Goal: Task Accomplishment & Management: Use online tool/utility

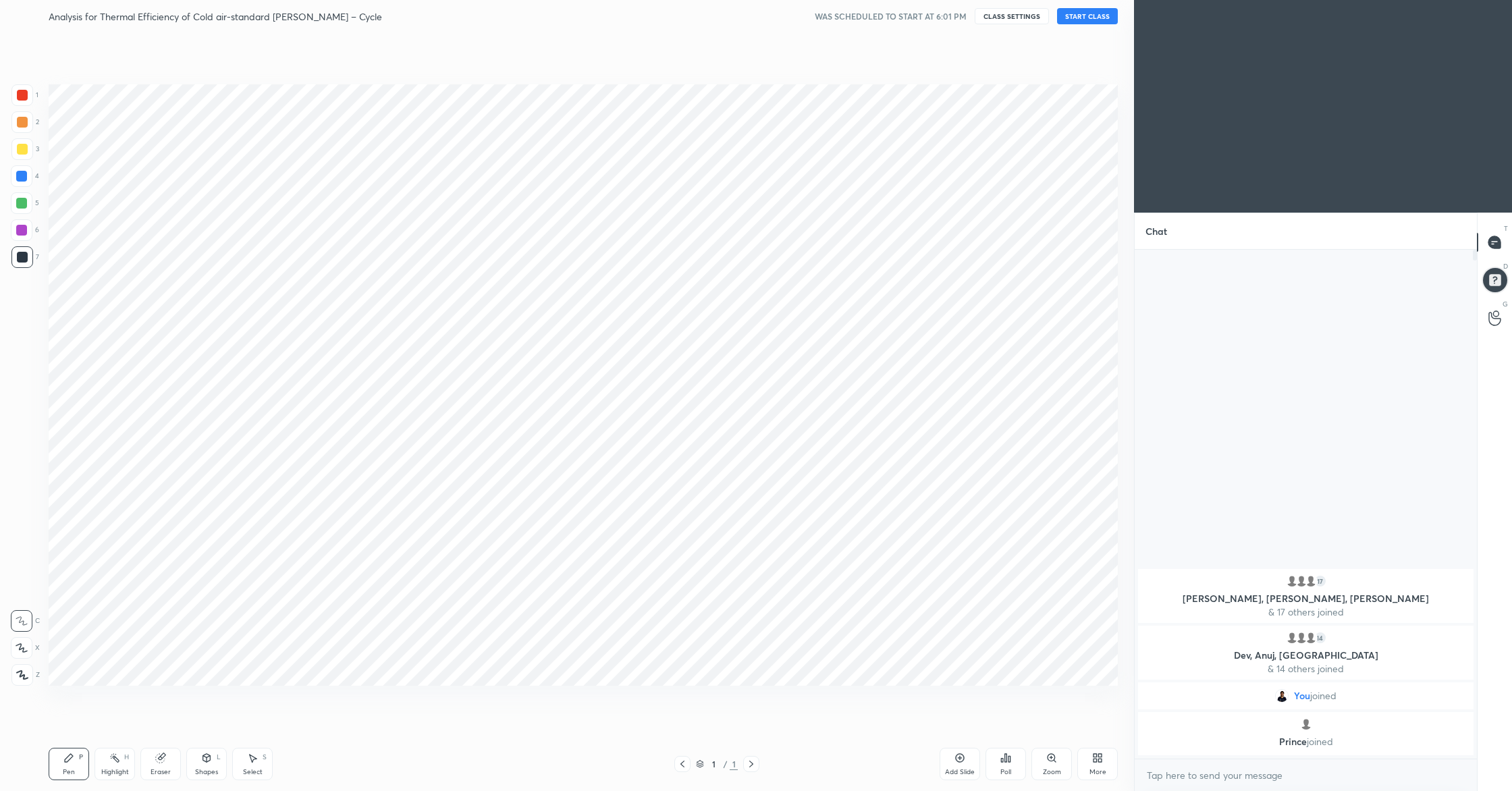
scroll to position [705, 1080]
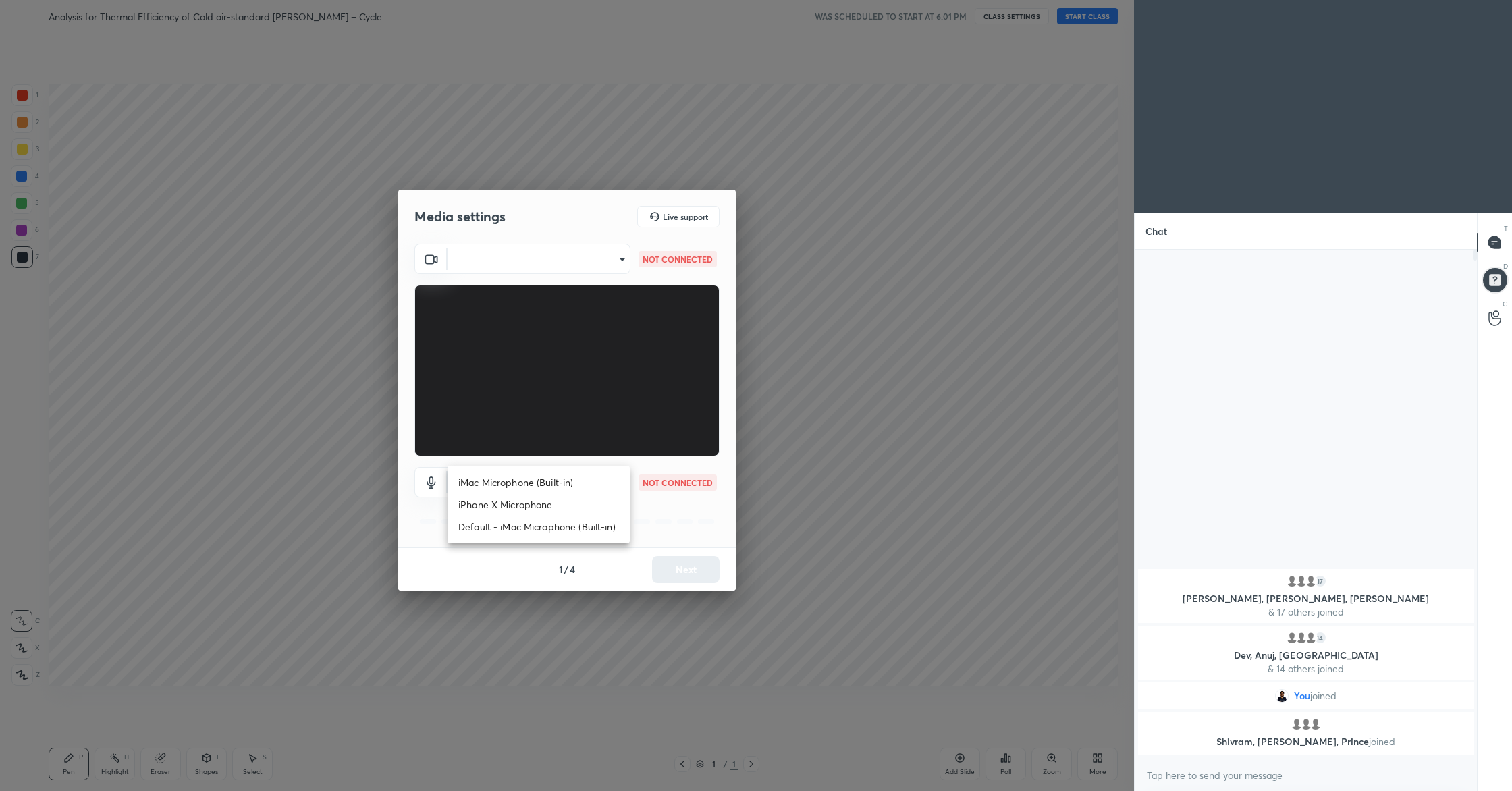
click at [619, 481] on body "1 2 3 4 5 6 7 C X Z C X Z E E Erase all H H Analysis for Thermal Efficiency of …" at bounding box center [756, 395] width 1512 height 791
click at [527, 527] on li "Default - iMac Microphone (Built-in)" at bounding box center [539, 527] width 182 height 23
type input "default"
click at [553, 262] on body "1 2 3 4 5 6 7 C X Z C X Z E E Erase all H H Analysis for Thermal Efficiency of …" at bounding box center [756, 395] width 1512 height 791
click at [555, 261] on li "iMac Camera (0000:0001)" at bounding box center [539, 259] width 182 height 23
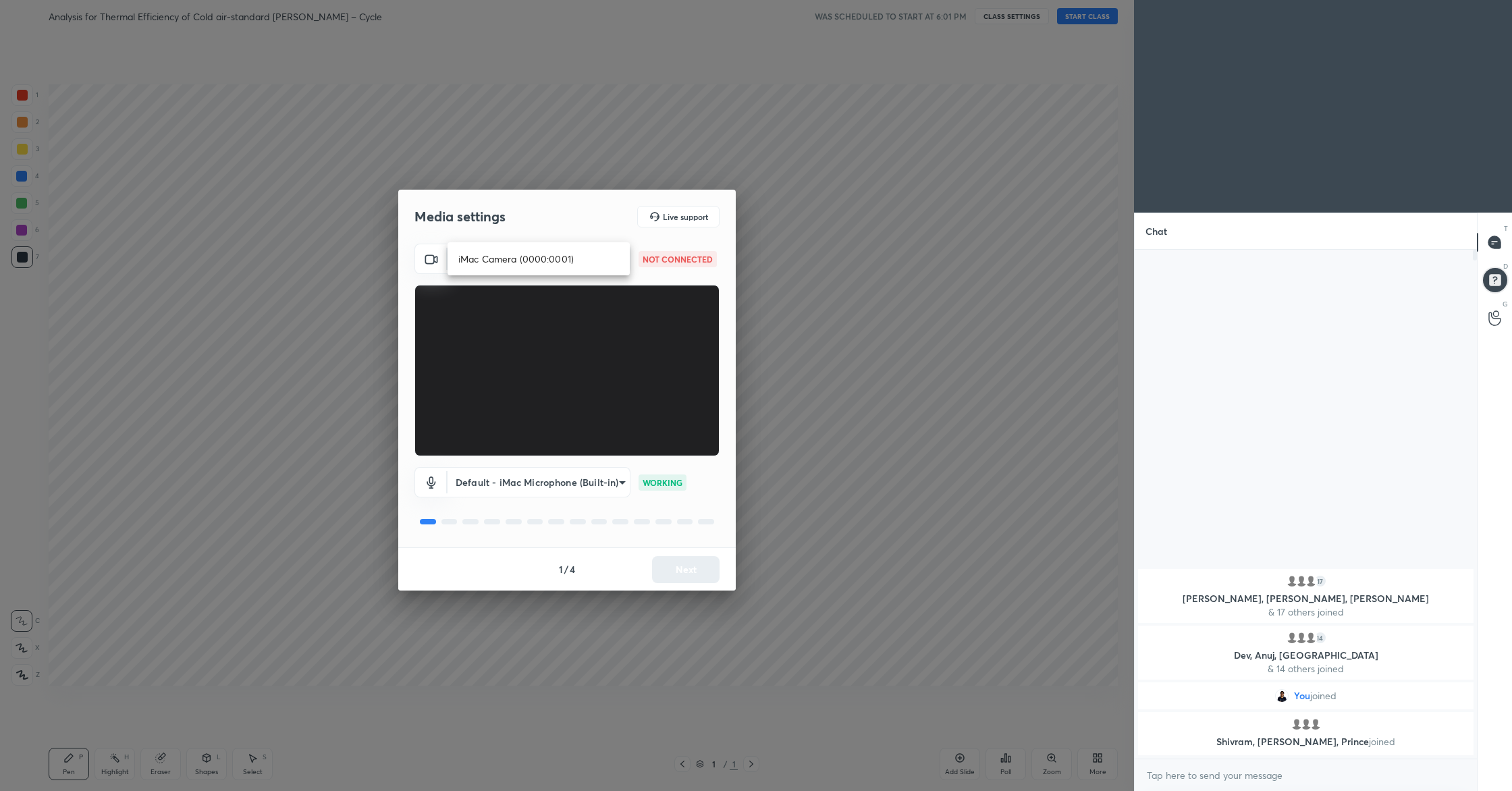
type input "f857f45e7390be3eaa31014d41782ed681dbc691f33fb584d1c52e1cf2866575"
click at [676, 572] on button "Next" at bounding box center [685, 570] width 67 height 27
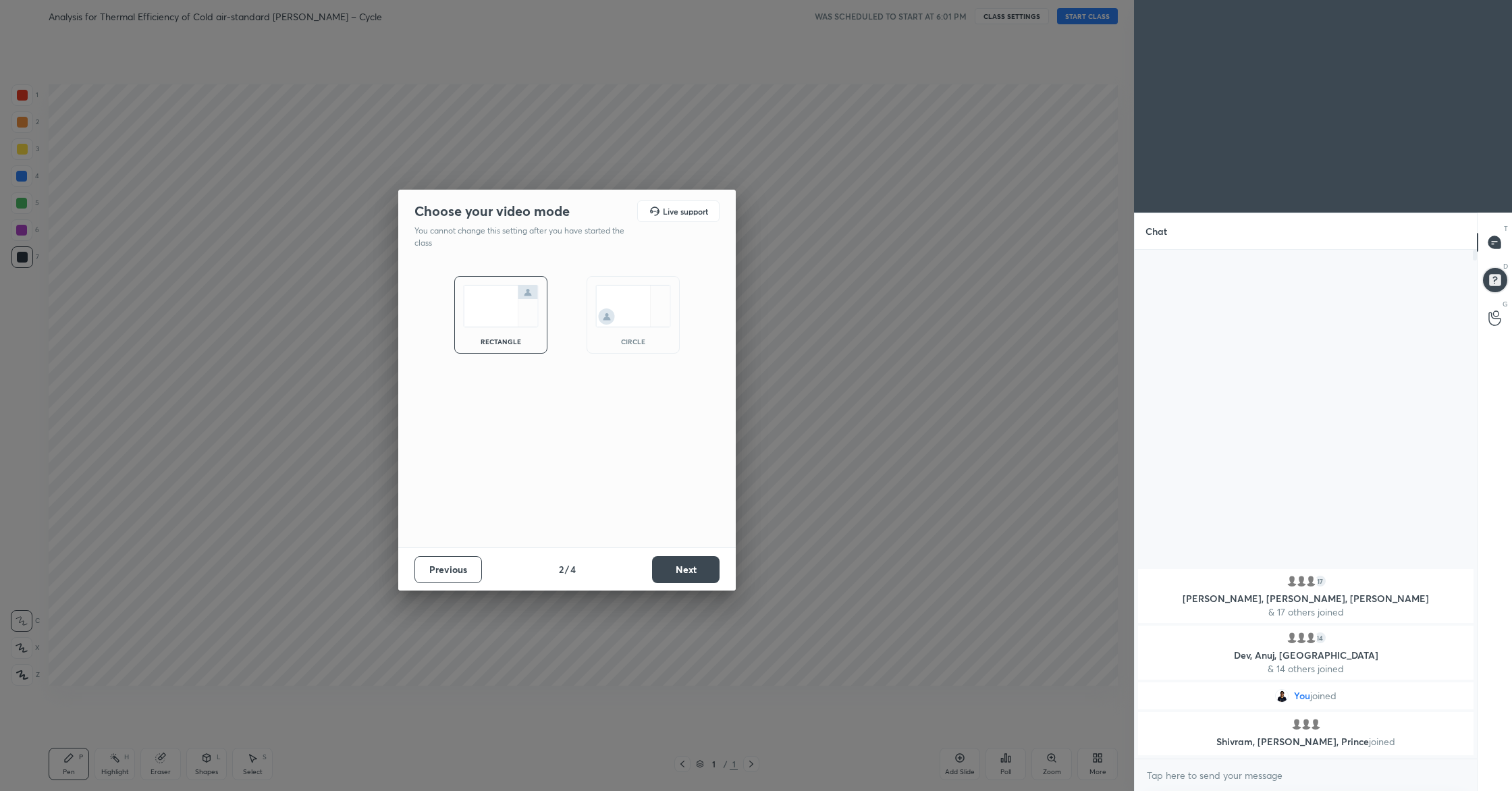
click at [676, 572] on button "Next" at bounding box center [685, 570] width 67 height 27
click at [676, 572] on button "Done" at bounding box center [685, 570] width 67 height 27
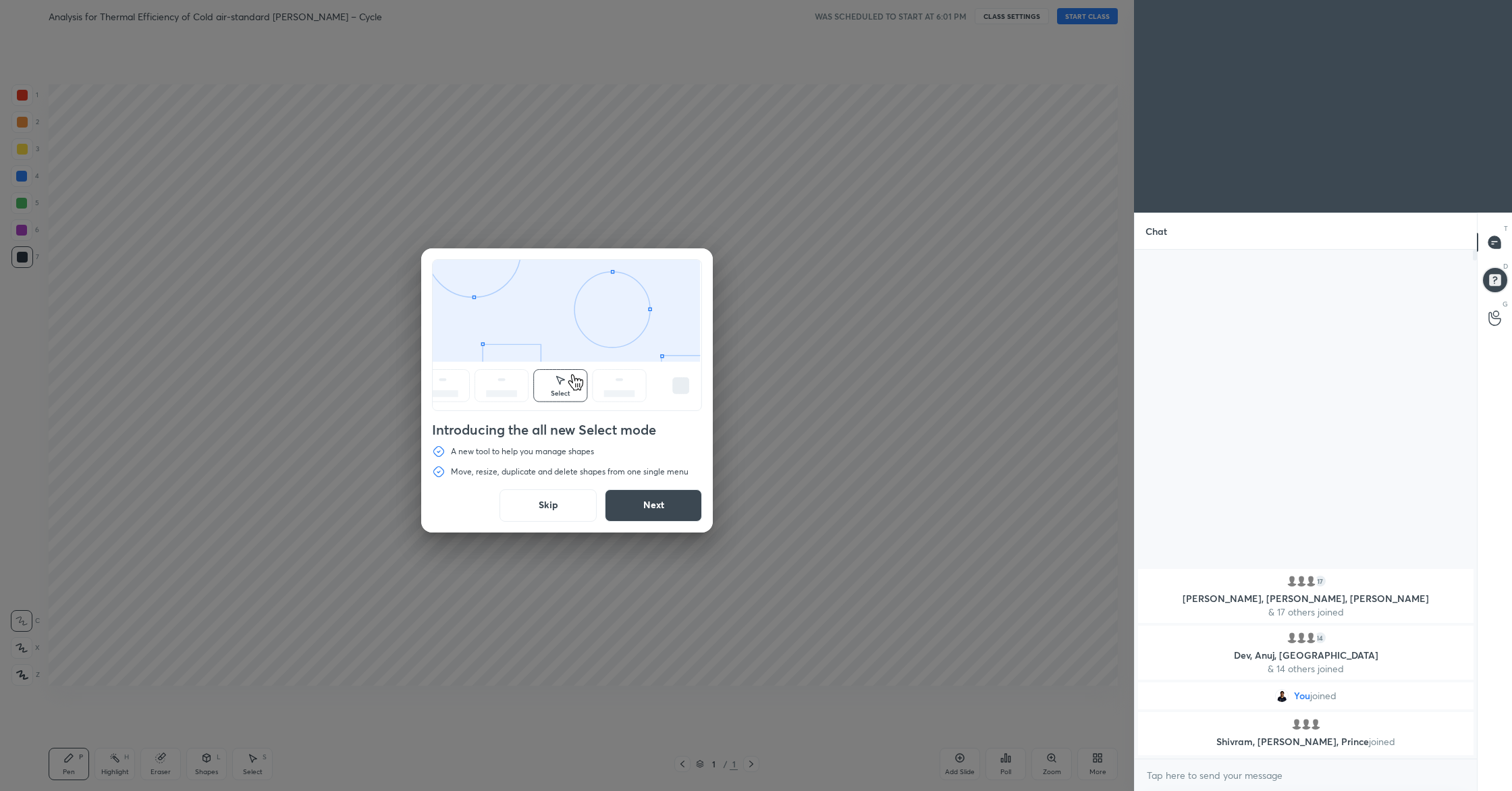
drag, startPoint x: 573, startPoint y: 508, endPoint x: 837, endPoint y: 197, distance: 407.9
click at [573, 508] on button "Skip" at bounding box center [547, 505] width 97 height 33
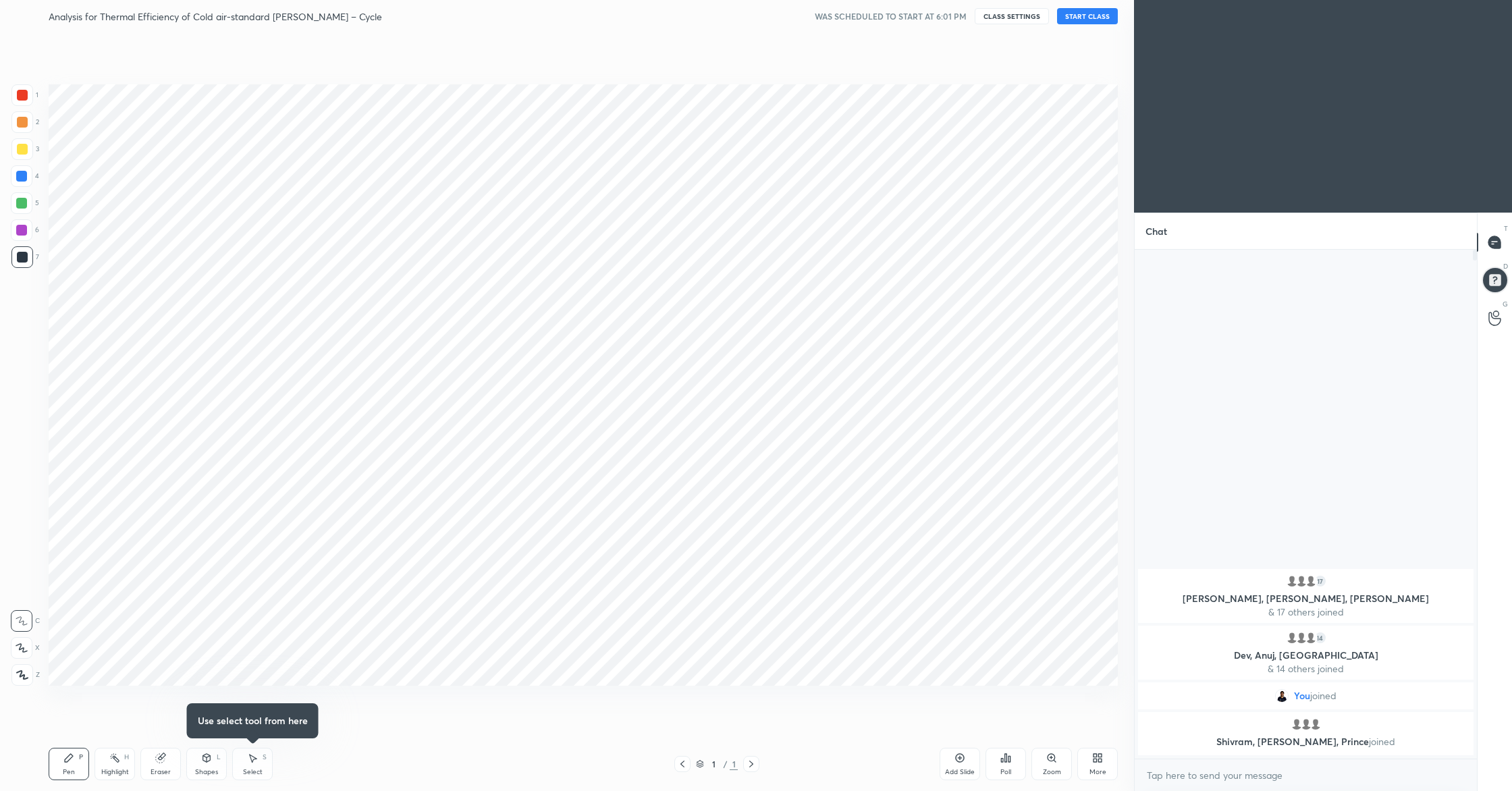
click at [1086, 22] on button "START CLASS" at bounding box center [1087, 16] width 61 height 16
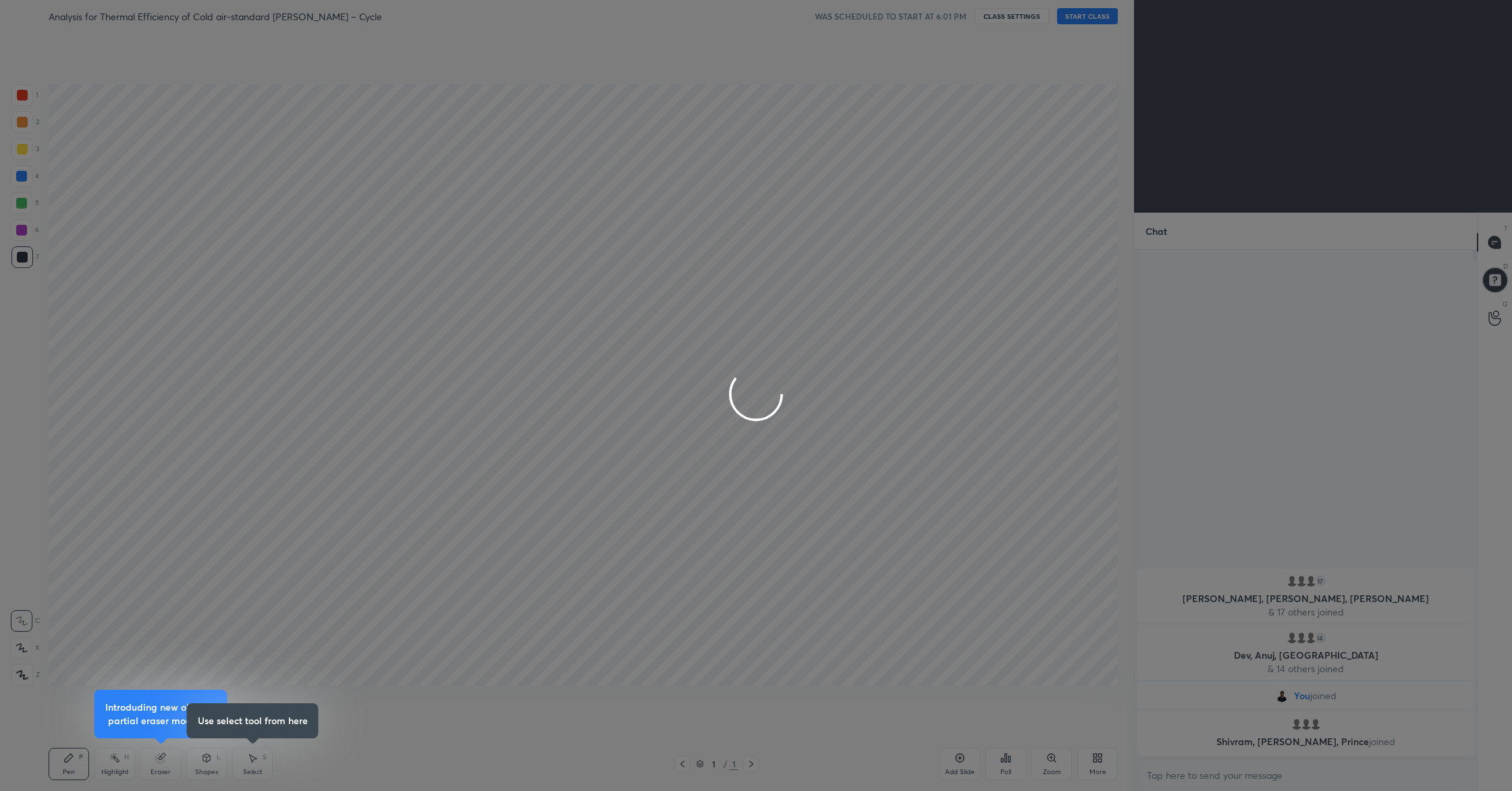
type textarea "x"
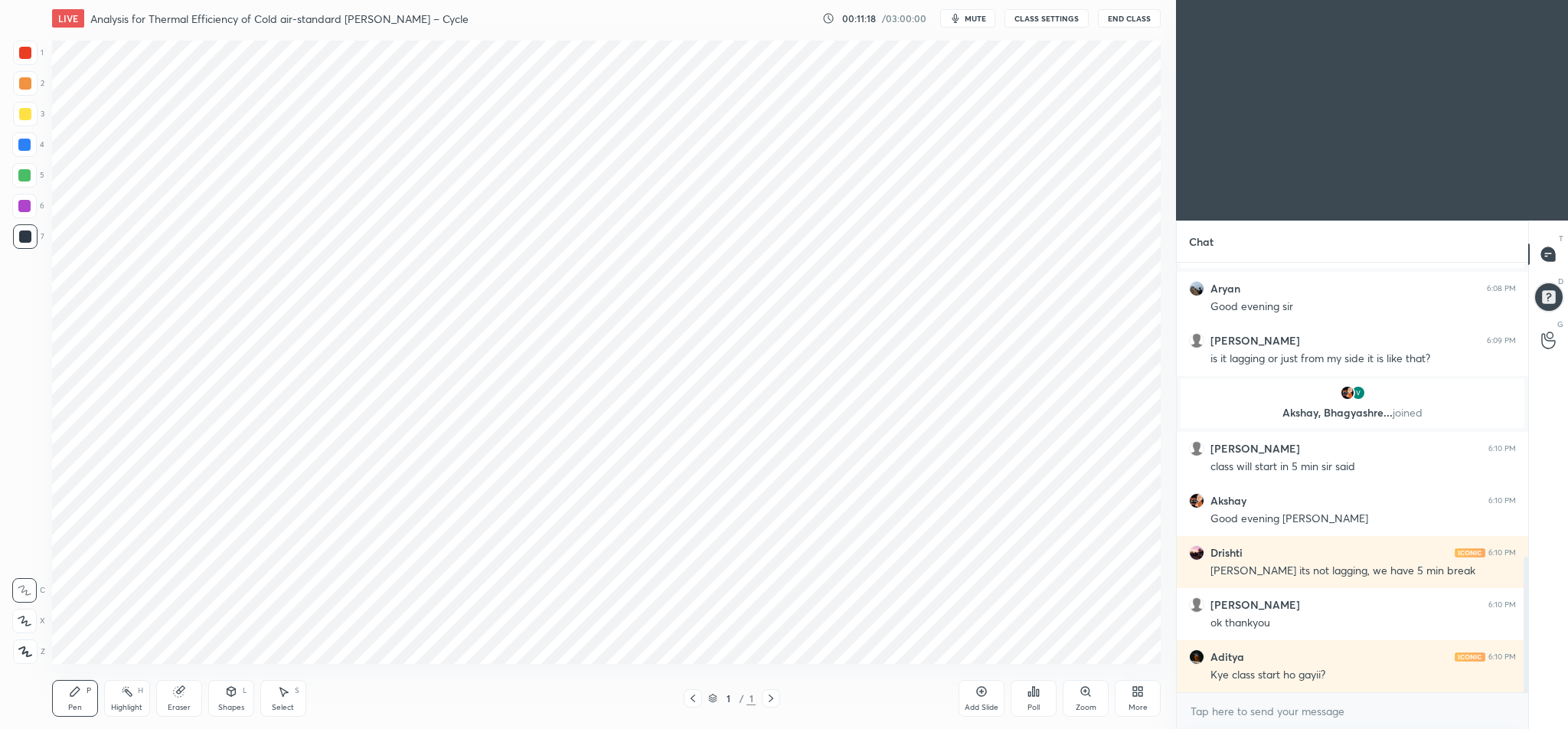
scroll to position [75935, 75456]
click at [27, 653] on icon at bounding box center [25, 650] width 14 height 10
click at [1130, 692] on icon at bounding box center [1132, 694] width 4 height 4
click at [1055, 583] on div "Dark Mode" at bounding box center [1048, 581] width 61 height 37
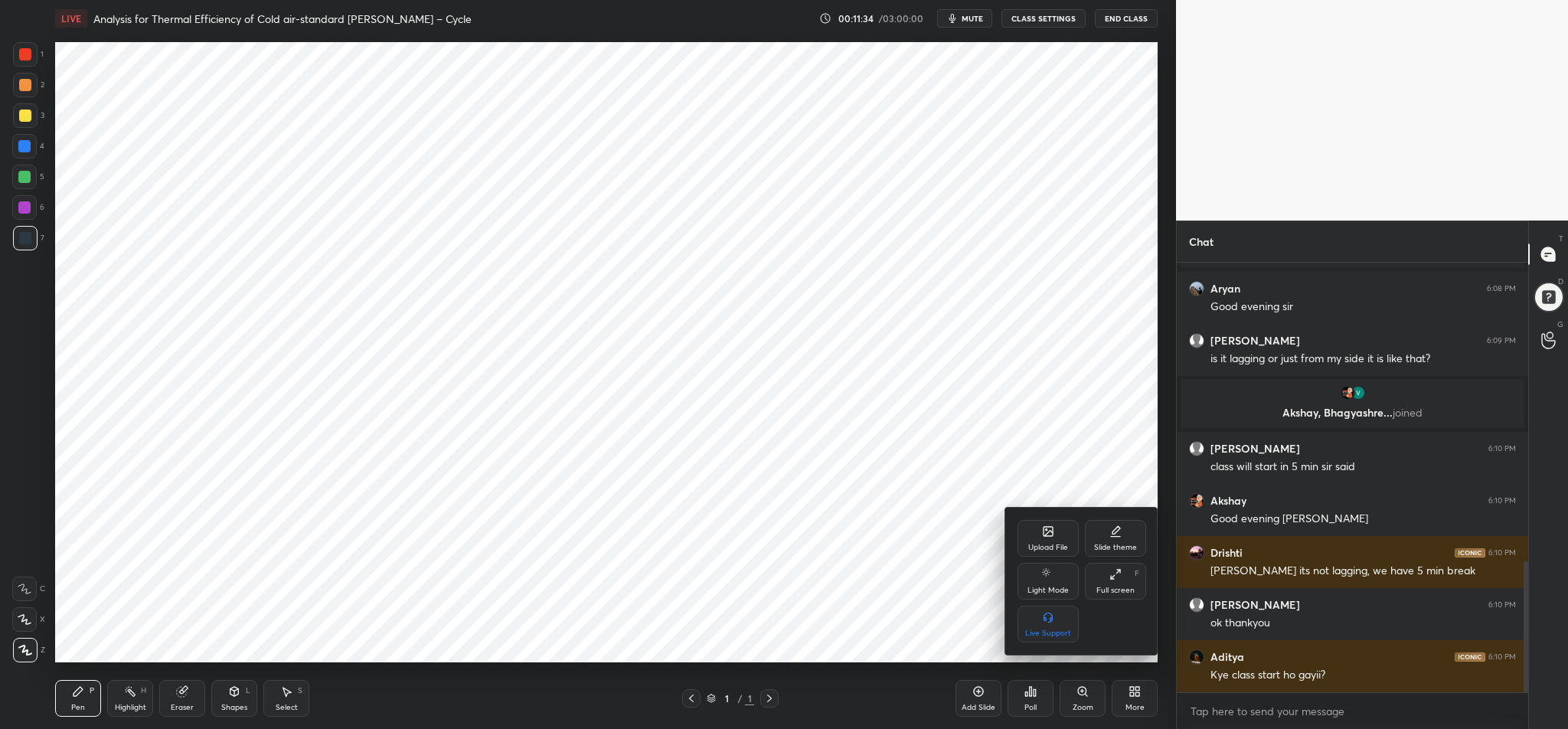
scroll to position [982, 0]
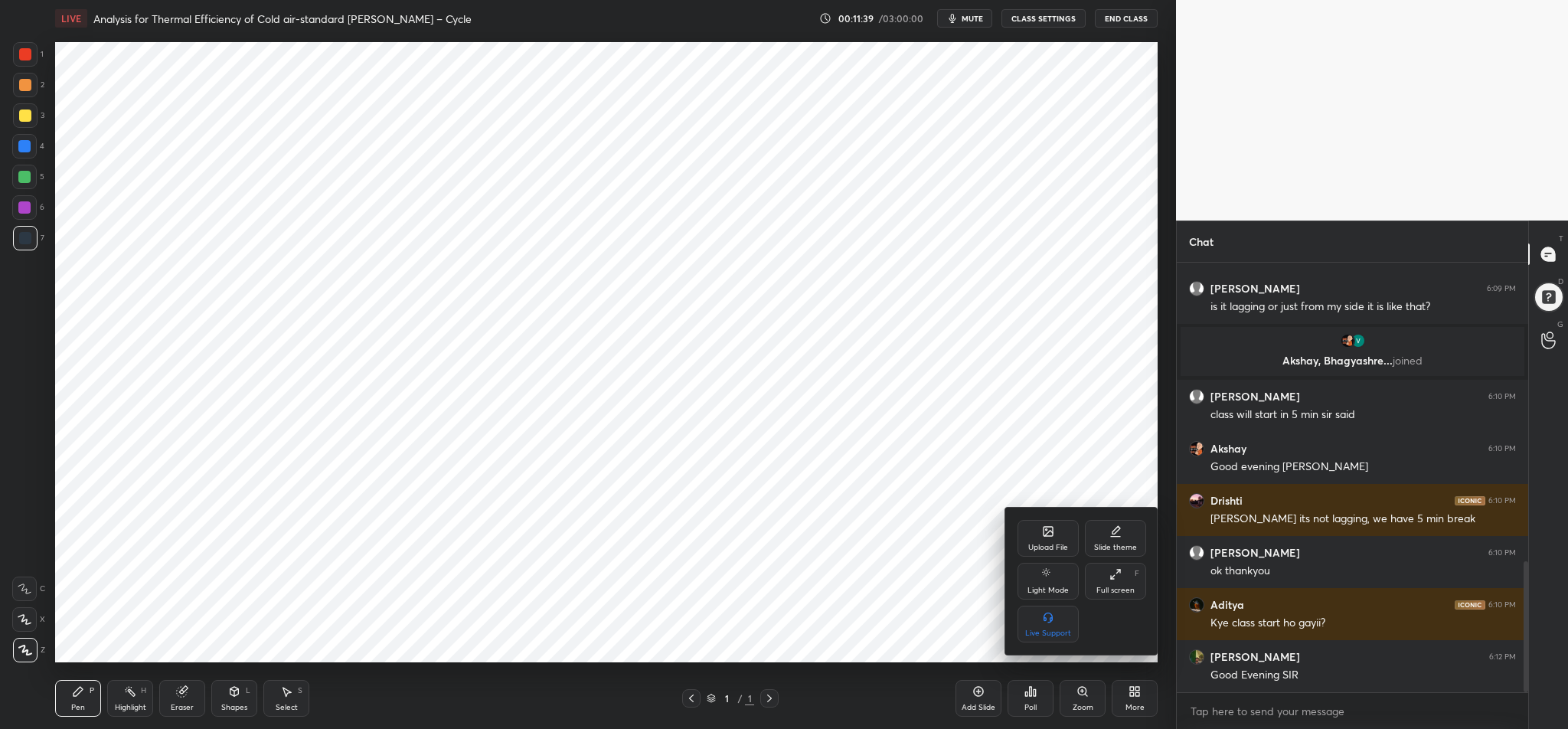
click at [1045, 538] on div "Upload File" at bounding box center [1048, 538] width 61 height 37
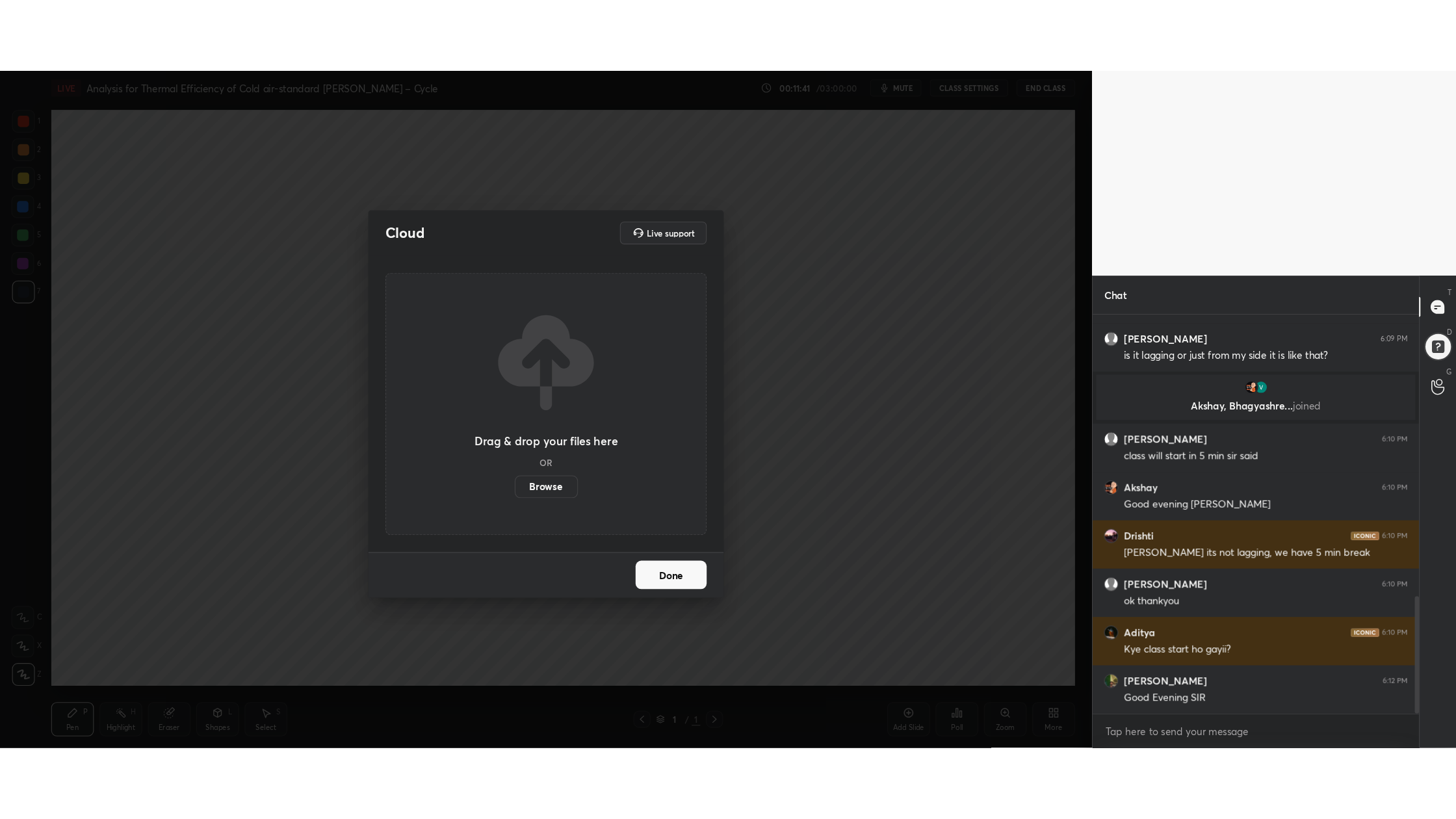
scroll to position [878, 0]
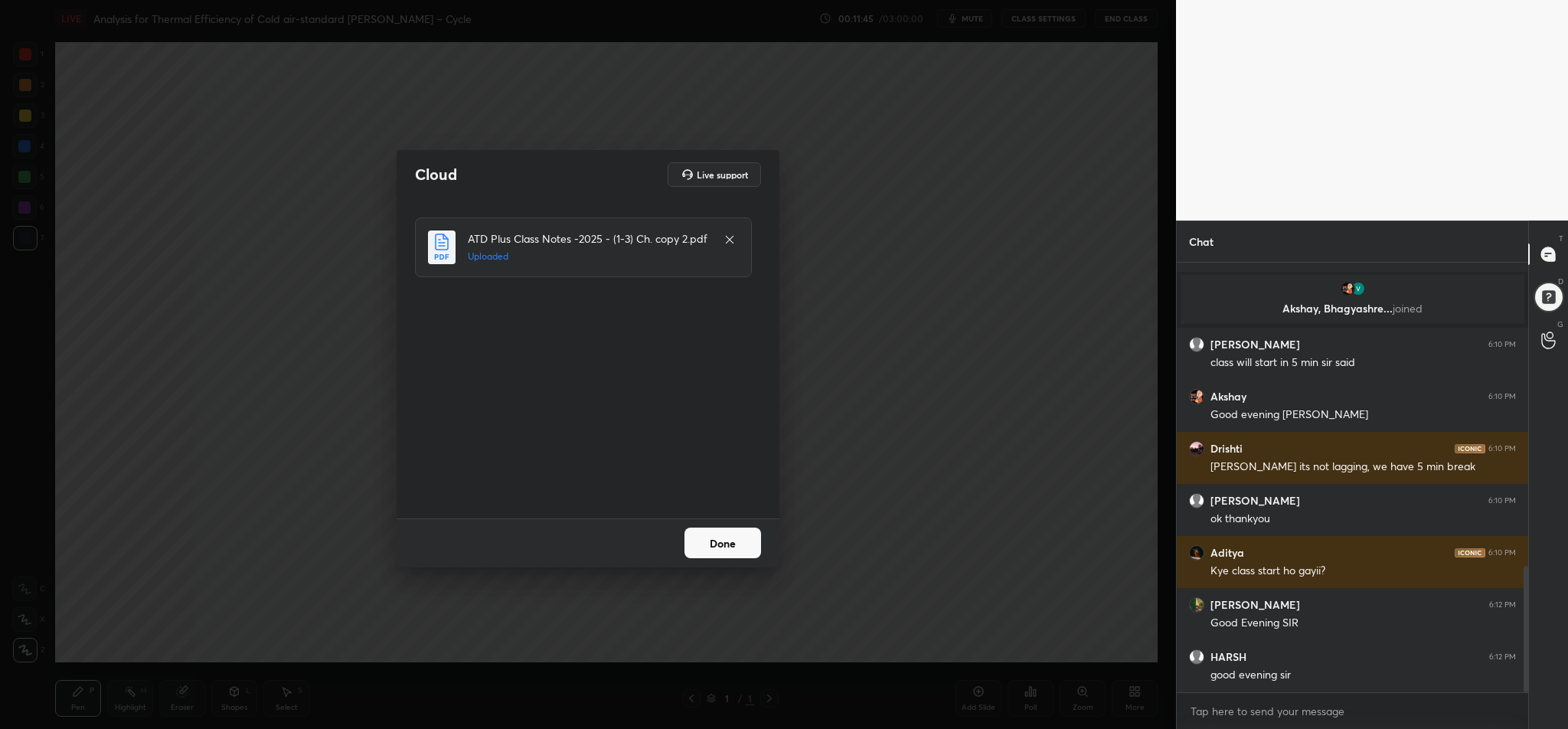
drag, startPoint x: 725, startPoint y: 554, endPoint x: 730, endPoint y: 563, distance: 10.3
click at [727, 558] on div "Done" at bounding box center [588, 542] width 383 height 49
click at [727, 548] on button "Done" at bounding box center [723, 543] width 76 height 30
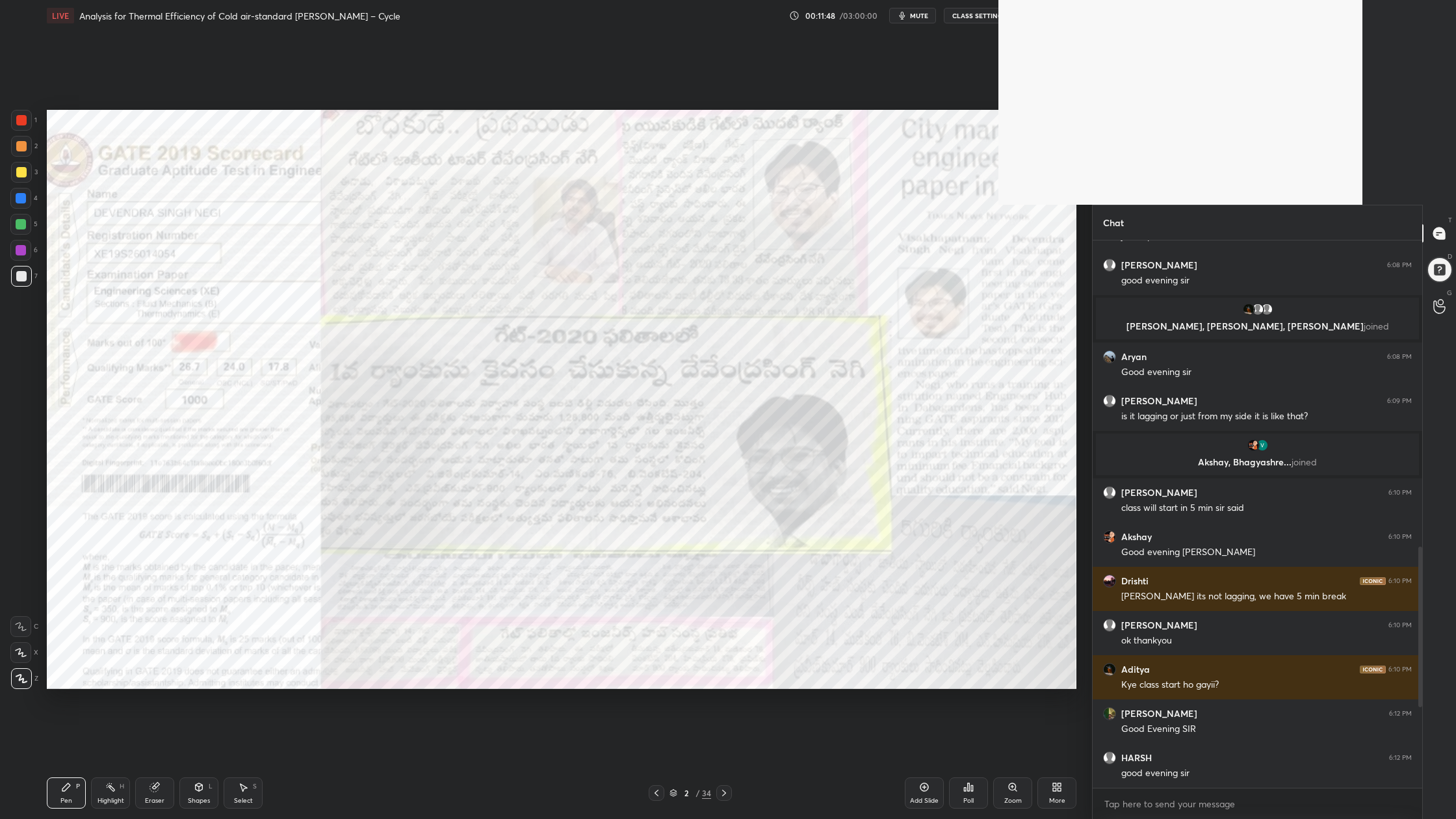
scroll to position [0, 0]
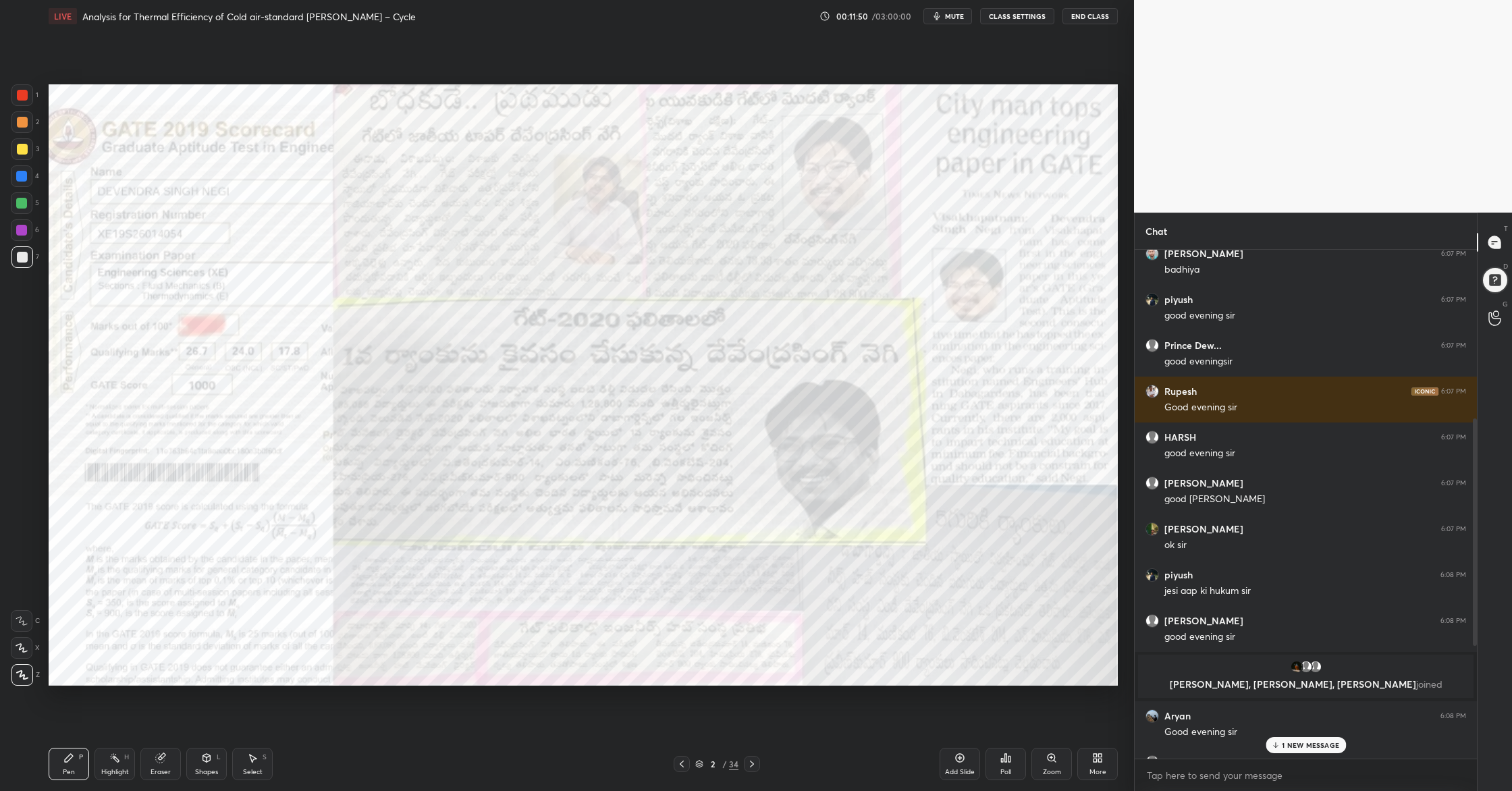
click at [705, 642] on div "2 / 34" at bounding box center [716, 763] width 43 height 12
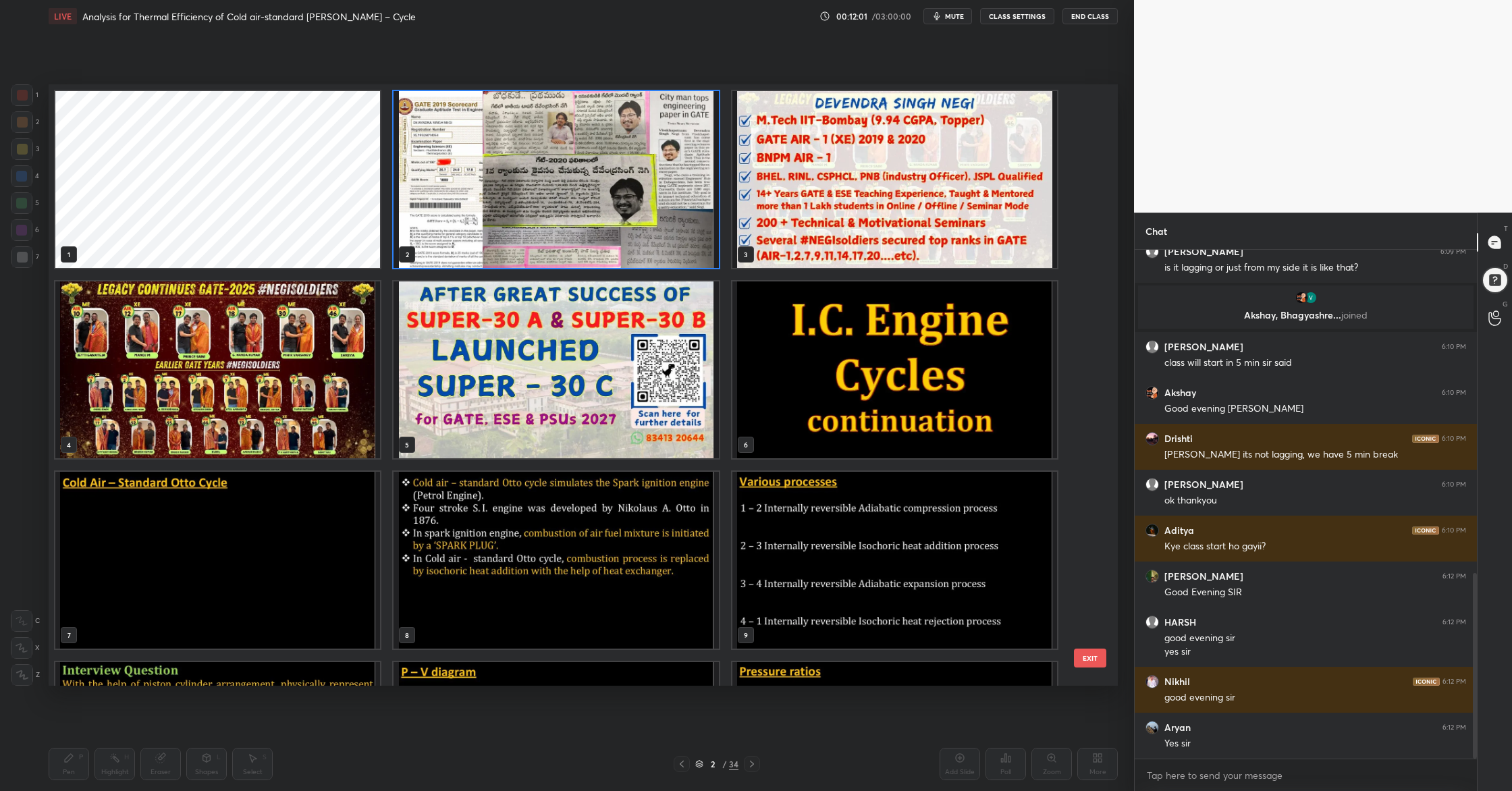
click at [898, 201] on img "grid" at bounding box center [894, 180] width 324 height 177
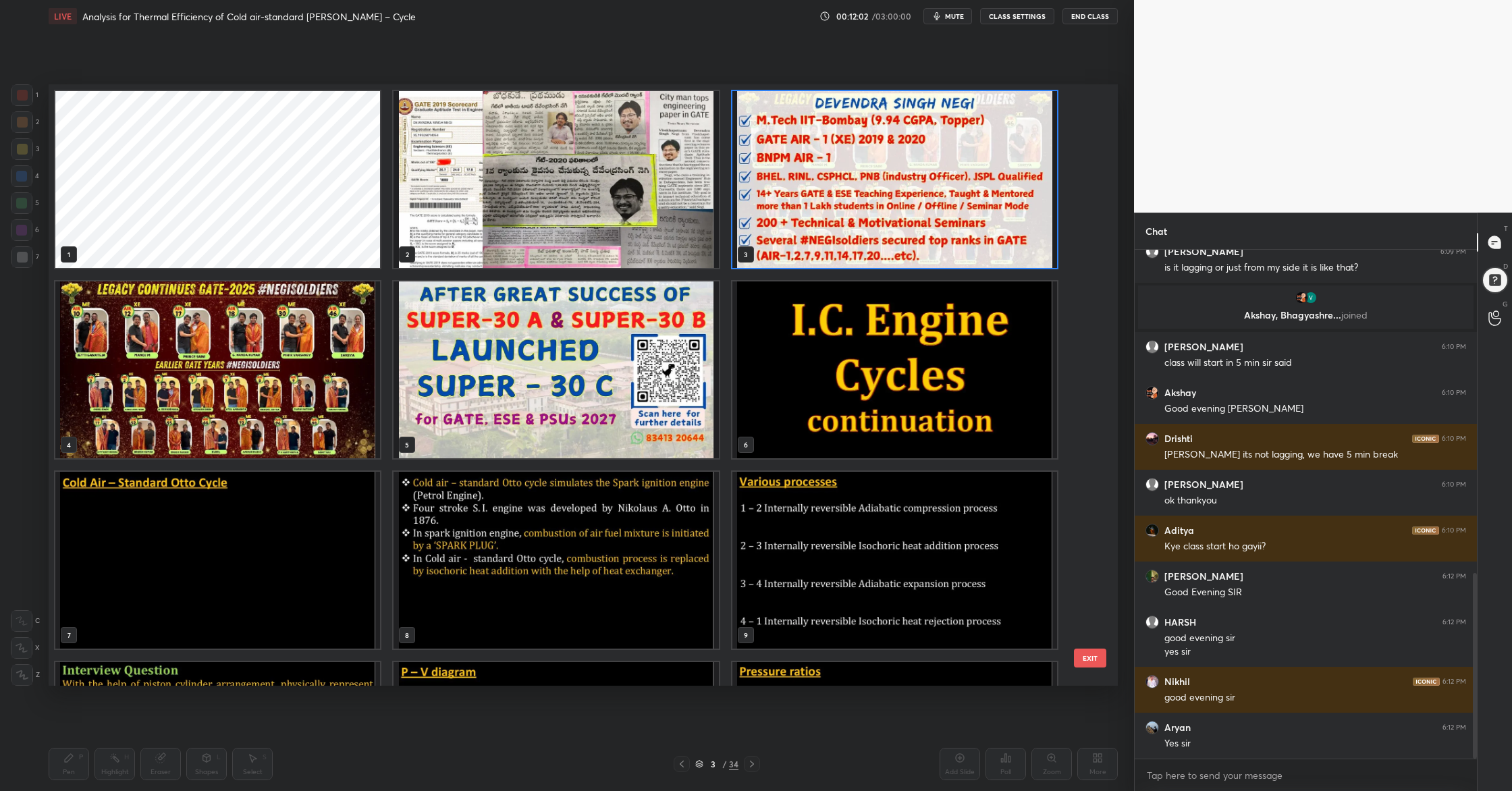
click at [898, 201] on img "grid" at bounding box center [894, 180] width 324 height 177
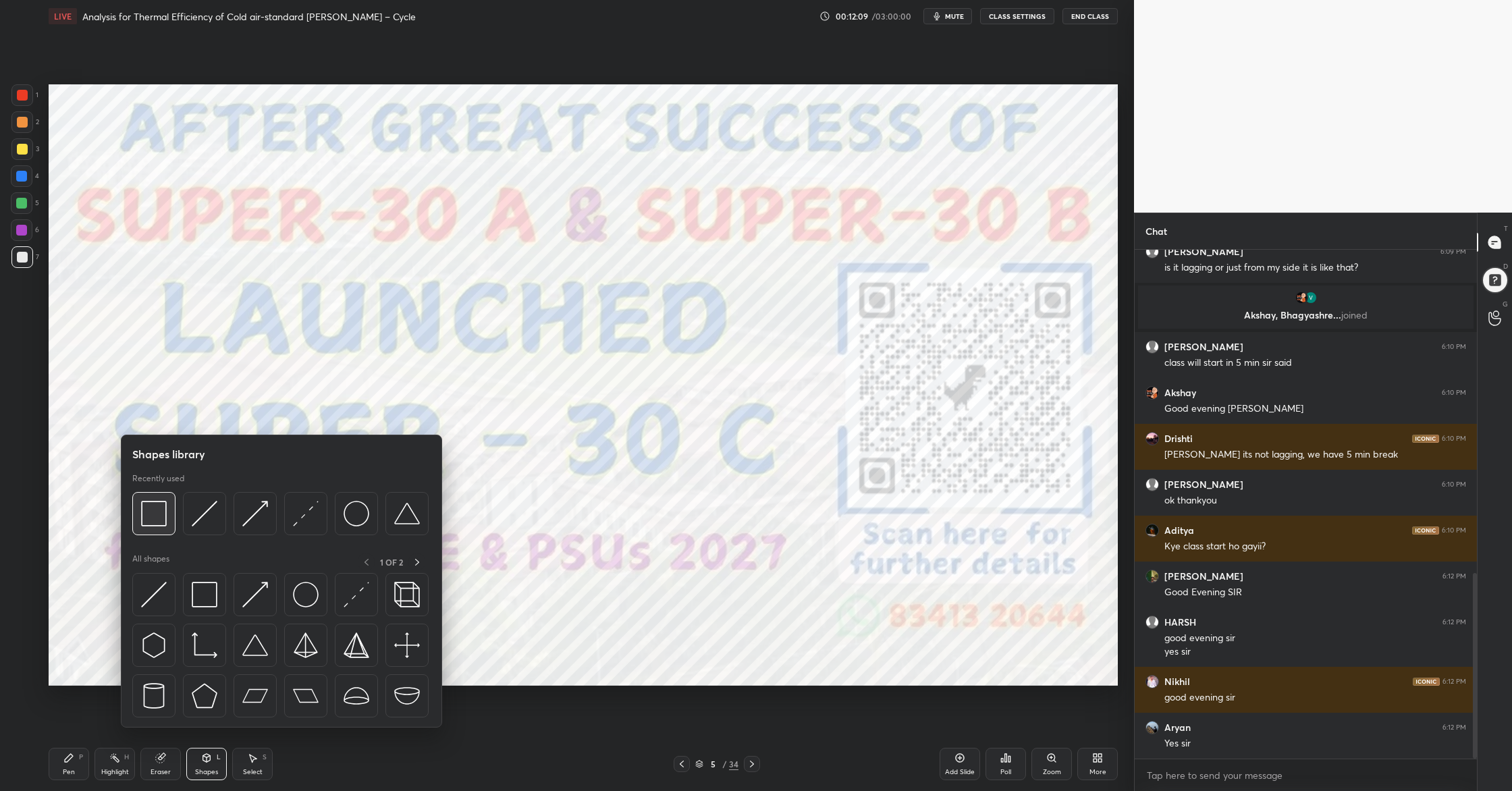
click at [157, 527] on div at bounding box center [153, 513] width 43 height 43
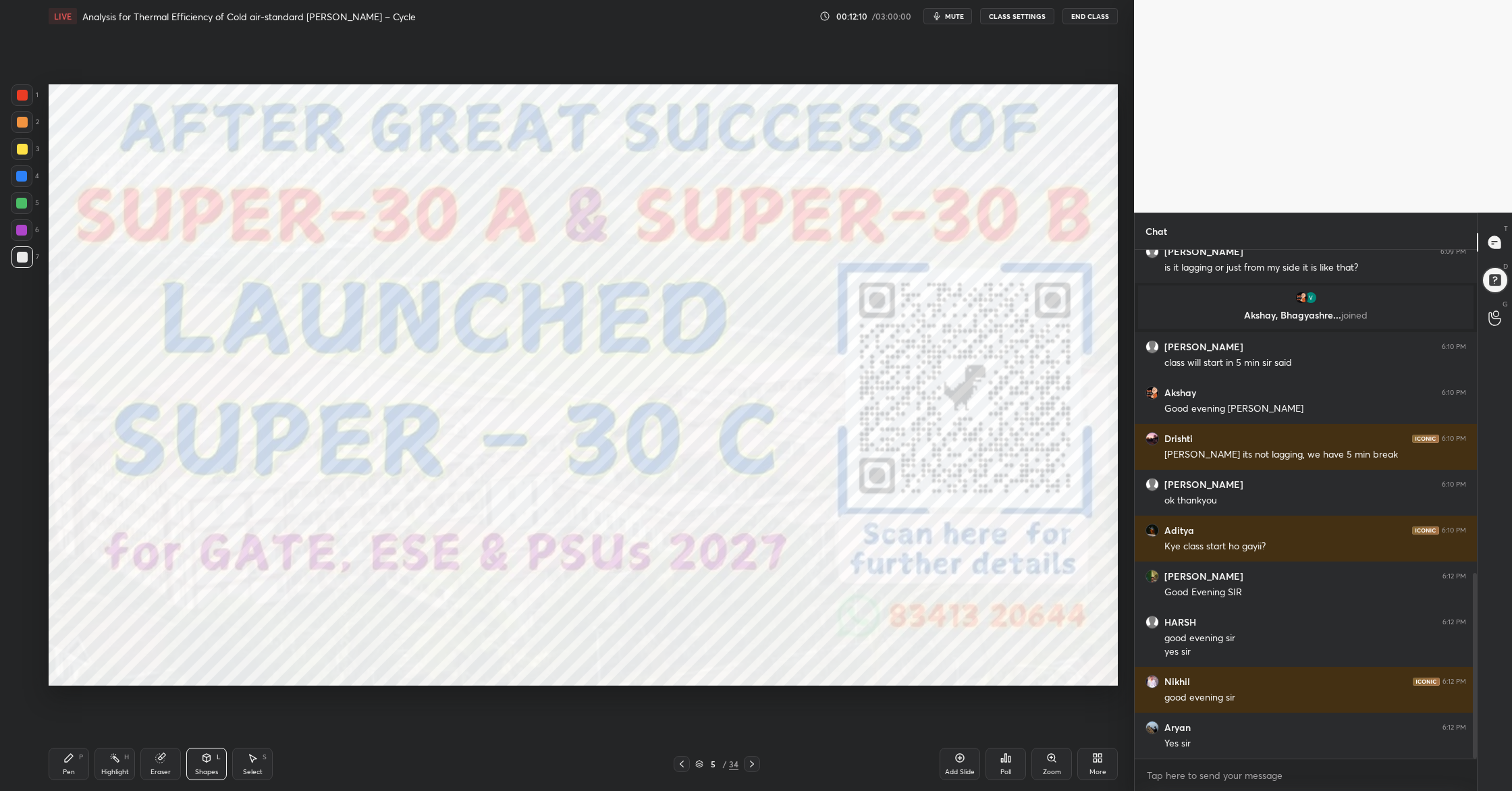
drag, startPoint x: 20, startPoint y: 203, endPoint x: 37, endPoint y: 206, distance: 17.3
click at [23, 204] on div at bounding box center [21, 203] width 11 height 11
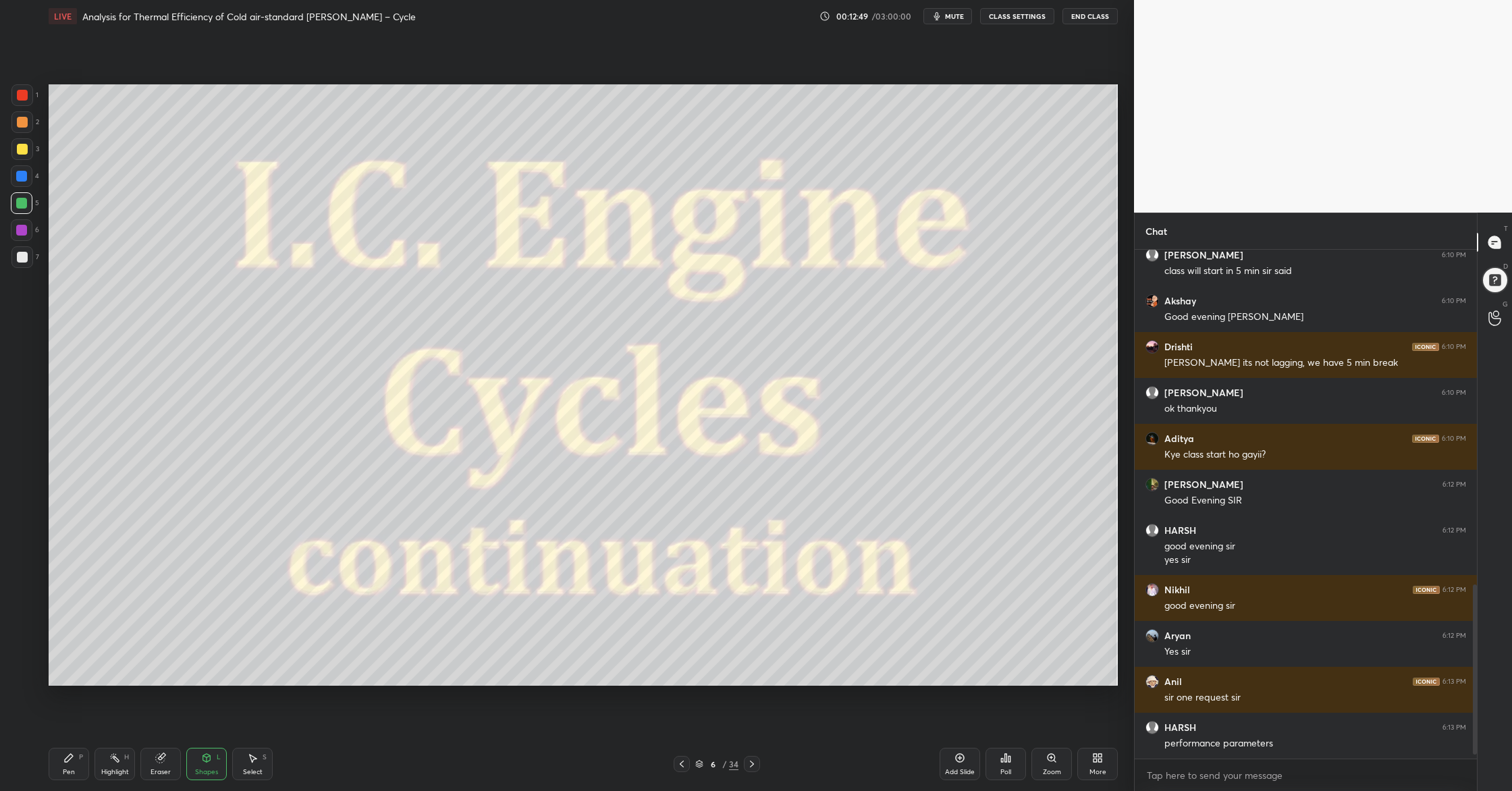
scroll to position [1024, 0]
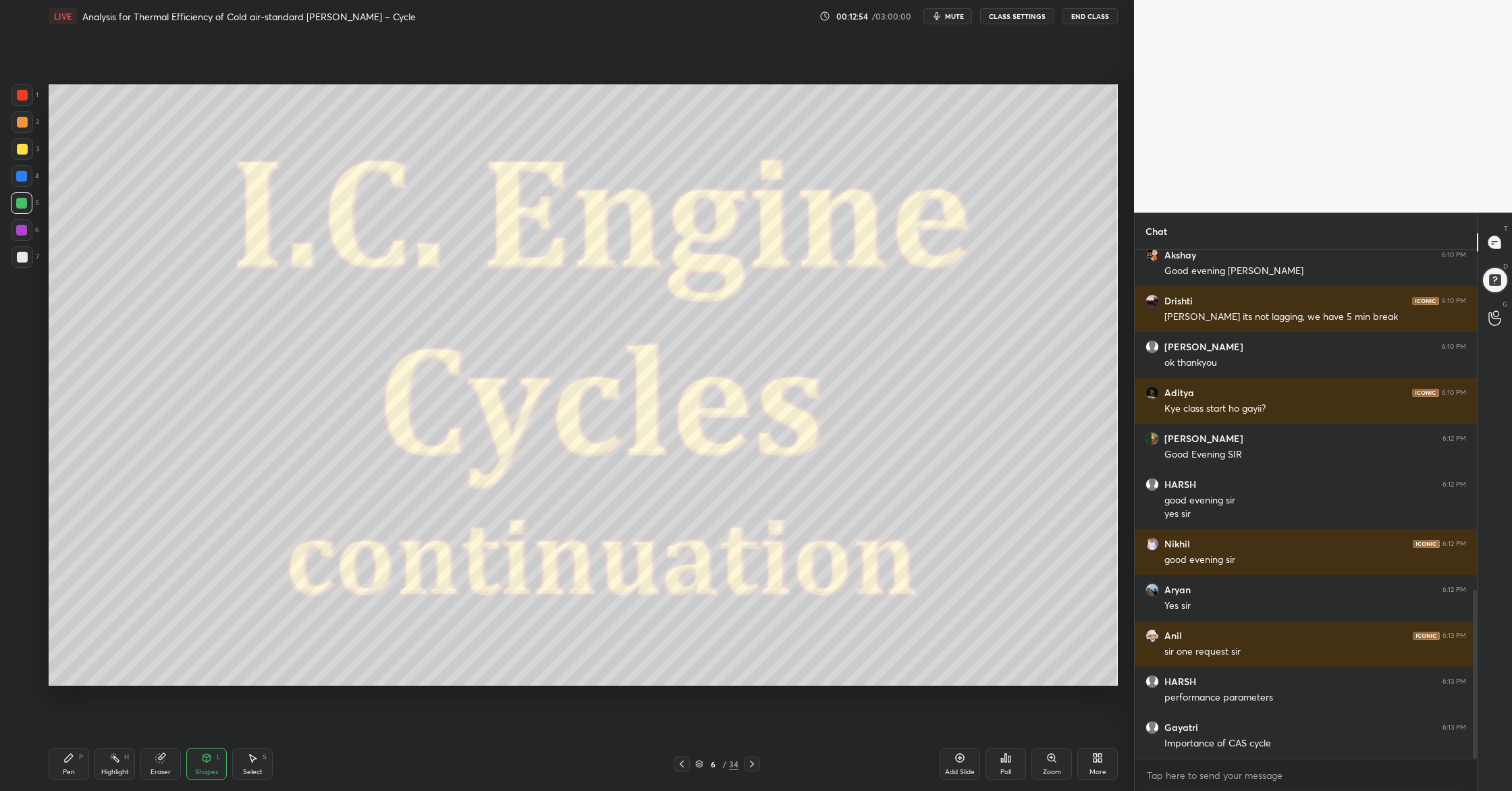
click at [703, 642] on icon at bounding box center [698, 763] width 8 height 8
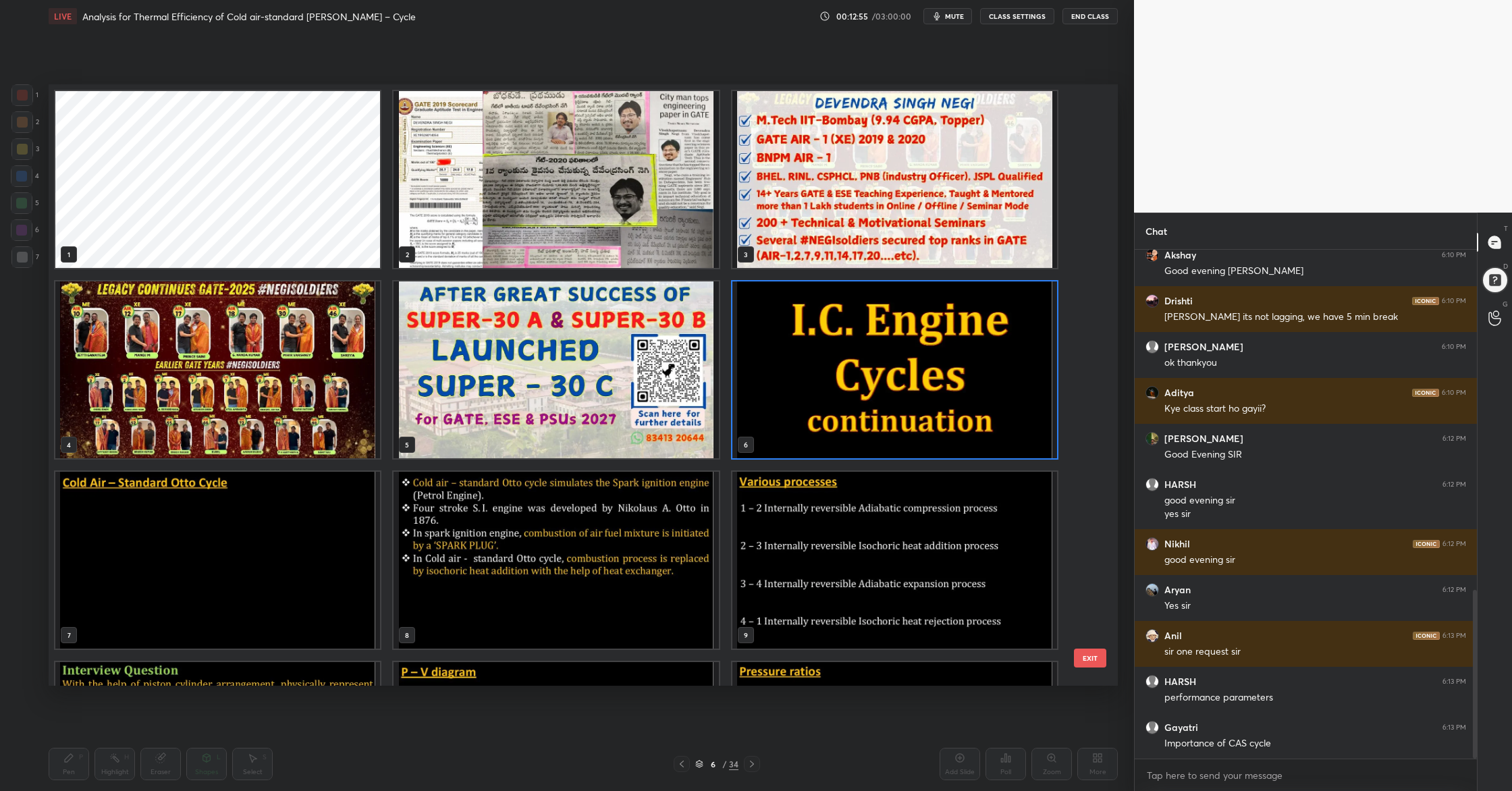
scroll to position [597, 1062]
click at [197, 553] on img "grid" at bounding box center [217, 560] width 324 height 177
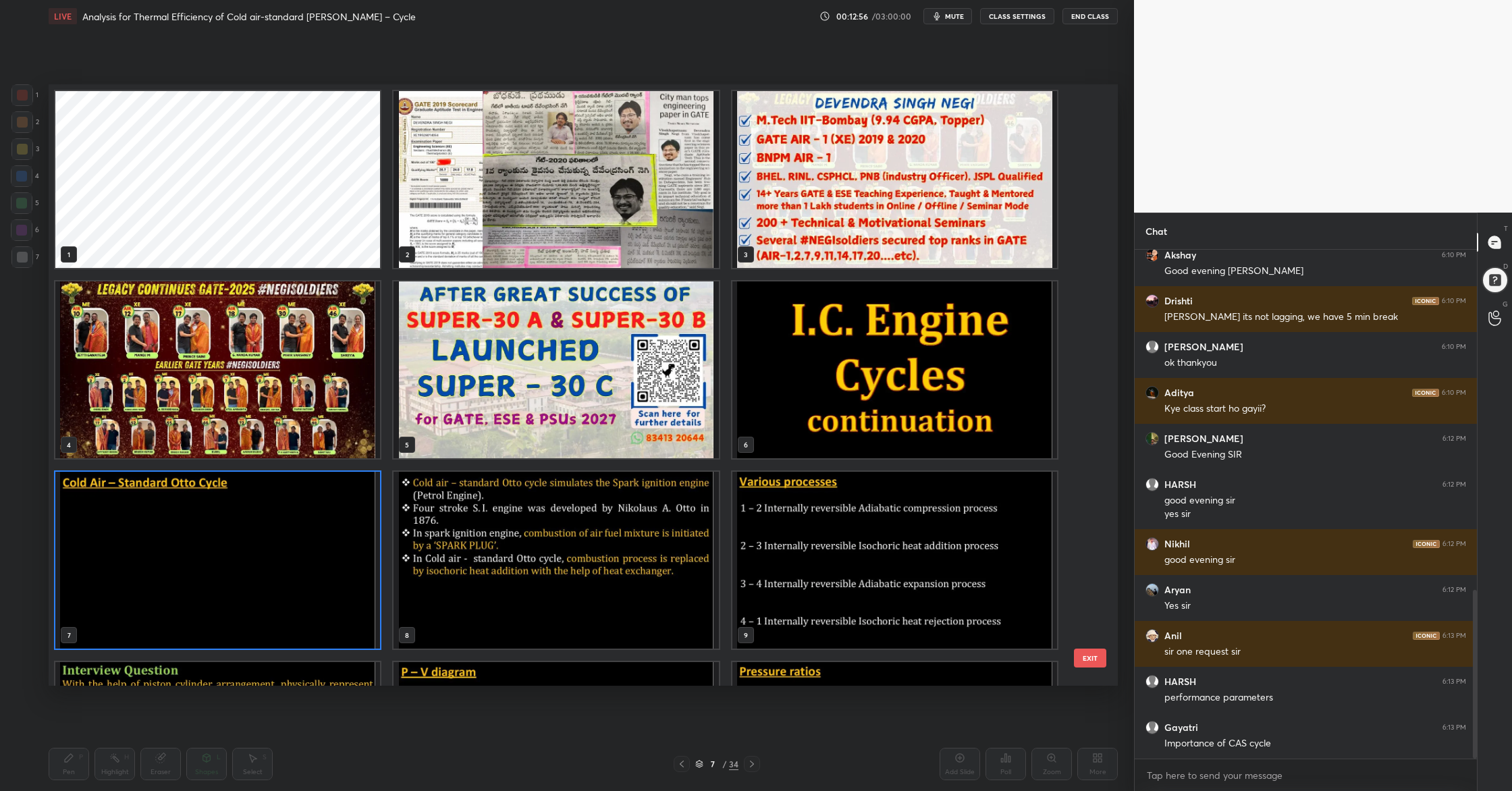
click at [197, 553] on img "grid" at bounding box center [217, 560] width 324 height 177
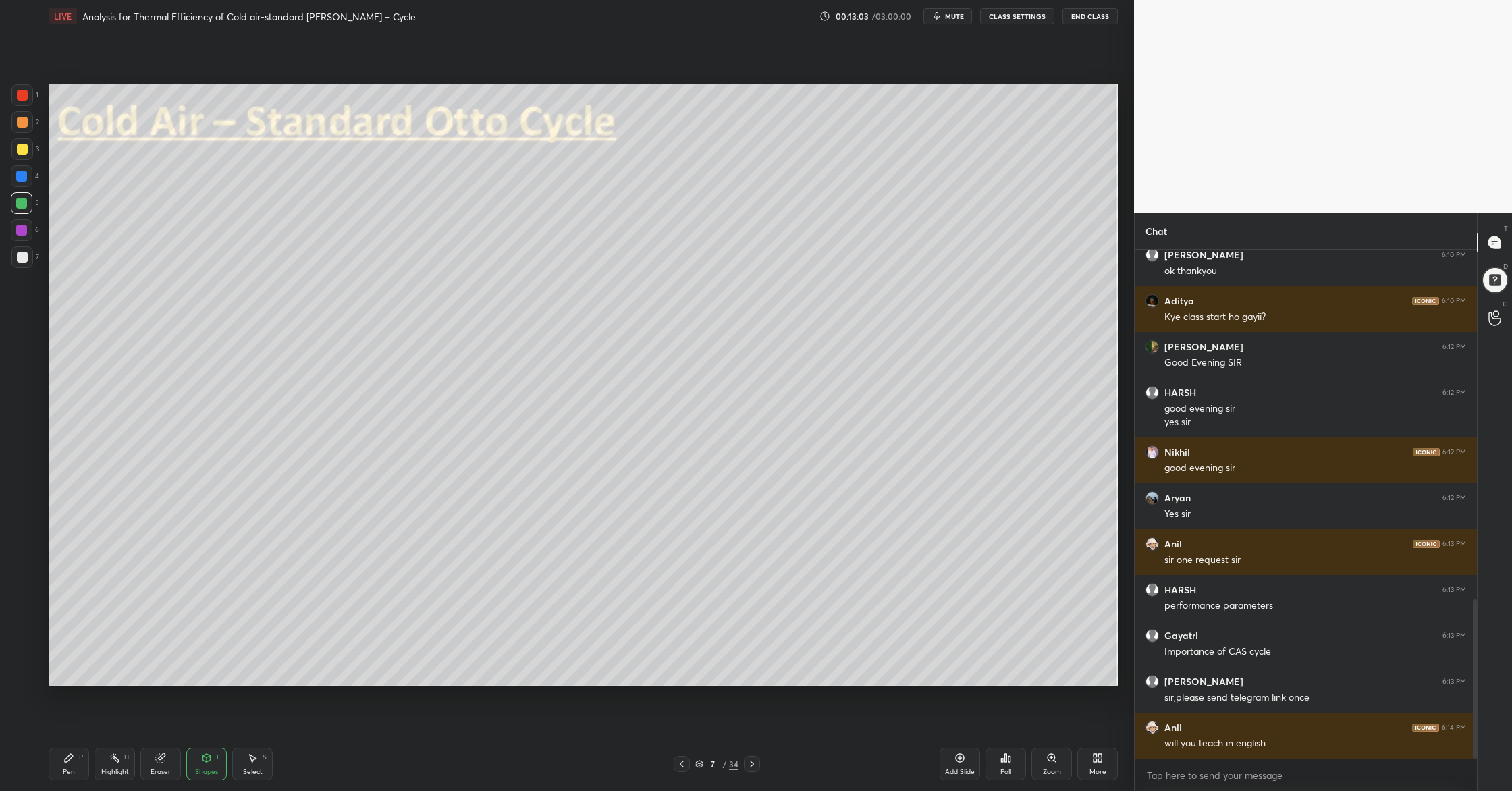
scroll to position [1166, 0]
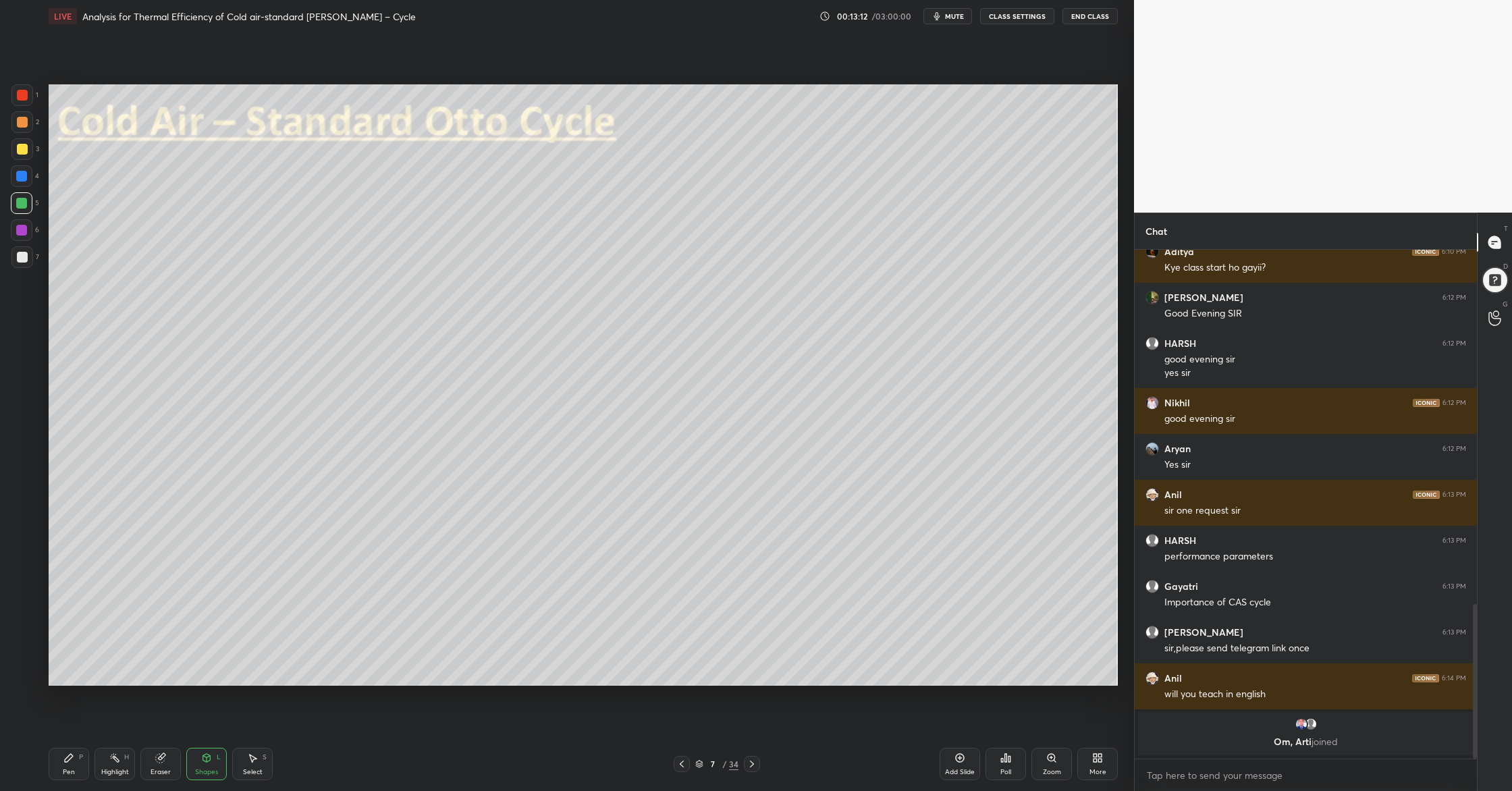
click at [21, 124] on div at bounding box center [22, 122] width 11 height 11
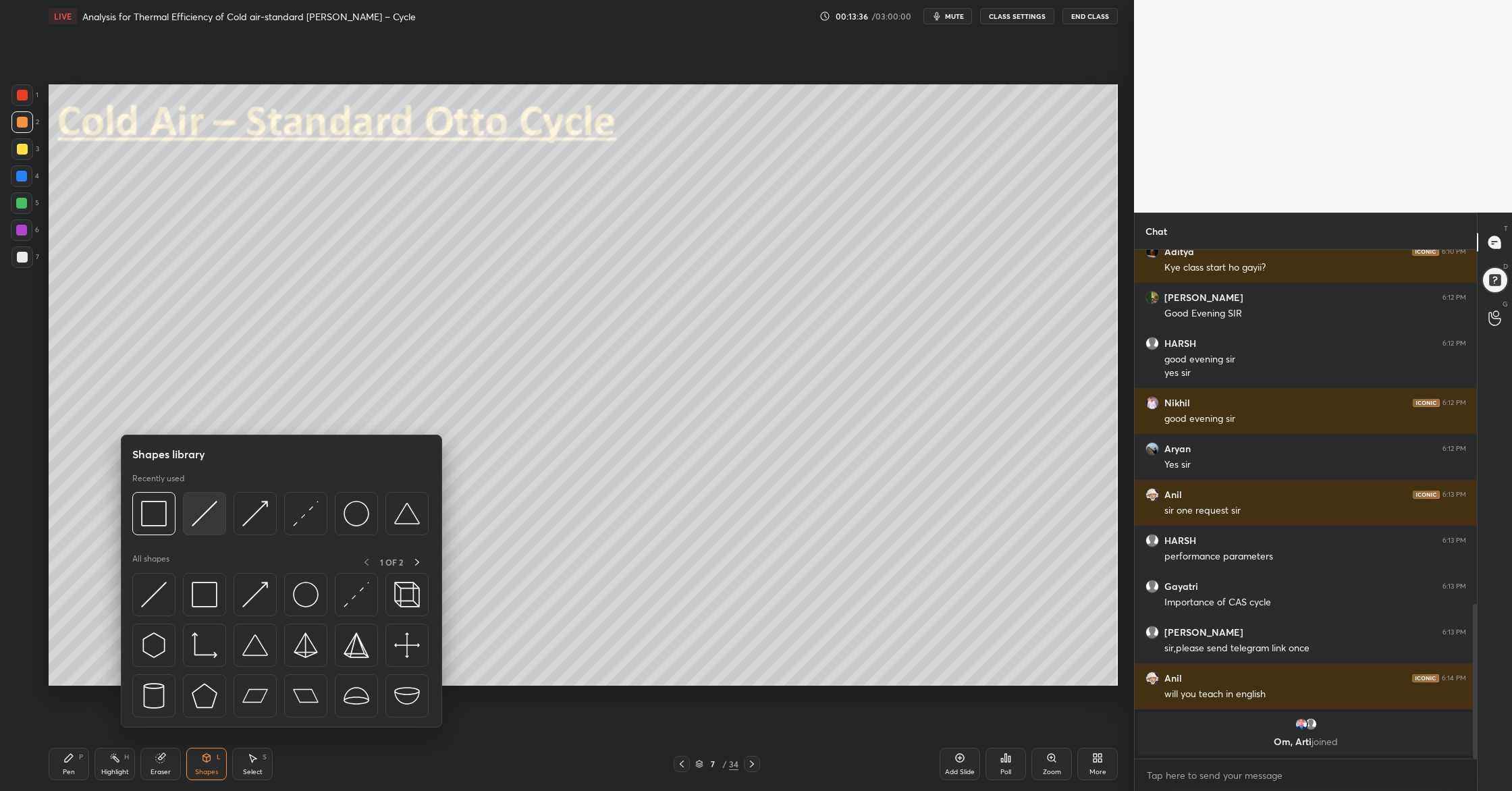
click at [206, 523] on img at bounding box center [204, 513] width 25 height 25
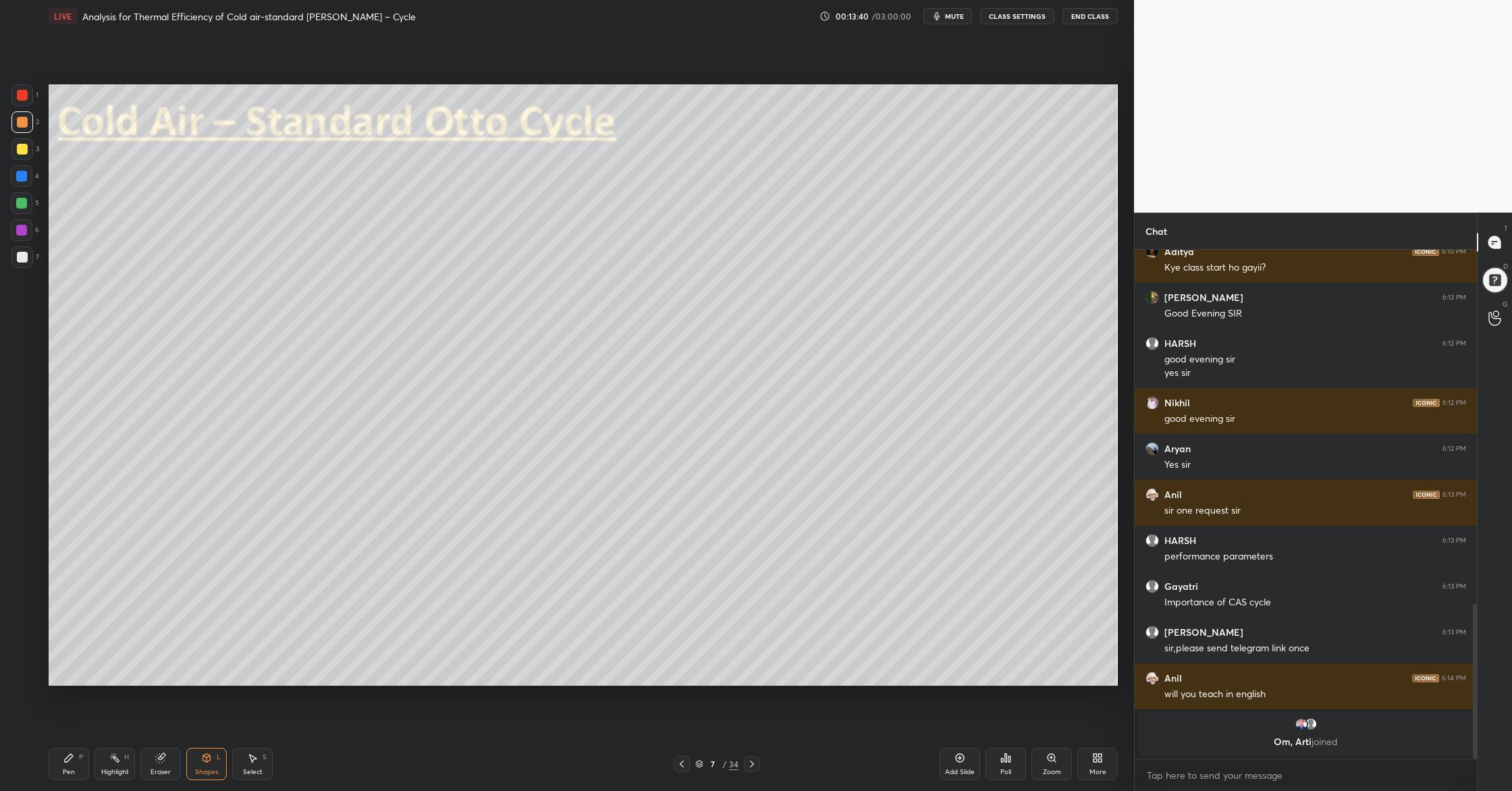
click at [22, 259] on div at bounding box center [22, 257] width 11 height 11
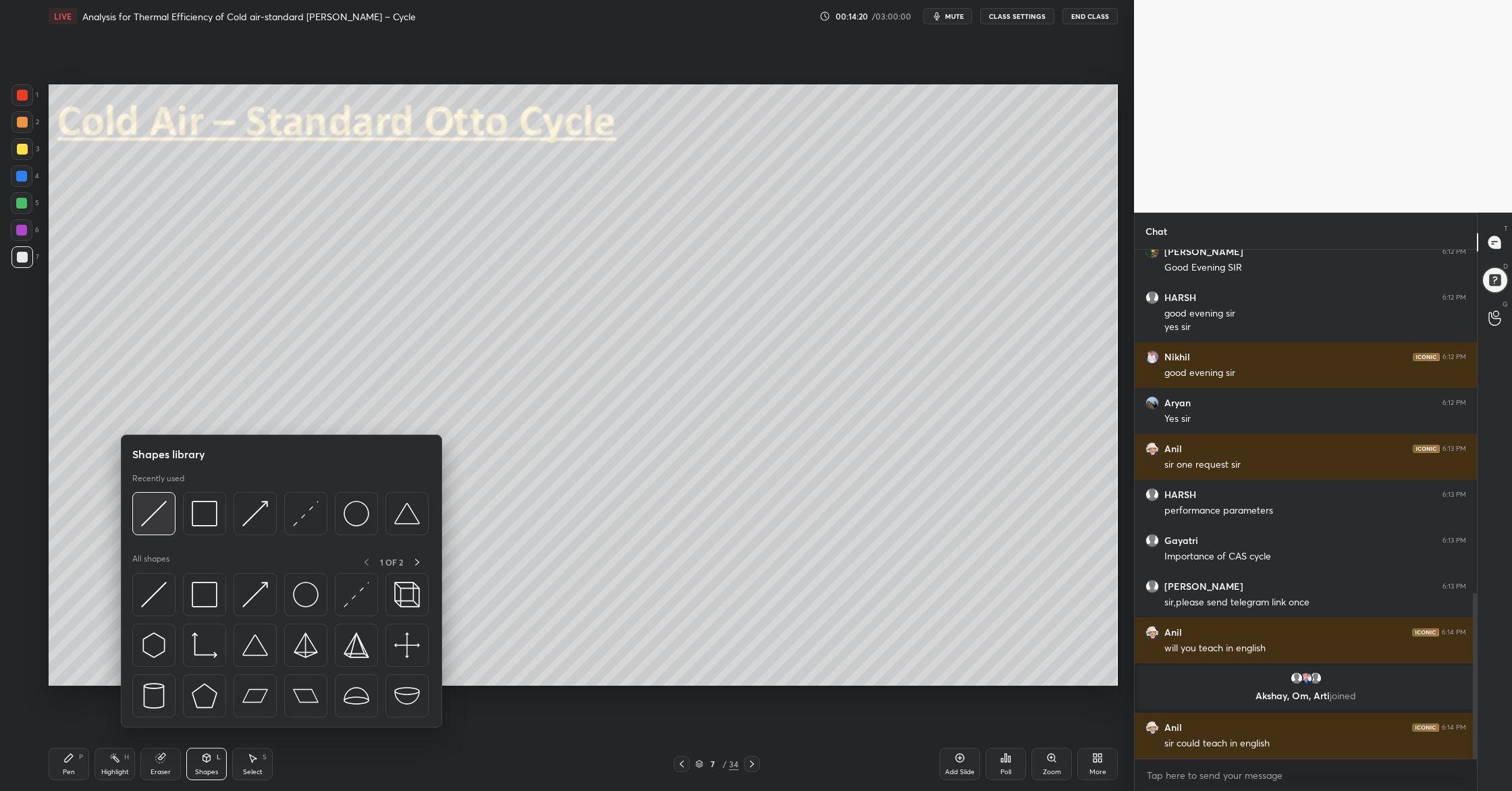
click at [158, 529] on div at bounding box center [153, 513] width 43 height 43
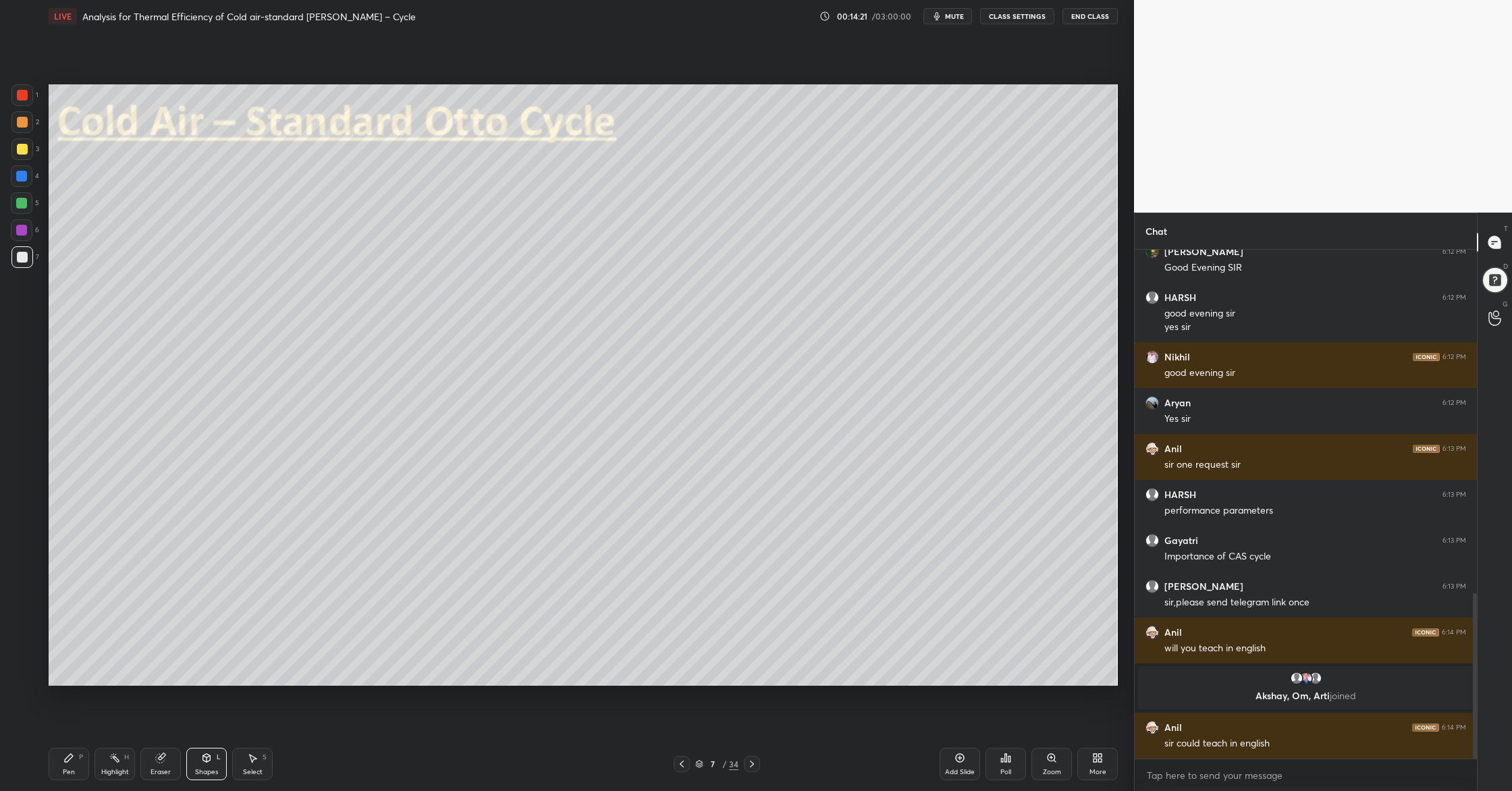
drag, startPoint x: 24, startPoint y: 206, endPoint x: 47, endPoint y: 209, distance: 23.2
click at [23, 209] on div at bounding box center [21, 203] width 22 height 22
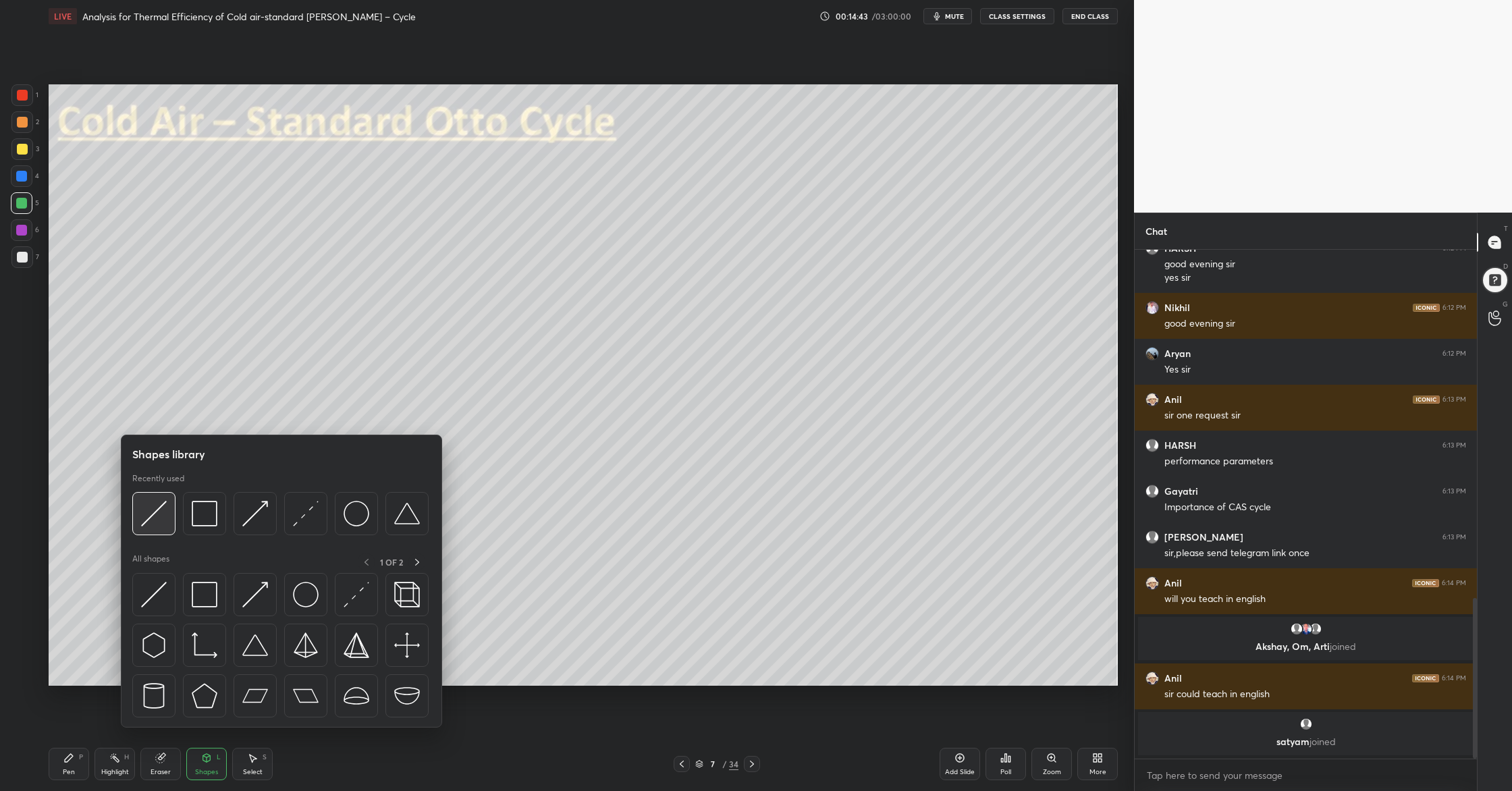
click at [153, 529] on div at bounding box center [153, 513] width 43 height 43
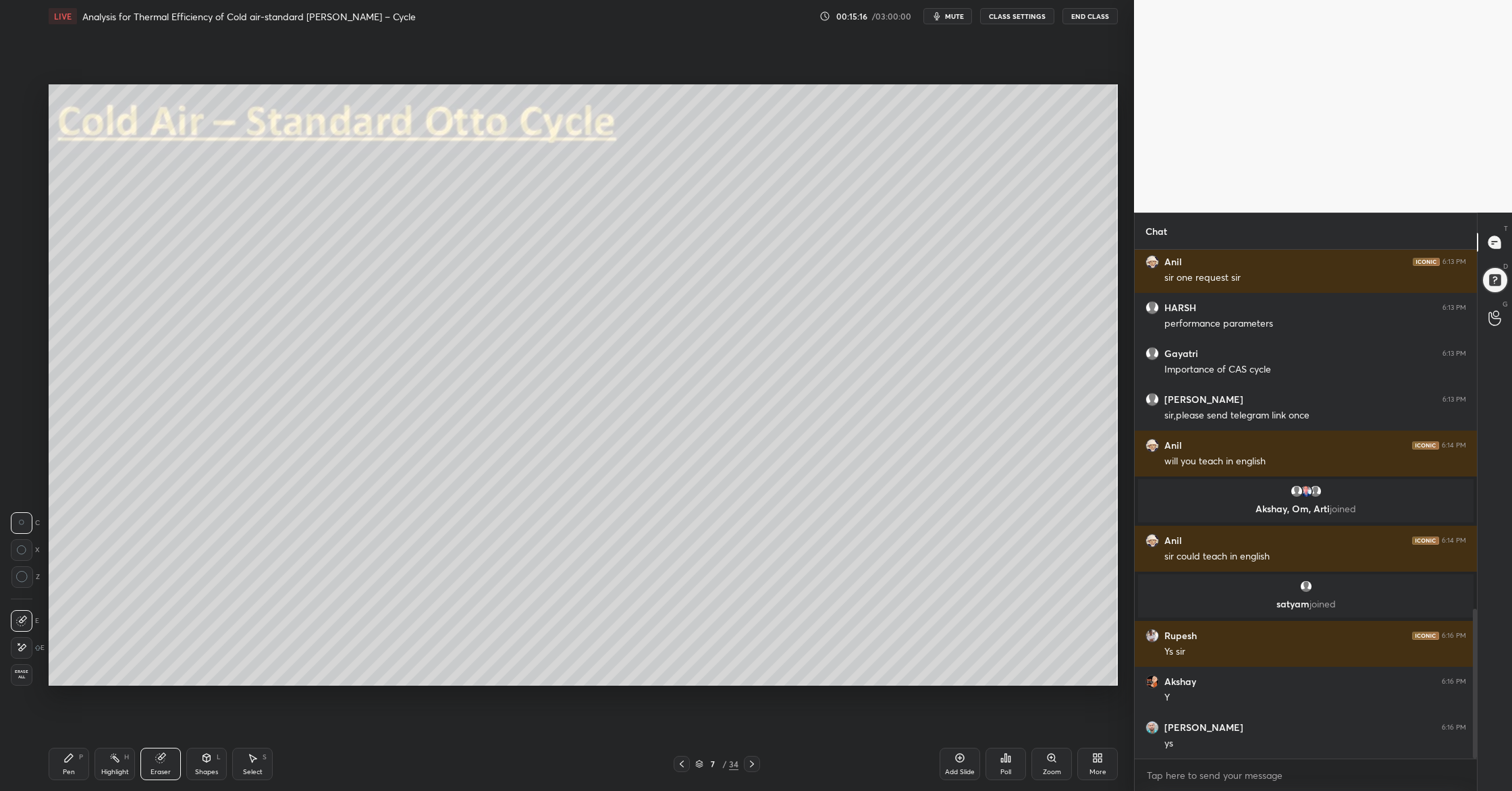
scroll to position [1263, 0]
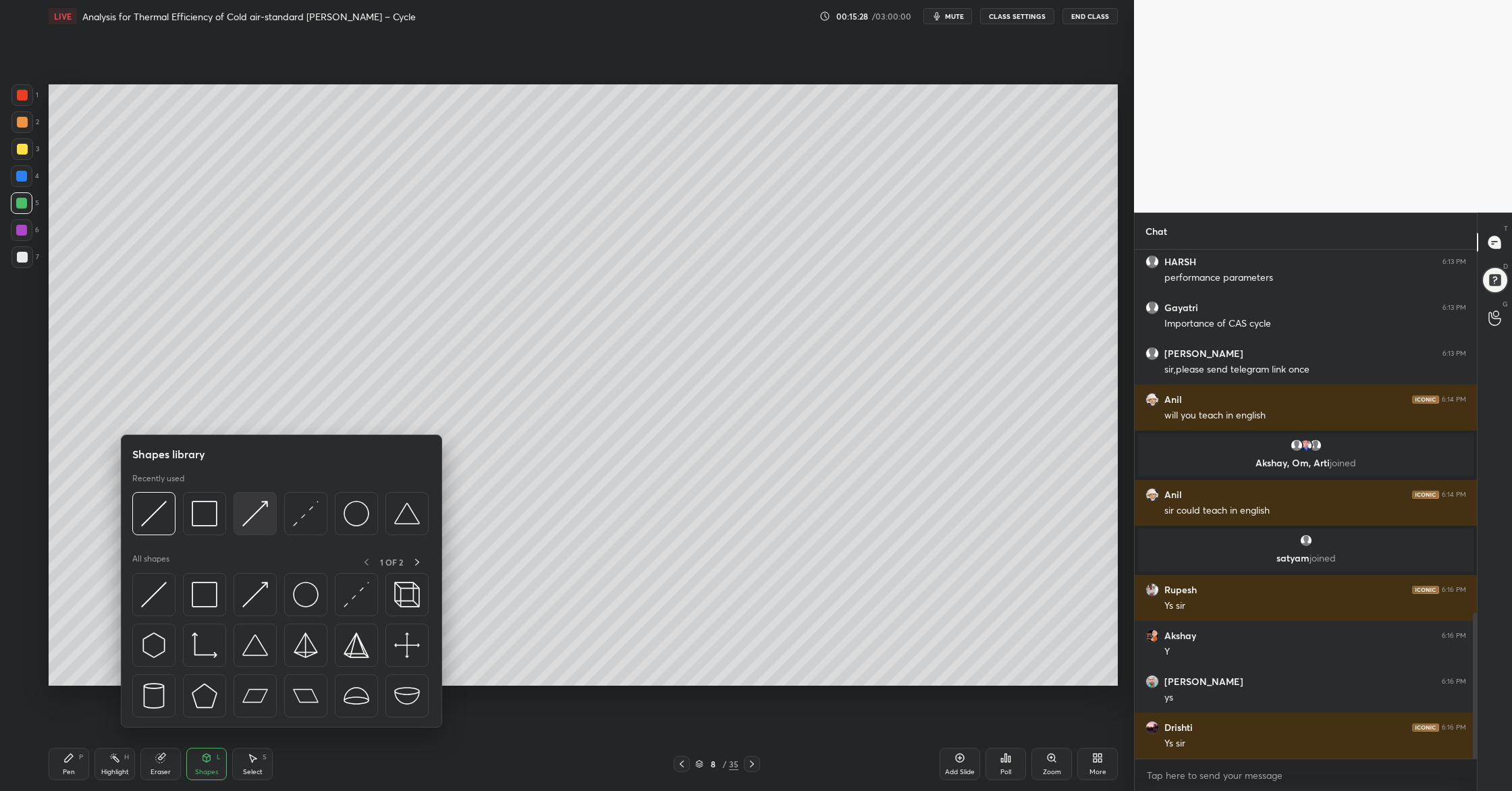
click at [250, 529] on div at bounding box center [254, 513] width 43 height 43
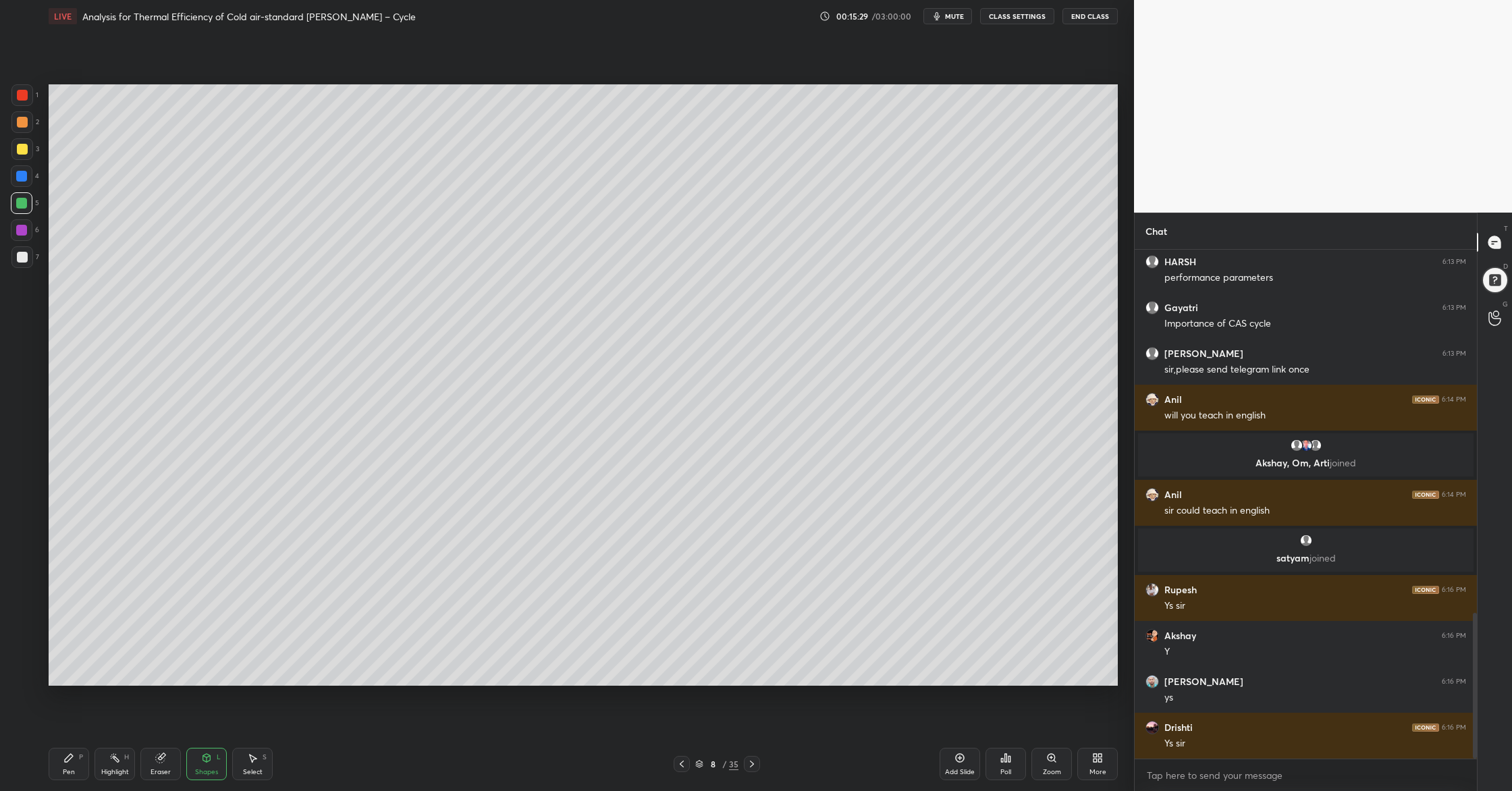
click at [18, 127] on div at bounding box center [22, 122] width 11 height 11
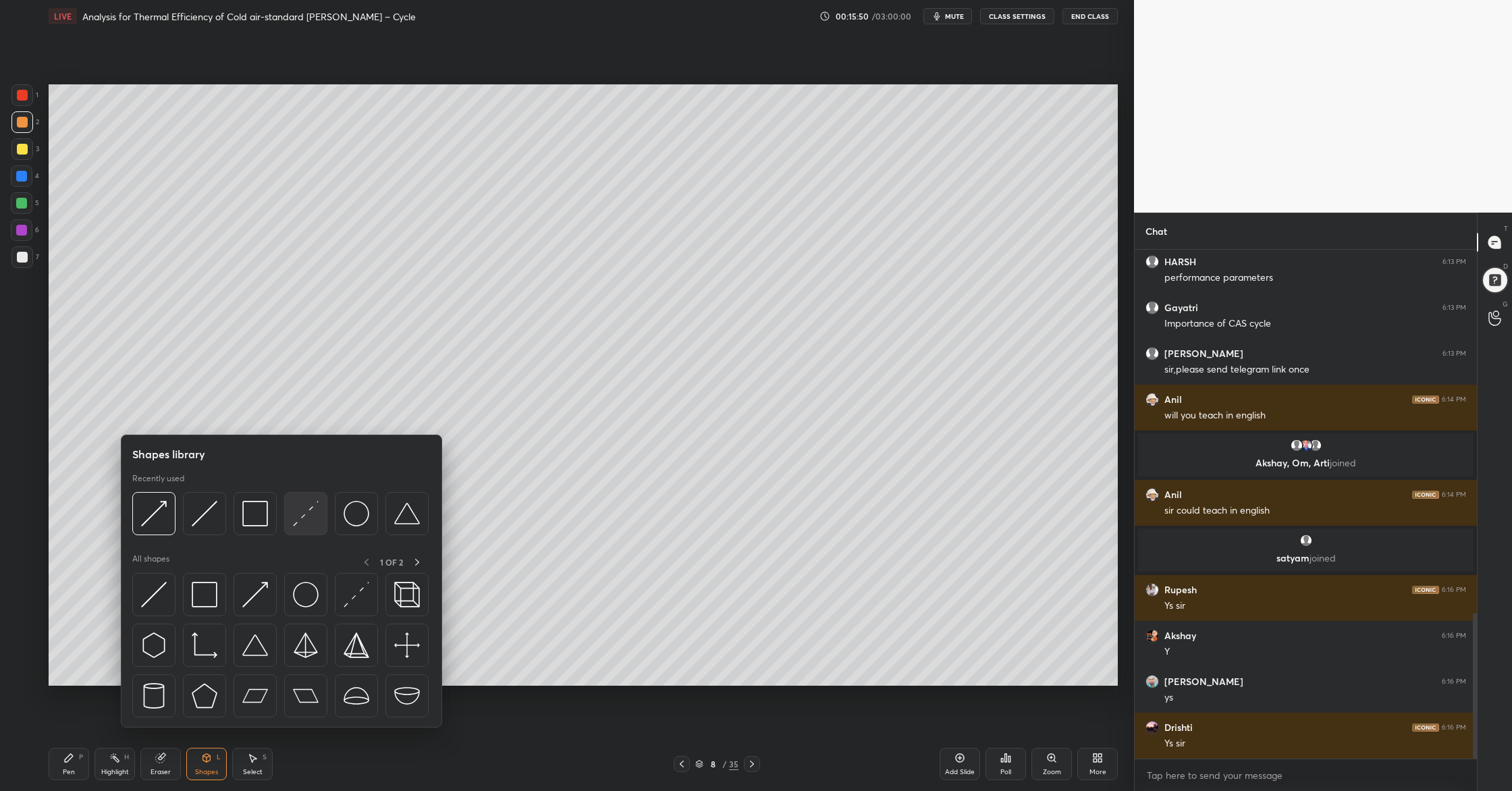
click at [300, 526] on div at bounding box center [305, 513] width 43 height 43
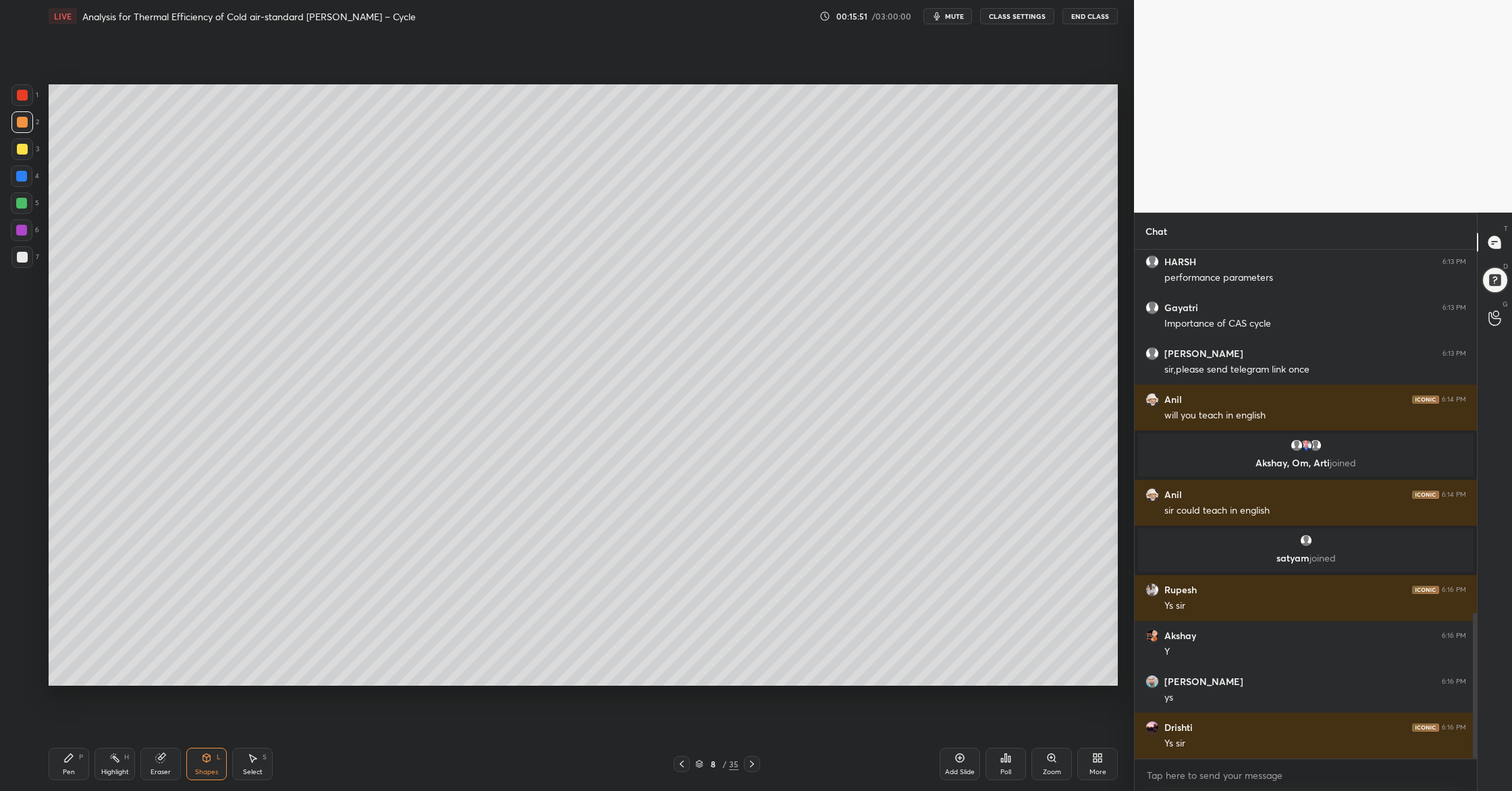
click at [24, 151] on div at bounding box center [22, 148] width 11 height 11
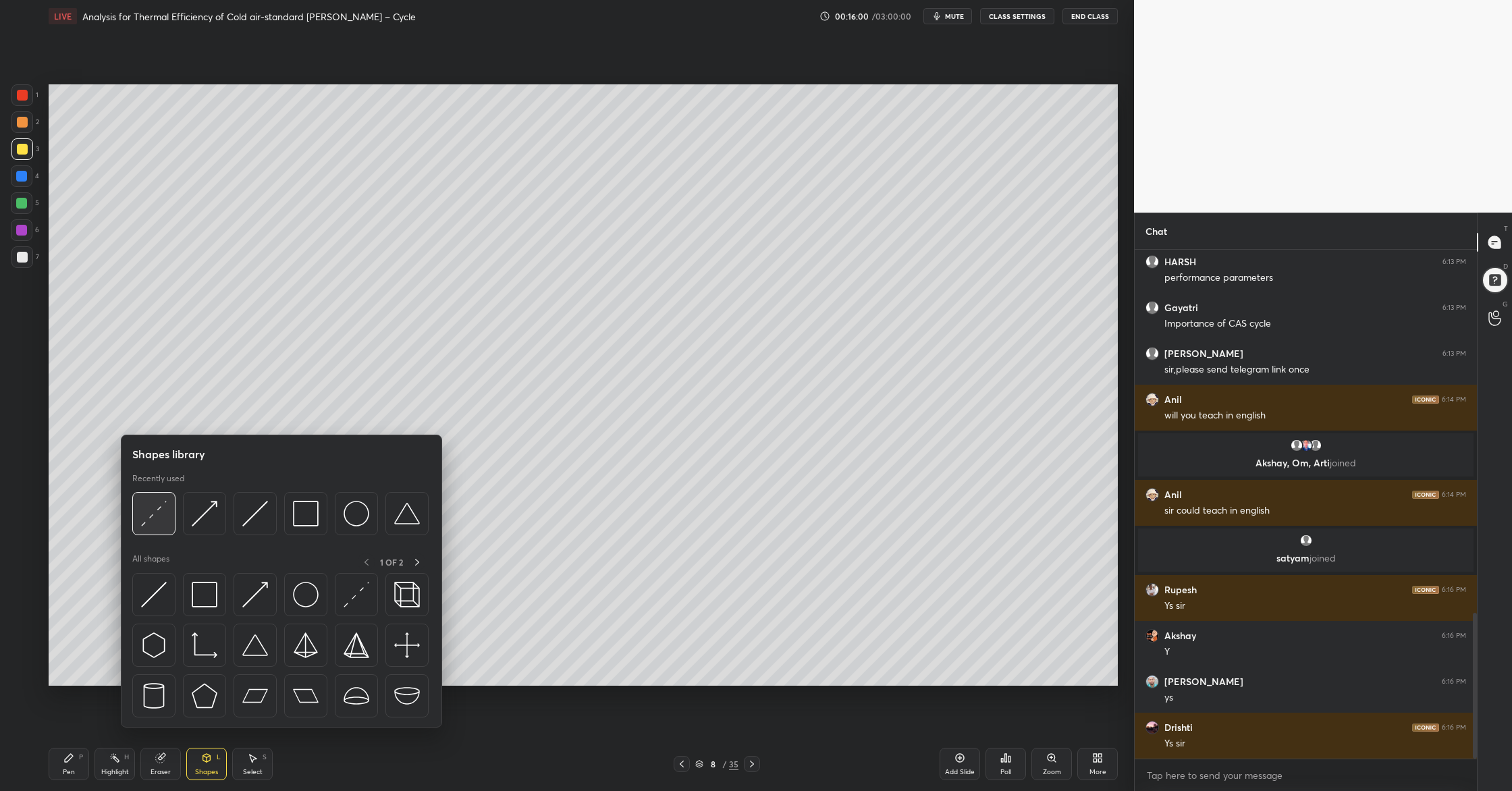
click at [163, 528] on div at bounding box center [153, 513] width 43 height 43
click at [163, 524] on img at bounding box center [154, 513] width 25 height 25
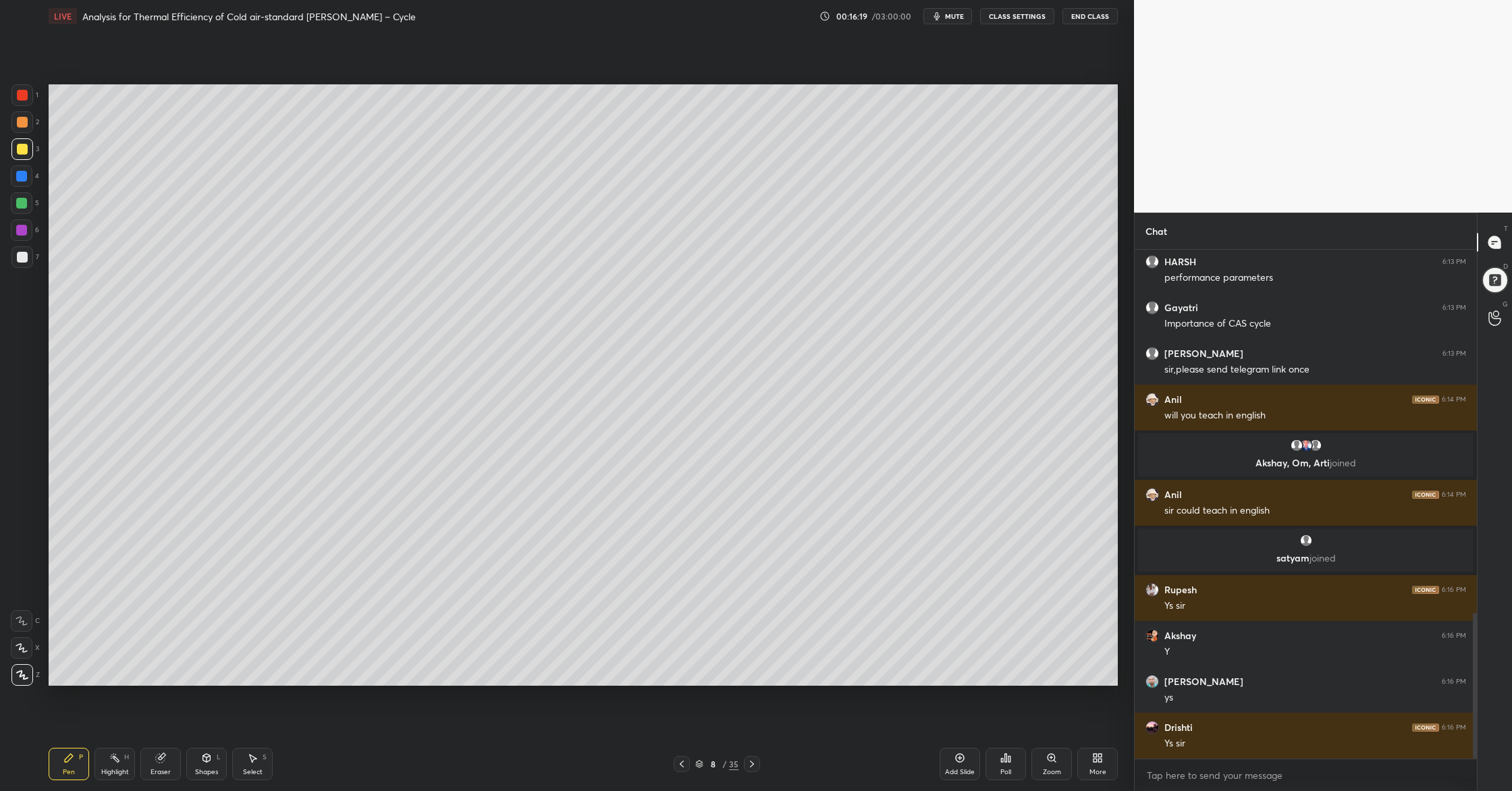
drag, startPoint x: 19, startPoint y: 261, endPoint x: 38, endPoint y: 263, distance: 19.1
click at [20, 260] on div at bounding box center [22, 257] width 11 height 11
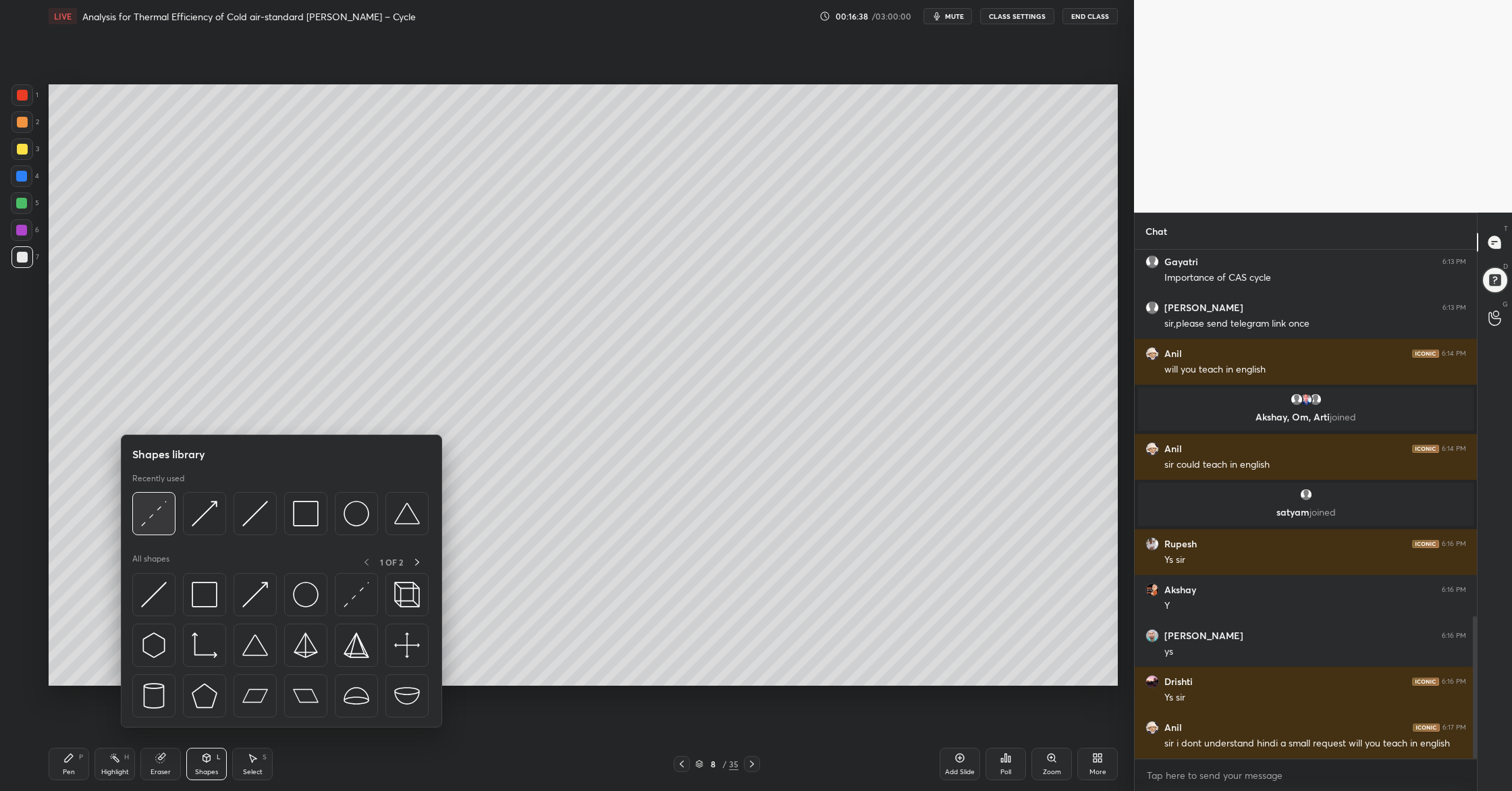
click at [148, 526] on img at bounding box center [154, 513] width 25 height 25
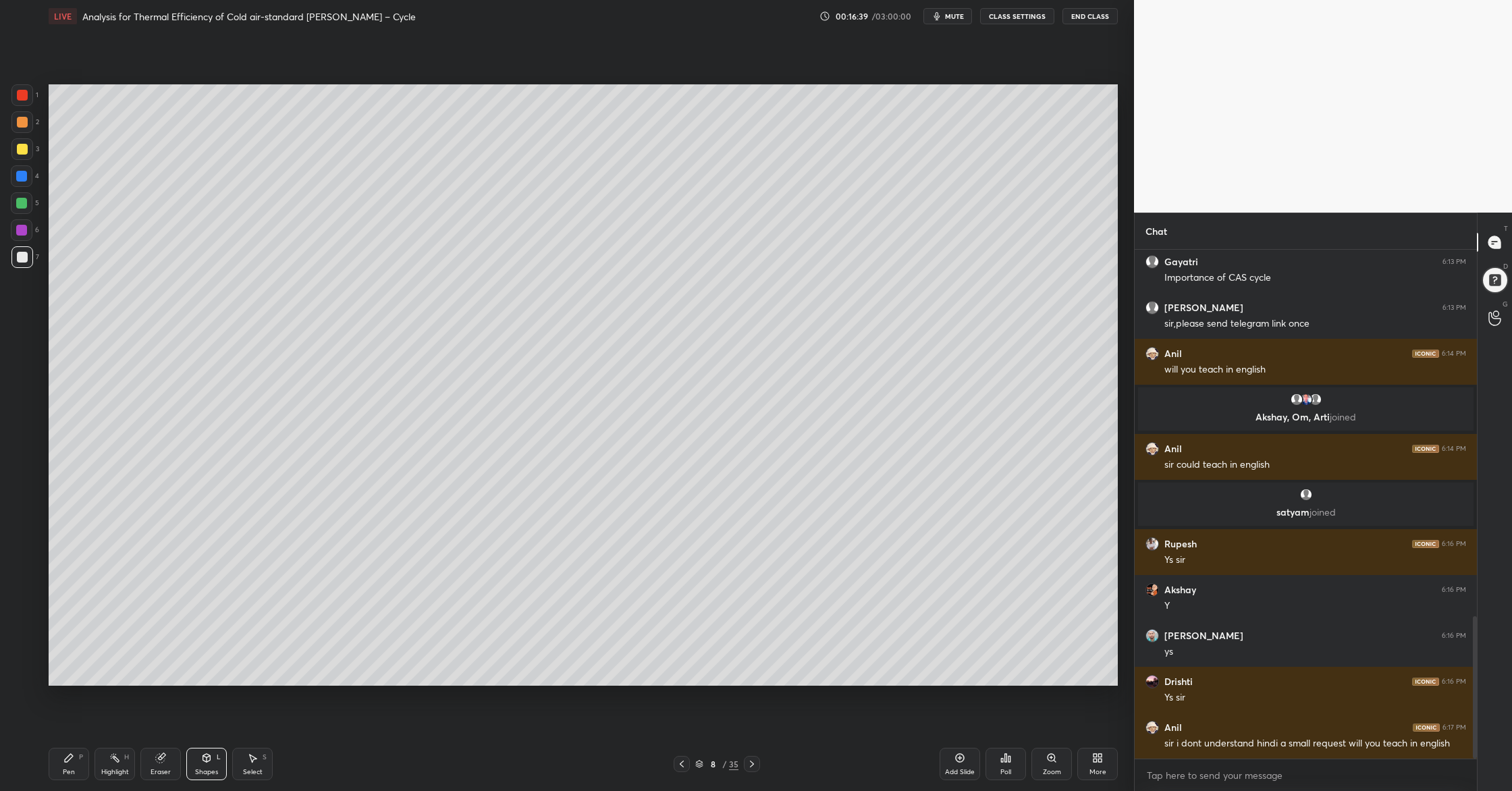
drag, startPoint x: 25, startPoint y: 151, endPoint x: 47, endPoint y: 151, distance: 22.0
click at [25, 151] on div at bounding box center [22, 148] width 11 height 11
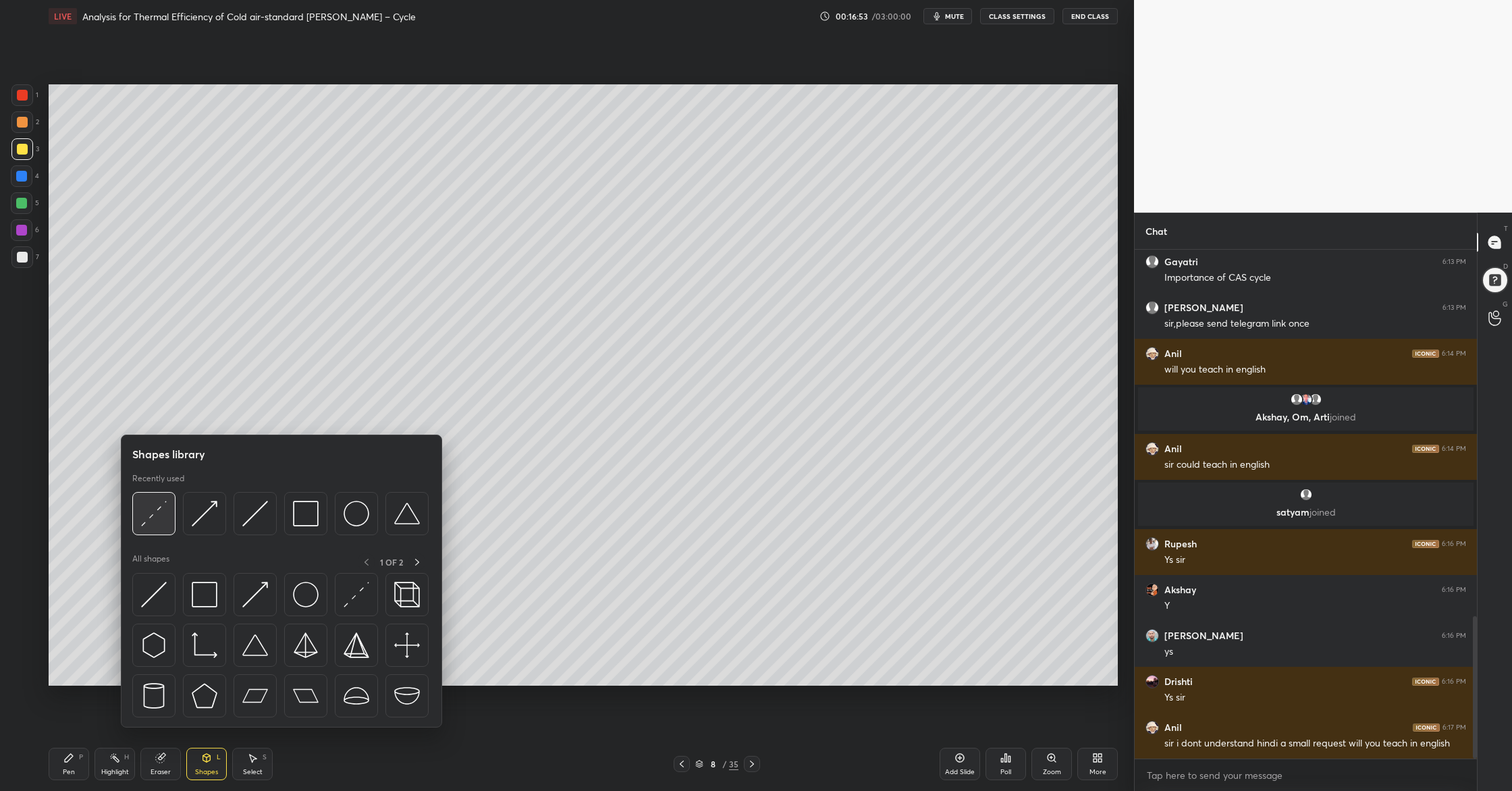
click at [148, 527] on div at bounding box center [153, 513] width 43 height 43
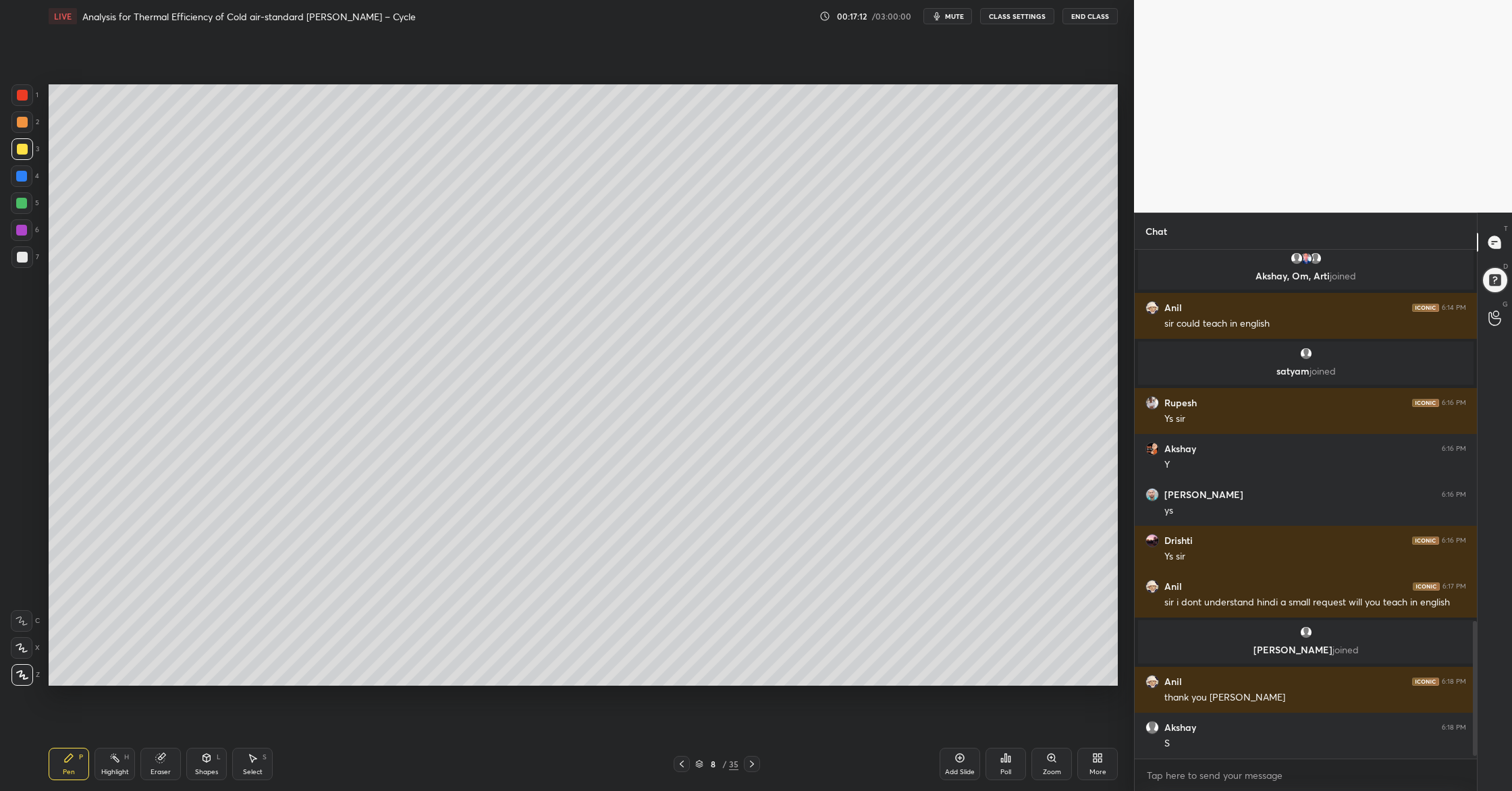
scroll to position [1417, 0]
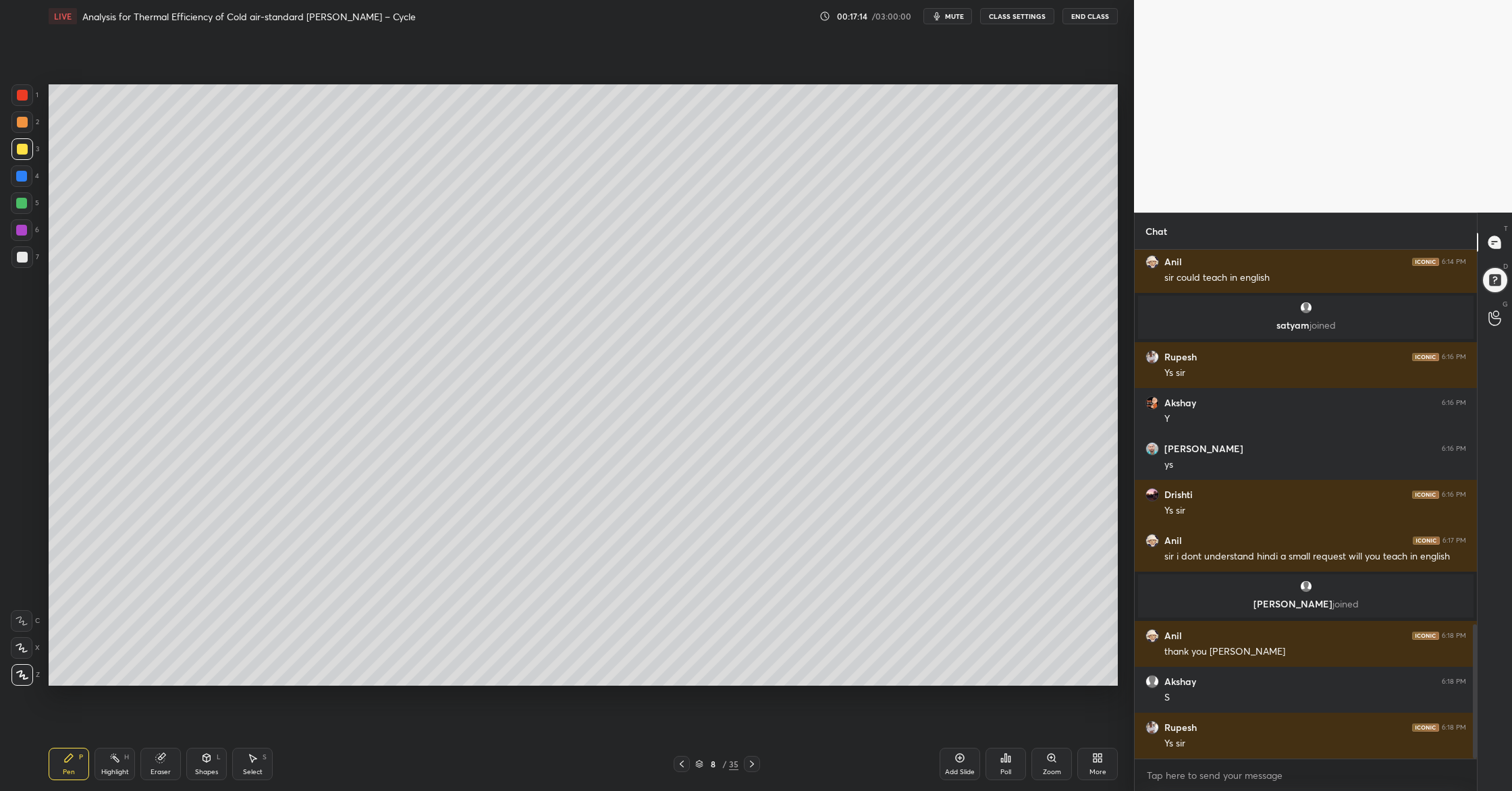
drag, startPoint x: 20, startPoint y: 258, endPoint x: 35, endPoint y: 260, distance: 15.1
click at [20, 258] on div at bounding box center [22, 257] width 11 height 11
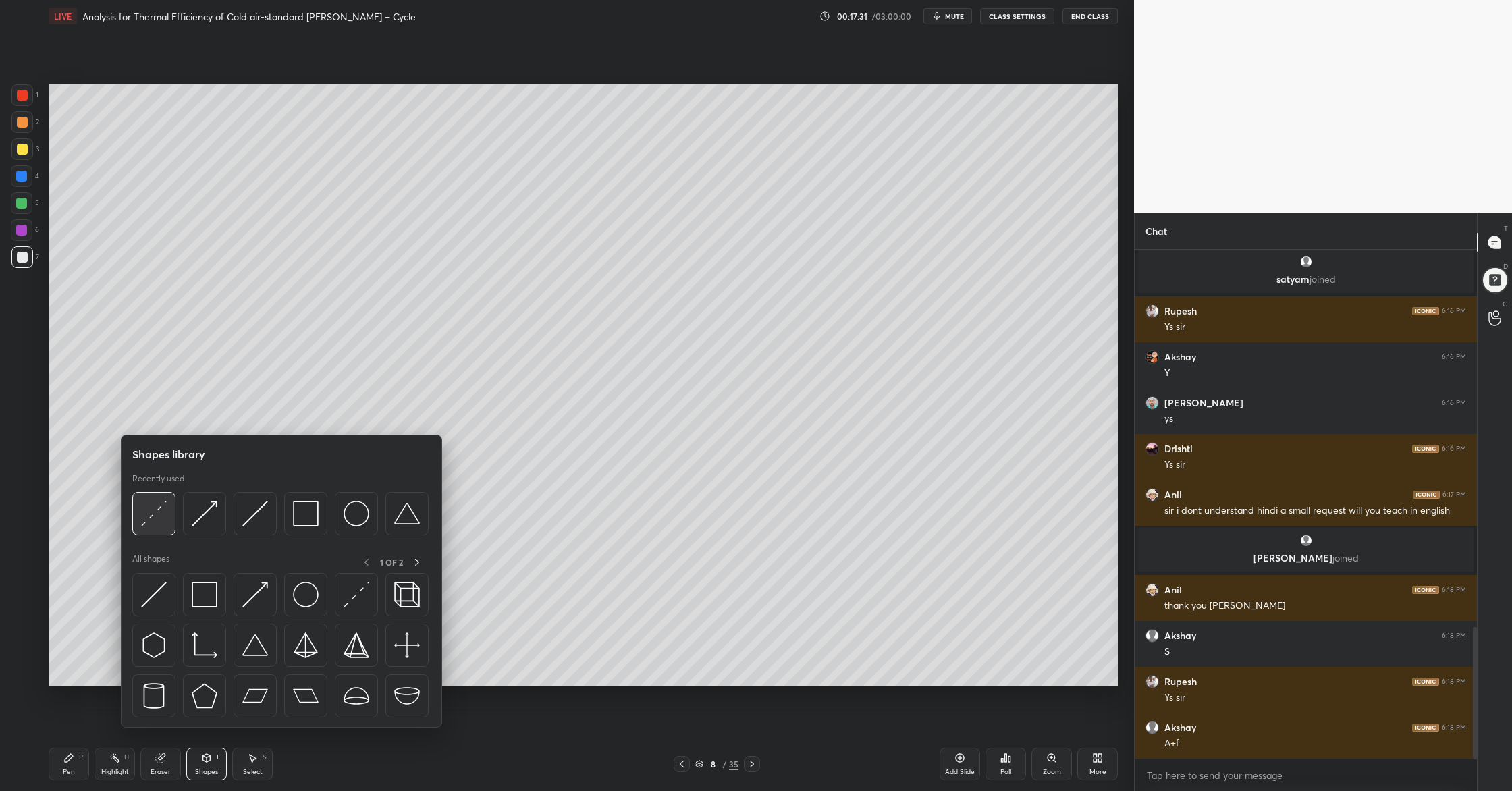
click at [144, 529] on div at bounding box center [153, 513] width 43 height 43
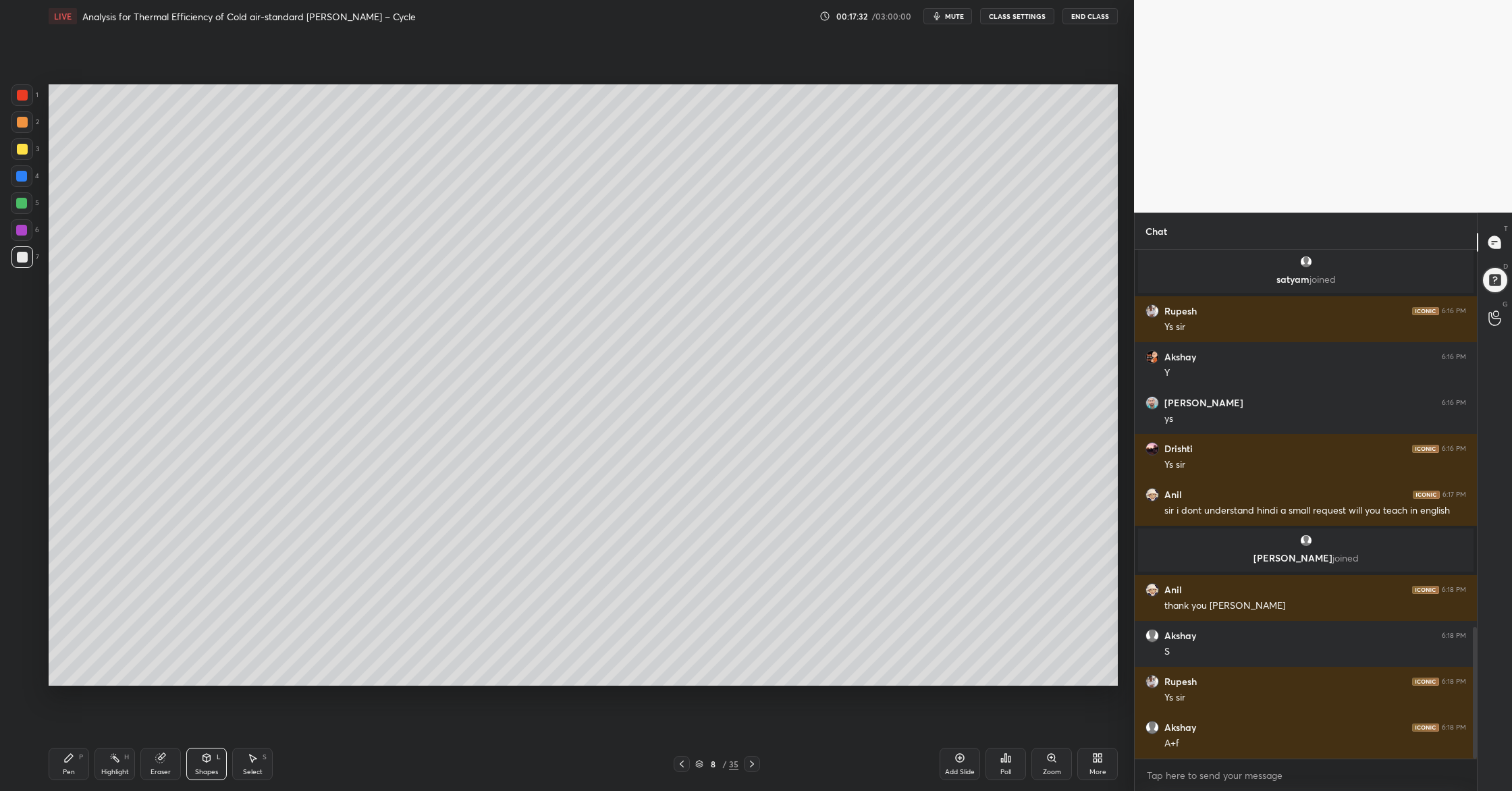
drag, startPoint x: 13, startPoint y: 203, endPoint x: 25, endPoint y: 209, distance: 13.4
click at [13, 204] on div at bounding box center [21, 203] width 22 height 22
click at [30, 97] on div at bounding box center [22, 95] width 22 height 22
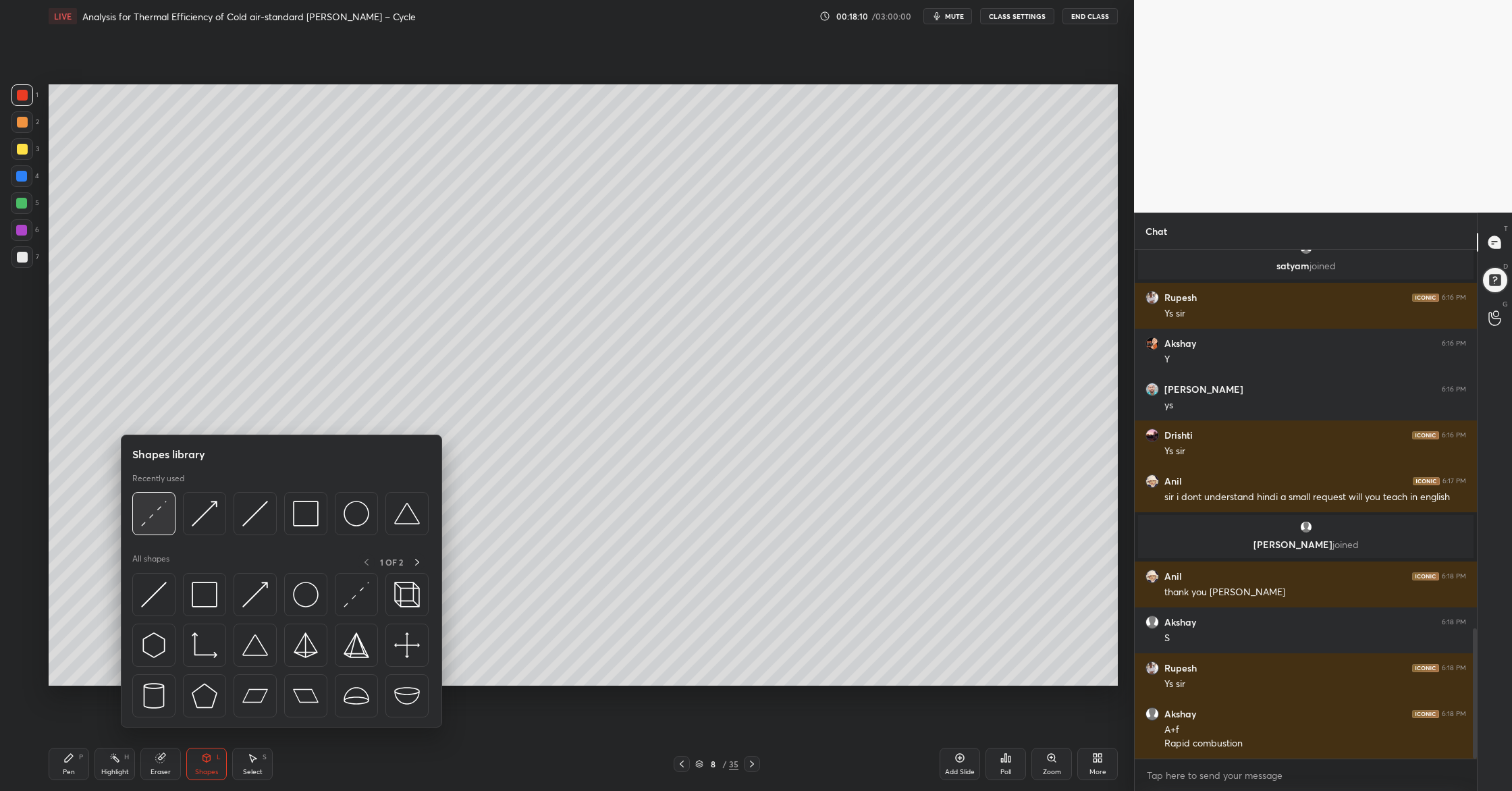
click at [156, 525] on img at bounding box center [154, 513] width 25 height 25
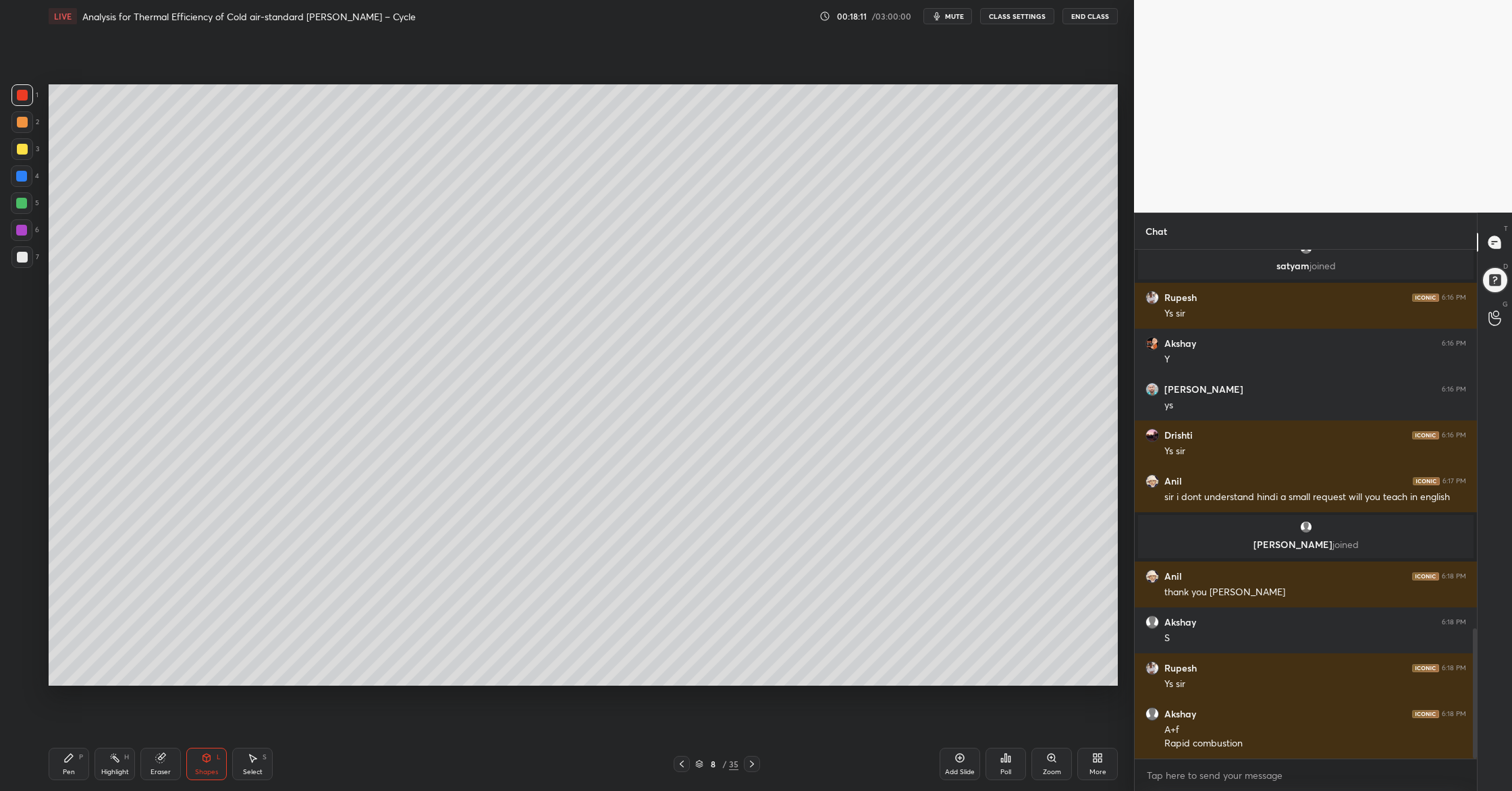
click at [15, 198] on div at bounding box center [21, 203] width 22 height 22
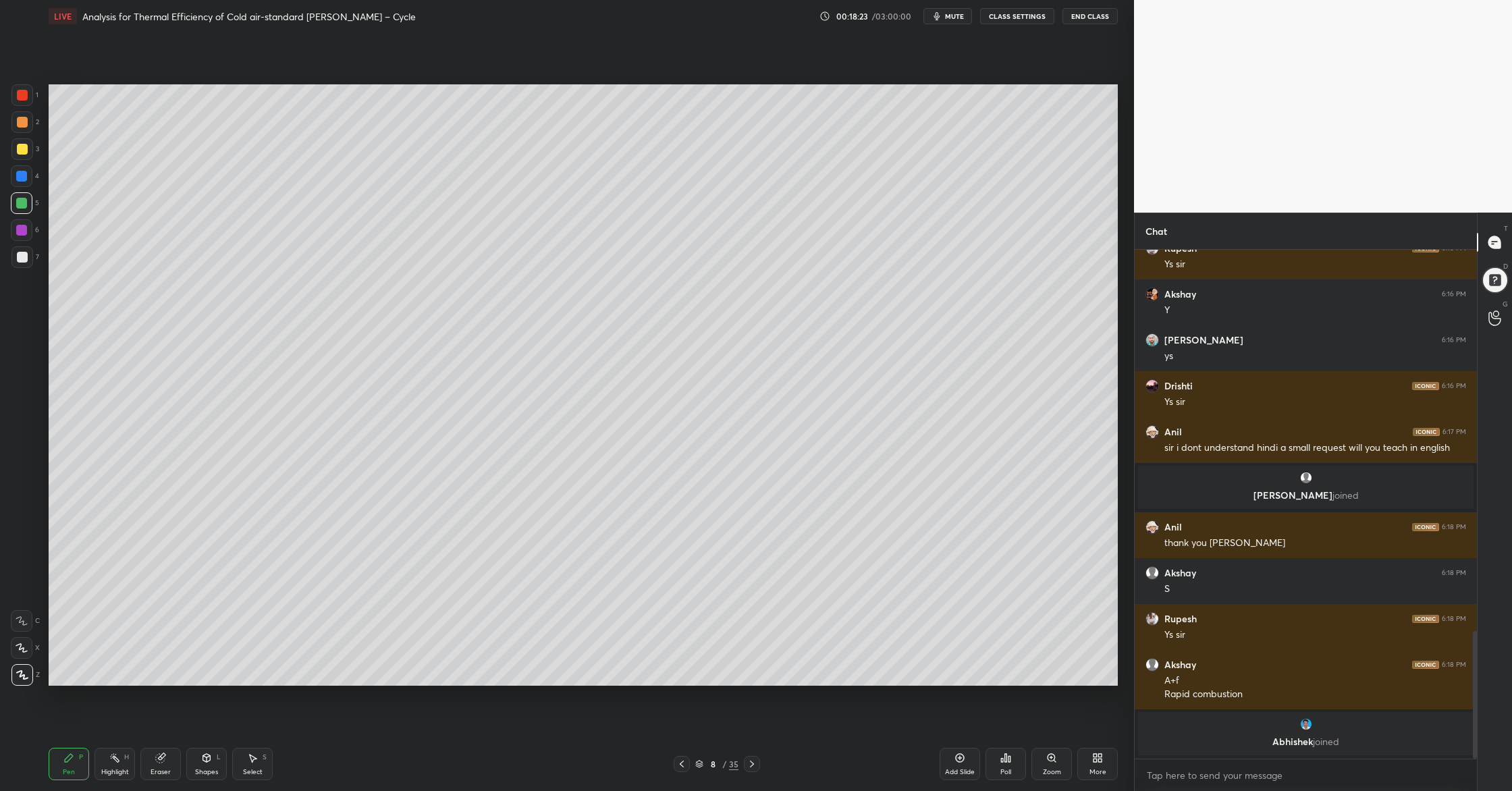
drag, startPoint x: 12, startPoint y: 90, endPoint x: 25, endPoint y: 96, distance: 14.3
click at [14, 95] on div at bounding box center [22, 95] width 22 height 22
drag, startPoint x: 16, startPoint y: 201, endPoint x: 20, endPoint y: 208, distance: 8.1
click at [18, 209] on div at bounding box center [21, 203] width 22 height 22
click at [23, 233] on div at bounding box center [21, 230] width 11 height 11
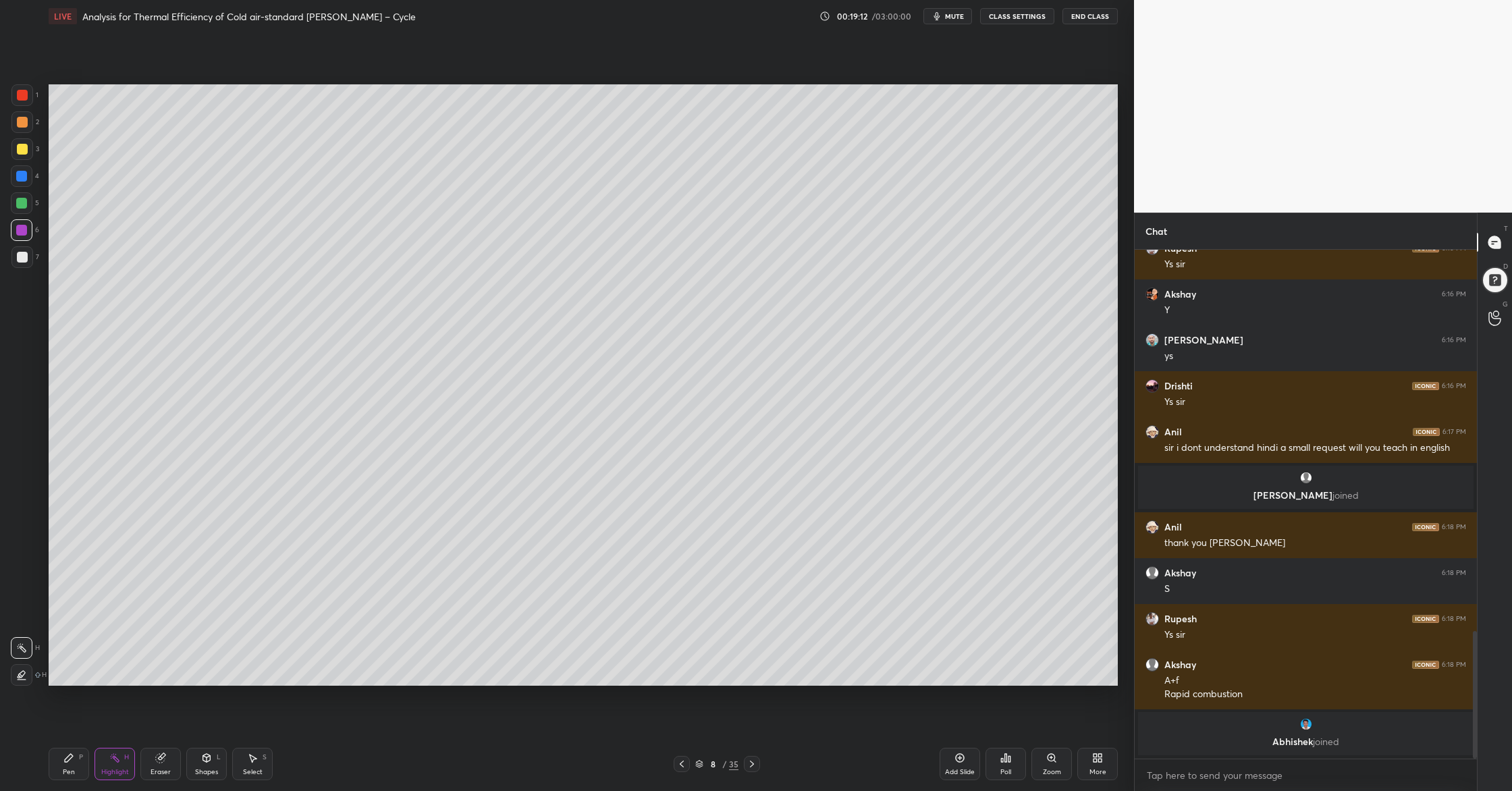
click at [16, 201] on div at bounding box center [21, 203] width 22 height 22
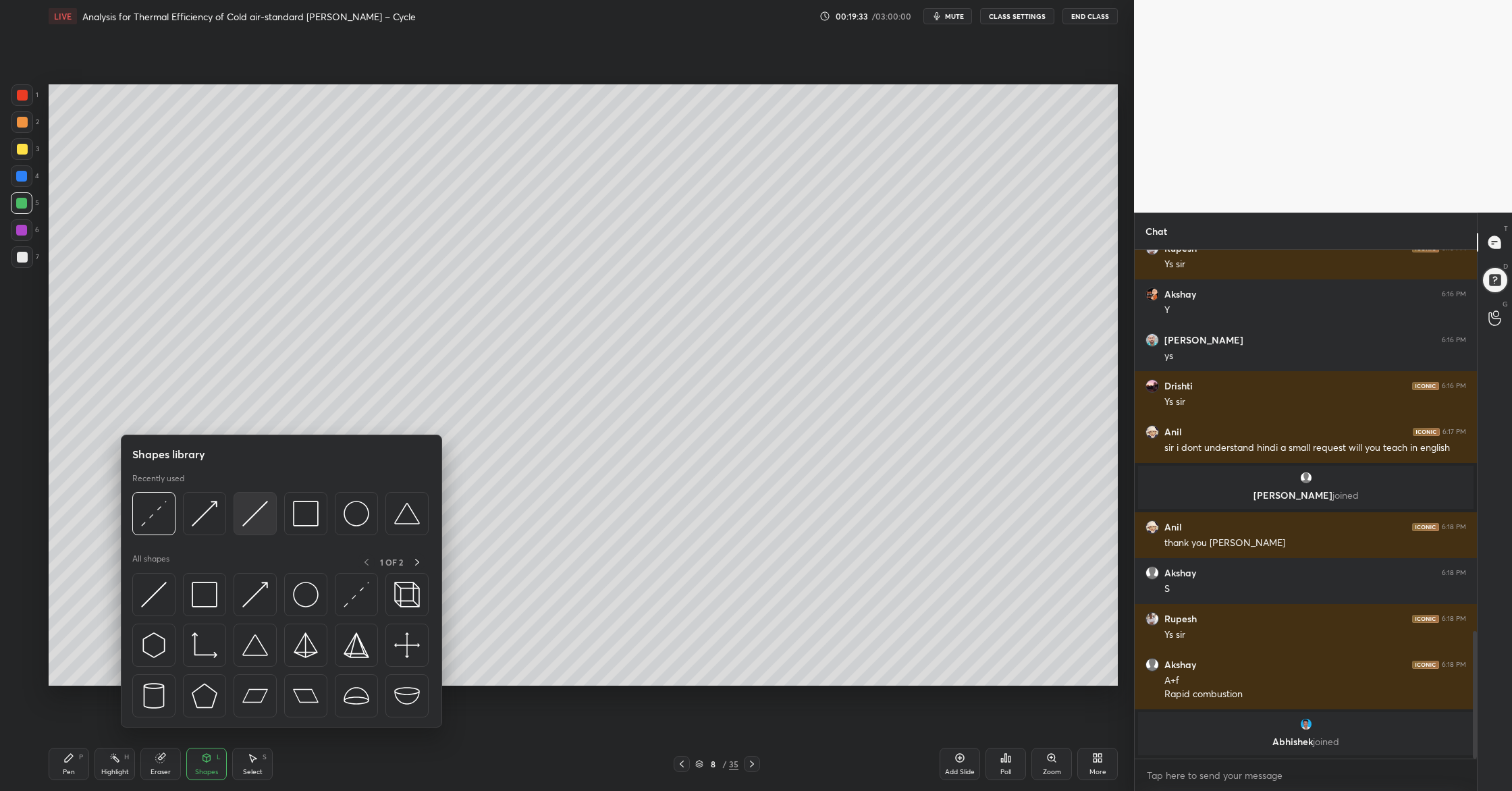
click at [251, 530] on div at bounding box center [254, 513] width 43 height 43
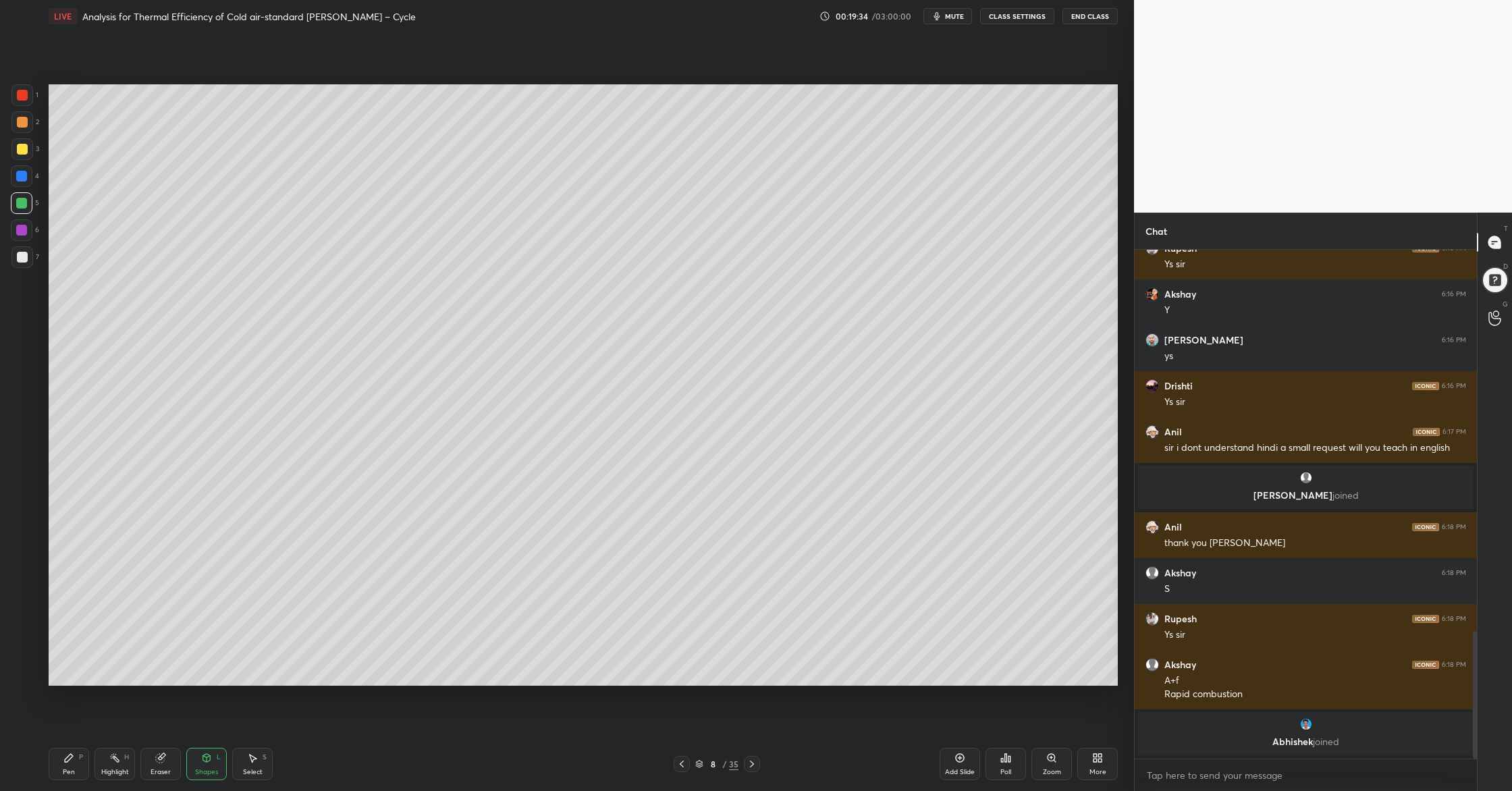
click at [25, 231] on div at bounding box center [21, 230] width 11 height 11
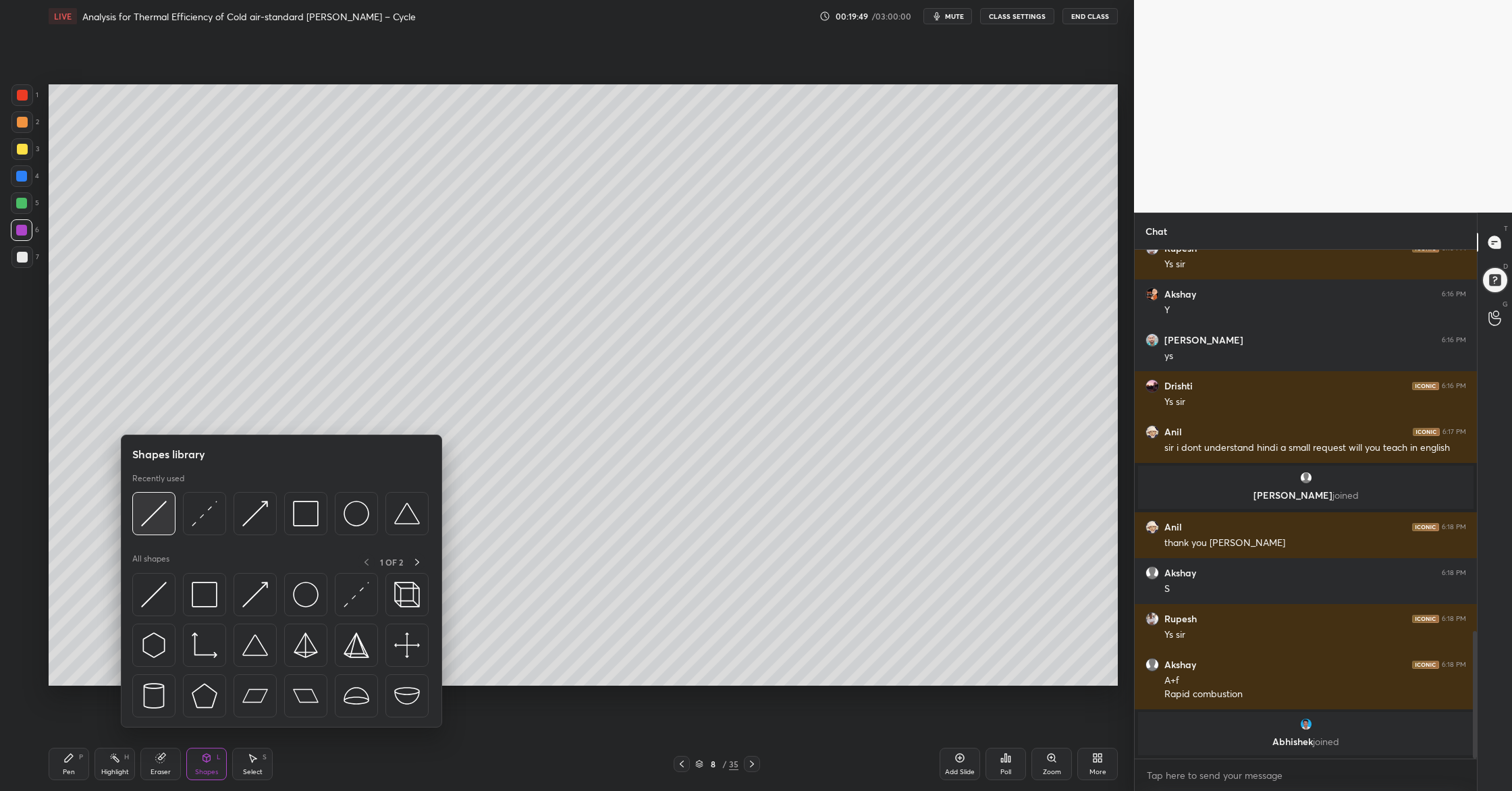
click at [146, 524] on img at bounding box center [154, 513] width 25 height 25
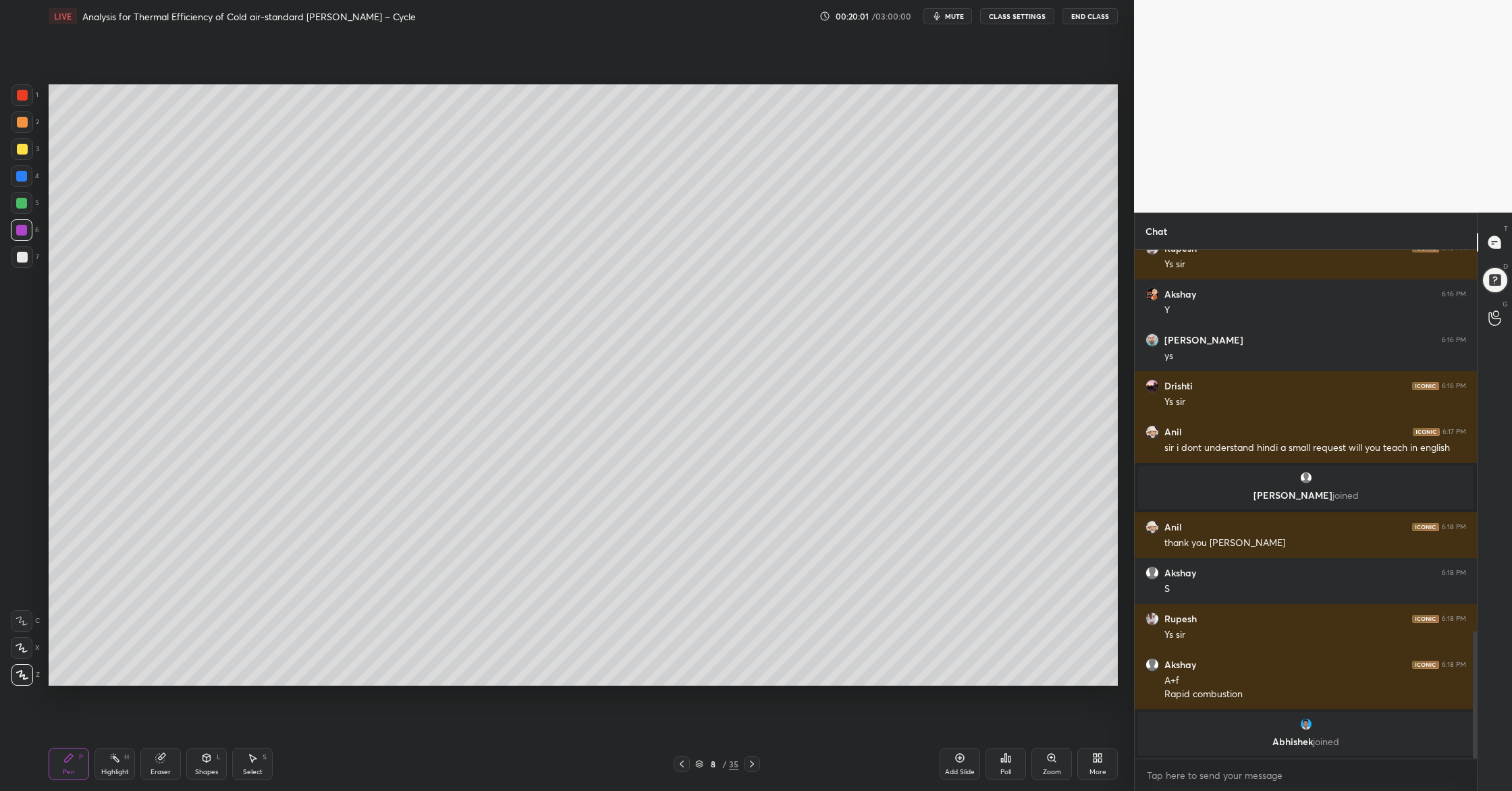
click at [19, 153] on div at bounding box center [22, 148] width 11 height 11
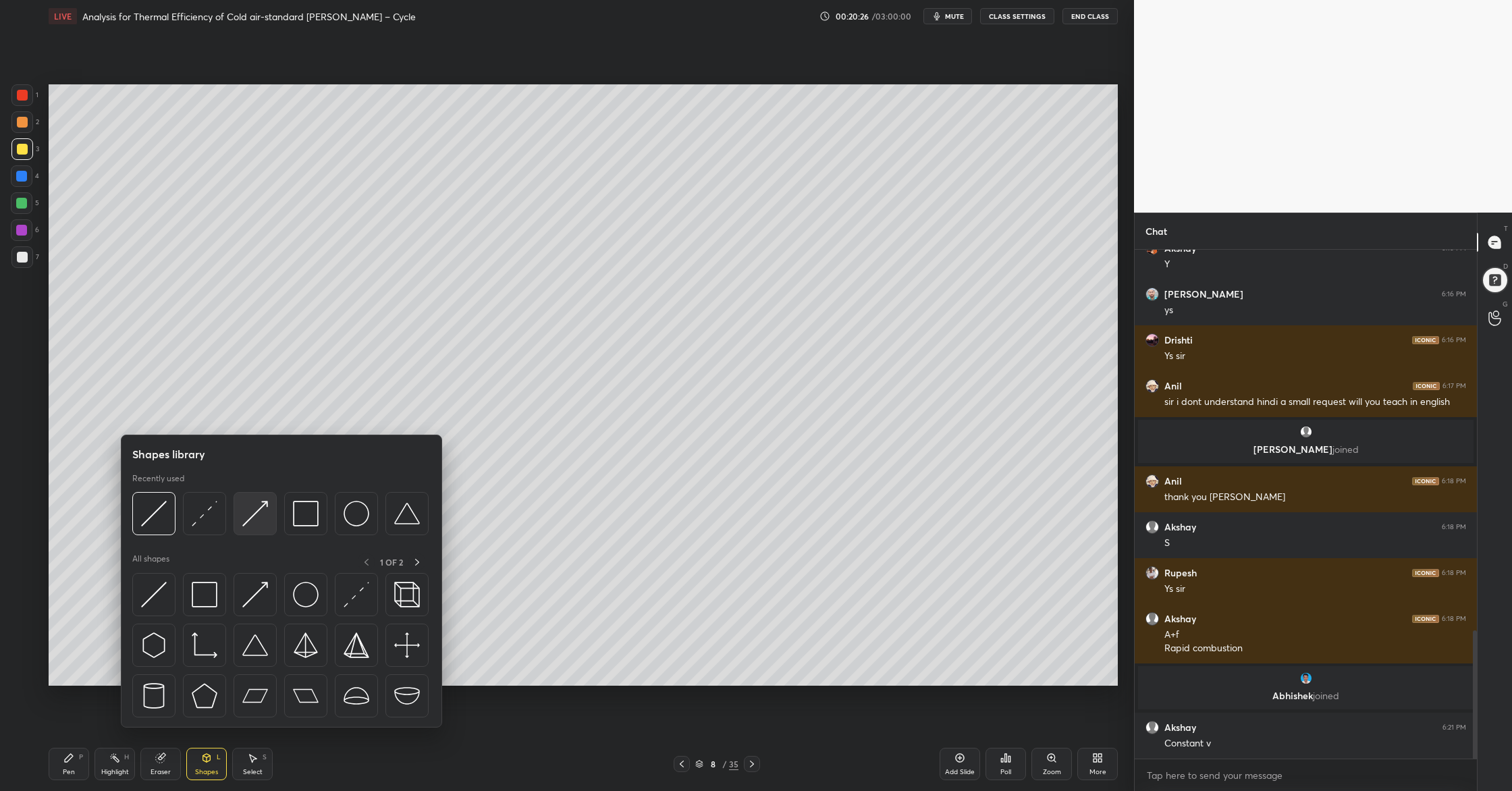
click at [263, 532] on div at bounding box center [254, 513] width 43 height 43
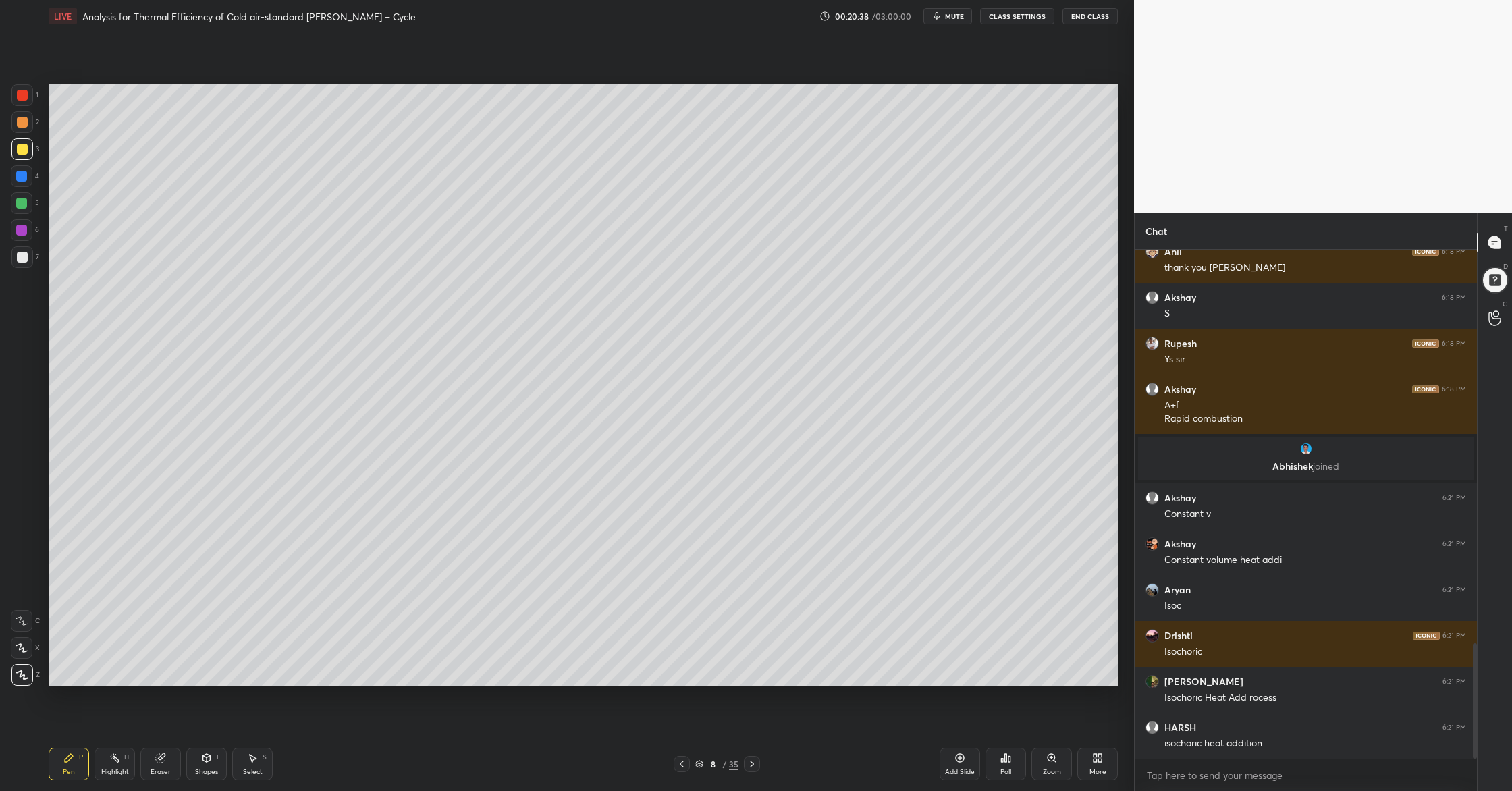
scroll to position [1786, 0]
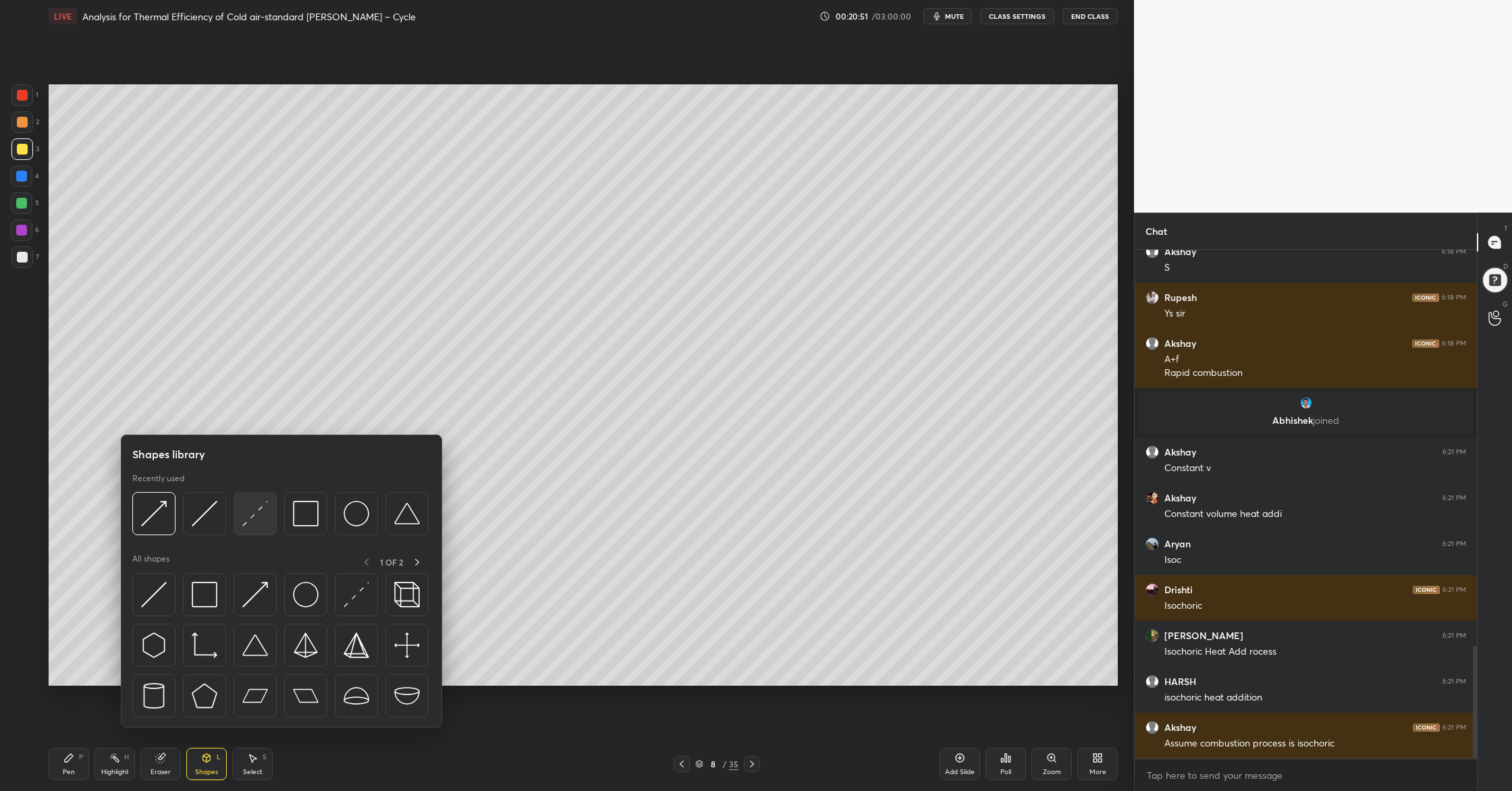
click at [255, 522] on img at bounding box center [255, 513] width 25 height 25
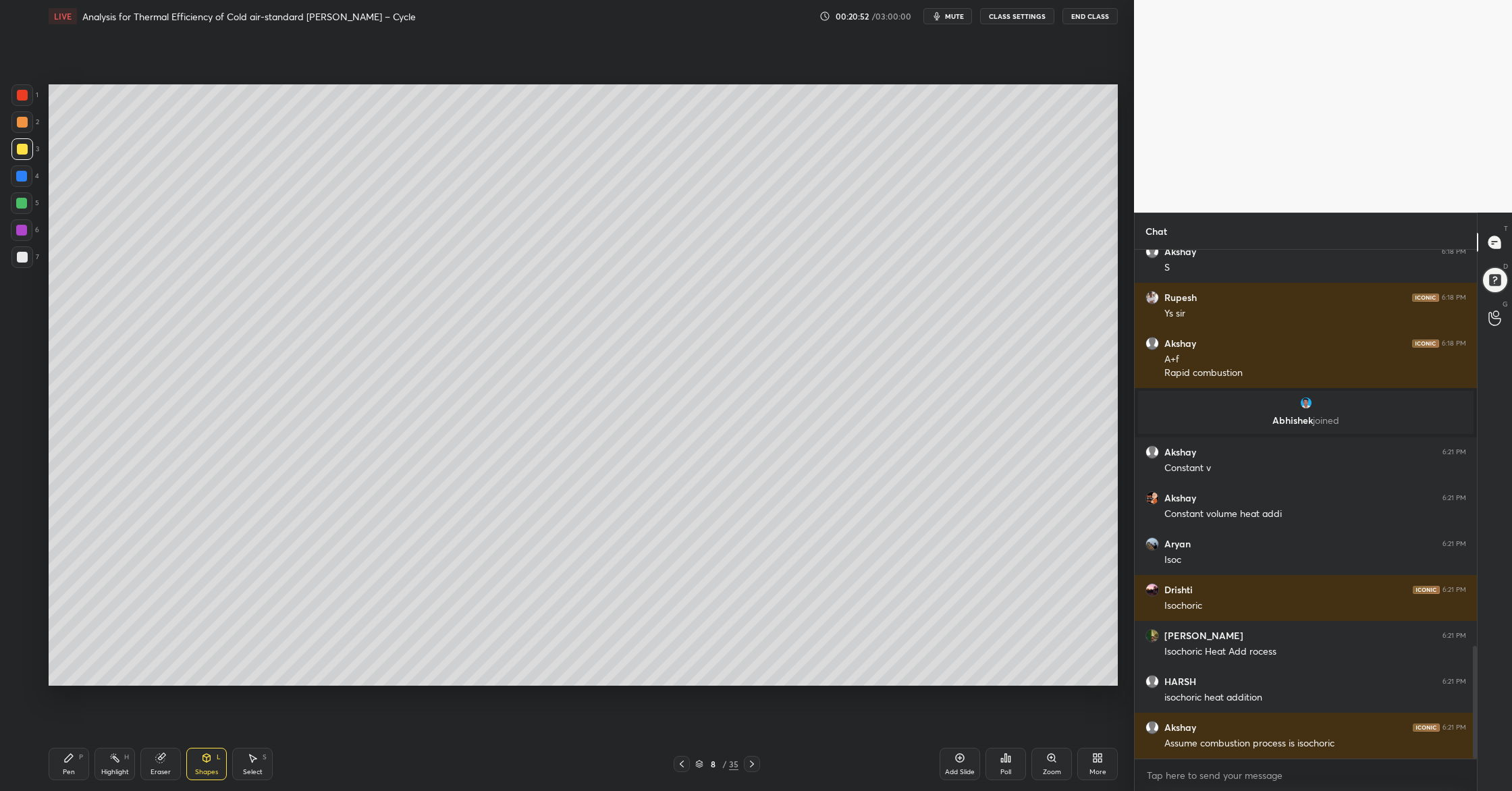
click at [15, 127] on div at bounding box center [22, 122] width 22 height 22
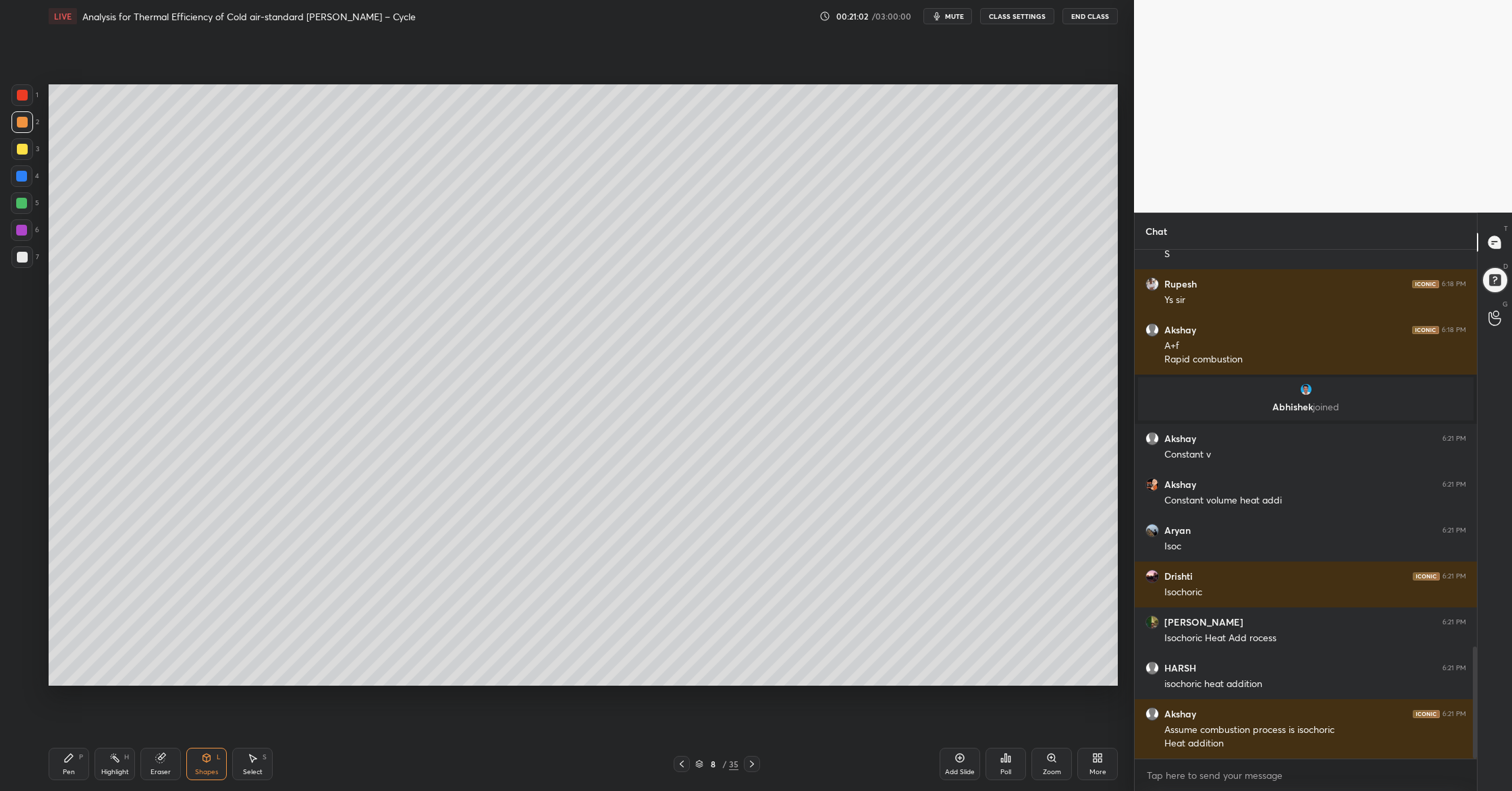
scroll to position [1845, 0]
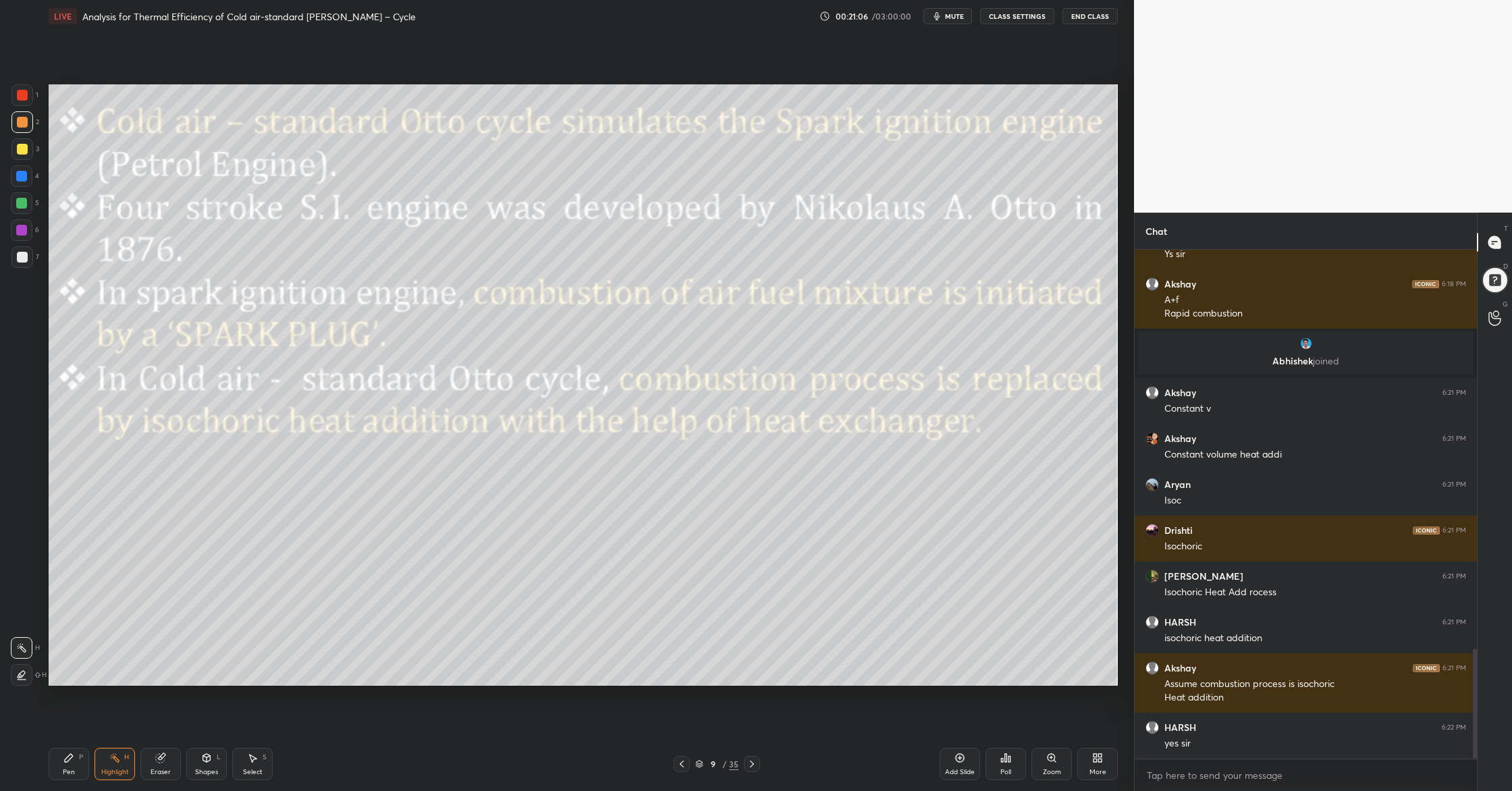
click at [25, 93] on div at bounding box center [22, 95] width 11 height 11
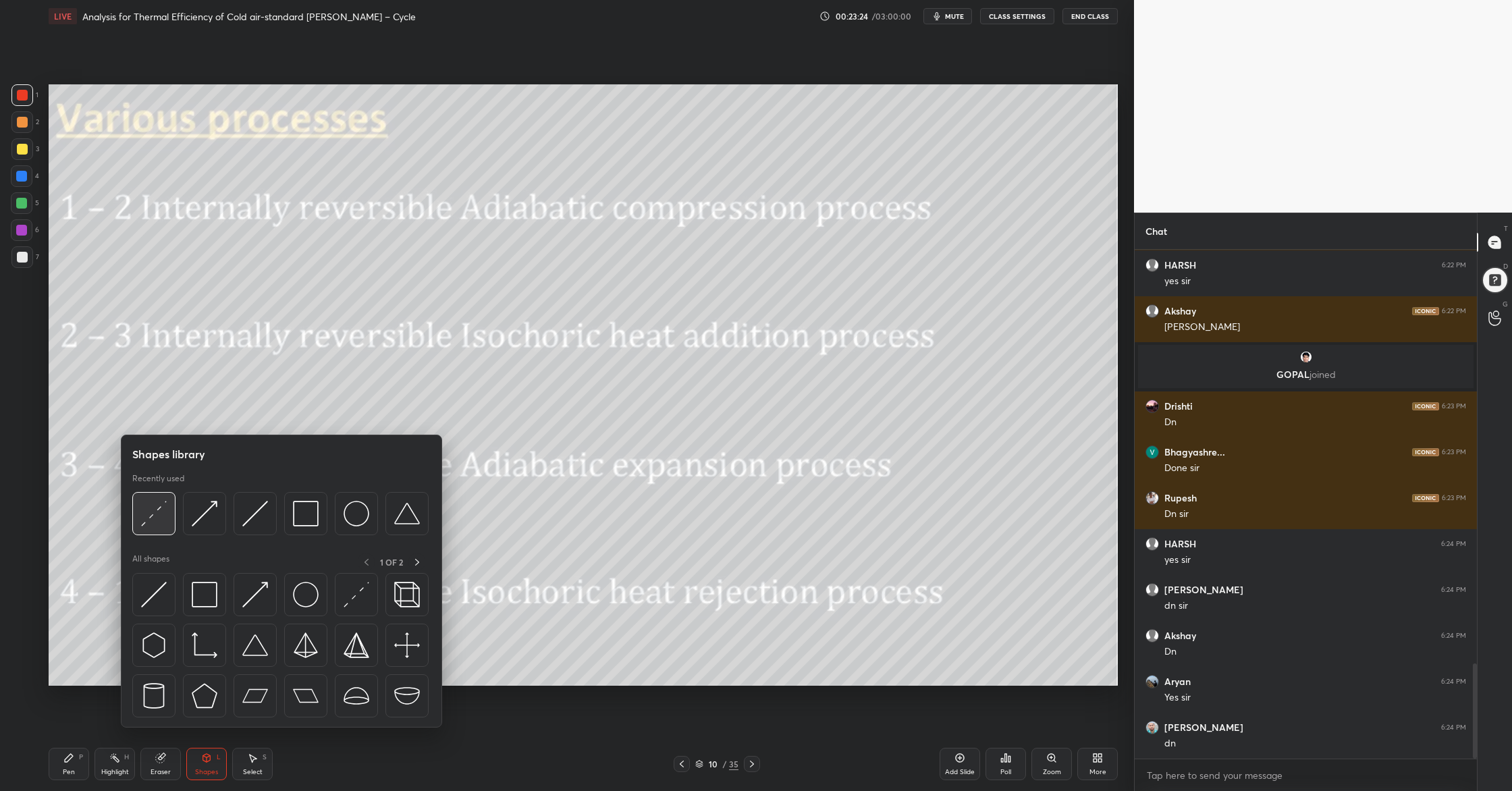
scroll to position [2203, 0]
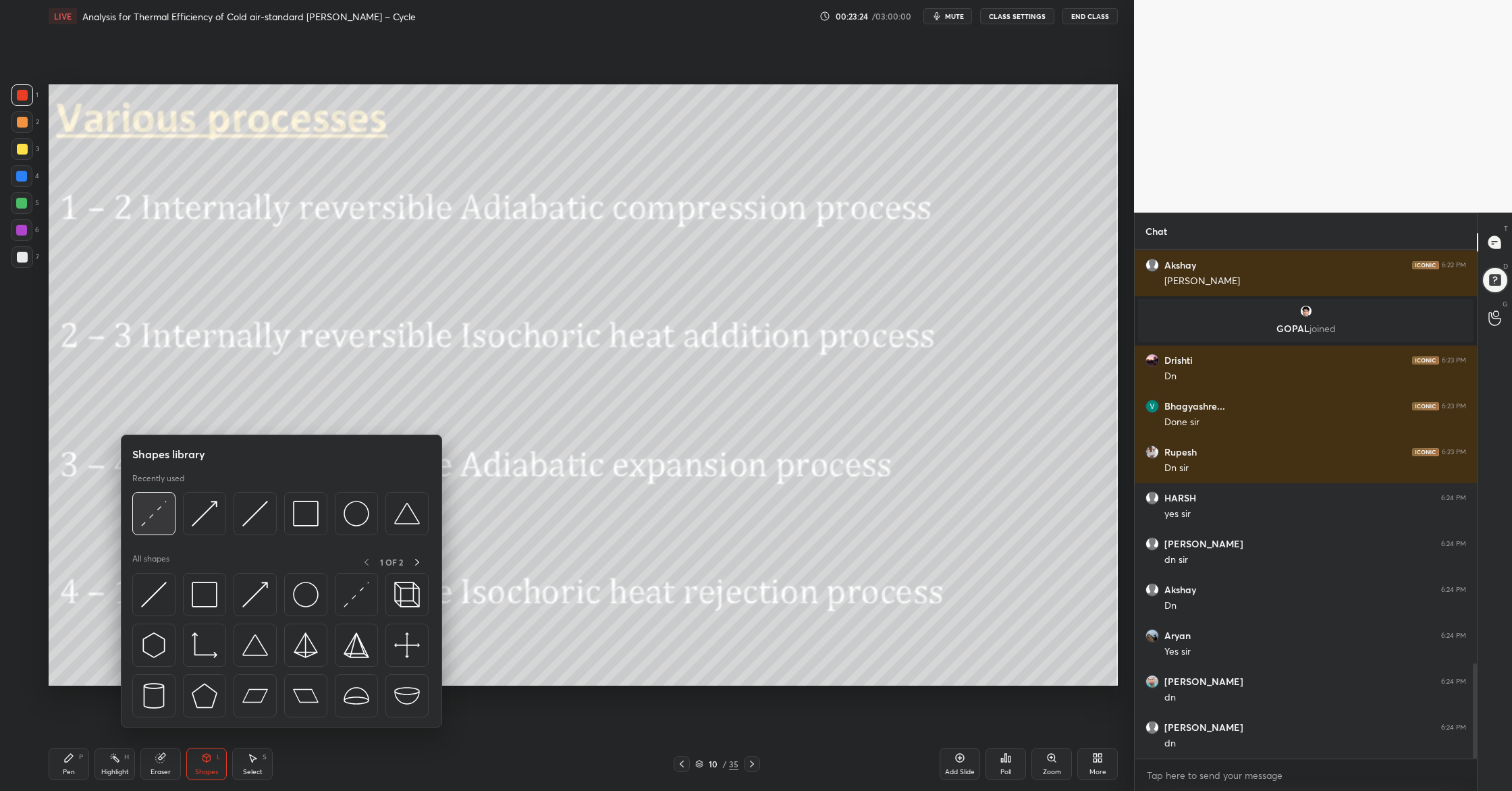
click at [151, 527] on div at bounding box center [153, 513] width 43 height 43
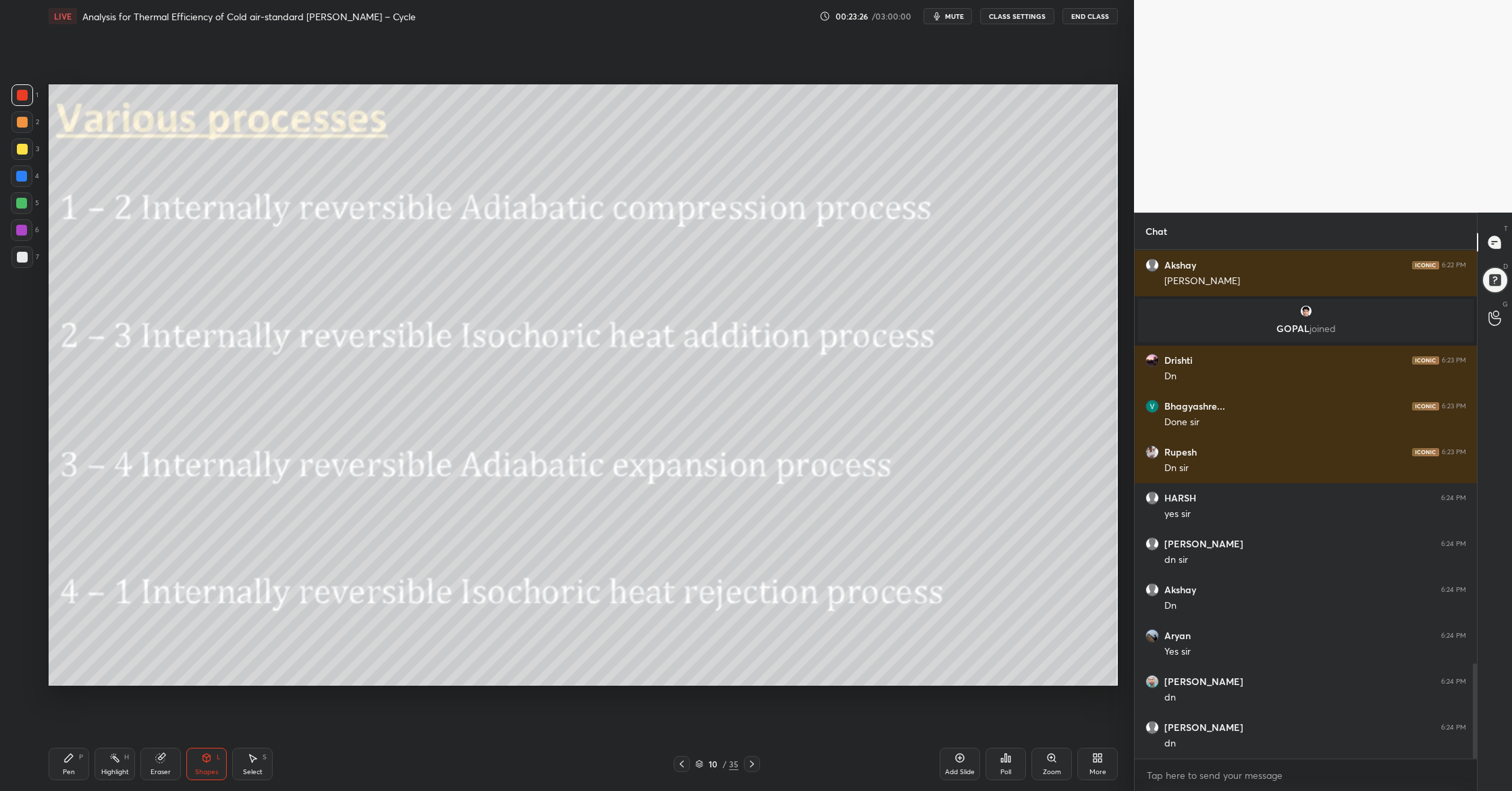
click at [20, 200] on div at bounding box center [21, 203] width 11 height 11
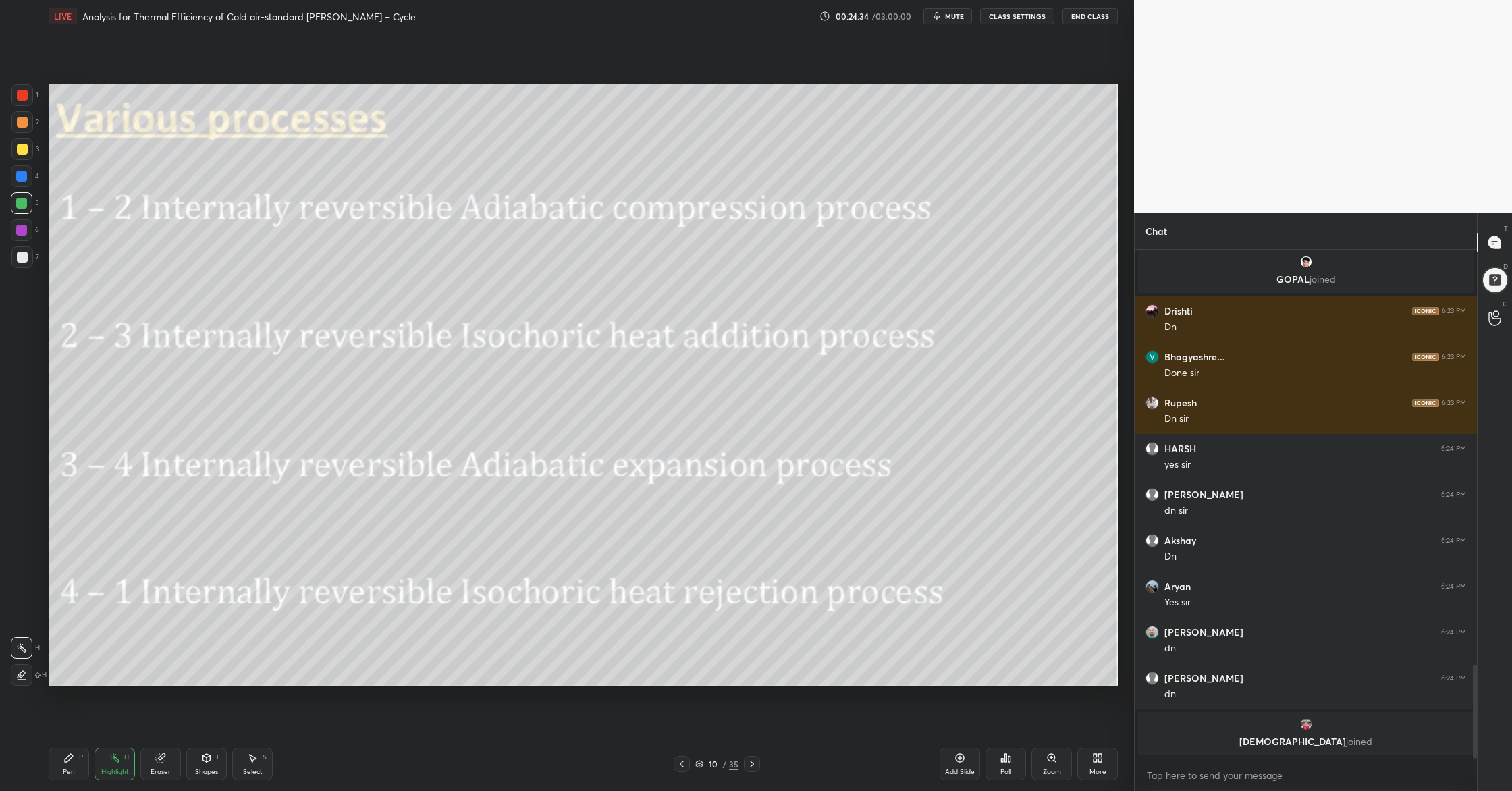
click at [21, 257] on div at bounding box center [22, 257] width 11 height 11
drag, startPoint x: 25, startPoint y: 197, endPoint x: 33, endPoint y: 201, distance: 8.9
click at [25, 198] on div at bounding box center [21, 203] width 11 height 11
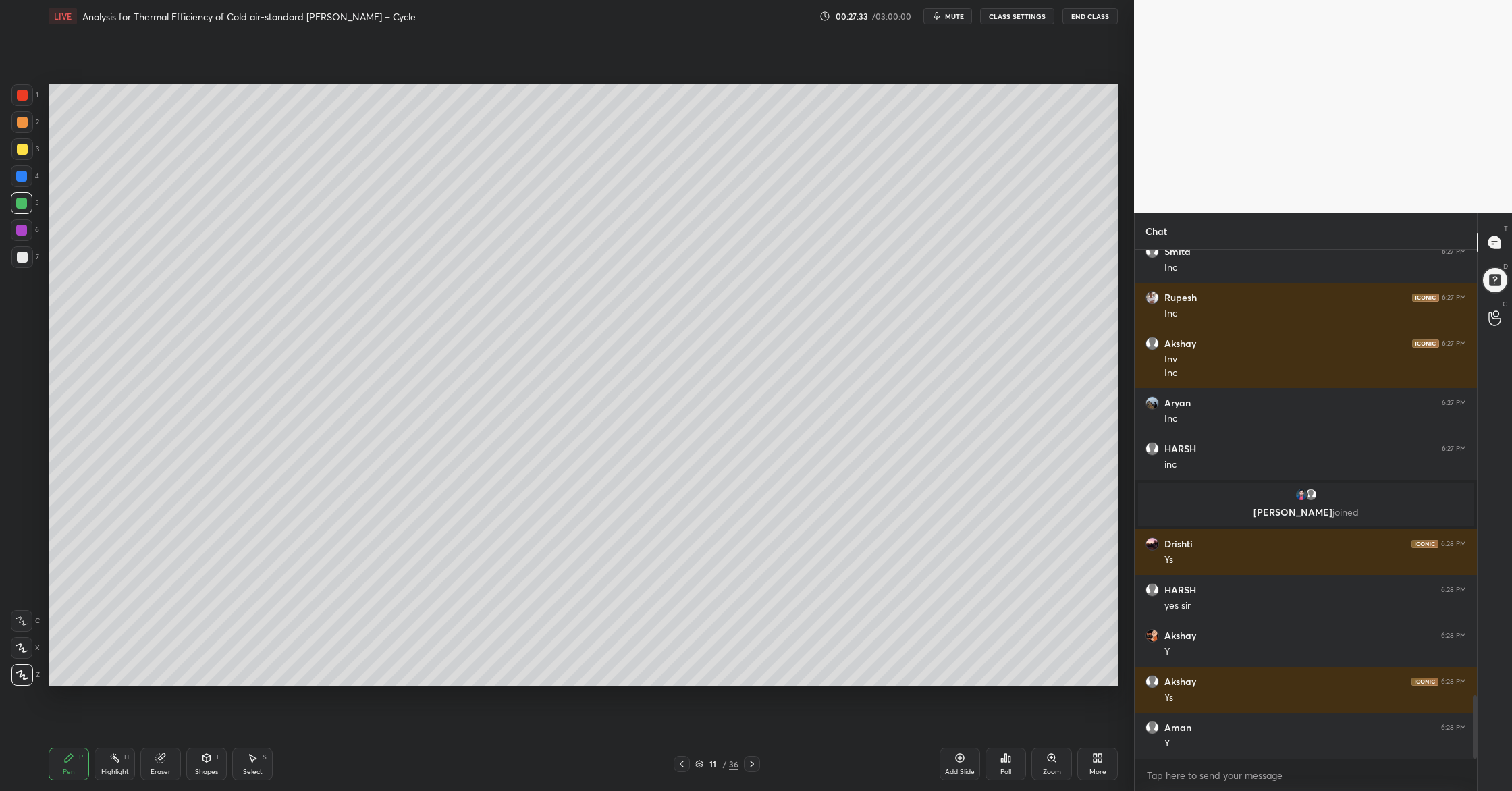
scroll to position [3572, 0]
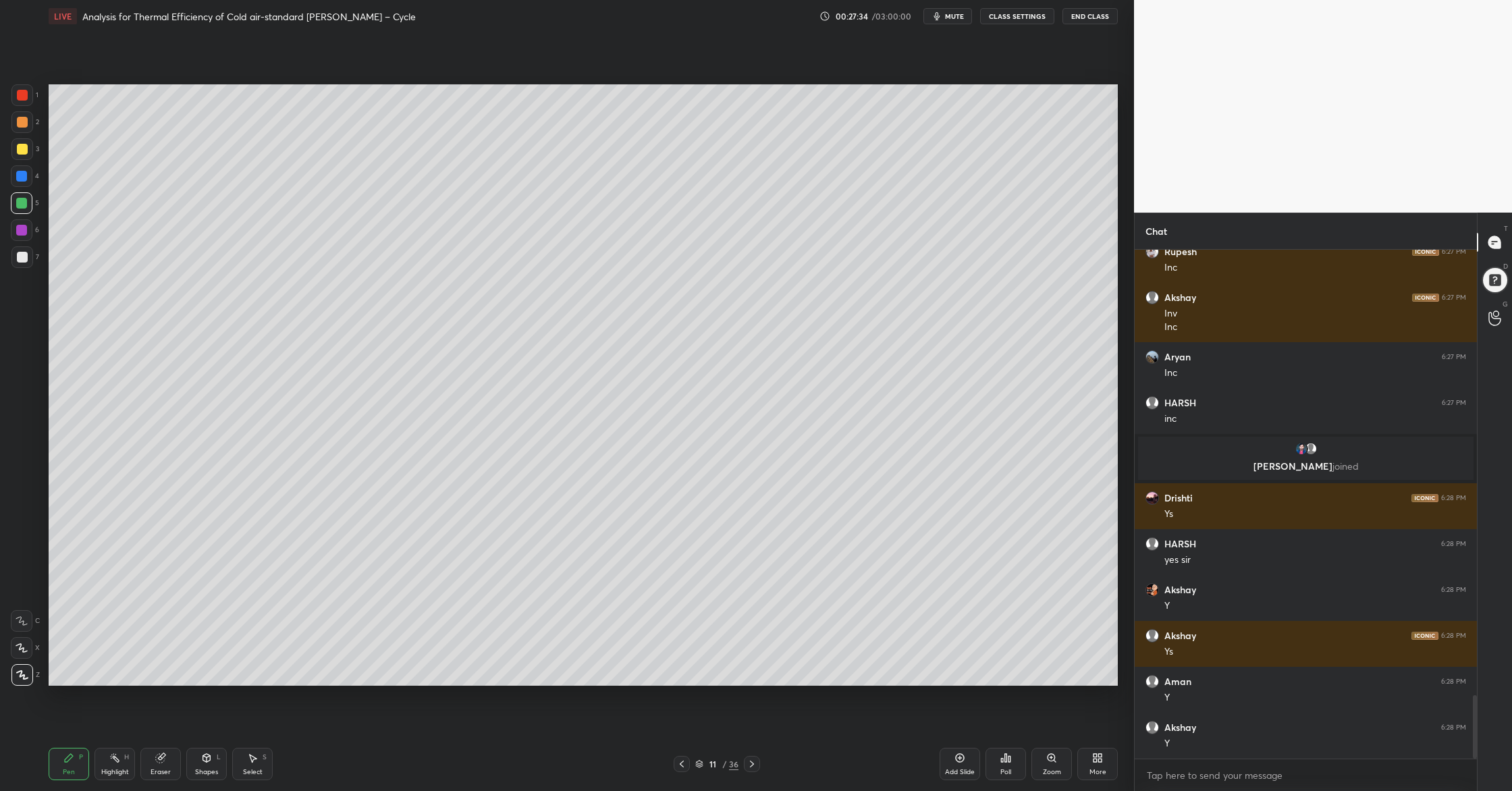
click at [25, 127] on div at bounding box center [22, 122] width 22 height 22
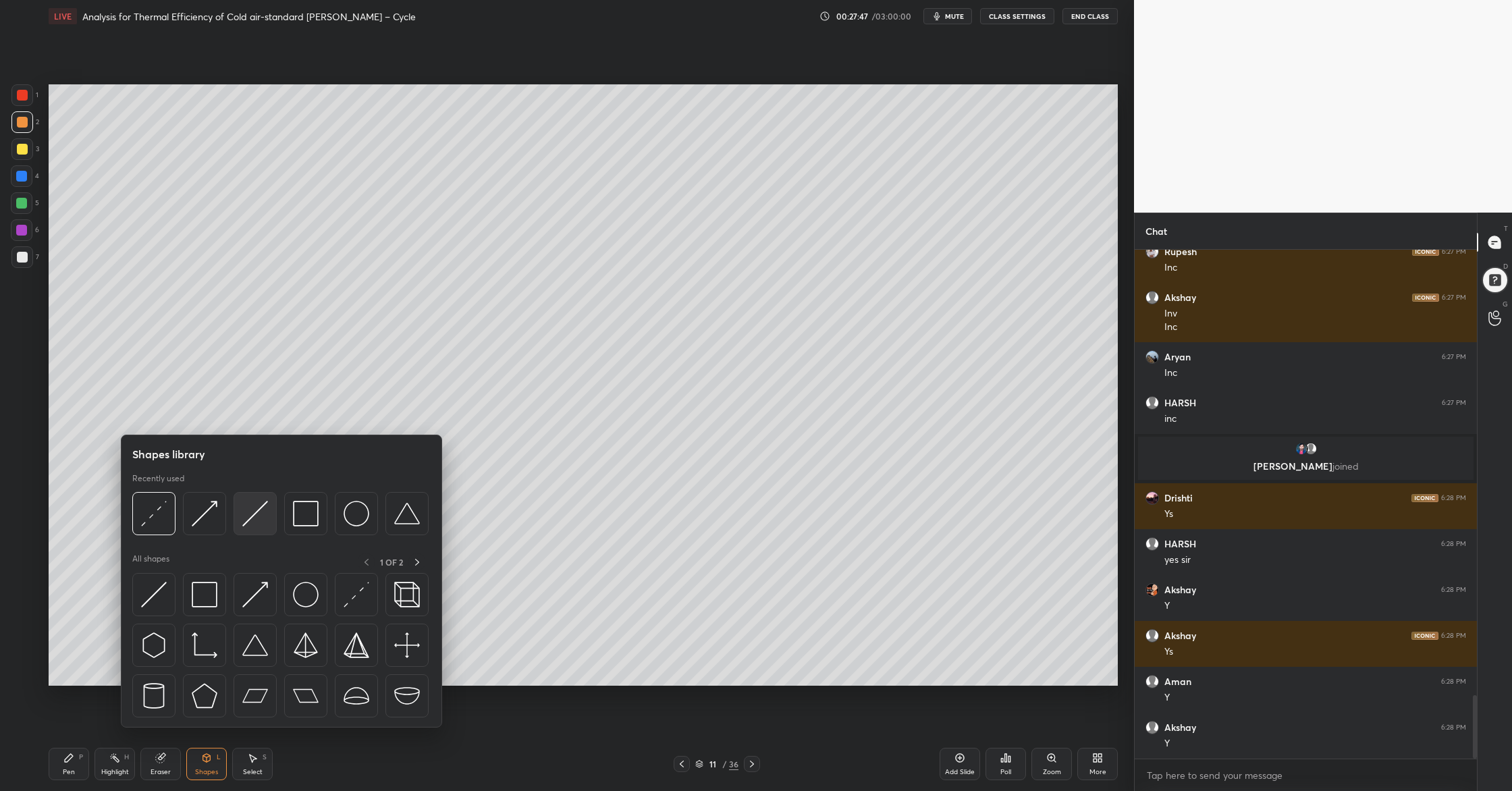
click at [256, 519] on img at bounding box center [255, 513] width 25 height 25
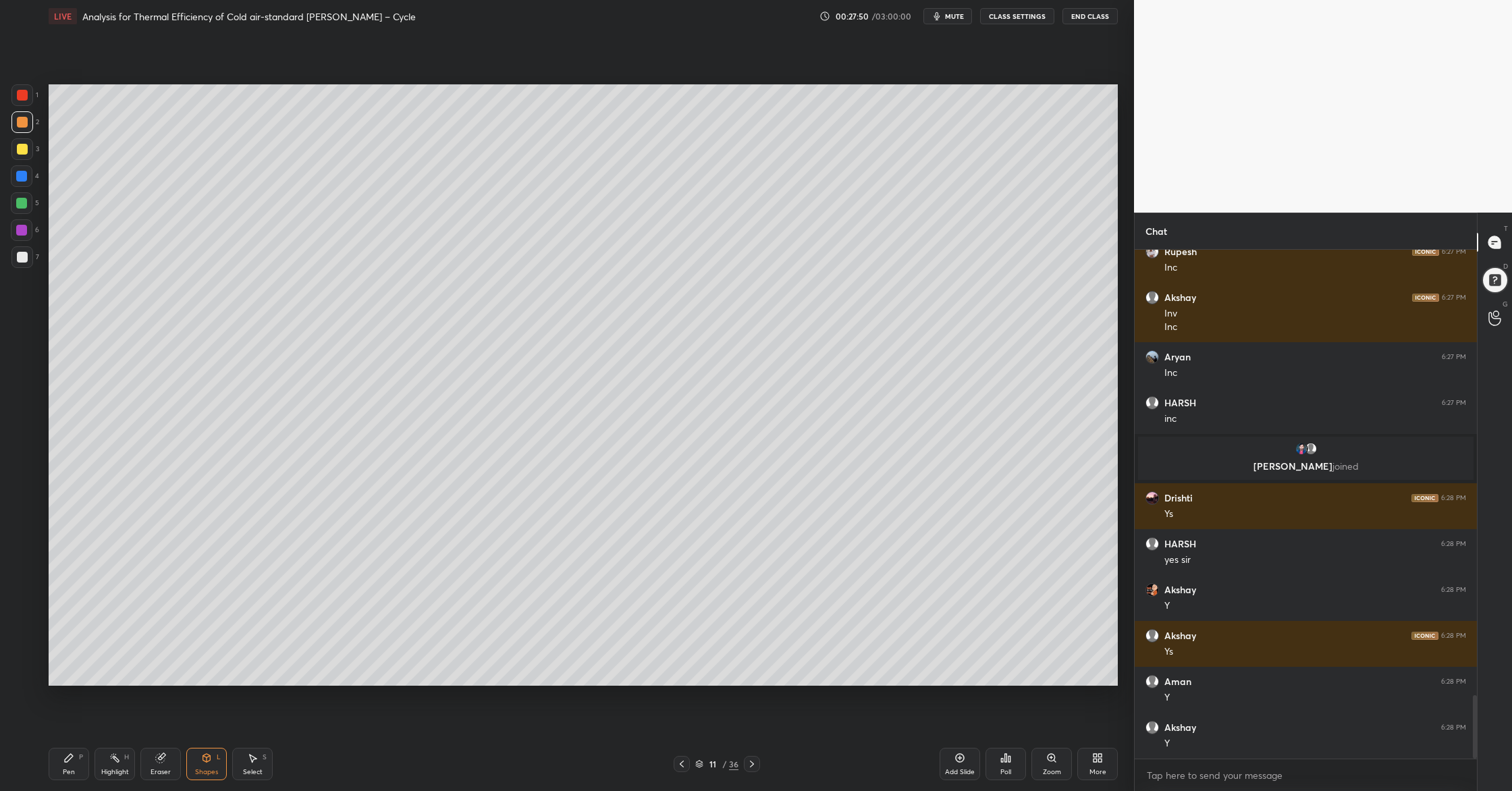
click at [27, 257] on div at bounding box center [22, 257] width 11 height 11
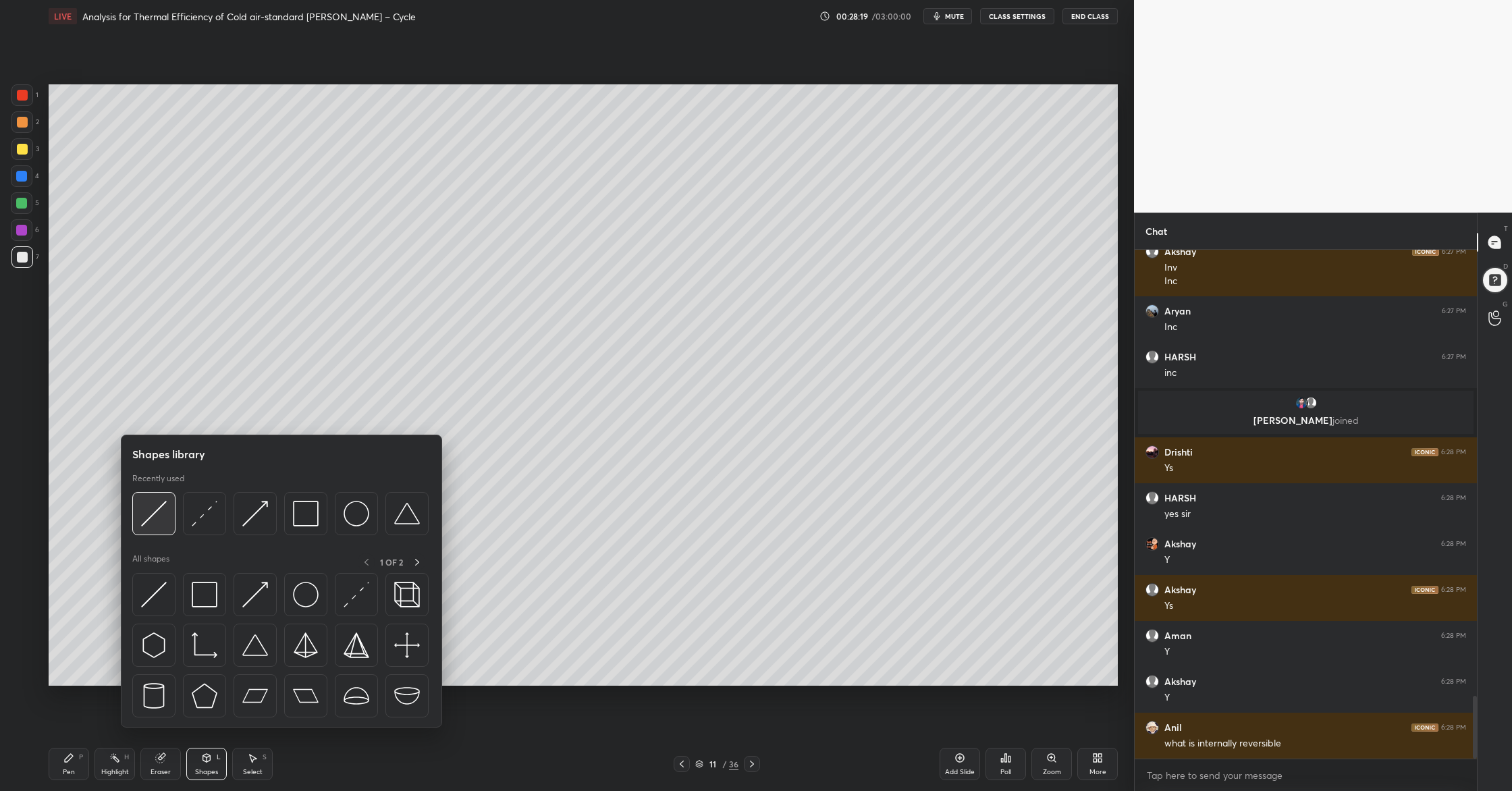
click at [154, 525] on div at bounding box center [153, 513] width 43 height 43
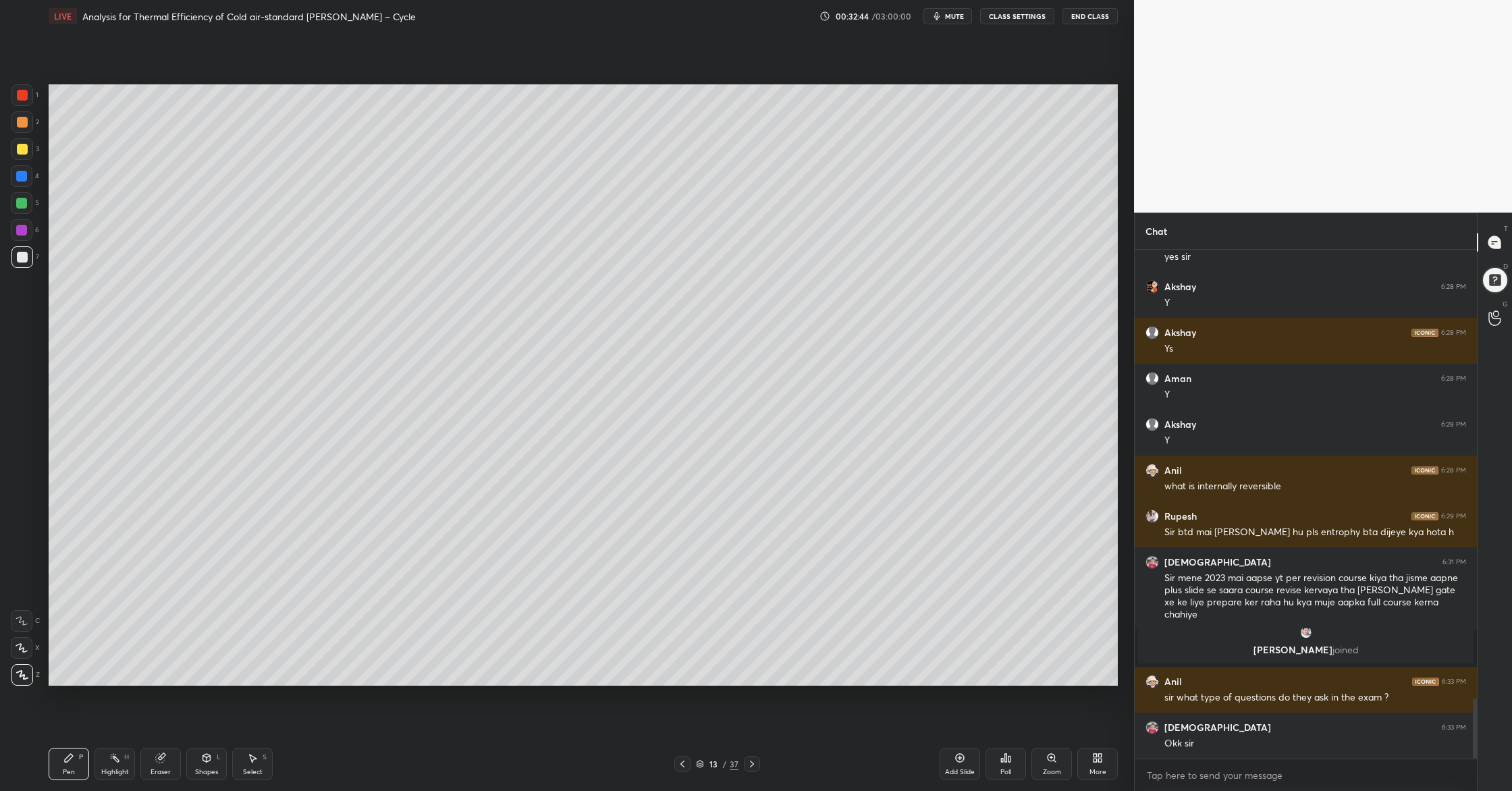
scroll to position [3799, 0]
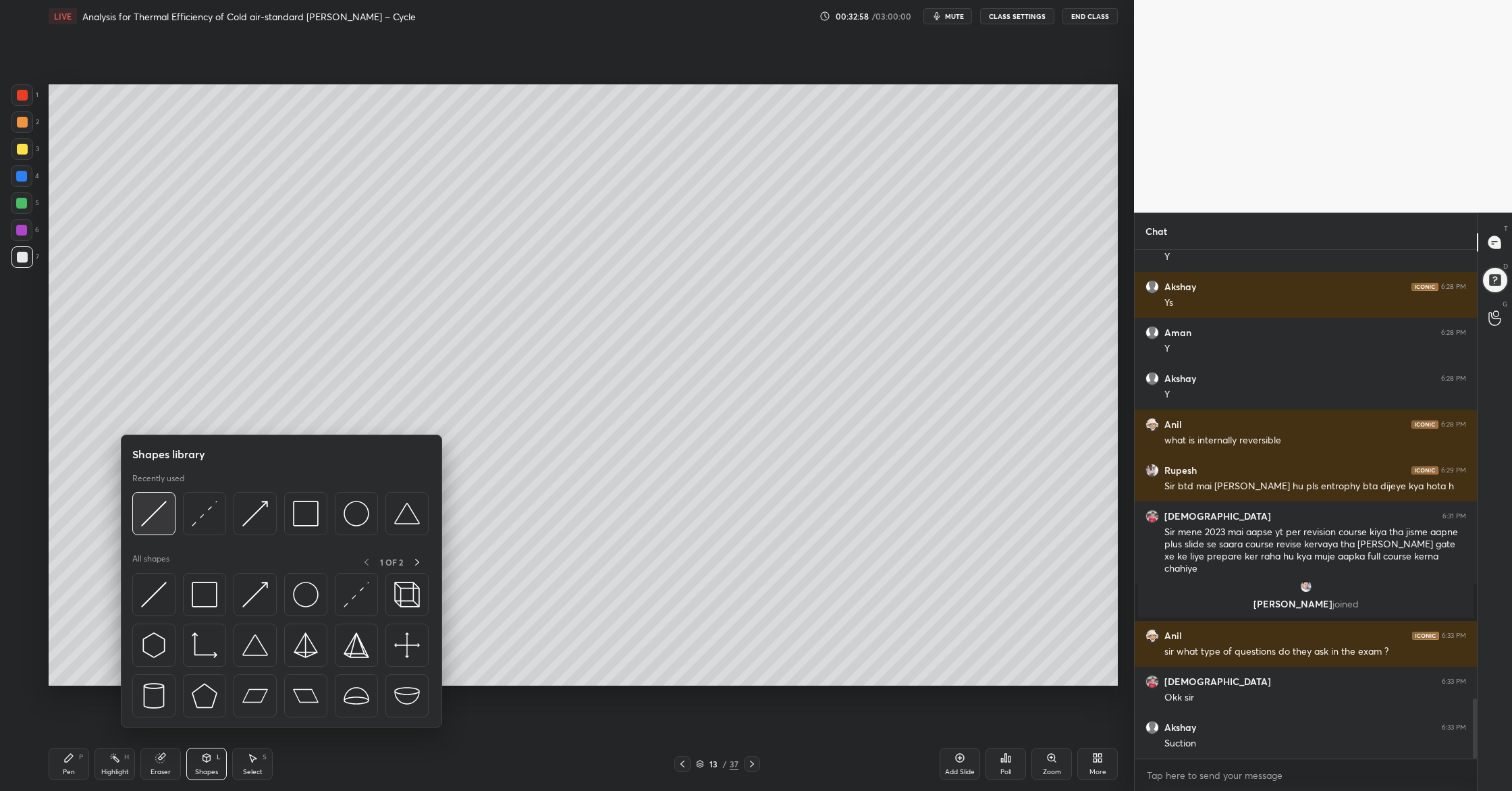
click at [167, 527] on div at bounding box center [153, 513] width 43 height 43
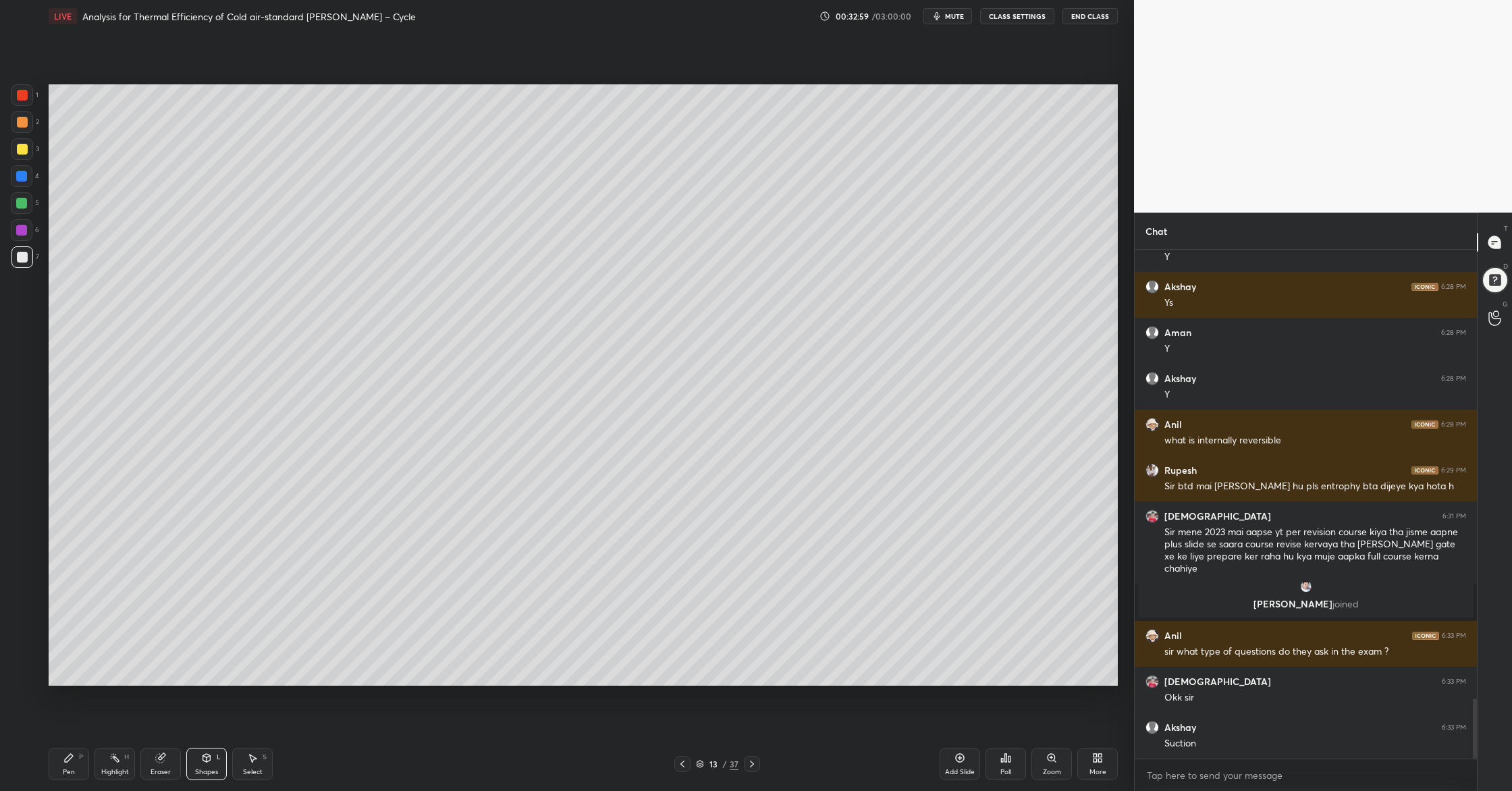
click at [23, 123] on div at bounding box center [22, 122] width 11 height 11
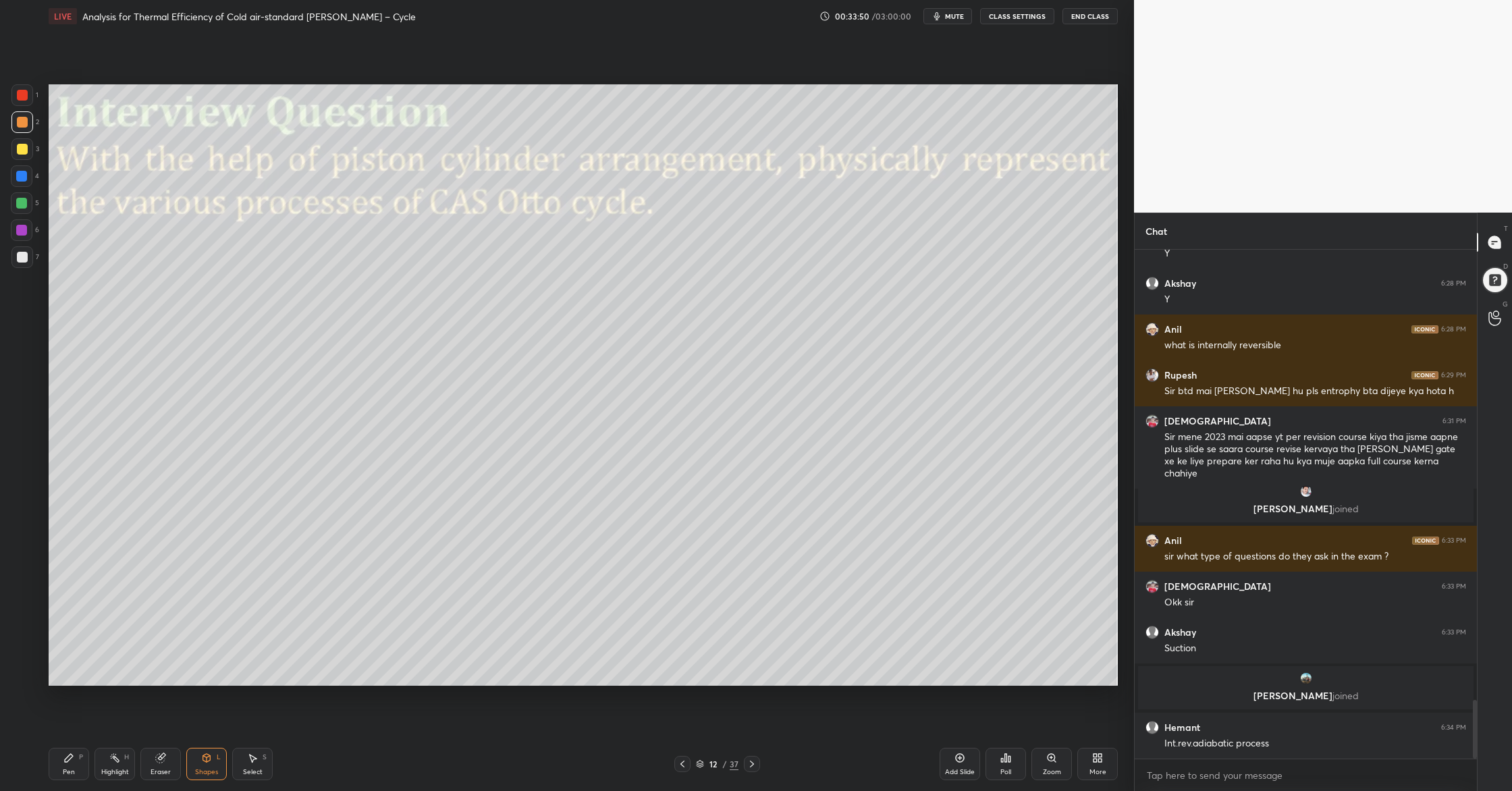
scroll to position [3892, 0]
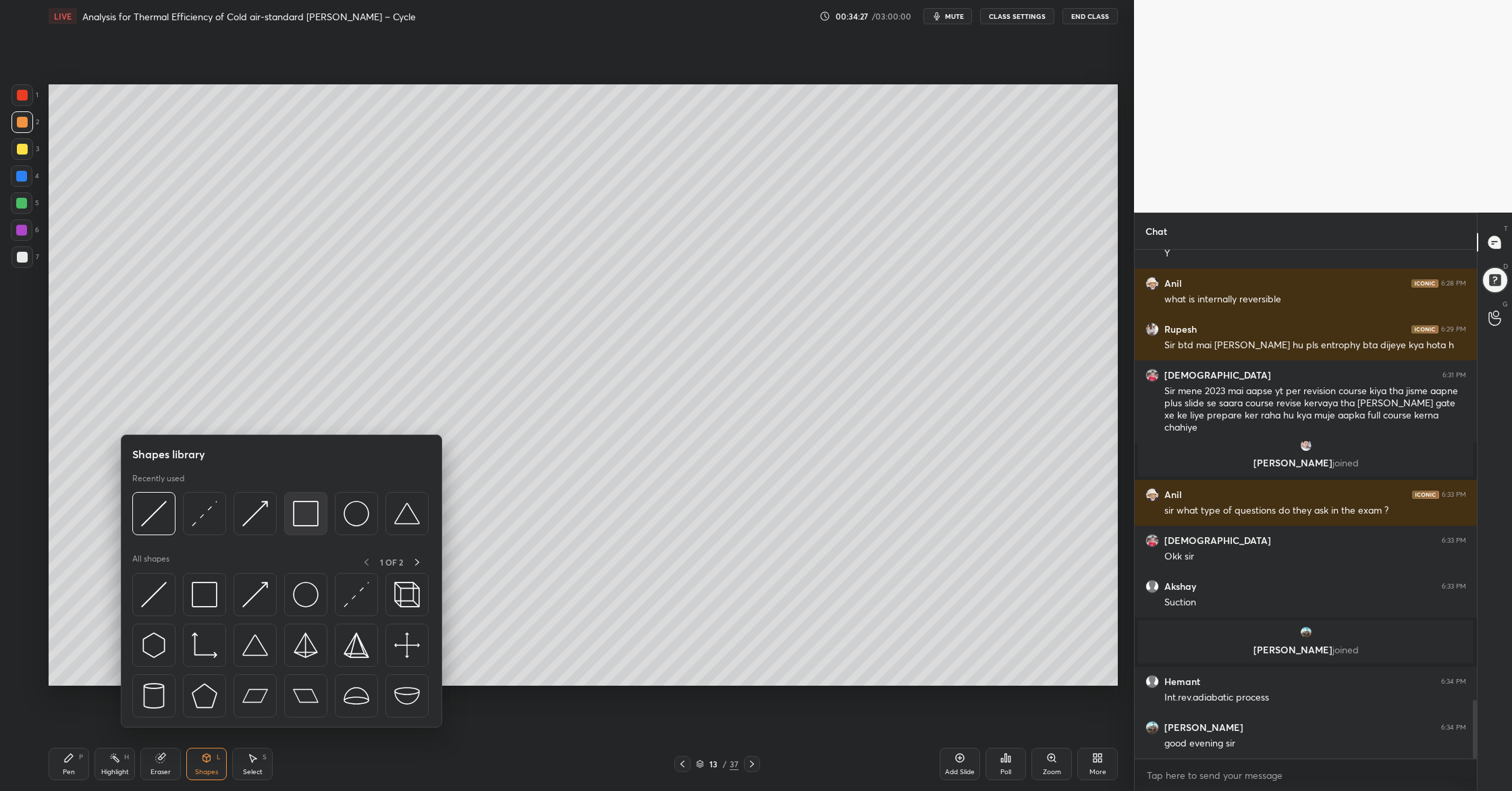
click at [303, 524] on img at bounding box center [305, 513] width 25 height 25
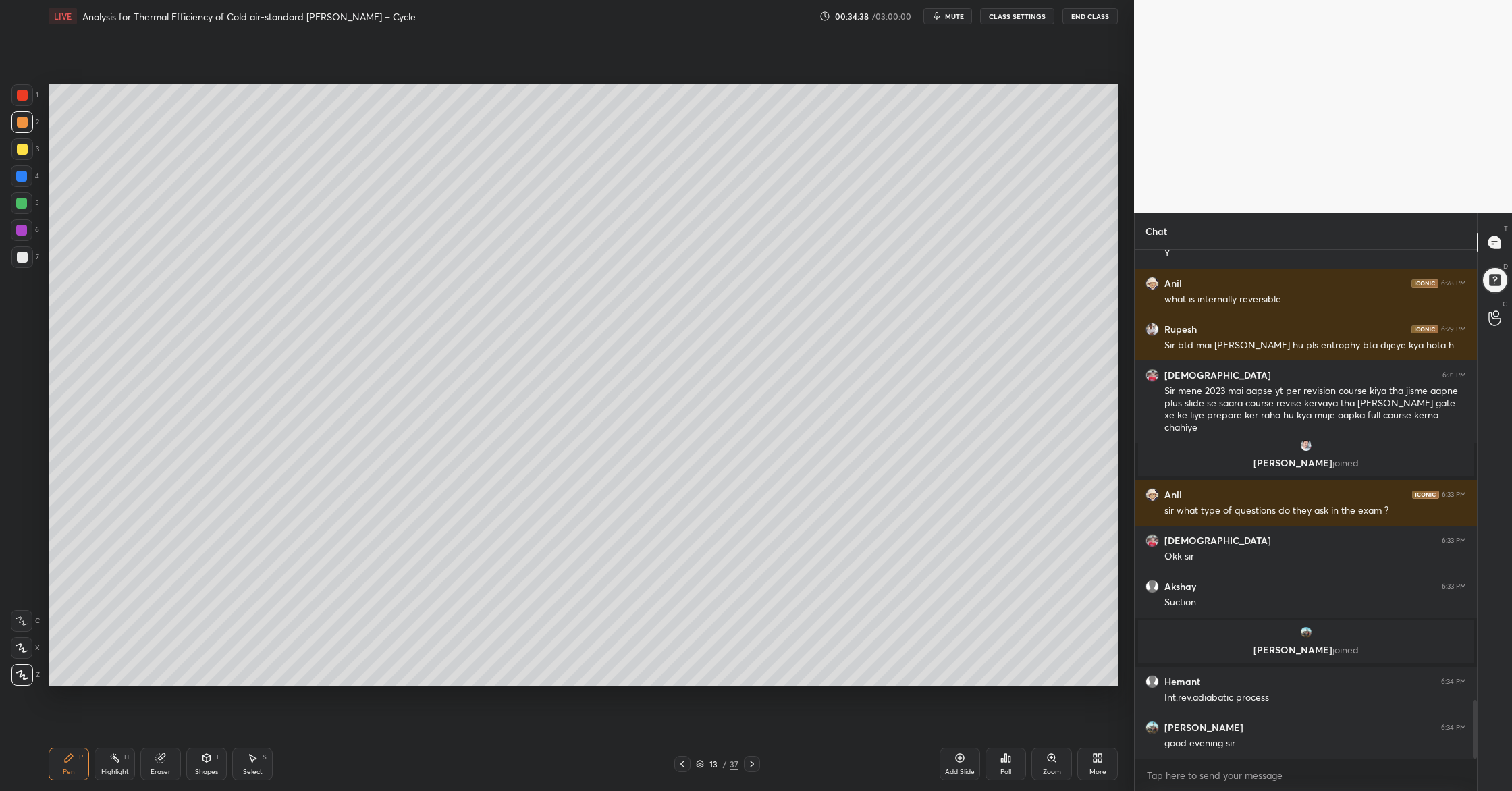
click at [25, 255] on div at bounding box center [22, 257] width 11 height 11
drag, startPoint x: 23, startPoint y: 124, endPoint x: 21, endPoint y: 156, distance: 32.1
click at [22, 127] on div at bounding box center [22, 122] width 22 height 22
click at [25, 257] on div at bounding box center [22, 257] width 11 height 11
click at [21, 120] on div at bounding box center [22, 122] width 11 height 11
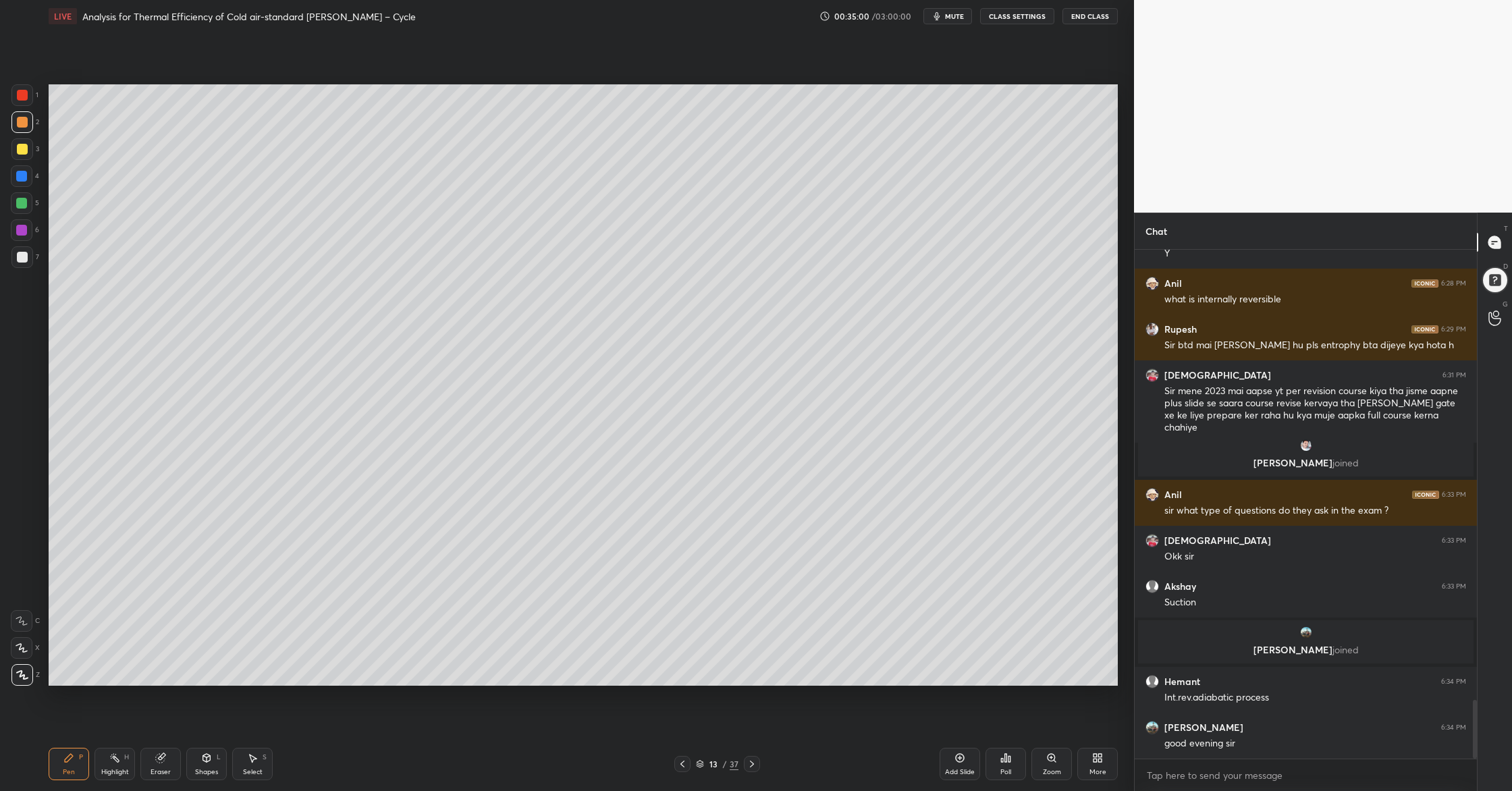
drag, startPoint x: 16, startPoint y: 130, endPoint x: 21, endPoint y: 141, distance: 12.1
click at [17, 133] on div "2" at bounding box center [25, 125] width 28 height 27
click at [19, 205] on div at bounding box center [21, 203] width 11 height 11
click at [24, 156] on div at bounding box center [22, 149] width 22 height 22
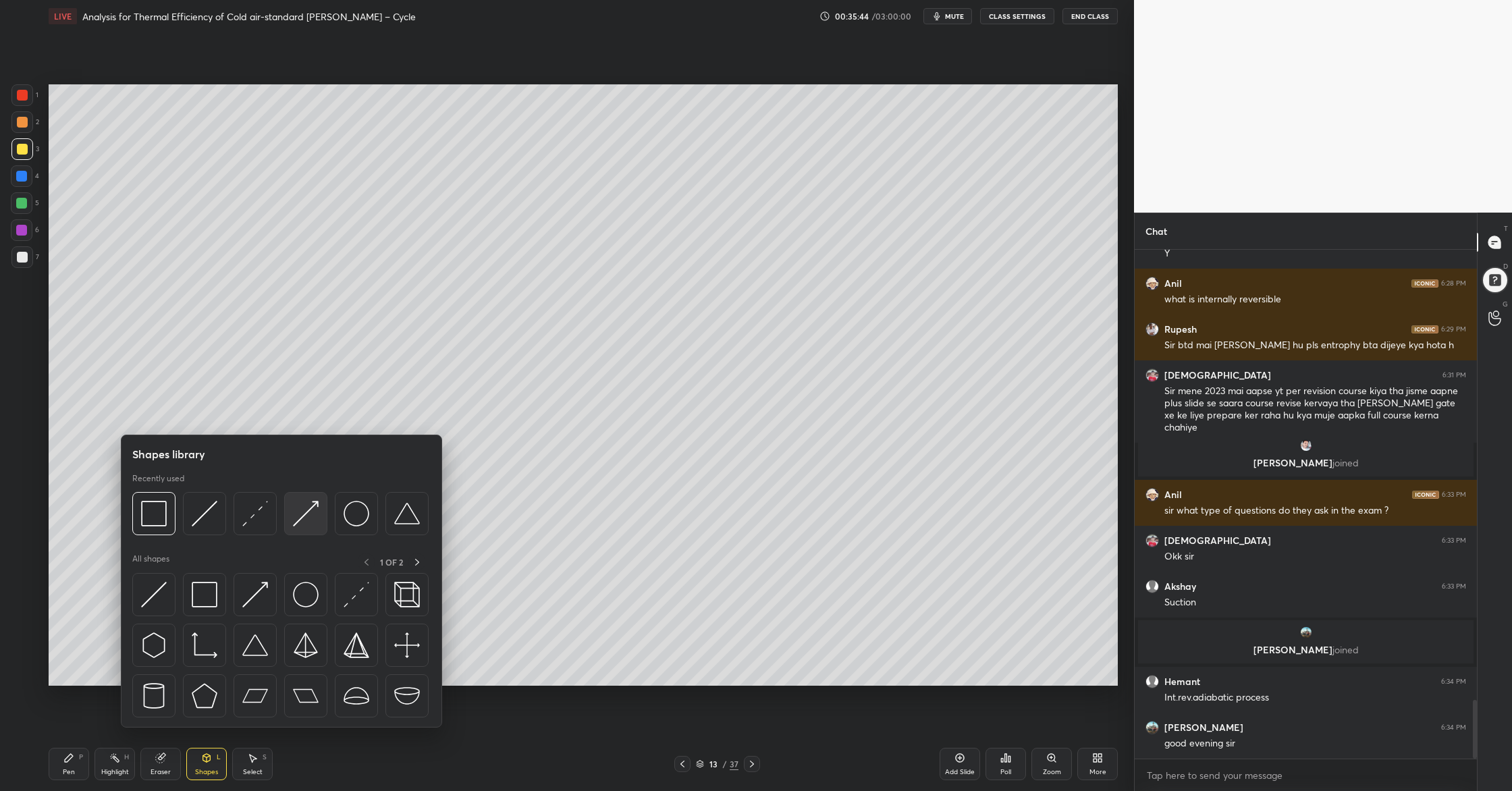
click at [302, 529] on div at bounding box center [305, 513] width 43 height 43
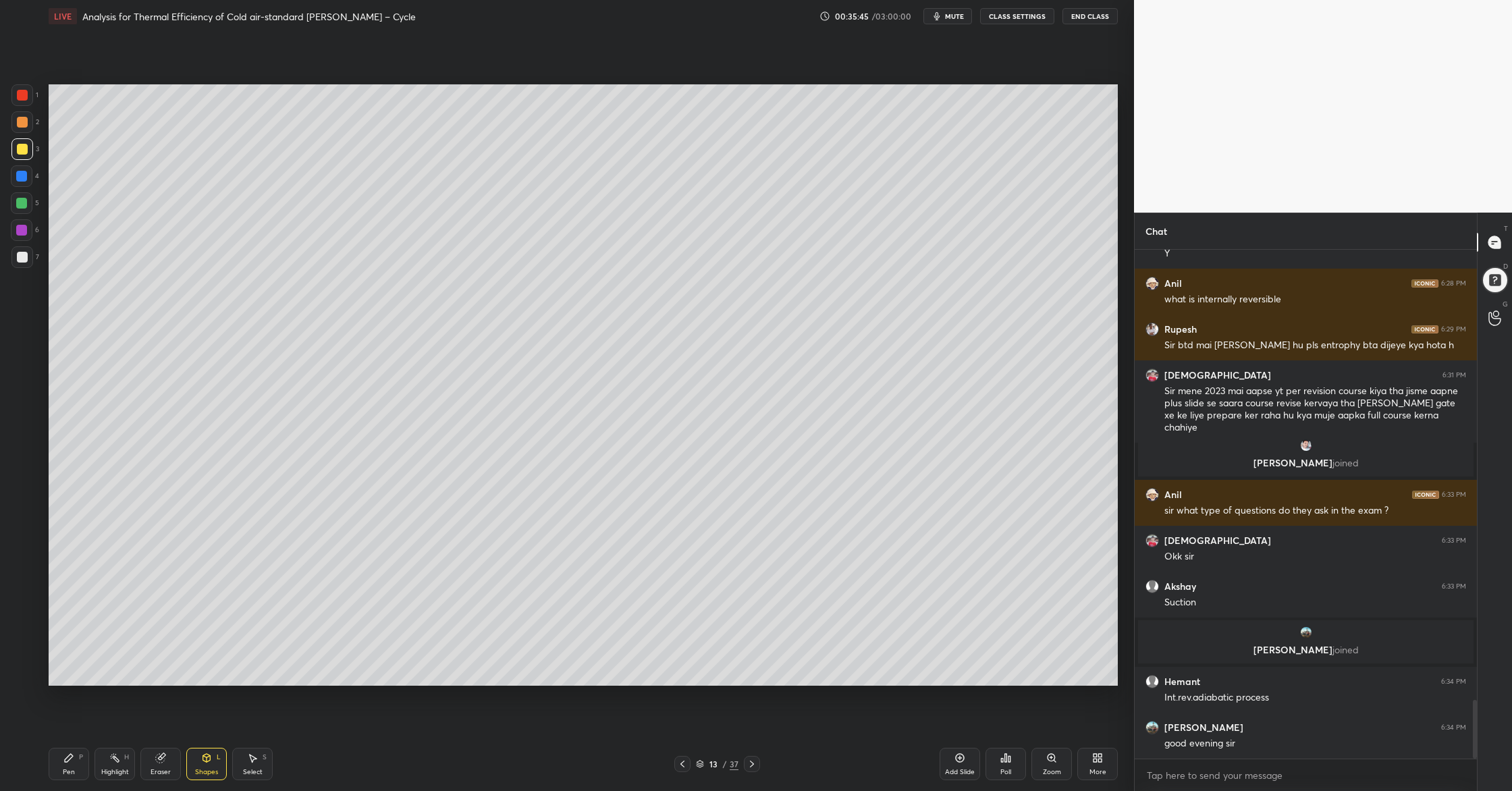
click at [30, 206] on div at bounding box center [21, 203] width 22 height 22
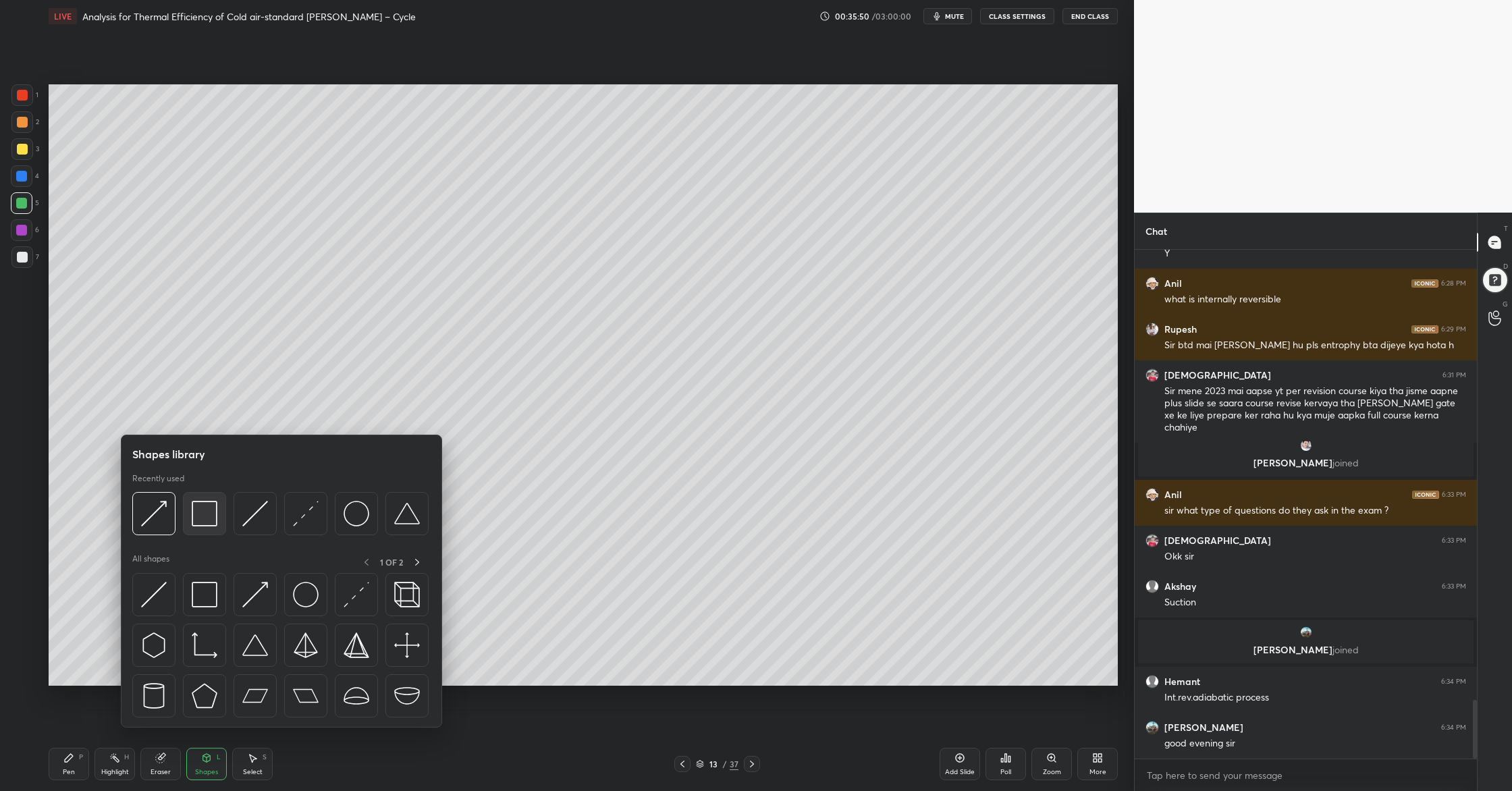
click at [211, 527] on div at bounding box center [204, 513] width 43 height 43
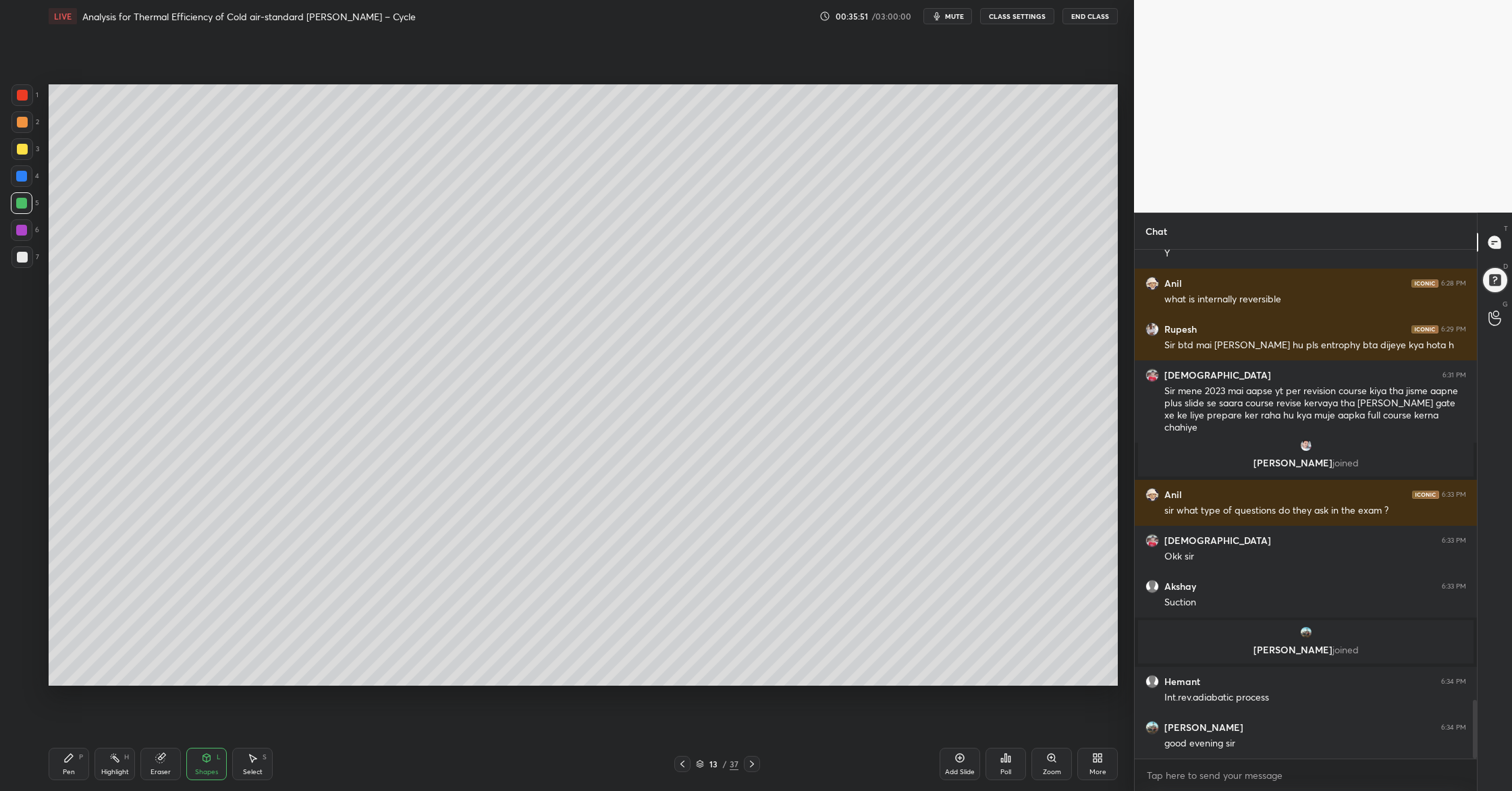
drag, startPoint x: 23, startPoint y: 127, endPoint x: 23, endPoint y: 136, distance: 9.0
click at [23, 129] on div at bounding box center [22, 122] width 22 height 22
drag, startPoint x: 12, startPoint y: 254, endPoint x: 26, endPoint y: 250, distance: 14.6
click at [11, 254] on div at bounding box center [22, 257] width 22 height 22
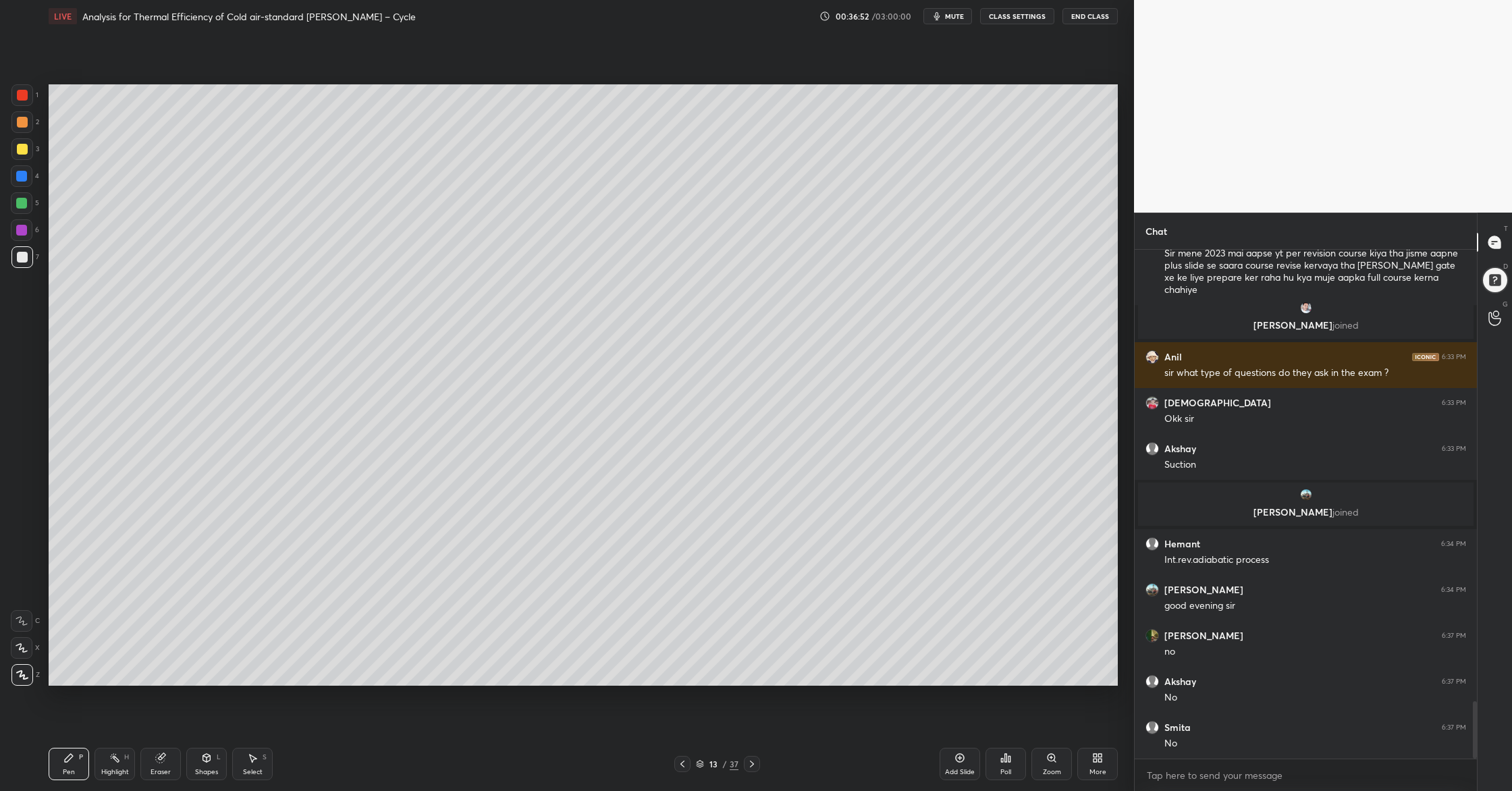
scroll to position [4075, 0]
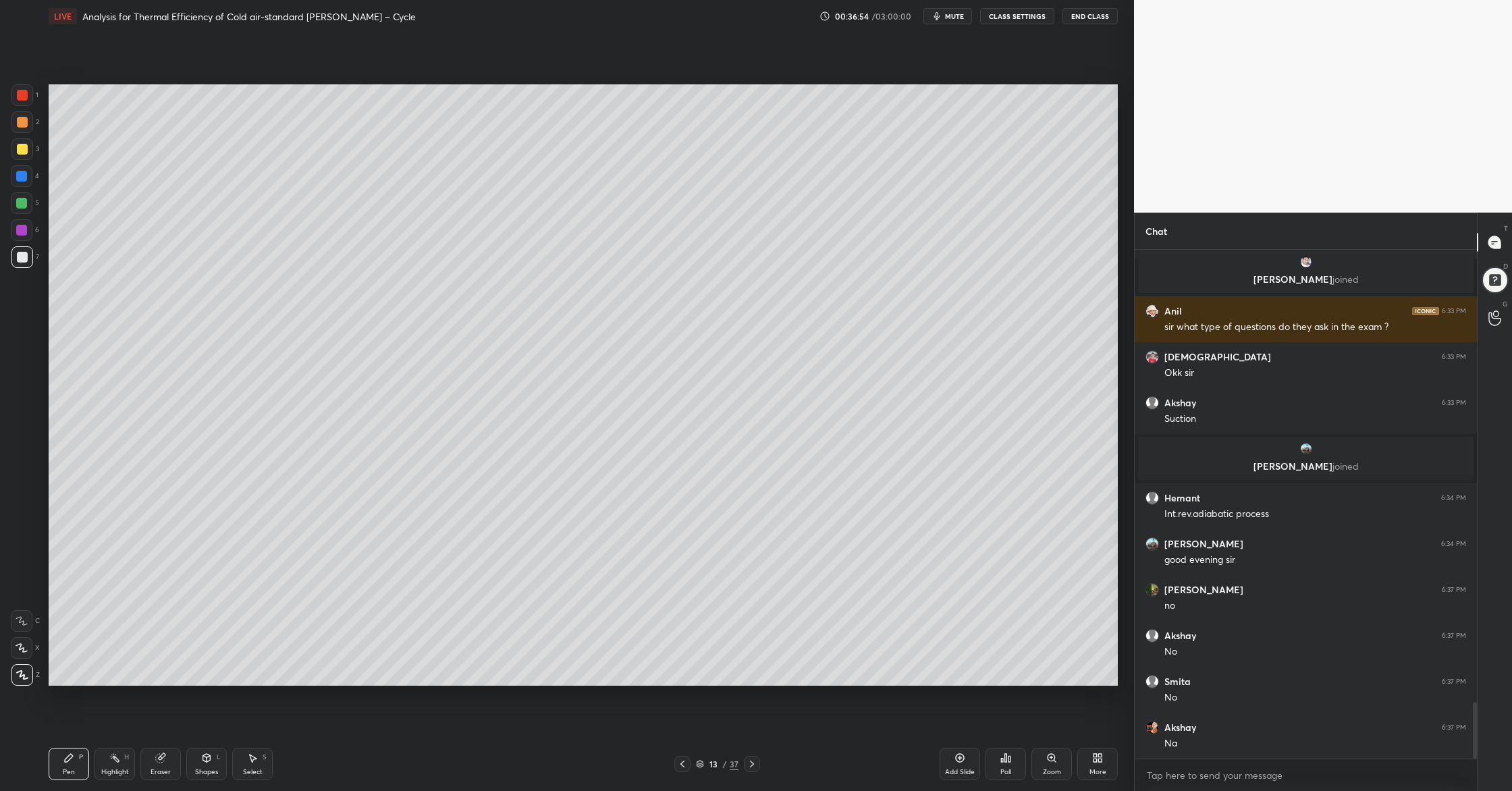
click at [23, 201] on div at bounding box center [21, 203] width 11 height 11
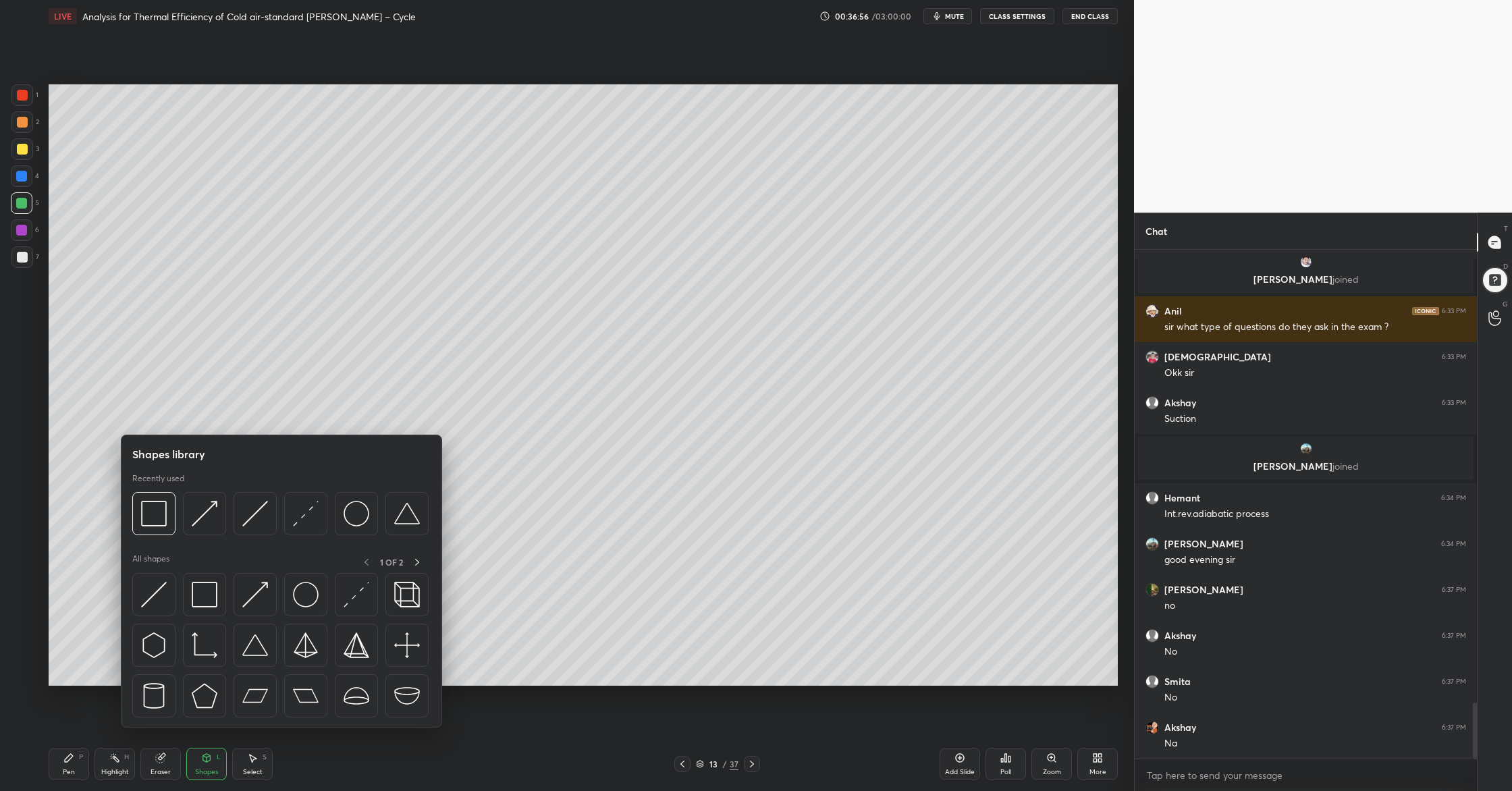
scroll to position [4121, 0]
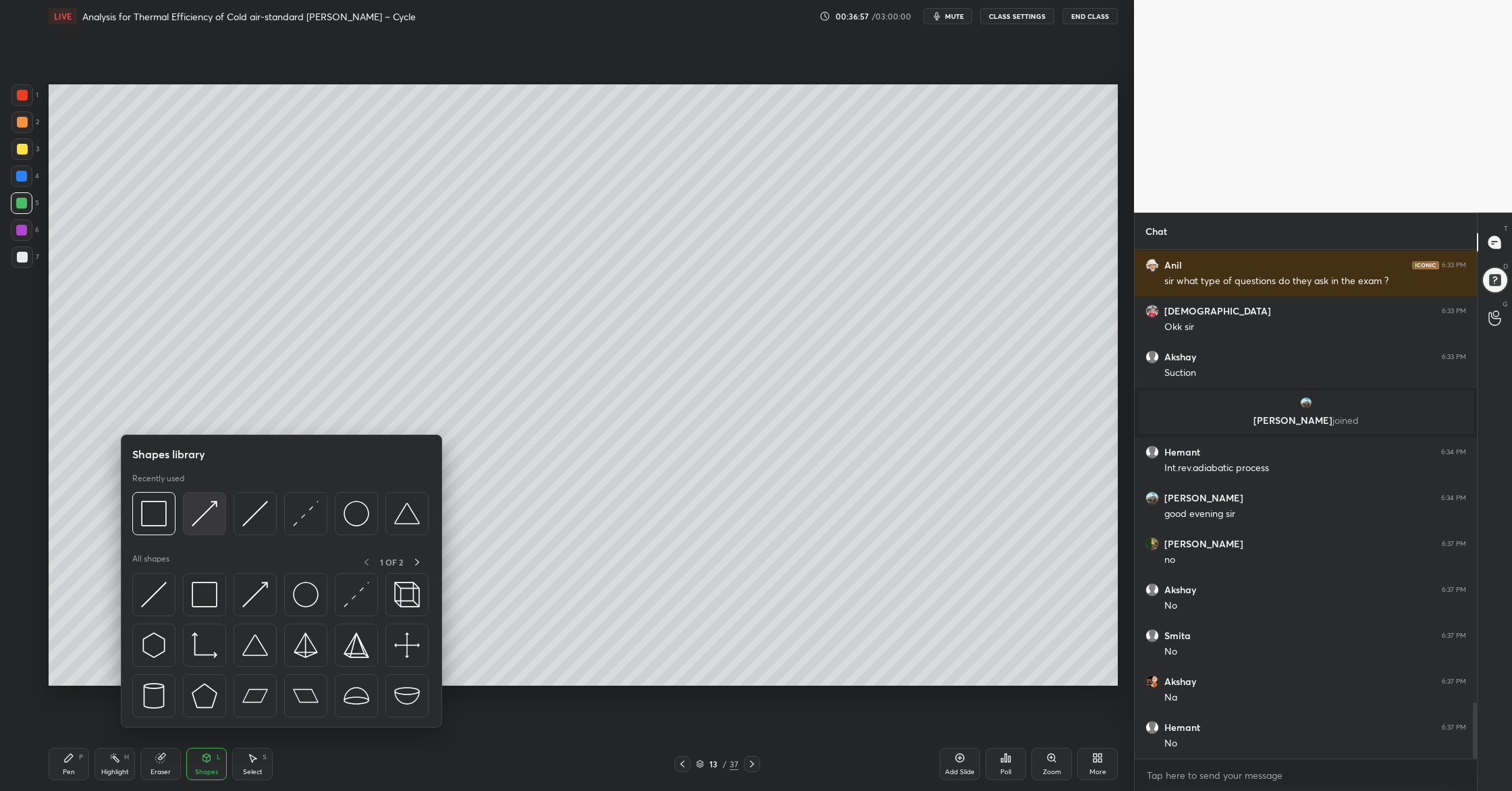
click at [206, 526] on img at bounding box center [204, 513] width 25 height 25
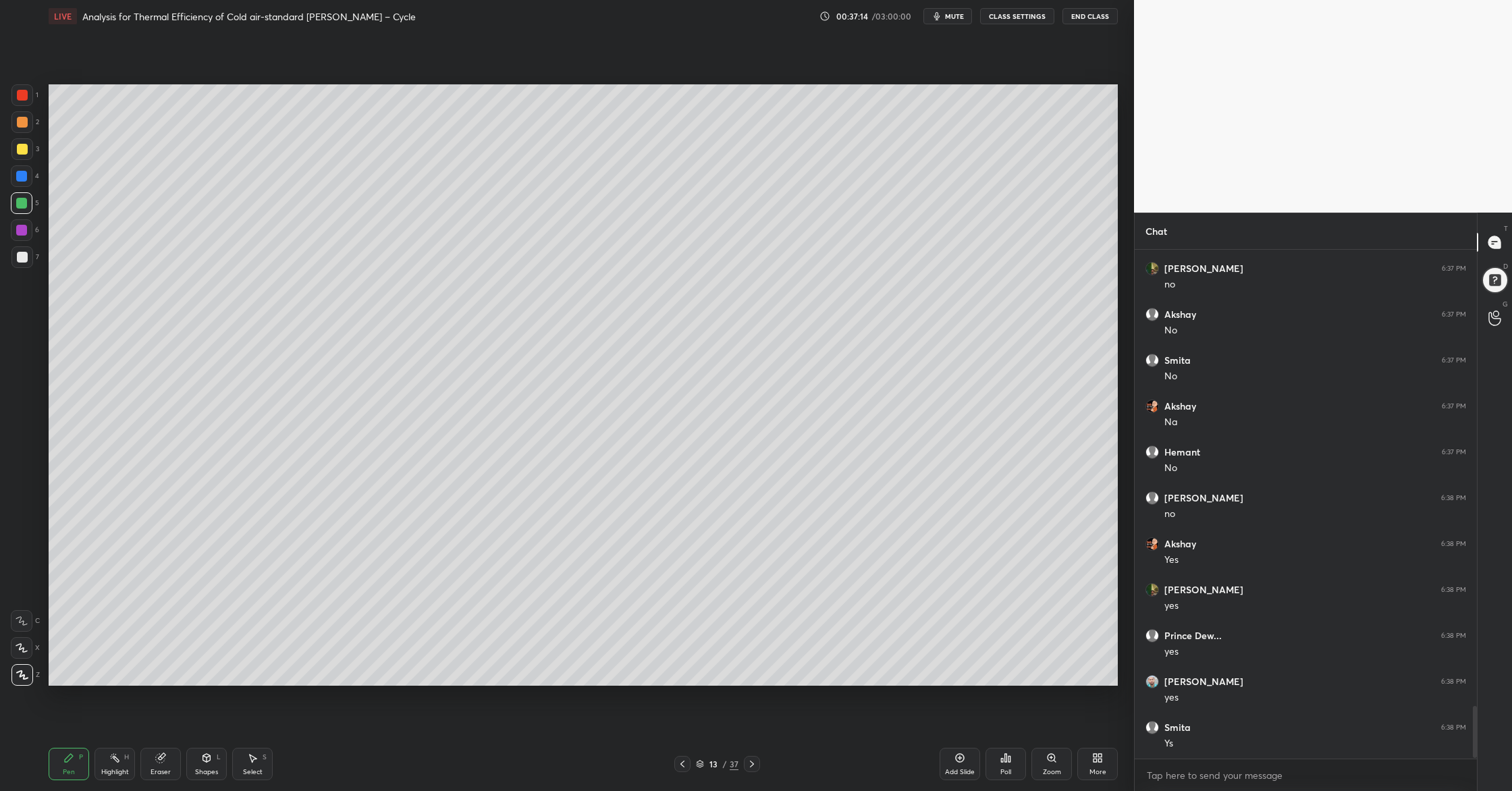
scroll to position [4443, 0]
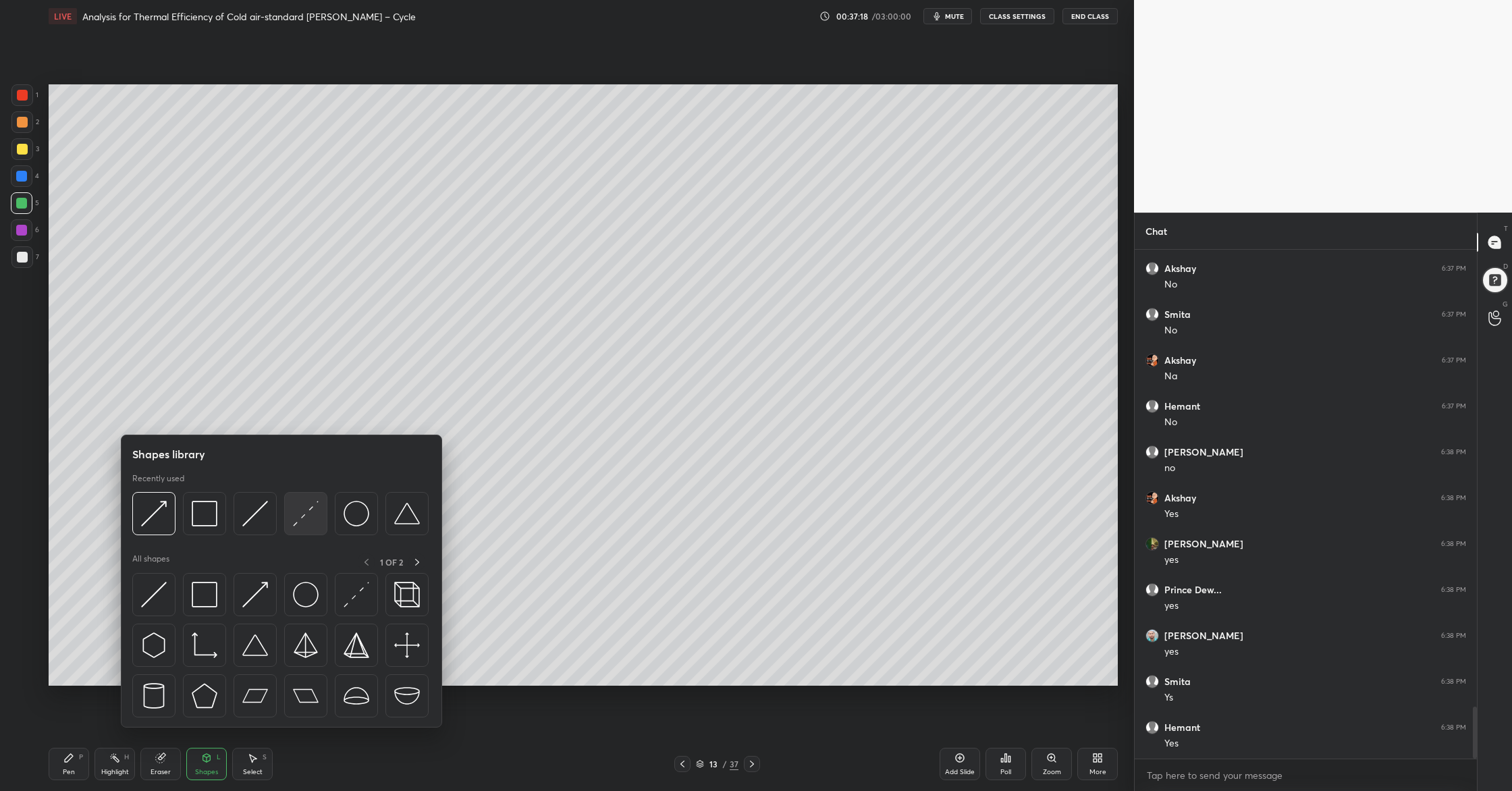
click at [299, 531] on div at bounding box center [305, 513] width 43 height 43
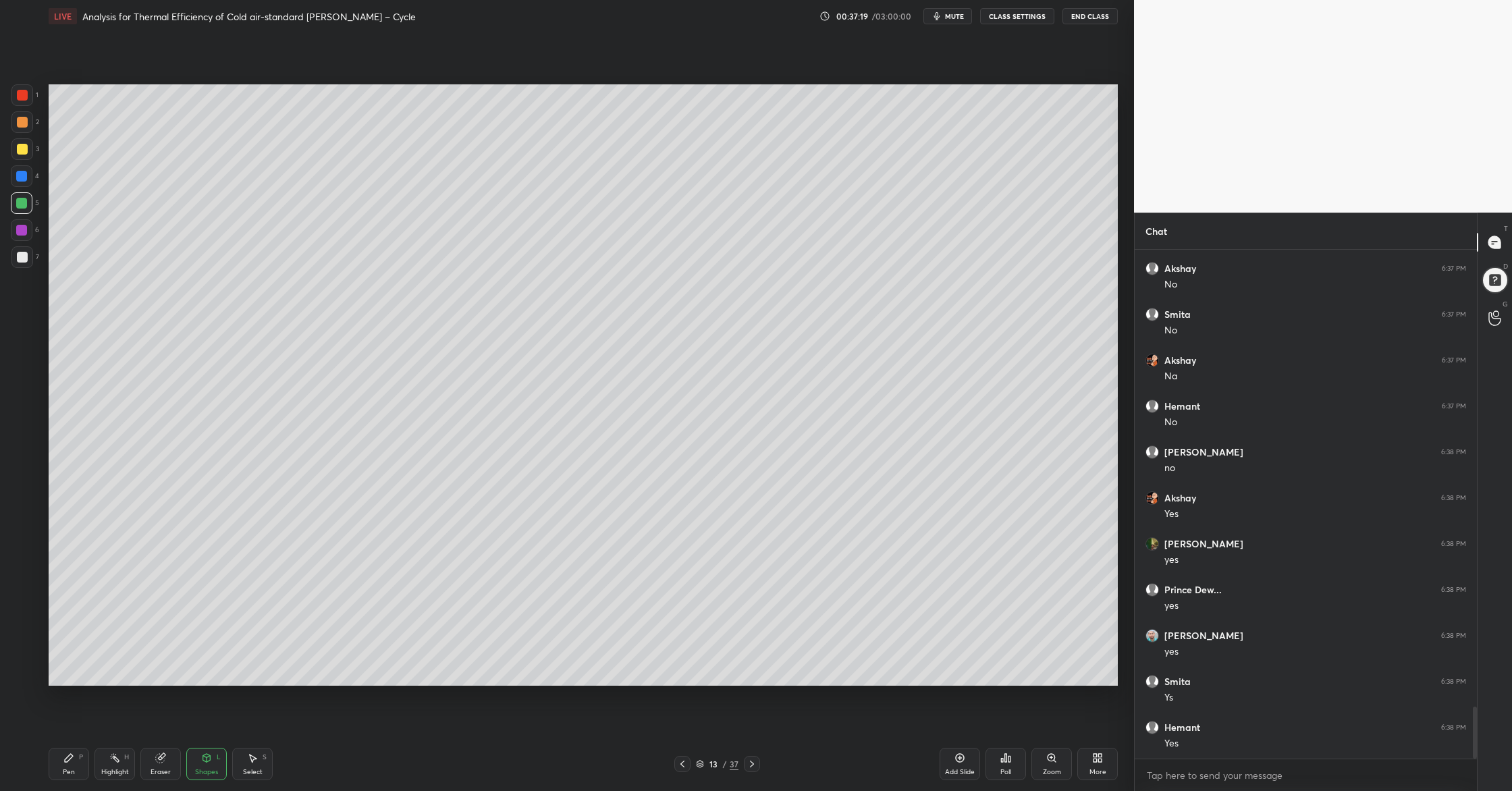
click at [20, 91] on div at bounding box center [22, 95] width 11 height 11
click at [18, 202] on div at bounding box center [21, 203] width 11 height 11
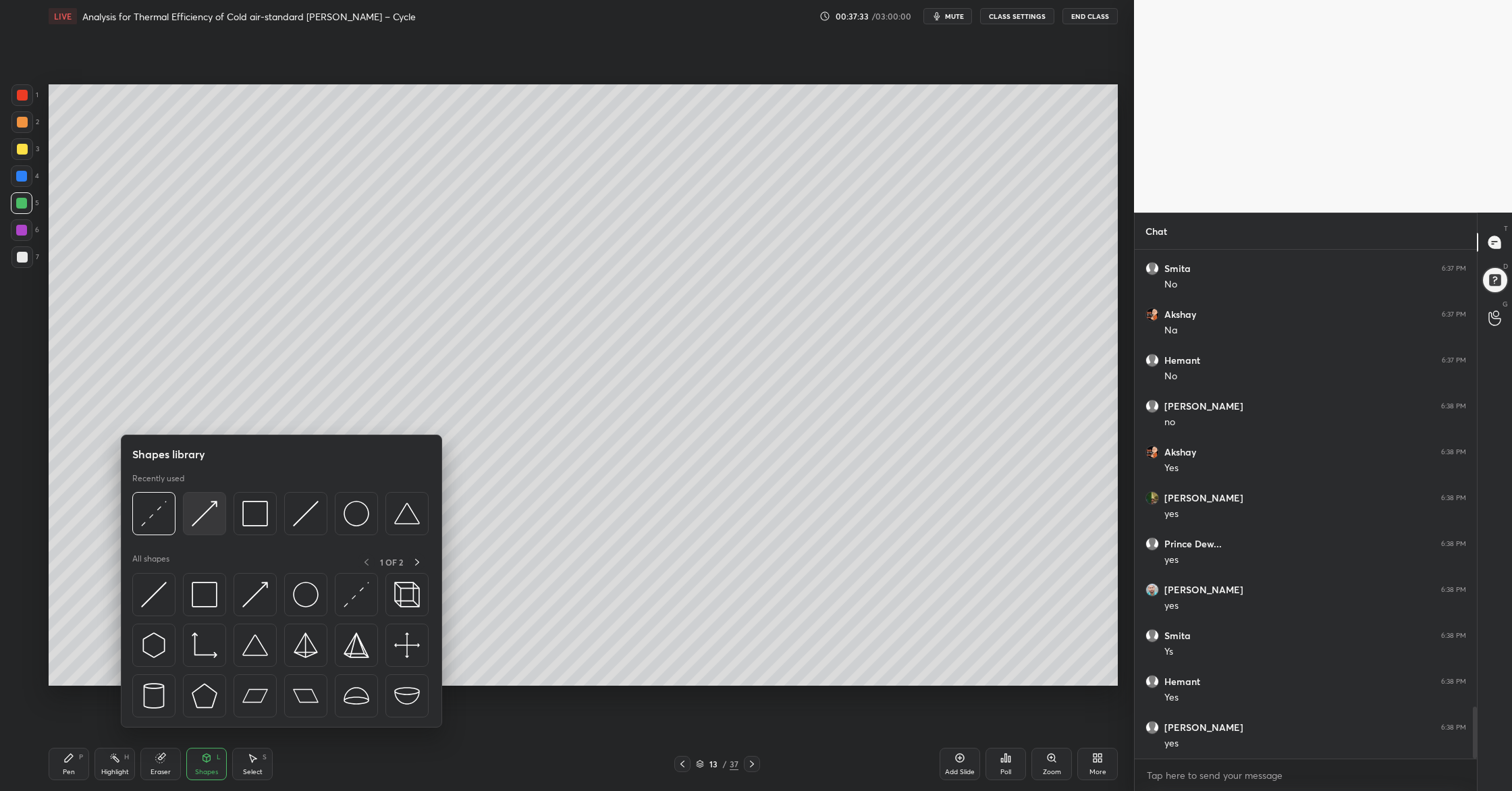
click at [206, 520] on img at bounding box center [204, 513] width 25 height 25
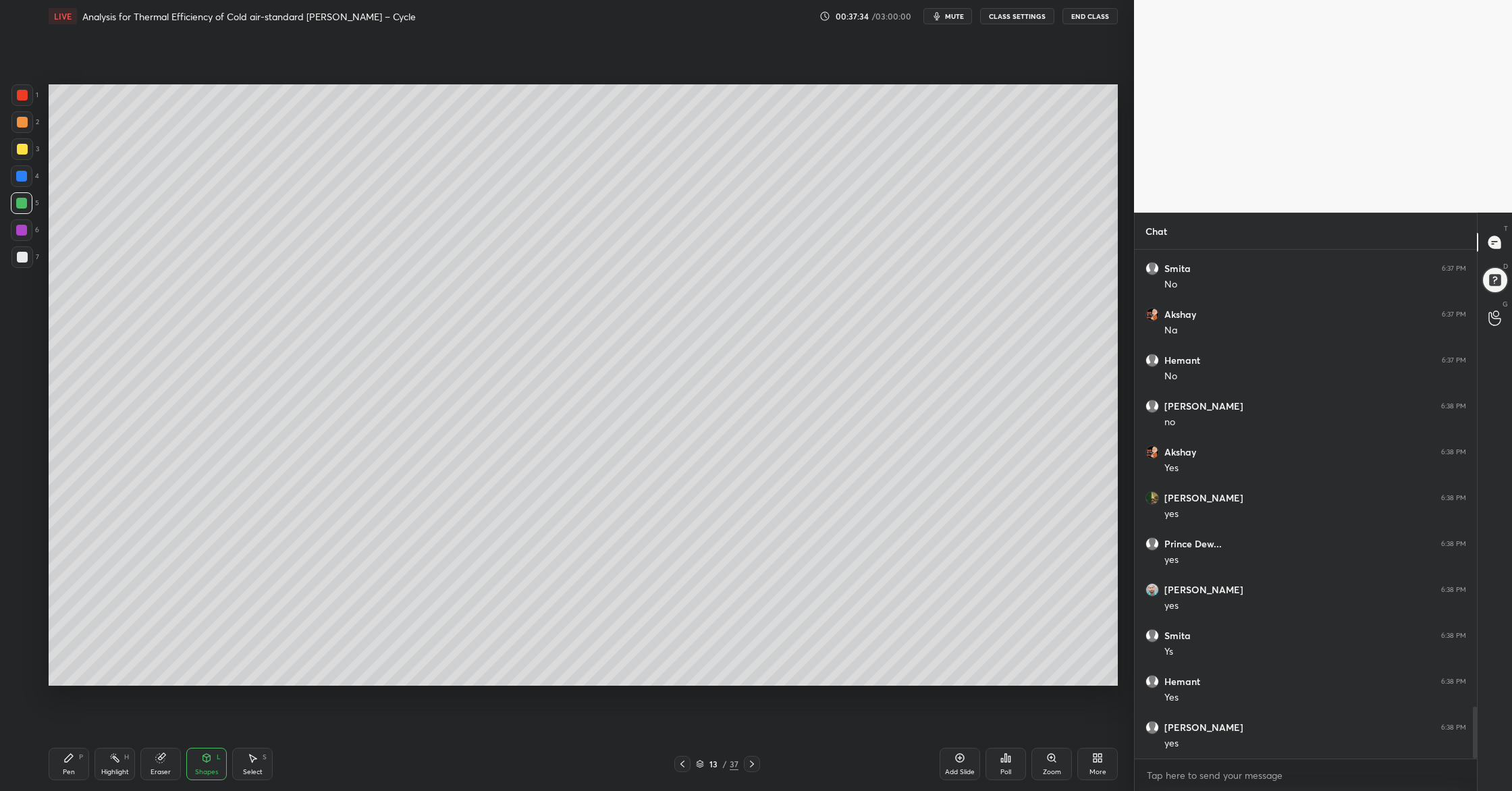
drag, startPoint x: 16, startPoint y: 116, endPoint x: 28, endPoint y: 137, distance: 24.2
click at [15, 117] on div at bounding box center [22, 122] width 22 height 22
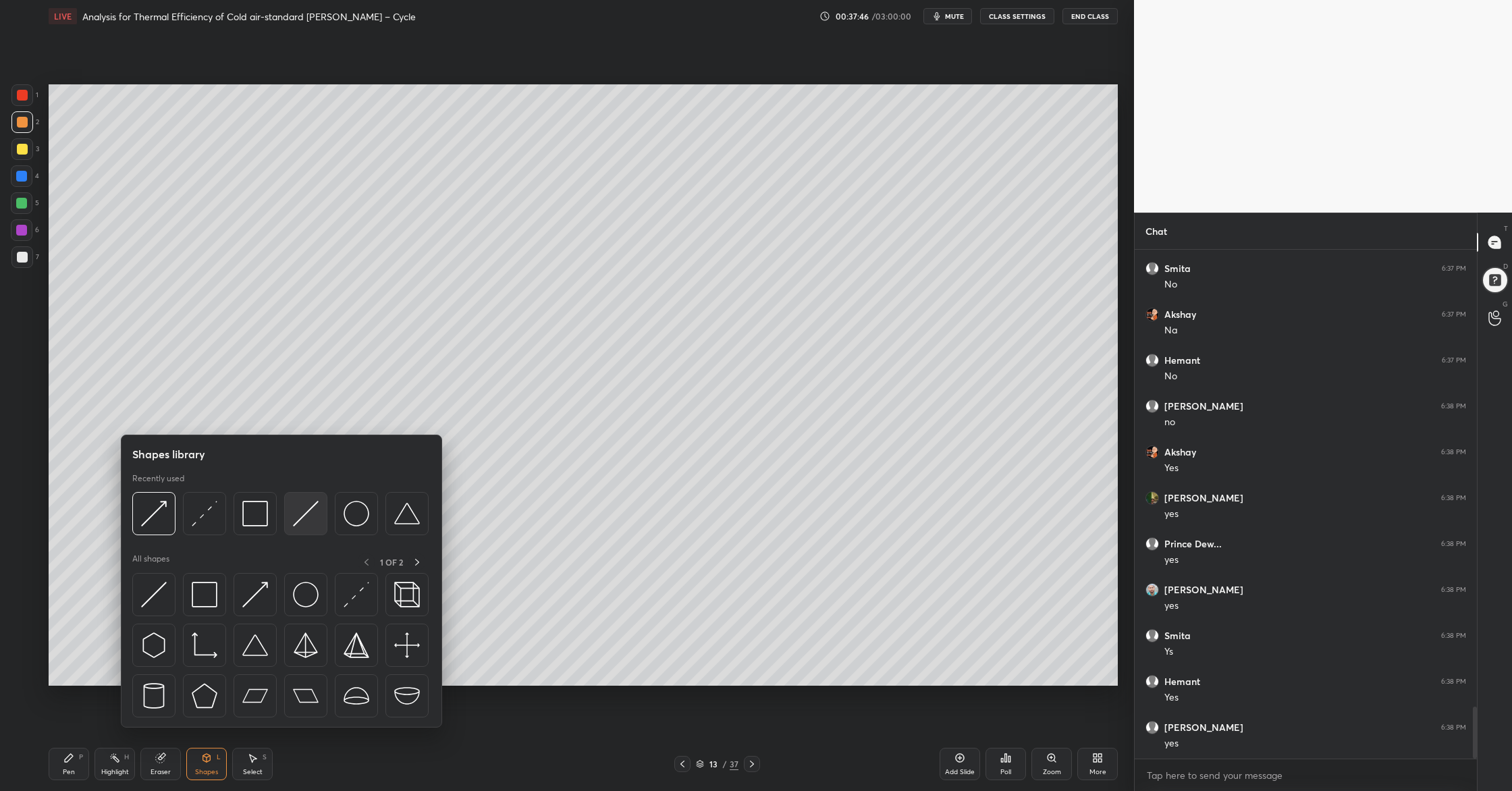
click at [303, 529] on div at bounding box center [305, 513] width 43 height 43
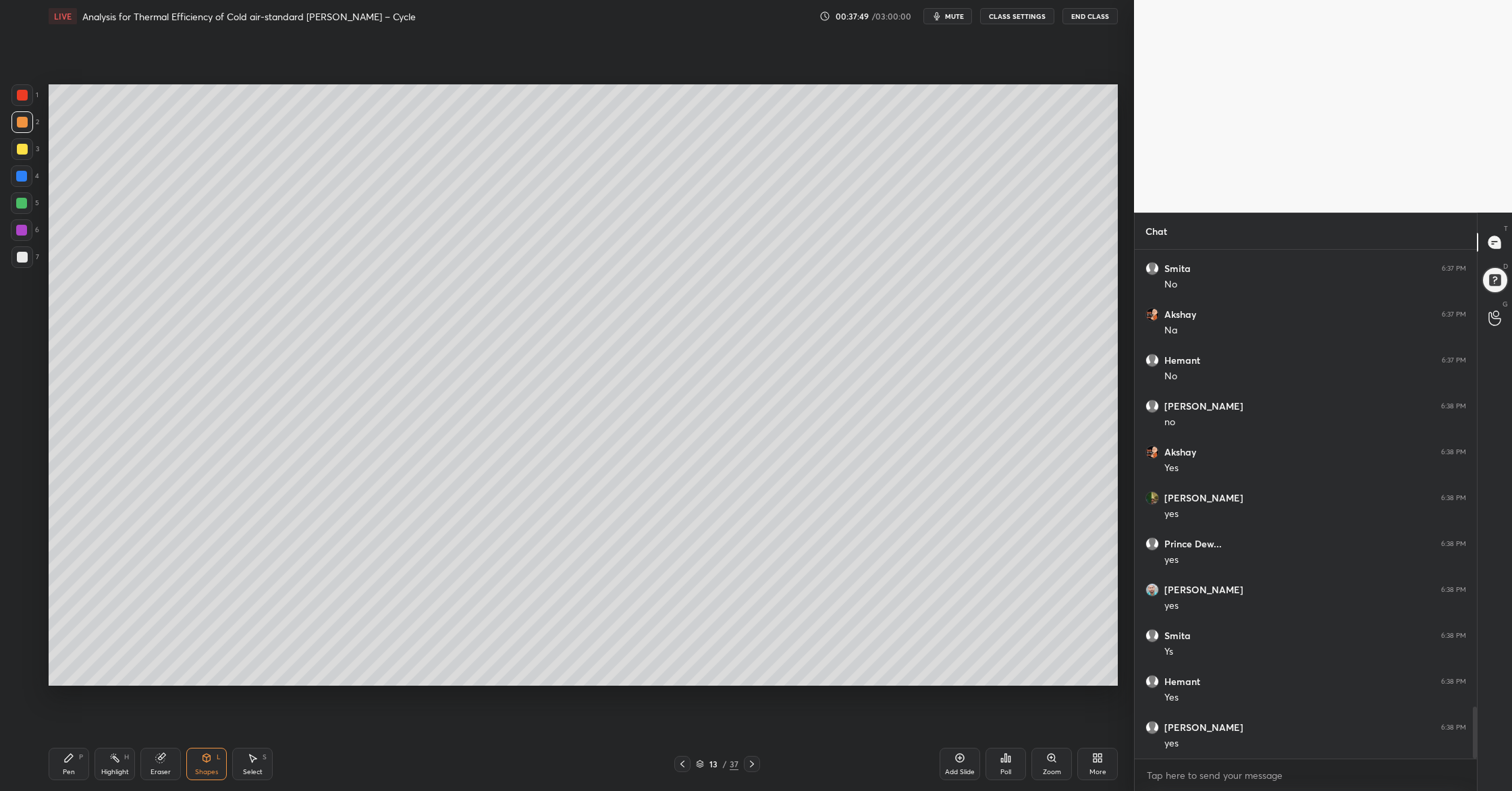
drag, startPoint x: 28, startPoint y: 118, endPoint x: 33, endPoint y: 136, distance: 18.7
click at [31, 129] on div at bounding box center [22, 122] width 22 height 22
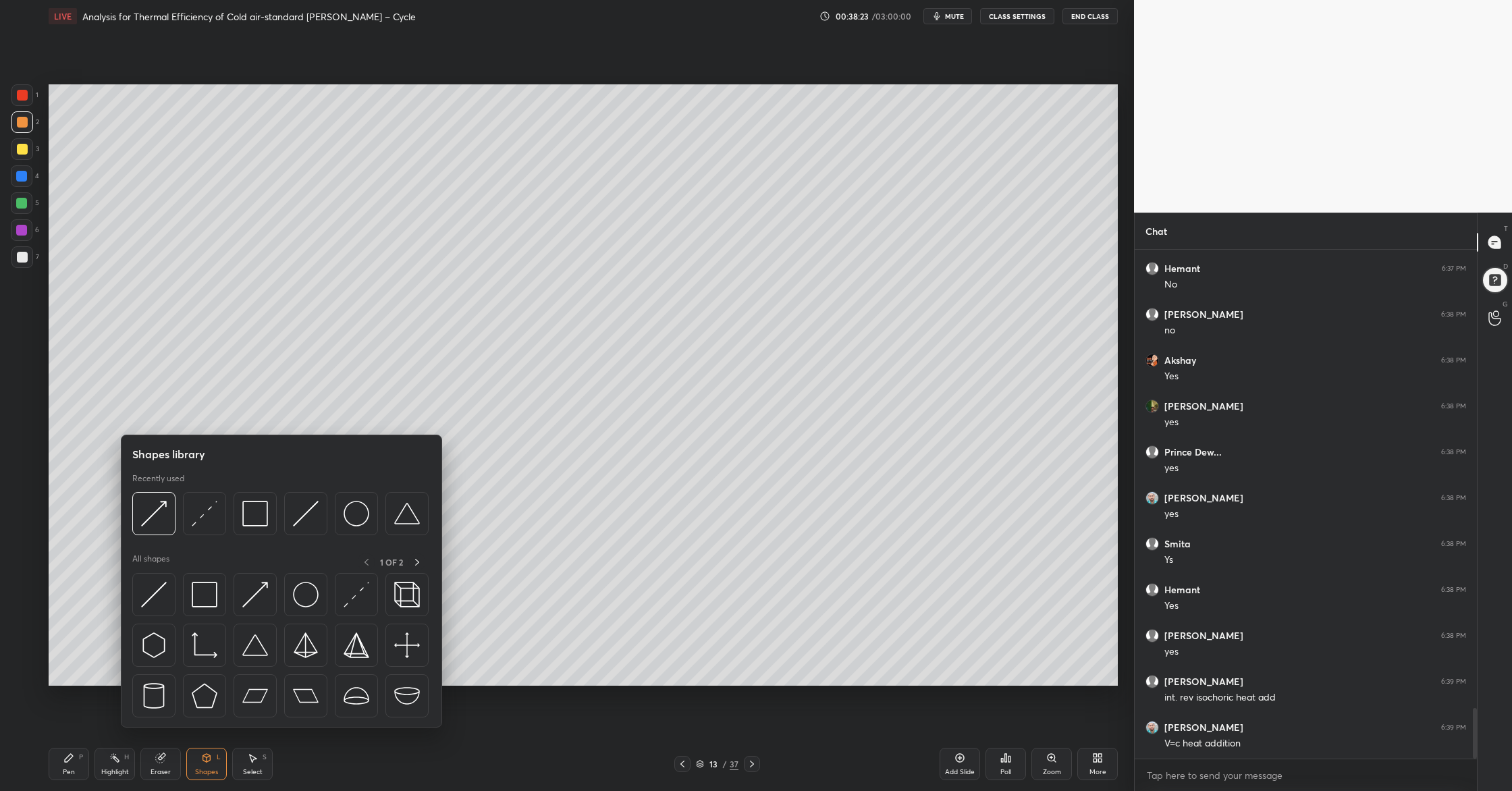
click at [302, 539] on div at bounding box center [280, 517] width 296 height 51
click at [304, 529] on div at bounding box center [305, 513] width 43 height 43
click at [302, 524] on img at bounding box center [305, 513] width 25 height 25
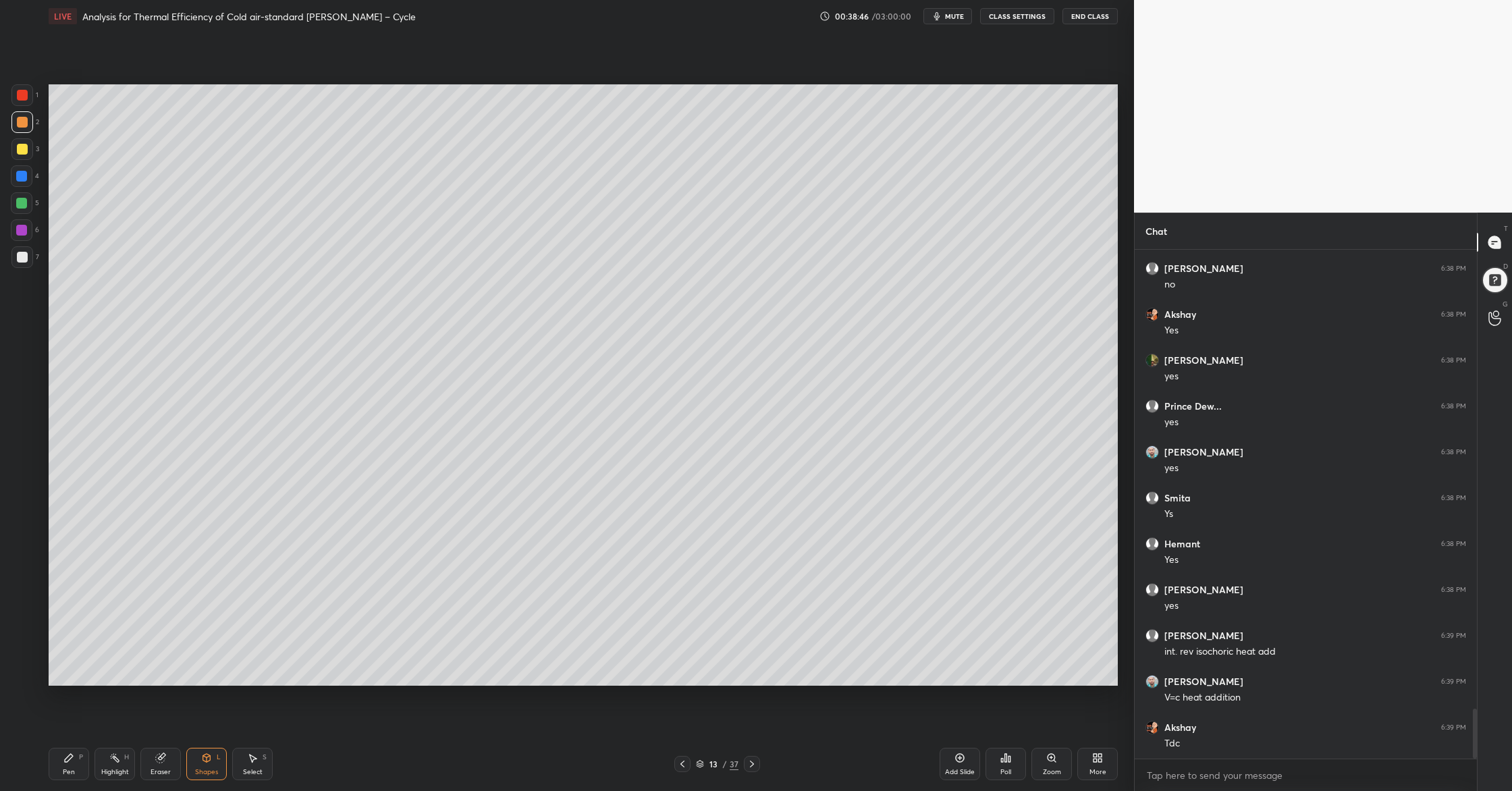
scroll to position [4672, 0]
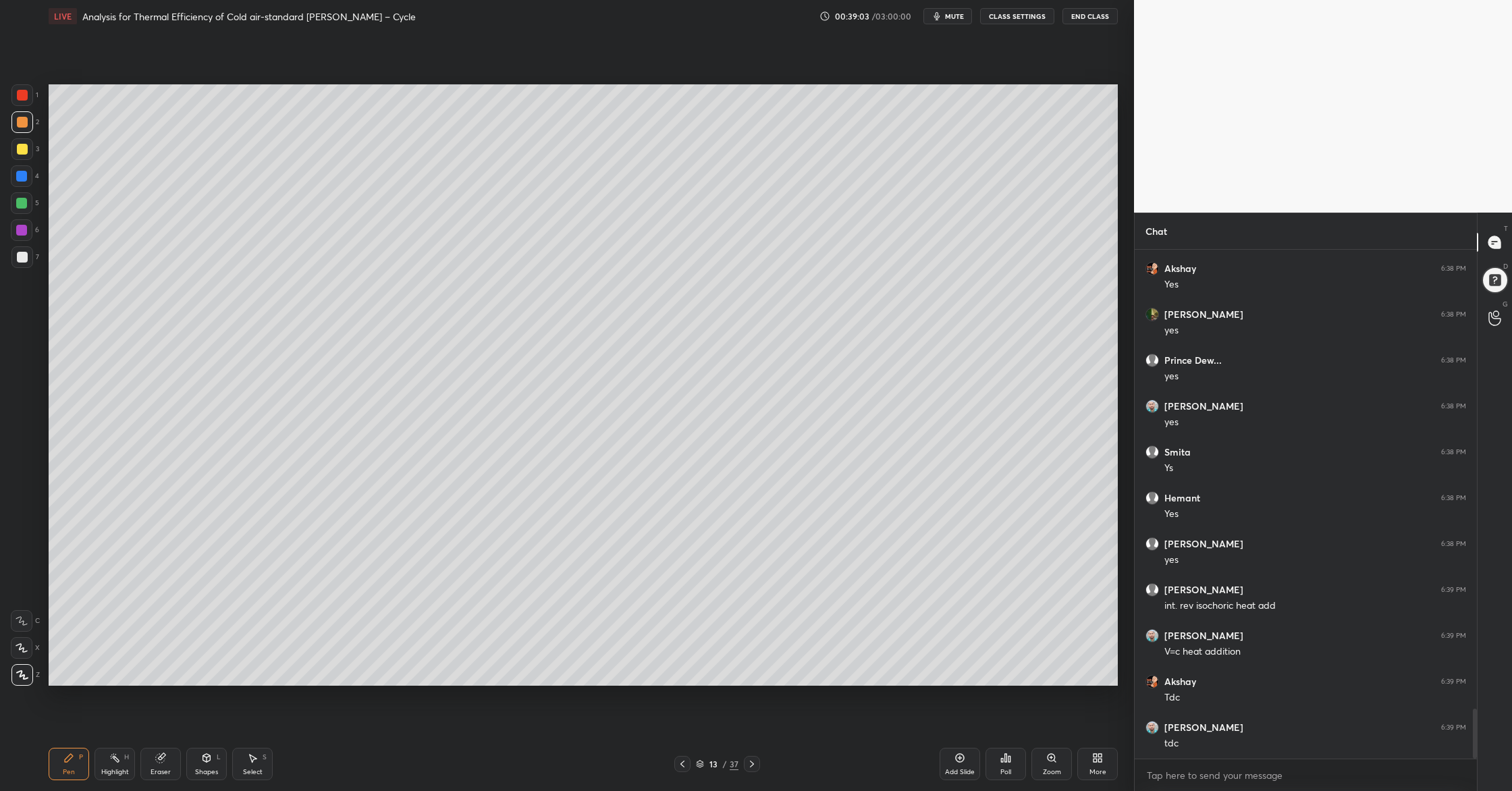
drag, startPoint x: 22, startPoint y: 256, endPoint x: 47, endPoint y: 252, distance: 25.3
click at [23, 256] on div at bounding box center [22, 257] width 11 height 11
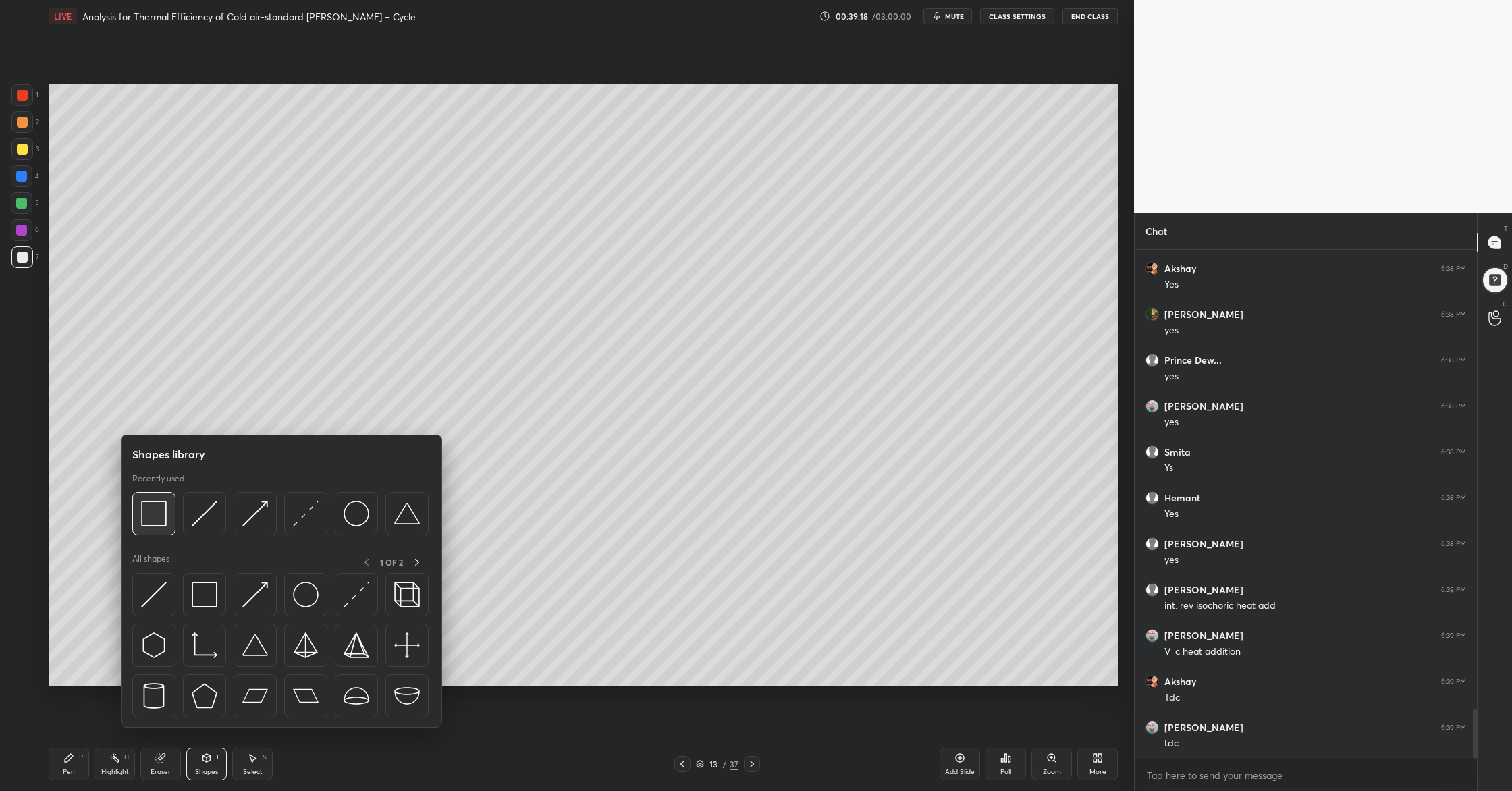
click at [163, 526] on img at bounding box center [154, 513] width 25 height 25
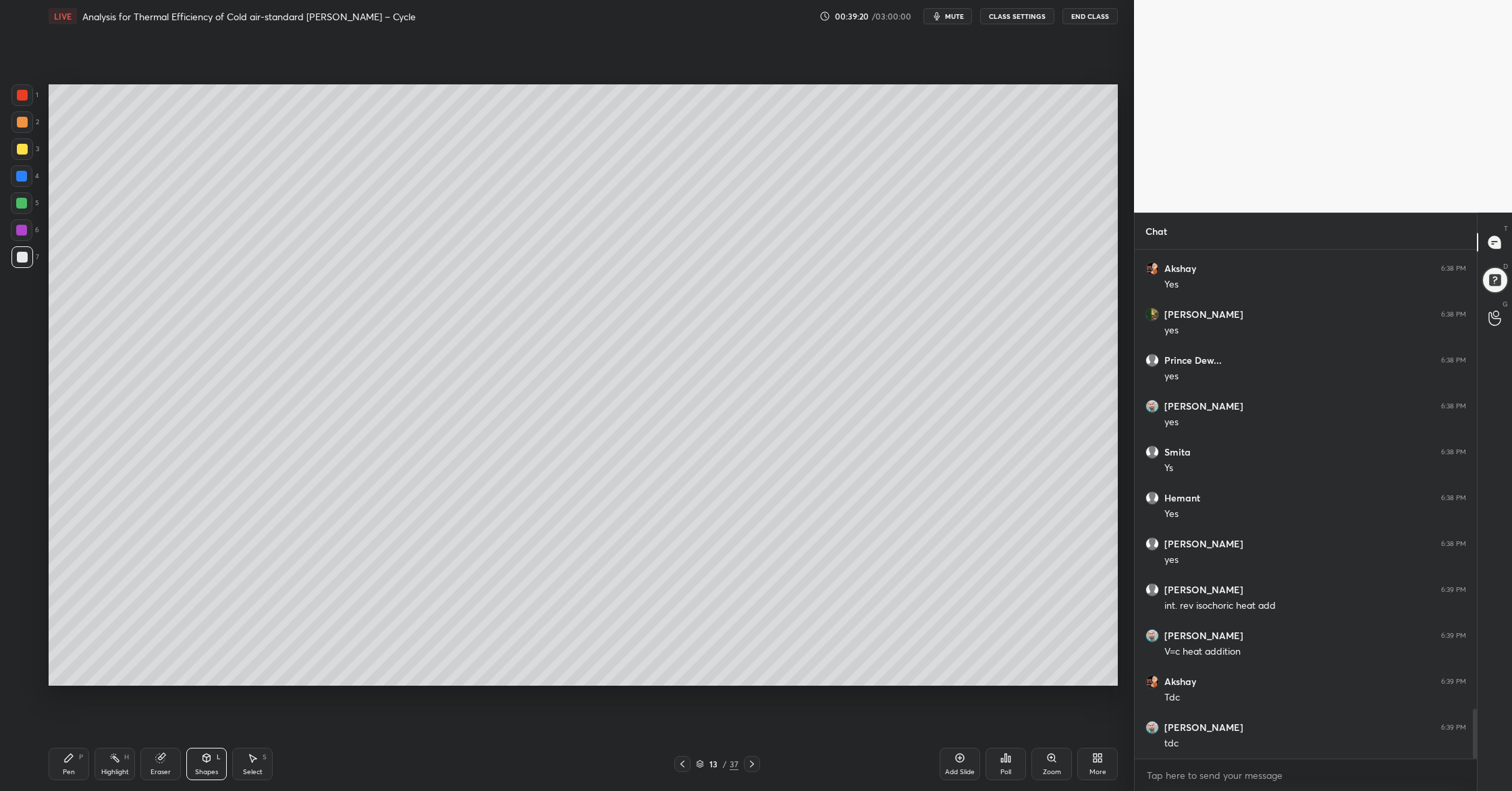
click at [20, 230] on div at bounding box center [21, 230] width 11 height 11
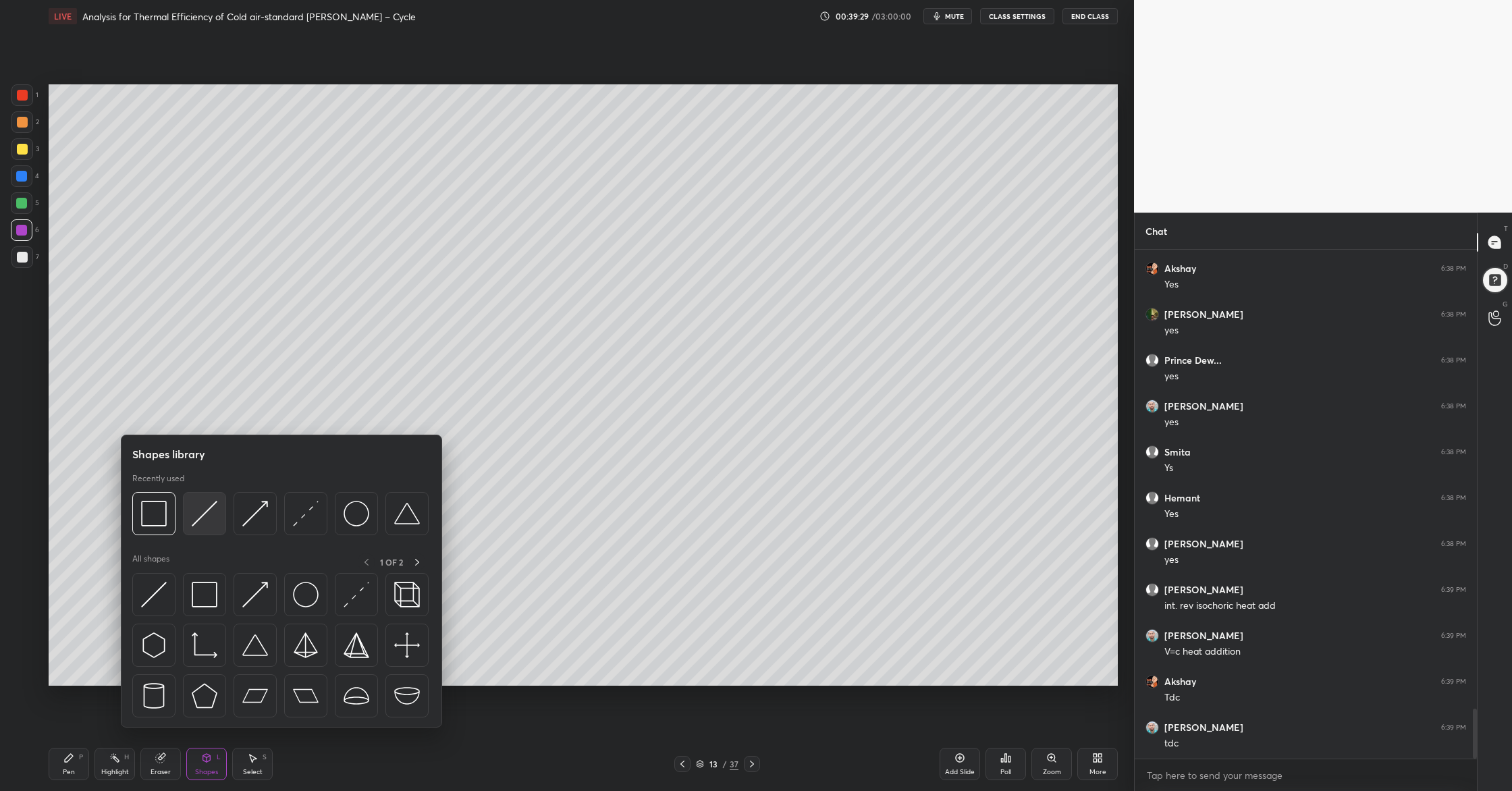
click at [206, 529] on div at bounding box center [204, 513] width 43 height 43
click at [253, 526] on img at bounding box center [255, 513] width 25 height 25
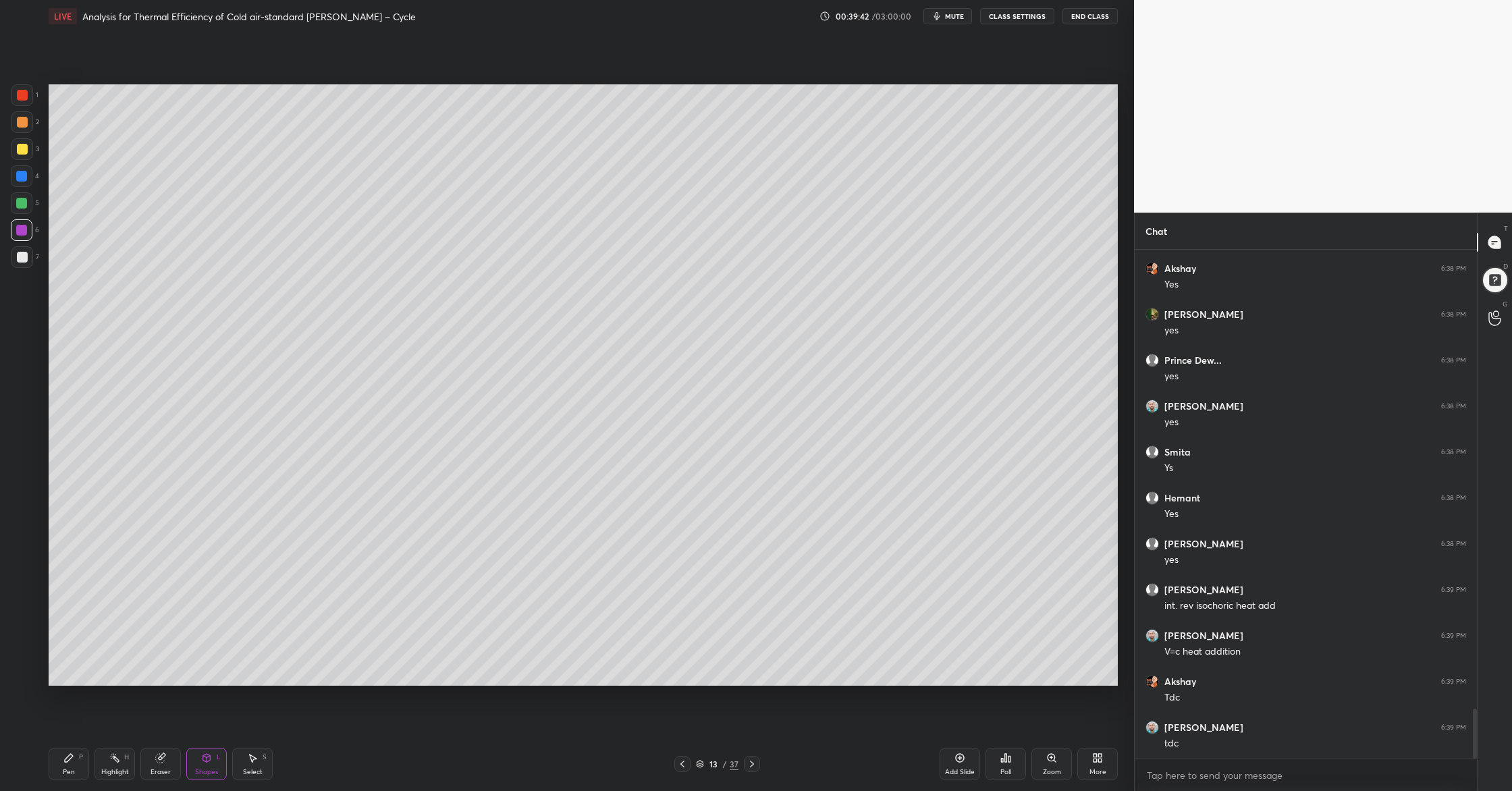
drag, startPoint x: 25, startPoint y: 199, endPoint x: 33, endPoint y: 199, distance: 8.0
click at [25, 201] on div at bounding box center [21, 203] width 11 height 11
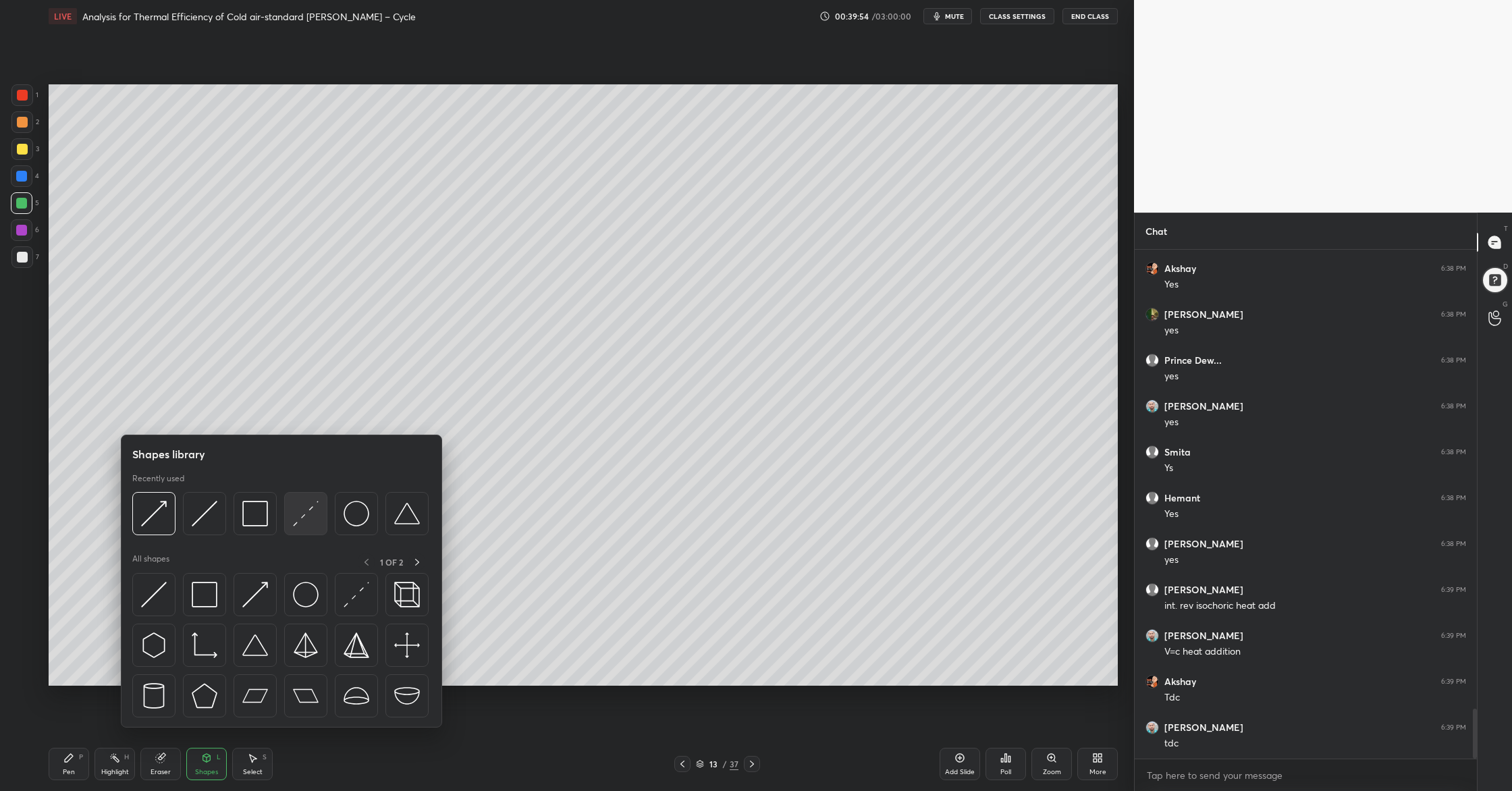
click at [305, 529] on div at bounding box center [305, 513] width 43 height 43
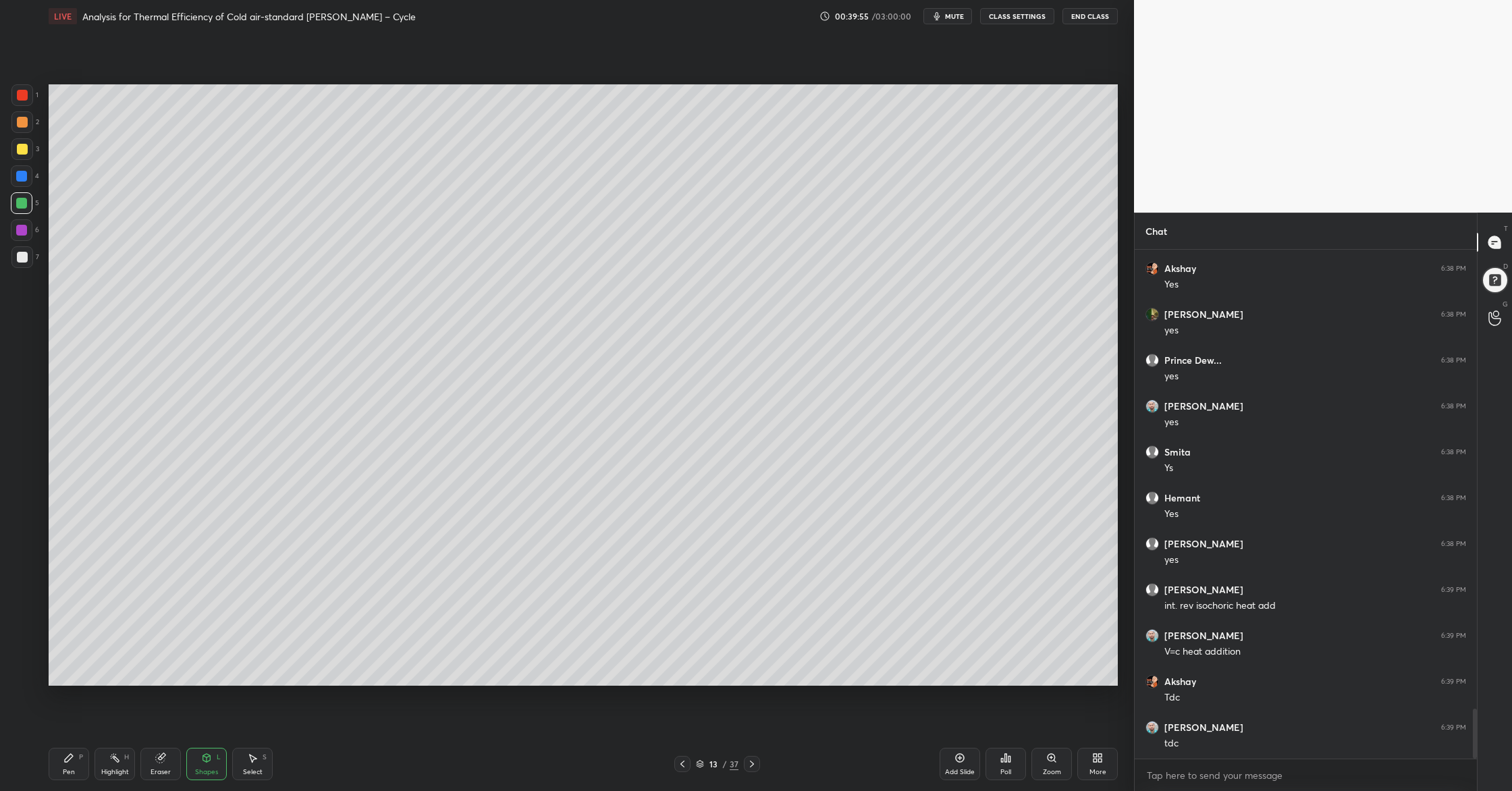
click at [22, 95] on div at bounding box center [22, 95] width 11 height 11
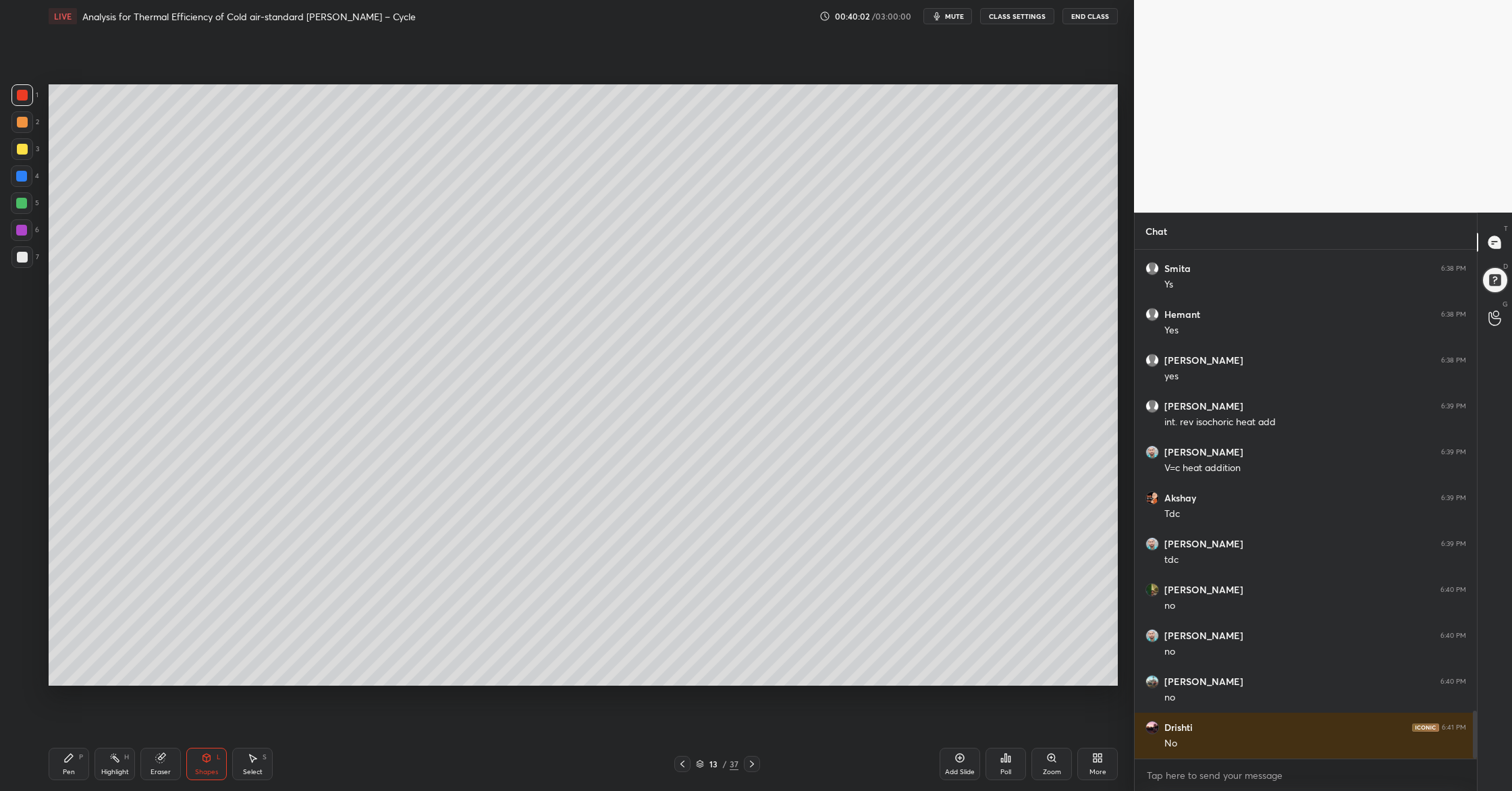
scroll to position [4902, 0]
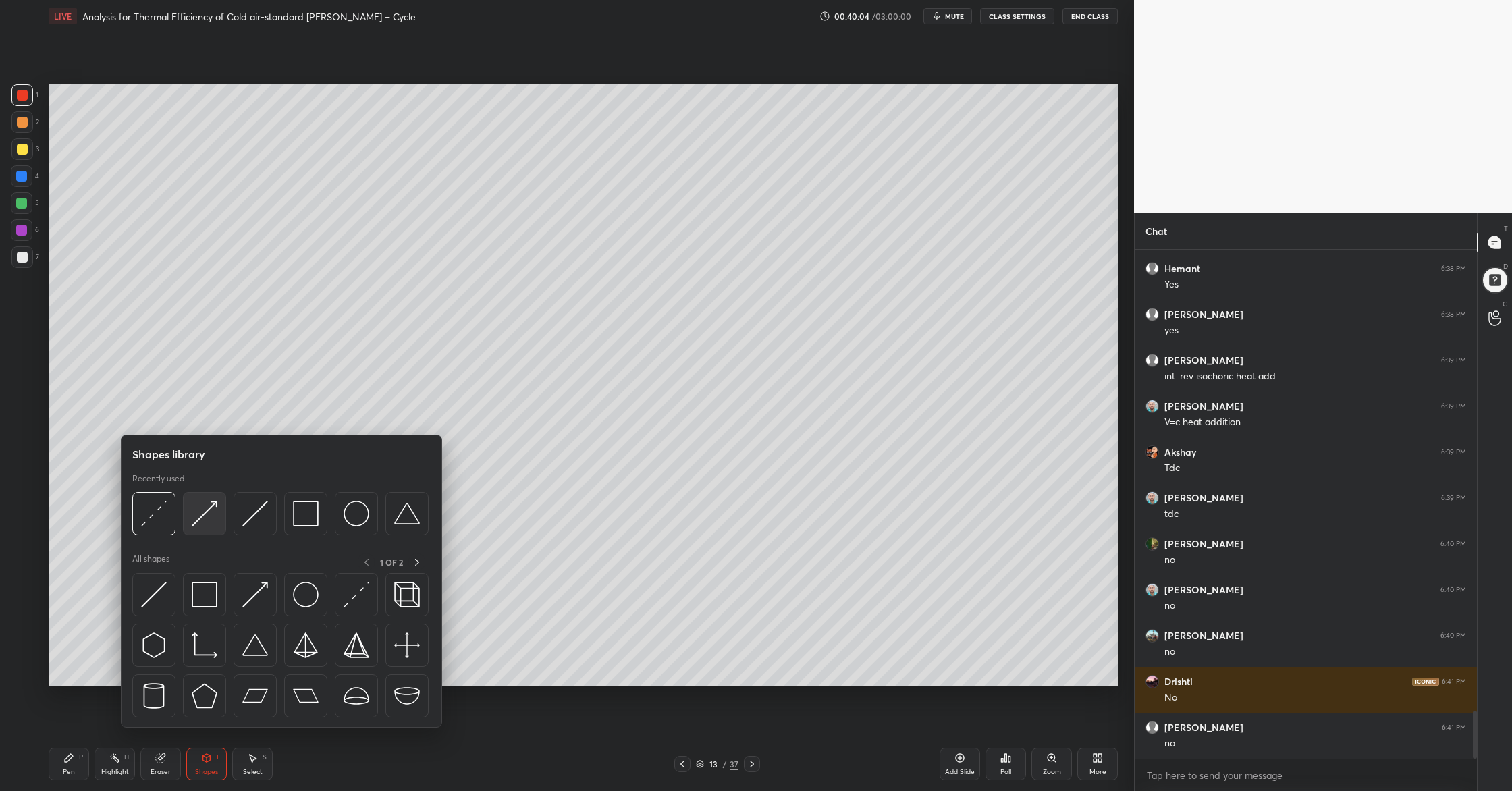
click at [209, 521] on img at bounding box center [204, 513] width 25 height 25
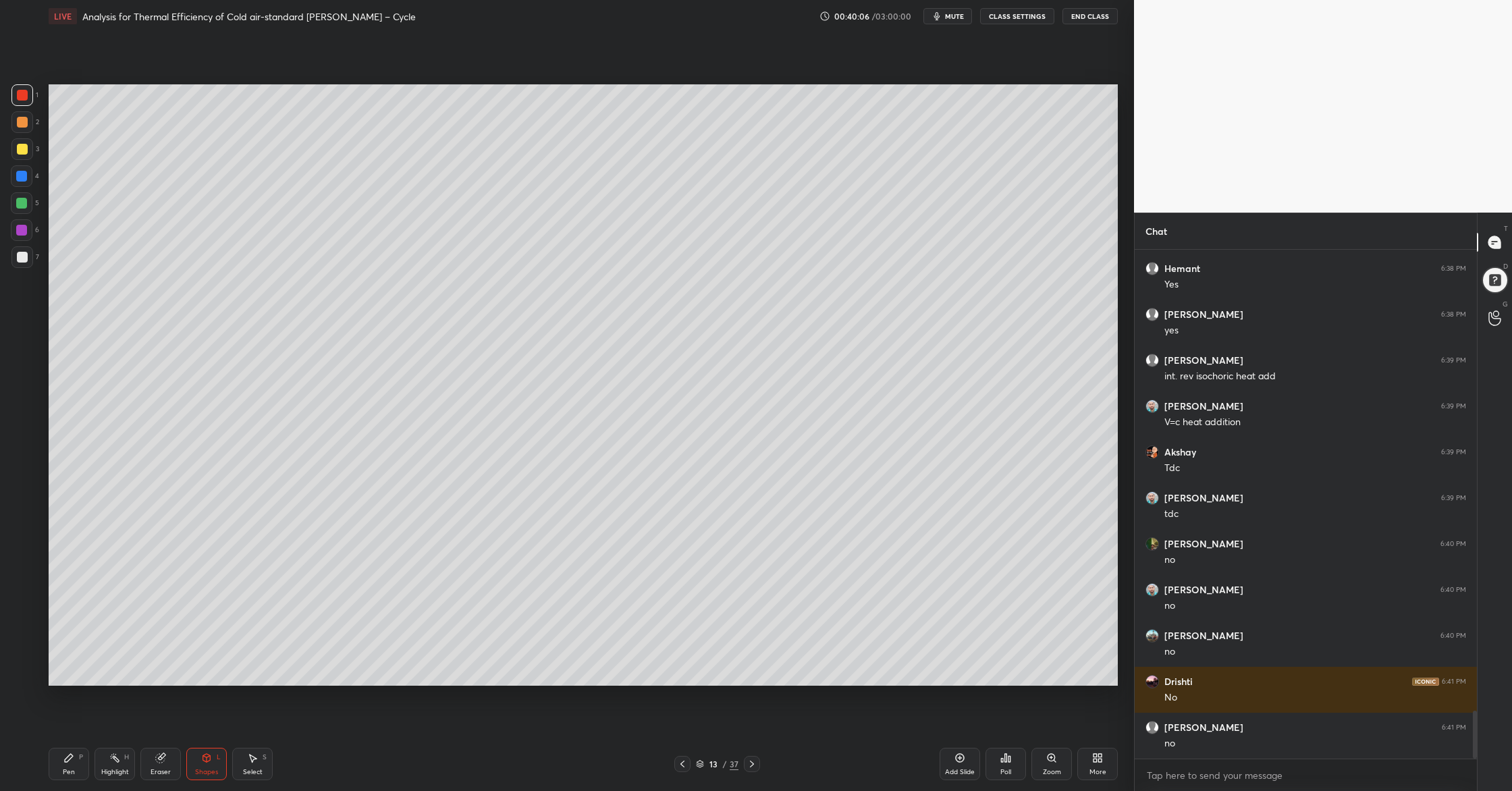
drag, startPoint x: 23, startPoint y: 205, endPoint x: 33, endPoint y: 206, distance: 10.0
click at [26, 206] on div at bounding box center [21, 203] width 11 height 11
click at [24, 262] on div at bounding box center [22, 257] width 22 height 22
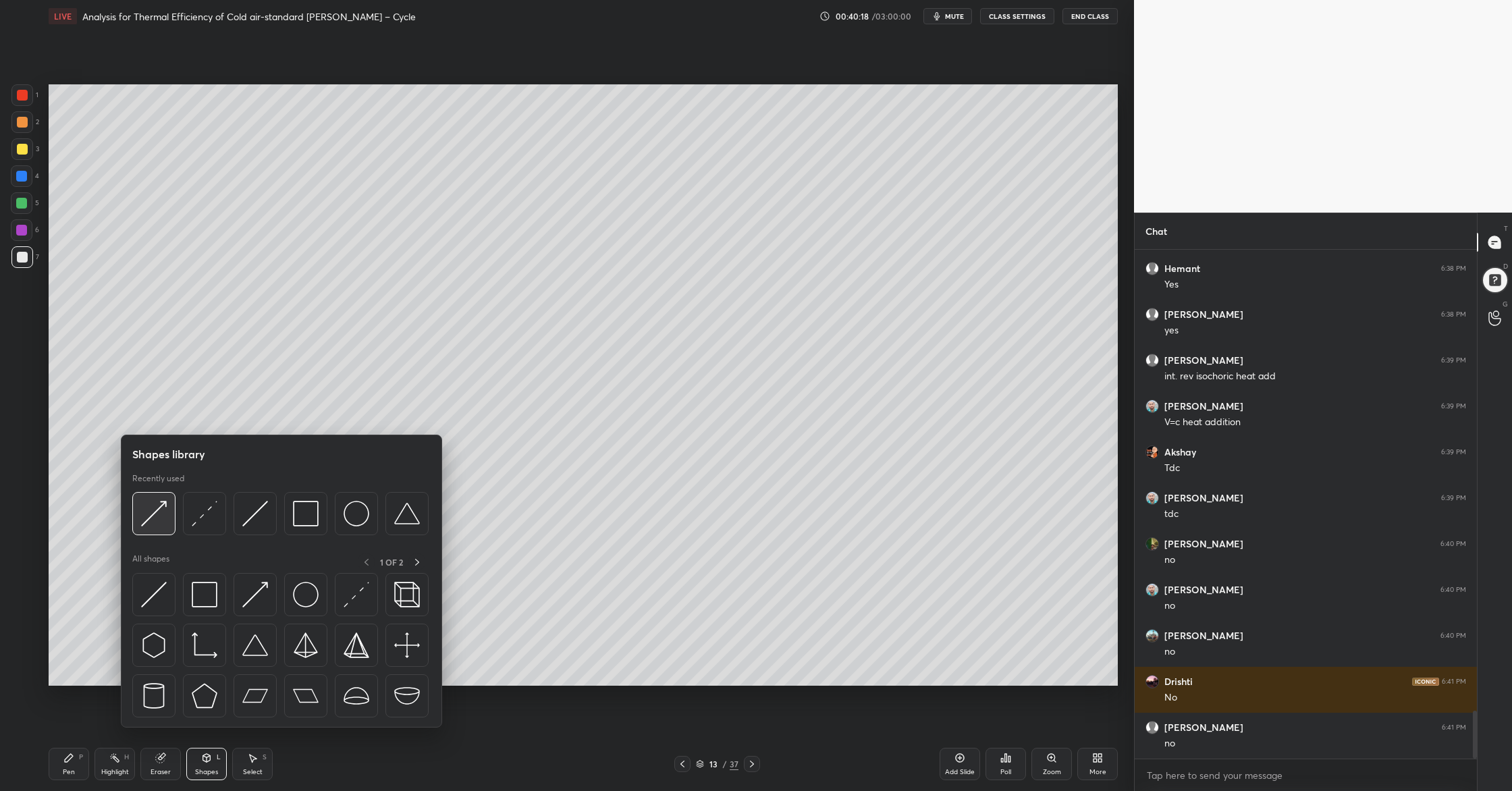
click at [155, 529] on div at bounding box center [153, 513] width 43 height 43
click at [264, 532] on div at bounding box center [254, 513] width 43 height 43
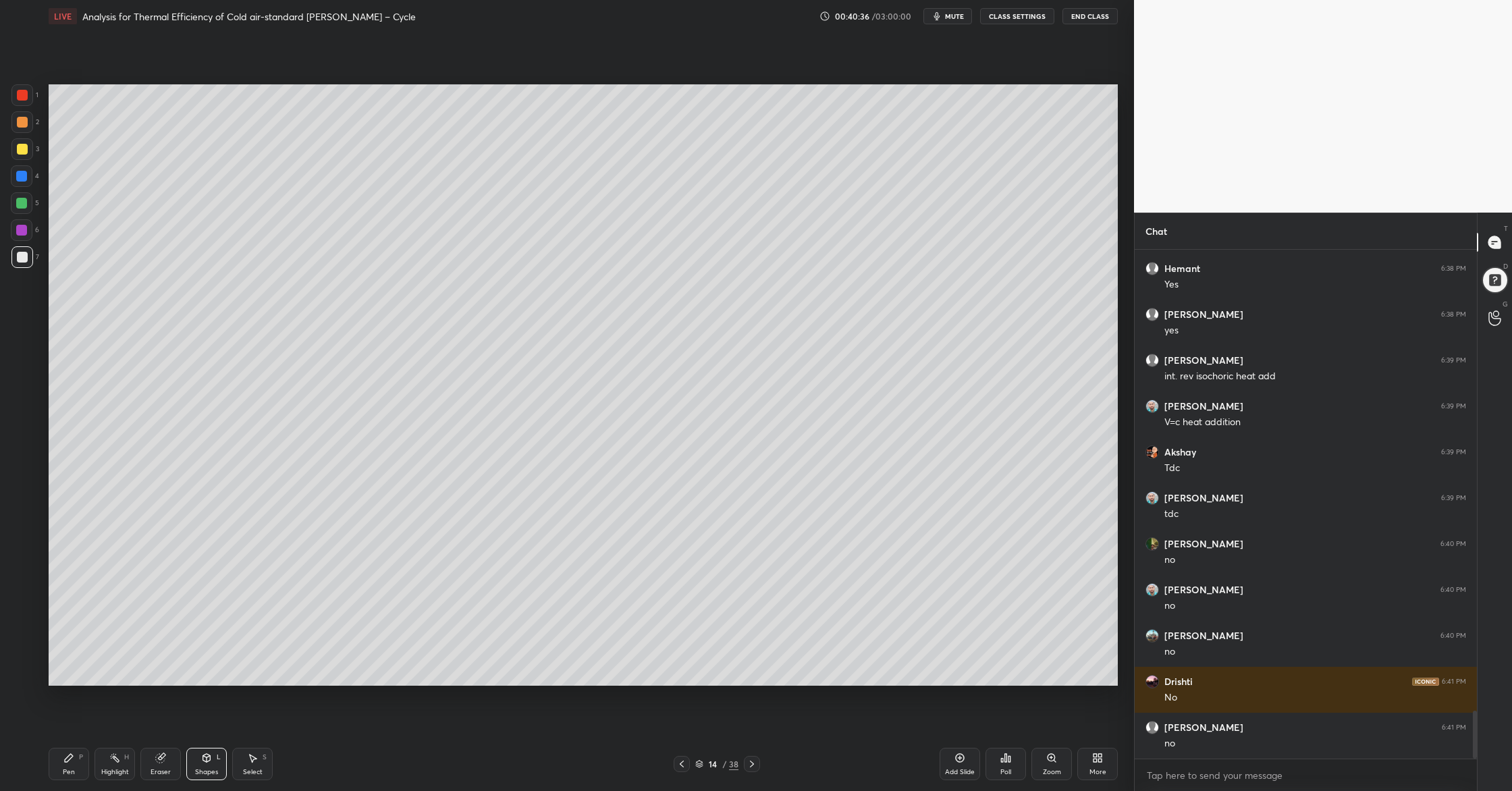
click at [18, 122] on div at bounding box center [22, 122] width 11 height 11
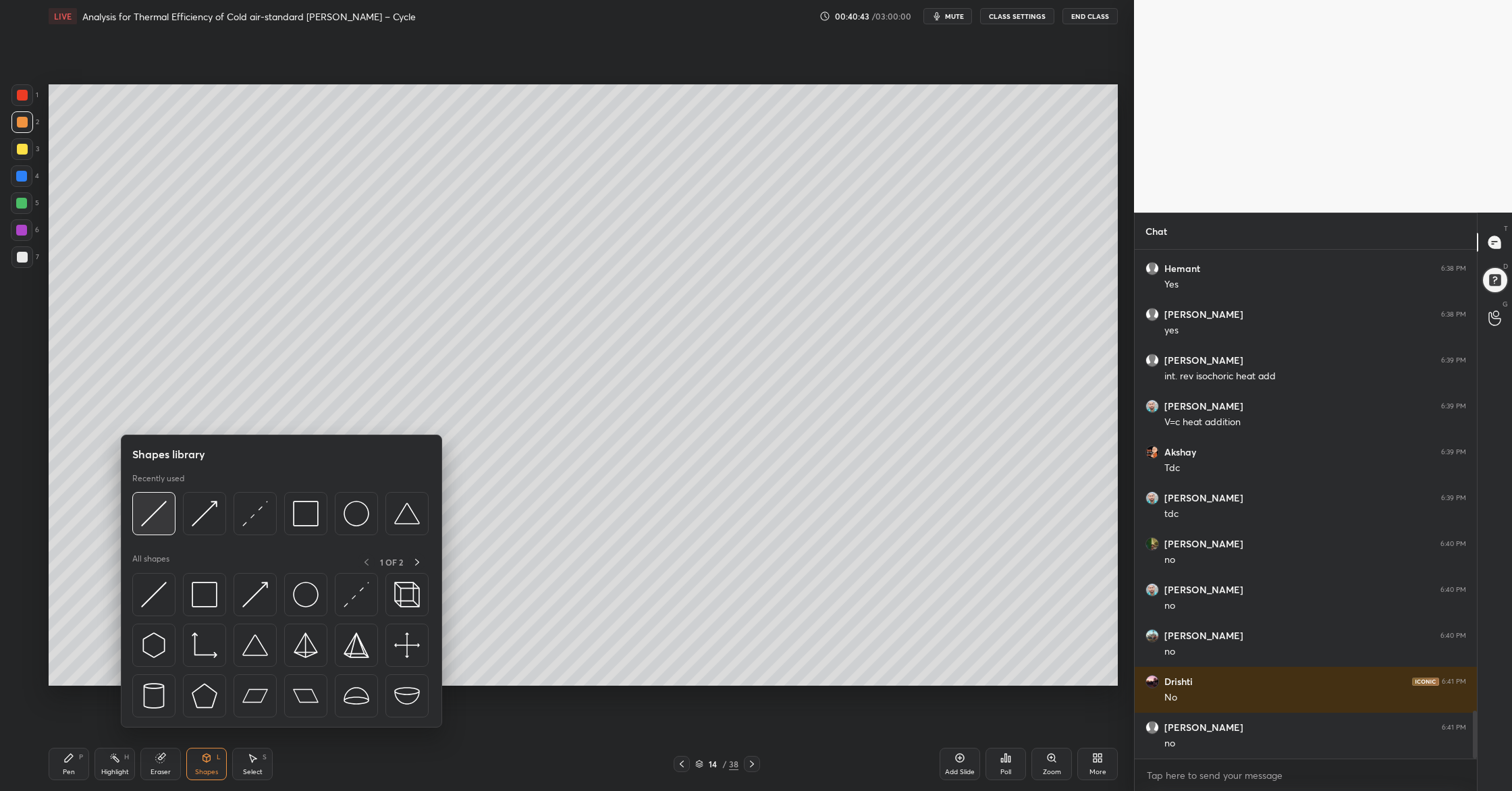
click at [163, 525] on img at bounding box center [154, 513] width 25 height 25
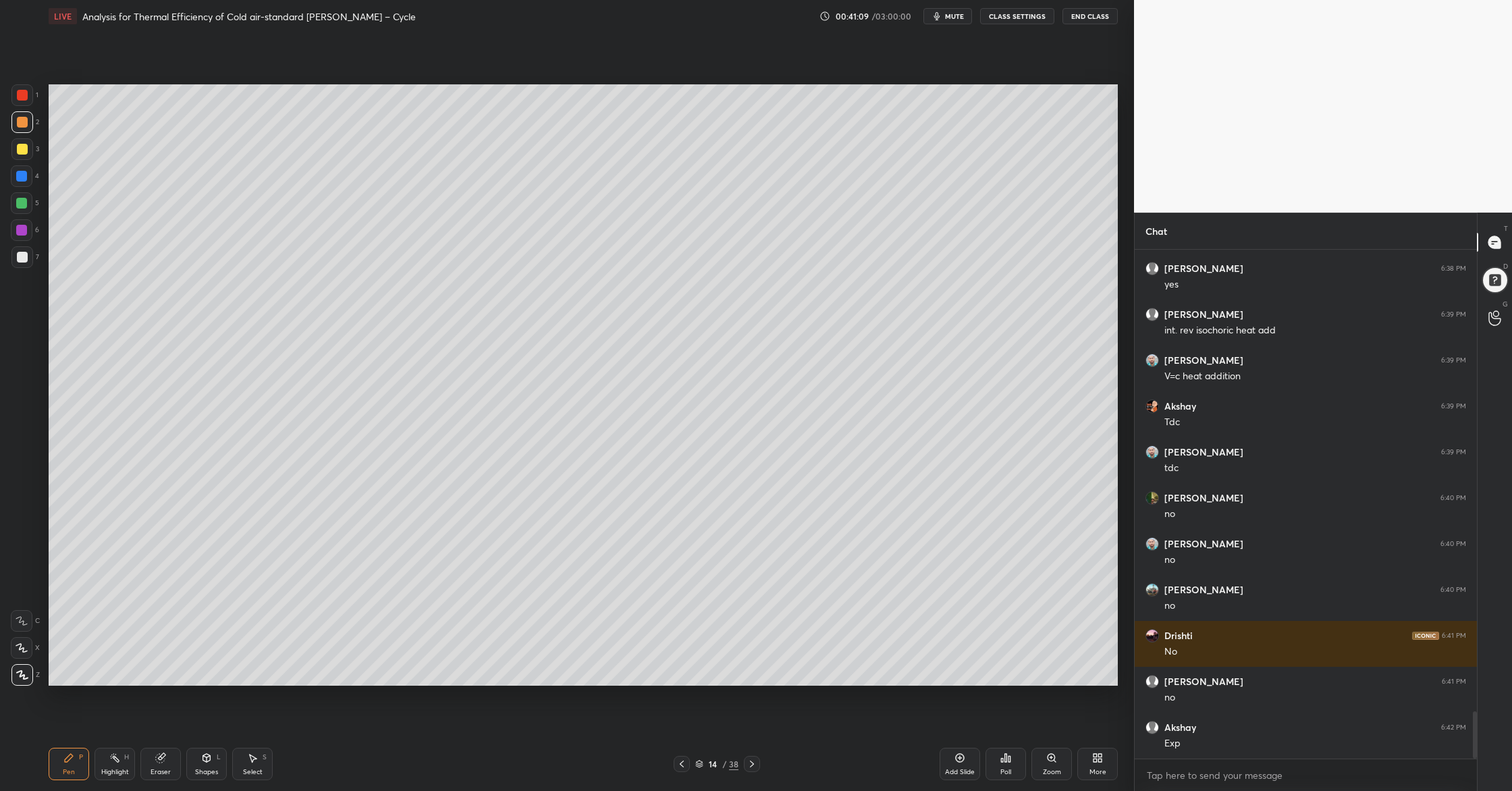
scroll to position [4993, 0]
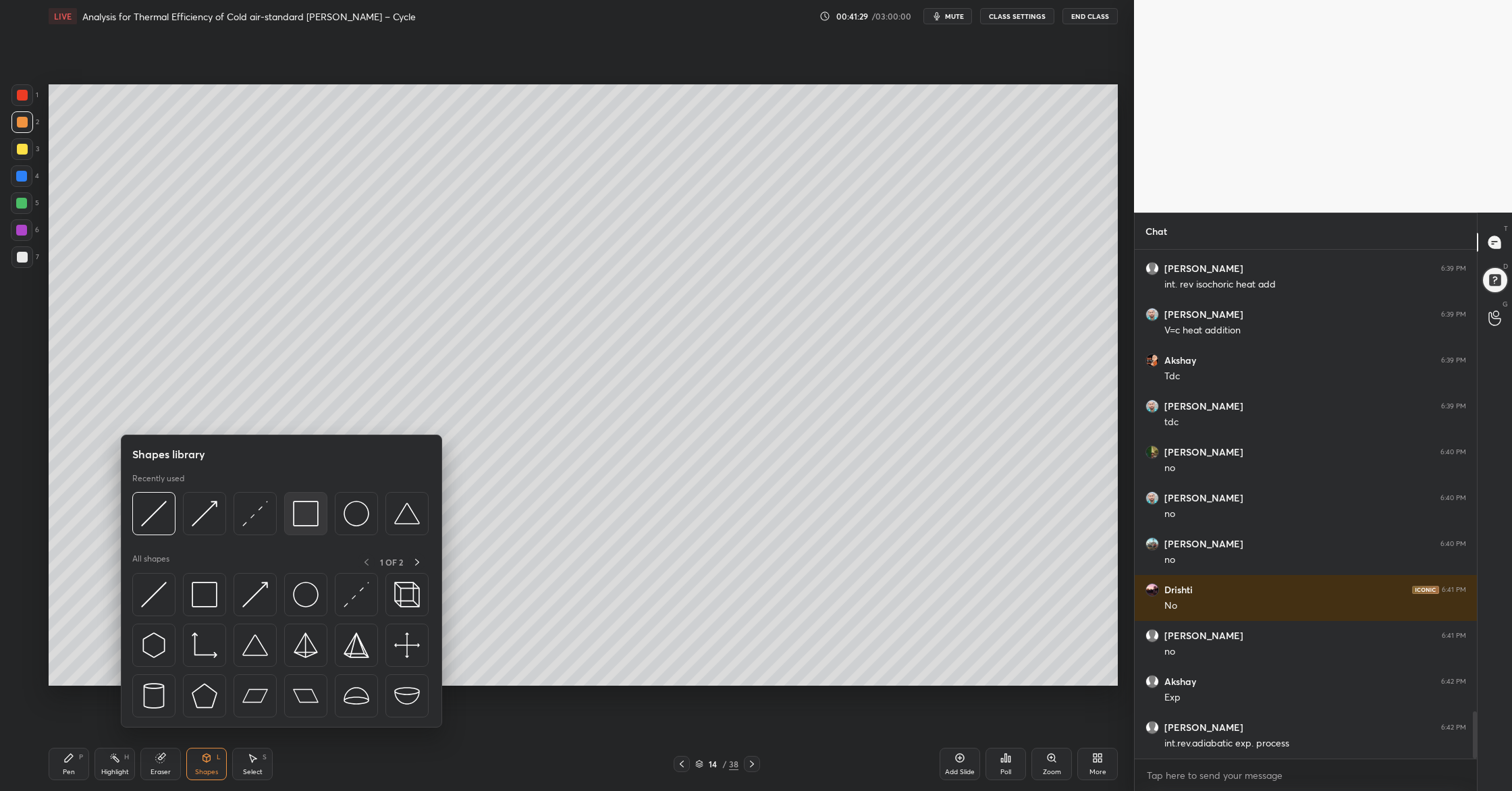
click at [309, 527] on div at bounding box center [305, 513] width 43 height 43
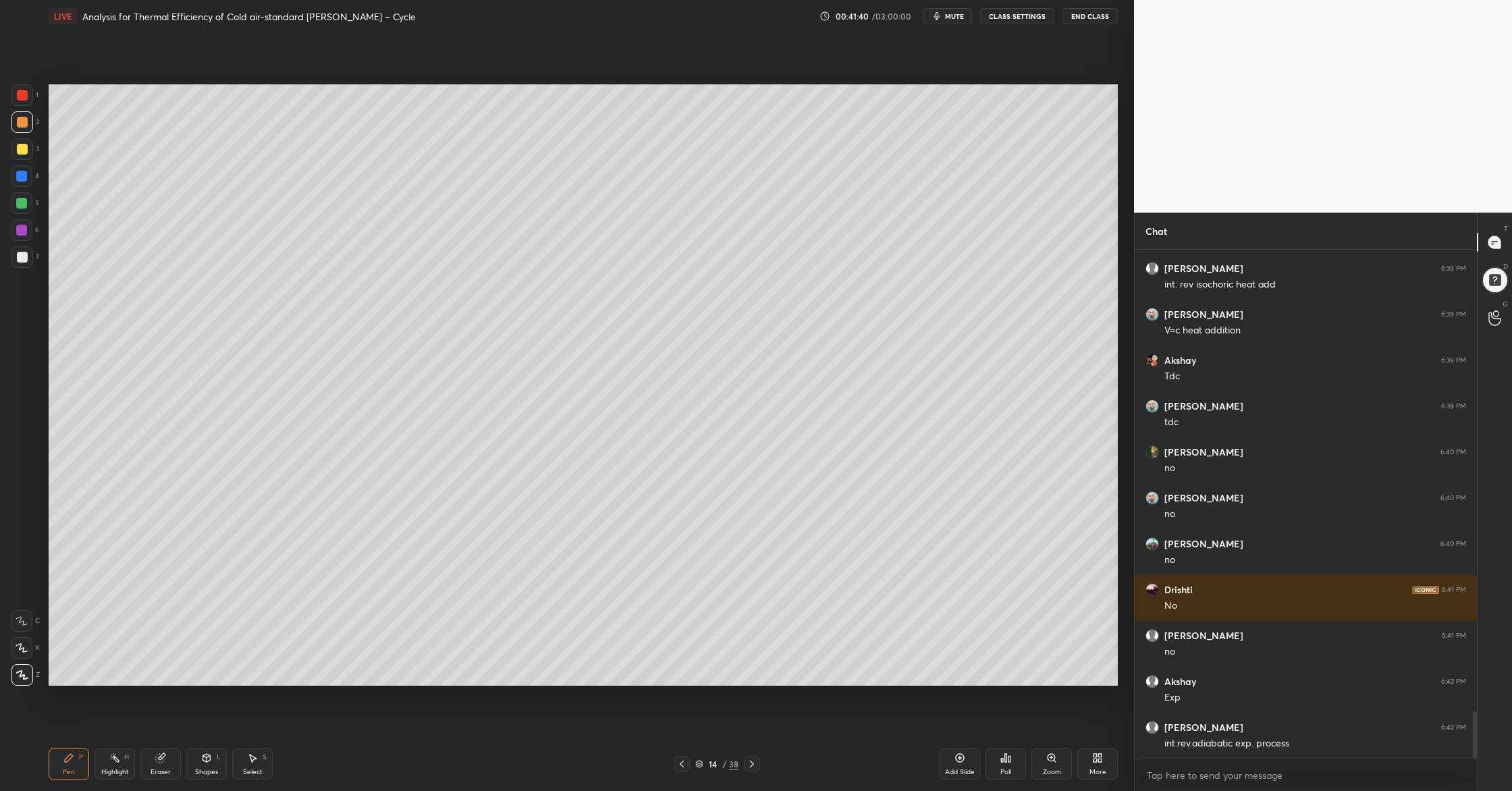
click at [22, 257] on div at bounding box center [22, 257] width 11 height 11
click at [23, 156] on div at bounding box center [22, 149] width 22 height 22
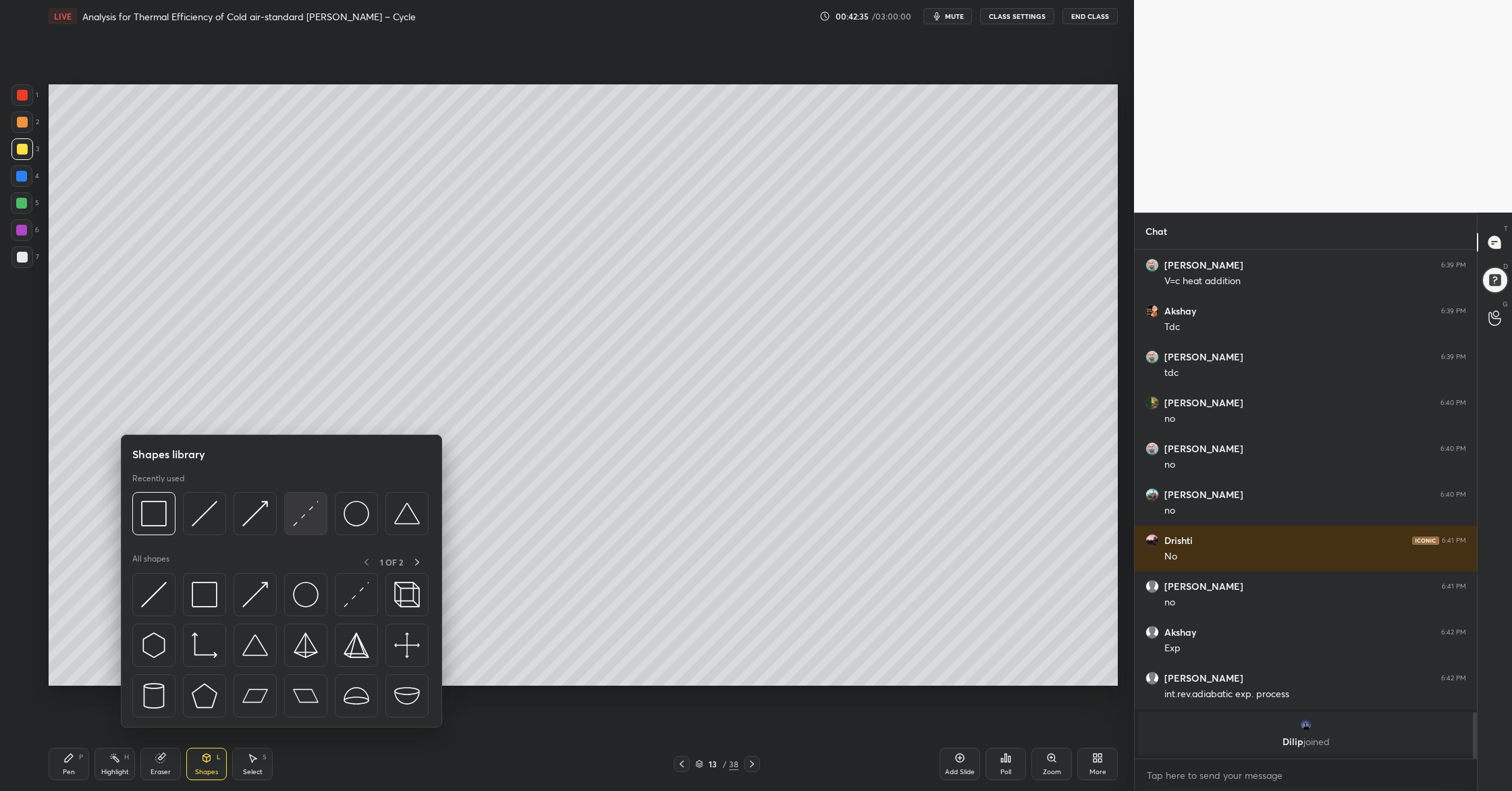
click at [299, 525] on img at bounding box center [305, 513] width 25 height 25
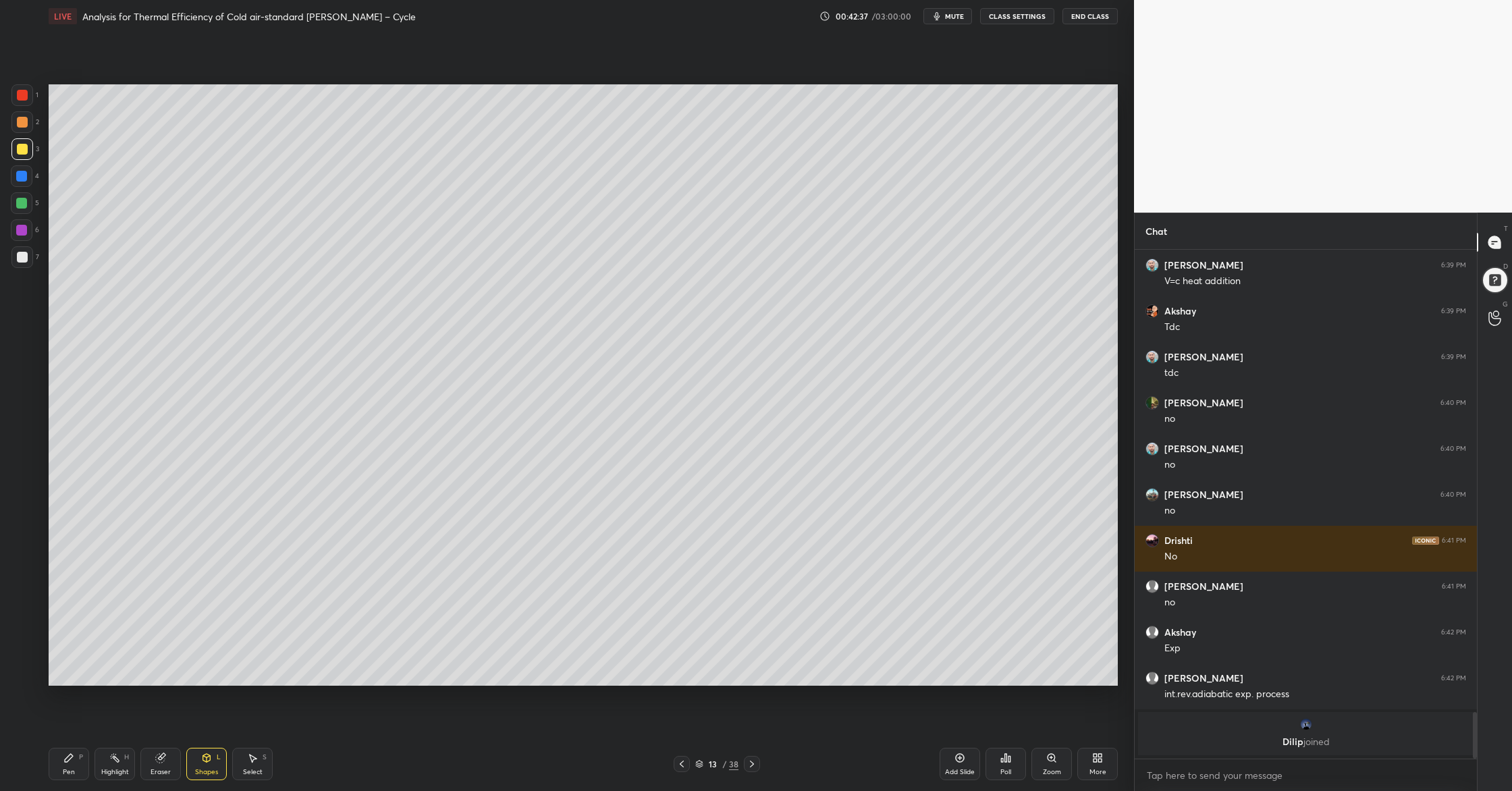
drag, startPoint x: 24, startPoint y: 90, endPoint x: 30, endPoint y: 127, distance: 37.5
click at [24, 93] on div at bounding box center [22, 95] width 11 height 11
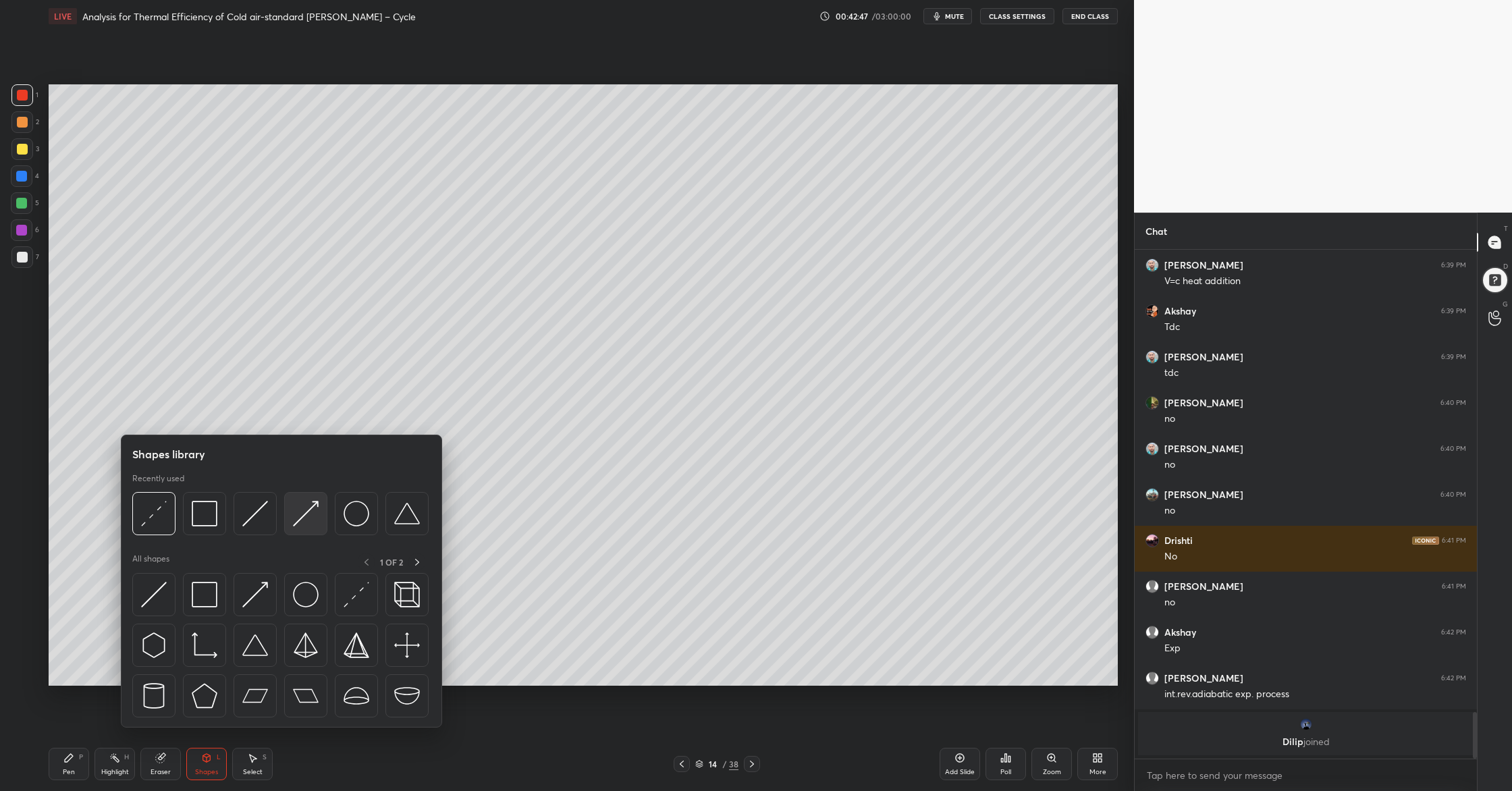
click at [311, 534] on div at bounding box center [280, 517] width 296 height 51
click at [305, 529] on div at bounding box center [305, 513] width 43 height 43
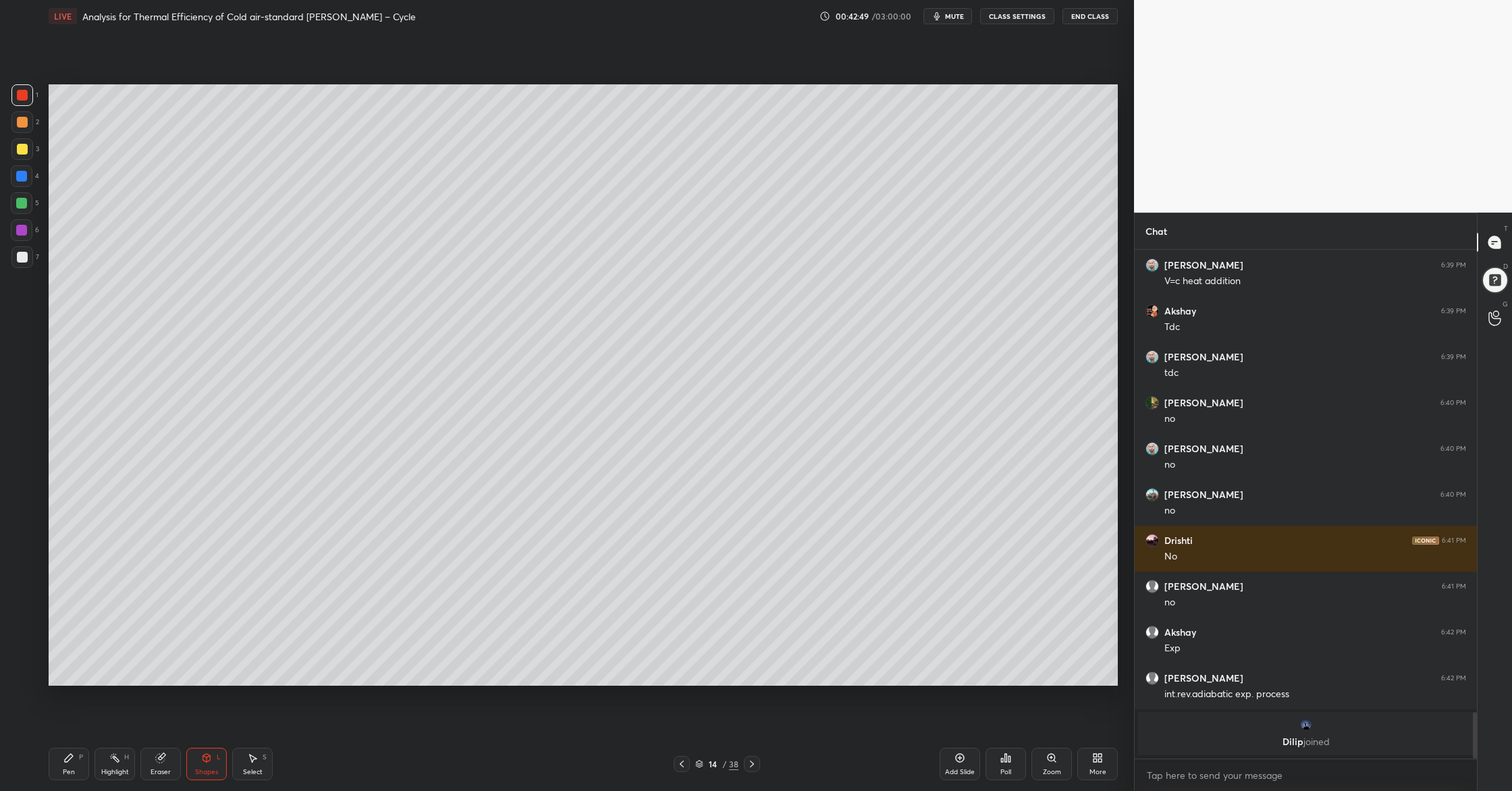
click at [23, 129] on div at bounding box center [22, 122] width 22 height 22
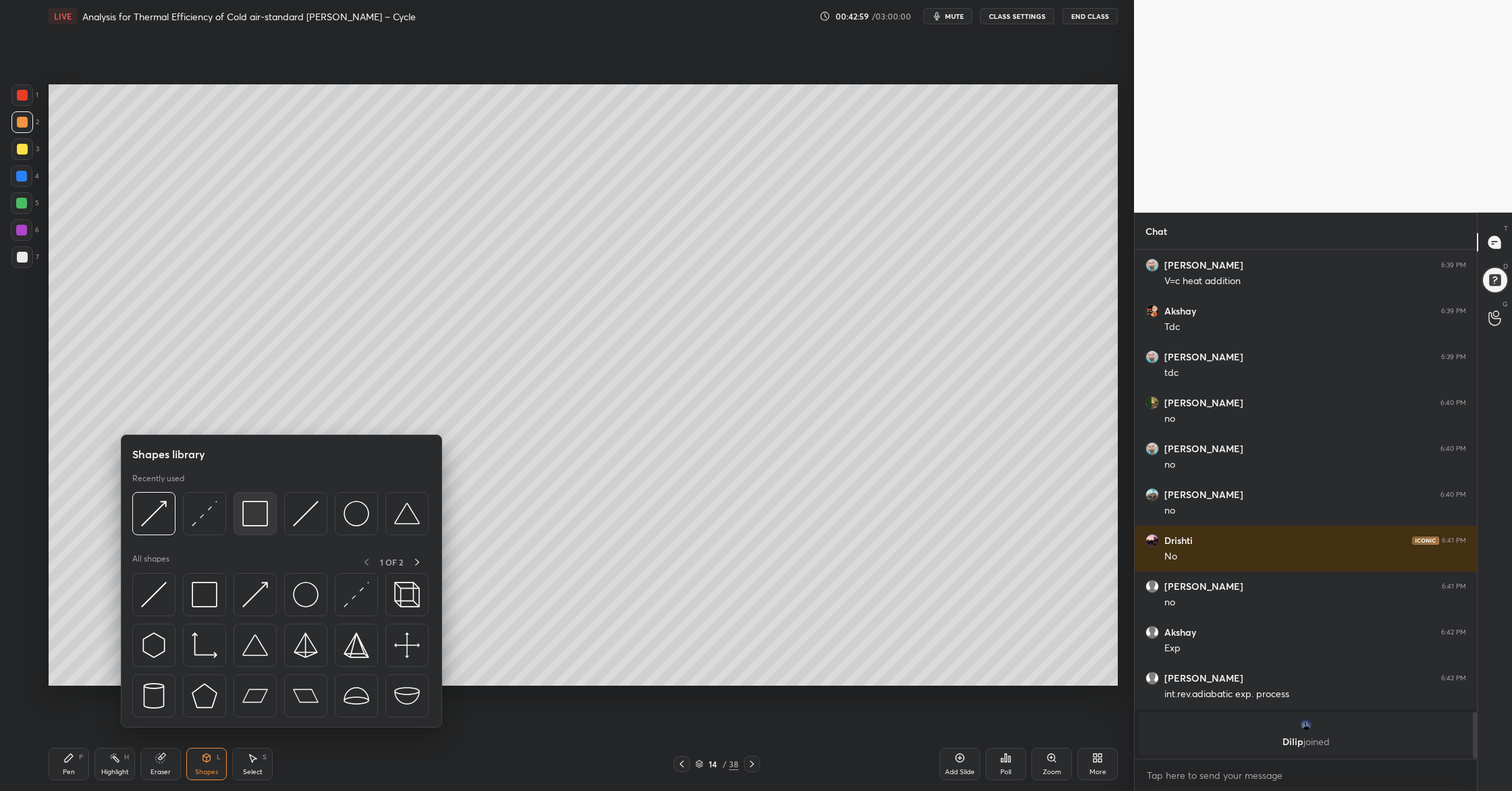
click at [254, 527] on div at bounding box center [254, 513] width 43 height 43
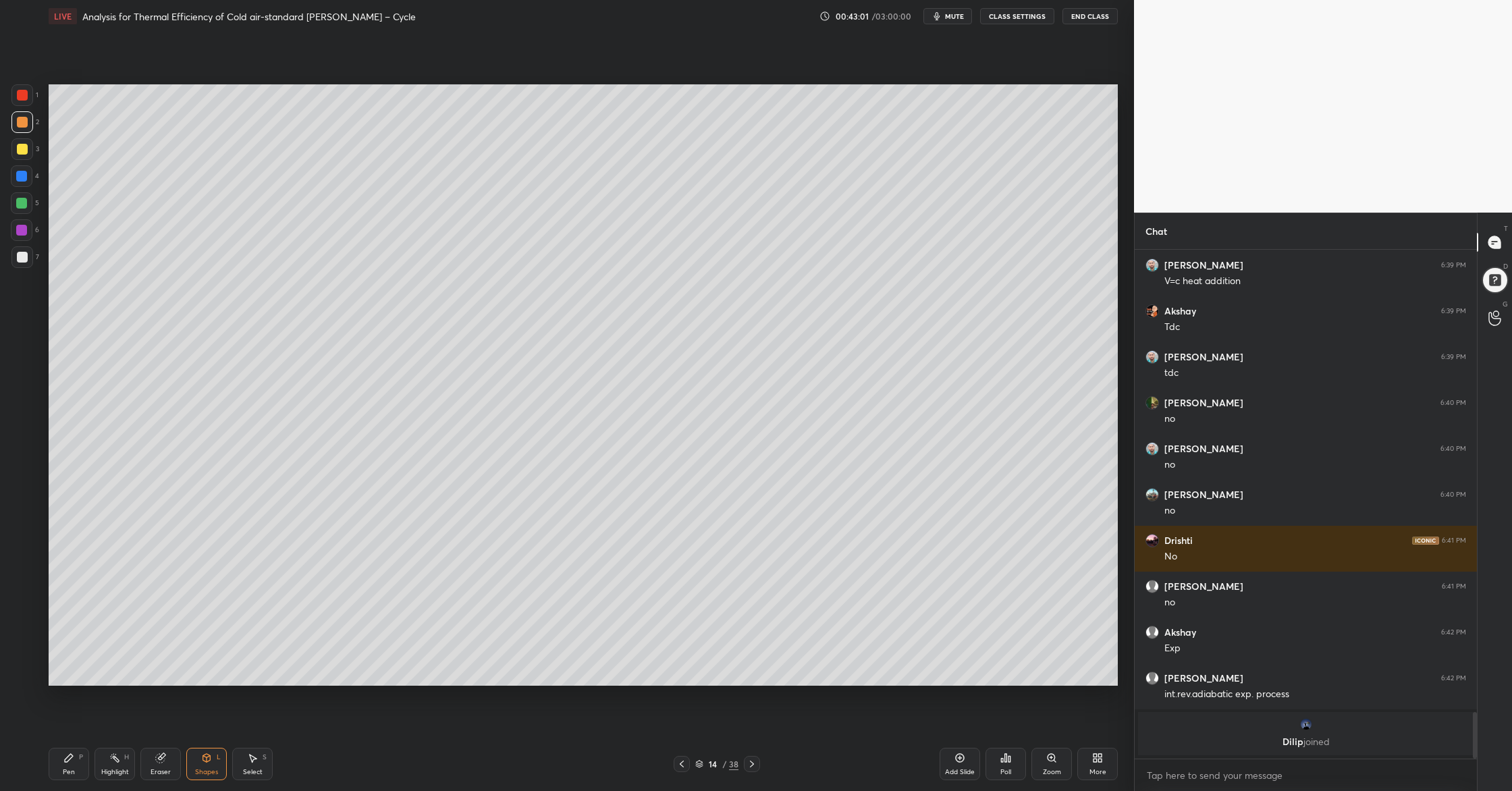
drag, startPoint x: 17, startPoint y: 125, endPoint x: 17, endPoint y: 146, distance: 21.0
click at [17, 134] on div "2" at bounding box center [25, 125] width 28 height 27
click at [28, 252] on div at bounding box center [22, 257] width 22 height 22
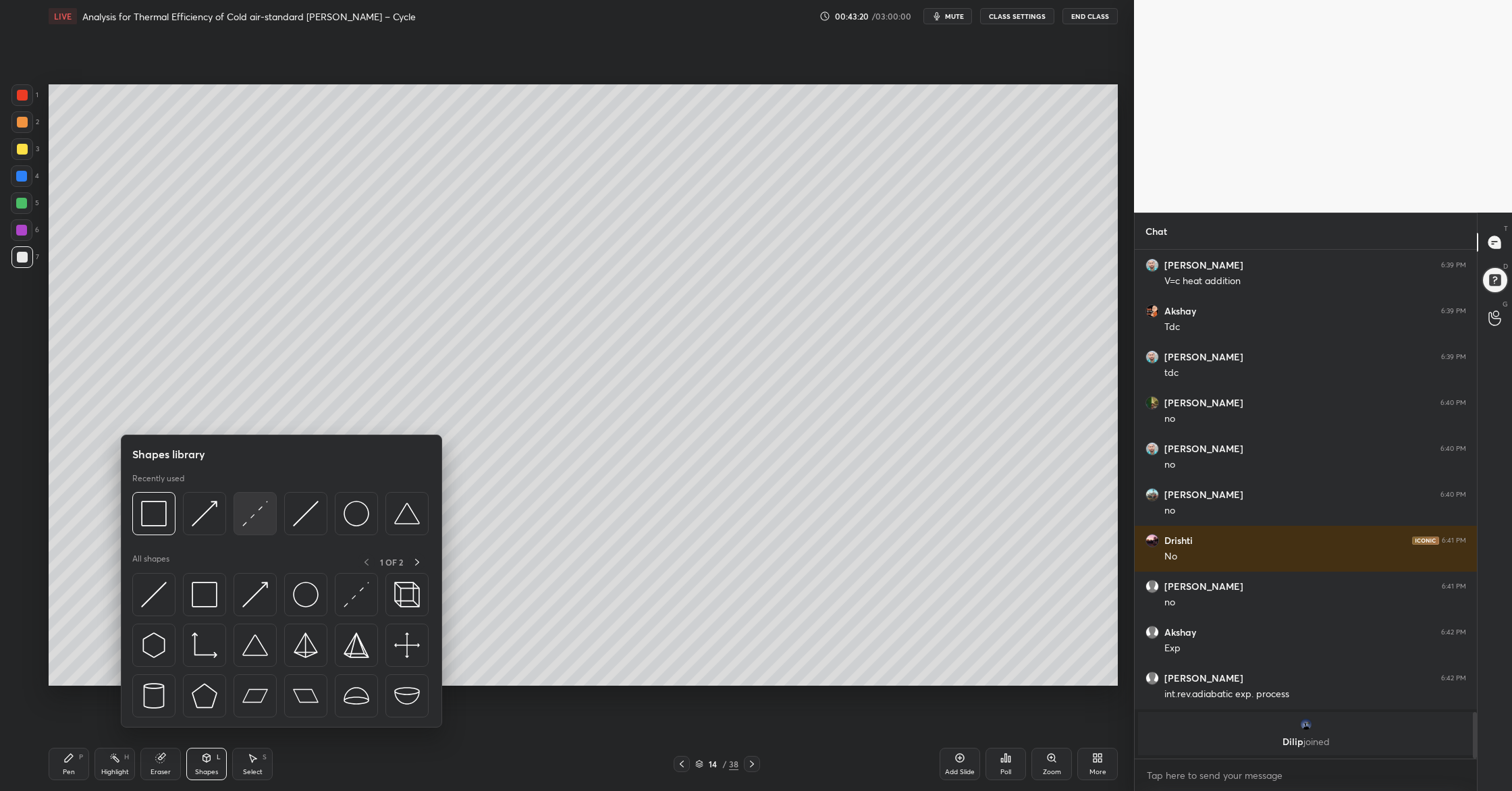
click at [259, 523] on img at bounding box center [255, 513] width 25 height 25
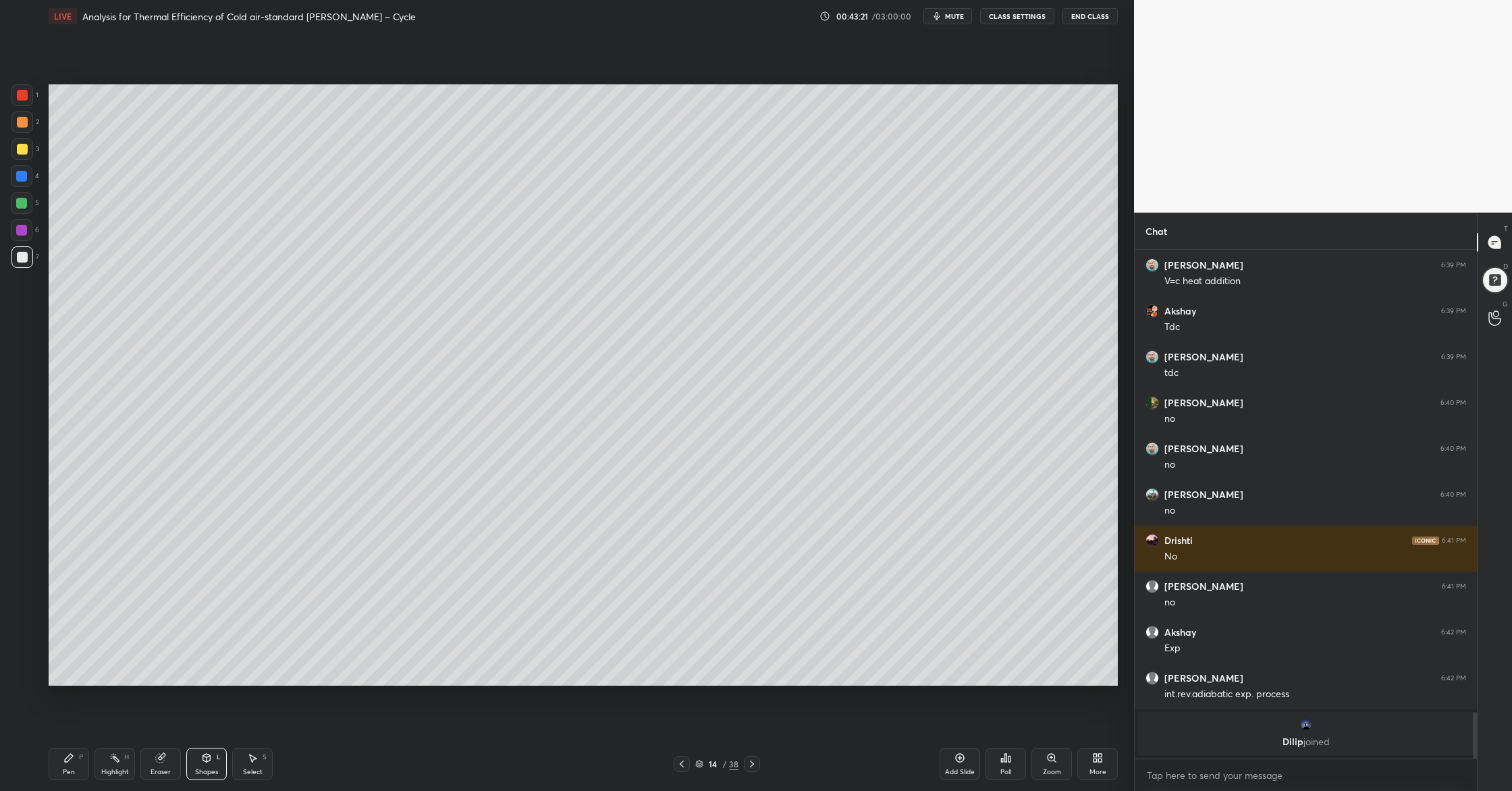
drag, startPoint x: 16, startPoint y: 88, endPoint x: 22, endPoint y: 92, distance: 7.2
click at [15, 90] on div at bounding box center [22, 95] width 22 height 22
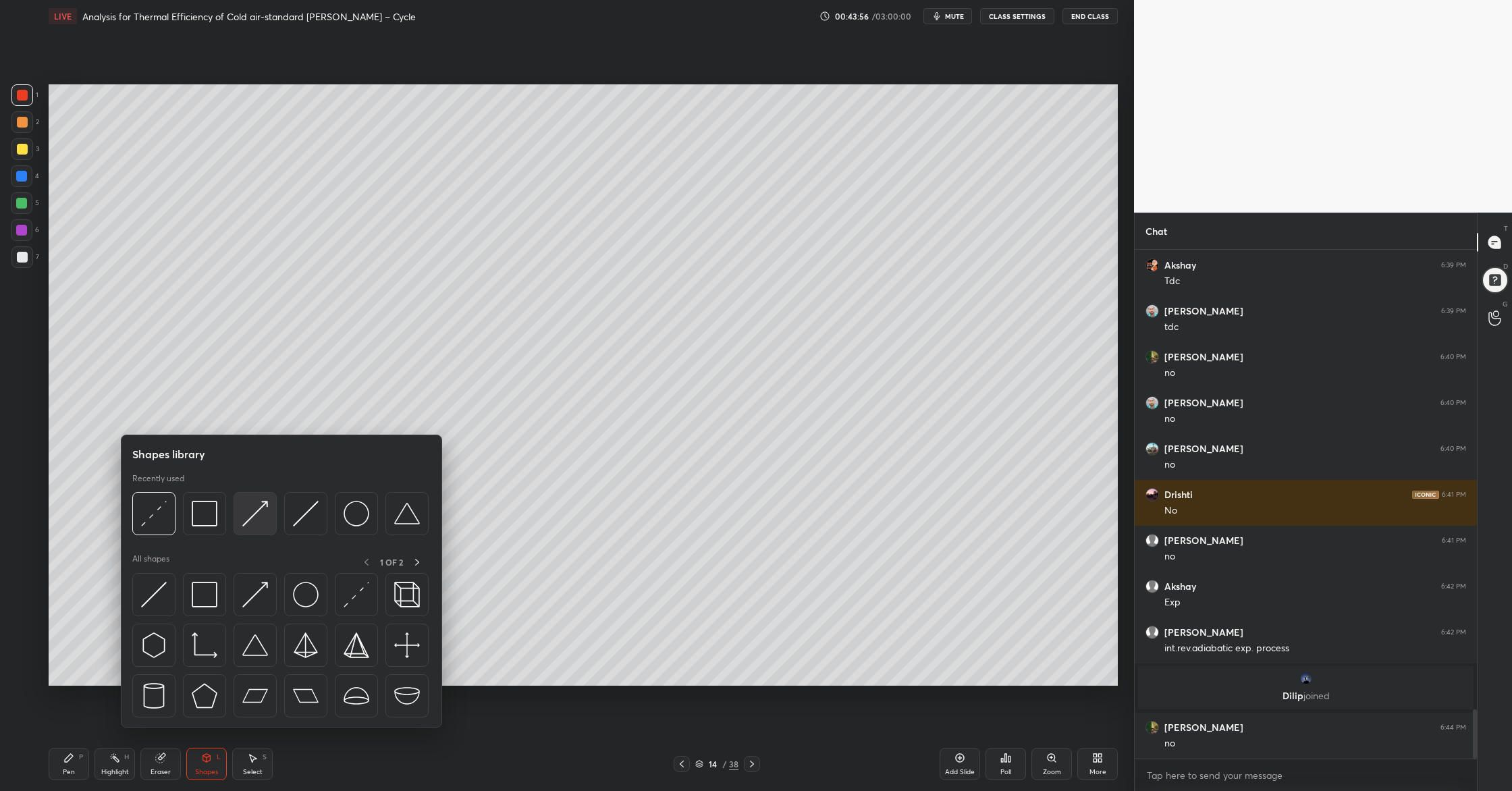
scroll to position [4713, 0]
click at [252, 527] on div at bounding box center [254, 513] width 43 height 43
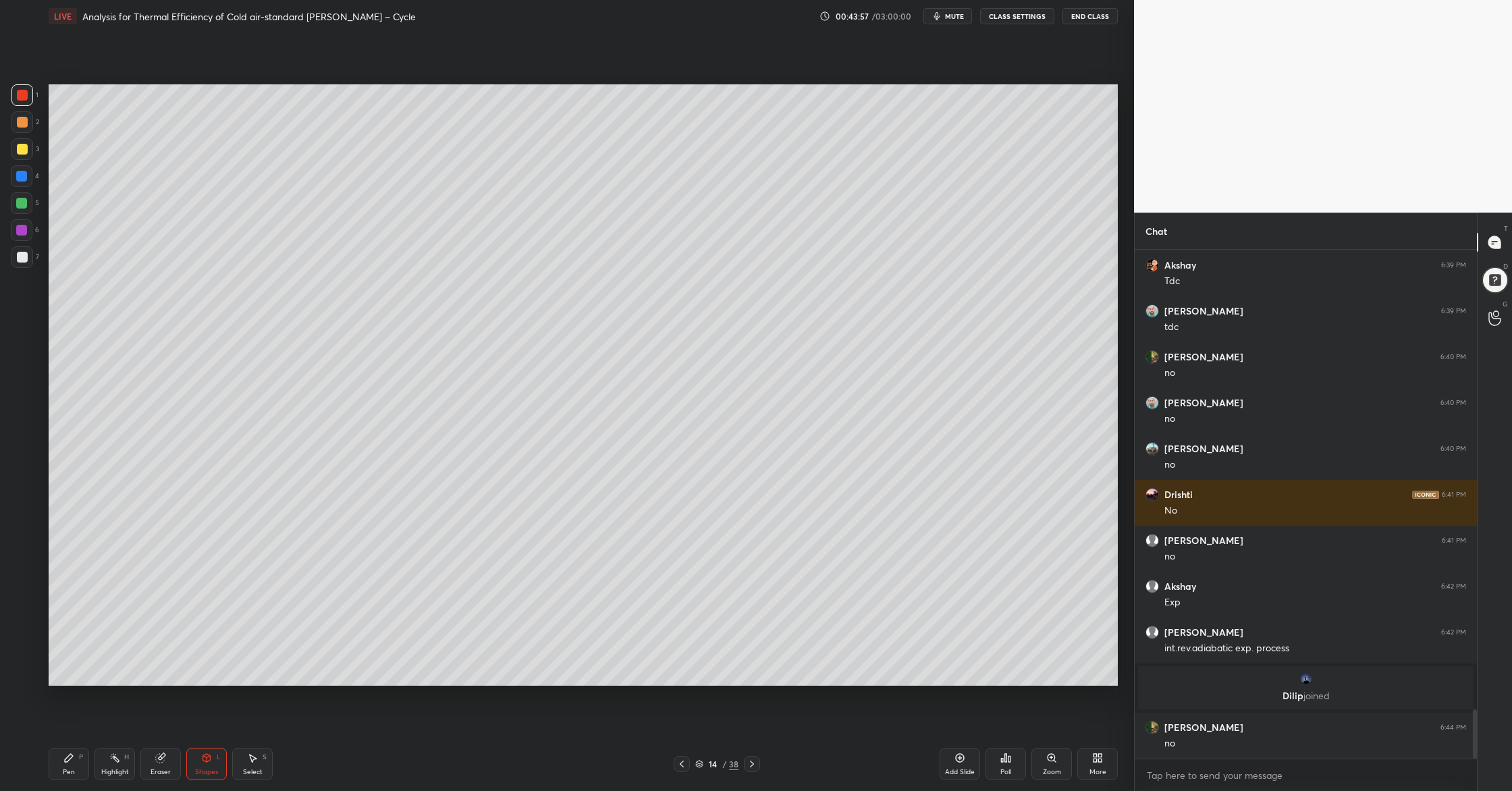
click at [29, 209] on div at bounding box center [21, 203] width 22 height 22
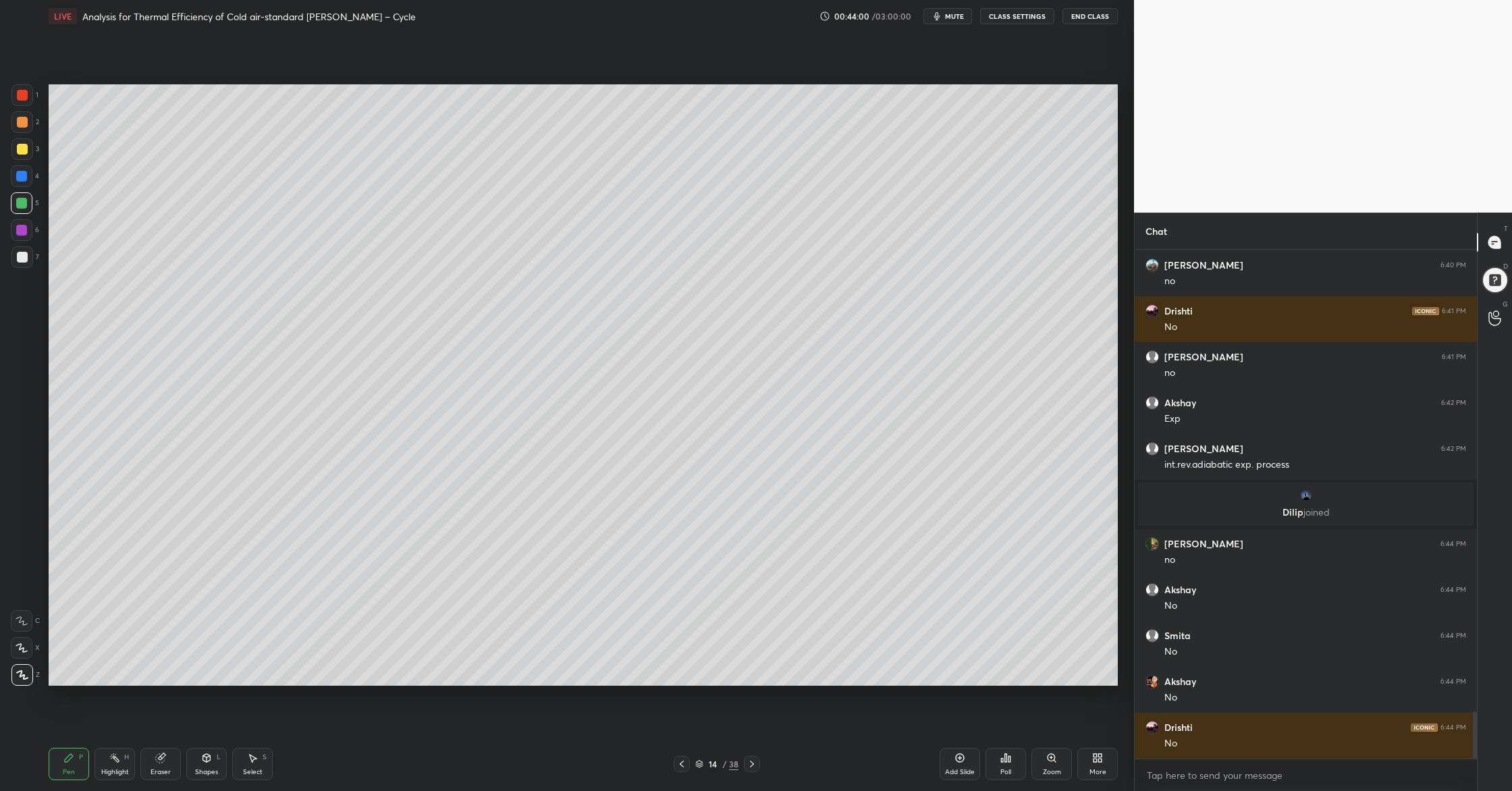
scroll to position [4942, 0]
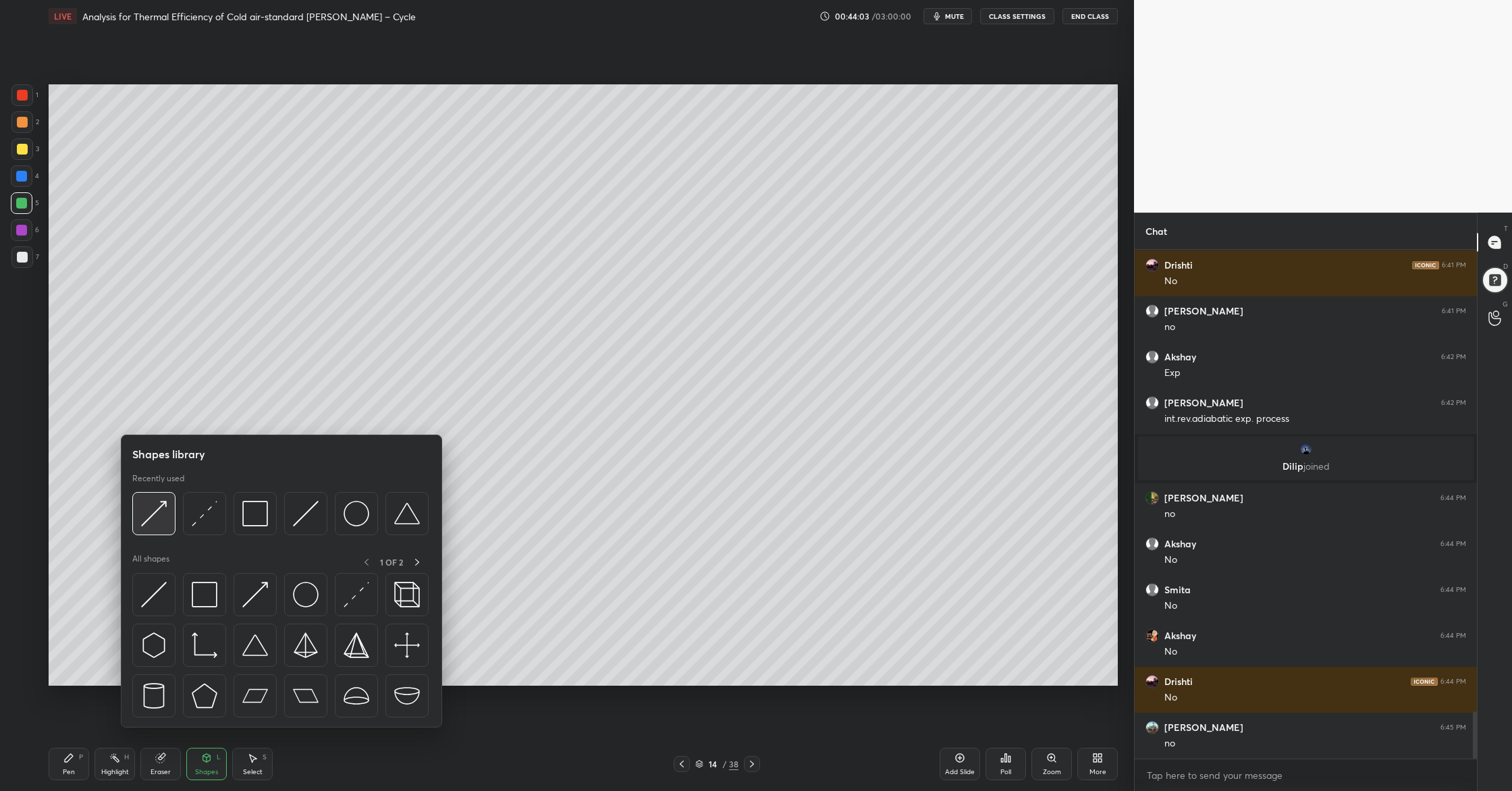
click at [153, 530] on div at bounding box center [153, 513] width 43 height 43
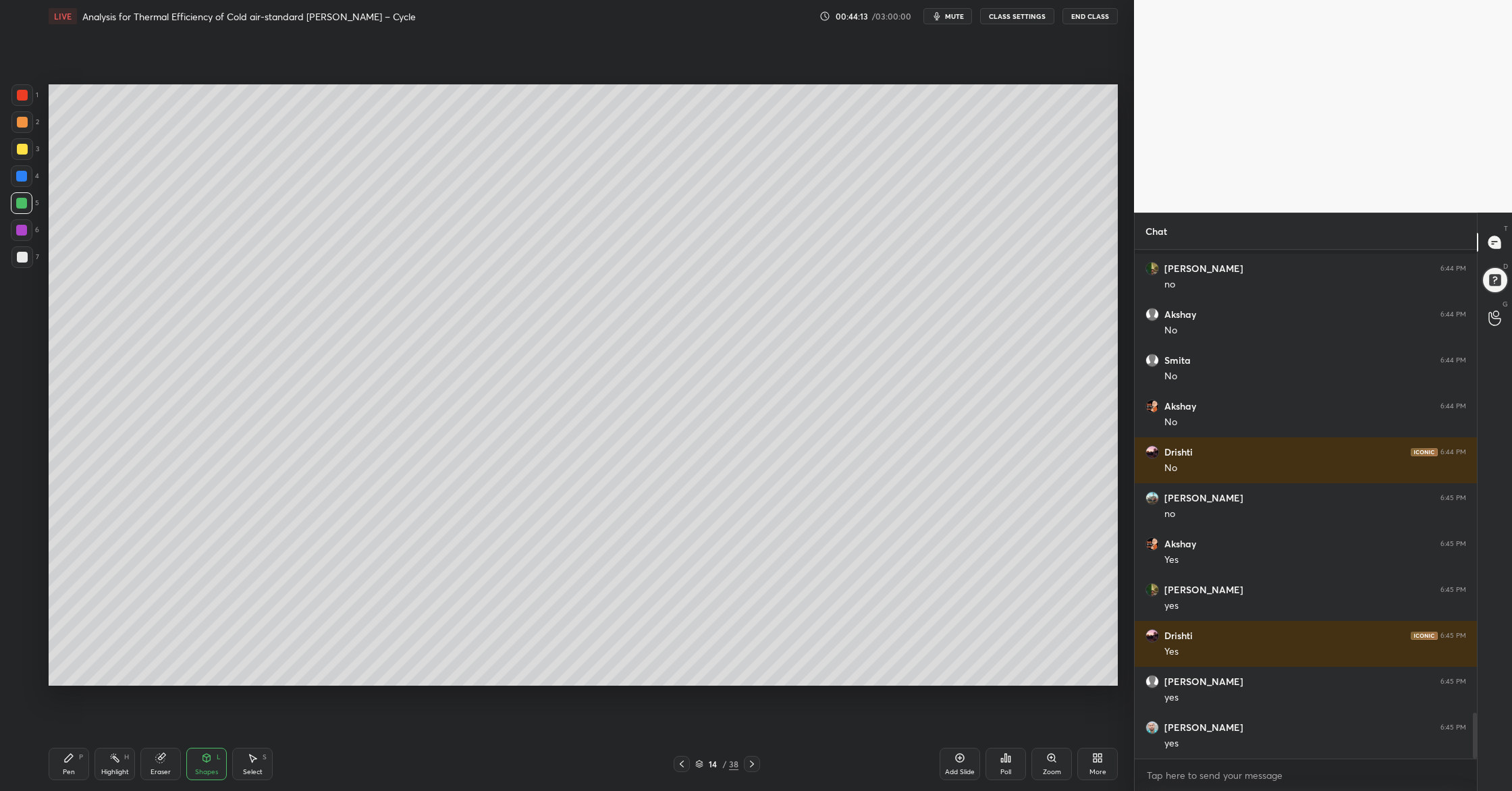
scroll to position [5217, 0]
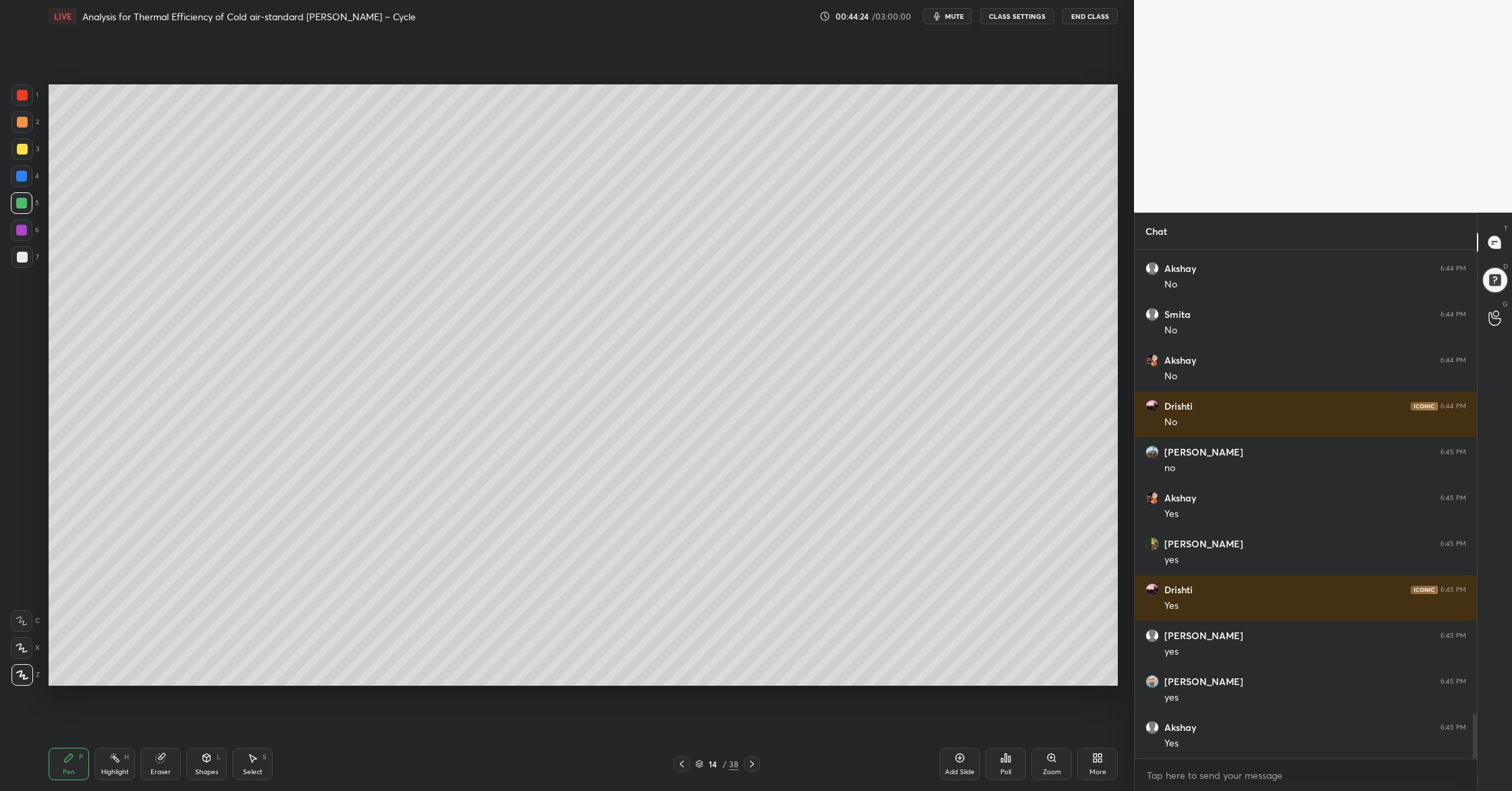
click at [19, 128] on div at bounding box center [22, 122] width 22 height 22
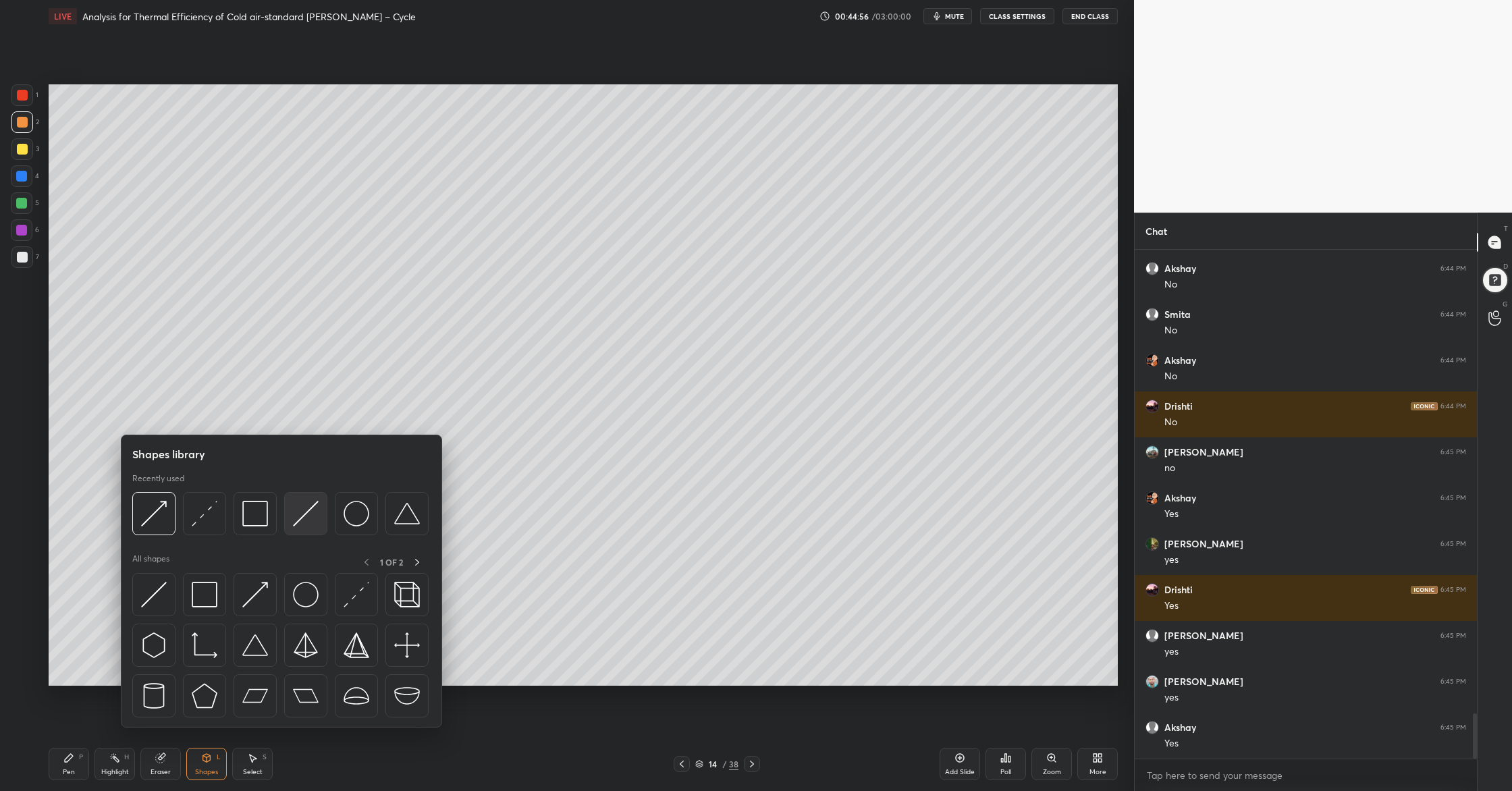
click at [315, 529] on div at bounding box center [305, 513] width 43 height 43
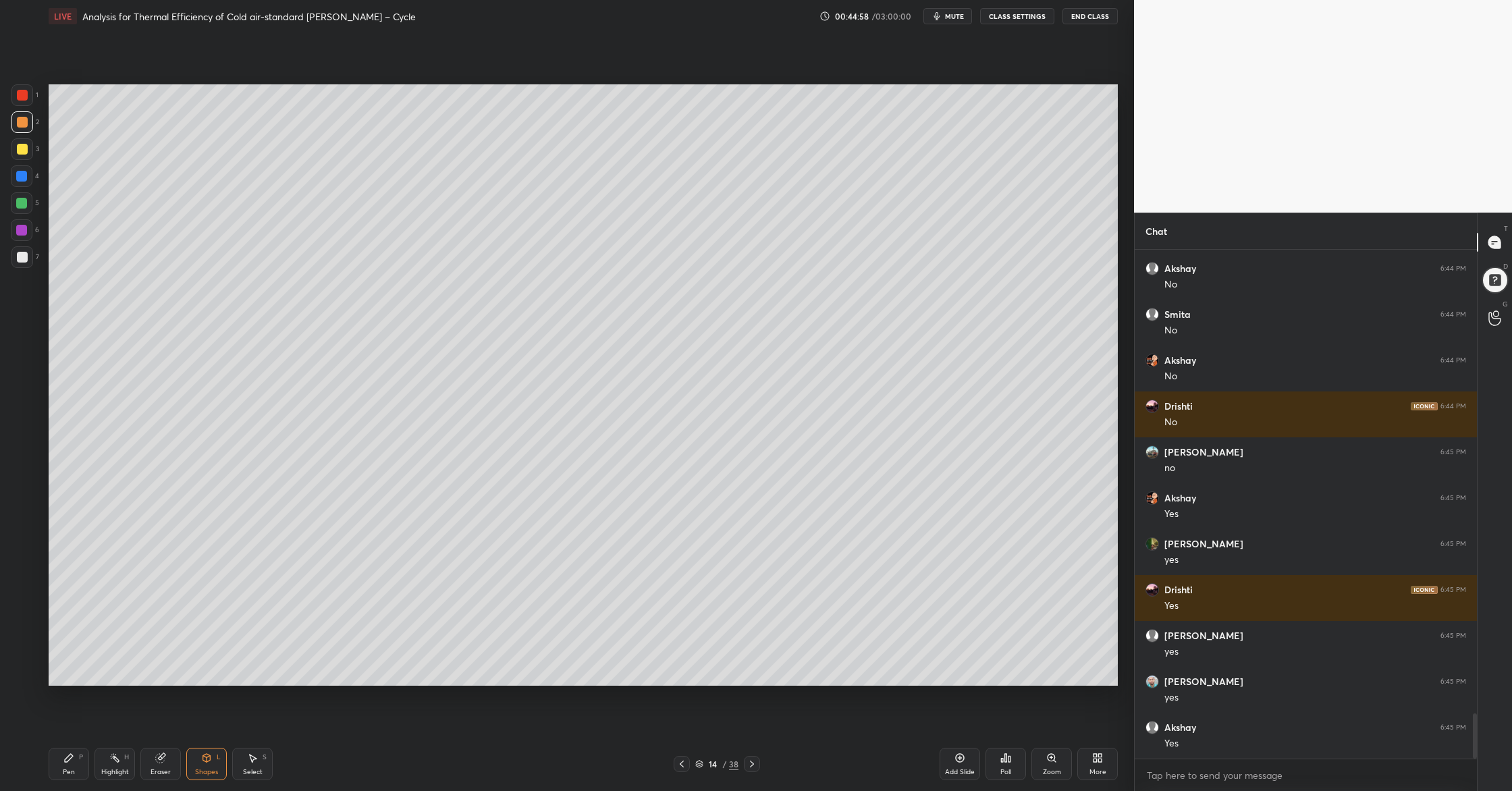
drag, startPoint x: 22, startPoint y: 120, endPoint x: 30, endPoint y: 129, distance: 12.0
click at [24, 127] on div at bounding box center [22, 122] width 22 height 22
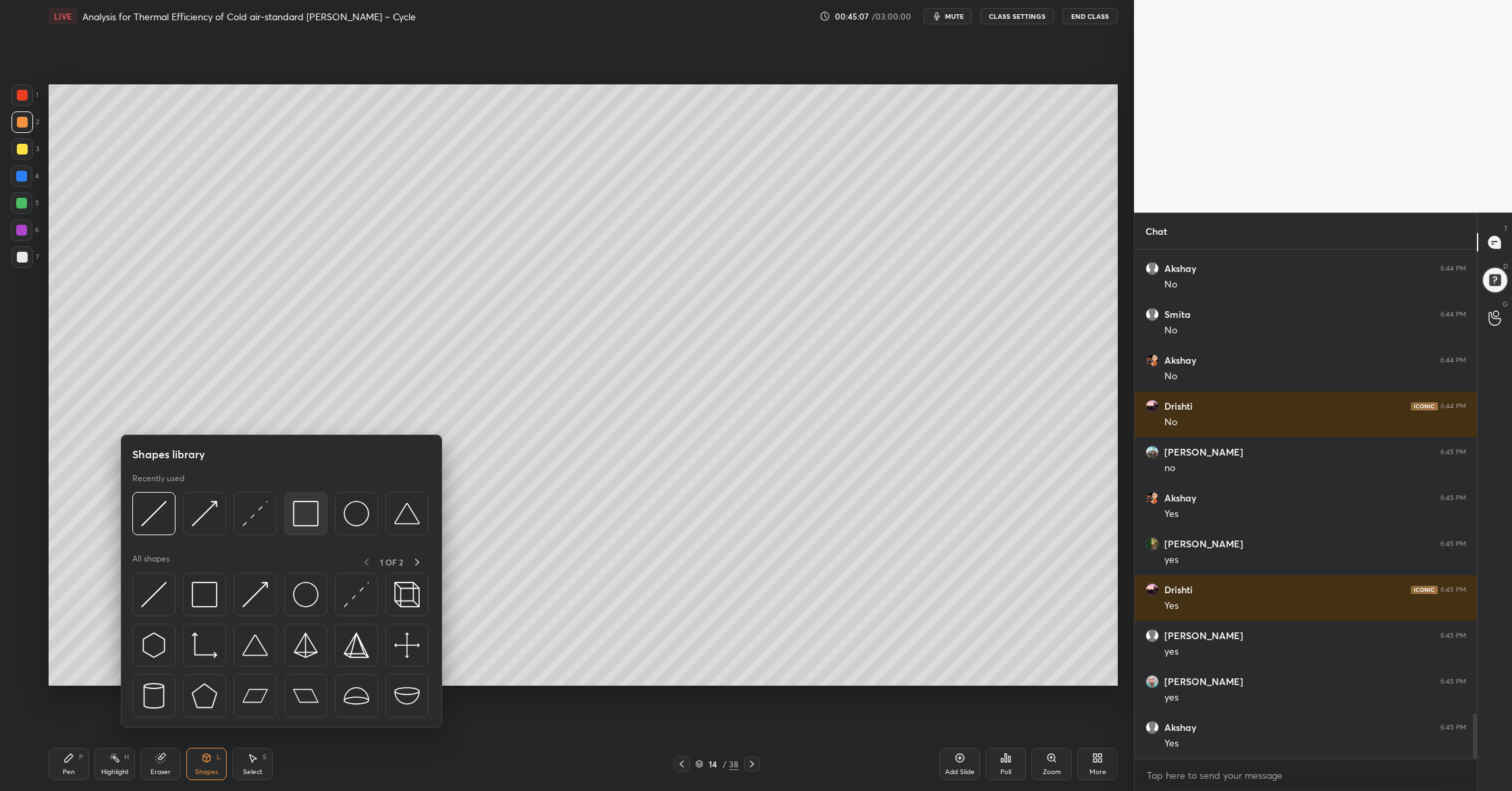
click at [305, 529] on div at bounding box center [305, 513] width 43 height 43
click at [165, 523] on div at bounding box center [153, 513] width 43 height 43
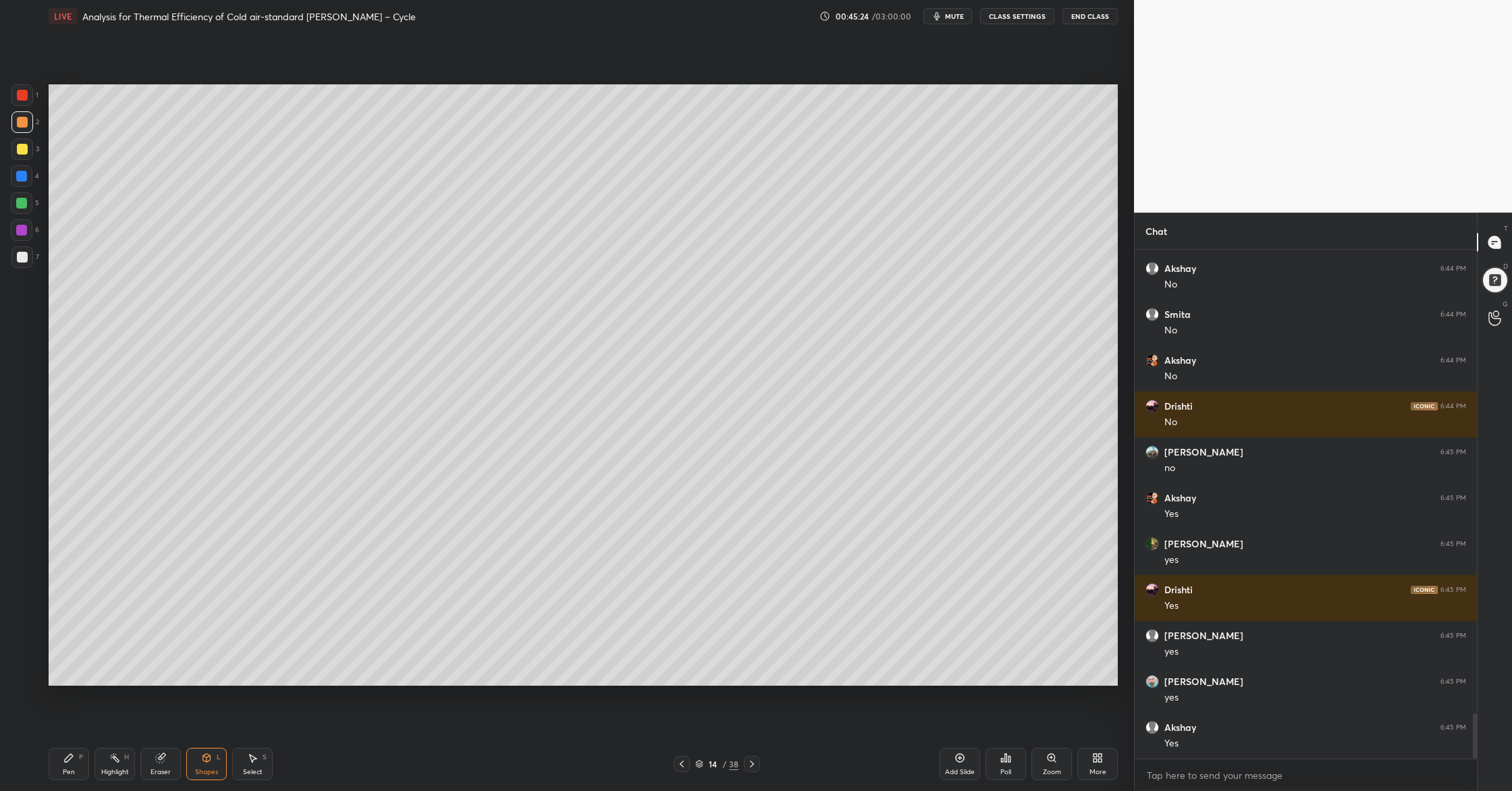
click at [18, 235] on div at bounding box center [21, 230] width 22 height 22
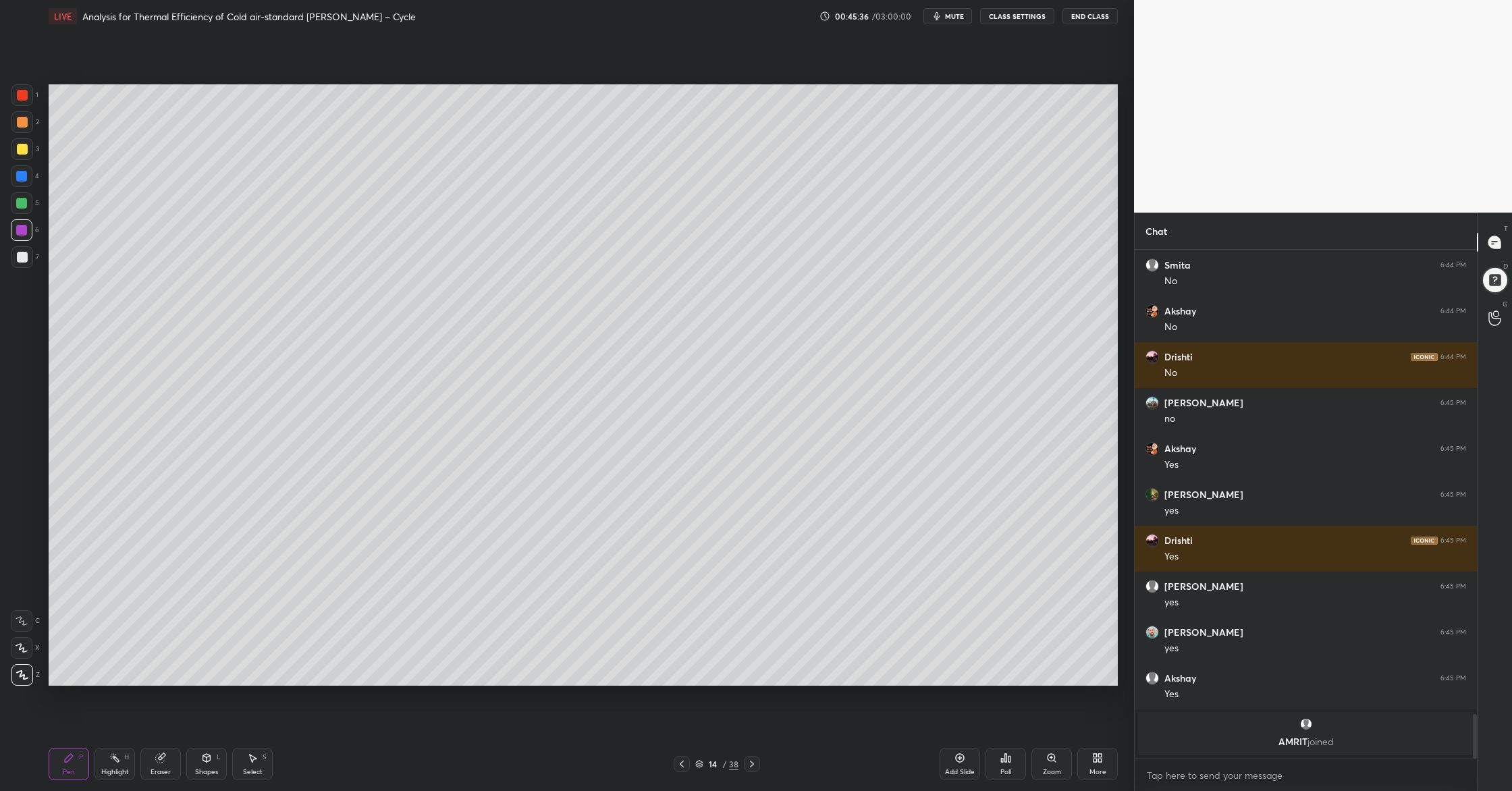
drag, startPoint x: 23, startPoint y: 257, endPoint x: 41, endPoint y: 258, distance: 18.0
click at [23, 257] on div at bounding box center [22, 257] width 11 height 11
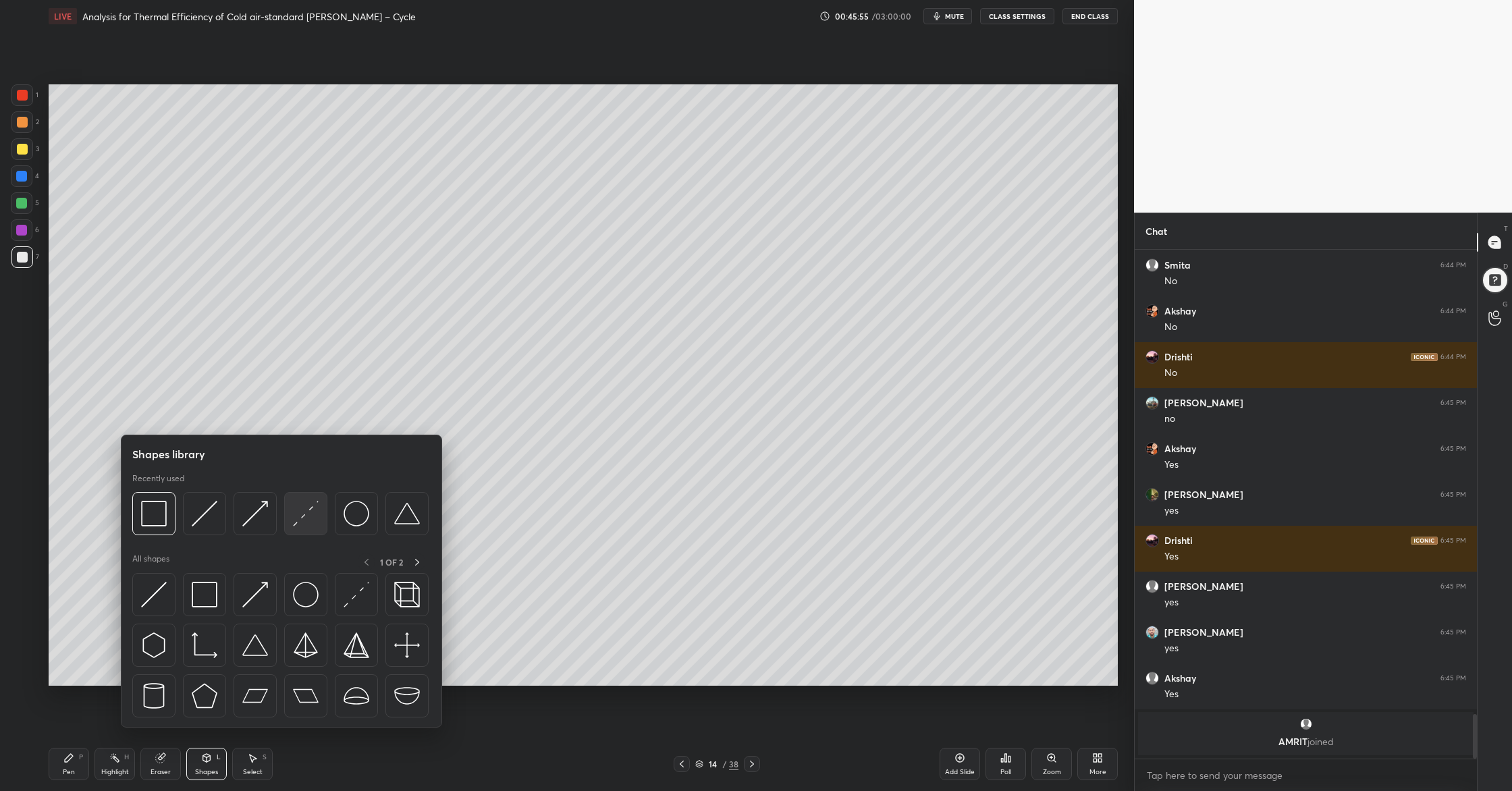
click at [310, 529] on div at bounding box center [305, 513] width 43 height 43
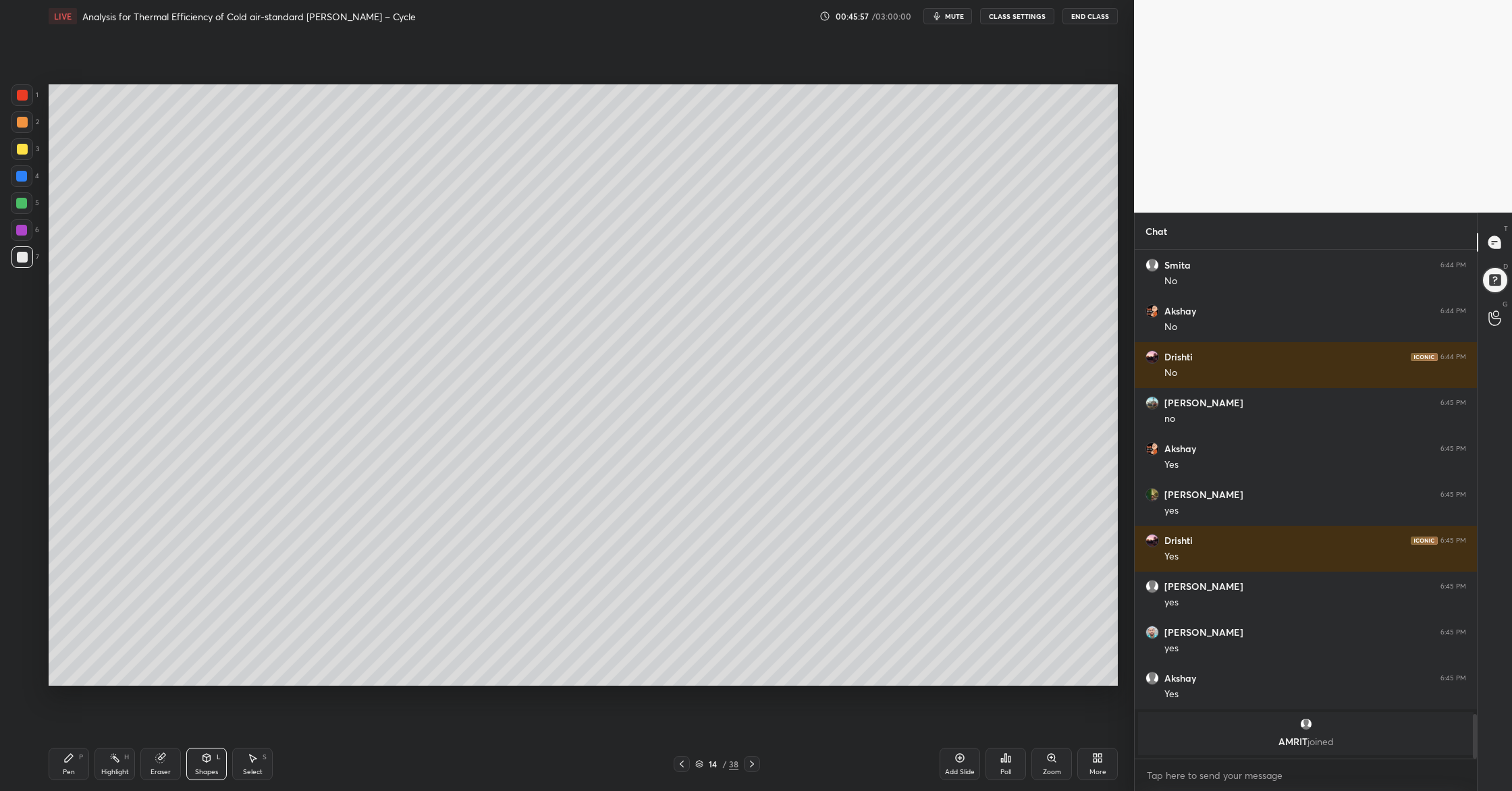
click at [24, 256] on div at bounding box center [22, 257] width 11 height 11
click at [27, 91] on div at bounding box center [22, 95] width 22 height 22
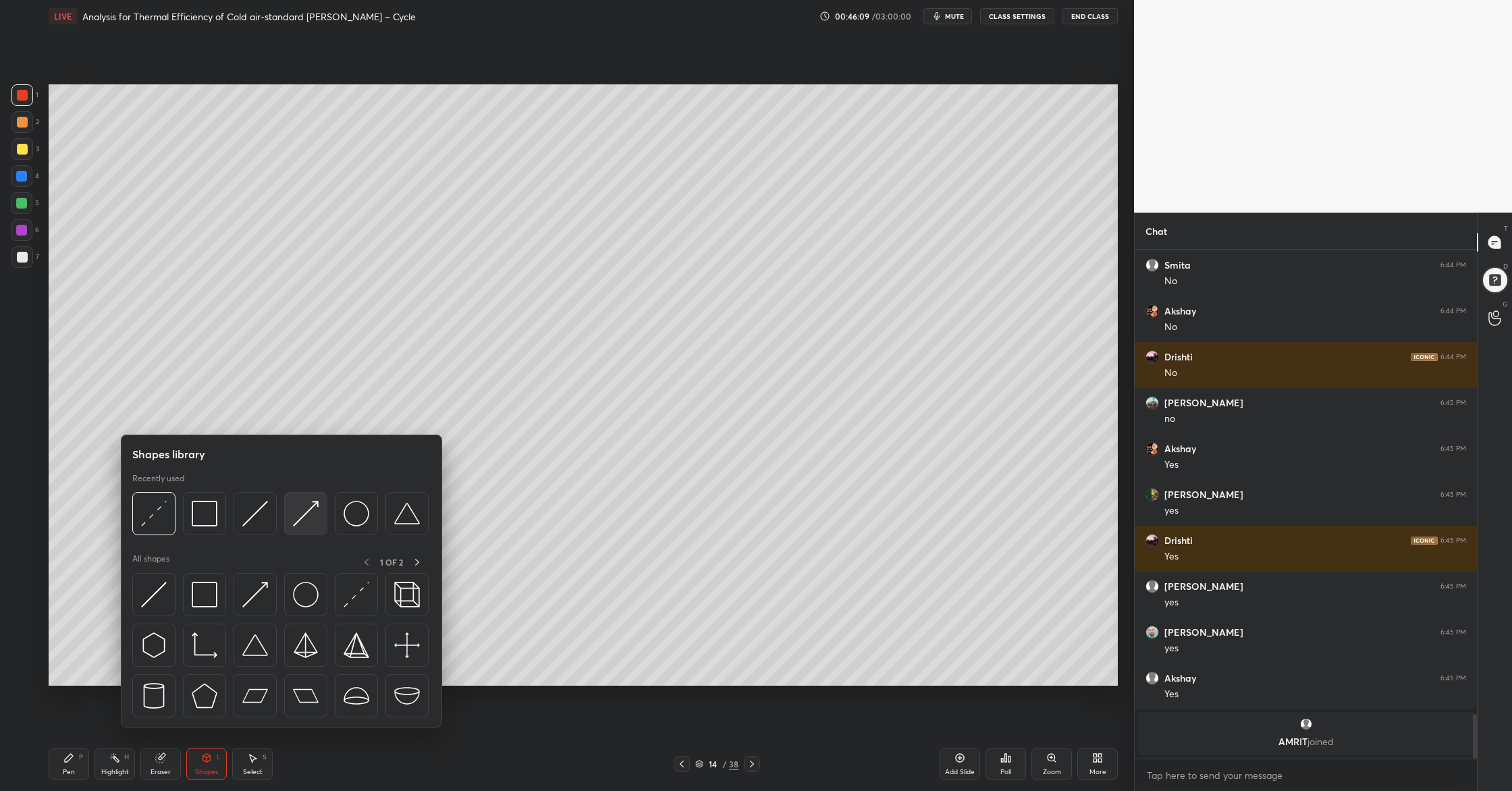
click at [308, 525] on div at bounding box center [305, 513] width 43 height 43
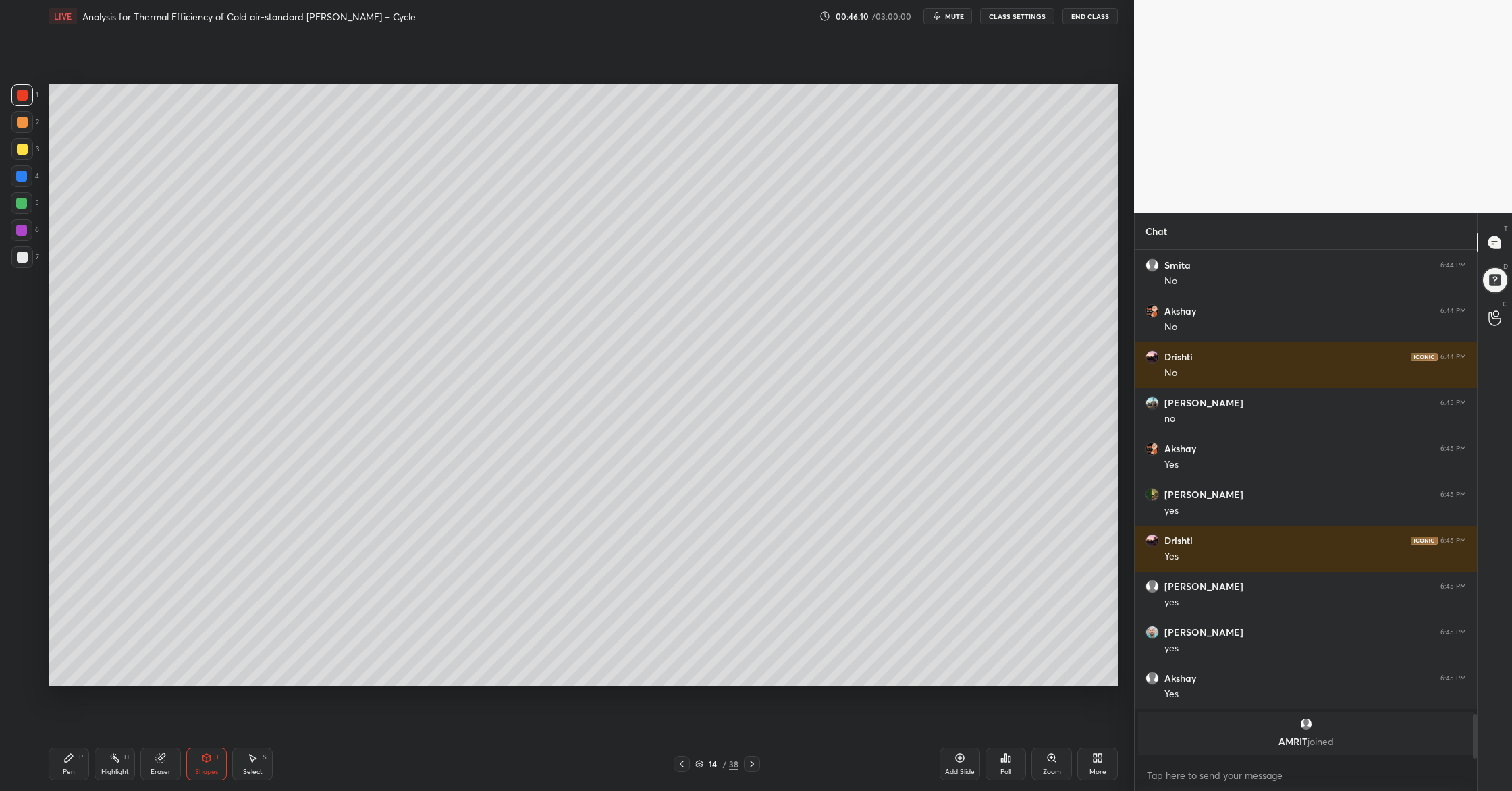
click at [24, 204] on div at bounding box center [21, 203] width 11 height 11
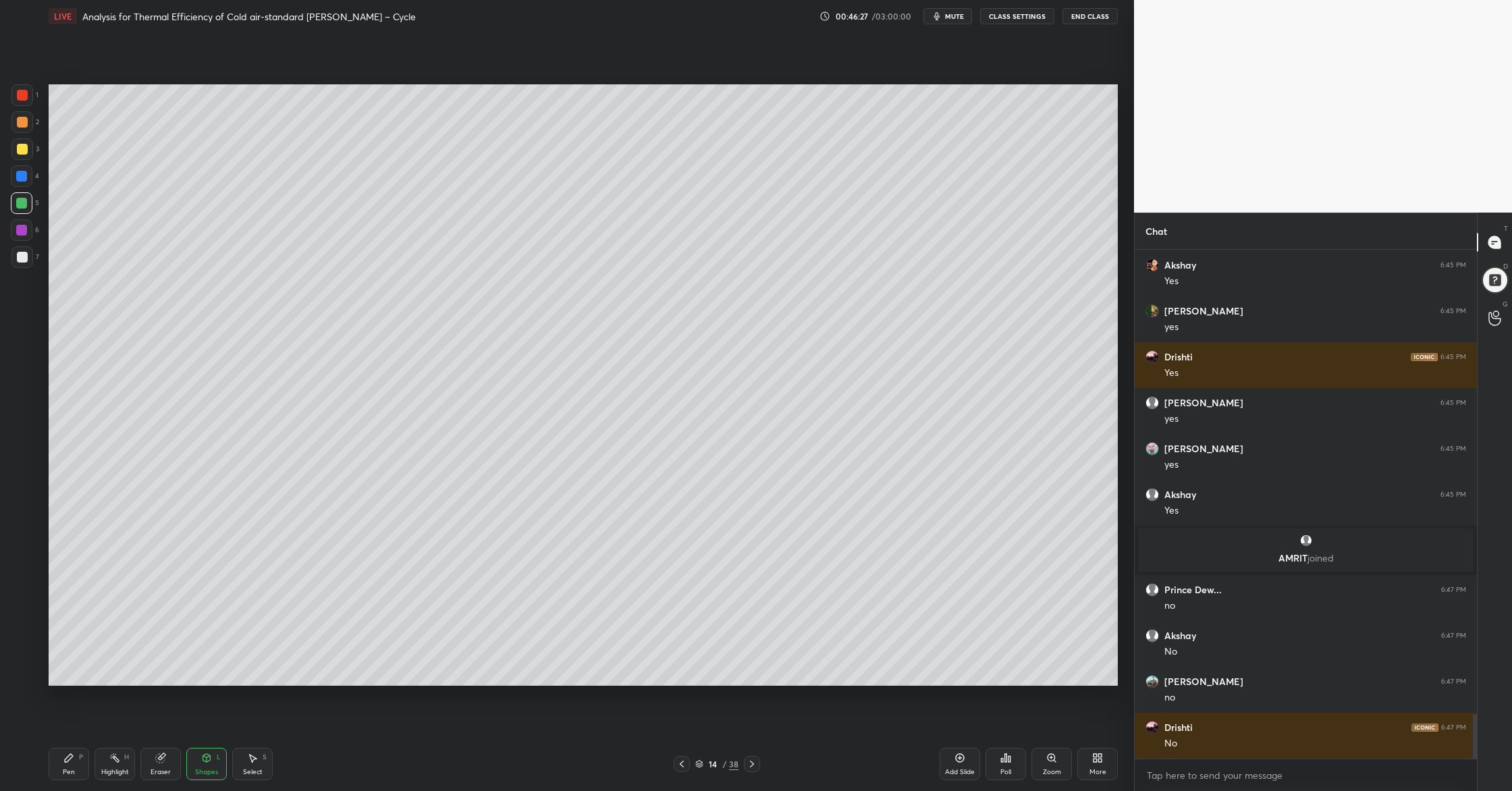
scroll to position [5338, 0]
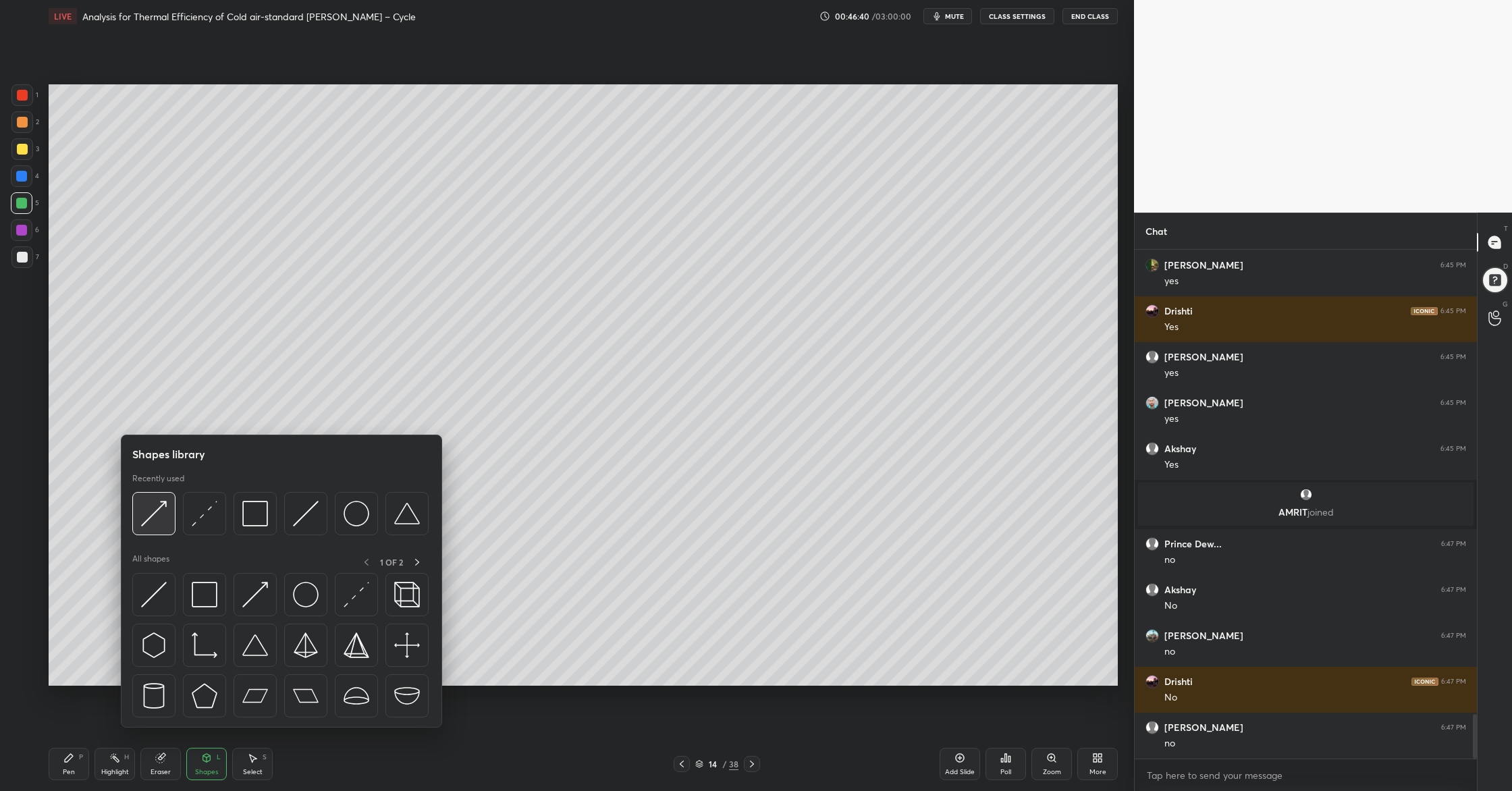
click at [163, 527] on div at bounding box center [153, 513] width 43 height 43
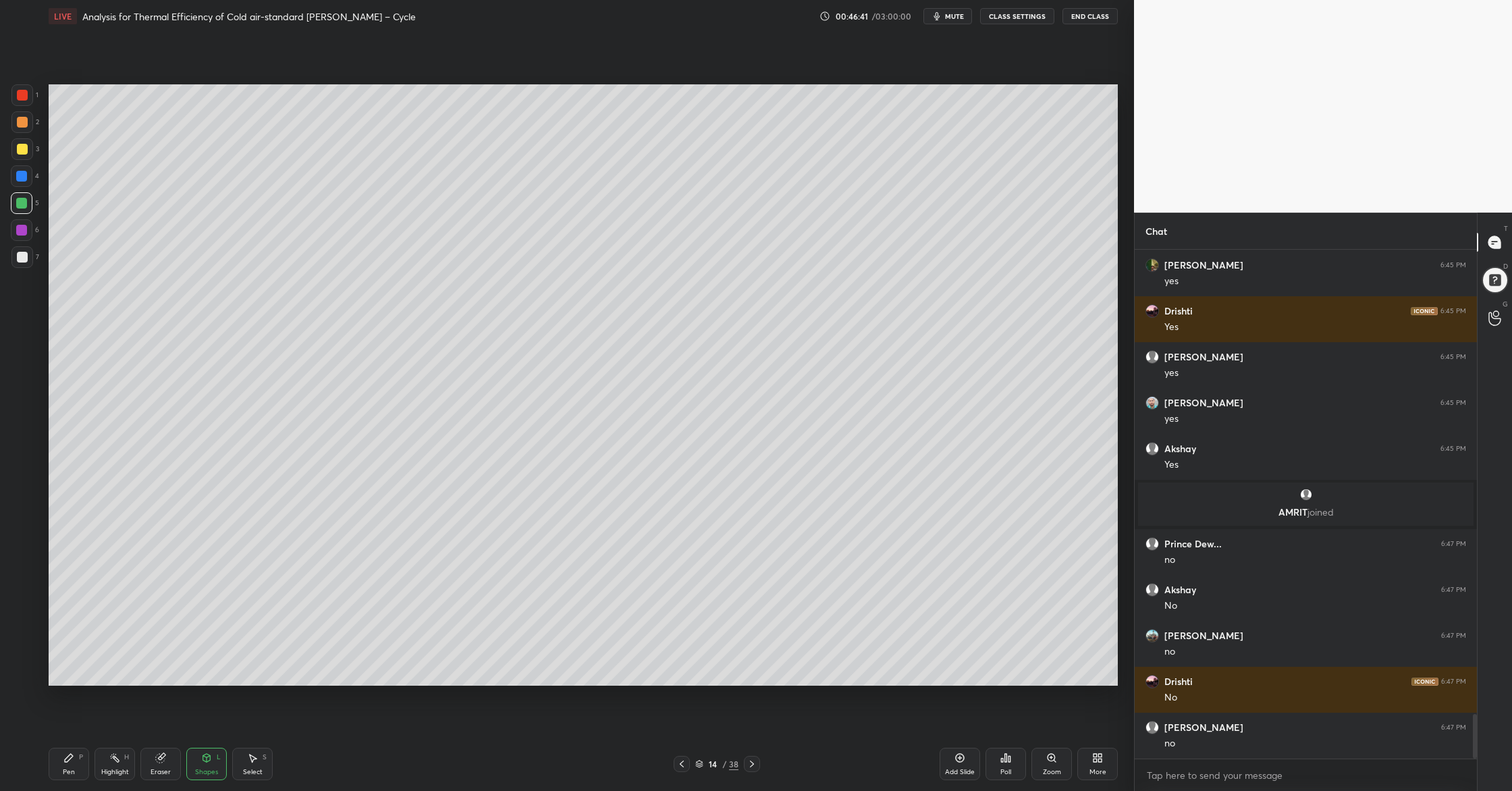
click at [24, 259] on div at bounding box center [22, 257] width 11 height 11
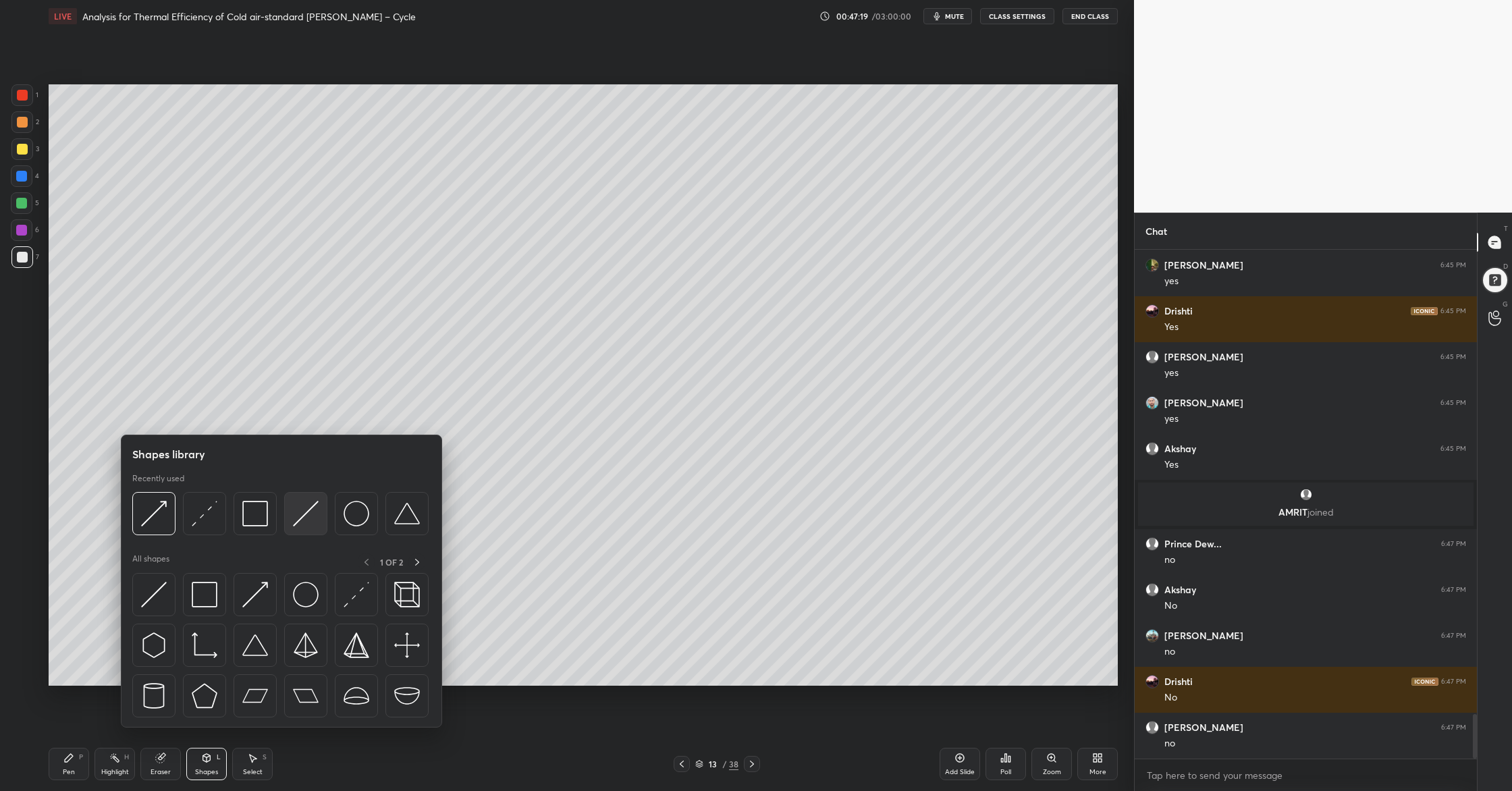
click at [303, 529] on div at bounding box center [305, 513] width 43 height 43
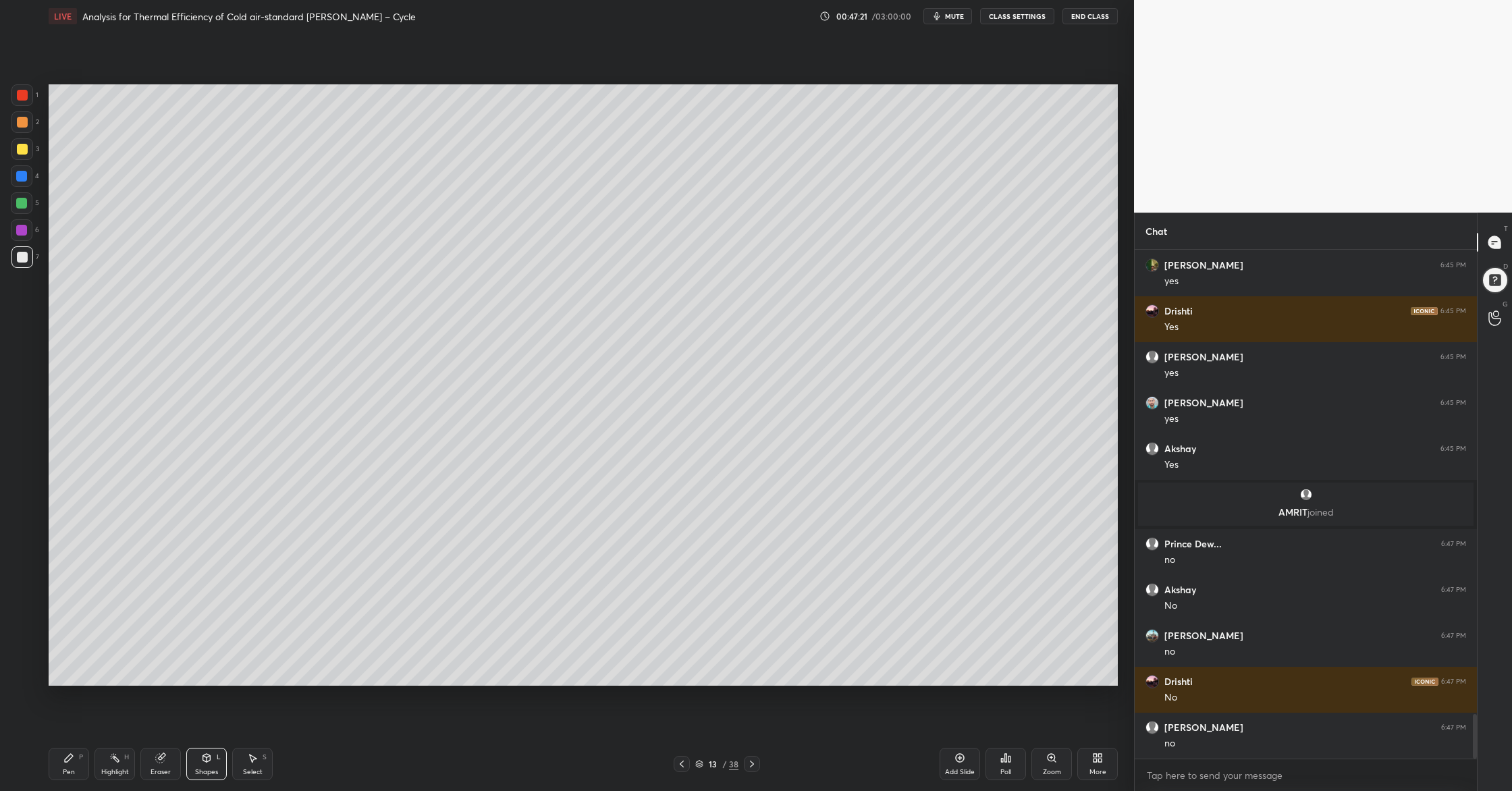
click at [27, 127] on div at bounding box center [22, 122] width 22 height 22
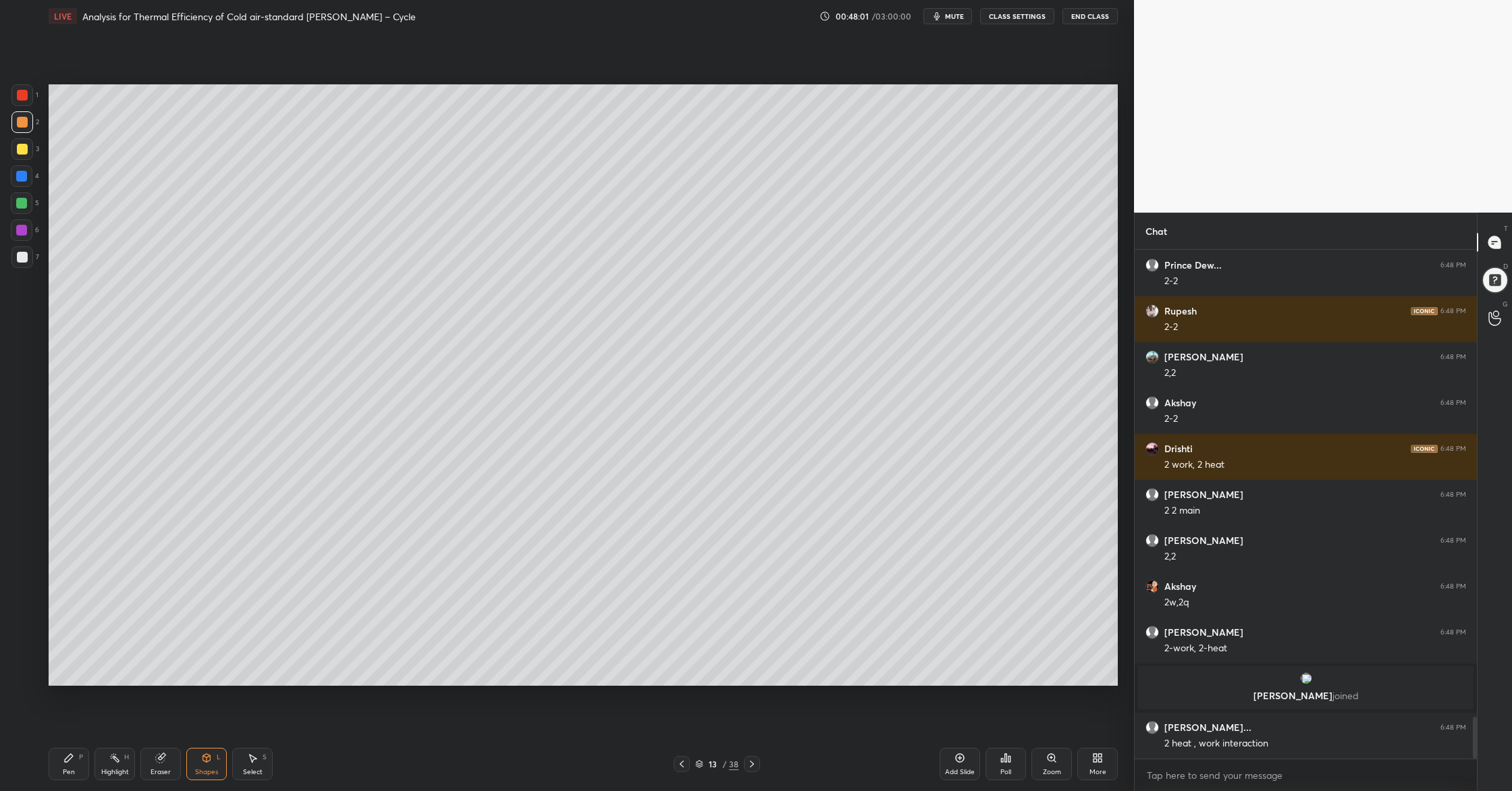
scroll to position [5707, 0]
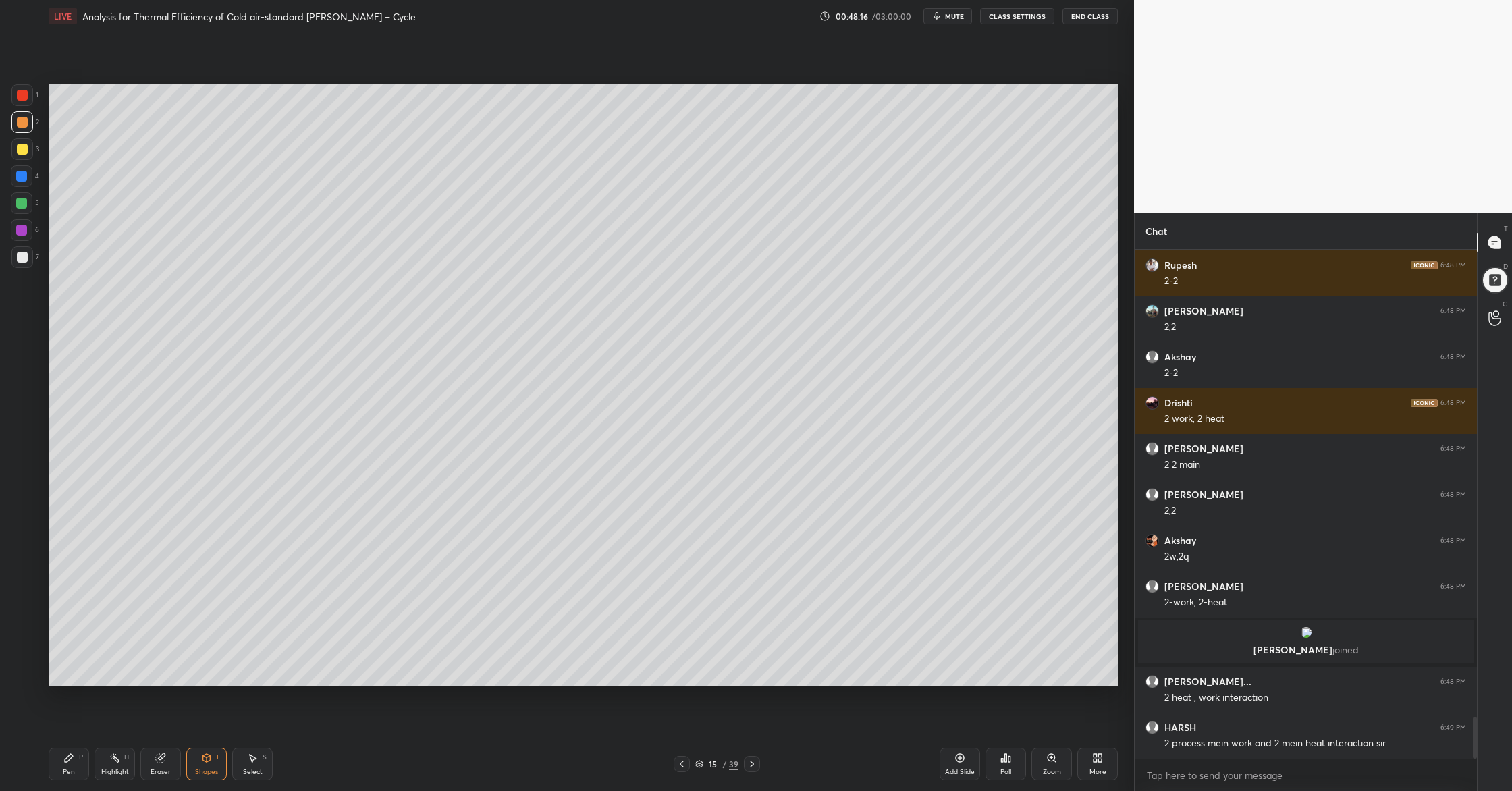
drag, startPoint x: 23, startPoint y: 125, endPoint x: 35, endPoint y: 128, distance: 12.4
click at [23, 125] on div at bounding box center [22, 122] width 11 height 11
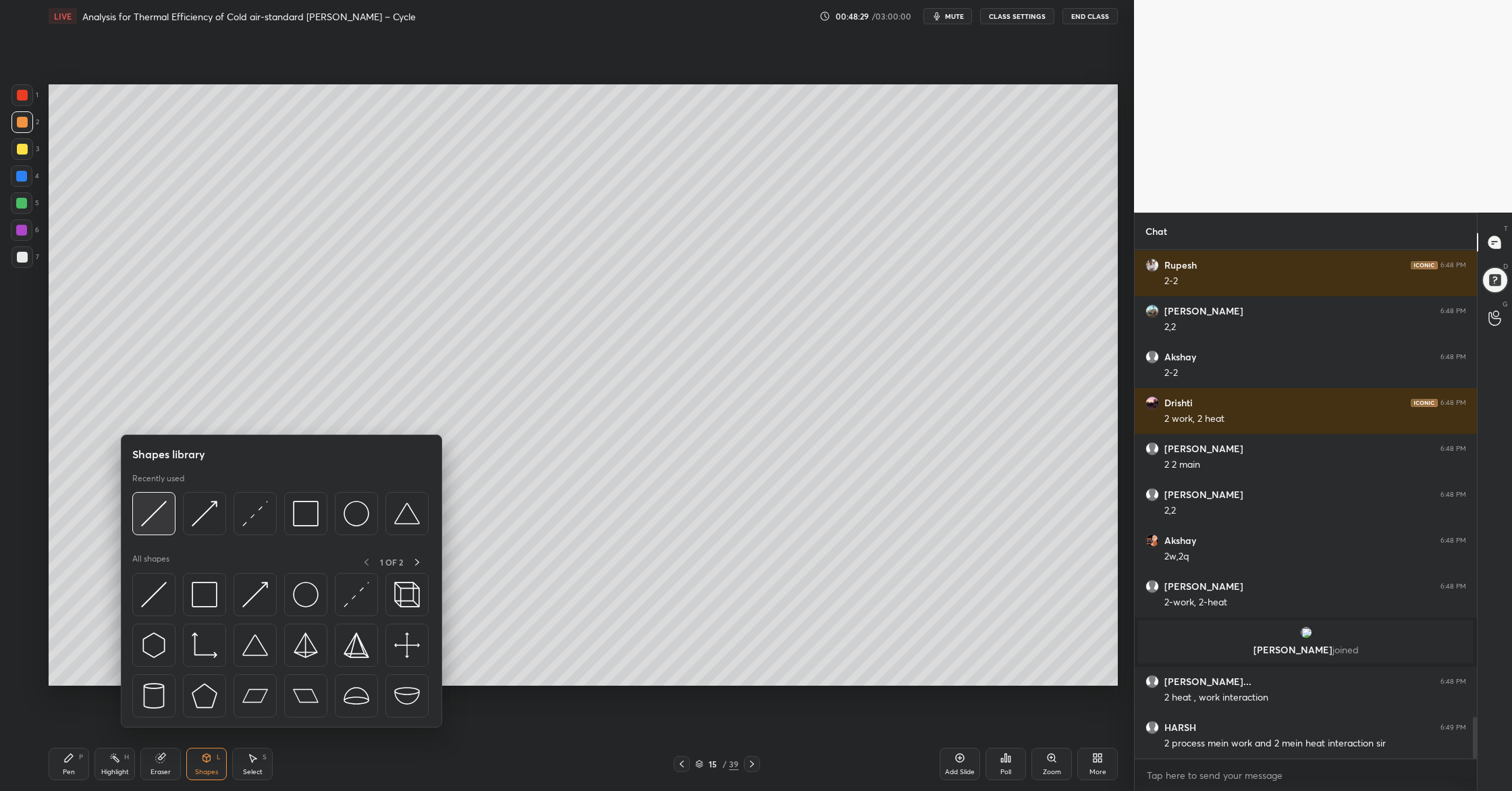
click at [156, 530] on div at bounding box center [153, 513] width 43 height 43
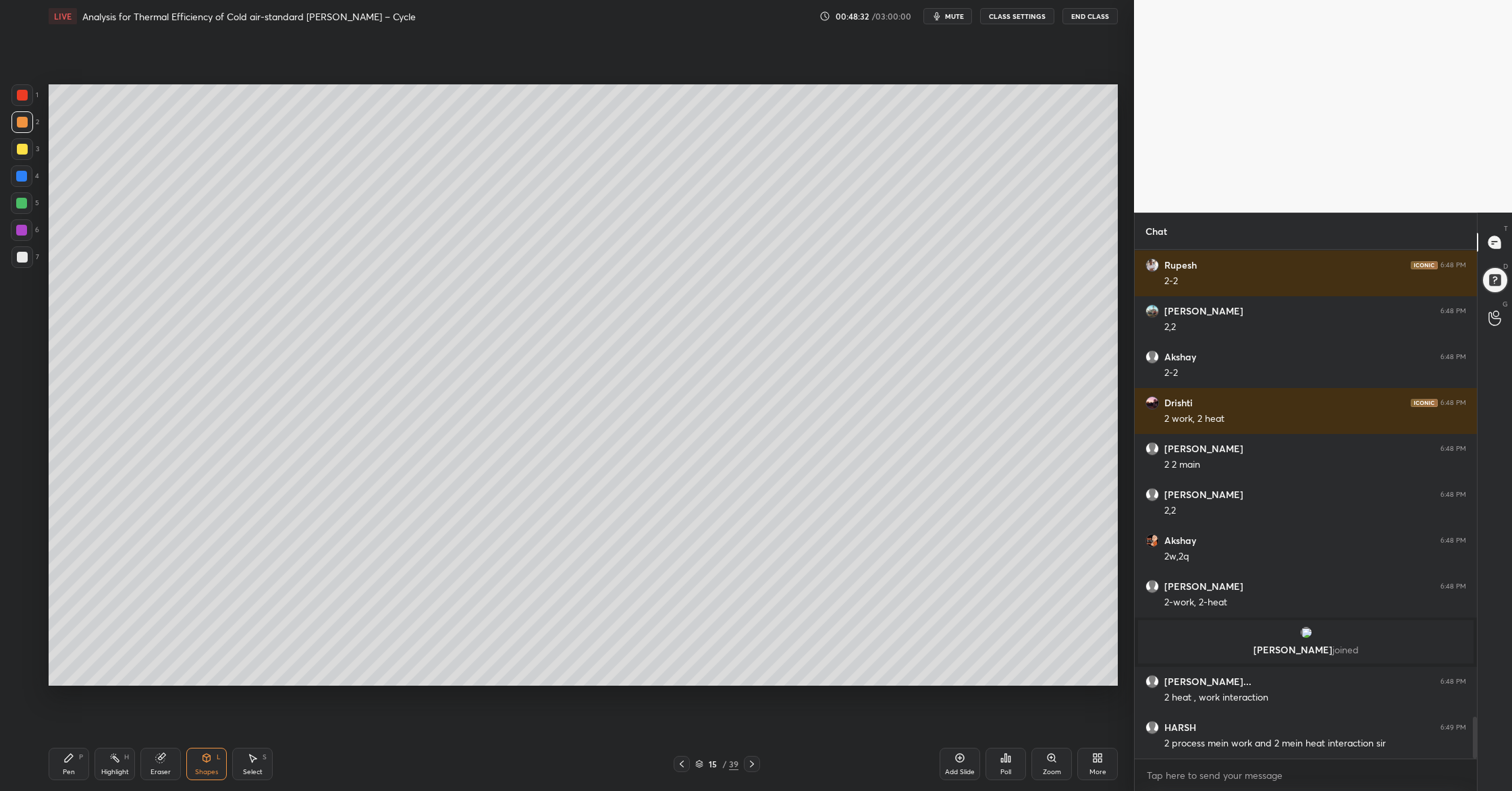
click at [26, 259] on div at bounding box center [22, 257] width 22 height 22
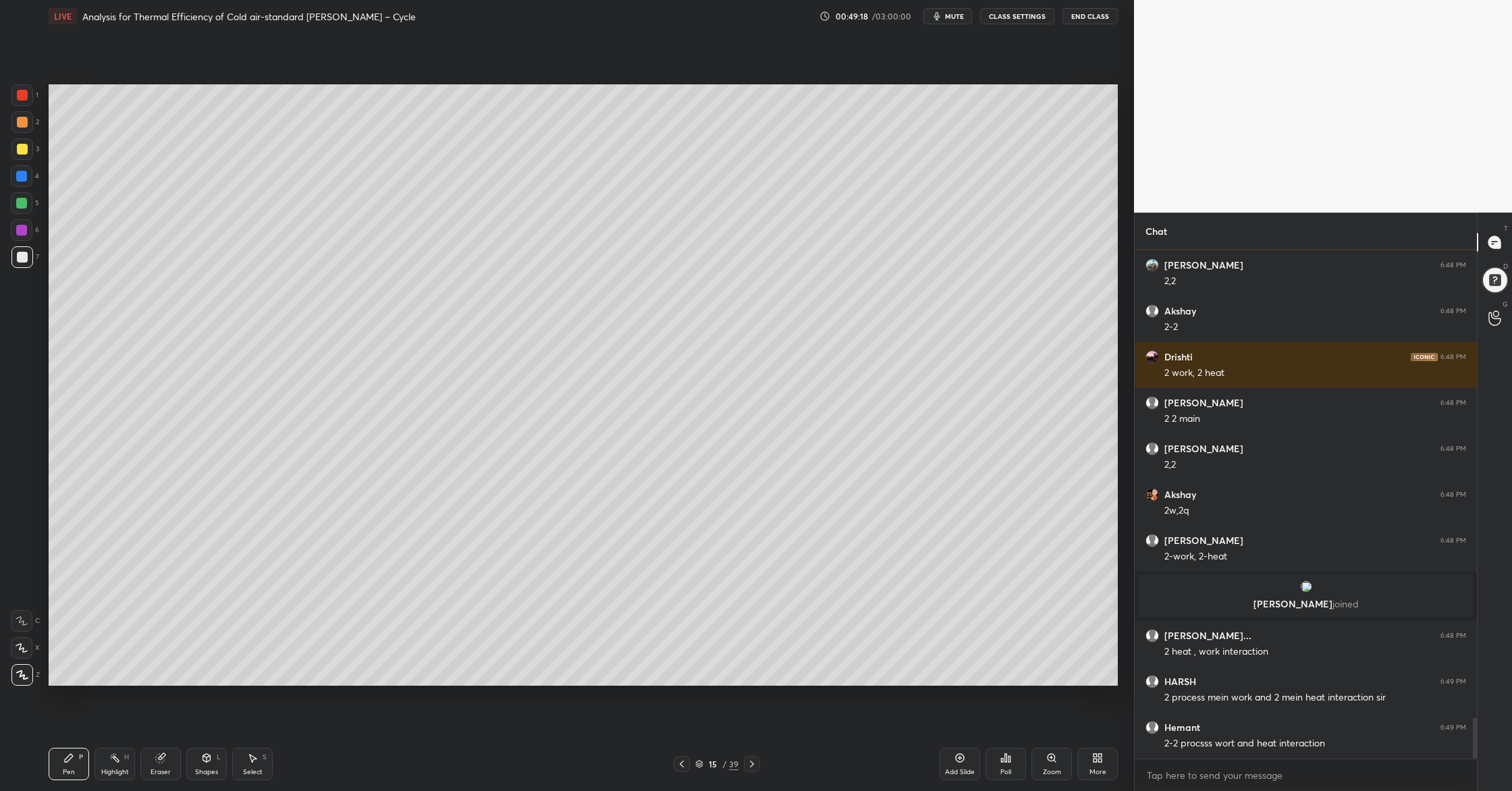
scroll to position [5799, 0]
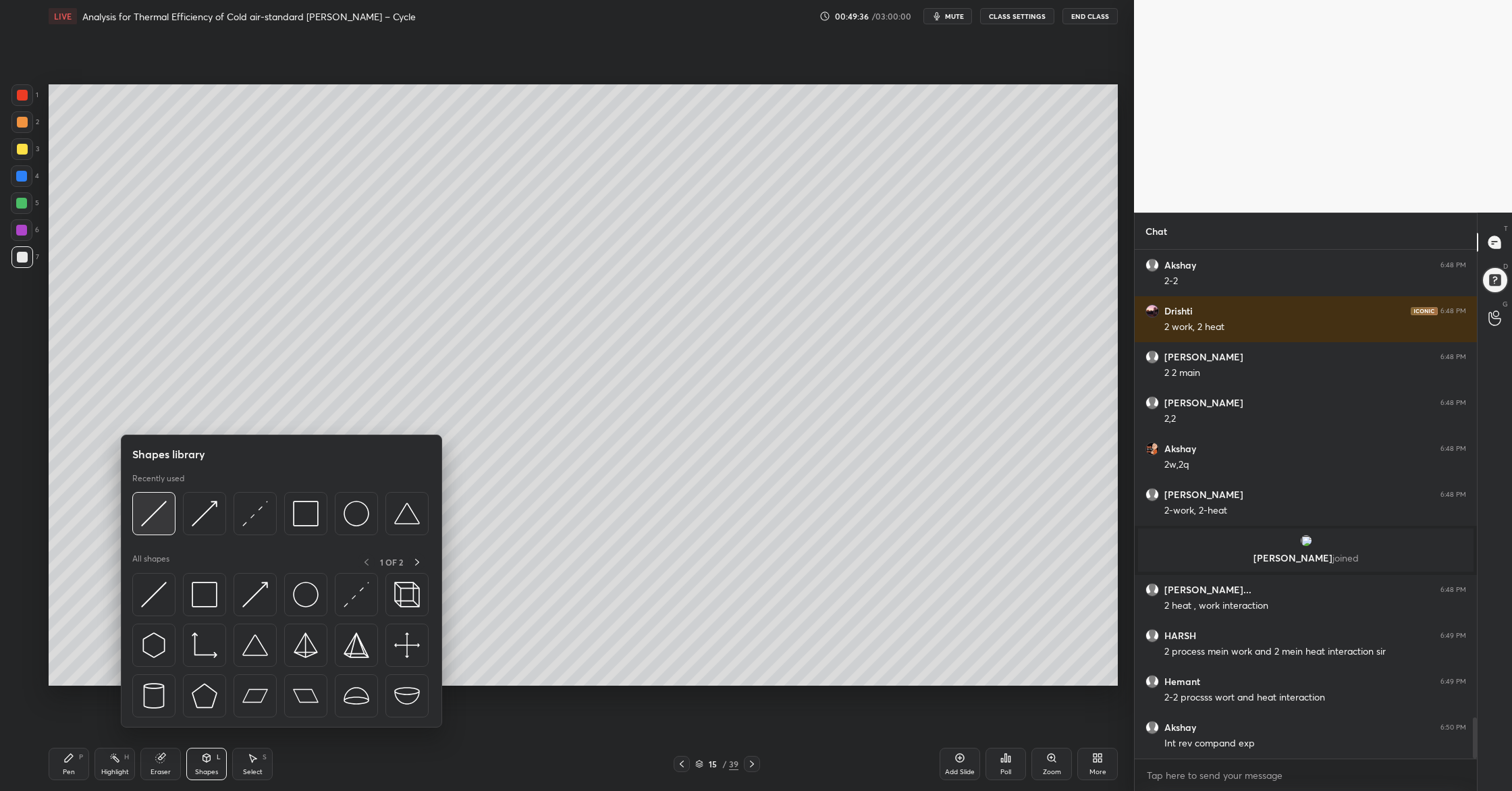
click at [154, 526] on div at bounding box center [153, 513] width 43 height 43
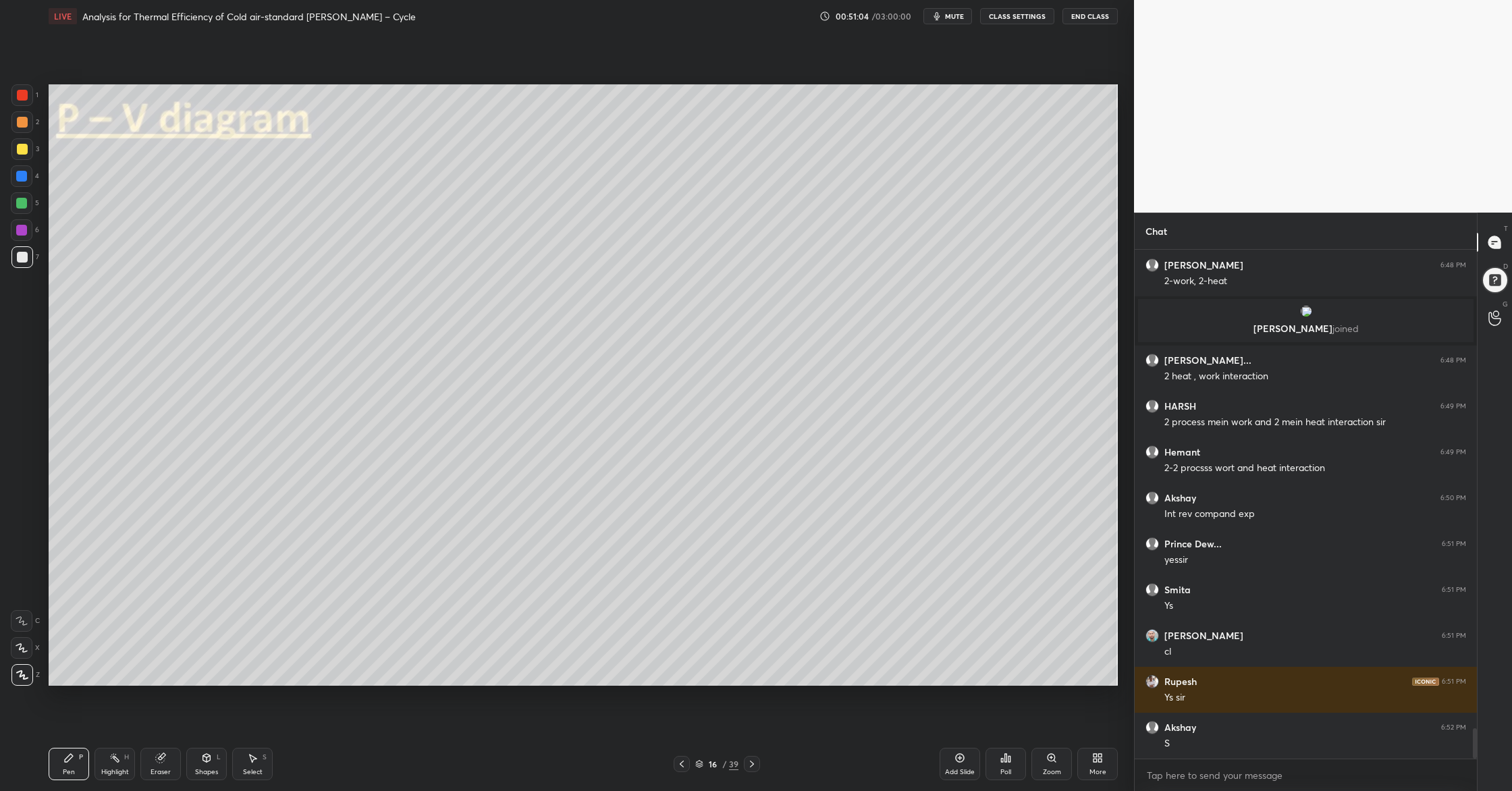
scroll to position [8023, 0]
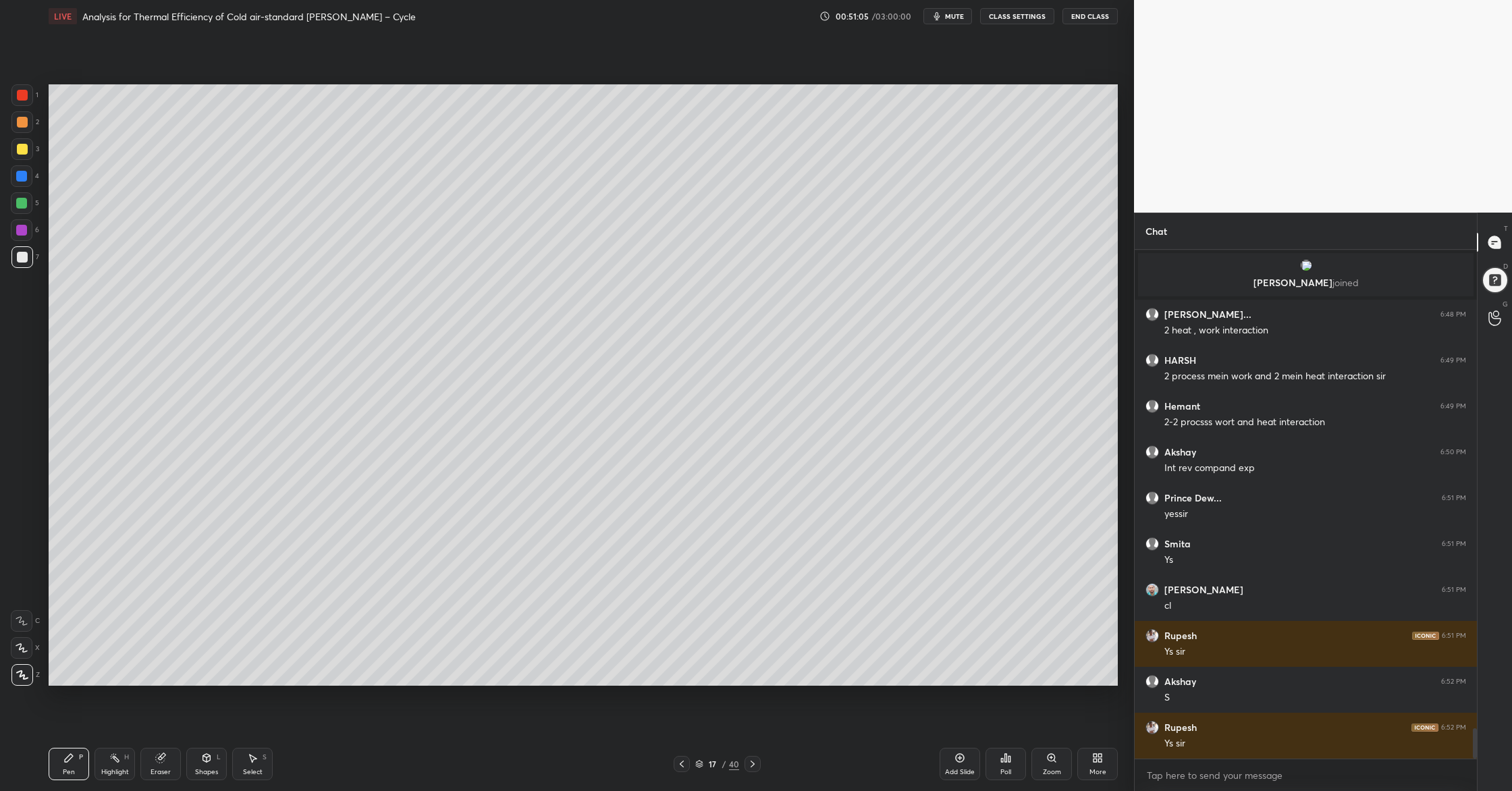
click at [23, 122] on div at bounding box center [22, 122] width 11 height 11
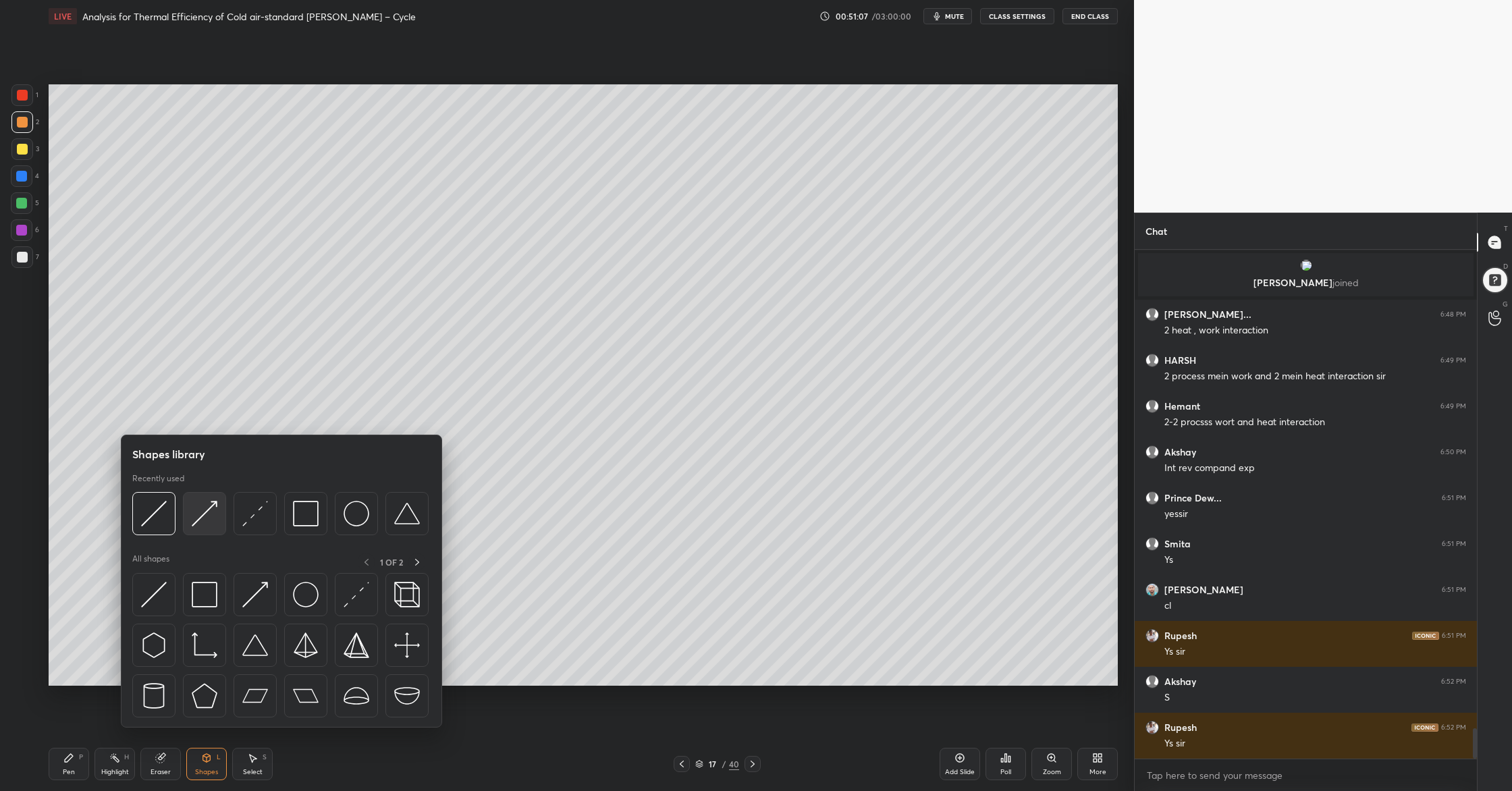
click at [206, 527] on div at bounding box center [204, 513] width 43 height 43
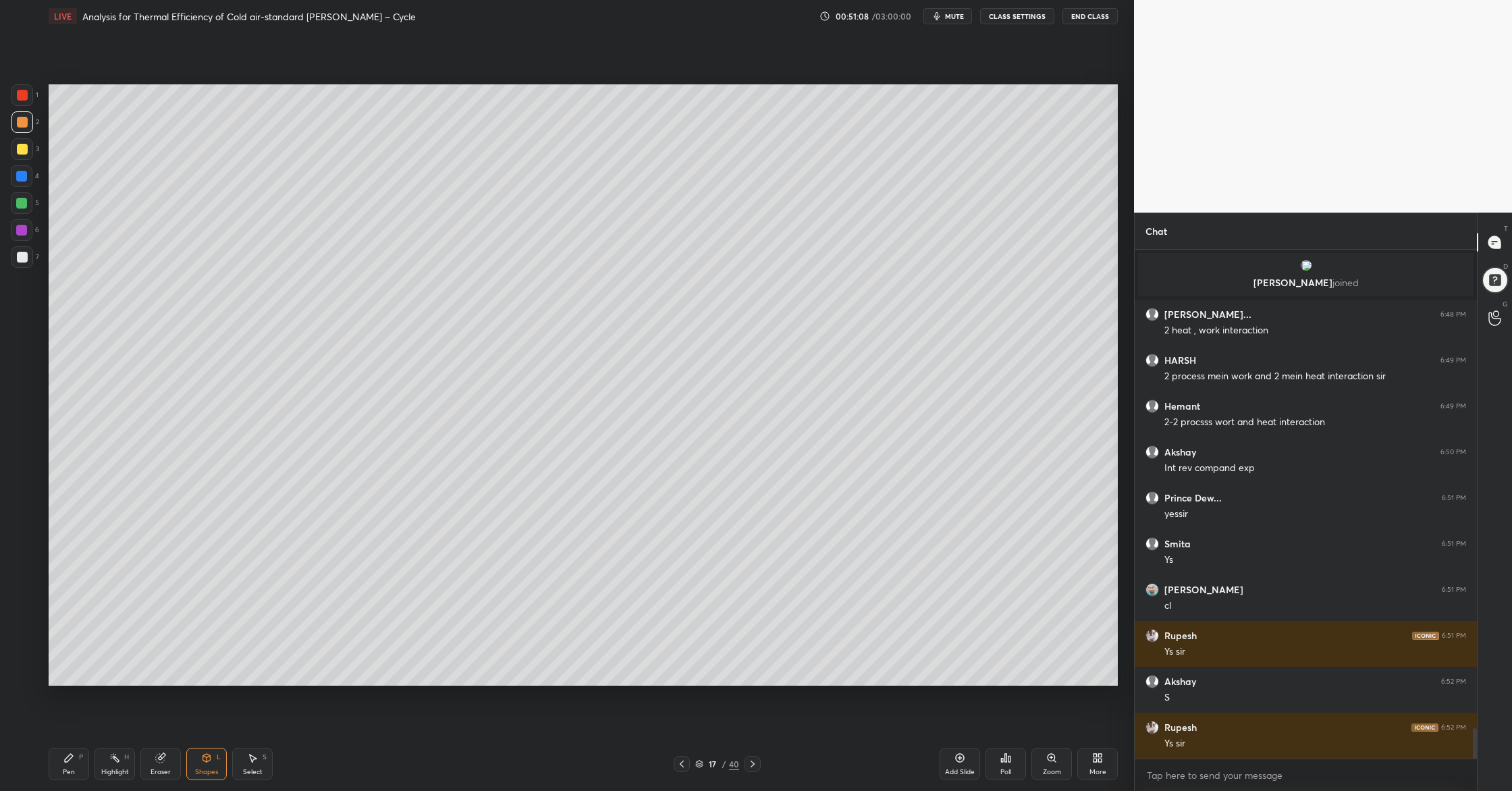
scroll to position [8069, 0]
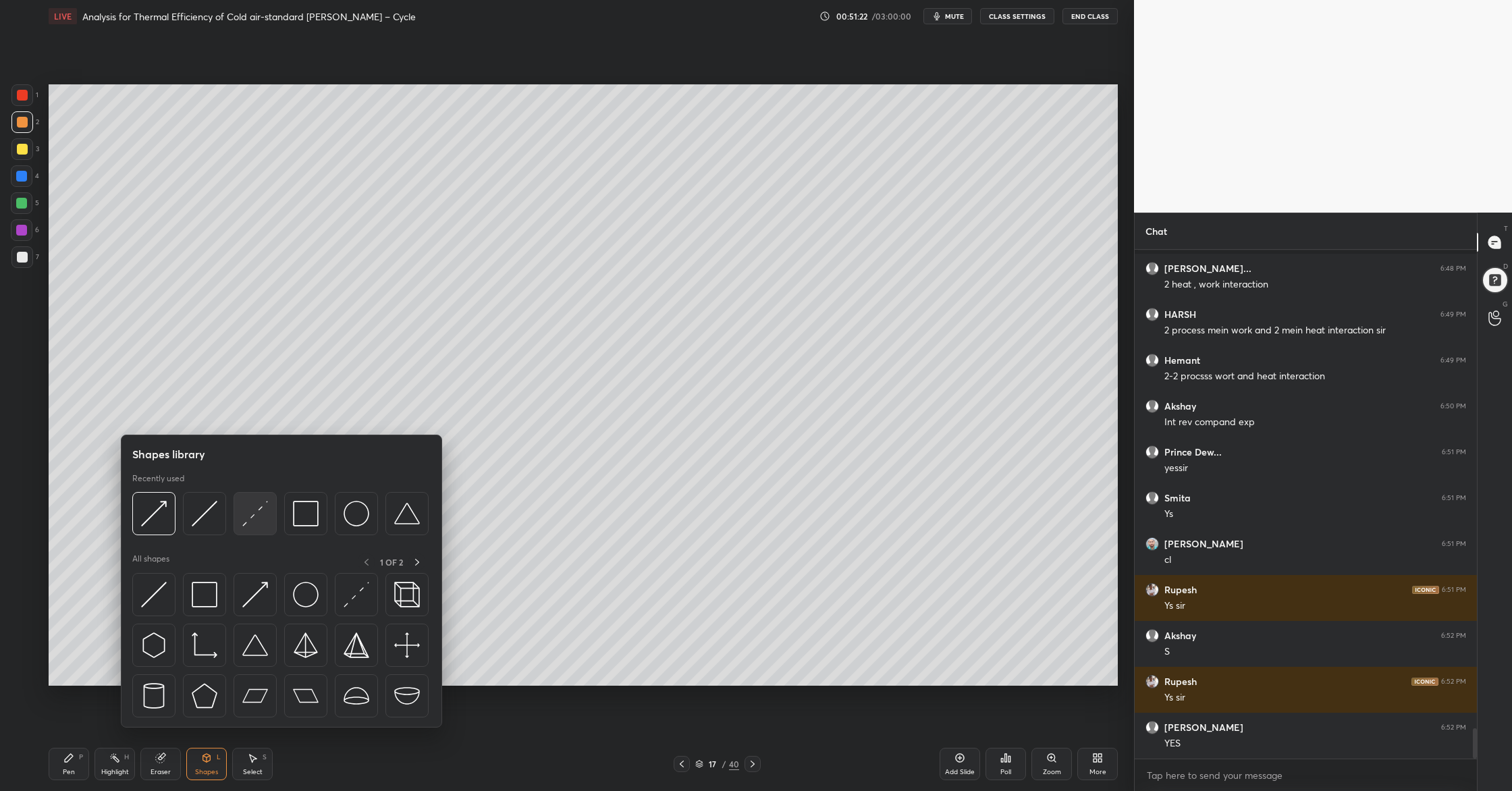
click at [259, 531] on div at bounding box center [254, 513] width 43 height 43
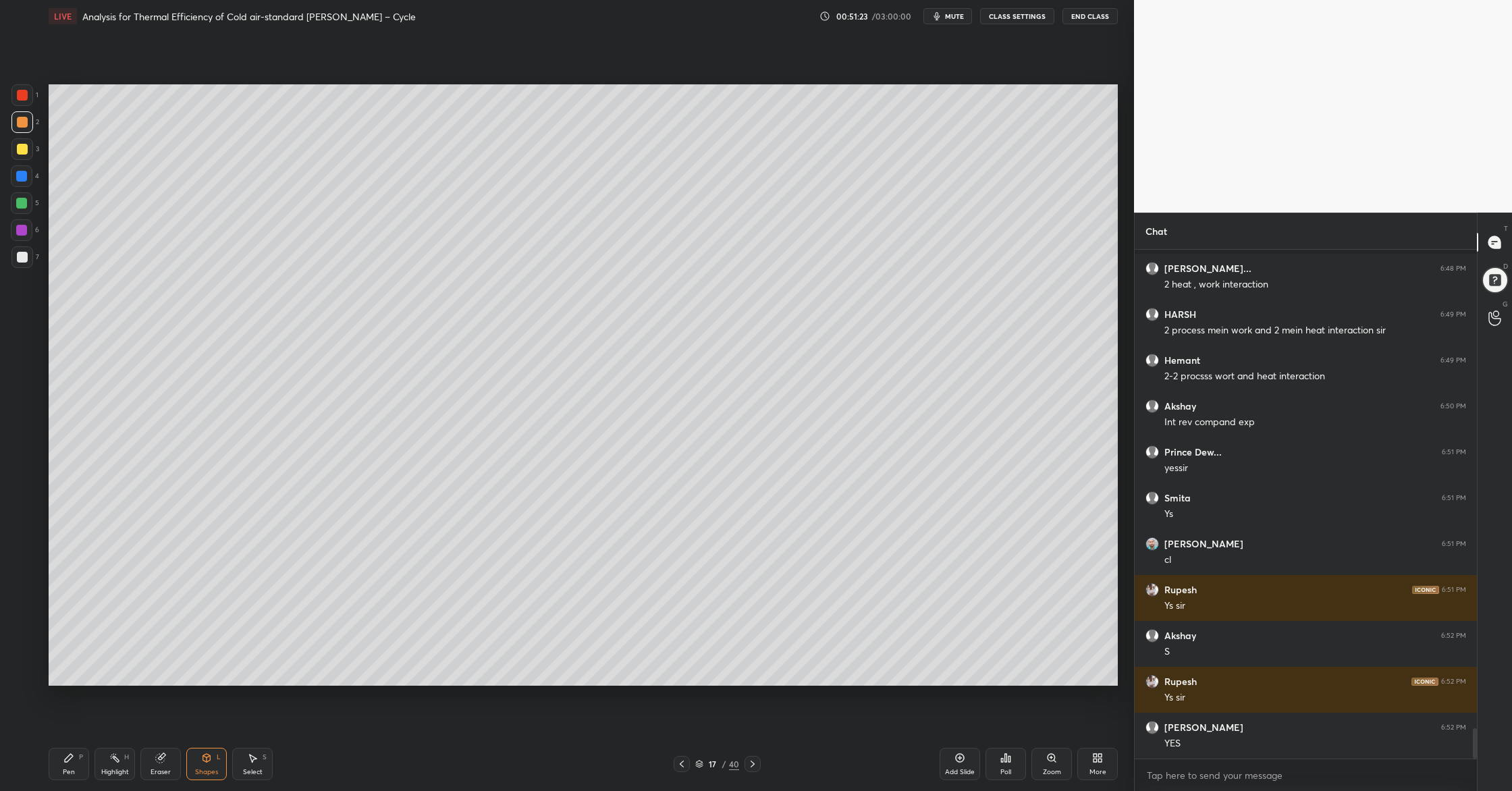
click at [22, 143] on div at bounding box center [22, 148] width 11 height 11
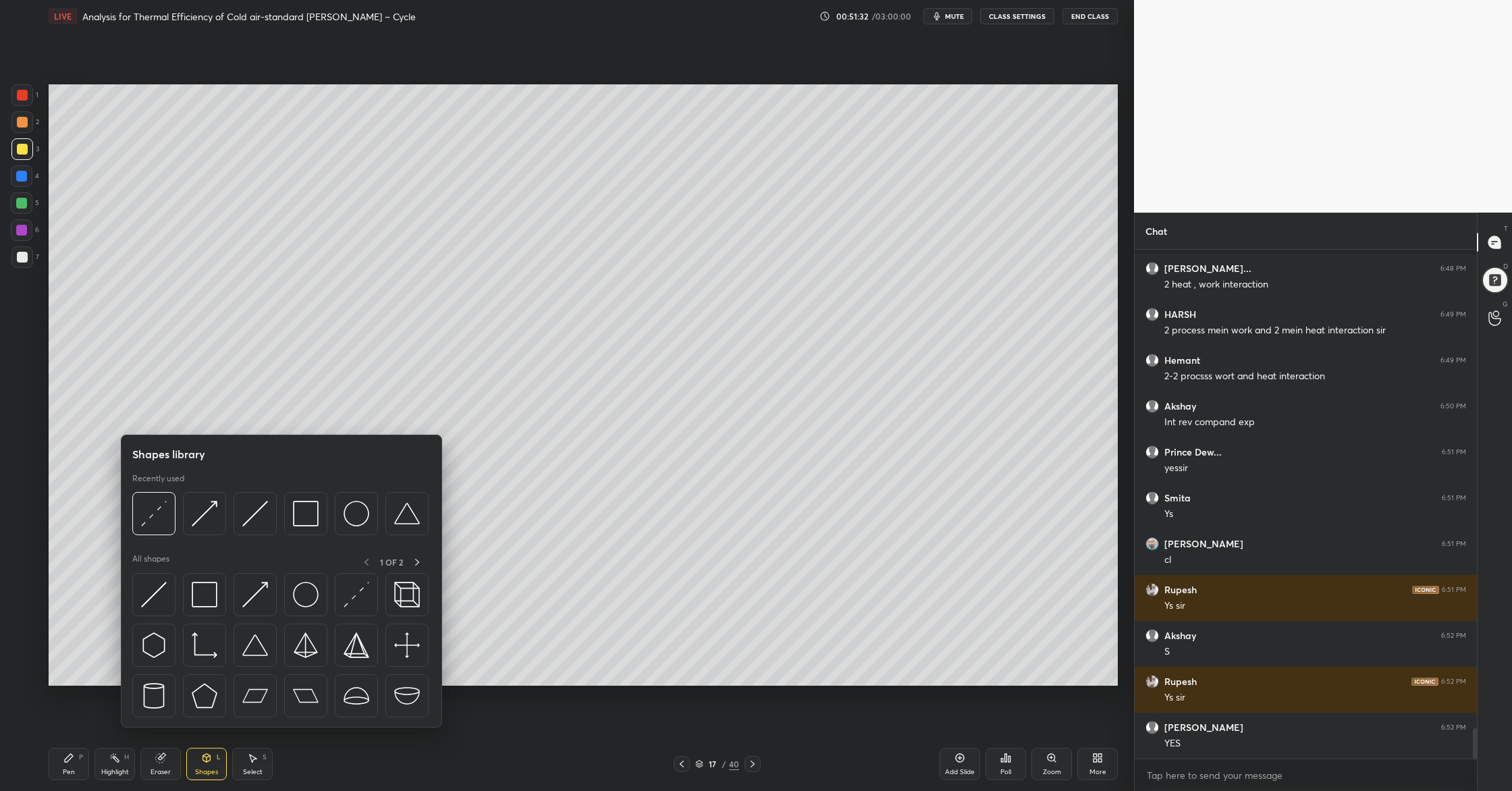
click at [158, 533] on div at bounding box center [153, 513] width 43 height 43
click at [154, 522] on img at bounding box center [154, 513] width 25 height 25
click at [263, 532] on div at bounding box center [254, 513] width 43 height 43
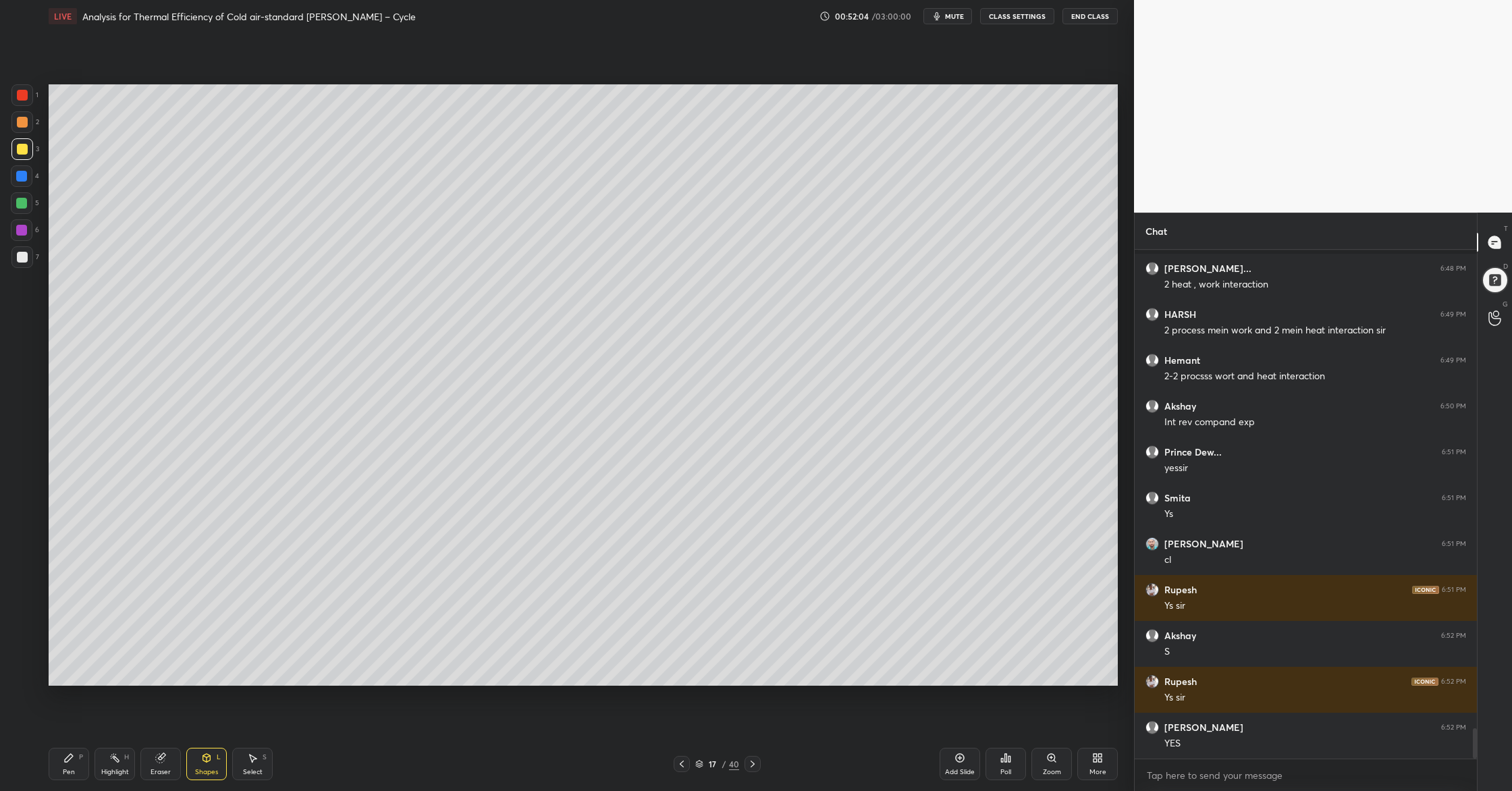
drag, startPoint x: 18, startPoint y: 151, endPoint x: 24, endPoint y: 155, distance: 7.2
click at [20, 152] on div at bounding box center [22, 148] width 11 height 11
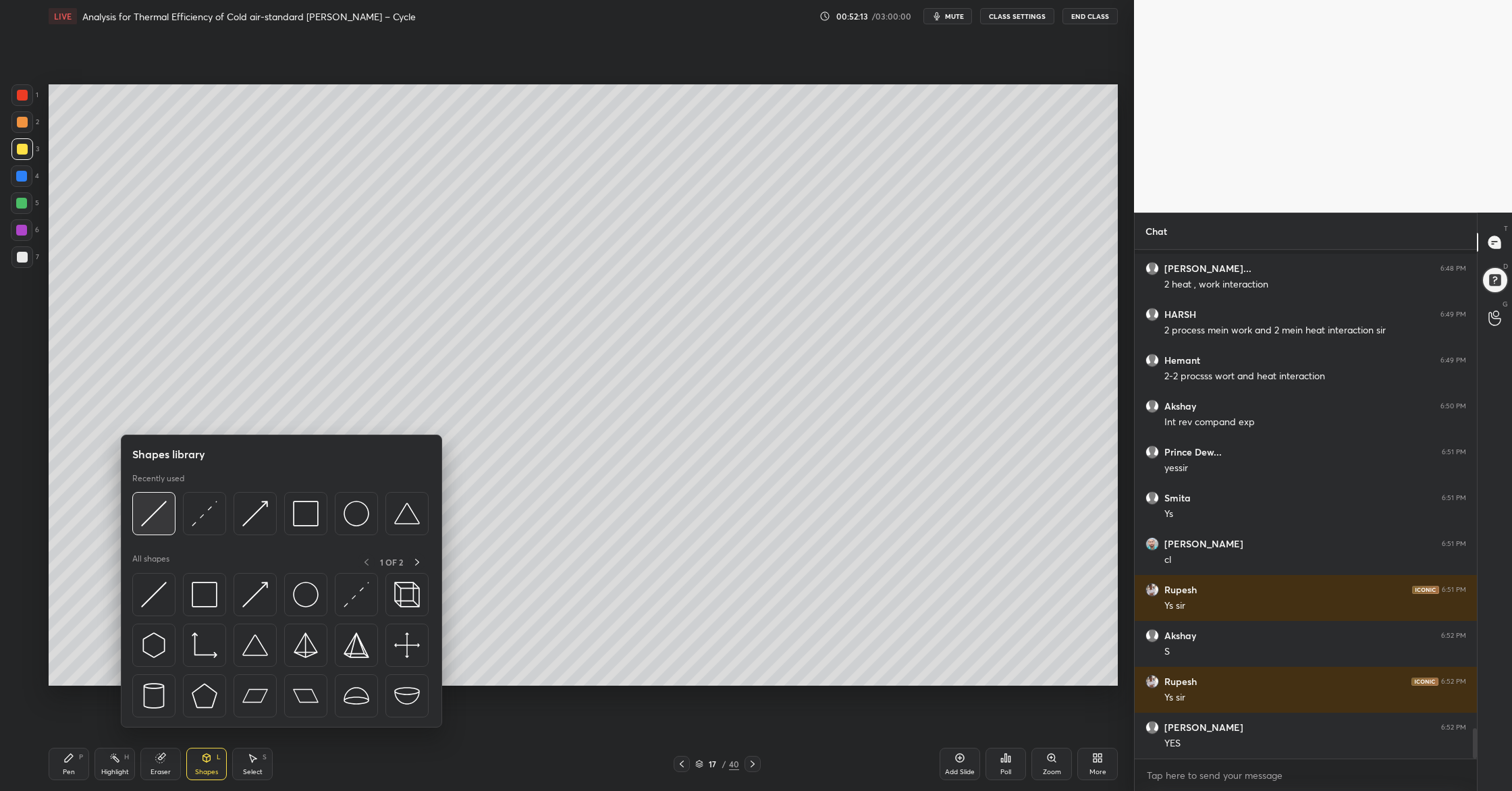
click at [160, 525] on img at bounding box center [154, 513] width 25 height 25
click at [155, 523] on img at bounding box center [154, 513] width 25 height 25
click at [152, 527] on div at bounding box center [153, 513] width 43 height 43
click at [197, 529] on div at bounding box center [204, 513] width 43 height 43
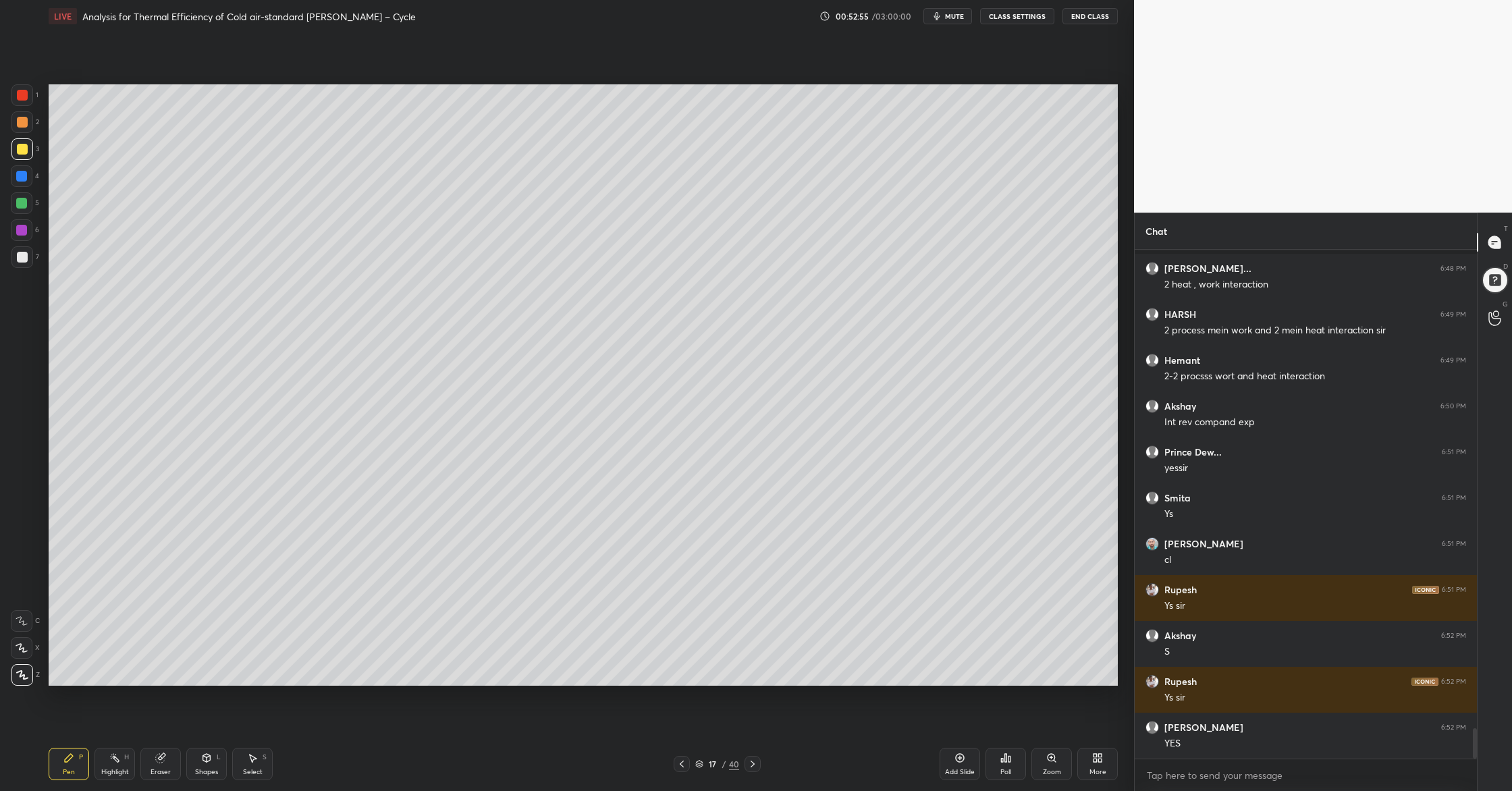
click at [25, 261] on div at bounding box center [22, 257] width 11 height 11
click at [21, 205] on div at bounding box center [21, 203] width 11 height 11
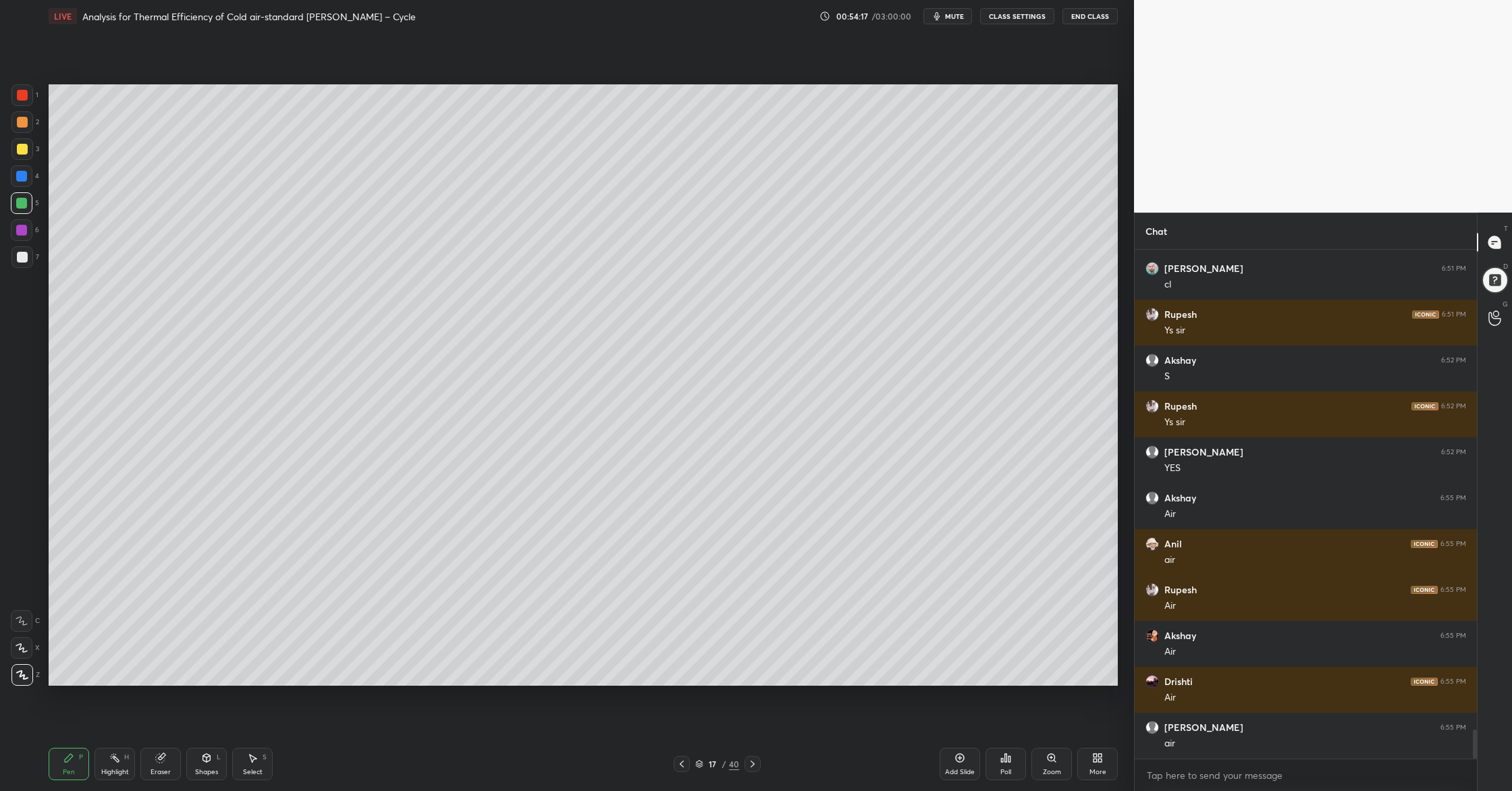
scroll to position [8391, 0]
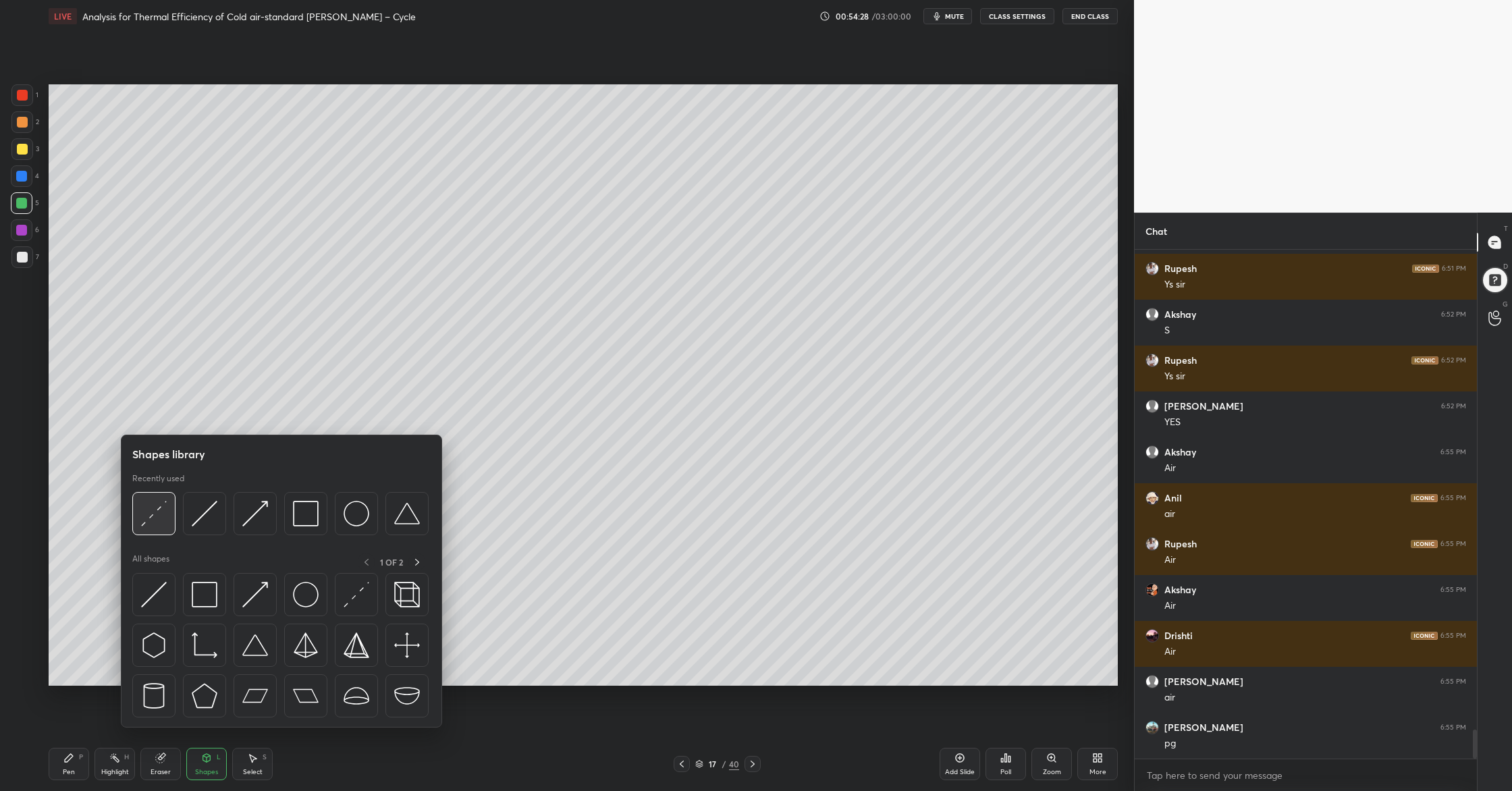
click at [157, 525] on img at bounding box center [154, 513] width 25 height 25
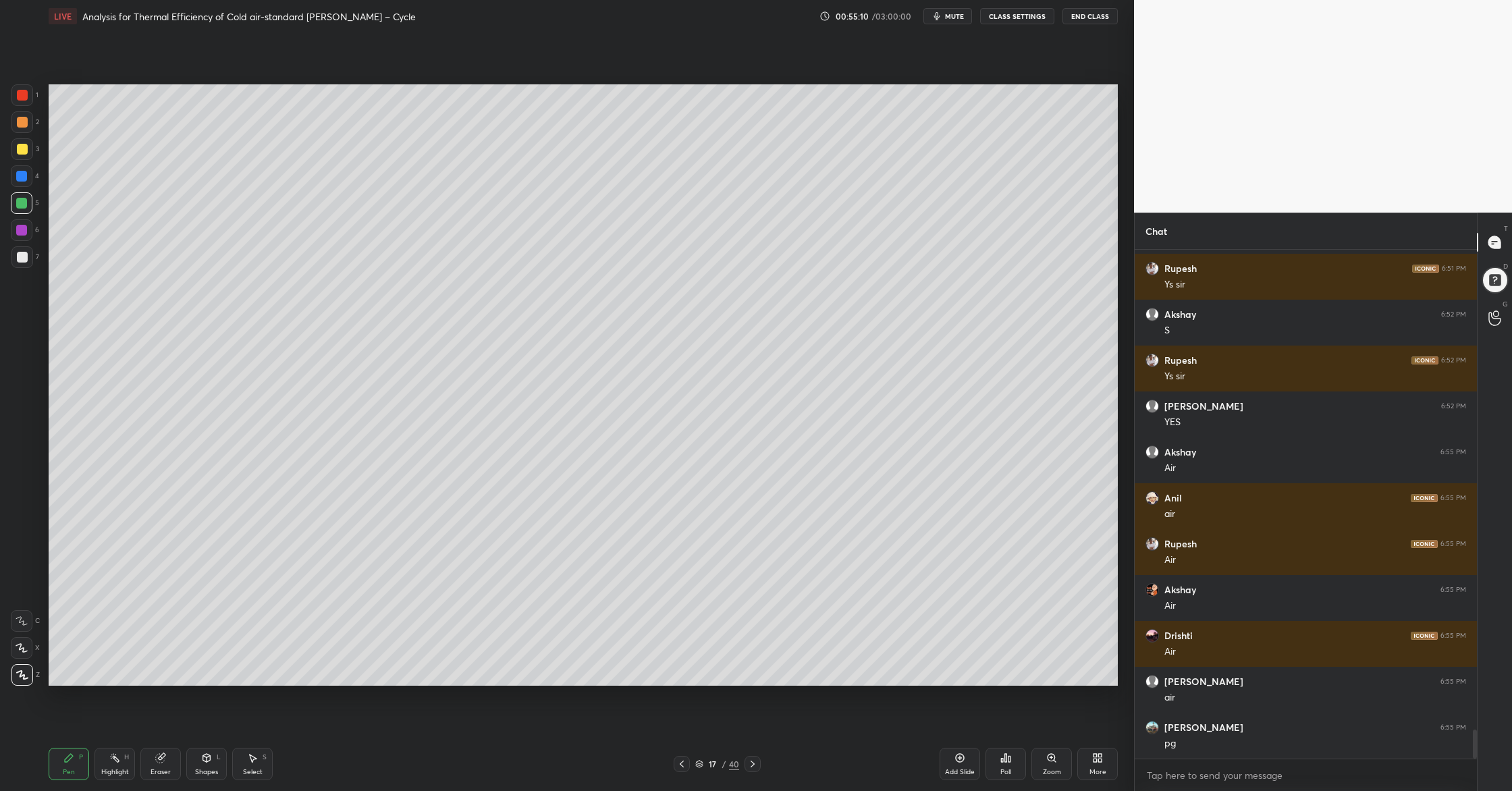
drag, startPoint x: 25, startPoint y: 258, endPoint x: 35, endPoint y: 261, distance: 10.4
click at [26, 258] on div at bounding box center [22, 257] width 11 height 11
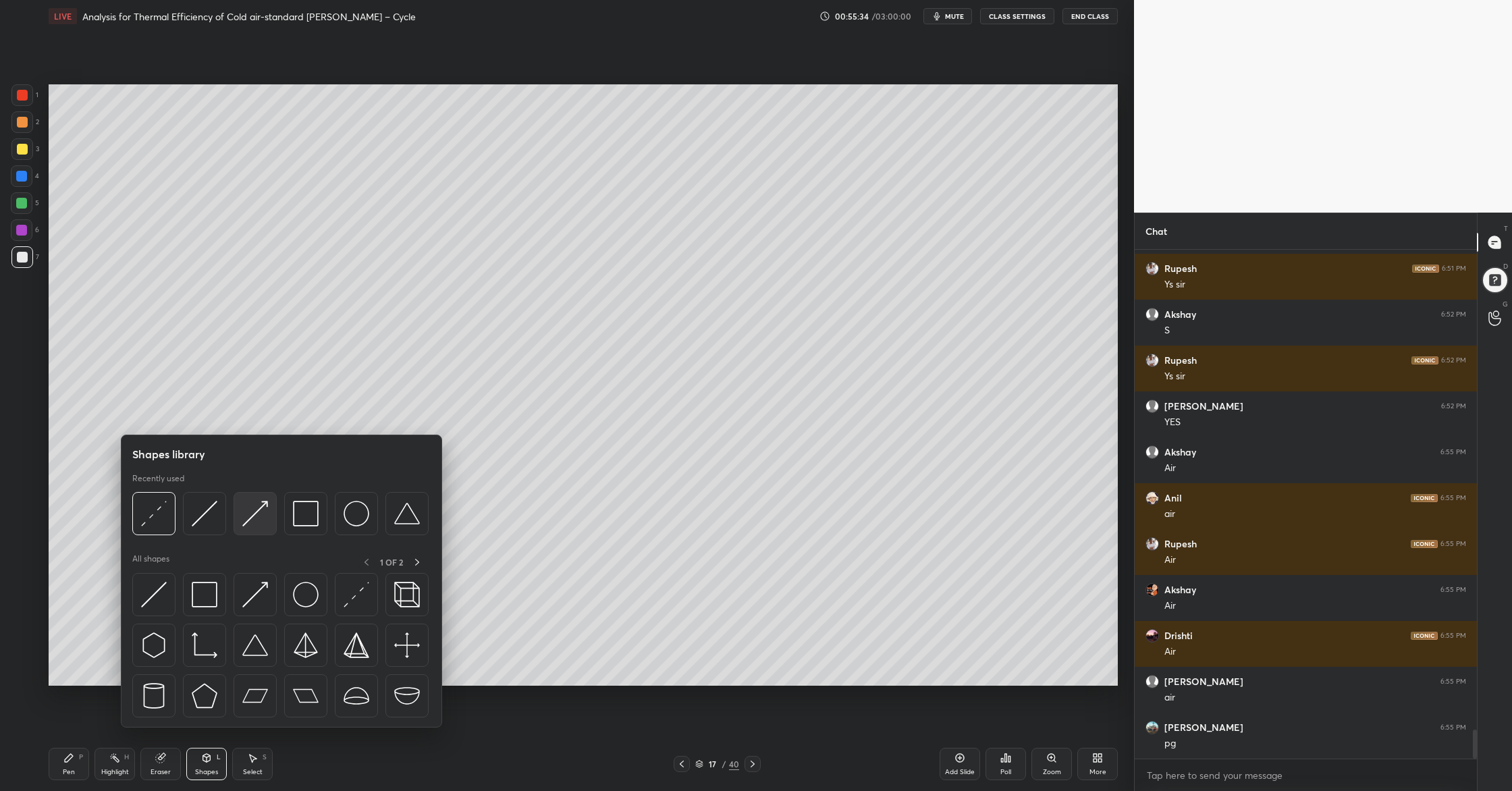
click at [261, 534] on div at bounding box center [254, 513] width 43 height 43
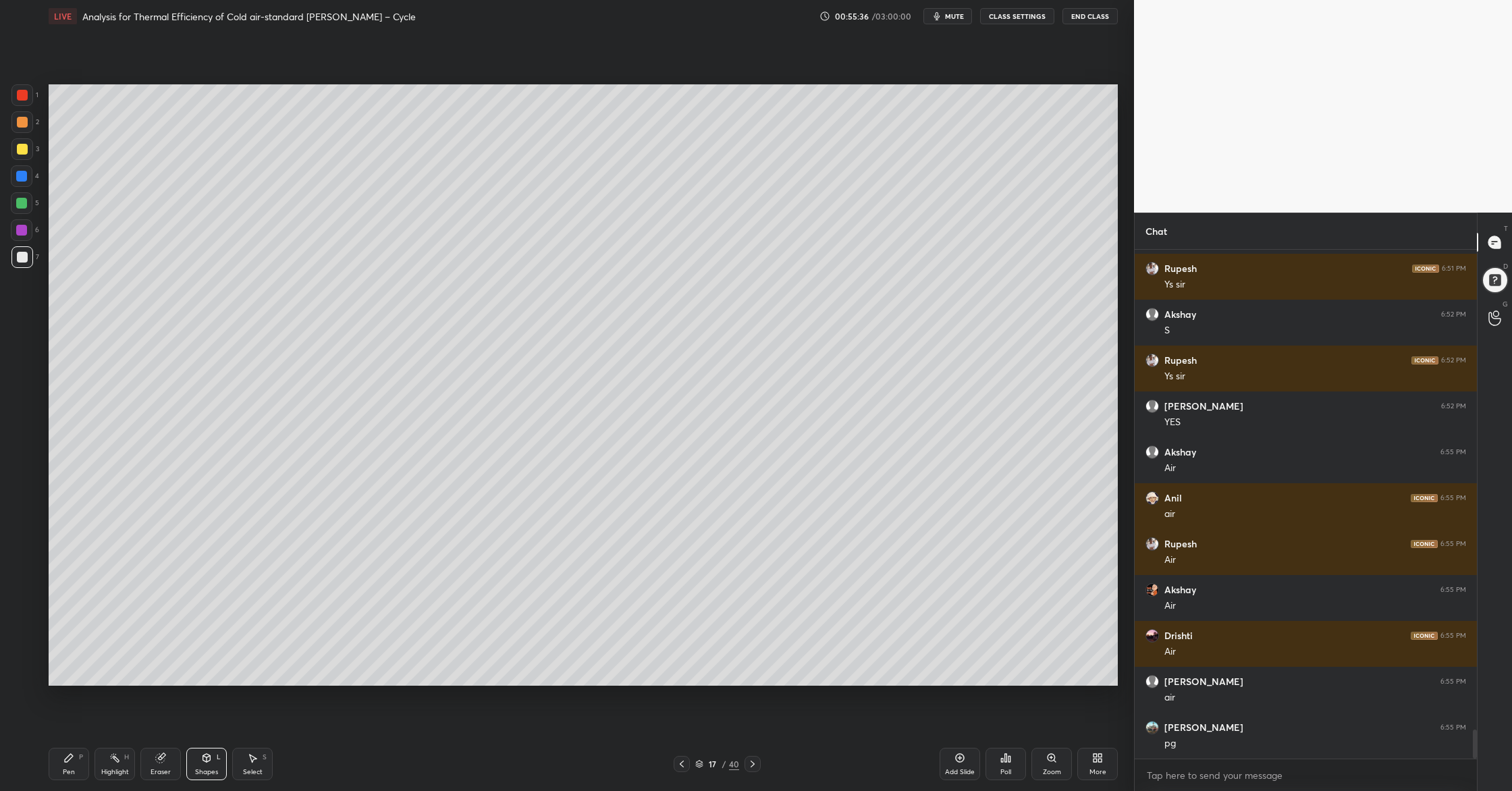
drag, startPoint x: 20, startPoint y: 205, endPoint x: 38, endPoint y: 206, distance: 18.0
click at [20, 205] on div at bounding box center [21, 203] width 11 height 11
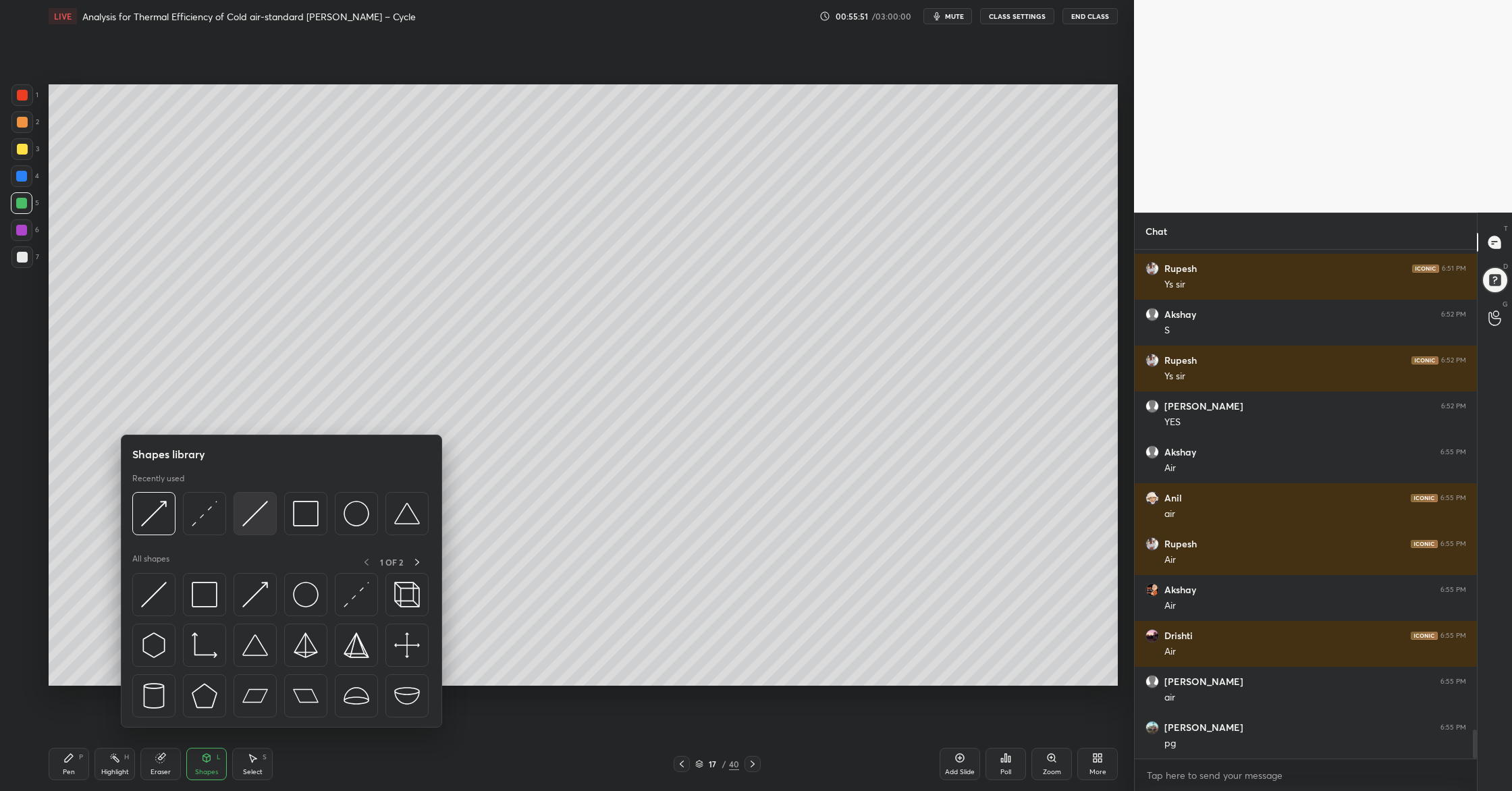
click at [262, 530] on div at bounding box center [254, 513] width 43 height 43
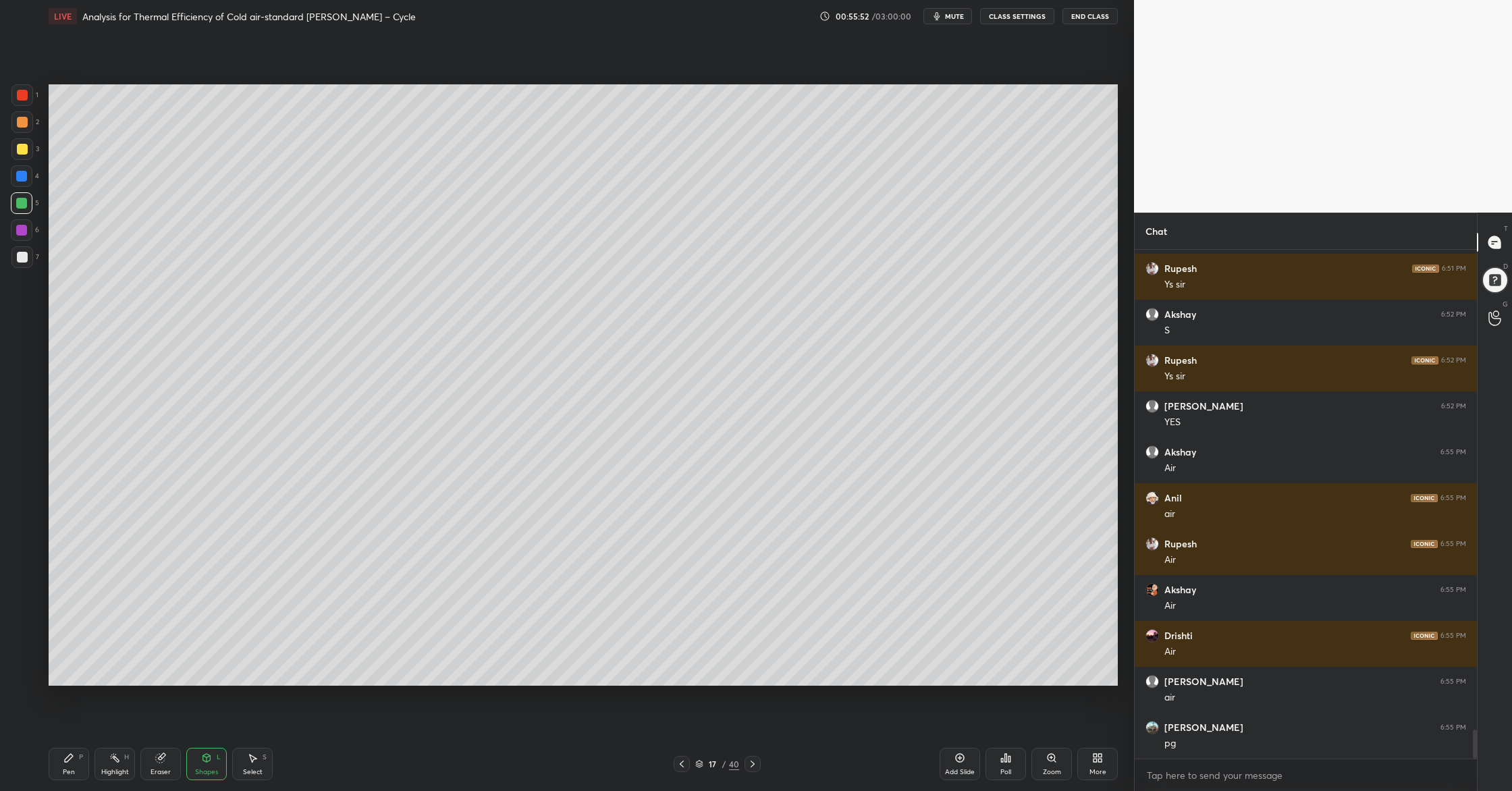
click at [20, 252] on div at bounding box center [22, 257] width 11 height 11
drag, startPoint x: 11, startPoint y: 242, endPoint x: 33, endPoint y: 257, distance: 26.6
click at [16, 253] on div "1 2 3 4 5 6 7" at bounding box center [25, 178] width 28 height 189
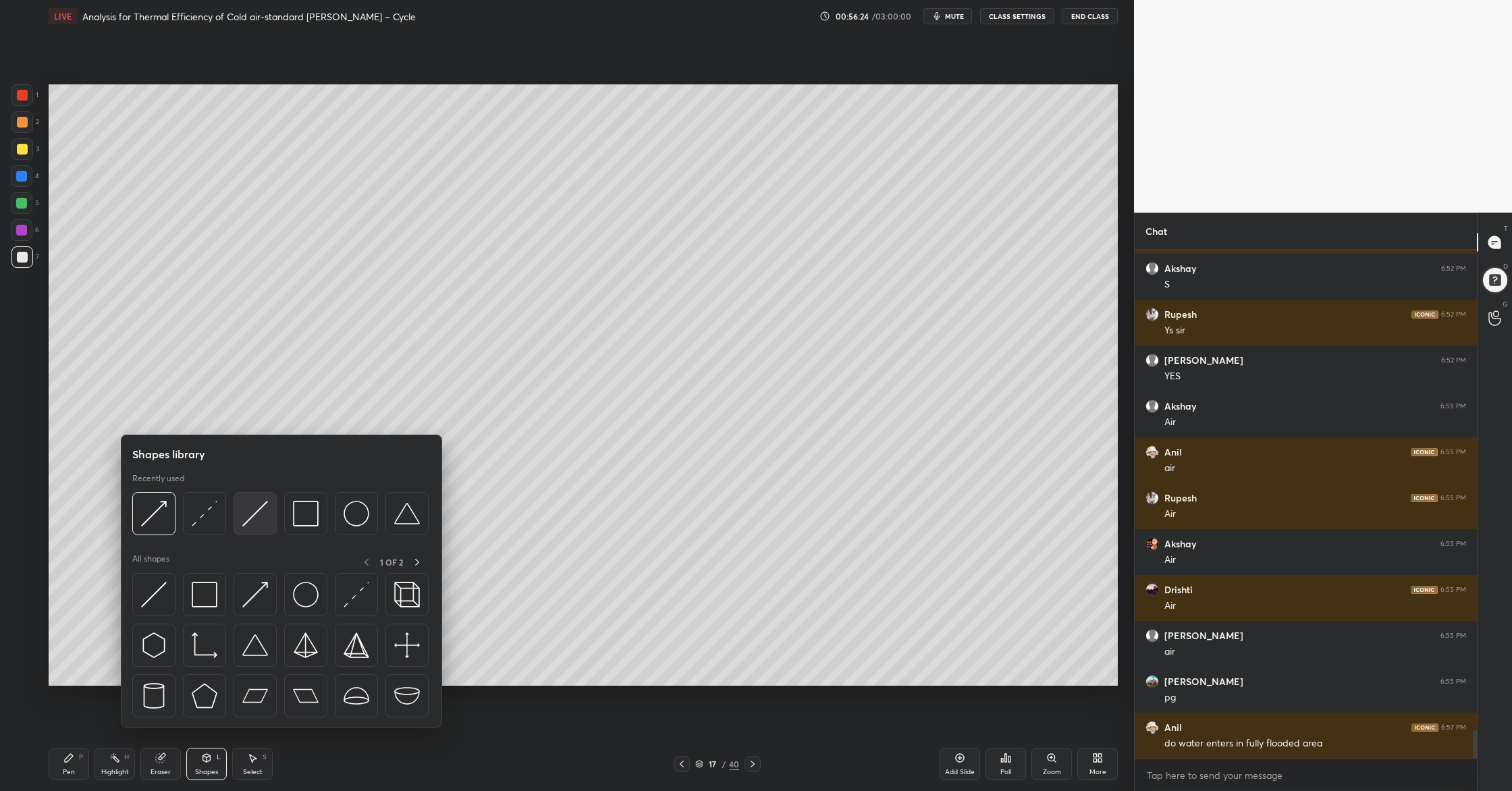
click at [252, 529] on div at bounding box center [254, 513] width 43 height 43
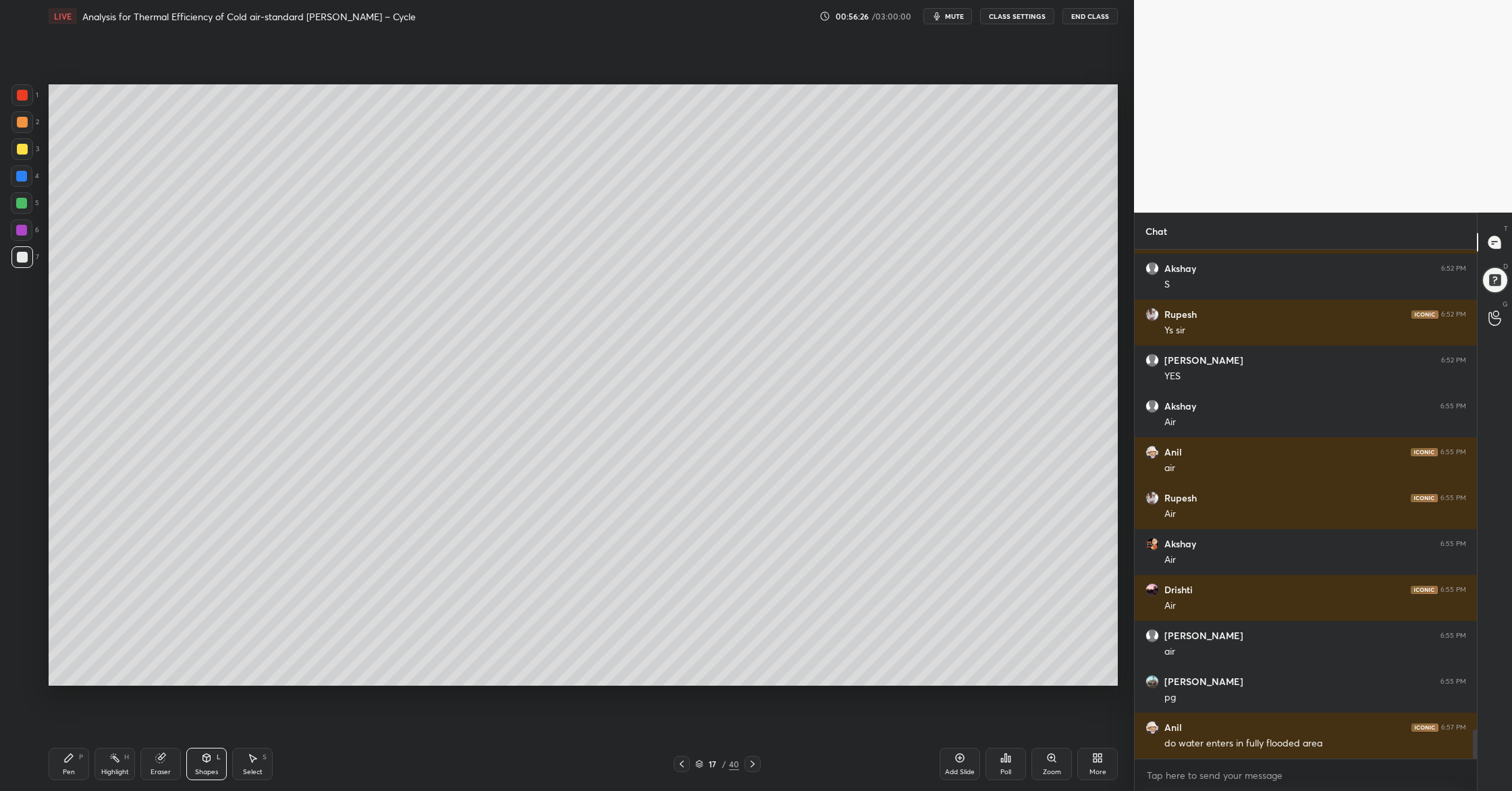
click at [19, 256] on div at bounding box center [22, 257] width 11 height 11
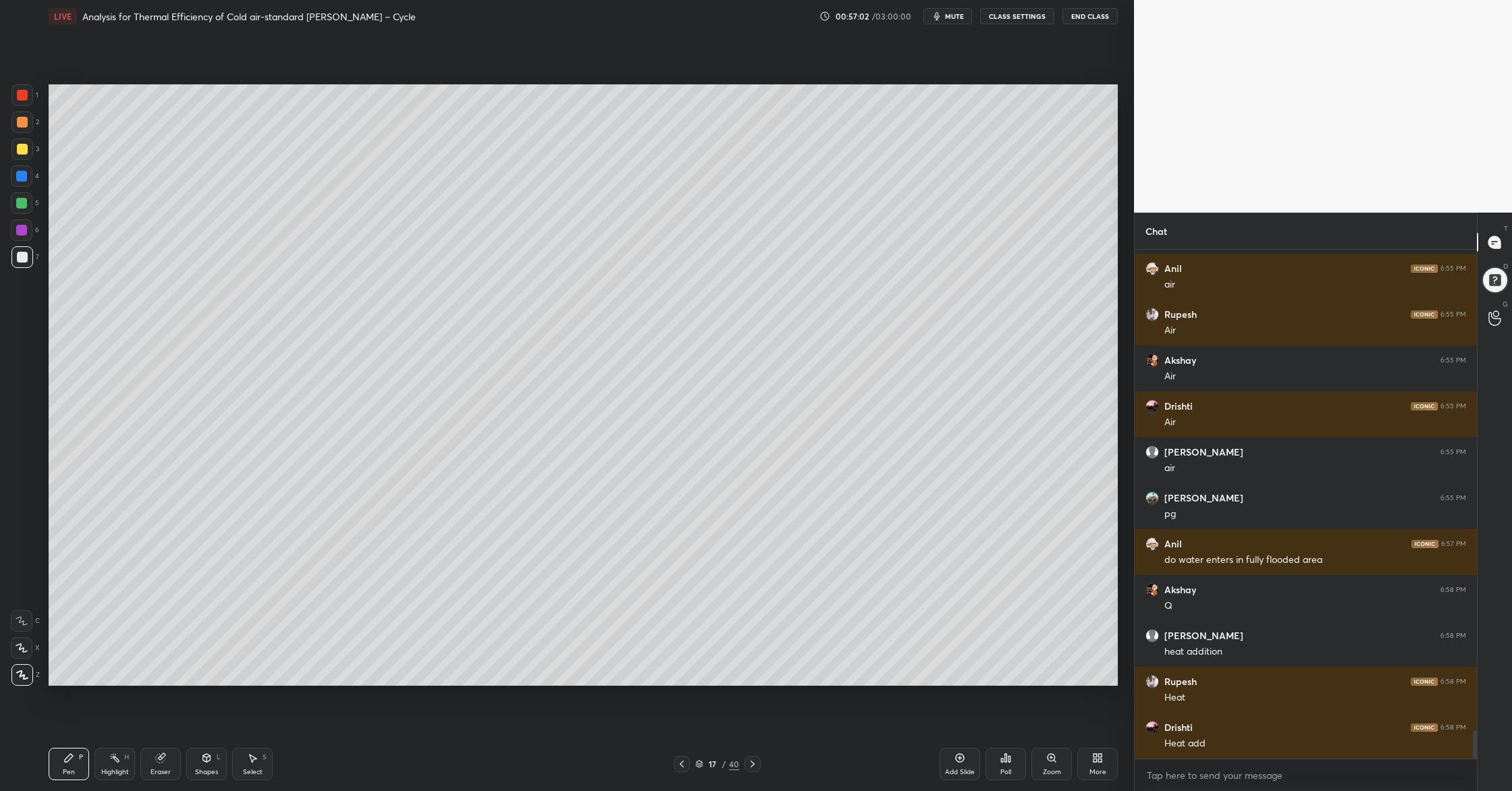
scroll to position [8666, 0]
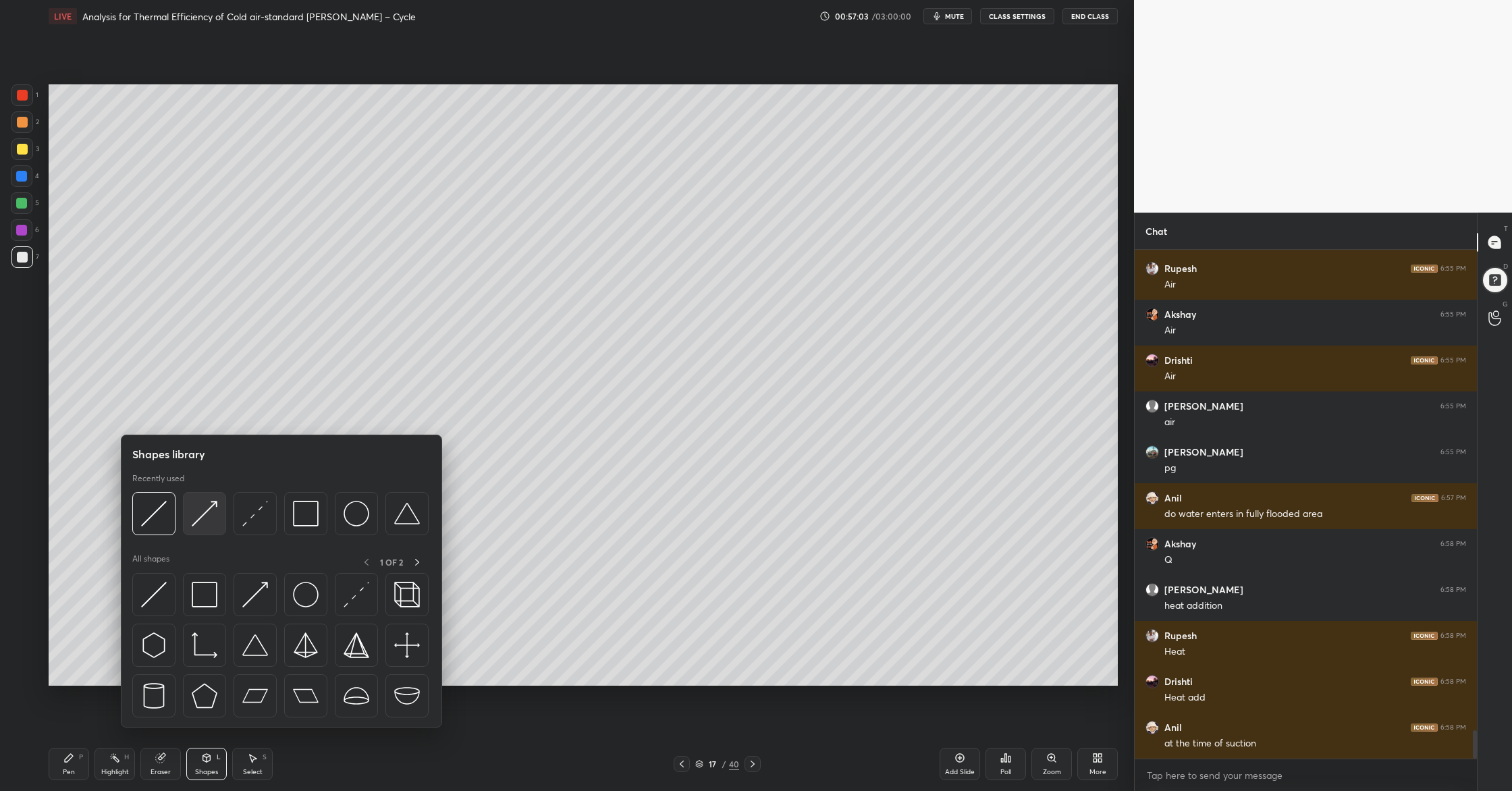
click at [210, 526] on img at bounding box center [204, 513] width 25 height 25
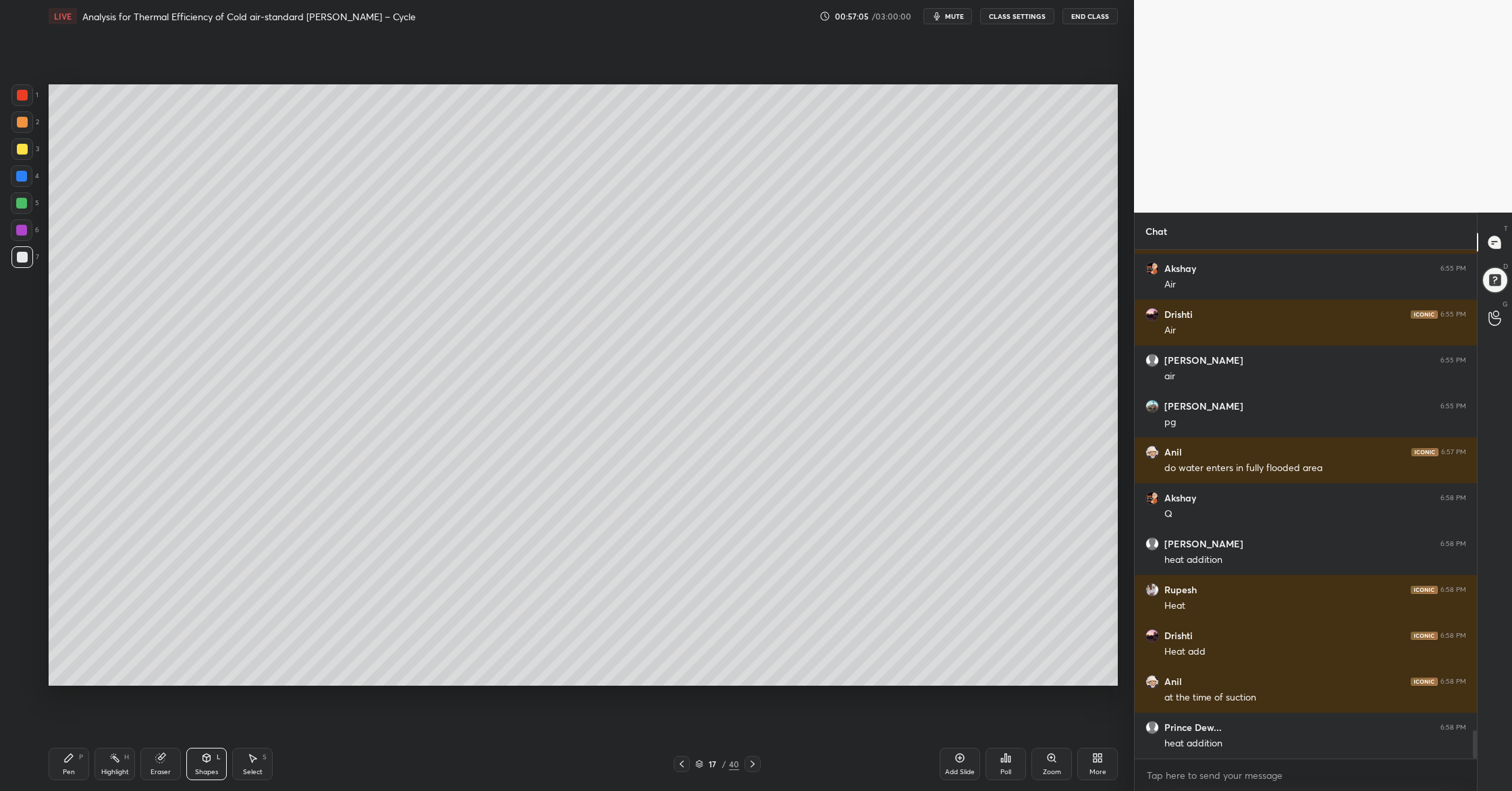
click at [23, 204] on div at bounding box center [21, 203] width 11 height 11
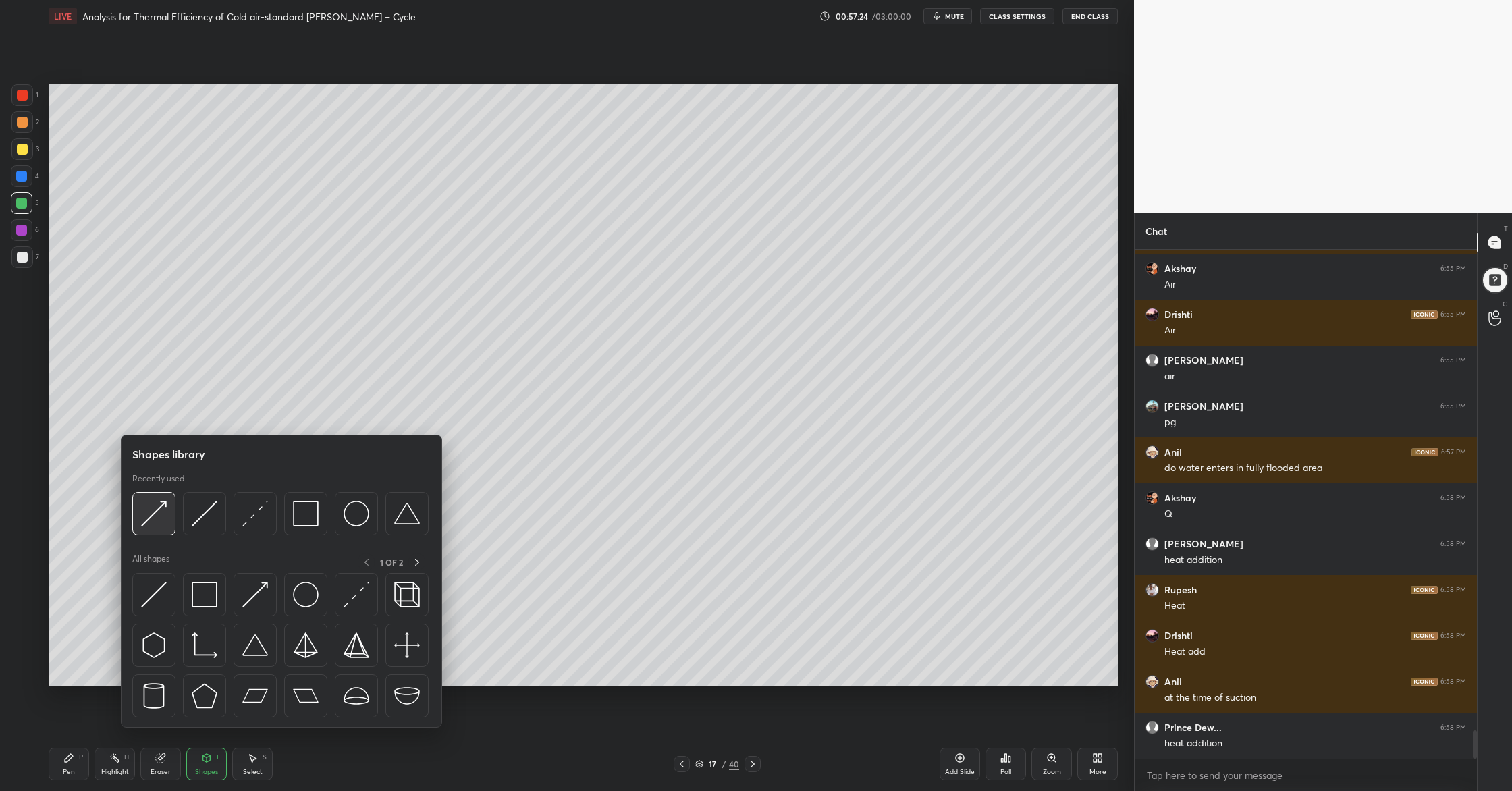
click at [156, 527] on div at bounding box center [153, 513] width 43 height 43
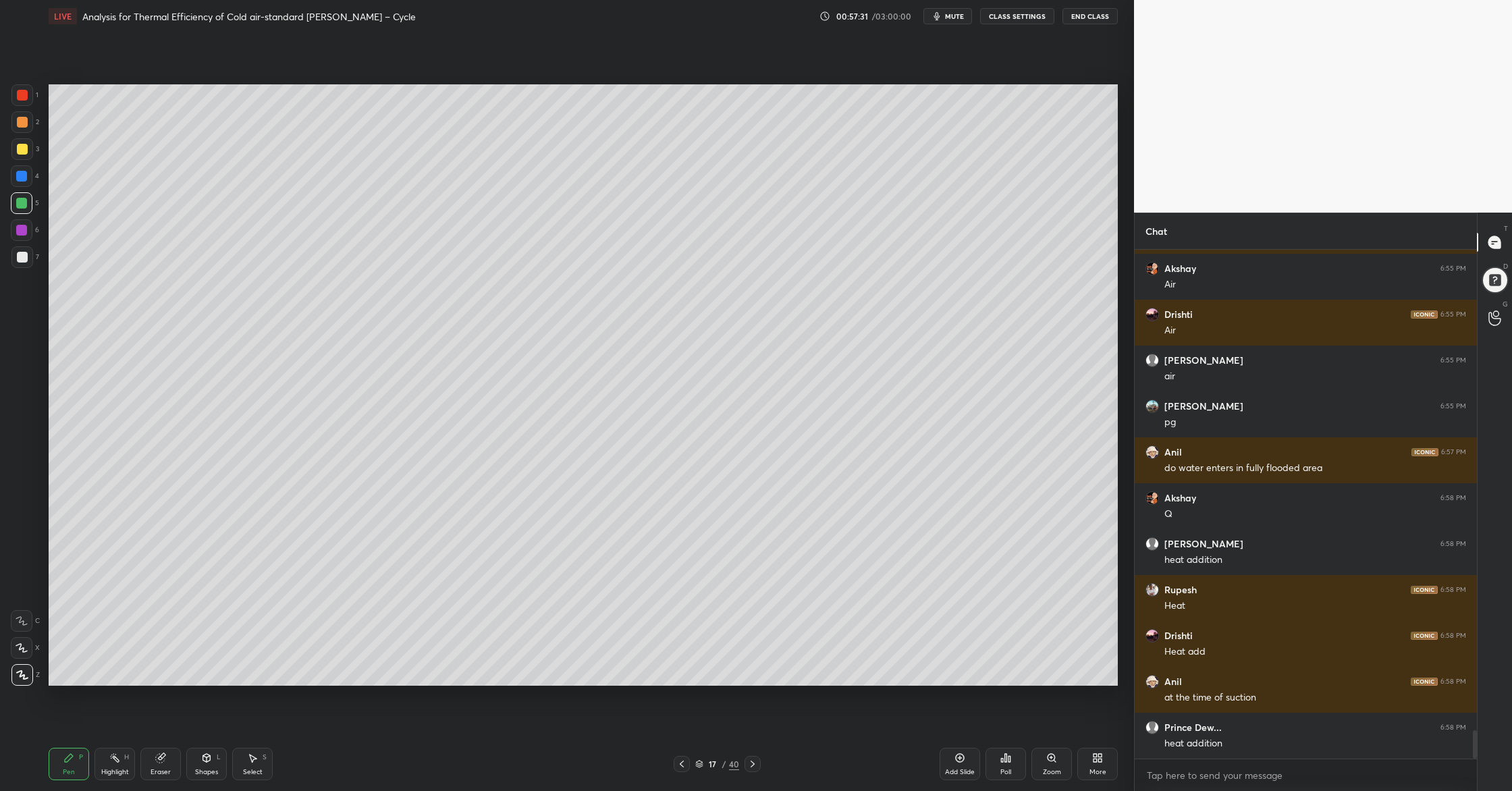
click at [18, 264] on div at bounding box center [22, 257] width 22 height 22
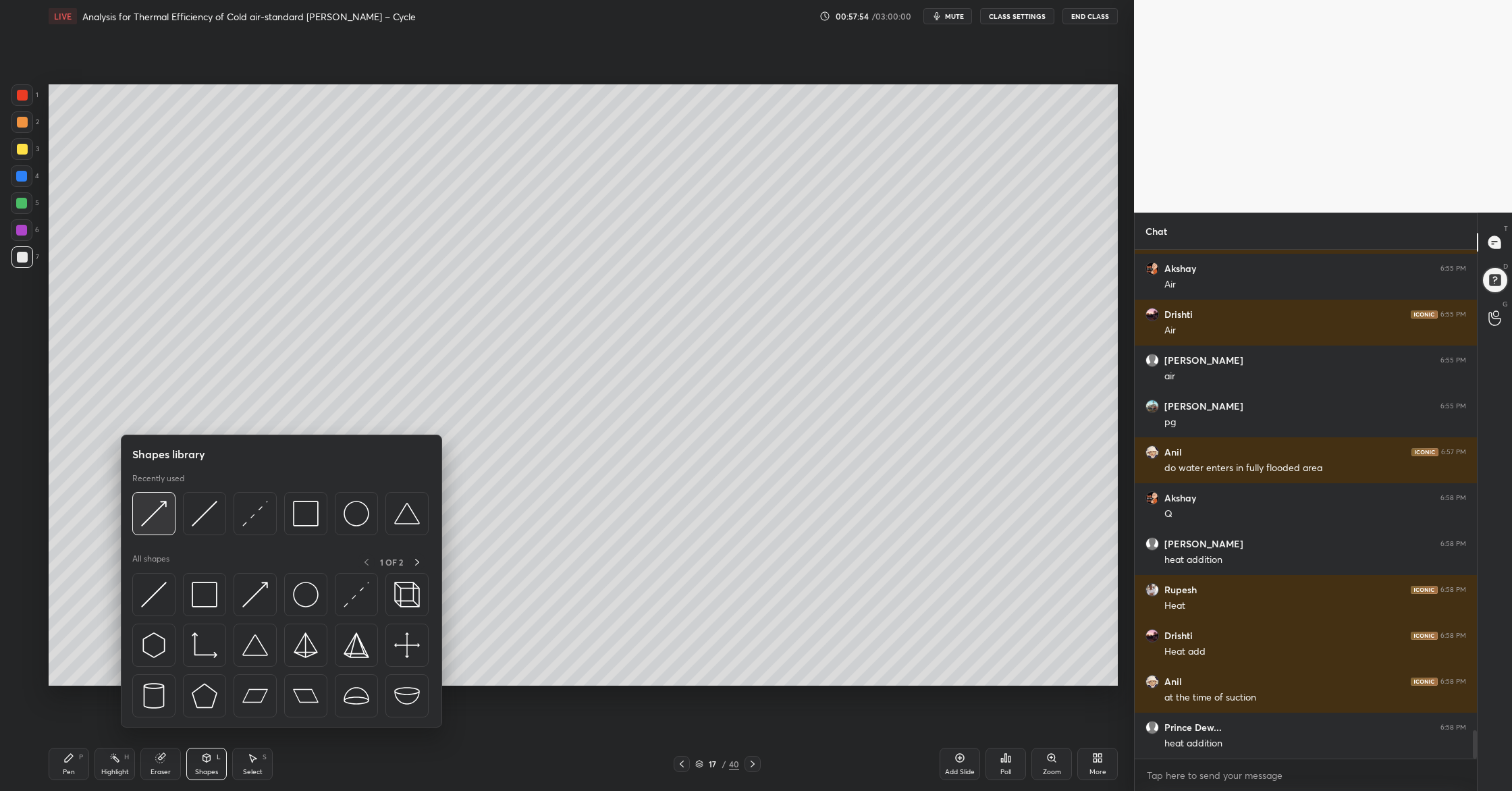
click at [165, 532] on div at bounding box center [153, 513] width 43 height 43
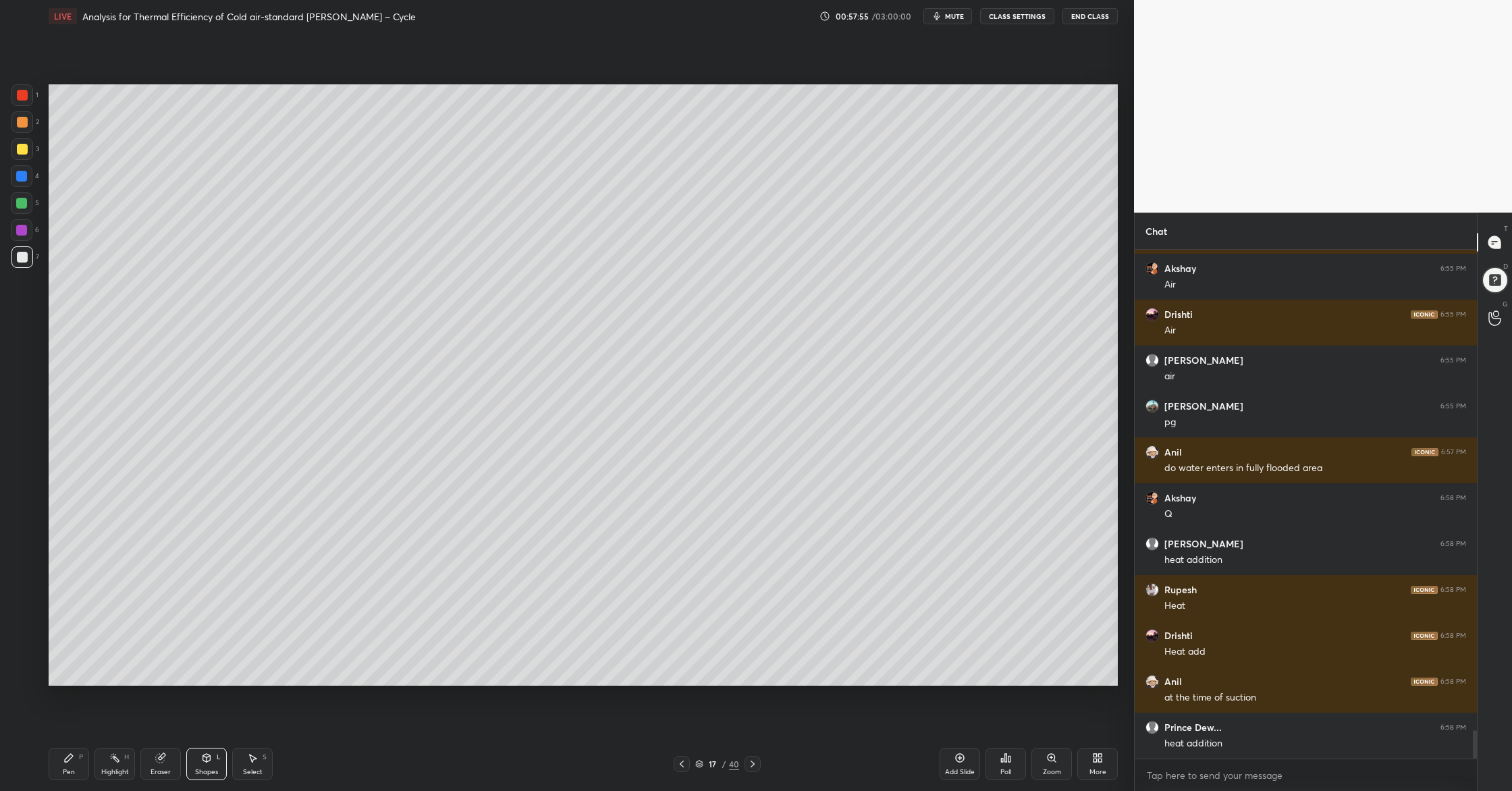
drag, startPoint x: 19, startPoint y: 199, endPoint x: 40, endPoint y: 202, distance: 21.2
click at [19, 201] on div at bounding box center [21, 203] width 11 height 11
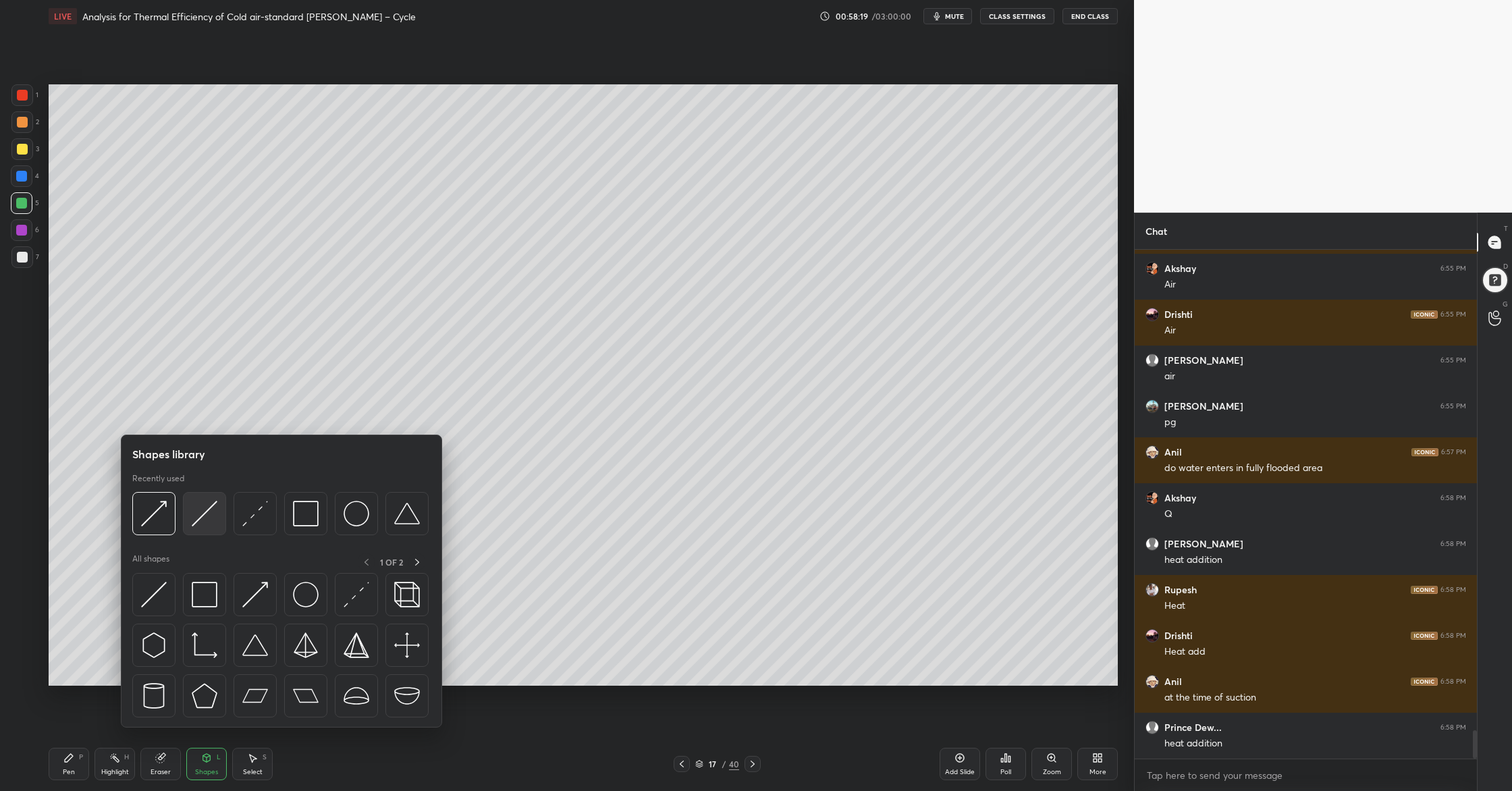
click at [204, 534] on div at bounding box center [204, 513] width 43 height 43
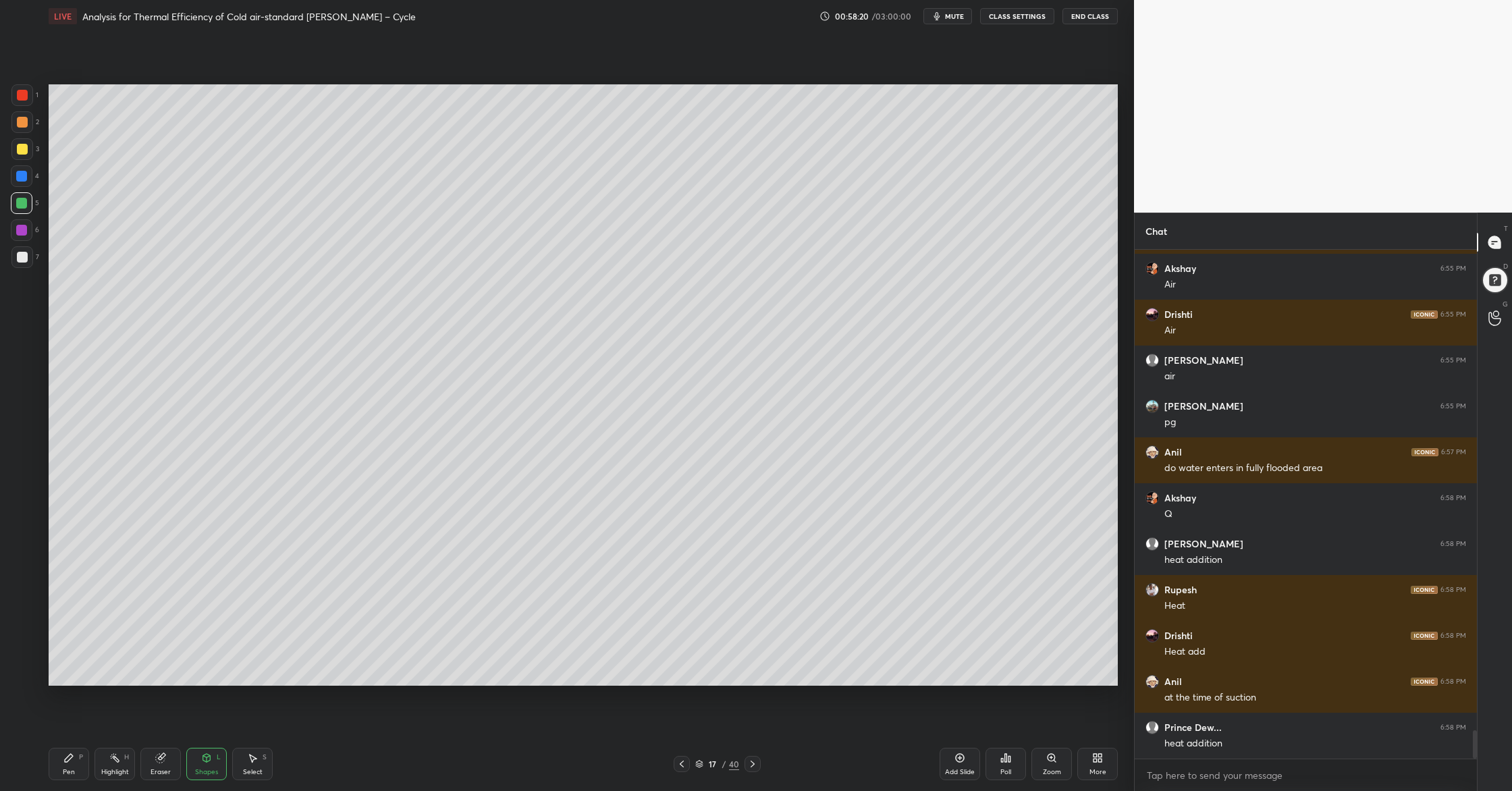
drag, startPoint x: 20, startPoint y: 263, endPoint x: 33, endPoint y: 264, distance: 13.0
click at [20, 264] on div at bounding box center [22, 257] width 22 height 22
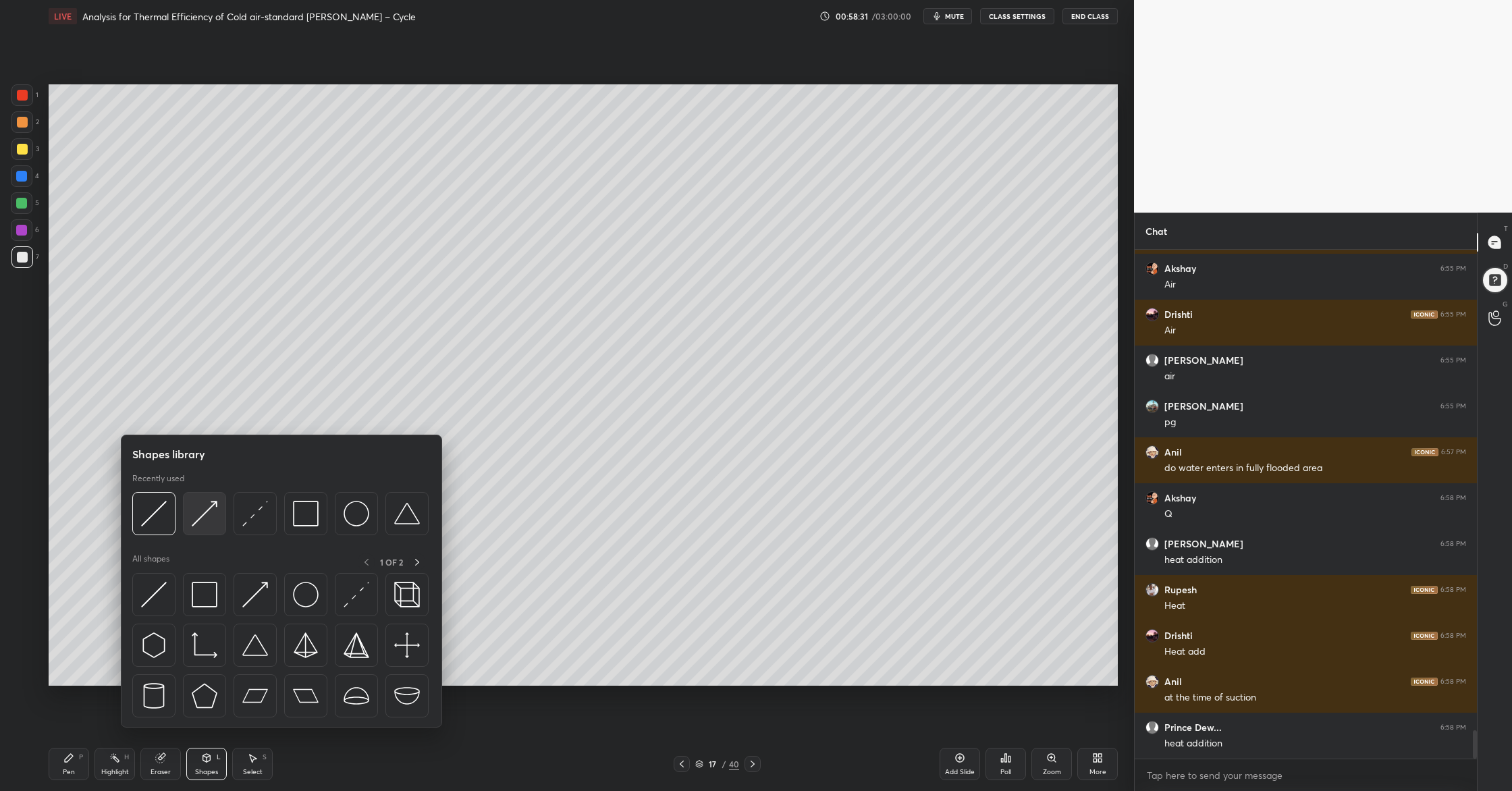
click at [201, 529] on div at bounding box center [204, 513] width 43 height 43
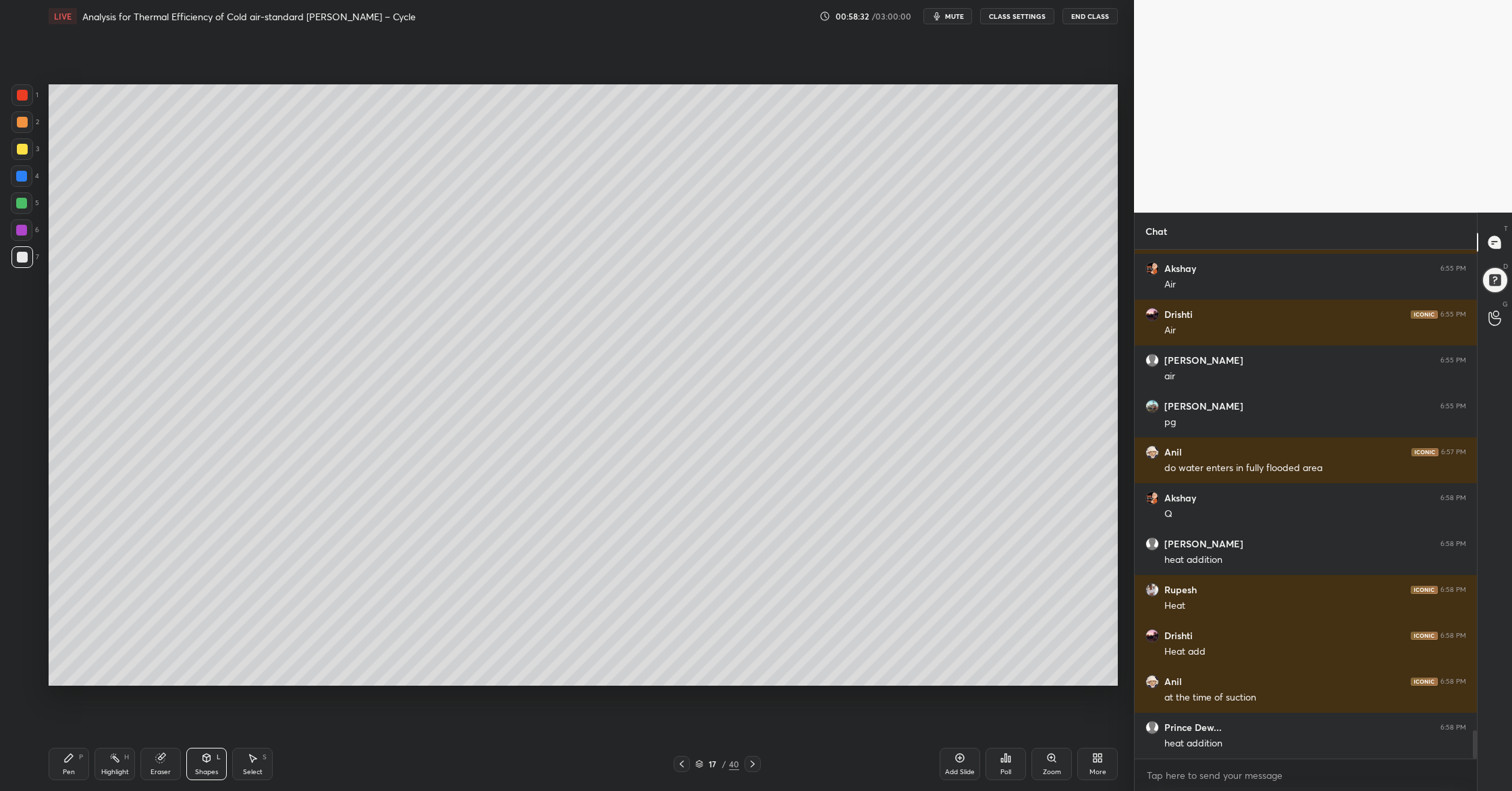
click at [23, 210] on div at bounding box center [21, 203] width 22 height 22
drag, startPoint x: 23, startPoint y: 96, endPoint x: 47, endPoint y: 97, distance: 24.0
click at [32, 98] on div at bounding box center [22, 95] width 22 height 22
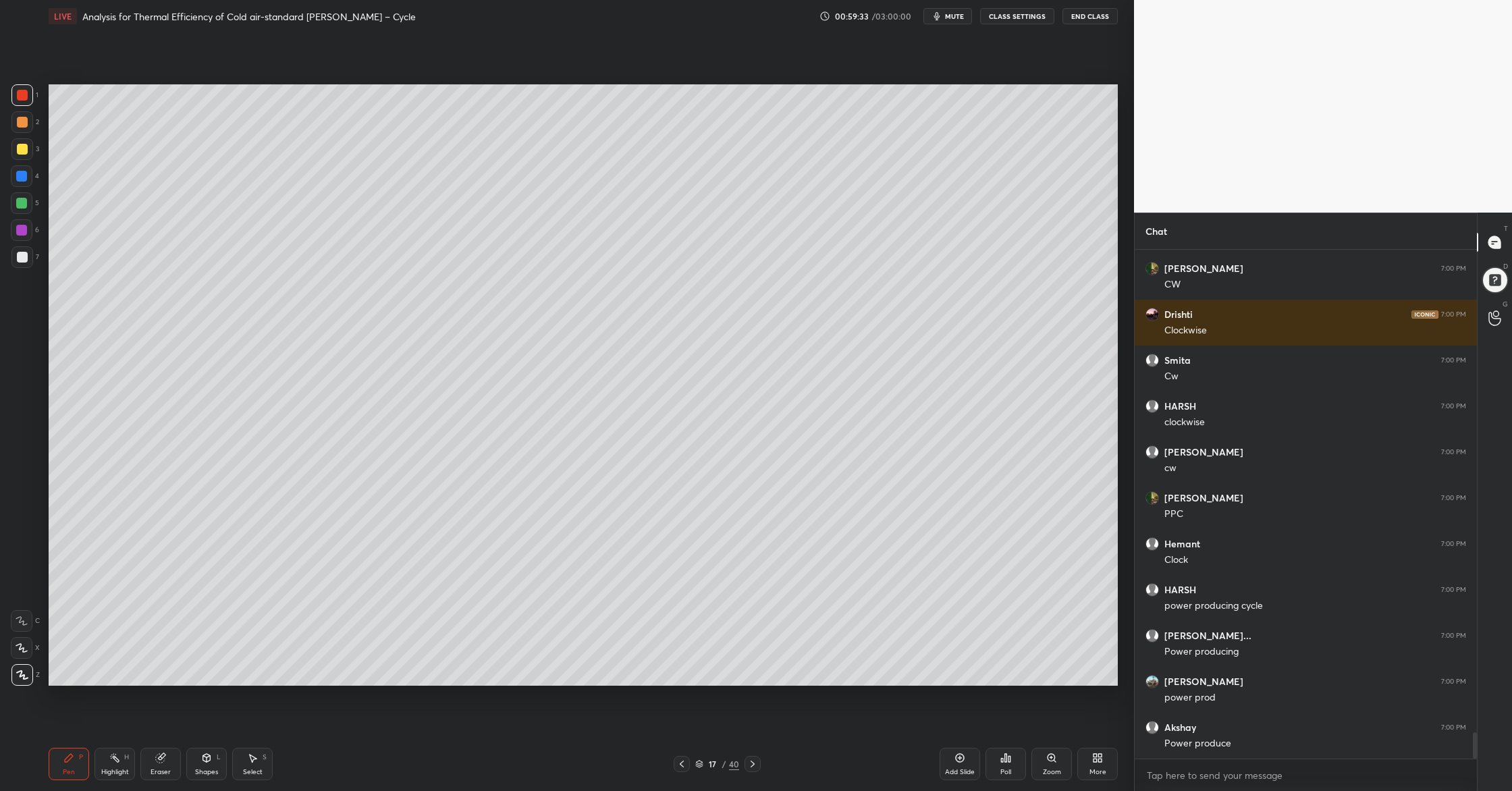
scroll to position [9354, 0]
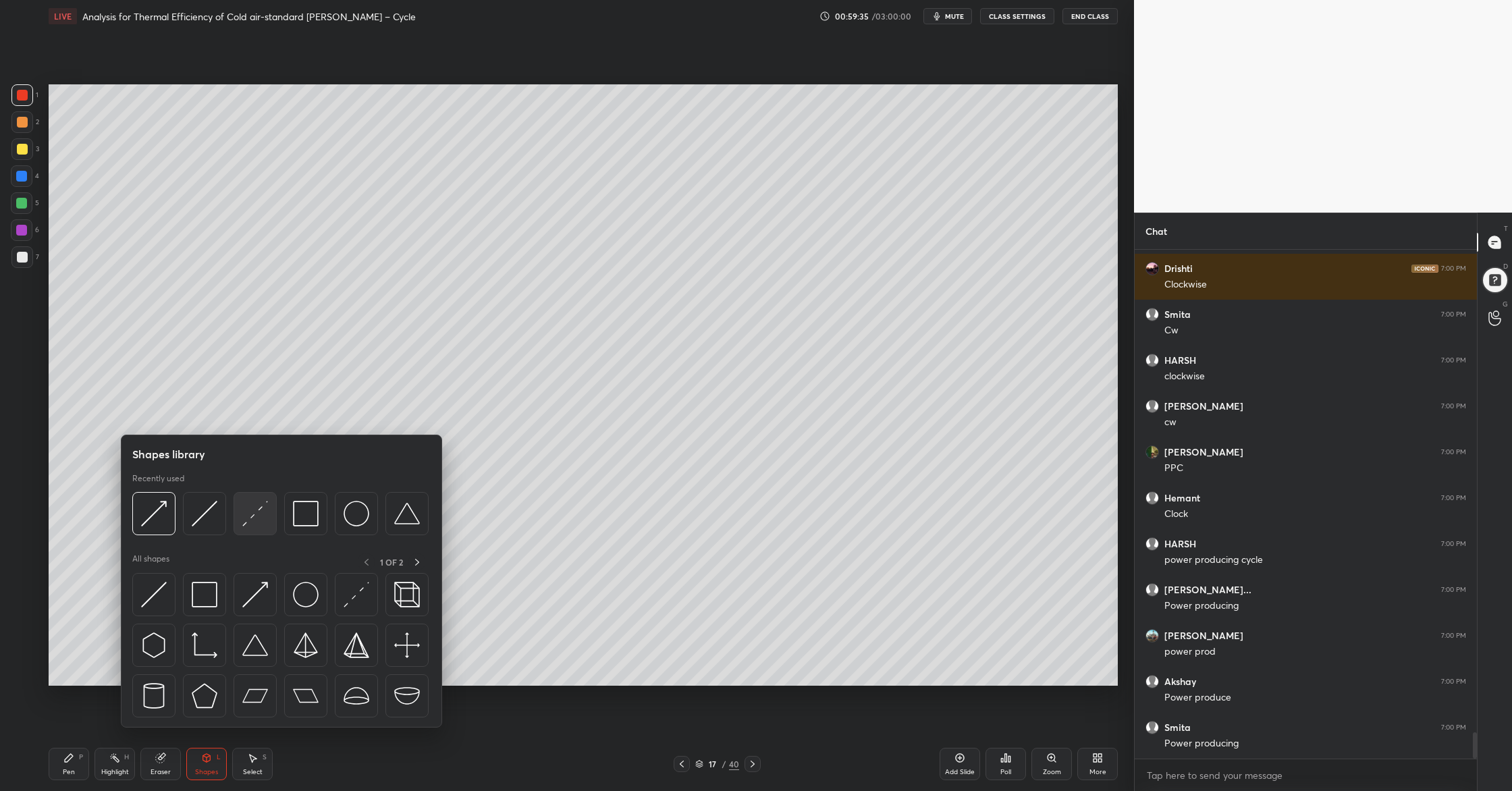
click at [259, 534] on div at bounding box center [254, 513] width 43 height 43
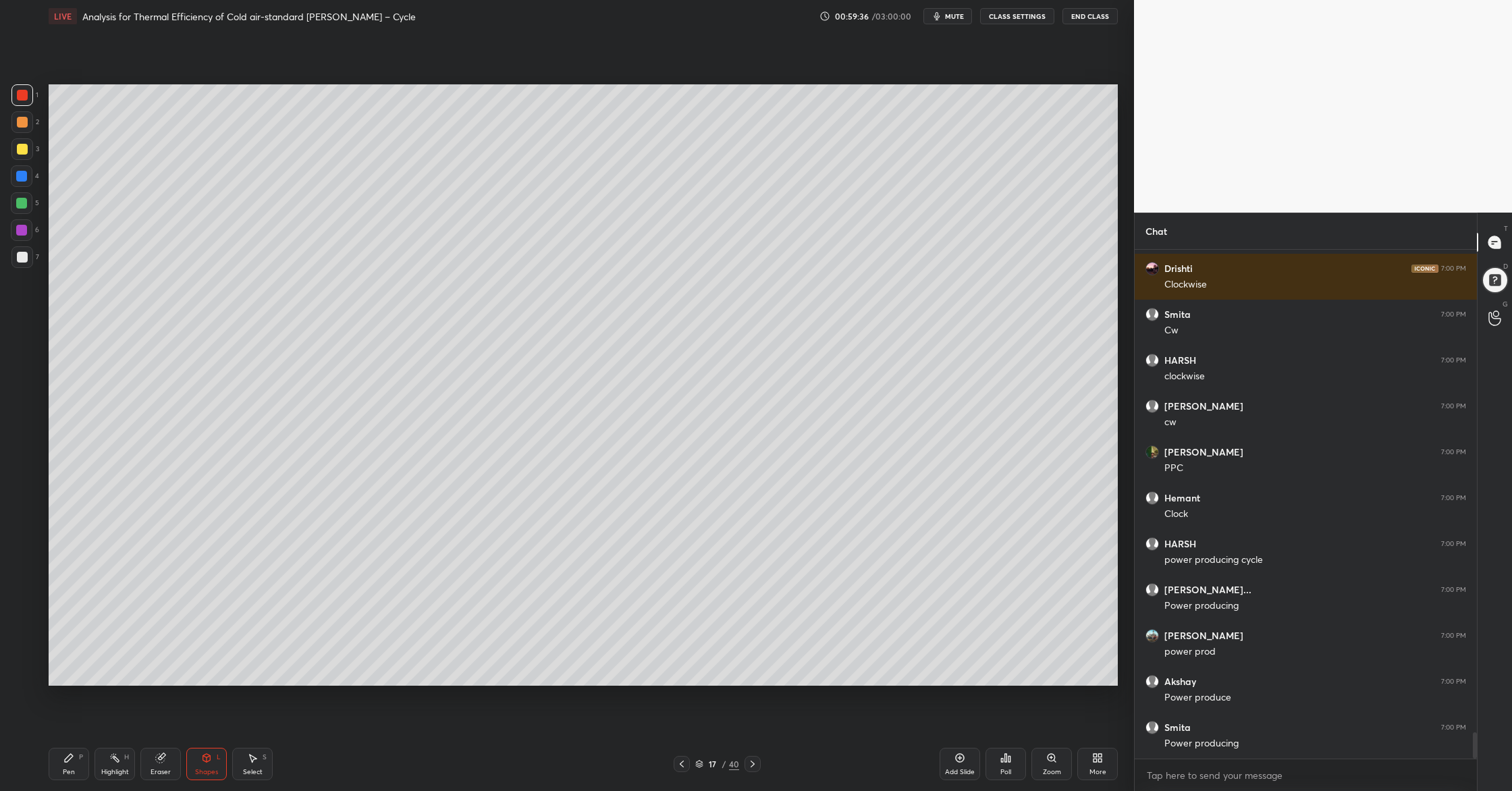
click at [24, 156] on div at bounding box center [22, 149] width 22 height 22
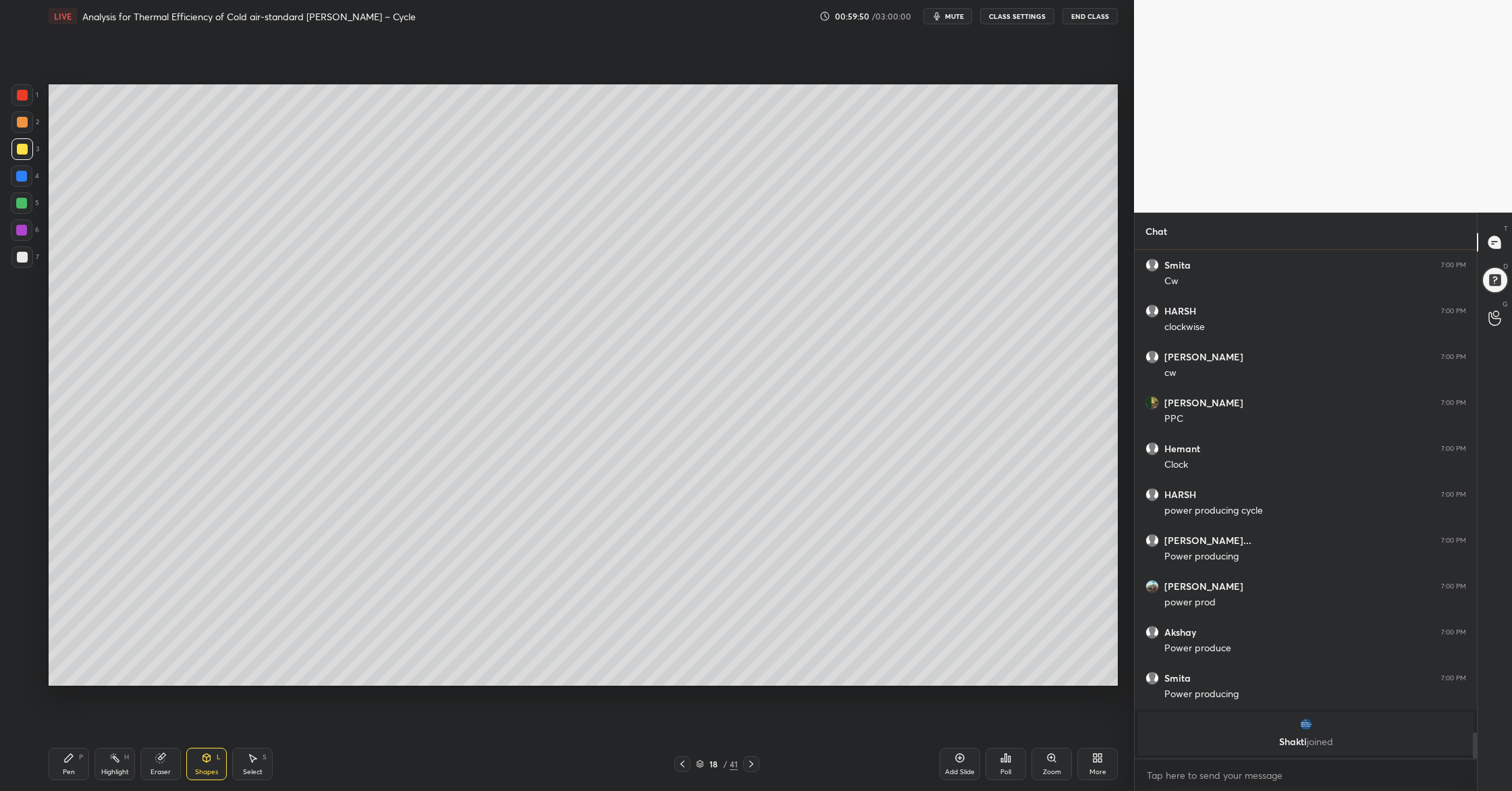
click at [22, 266] on div at bounding box center [22, 257] width 22 height 22
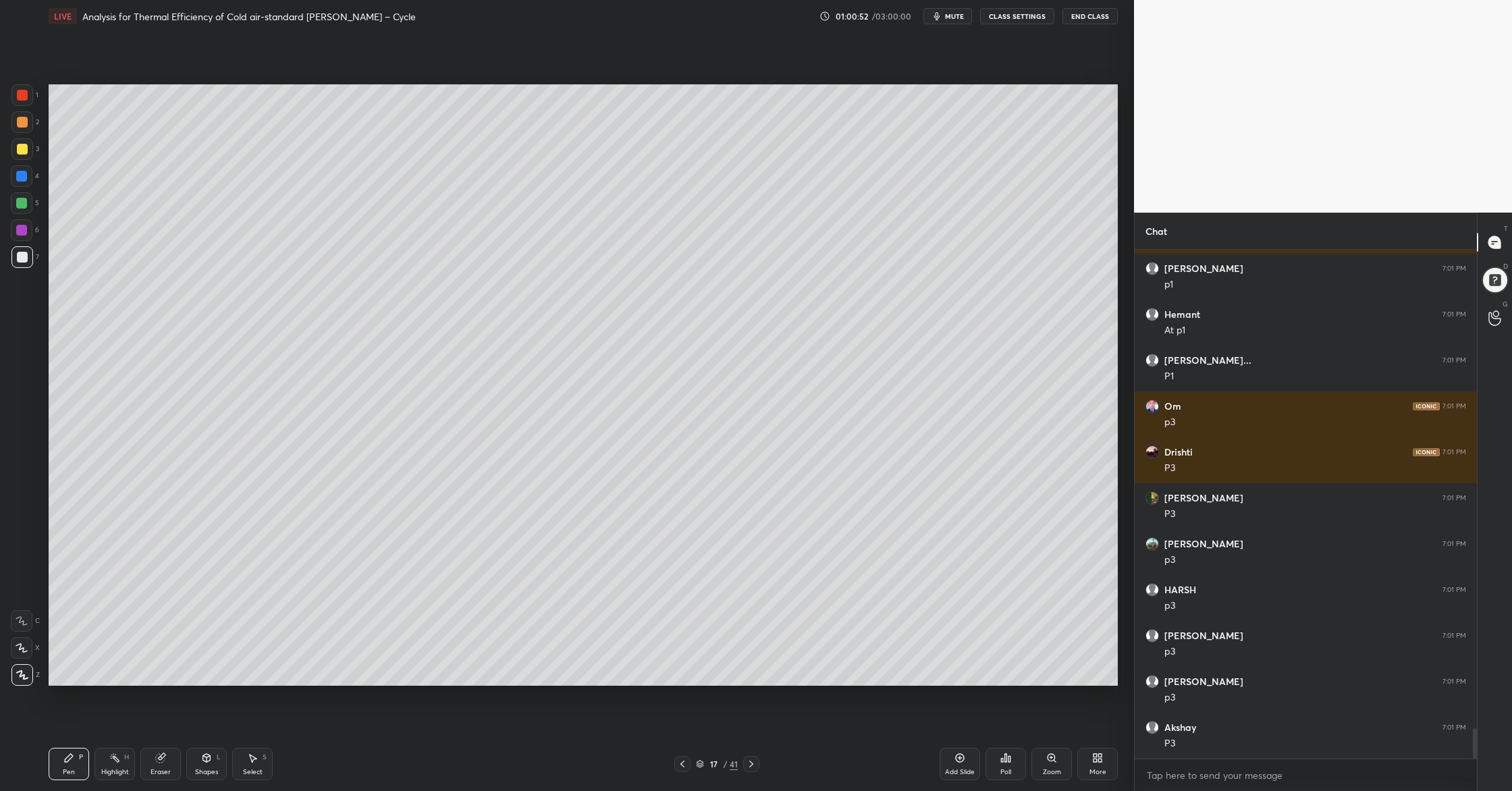
scroll to position [7971, 0]
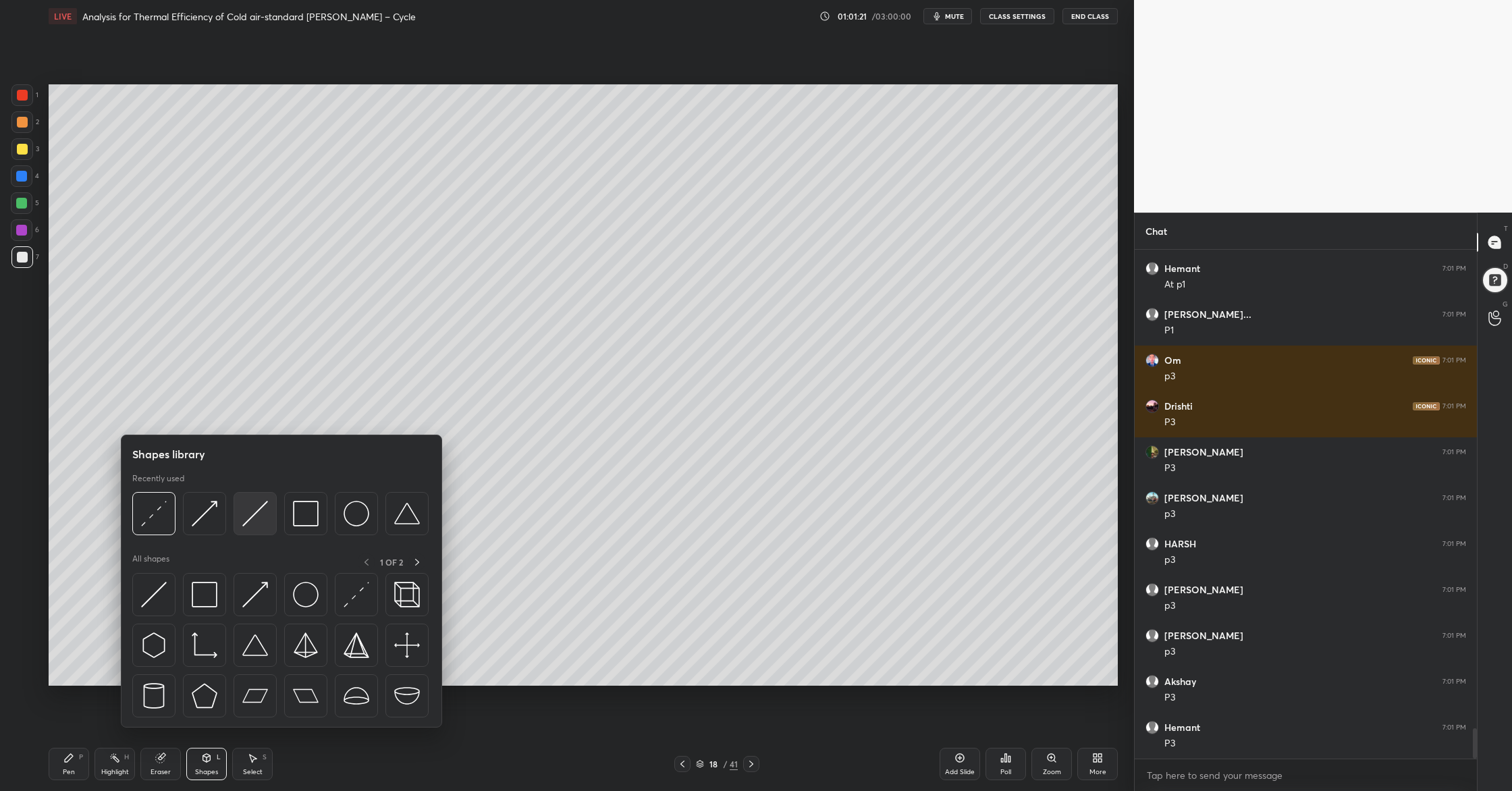
click at [262, 531] on div at bounding box center [254, 513] width 43 height 43
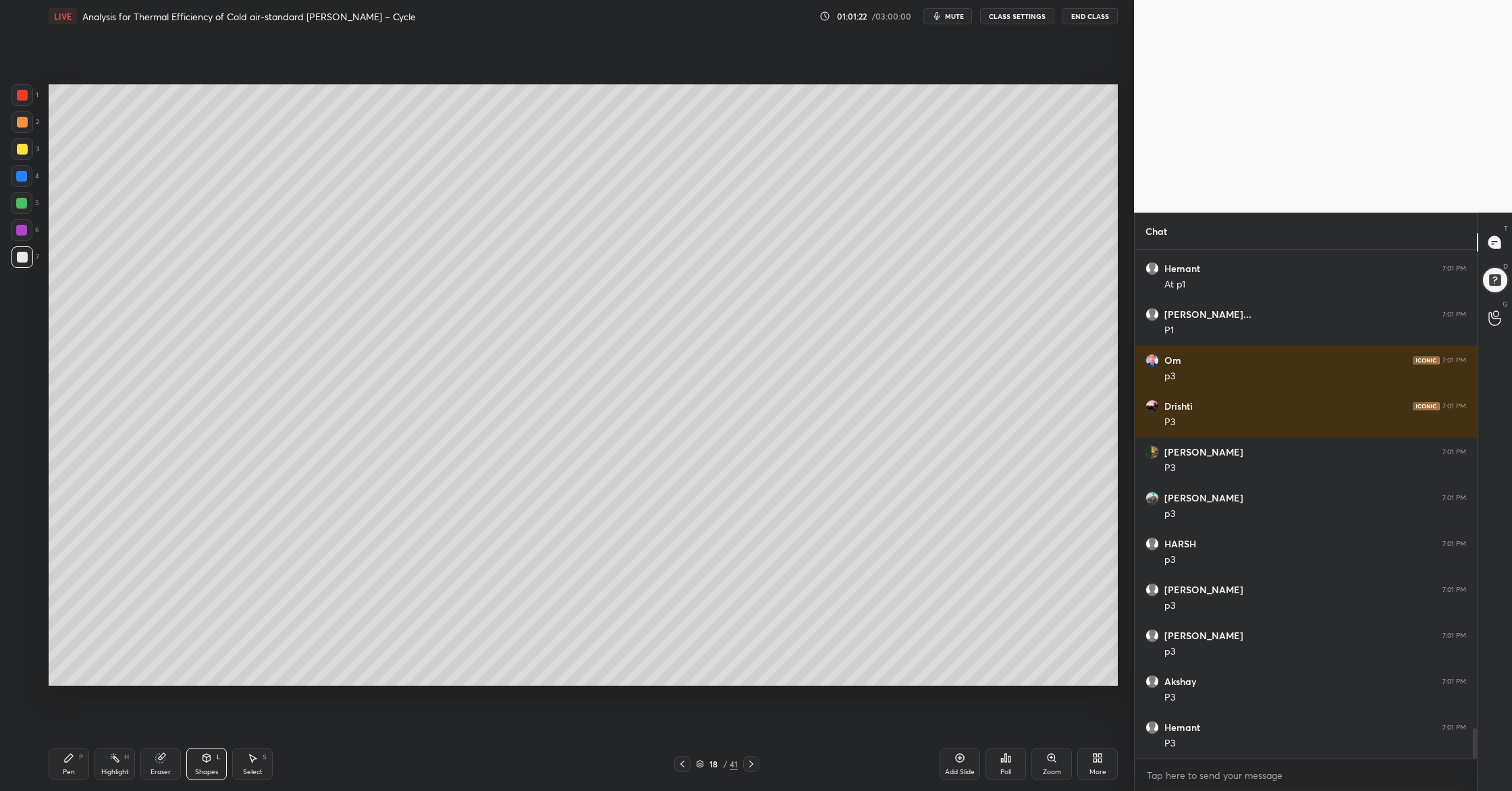
drag, startPoint x: 24, startPoint y: 120, endPoint x: 23, endPoint y: 127, distance: 7.1
click at [23, 121] on div at bounding box center [22, 122] width 11 height 11
click at [20, 206] on div at bounding box center [21, 203] width 11 height 11
click at [21, 258] on div at bounding box center [22, 257] width 11 height 11
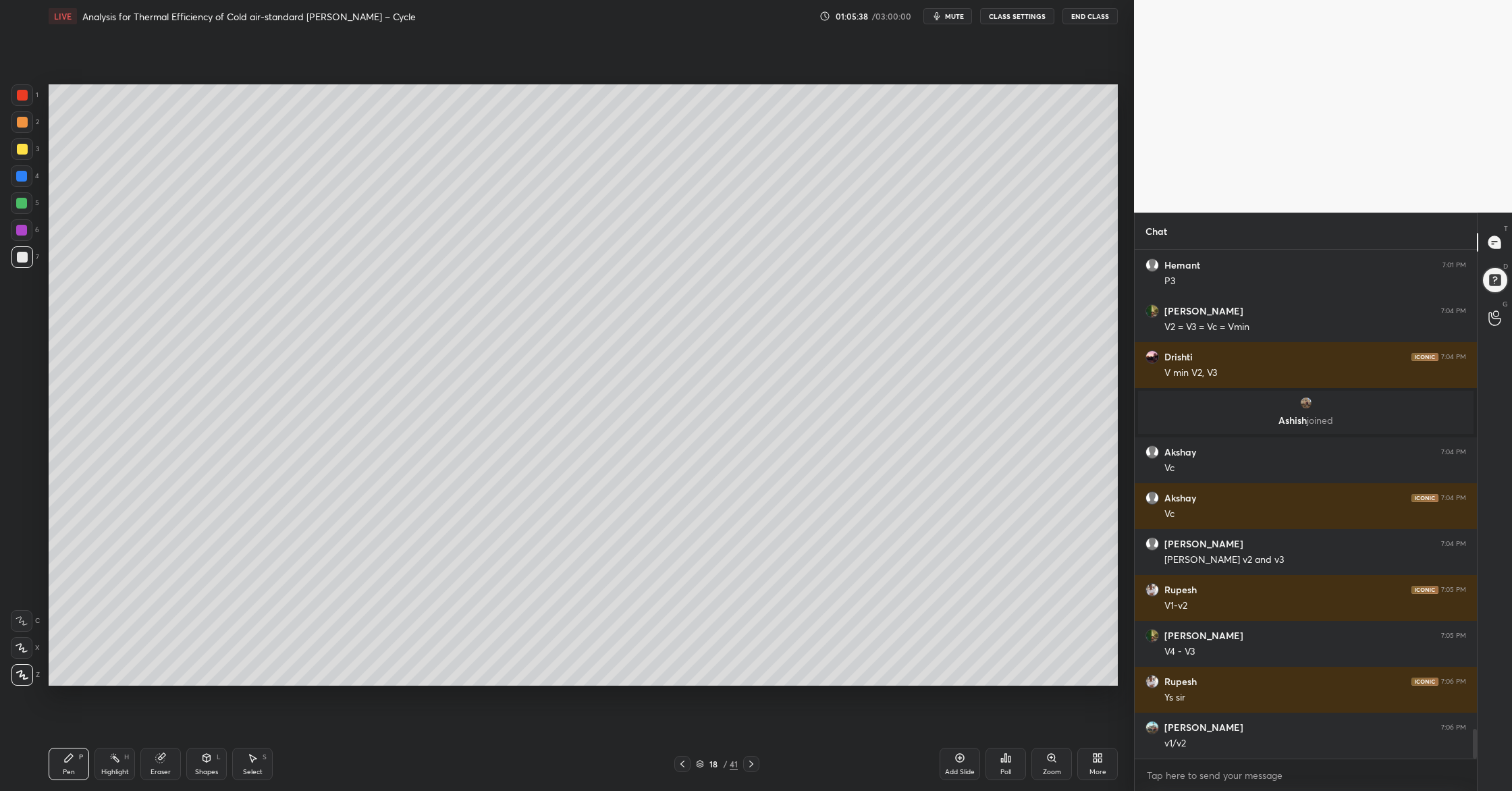
scroll to position [8172, 0]
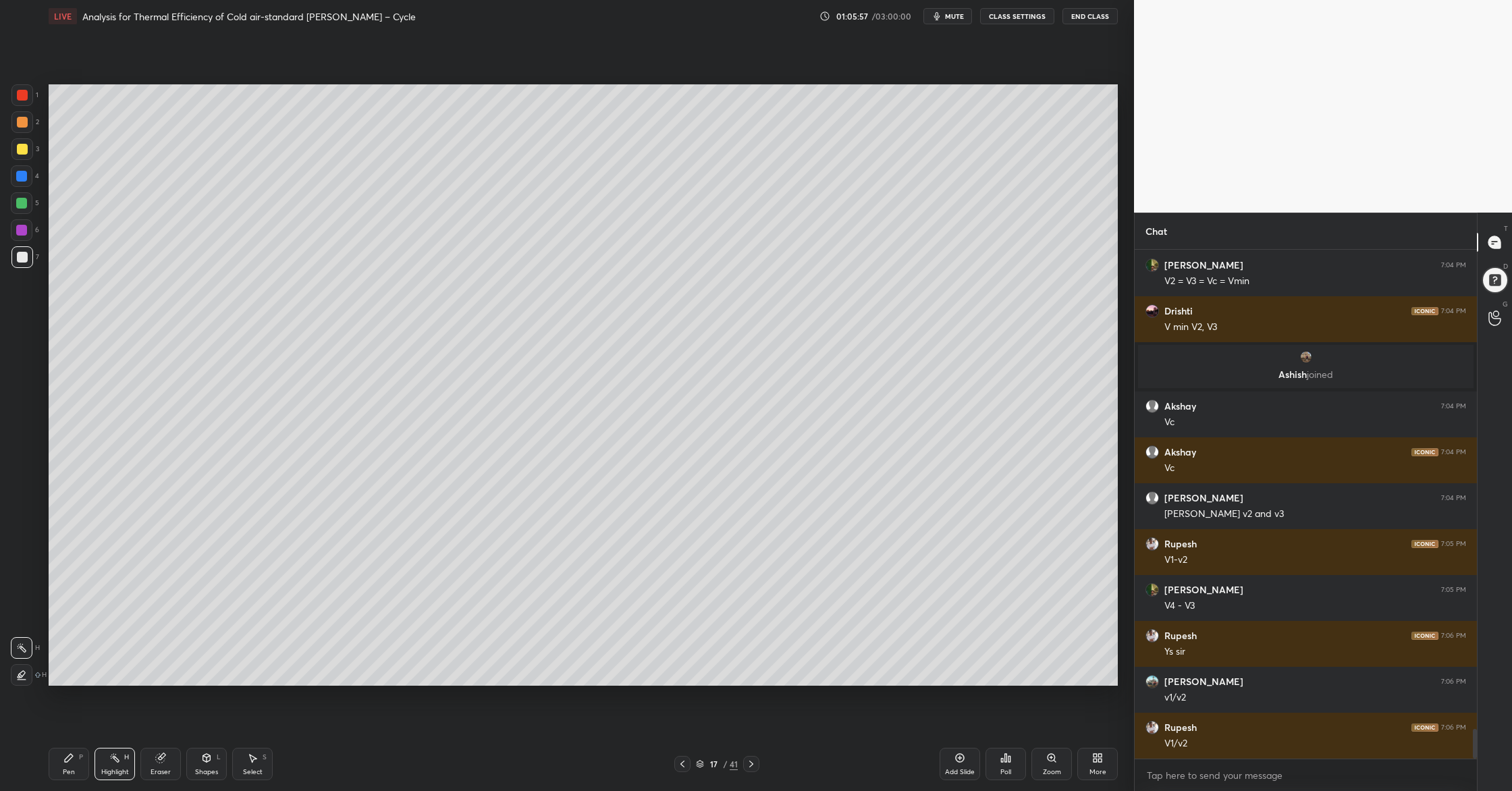
drag, startPoint x: 30, startPoint y: 148, endPoint x: 44, endPoint y: 156, distance: 16.1
click at [31, 153] on div at bounding box center [22, 149] width 22 height 22
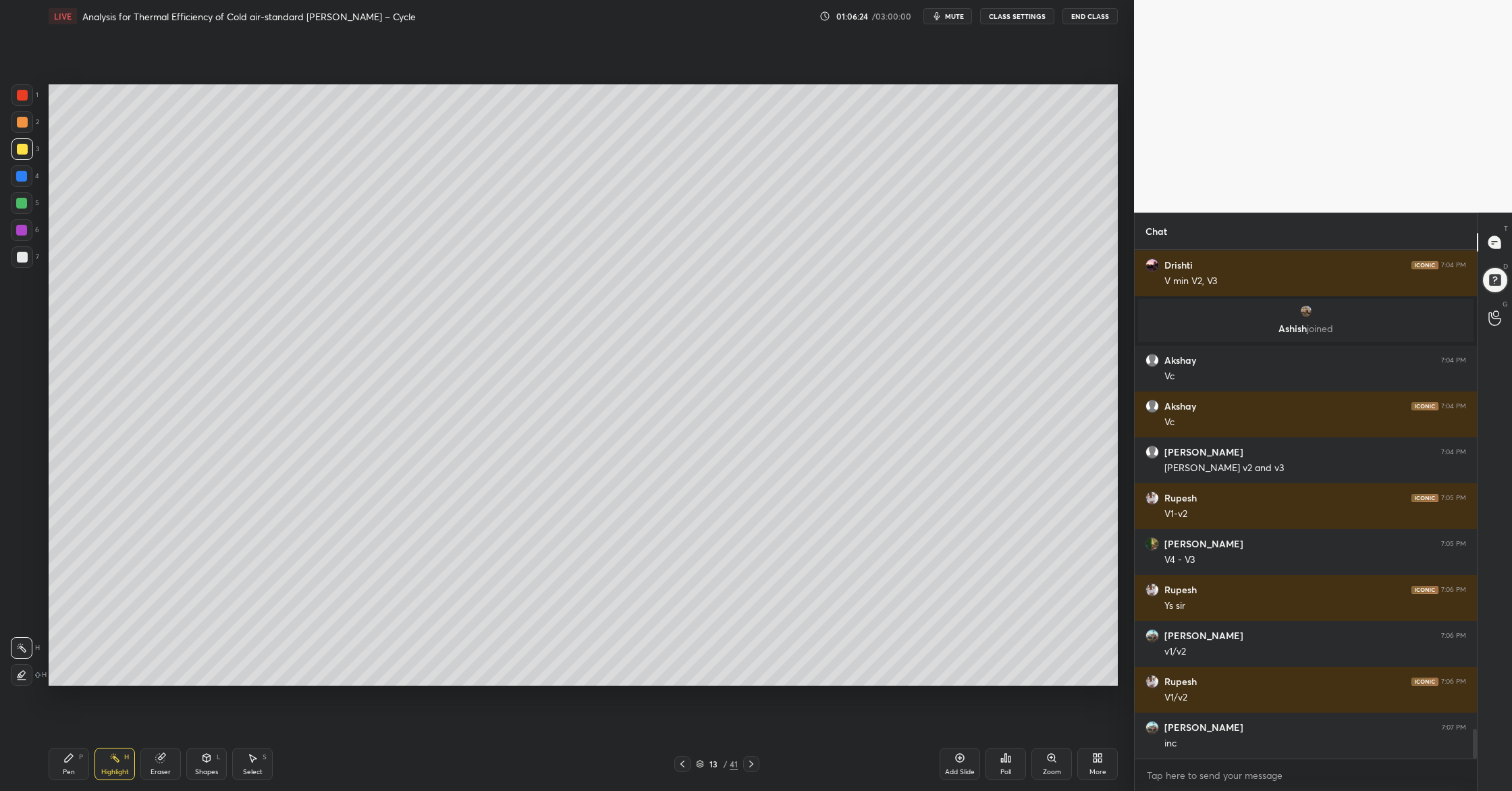
scroll to position [8263, 0]
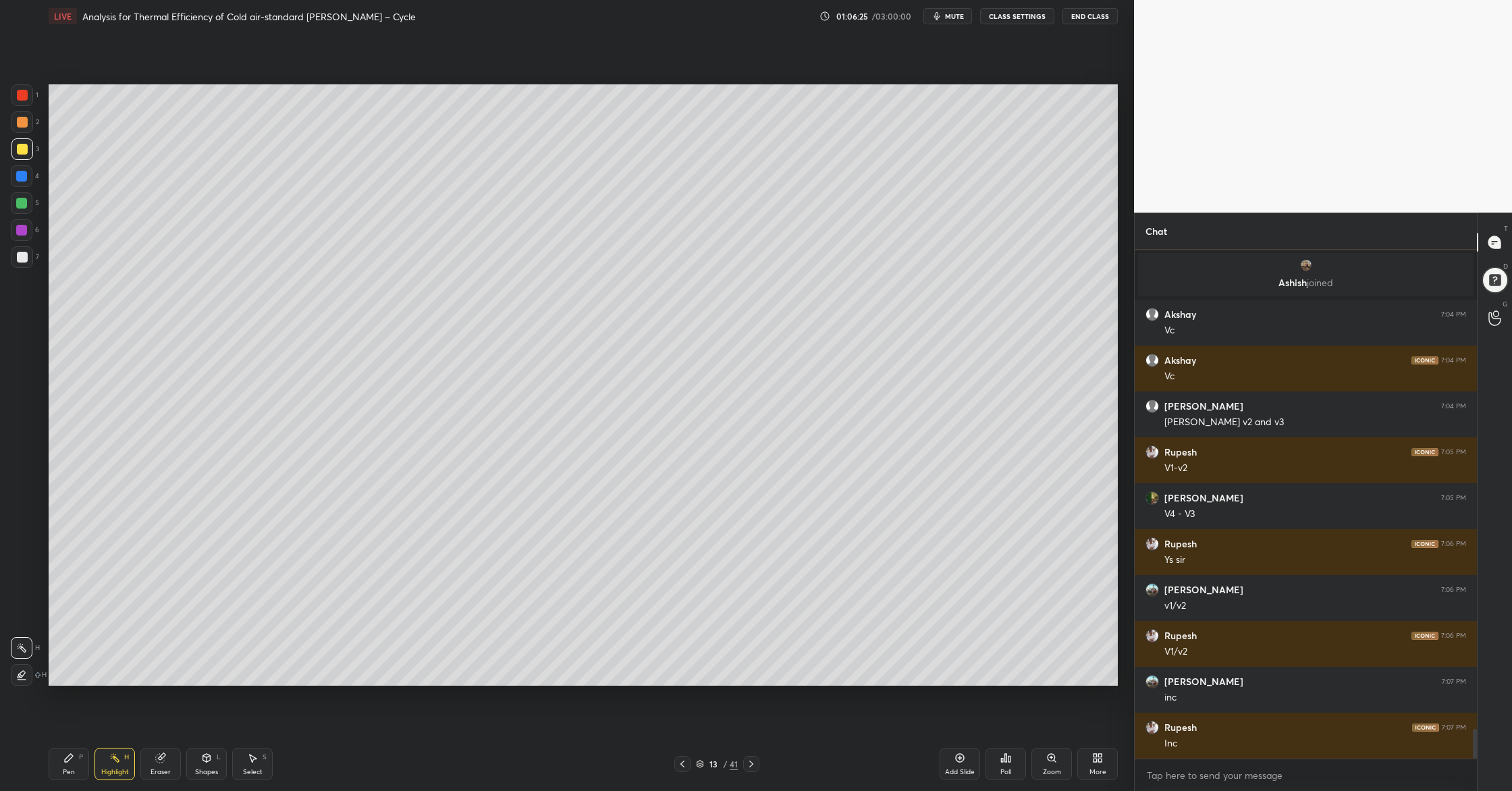
click at [22, 98] on div at bounding box center [22, 95] width 11 height 11
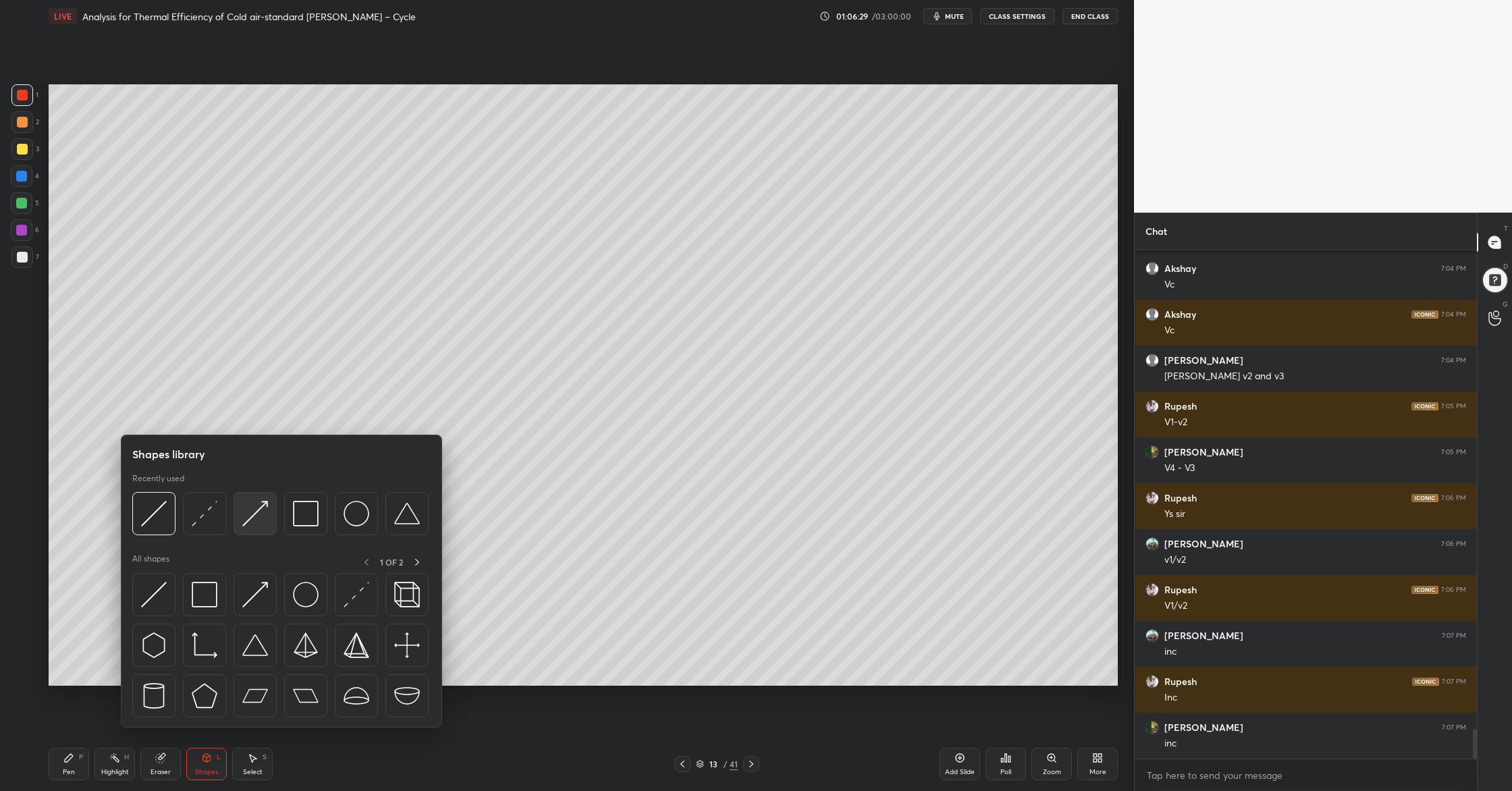
click at [254, 529] on div at bounding box center [254, 513] width 43 height 43
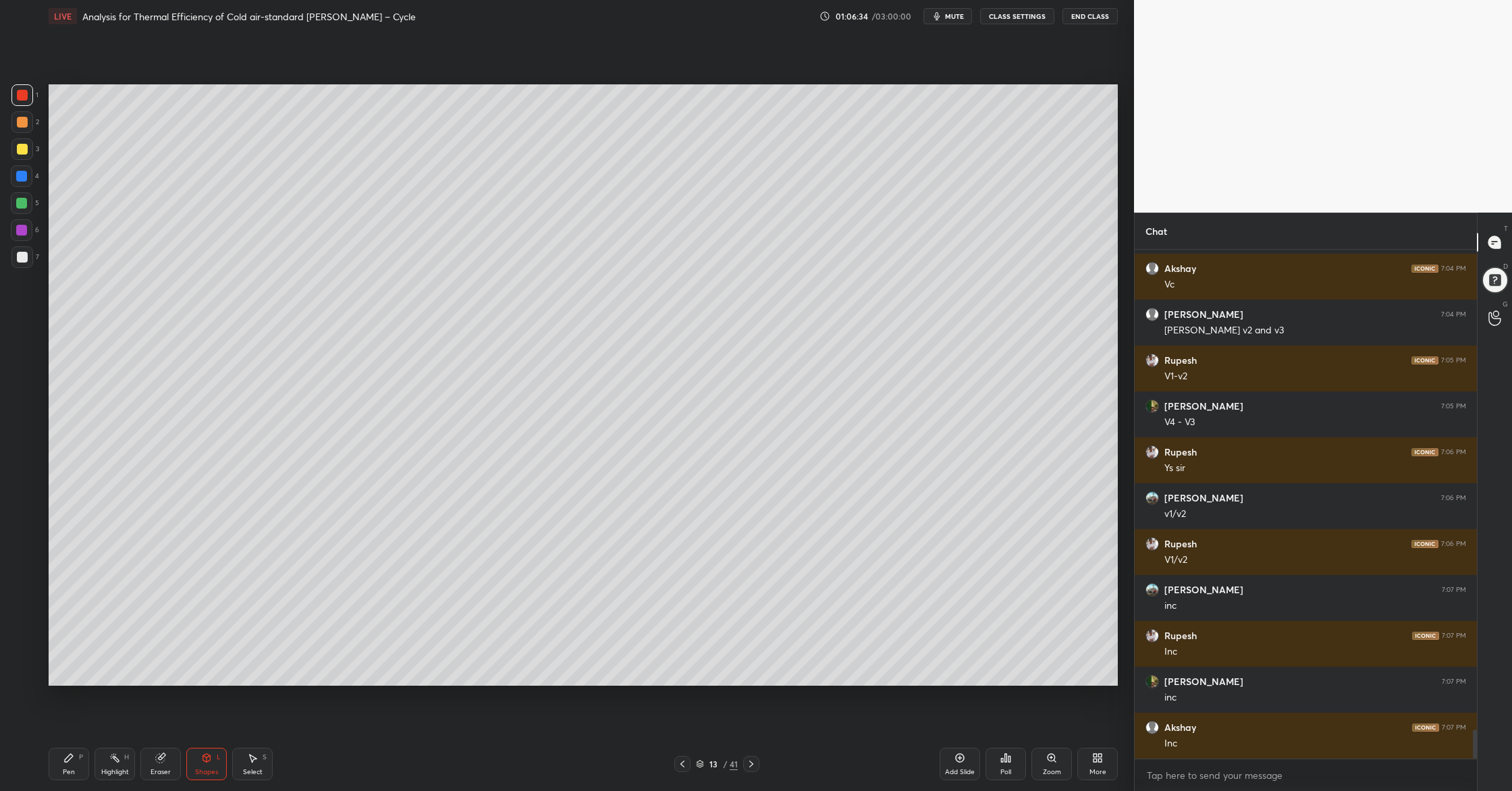
scroll to position [8401, 0]
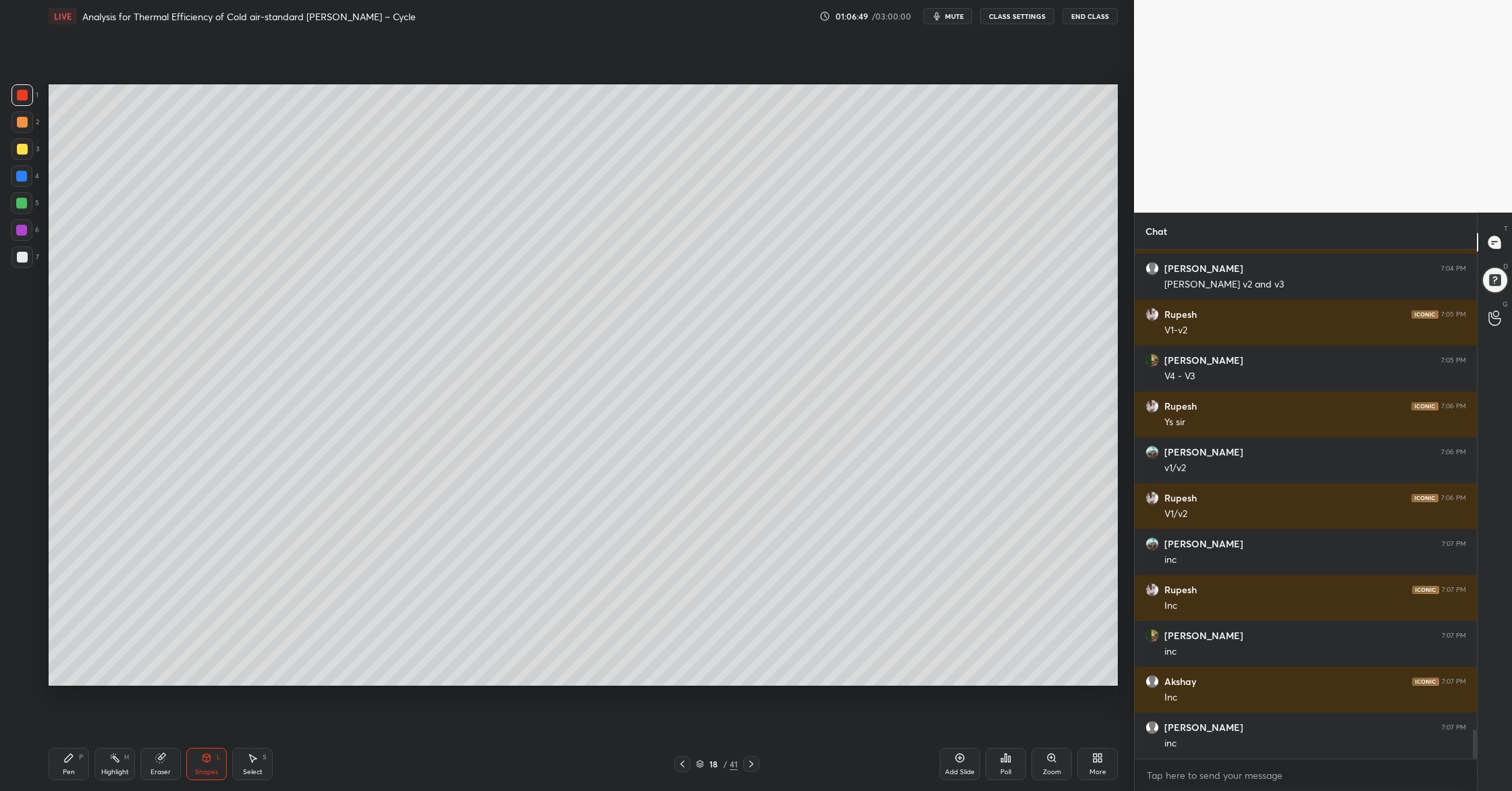
drag, startPoint x: 27, startPoint y: 198, endPoint x: 37, endPoint y: 204, distance: 11.7
click at [30, 203] on div at bounding box center [21, 203] width 22 height 22
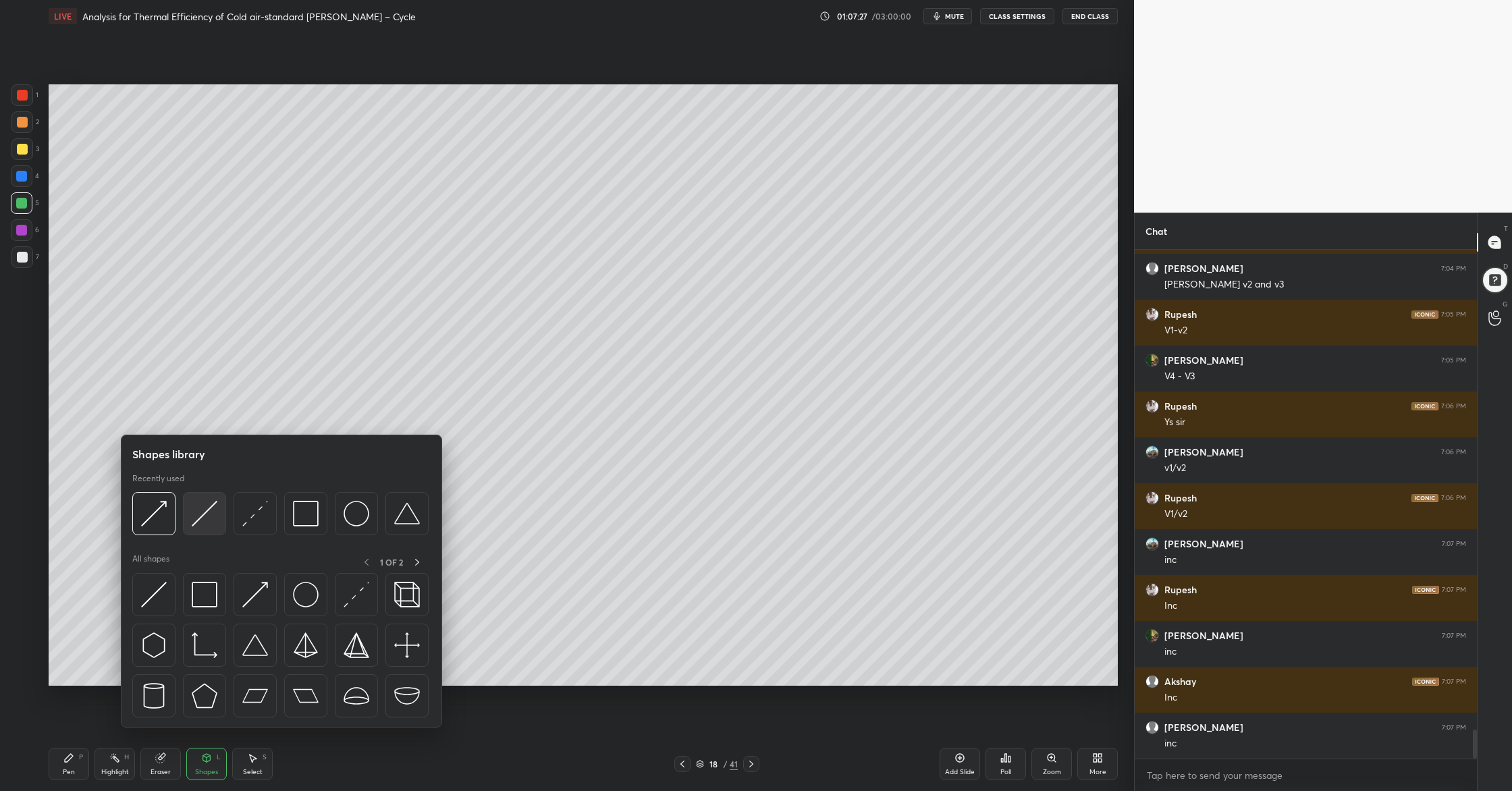
click at [206, 528] on div at bounding box center [204, 513] width 43 height 43
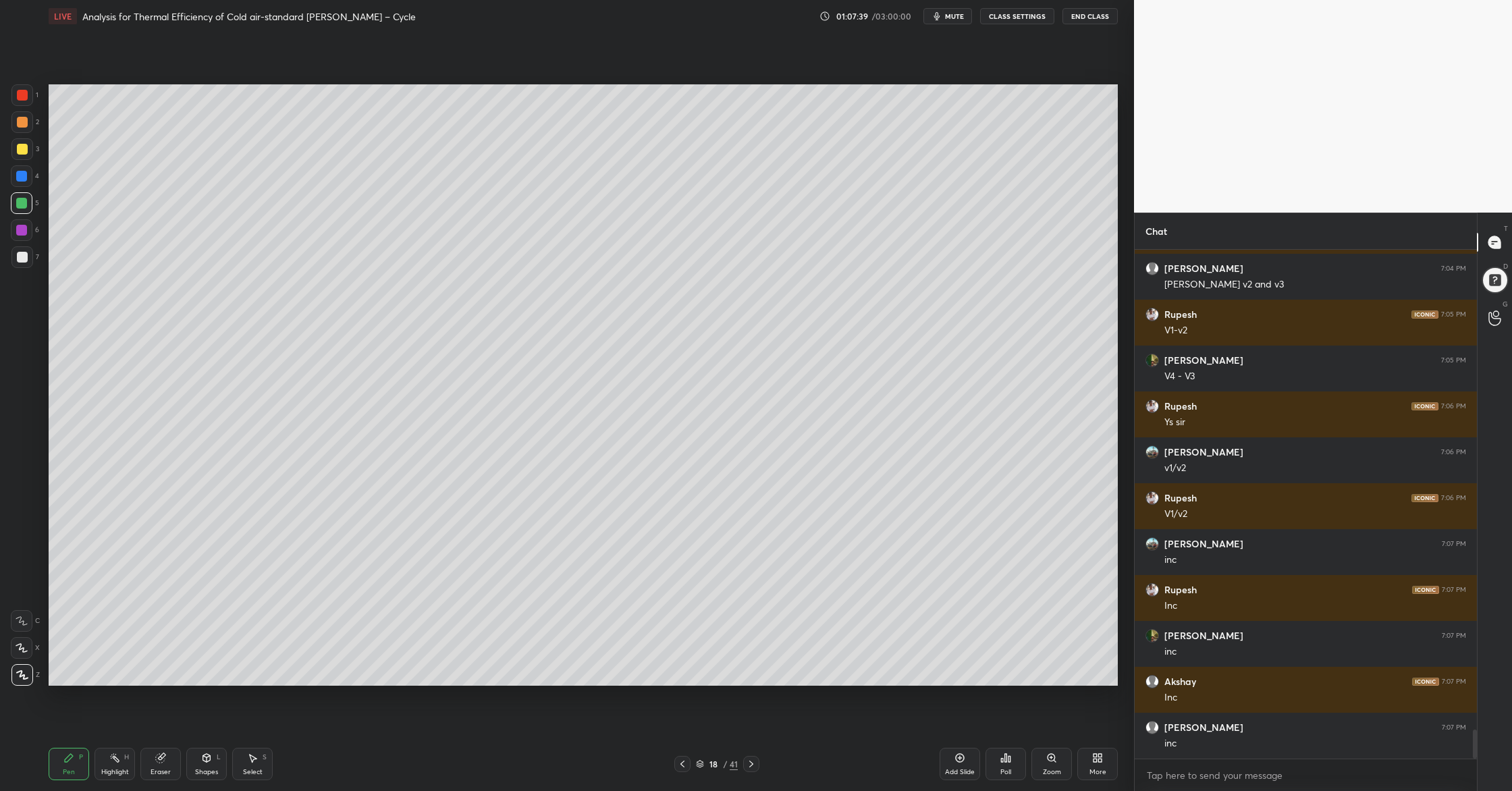
drag, startPoint x: 19, startPoint y: 259, endPoint x: 44, endPoint y: 259, distance: 25.0
click at [23, 260] on div at bounding box center [22, 257] width 11 height 11
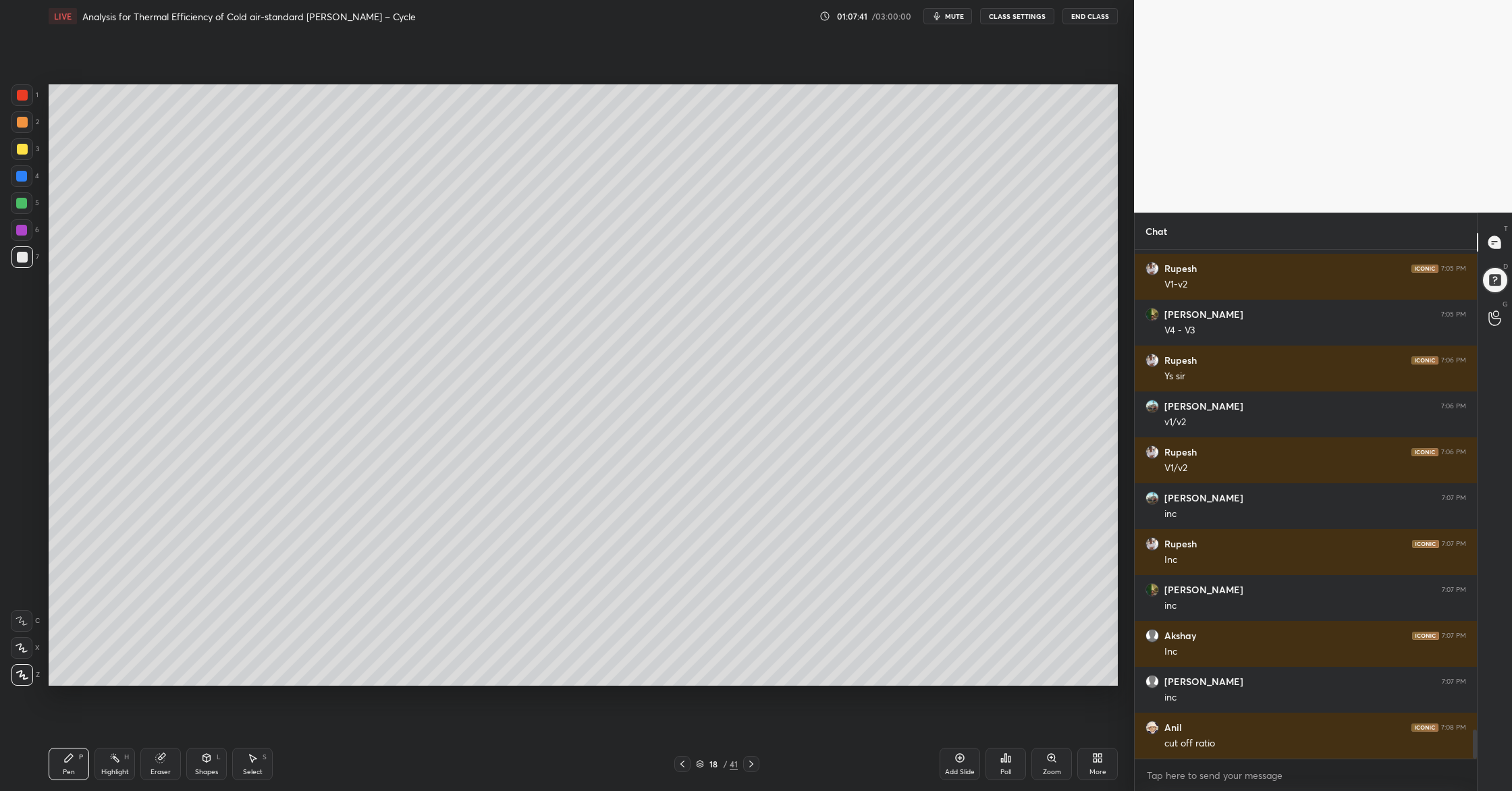
click at [28, 132] on div "2" at bounding box center [25, 125] width 28 height 27
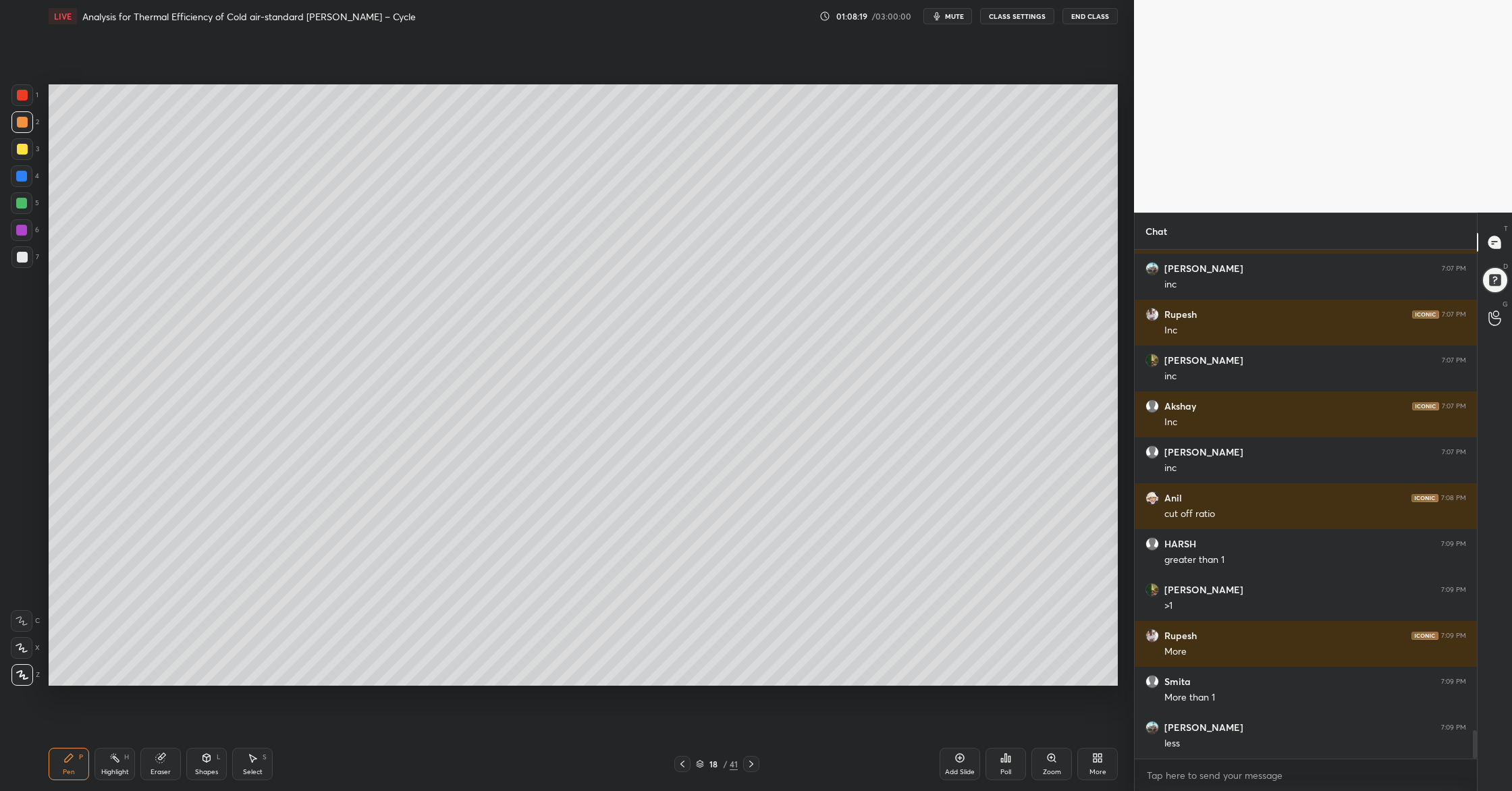
scroll to position [8723, 0]
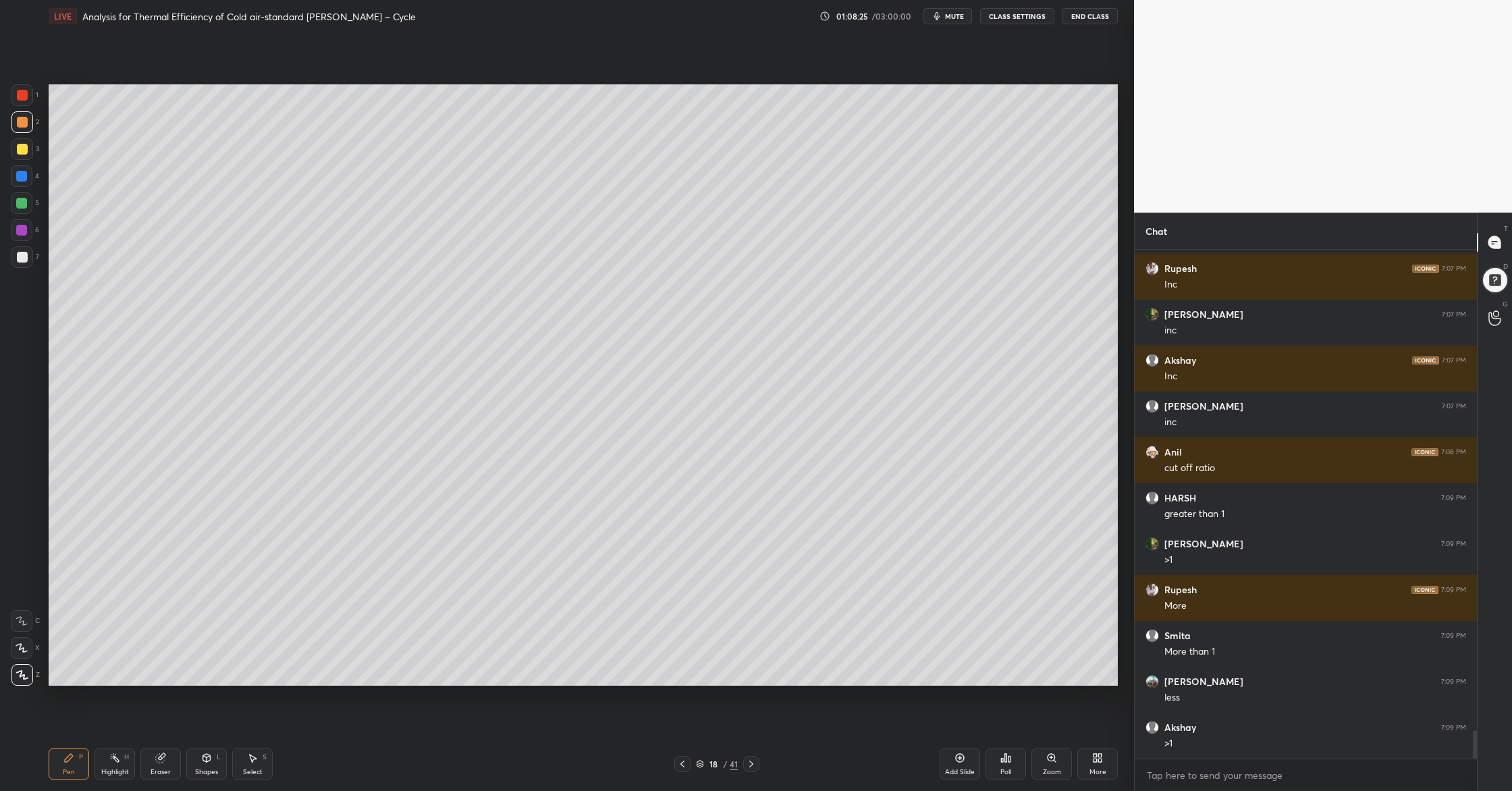
click at [22, 206] on div at bounding box center [21, 203] width 11 height 11
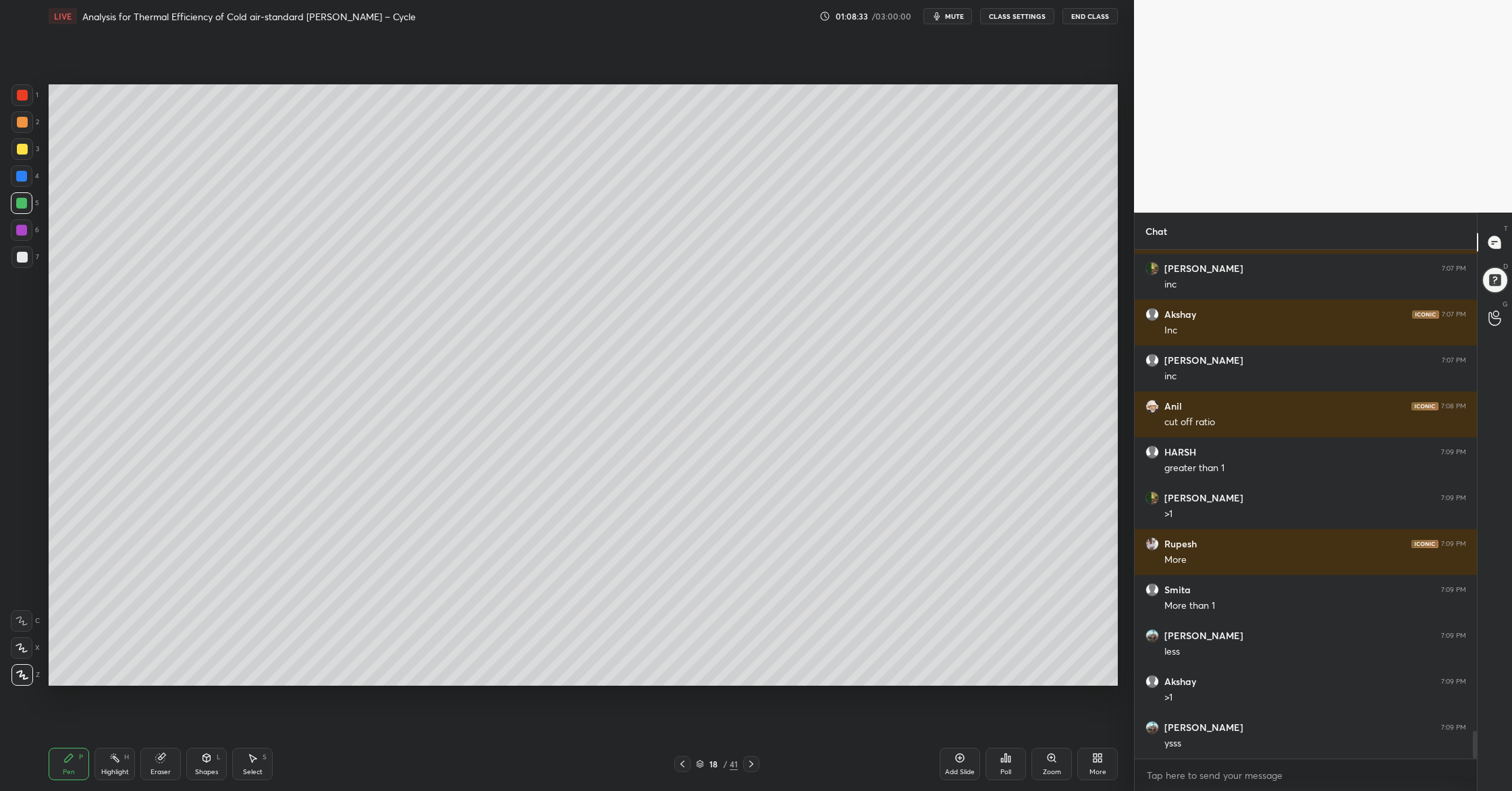
scroll to position [8814, 0]
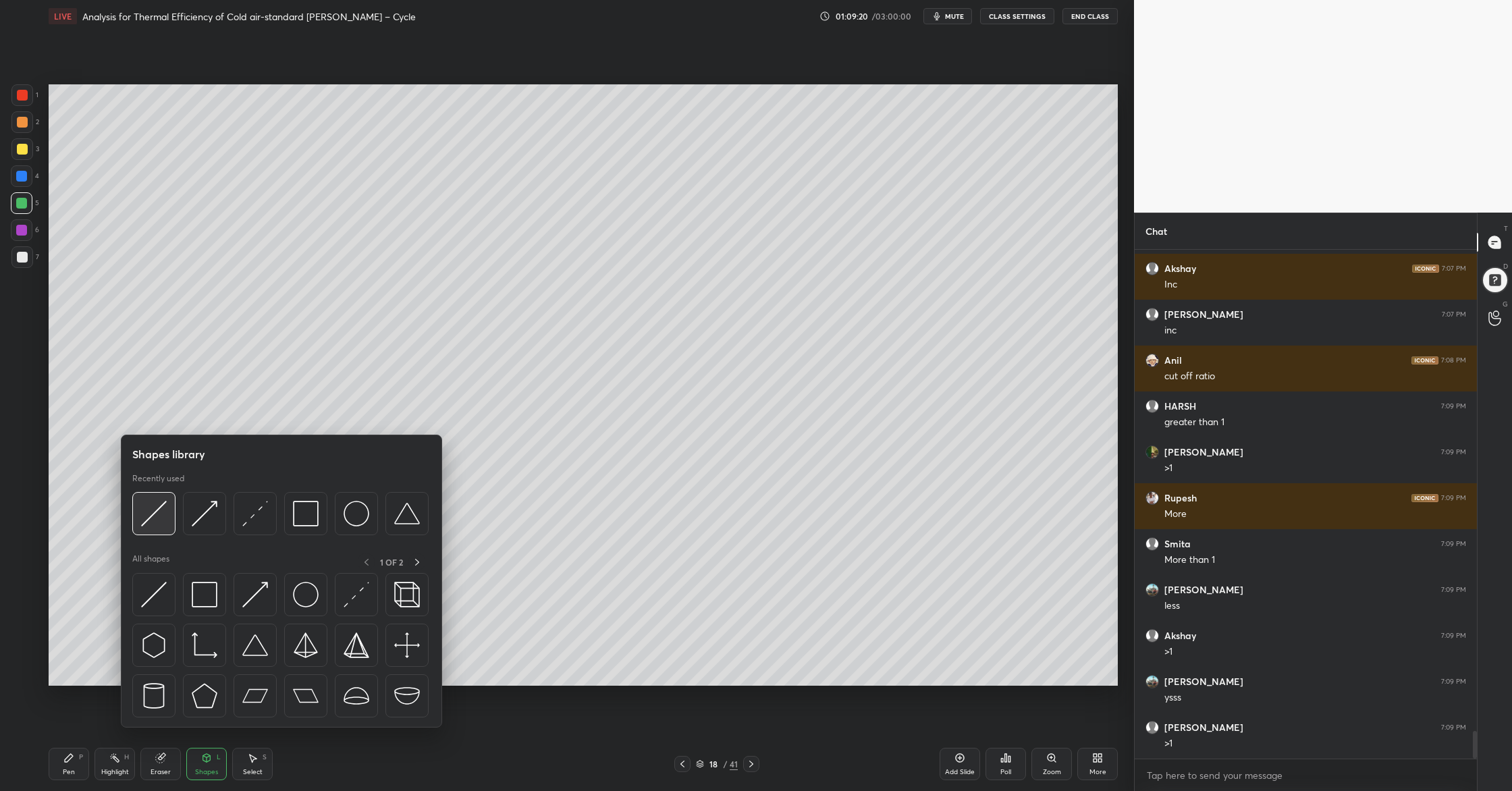
click at [156, 528] on div at bounding box center [153, 513] width 43 height 43
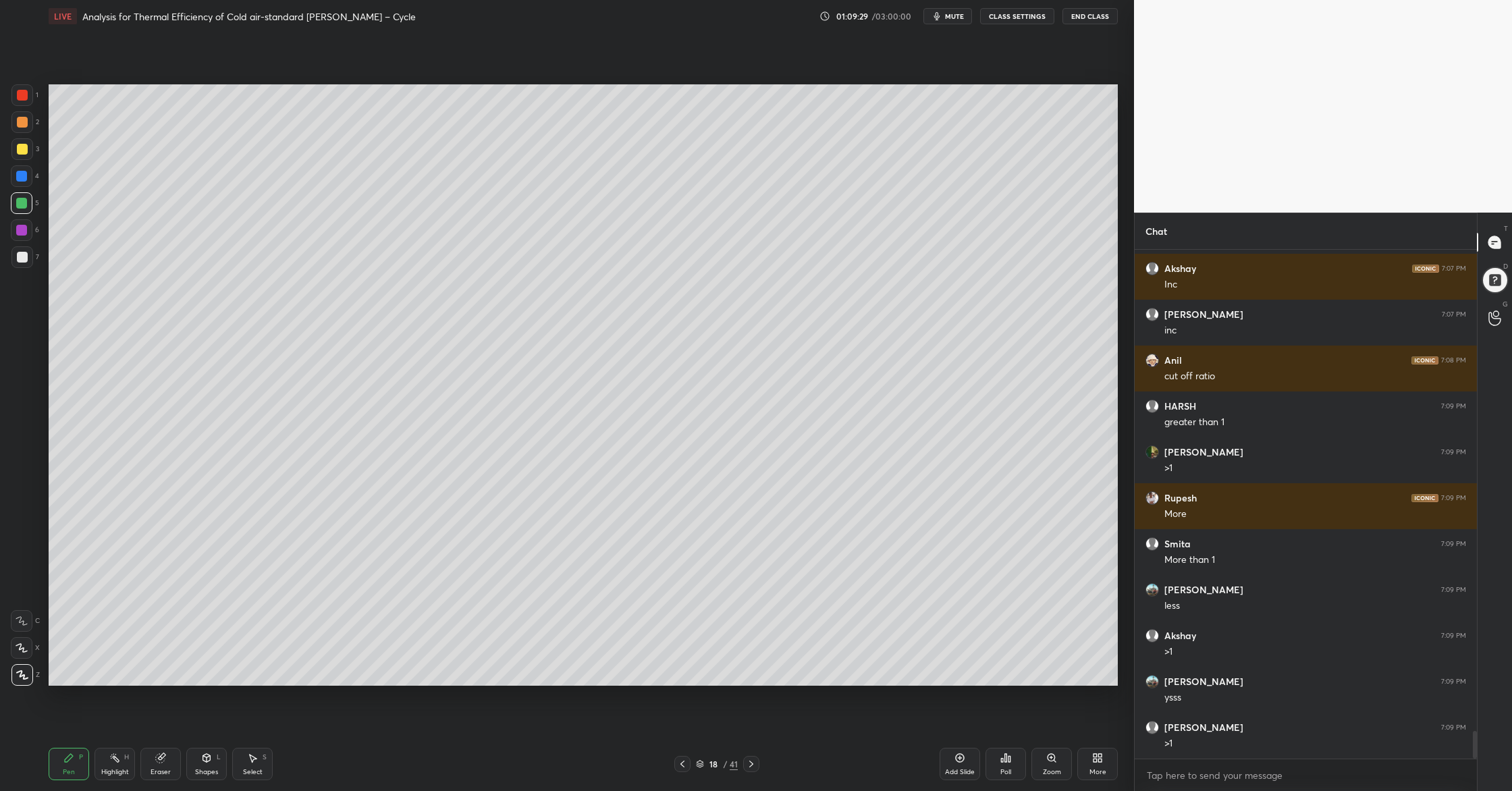
scroll to position [8860, 0]
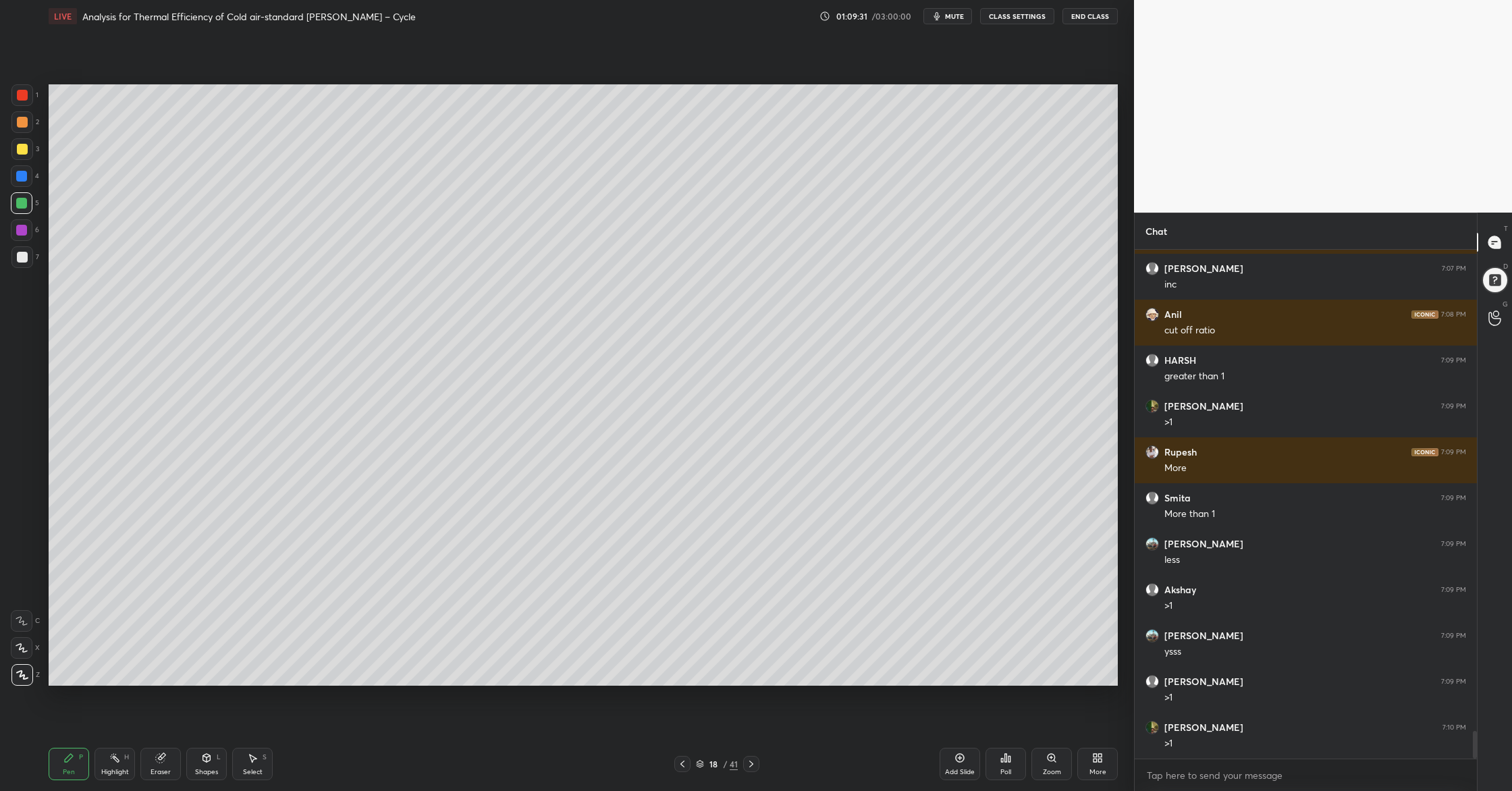
drag, startPoint x: 24, startPoint y: 128, endPoint x: 33, endPoint y: 134, distance: 10.8
click at [28, 132] on div "2" at bounding box center [25, 122] width 28 height 22
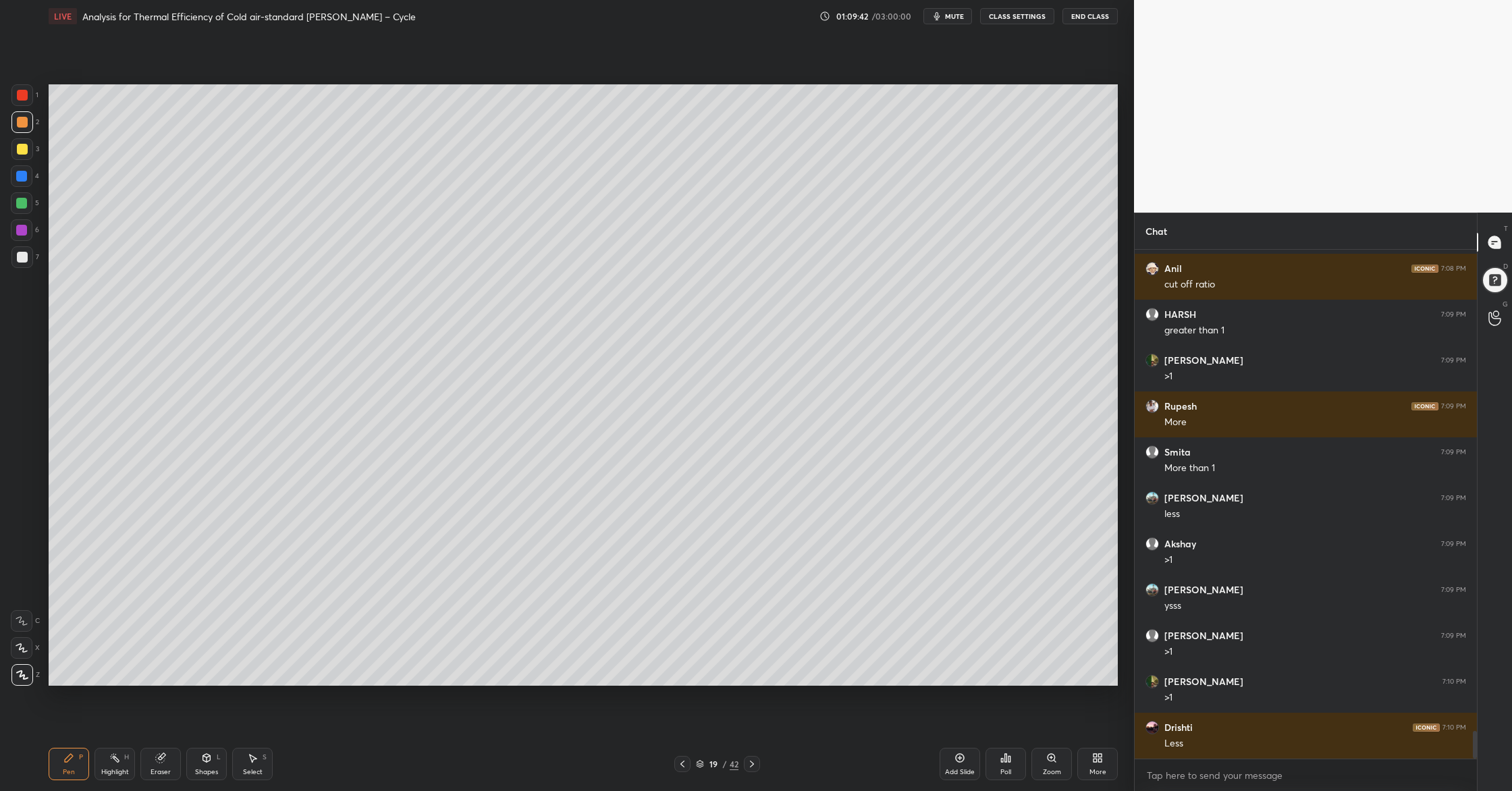
drag, startPoint x: 21, startPoint y: 127, endPoint x: 40, endPoint y: 129, distance: 19.1
click at [22, 127] on div at bounding box center [22, 122] width 22 height 22
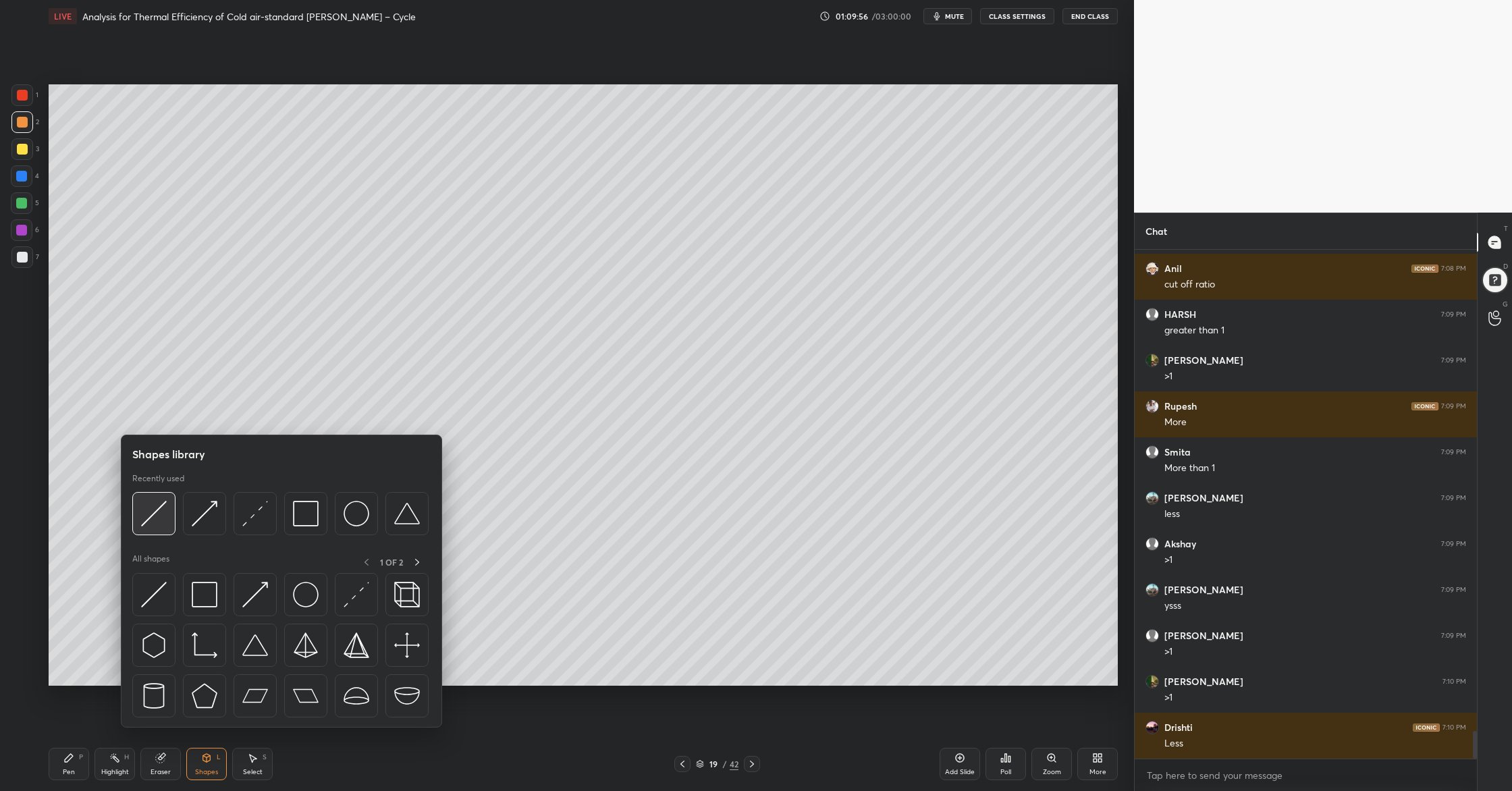
click at [151, 521] on img at bounding box center [154, 513] width 25 height 25
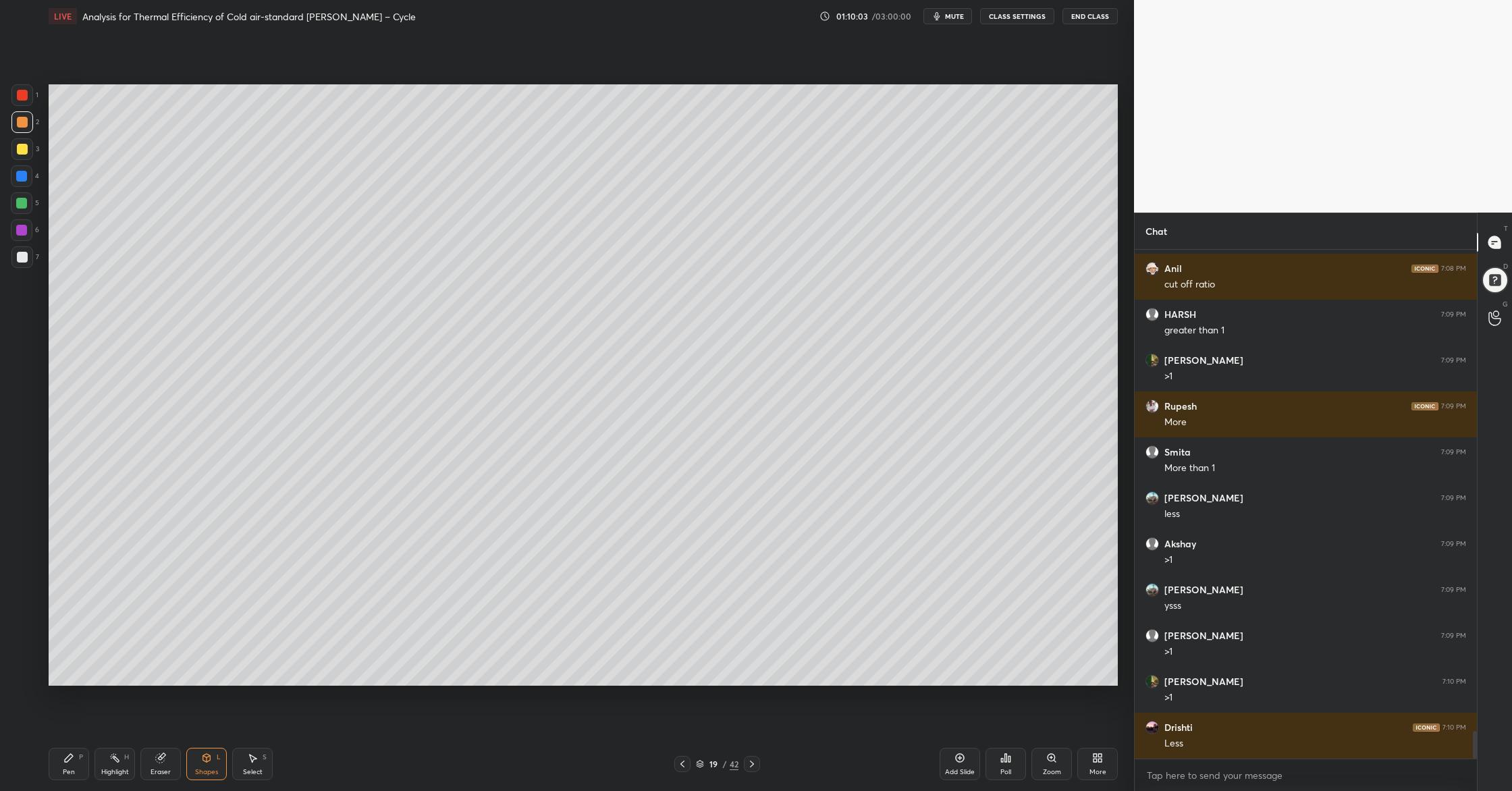
drag, startPoint x: 13, startPoint y: 251, endPoint x: 30, endPoint y: 258, distance: 18.4
click at [13, 252] on div at bounding box center [22, 257] width 22 height 22
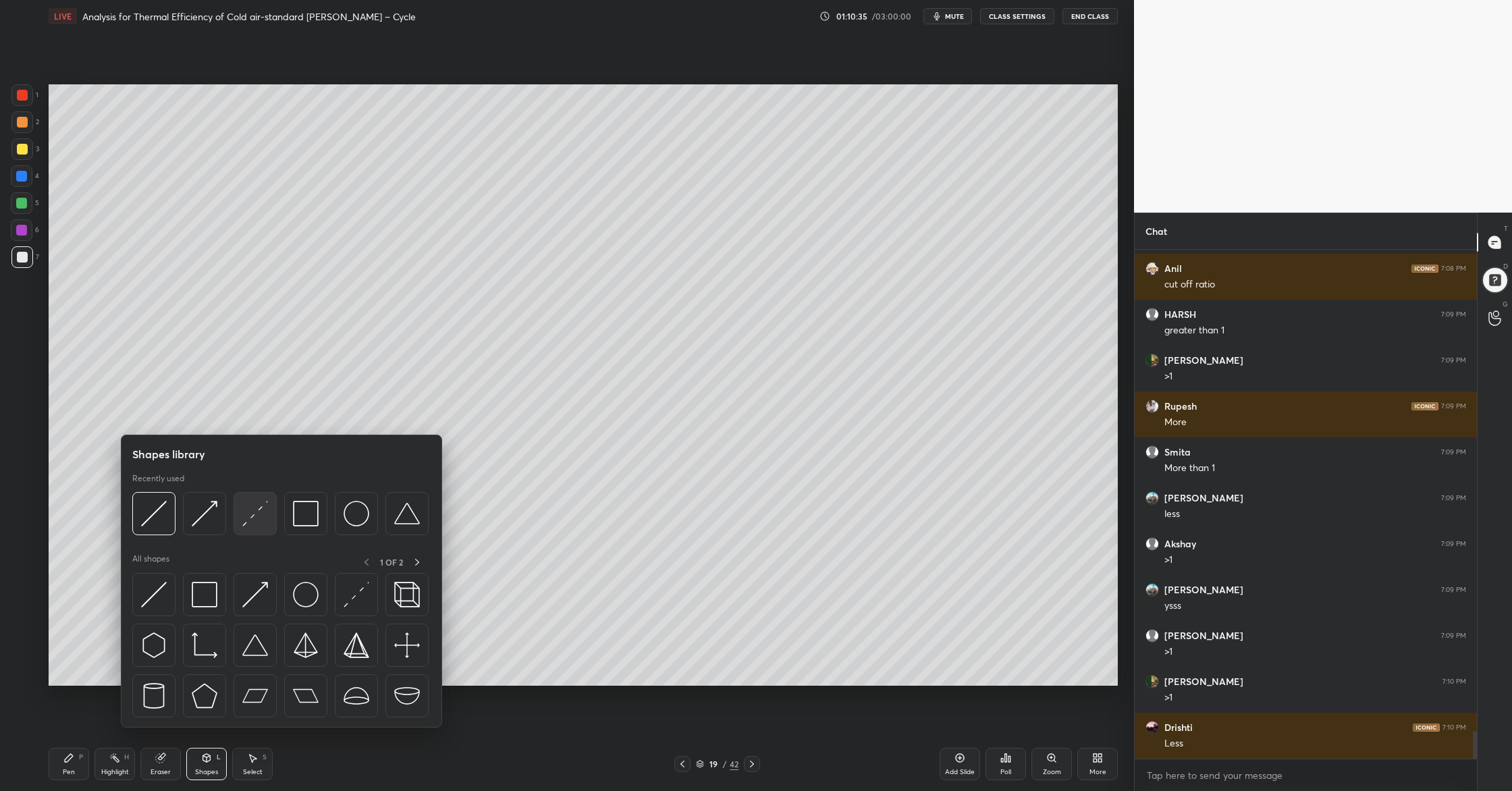
click at [247, 527] on div at bounding box center [254, 513] width 43 height 43
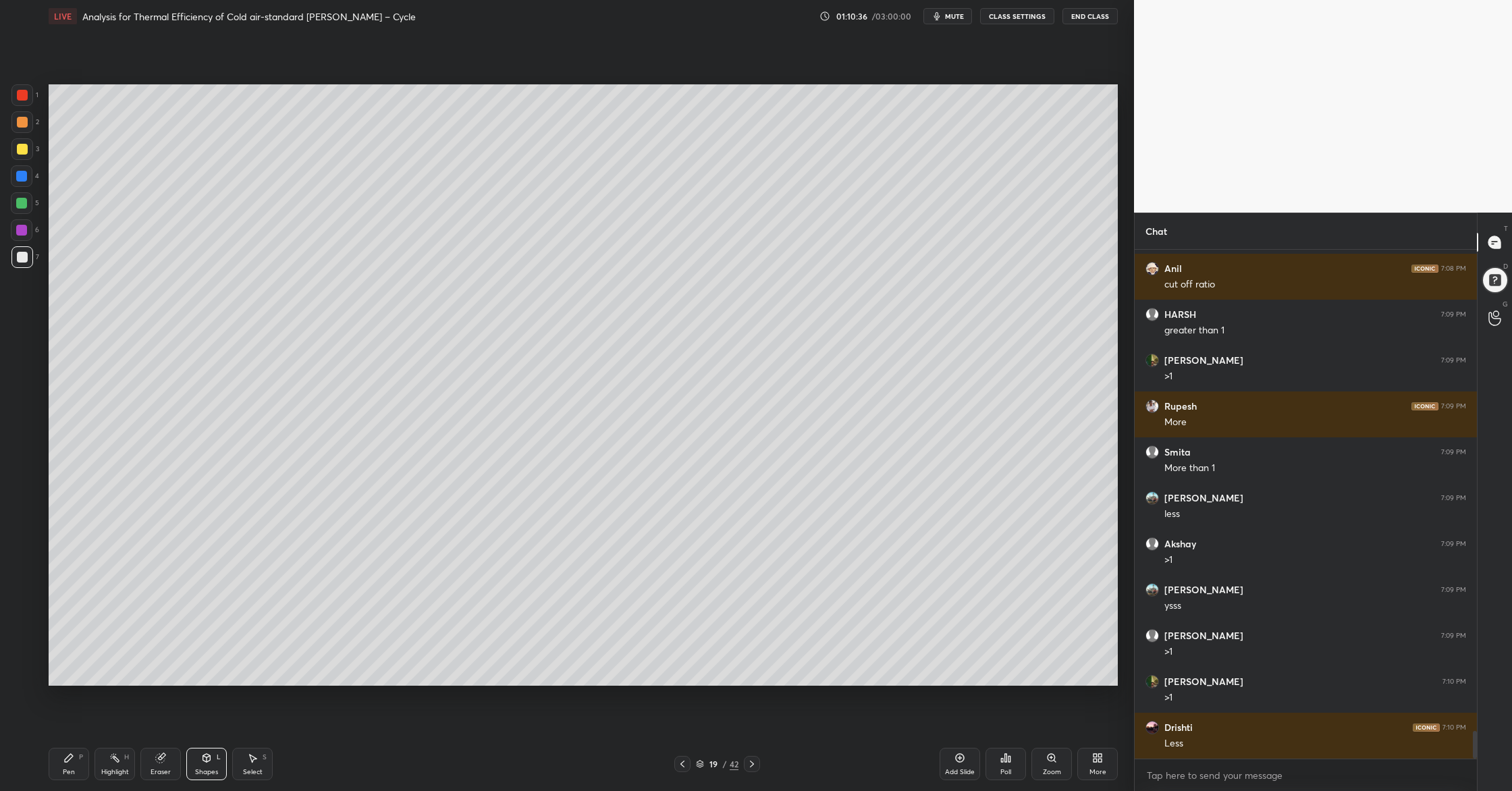
click at [21, 128] on div at bounding box center [22, 122] width 22 height 22
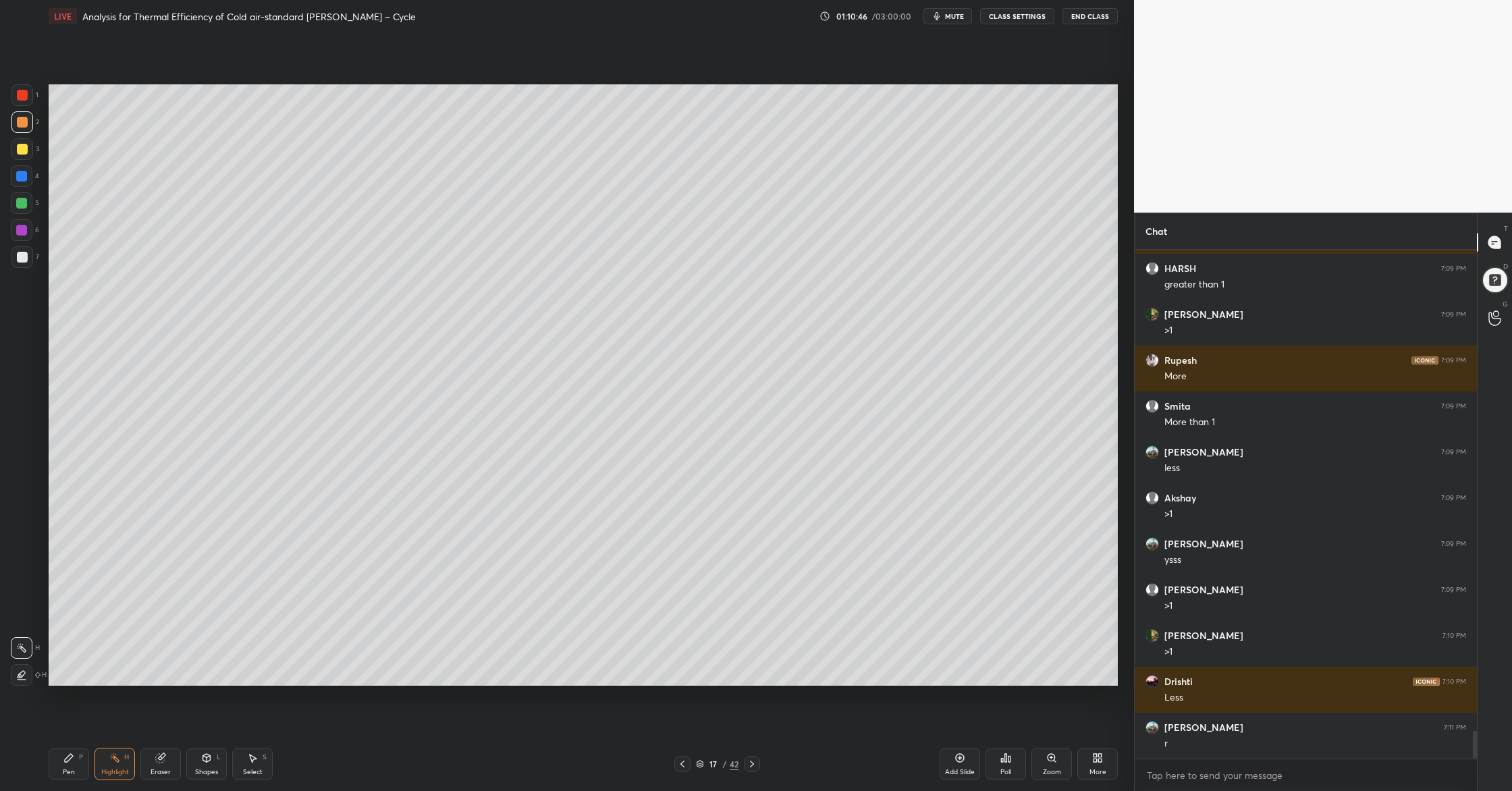
click at [32, 256] on div at bounding box center [22, 257] width 22 height 22
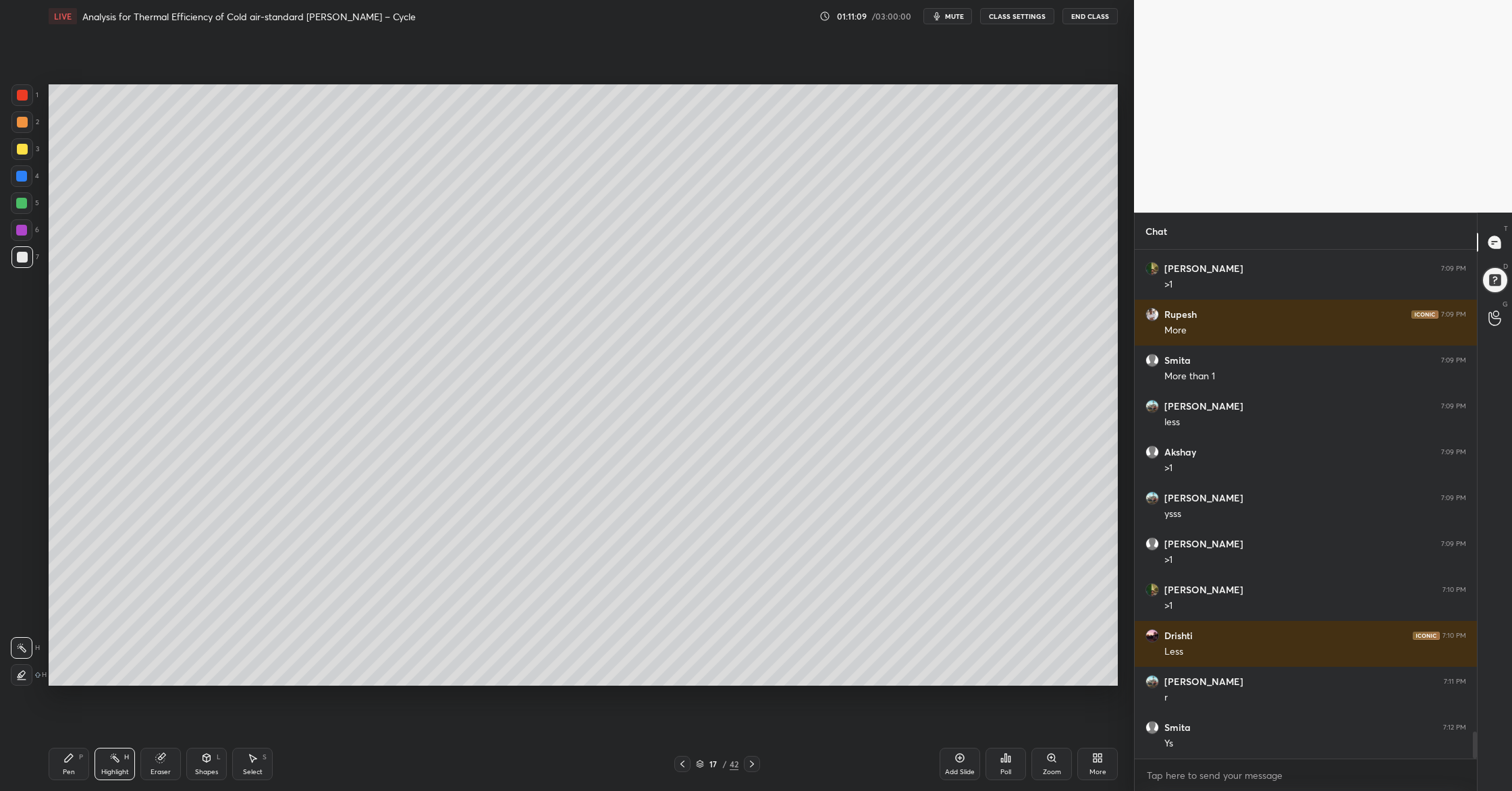
scroll to position [9044, 0]
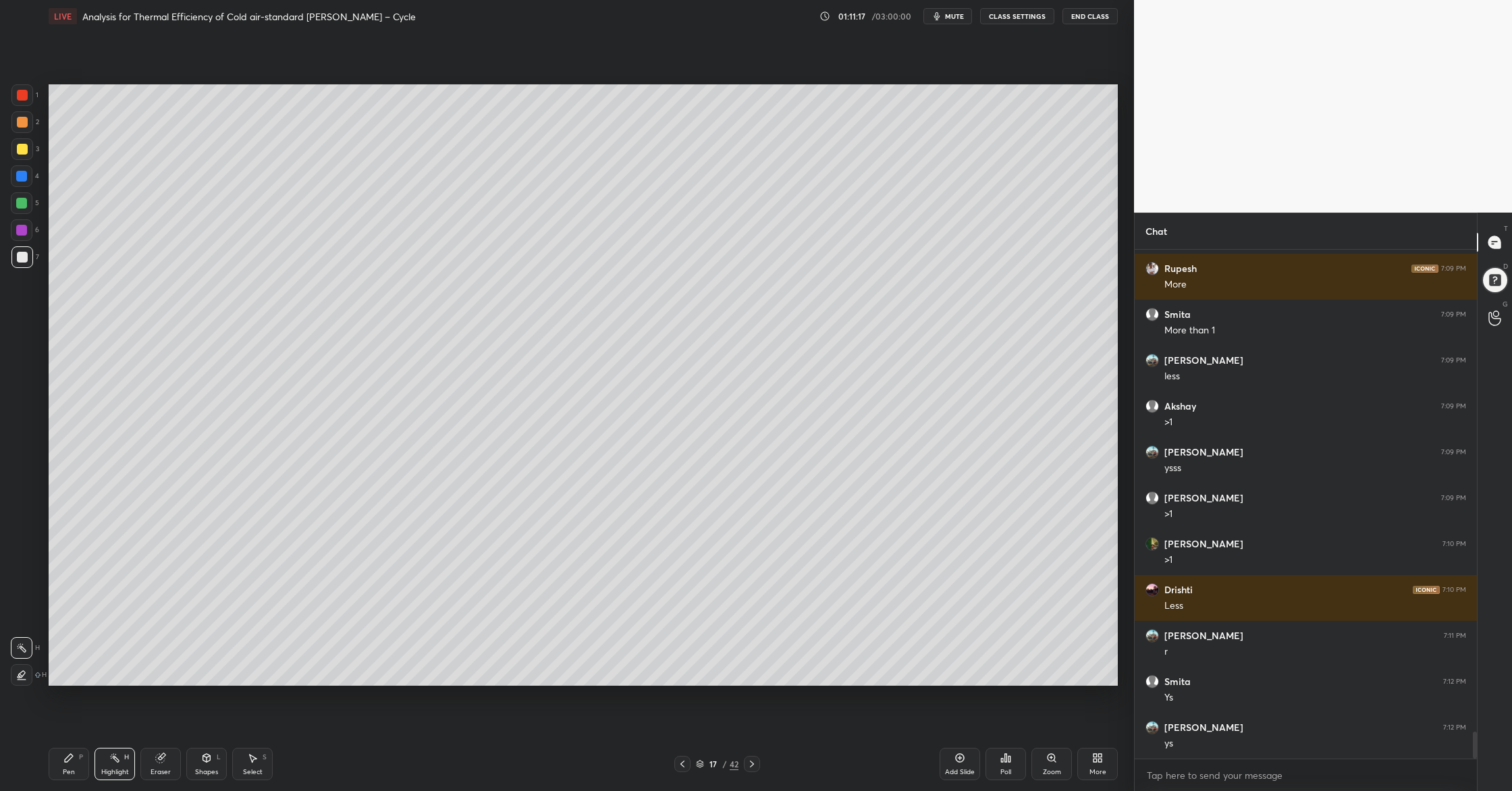
drag, startPoint x: 24, startPoint y: 100, endPoint x: 26, endPoint y: 93, distance: 7.3
click at [25, 100] on div at bounding box center [22, 95] width 22 height 22
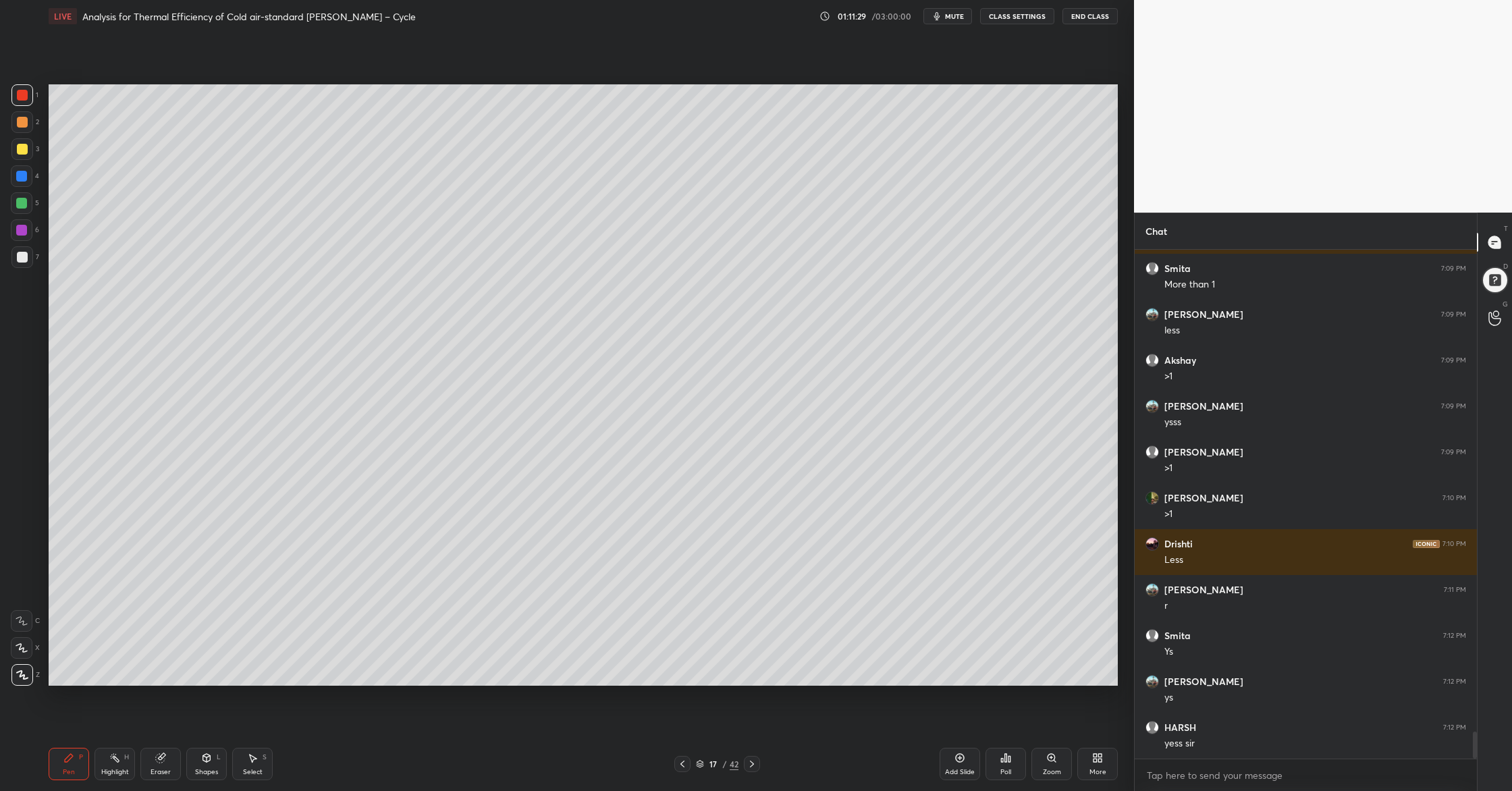
scroll to position [9136, 0]
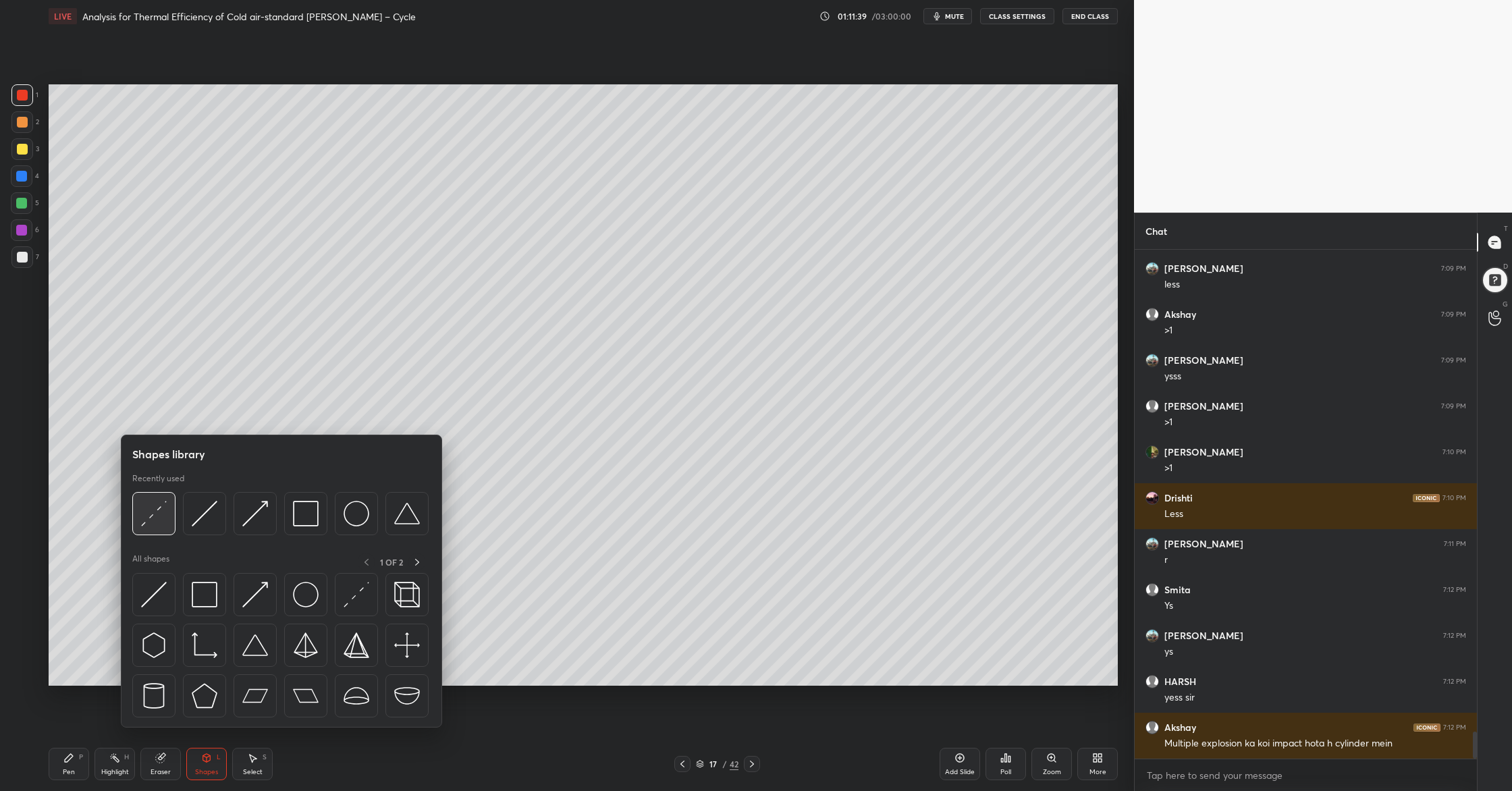
click at [156, 529] on div at bounding box center [153, 513] width 43 height 43
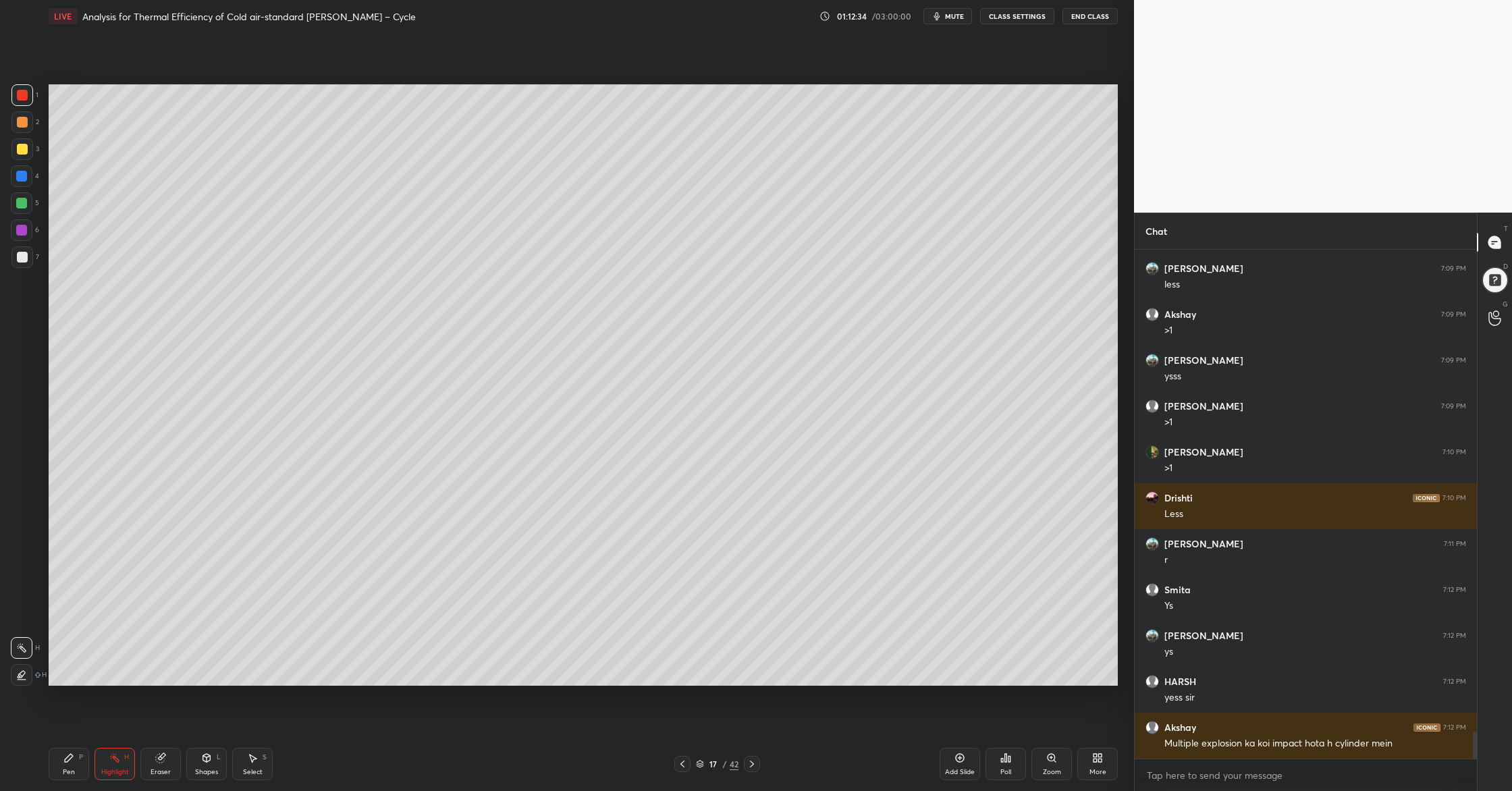
click at [703, 642] on icon at bounding box center [699, 763] width 8 height 8
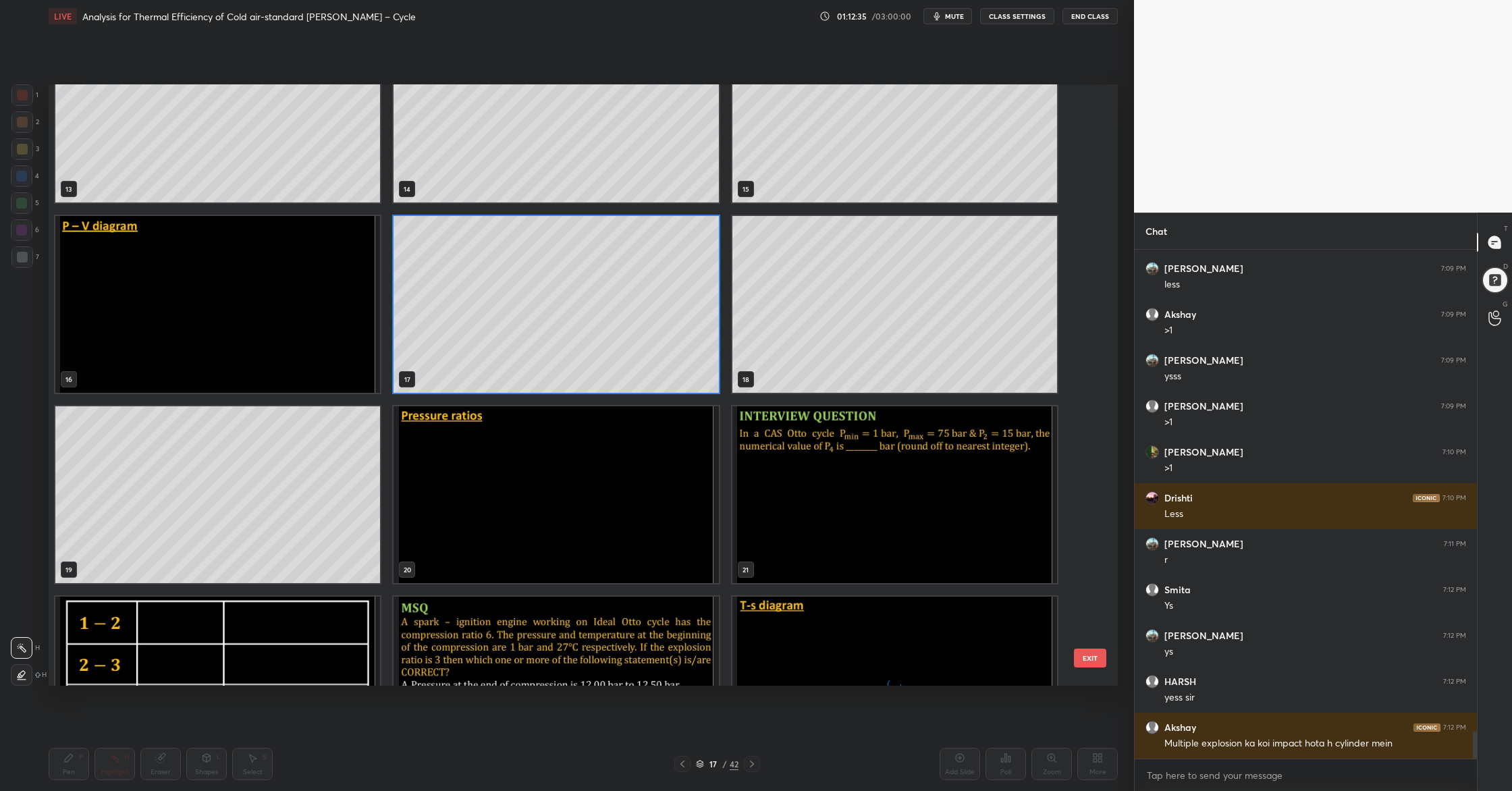
scroll to position [858, 0]
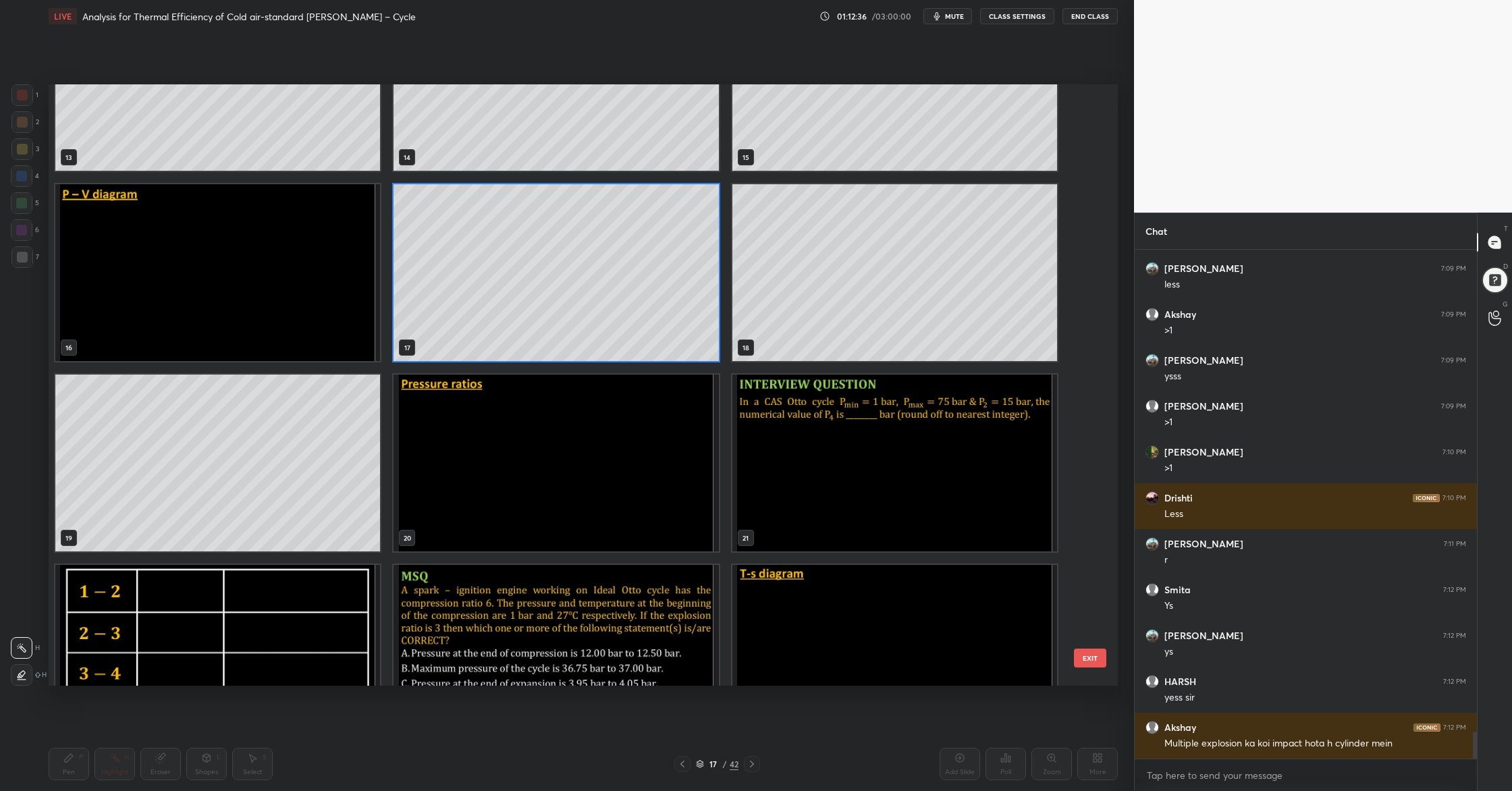
click at [565, 491] on img "grid" at bounding box center [556, 463] width 324 height 177
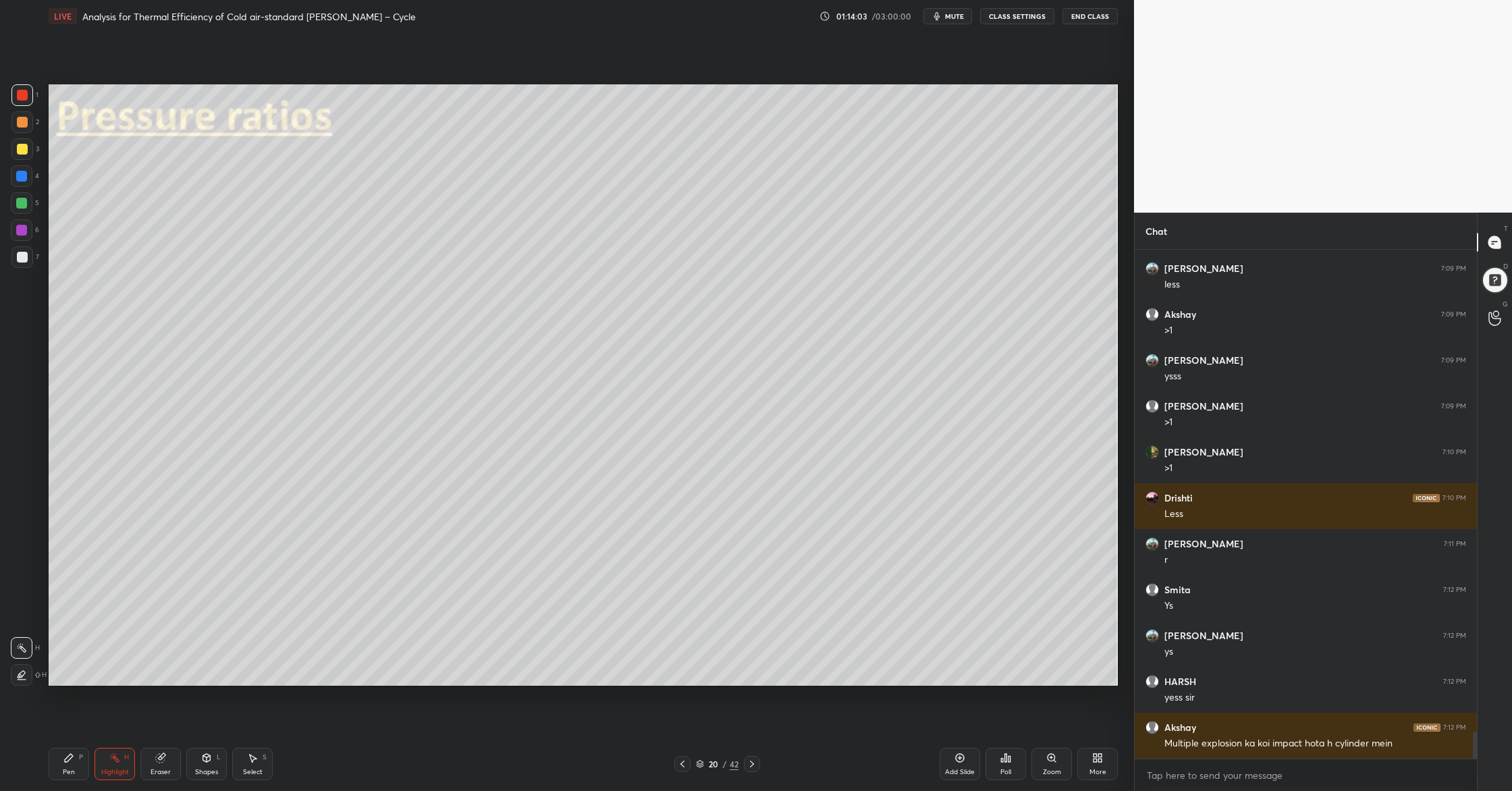
scroll to position [9182, 0]
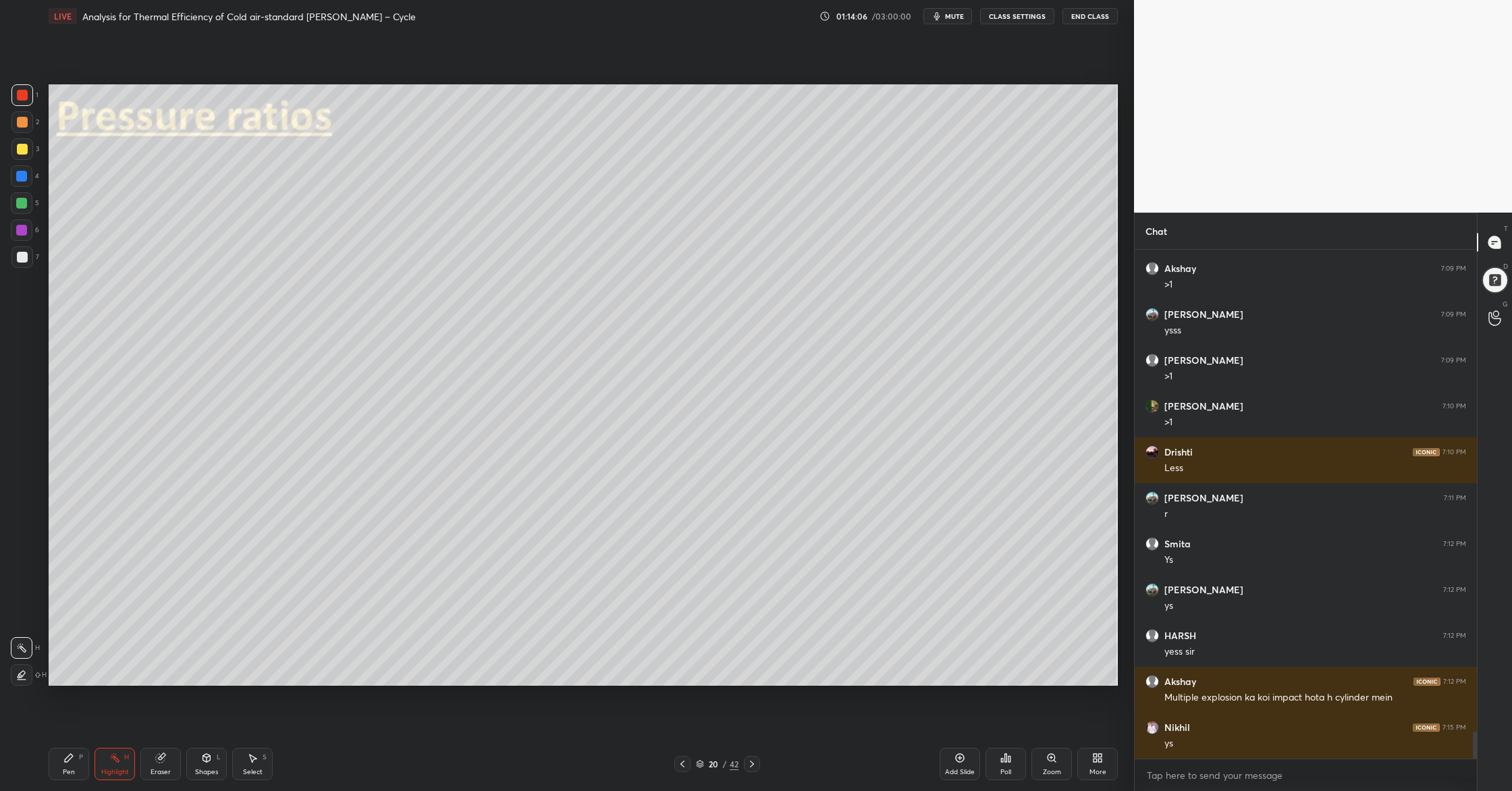
click at [23, 123] on div at bounding box center [22, 122] width 11 height 11
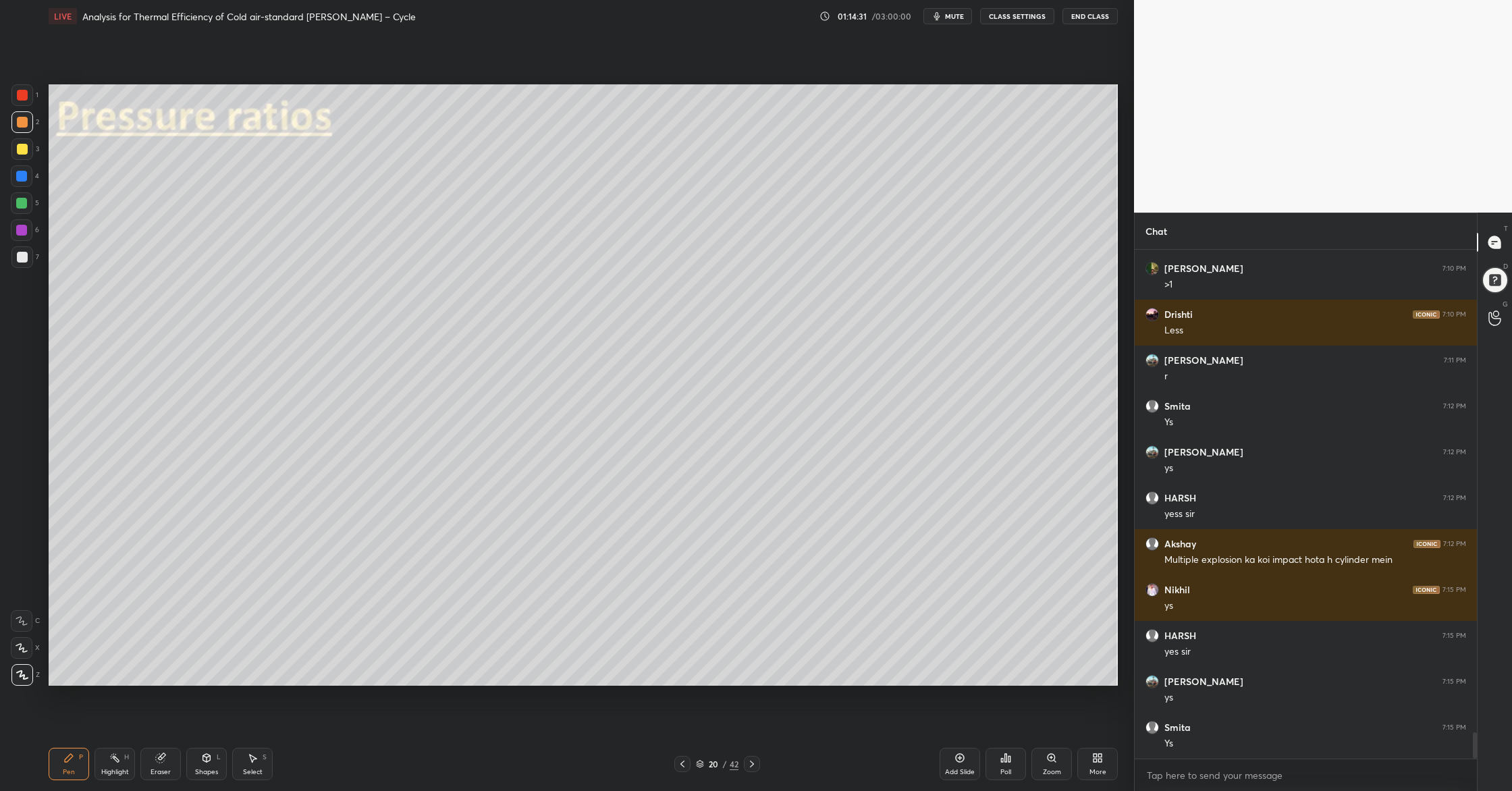
scroll to position [9365, 0]
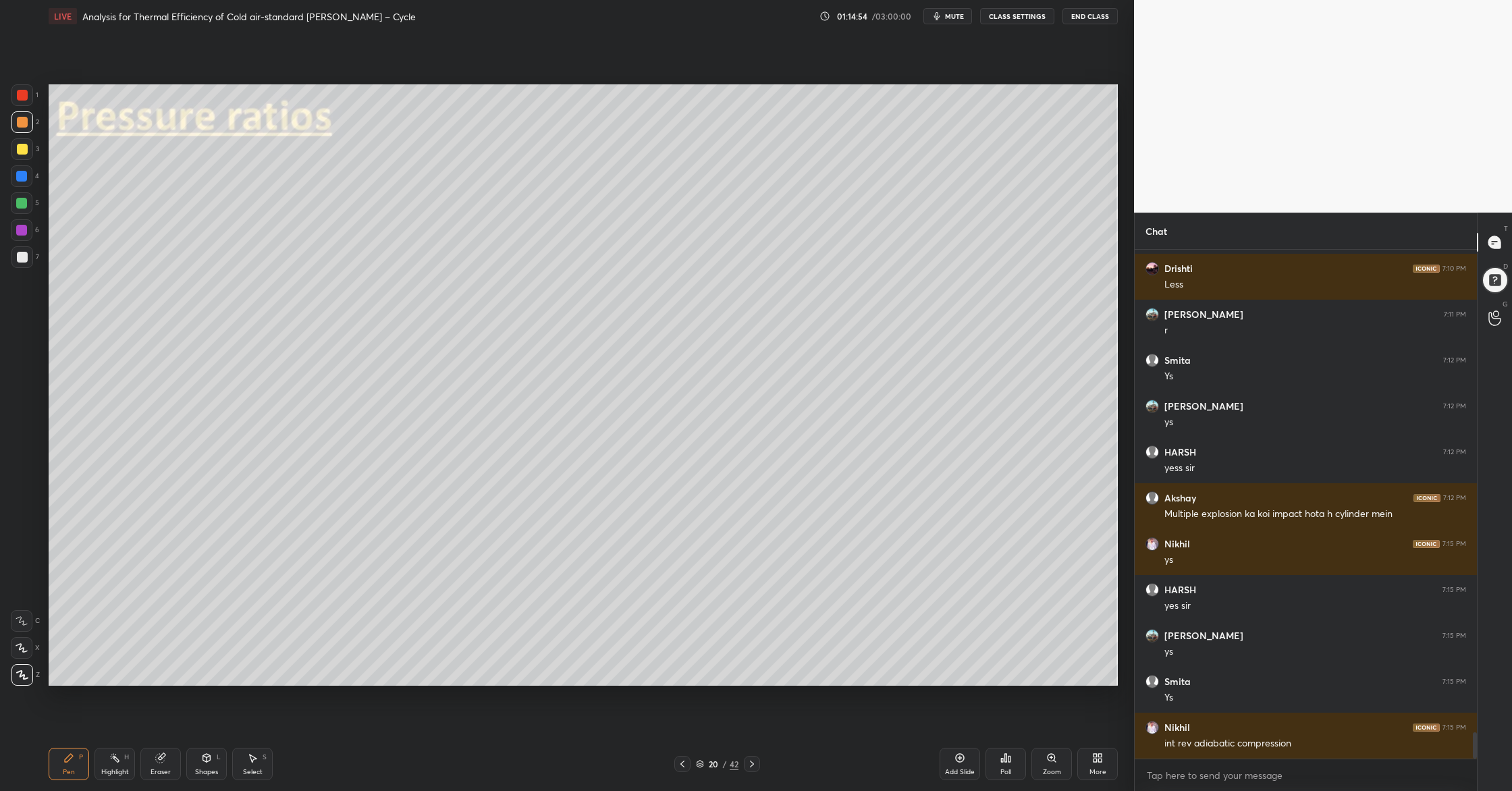
drag, startPoint x: 26, startPoint y: 204, endPoint x: 47, endPoint y: 194, distance: 23.3
click at [28, 202] on div at bounding box center [21, 203] width 22 height 22
click at [18, 148] on div at bounding box center [22, 148] width 11 height 11
click at [19, 259] on div at bounding box center [22, 257] width 11 height 11
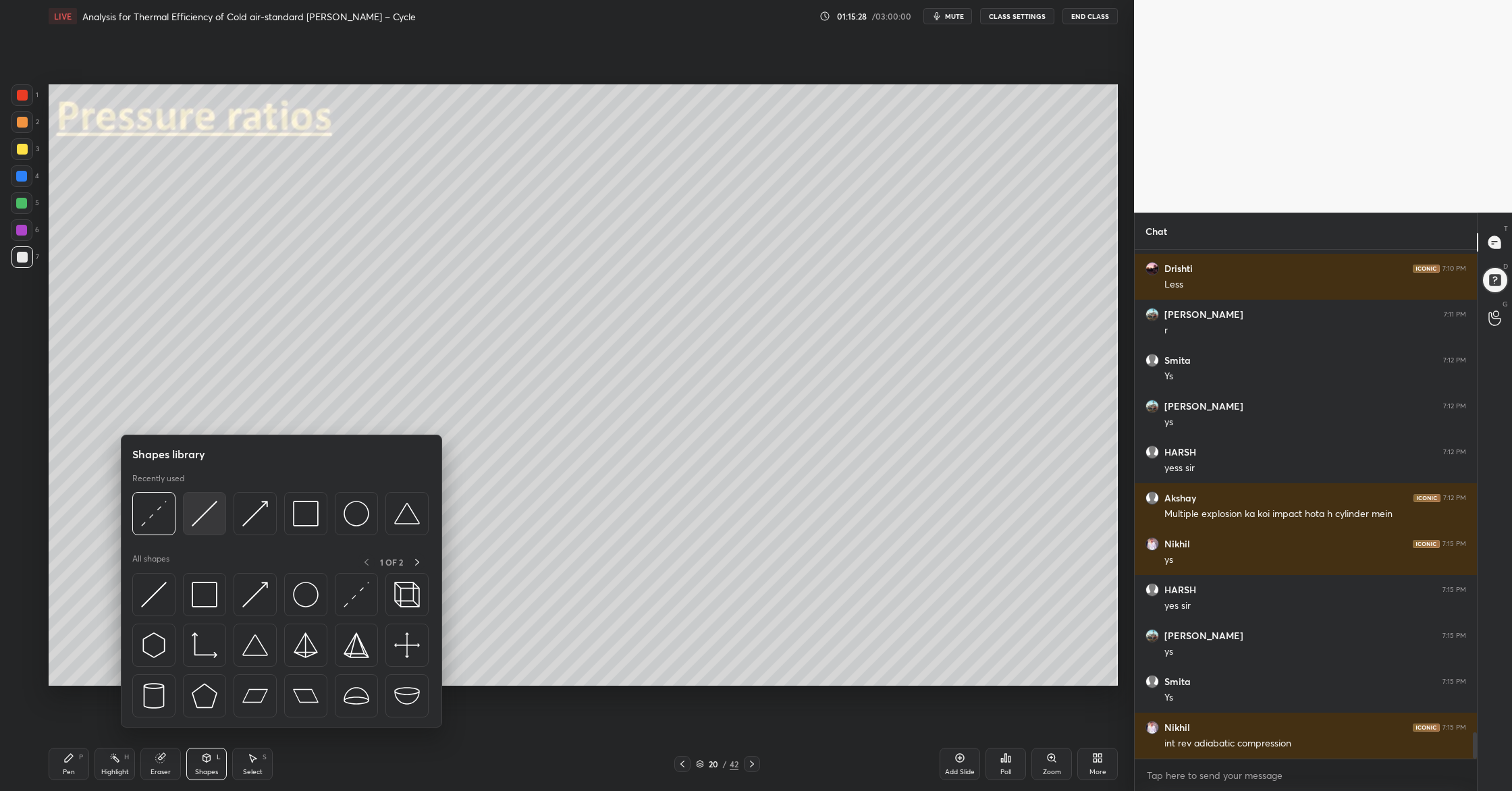
click at [210, 529] on div at bounding box center [204, 513] width 43 height 43
click at [153, 514] on img at bounding box center [154, 513] width 25 height 25
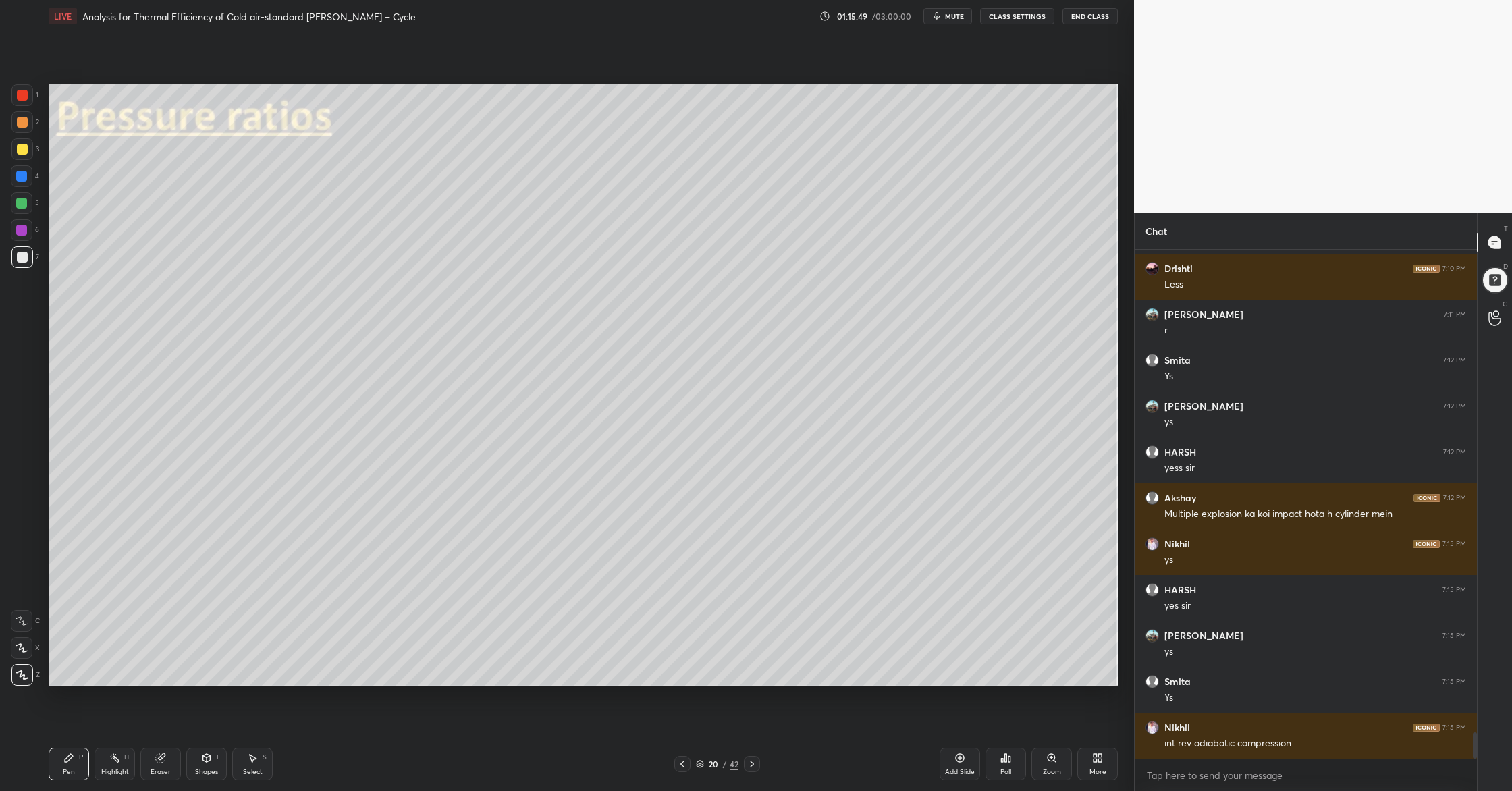
scroll to position [9411, 0]
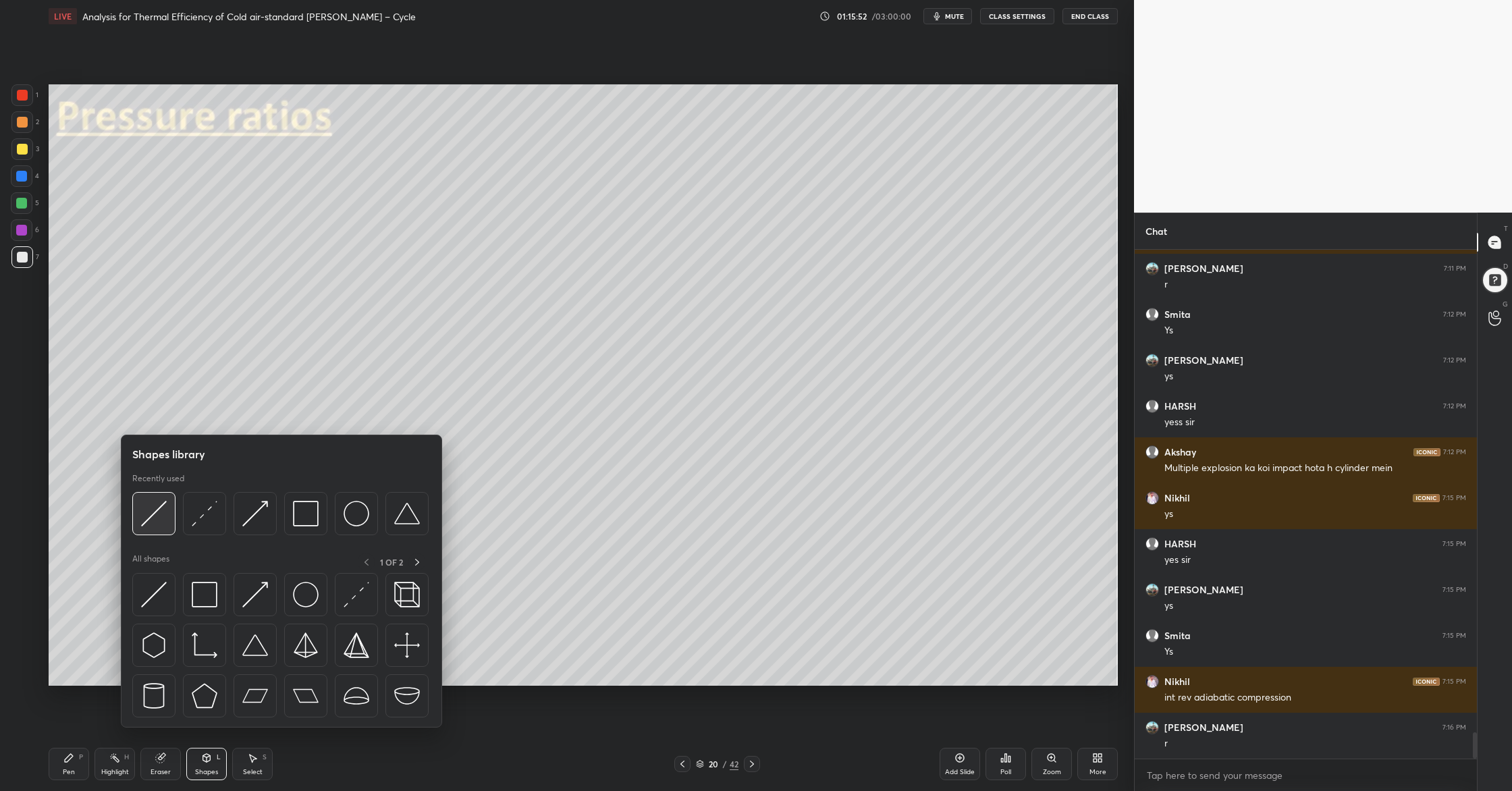
click at [159, 531] on div at bounding box center [153, 513] width 43 height 43
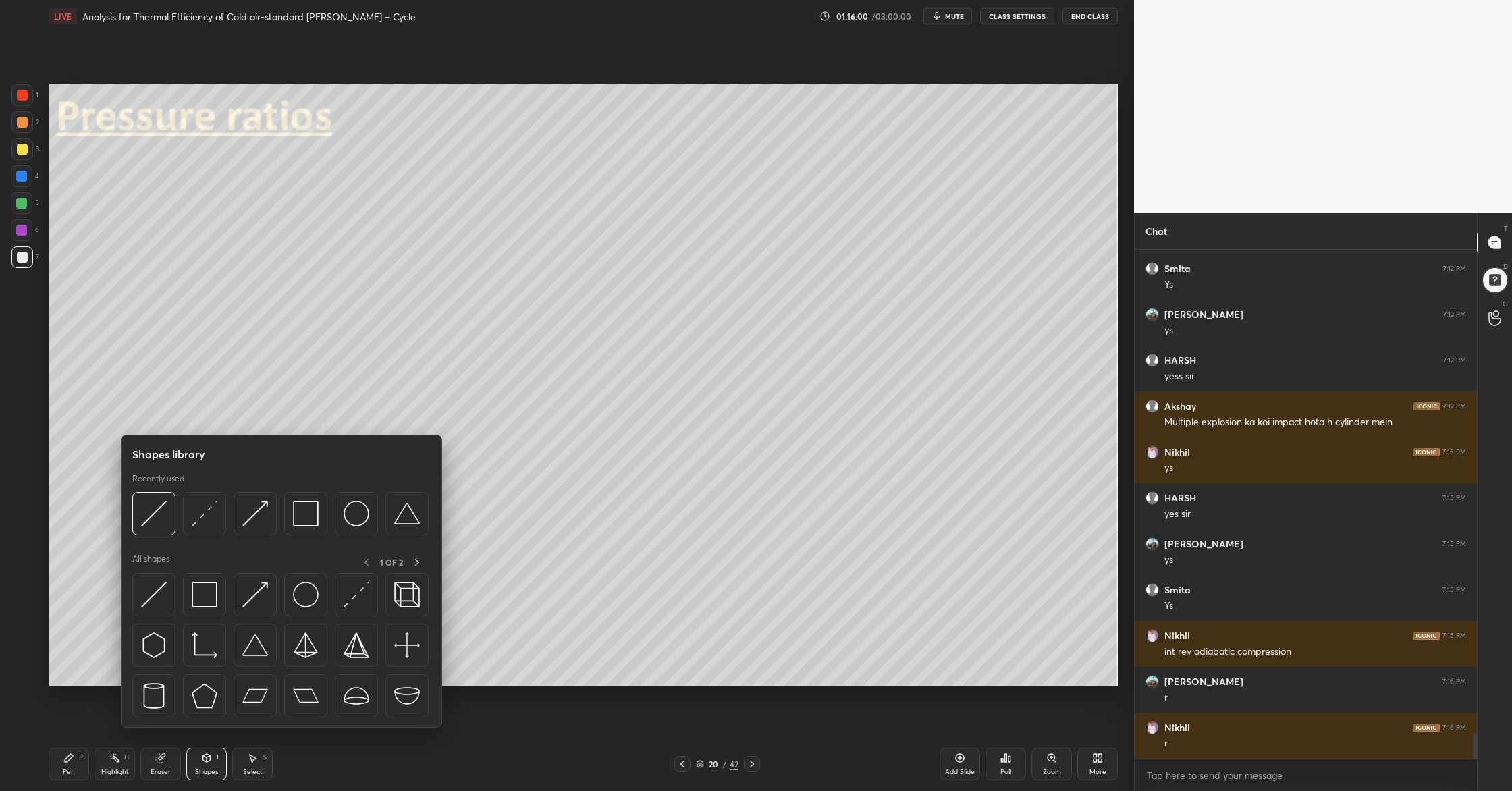
scroll to position [9503, 0]
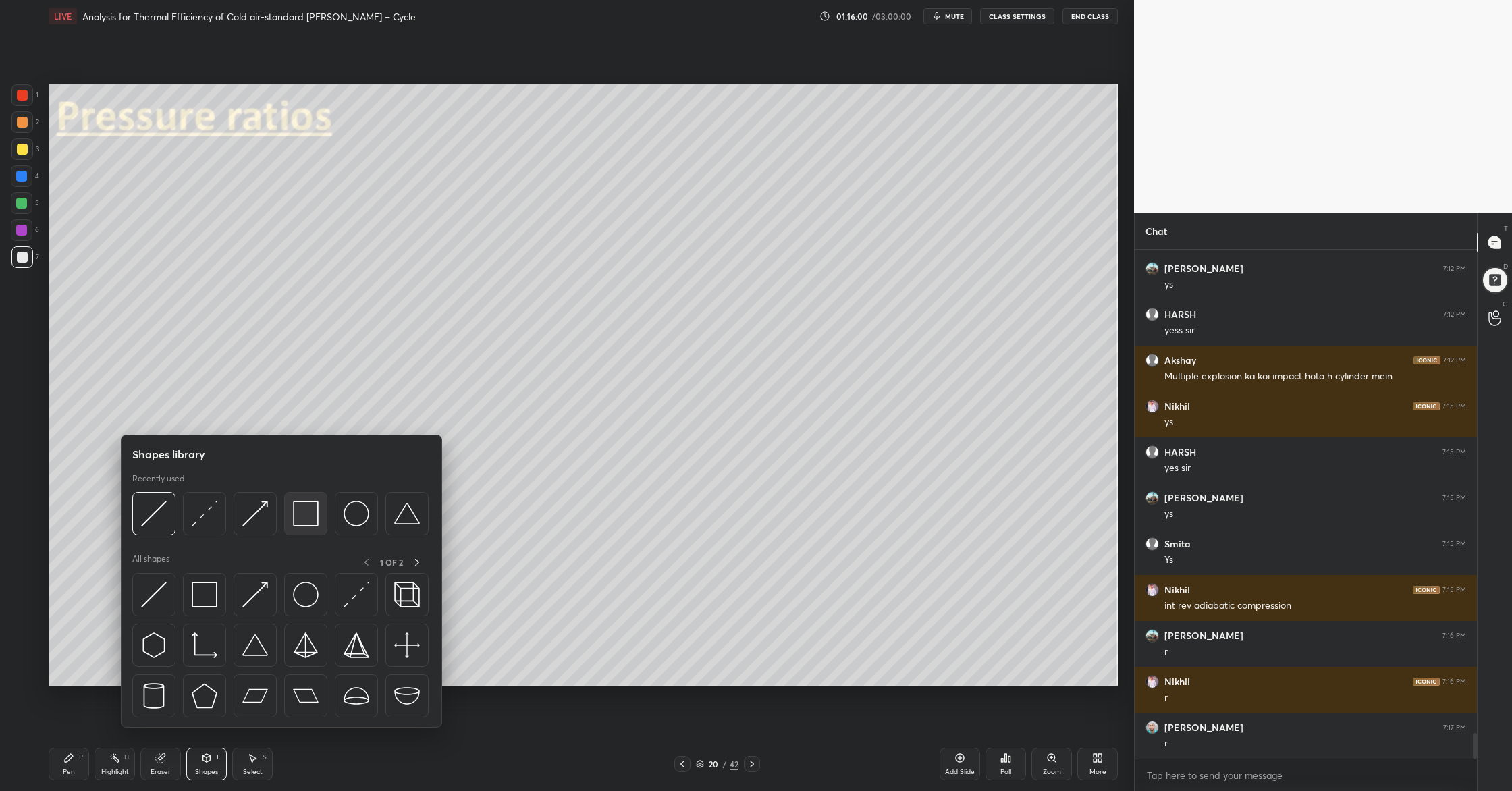
click at [310, 526] on img at bounding box center [305, 513] width 25 height 25
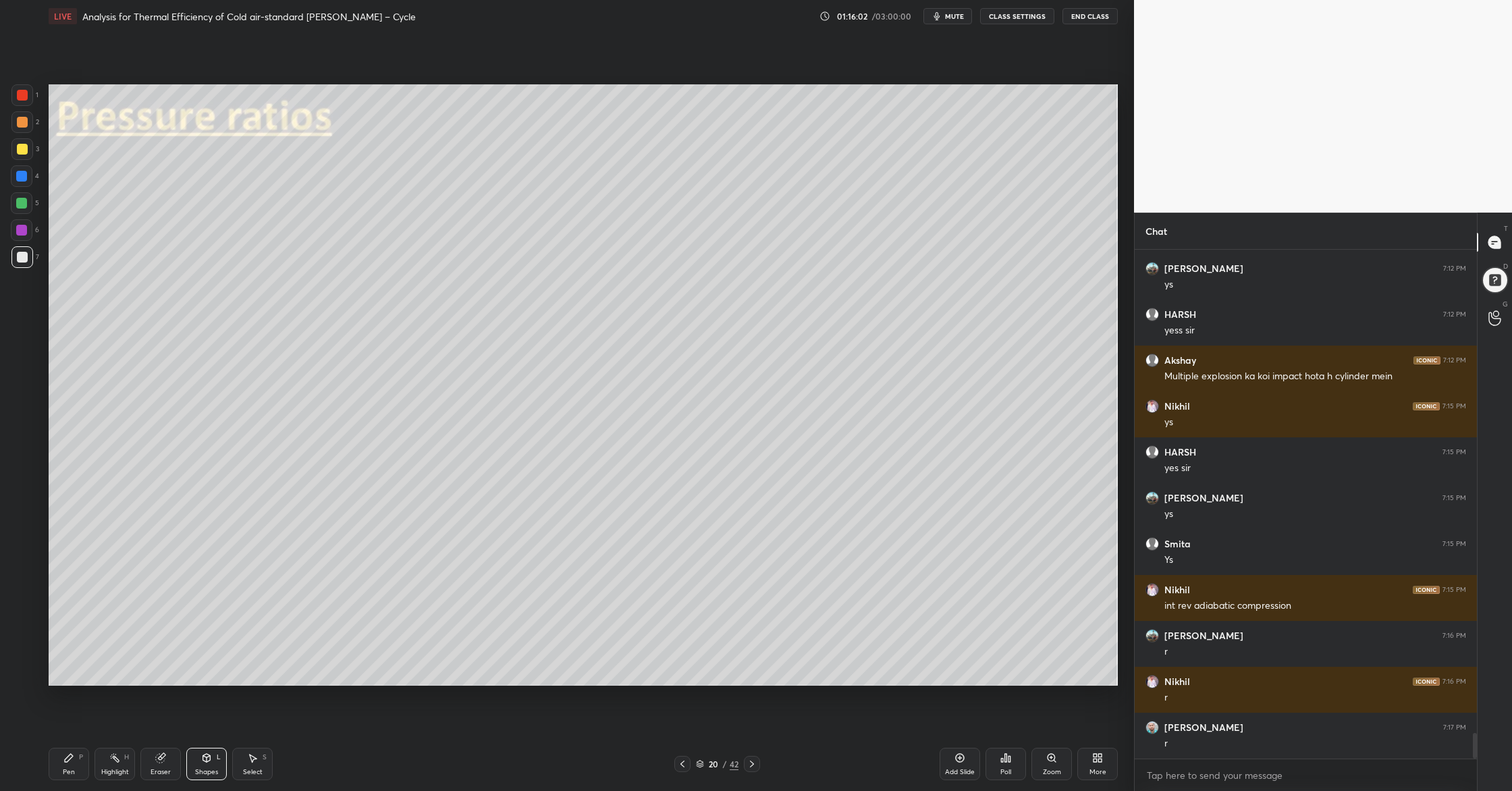
drag, startPoint x: 23, startPoint y: 119, endPoint x: 24, endPoint y: 152, distance: 33.0
click at [25, 126] on div at bounding box center [22, 122] width 11 height 11
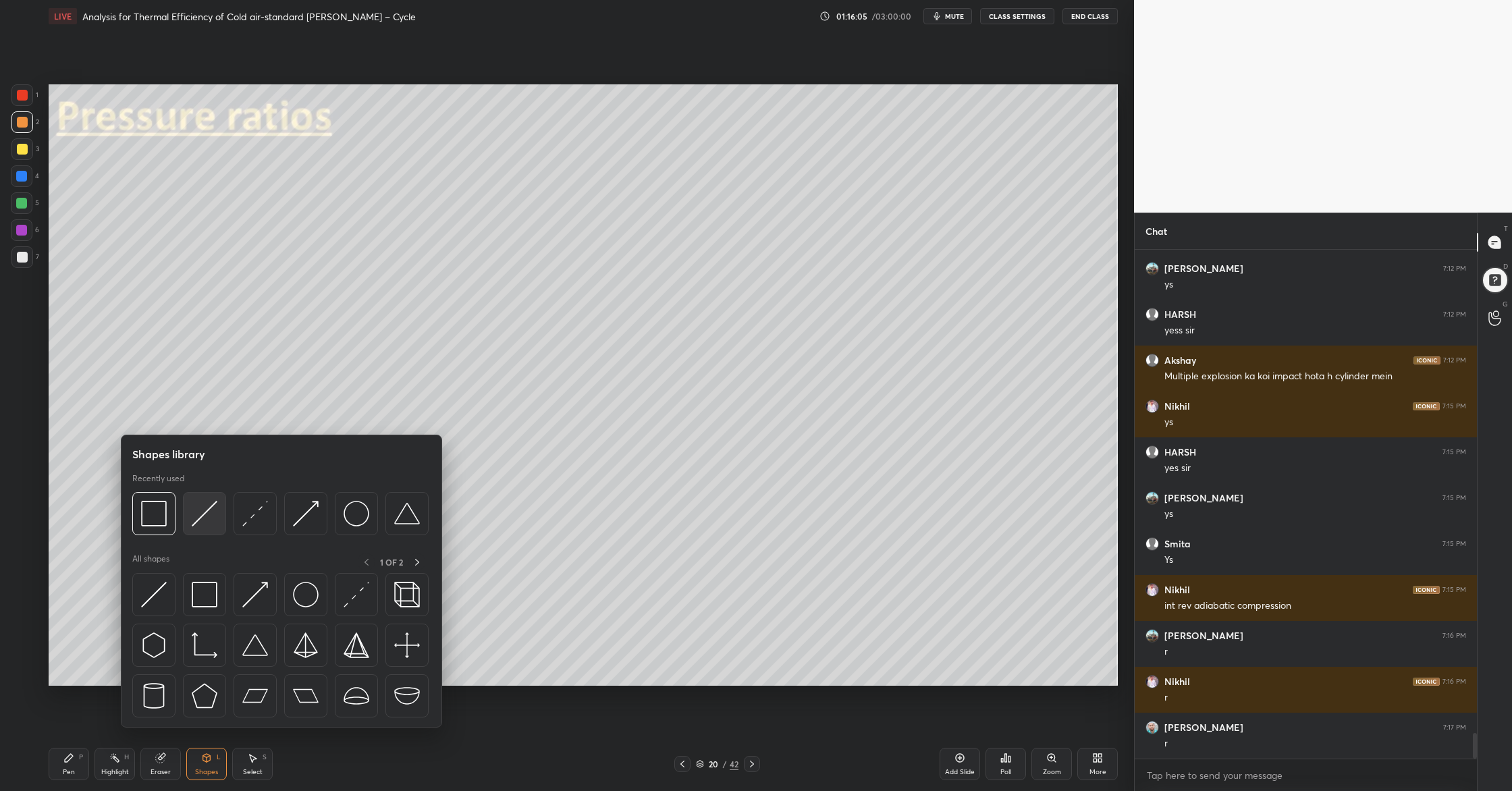
click at [205, 520] on img at bounding box center [204, 513] width 25 height 25
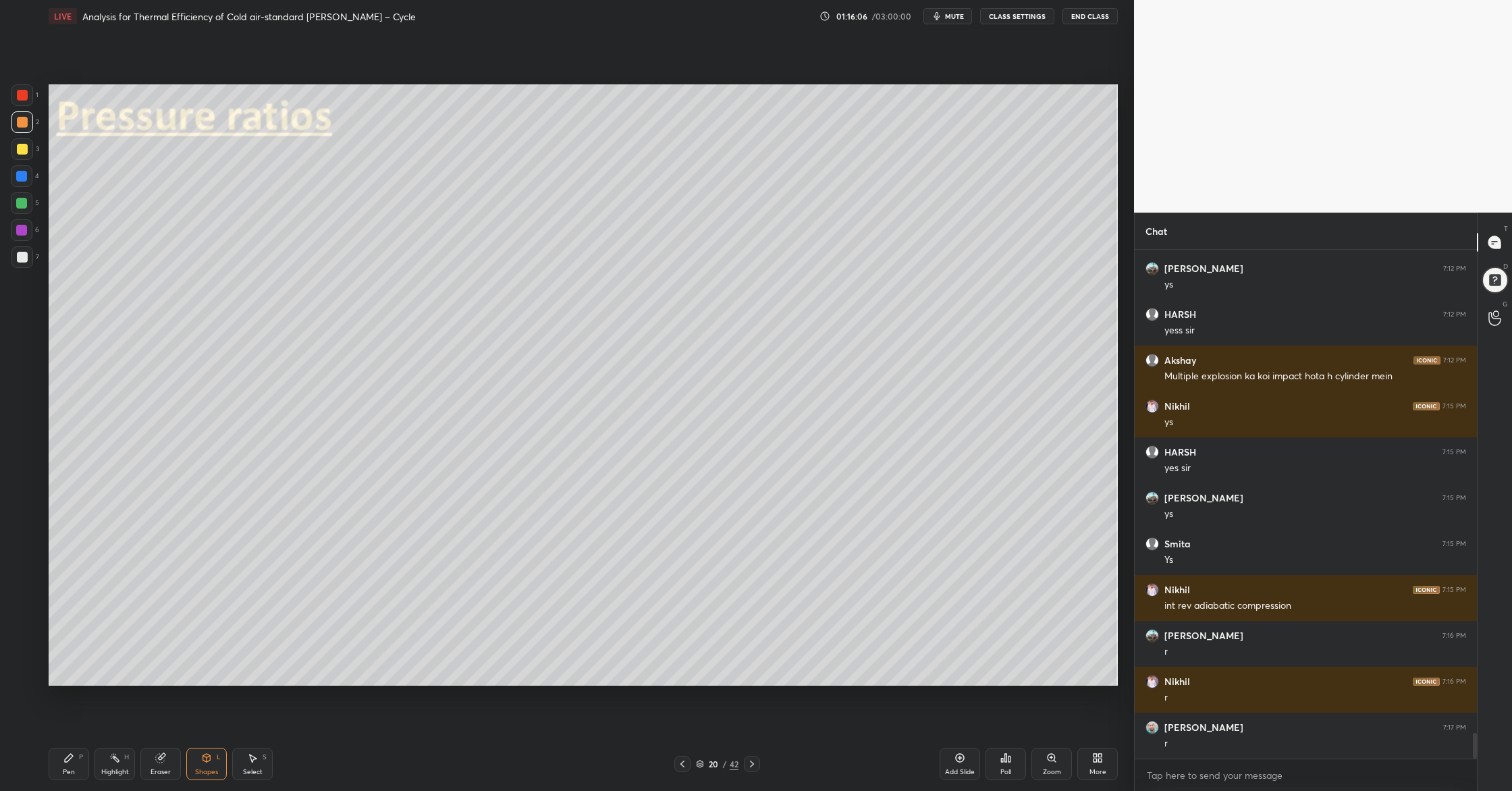
click at [24, 252] on div at bounding box center [22, 257] width 22 height 22
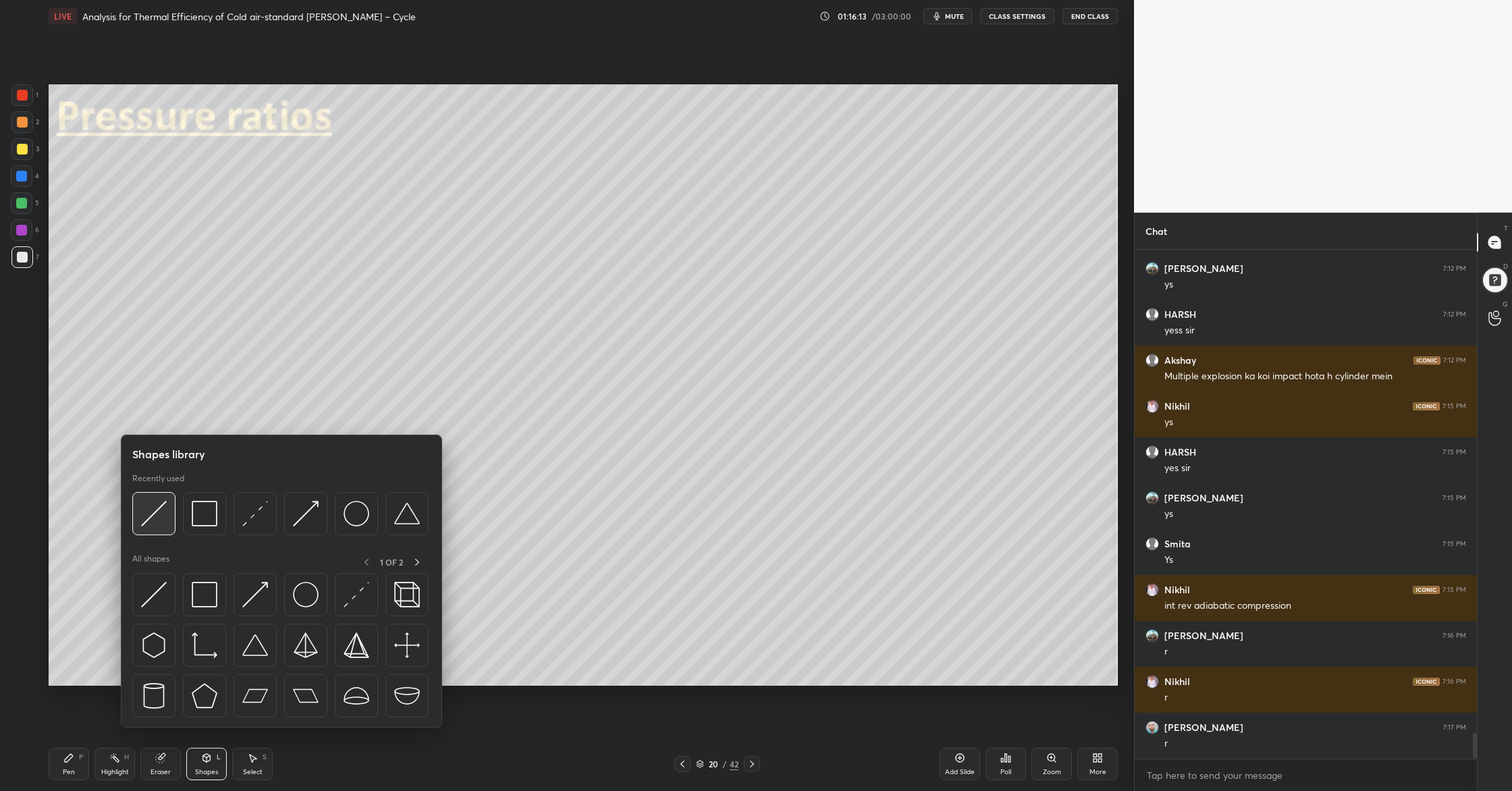
click at [152, 522] on img at bounding box center [154, 513] width 25 height 25
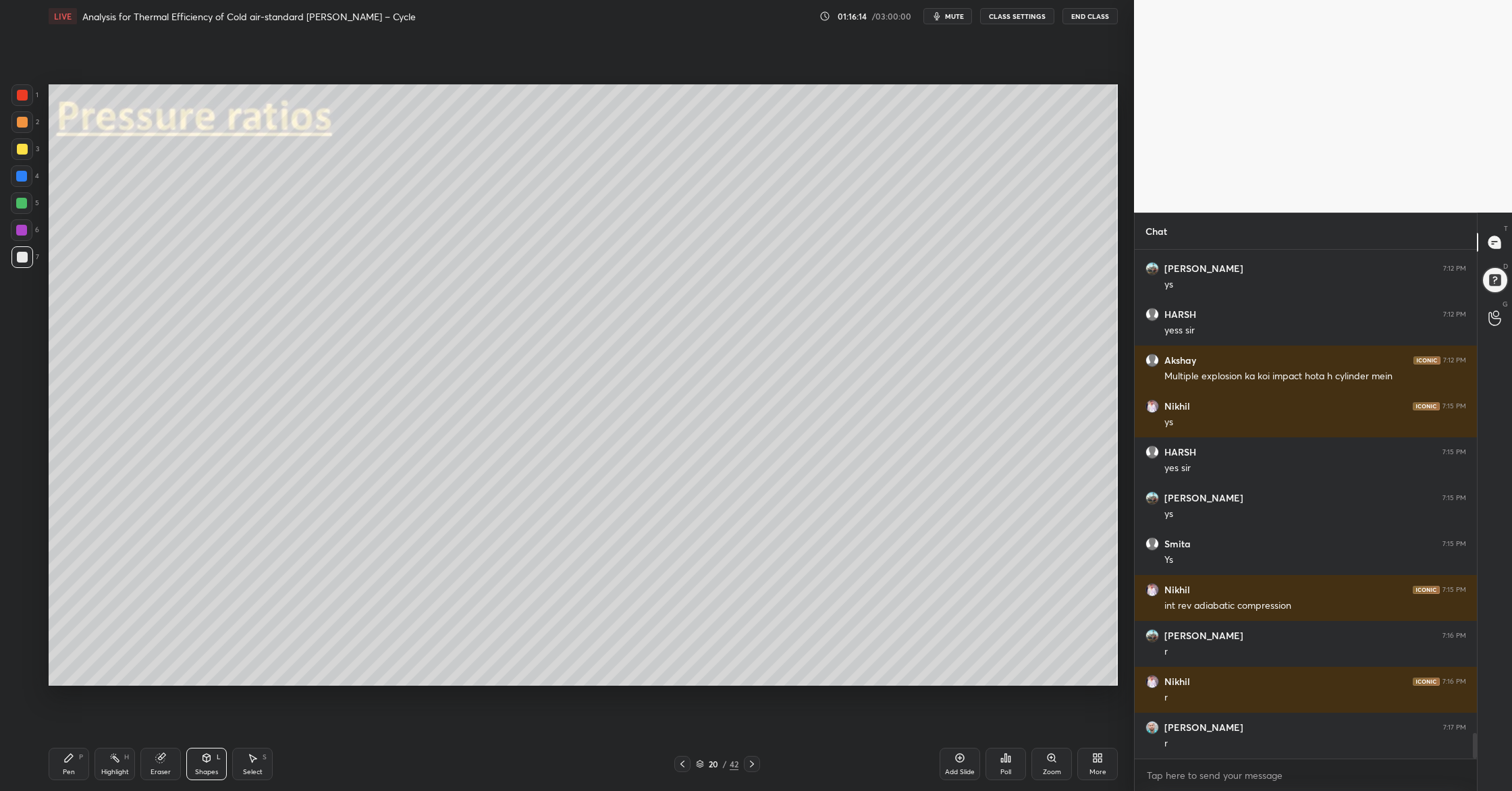
drag, startPoint x: 22, startPoint y: 131, endPoint x: 47, endPoint y: 131, distance: 25.0
click at [22, 131] on div at bounding box center [22, 122] width 22 height 22
click at [17, 145] on div at bounding box center [22, 149] width 22 height 22
click at [23, 260] on div at bounding box center [22, 257] width 11 height 11
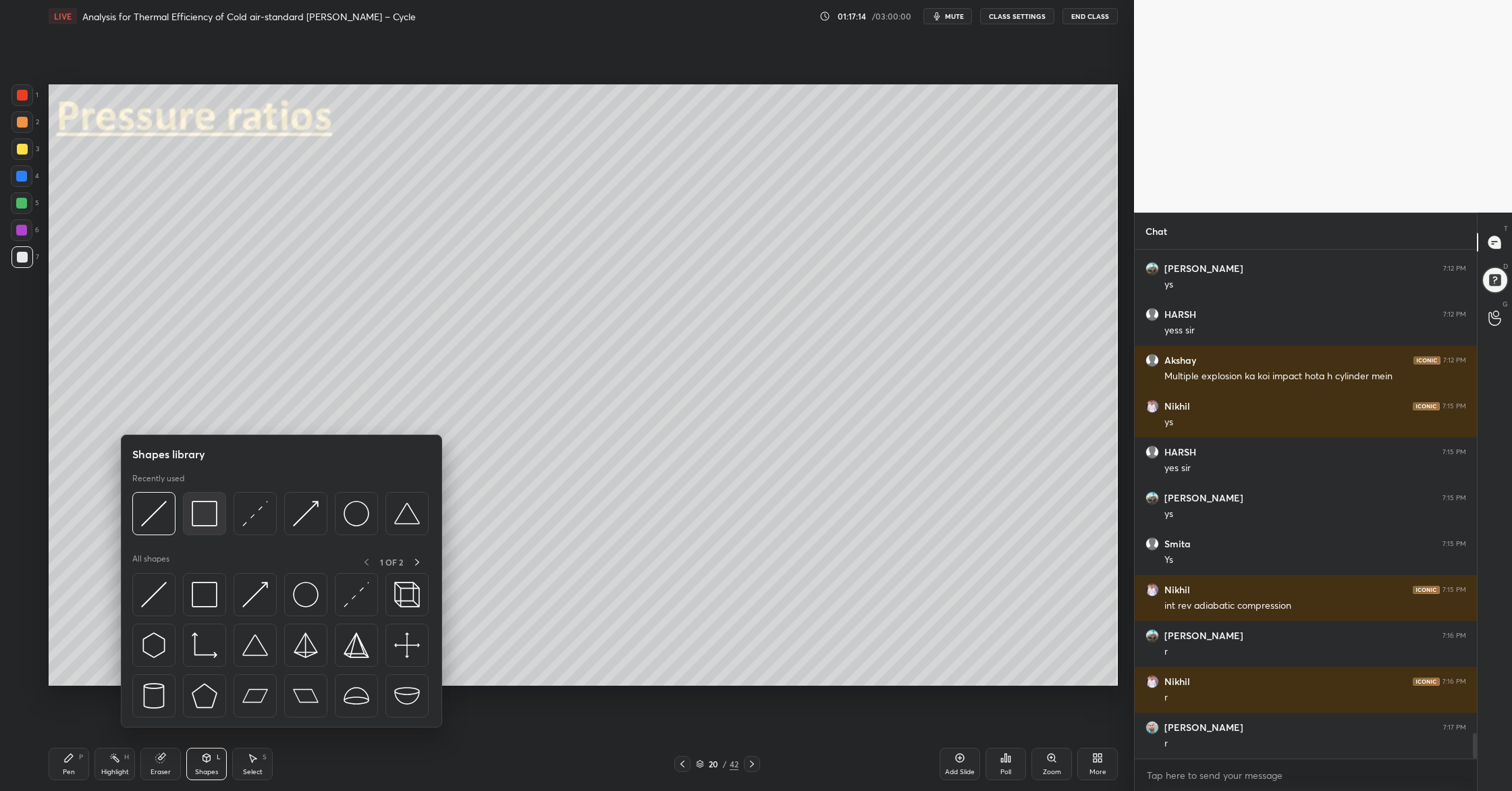
click at [201, 532] on div at bounding box center [204, 513] width 43 height 43
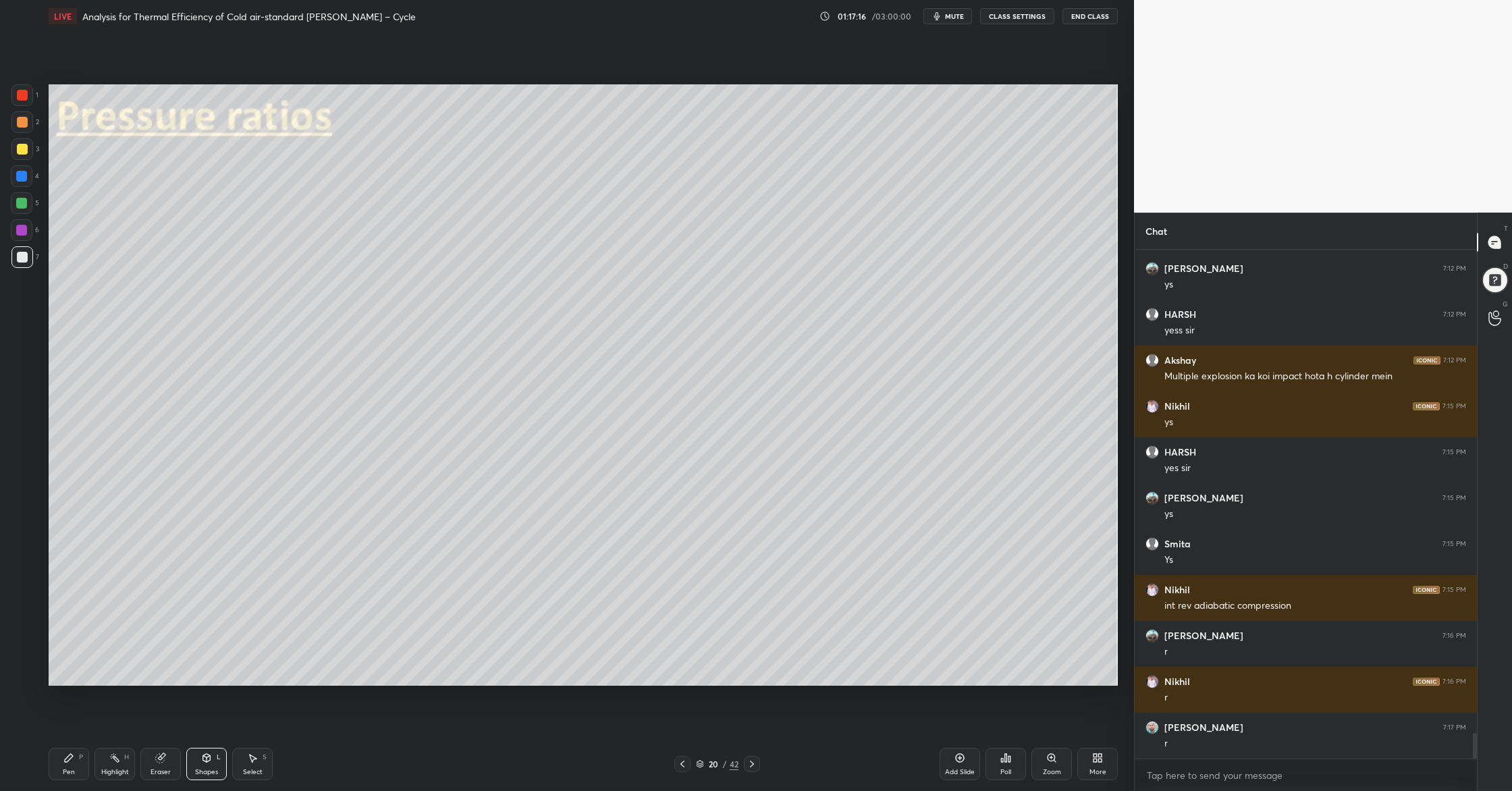
drag, startPoint x: 18, startPoint y: 127, endPoint x: 42, endPoint y: 138, distance: 26.4
click at [23, 130] on div at bounding box center [22, 122] width 22 height 22
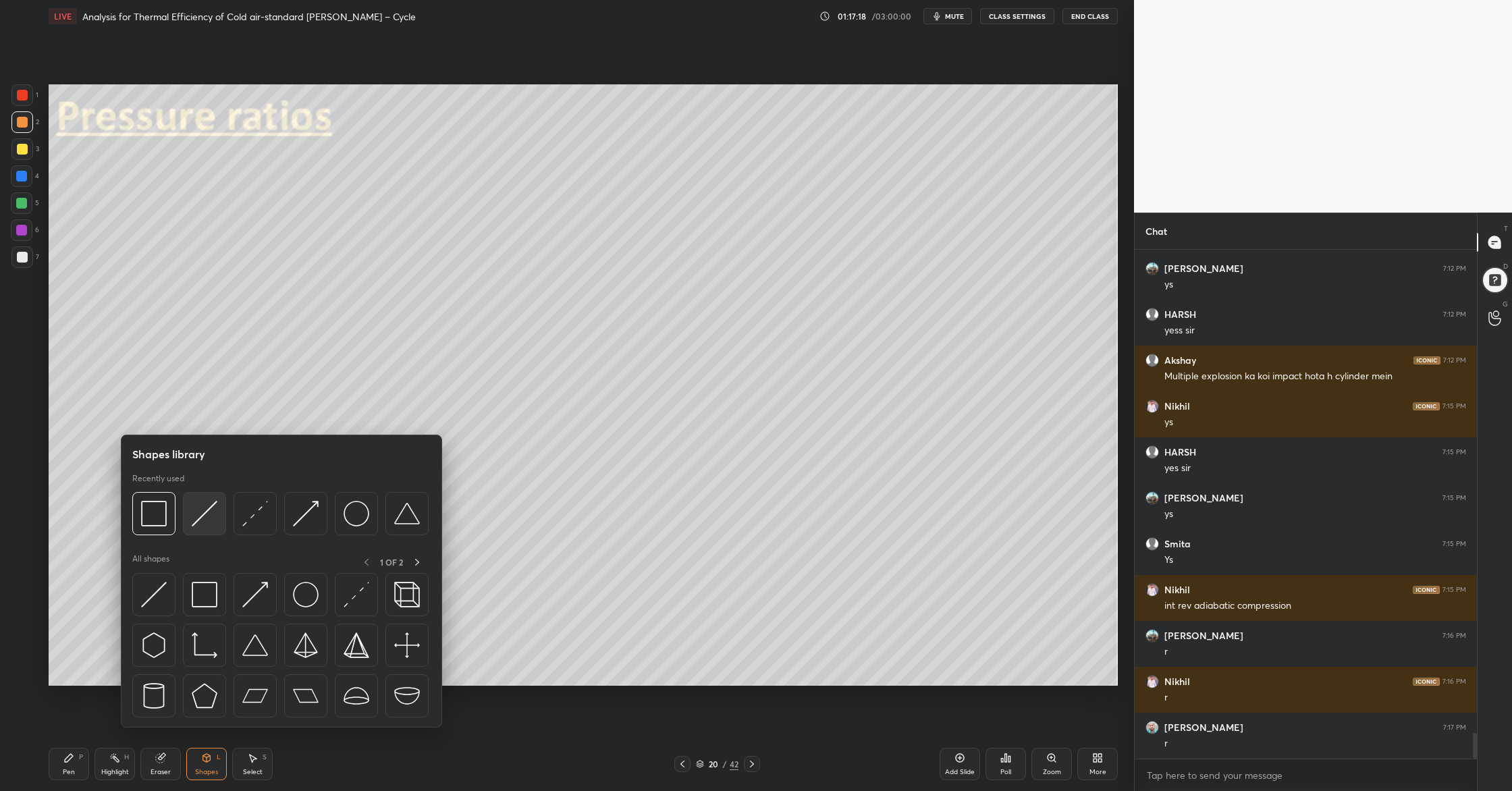
click at [201, 528] on div at bounding box center [204, 513] width 43 height 43
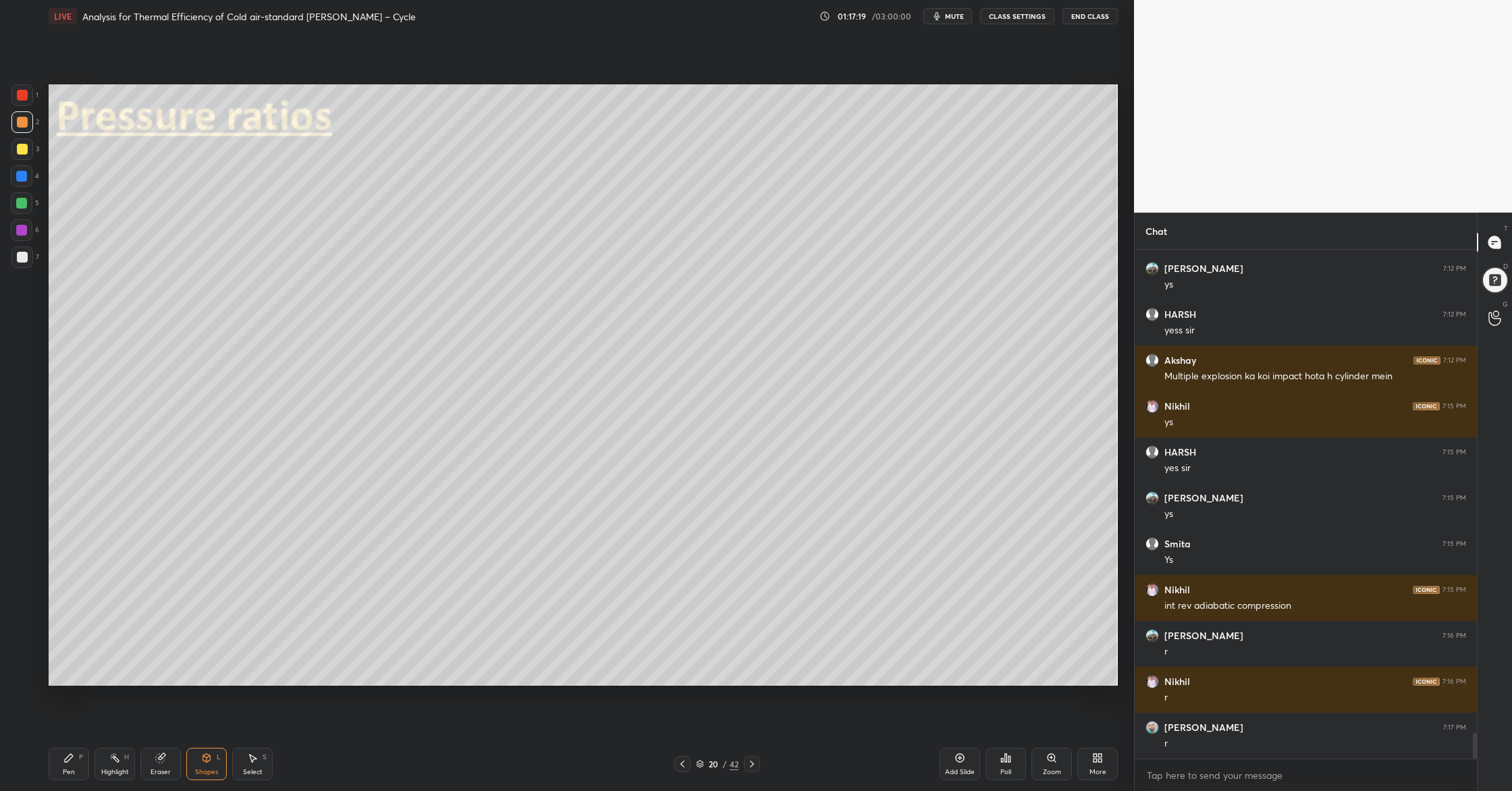
click at [16, 263] on div at bounding box center [22, 257] width 22 height 22
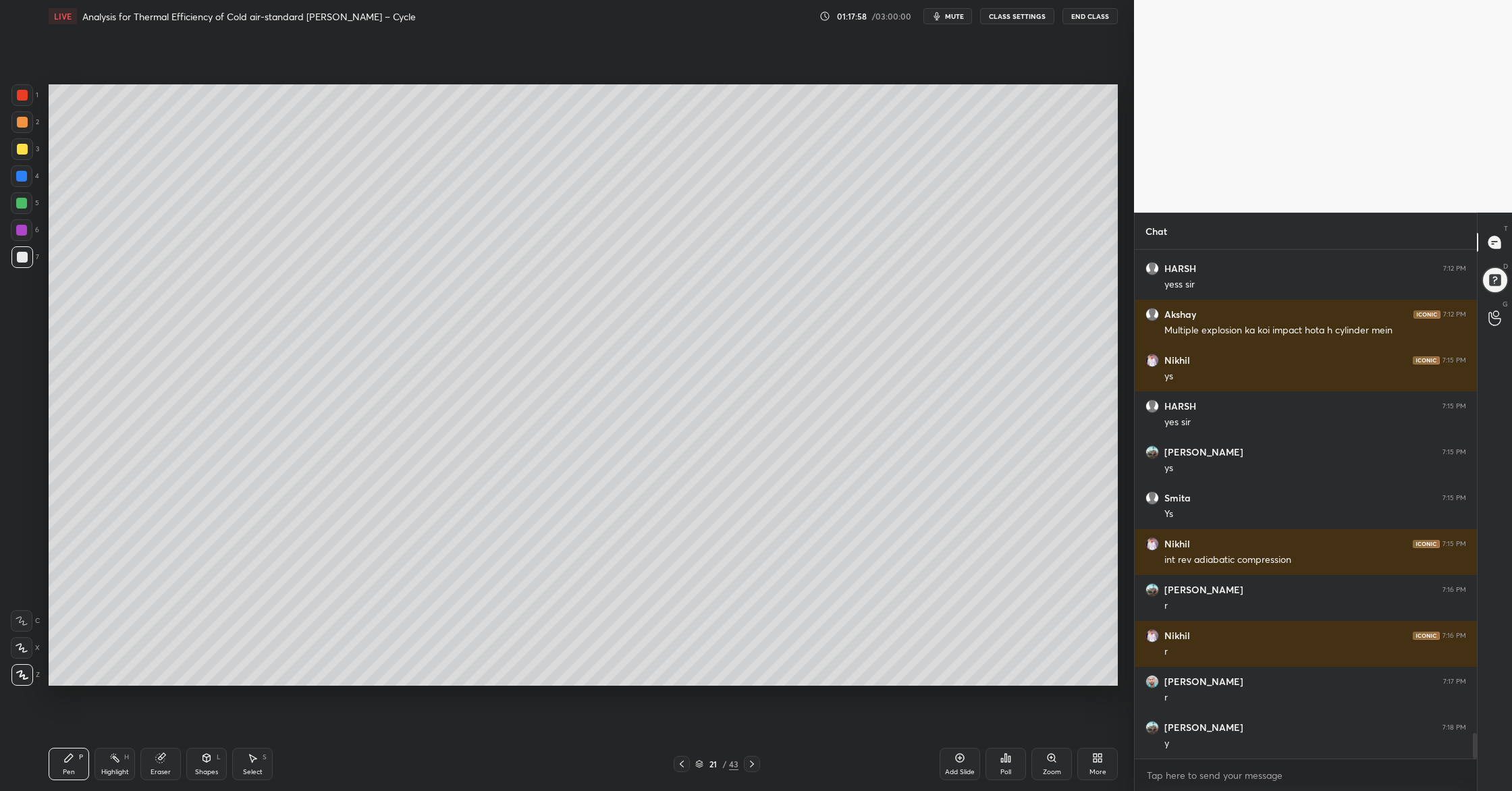
scroll to position [9594, 0]
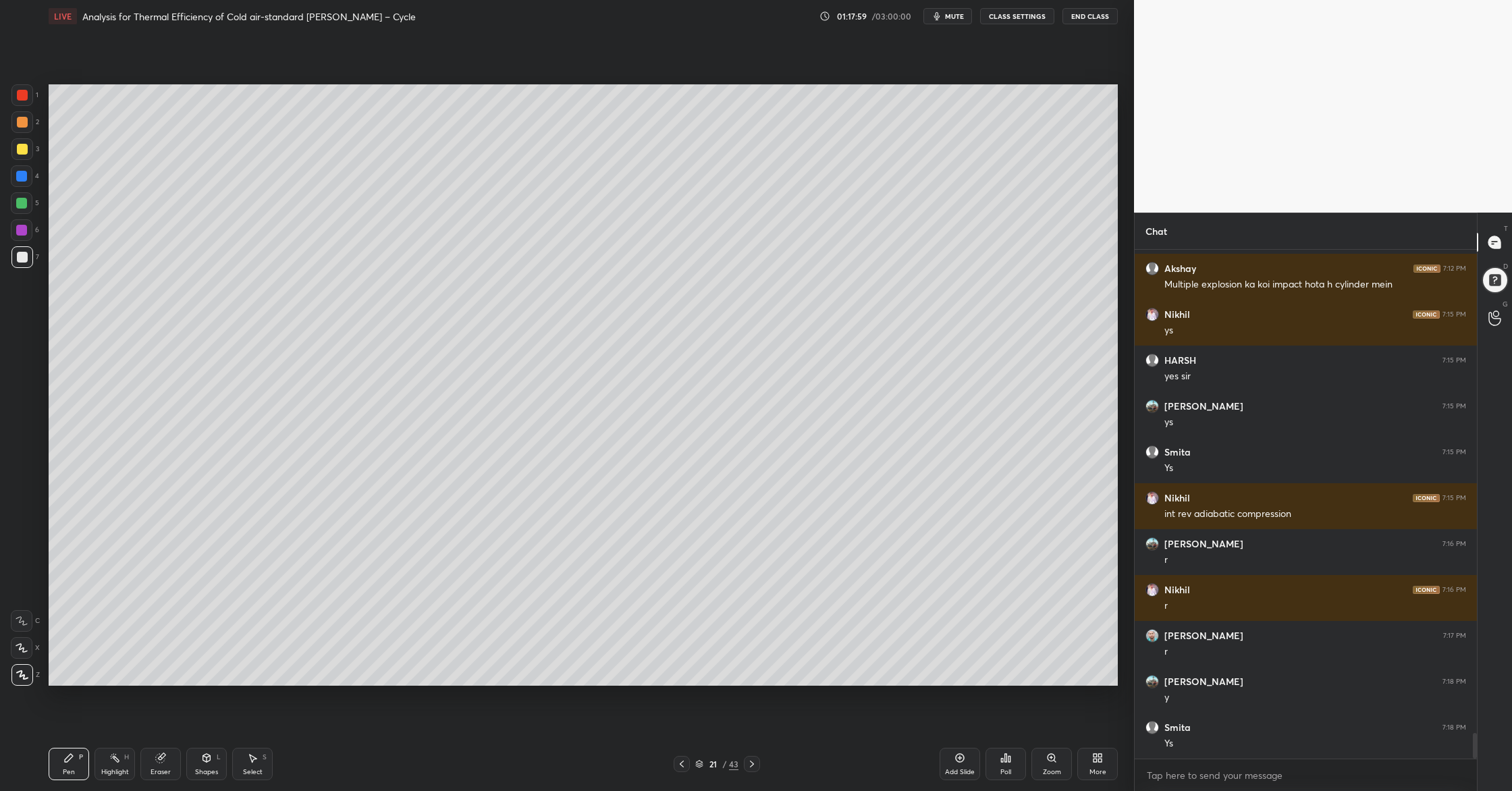
click at [21, 127] on div at bounding box center [22, 122] width 22 height 22
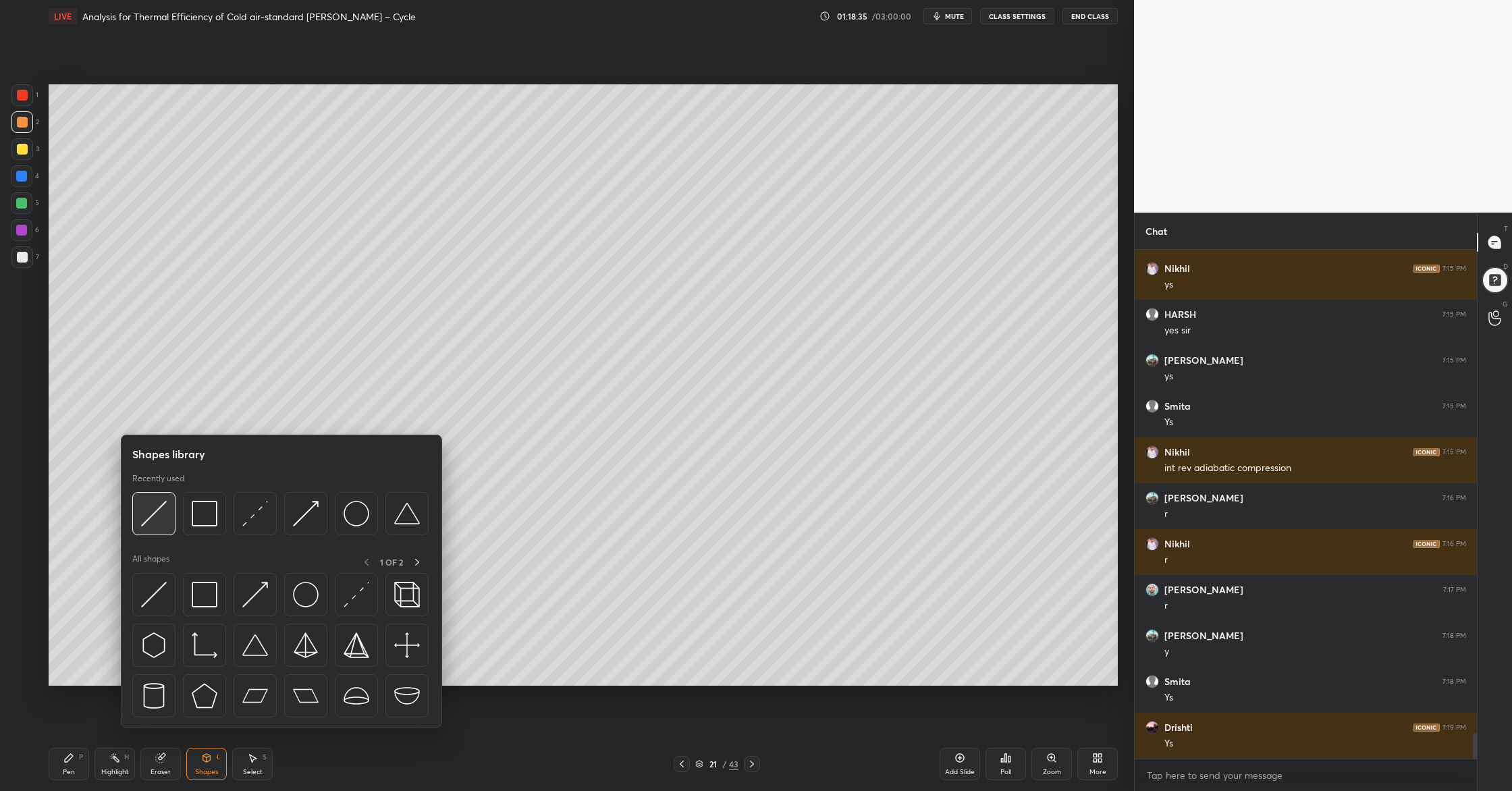
click at [148, 527] on div at bounding box center [153, 513] width 43 height 43
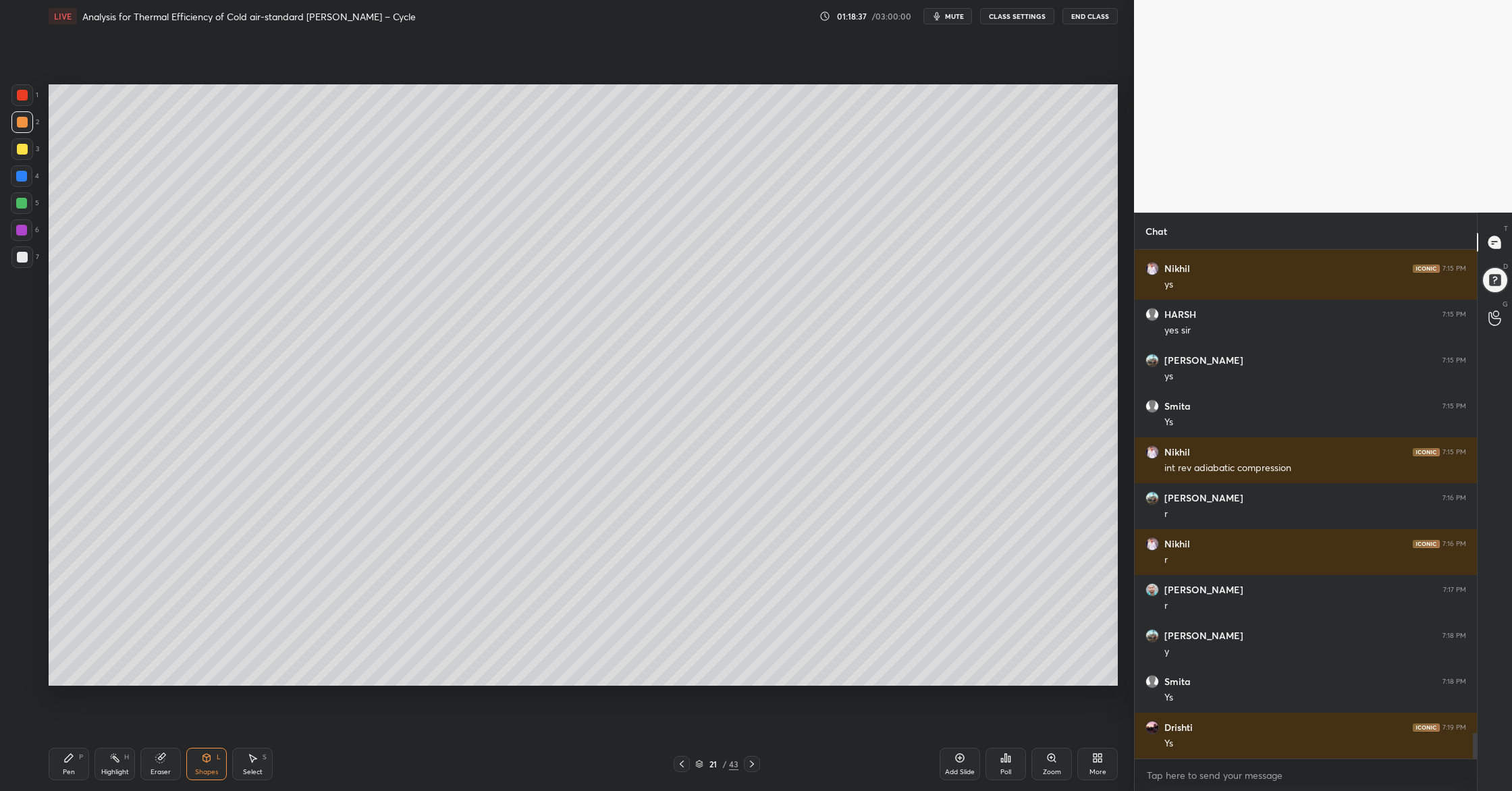
drag, startPoint x: 20, startPoint y: 126, endPoint x: 32, endPoint y: 128, distance: 12.2
click at [20, 126] on div at bounding box center [22, 122] width 11 height 11
click at [20, 254] on div at bounding box center [22, 257] width 11 height 11
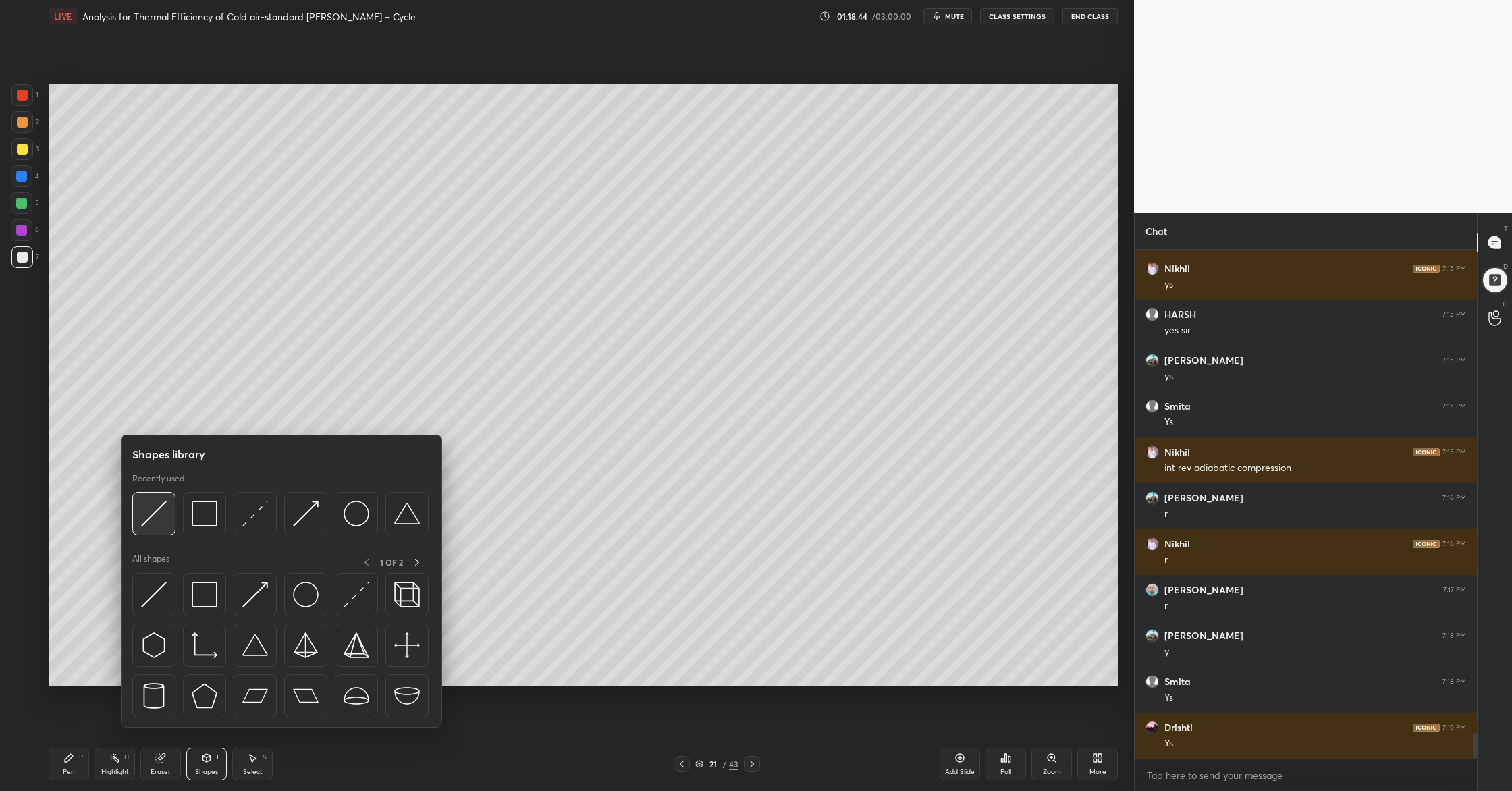
click at [159, 530] on div at bounding box center [153, 513] width 43 height 43
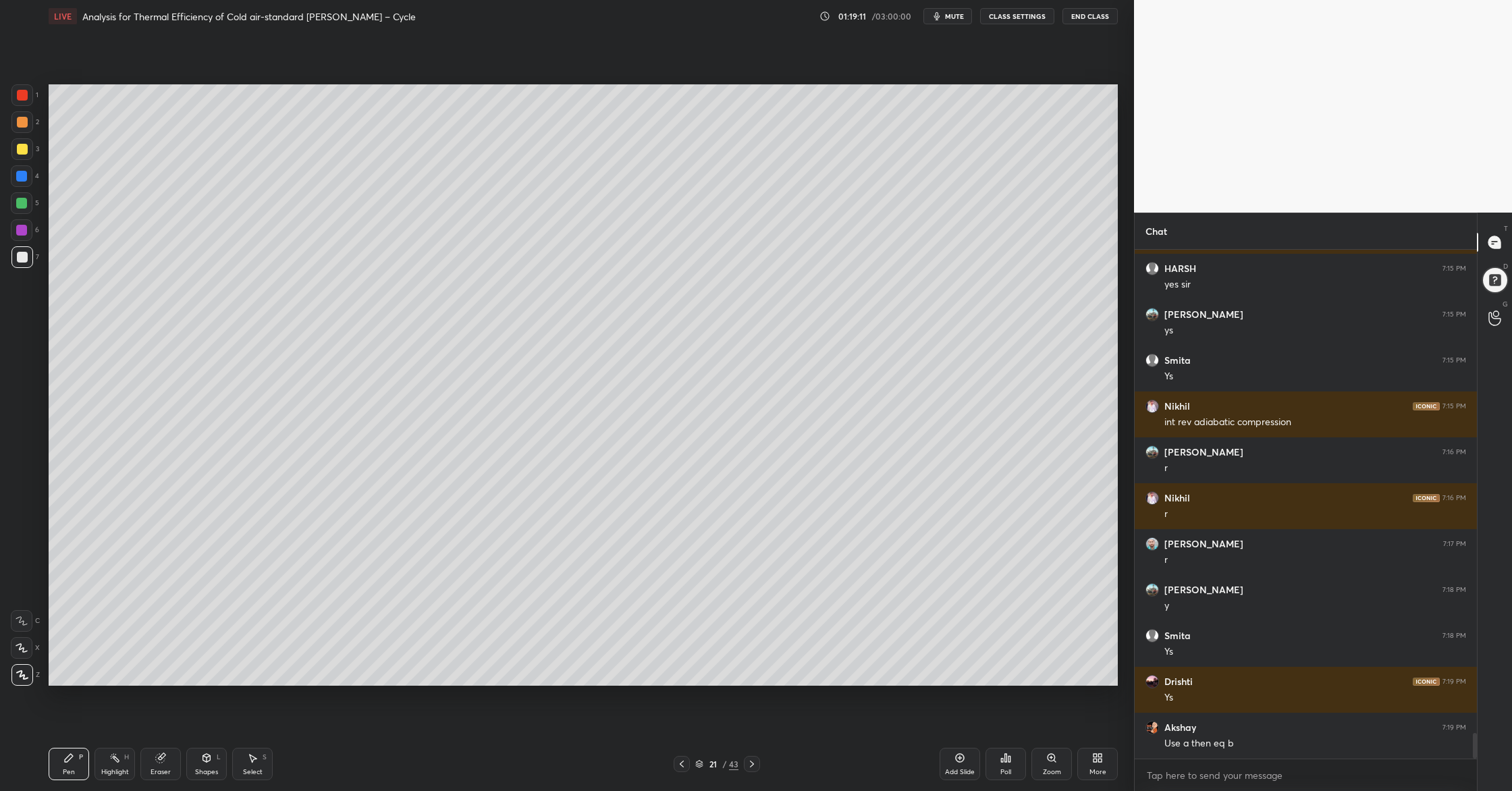
scroll to position [9732, 0]
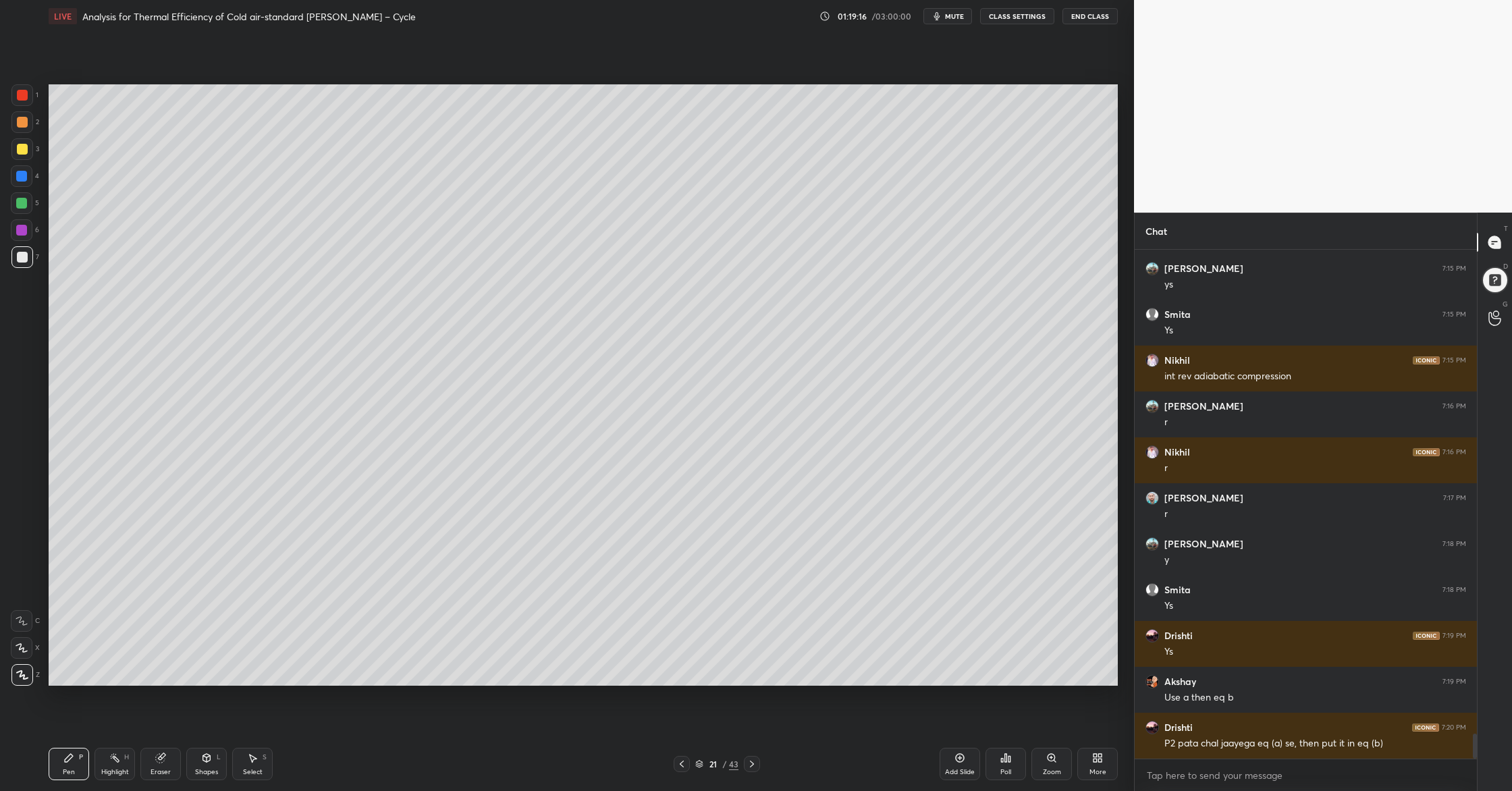
click at [20, 261] on div at bounding box center [22, 257] width 11 height 11
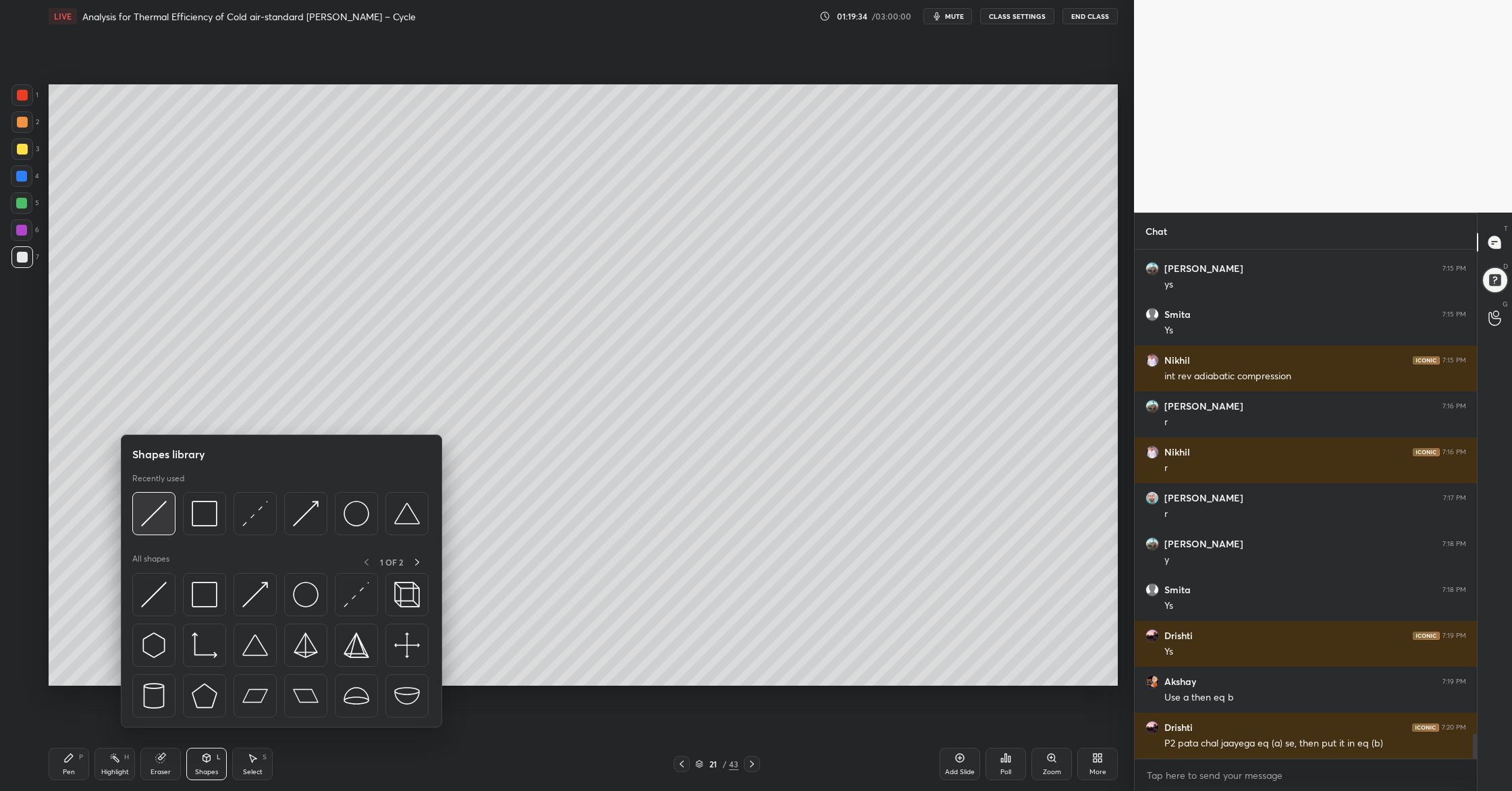
click at [142, 522] on img at bounding box center [154, 513] width 25 height 25
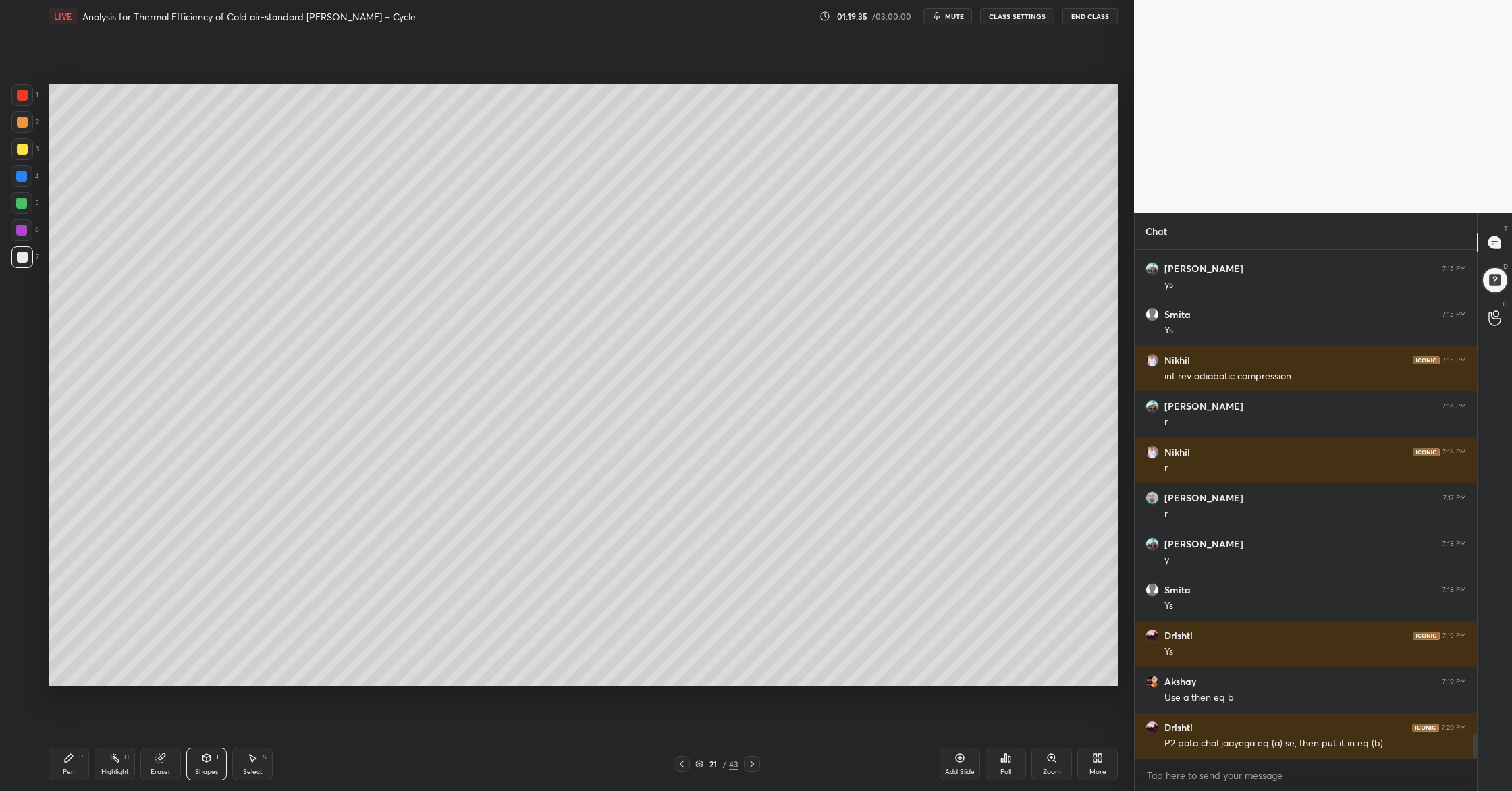
click at [23, 122] on div at bounding box center [22, 122] width 11 height 11
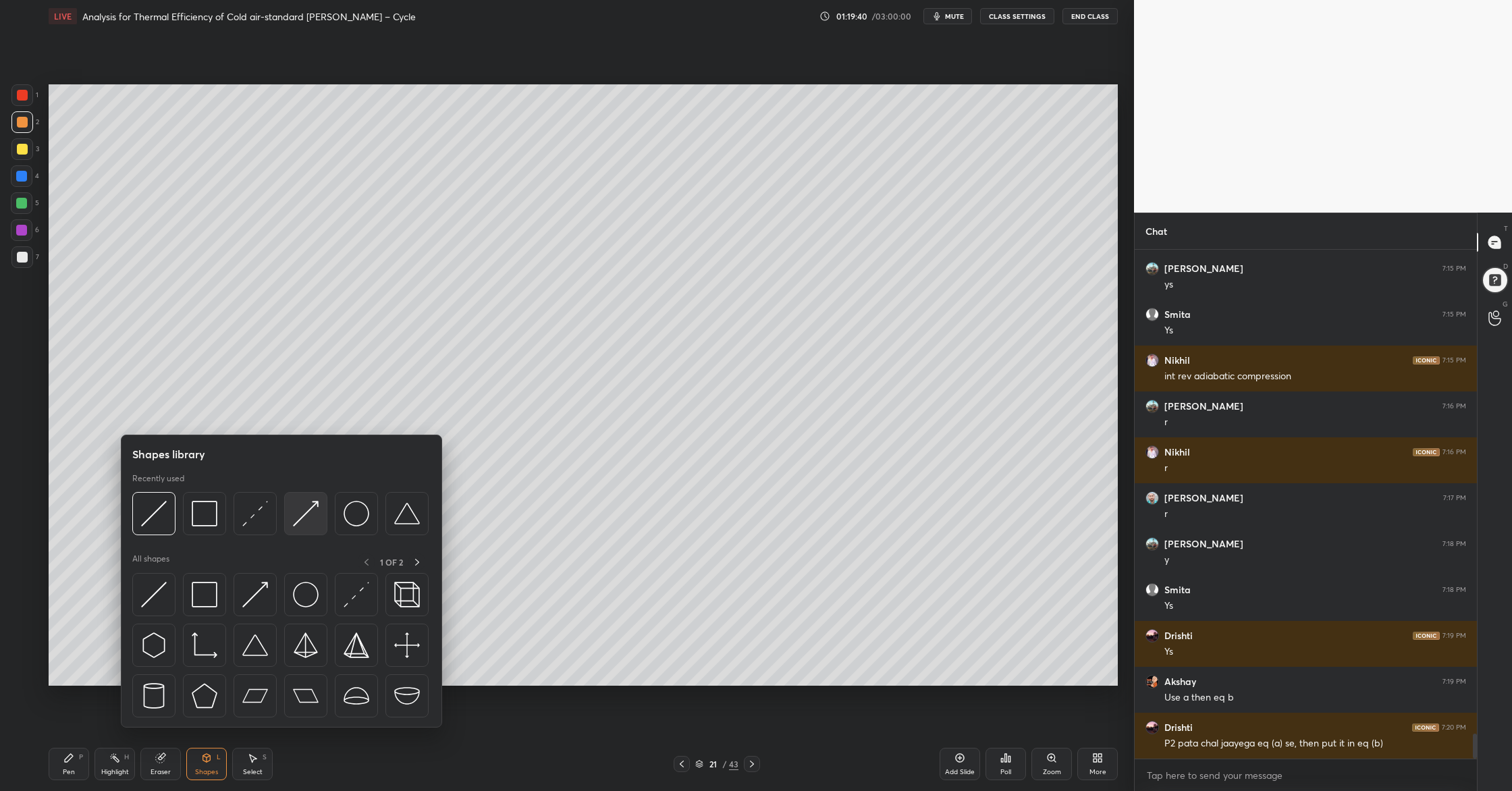
click at [306, 529] on div at bounding box center [305, 513] width 43 height 43
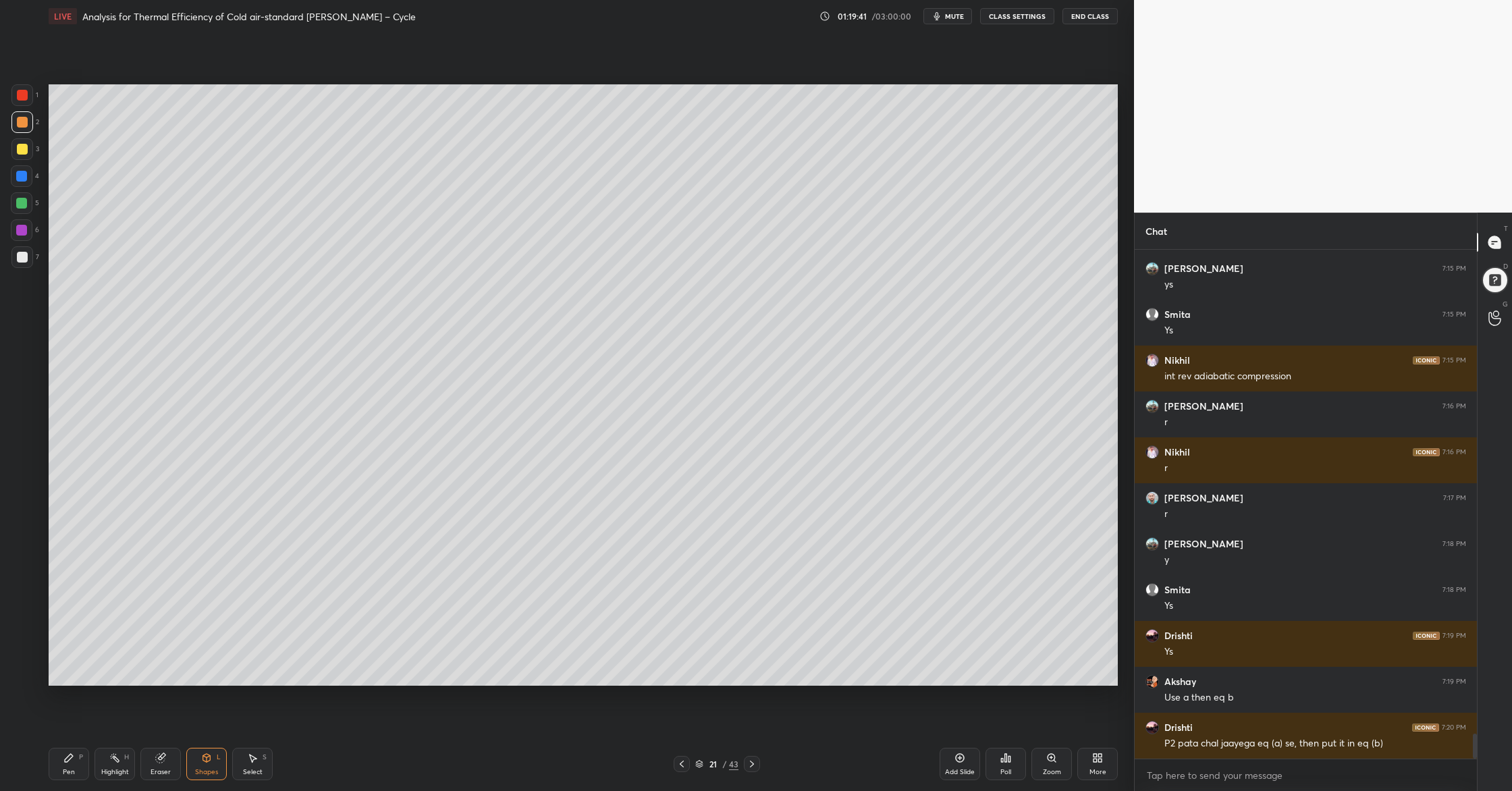
drag, startPoint x: 16, startPoint y: 200, endPoint x: 22, endPoint y: 205, distance: 7.8
click at [17, 204] on div at bounding box center [21, 203] width 11 height 11
drag, startPoint x: 24, startPoint y: 121, endPoint x: 35, endPoint y: 126, distance: 12.1
click at [25, 123] on div at bounding box center [22, 122] width 11 height 11
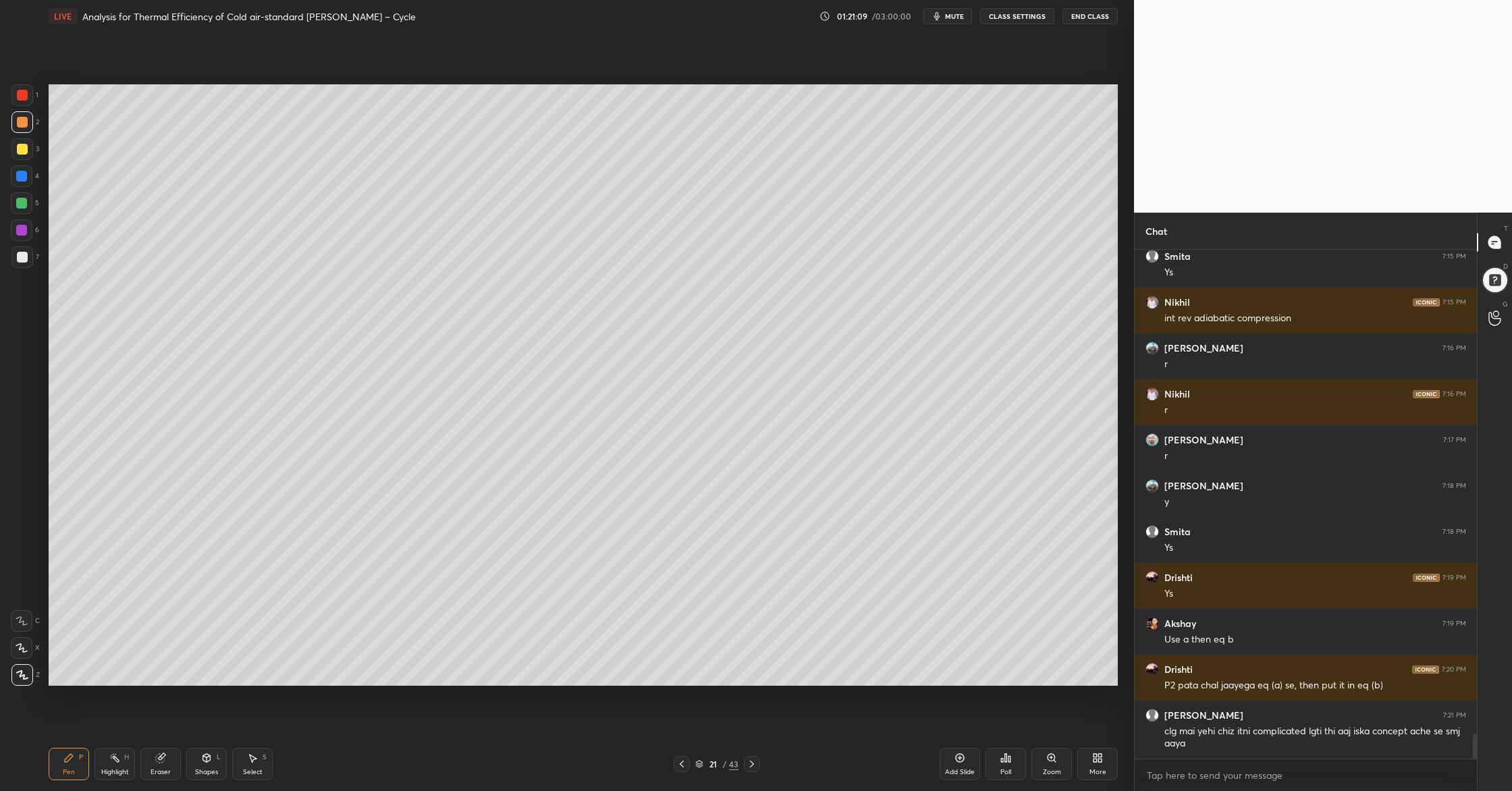
drag, startPoint x: 22, startPoint y: 156, endPoint x: 37, endPoint y: 159, distance: 15.3
click at [20, 156] on div at bounding box center [22, 149] width 22 height 22
click at [25, 257] on div at bounding box center [22, 257] width 11 height 11
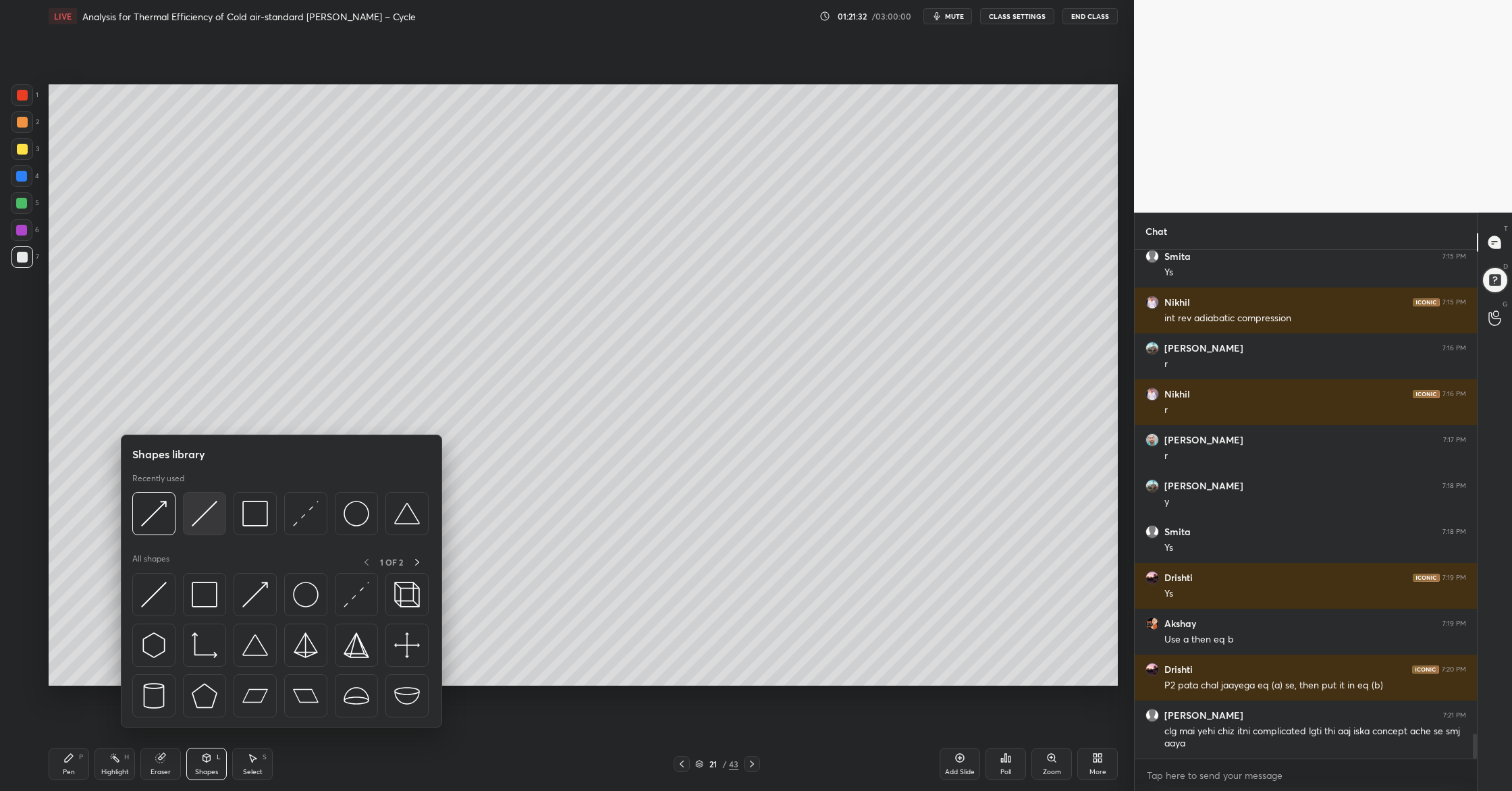
click at [204, 529] on div at bounding box center [204, 513] width 43 height 43
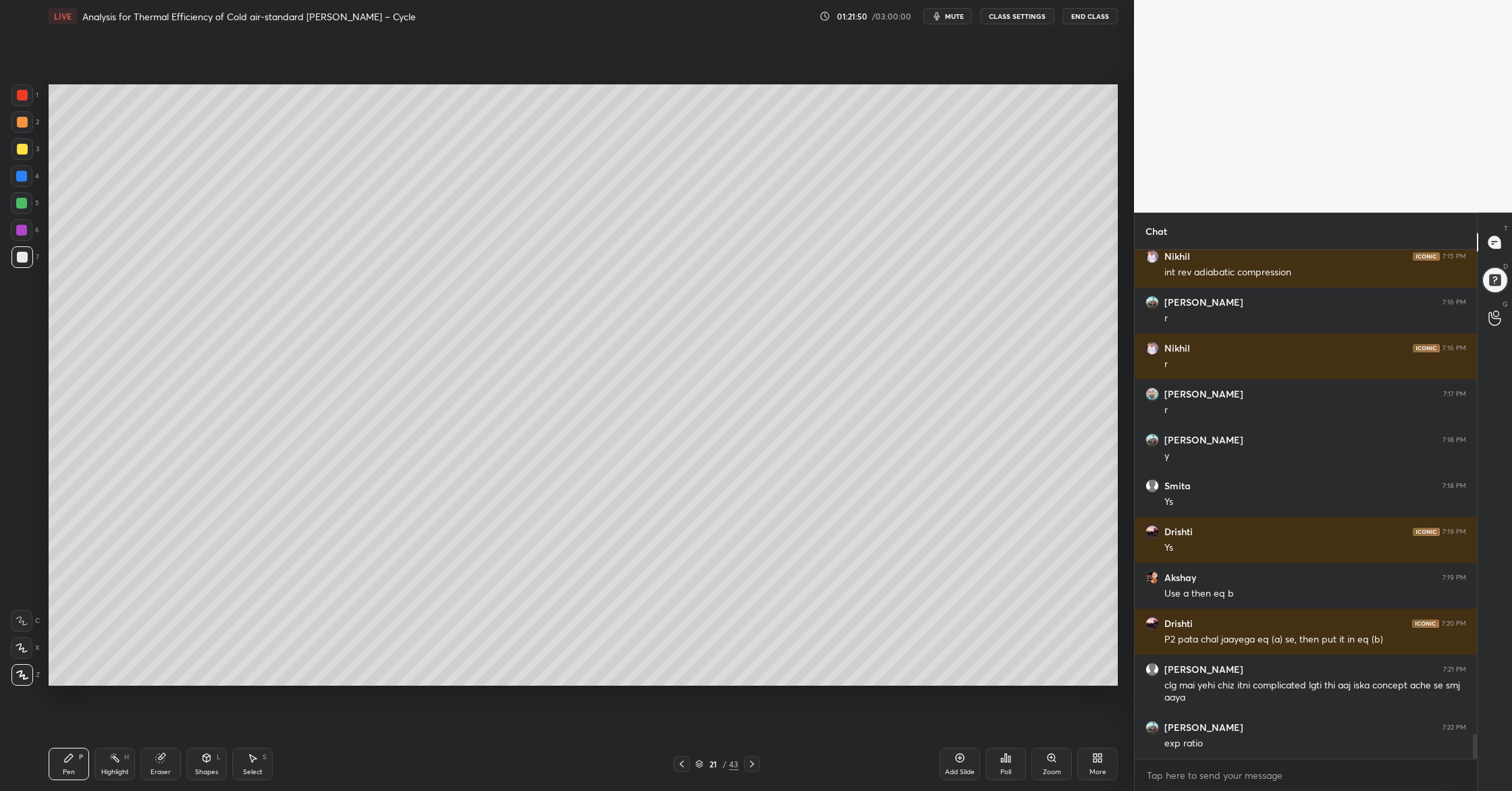
scroll to position [9882, 0]
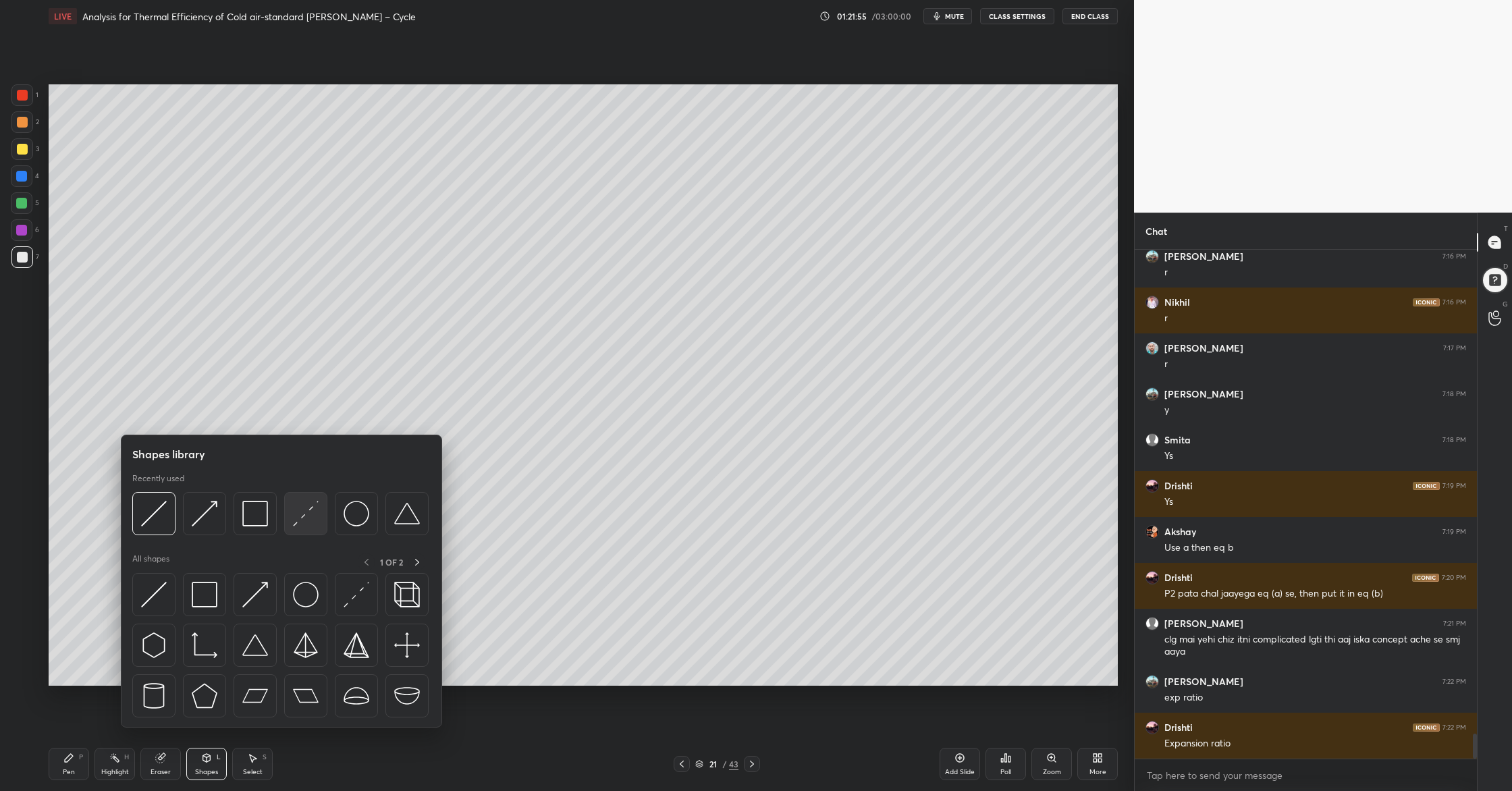
click at [317, 526] on img at bounding box center [305, 513] width 25 height 25
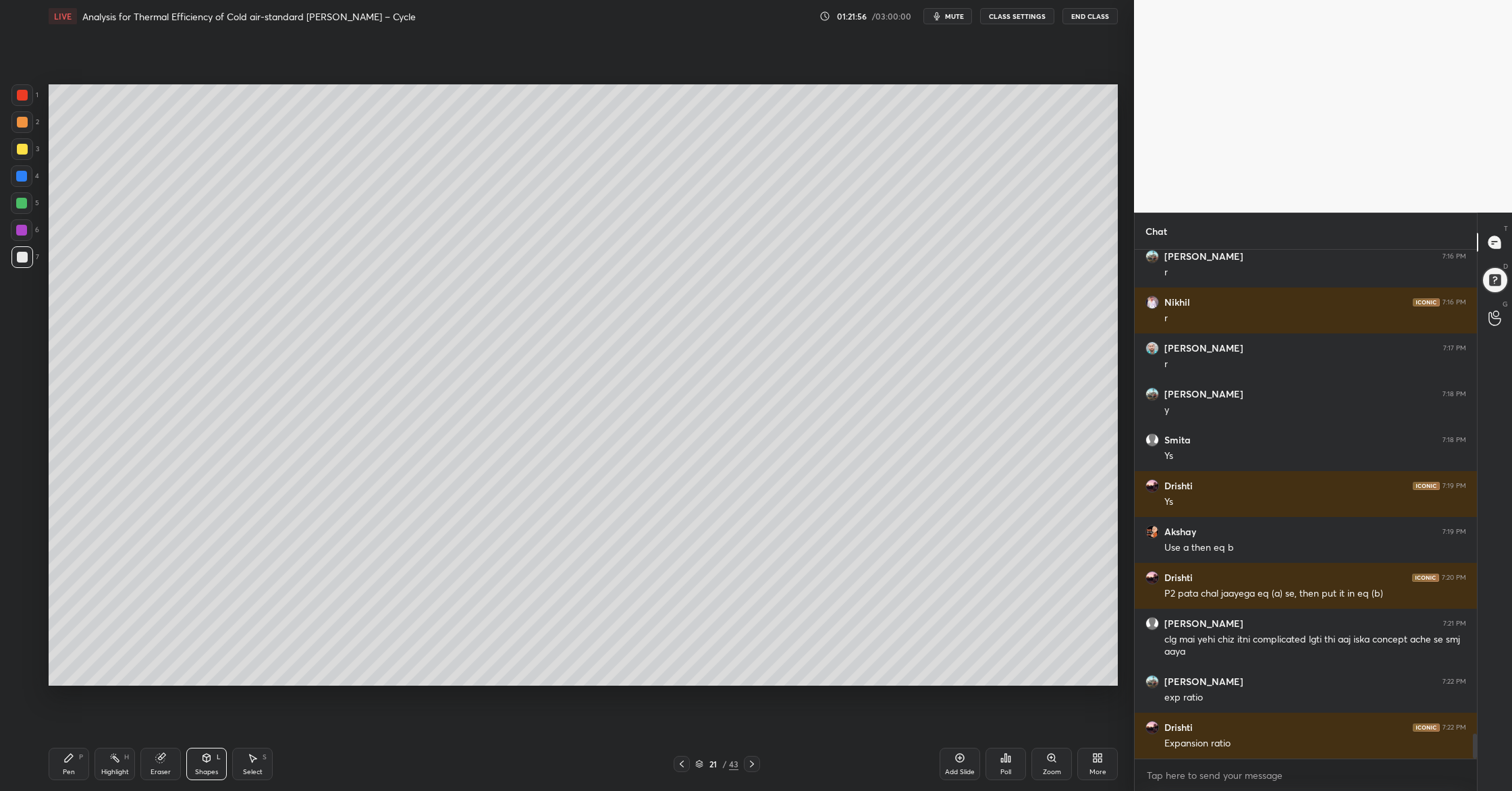
drag, startPoint x: 22, startPoint y: 127, endPoint x: 30, endPoint y: 134, distance: 10.6
click at [25, 130] on div at bounding box center [22, 122] width 22 height 22
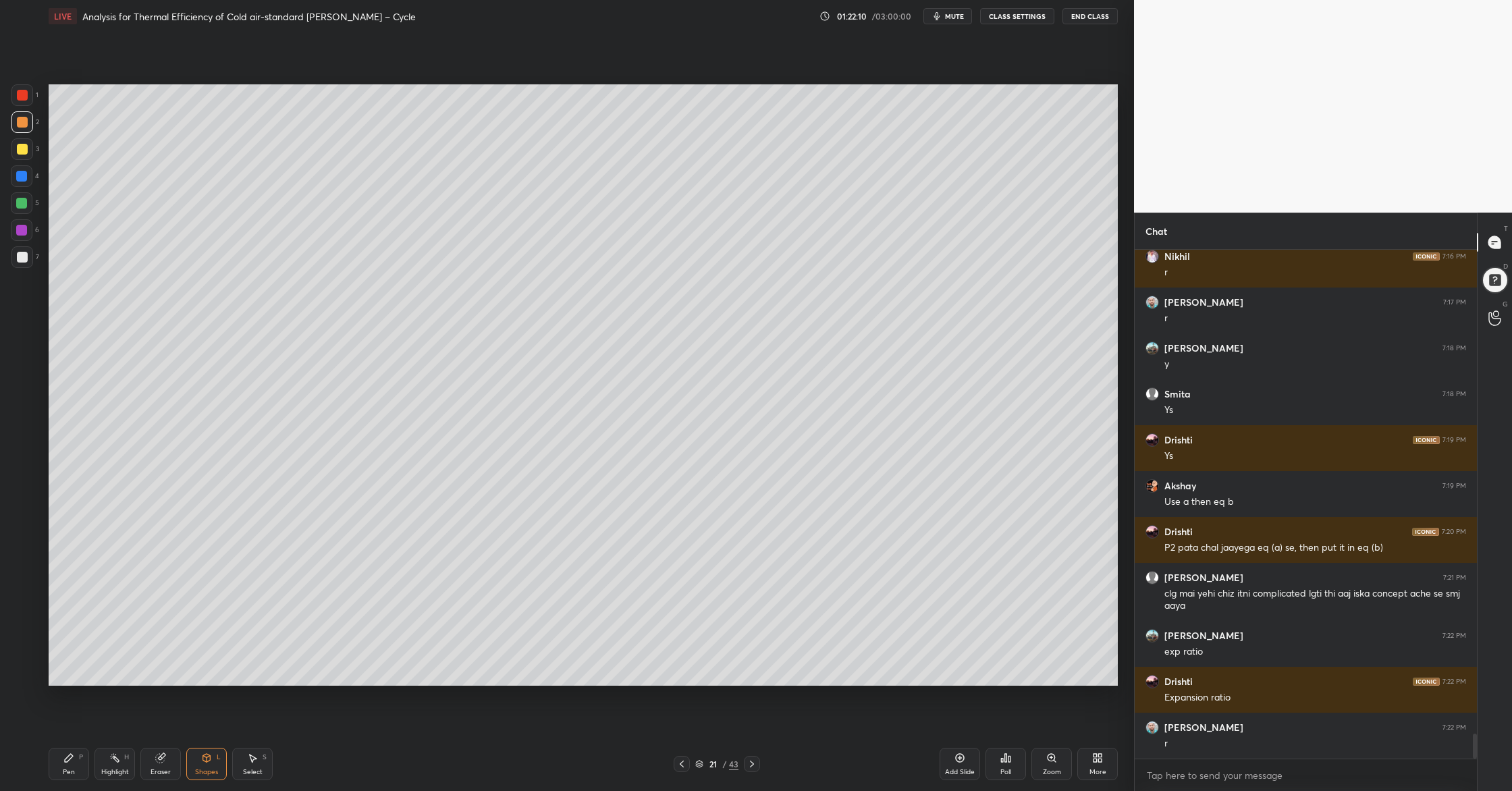
drag, startPoint x: 23, startPoint y: 209, endPoint x: 33, endPoint y: 204, distance: 11.2
click at [23, 208] on div at bounding box center [21, 203] width 22 height 22
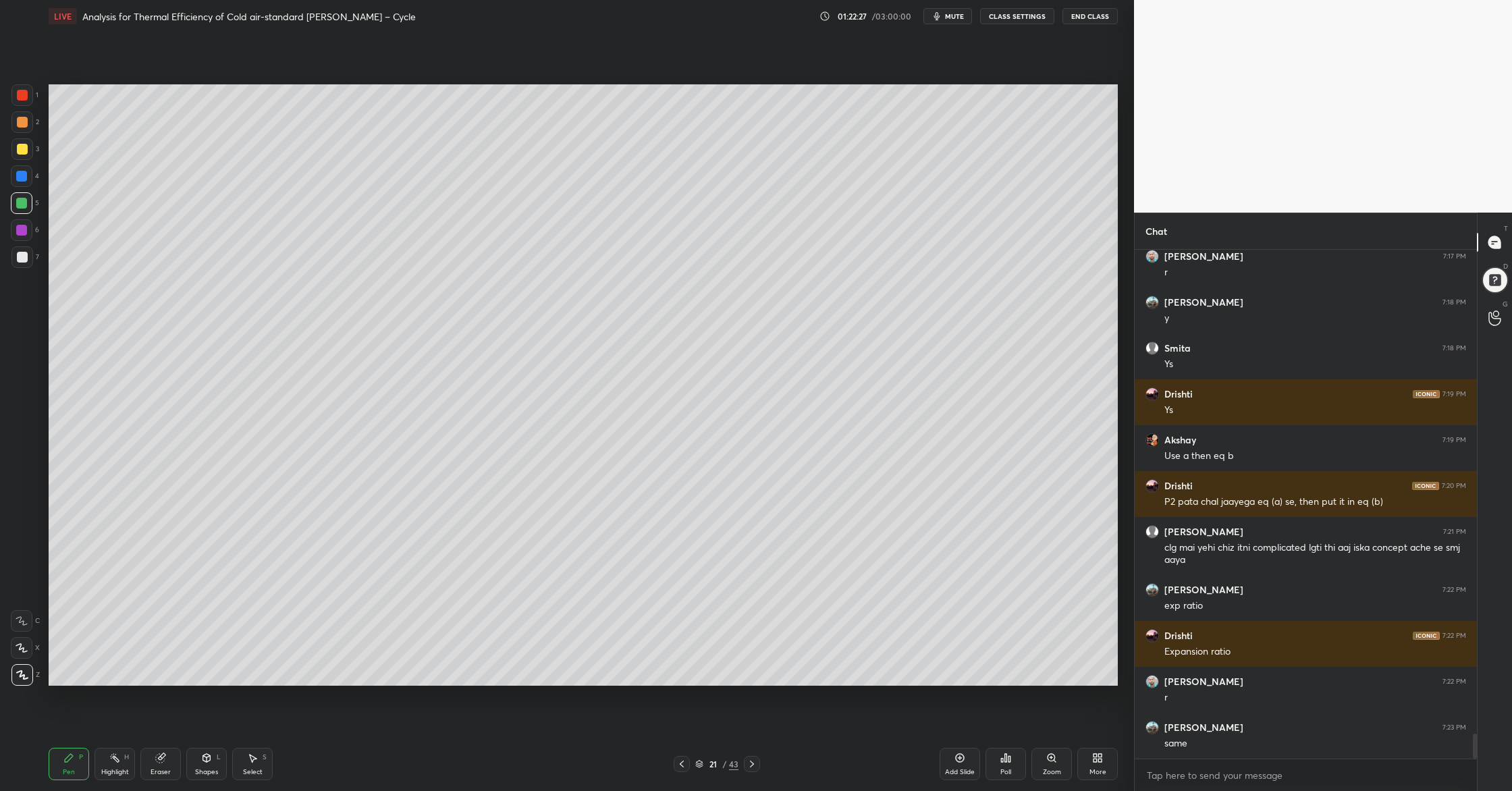
click at [16, 259] on div at bounding box center [22, 257] width 22 height 22
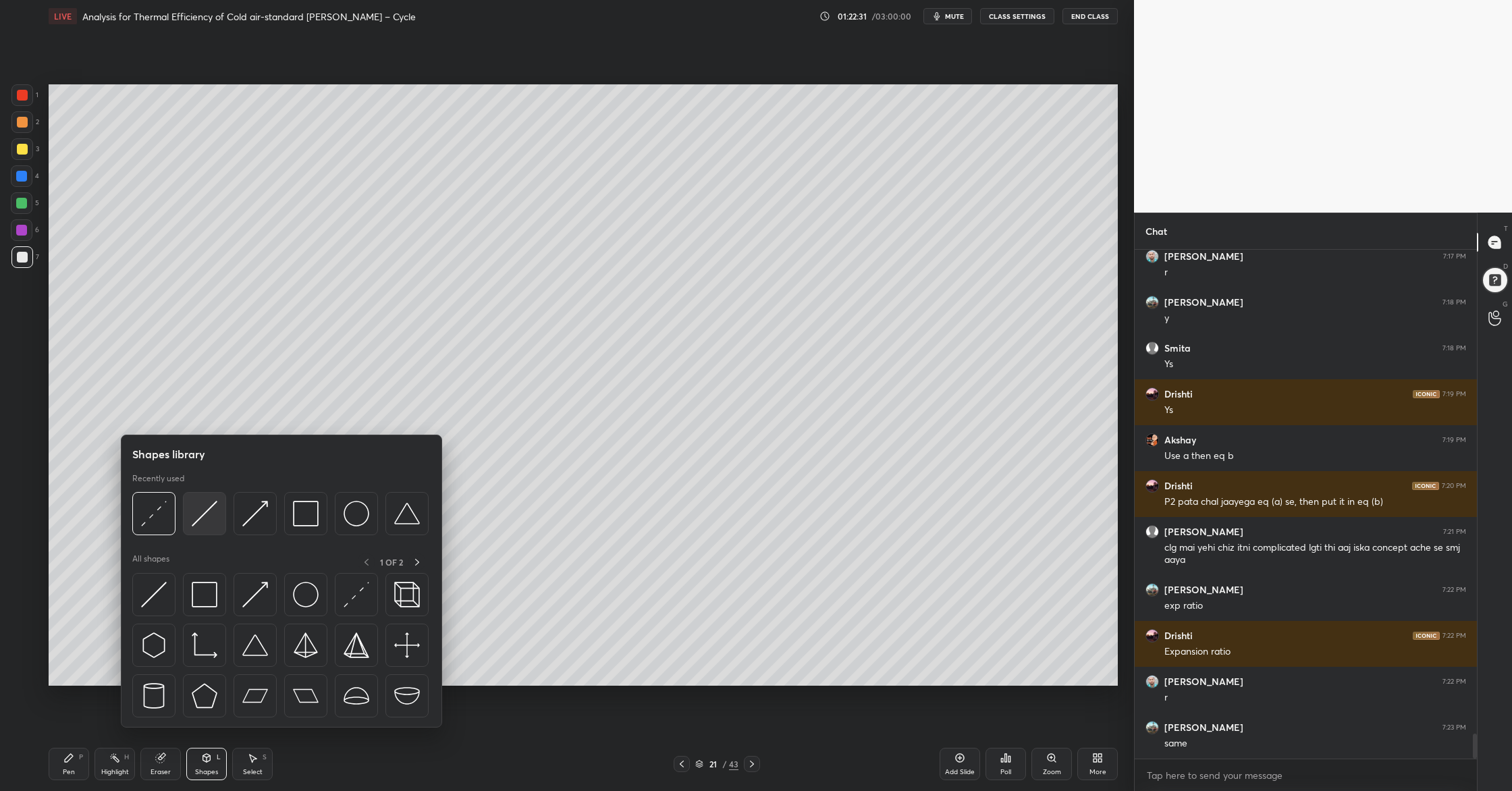
click at [203, 526] on img at bounding box center [204, 513] width 25 height 25
click at [307, 526] on div at bounding box center [305, 513] width 43 height 43
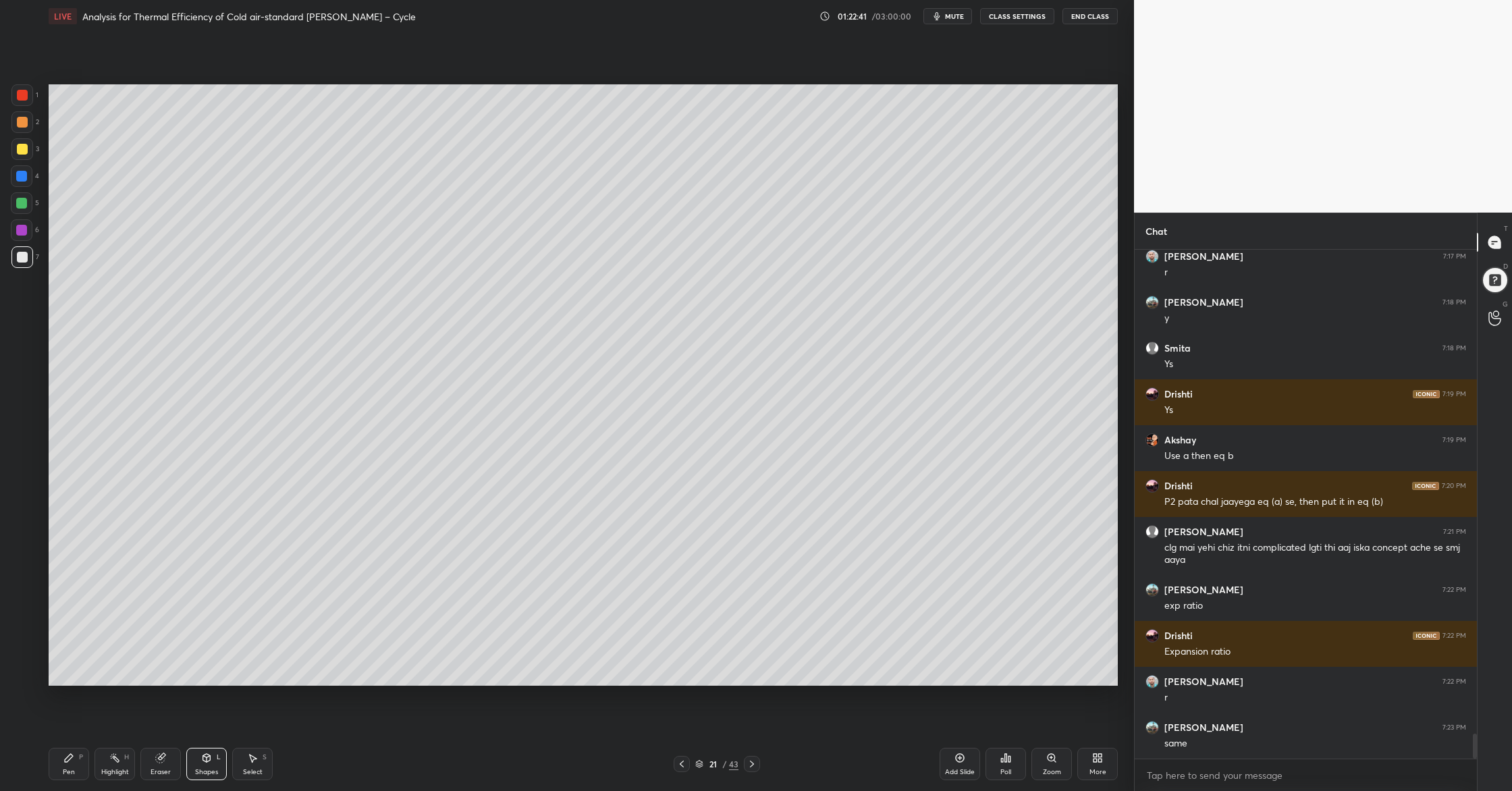
click at [20, 204] on div at bounding box center [21, 203] width 11 height 11
drag, startPoint x: 19, startPoint y: 122, endPoint x: 24, endPoint y: 130, distance: 9.4
click at [21, 125] on div at bounding box center [22, 122] width 11 height 11
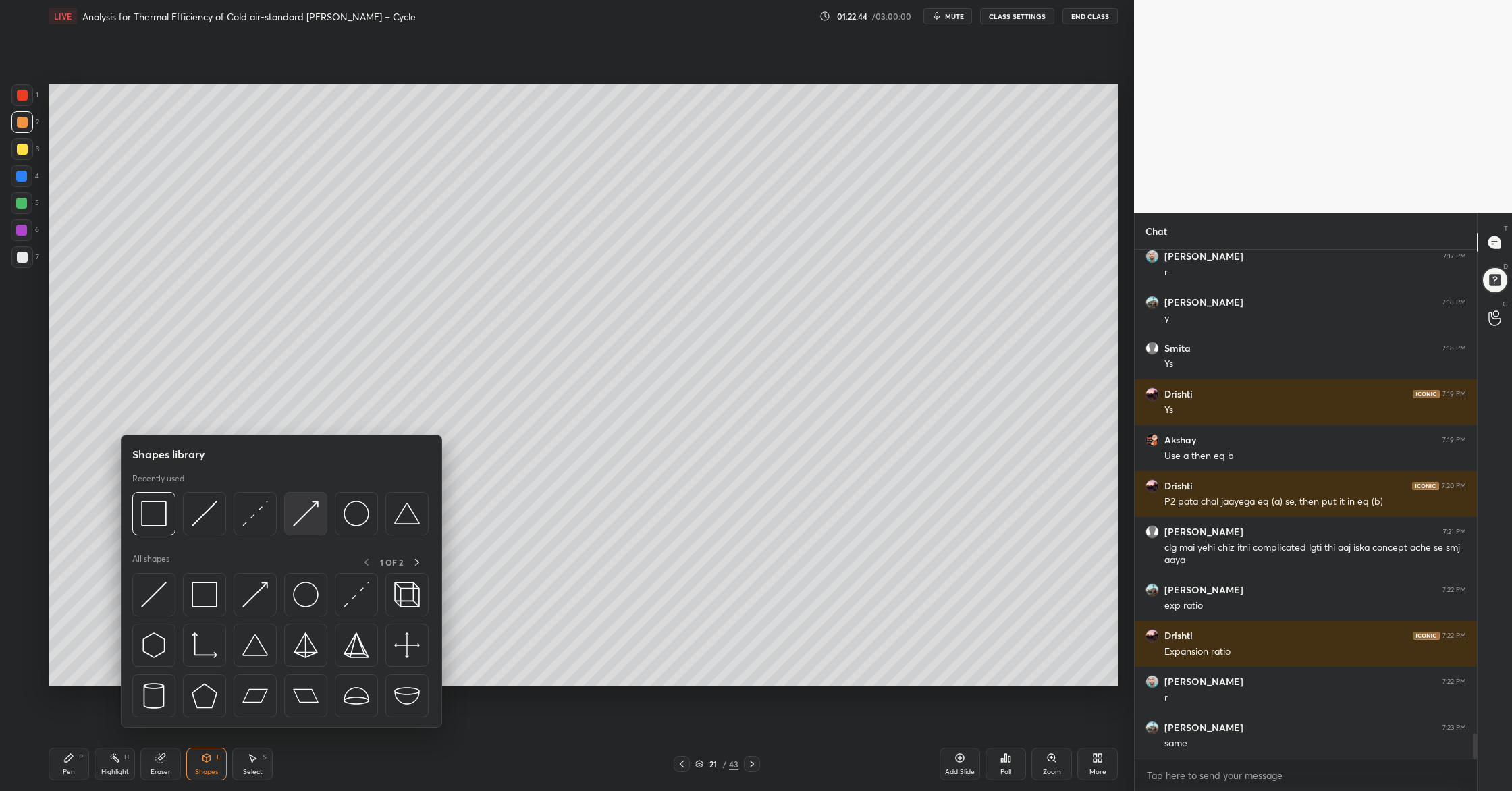
click at [314, 532] on div at bounding box center [305, 513] width 43 height 43
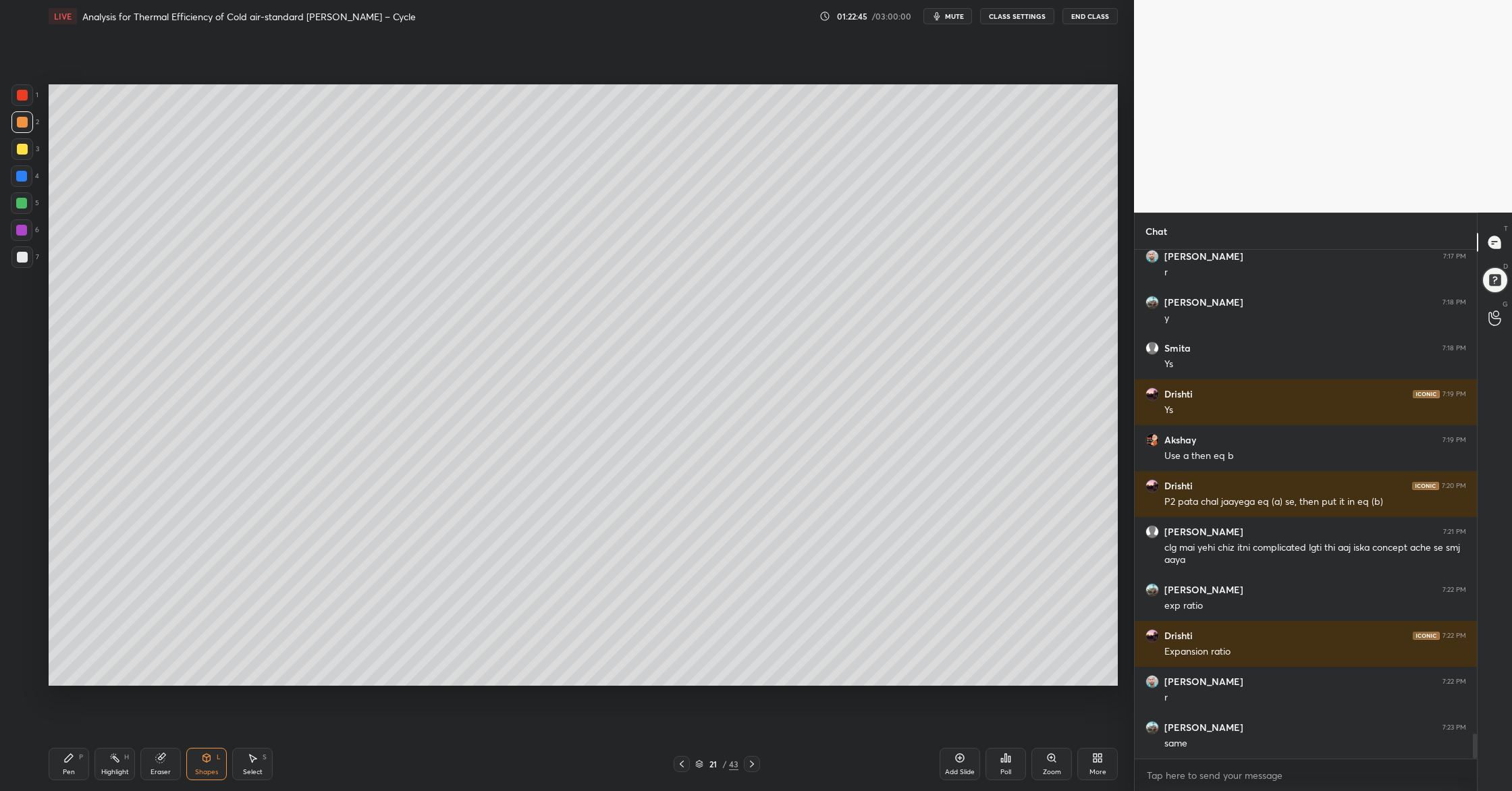
drag, startPoint x: 24, startPoint y: 257, endPoint x: 45, endPoint y: 252, distance: 21.6
click at [28, 259] on div at bounding box center [22, 257] width 22 height 22
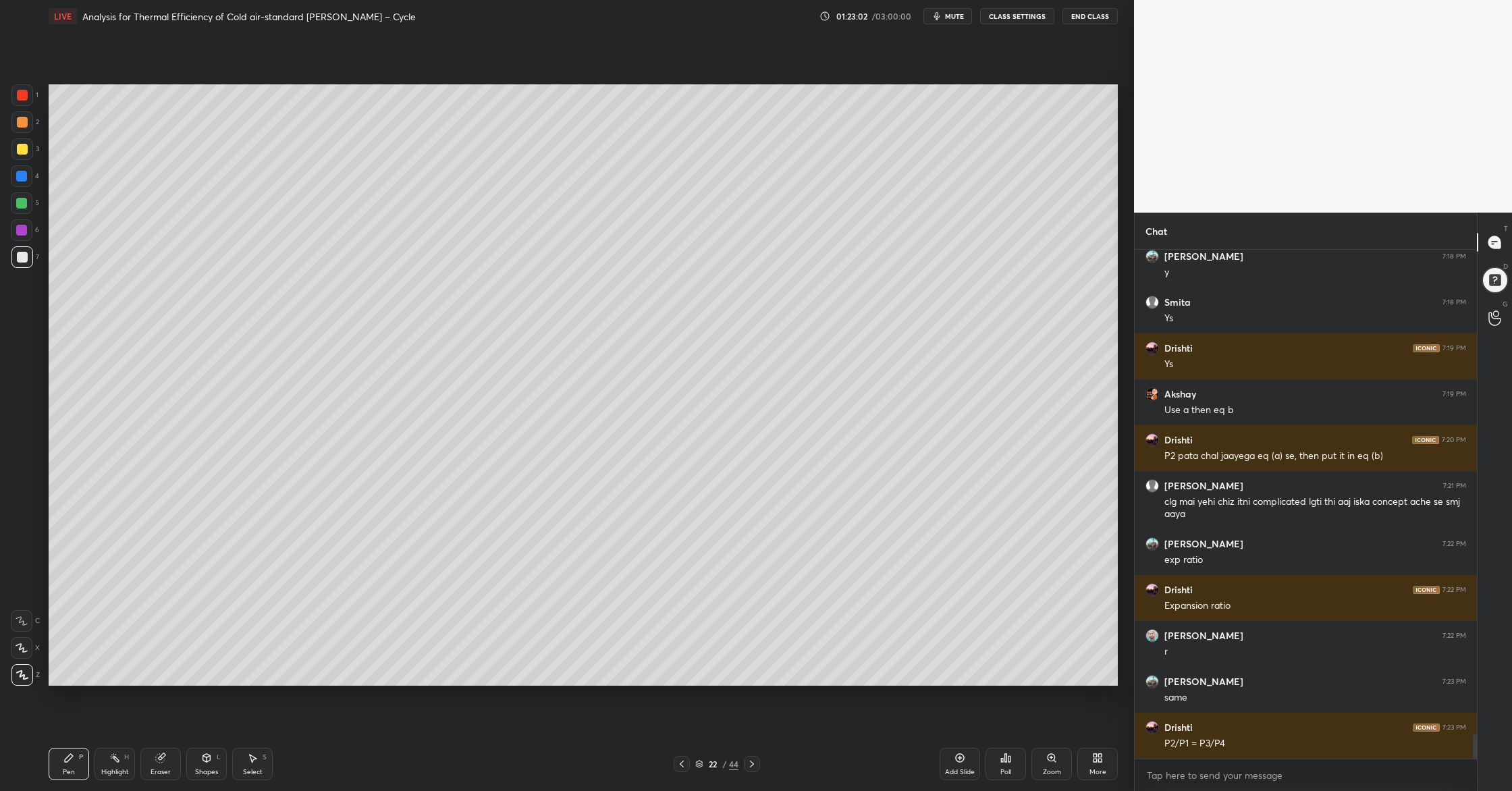
click at [20, 211] on div at bounding box center [21, 203] width 22 height 22
drag, startPoint x: 23, startPoint y: 263, endPoint x: 32, endPoint y: 267, distance: 9.8
click at [22, 263] on div at bounding box center [22, 257] width 22 height 22
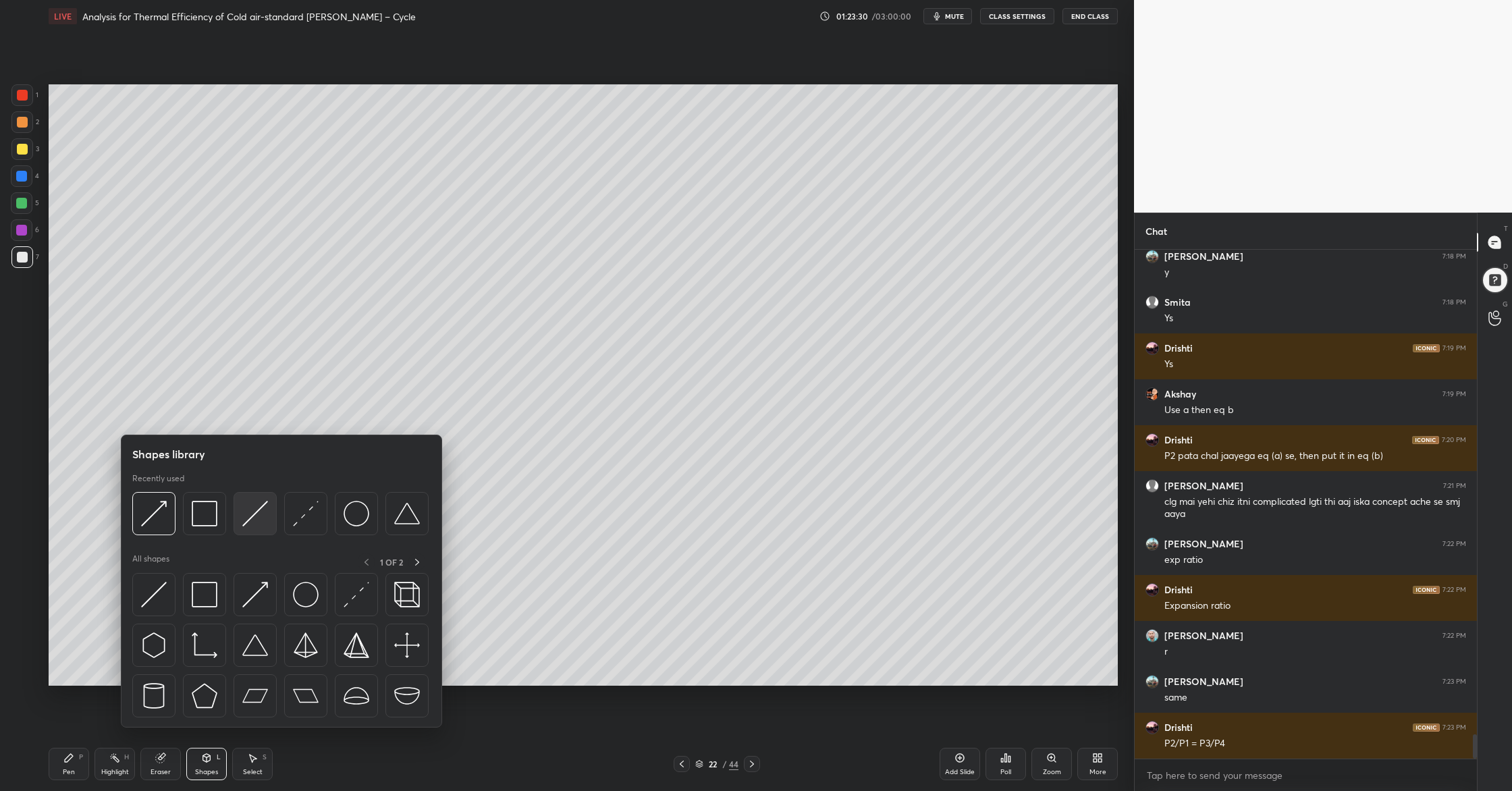
click at [250, 522] on img at bounding box center [255, 513] width 25 height 25
click at [259, 525] on img at bounding box center [255, 513] width 25 height 25
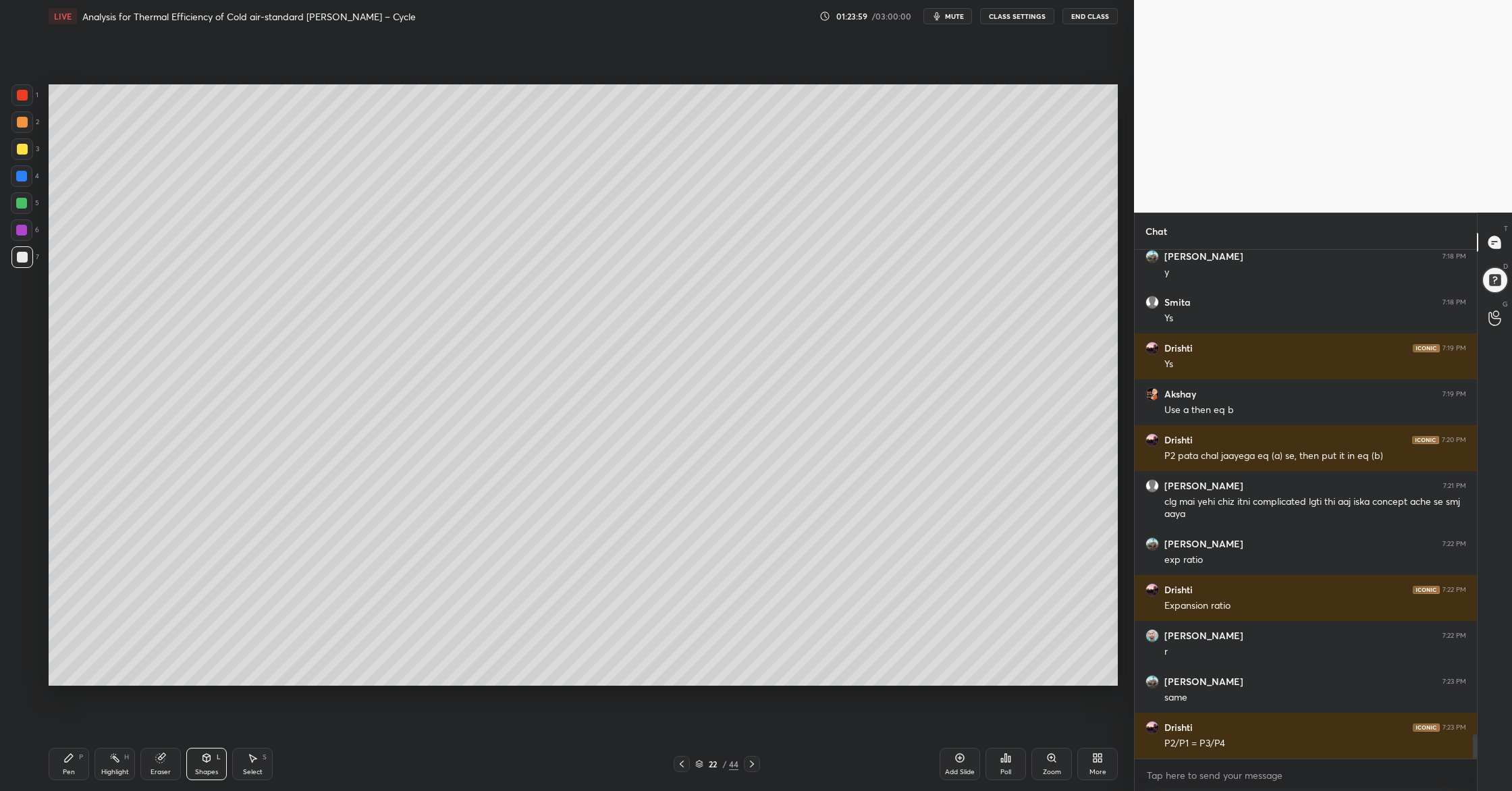
drag, startPoint x: 18, startPoint y: 129, endPoint x: 44, endPoint y: 209, distance: 84.1
click at [18, 133] on div "2" at bounding box center [25, 125] width 28 height 27
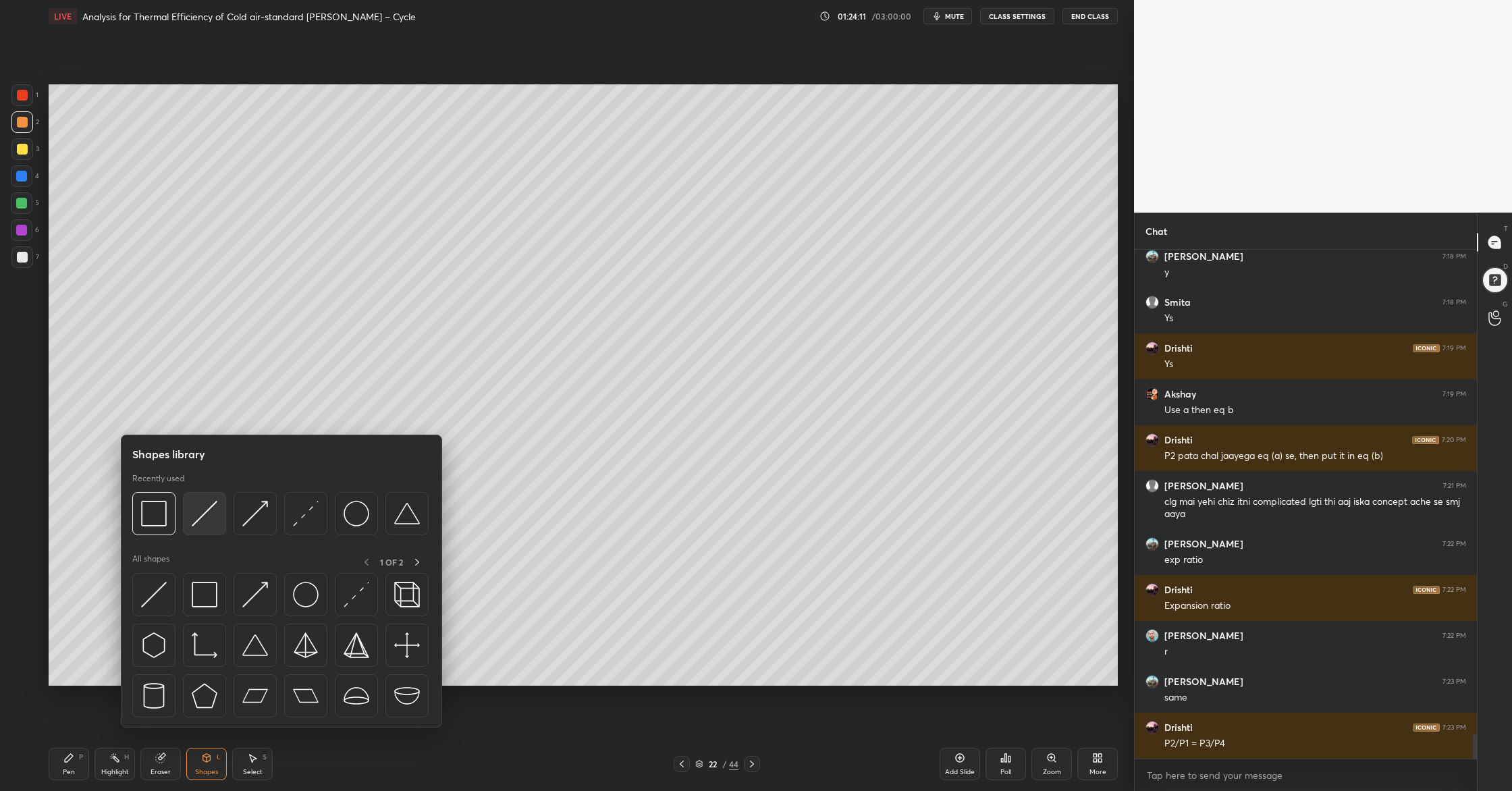
click at [211, 526] on img at bounding box center [204, 513] width 25 height 25
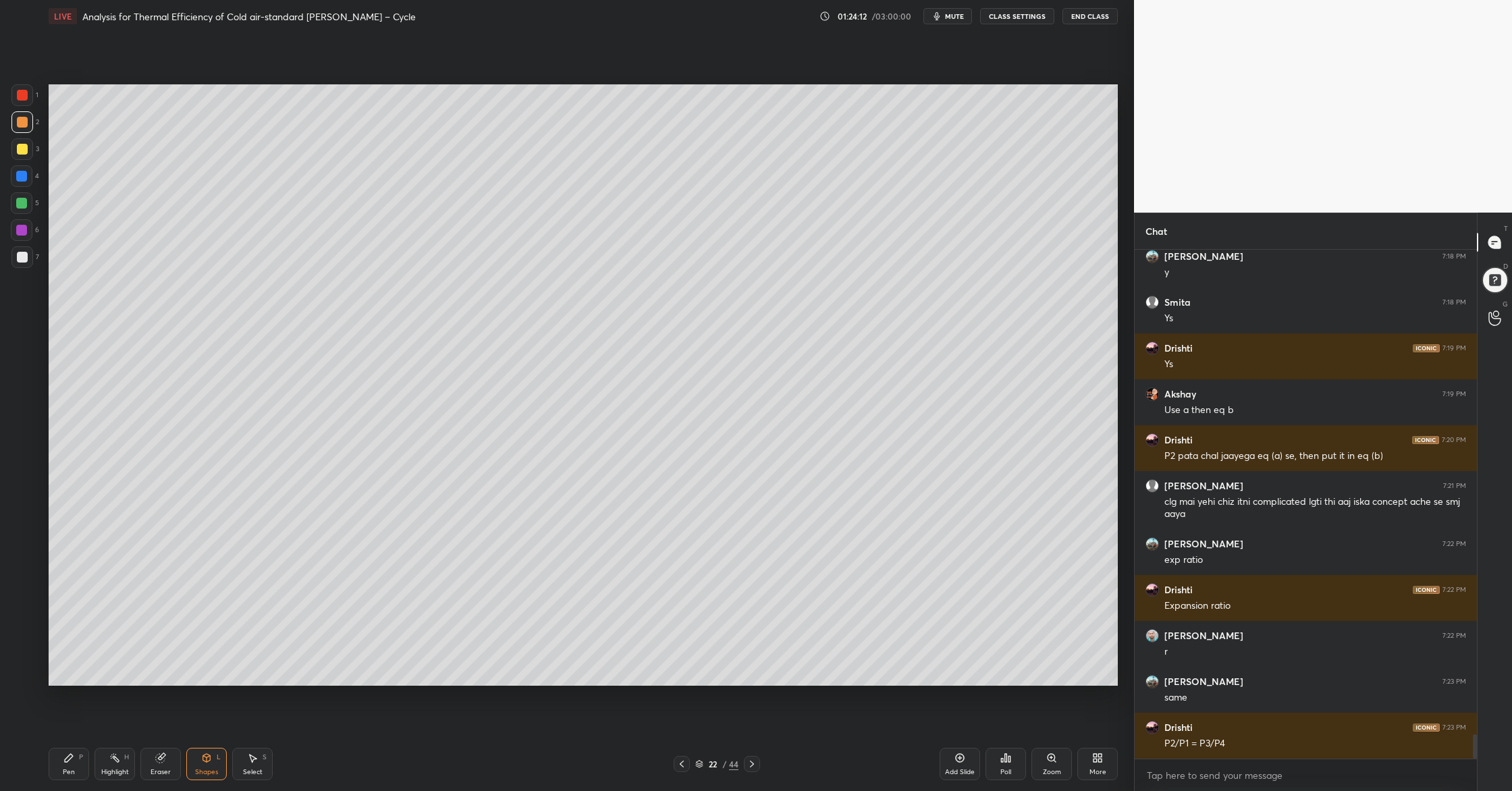
drag, startPoint x: 20, startPoint y: 119, endPoint x: 33, endPoint y: 127, distance: 15.3
click at [23, 127] on div at bounding box center [22, 122] width 11 height 11
drag, startPoint x: 20, startPoint y: 257, endPoint x: 26, endPoint y: 254, distance: 6.7
click at [22, 254] on div at bounding box center [22, 257] width 11 height 11
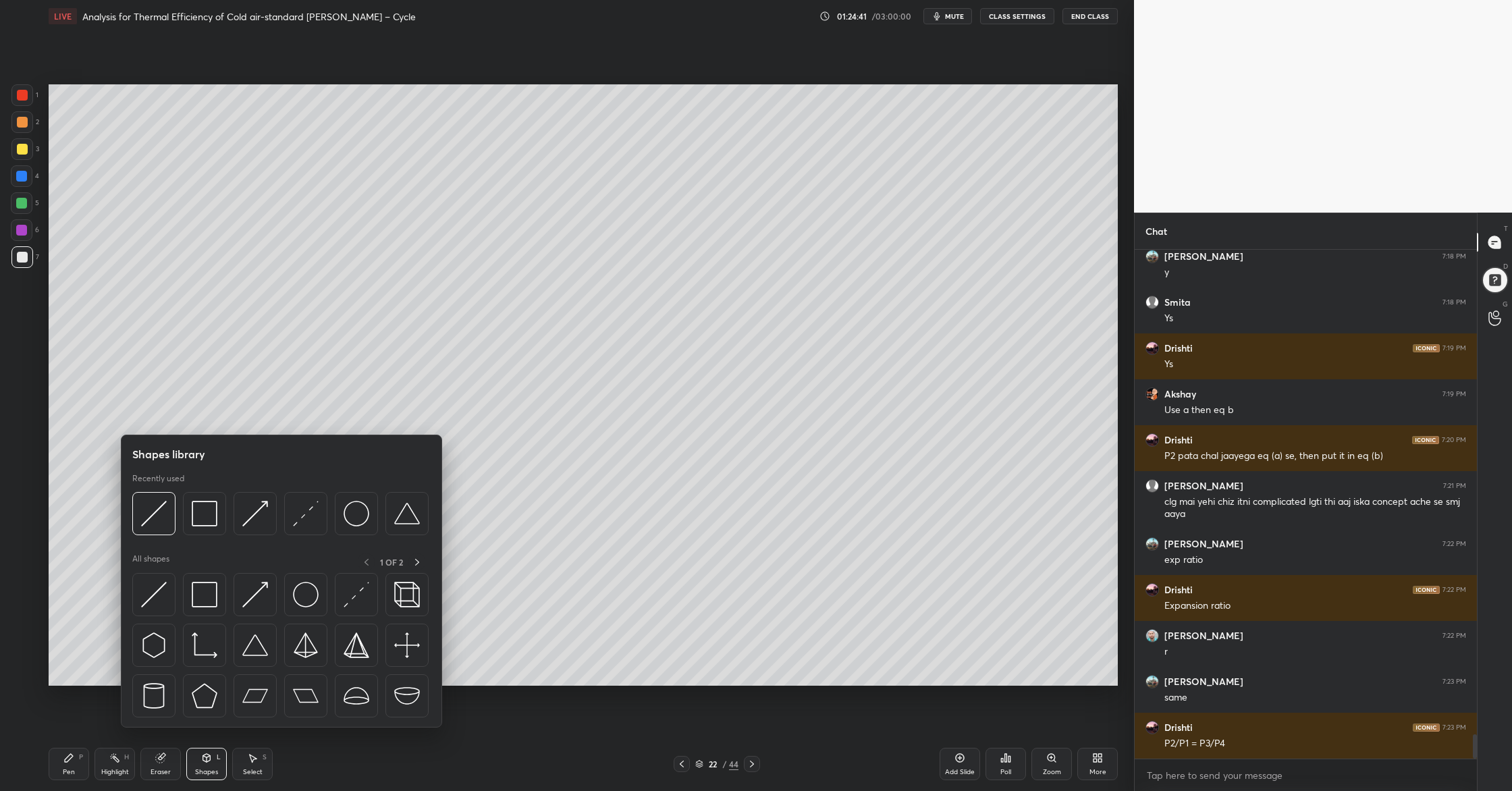
click at [209, 537] on div at bounding box center [280, 517] width 296 height 51
click at [207, 529] on div at bounding box center [204, 513] width 43 height 43
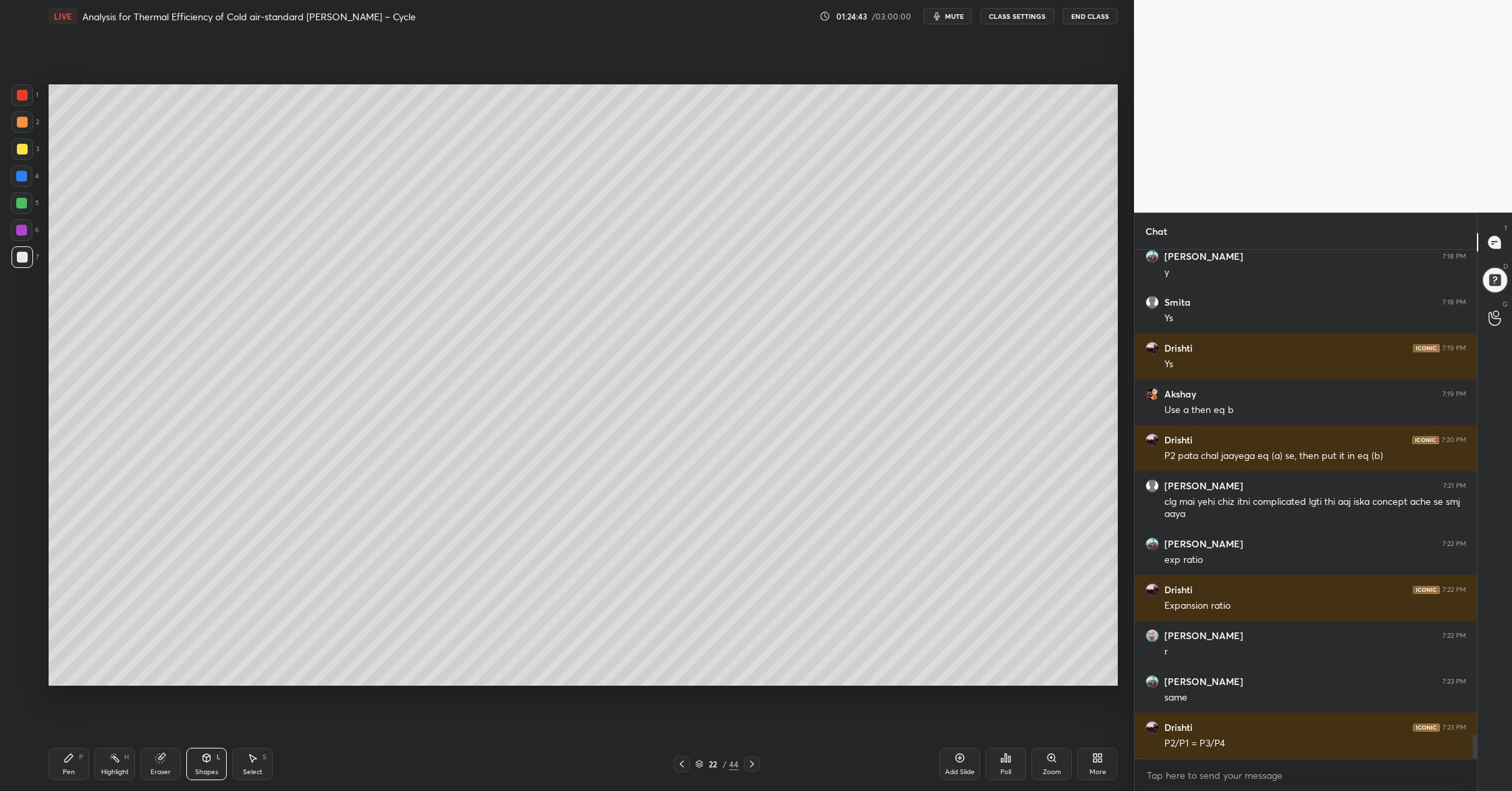
click at [20, 127] on div at bounding box center [22, 122] width 11 height 11
click at [28, 100] on div at bounding box center [22, 95] width 22 height 22
drag, startPoint x: 34, startPoint y: 242, endPoint x: 45, endPoint y: 266, distance: 26.4
click at [34, 245] on div "6" at bounding box center [25, 233] width 28 height 27
click at [24, 100] on div at bounding box center [22, 95] width 22 height 22
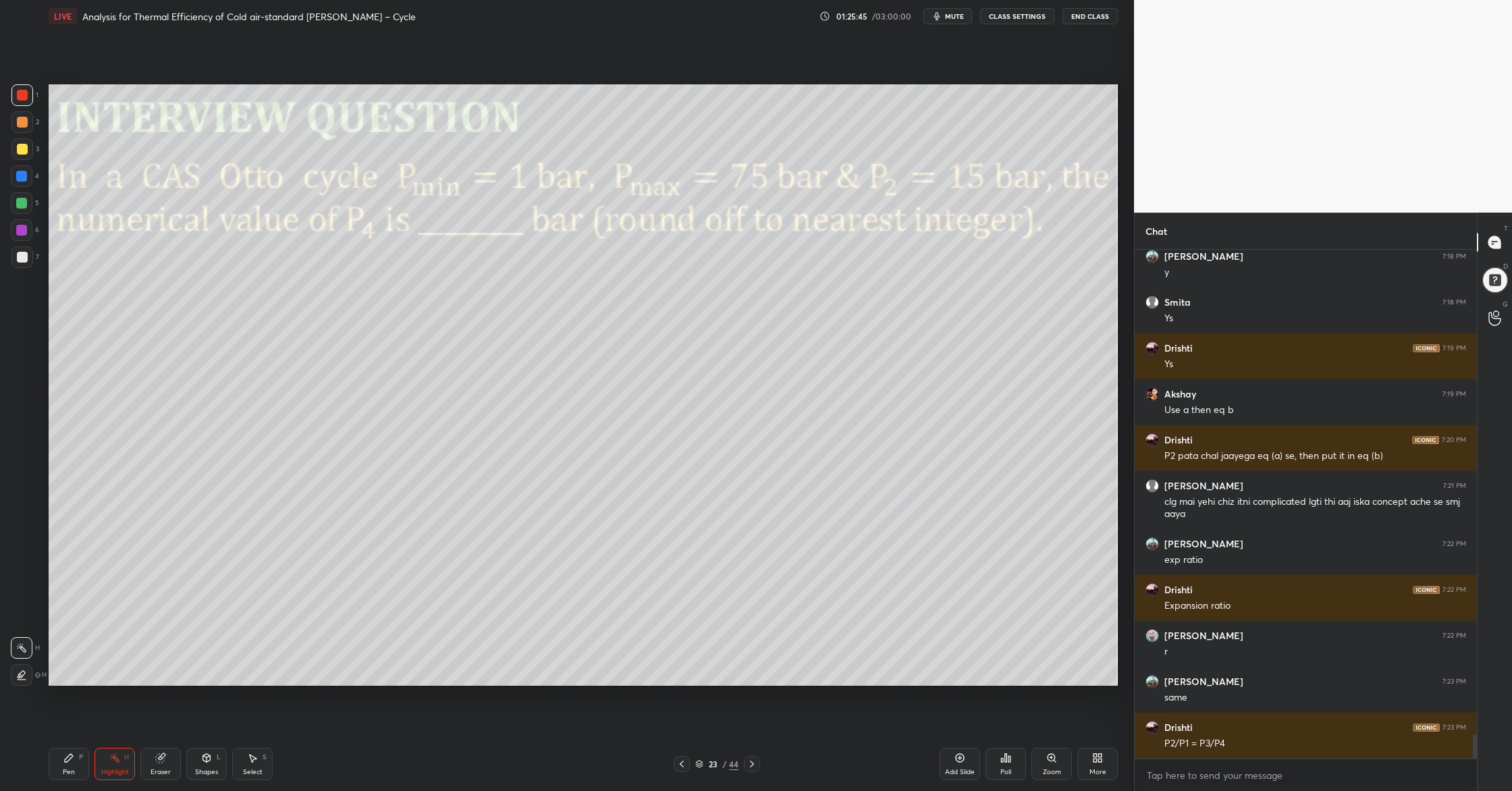
drag, startPoint x: 22, startPoint y: 211, endPoint x: 31, endPoint y: 187, distance: 25.6
click at [21, 209] on div at bounding box center [21, 203] width 22 height 22
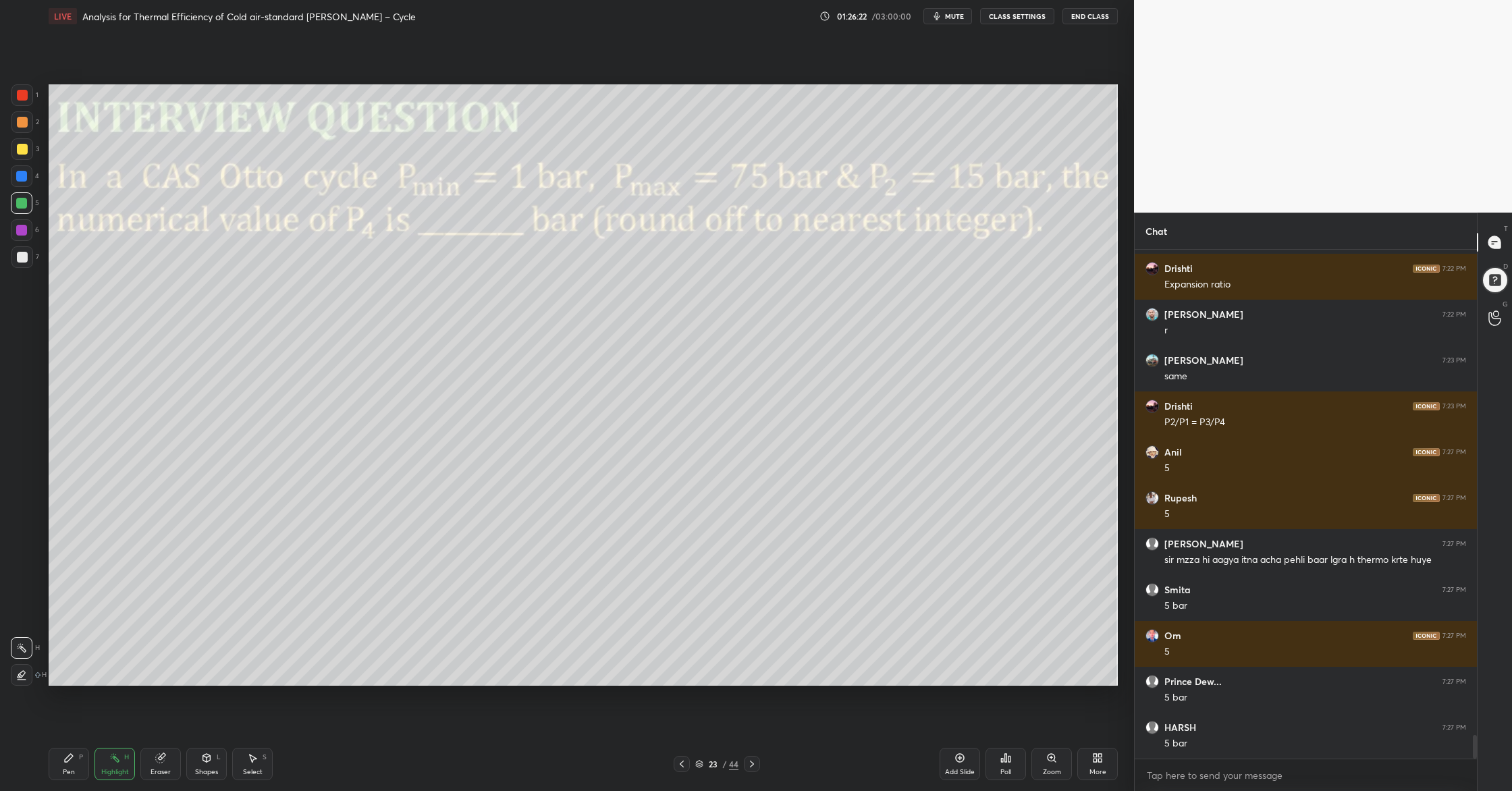
scroll to position [10387, 0]
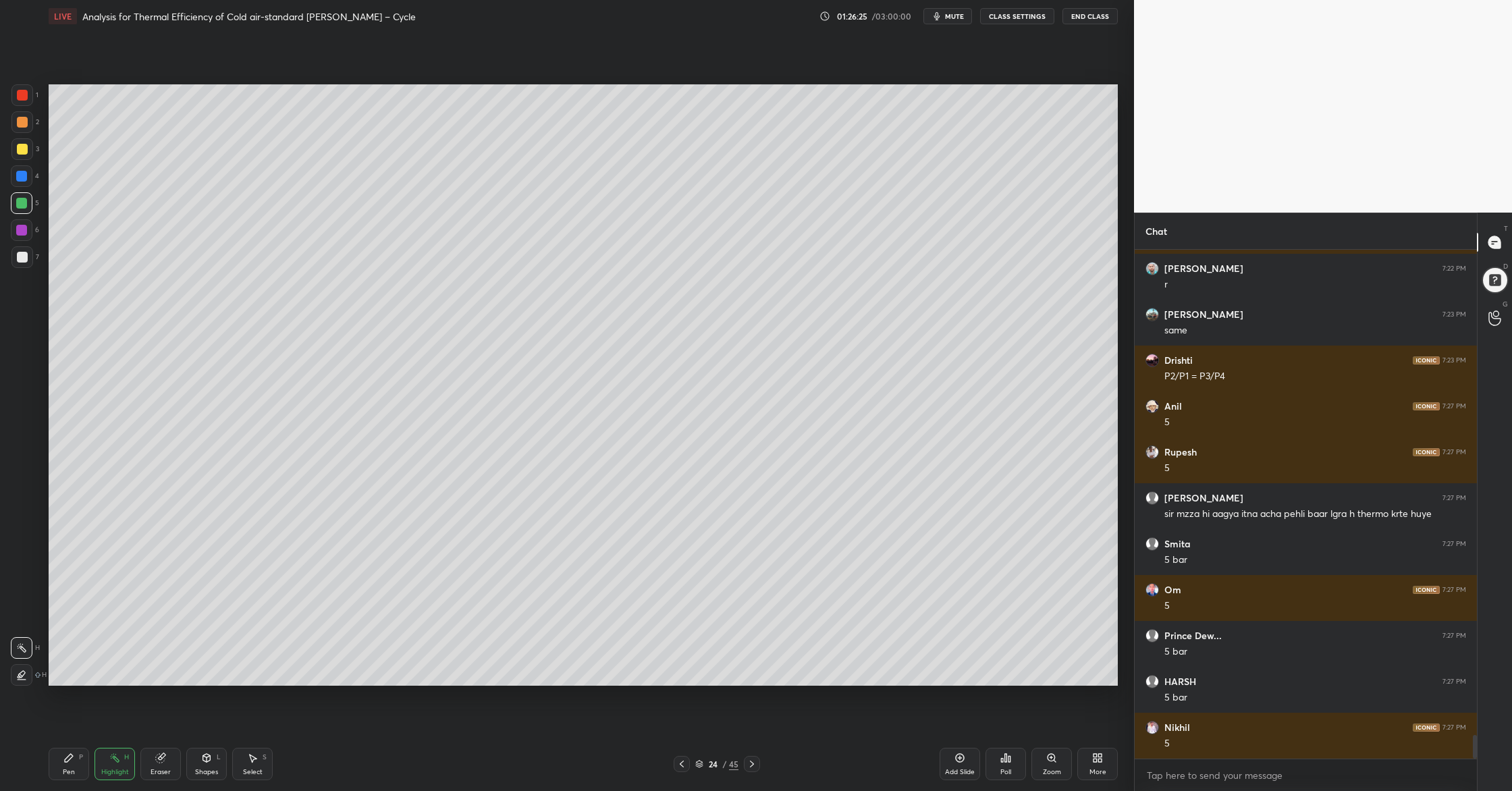
click at [23, 143] on div at bounding box center [22, 148] width 11 height 11
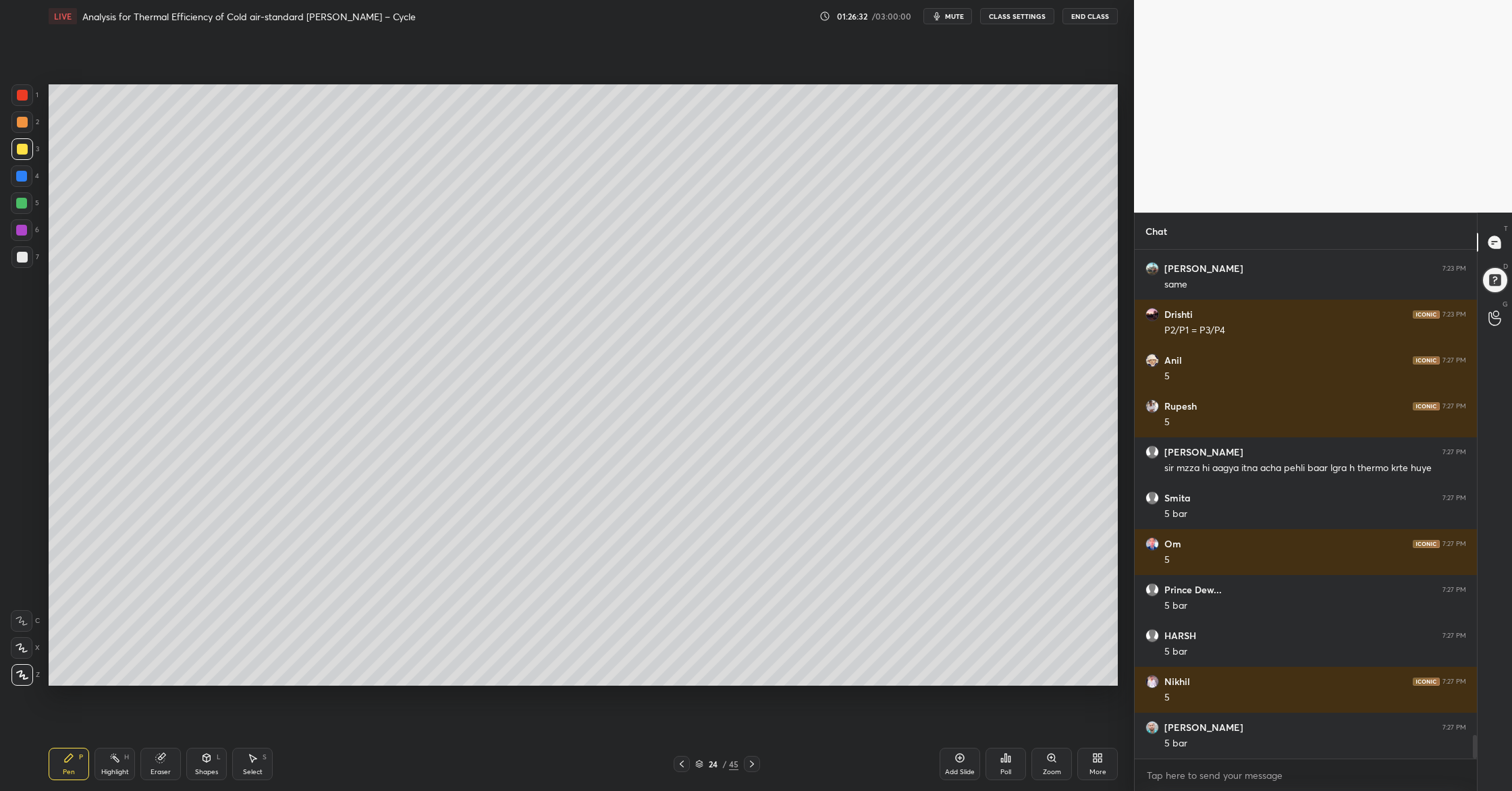
scroll to position [10479, 0]
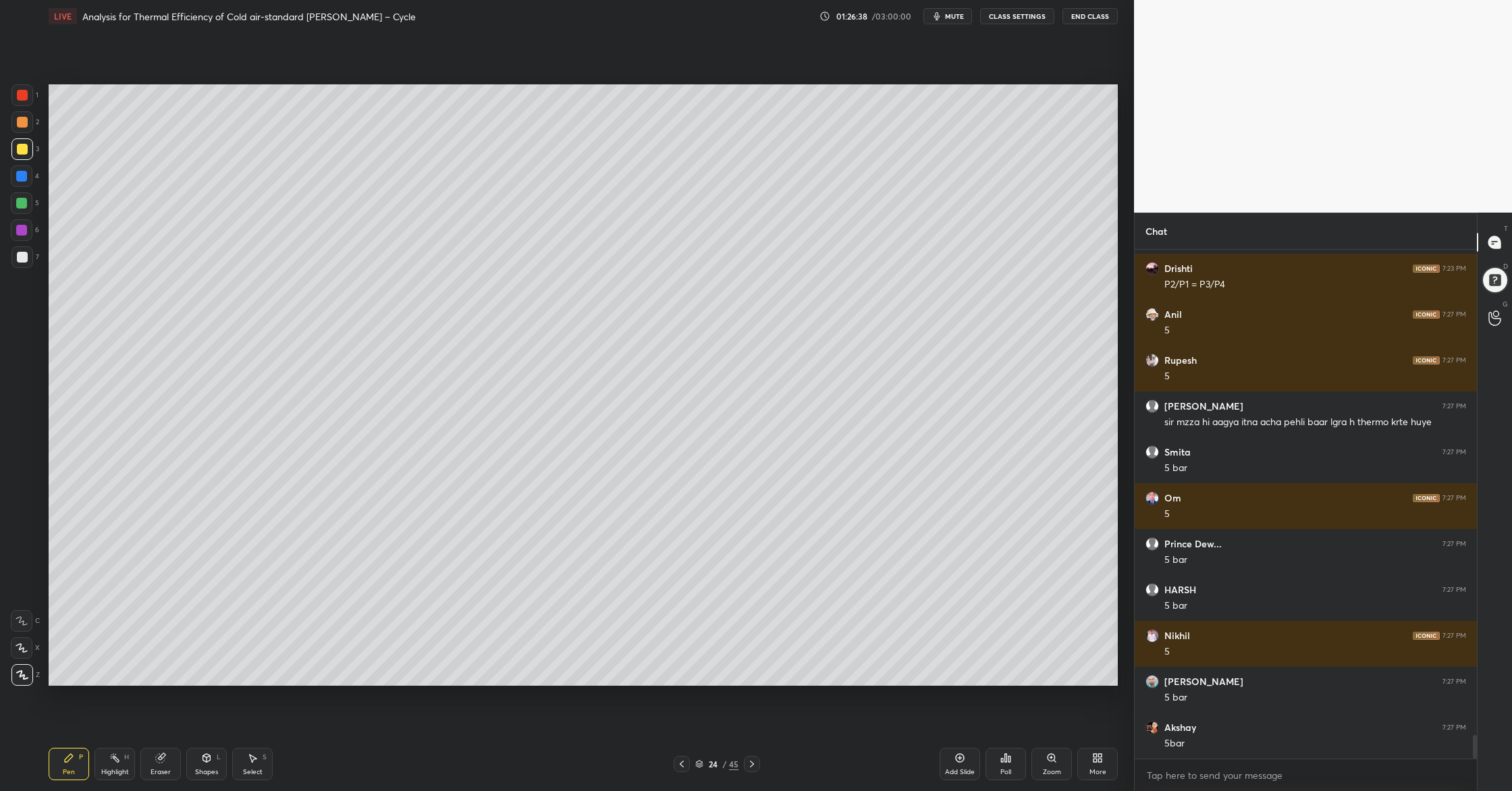
drag, startPoint x: 21, startPoint y: 255, endPoint x: 36, endPoint y: 259, distance: 15.5
click at [22, 255] on div at bounding box center [22, 257] width 11 height 11
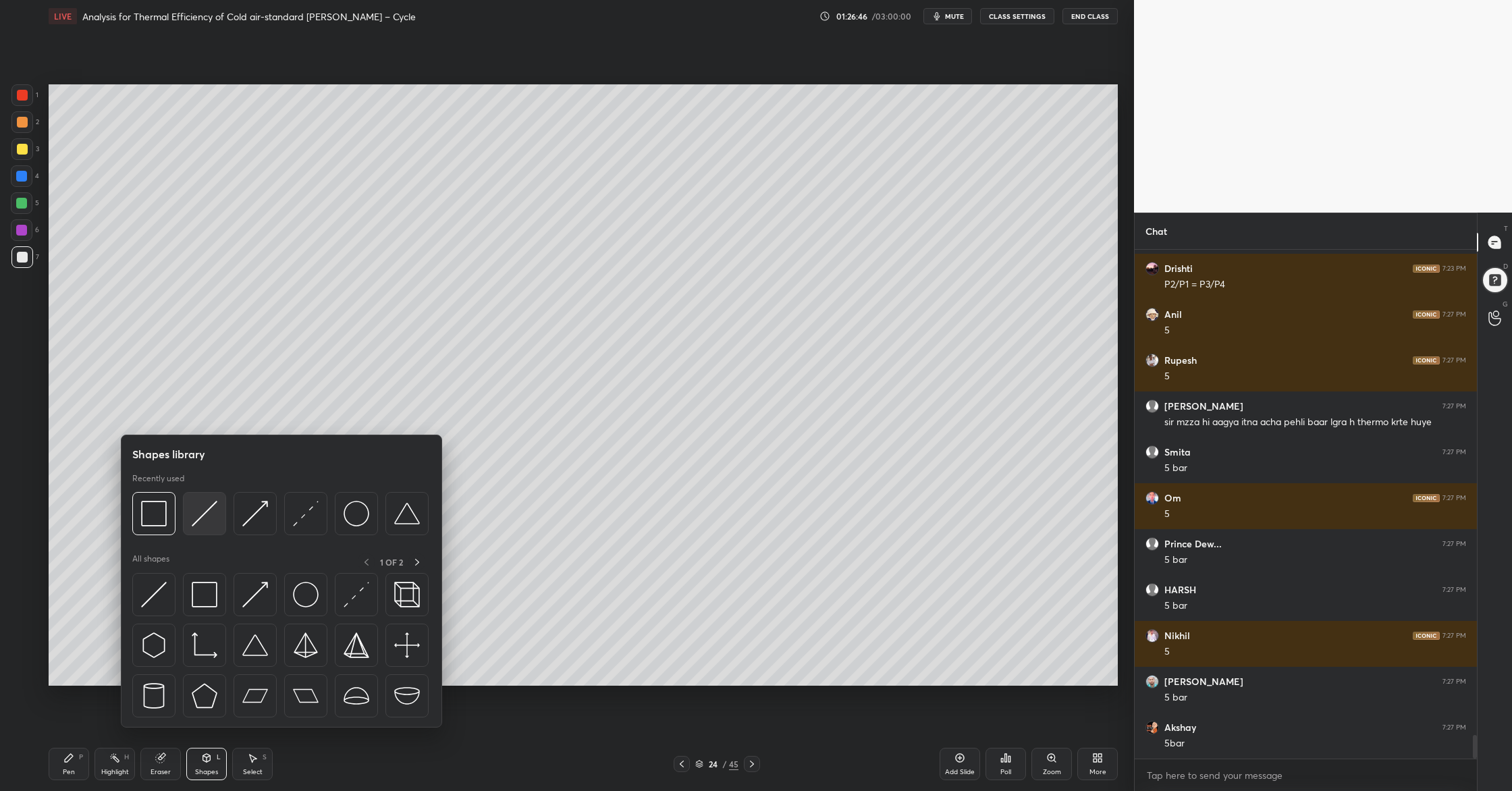
click at [209, 532] on div at bounding box center [204, 513] width 43 height 43
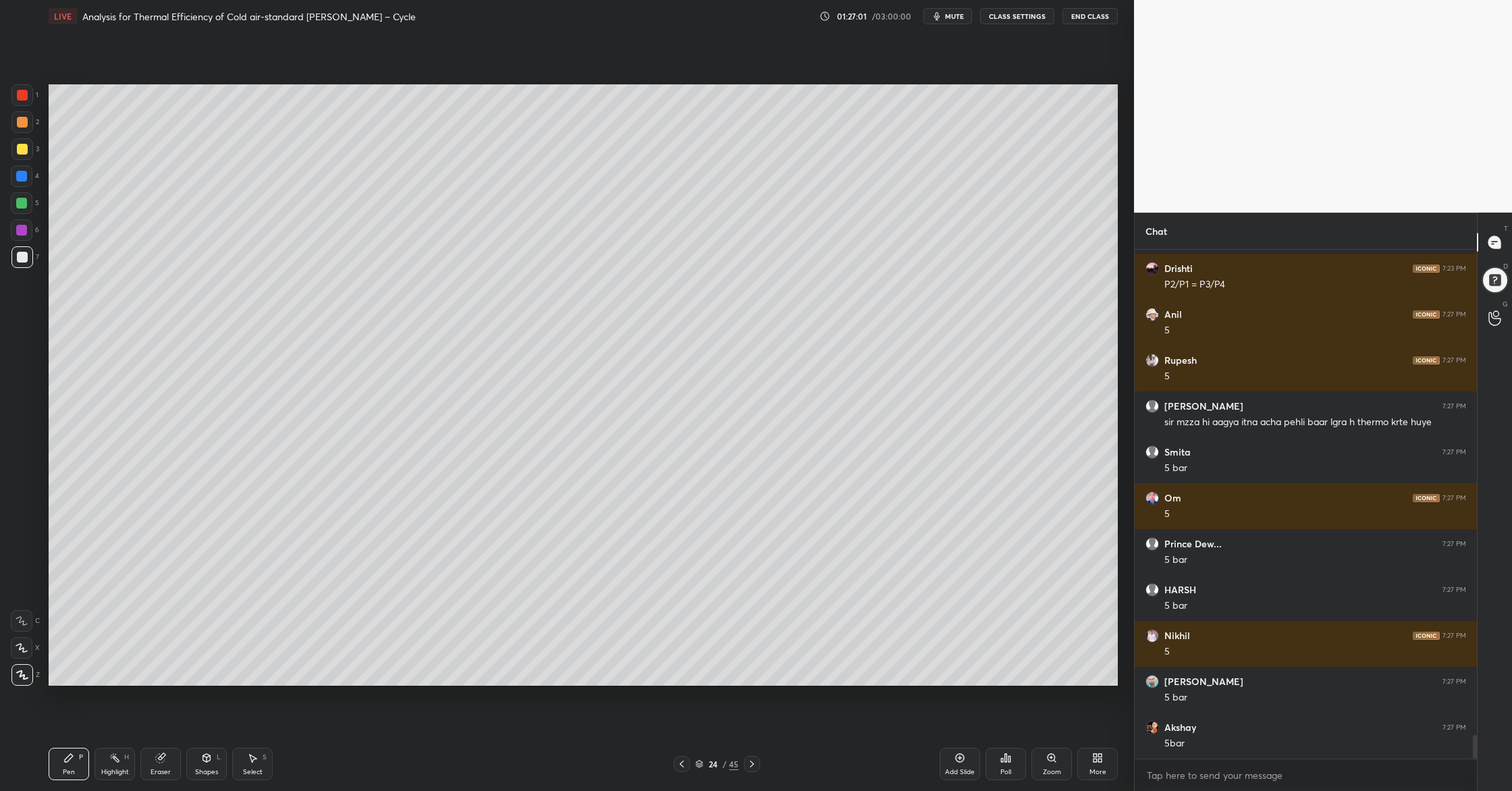
drag, startPoint x: 23, startPoint y: 96, endPoint x: 47, endPoint y: 148, distance: 57.3
click at [23, 96] on div at bounding box center [22, 95] width 11 height 11
click at [22, 261] on div at bounding box center [22, 257] width 11 height 11
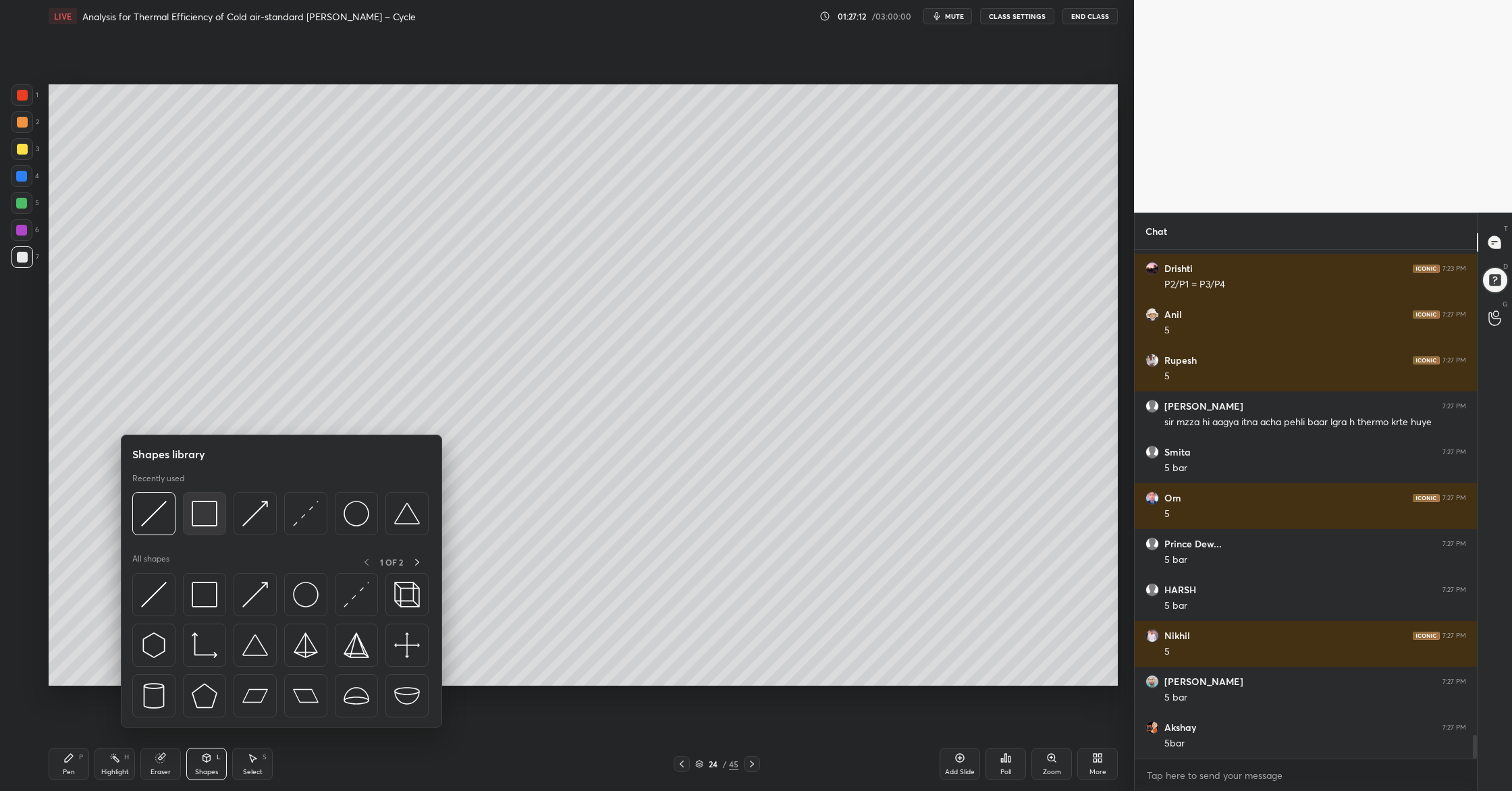
click at [204, 523] on img at bounding box center [204, 513] width 25 height 25
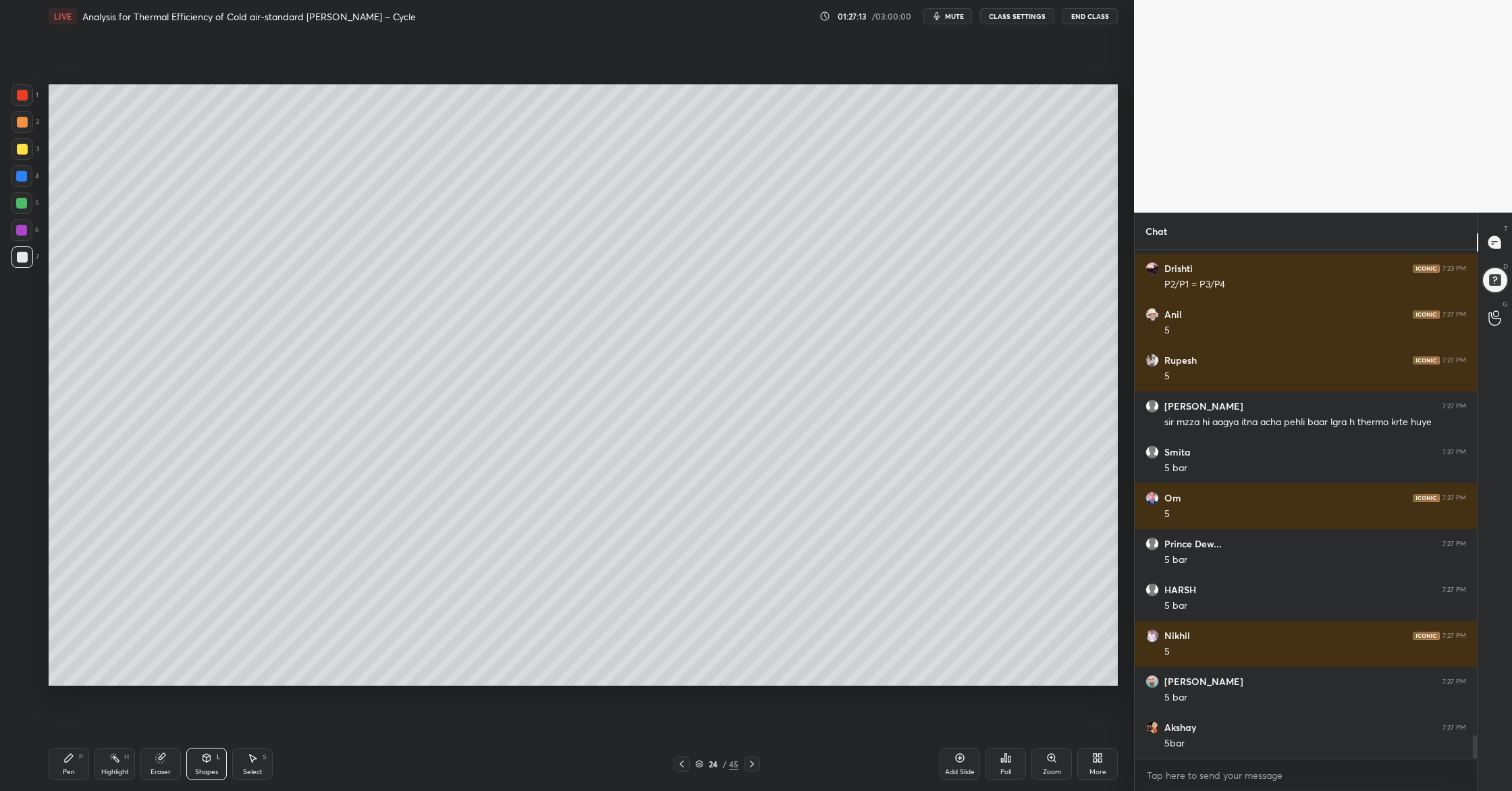
drag, startPoint x: 23, startPoint y: 201, endPoint x: 42, endPoint y: 249, distance: 51.6
click at [23, 202] on div at bounding box center [21, 203] width 11 height 11
drag, startPoint x: 13, startPoint y: 87, endPoint x: 37, endPoint y: 83, distance: 24.3
click at [20, 90] on div at bounding box center [22, 95] width 22 height 22
click at [701, 642] on icon at bounding box center [698, 763] width 8 height 8
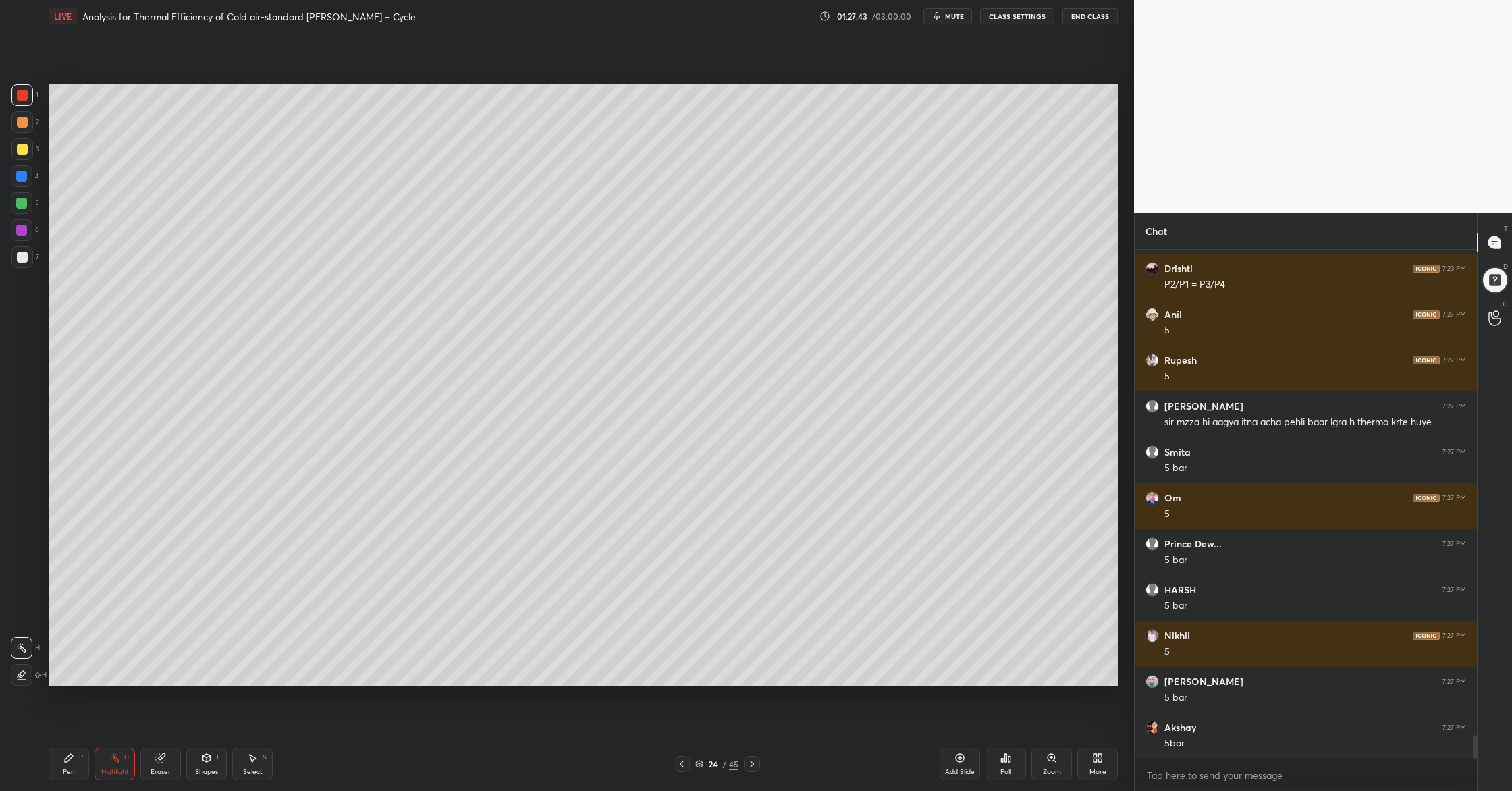
scroll to position [1045, 0]
click at [20, 153] on div at bounding box center [22, 148] width 11 height 11
click at [23, 256] on div at bounding box center [22, 257] width 11 height 11
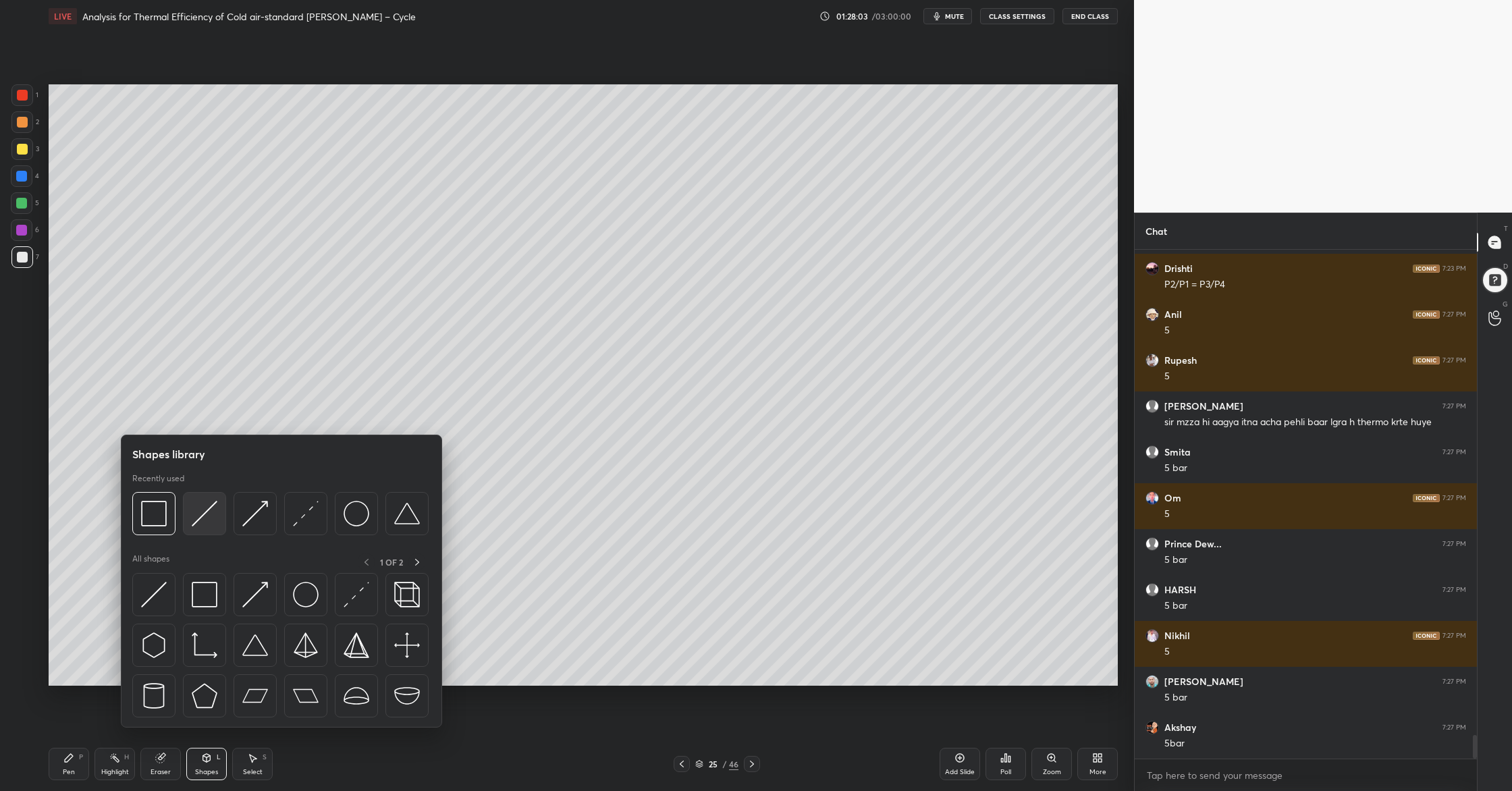
click at [201, 524] on img at bounding box center [204, 513] width 25 height 25
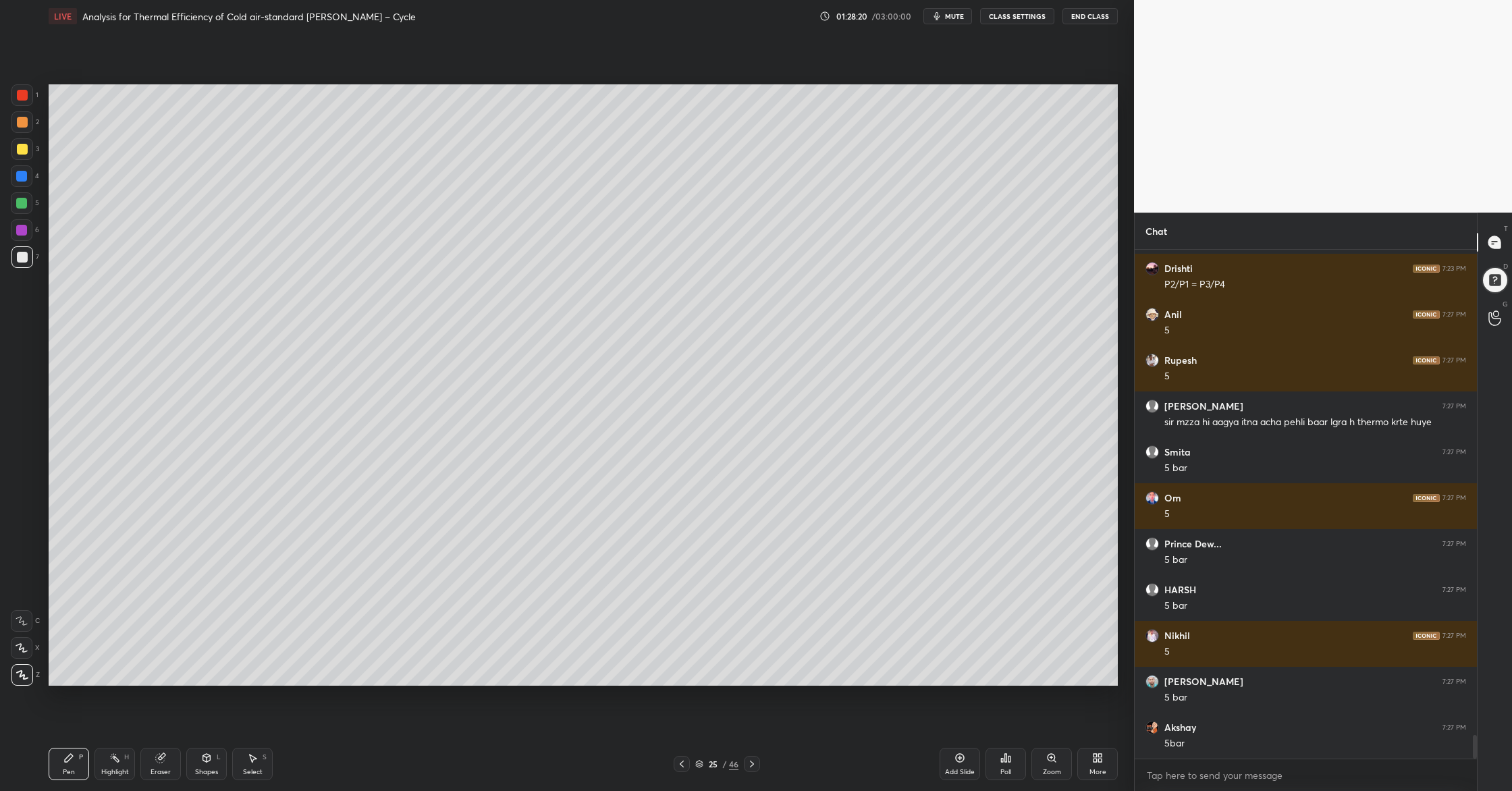
scroll to position [10525, 0]
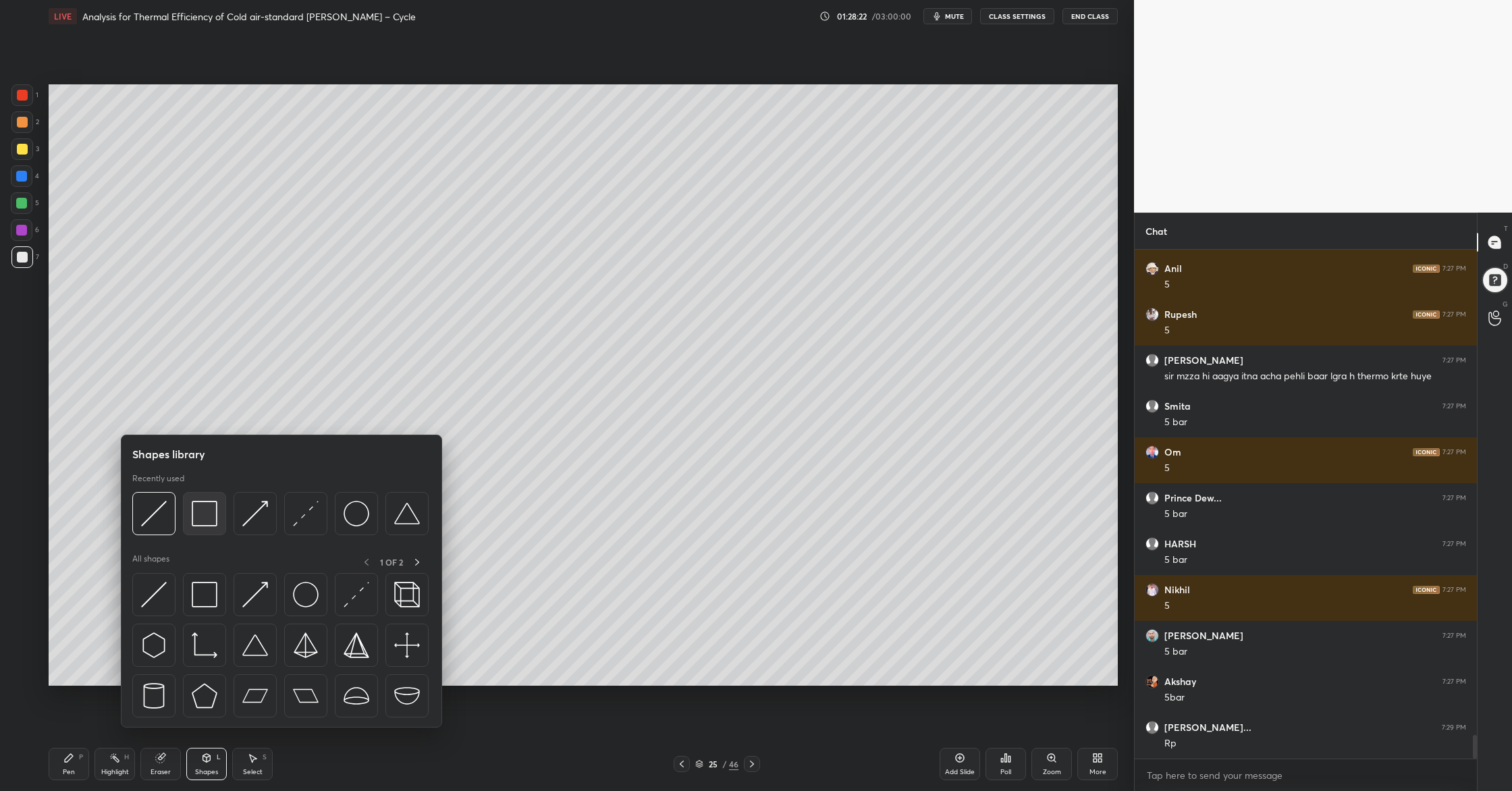
click at [212, 526] on img at bounding box center [204, 513] width 25 height 25
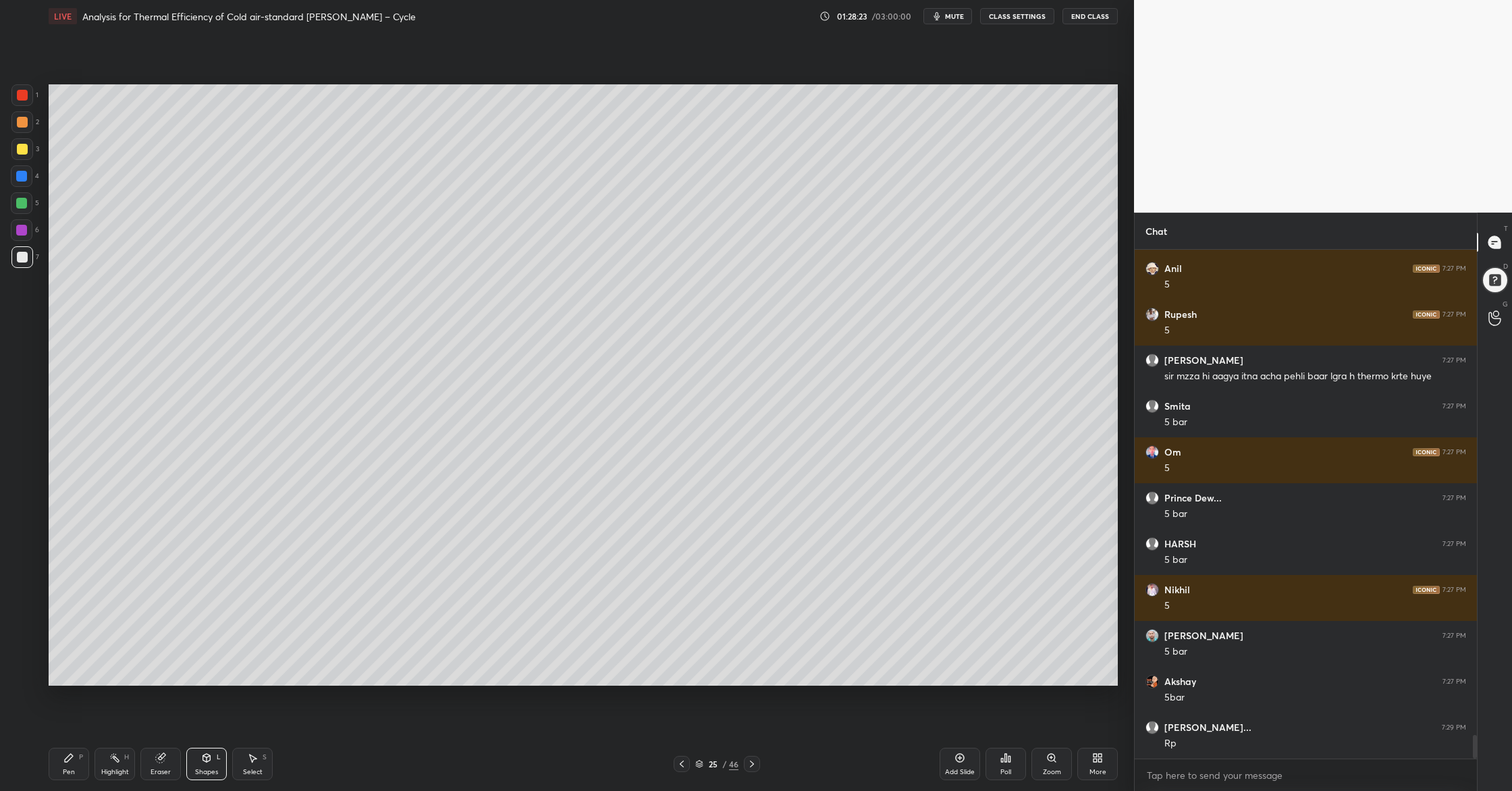
drag, startPoint x: 18, startPoint y: 129, endPoint x: 21, endPoint y: 139, distance: 10.4
click at [18, 130] on div at bounding box center [22, 122] width 22 height 22
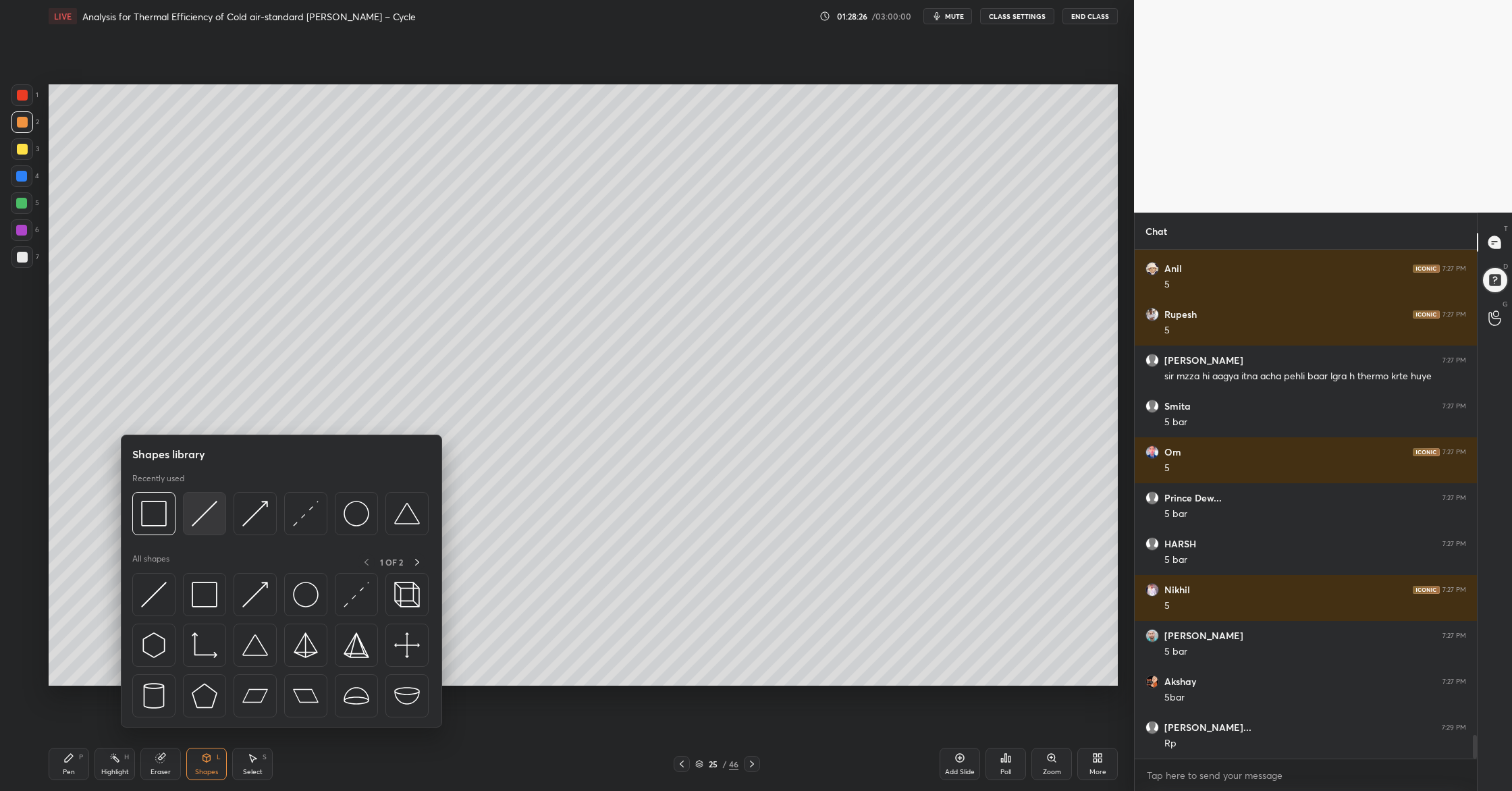
click at [202, 525] on img at bounding box center [204, 513] width 25 height 25
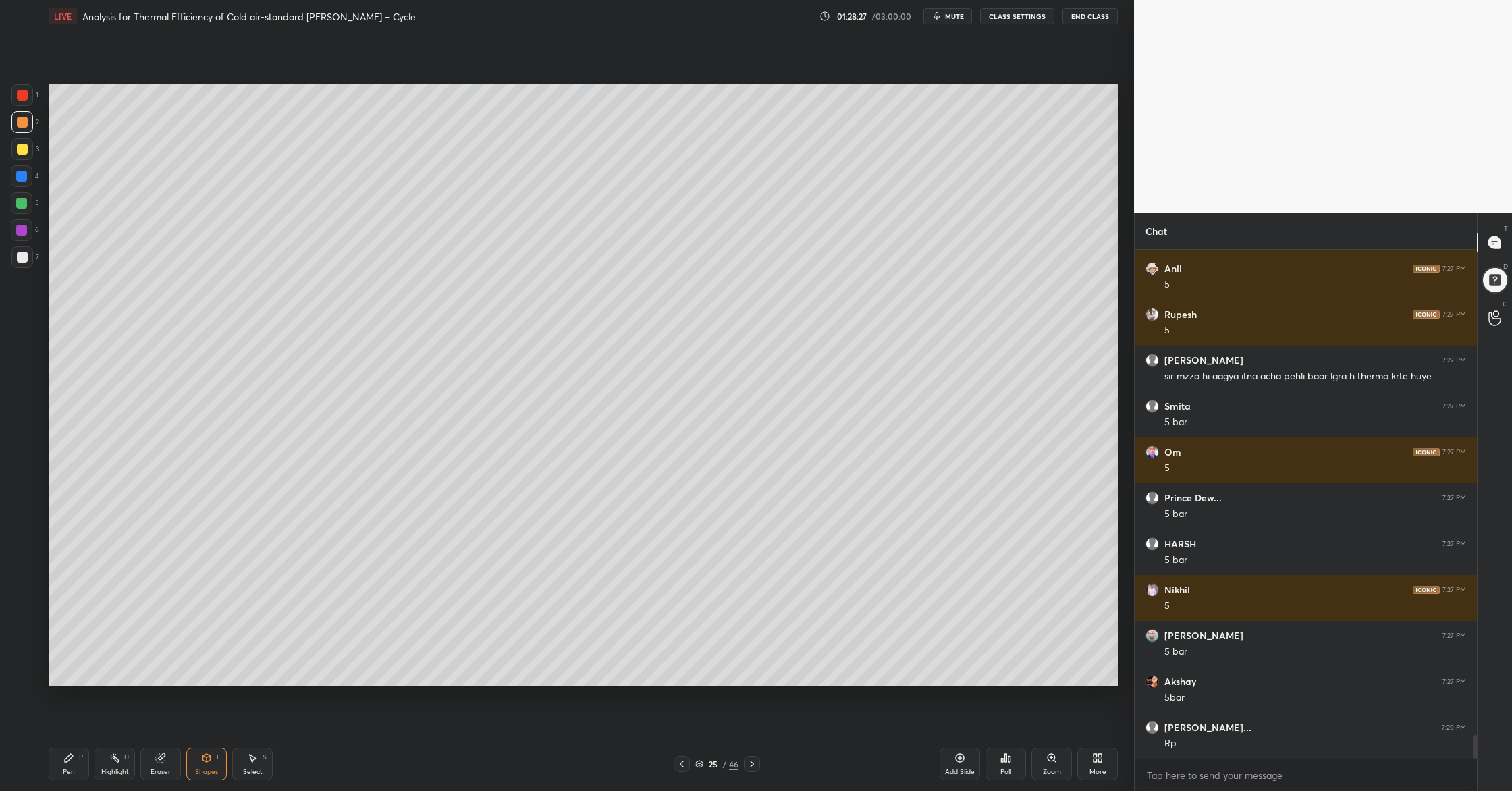
drag, startPoint x: 21, startPoint y: 253, endPoint x: 30, endPoint y: 257, distance: 9.8
click at [22, 255] on div at bounding box center [22, 257] width 11 height 11
click at [22, 232] on div at bounding box center [21, 230] width 11 height 11
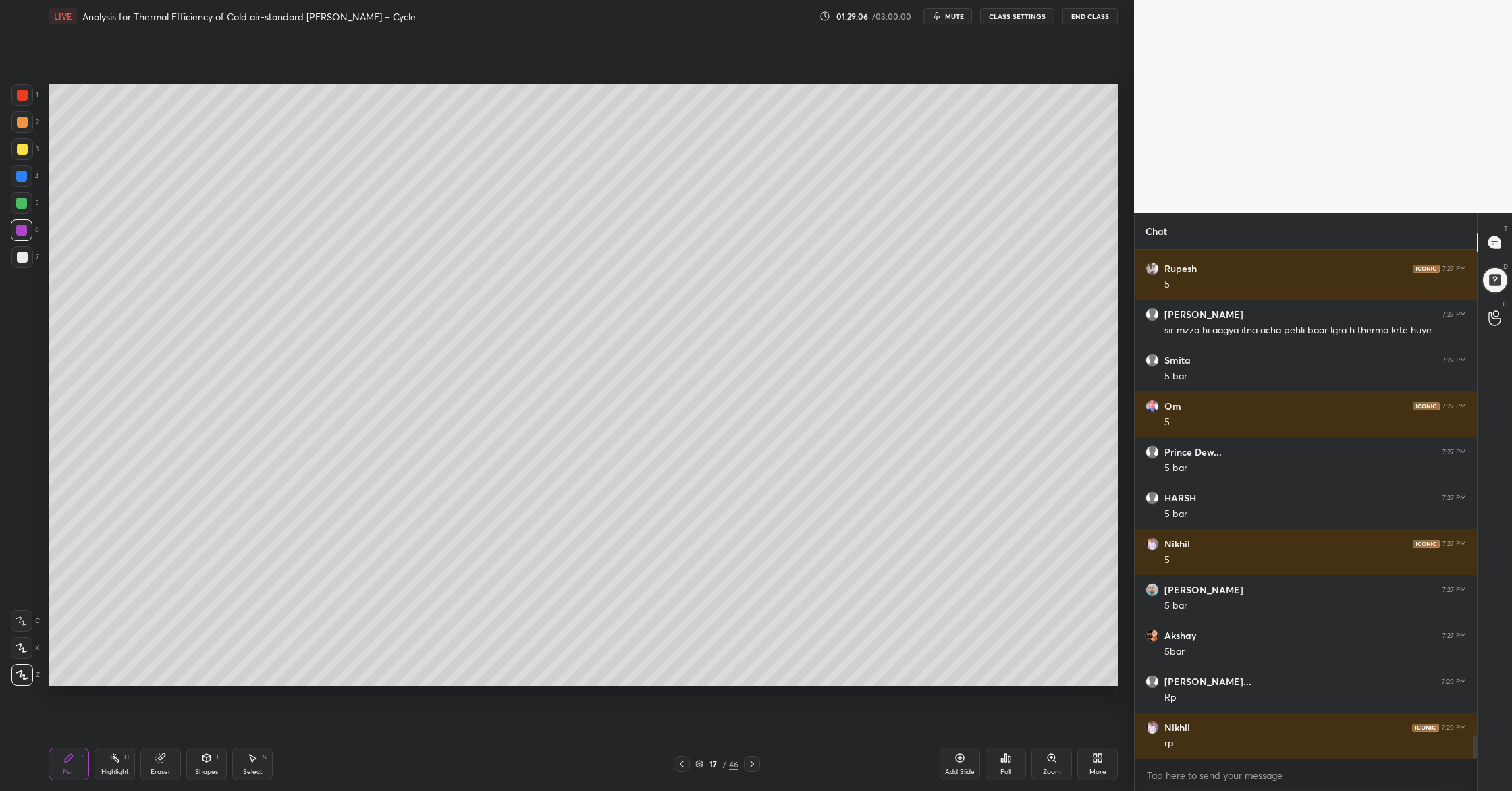
click at [701, 642] on icon at bounding box center [699, 762] width 7 height 4
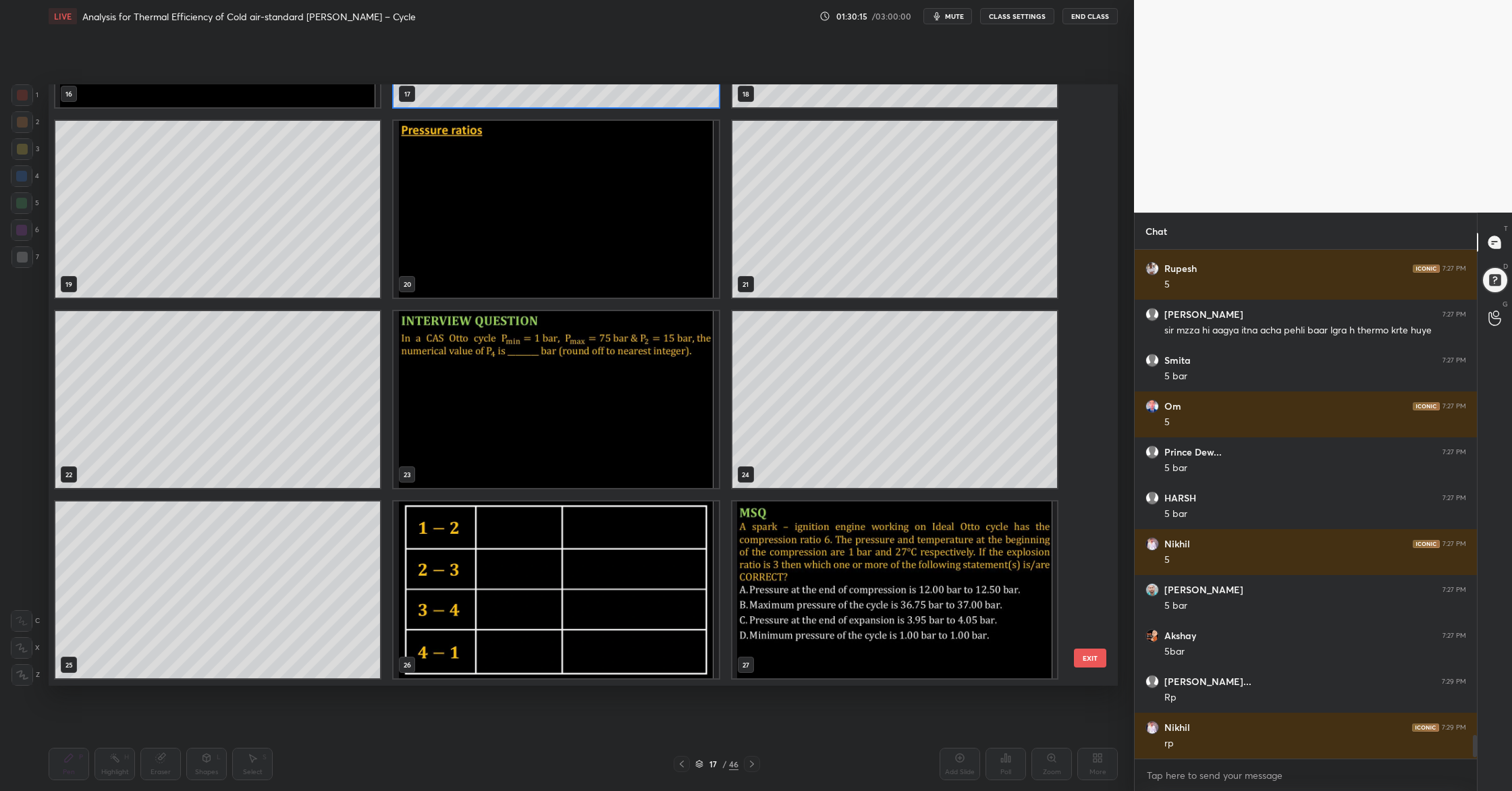
scroll to position [1125, 0]
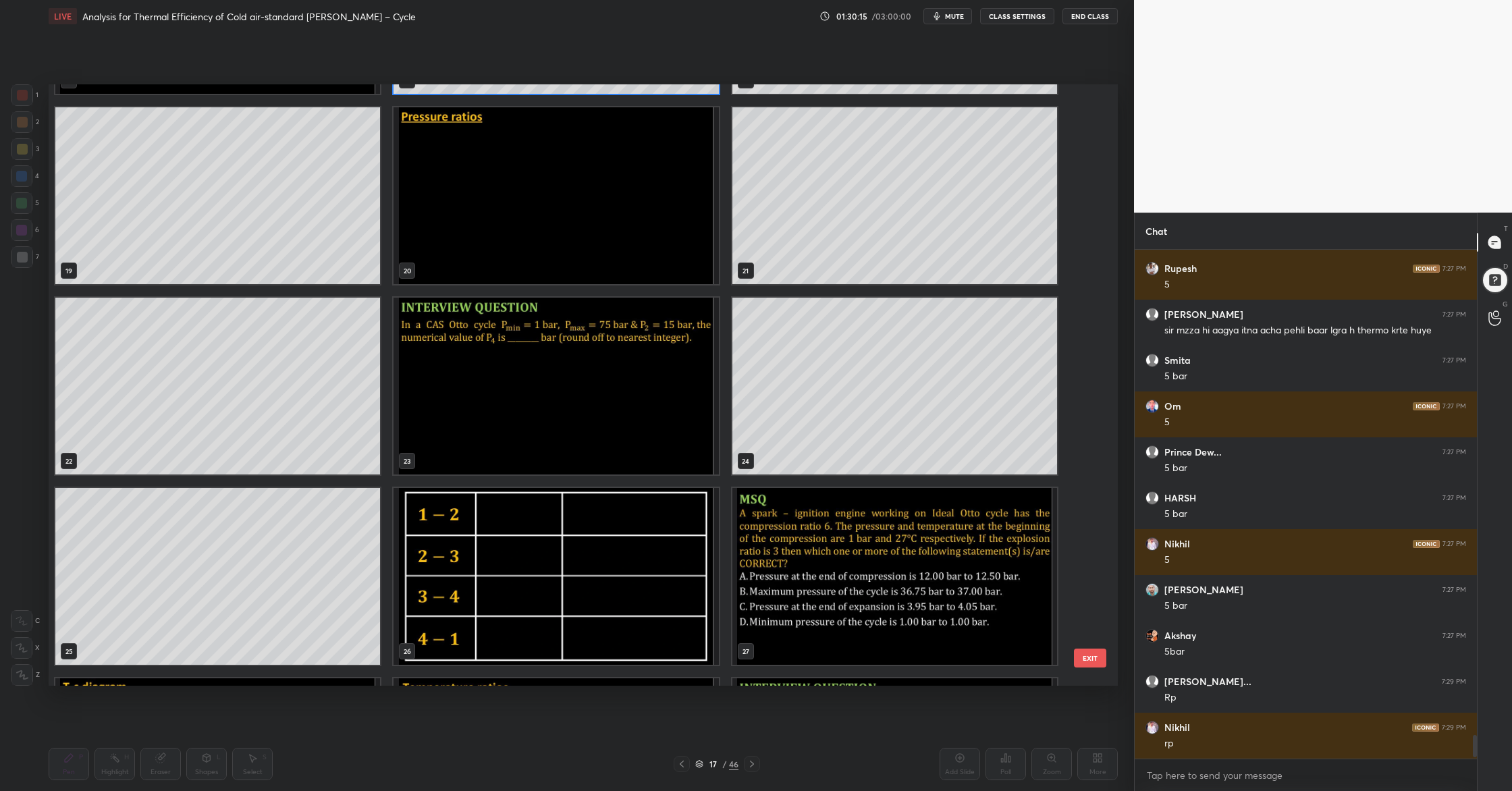
click at [646, 569] on img "grid" at bounding box center [556, 576] width 324 height 177
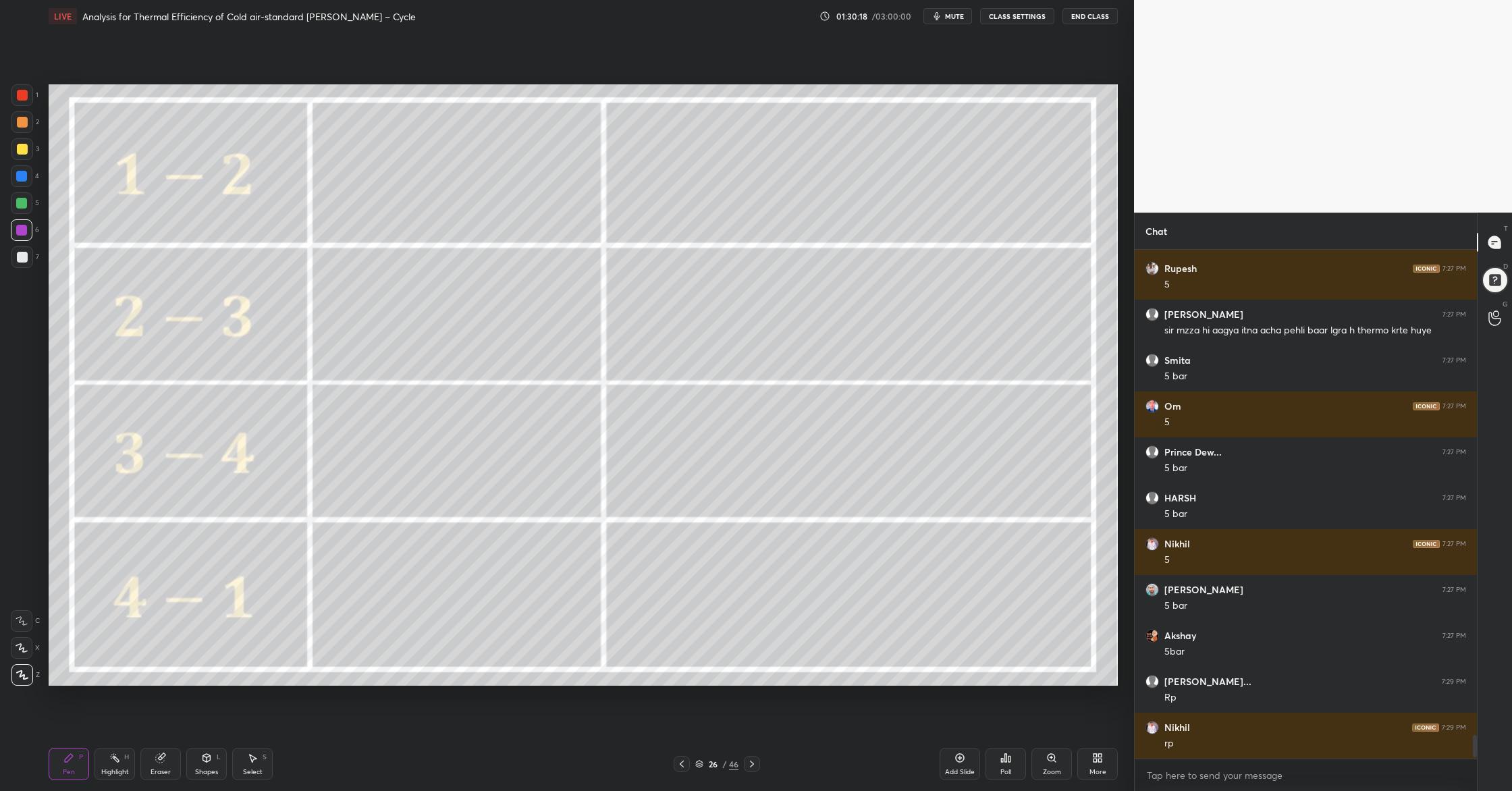
click at [28, 122] on div at bounding box center [22, 122] width 22 height 22
click at [22, 208] on div at bounding box center [21, 203] width 22 height 22
click at [701, 642] on icon at bounding box center [698, 763] width 8 height 8
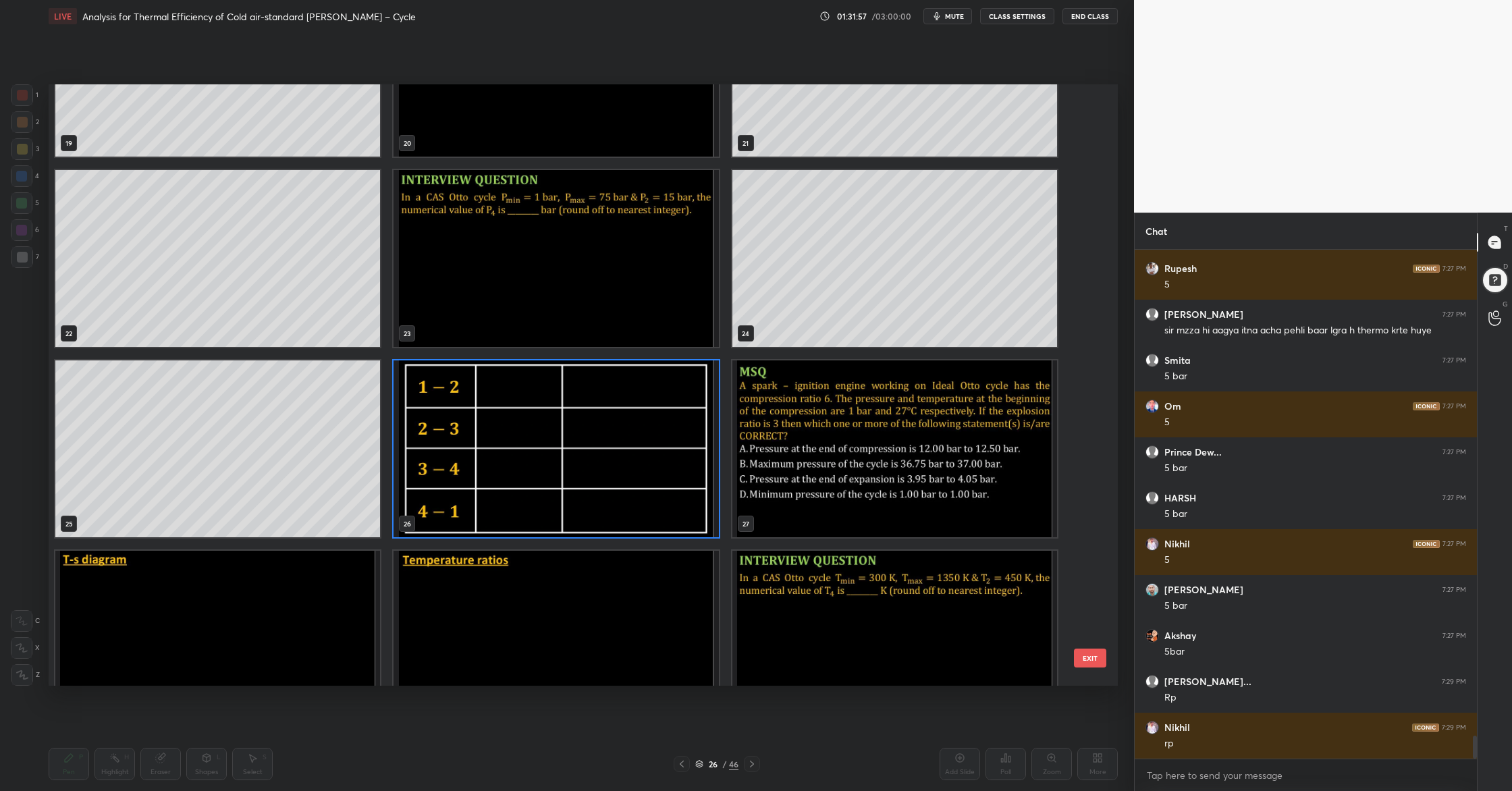
scroll to position [10616, 0]
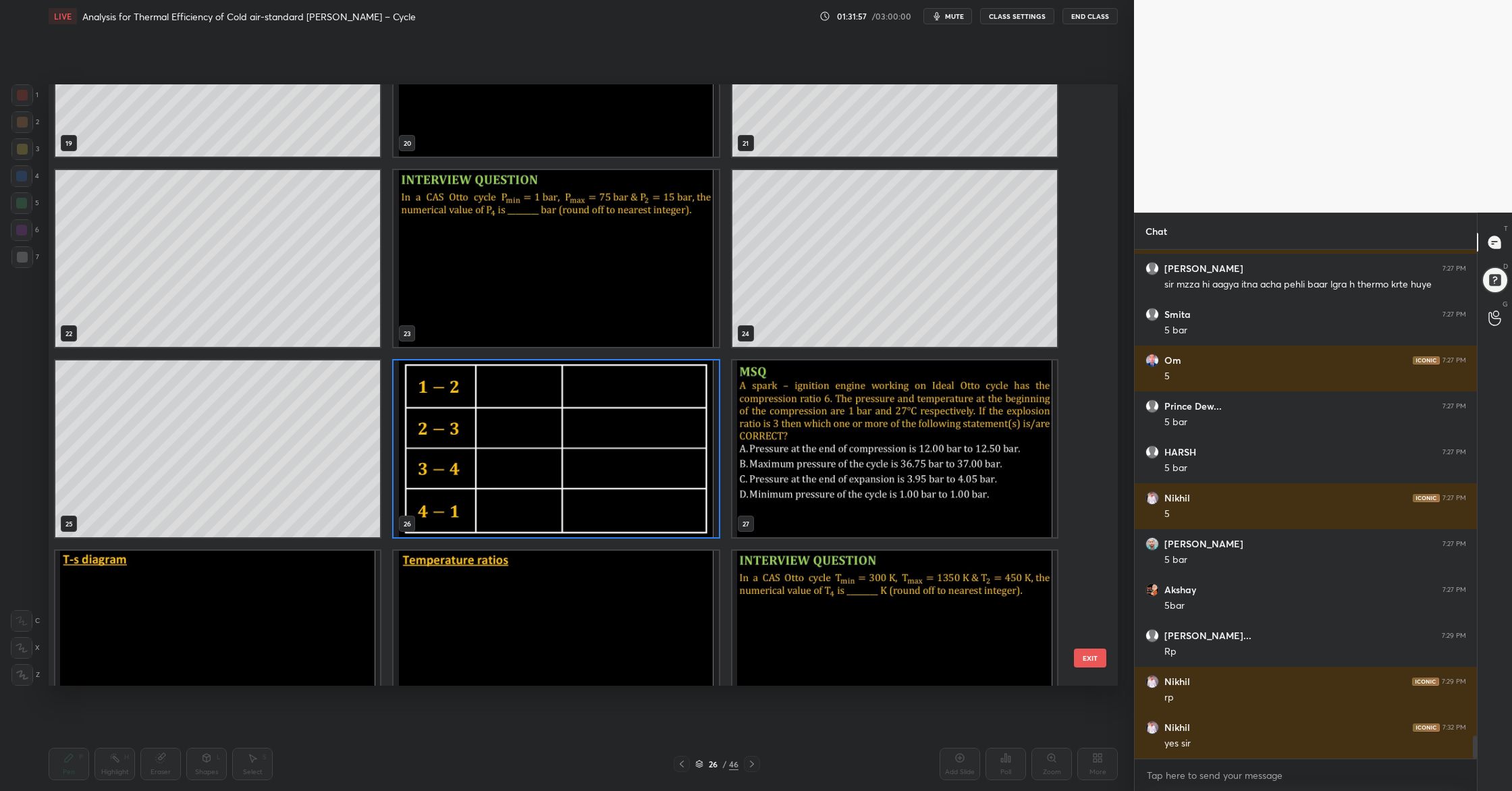
click at [850, 466] on img "grid" at bounding box center [894, 449] width 324 height 177
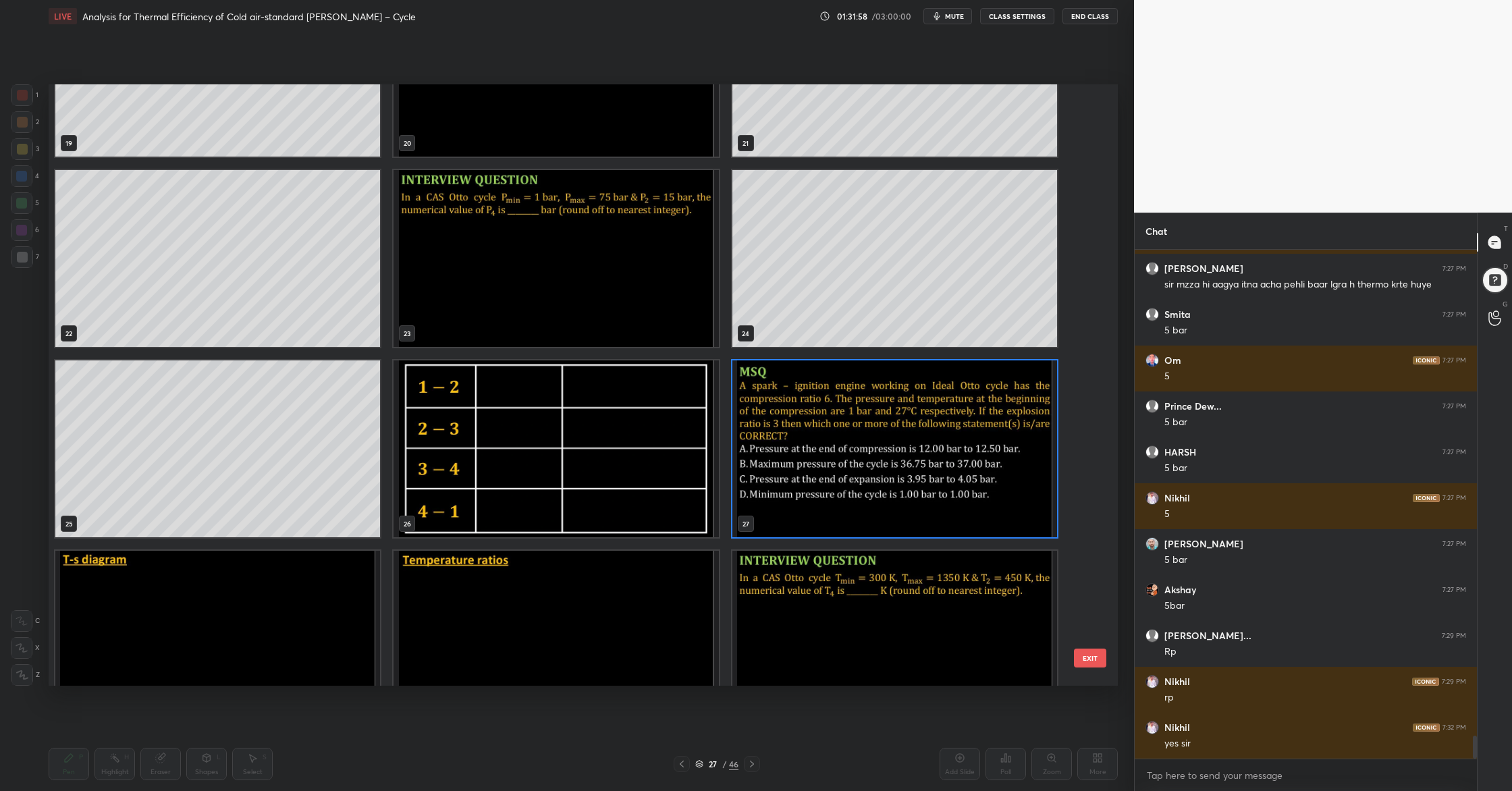
click at [850, 466] on img "grid" at bounding box center [894, 449] width 324 height 177
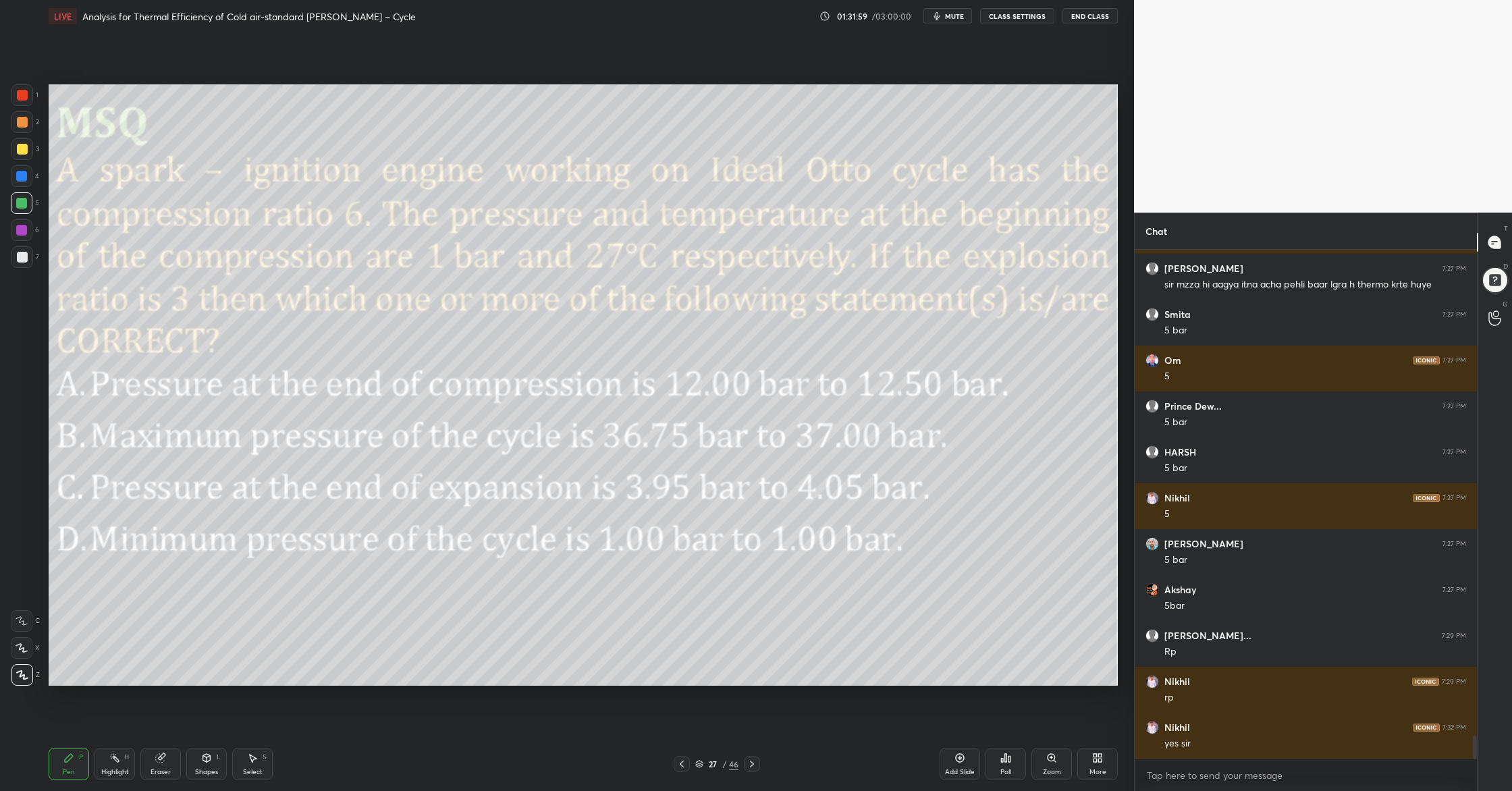
scroll to position [10662, 0]
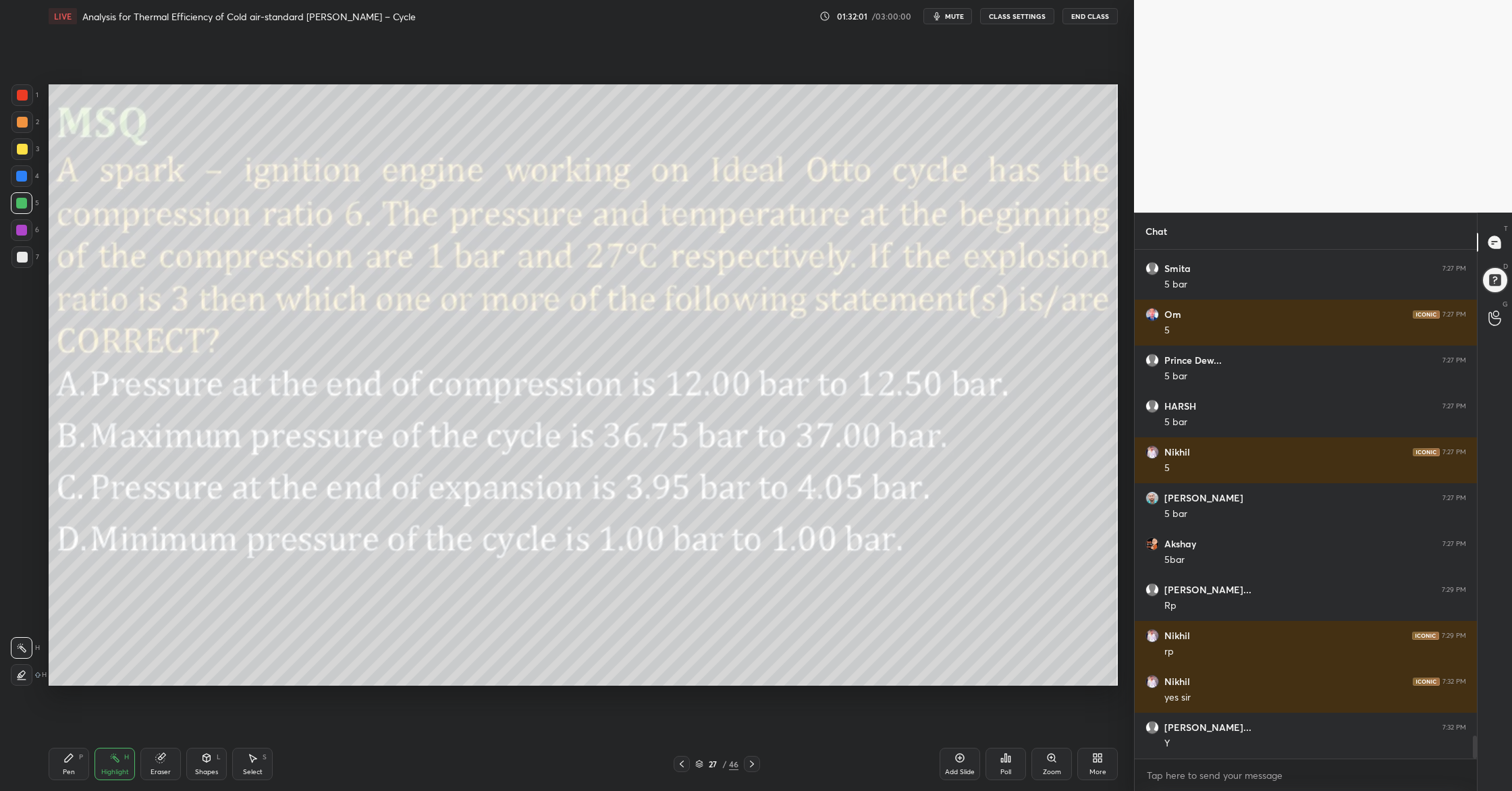
click at [23, 93] on div at bounding box center [22, 95] width 11 height 11
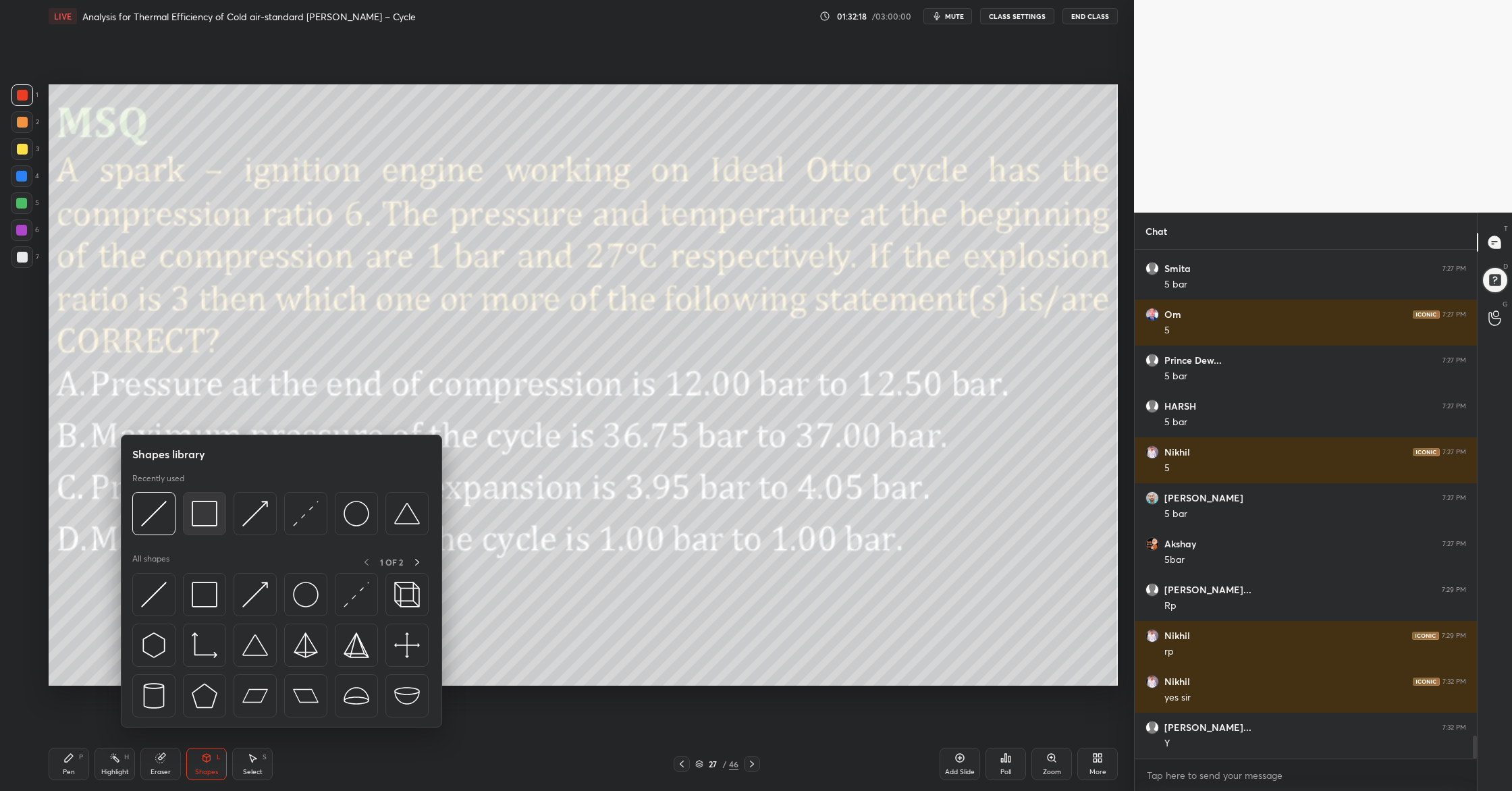
click at [201, 526] on img at bounding box center [204, 513] width 25 height 25
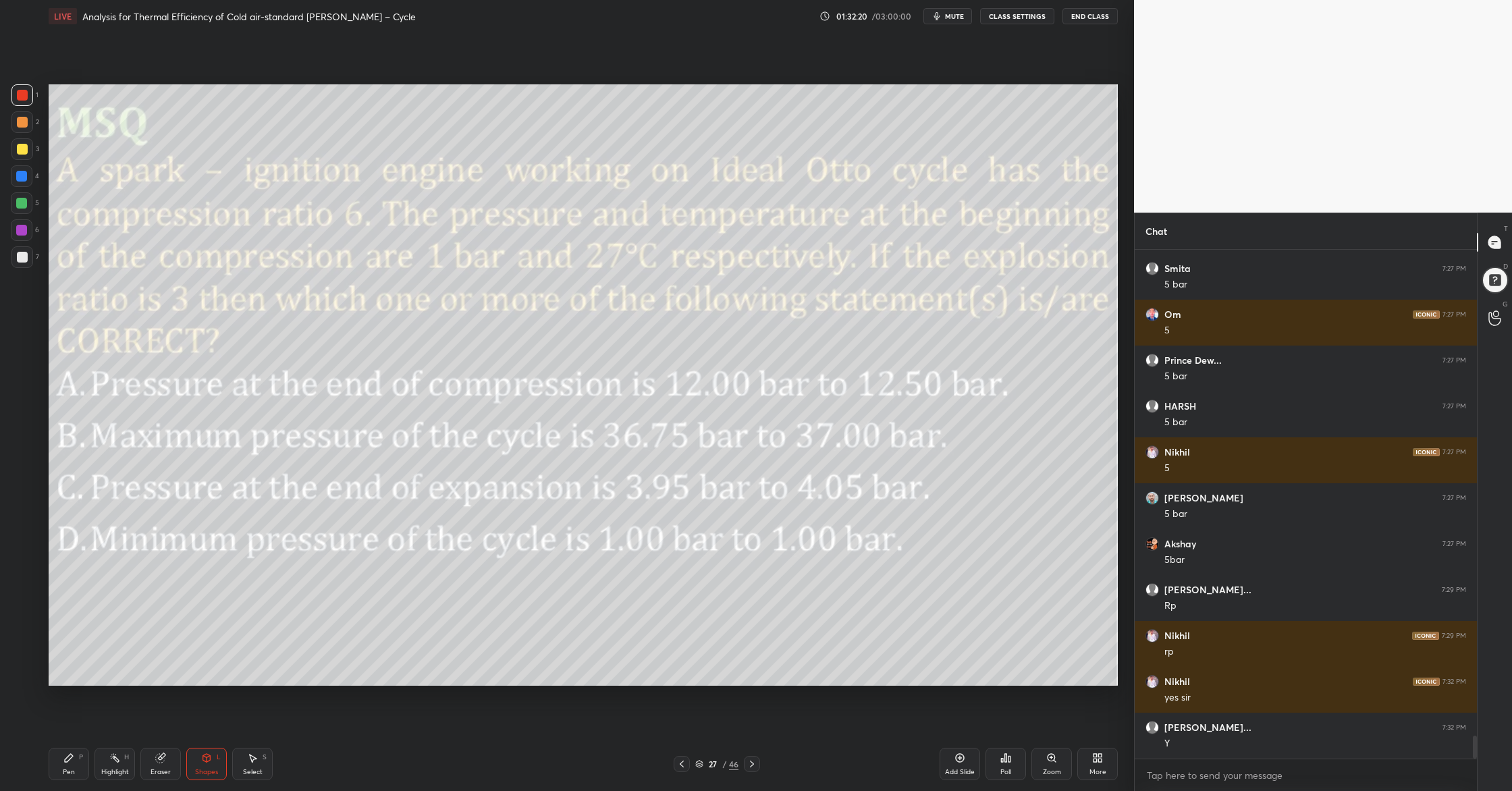
drag, startPoint x: 24, startPoint y: 93, endPoint x: 28, endPoint y: 99, distance: 7.2
click at [23, 94] on div at bounding box center [22, 95] width 11 height 11
drag, startPoint x: 699, startPoint y: 766, endPoint x: 700, endPoint y: 734, distance: 32.0
click at [699, 642] on icon at bounding box center [698, 763] width 8 height 8
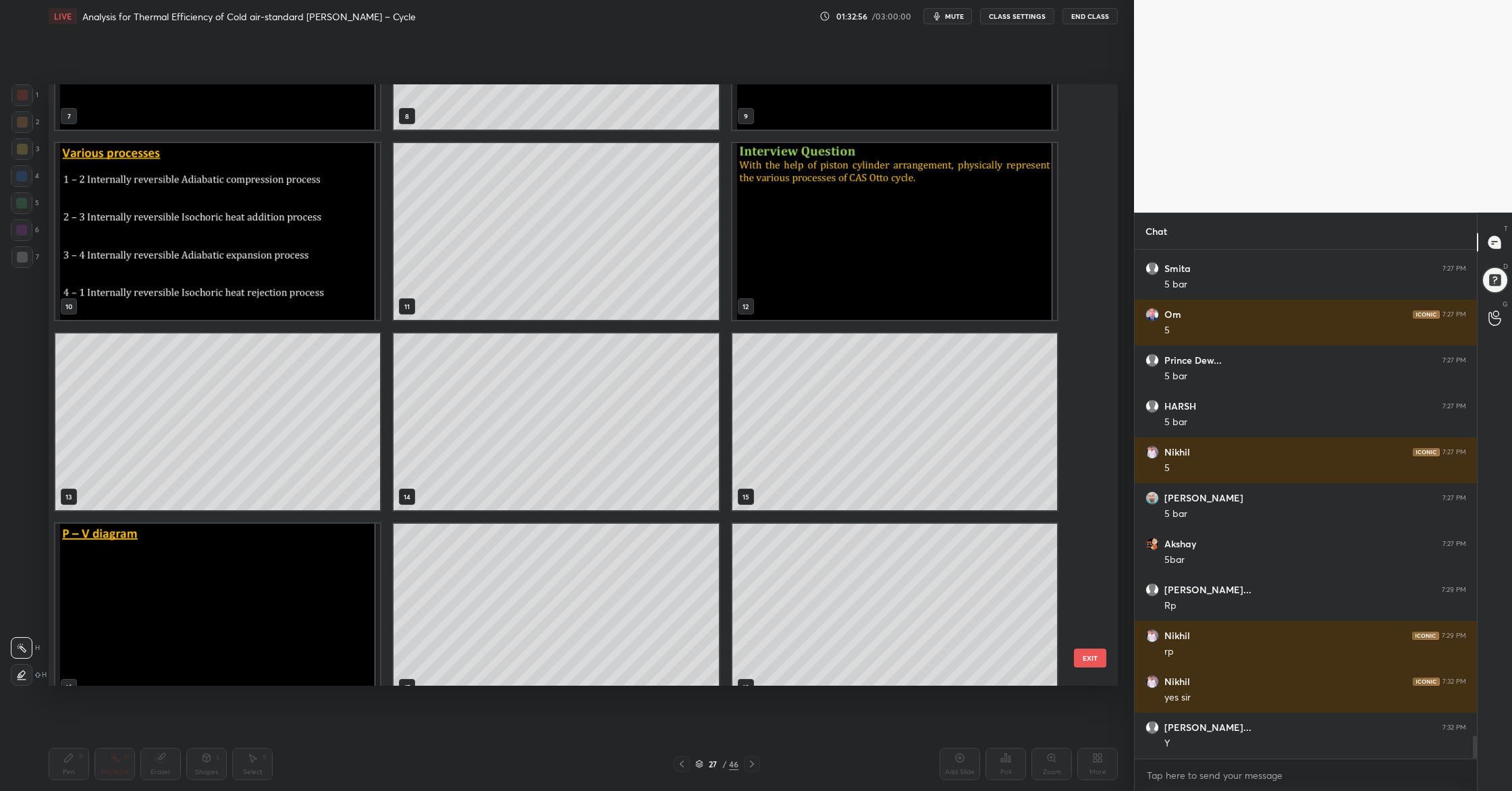
scroll to position [512, 0]
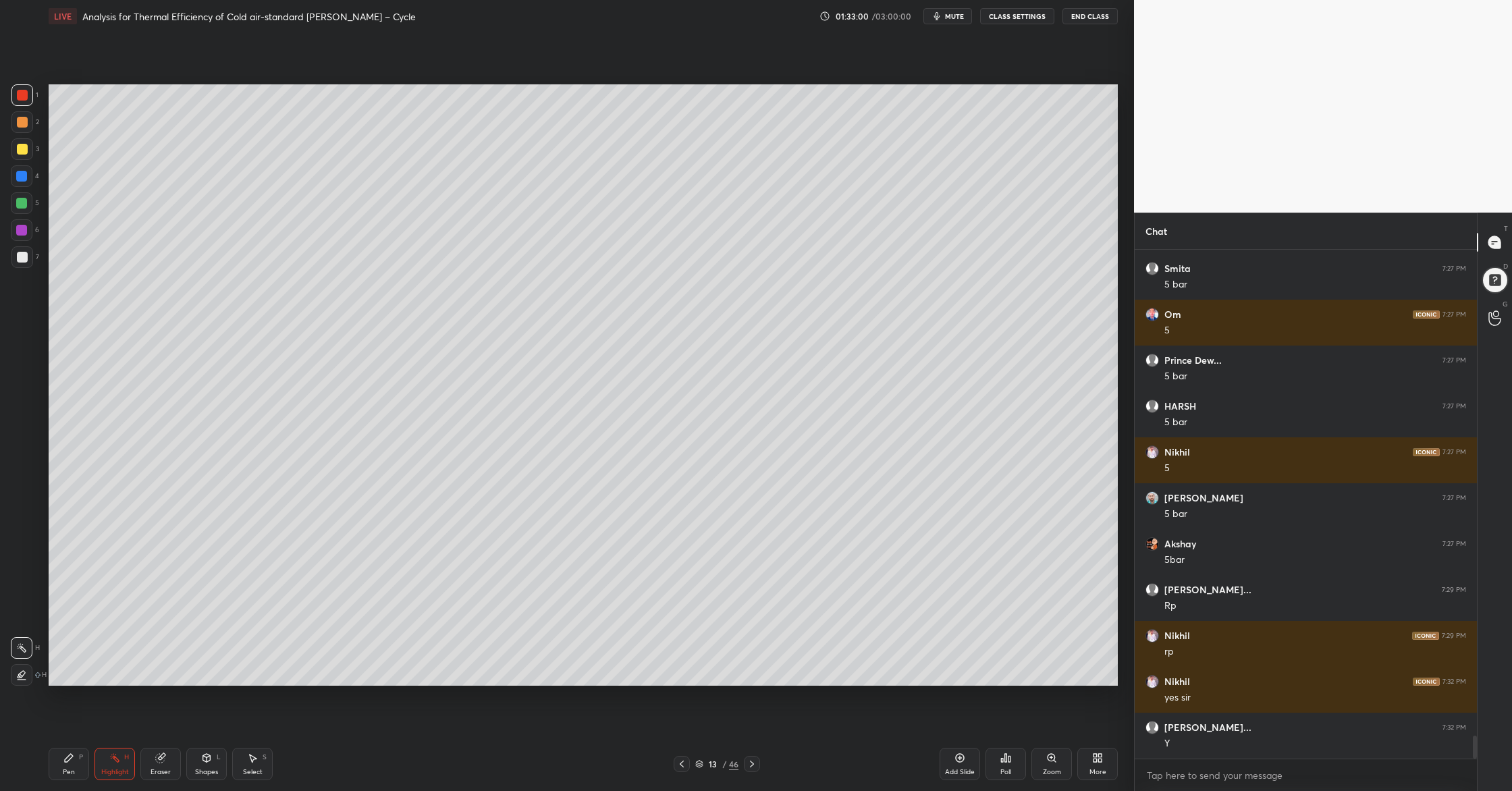
click at [42, 275] on div "1 2 3 4 5 6 7 C X Z C X Z E E Erase all H H" at bounding box center [21, 385] width 43 height 602
click at [702, 642] on icon at bounding box center [698, 763] width 8 height 8
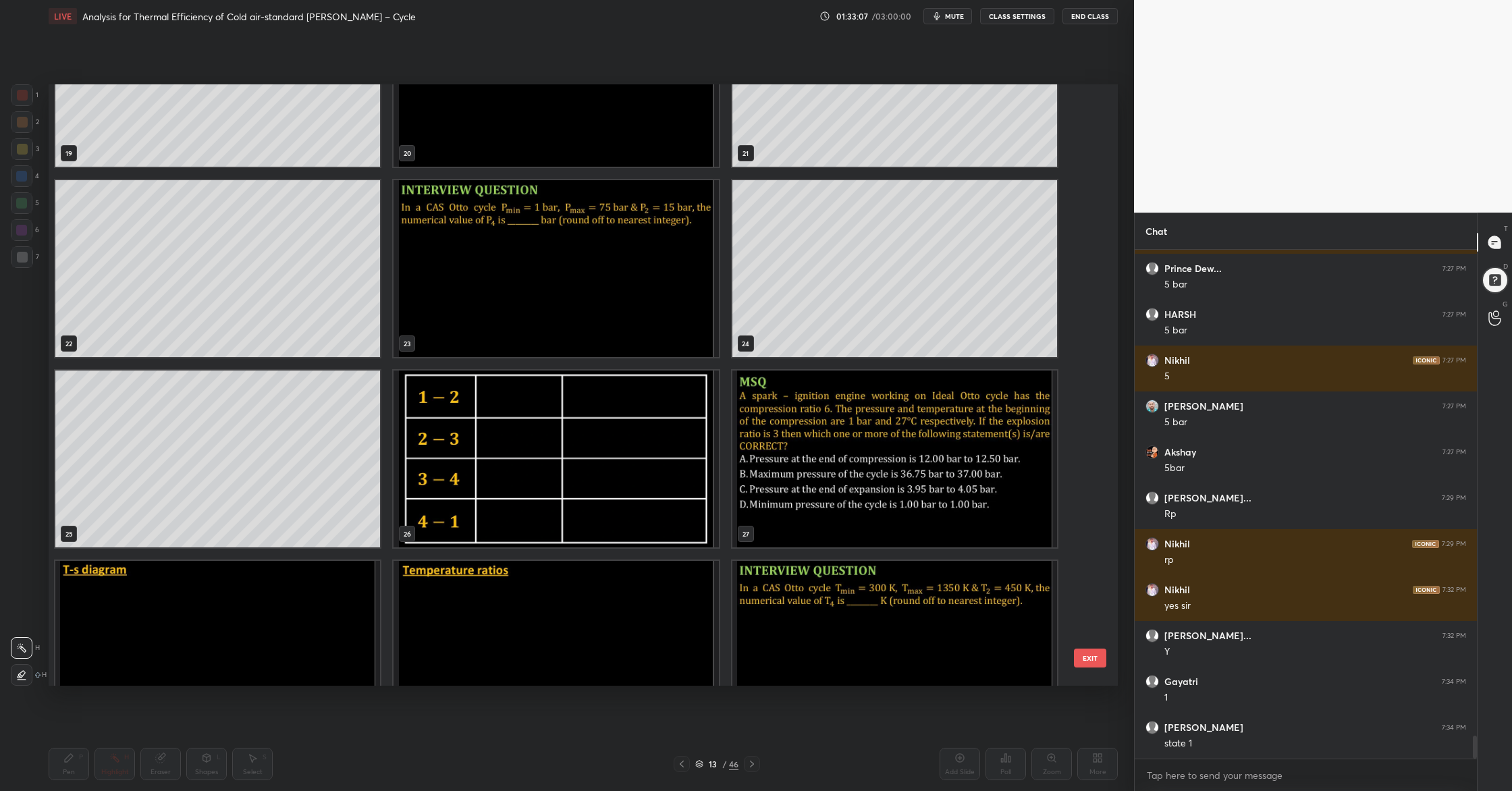
scroll to position [1275, 0]
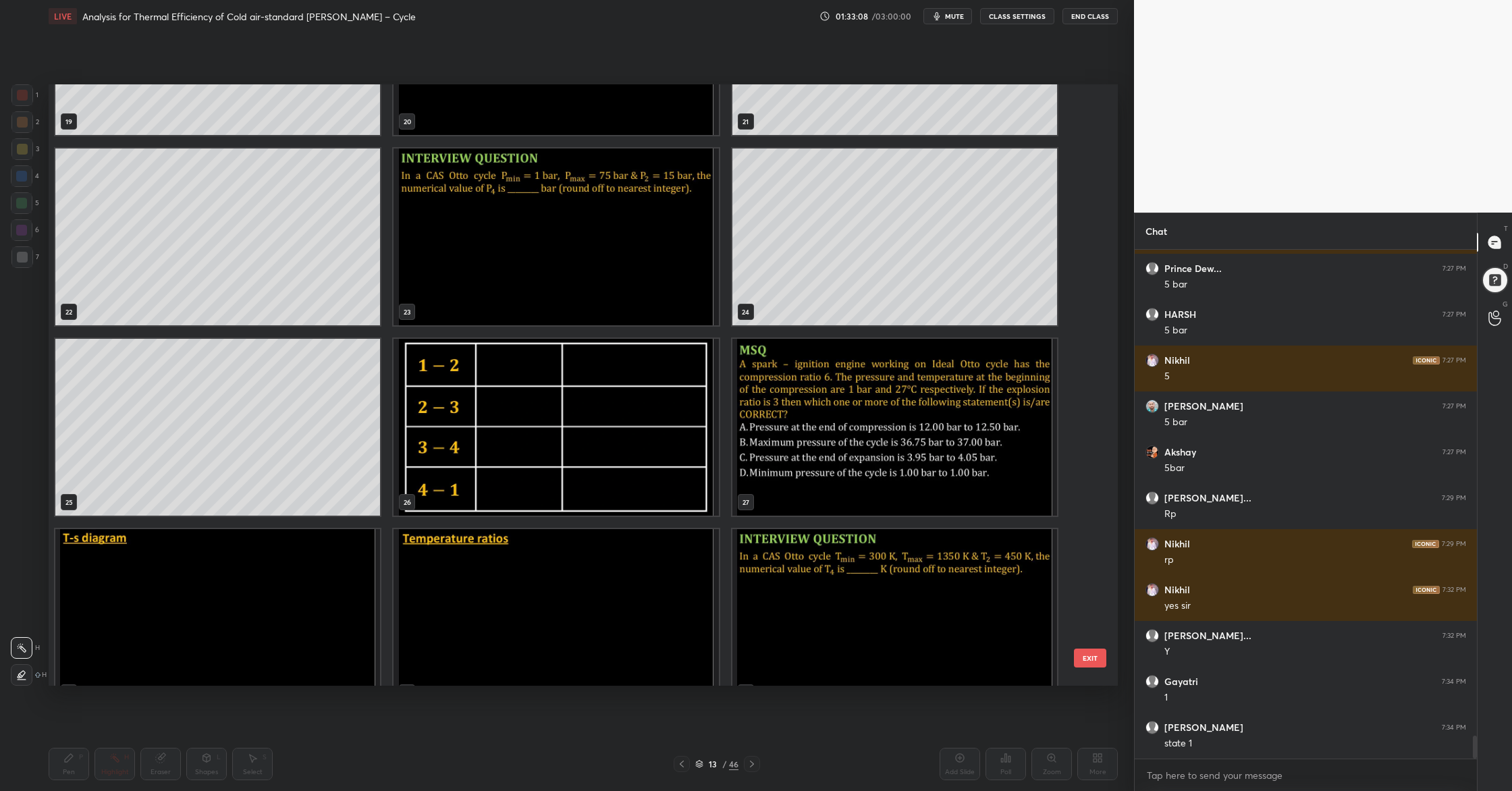
click at [826, 436] on img "grid" at bounding box center [894, 427] width 324 height 177
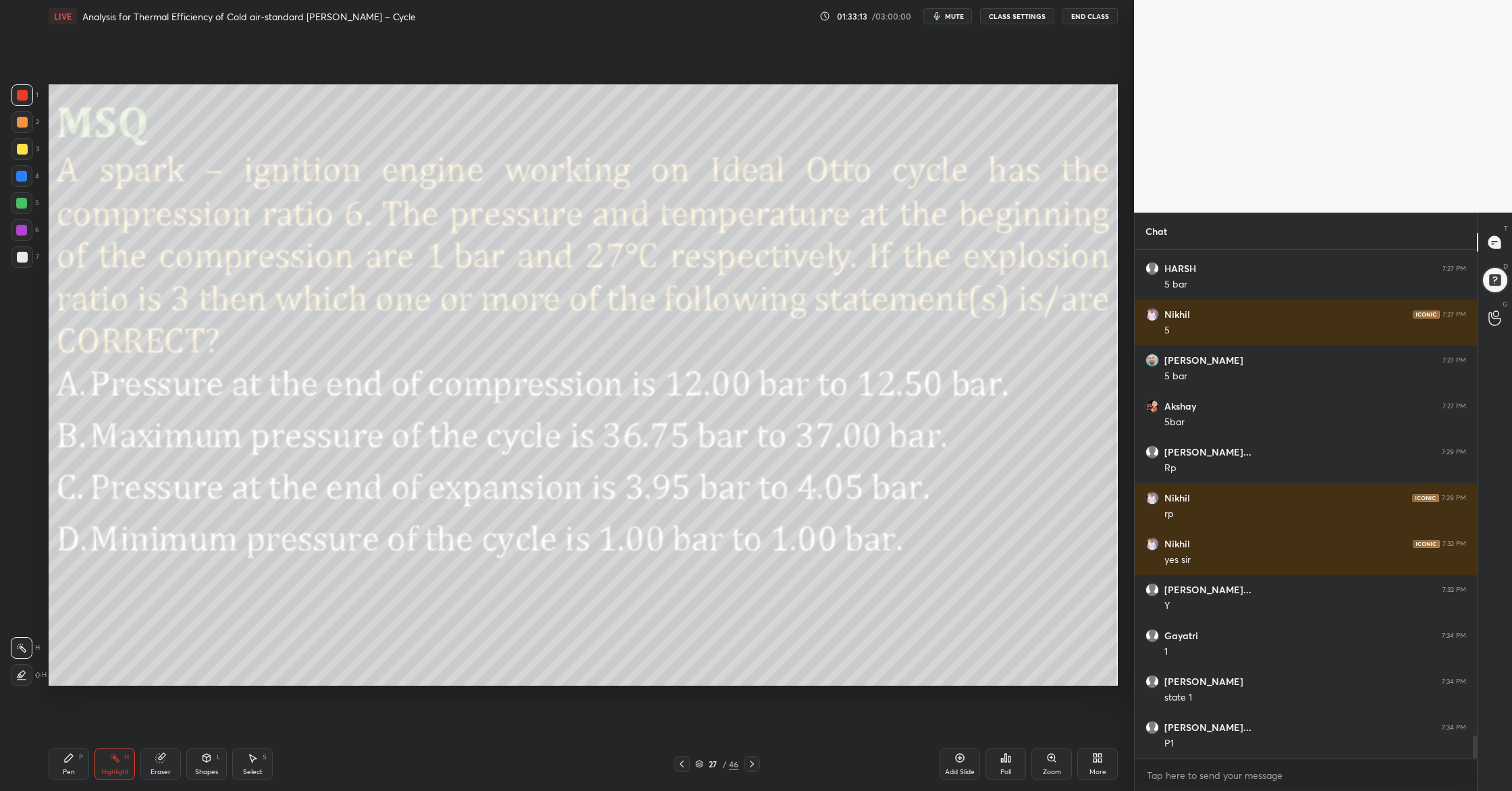
scroll to position [10846, 0]
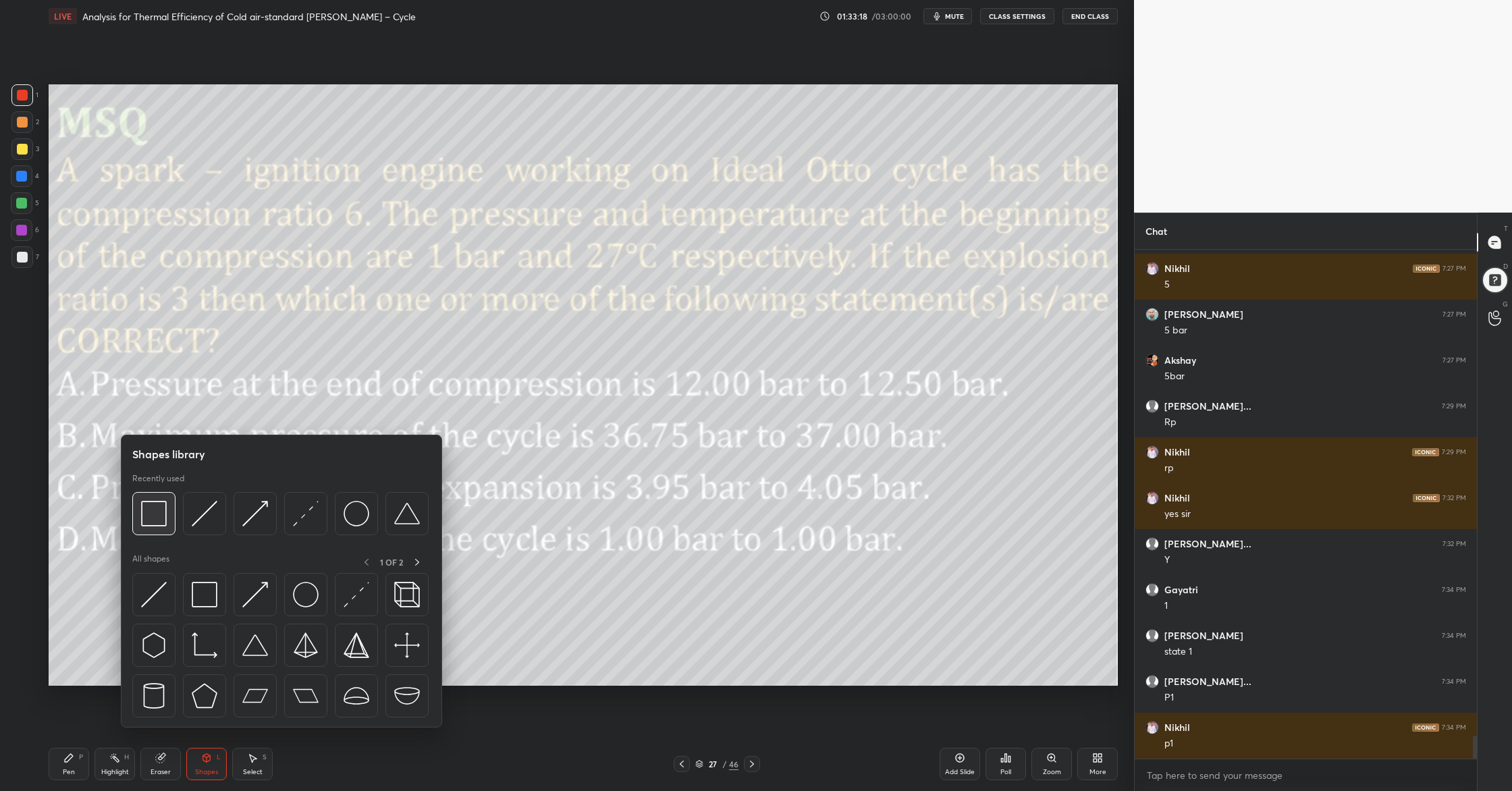
click at [162, 523] on img at bounding box center [154, 513] width 25 height 25
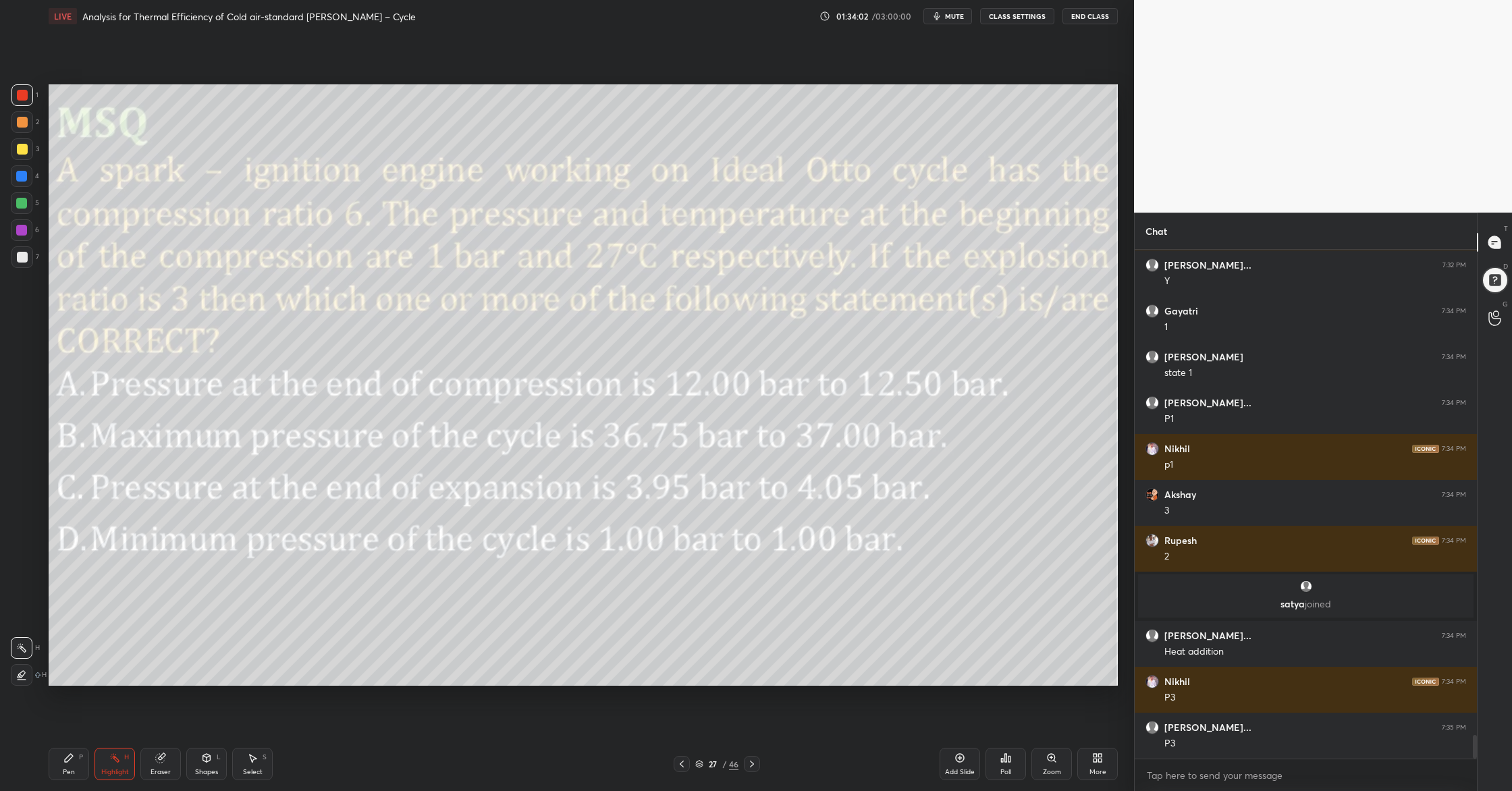
scroll to position [10317, 0]
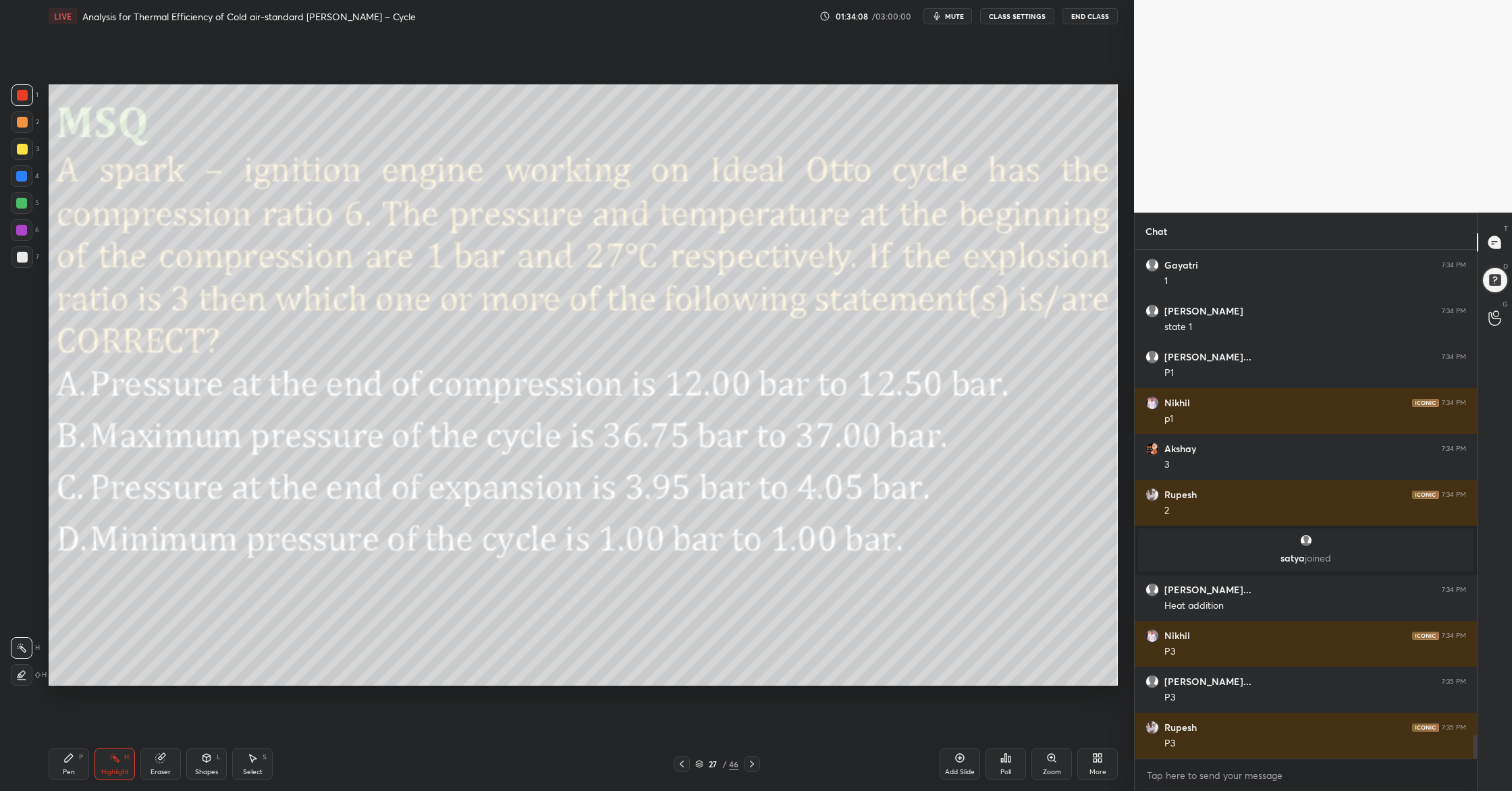
drag, startPoint x: 703, startPoint y: 761, endPoint x: 688, endPoint y: 719, distance: 44.6
click at [703, 642] on icon at bounding box center [698, 763] width 8 height 8
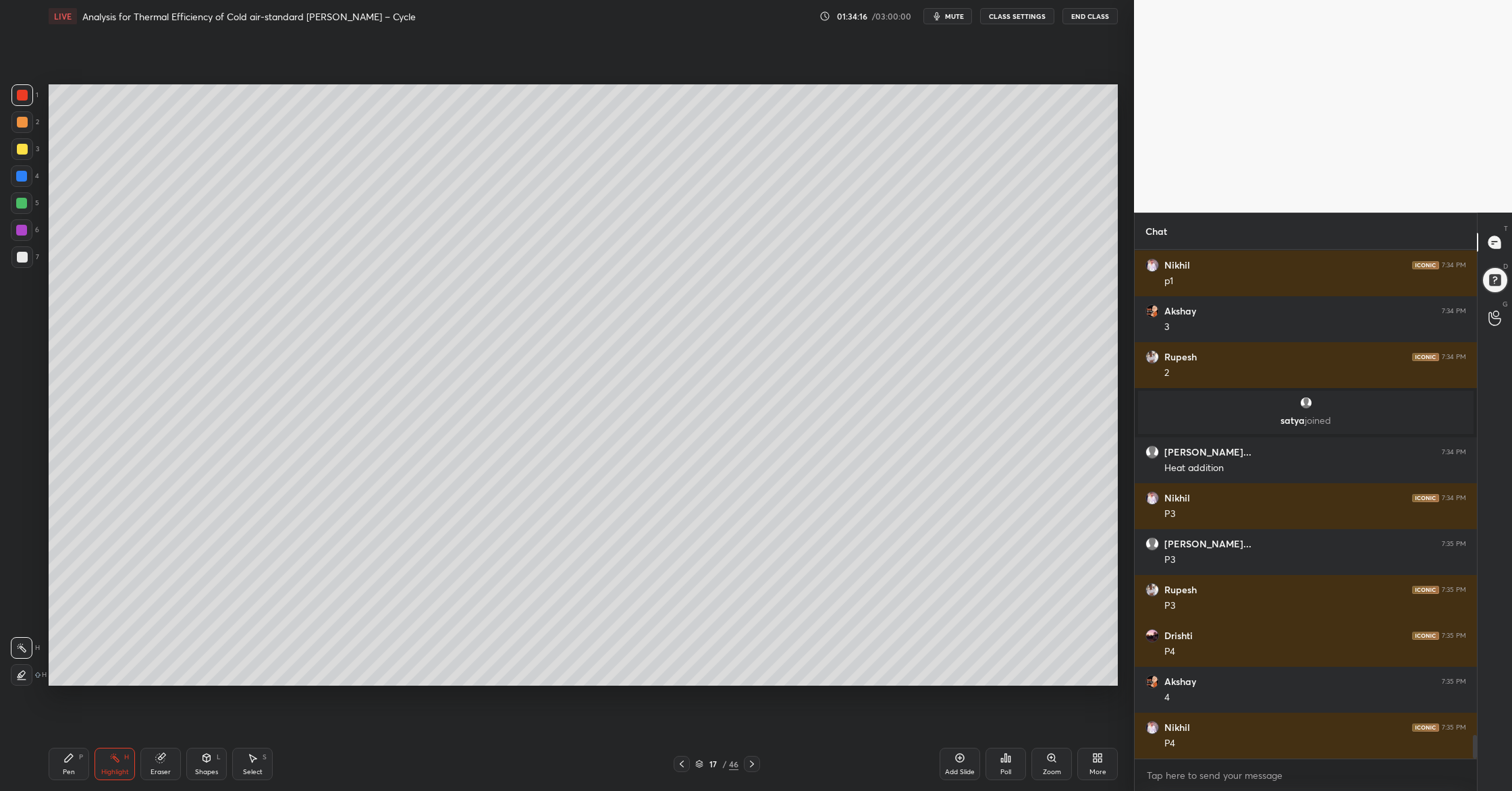
scroll to position [10500, 0]
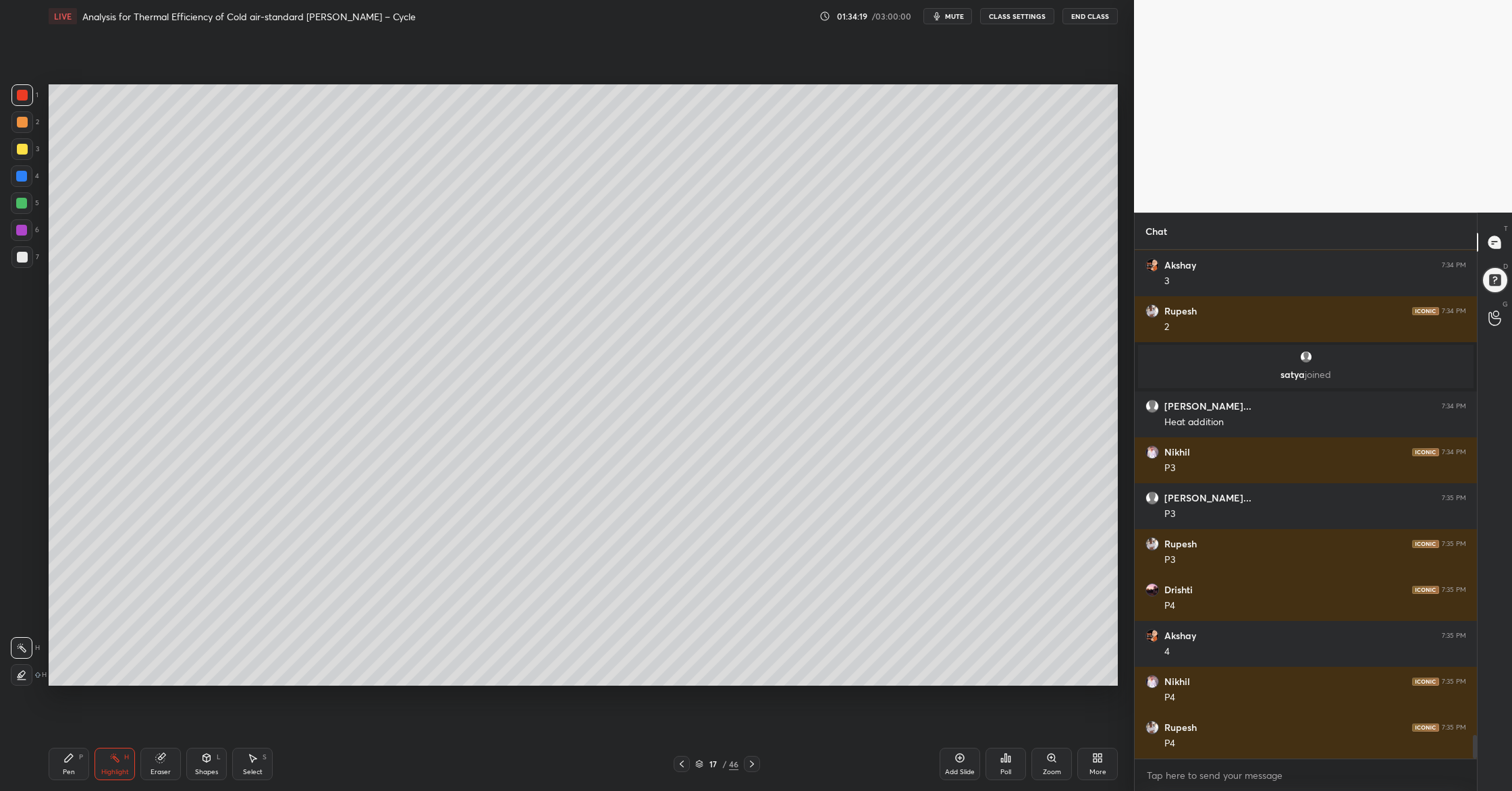
drag, startPoint x: 701, startPoint y: 763, endPoint x: 643, endPoint y: 691, distance: 92.5
click at [696, 642] on div "Pen P Highlight H Eraser Shapes L Select S 17 / 46 Add Slide Poll Zoom More" at bounding box center [583, 764] width 1069 height 54
drag, startPoint x: 701, startPoint y: 764, endPoint x: 698, endPoint y: 722, distance: 42.1
click at [701, 642] on icon at bounding box center [698, 763] width 8 height 8
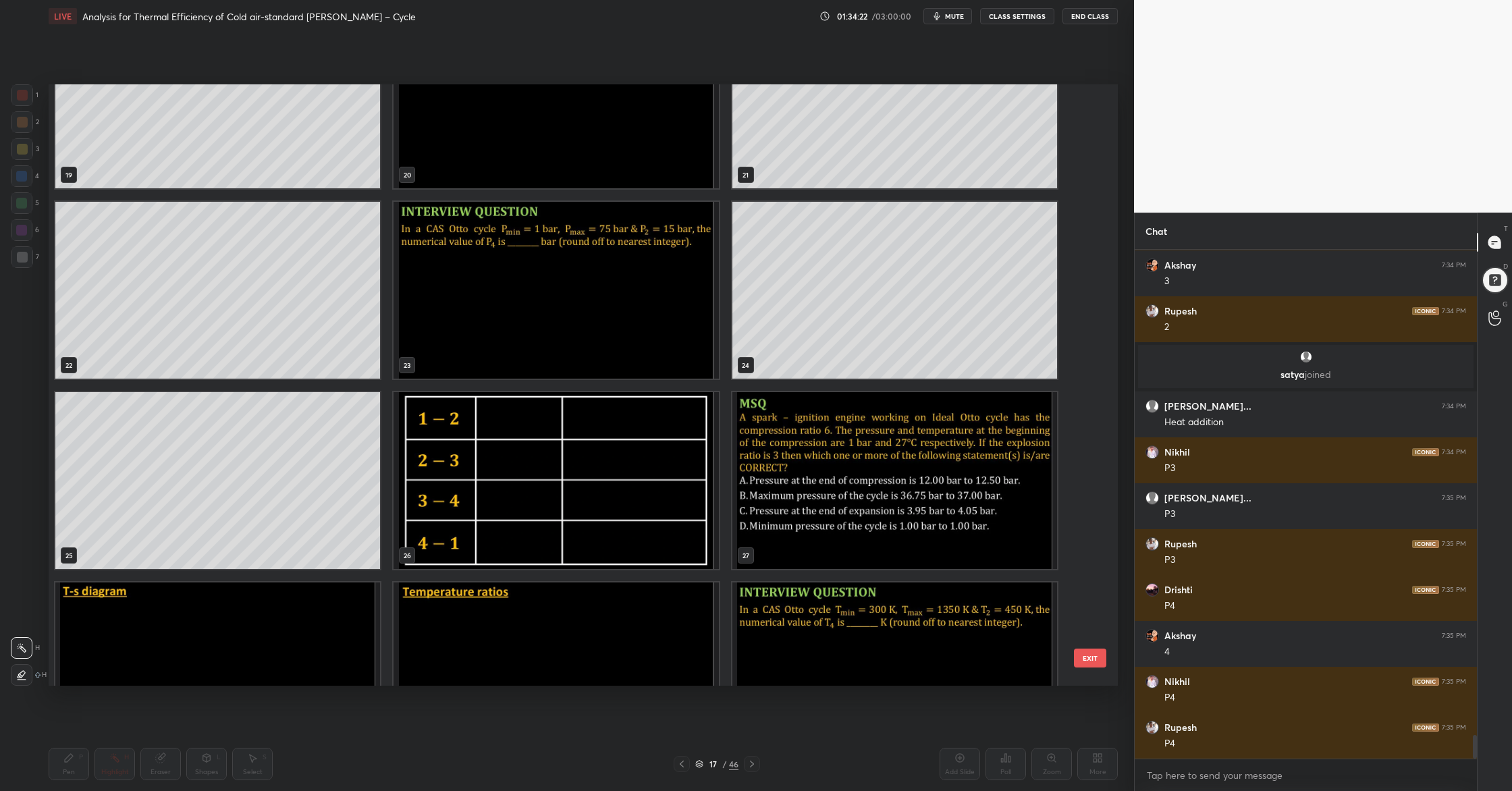
scroll to position [1240, 0]
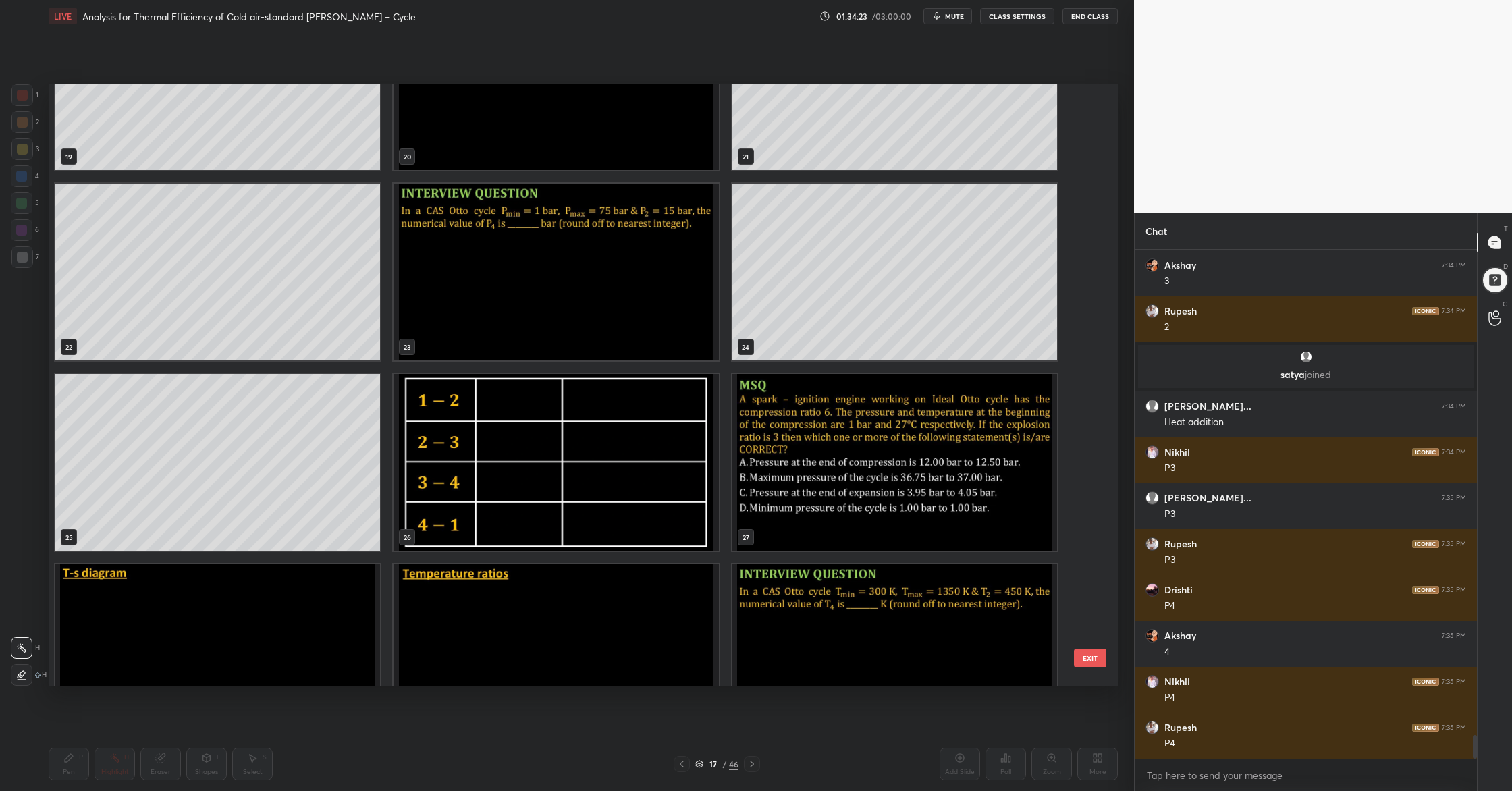
click at [870, 509] on img "grid" at bounding box center [894, 462] width 324 height 177
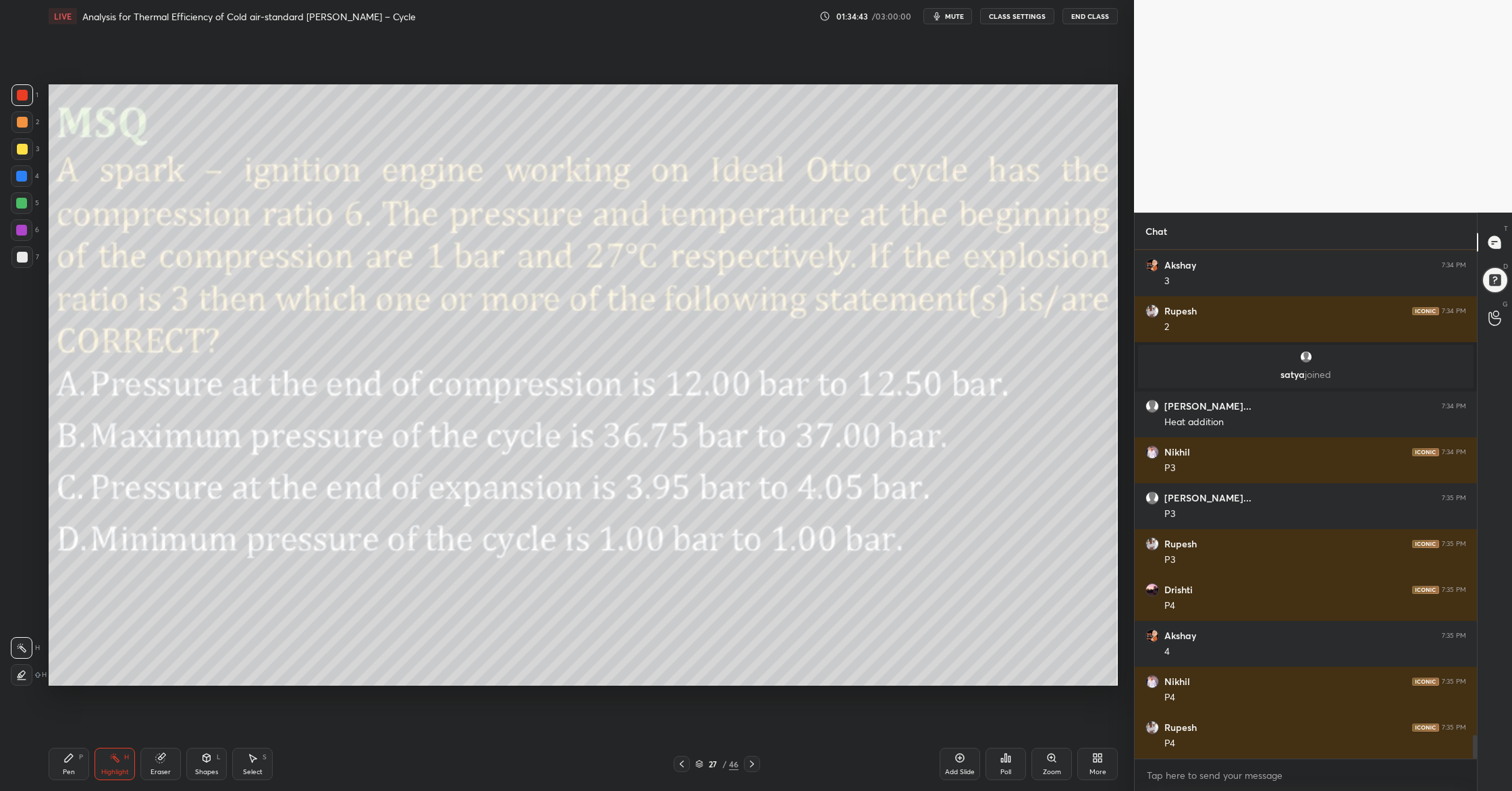
scroll to position [10513, 0]
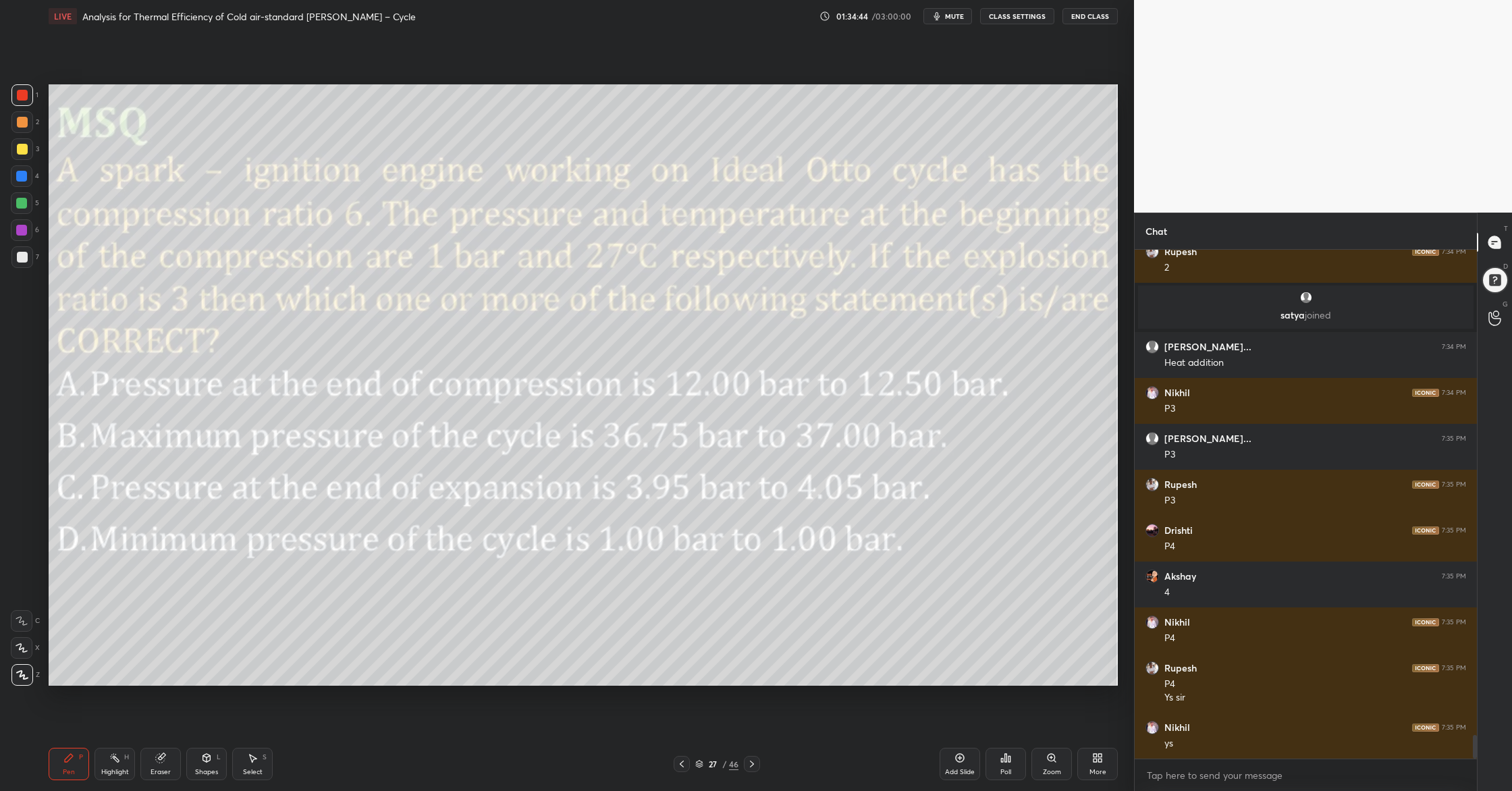
click at [21, 209] on div at bounding box center [21, 203] width 22 height 22
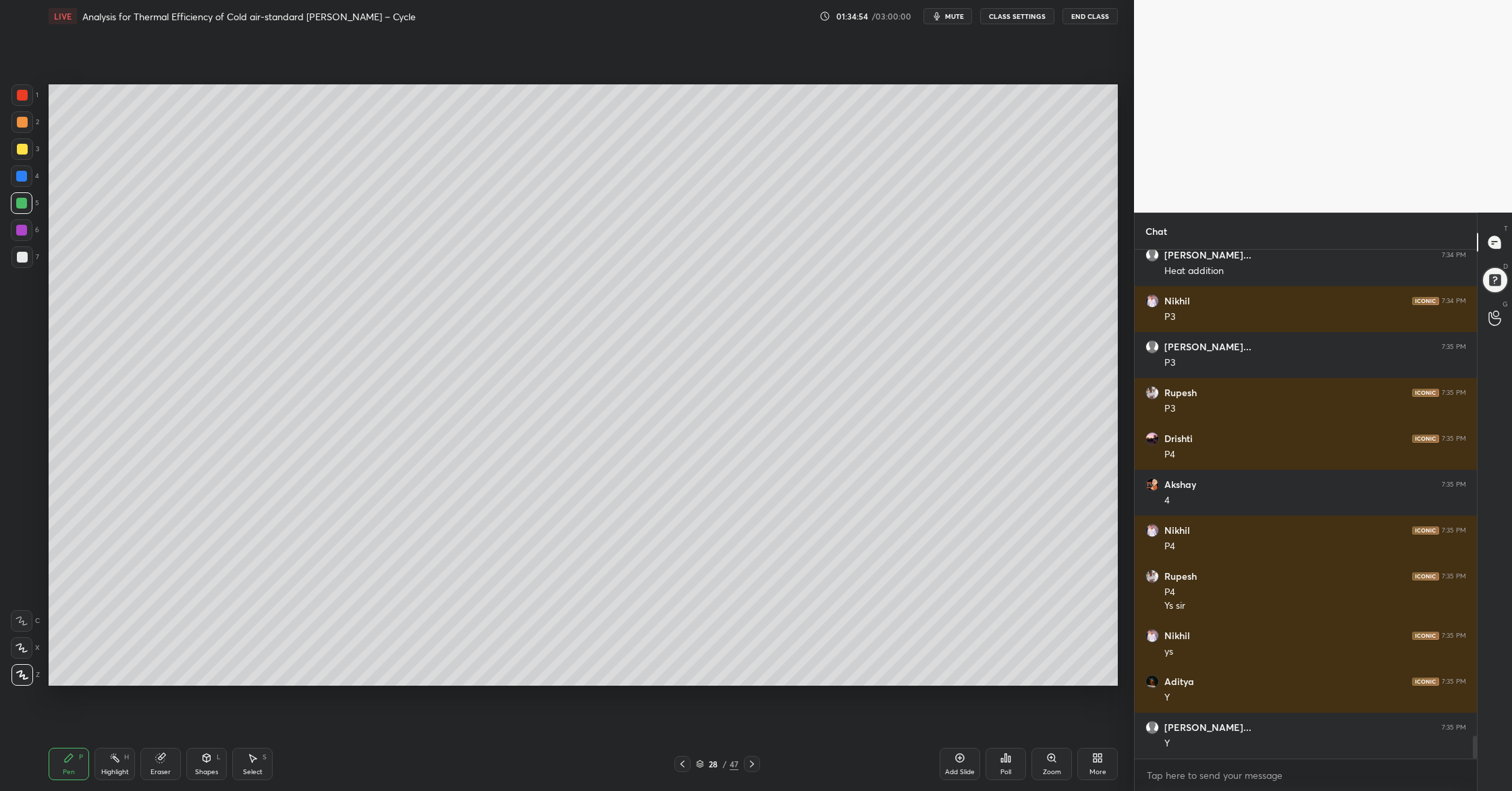
scroll to position [10701, 0]
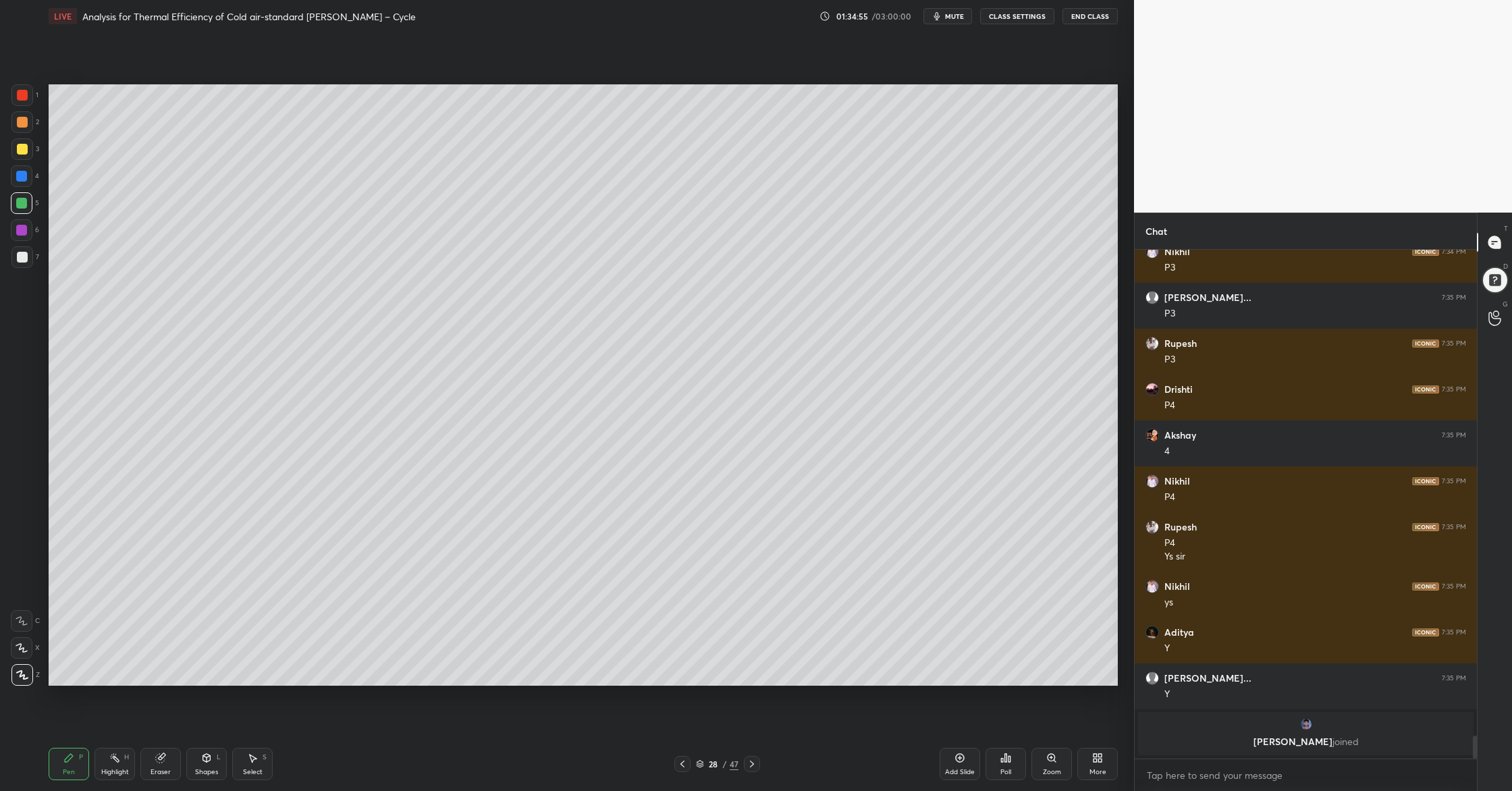
click at [18, 150] on div at bounding box center [22, 148] width 11 height 11
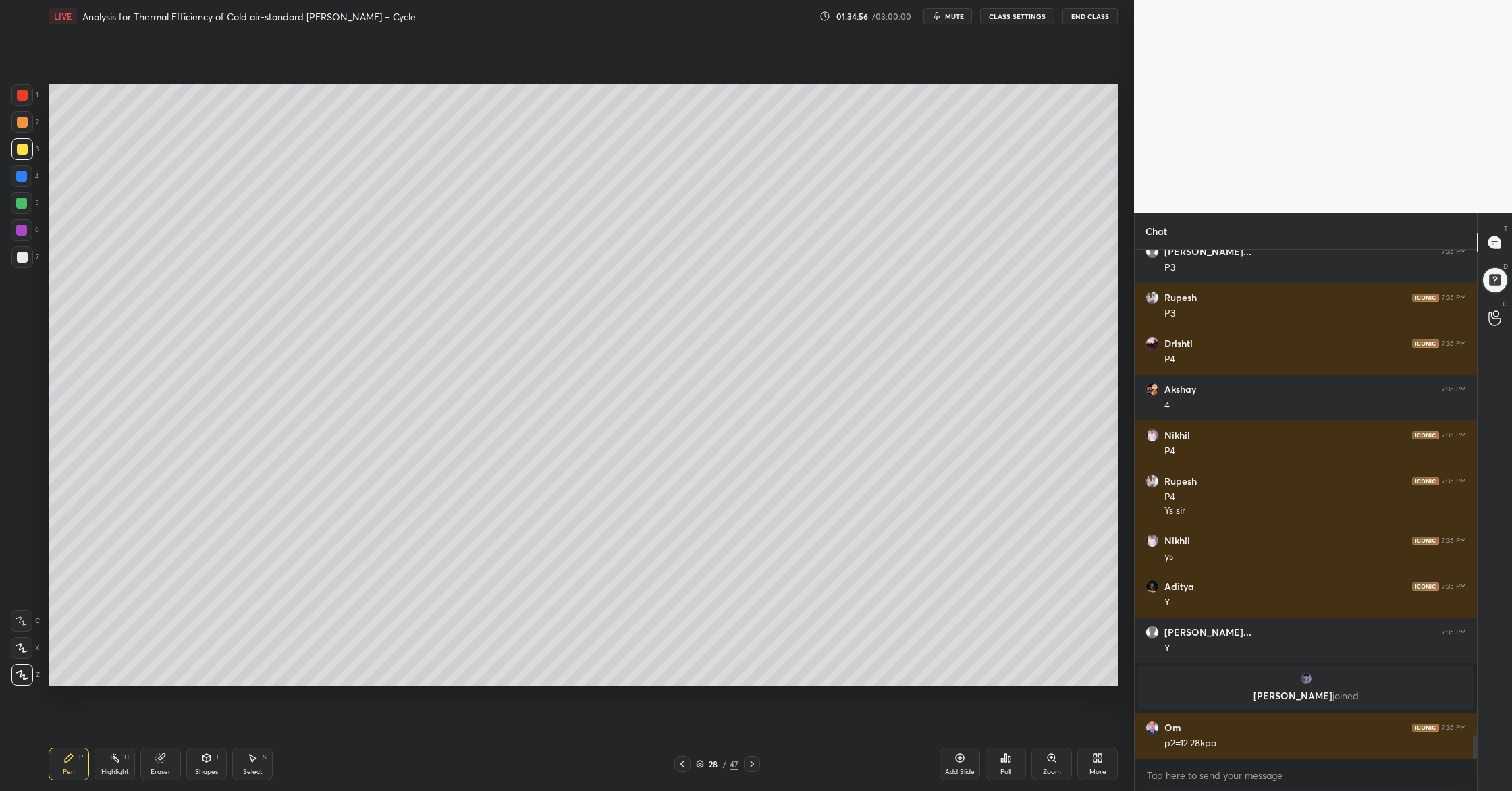
scroll to position [10600, 0]
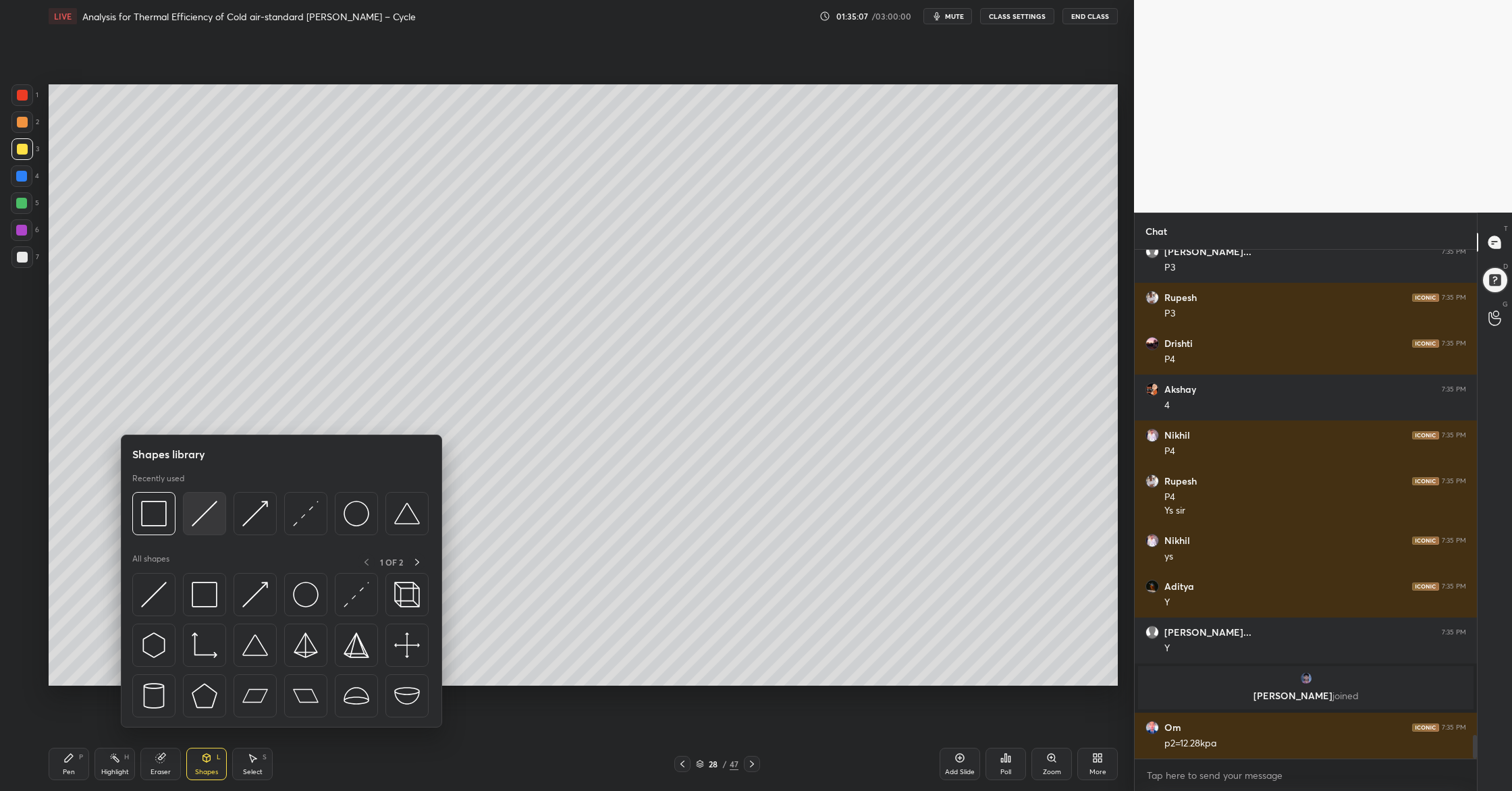
click at [204, 522] on img at bounding box center [204, 513] width 25 height 25
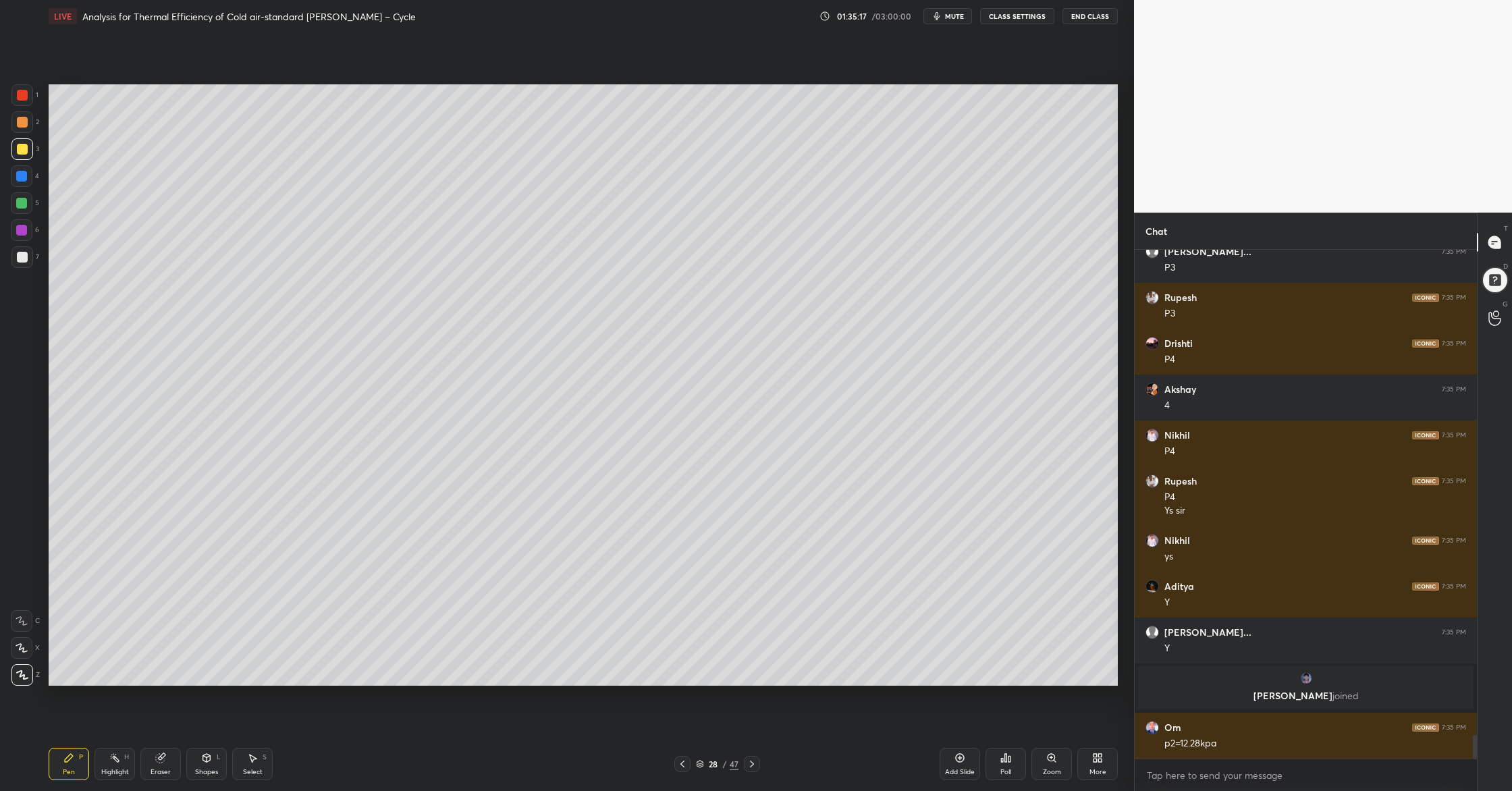
click at [19, 257] on div at bounding box center [22, 257] width 11 height 11
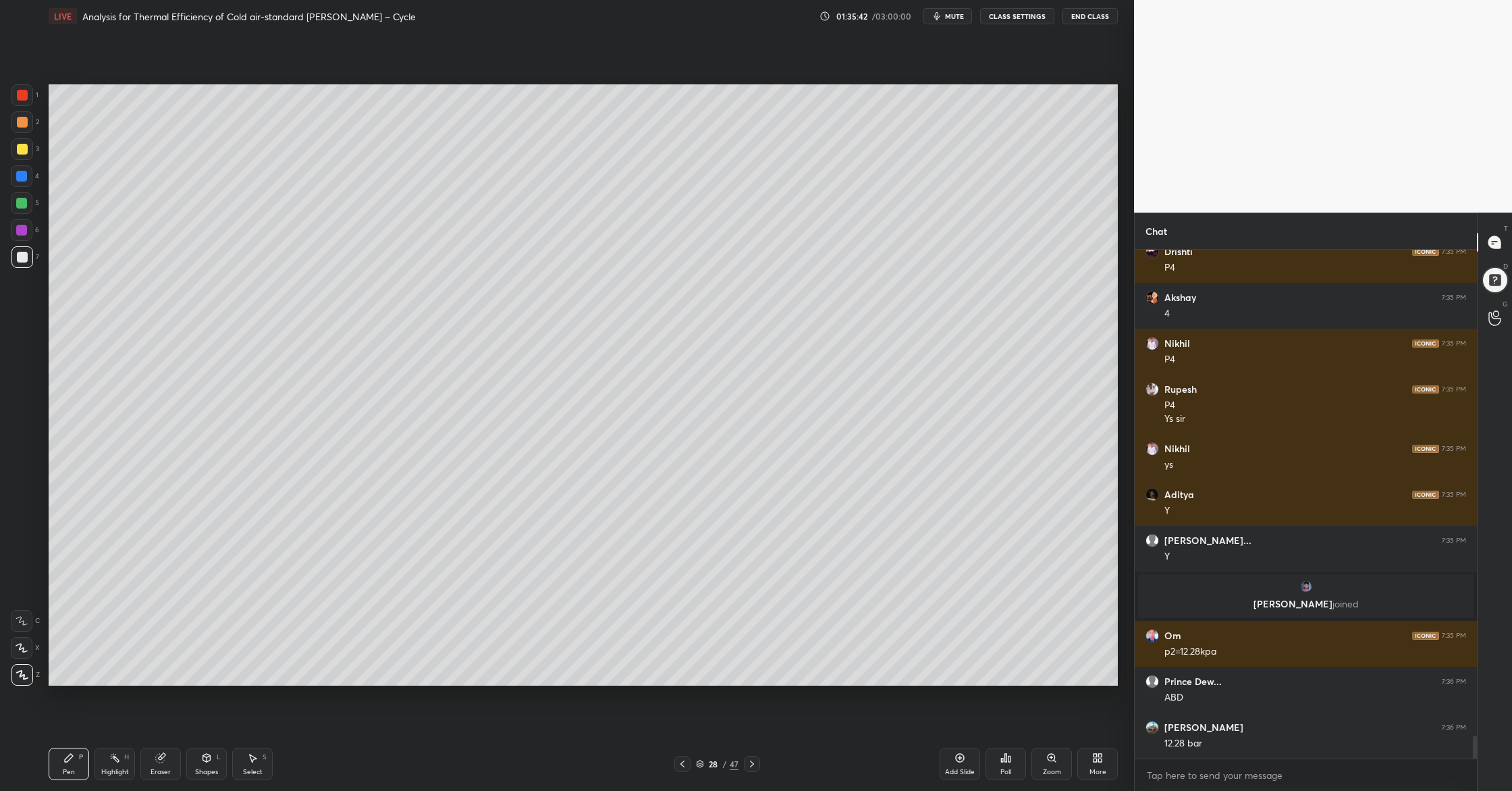
scroll to position [10738, 0]
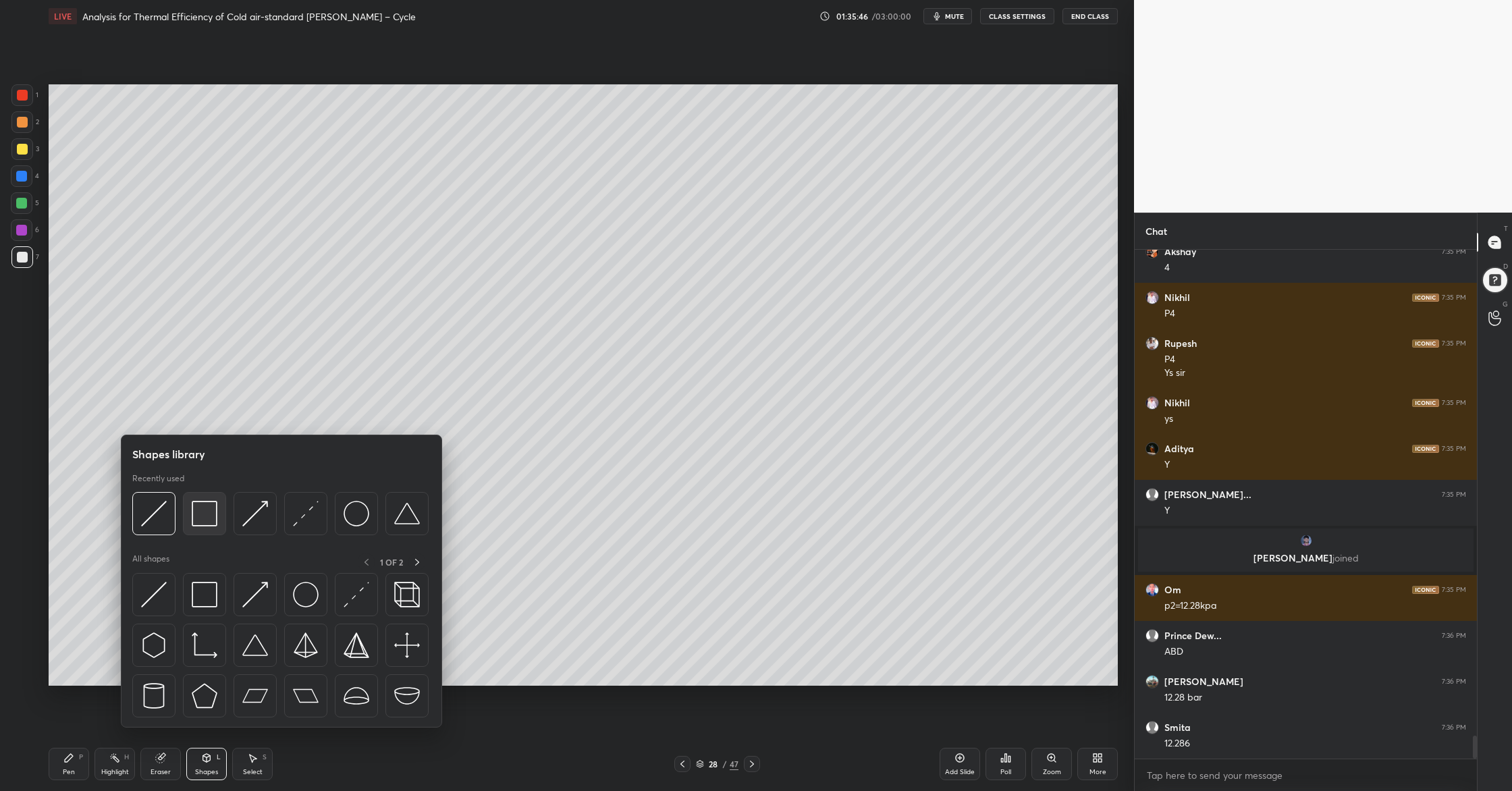
click at [214, 526] on img at bounding box center [204, 513] width 25 height 25
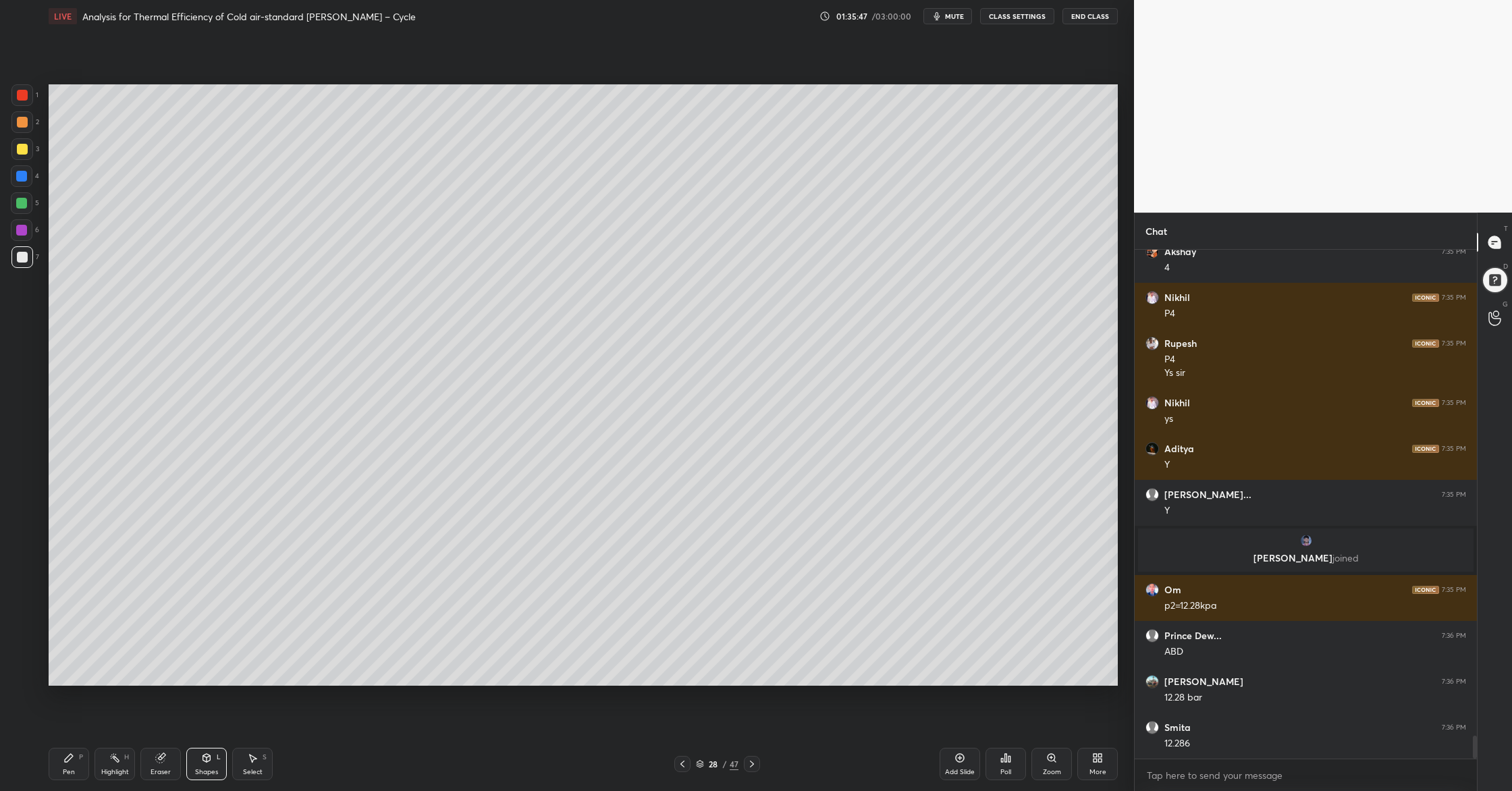
drag, startPoint x: 15, startPoint y: 201, endPoint x: 20, endPoint y: 215, distance: 14.9
click at [17, 206] on div at bounding box center [21, 203] width 22 height 22
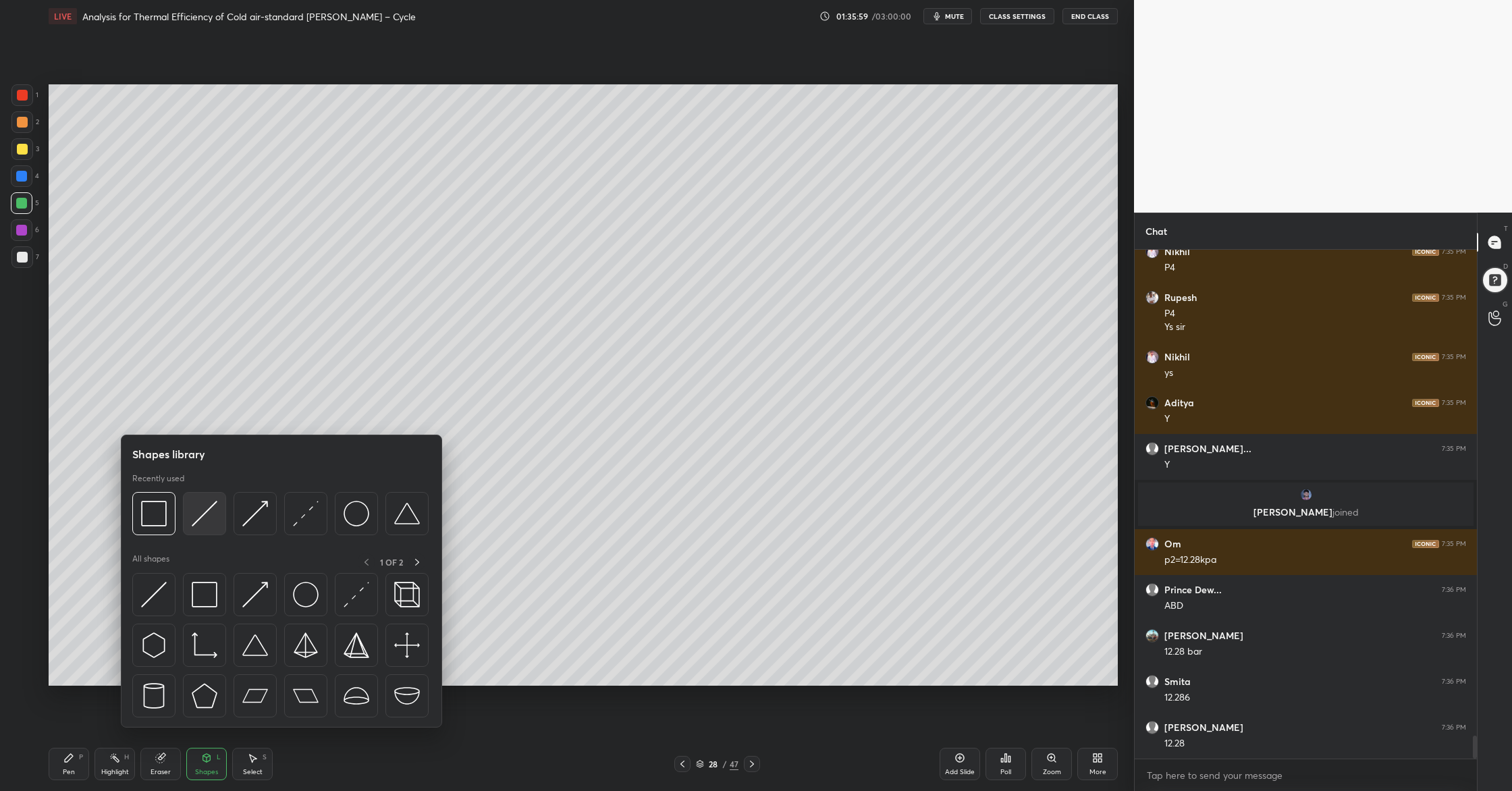
click at [203, 534] on div at bounding box center [204, 513] width 43 height 43
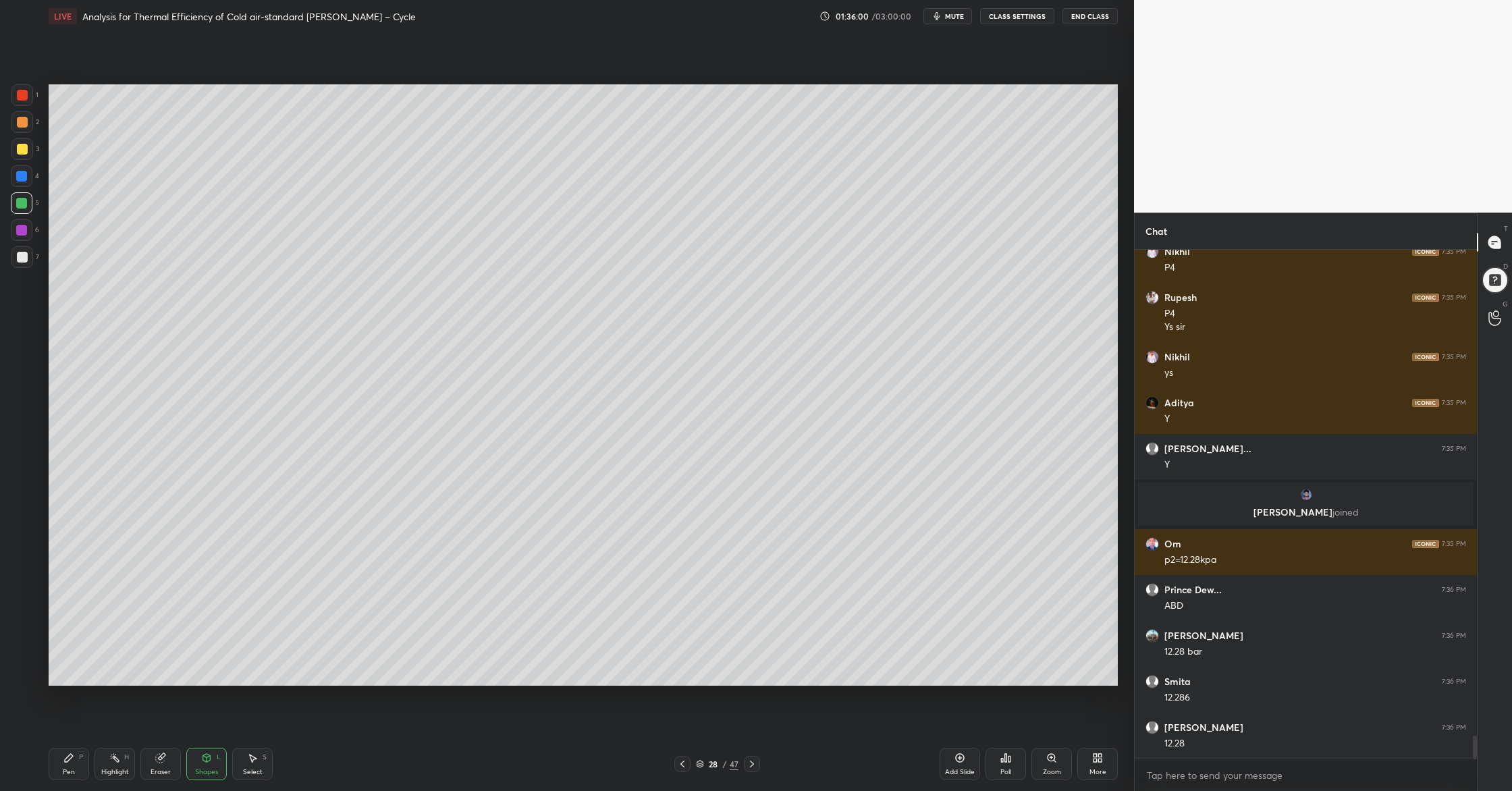
click at [22, 127] on div at bounding box center [22, 122] width 11 height 11
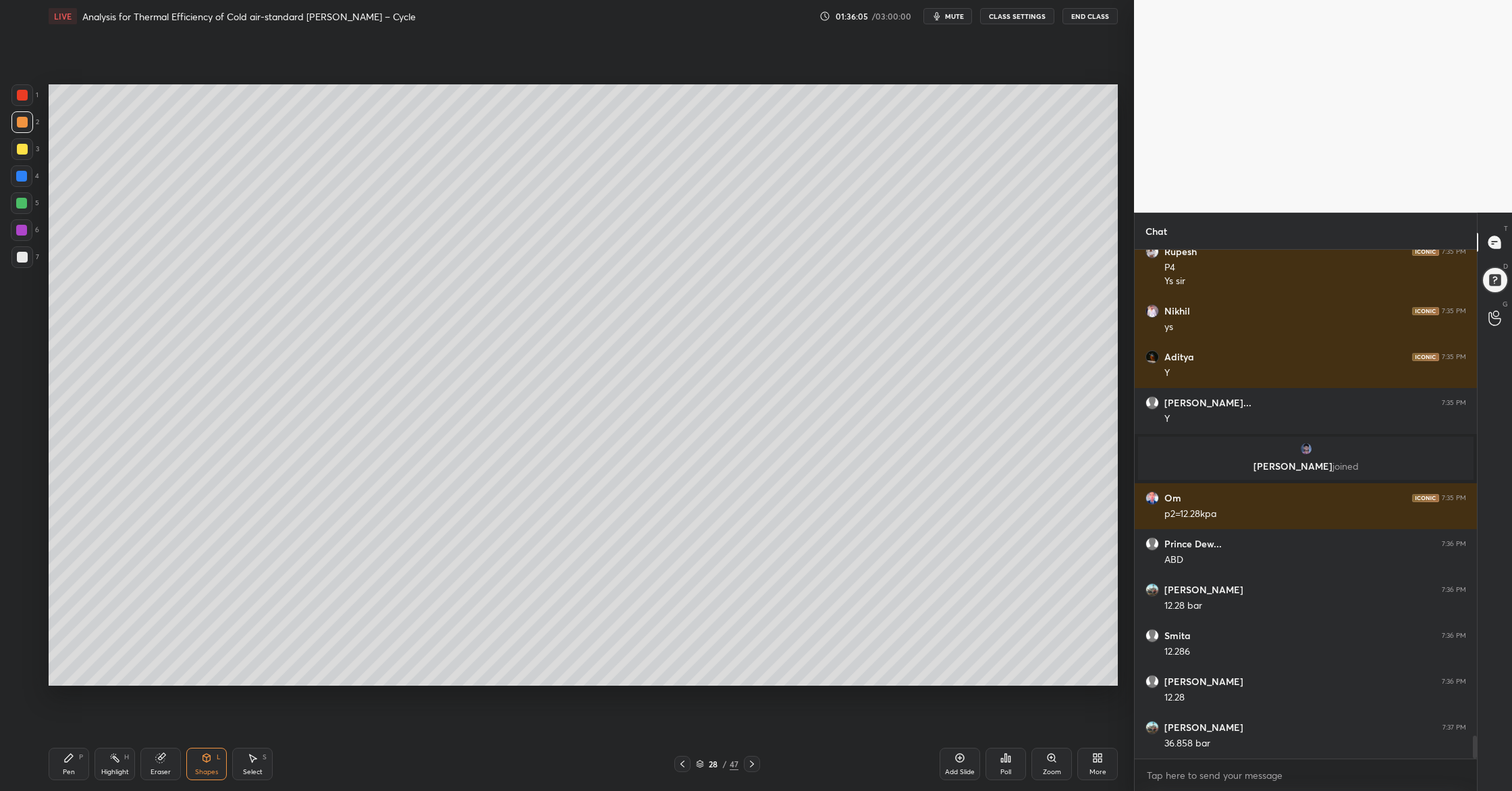
click at [17, 148] on div at bounding box center [22, 148] width 11 height 11
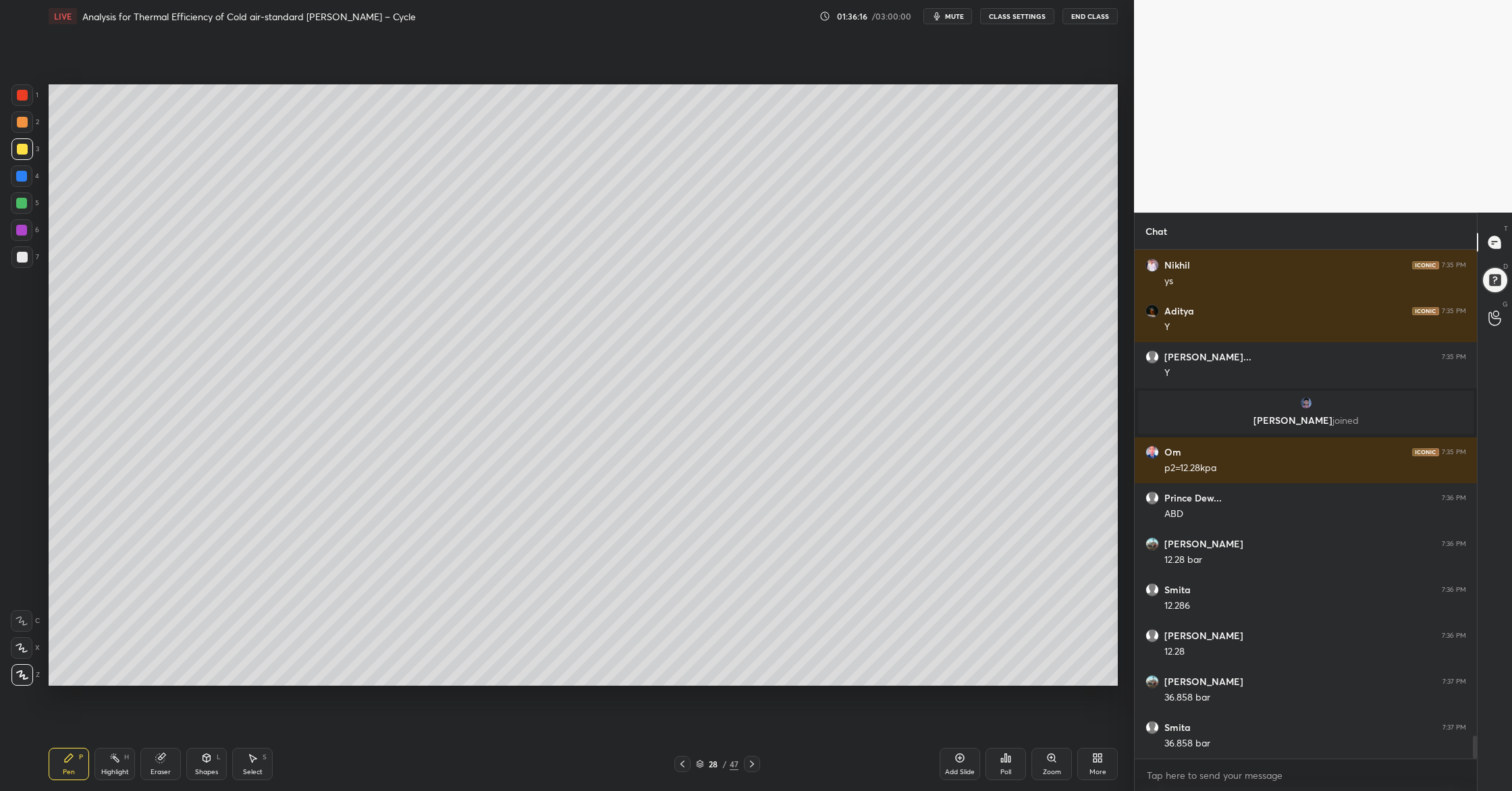
click at [20, 255] on div at bounding box center [22, 257] width 11 height 11
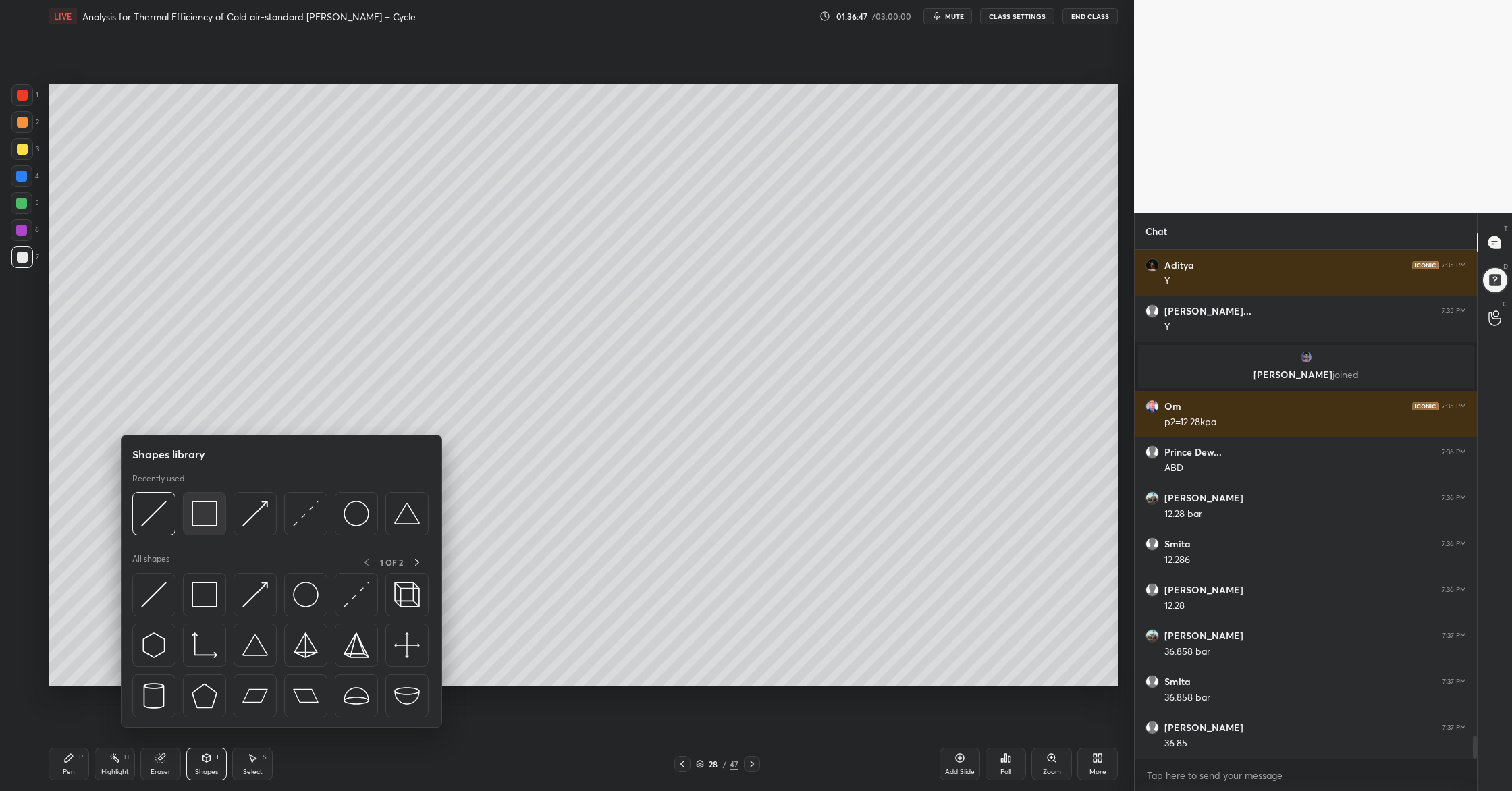
click at [203, 517] on img at bounding box center [204, 513] width 25 height 25
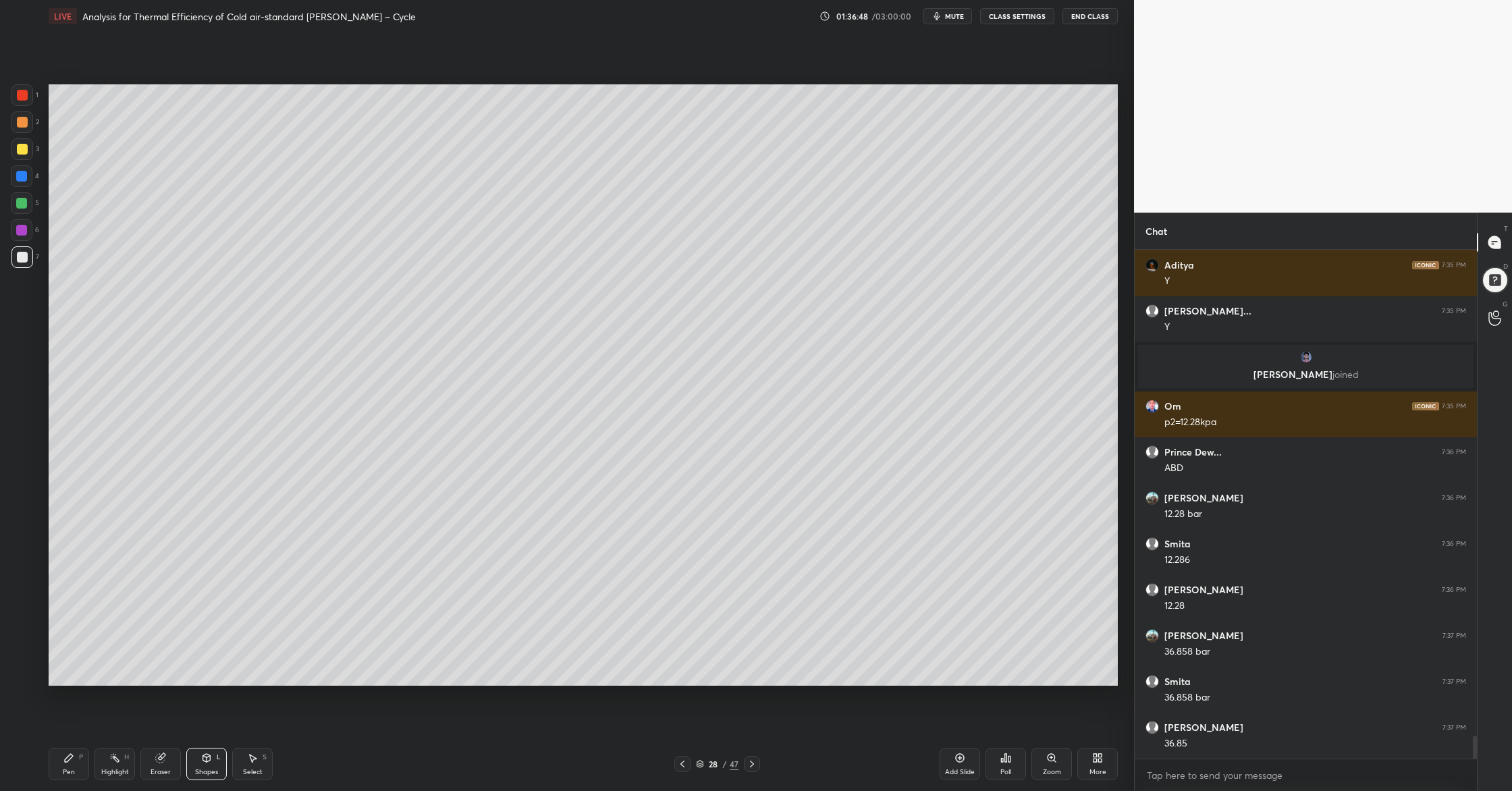
click at [20, 208] on div at bounding box center [21, 203] width 11 height 11
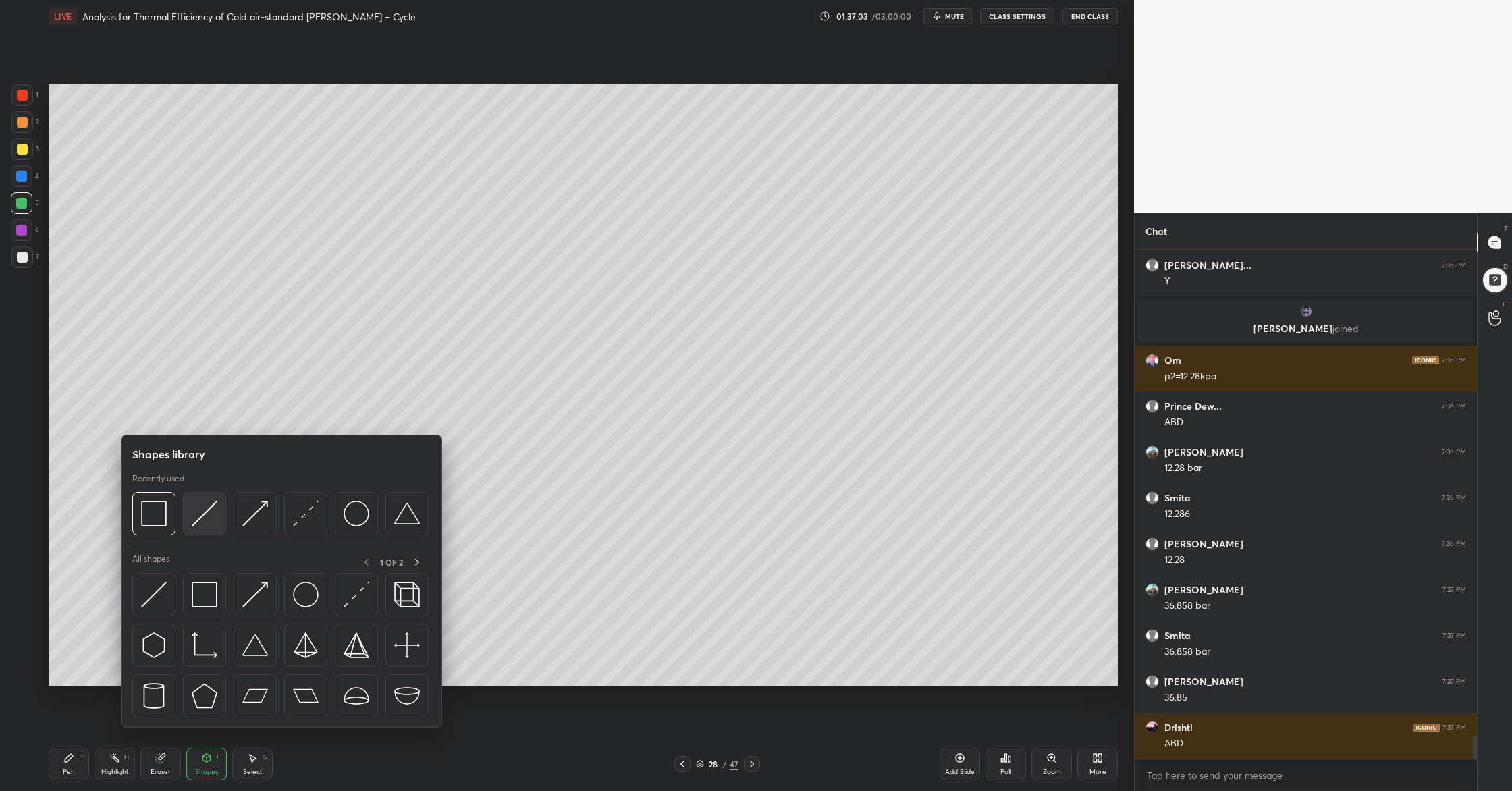
click at [201, 527] on div at bounding box center [204, 513] width 43 height 43
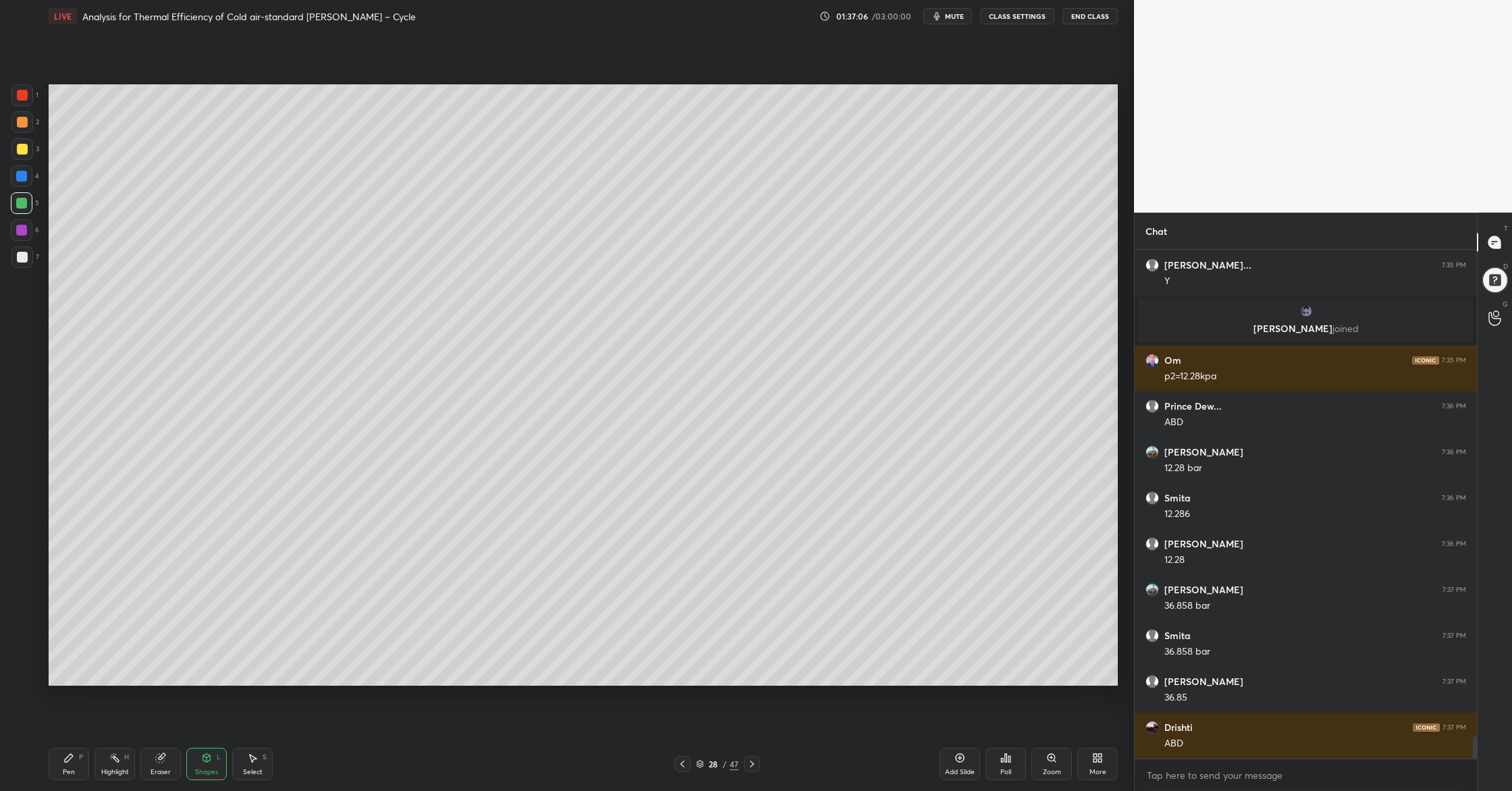
click at [16, 127] on div at bounding box center [22, 122] width 22 height 22
click at [20, 151] on div at bounding box center [22, 148] width 11 height 11
click at [17, 259] on div at bounding box center [22, 257] width 11 height 11
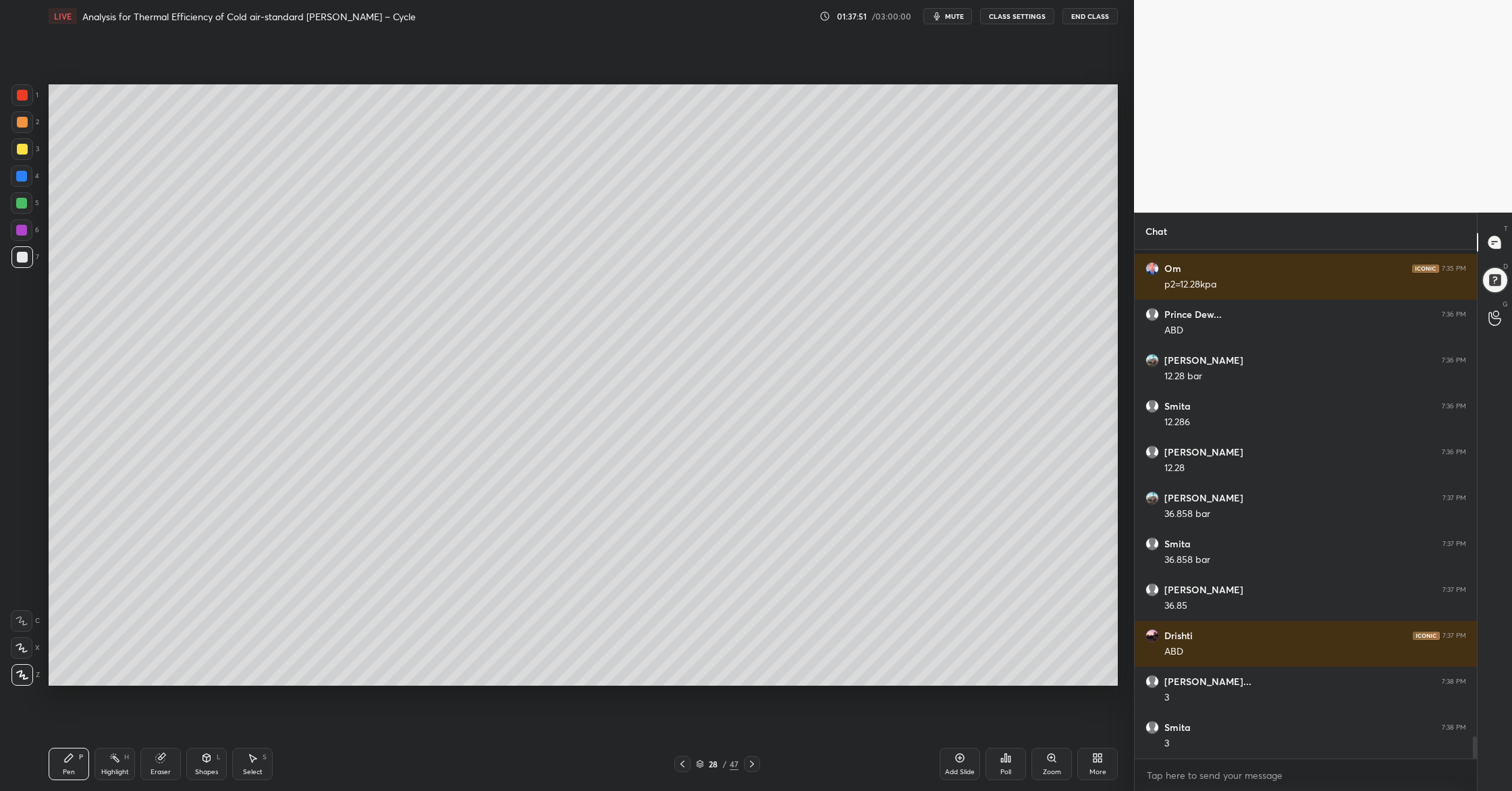
scroll to position [11106, 0]
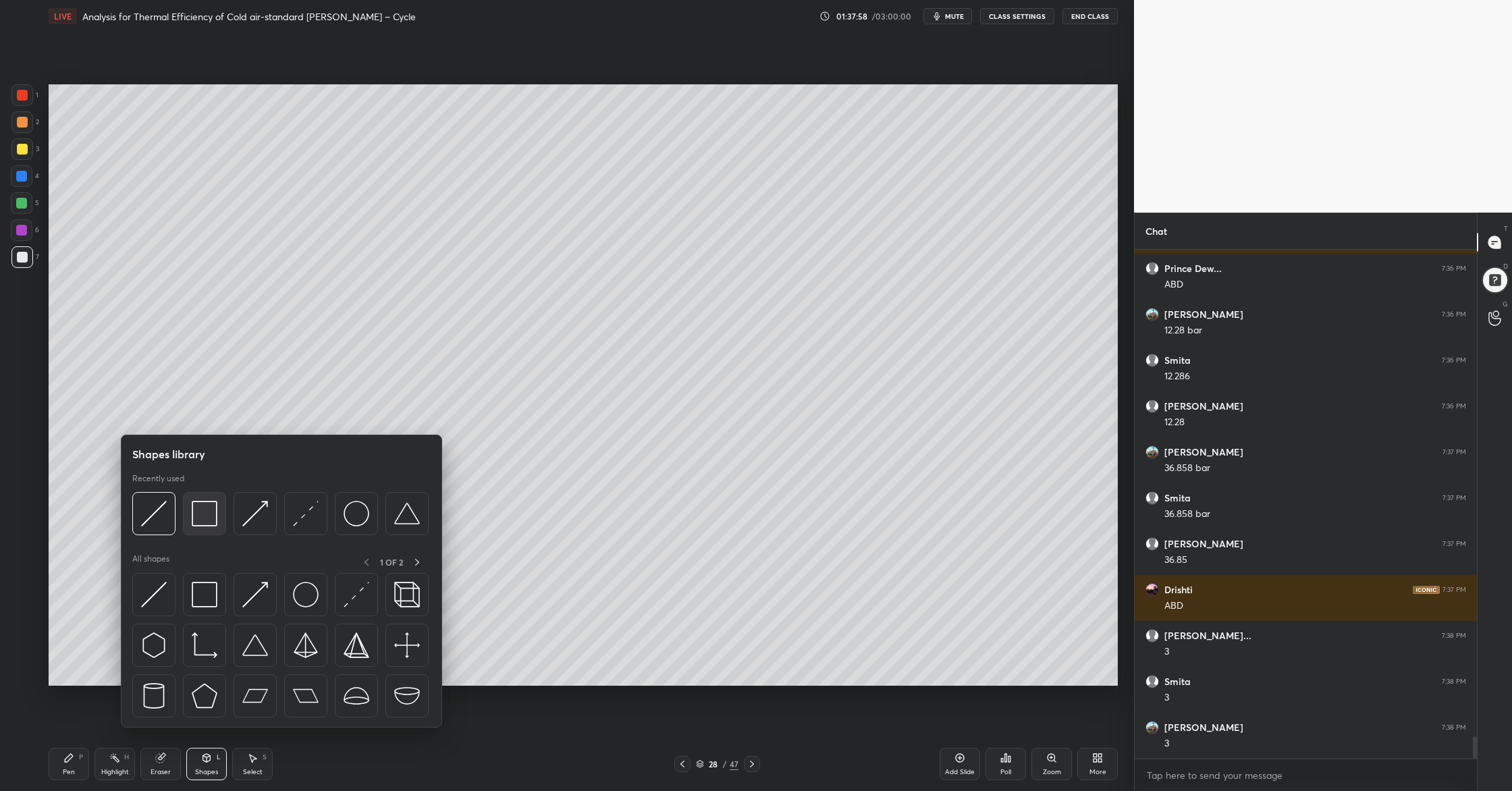
click at [210, 529] on div at bounding box center [204, 513] width 43 height 43
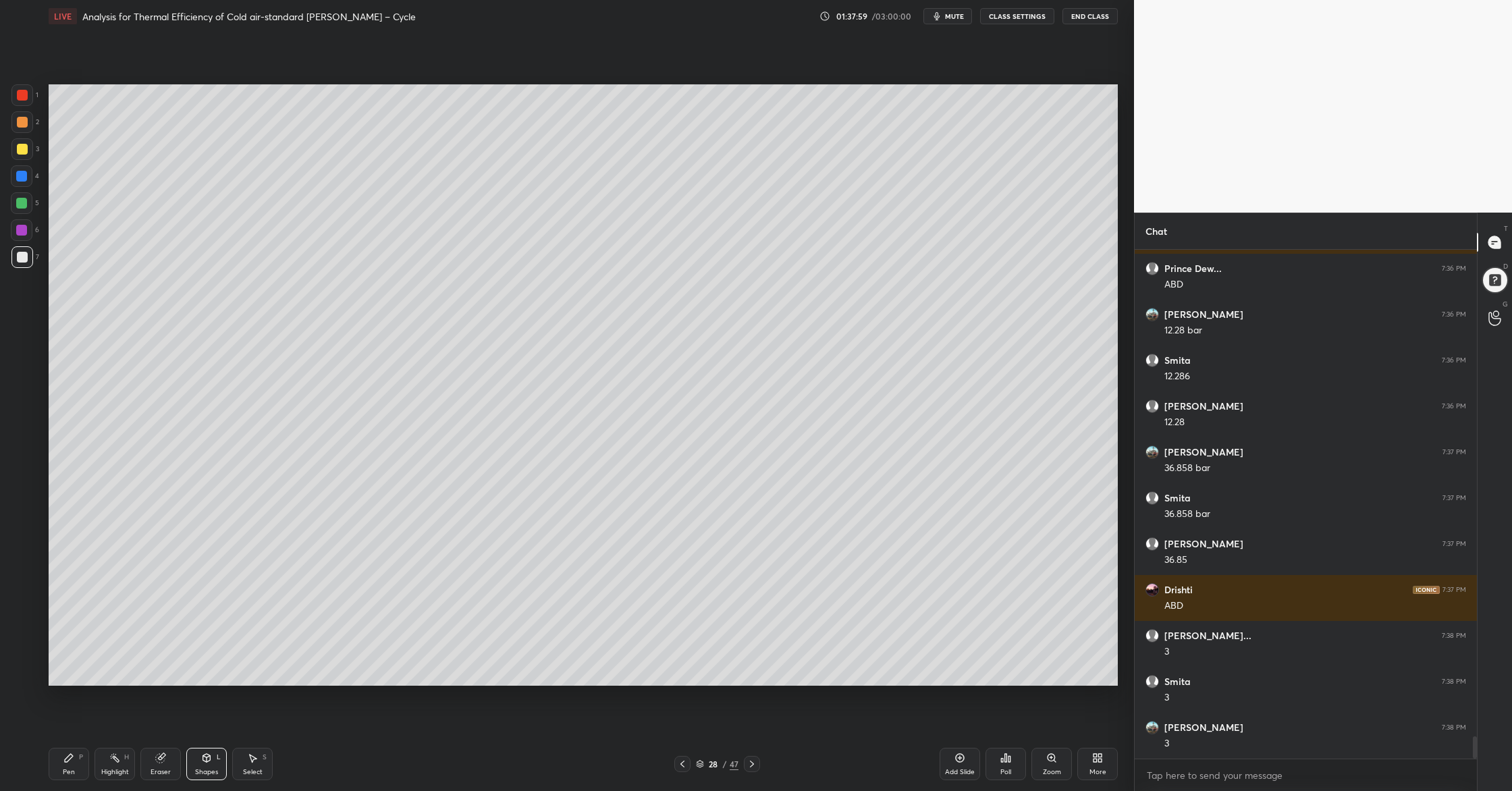
drag, startPoint x: 23, startPoint y: 210, endPoint x: 25, endPoint y: 216, distance: 6.3
click at [23, 213] on div at bounding box center [21, 203] width 22 height 22
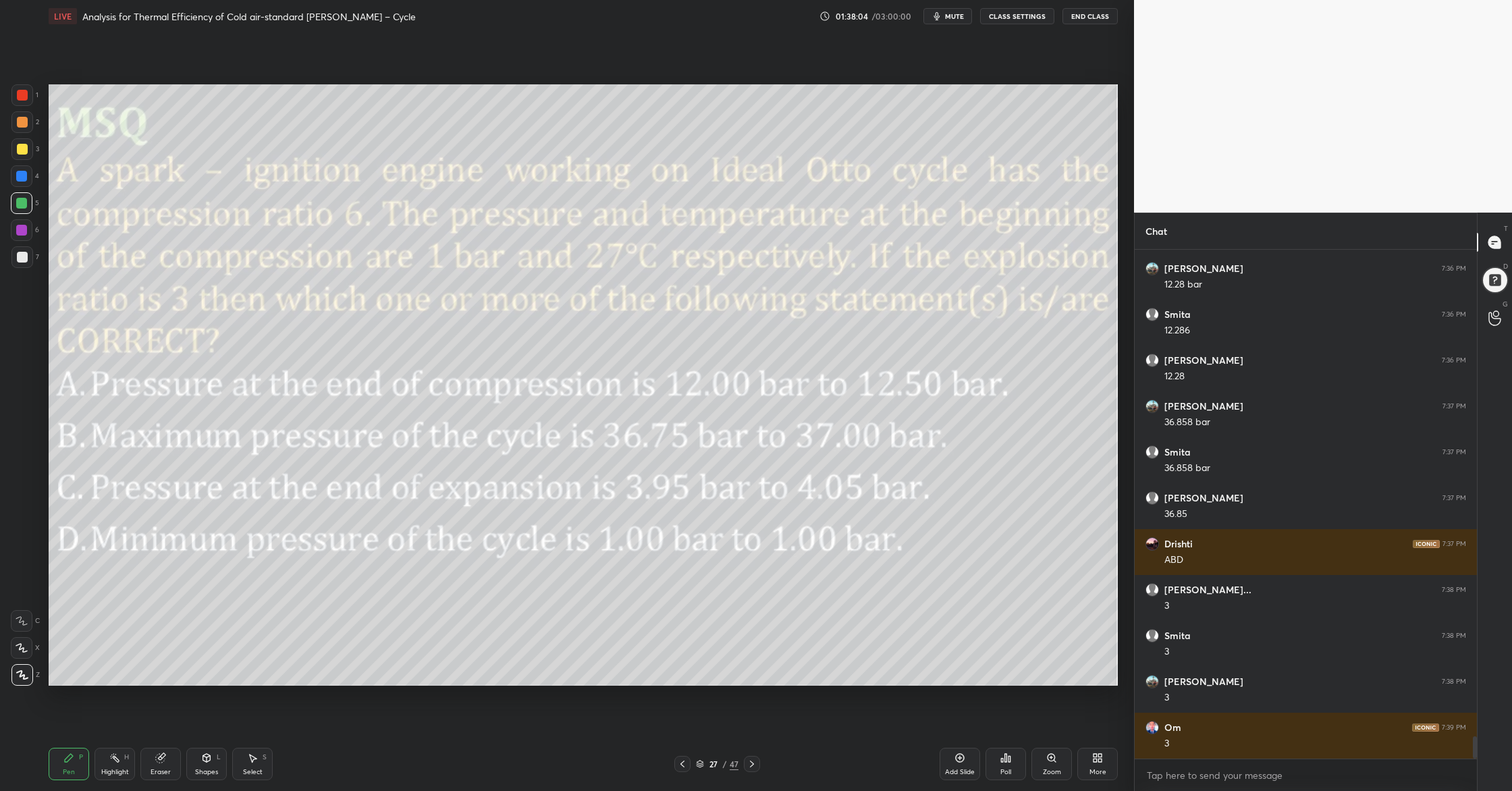
click at [25, 212] on div at bounding box center [21, 203] width 22 height 22
drag, startPoint x: 22, startPoint y: 156, endPoint x: 27, endPoint y: 166, distance: 11.2
click at [23, 159] on div at bounding box center [22, 149] width 22 height 22
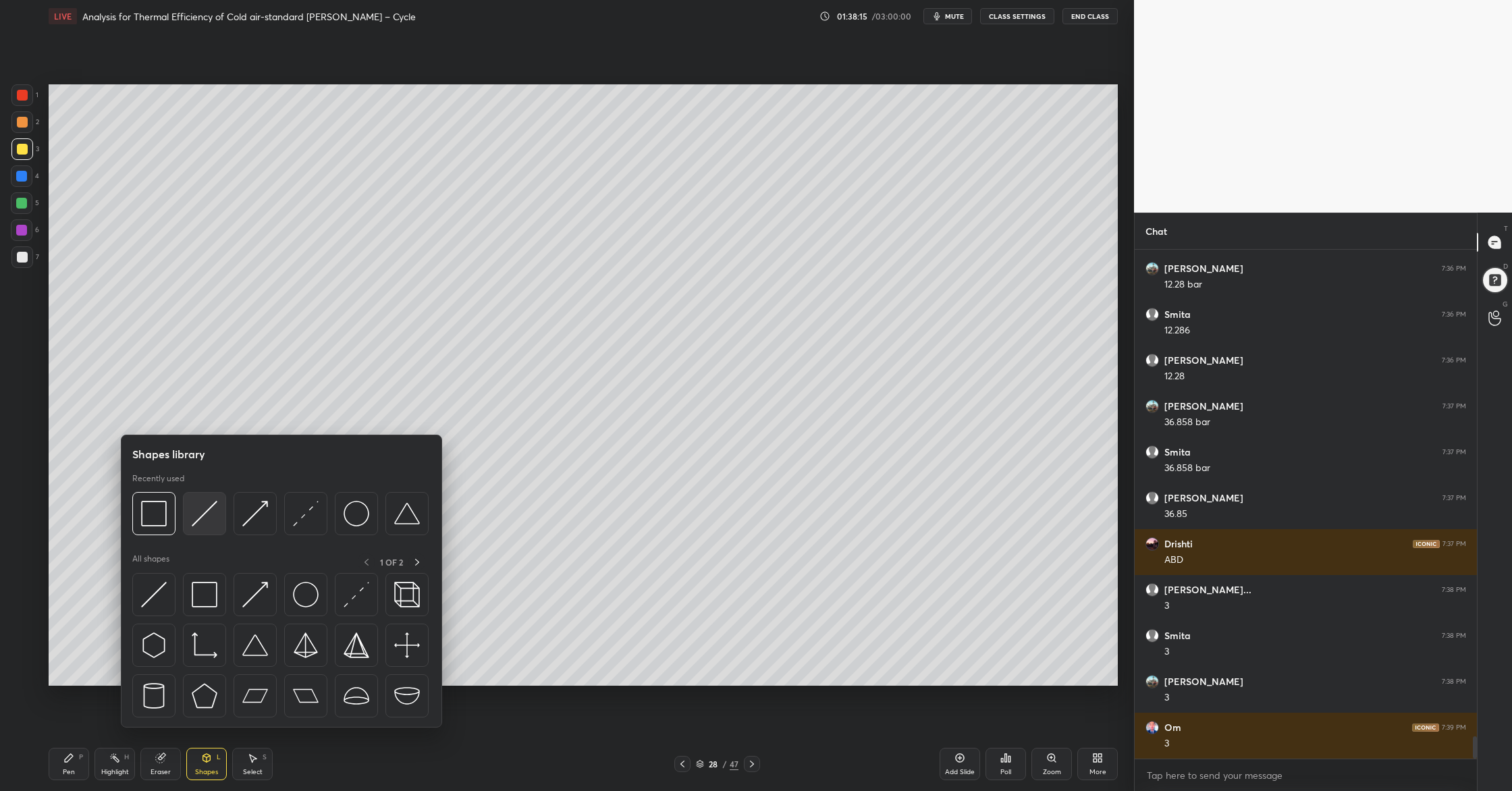
click at [207, 527] on div at bounding box center [204, 513] width 43 height 43
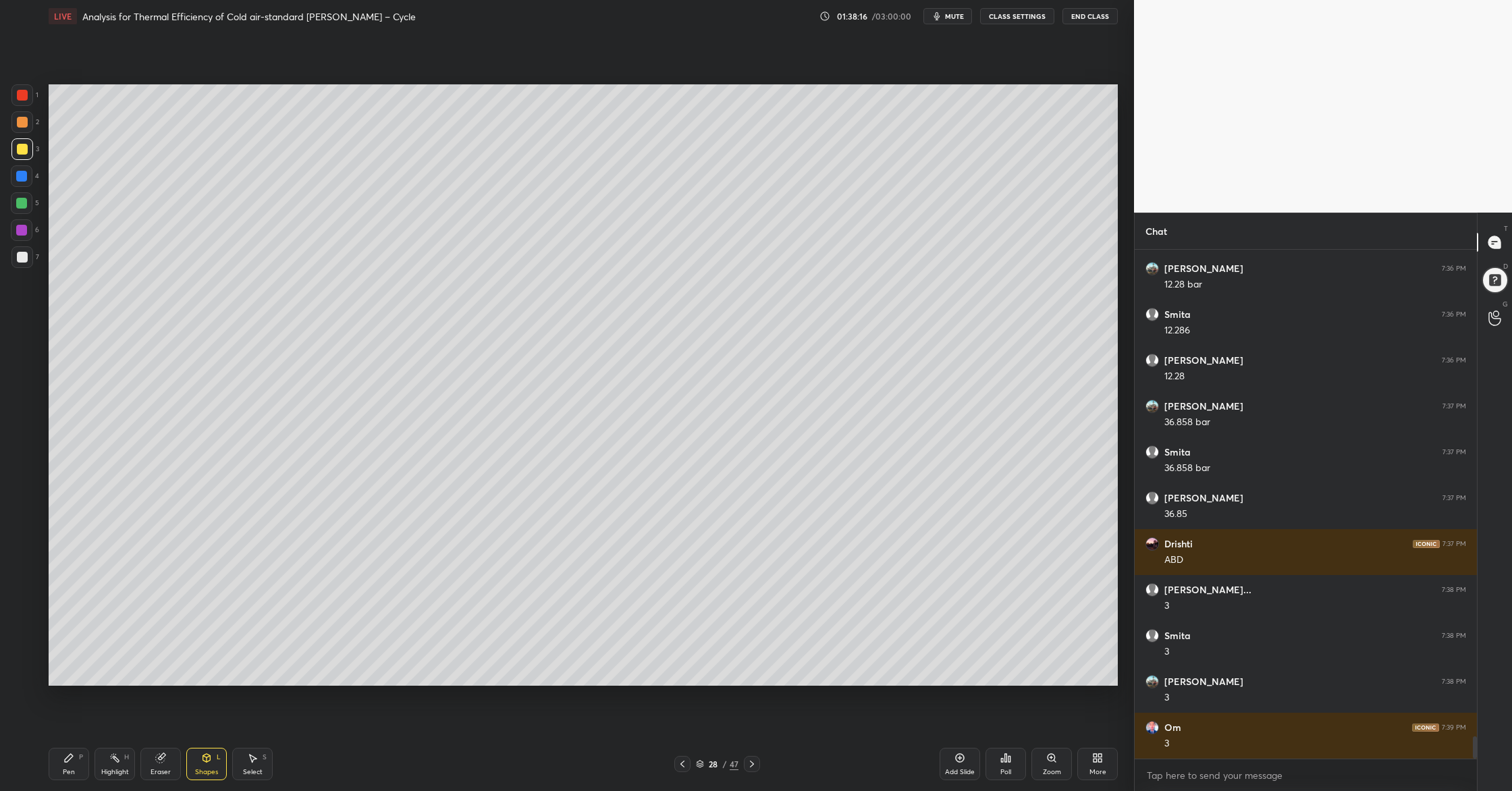
drag, startPoint x: 15, startPoint y: 126, endPoint x: 29, endPoint y: 130, distance: 14.6
click at [17, 129] on div at bounding box center [22, 122] width 22 height 22
drag, startPoint x: 21, startPoint y: 154, endPoint x: 28, endPoint y: 165, distance: 13.0
click at [23, 161] on div "3" at bounding box center [25, 152] width 28 height 27
drag, startPoint x: 25, startPoint y: 261, endPoint x: 37, endPoint y: 258, distance: 12.4
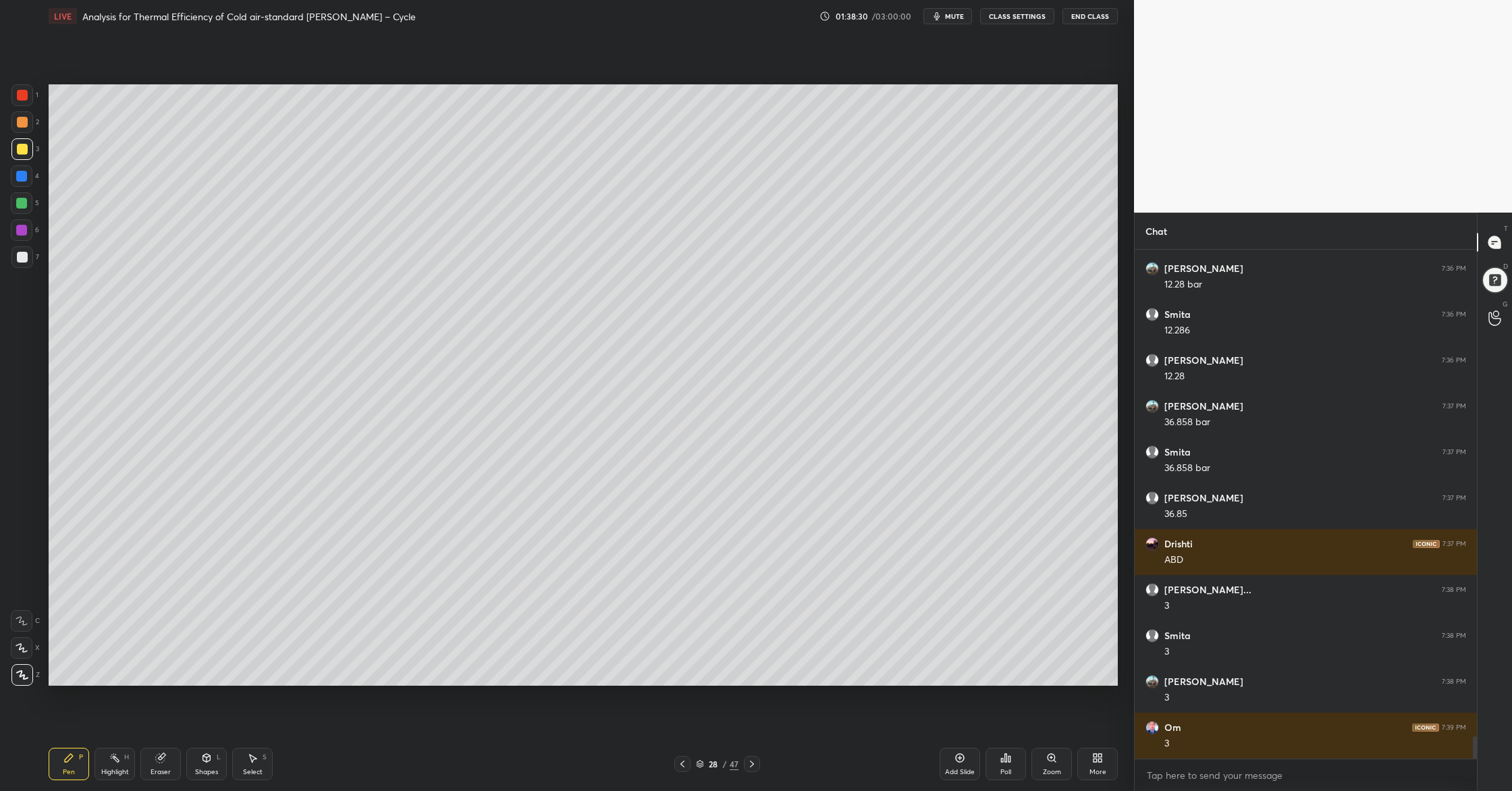
click at [26, 261] on div at bounding box center [22, 257] width 11 height 11
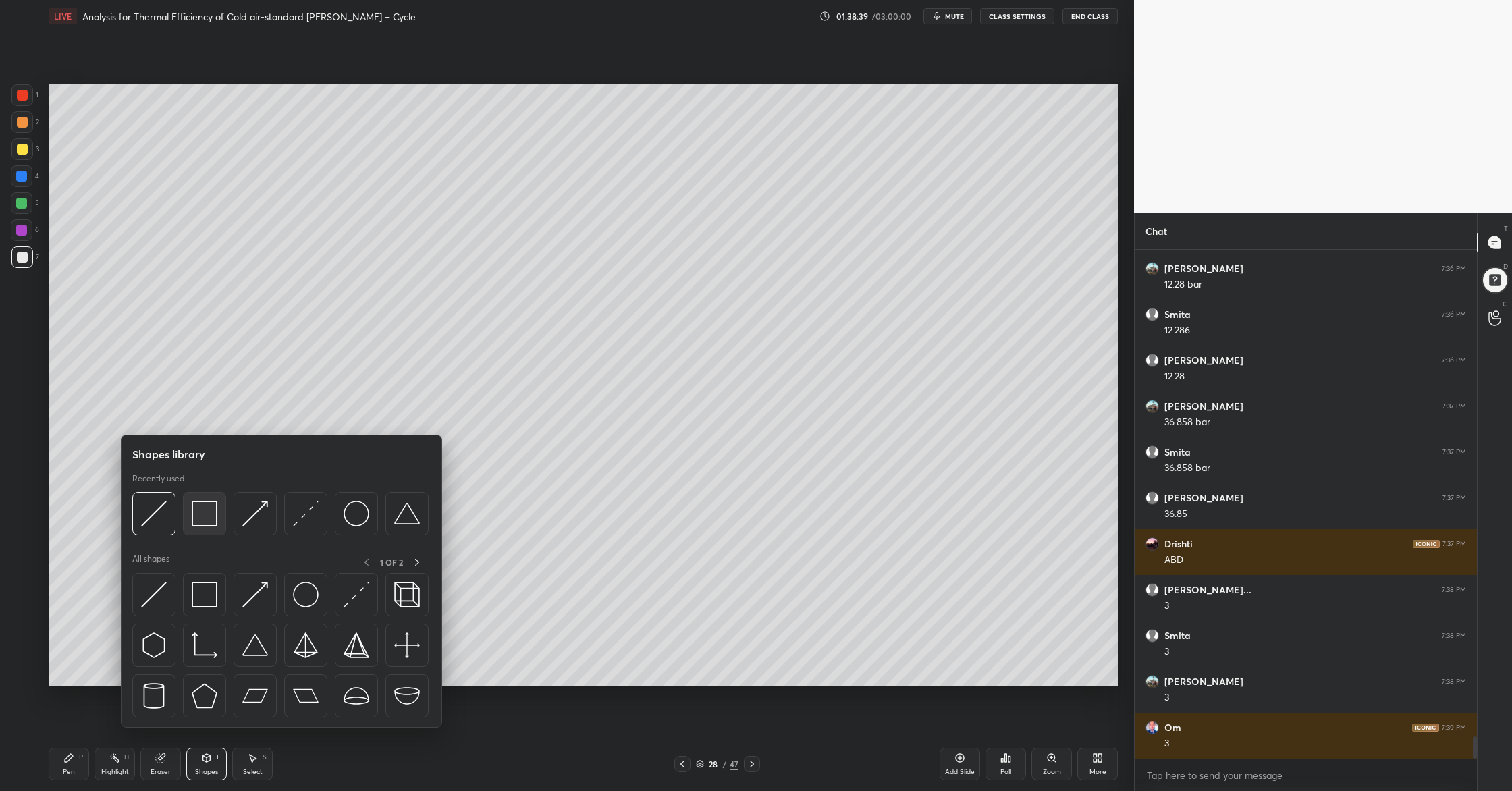
click at [206, 526] on div at bounding box center [204, 513] width 43 height 43
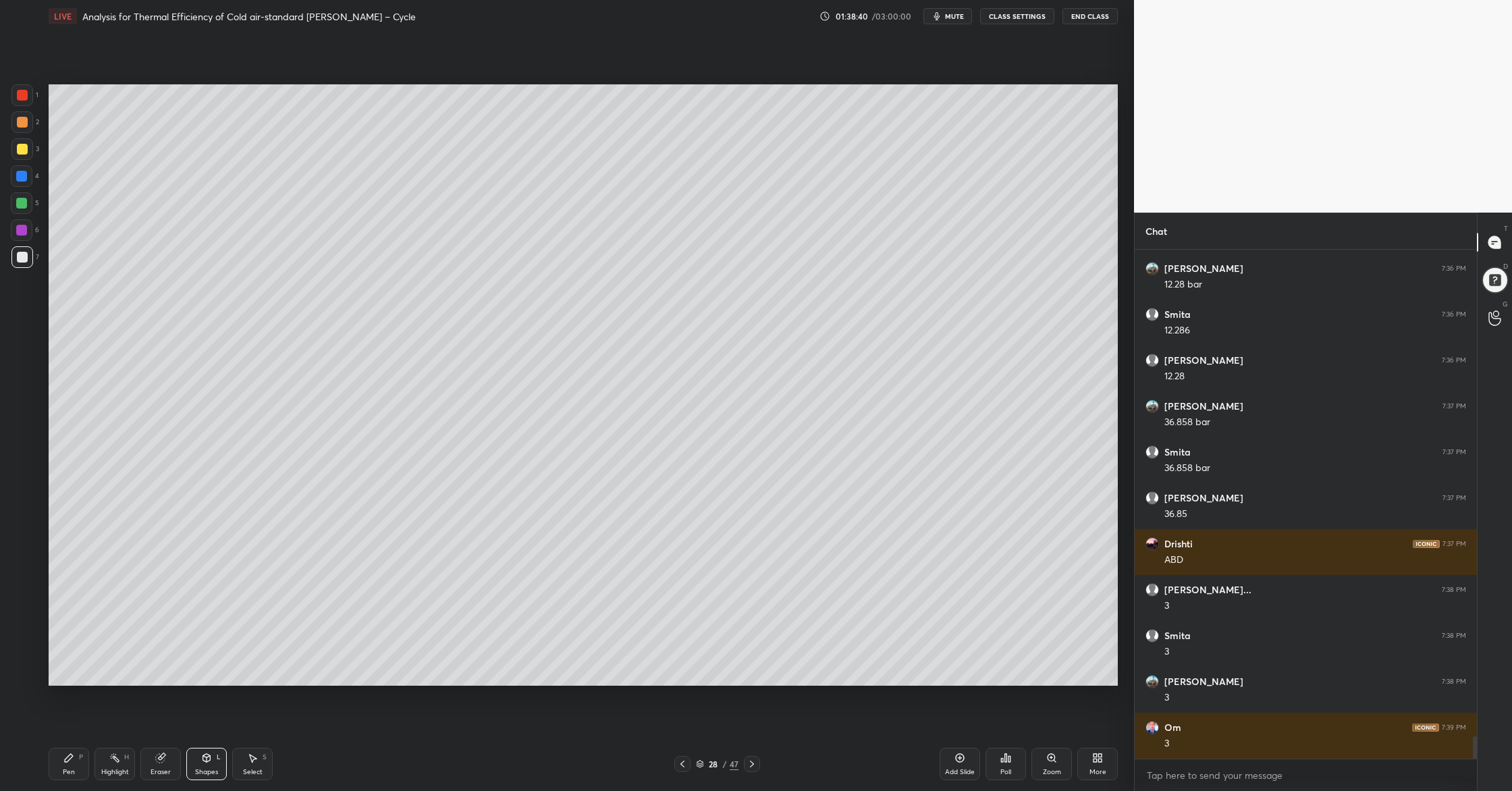
click at [20, 204] on div at bounding box center [21, 203] width 11 height 11
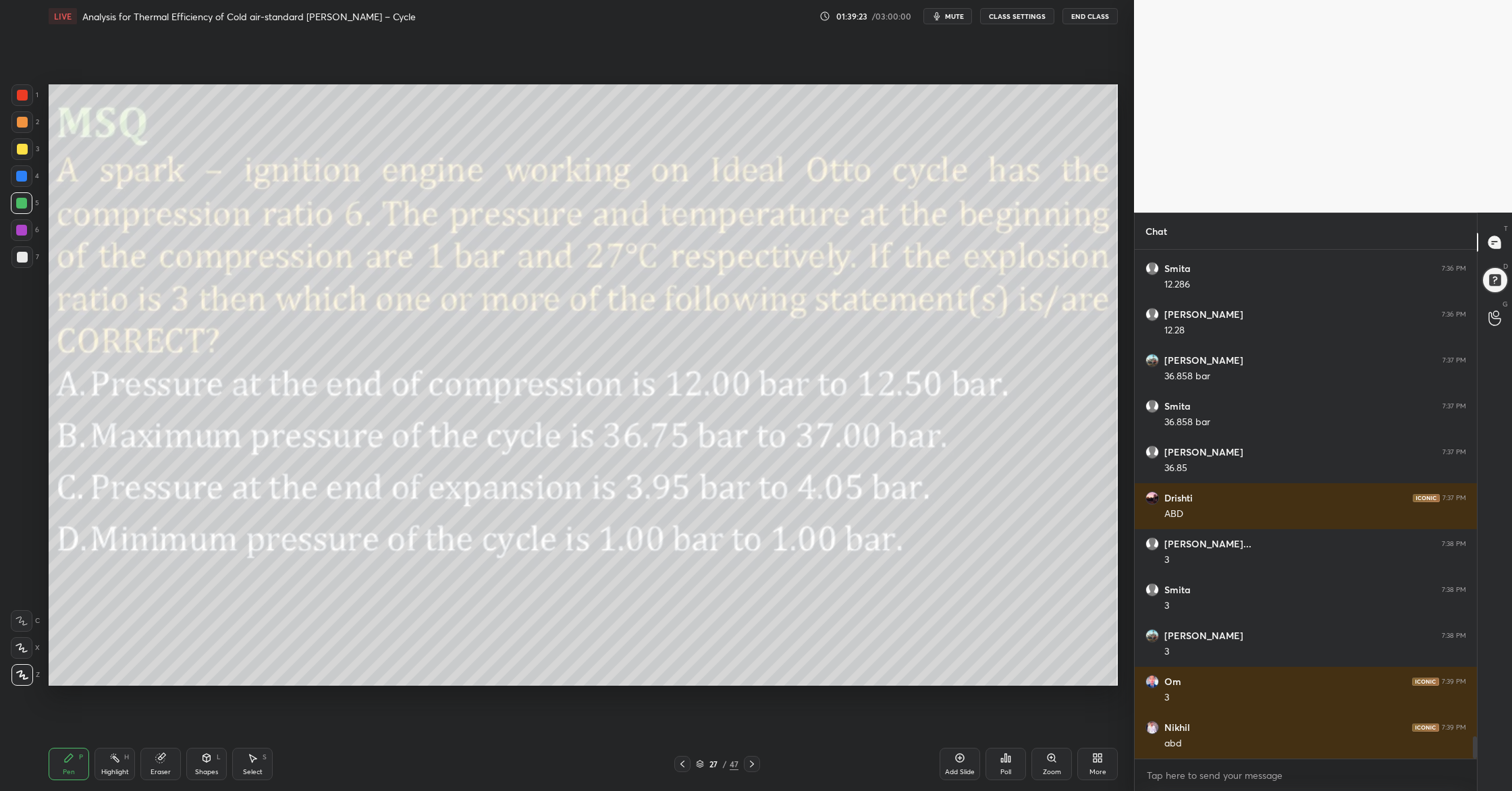
drag, startPoint x: 700, startPoint y: 763, endPoint x: 691, endPoint y: 749, distance: 16.6
click at [697, 642] on icon at bounding box center [699, 763] width 8 height 8
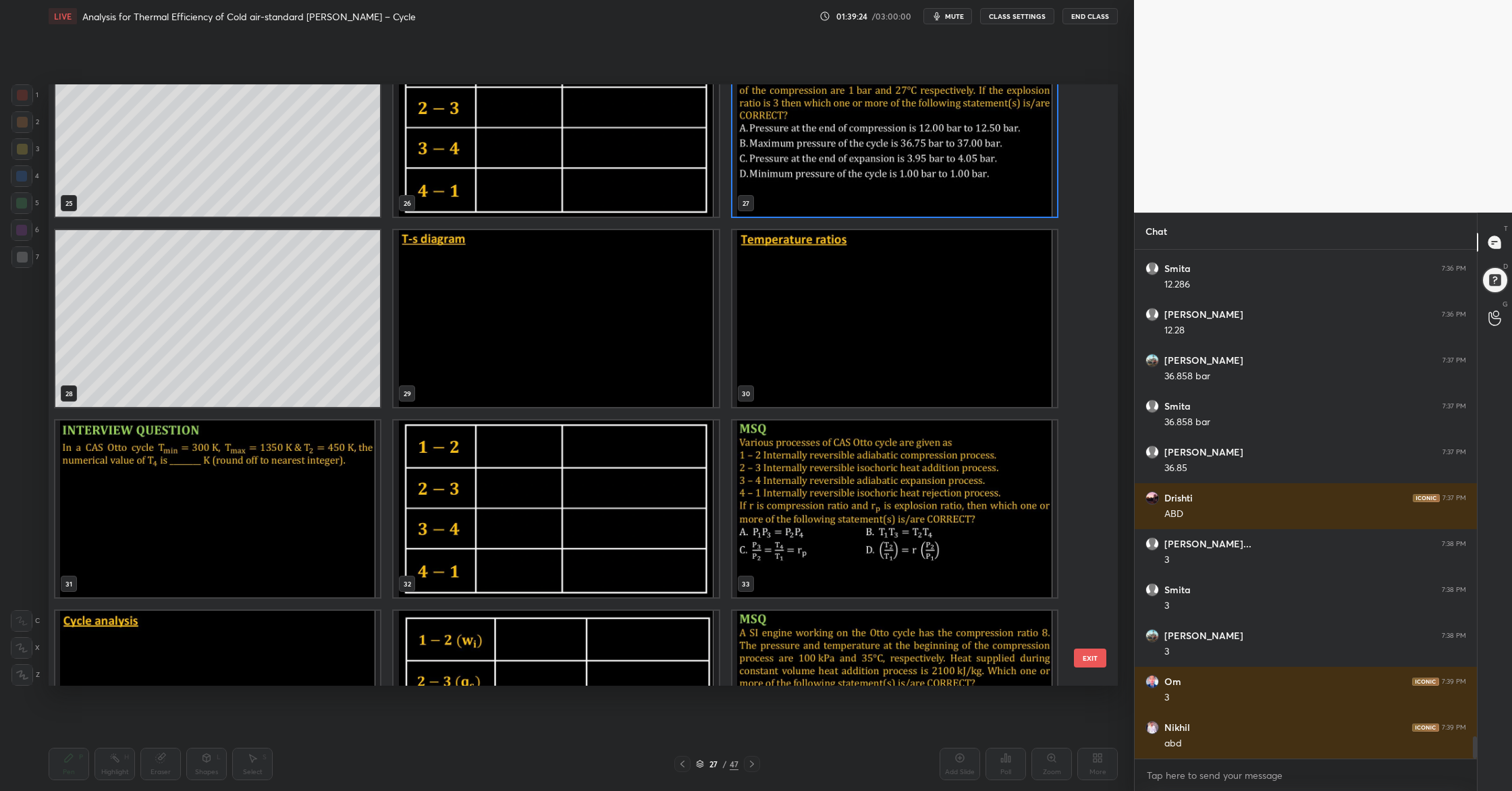
scroll to position [1604, 0]
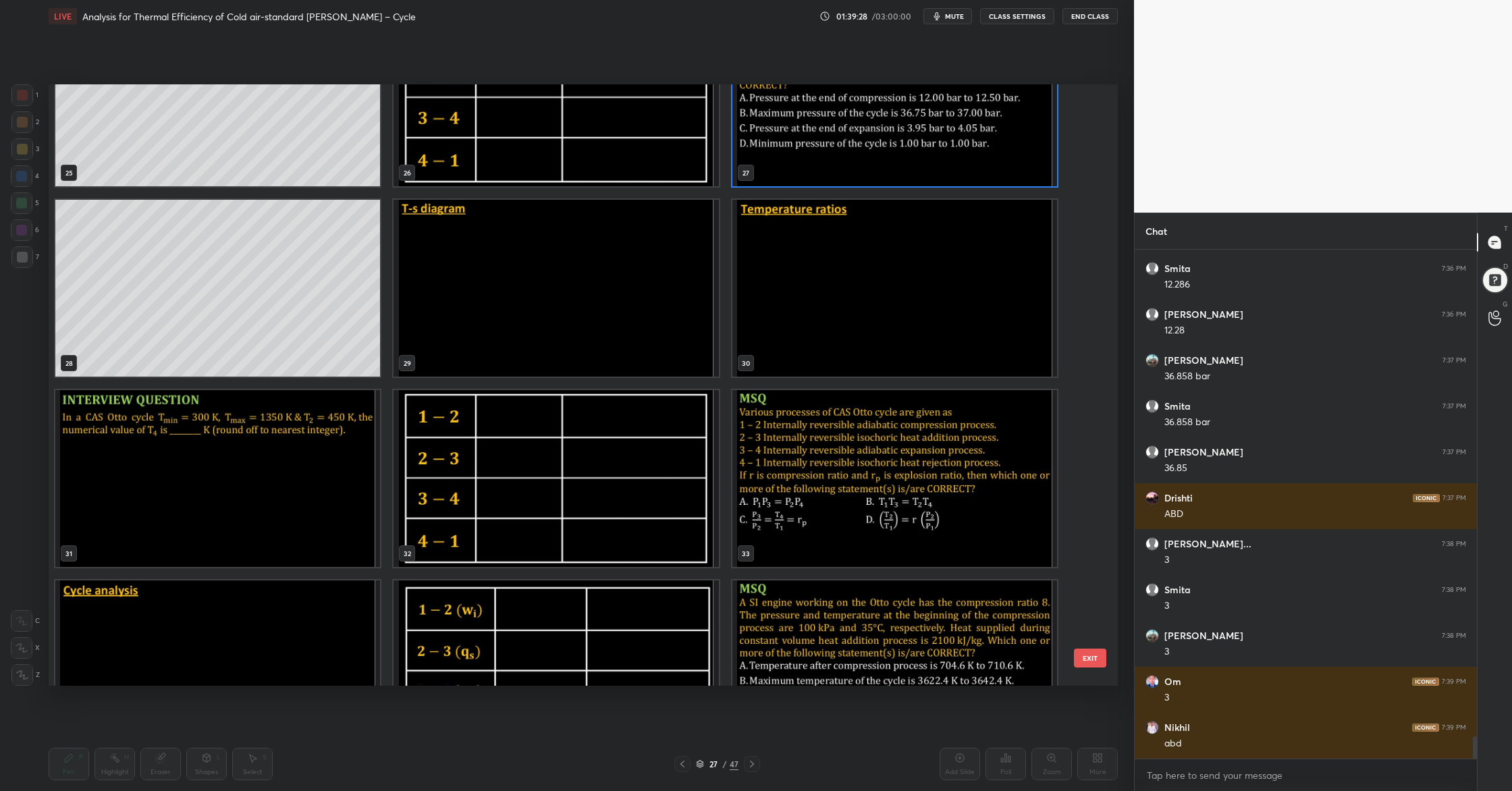
click at [505, 269] on img "grid" at bounding box center [556, 288] width 324 height 177
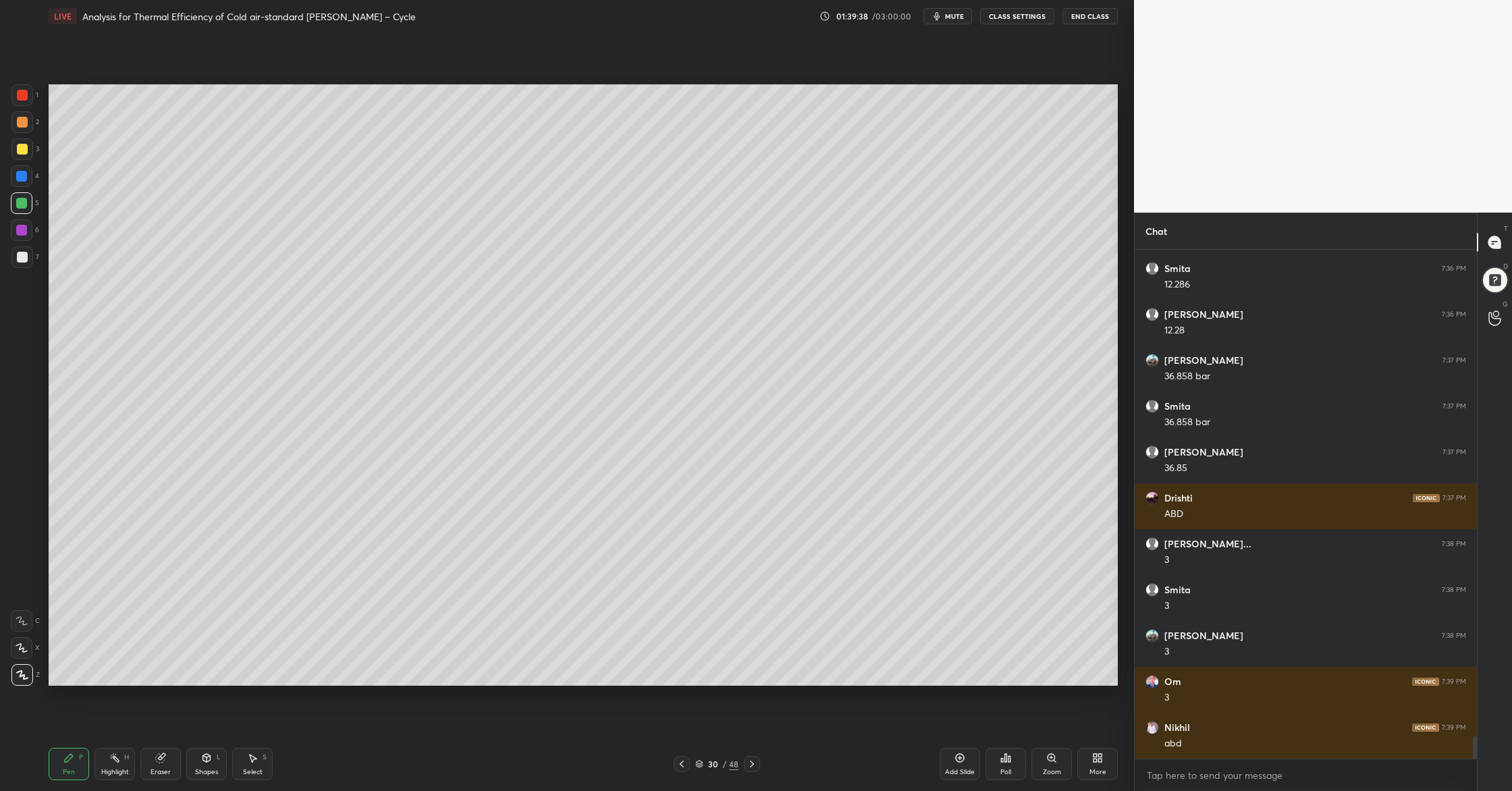
scroll to position [11243, 0]
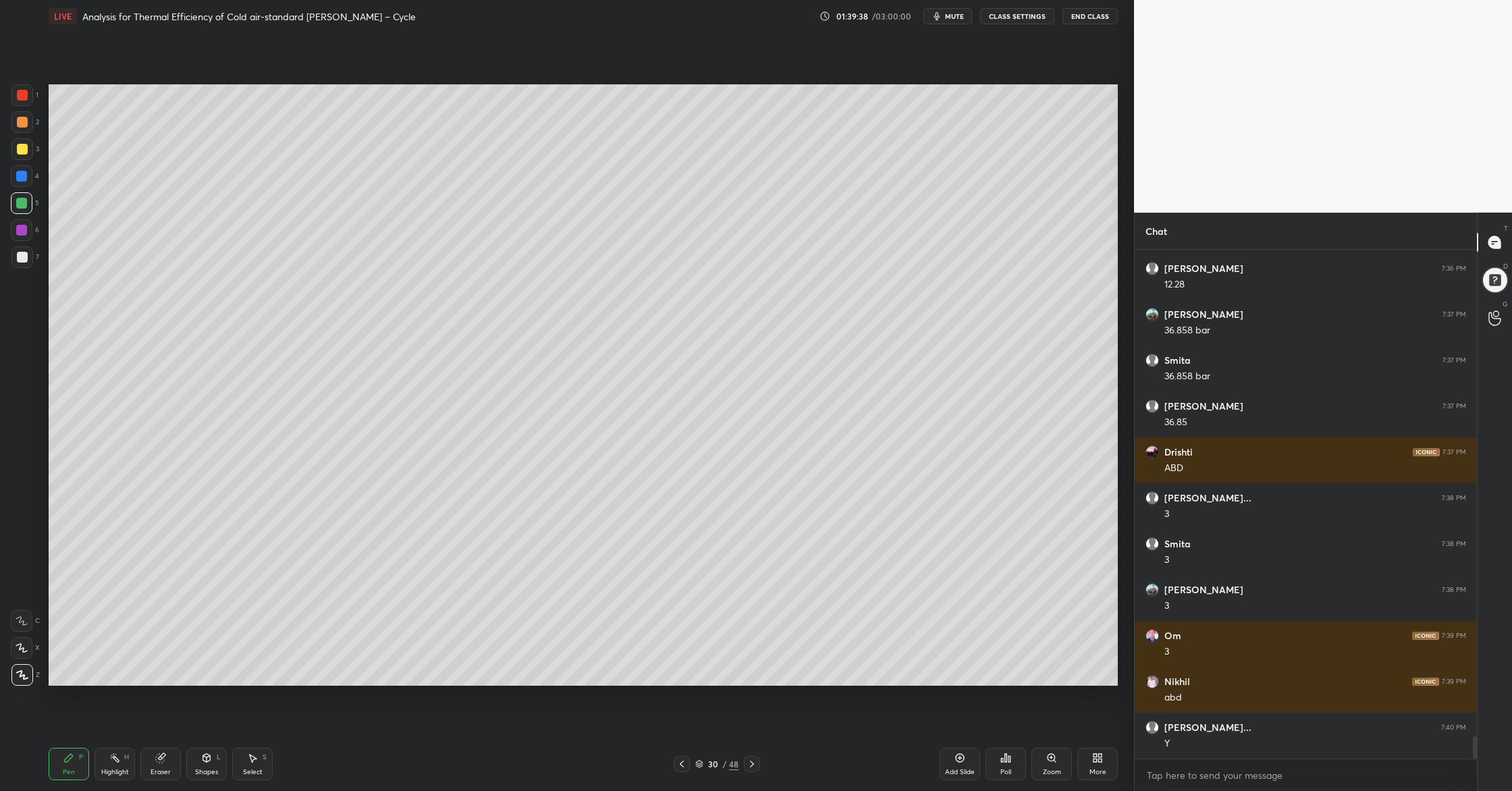
click at [21, 123] on div at bounding box center [22, 122] width 11 height 11
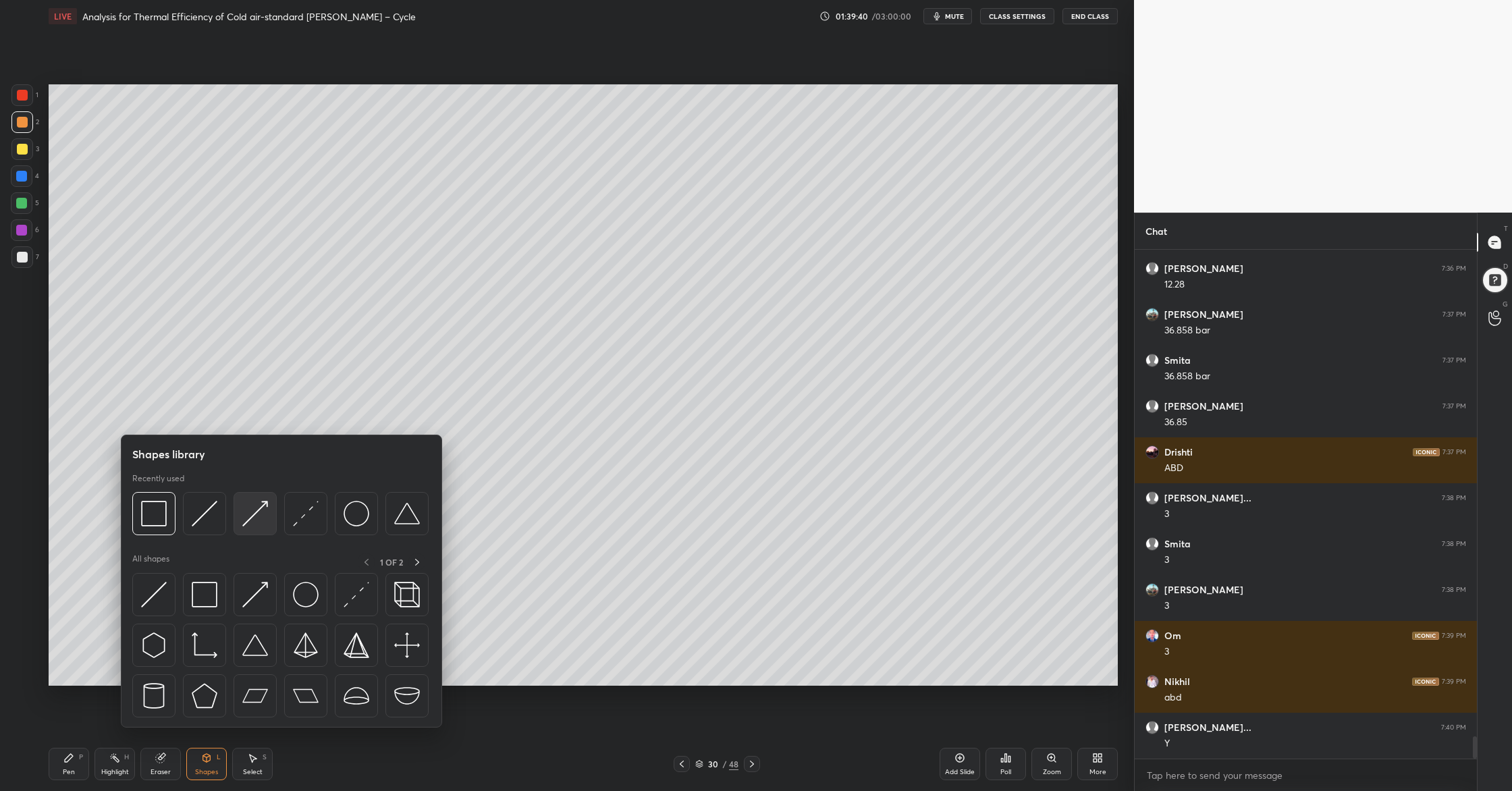
click at [255, 531] on div at bounding box center [254, 513] width 43 height 43
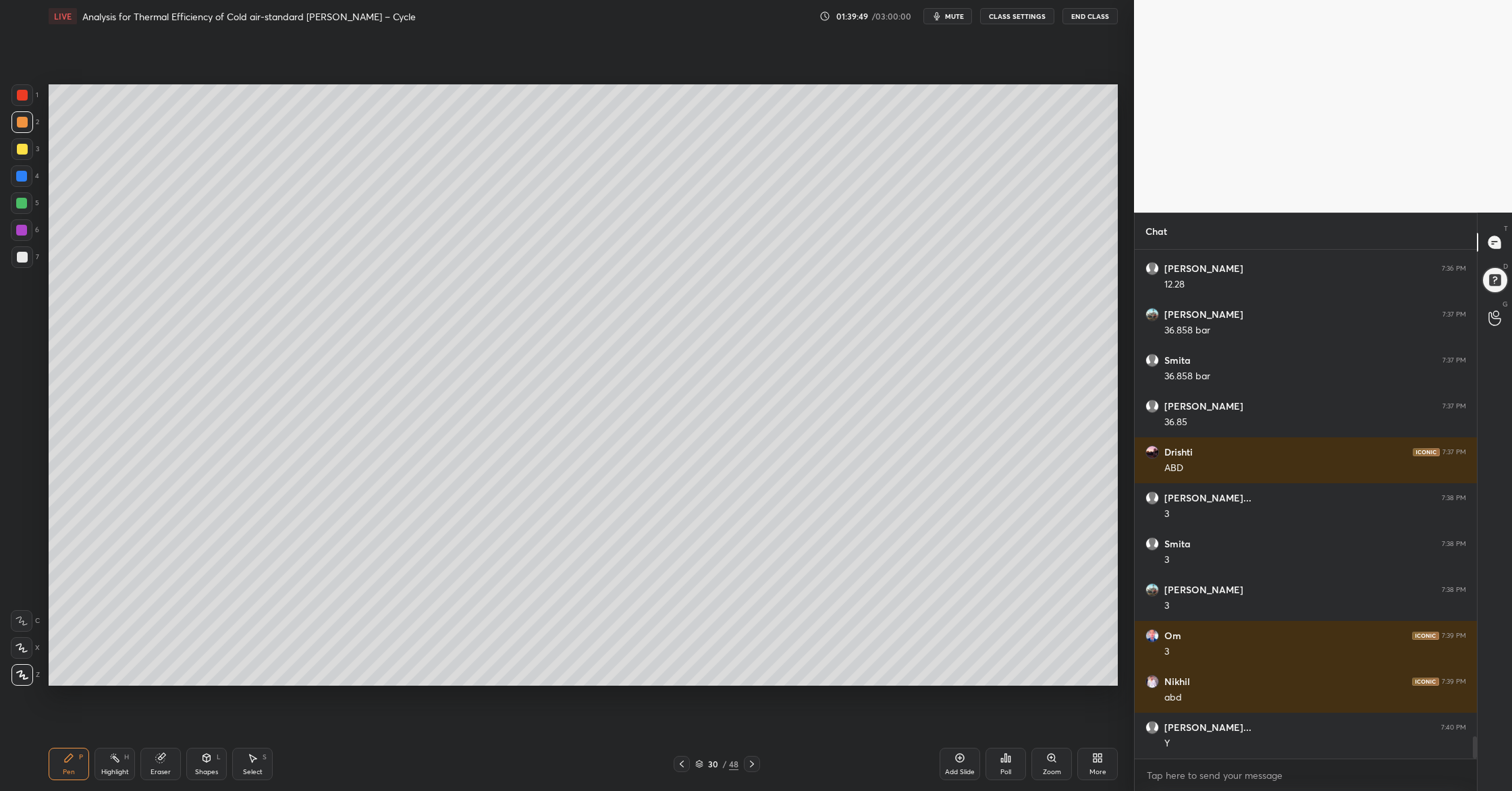
scroll to position [11289, 0]
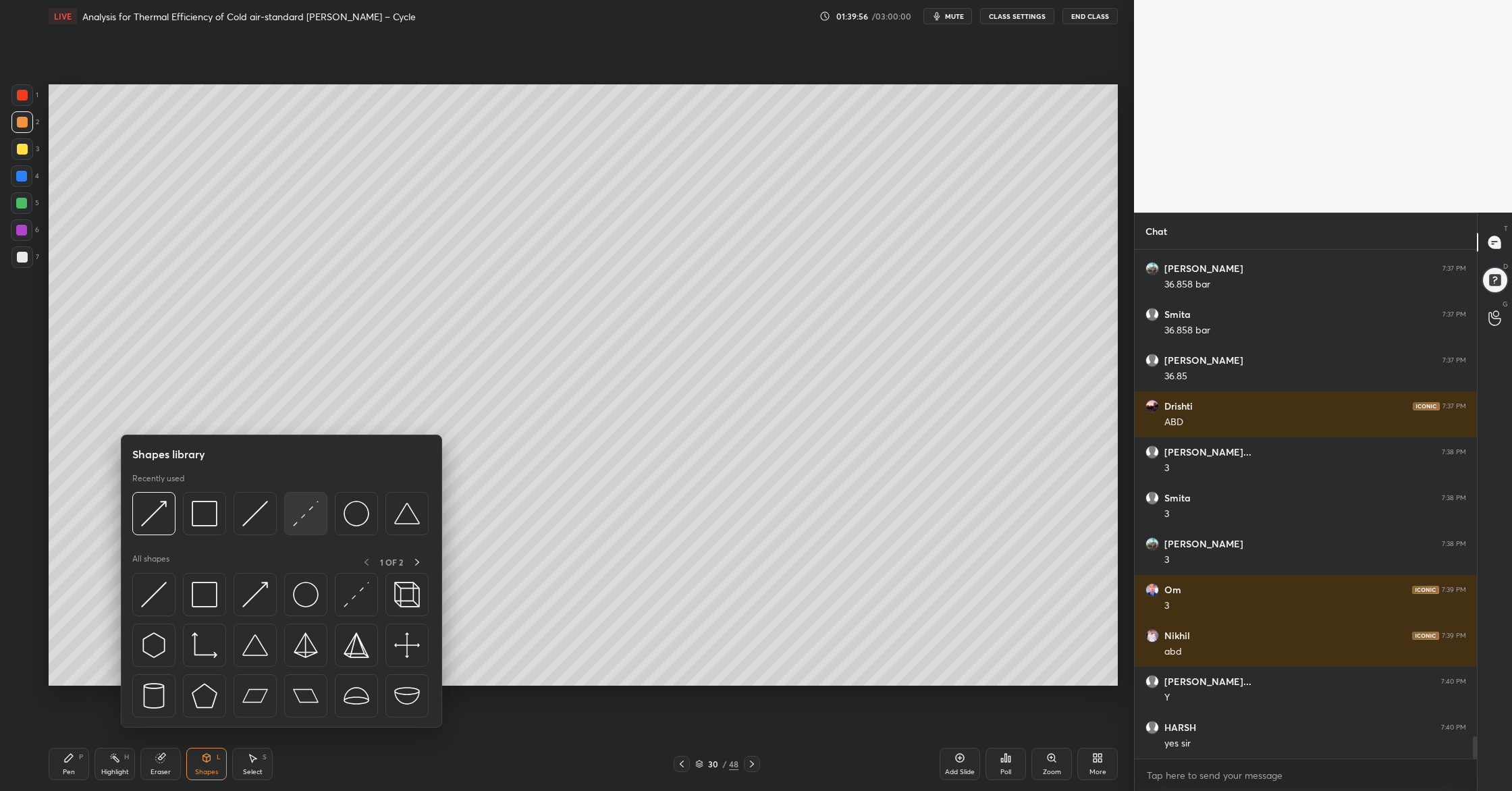
click at [315, 534] on div at bounding box center [305, 513] width 43 height 43
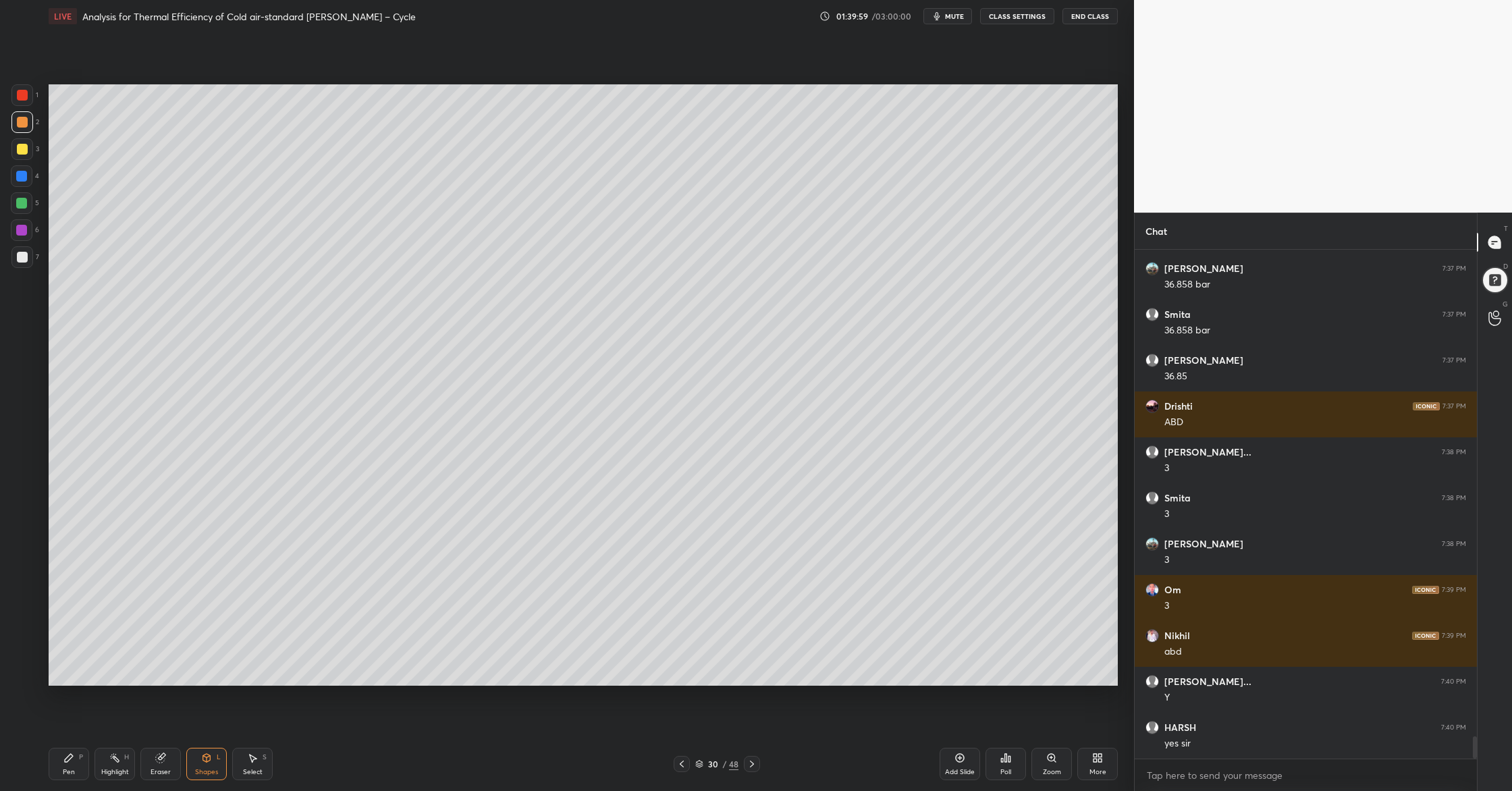
click at [25, 151] on div at bounding box center [22, 148] width 11 height 11
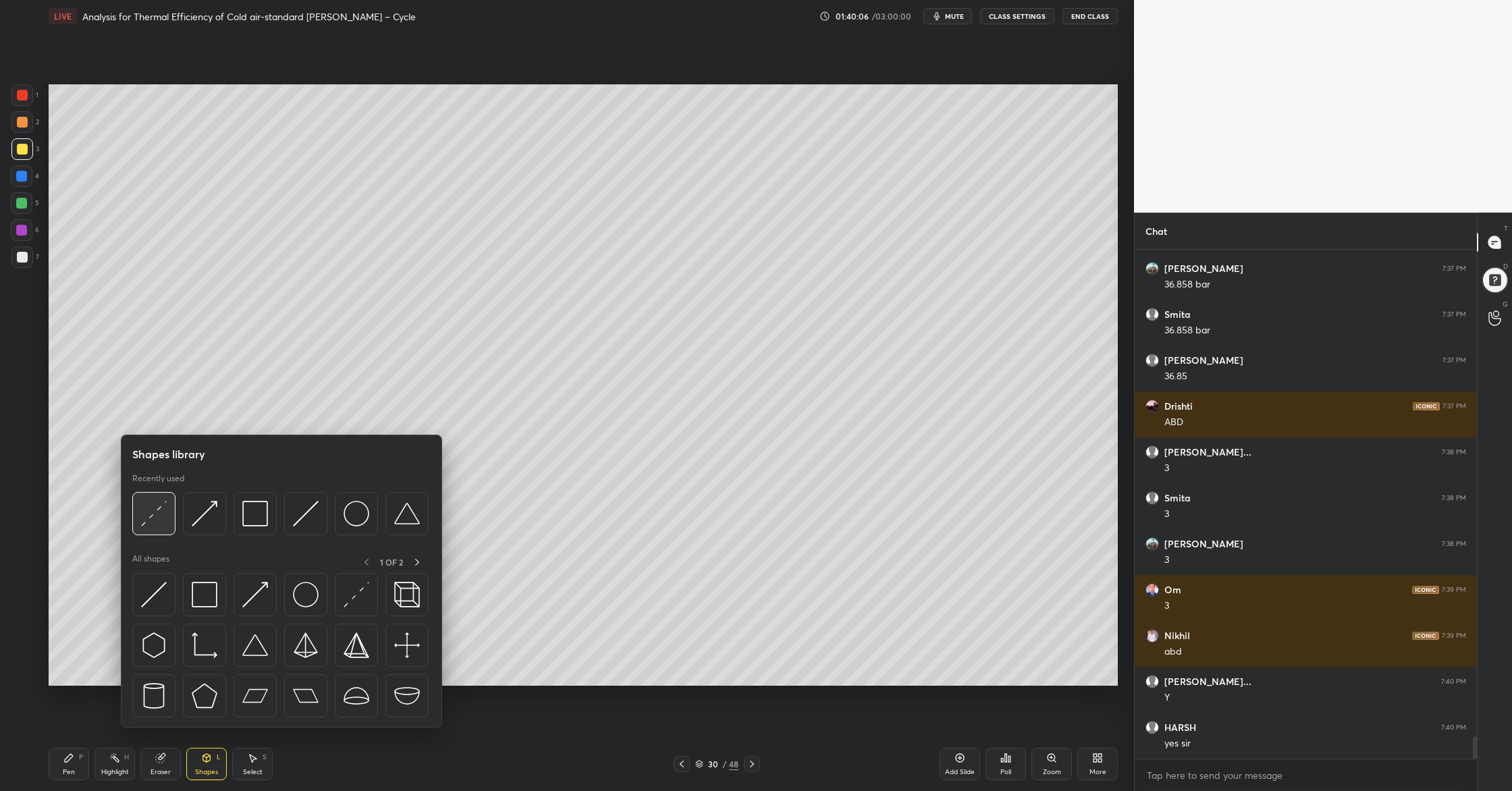
click at [156, 519] on img at bounding box center [154, 513] width 25 height 25
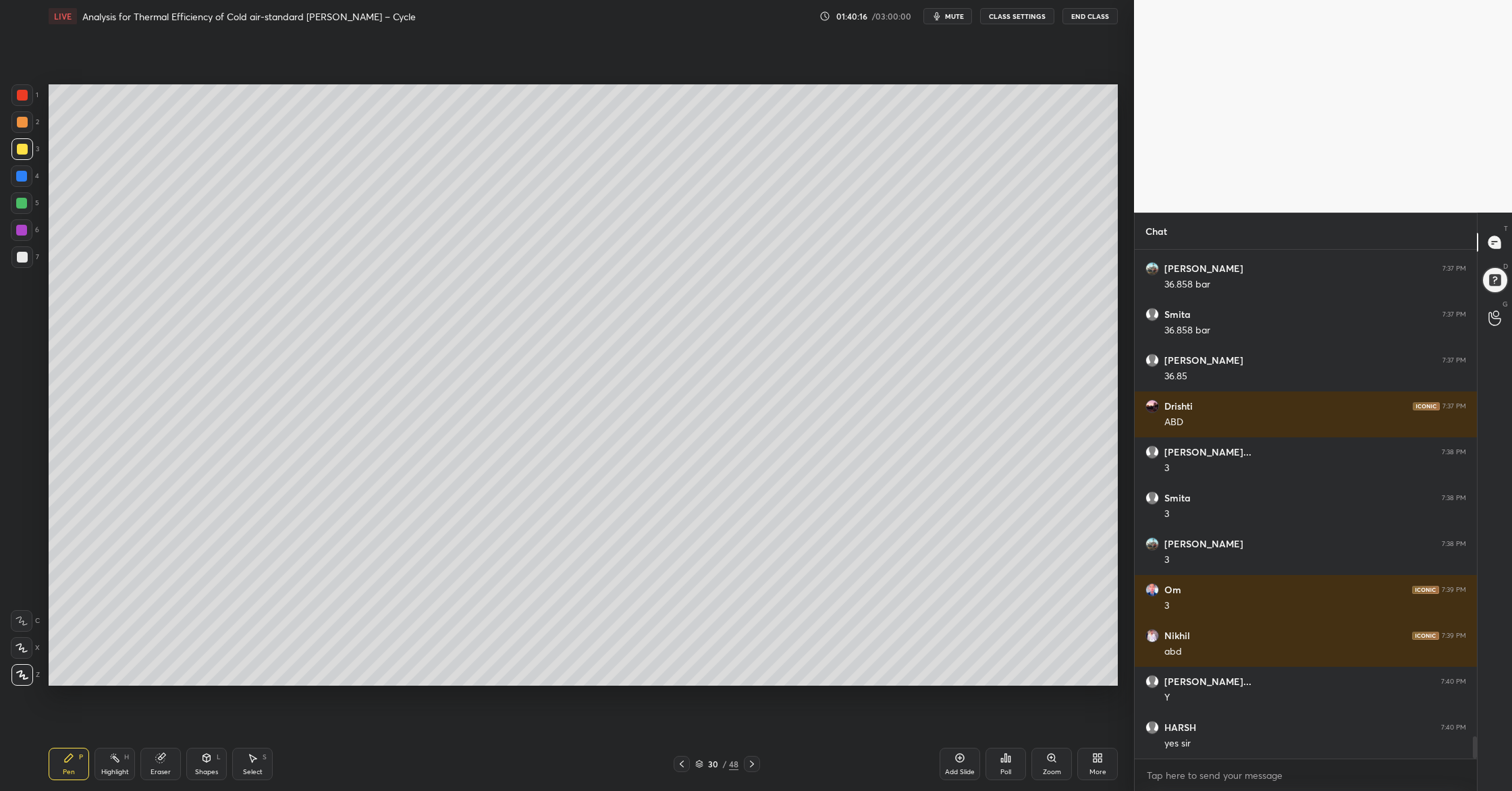
click at [21, 260] on div at bounding box center [22, 257] width 11 height 11
drag, startPoint x: 699, startPoint y: 763, endPoint x: 688, endPoint y: 752, distance: 15.6
click at [698, 642] on icon at bounding box center [698, 763] width 8 height 8
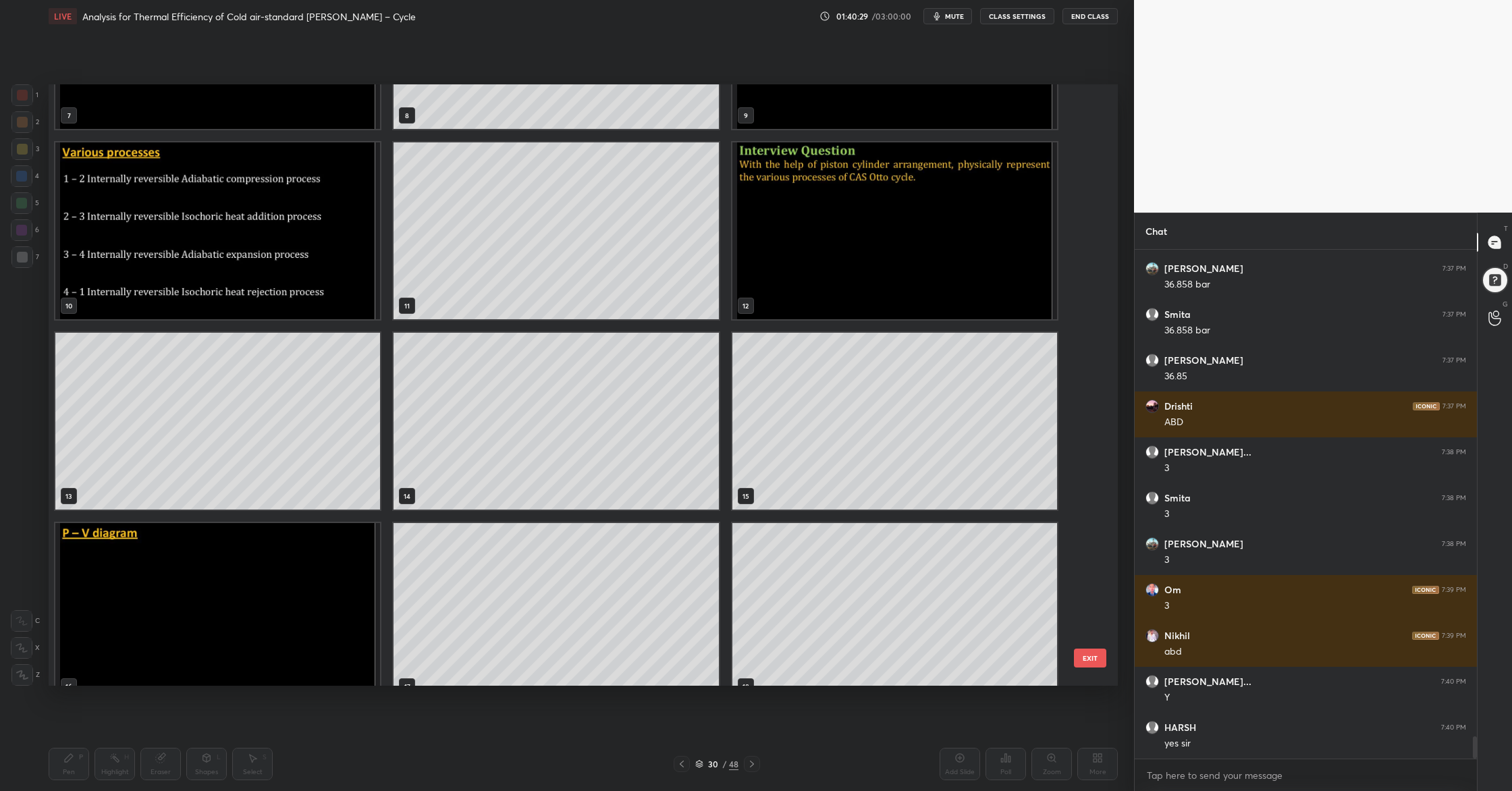
scroll to position [518, 0]
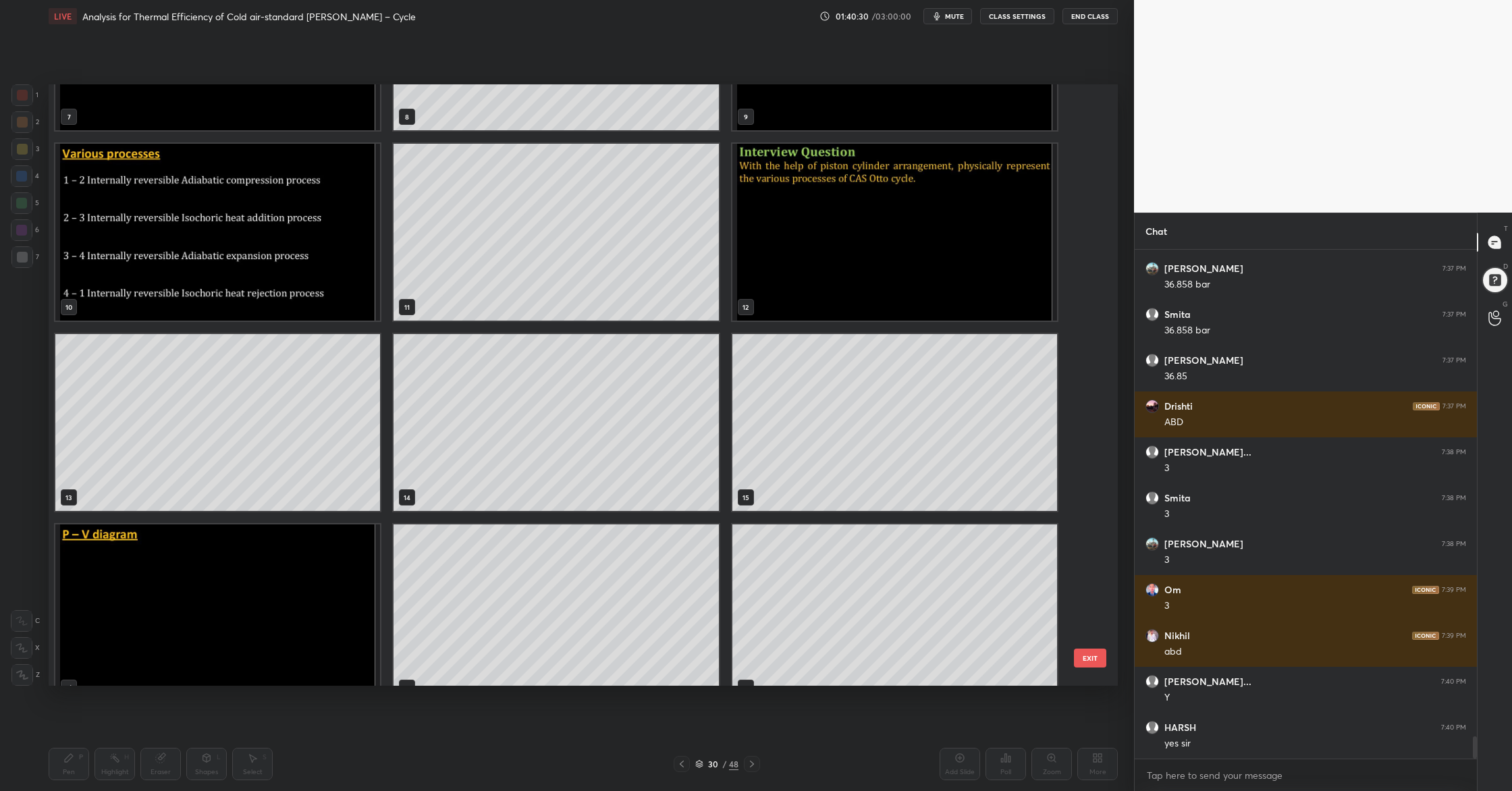
click at [264, 266] on img "grid" at bounding box center [217, 232] width 324 height 177
click at [264, 266] on img "grid" at bounding box center [217, 232] width 324 height 177
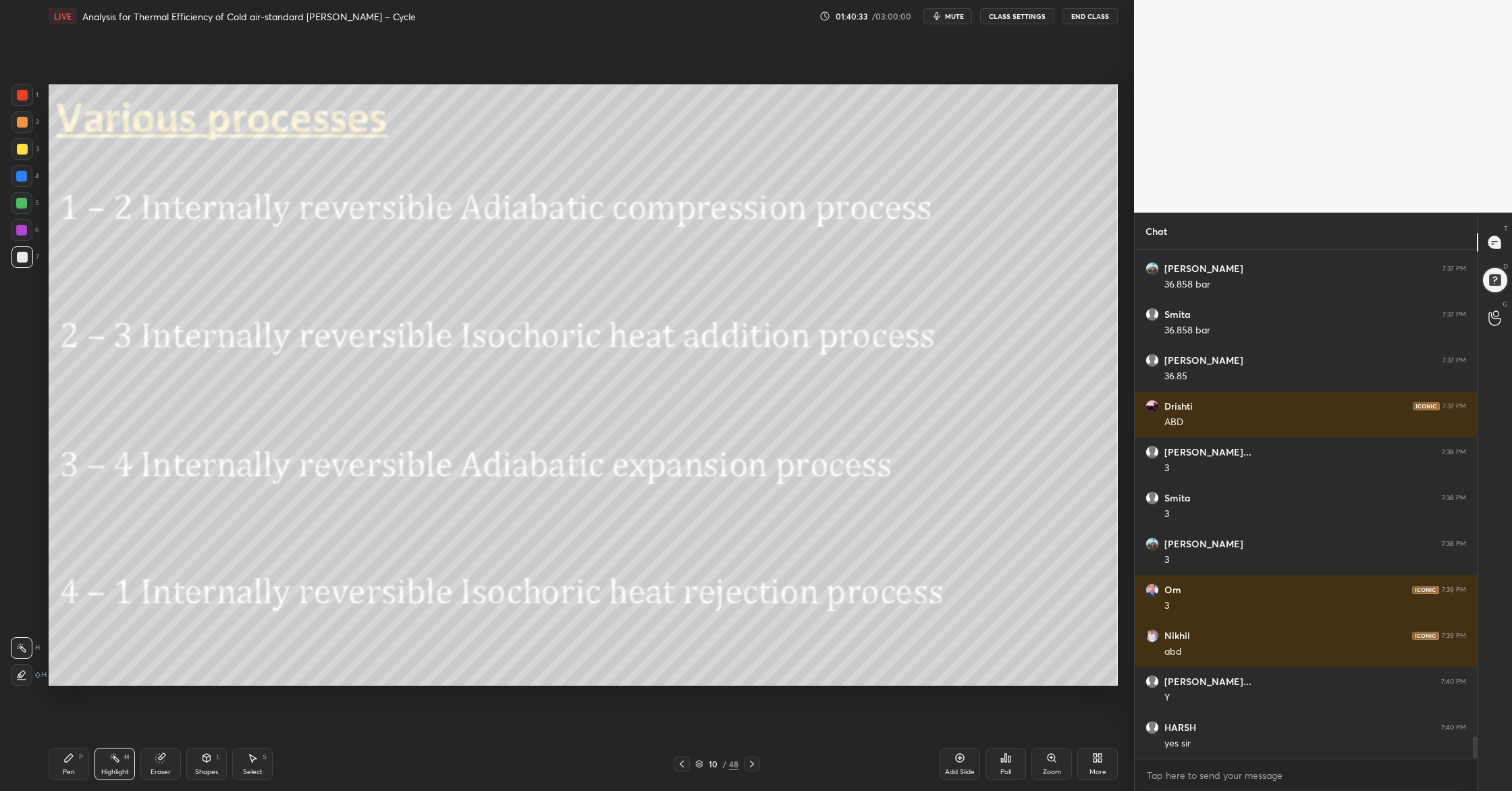
drag, startPoint x: 31, startPoint y: 97, endPoint x: 38, endPoint y: 96, distance: 7.1
click at [33, 97] on div at bounding box center [22, 95] width 22 height 22
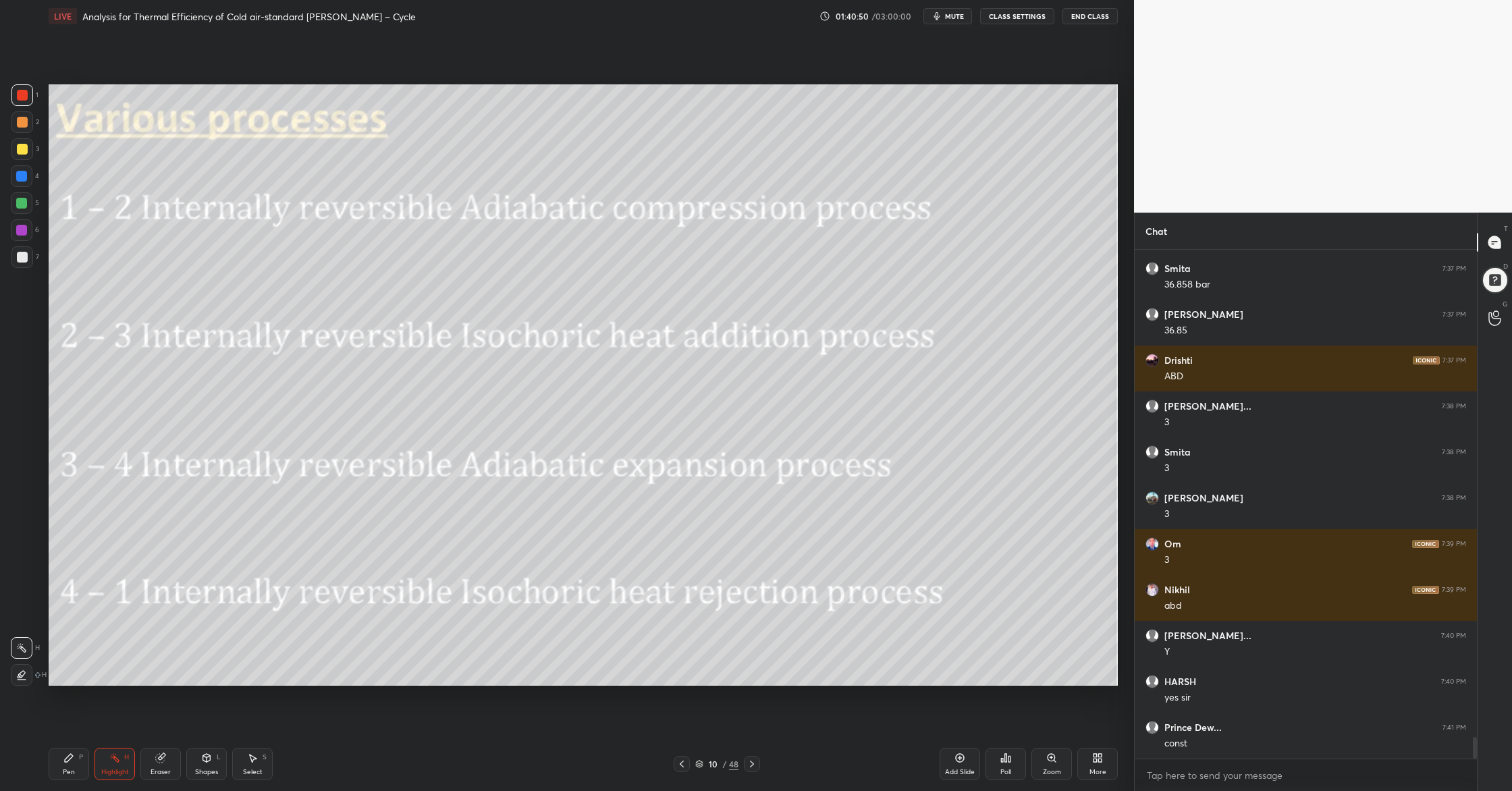
drag, startPoint x: 698, startPoint y: 763, endPoint x: 703, endPoint y: 720, distance: 43.3
click at [698, 642] on icon at bounding box center [699, 762] width 7 height 4
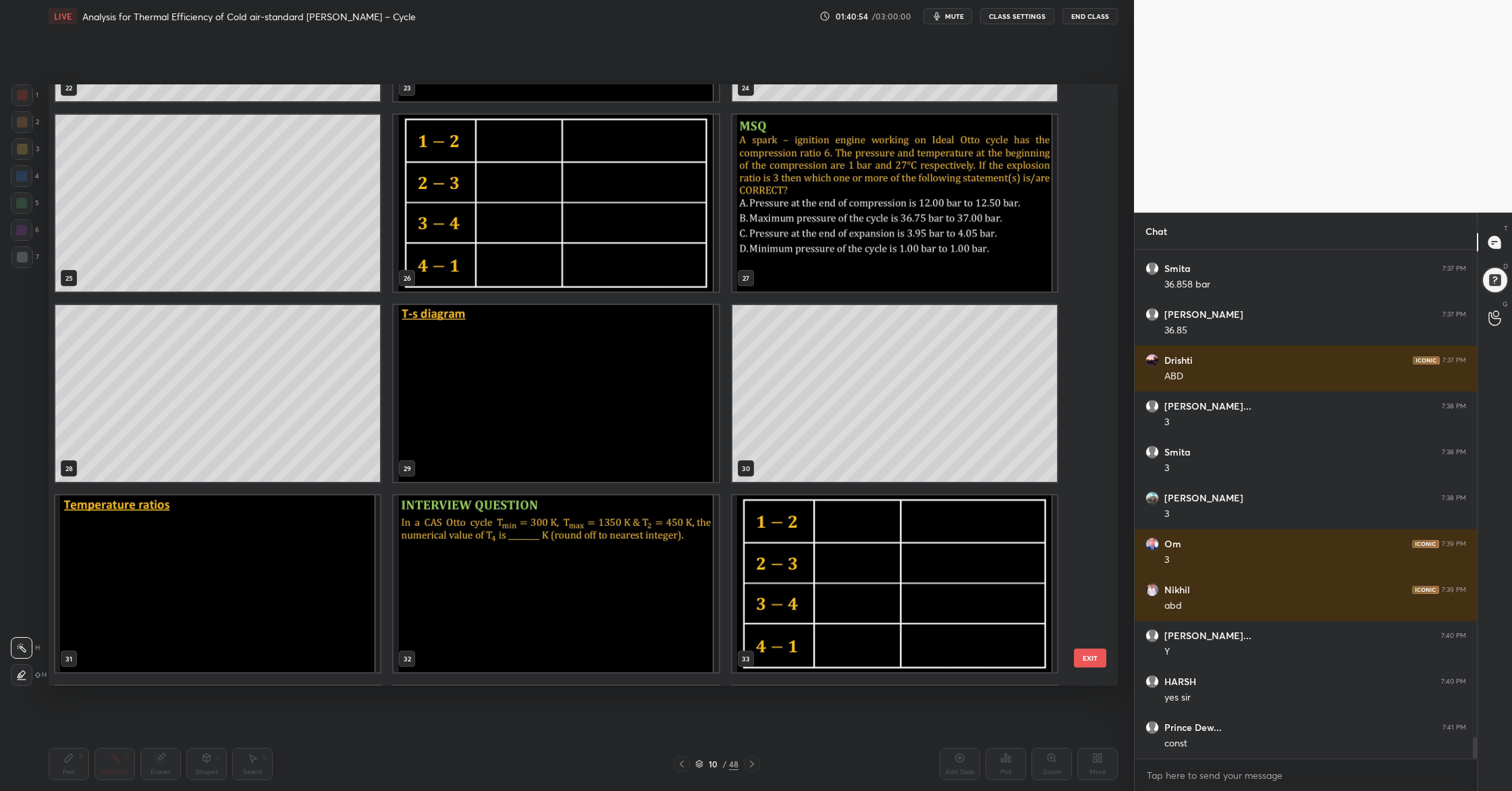
scroll to position [1507, 0]
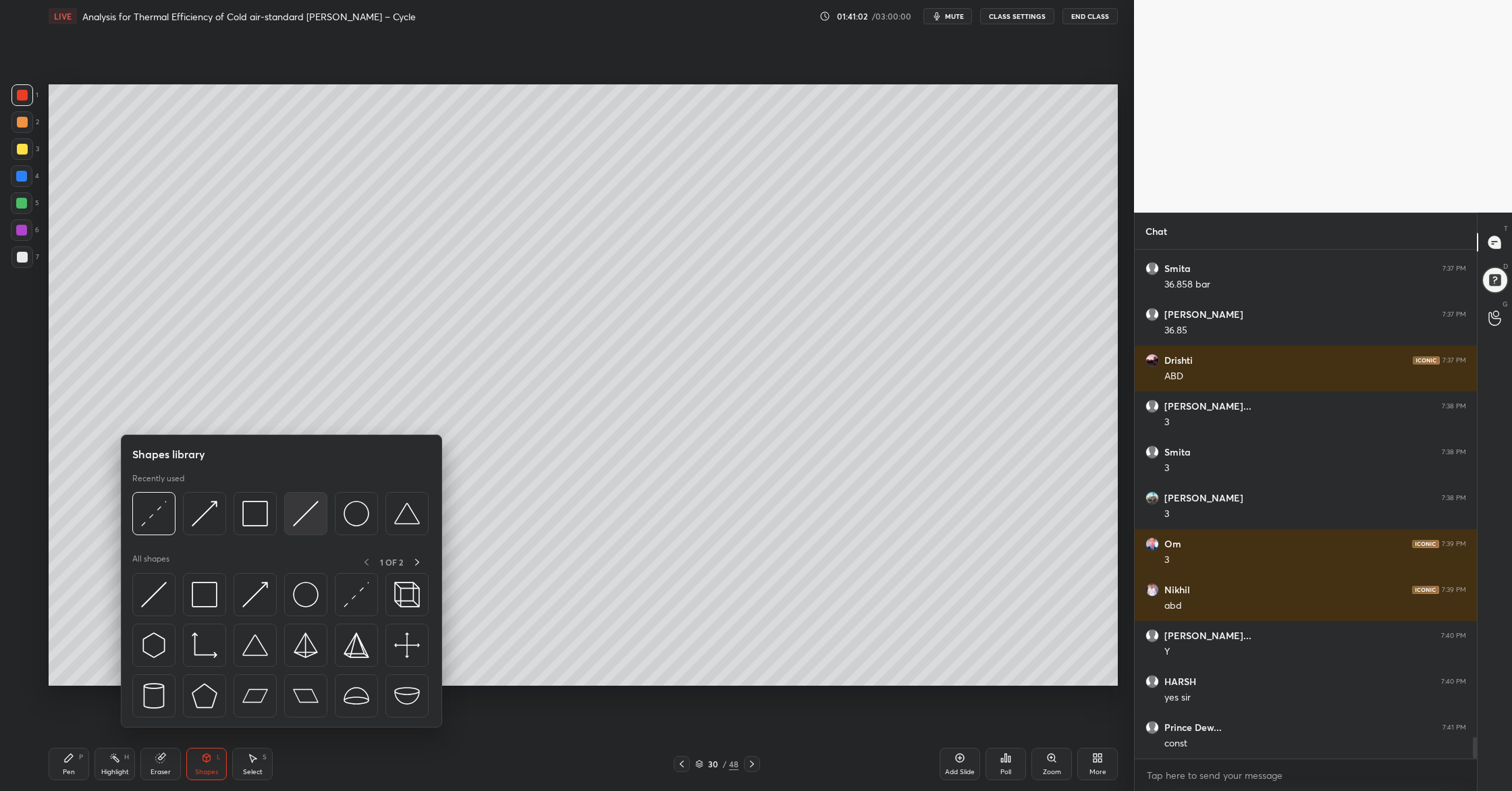
click at [311, 527] on div at bounding box center [305, 513] width 43 height 43
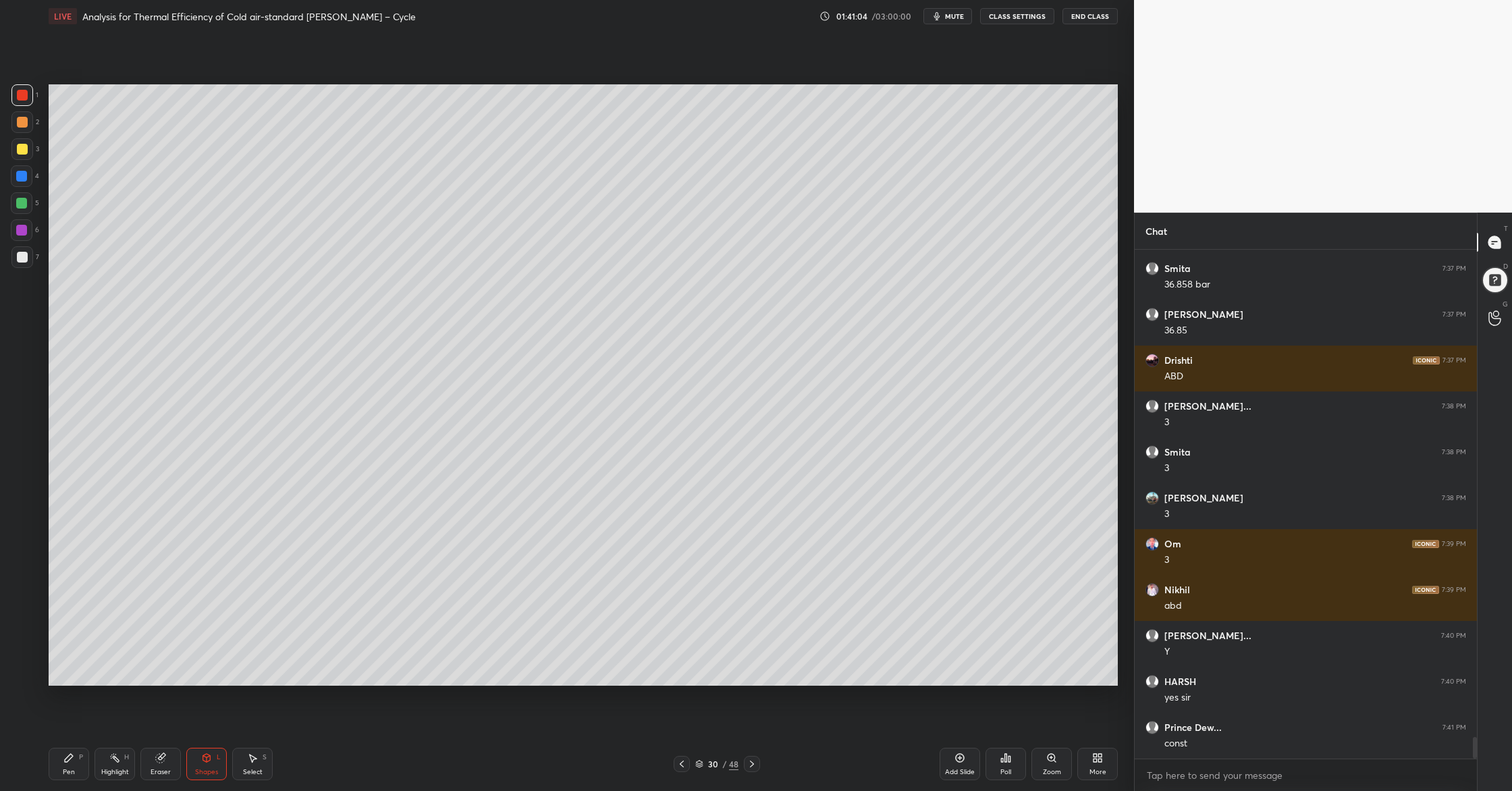
drag, startPoint x: 19, startPoint y: 253, endPoint x: 28, endPoint y: 252, distance: 9.1
click at [18, 252] on div at bounding box center [22, 257] width 11 height 11
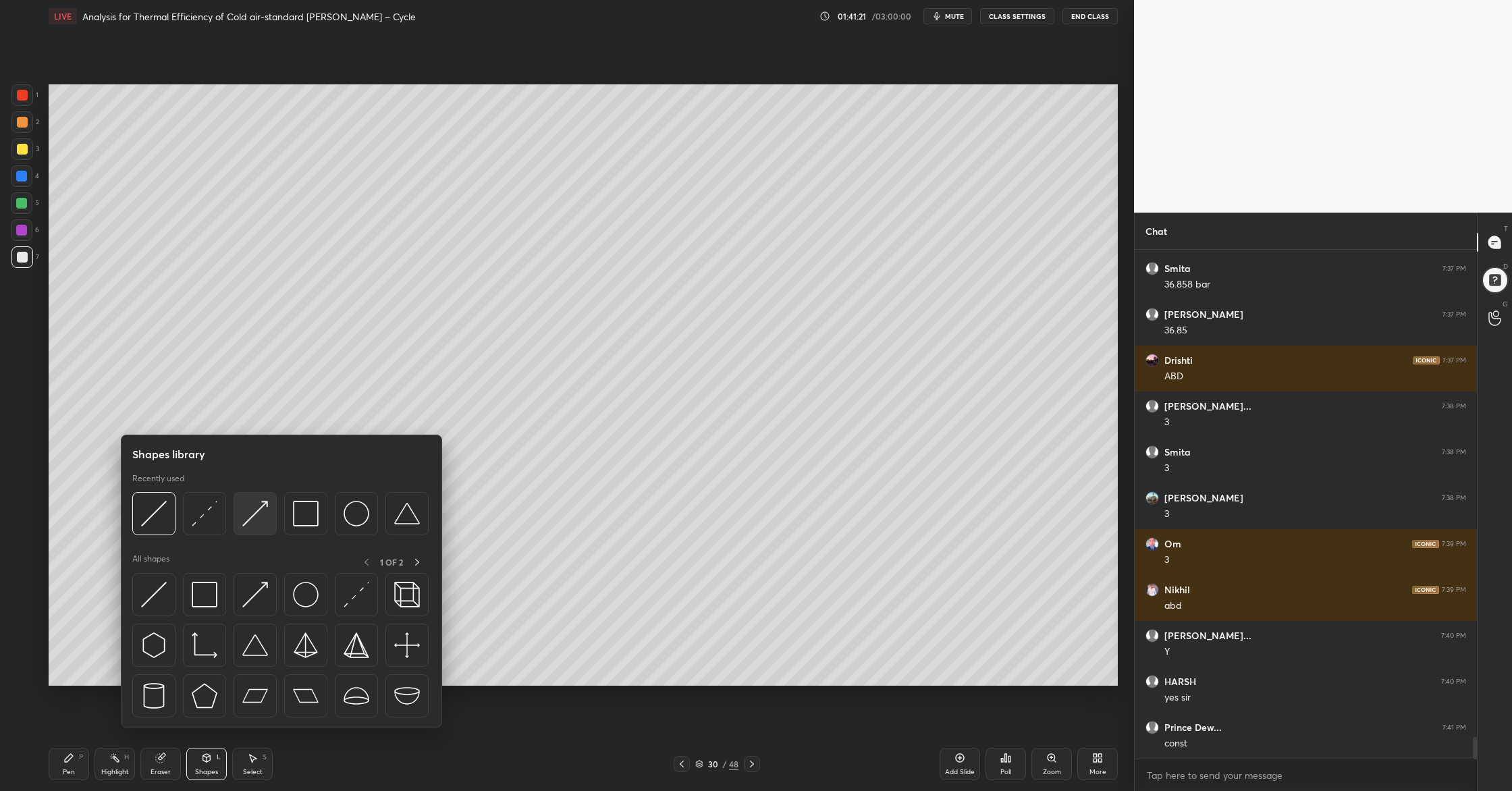
click at [261, 529] on div at bounding box center [254, 513] width 43 height 43
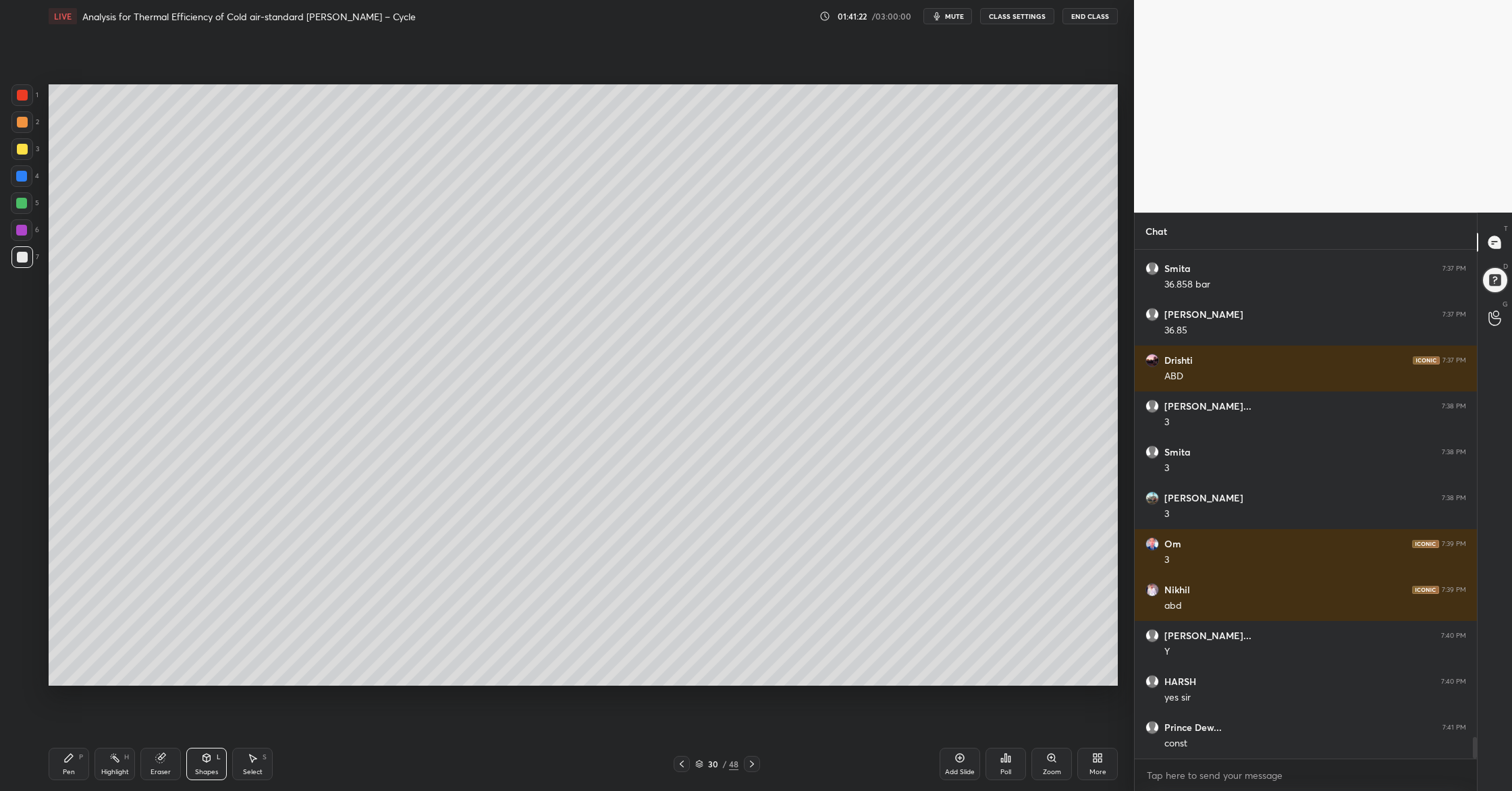
click at [22, 207] on div at bounding box center [21, 203] width 22 height 22
click at [20, 261] on div at bounding box center [22, 257] width 22 height 22
drag, startPoint x: 701, startPoint y: 762, endPoint x: 695, endPoint y: 727, distance: 35.5
click at [701, 642] on div "30 / 48" at bounding box center [717, 763] width 86 height 16
drag, startPoint x: 702, startPoint y: 766, endPoint x: 699, endPoint y: 758, distance: 8.5
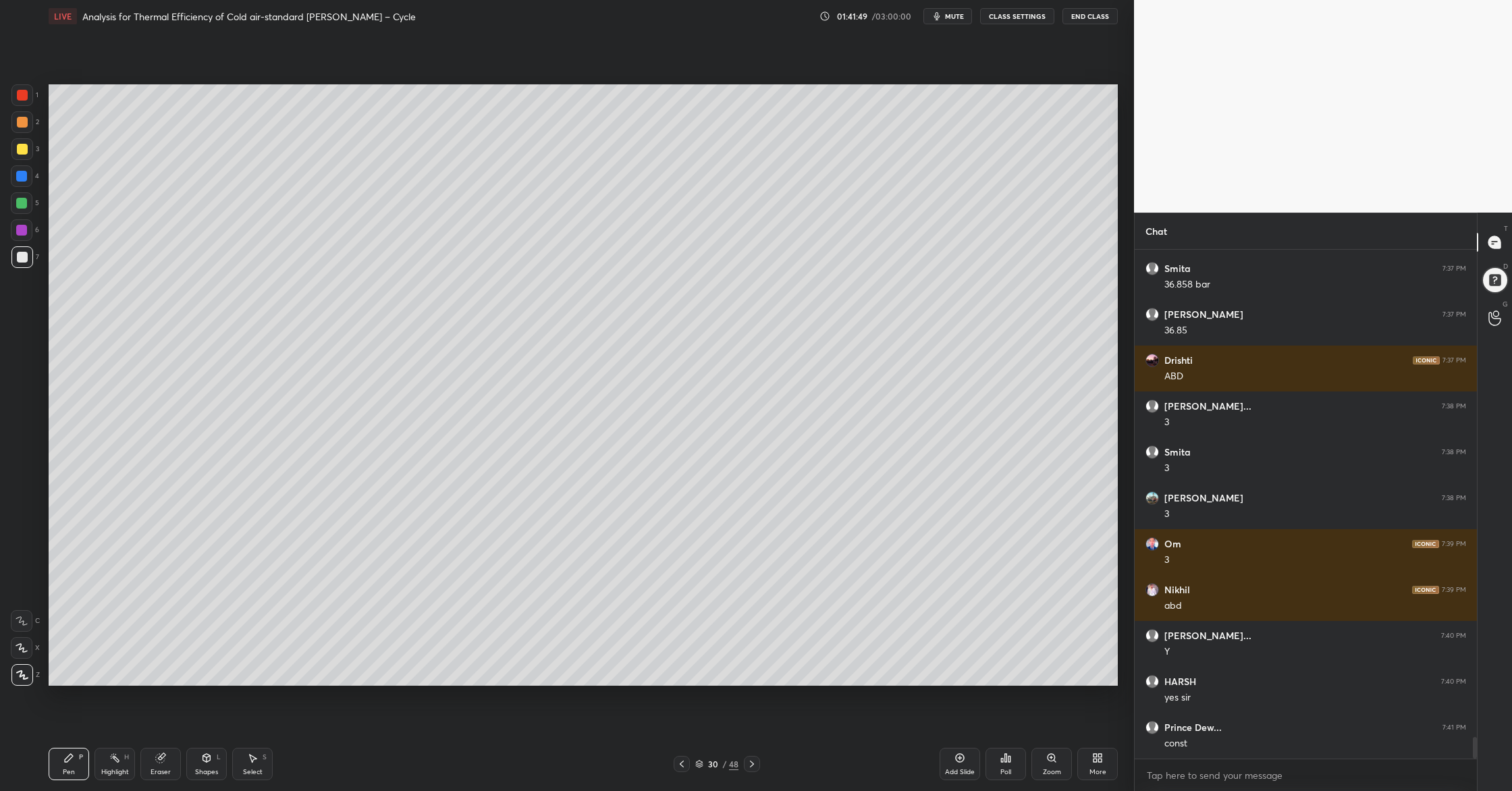
click at [702, 642] on icon at bounding box center [699, 766] width 7 height 2
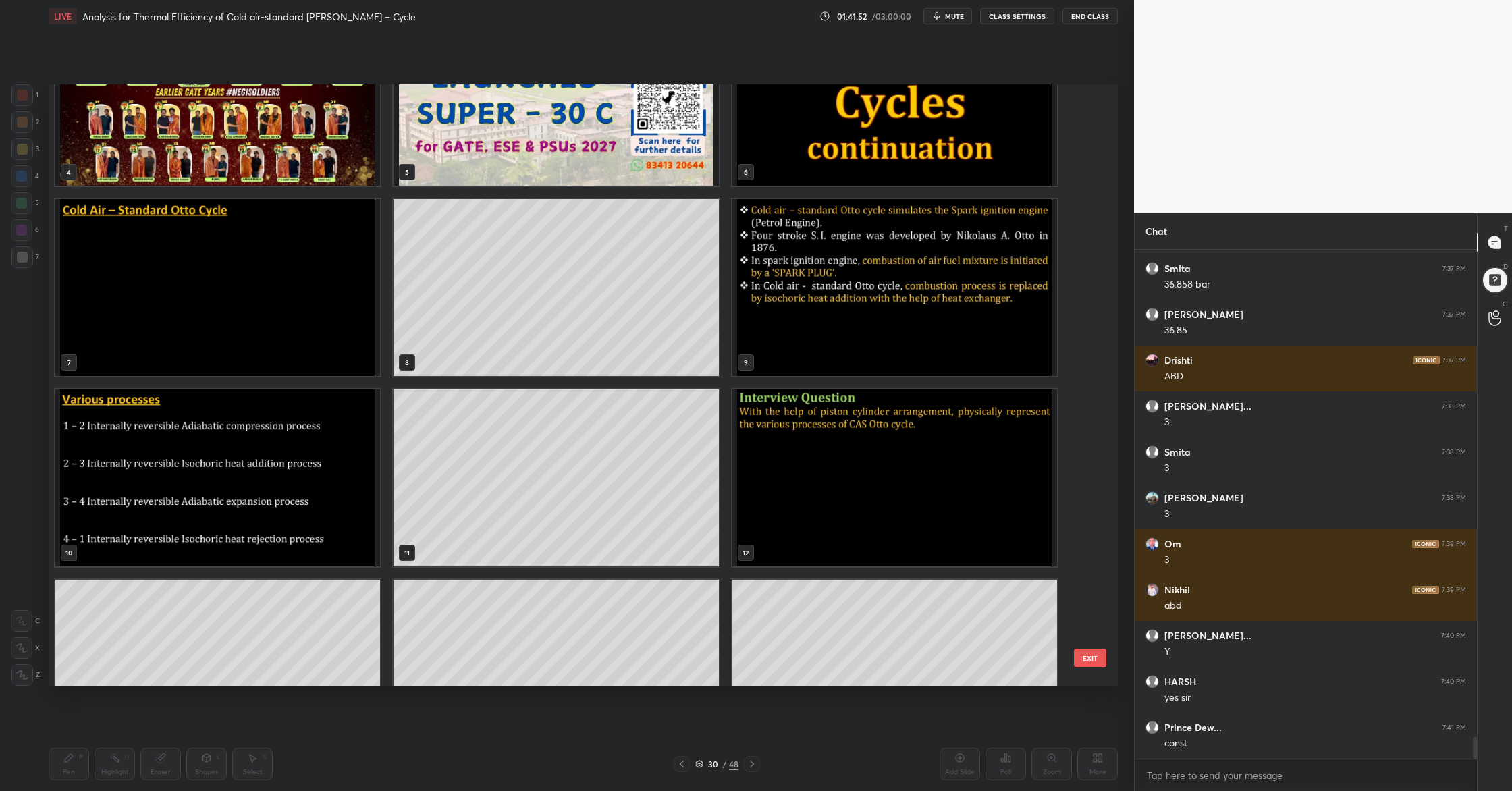
scroll to position [267, 0]
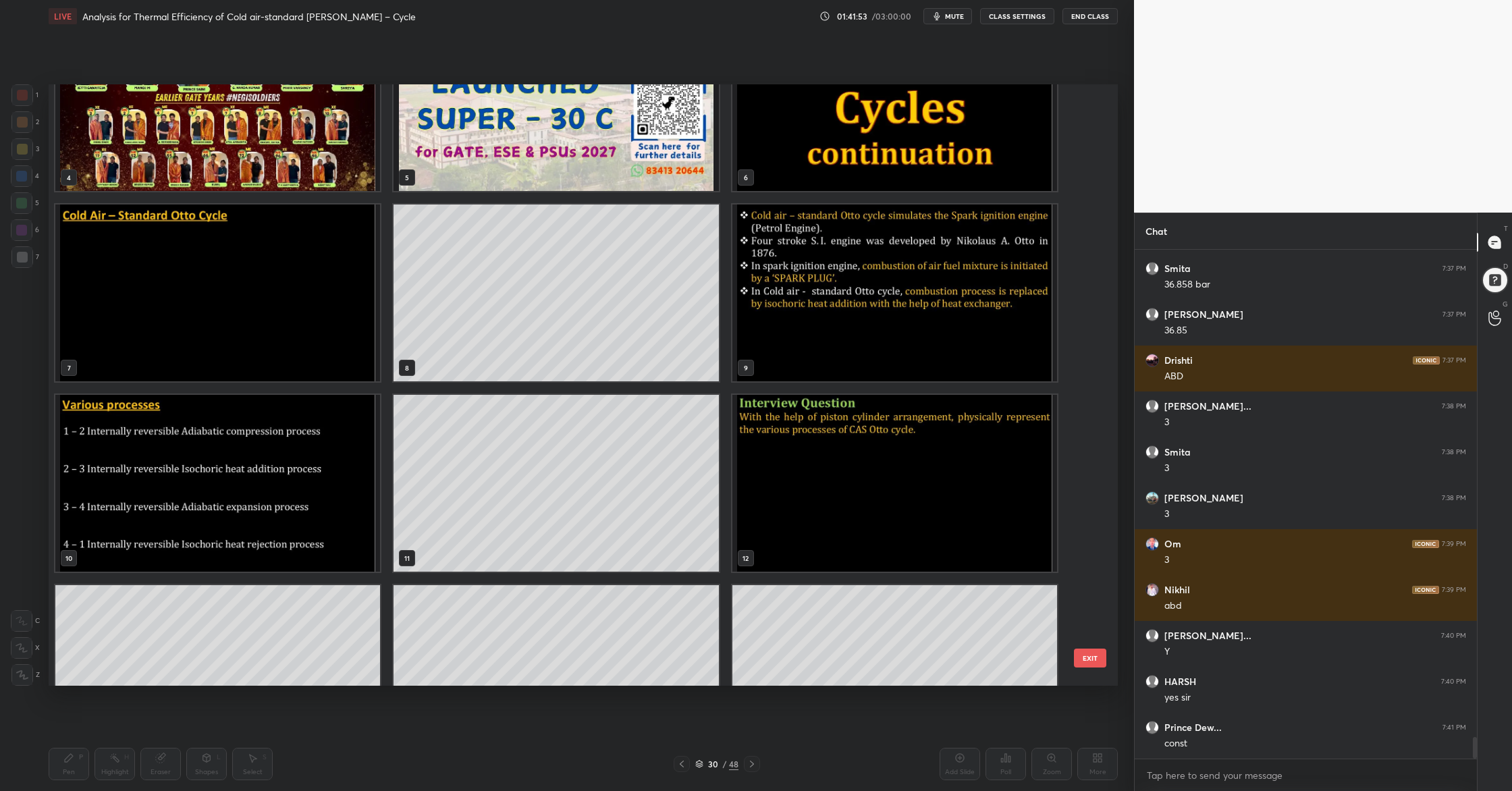
click at [246, 443] on img "grid" at bounding box center [217, 484] width 324 height 177
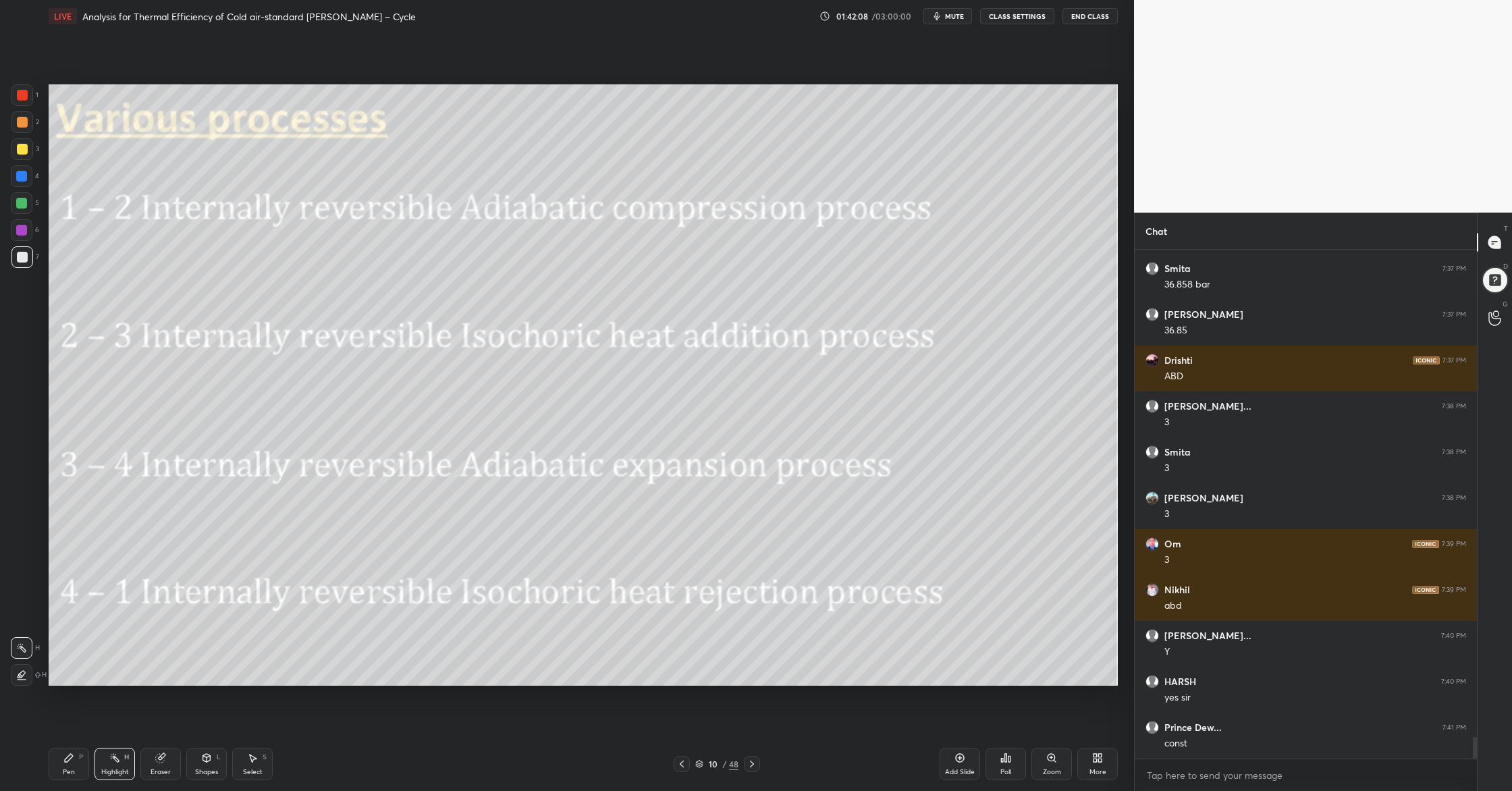
scroll to position [11381, 0]
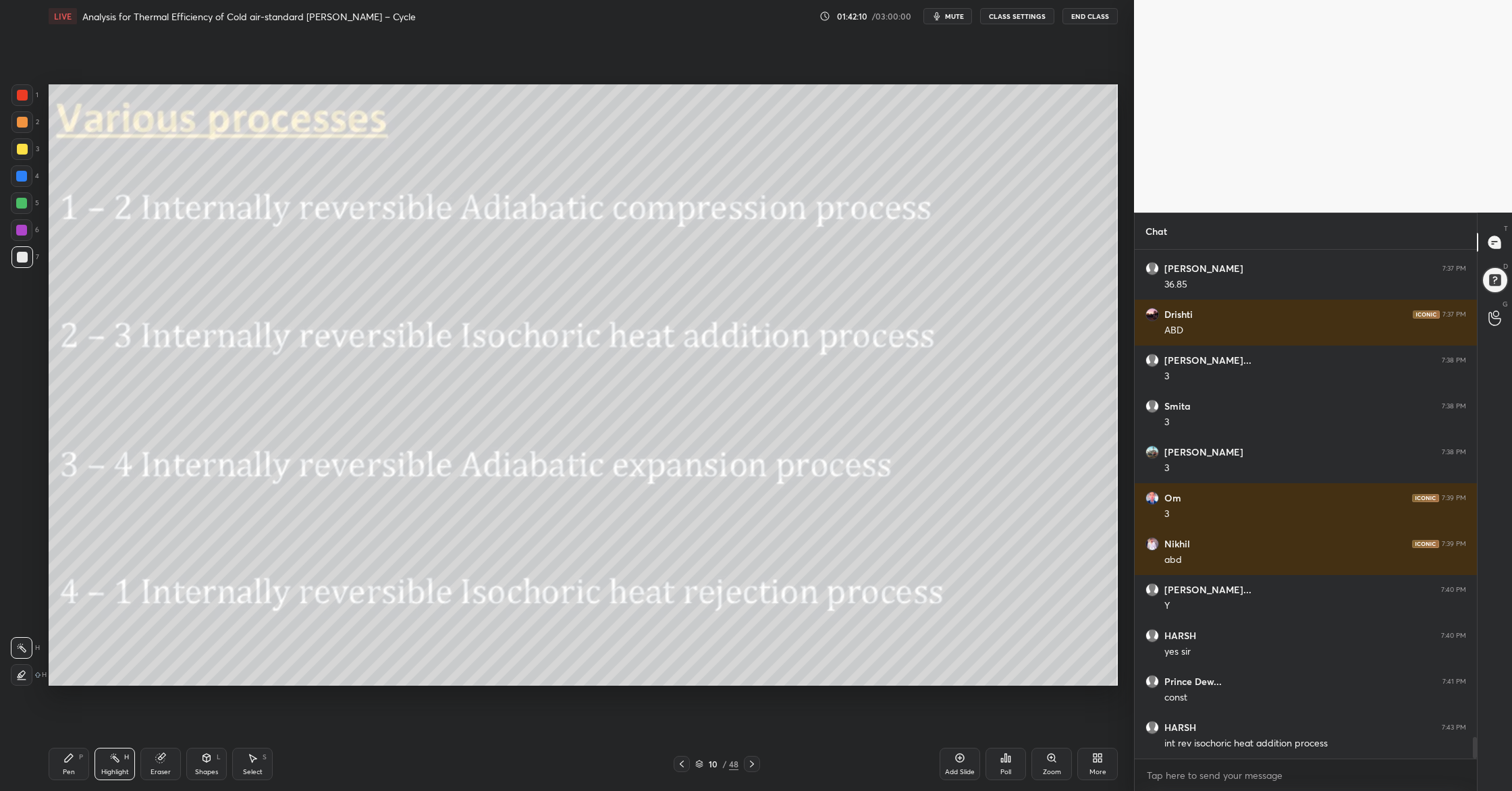
click at [697, 642] on icon at bounding box center [698, 763] width 8 height 8
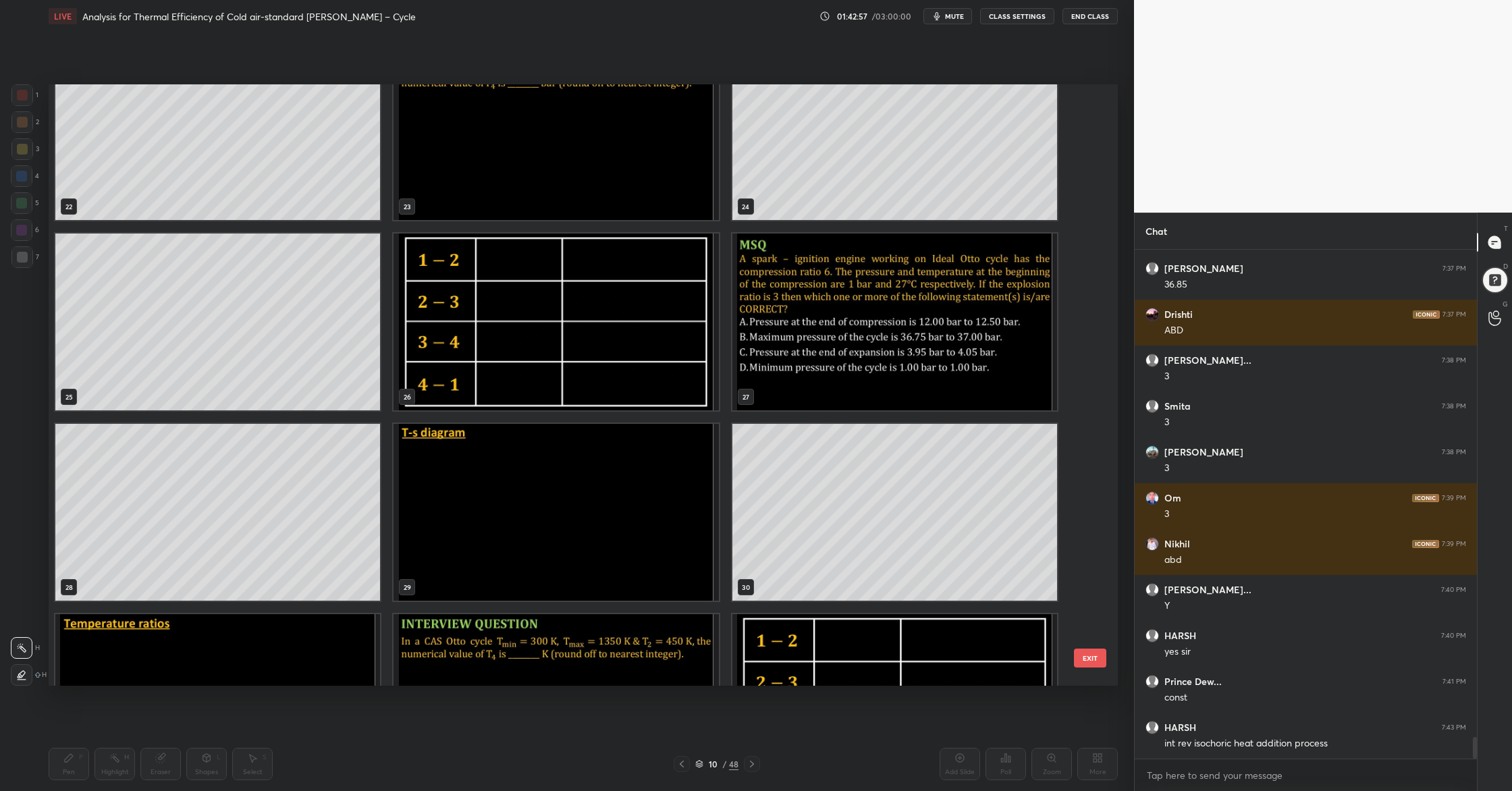
scroll to position [1415, 0]
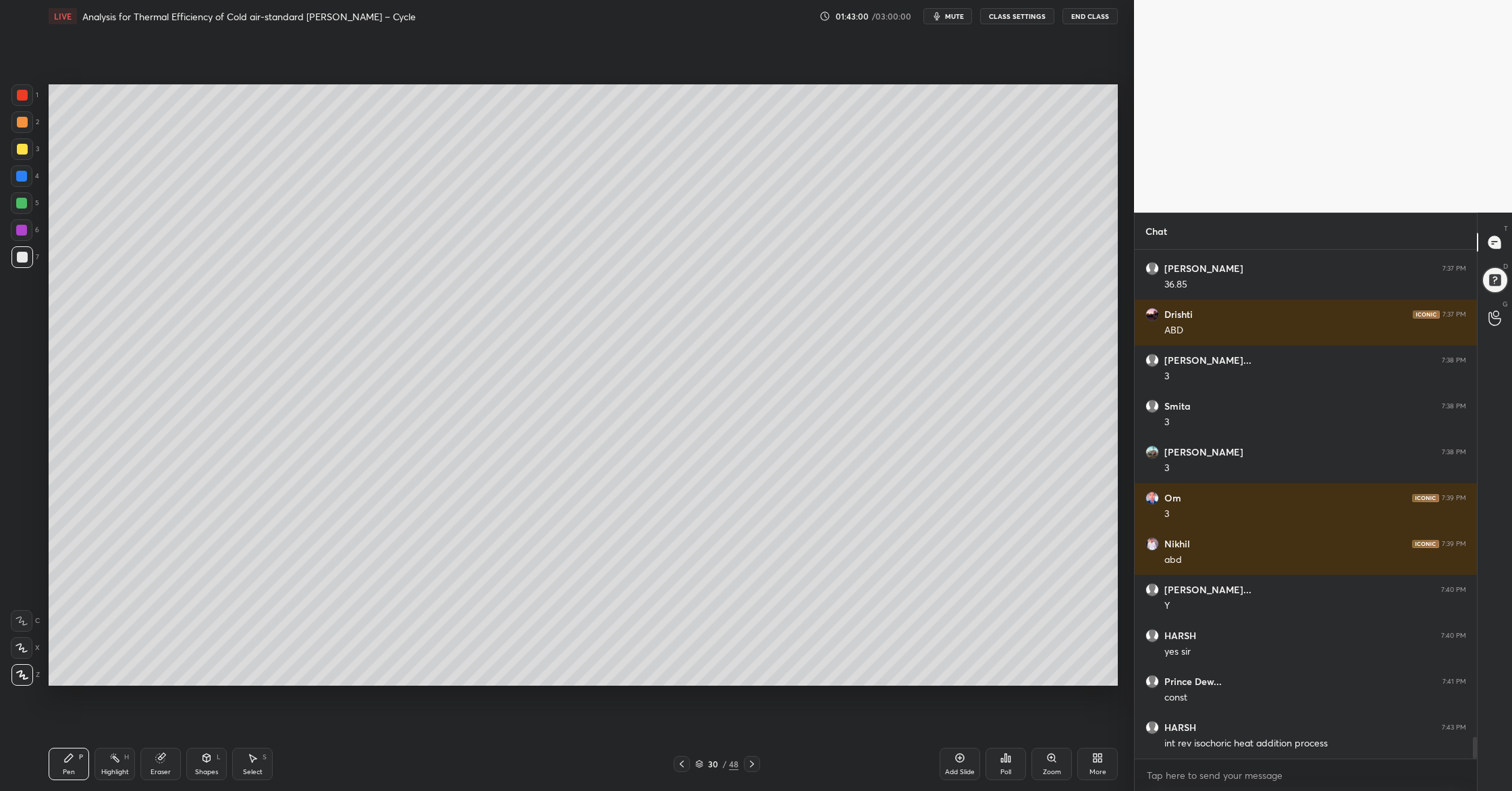
click at [17, 256] on div at bounding box center [22, 257] width 11 height 11
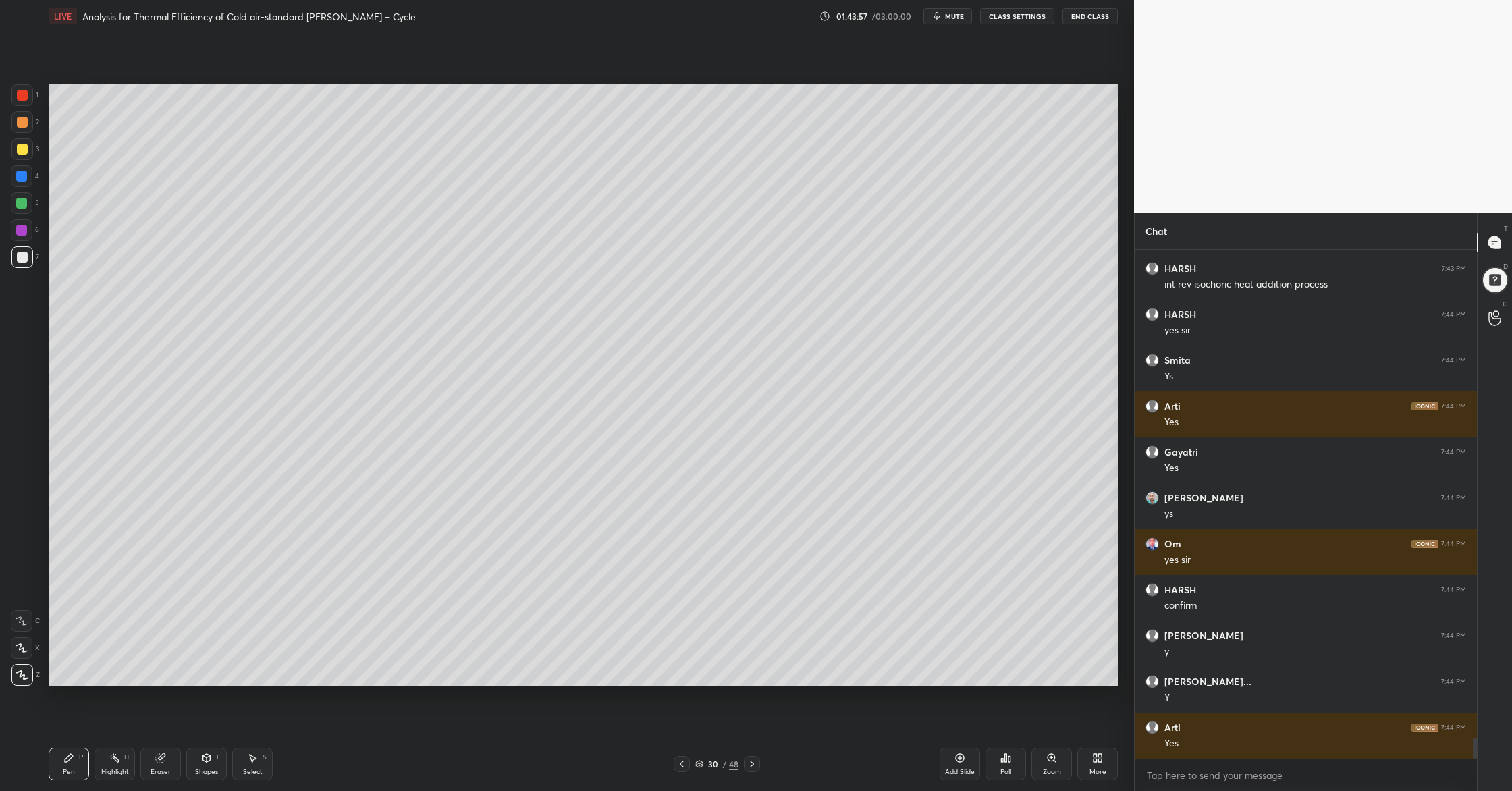
scroll to position [11885, 0]
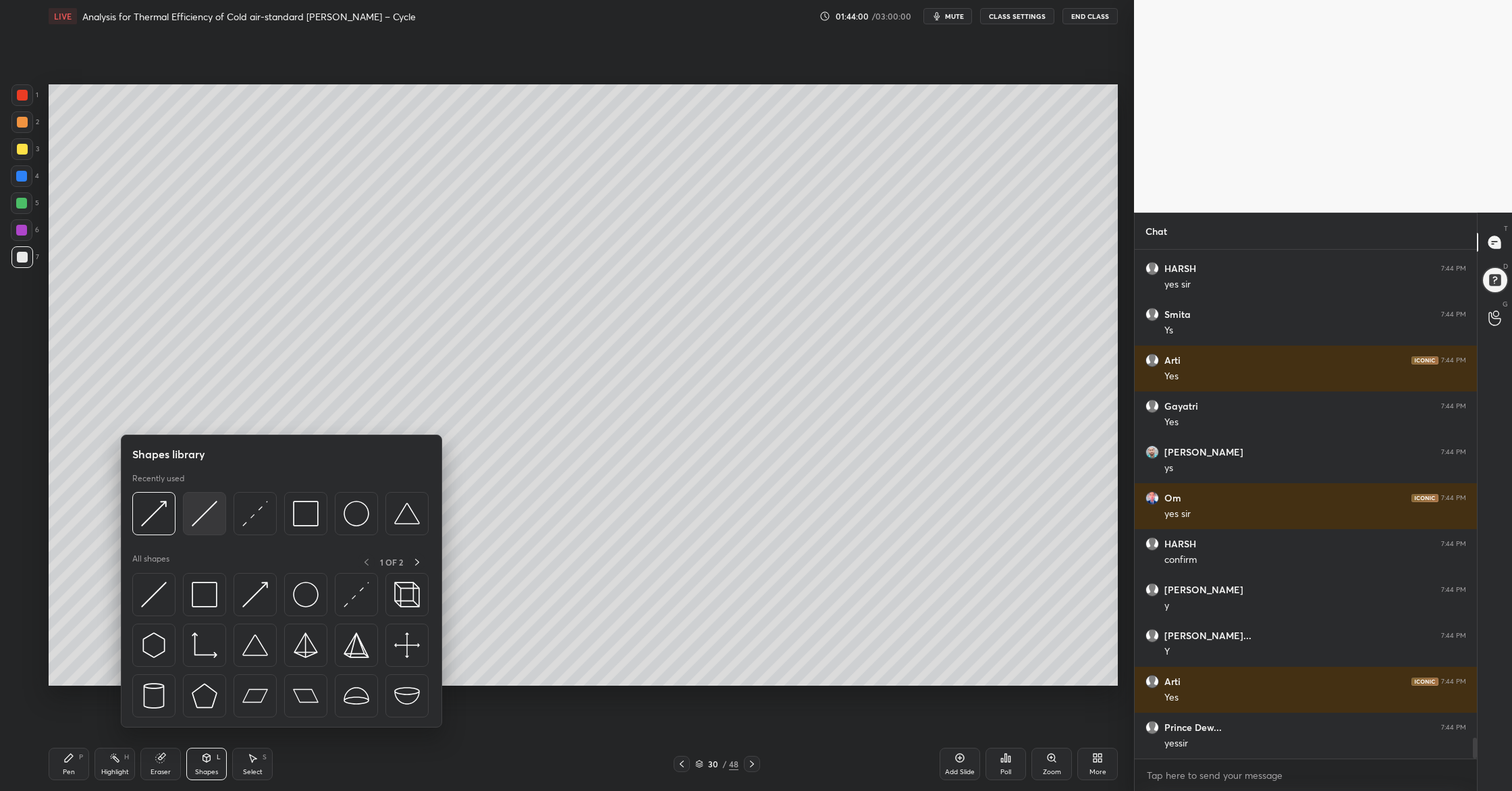
click at [213, 527] on div at bounding box center [204, 513] width 43 height 43
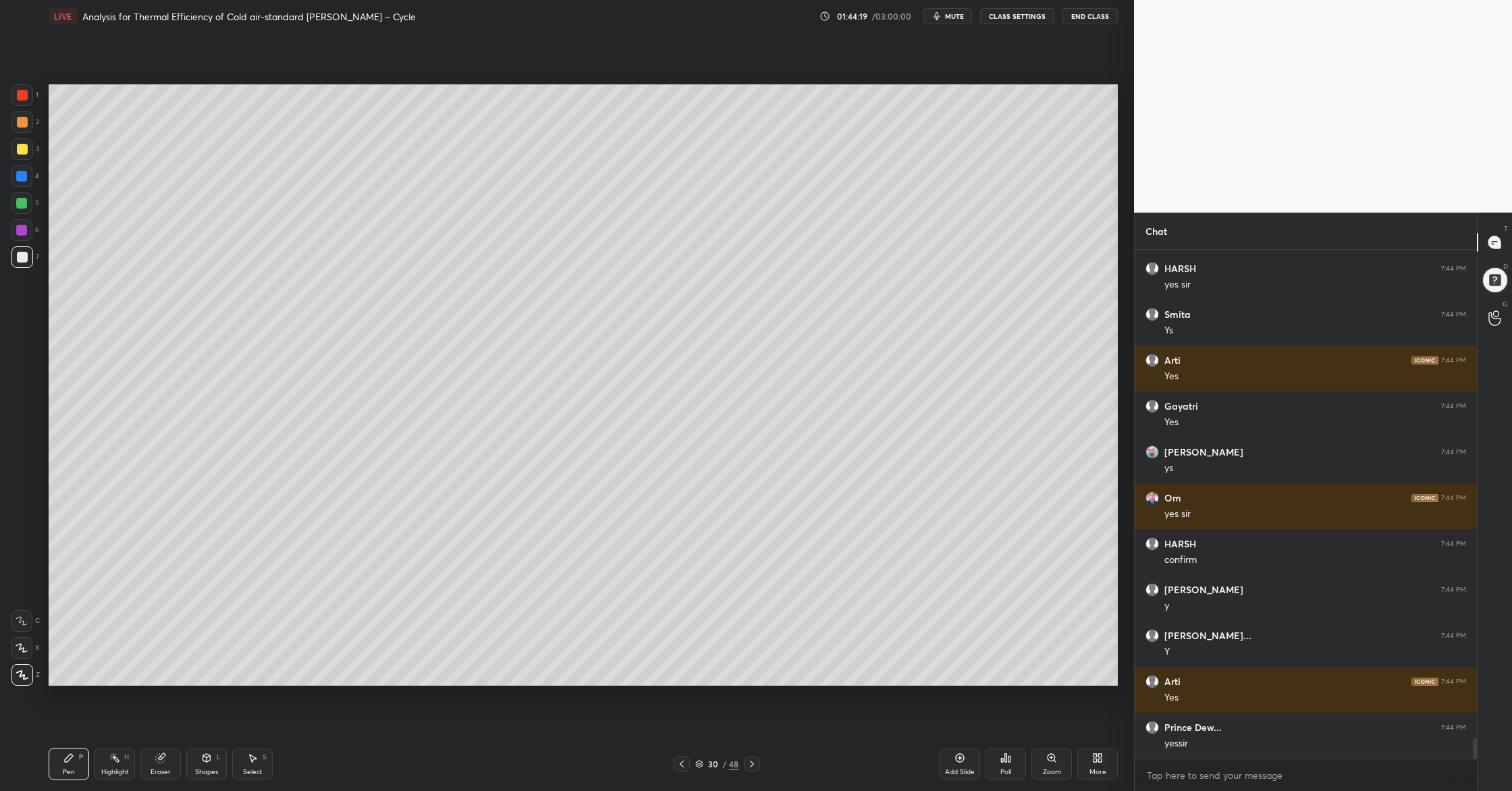
click at [25, 204] on div at bounding box center [21, 203] width 11 height 11
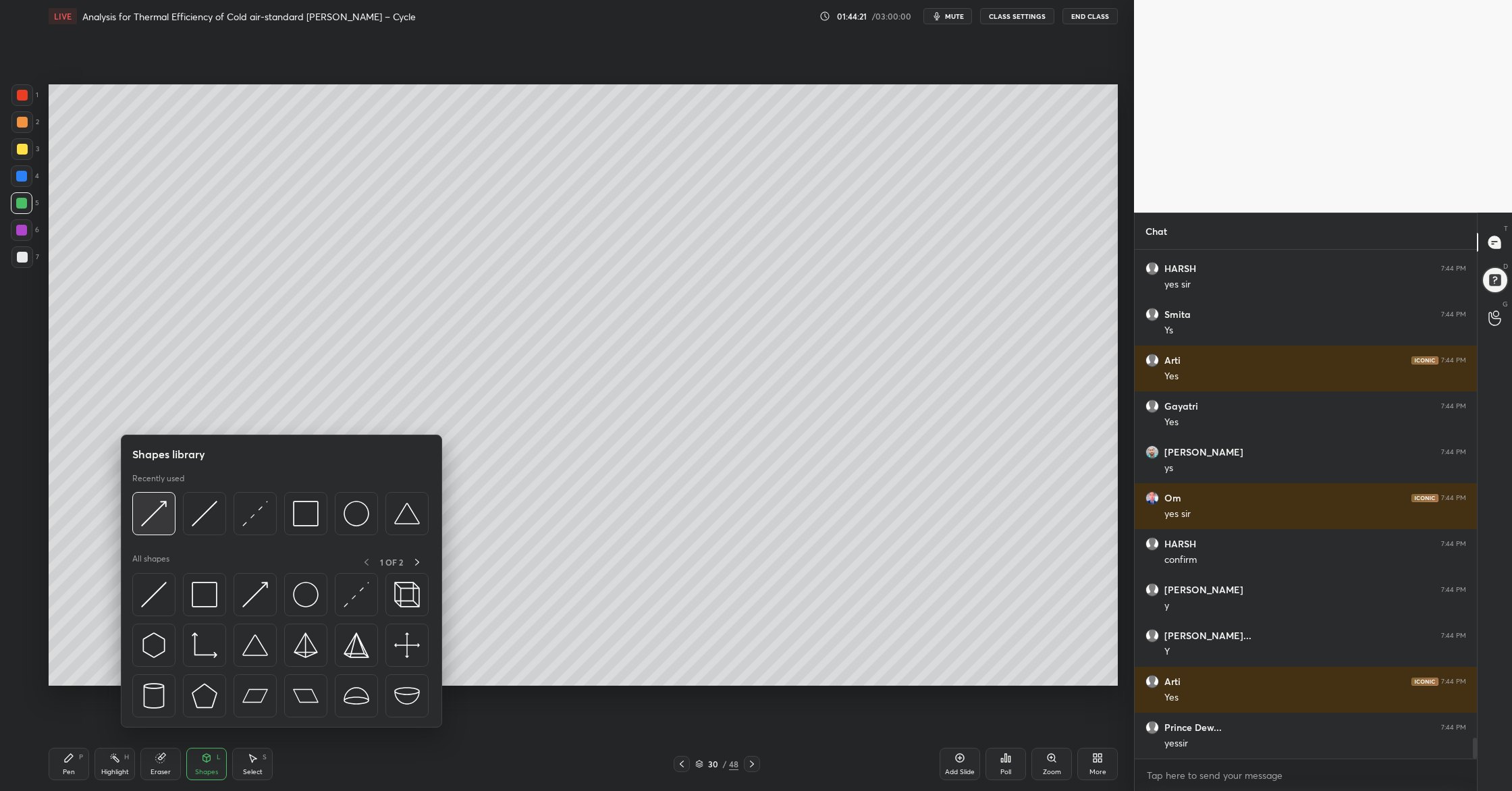
click at [150, 531] on div at bounding box center [153, 513] width 43 height 43
click at [201, 532] on div at bounding box center [204, 513] width 43 height 43
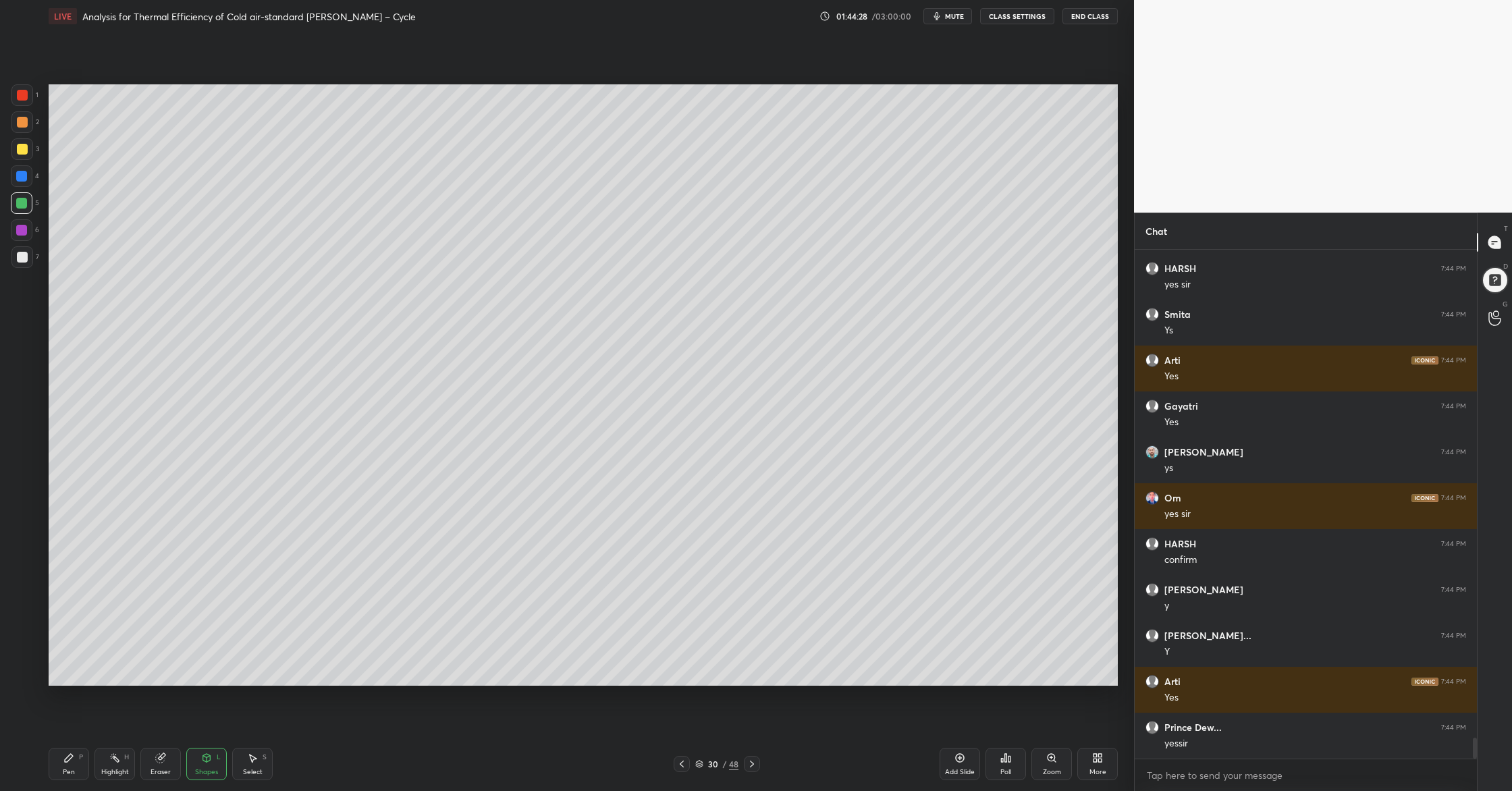
click at [15, 256] on div at bounding box center [22, 257] width 22 height 22
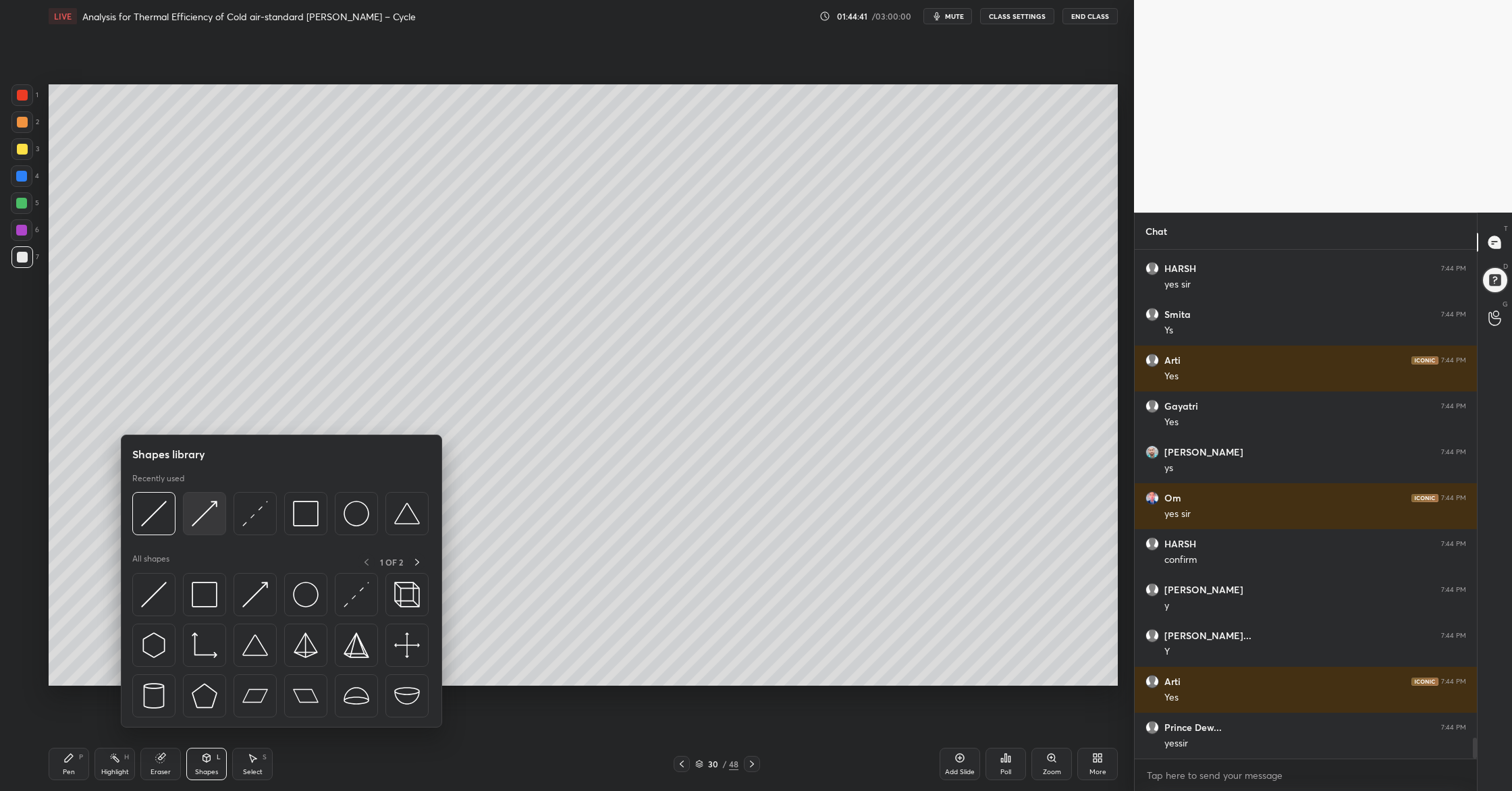
click at [206, 526] on img at bounding box center [204, 513] width 25 height 25
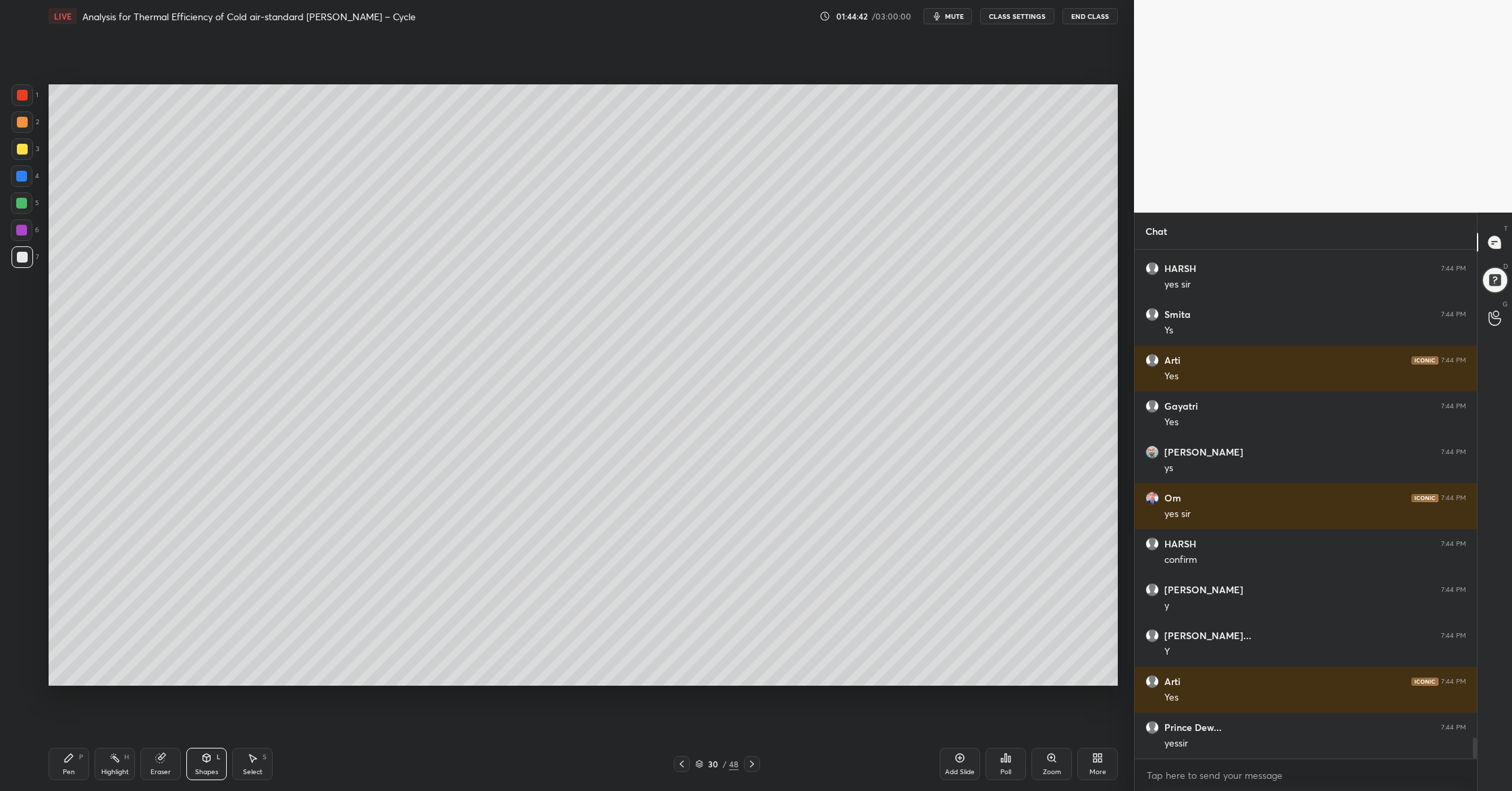
click at [23, 210] on div at bounding box center [21, 203] width 22 height 22
click at [19, 254] on div at bounding box center [22, 257] width 11 height 11
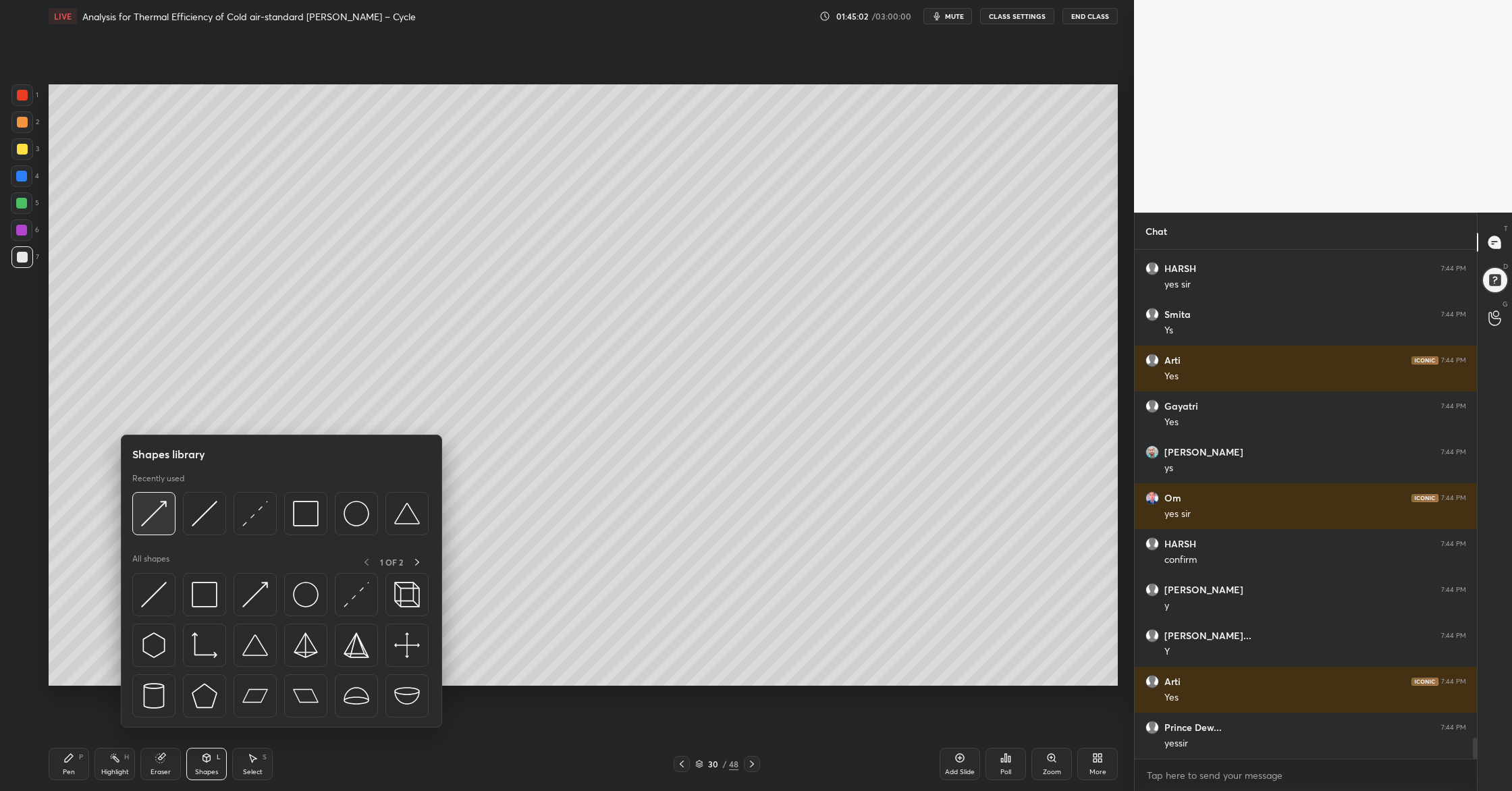
click at [156, 525] on img at bounding box center [154, 513] width 25 height 25
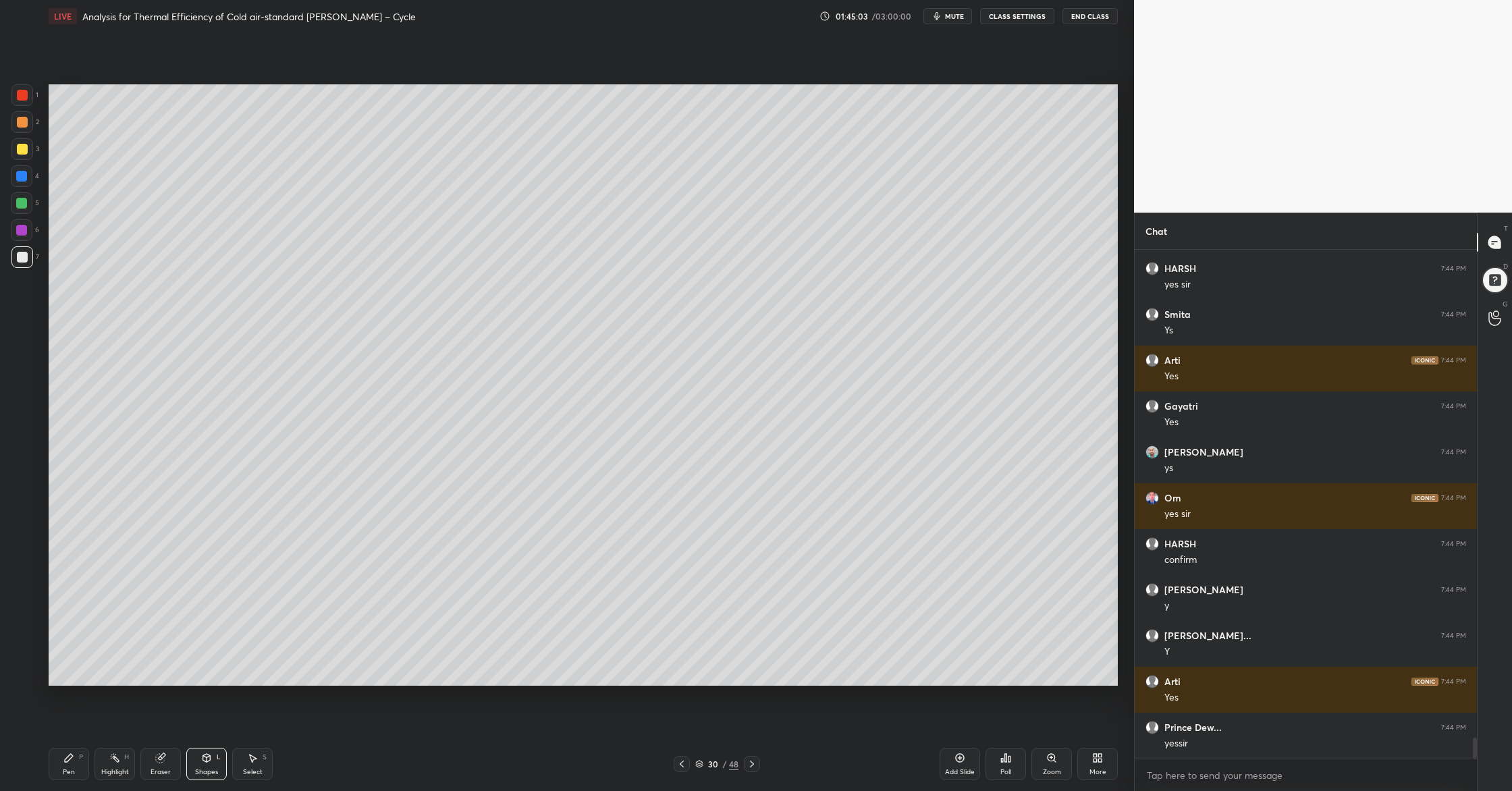
click at [20, 214] on div "5" at bounding box center [25, 206] width 28 height 27
click at [703, 642] on icon at bounding box center [698, 763] width 8 height 8
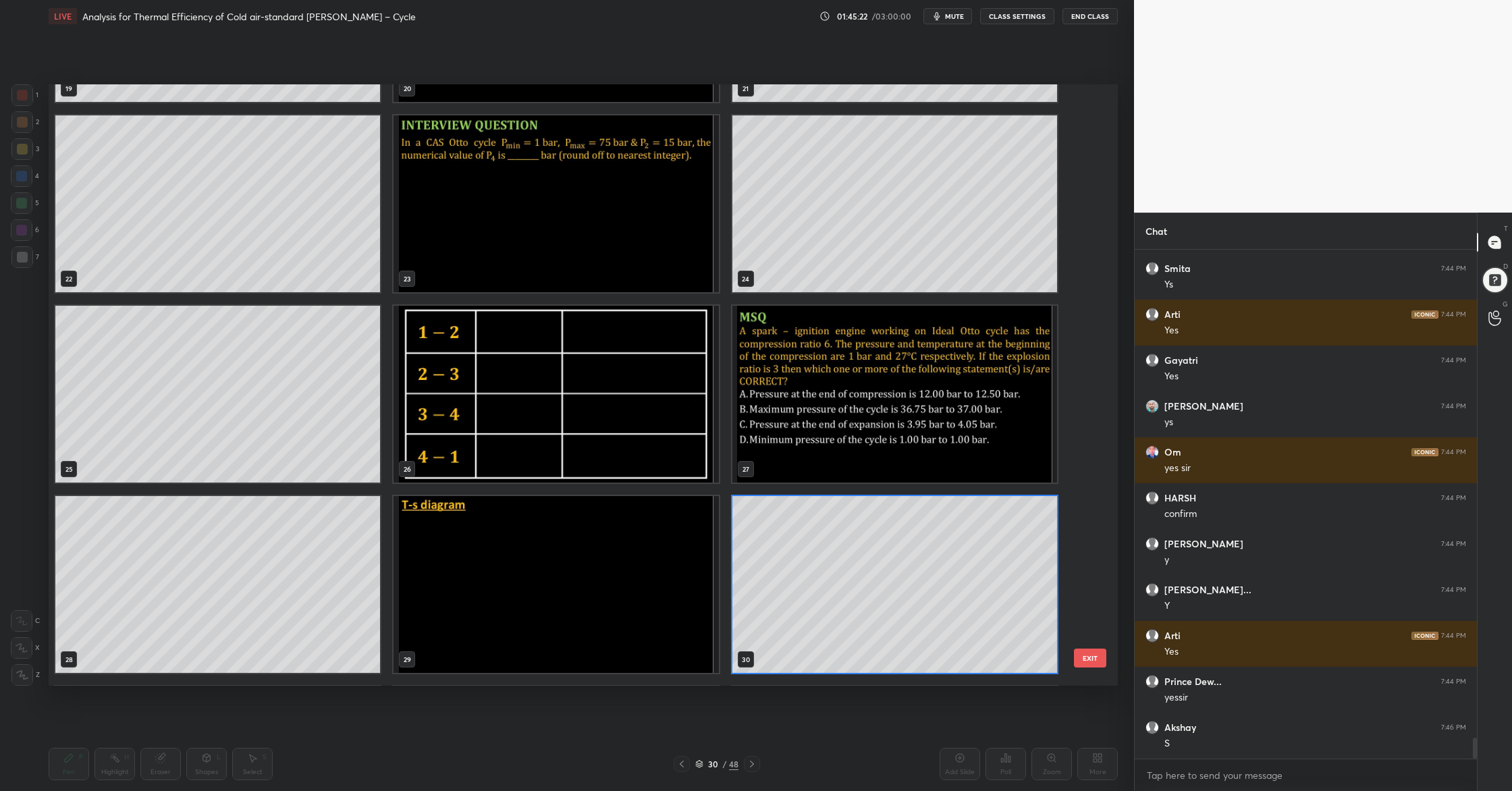
scroll to position [1310, 0]
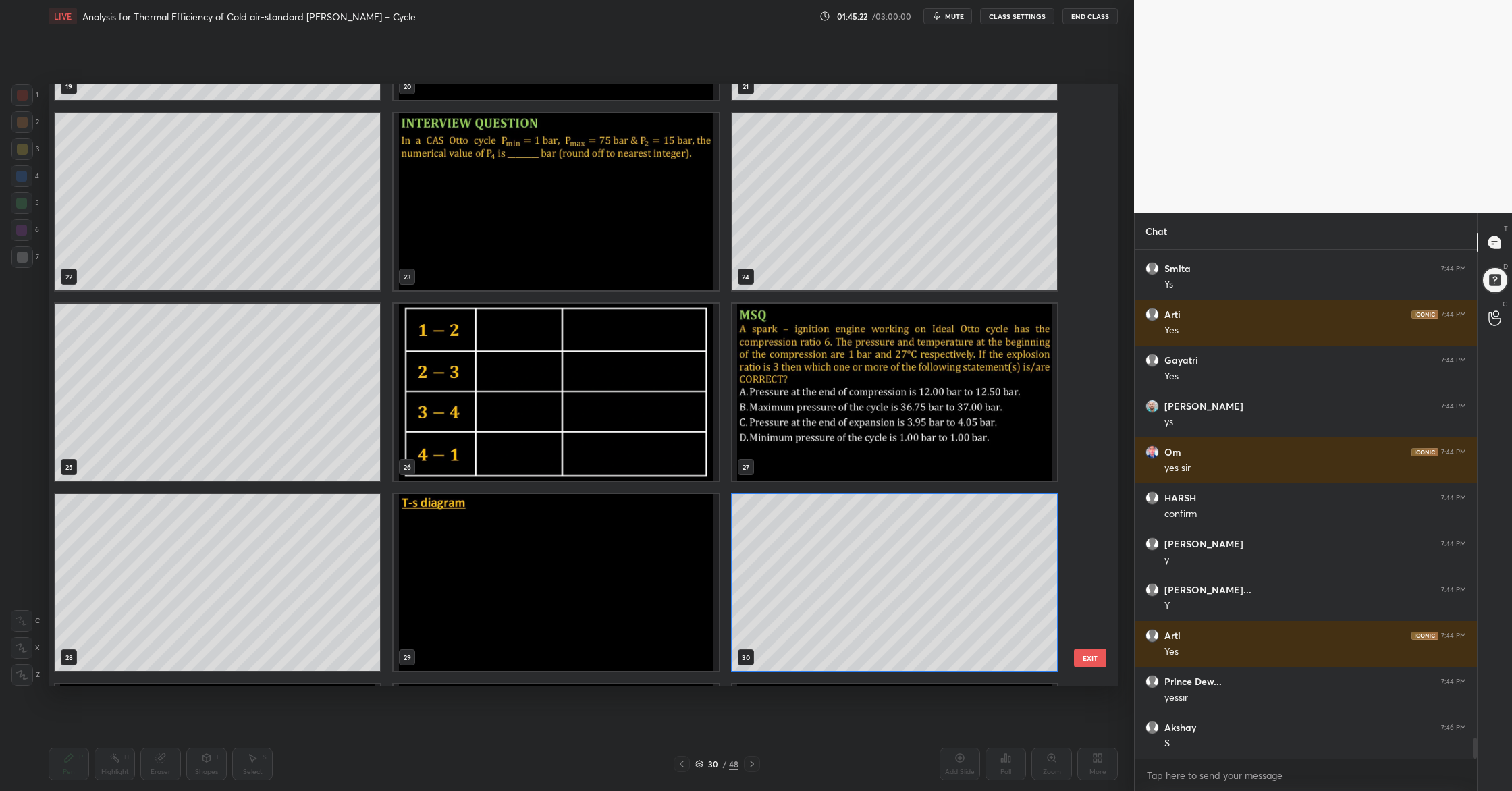
click at [923, 584] on div "19 20 21 22 23 24 25 26 27 28 29 30 31 32 33 34 35 36" at bounding box center [571, 385] width 1045 height 602
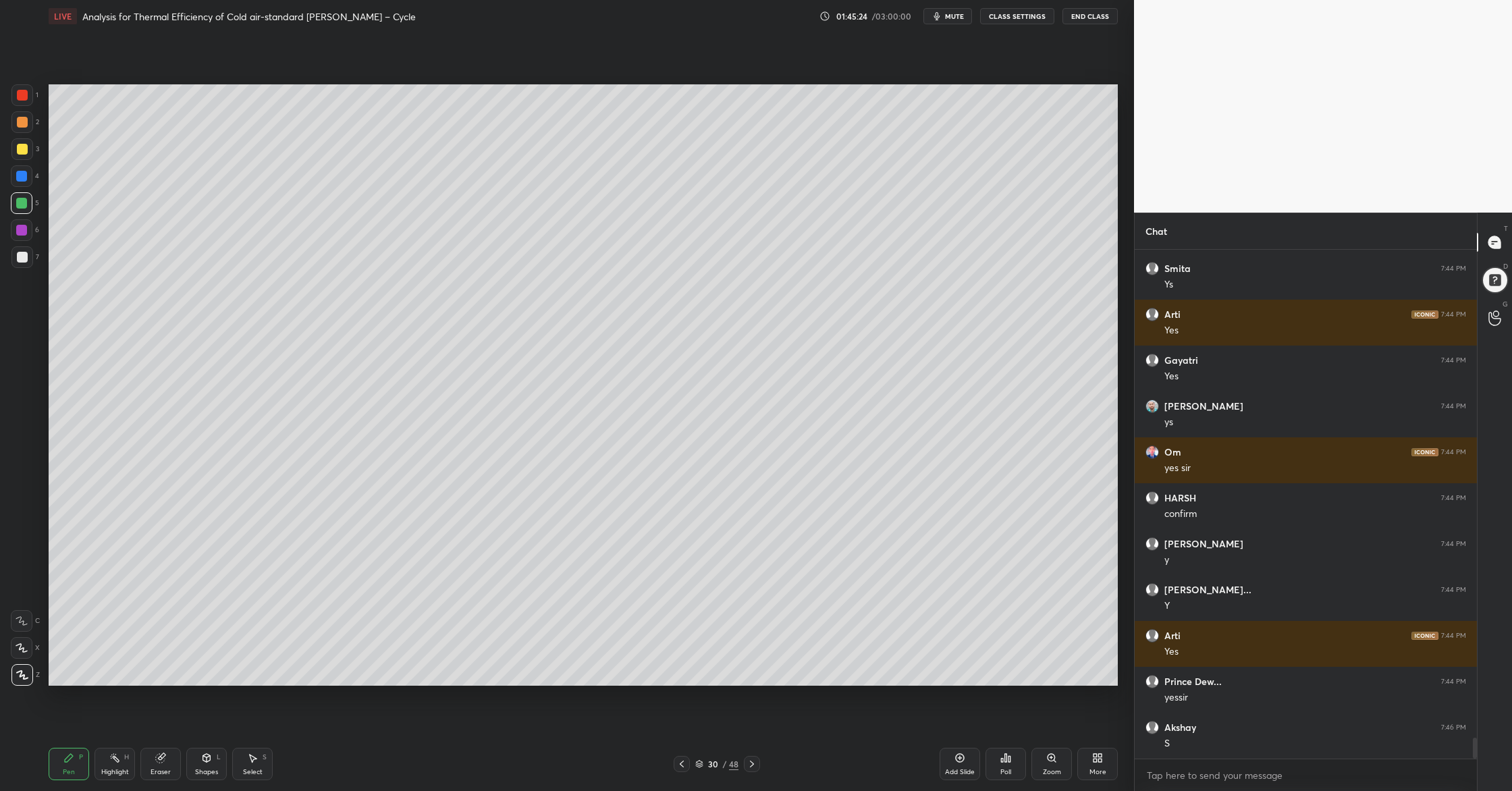
scroll to position [11977, 0]
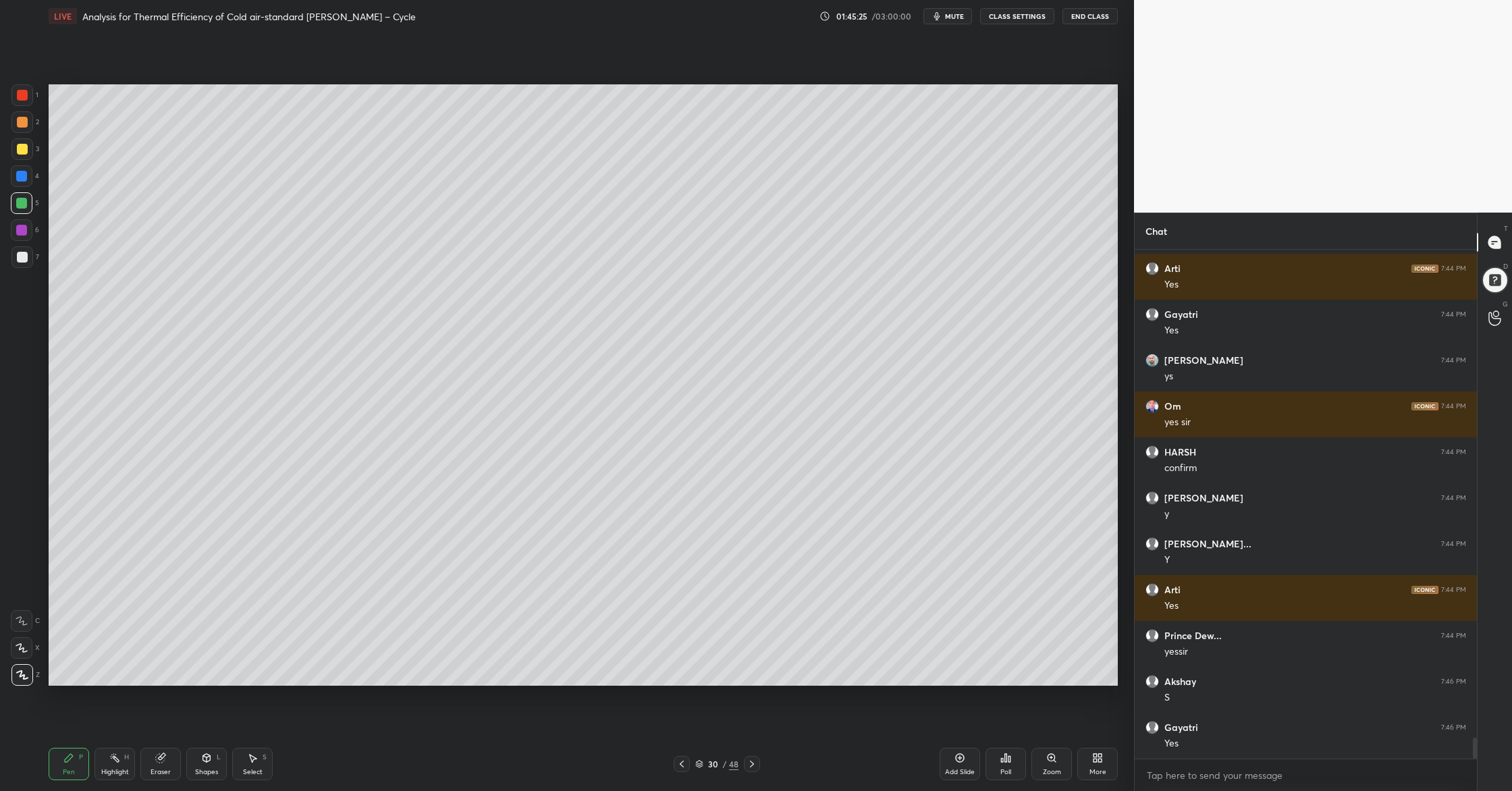
drag, startPoint x: 20, startPoint y: 206, endPoint x: 35, endPoint y: 201, distance: 15.8
click at [21, 206] on div at bounding box center [21, 203] width 11 height 11
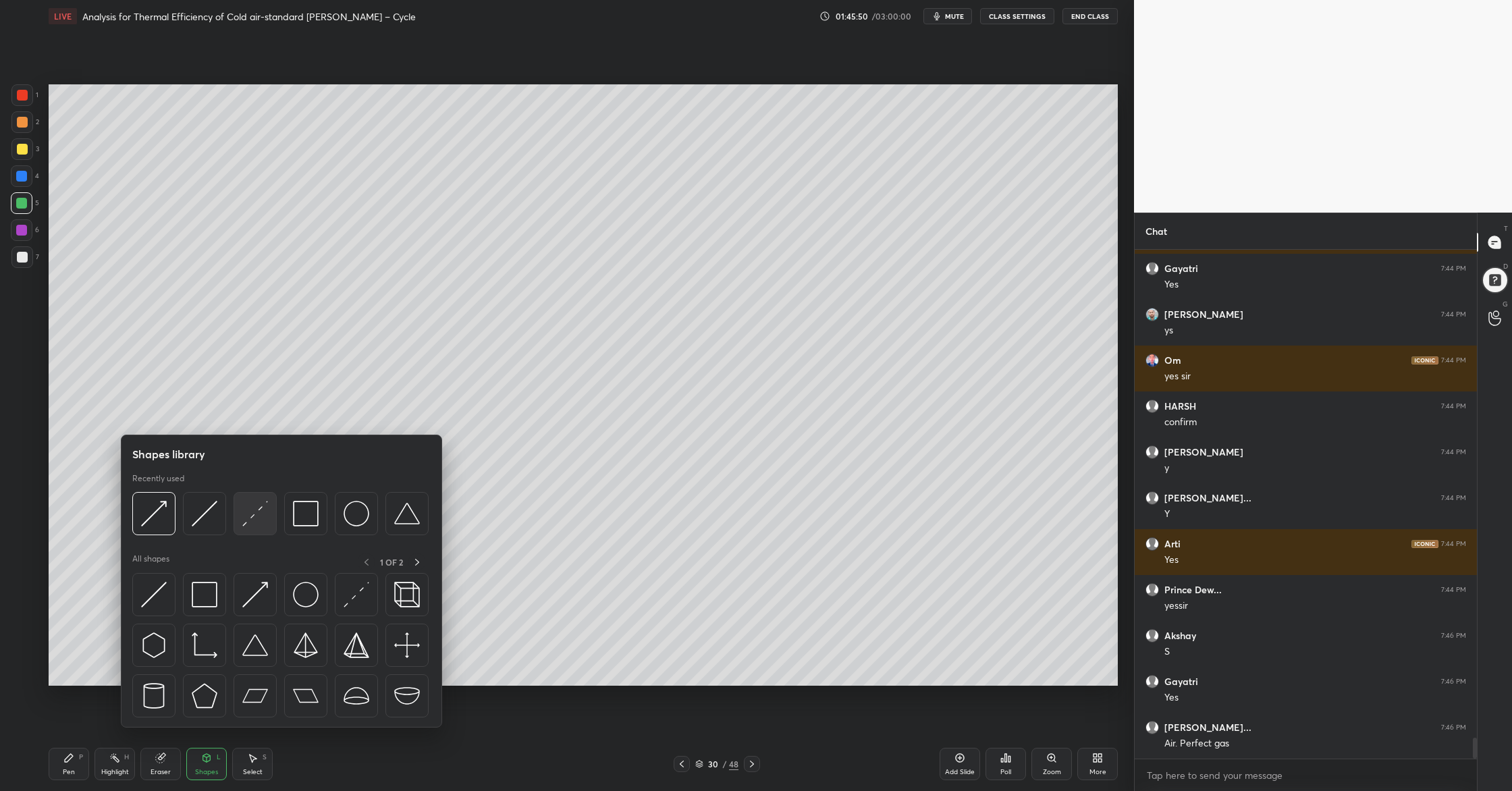
click at [255, 528] on div at bounding box center [254, 513] width 43 height 43
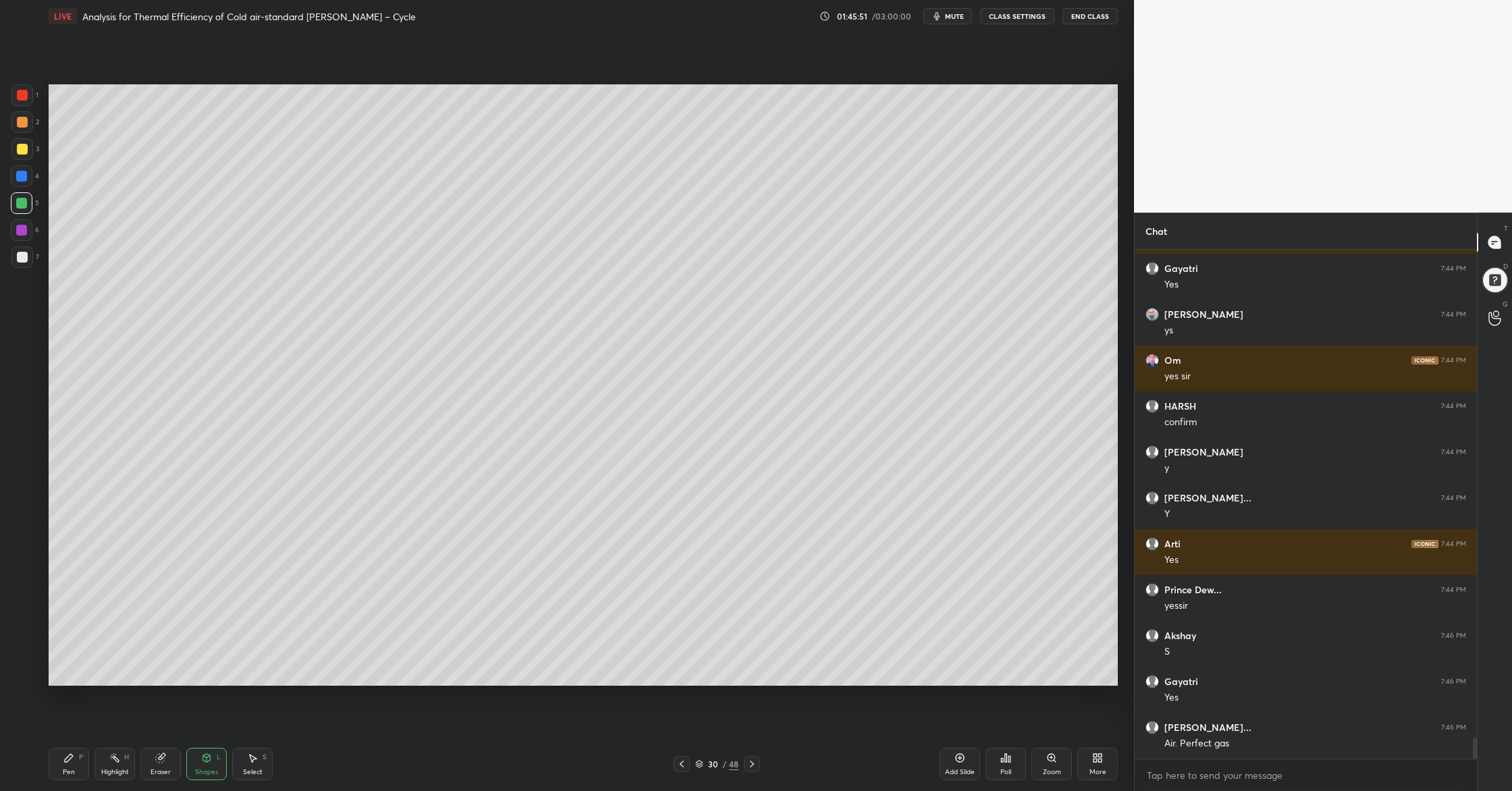
drag, startPoint x: 20, startPoint y: 209, endPoint x: 37, endPoint y: 204, distance: 17.7
click at [25, 206] on div at bounding box center [21, 203] width 22 height 22
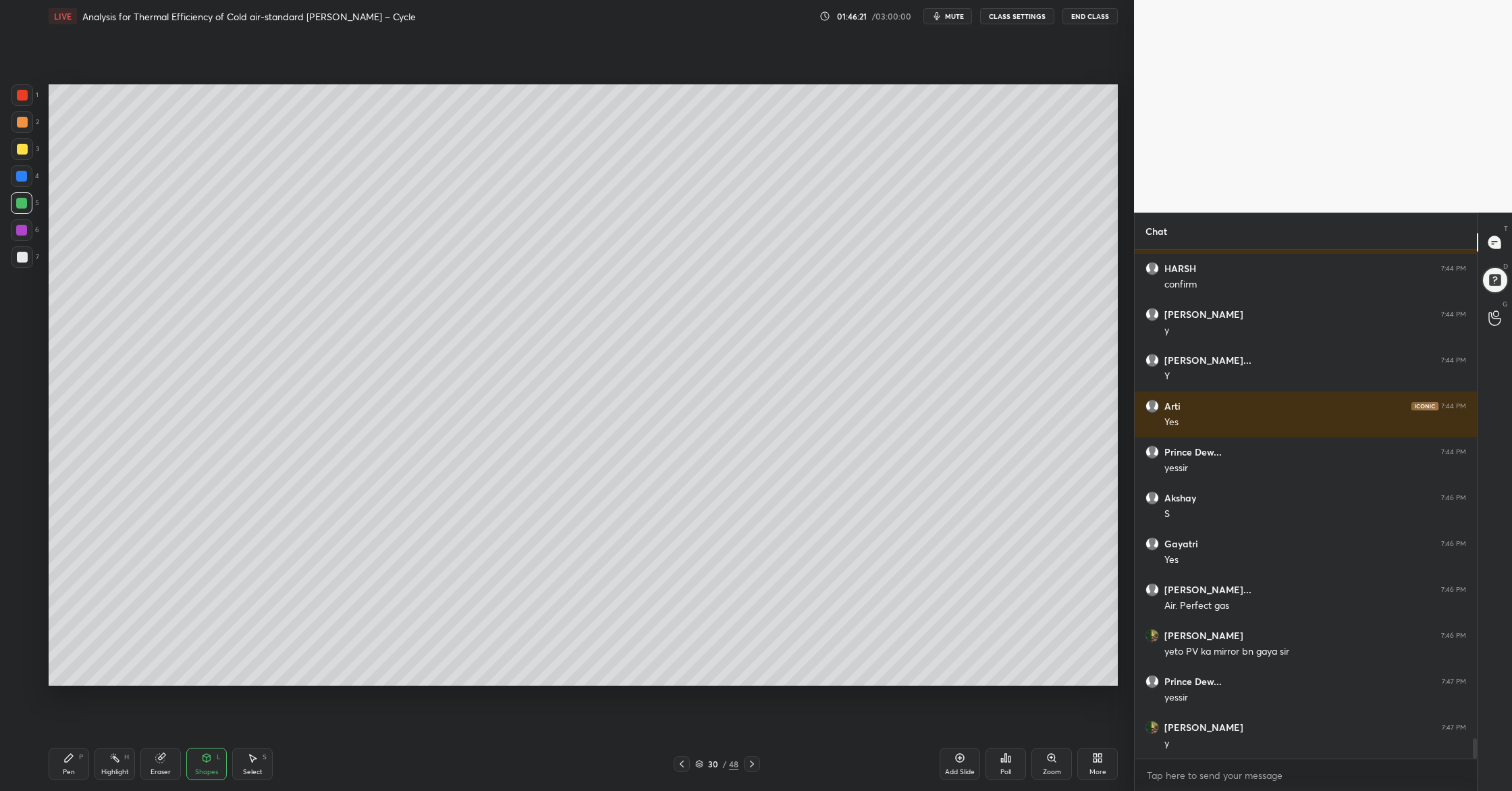
scroll to position [12207, 0]
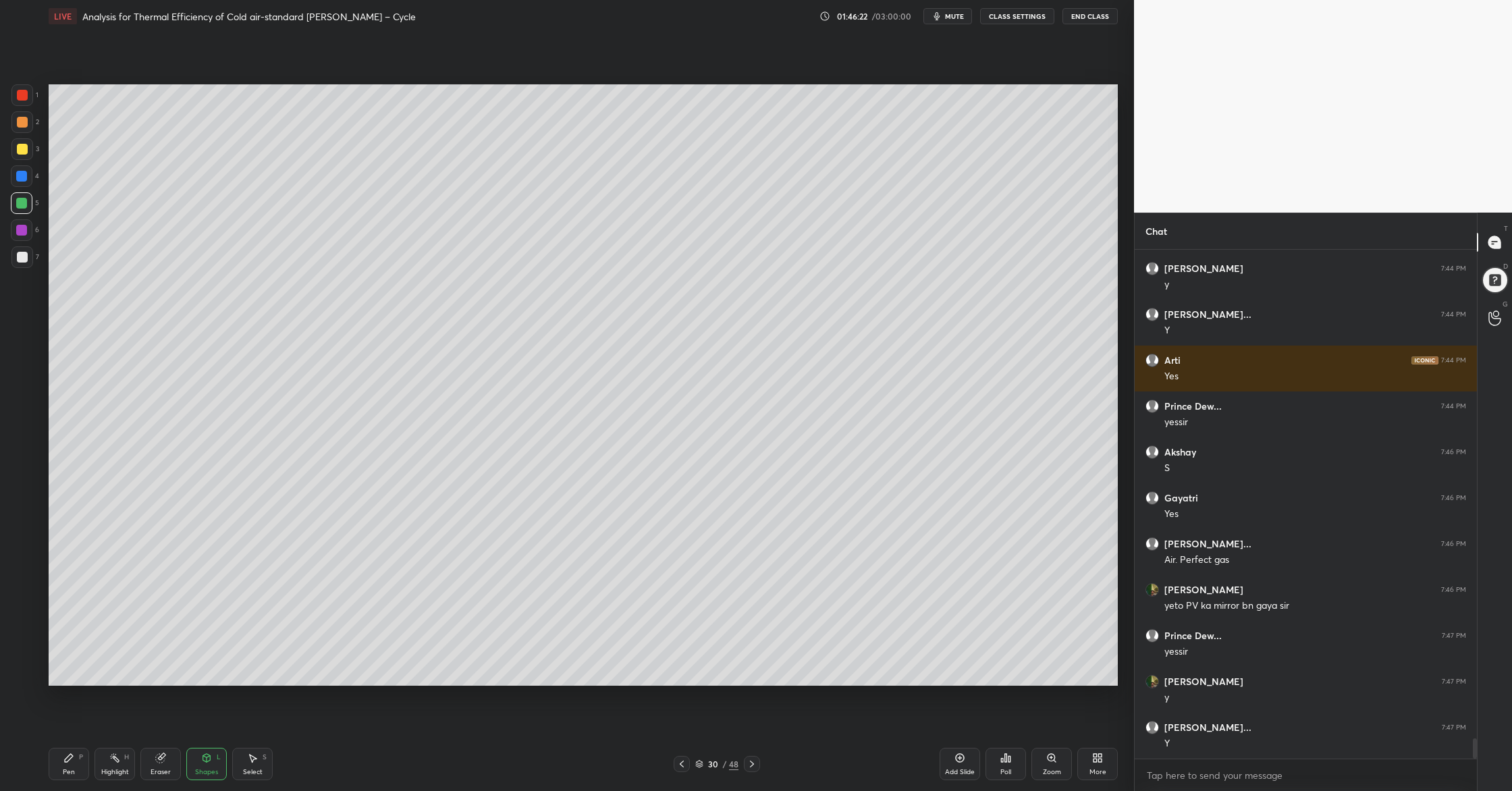
drag, startPoint x: 23, startPoint y: 203, endPoint x: 43, endPoint y: 204, distance: 20.0
click at [23, 204] on div at bounding box center [21, 203] width 11 height 11
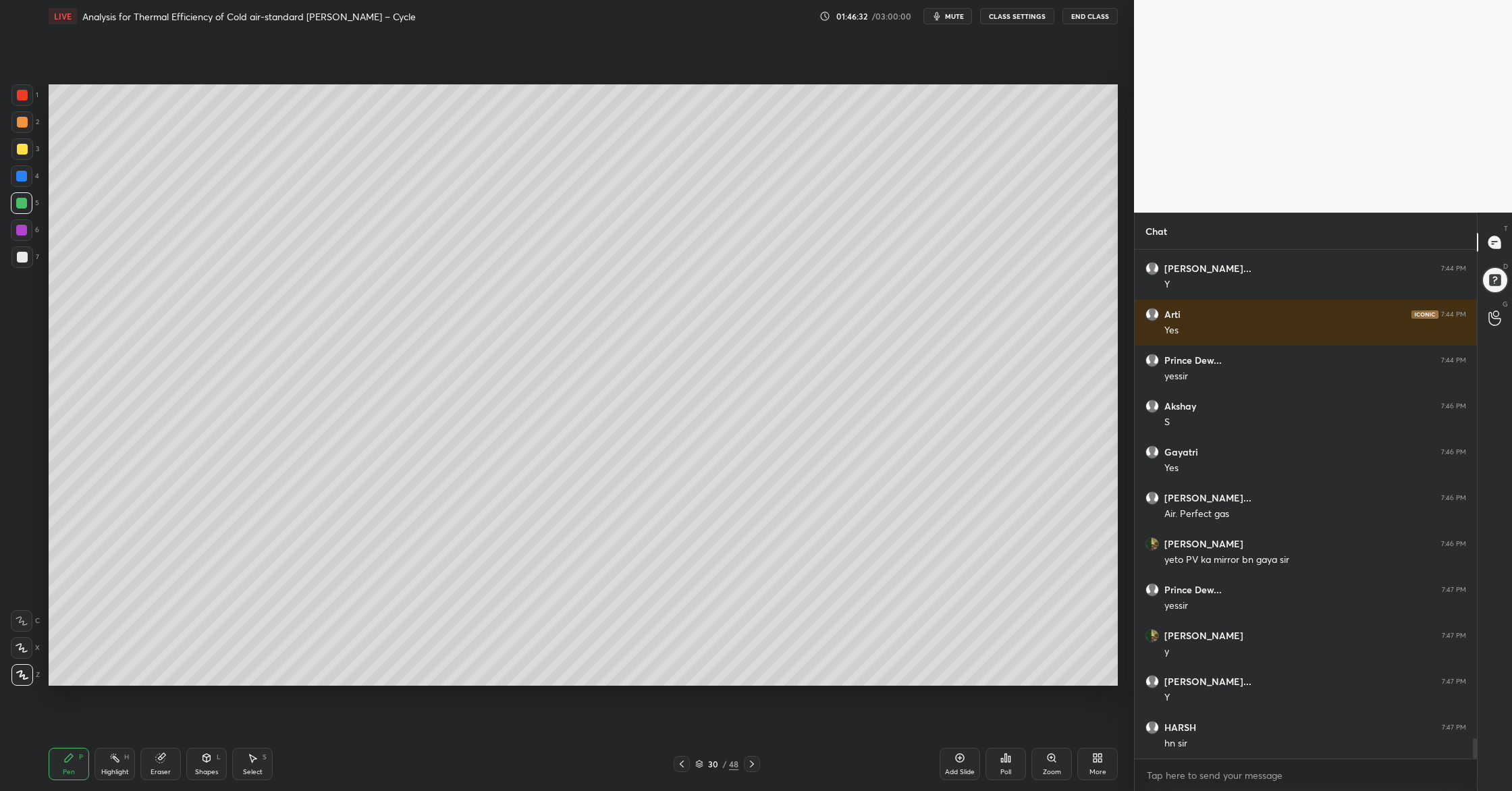
scroll to position [12299, 0]
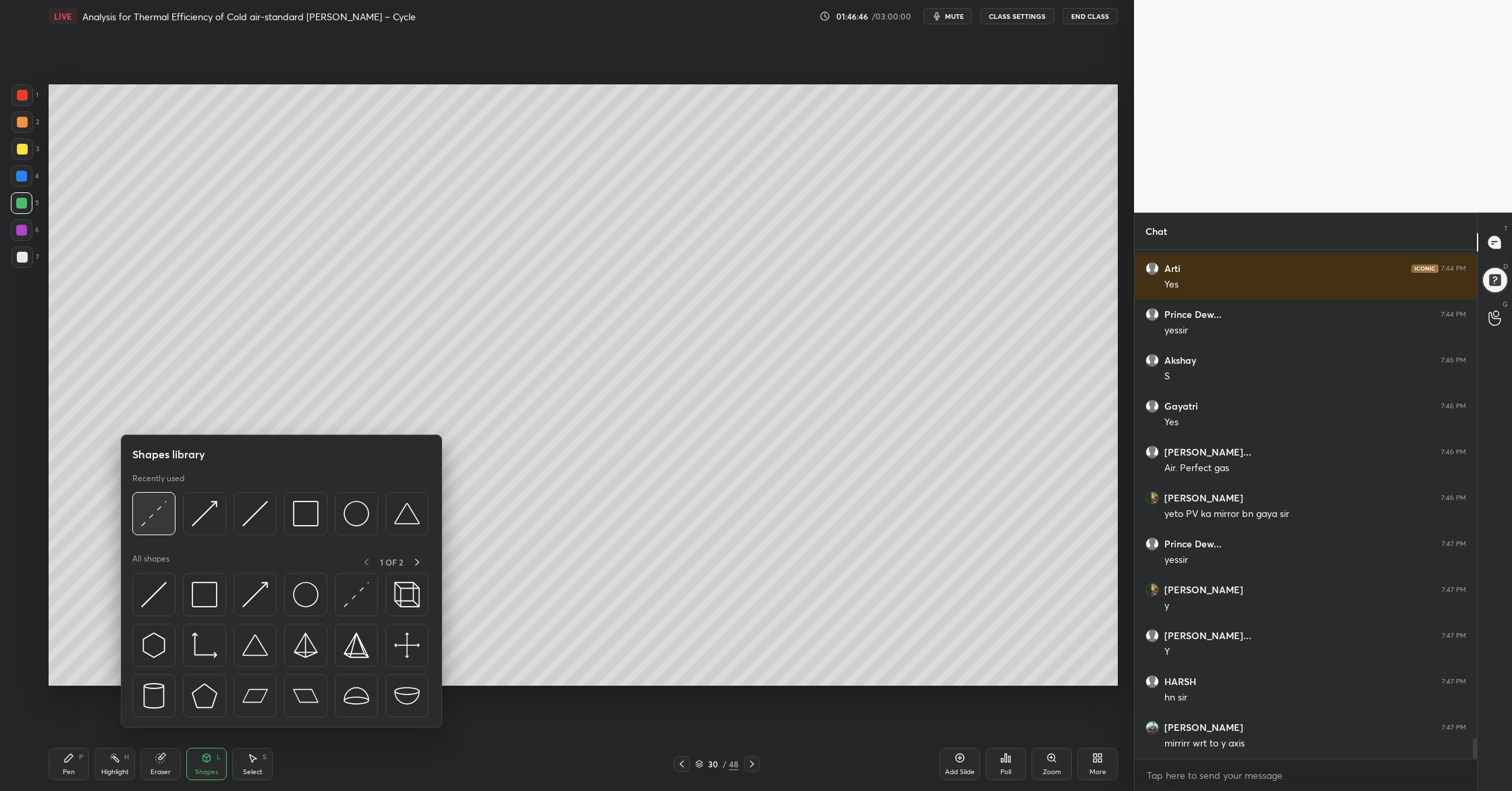
click at [165, 516] on img at bounding box center [154, 513] width 25 height 25
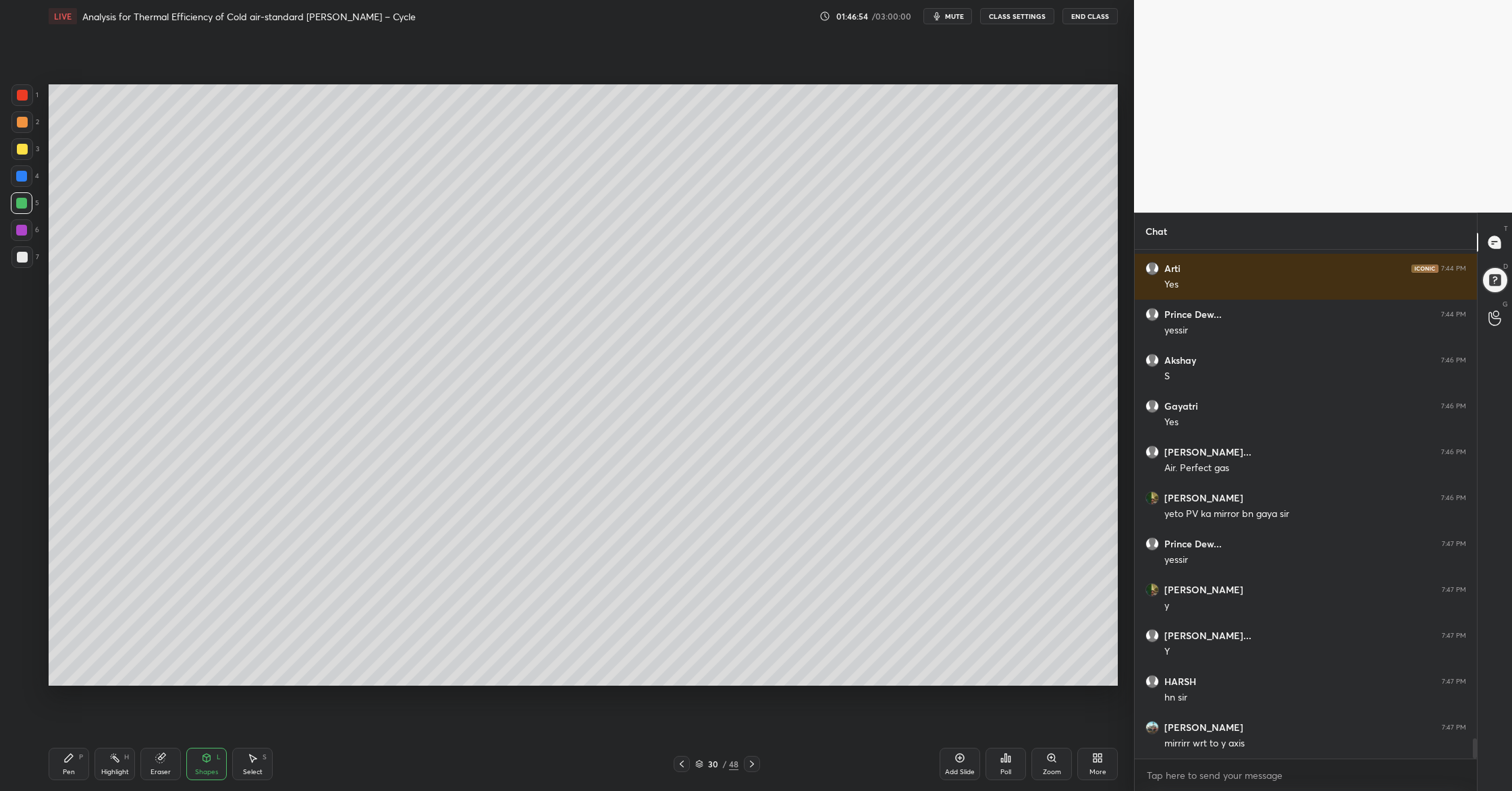
click at [20, 93] on div at bounding box center [22, 95] width 11 height 11
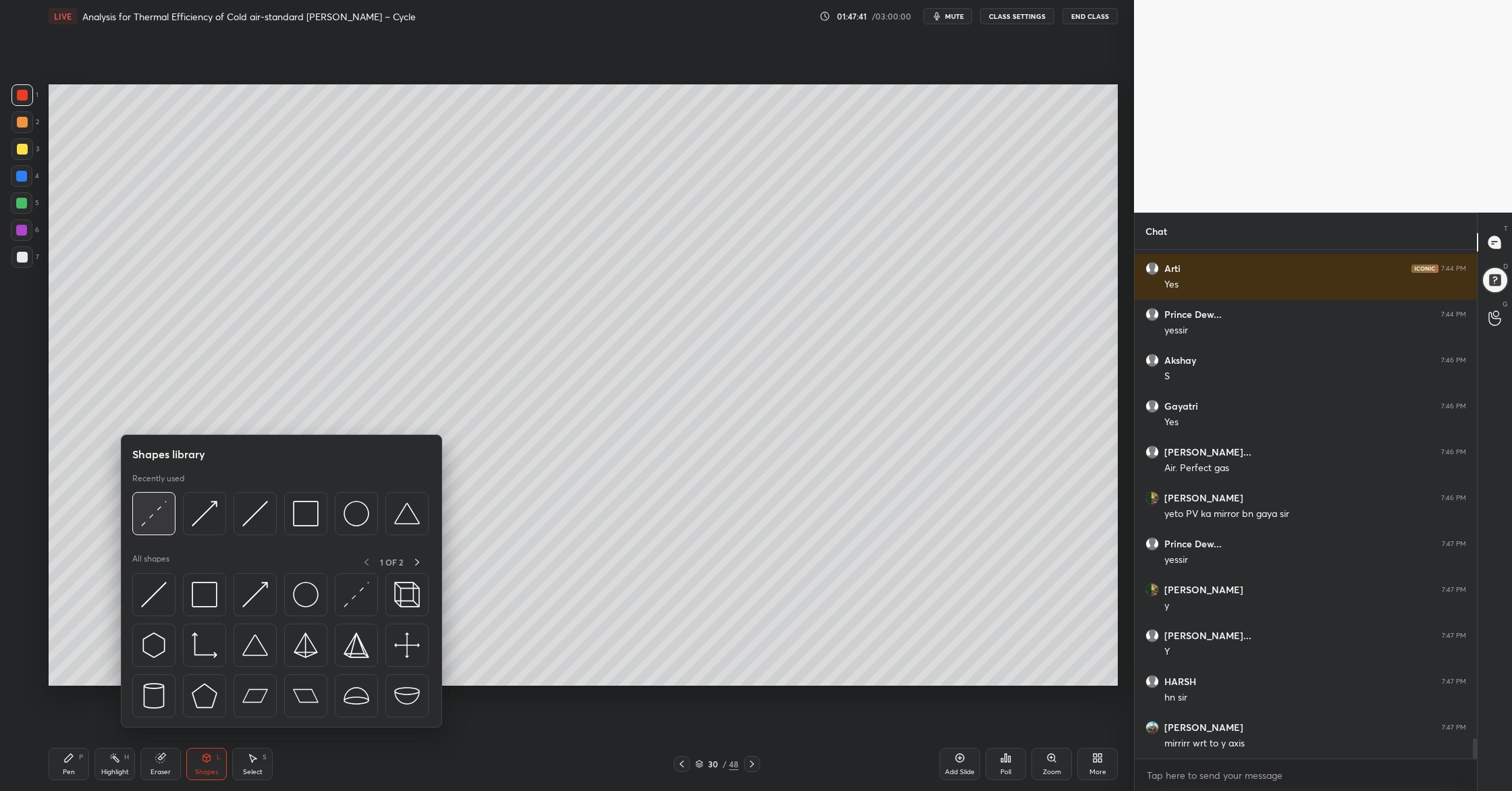
click at [165, 522] on img at bounding box center [154, 513] width 25 height 25
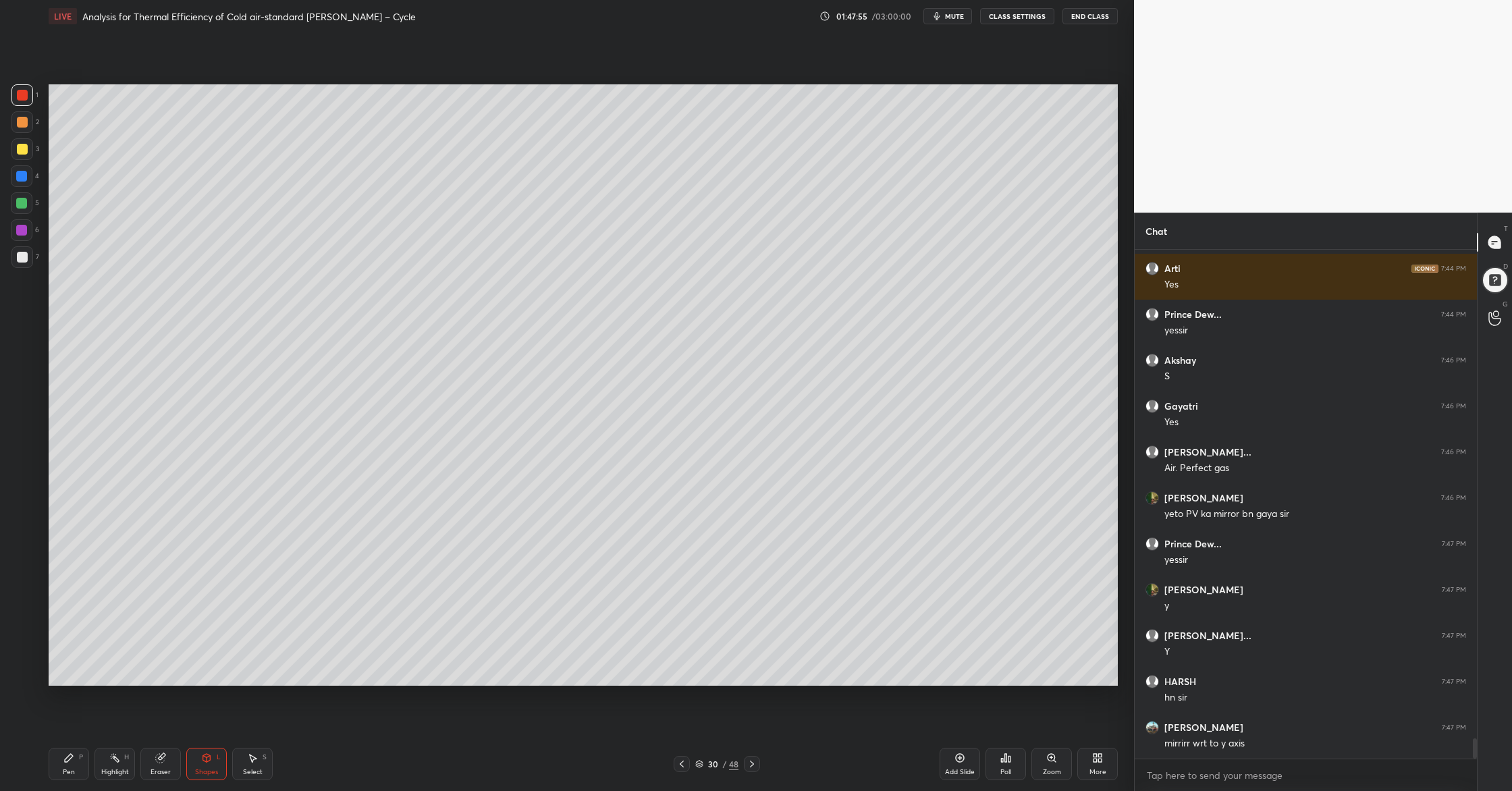
drag, startPoint x: 700, startPoint y: 762, endPoint x: 681, endPoint y: 716, distance: 49.8
click at [698, 642] on div "30 / 48" at bounding box center [717, 763] width 86 height 16
click at [702, 642] on icon at bounding box center [698, 763] width 8 height 8
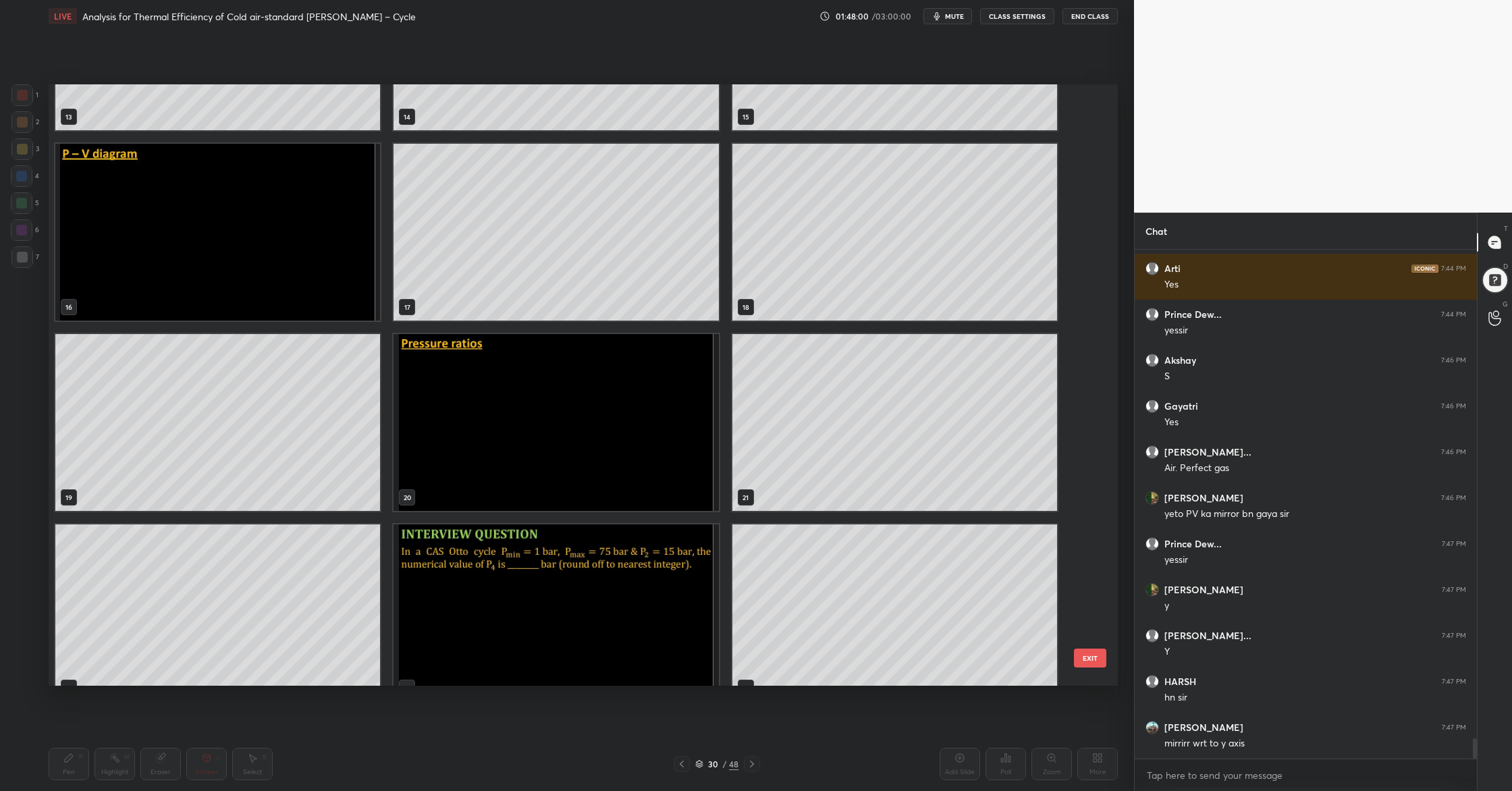
scroll to position [898, 0]
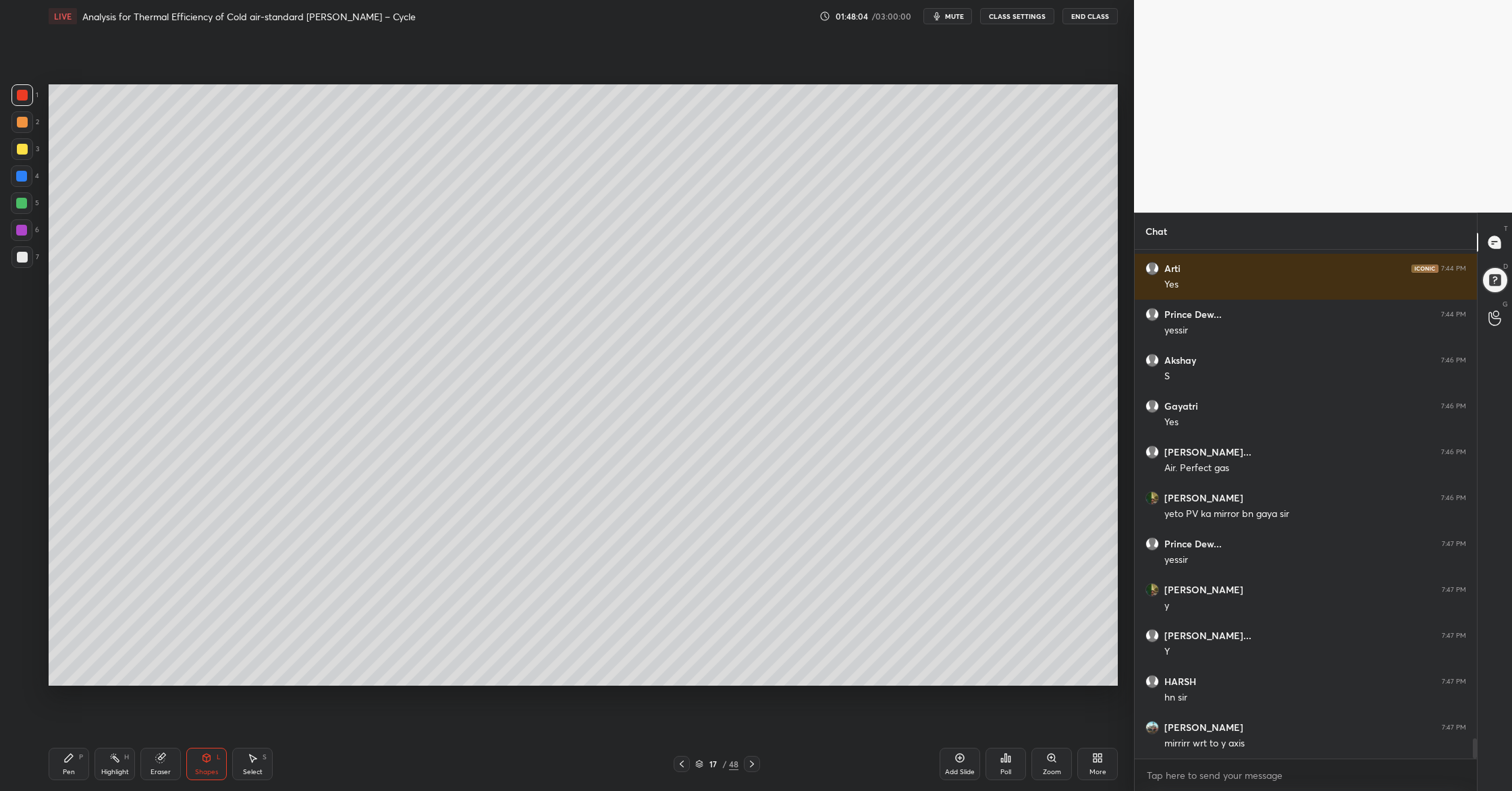
drag, startPoint x: 700, startPoint y: 761, endPoint x: 710, endPoint y: 698, distance: 63.8
click at [703, 642] on div "Pen P Highlight H Eraser Shapes L Select S 17 / 48 Add Slide Poll Zoom More" at bounding box center [583, 764] width 1069 height 54
click at [699, 642] on icon at bounding box center [698, 763] width 8 height 8
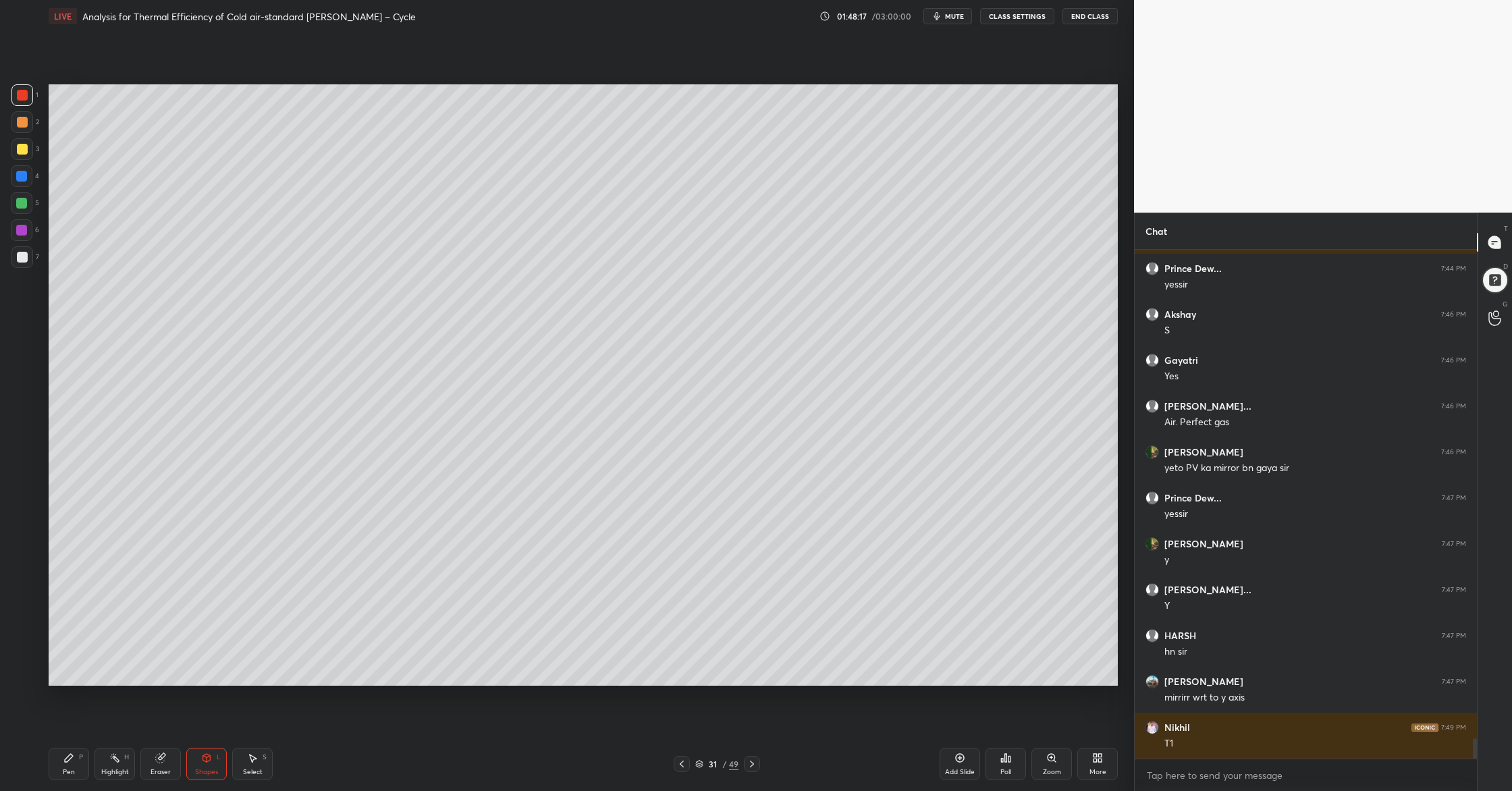
scroll to position [12390, 0]
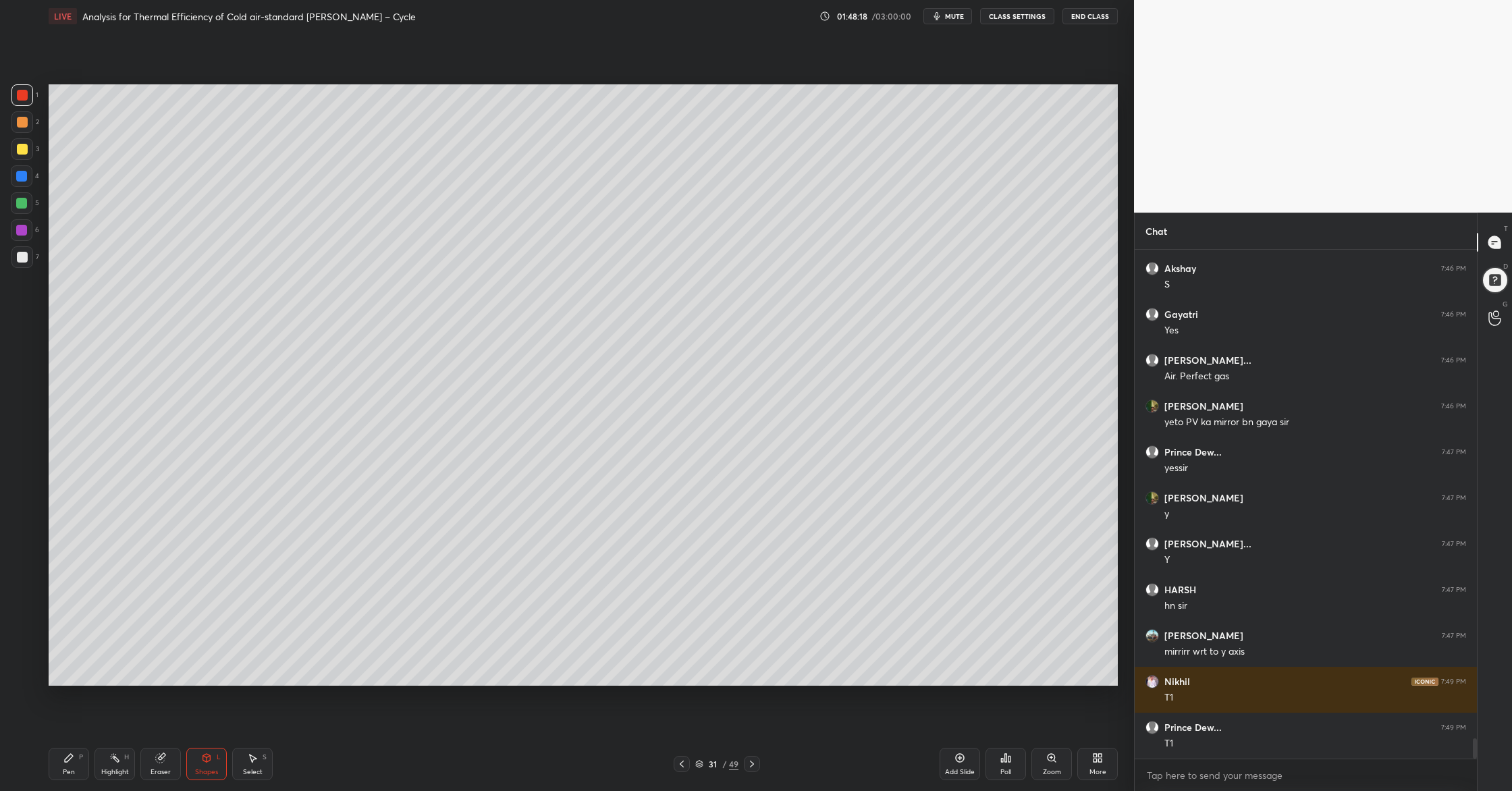
drag, startPoint x: 29, startPoint y: 260, endPoint x: 25, endPoint y: 250, distance: 10.8
click at [26, 259] on div at bounding box center [22, 257] width 22 height 22
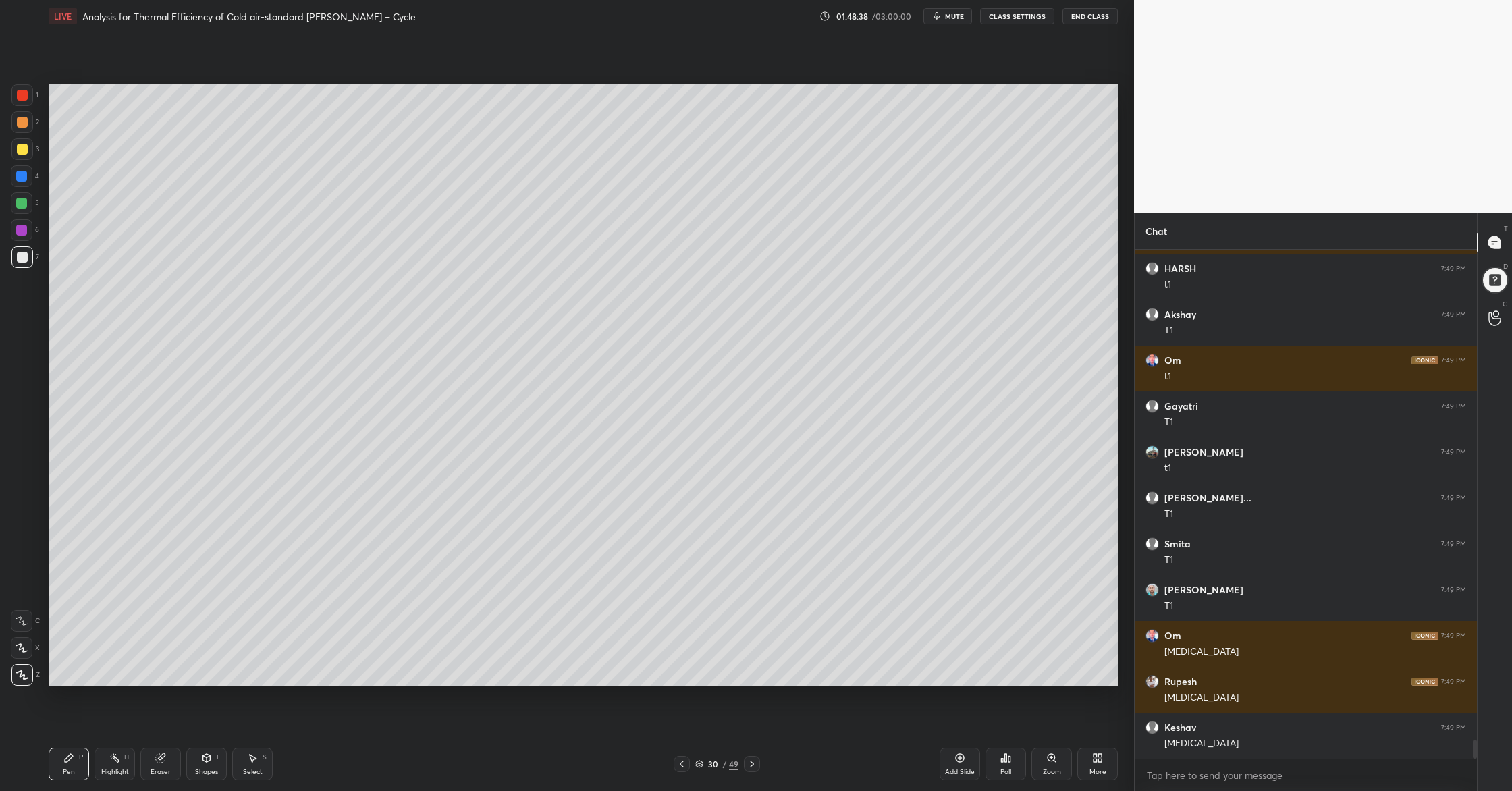
scroll to position [12987, 0]
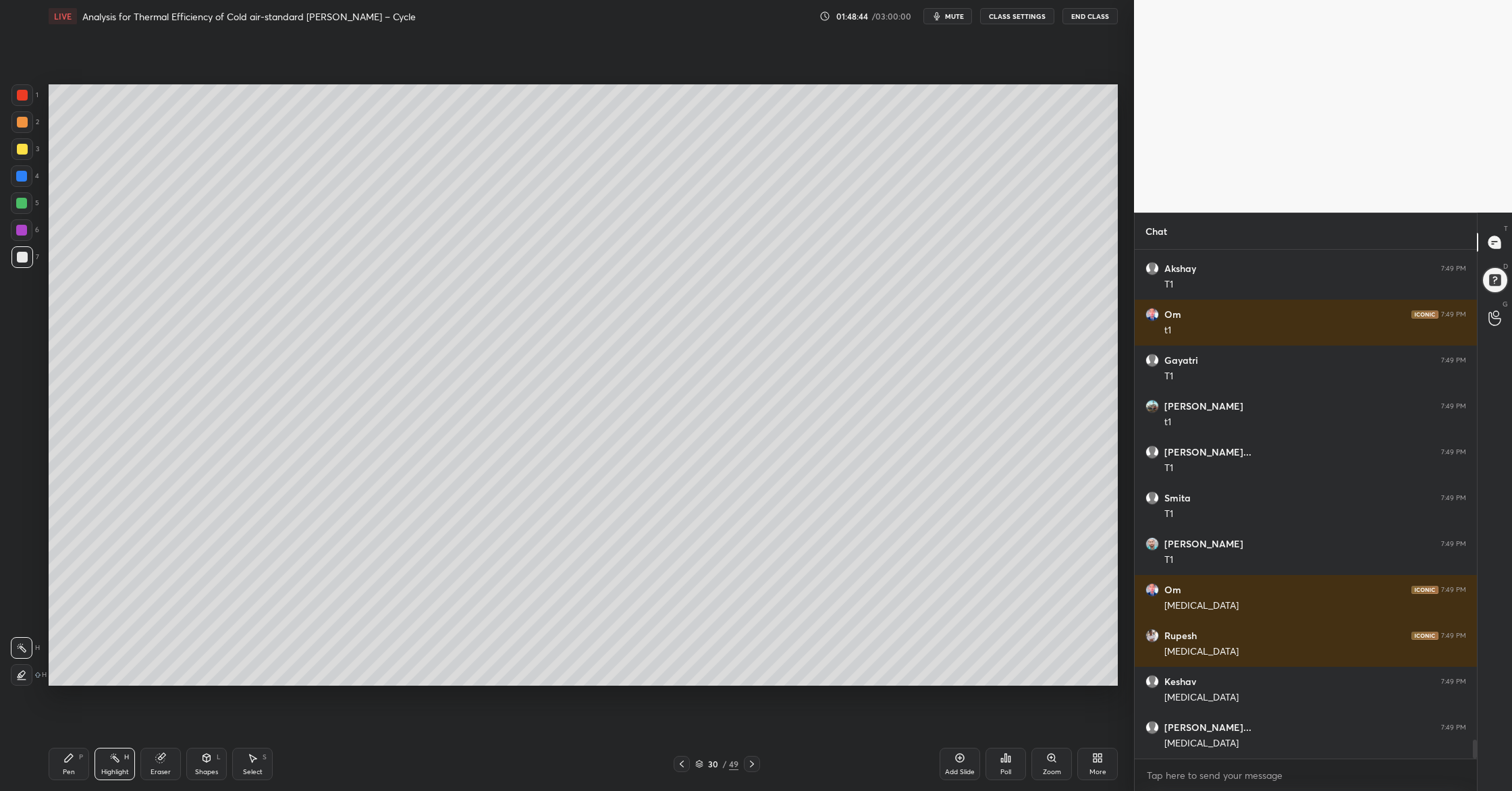
click at [19, 122] on div at bounding box center [22, 122] width 11 height 11
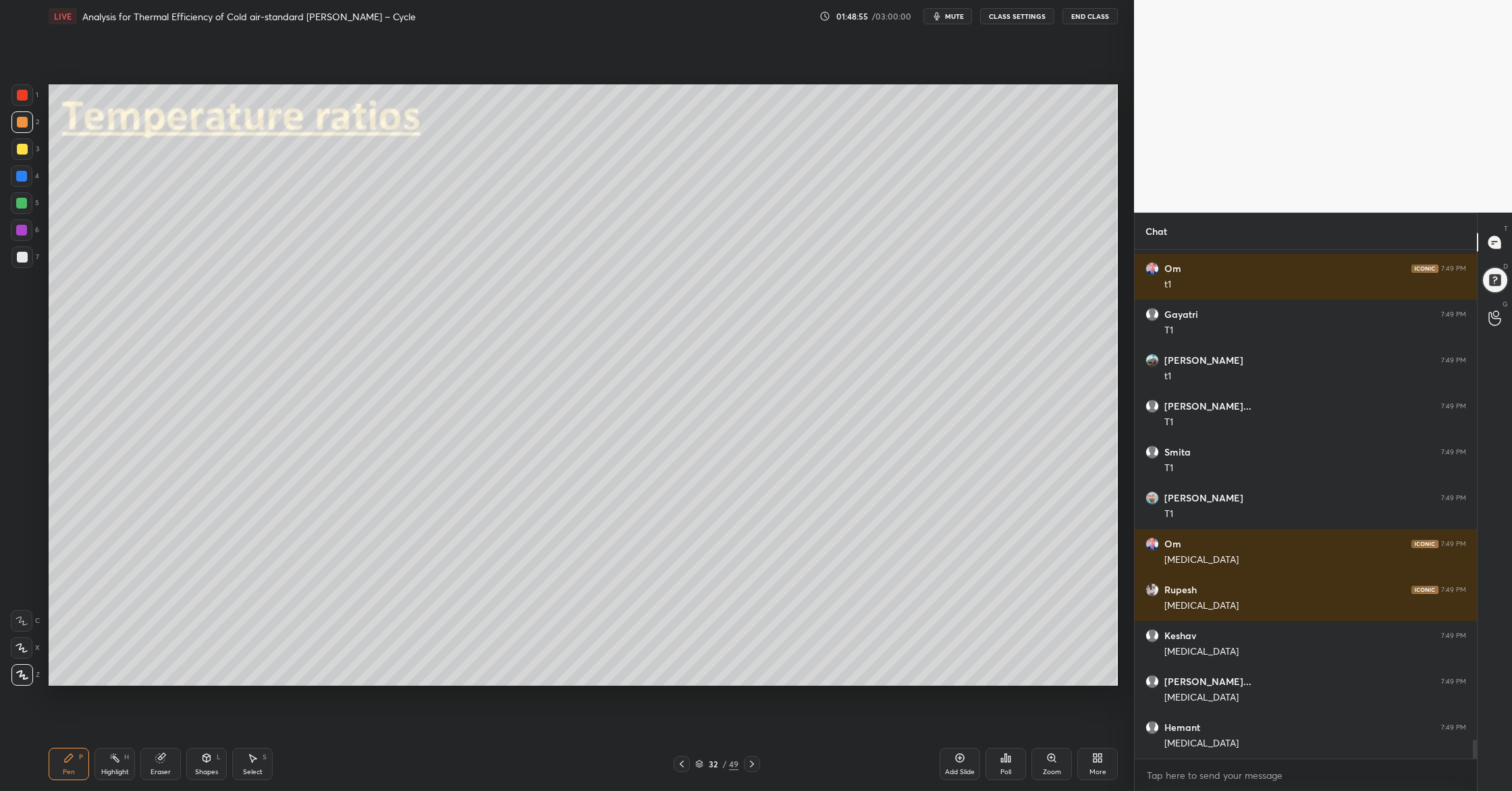
click at [23, 131] on div at bounding box center [22, 122] width 22 height 22
click at [26, 200] on div at bounding box center [21, 203] width 22 height 22
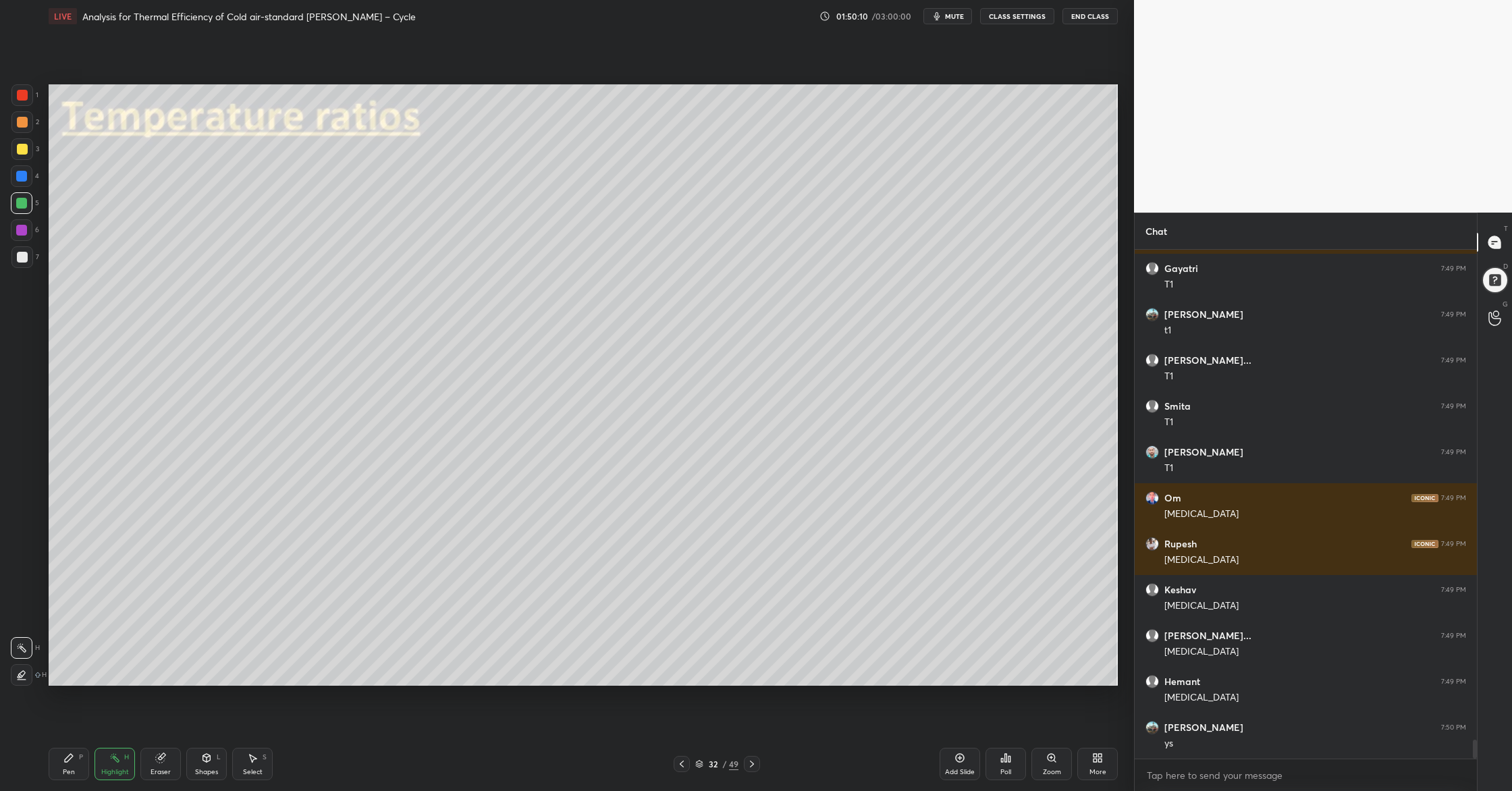
click at [23, 148] on div at bounding box center [22, 148] width 11 height 11
drag, startPoint x: 25, startPoint y: 259, endPoint x: 23, endPoint y: 266, distance: 7.3
click at [23, 260] on div at bounding box center [22, 257] width 11 height 11
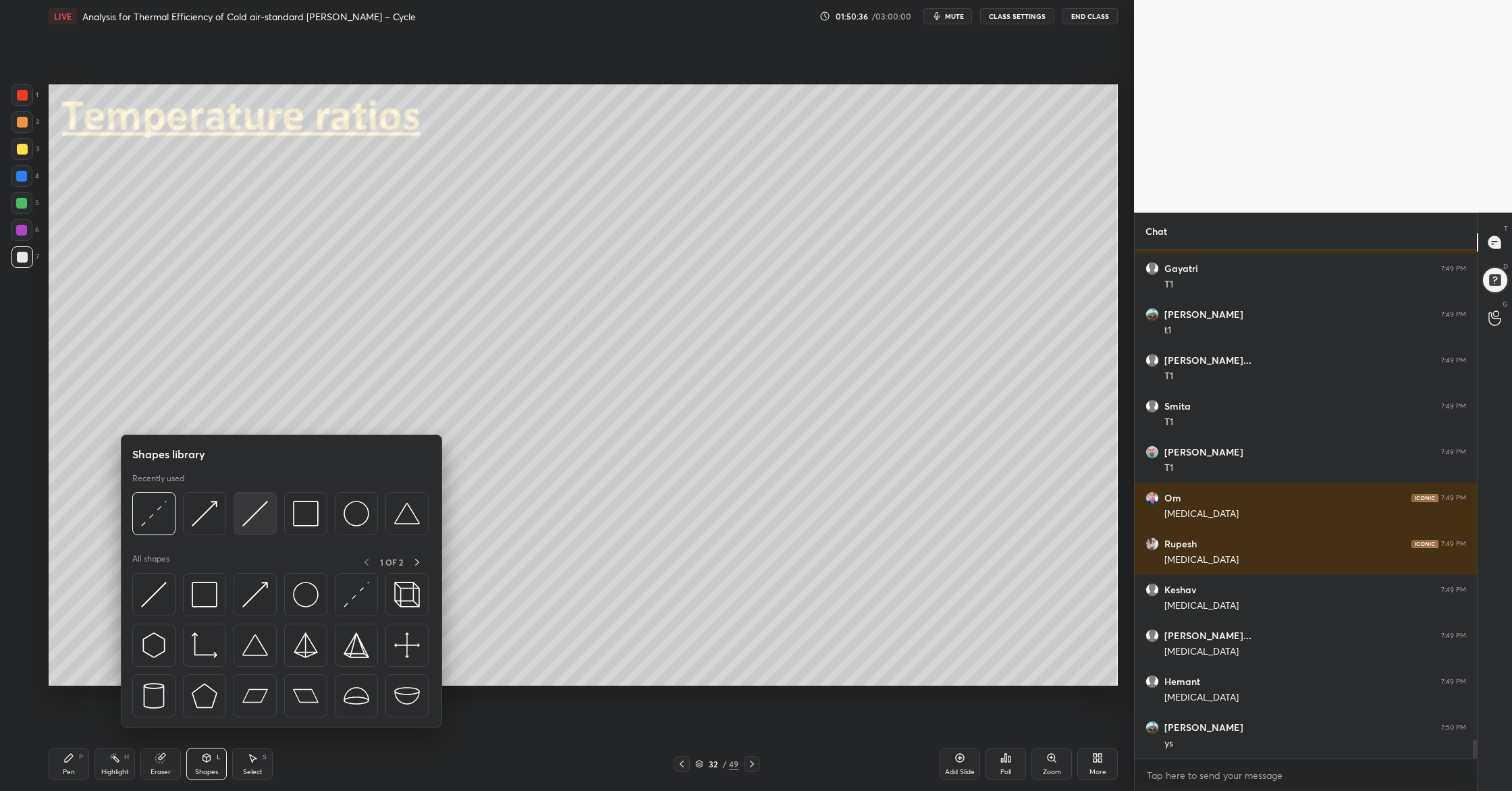
click at [259, 525] on img at bounding box center [255, 513] width 25 height 25
click at [159, 529] on div at bounding box center [153, 513] width 43 height 43
click at [156, 522] on img at bounding box center [154, 513] width 25 height 25
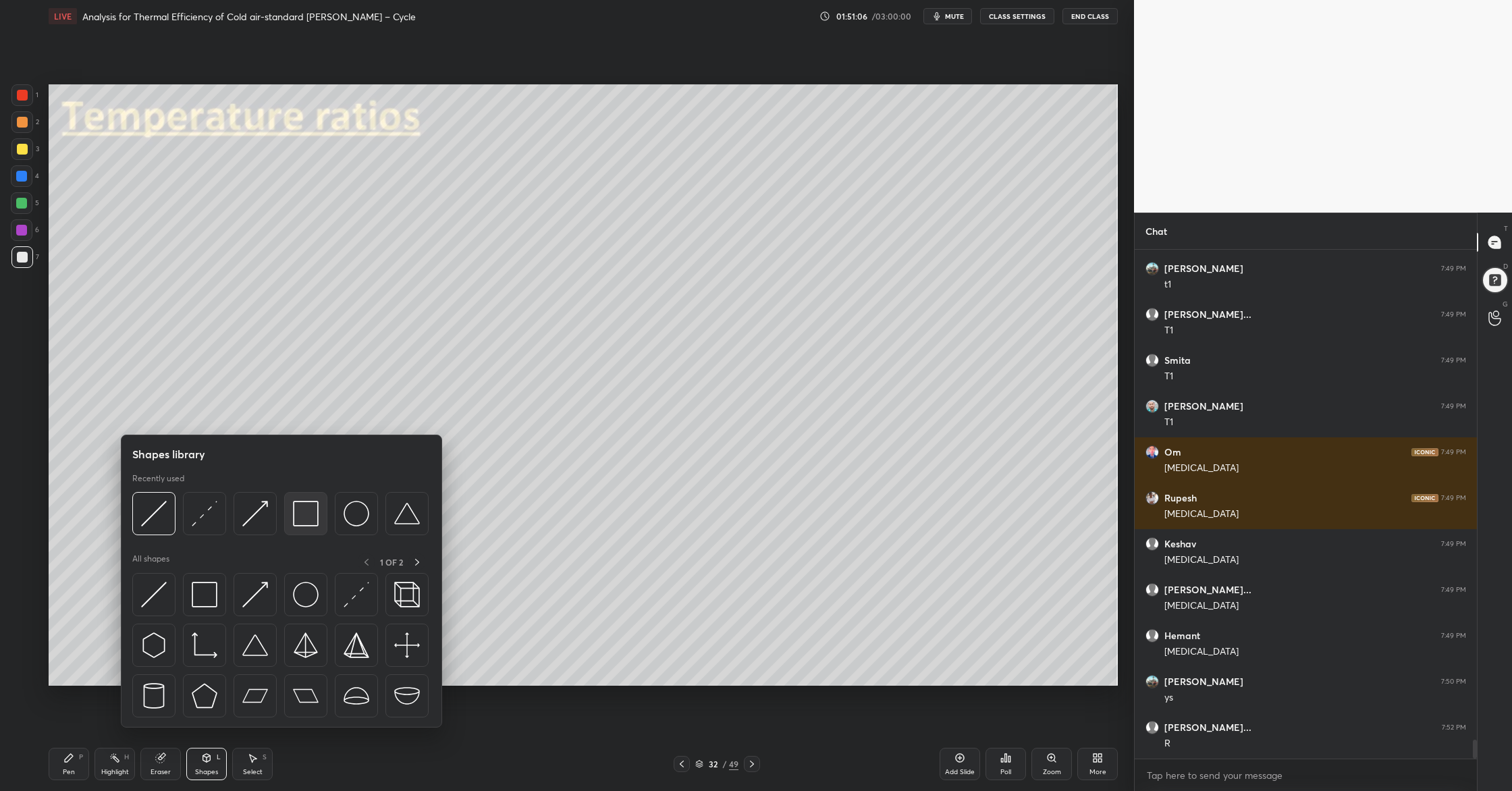
click at [307, 527] on div at bounding box center [305, 513] width 43 height 43
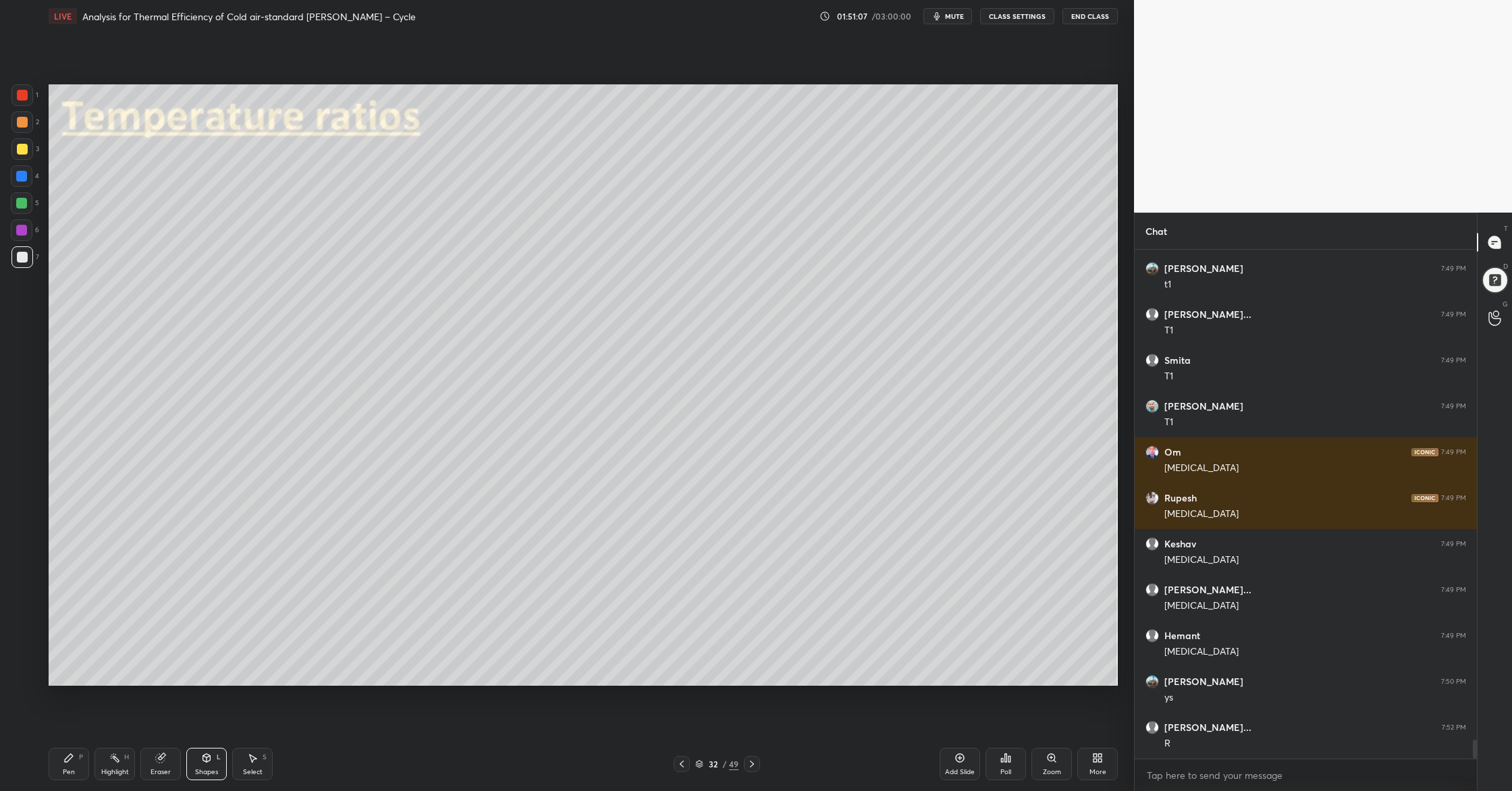
drag, startPoint x: 11, startPoint y: 119, endPoint x: 22, endPoint y: 172, distance: 54.1
click at [11, 123] on div at bounding box center [22, 122] width 22 height 22
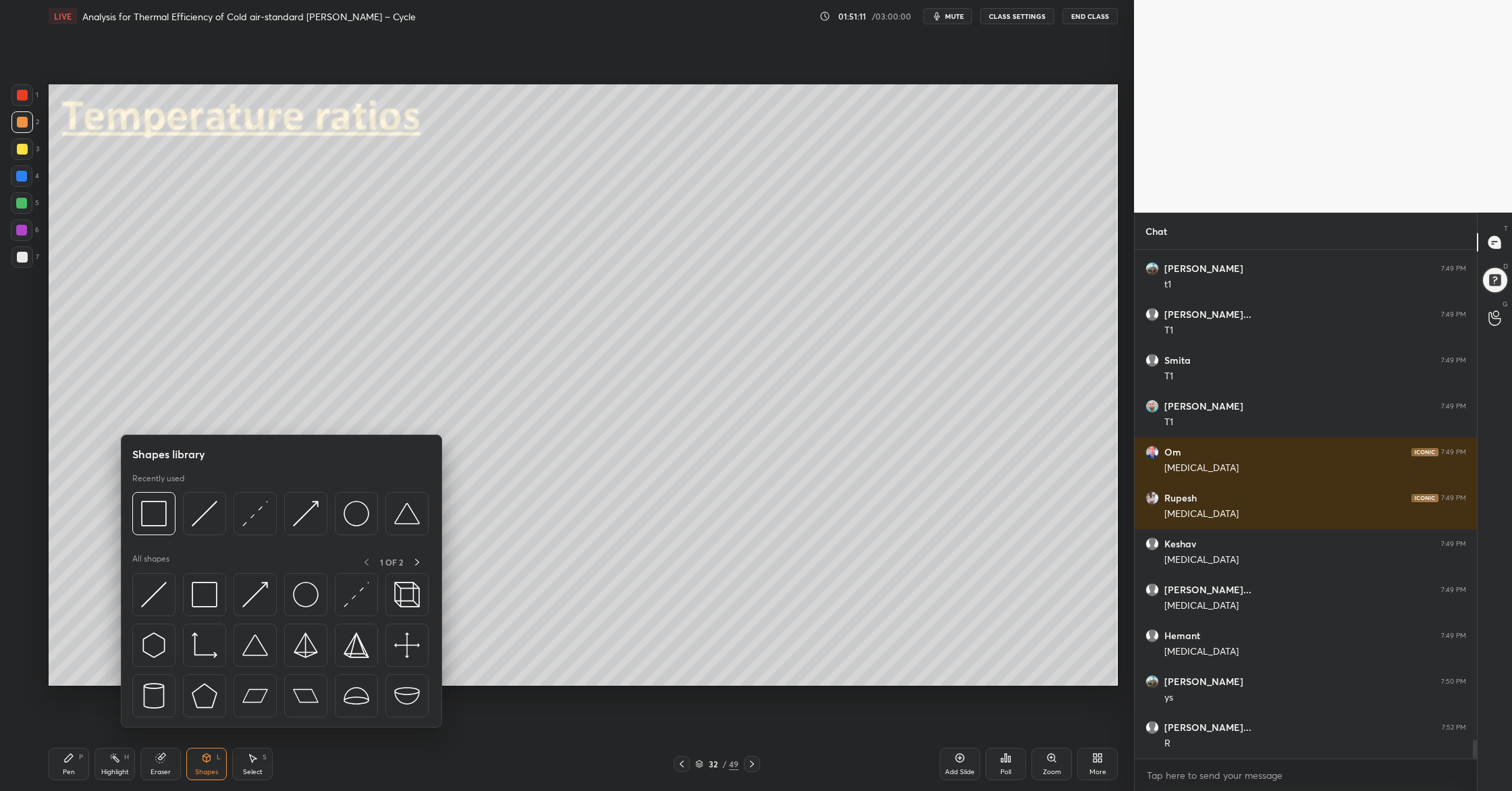
click at [312, 537] on div at bounding box center [280, 517] width 296 height 51
click at [307, 523] on img at bounding box center [305, 513] width 25 height 25
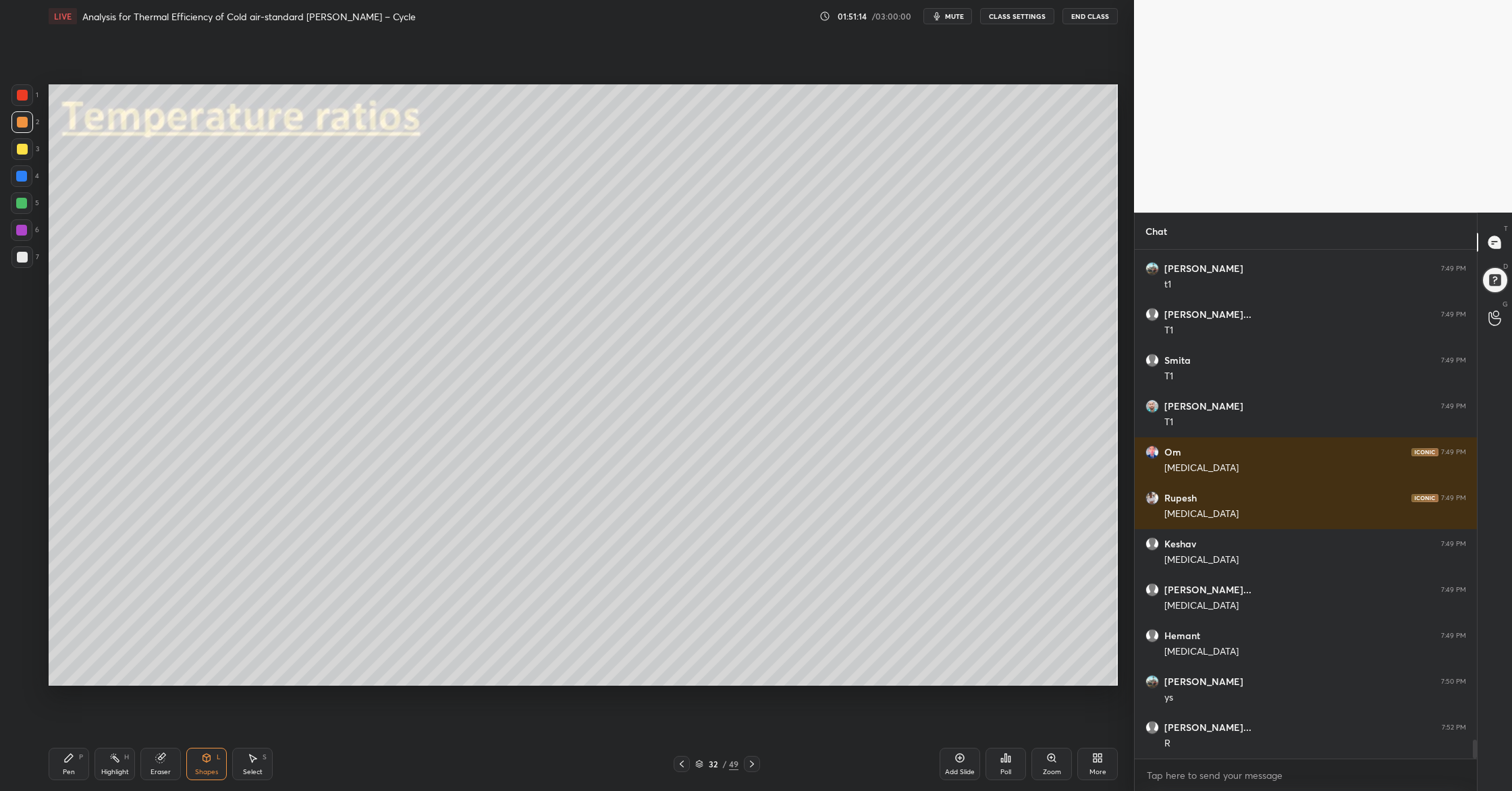
drag, startPoint x: 25, startPoint y: 260, endPoint x: 32, endPoint y: 268, distance: 10.6
click at [24, 262] on div at bounding box center [22, 257] width 11 height 11
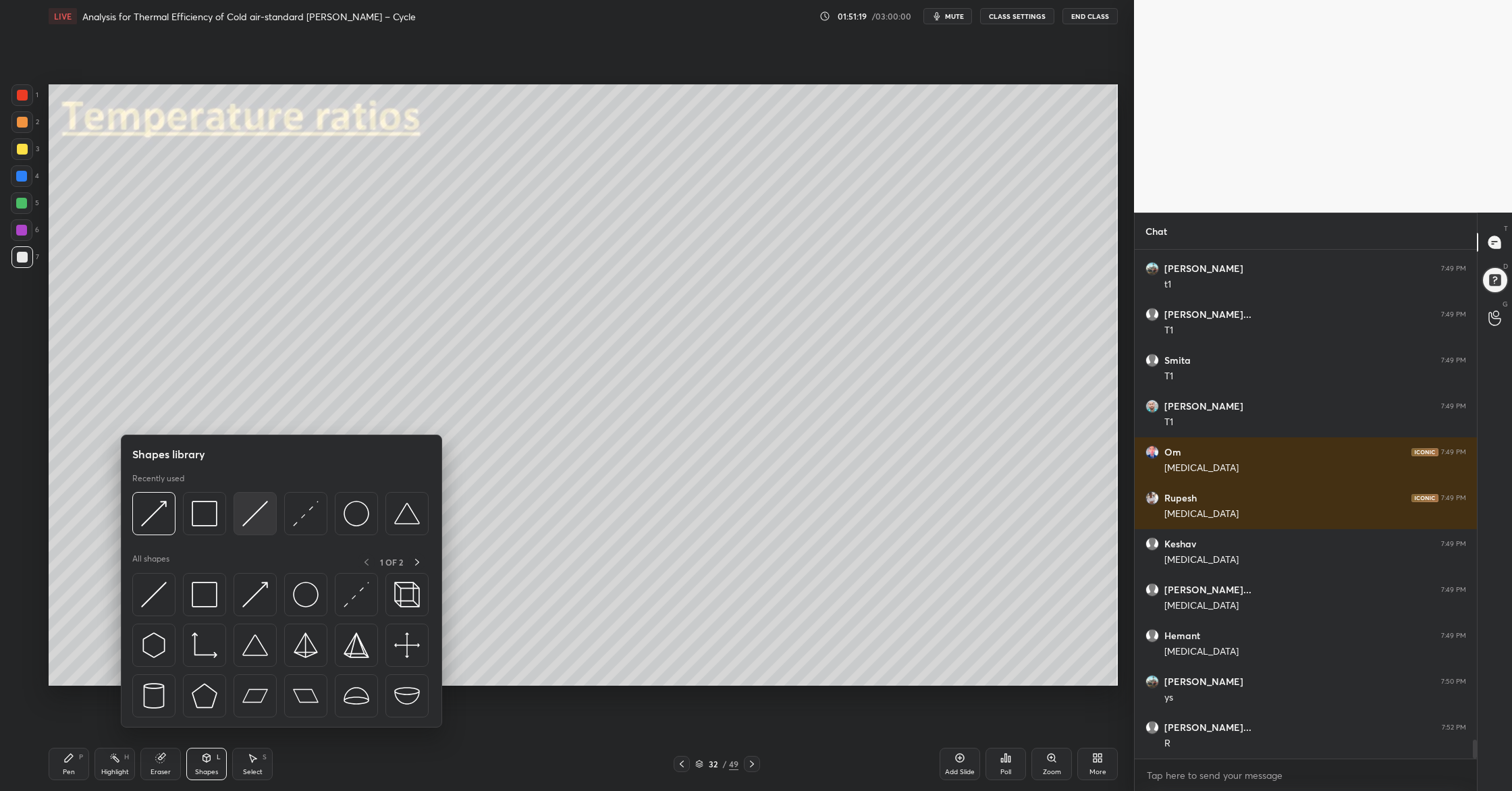
click at [250, 526] on img at bounding box center [255, 513] width 25 height 25
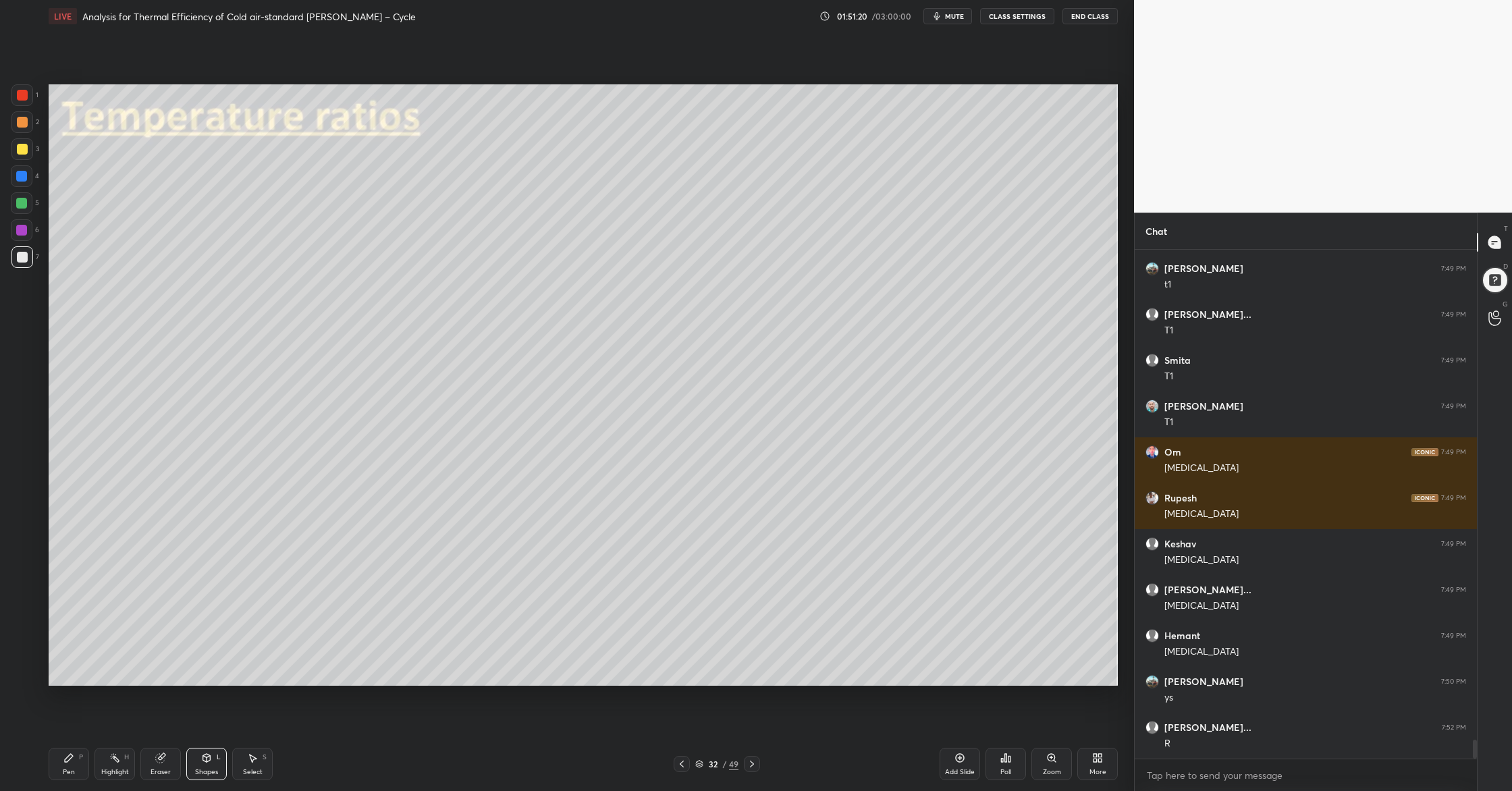
click at [20, 127] on div at bounding box center [22, 122] width 22 height 22
click at [26, 133] on div "2" at bounding box center [25, 125] width 28 height 27
click at [18, 148] on div at bounding box center [22, 148] width 11 height 11
click at [33, 156] on div "3" at bounding box center [25, 149] width 28 height 22
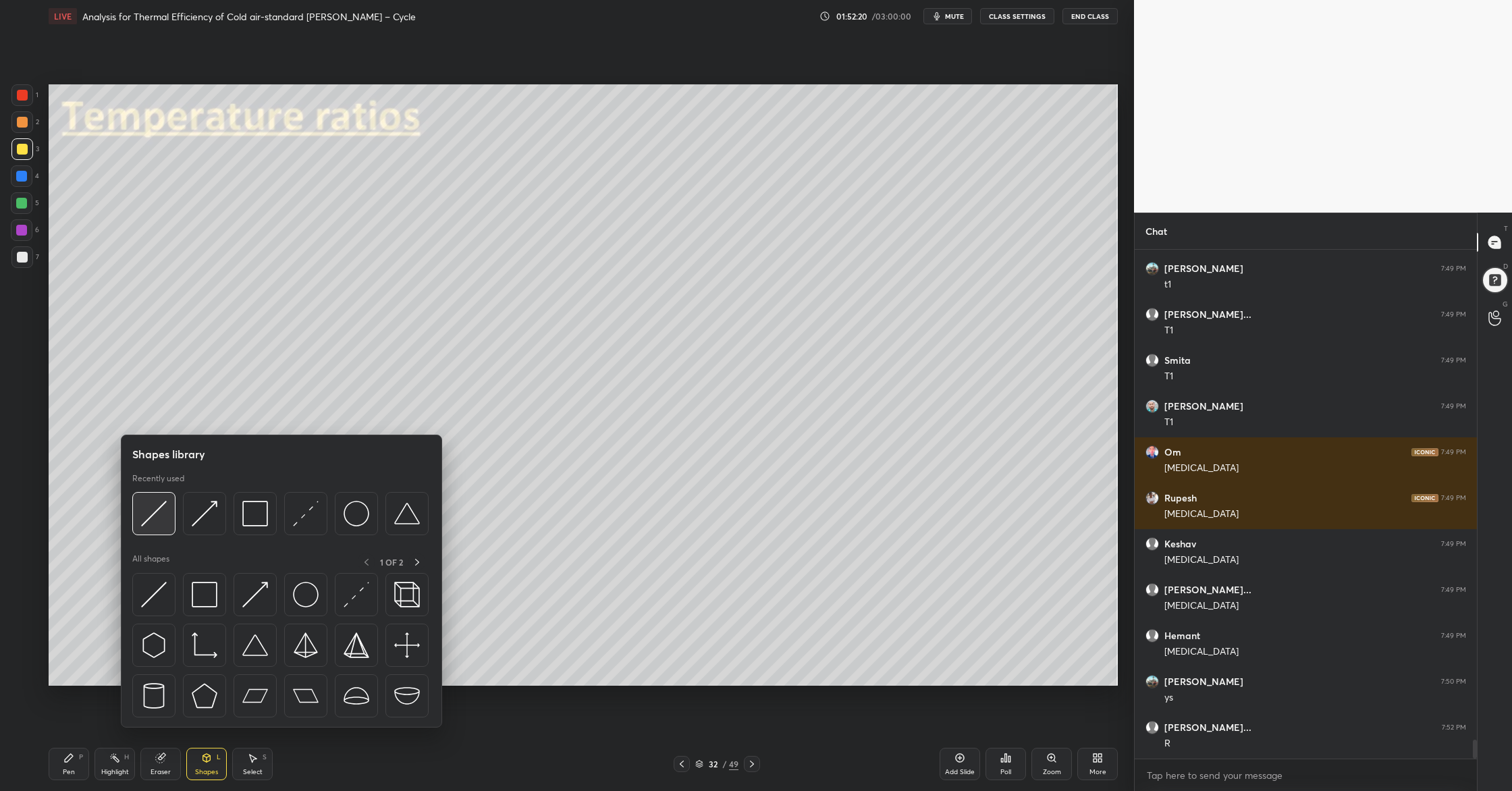
click at [156, 522] on img at bounding box center [154, 513] width 25 height 25
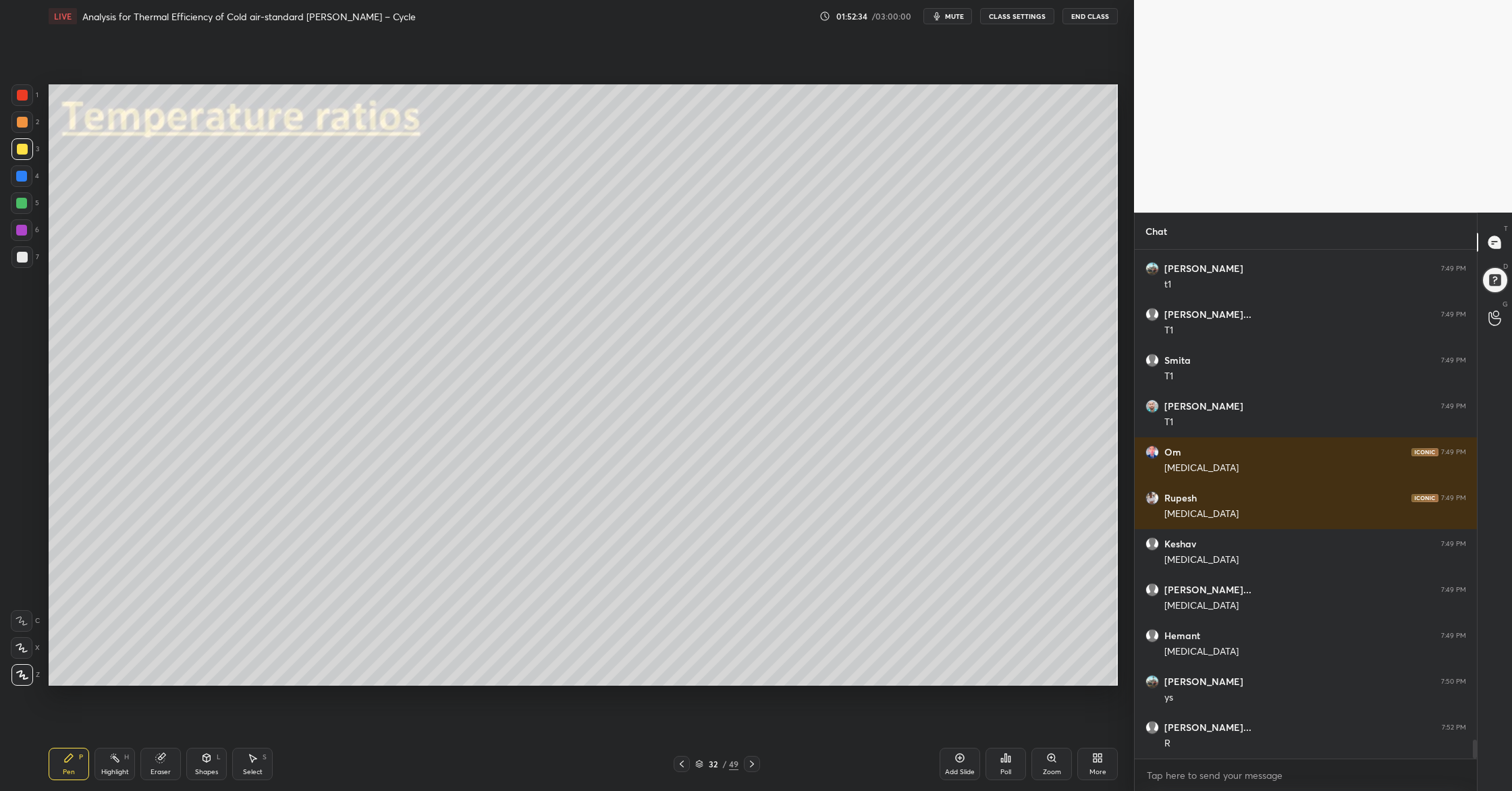
click at [21, 257] on div at bounding box center [22, 257] width 11 height 11
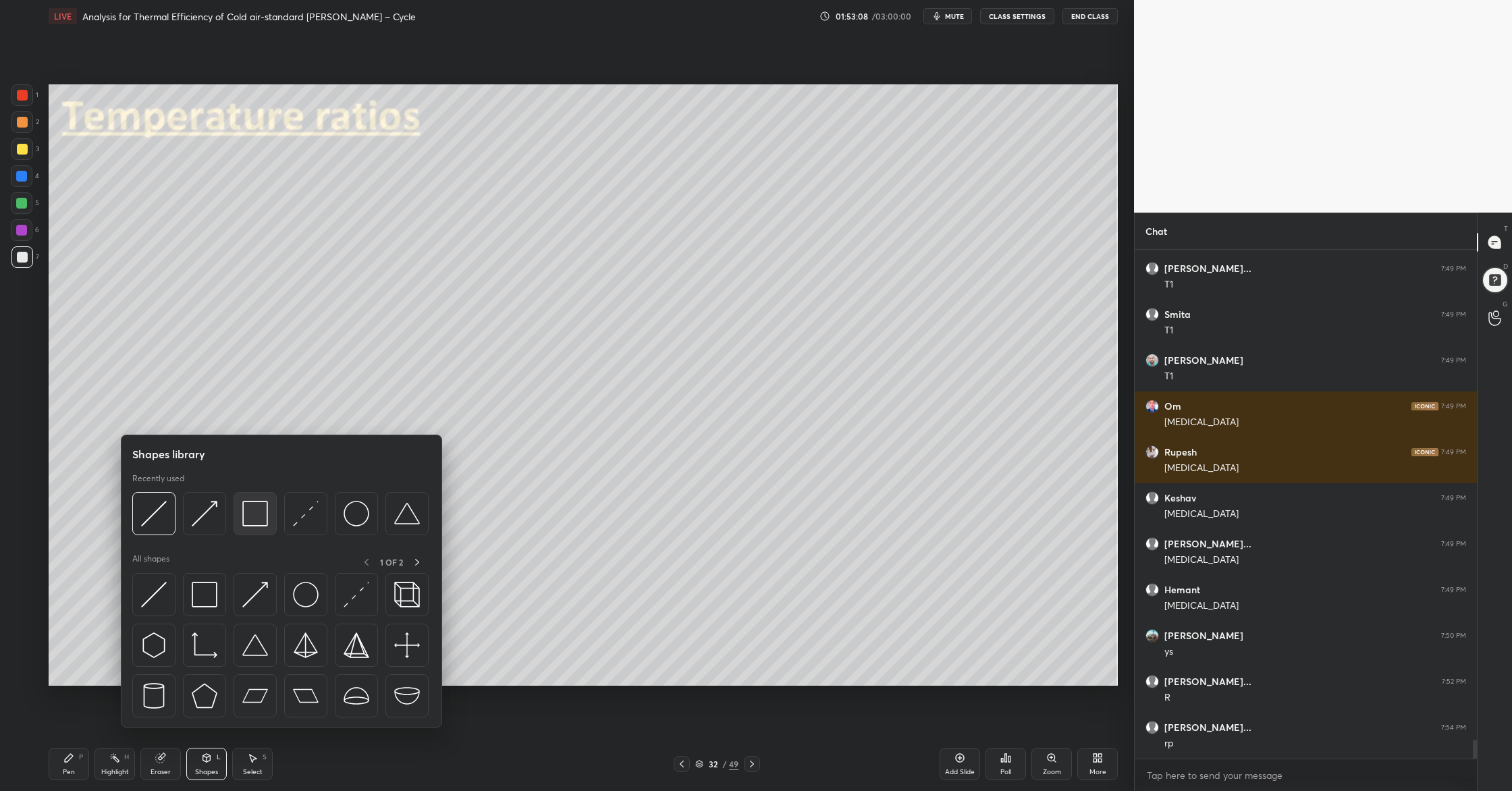
click at [259, 519] on img at bounding box center [255, 513] width 25 height 25
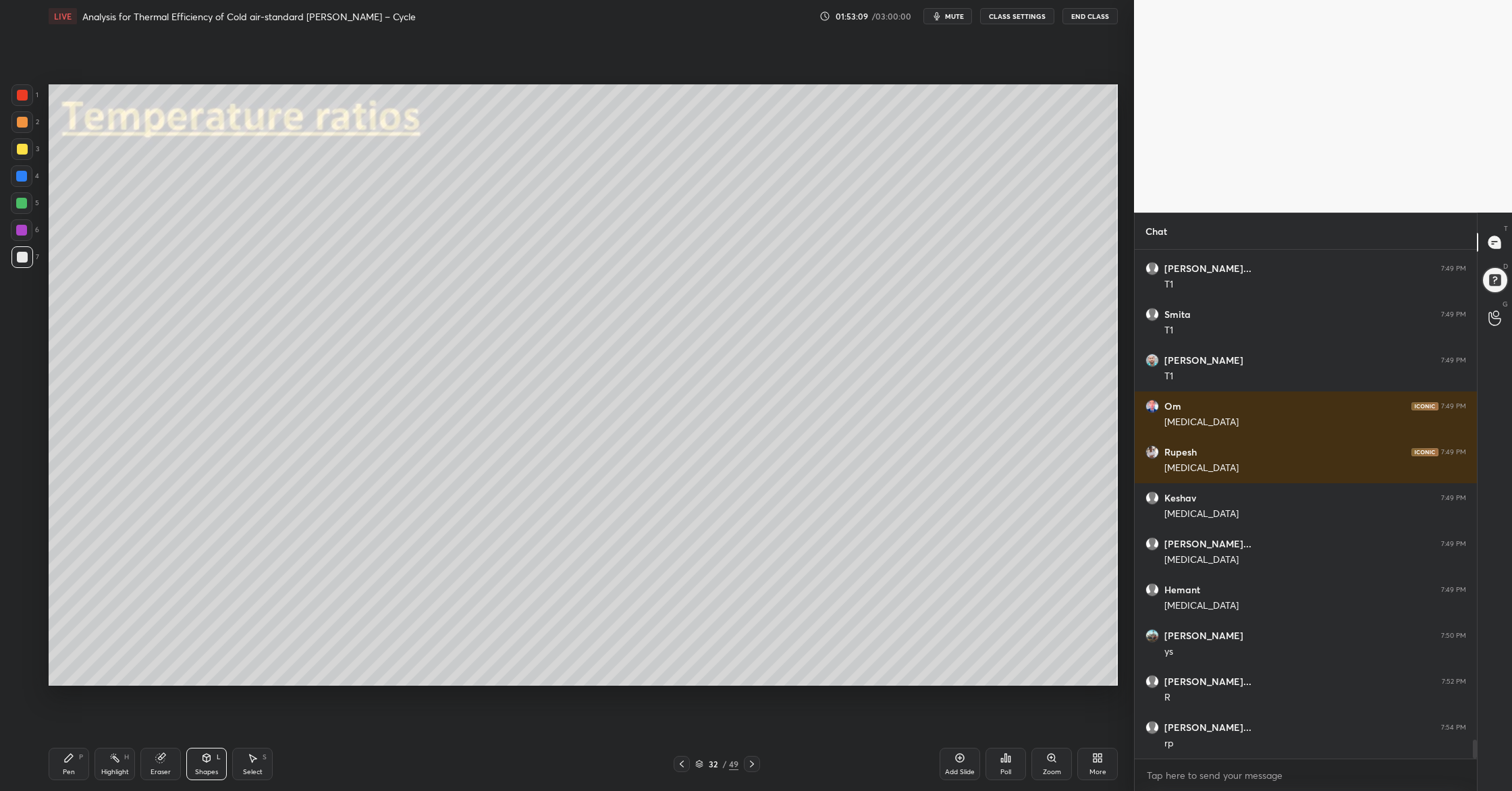
drag, startPoint x: 25, startPoint y: 124, endPoint x: 28, endPoint y: 135, distance: 11.4
click at [24, 128] on div at bounding box center [22, 122] width 22 height 22
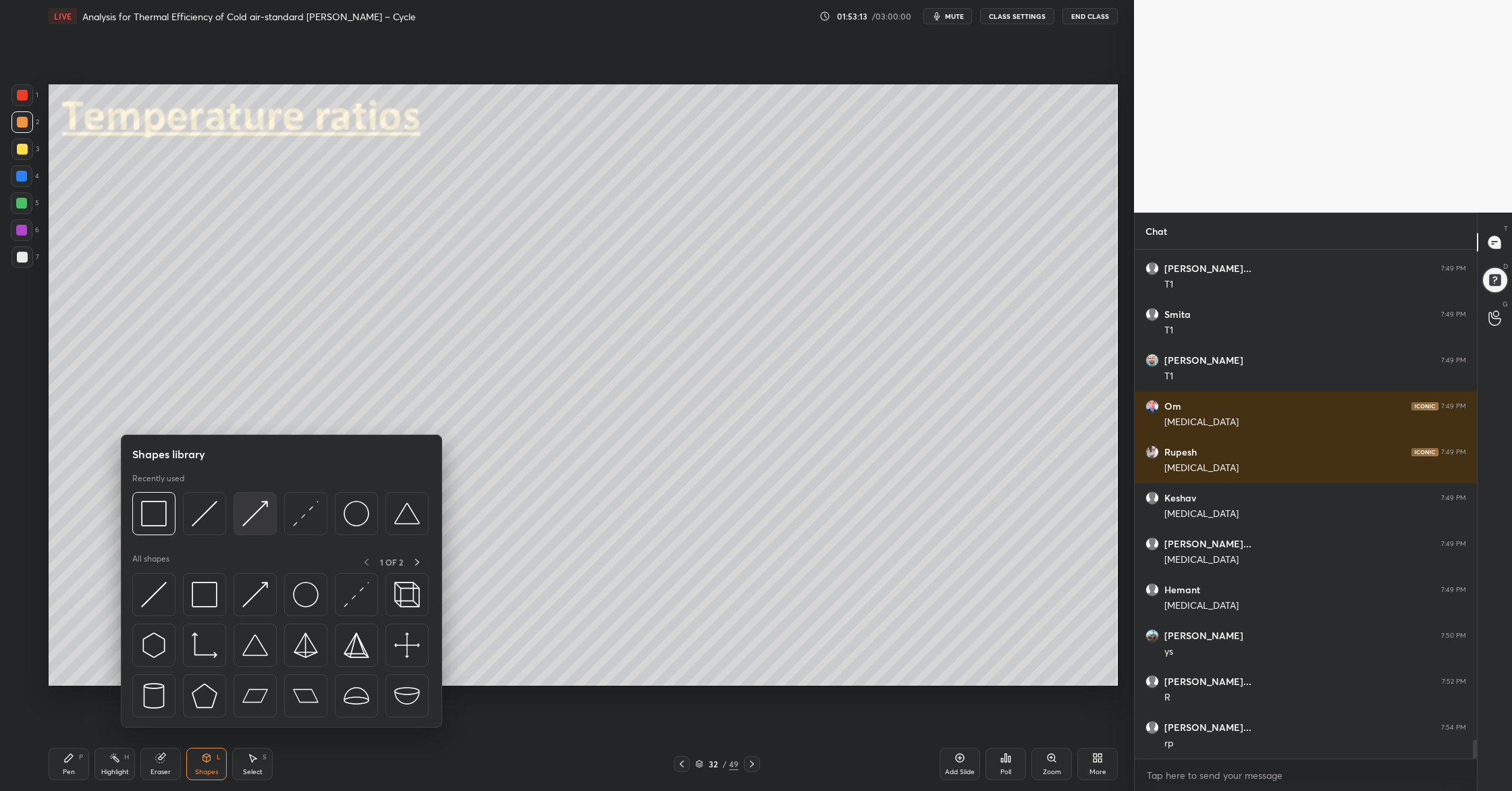
click at [255, 527] on div at bounding box center [254, 513] width 43 height 43
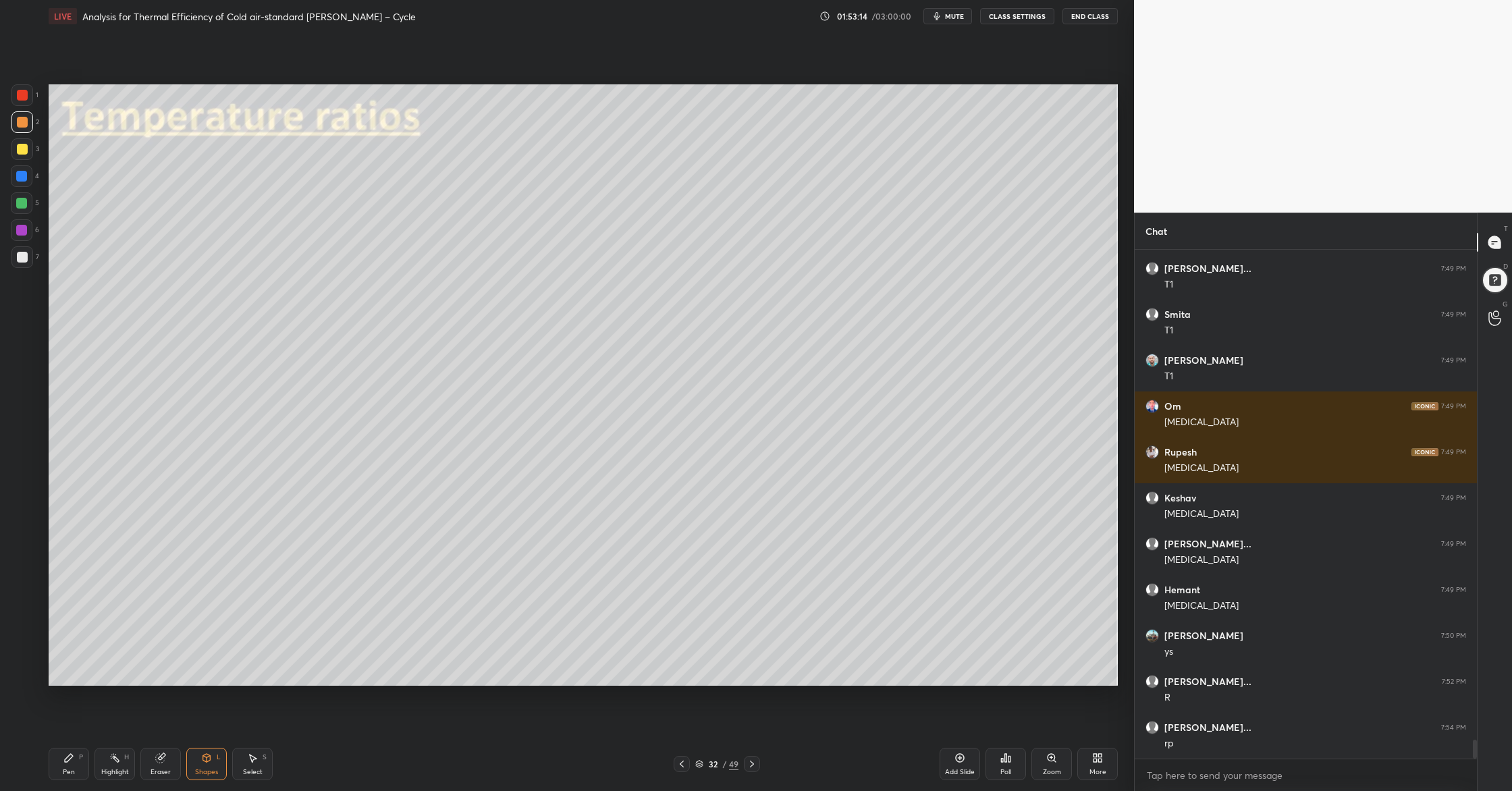
click at [22, 262] on div at bounding box center [22, 257] width 22 height 22
click at [23, 124] on div at bounding box center [22, 122] width 11 height 11
click at [25, 255] on div at bounding box center [22, 257] width 11 height 11
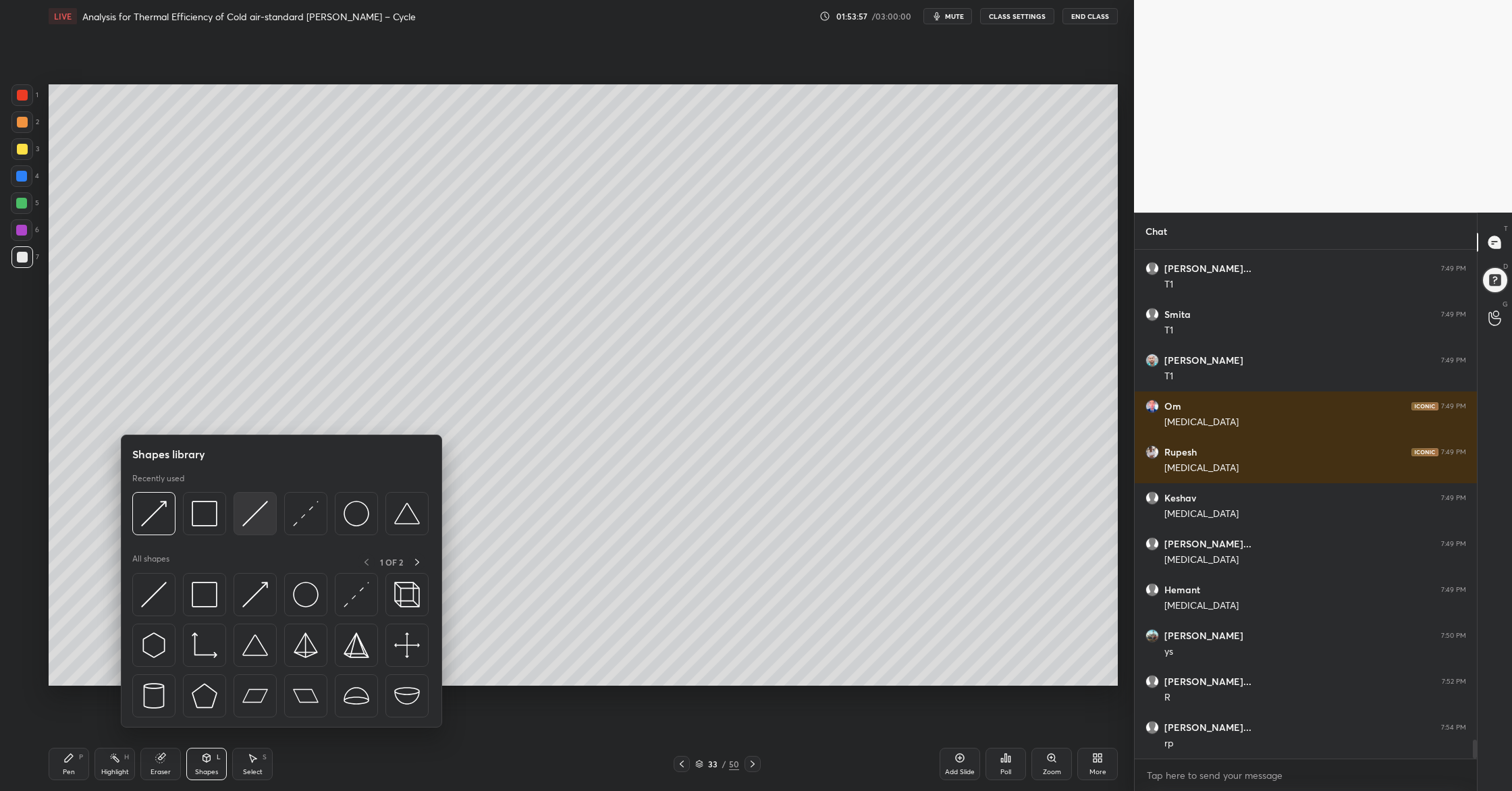
click at [247, 525] on img at bounding box center [255, 513] width 25 height 25
click at [158, 527] on div at bounding box center [153, 513] width 43 height 43
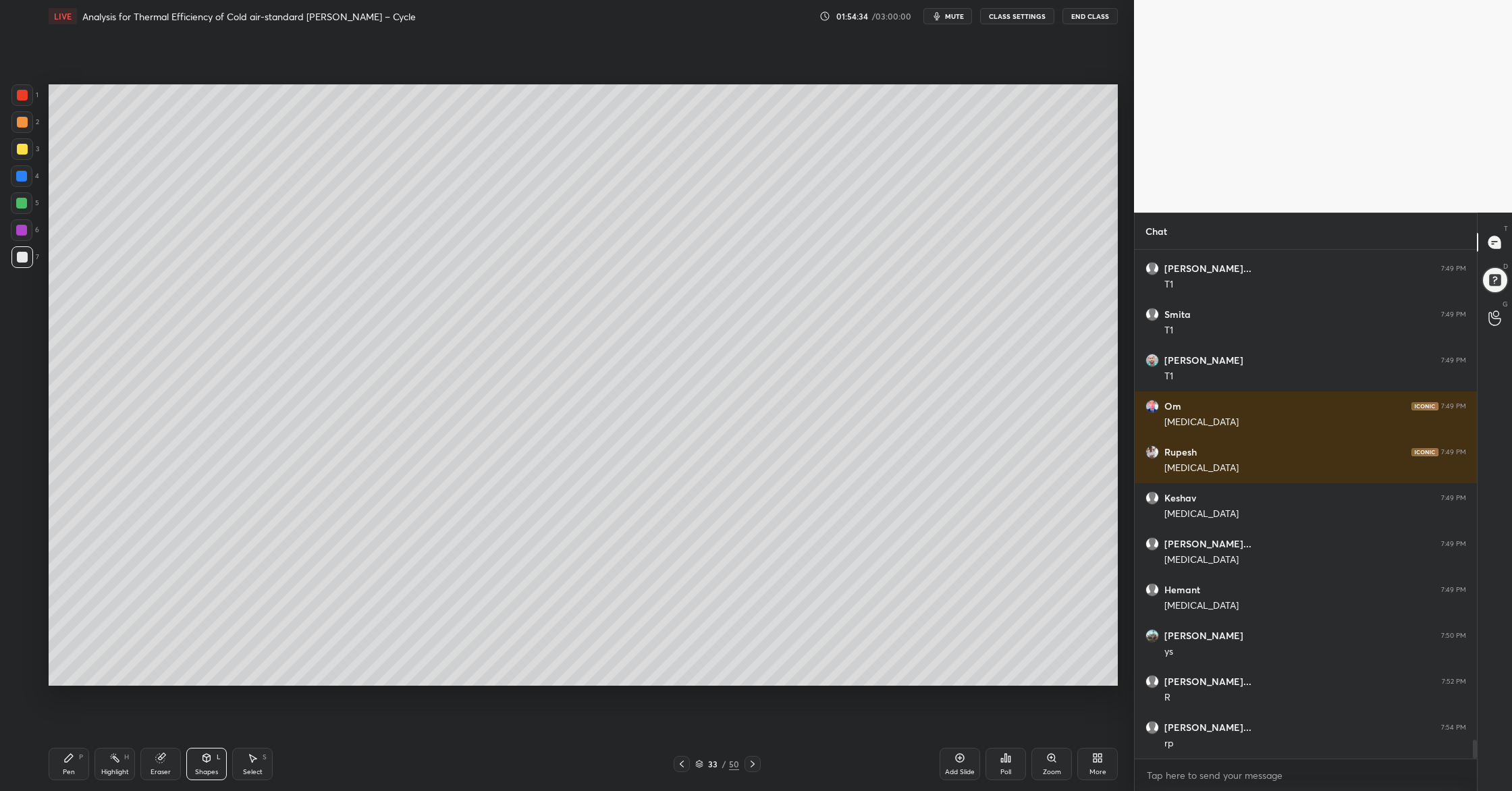
click at [25, 207] on div at bounding box center [21, 203] width 22 height 22
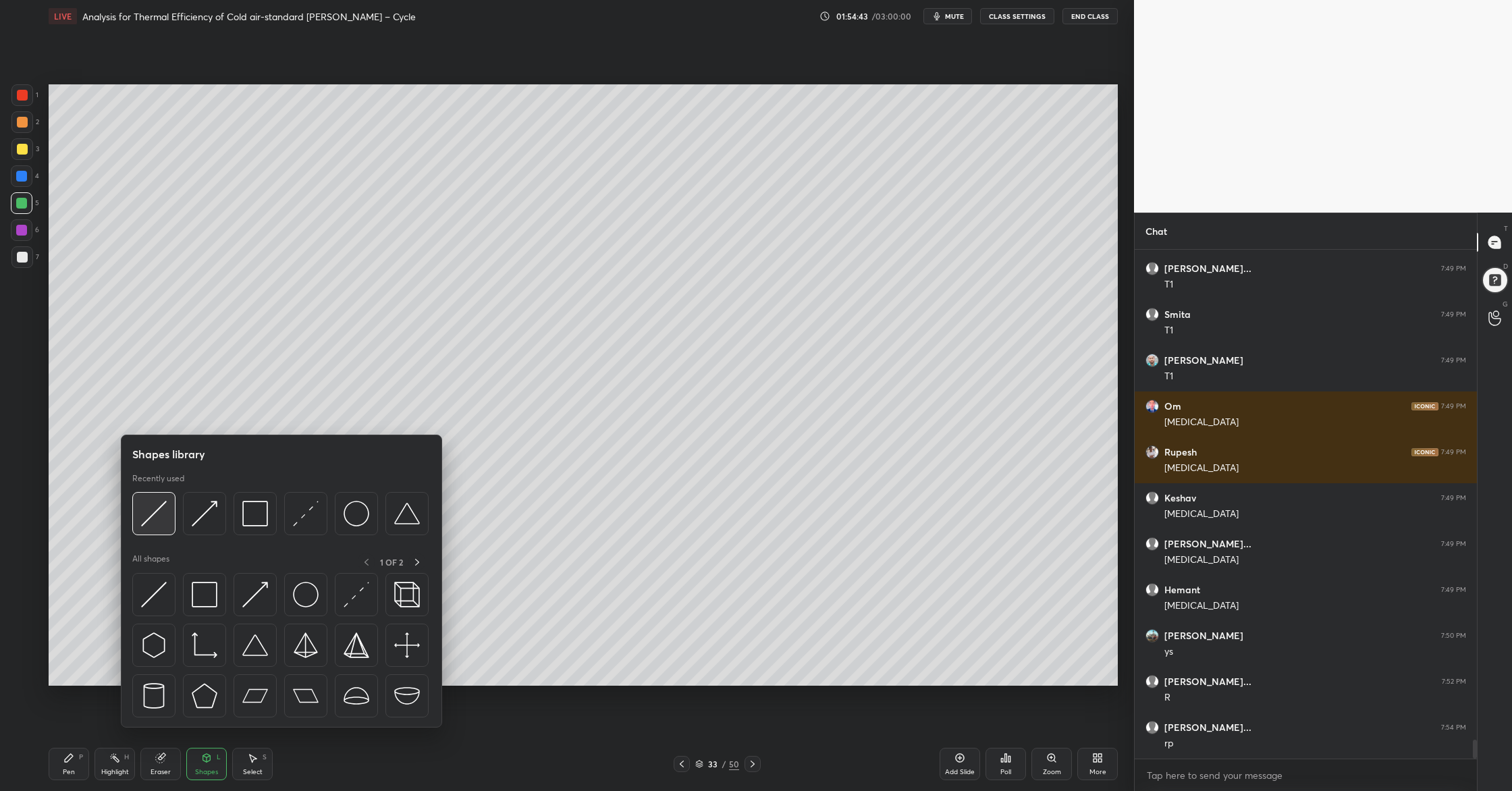
click at [157, 527] on div at bounding box center [153, 513] width 43 height 43
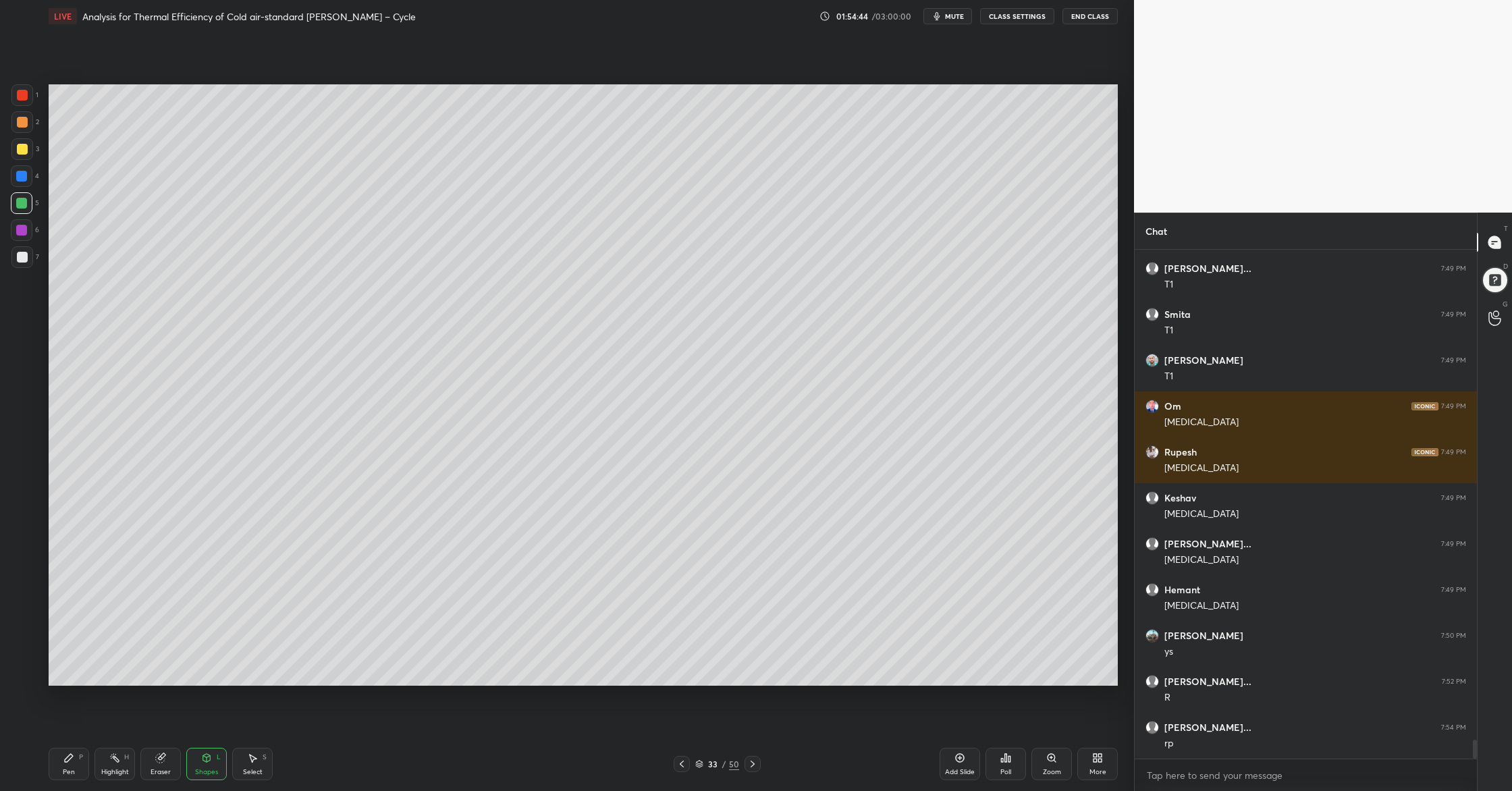
drag, startPoint x: 20, startPoint y: 129, endPoint x: 37, endPoint y: 135, distance: 18.0
click at [20, 129] on div at bounding box center [22, 122] width 22 height 22
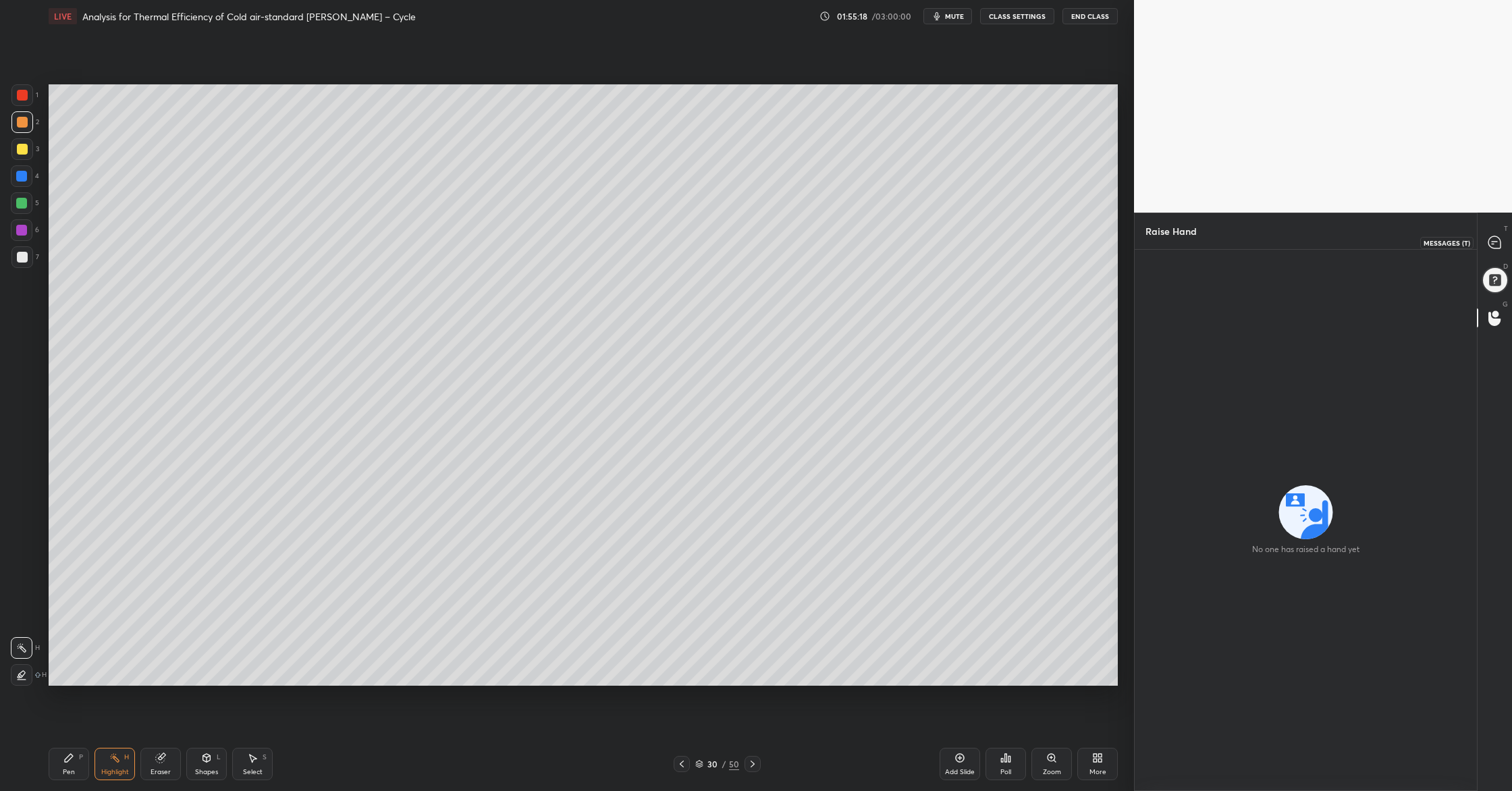
click at [1381, 239] on icon at bounding box center [1494, 242] width 12 height 12
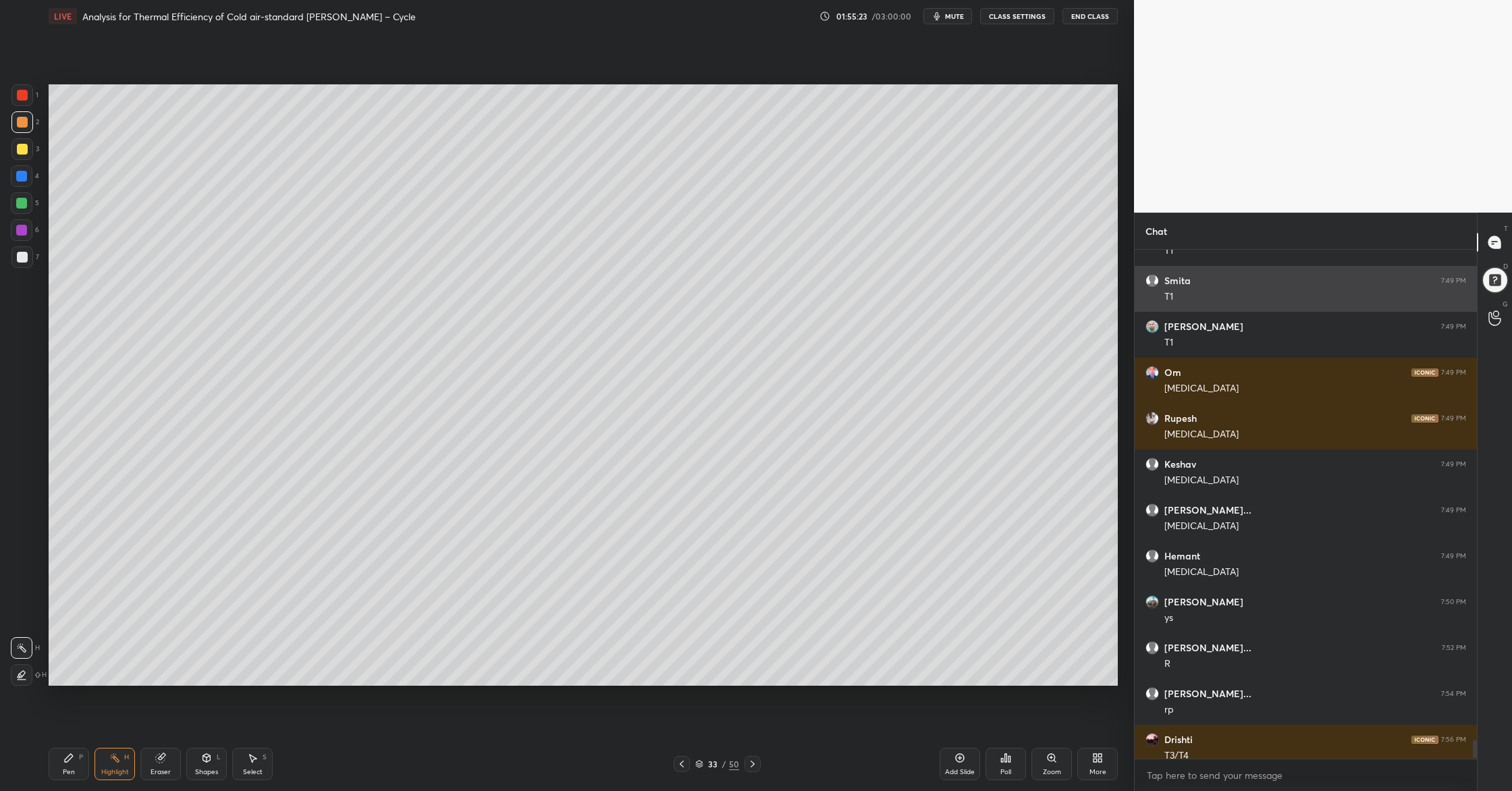
scroll to position [13594, 0]
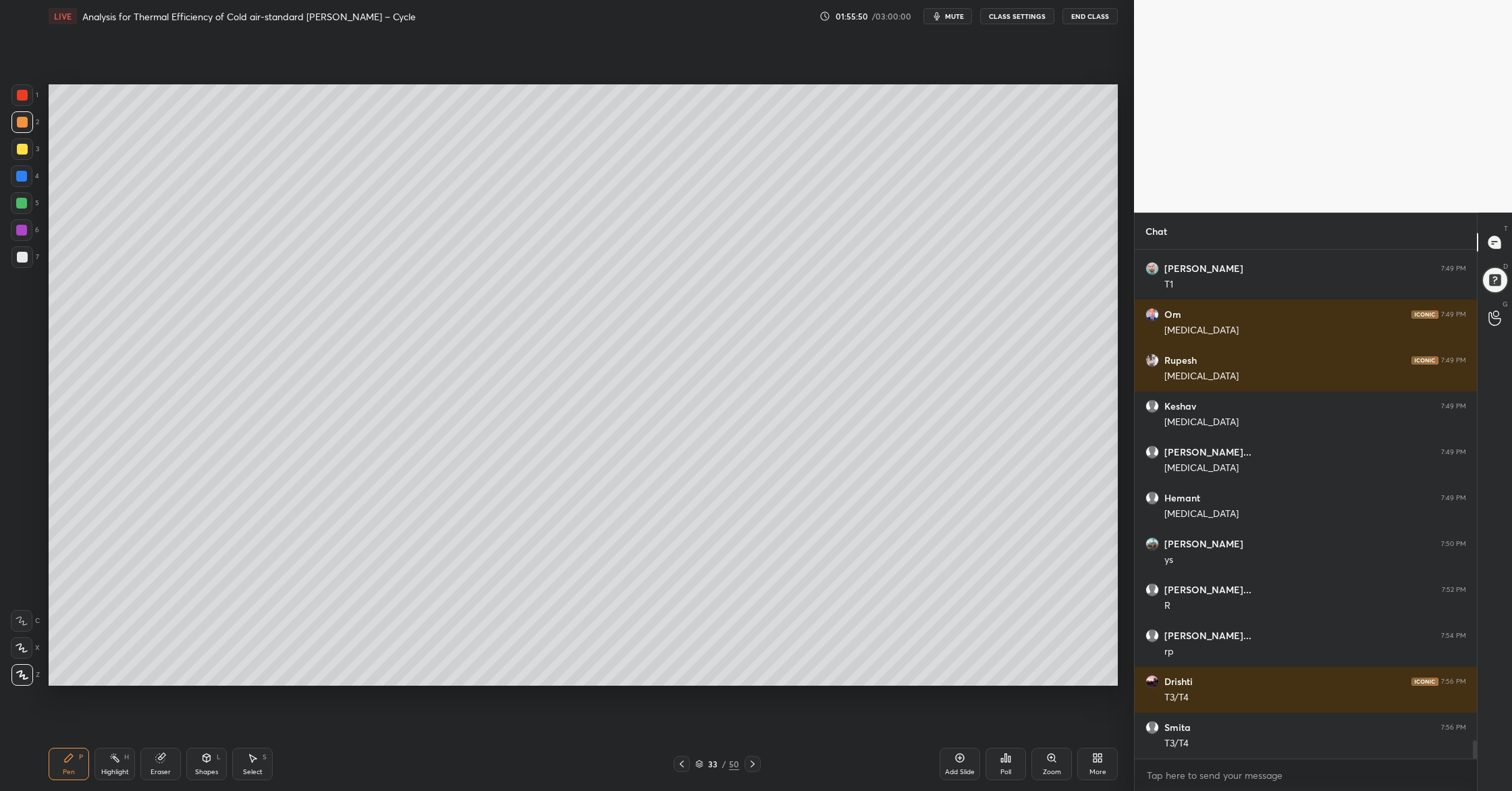
click at [25, 156] on div at bounding box center [22, 149] width 22 height 22
drag, startPoint x: 23, startPoint y: 261, endPoint x: 40, endPoint y: 271, distance: 19.7
click at [23, 261] on div at bounding box center [22, 257] width 11 height 11
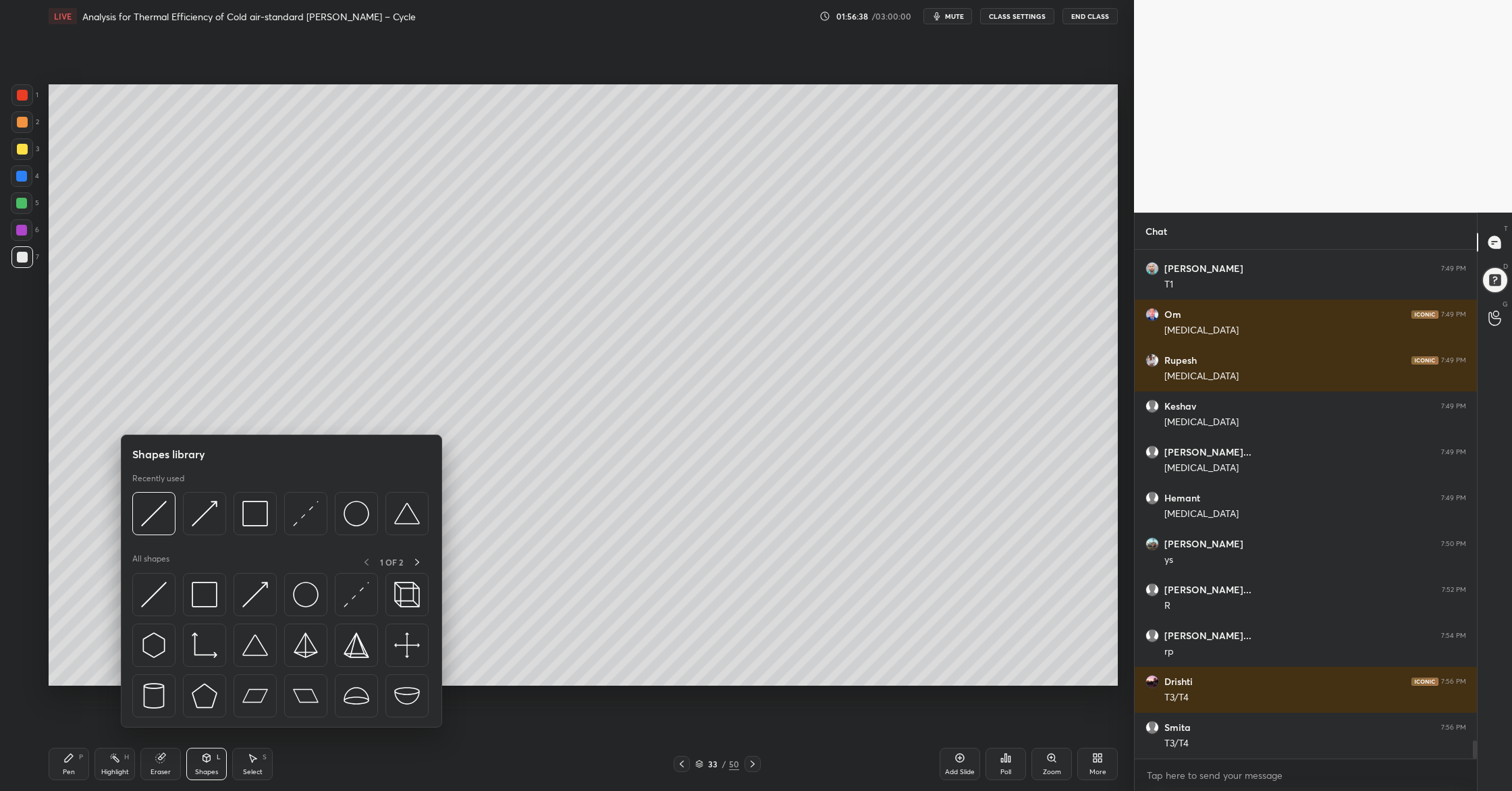
scroll to position [13640, 0]
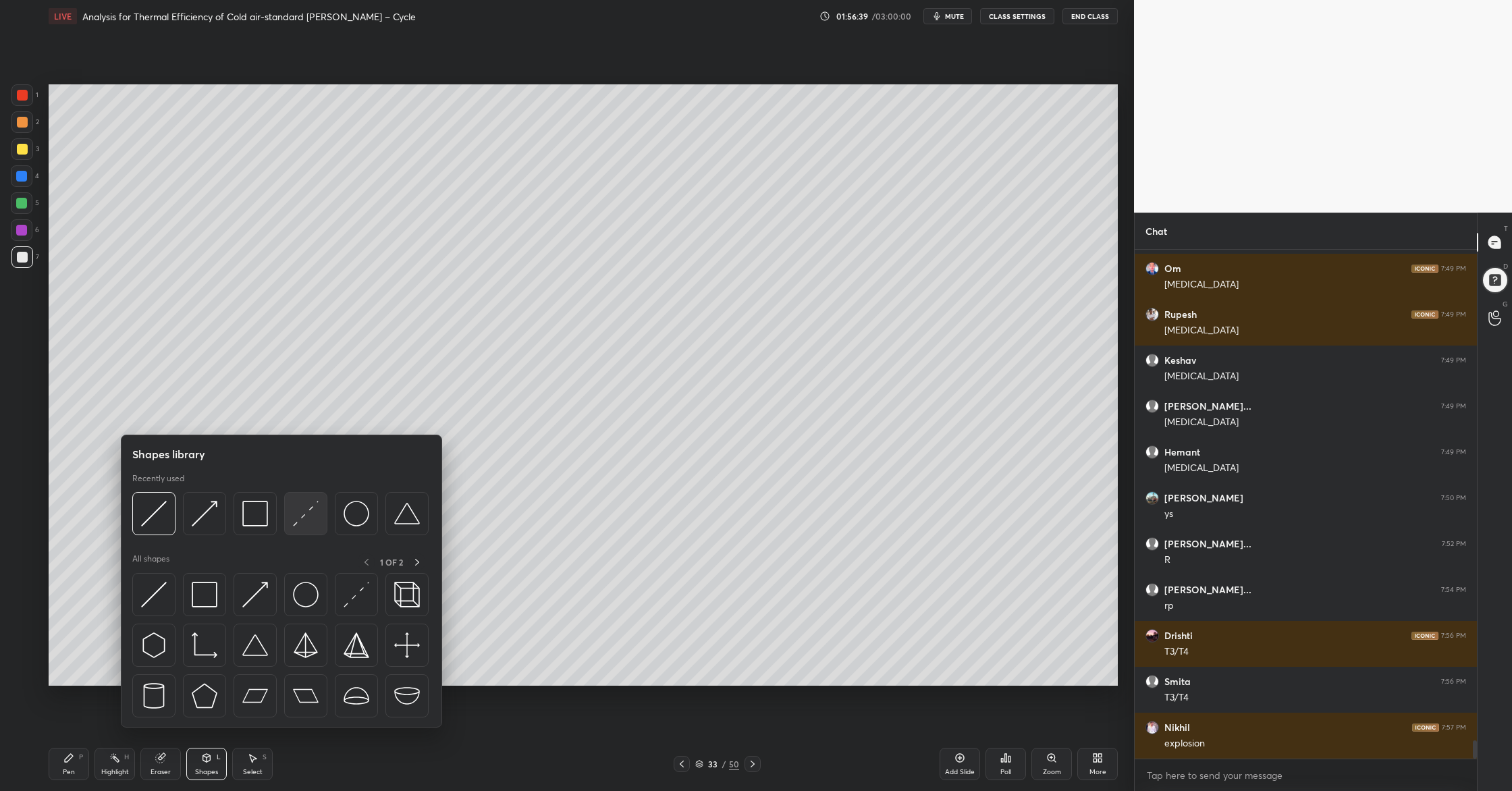
click at [321, 522] on div at bounding box center [305, 513] width 43 height 43
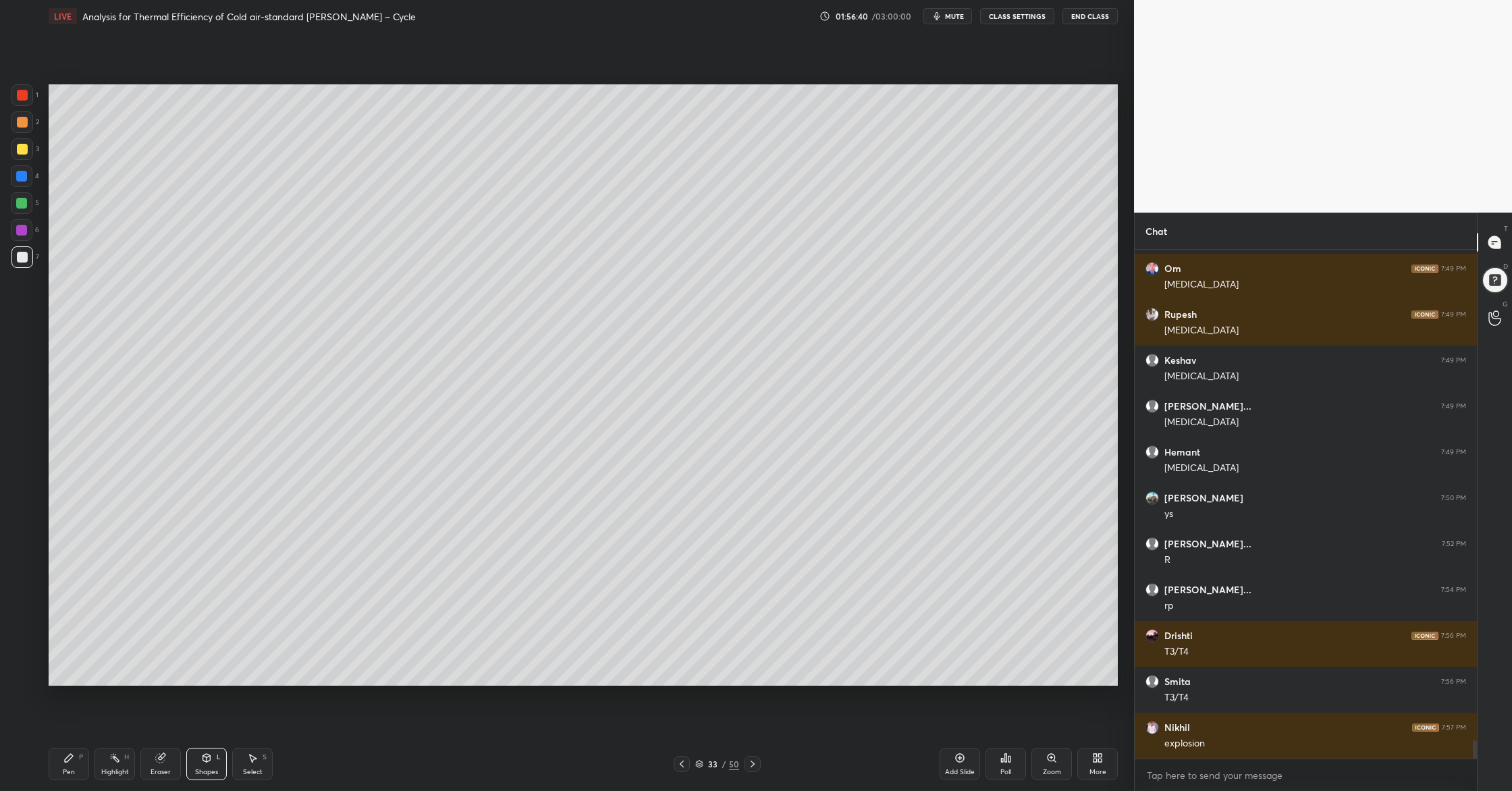
click at [28, 129] on div at bounding box center [22, 122] width 22 height 22
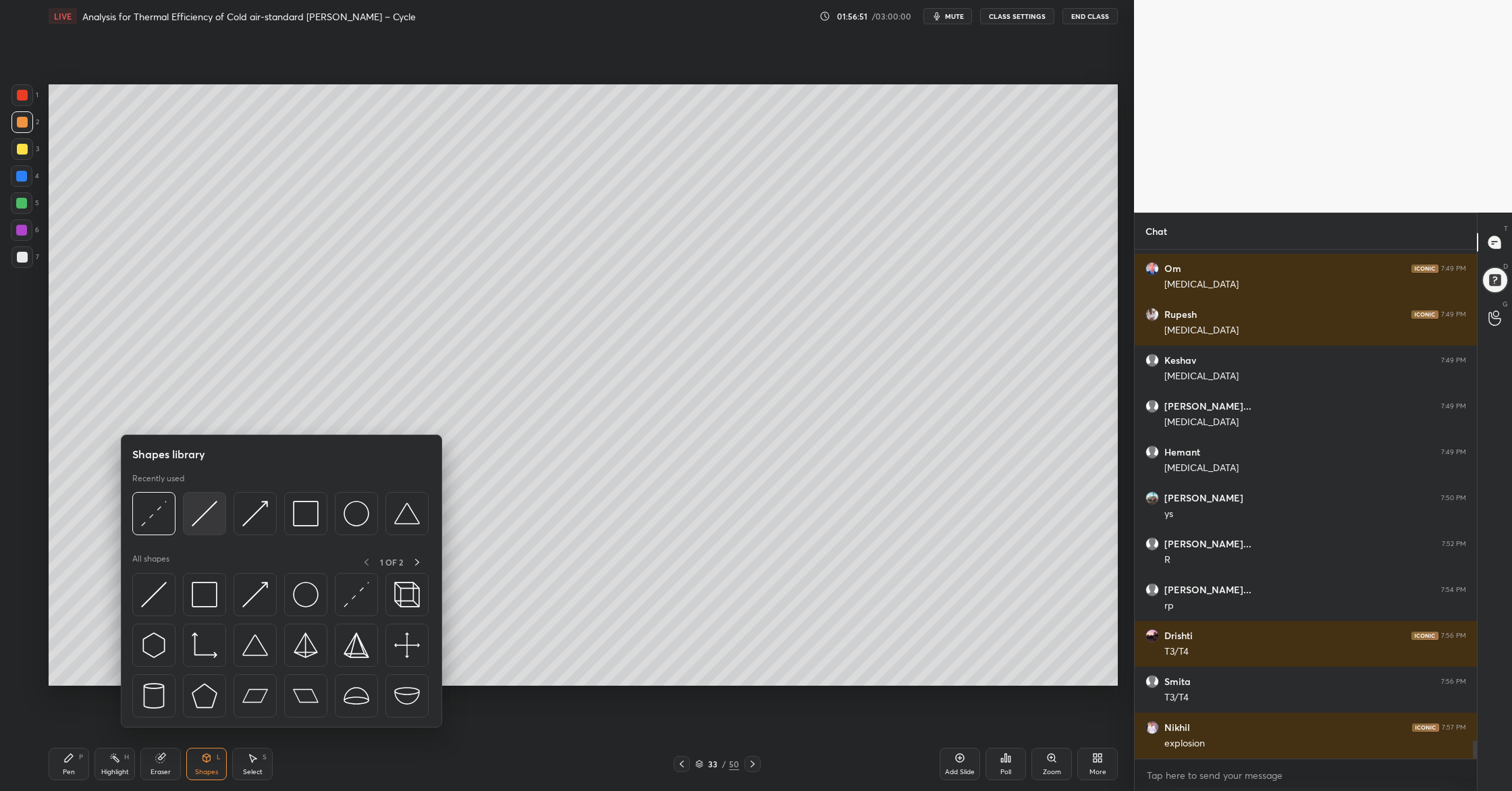
click at [206, 529] on div at bounding box center [204, 513] width 43 height 43
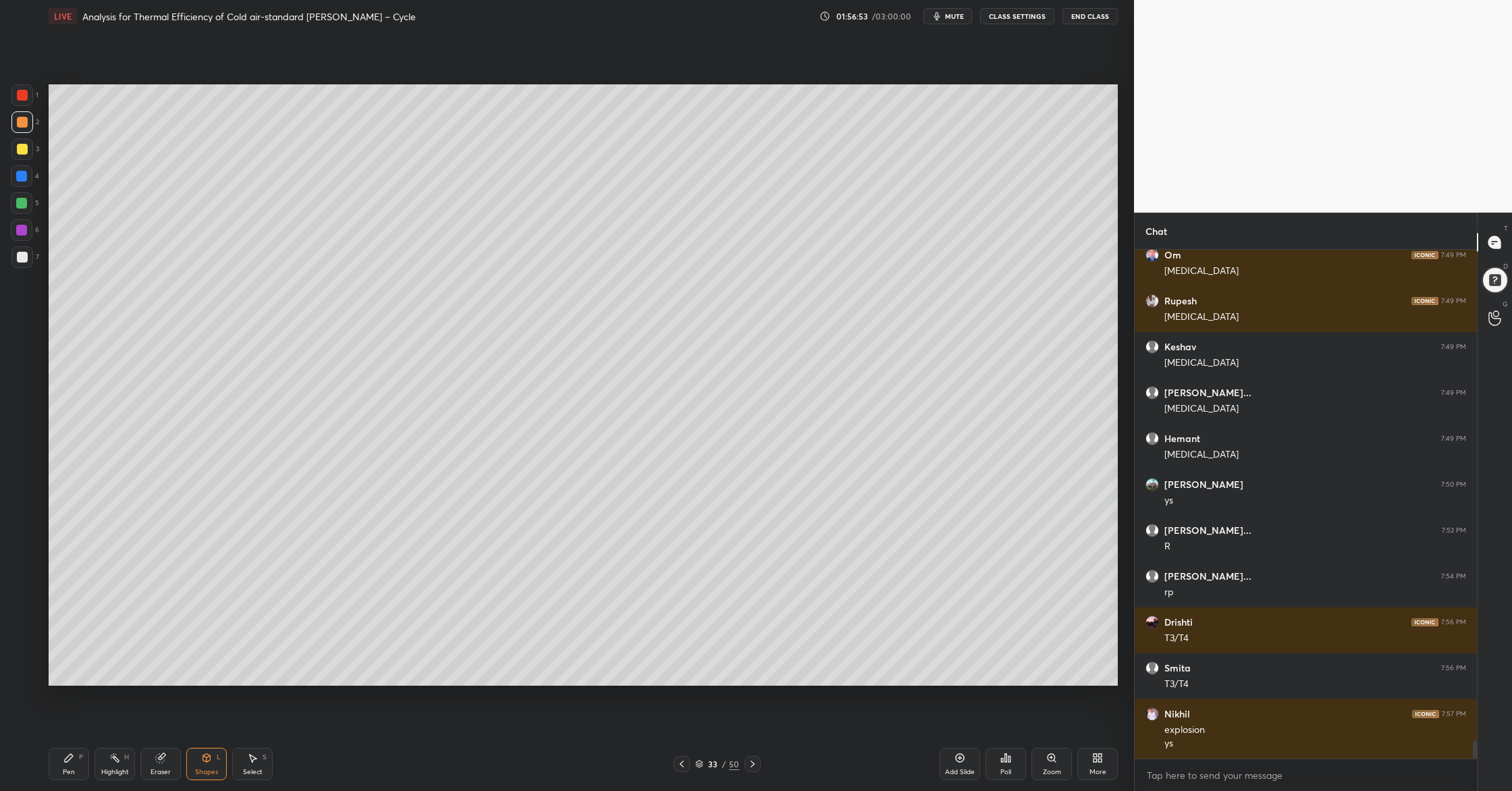
click at [15, 131] on div at bounding box center [22, 122] width 22 height 22
click at [29, 202] on div at bounding box center [21, 203] width 22 height 22
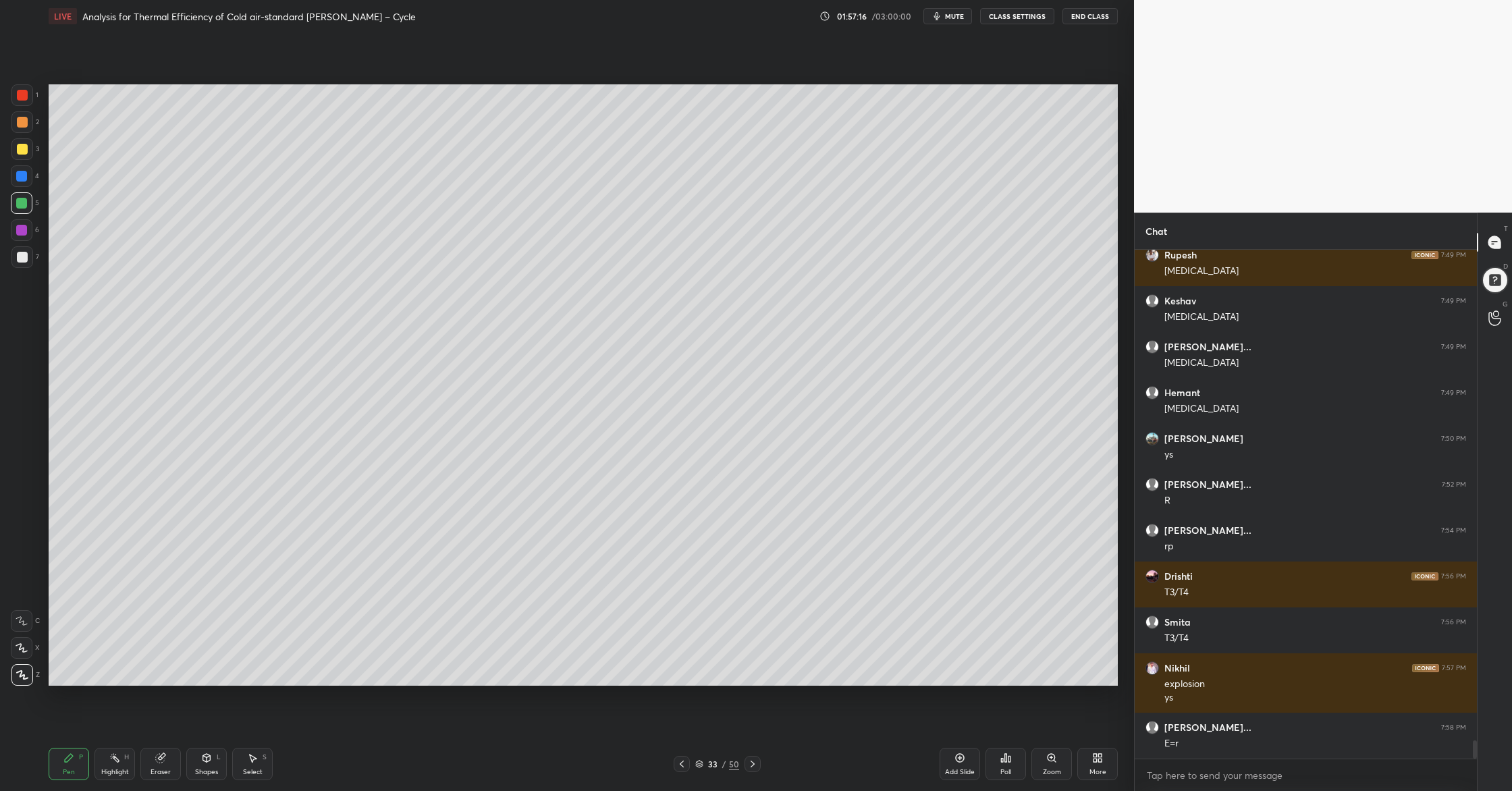
scroll to position [13745, 0]
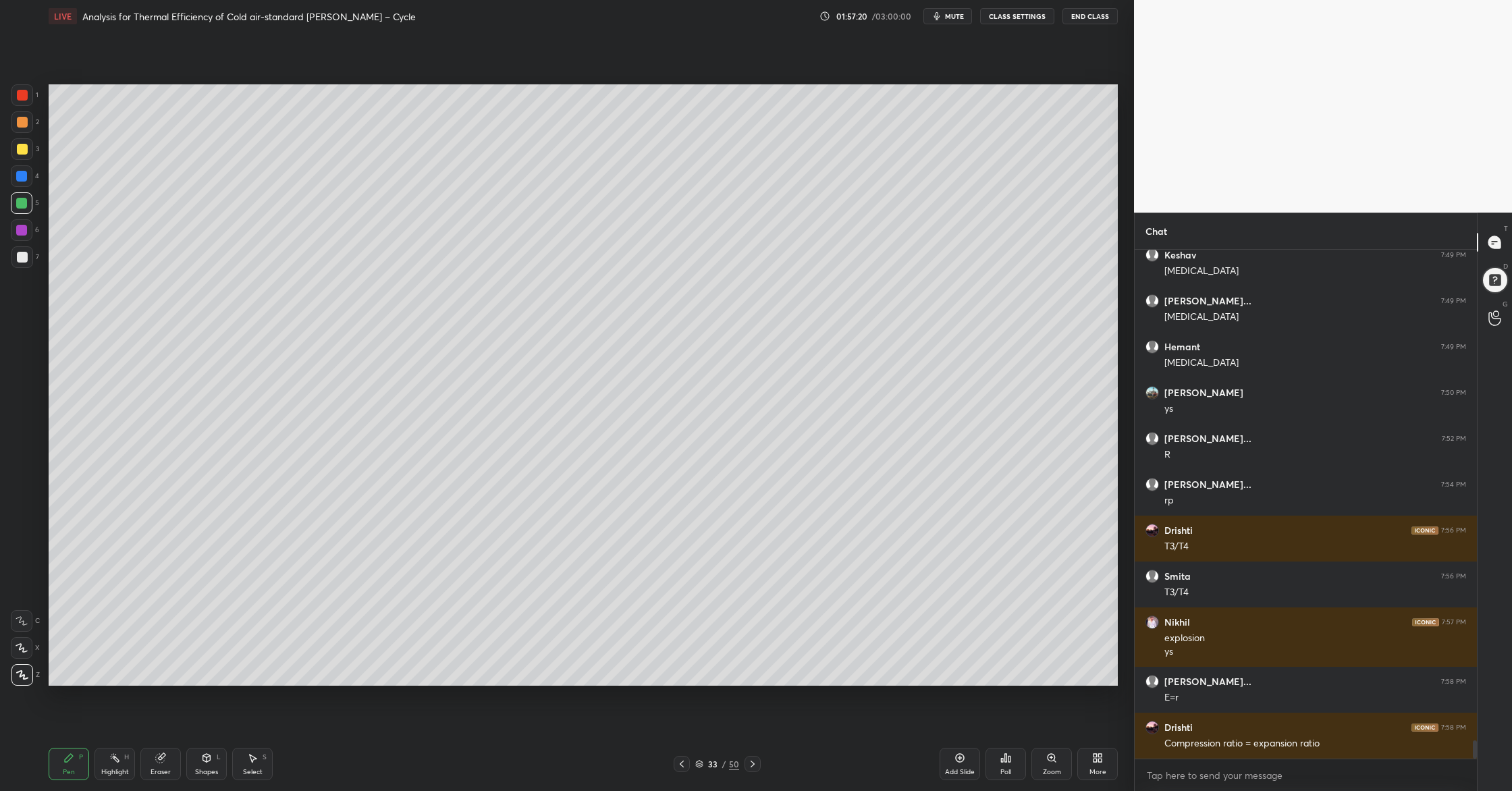
click at [29, 252] on div at bounding box center [22, 257] width 22 height 22
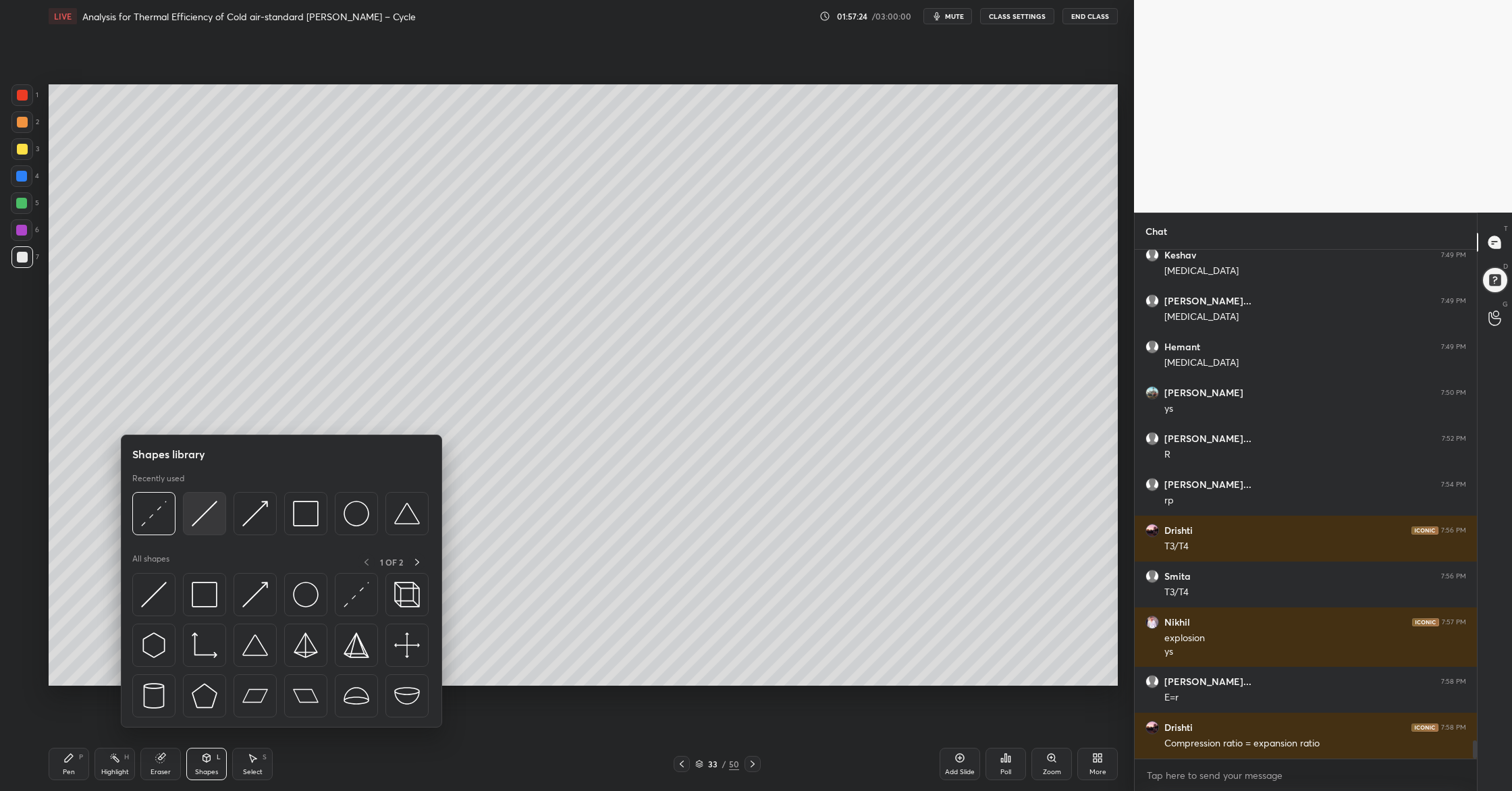
click at [204, 531] on div at bounding box center [204, 513] width 43 height 43
click at [310, 524] on img at bounding box center [305, 513] width 25 height 25
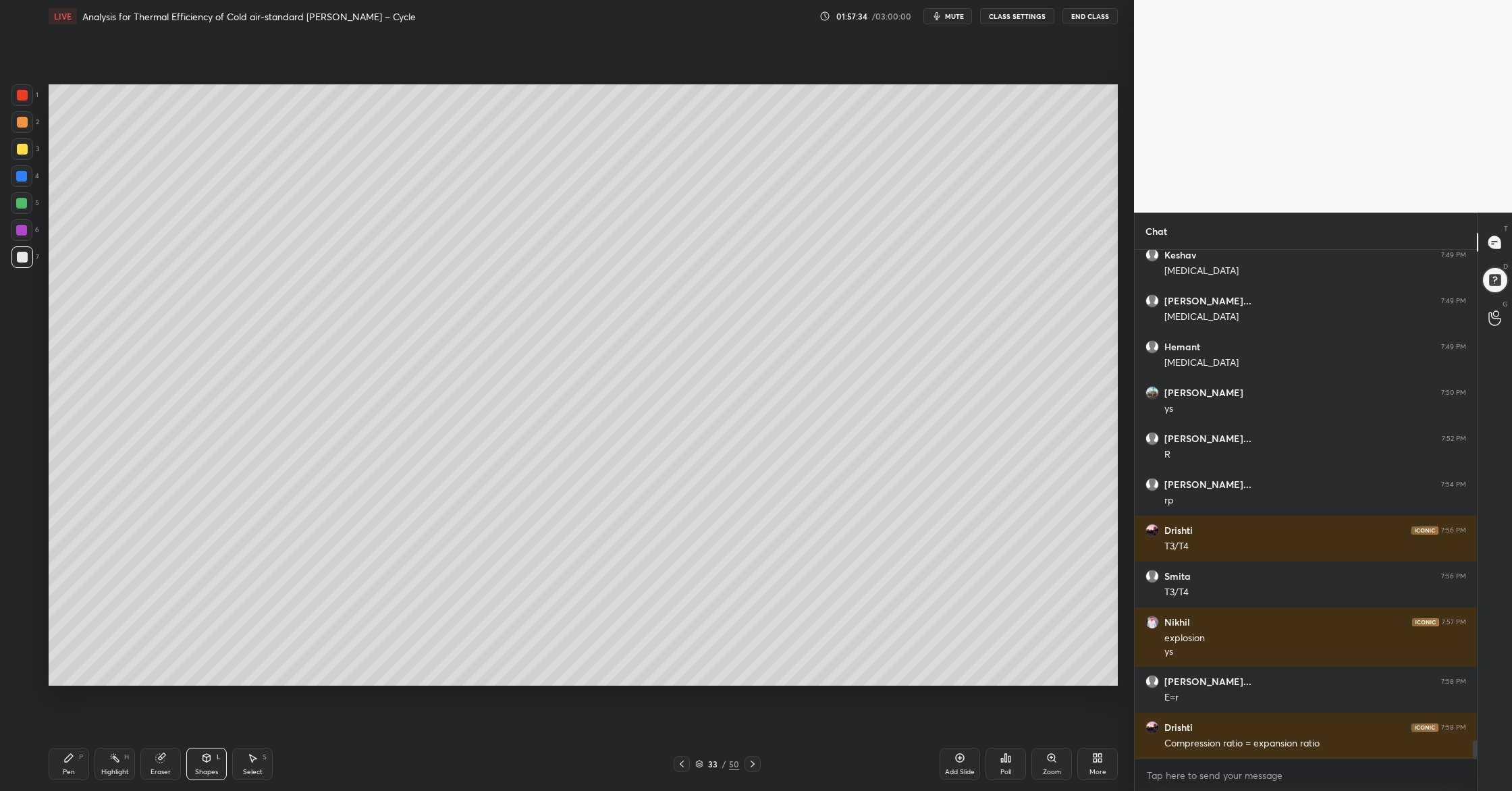
drag, startPoint x: 20, startPoint y: 130, endPoint x: 29, endPoint y: 146, distance: 18.4
click at [22, 134] on div "2" at bounding box center [25, 125] width 28 height 27
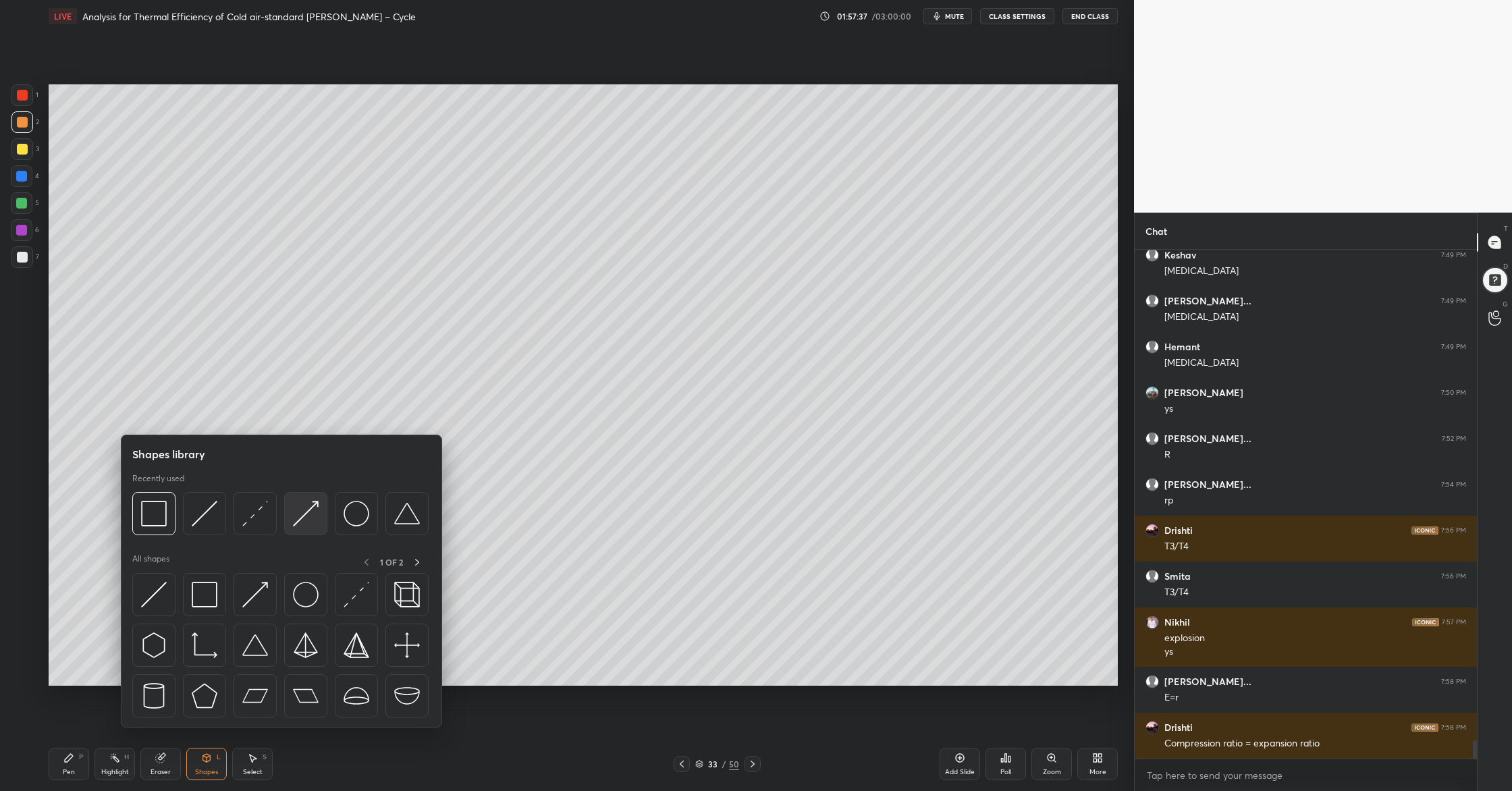
click at [313, 524] on img at bounding box center [305, 513] width 25 height 25
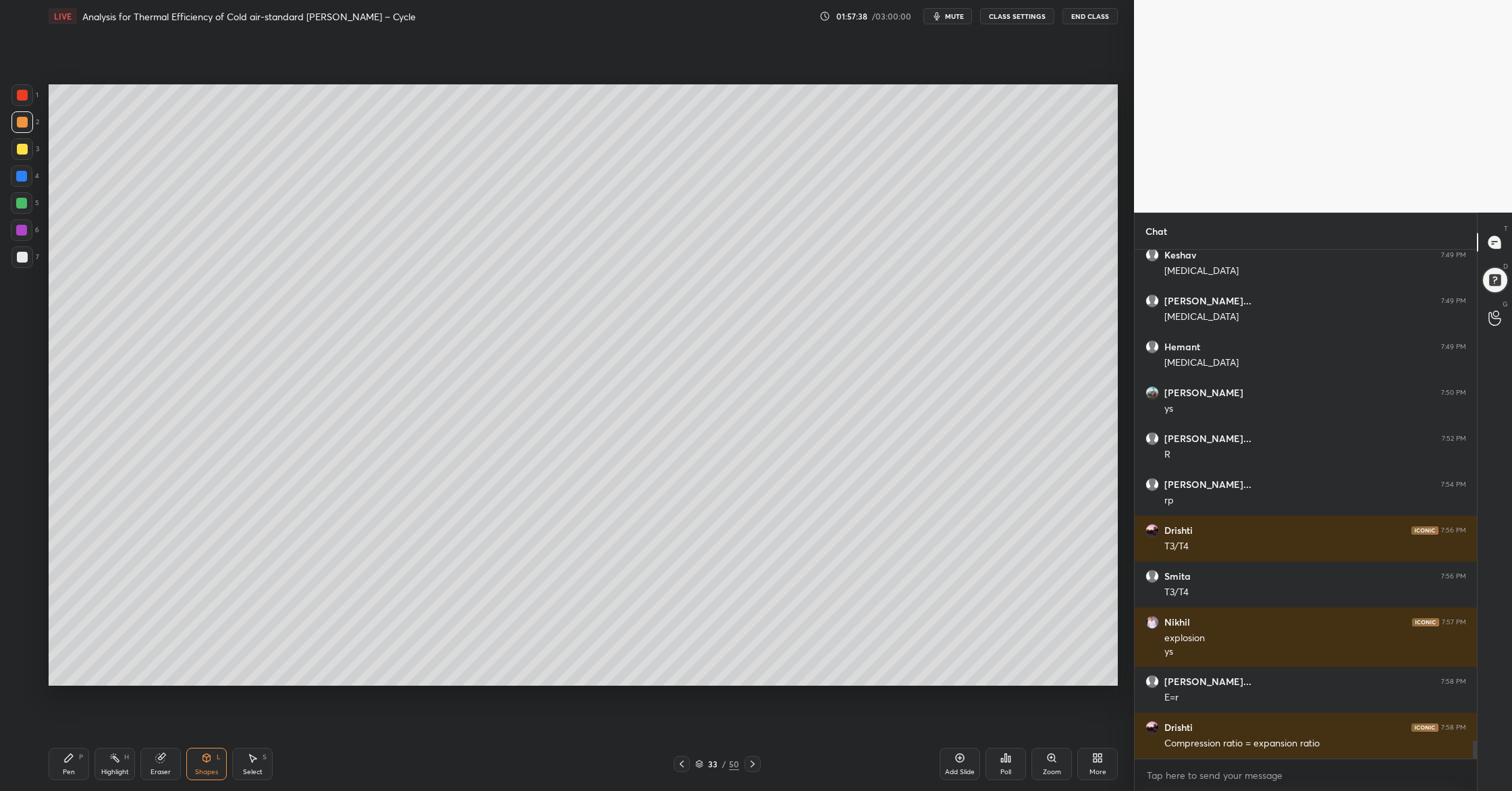
drag, startPoint x: 20, startPoint y: 256, endPoint x: 27, endPoint y: 258, distance: 7.3
click at [20, 257] on div at bounding box center [22, 257] width 11 height 11
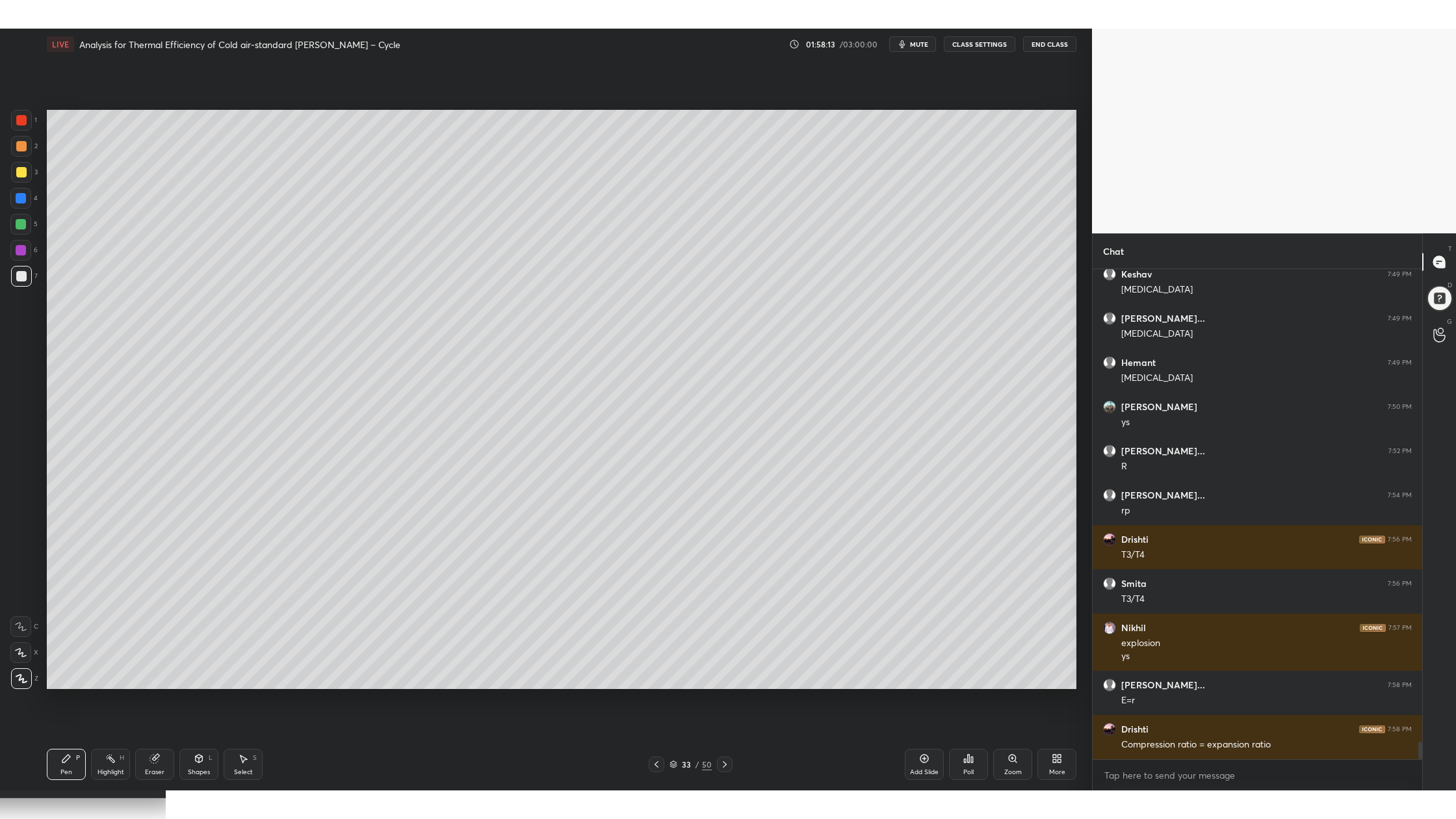
scroll to position [13282, 0]
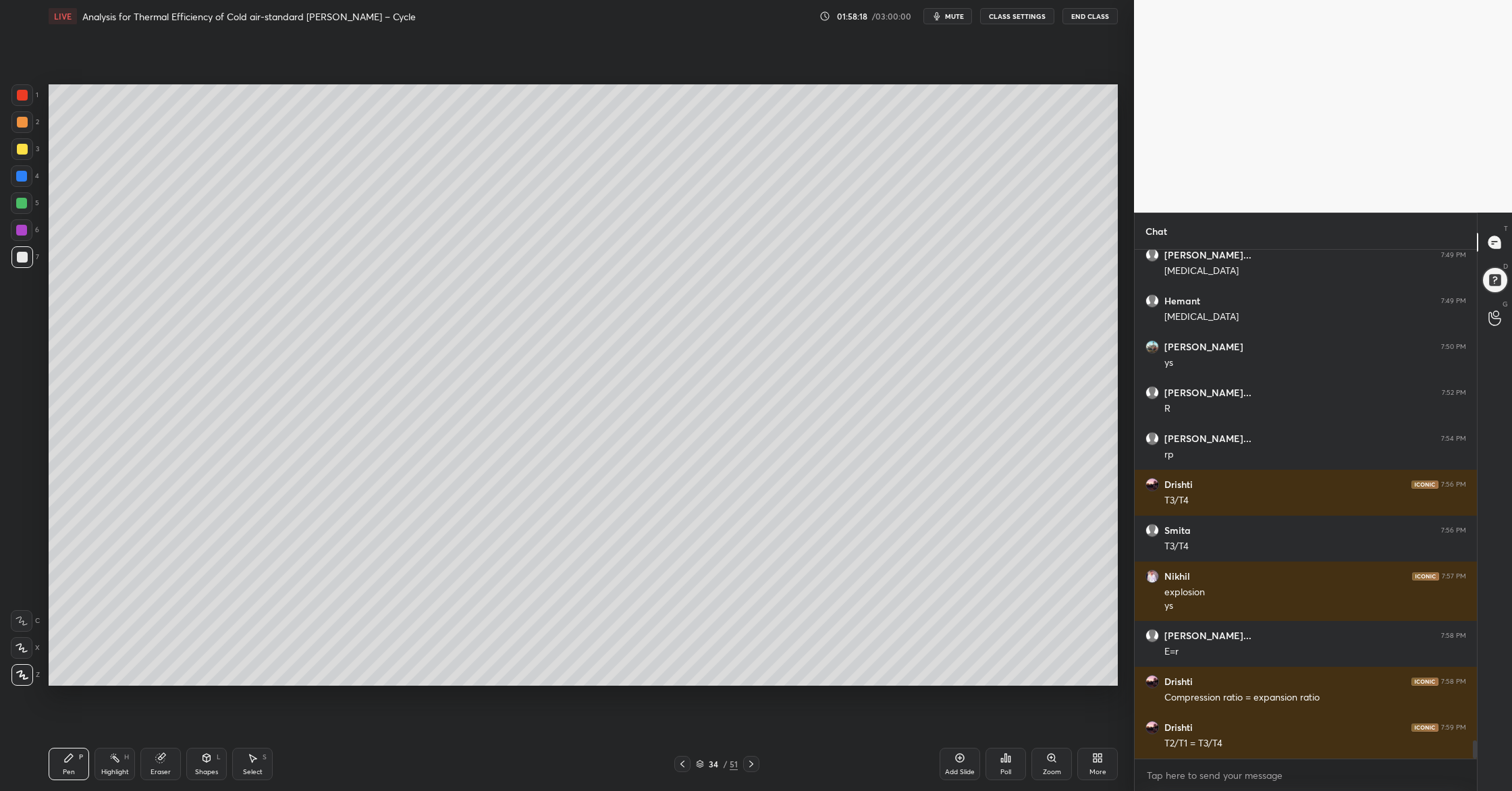
click at [25, 204] on div at bounding box center [21, 203] width 11 height 11
click at [1120, 642] on div "LIVE Analysis for Thermal Efficiency of Cold air-standard [PERSON_NAME] – Cycle…" at bounding box center [583, 395] width 1080 height 791
click at [1101, 642] on icon at bounding box center [1097, 757] width 11 height 11
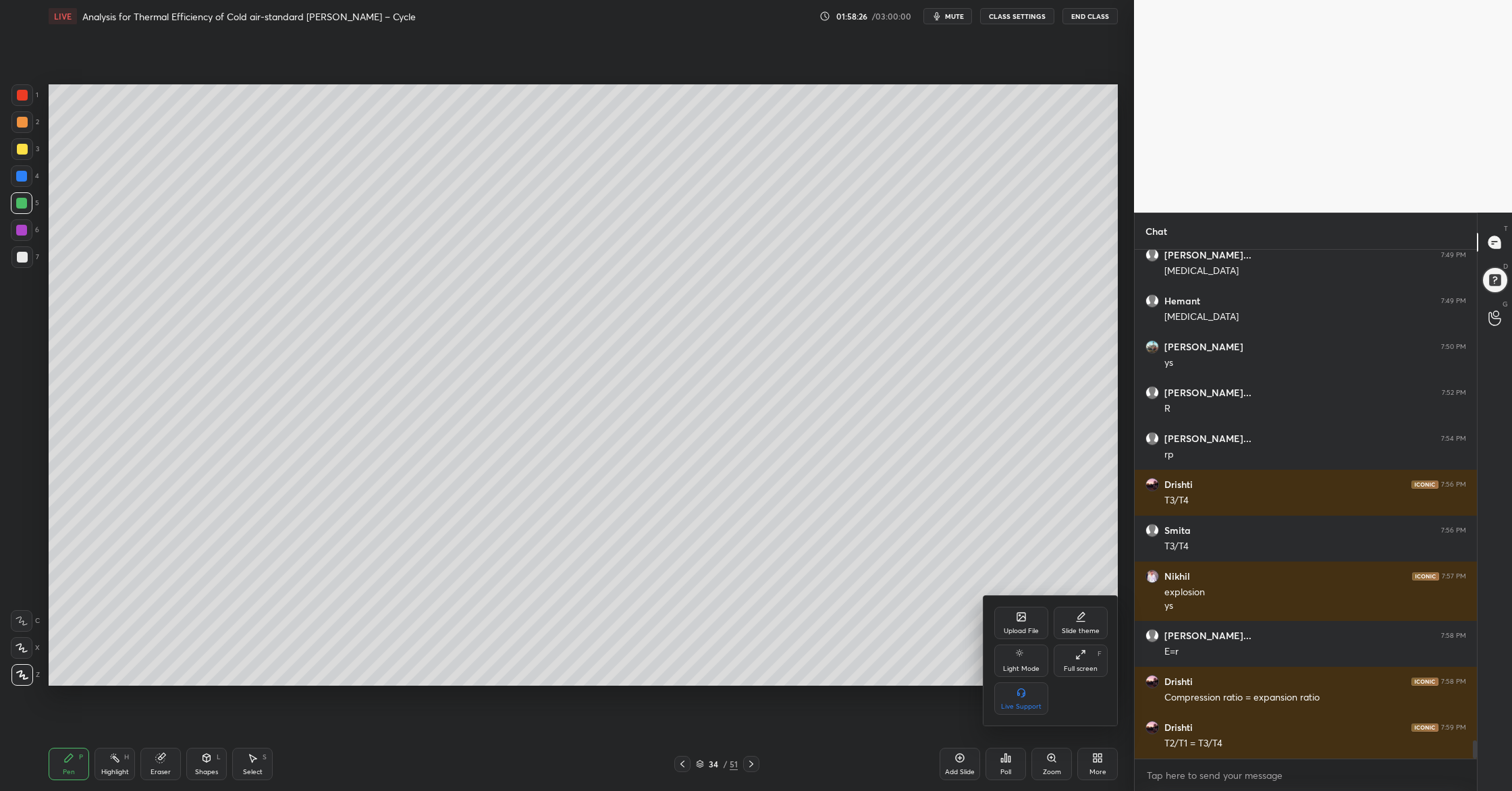
click at [1084, 642] on div "Full screen" at bounding box center [1081, 669] width 34 height 7
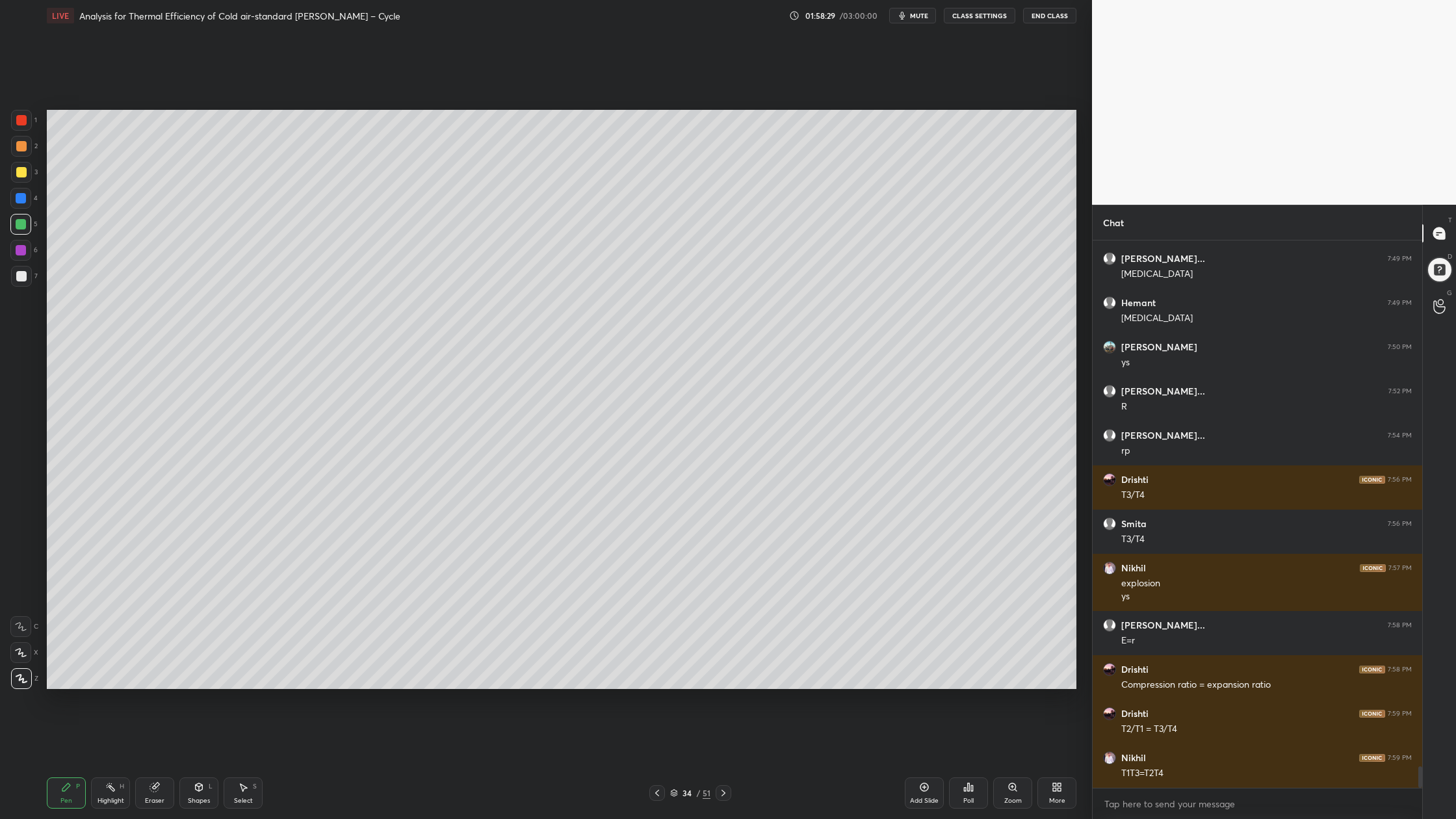
scroll to position [13313, 0]
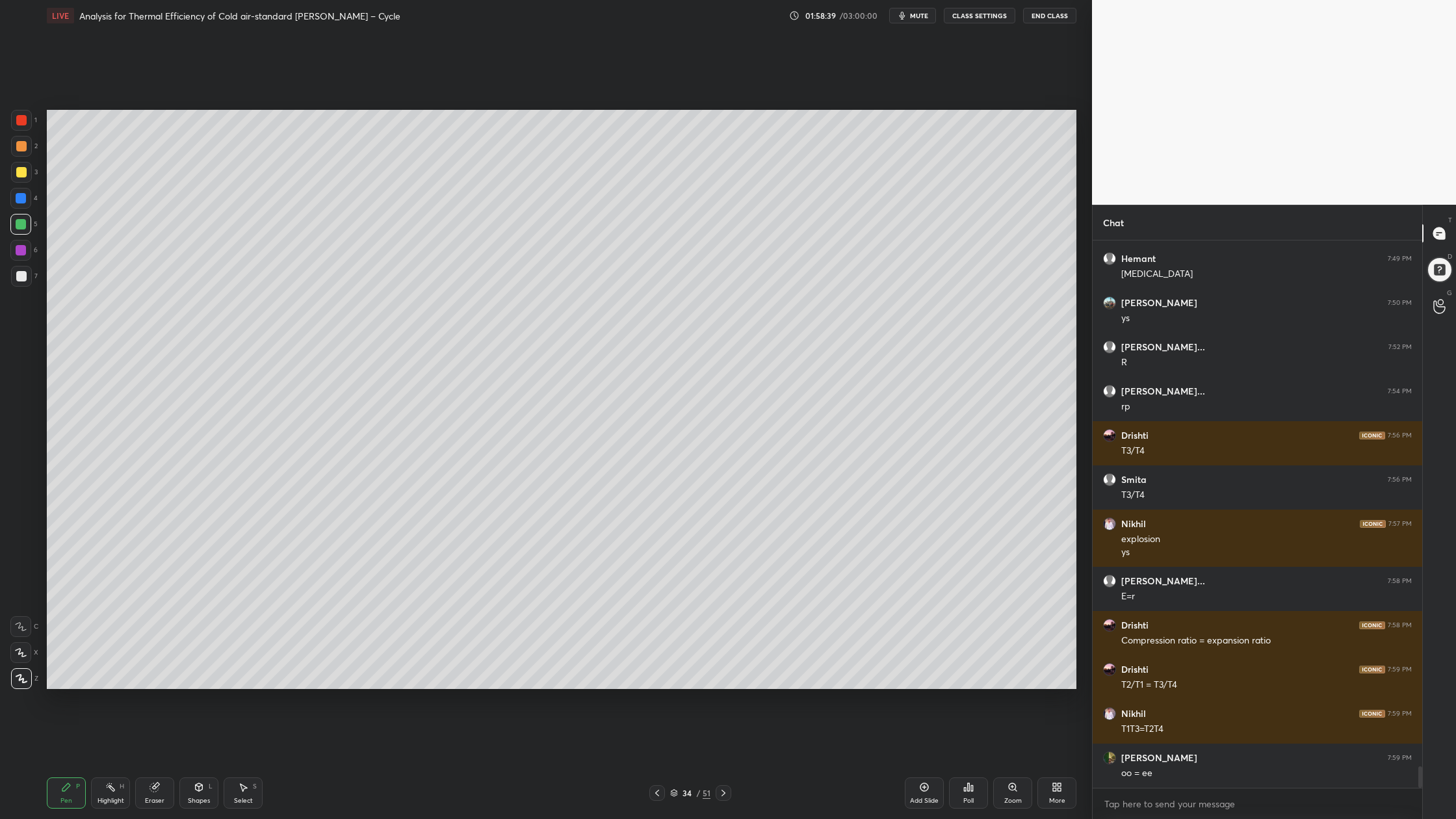
click at [21, 280] on div at bounding box center [21, 276] width 10 height 10
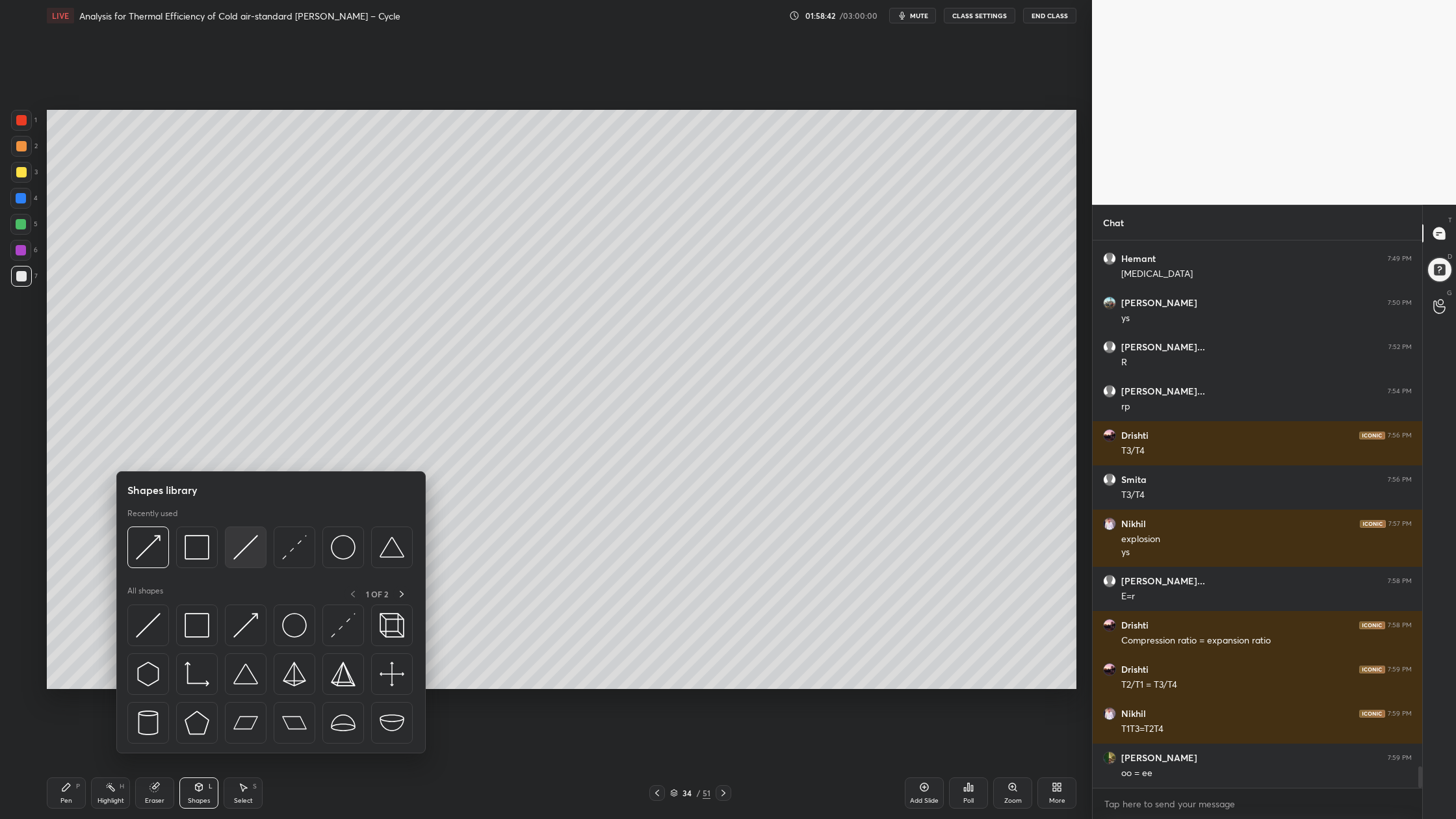
click at [246, 564] on div at bounding box center [245, 547] width 42 height 42
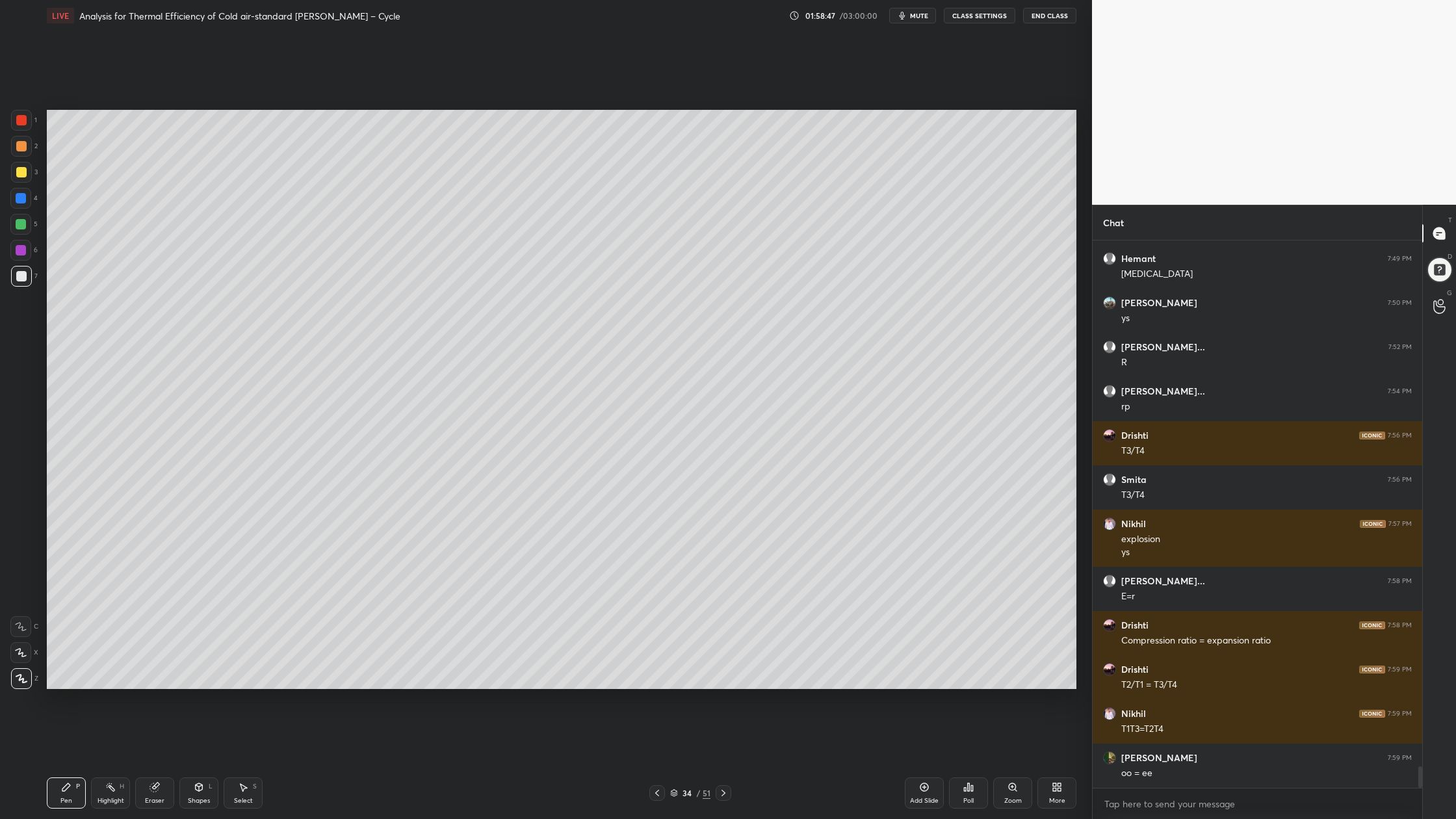
scroll to position [13357, 0]
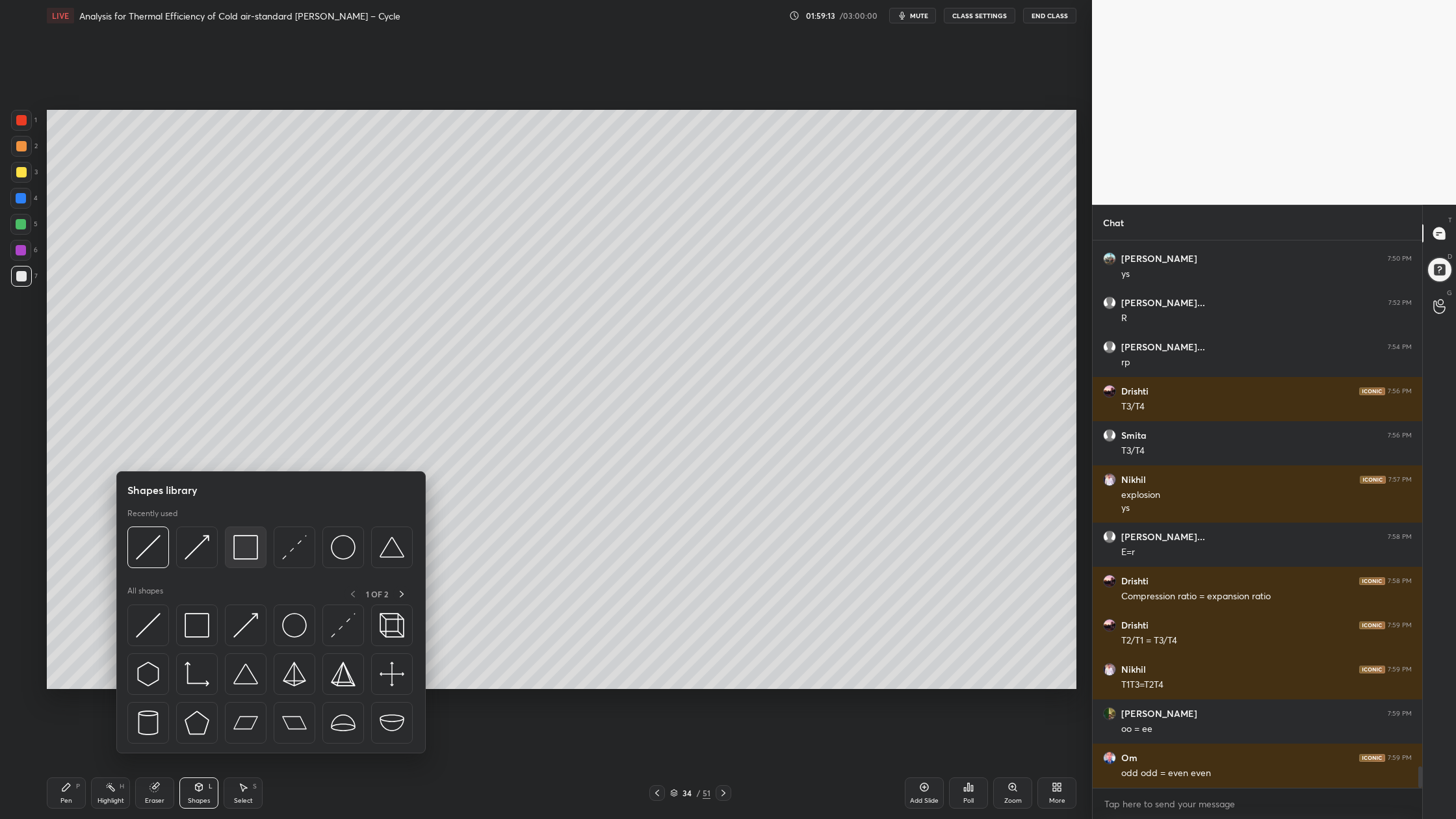
click at [254, 561] on div at bounding box center [245, 547] width 42 height 42
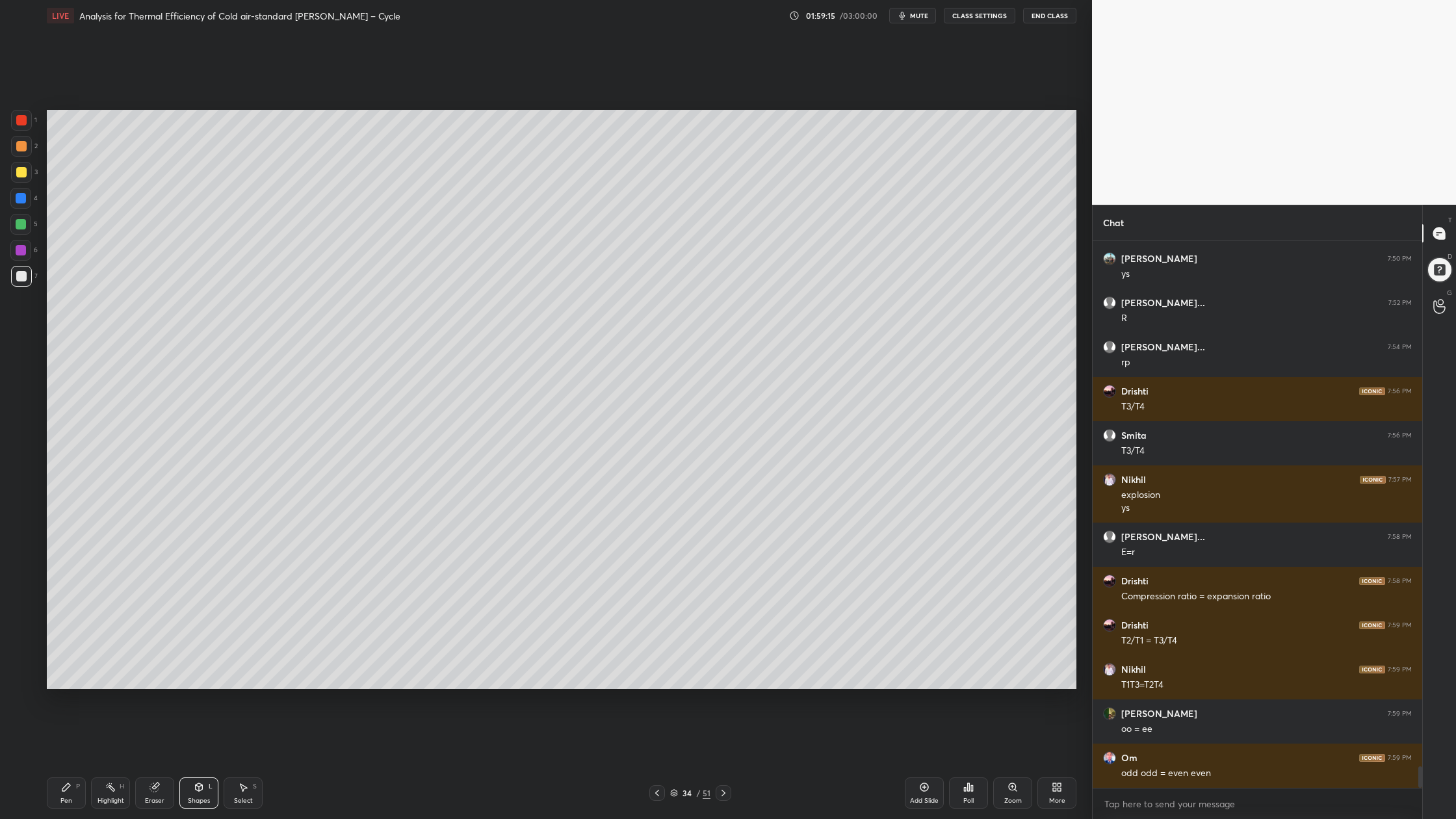
drag, startPoint x: 20, startPoint y: 149, endPoint x: 22, endPoint y: 171, distance: 22.1
click at [20, 157] on div "2" at bounding box center [24, 149] width 27 height 26
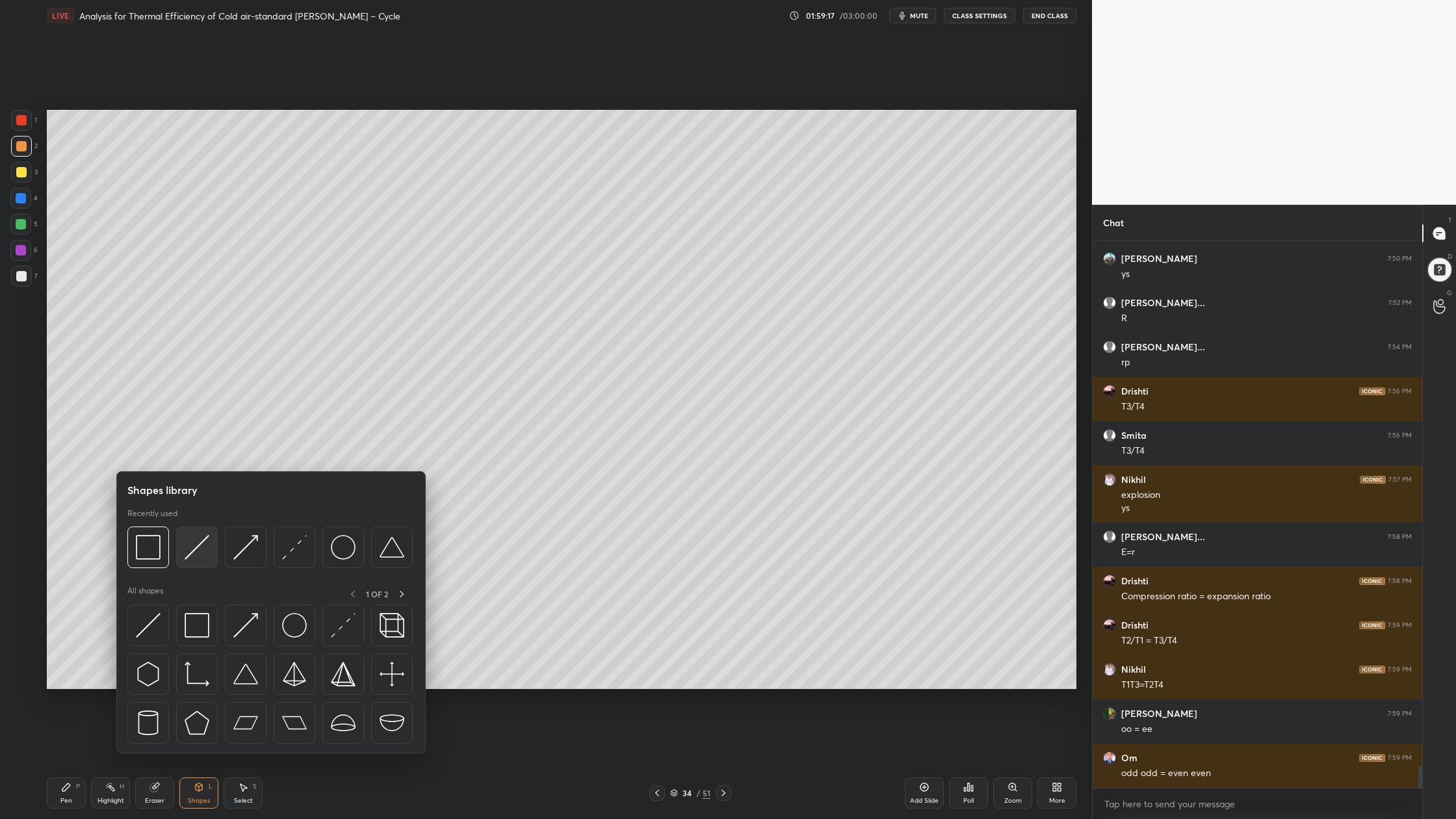
click at [194, 562] on div at bounding box center [197, 547] width 42 height 42
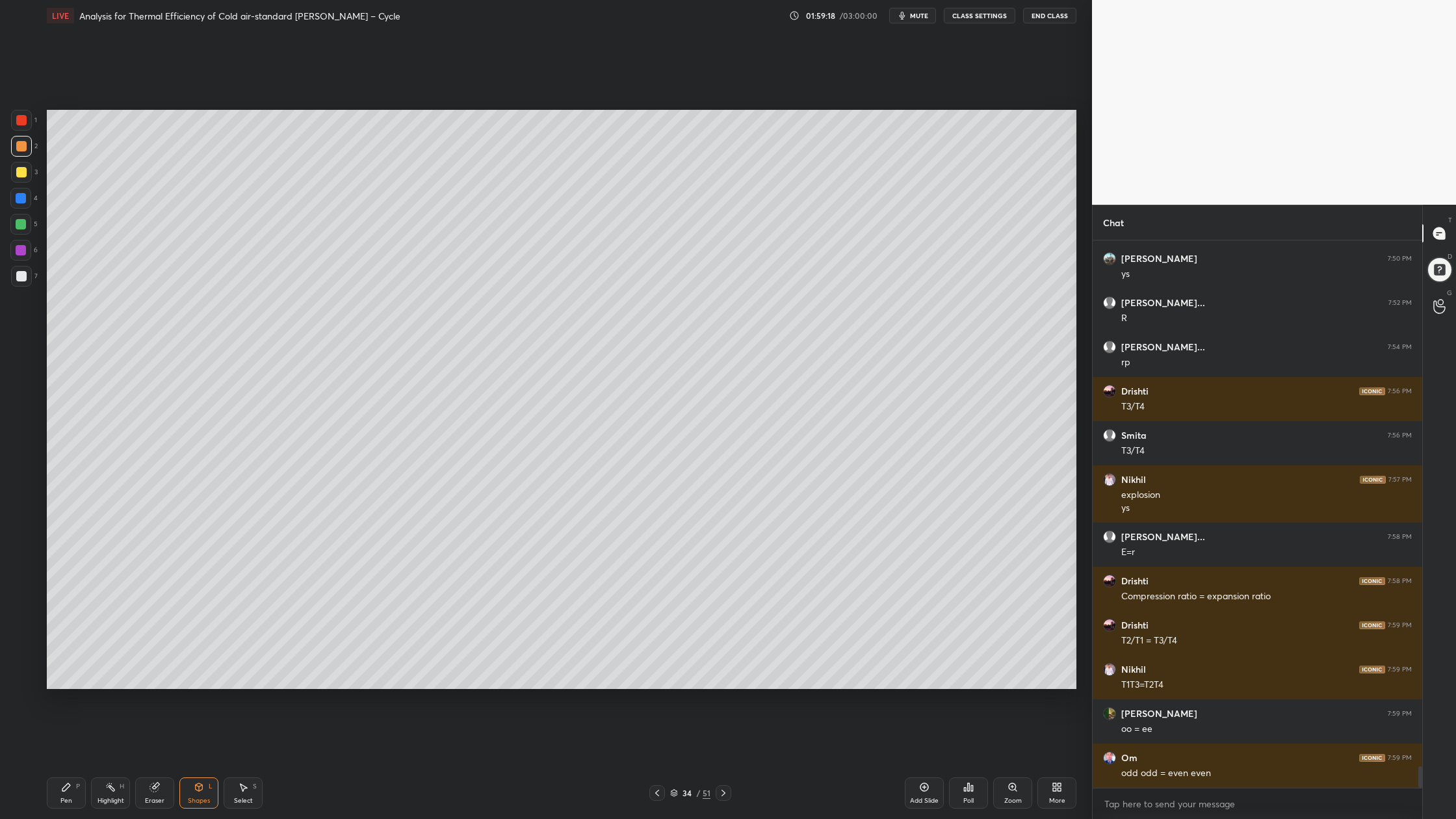
drag, startPoint x: 16, startPoint y: 150, endPoint x: 31, endPoint y: 154, distance: 15.5
click at [16, 150] on div at bounding box center [21, 146] width 10 height 10
click at [22, 283] on div at bounding box center [21, 276] width 21 height 21
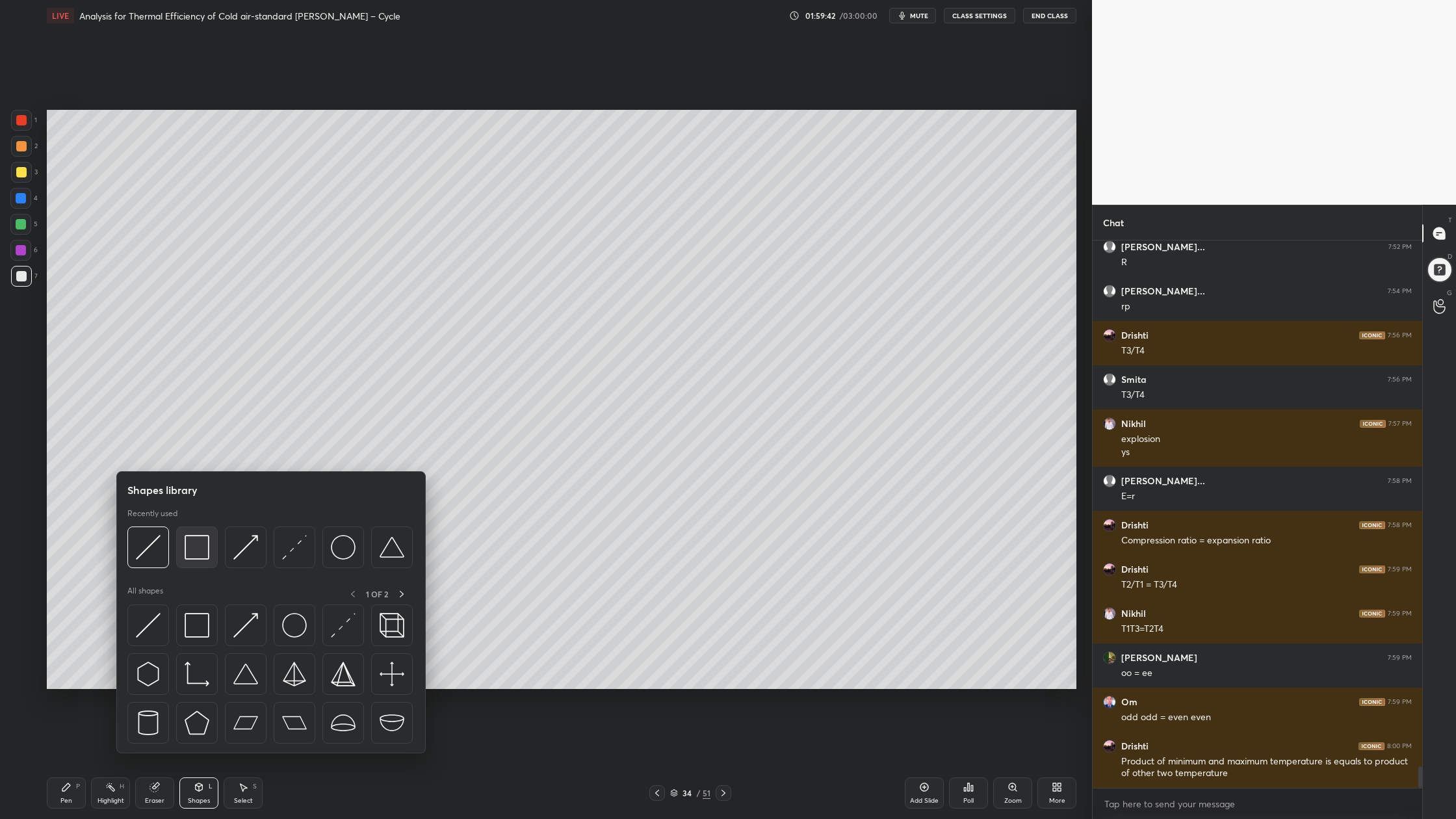
click at [195, 562] on div at bounding box center [197, 547] width 42 height 42
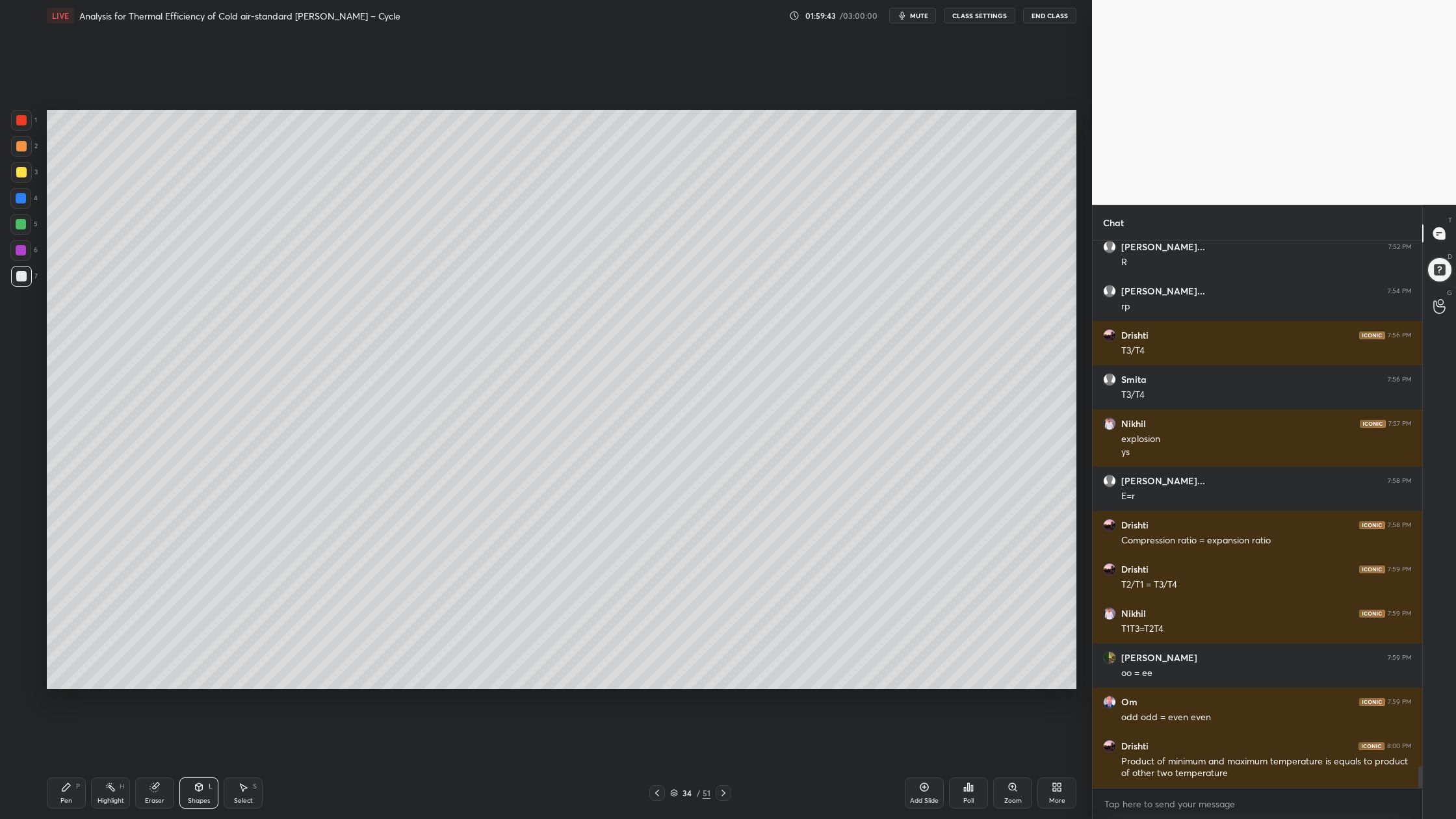
click at [20, 150] on div at bounding box center [21, 146] width 10 height 10
drag, startPoint x: 17, startPoint y: 123, endPoint x: 20, endPoint y: 146, distance: 23.2
click at [17, 123] on div at bounding box center [21, 120] width 10 height 10
drag, startPoint x: 677, startPoint y: 795, endPoint x: 633, endPoint y: 703, distance: 102.0
click at [675, 618] on icon at bounding box center [673, 792] width 7 height 7
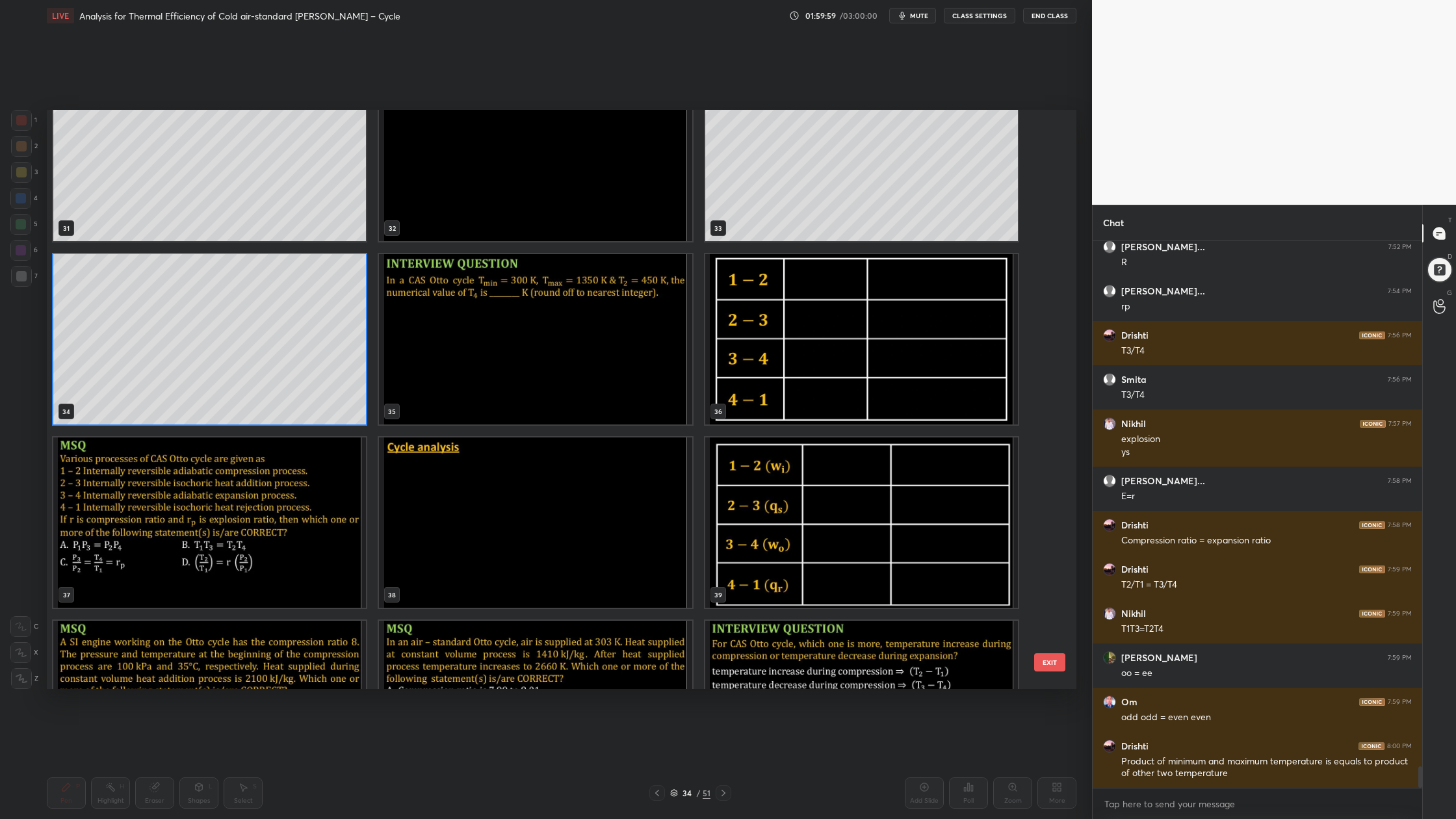
scroll to position [1916, 0]
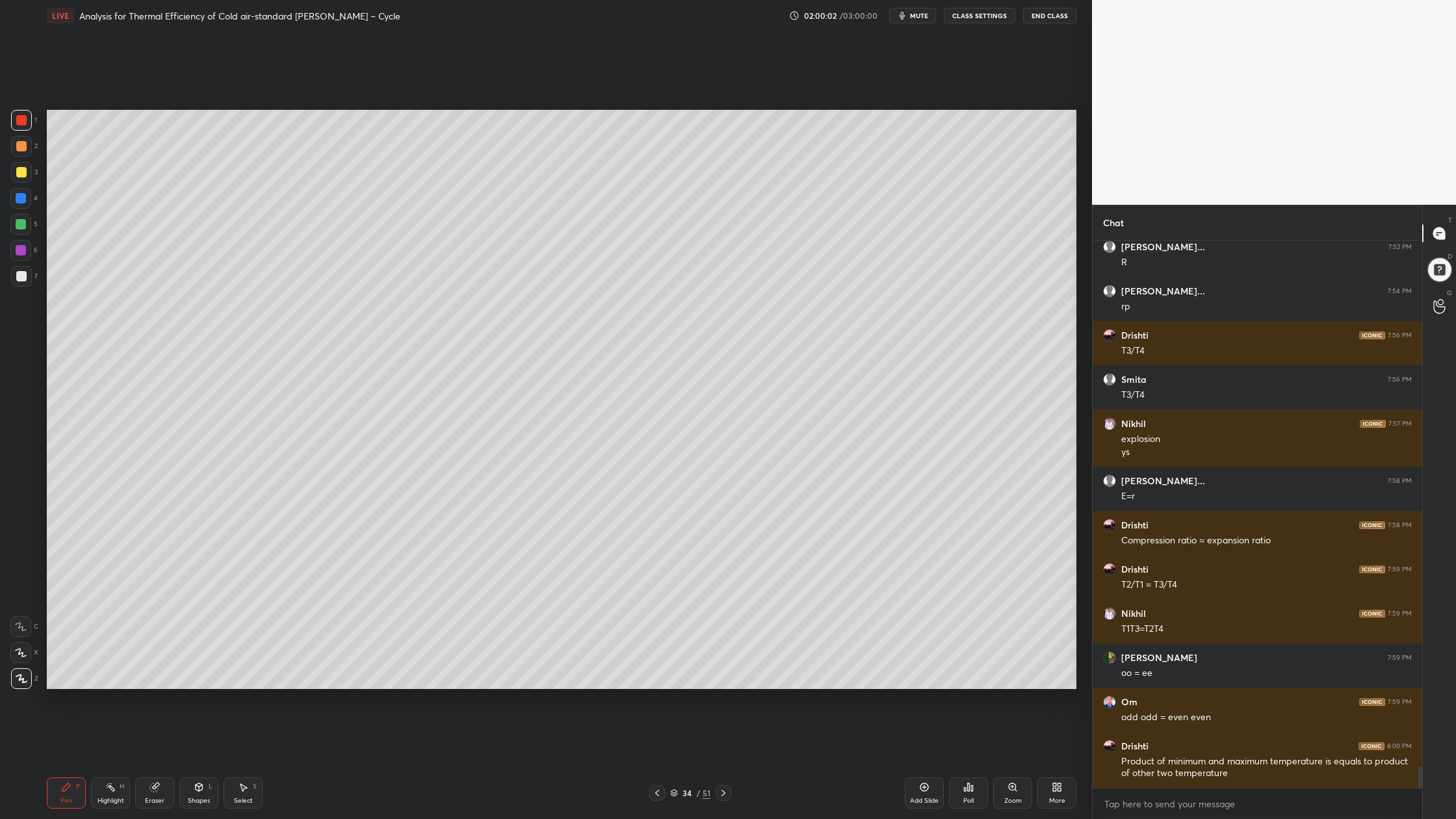
click at [22, 119] on div at bounding box center [21, 120] width 10 height 10
drag, startPoint x: 677, startPoint y: 794, endPoint x: 683, endPoint y: 752, distance: 42.4
click at [677, 618] on icon at bounding box center [673, 792] width 7 height 7
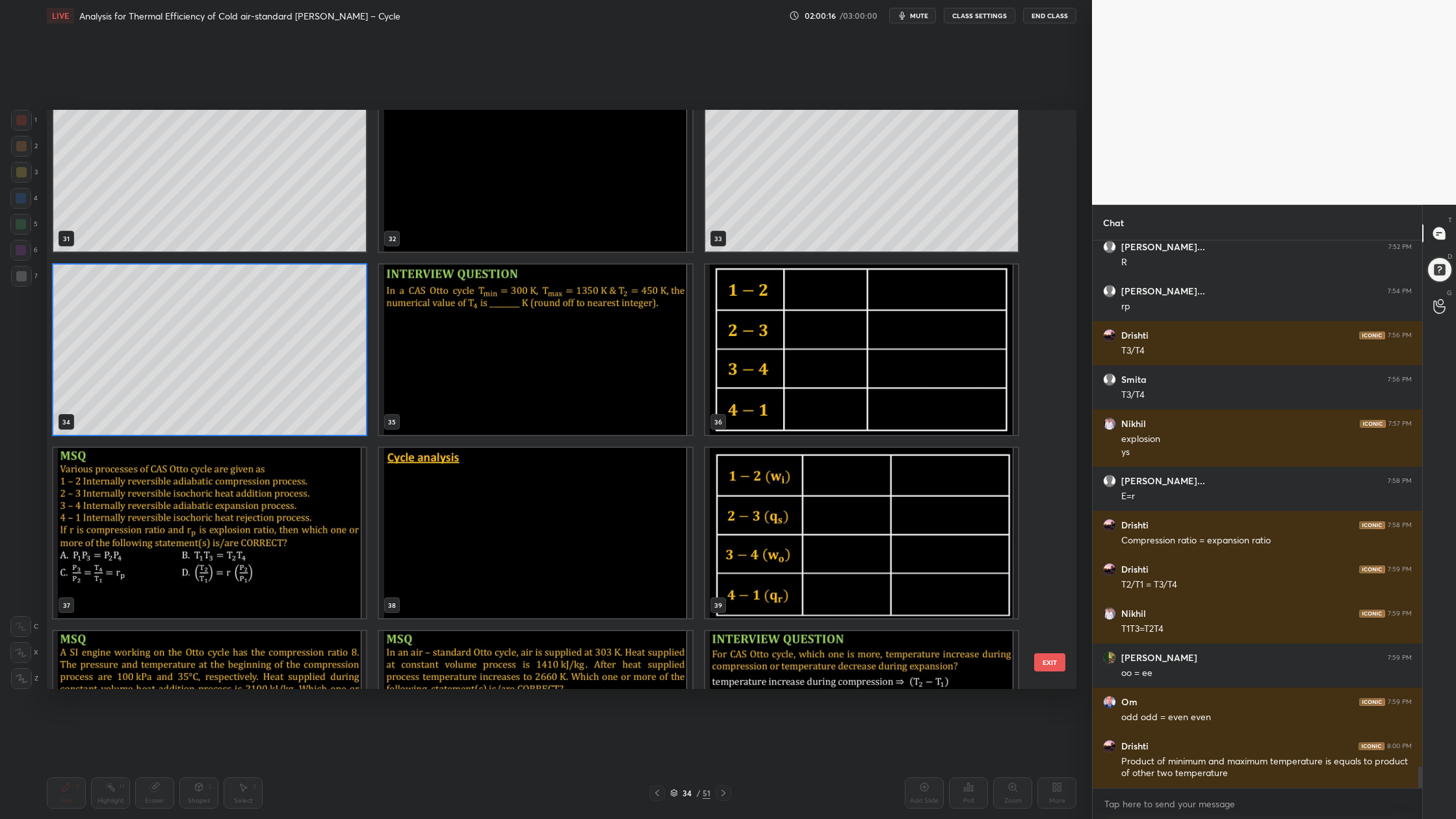
scroll to position [1973, 0]
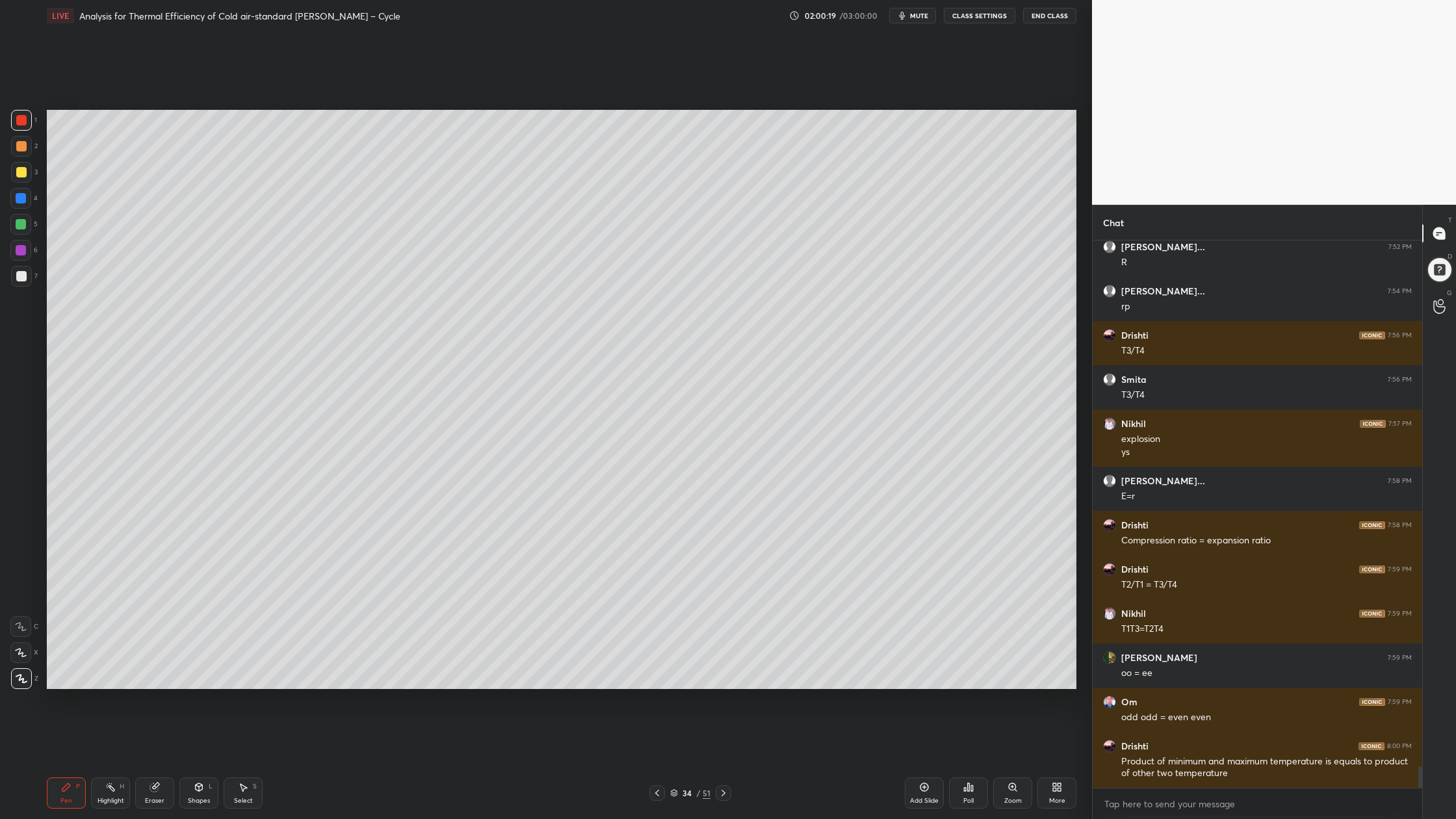
click at [25, 247] on div at bounding box center [20, 250] width 21 height 21
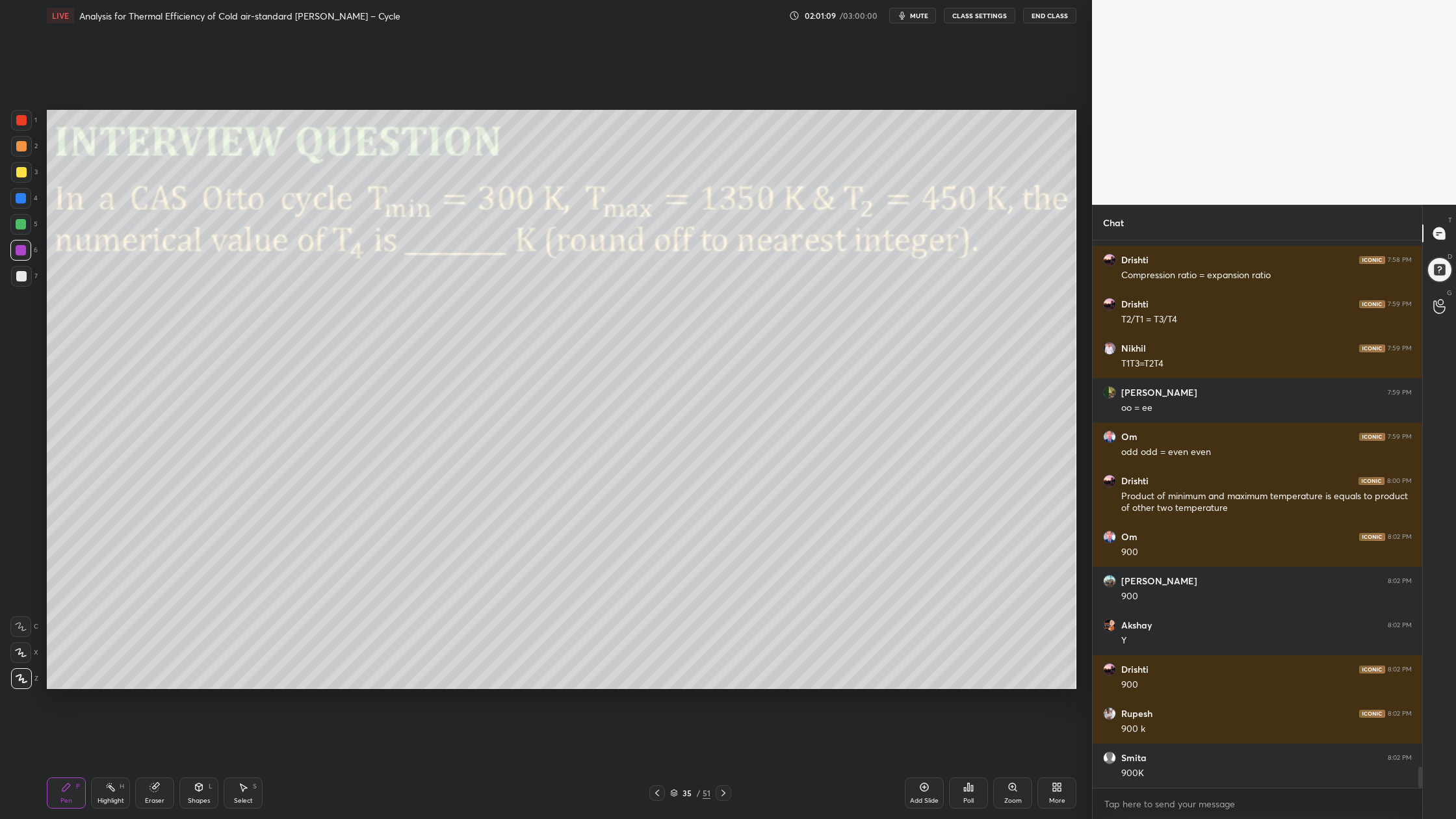
scroll to position [13723, 0]
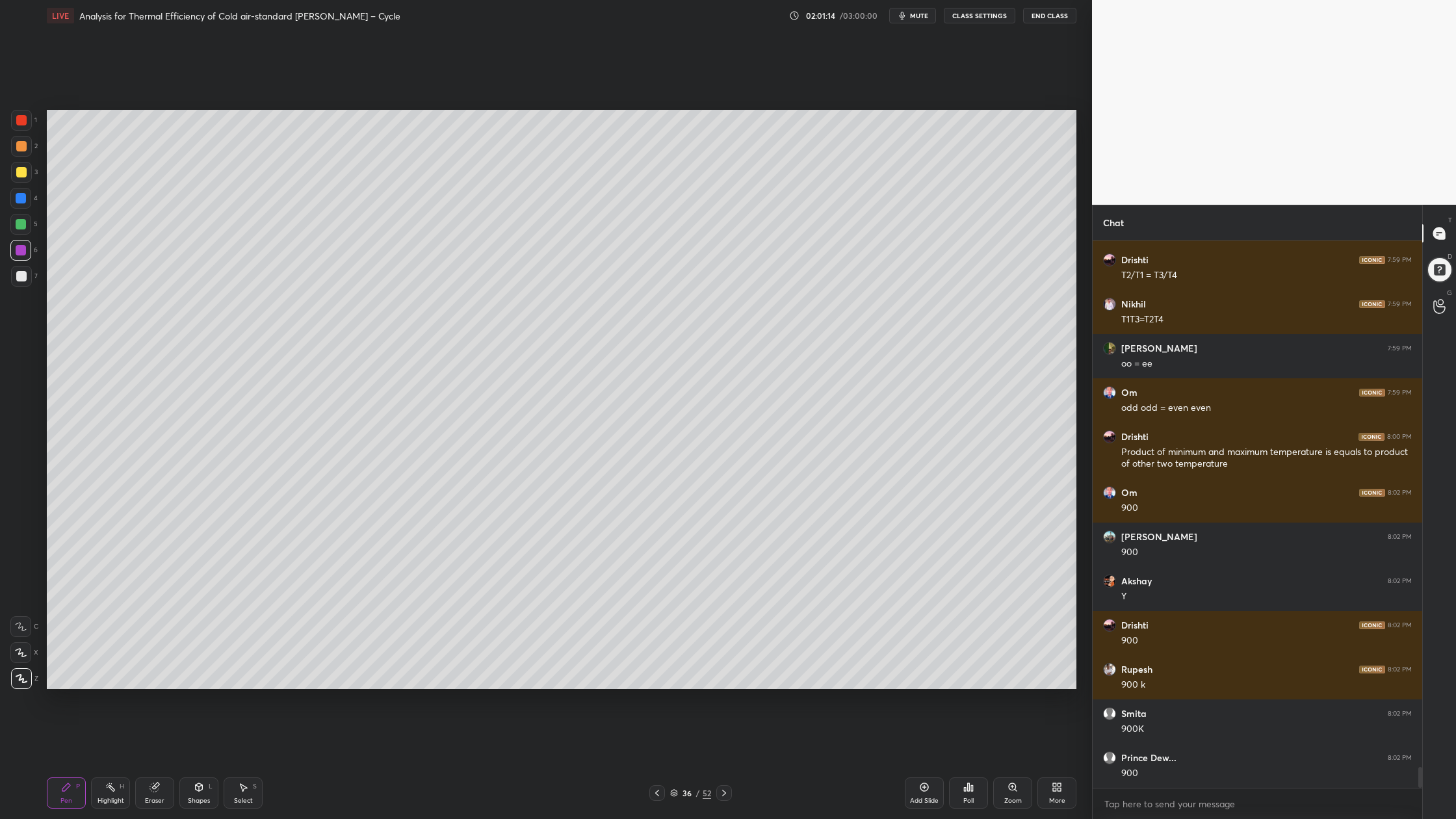
click at [21, 174] on div at bounding box center [21, 172] width 10 height 10
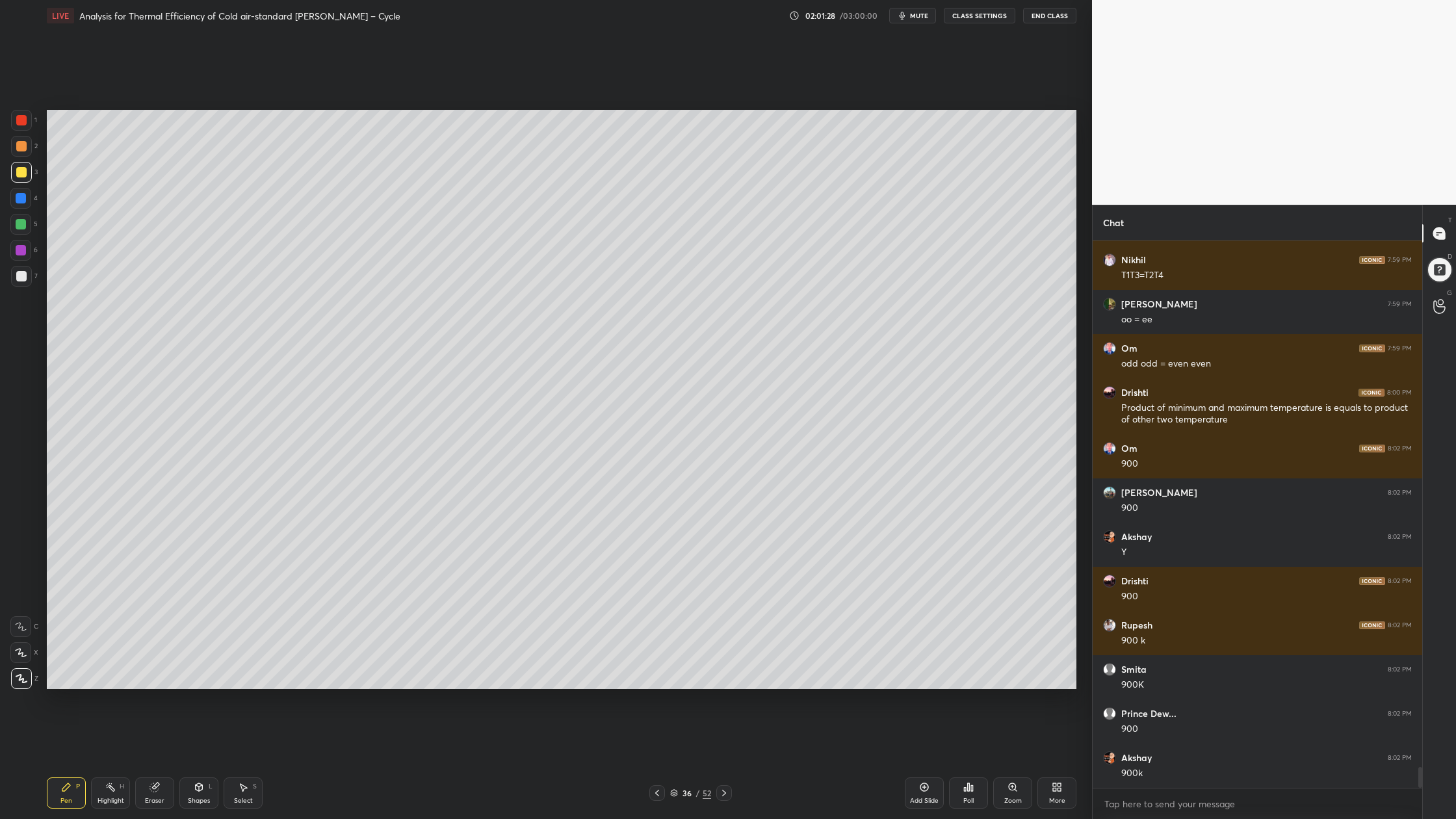
click at [23, 277] on div at bounding box center [21, 276] width 10 height 10
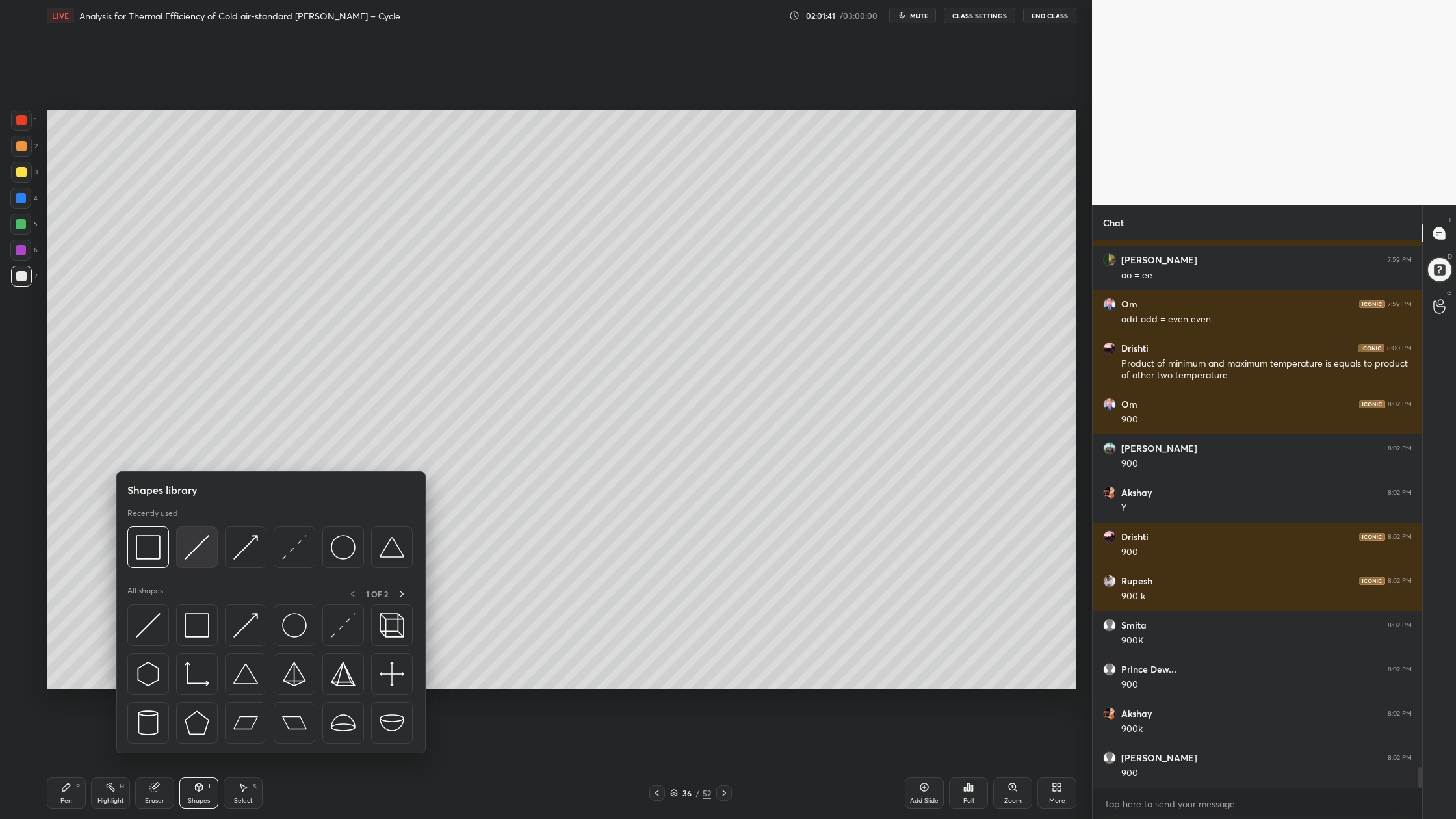
click at [199, 558] on div at bounding box center [197, 547] width 42 height 42
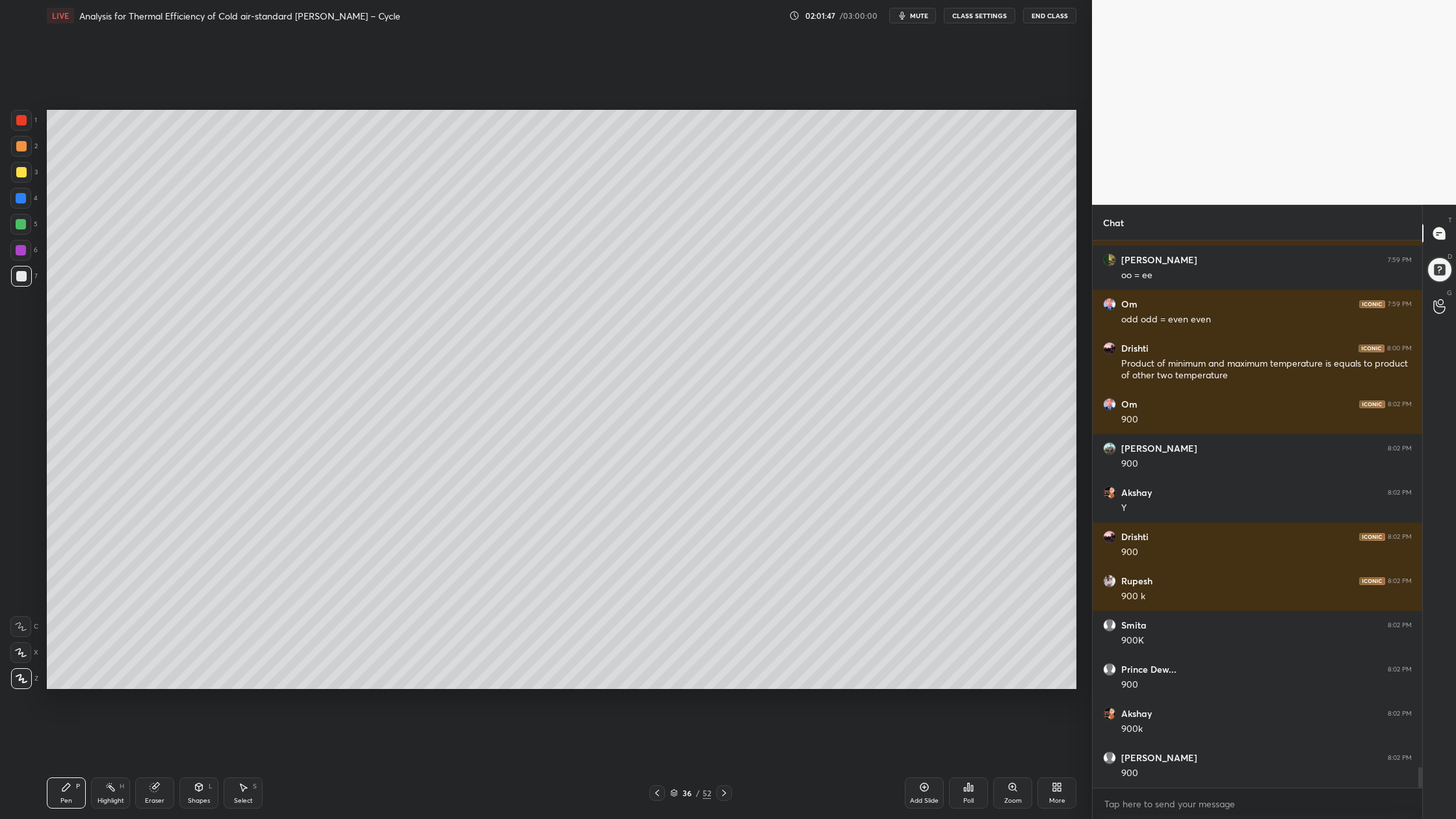
drag, startPoint x: 20, startPoint y: 278, endPoint x: 22, endPoint y: 285, distance: 7.3
click at [20, 278] on div at bounding box center [21, 276] width 10 height 10
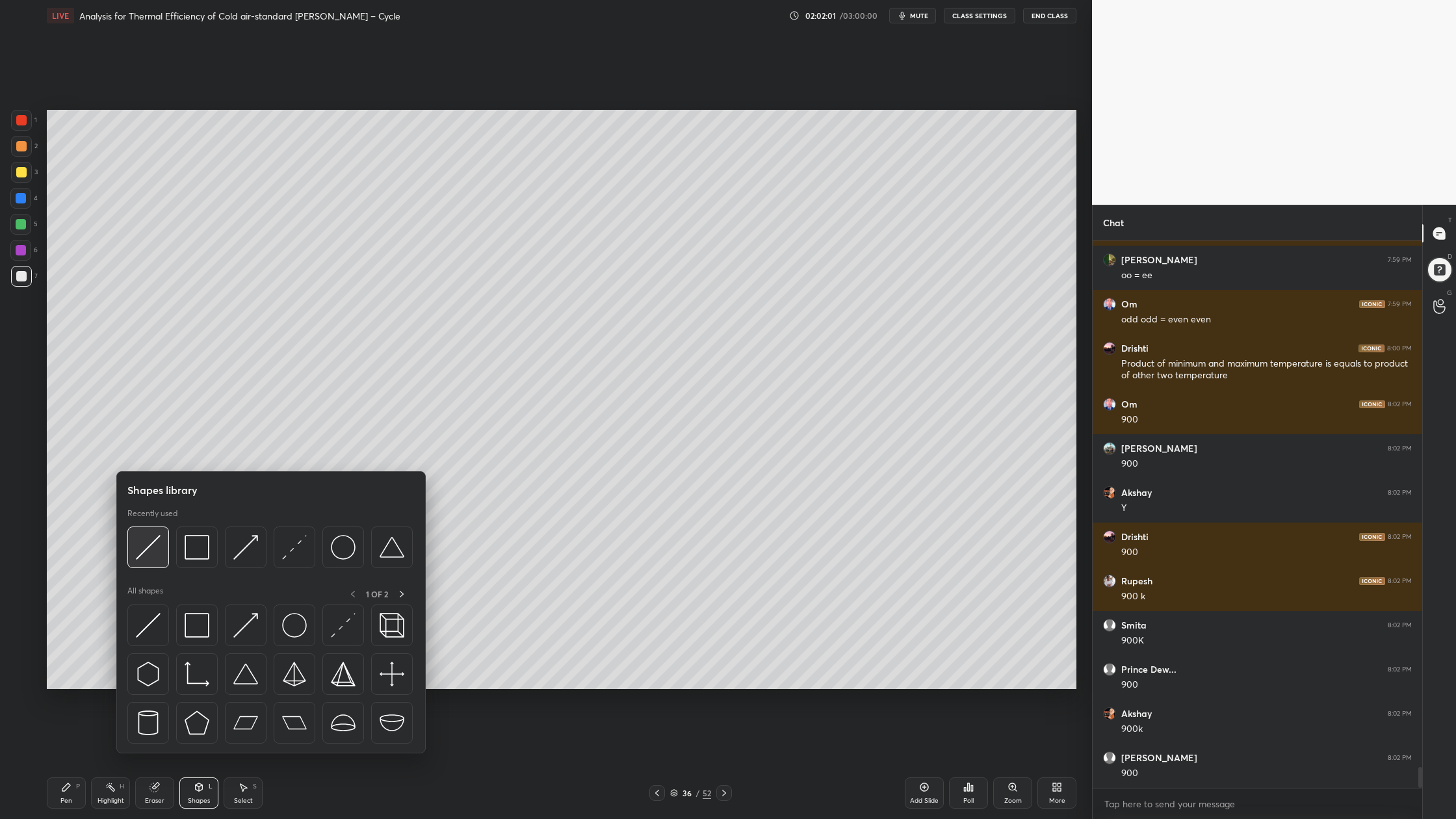
click at [152, 561] on div at bounding box center [148, 547] width 42 height 42
click at [140, 558] on div at bounding box center [148, 547] width 42 height 42
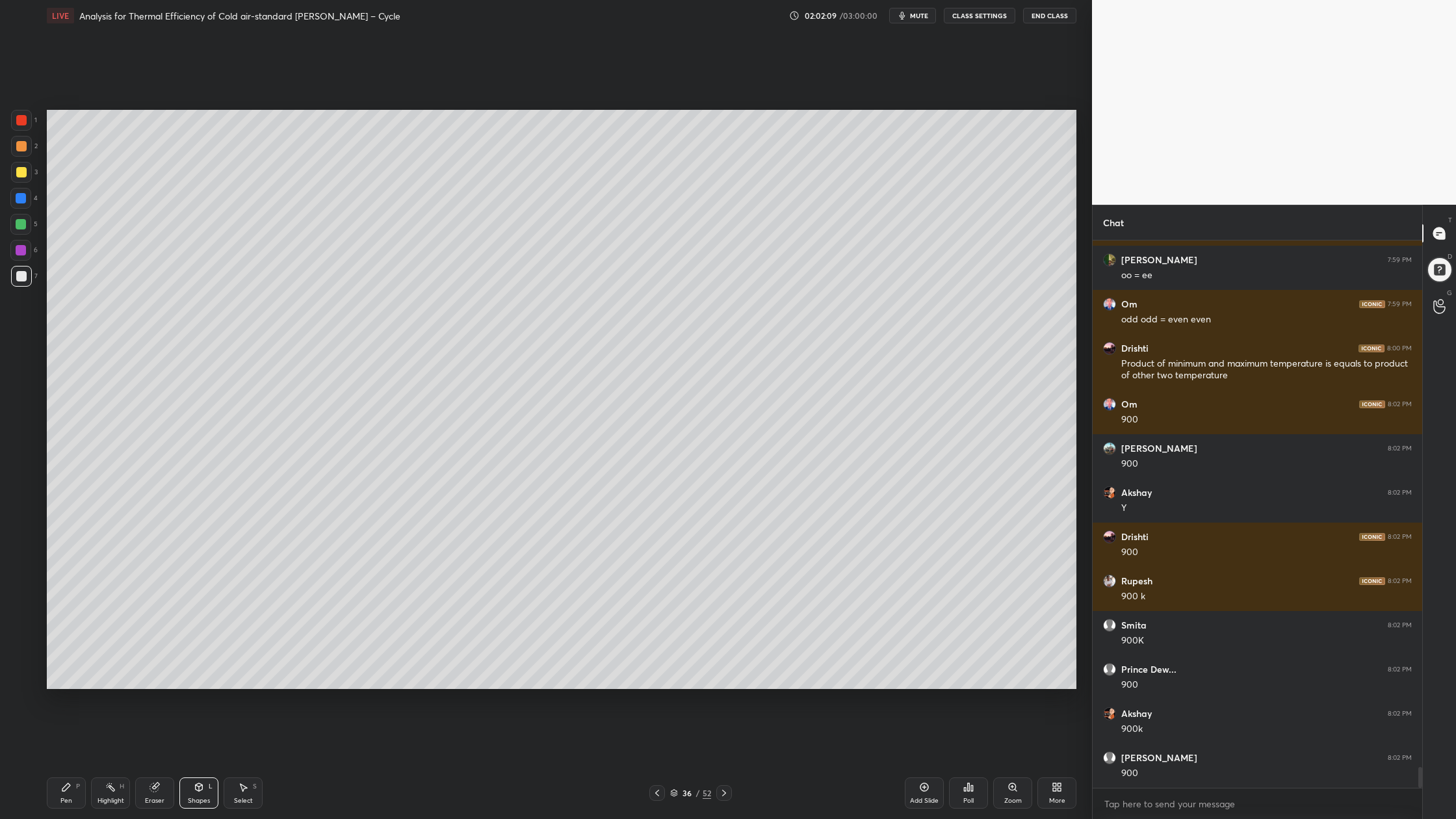
click at [20, 123] on div at bounding box center [21, 120] width 10 height 10
drag, startPoint x: 16, startPoint y: 276, endPoint x: 22, endPoint y: 308, distance: 32.6
click at [16, 276] on div at bounding box center [21, 276] width 10 height 10
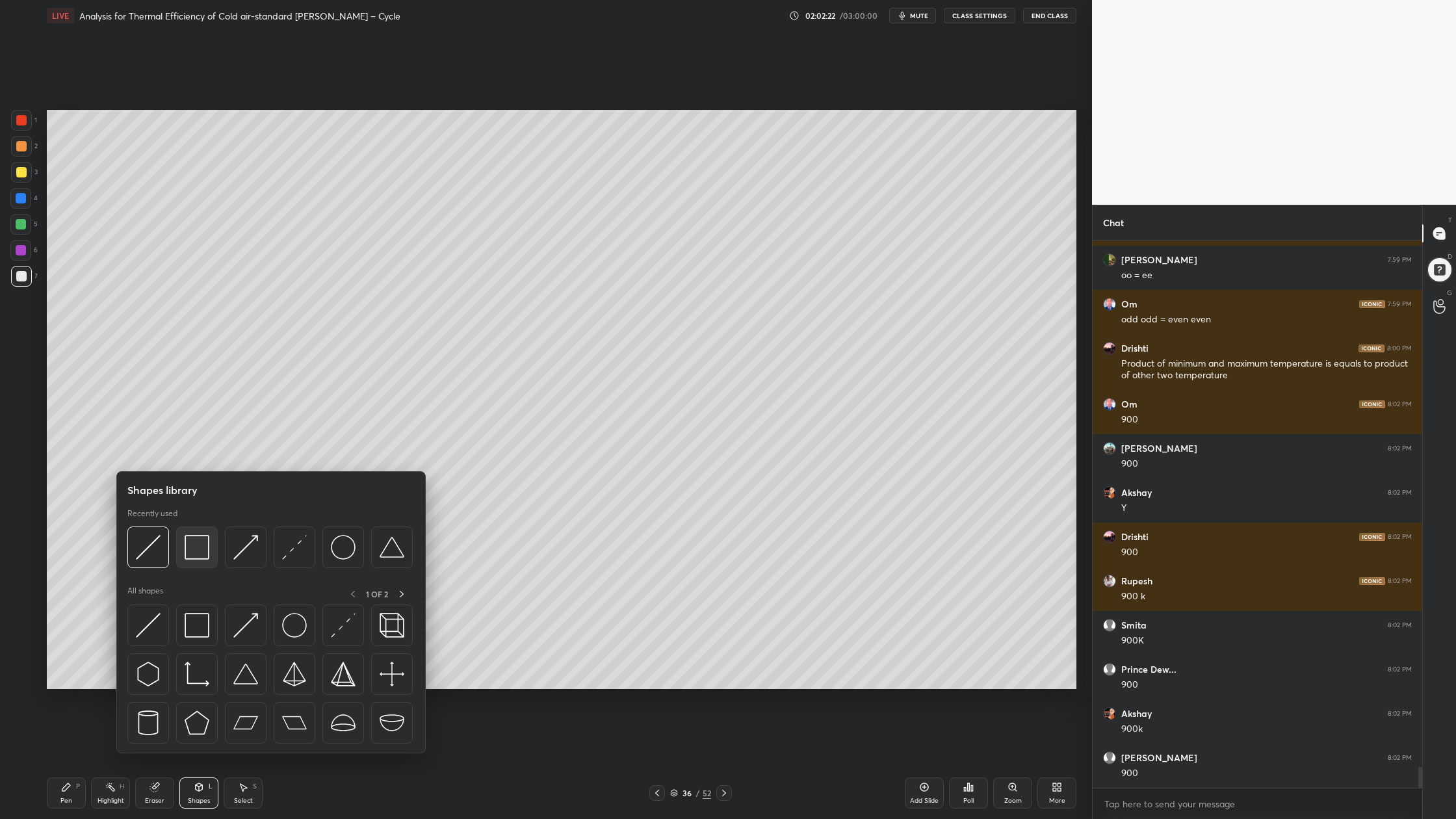
click at [197, 543] on img at bounding box center [197, 547] width 25 height 25
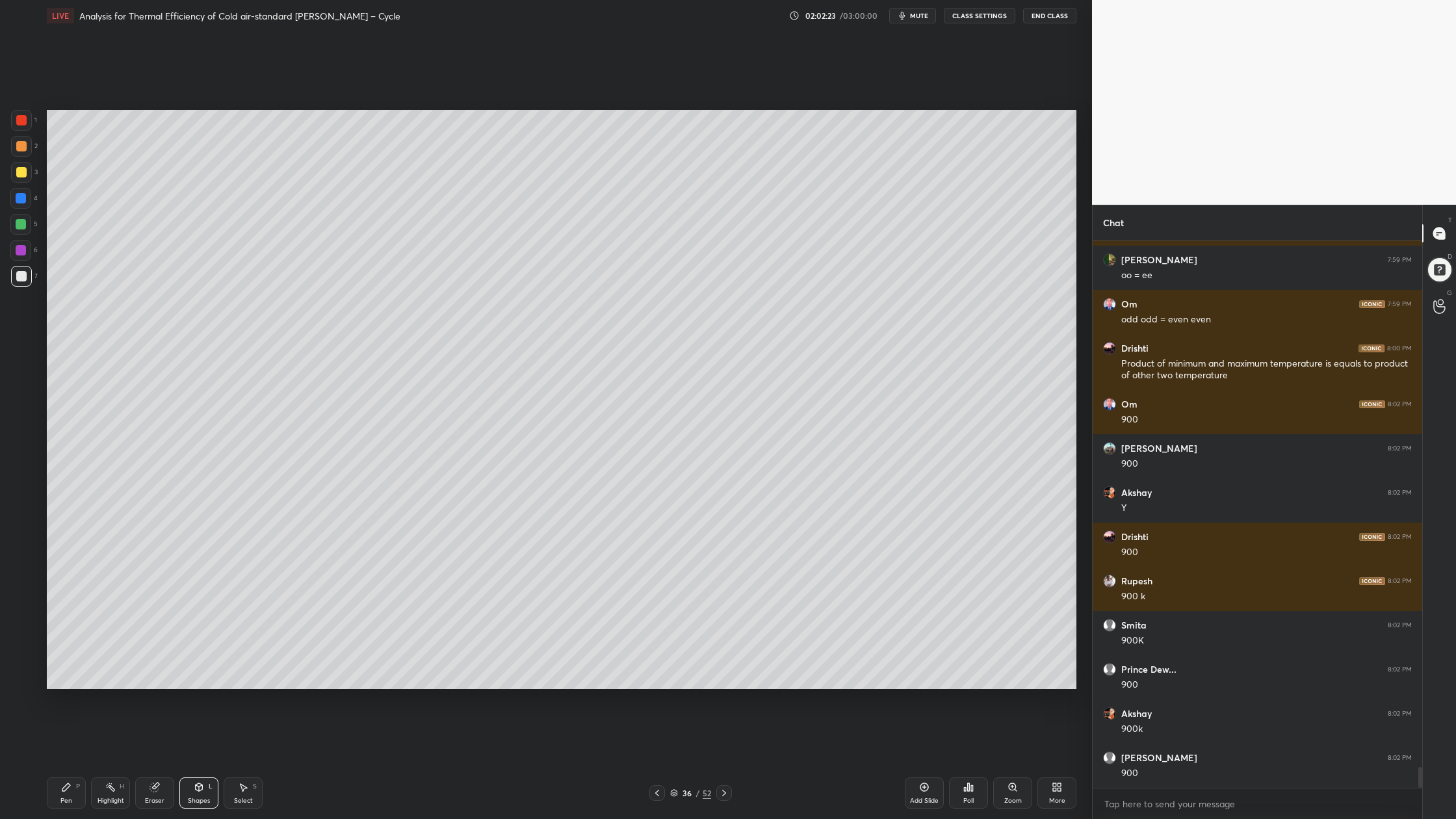
drag, startPoint x: 21, startPoint y: 225, endPoint x: 26, endPoint y: 265, distance: 40.3
click at [25, 231] on div at bounding box center [20, 224] width 21 height 21
click at [18, 108] on div "1 2 3 4 5 6 7 C X Z C X Z E E Erase all H H LIVE Analysis for Thermal Efficienc…" at bounding box center [540, 409] width 1082 height 819
drag, startPoint x: 27, startPoint y: 112, endPoint x: 37, endPoint y: 133, distance: 23.3
click at [31, 123] on div at bounding box center [21, 120] width 21 height 21
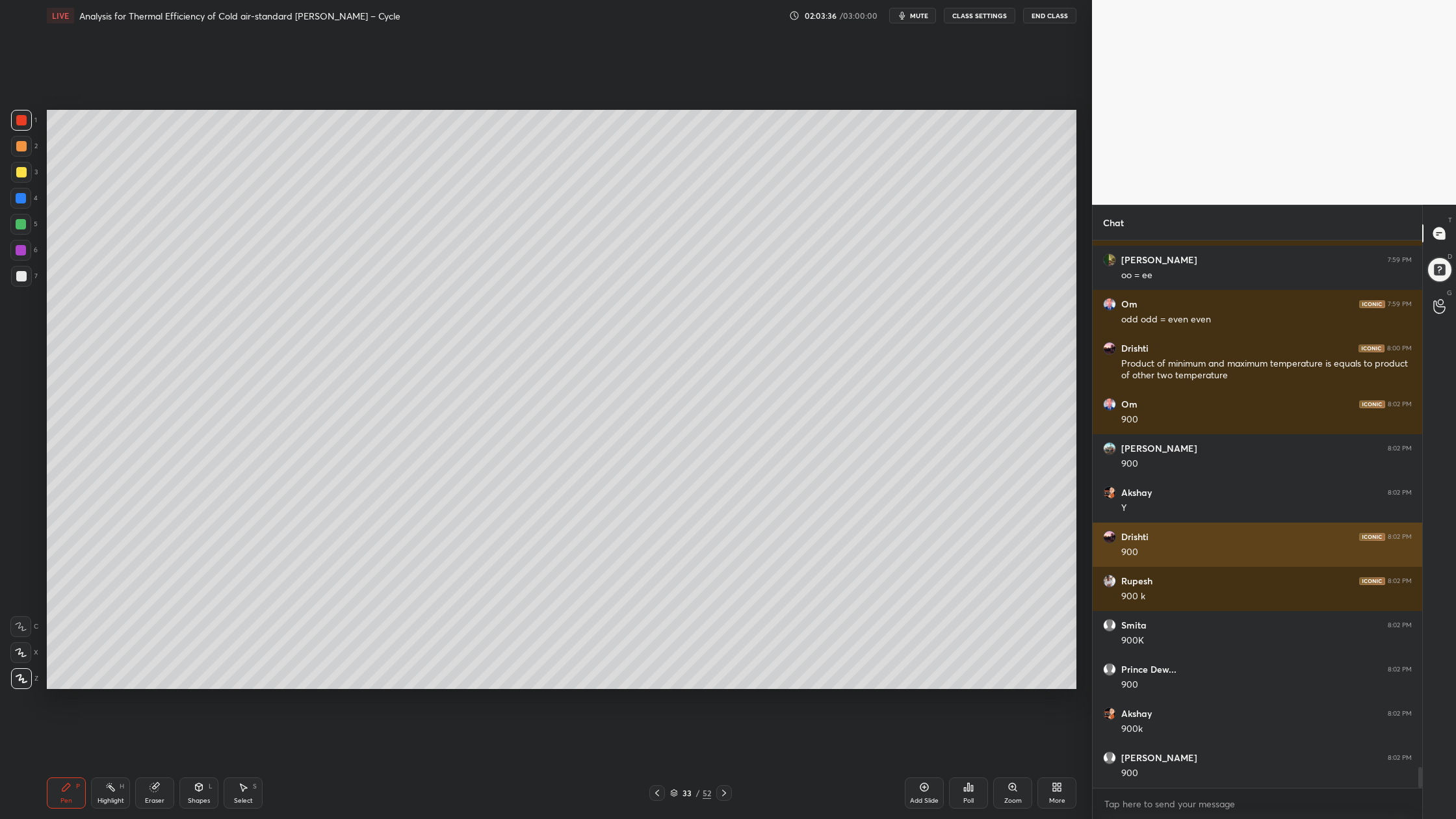
scroll to position [5, 5]
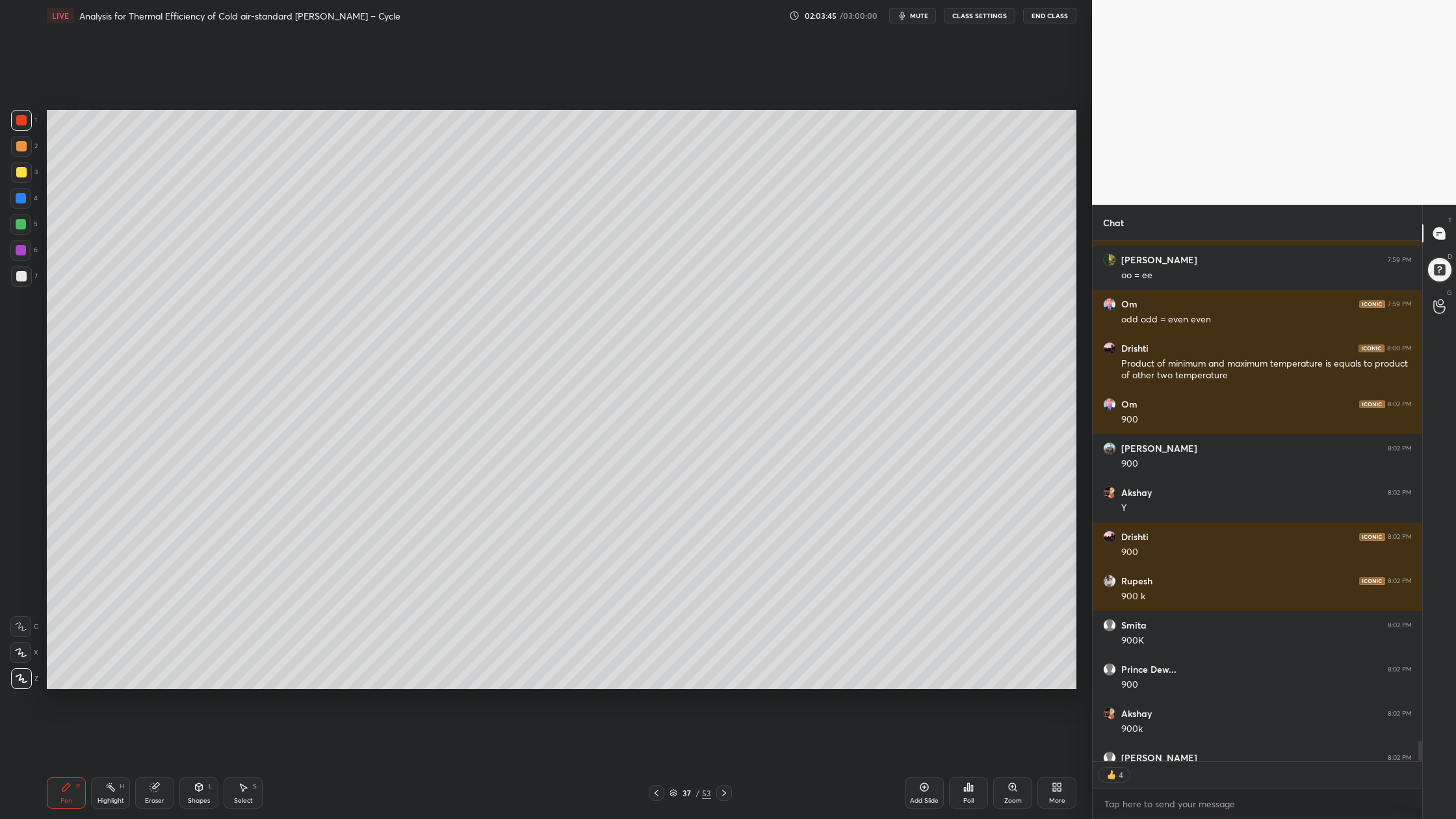
click at [22, 172] on div at bounding box center [21, 172] width 10 height 10
click at [25, 276] on div at bounding box center [21, 276] width 10 height 10
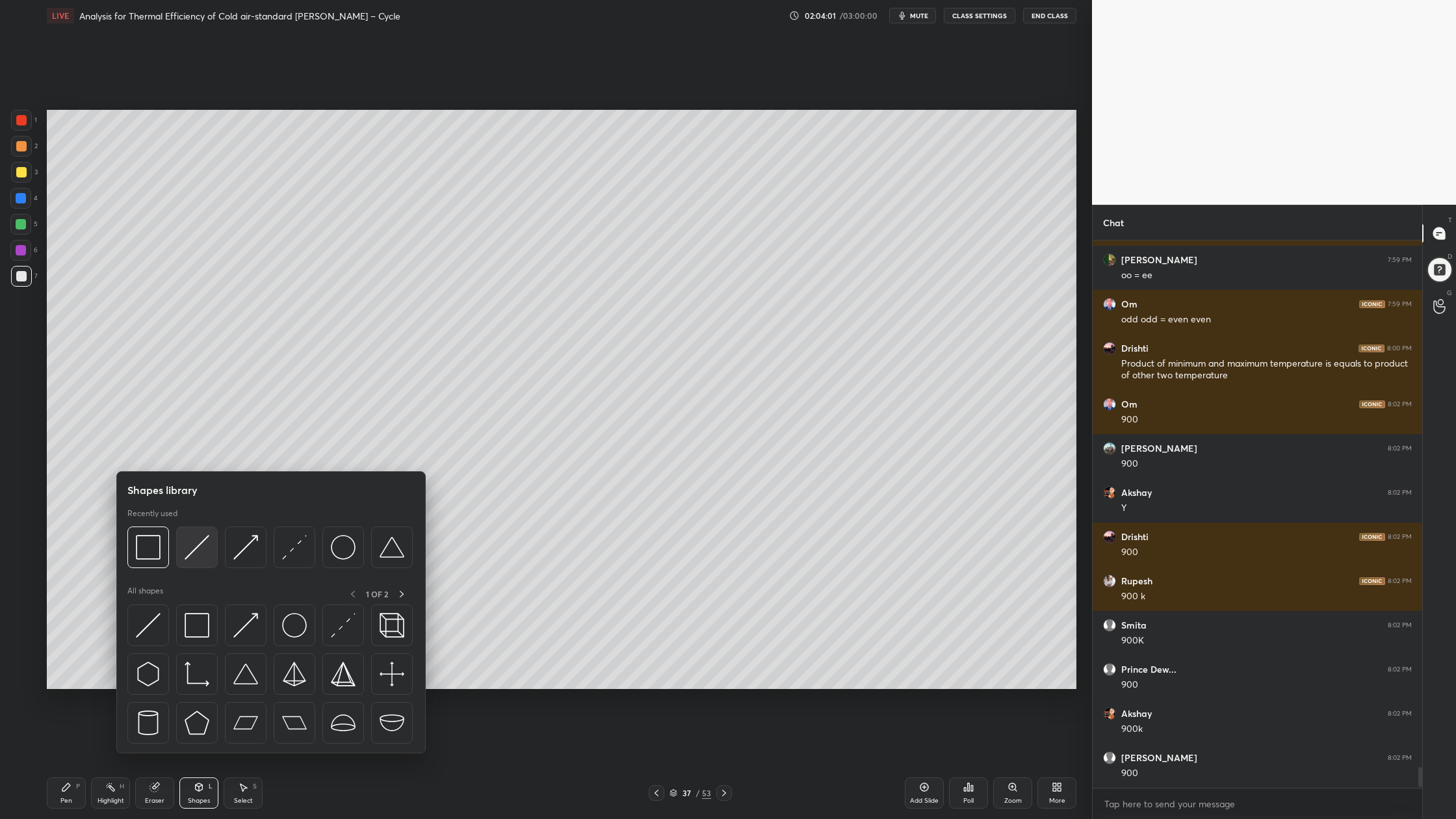
click at [201, 560] on div at bounding box center [197, 547] width 42 height 42
click at [197, 556] on img at bounding box center [197, 547] width 25 height 25
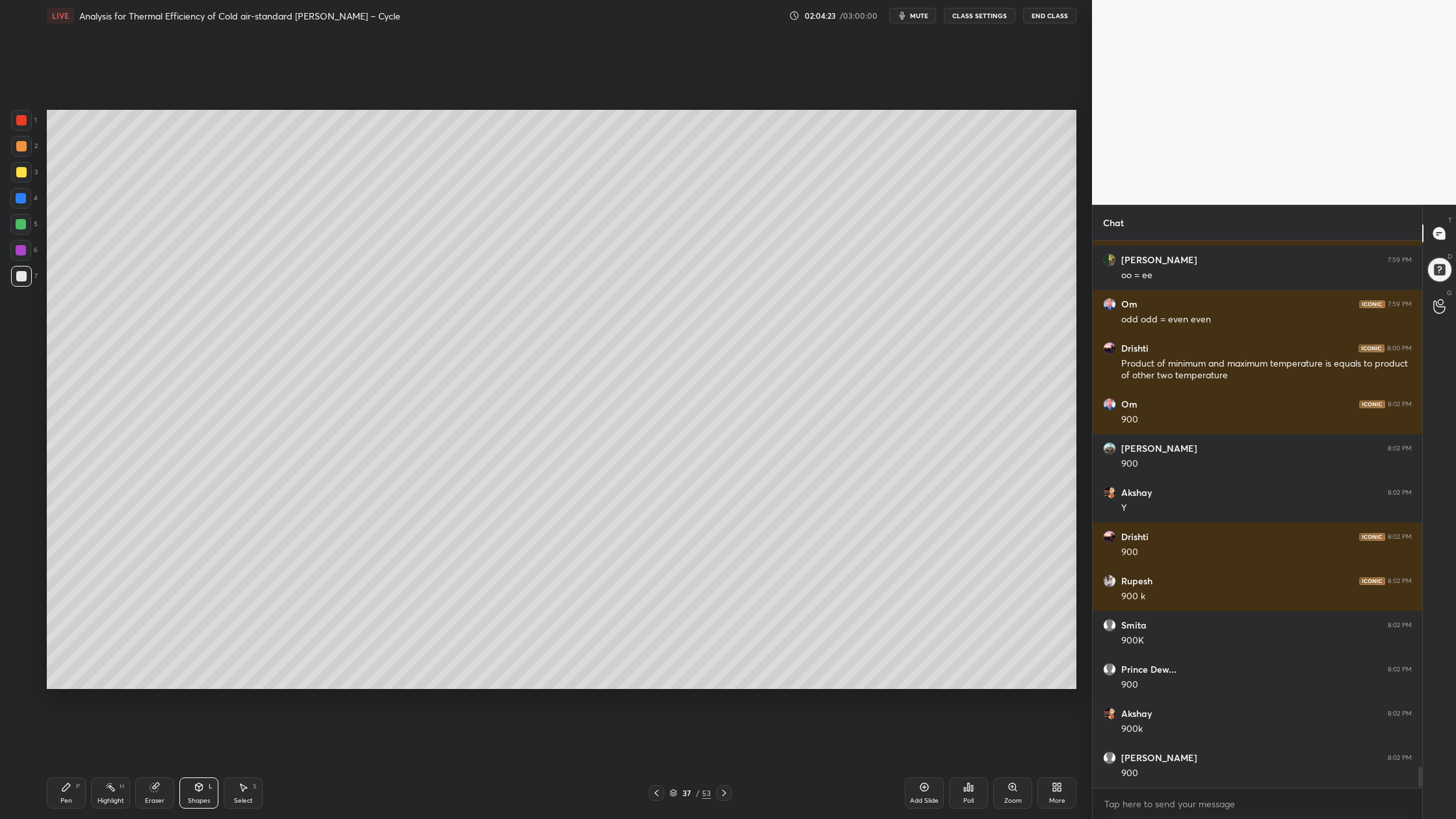
click at [20, 148] on div at bounding box center [21, 146] width 10 height 10
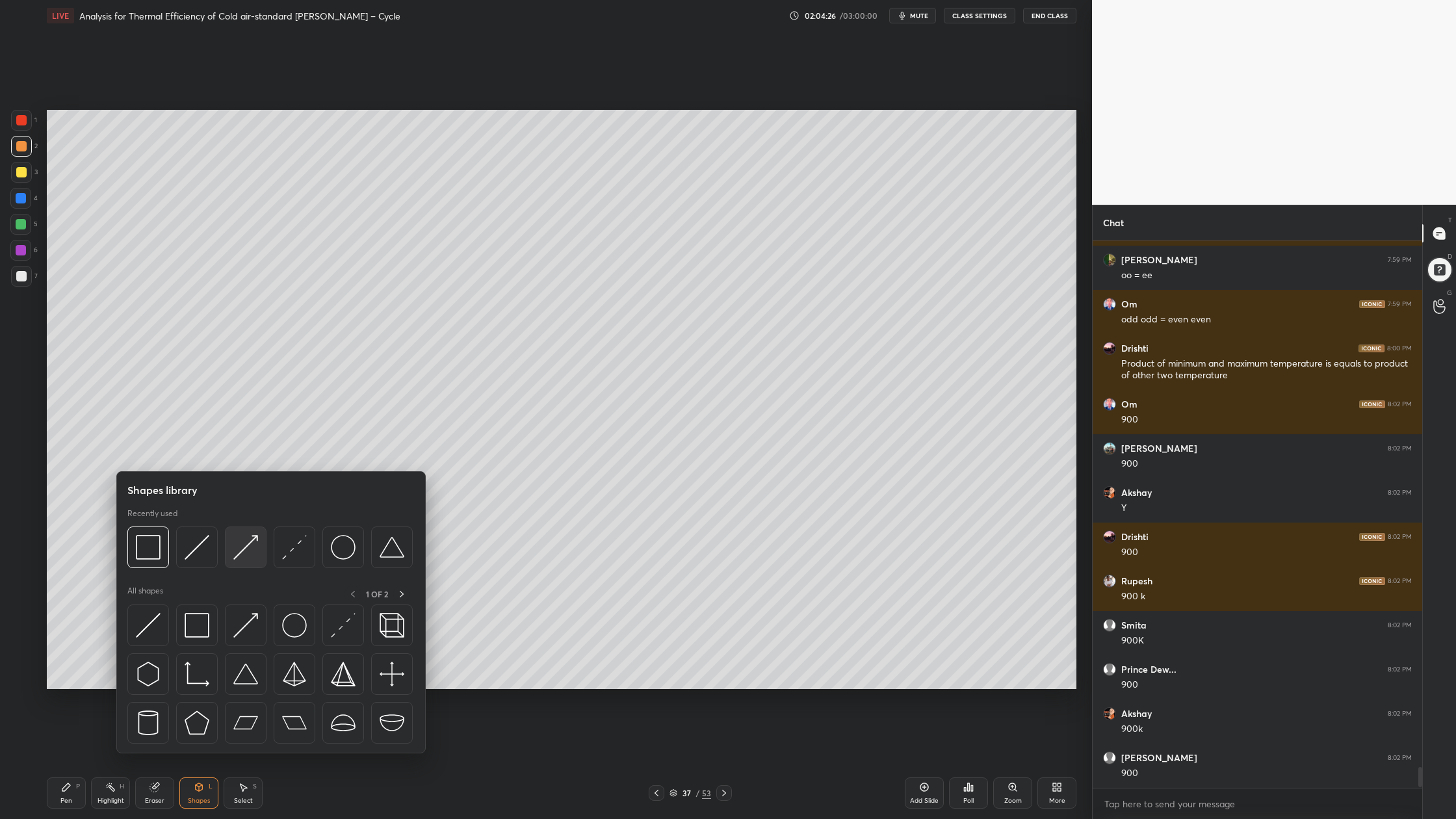
click at [246, 553] on img at bounding box center [246, 547] width 25 height 25
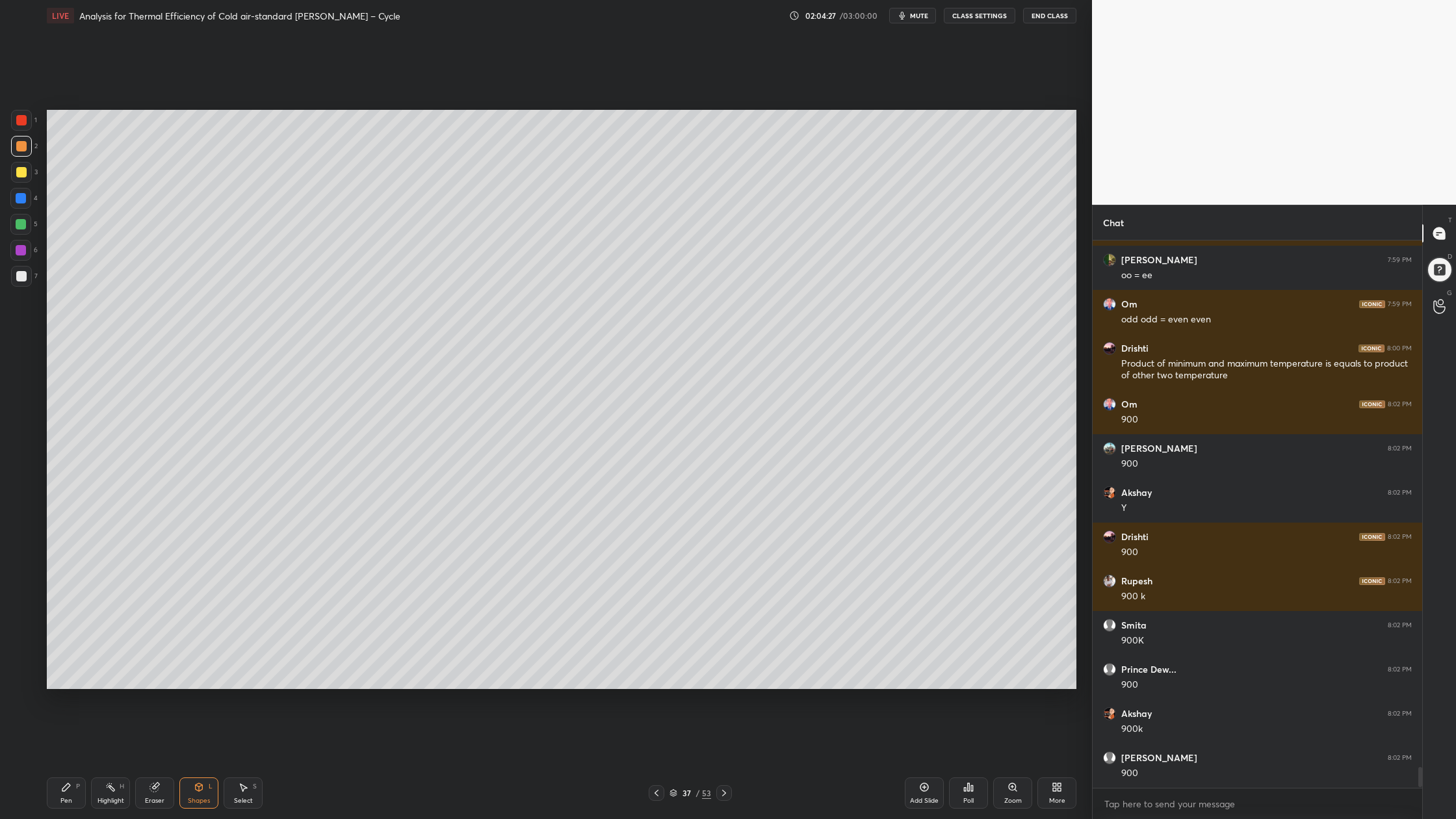
drag, startPoint x: 21, startPoint y: 280, endPoint x: 31, endPoint y: 279, distance: 10.0
click at [22, 279] on div at bounding box center [21, 276] width 10 height 10
click at [23, 227] on div at bounding box center [20, 224] width 10 height 10
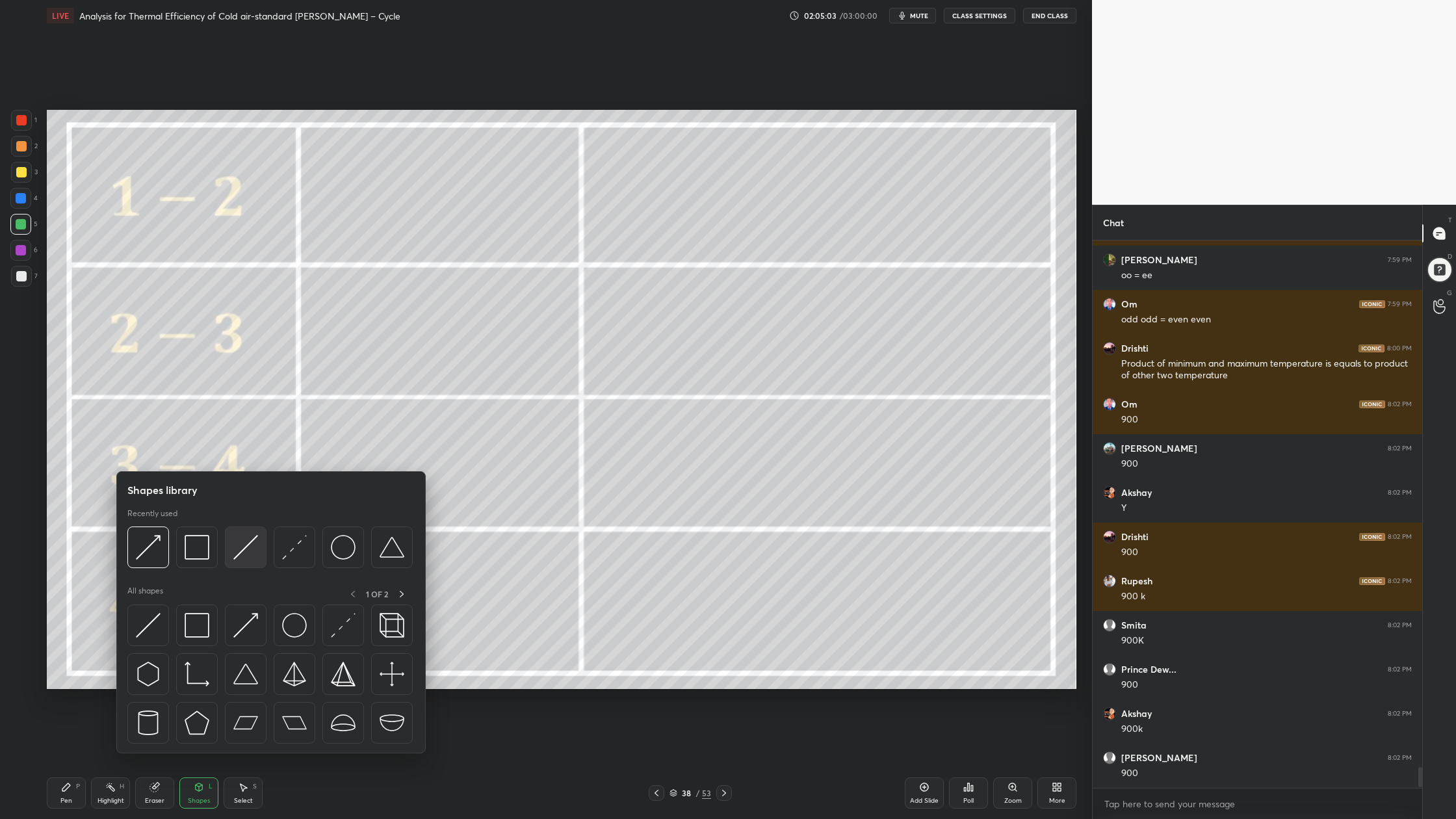
click at [247, 557] on img at bounding box center [246, 547] width 25 height 25
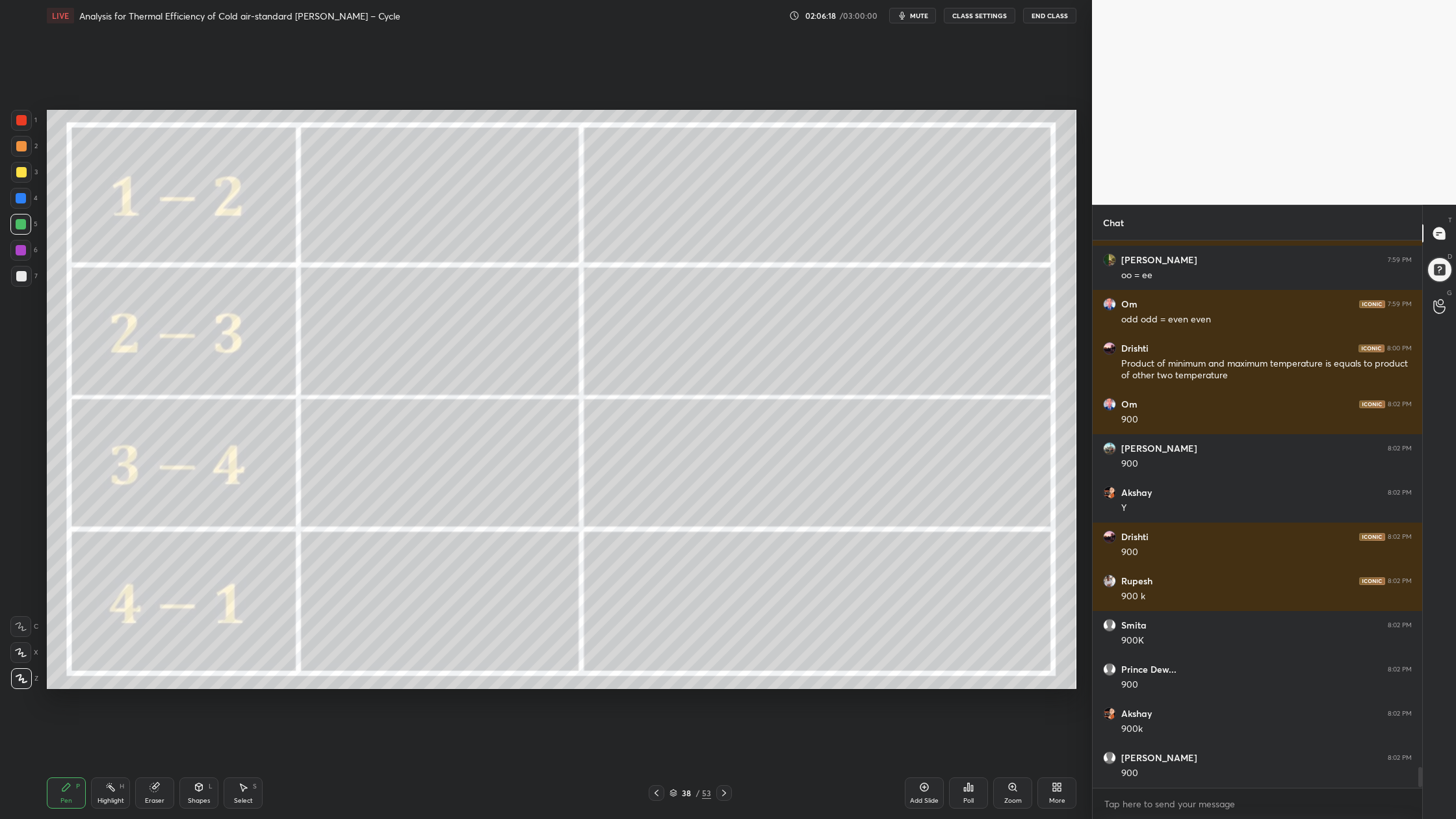
drag, startPoint x: 672, startPoint y: 793, endPoint x: 653, endPoint y: 775, distance: 26.2
click at [669, 618] on icon at bounding box center [673, 792] width 7 height 7
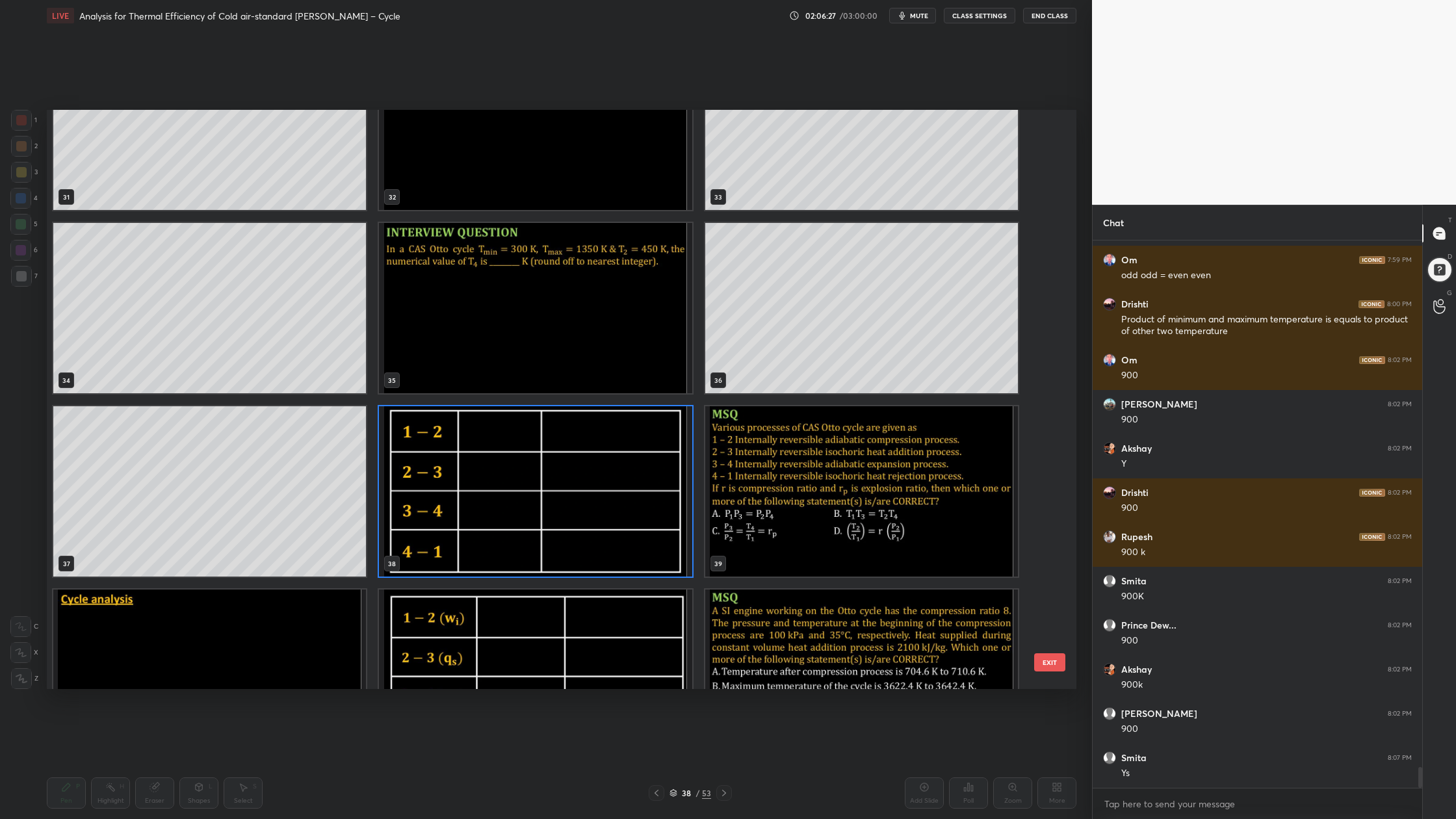
scroll to position [1899, 0]
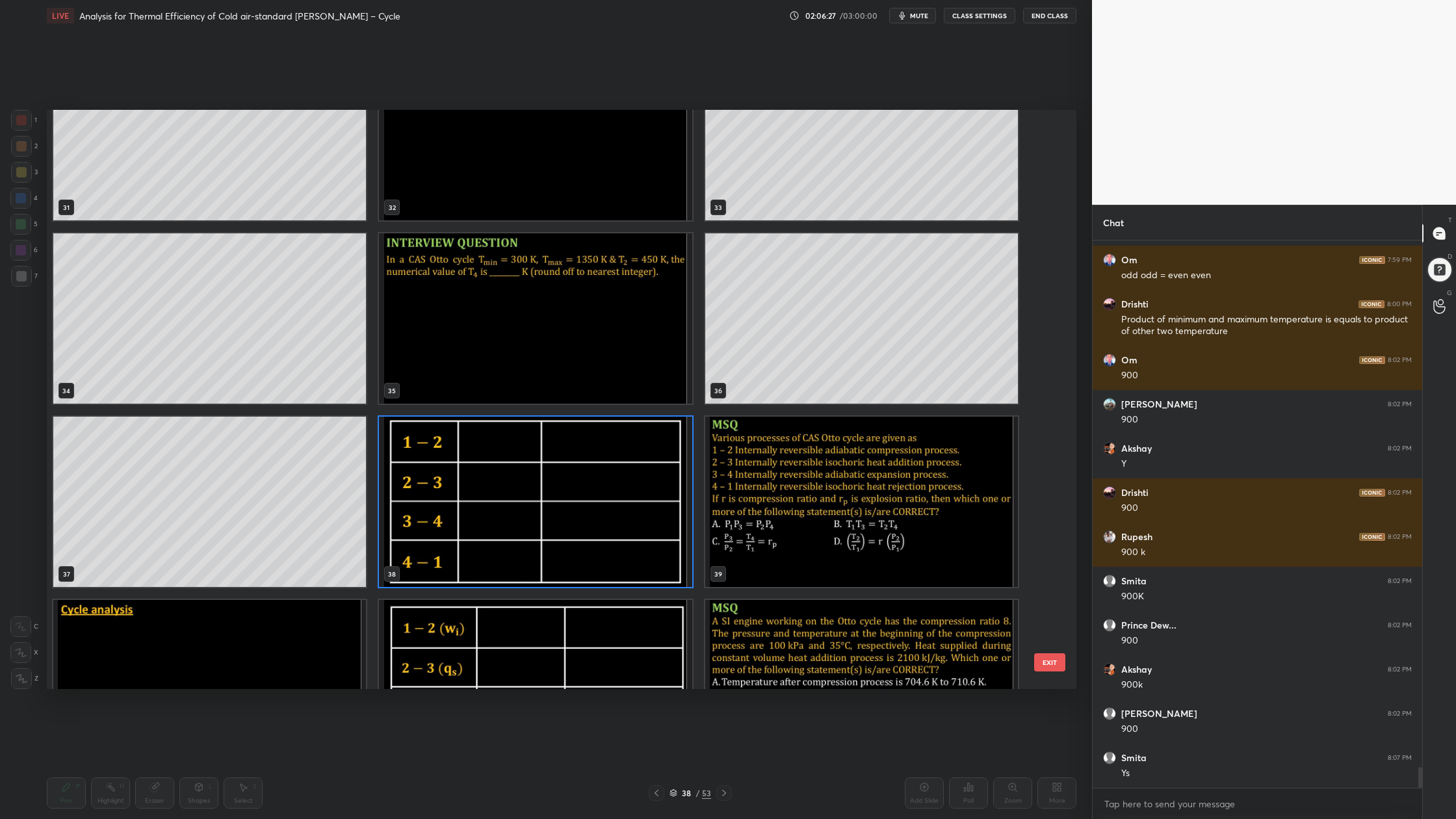
click at [863, 515] on img "grid" at bounding box center [861, 502] width 312 height 170
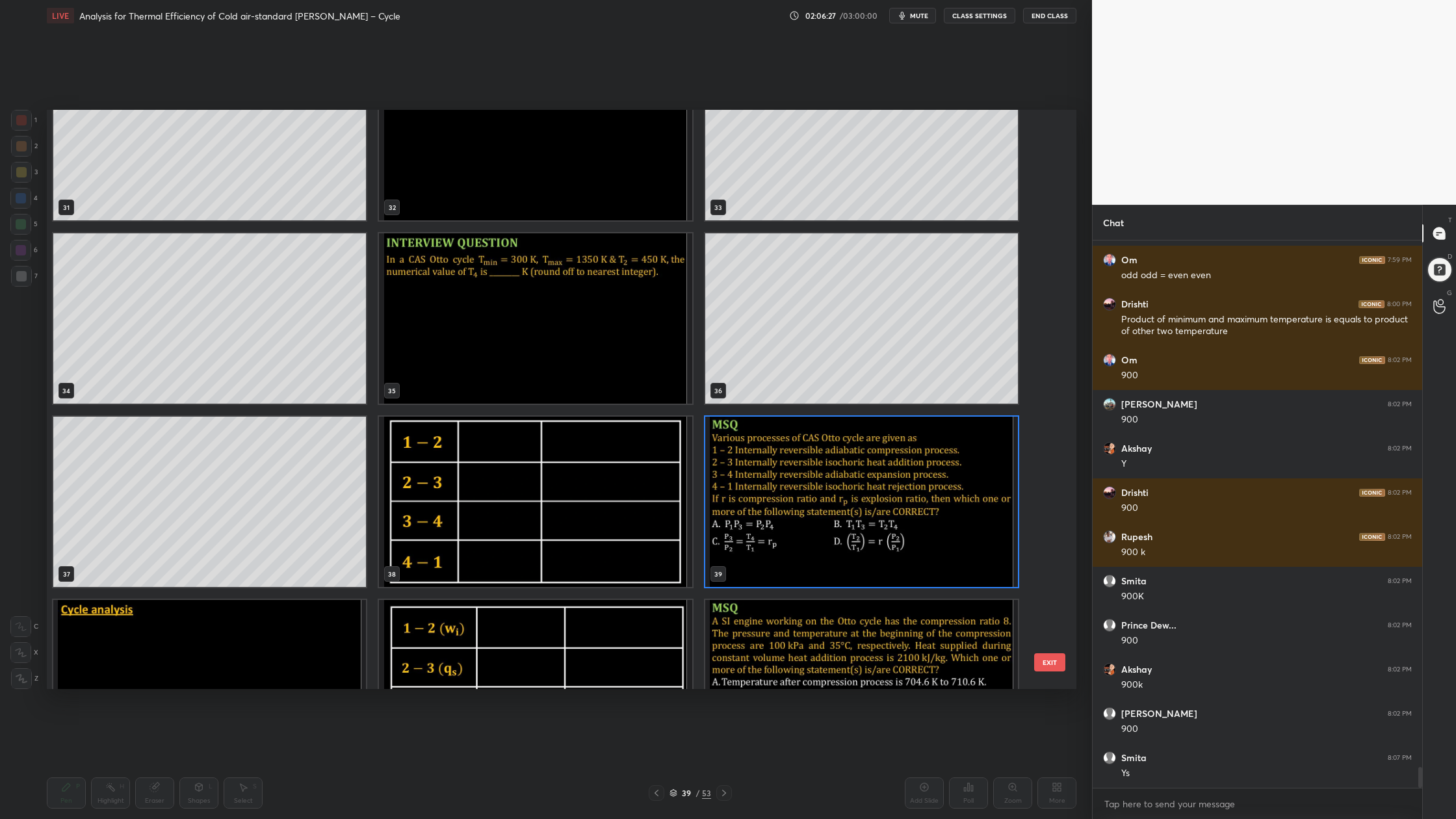
click at [863, 515] on img "grid" at bounding box center [861, 502] width 312 height 170
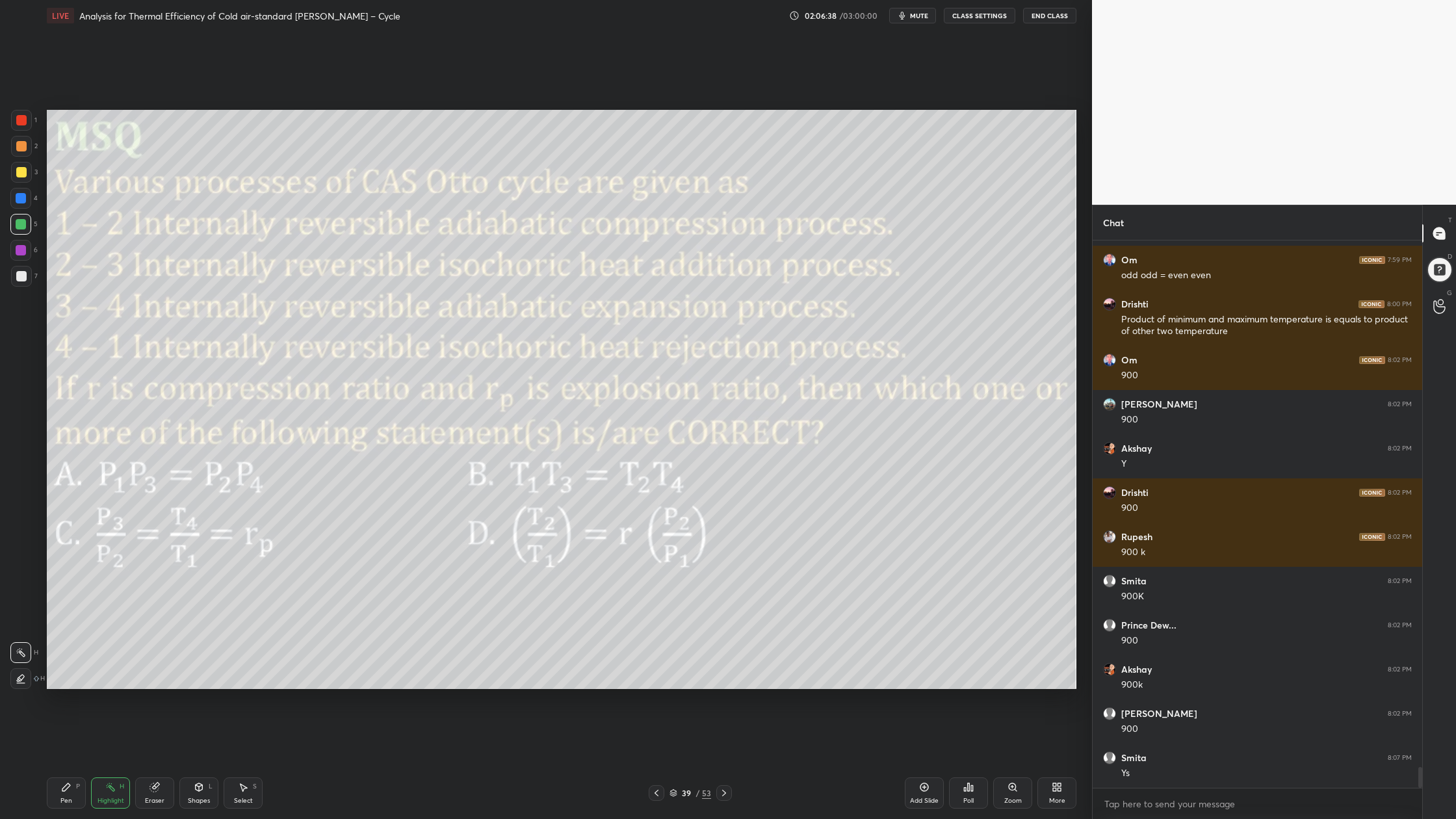
click at [22, 124] on div at bounding box center [21, 120] width 21 height 21
click at [22, 173] on div at bounding box center [21, 172] width 10 height 10
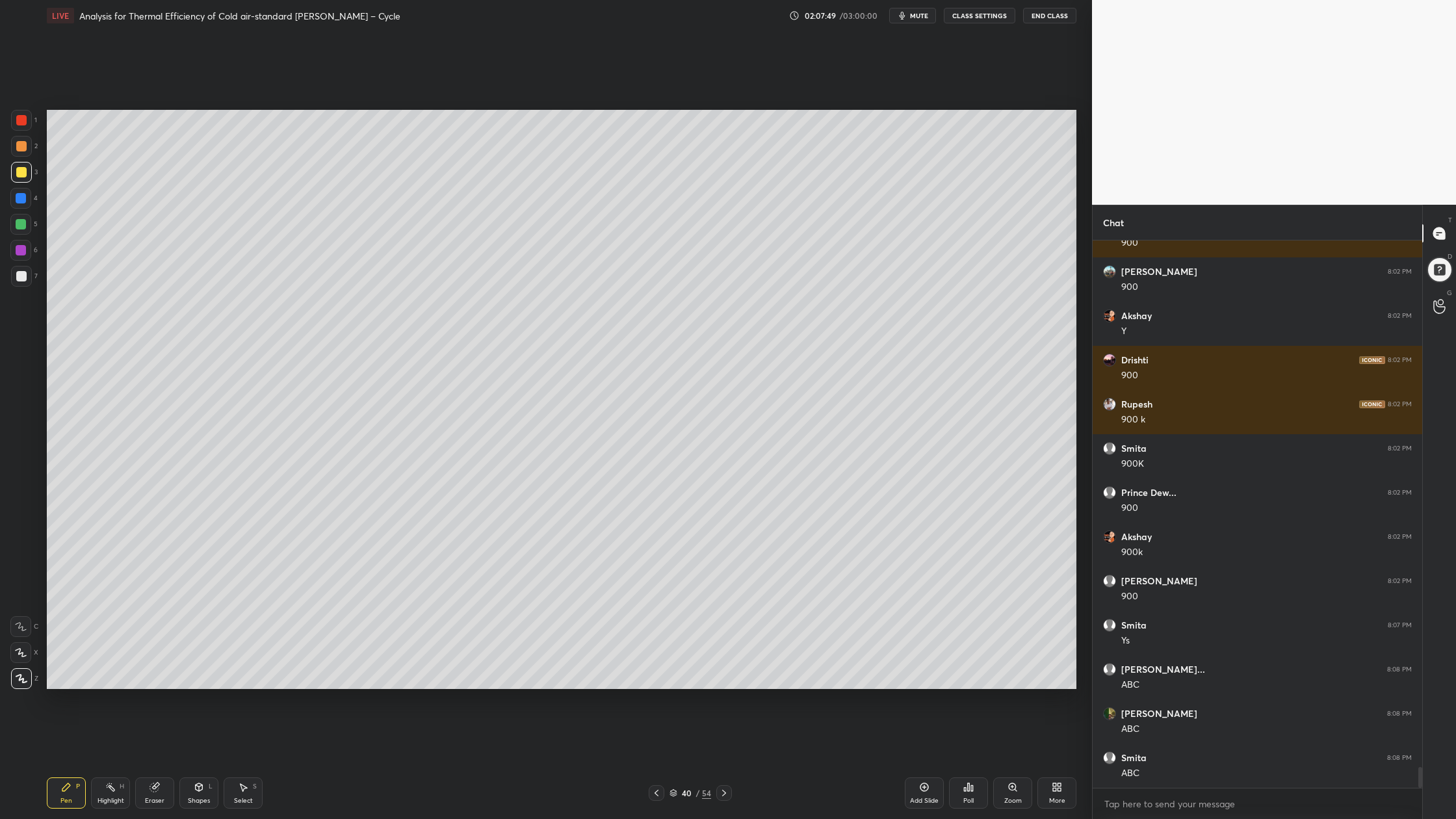
scroll to position [14032, 0]
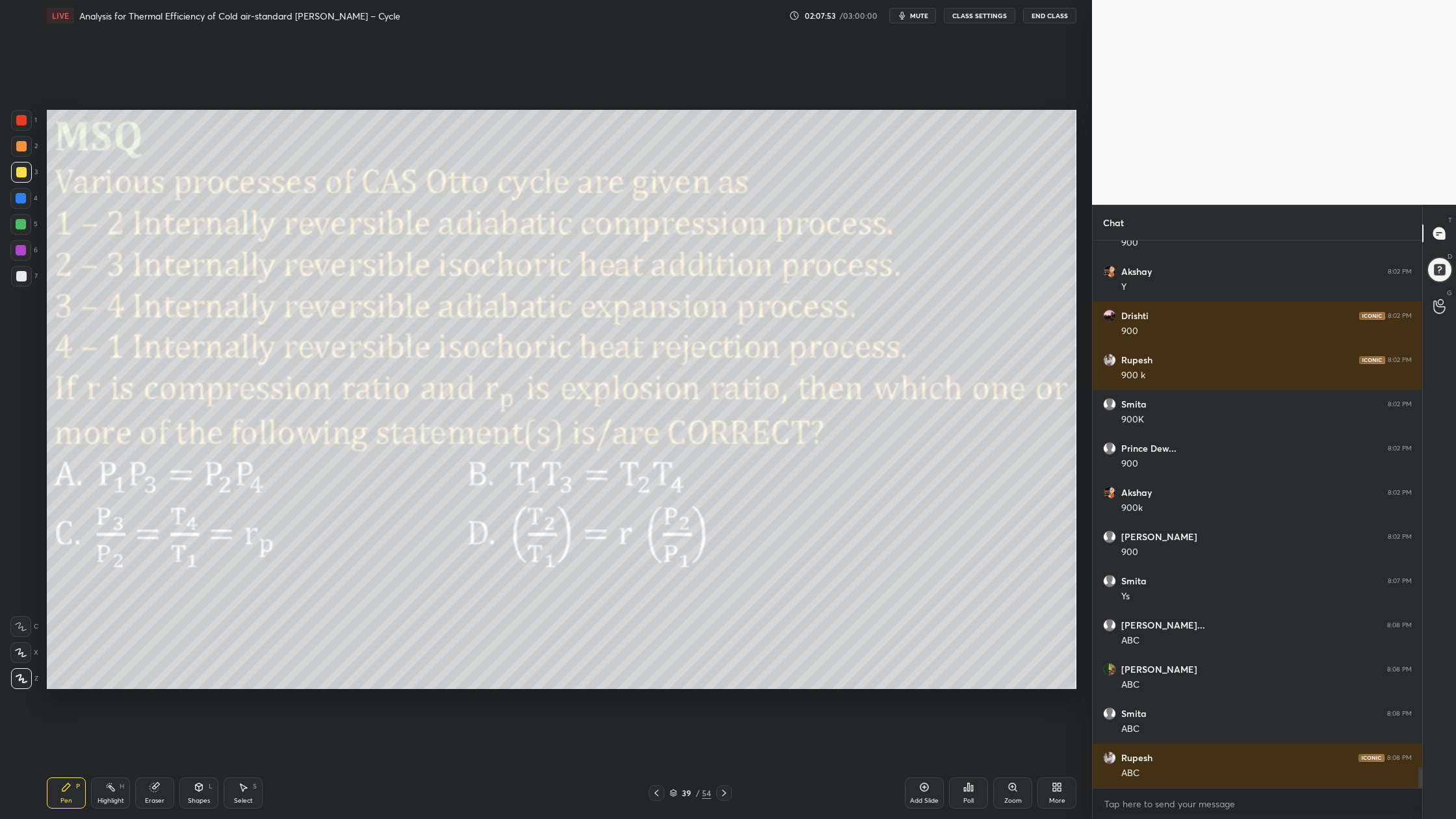
click at [17, 232] on div at bounding box center [20, 224] width 21 height 21
drag, startPoint x: 20, startPoint y: 165, endPoint x: 33, endPoint y: 187, distance: 25.6
click at [20, 165] on div at bounding box center [21, 172] width 21 height 21
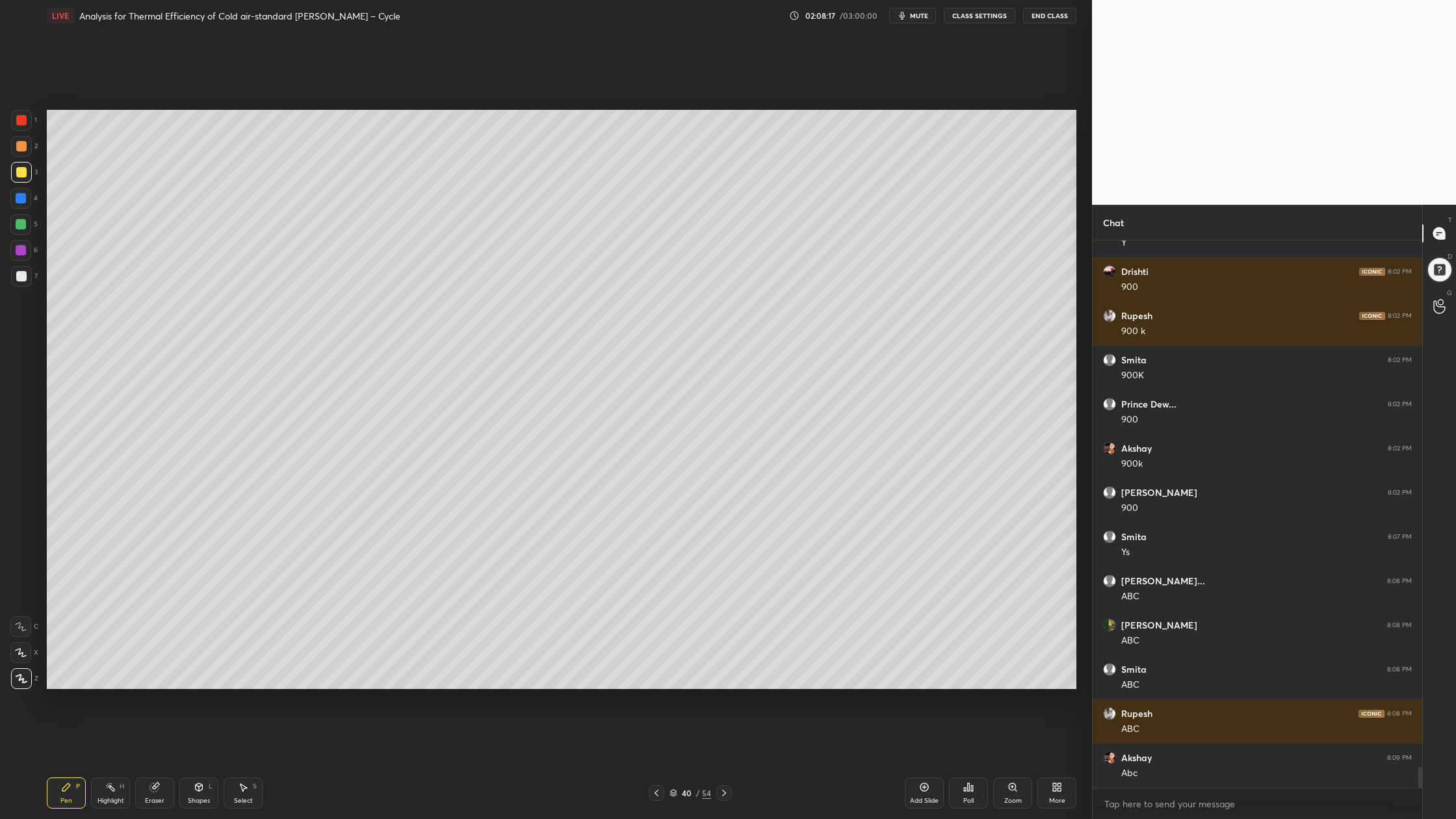
click at [22, 176] on div at bounding box center [21, 172] width 21 height 21
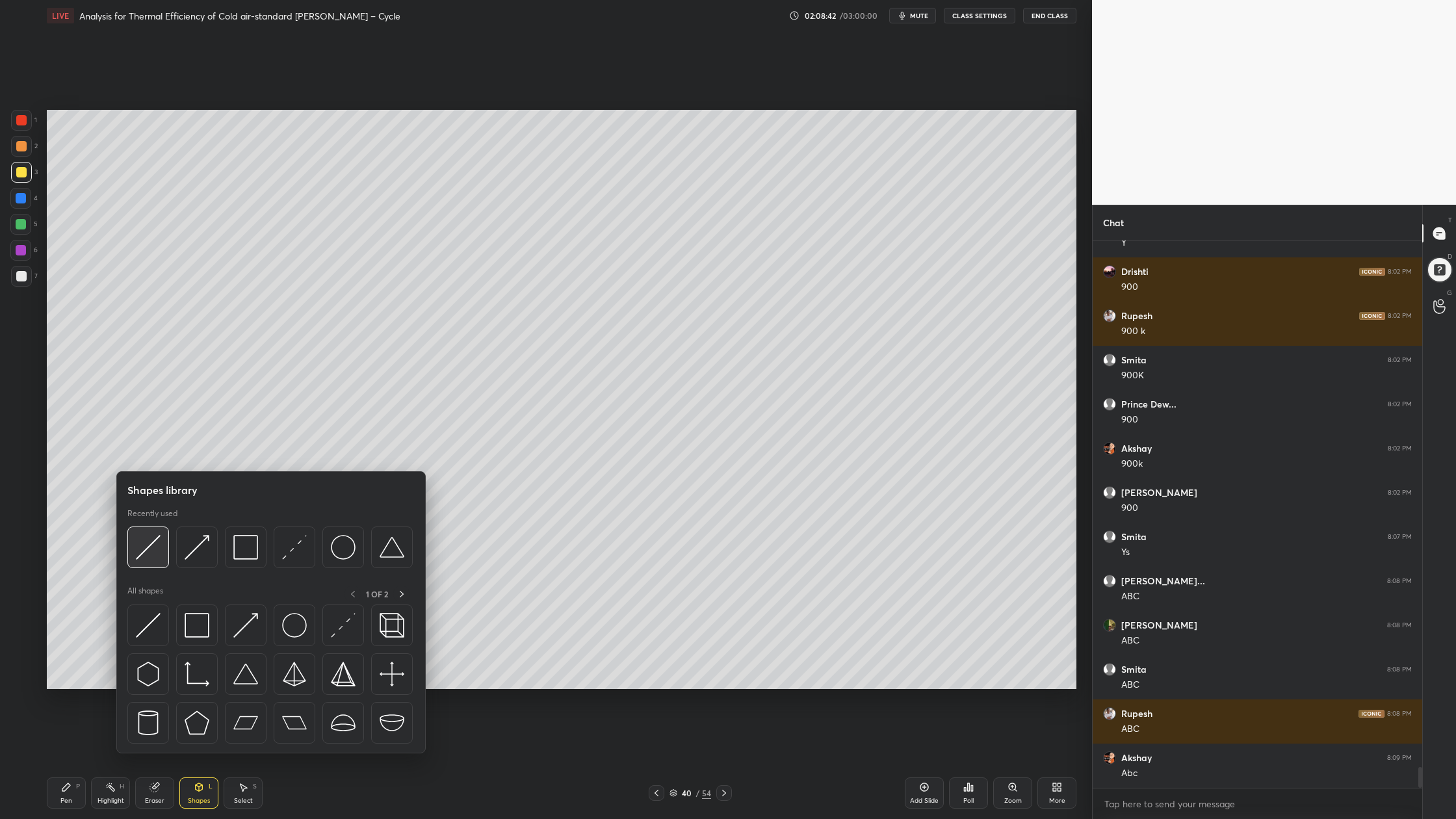
click at [159, 558] on img at bounding box center [148, 547] width 25 height 25
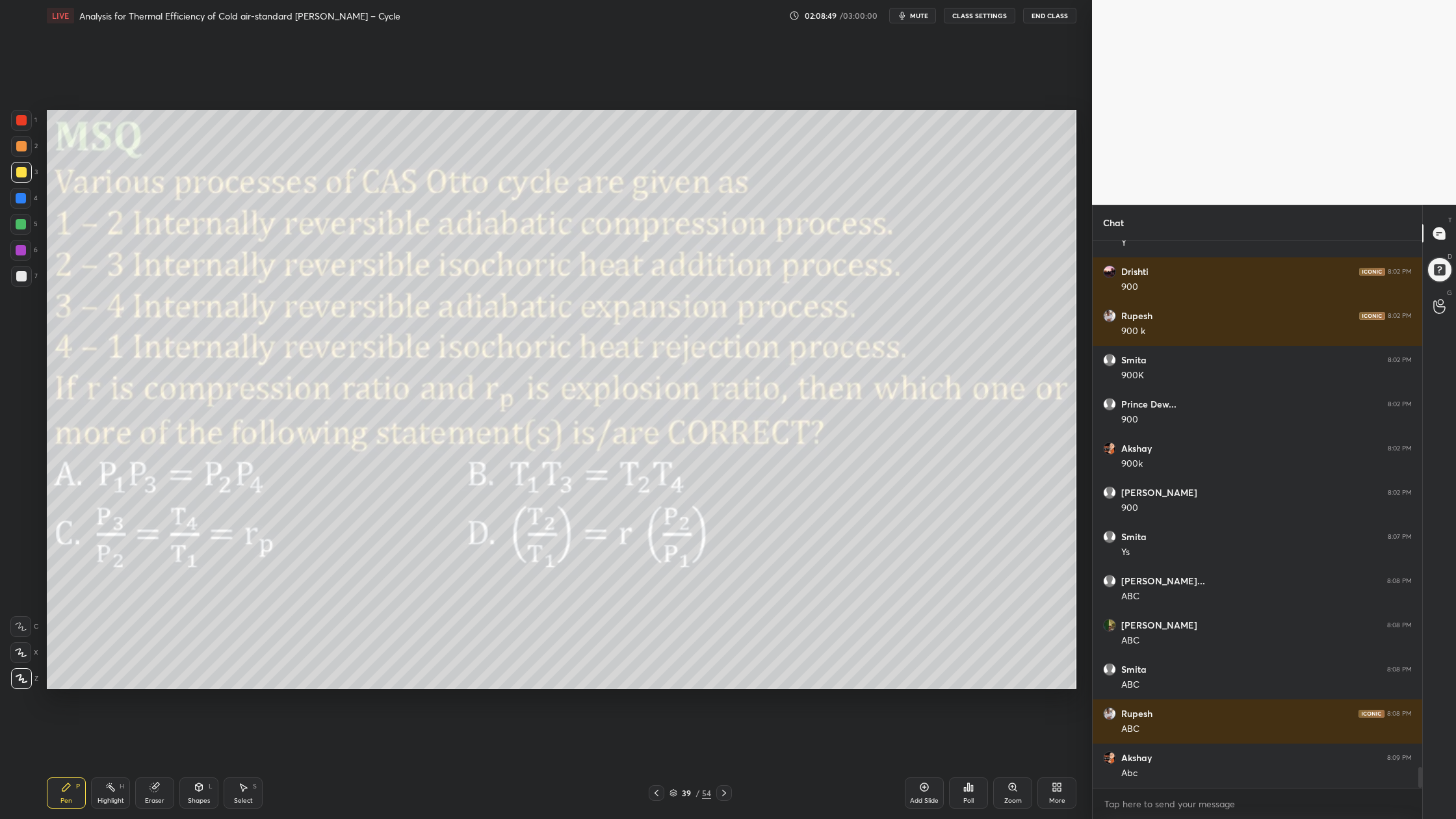
scroll to position [14120, 0]
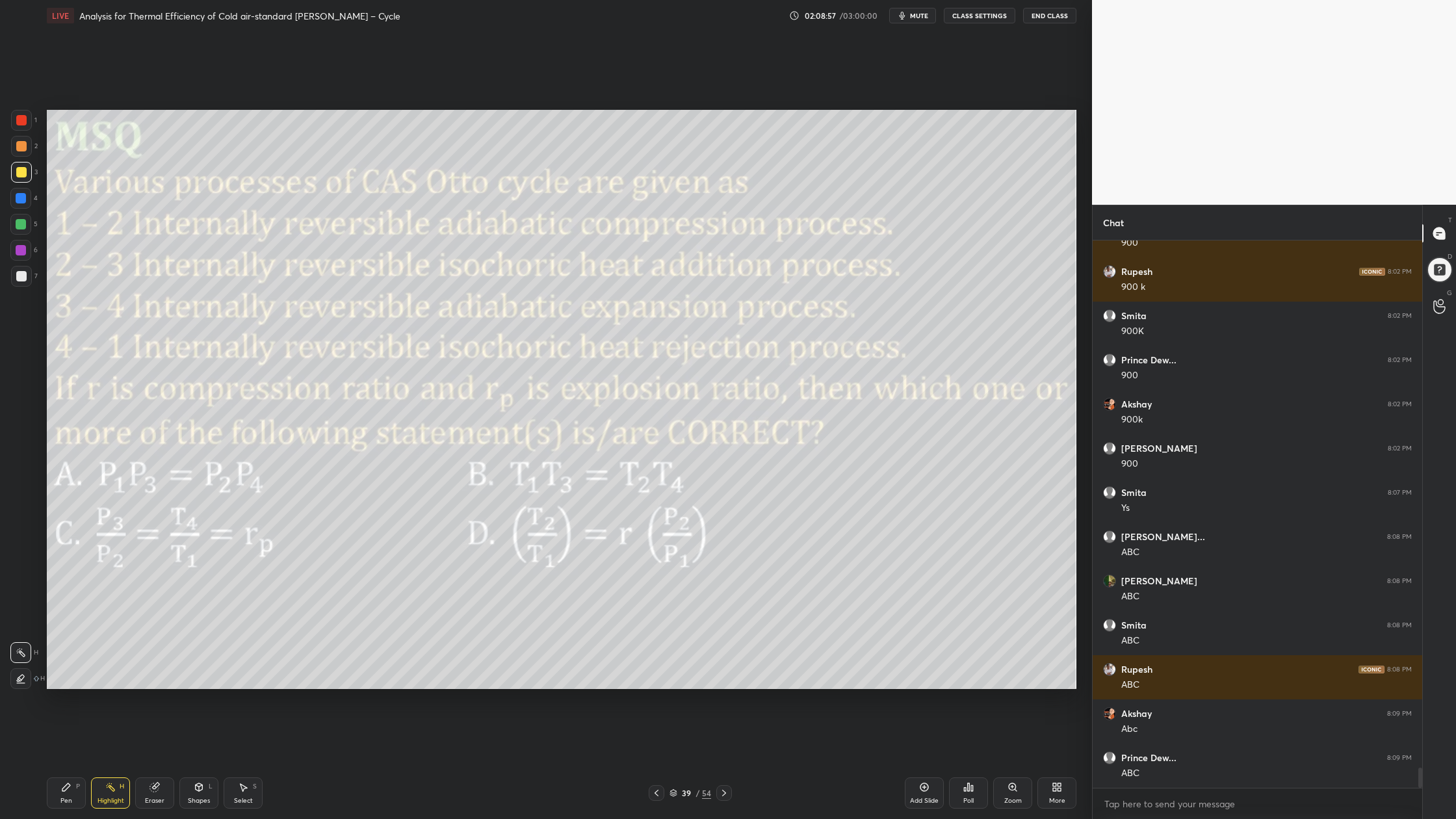
click at [28, 229] on div at bounding box center [20, 224] width 21 height 21
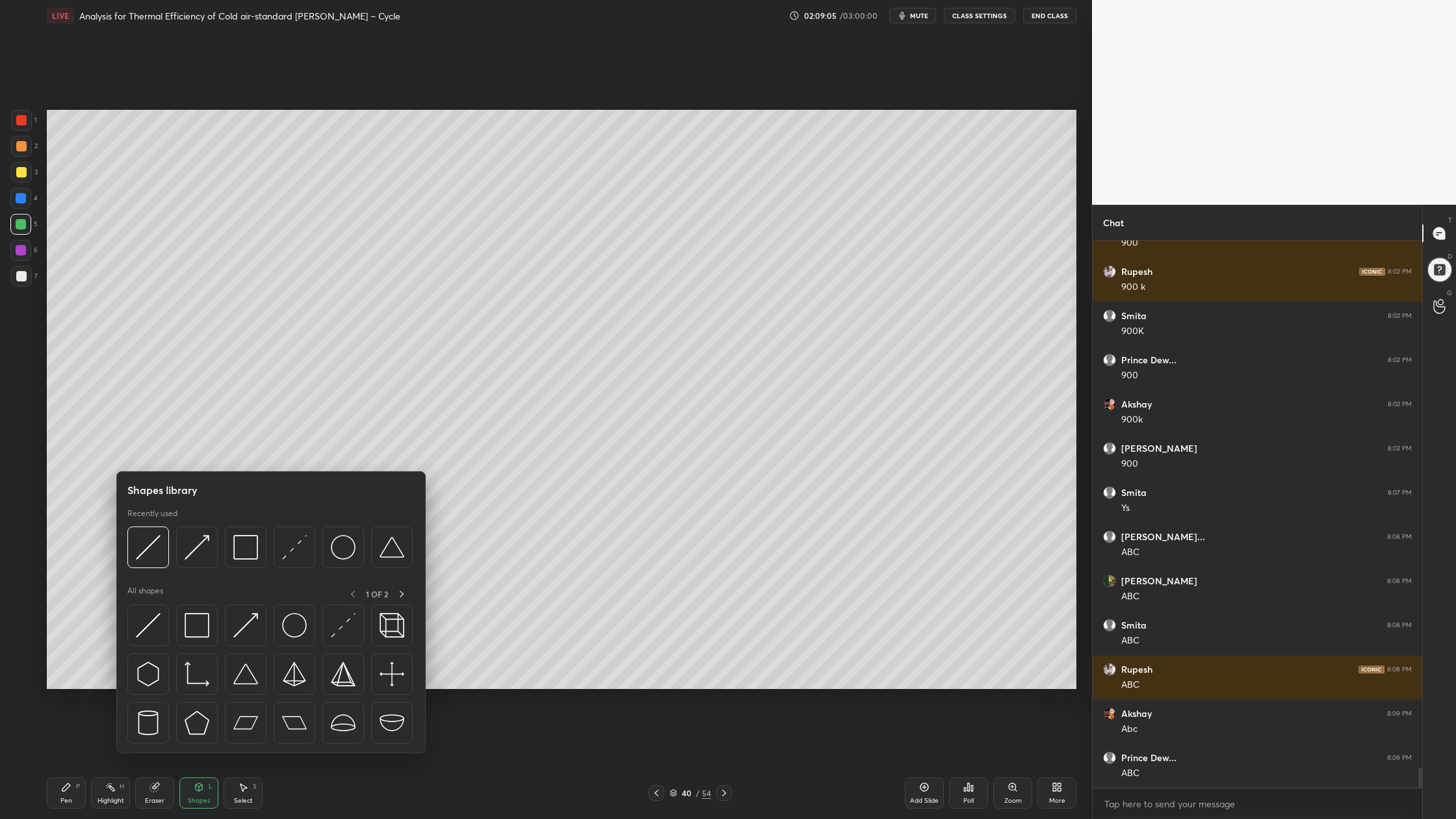
click at [152, 568] on div at bounding box center [270, 551] width 285 height 49
click at [149, 550] on img at bounding box center [148, 547] width 25 height 25
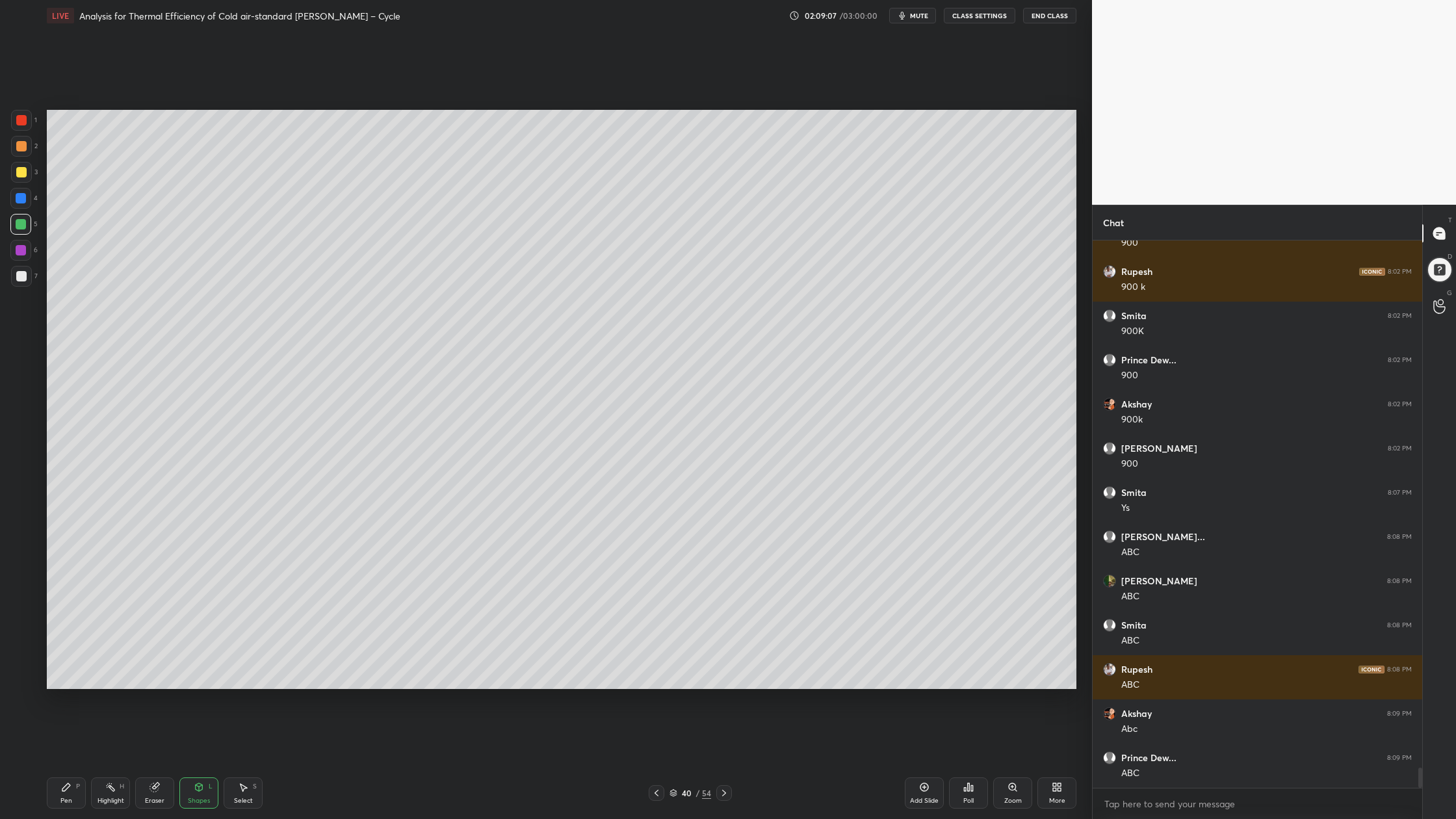
click at [14, 141] on div at bounding box center [21, 146] width 21 height 21
click at [18, 173] on div at bounding box center [21, 172] width 10 height 10
click at [21, 286] on div at bounding box center [21, 276] width 21 height 21
click at [25, 122] on div at bounding box center [21, 120] width 10 height 10
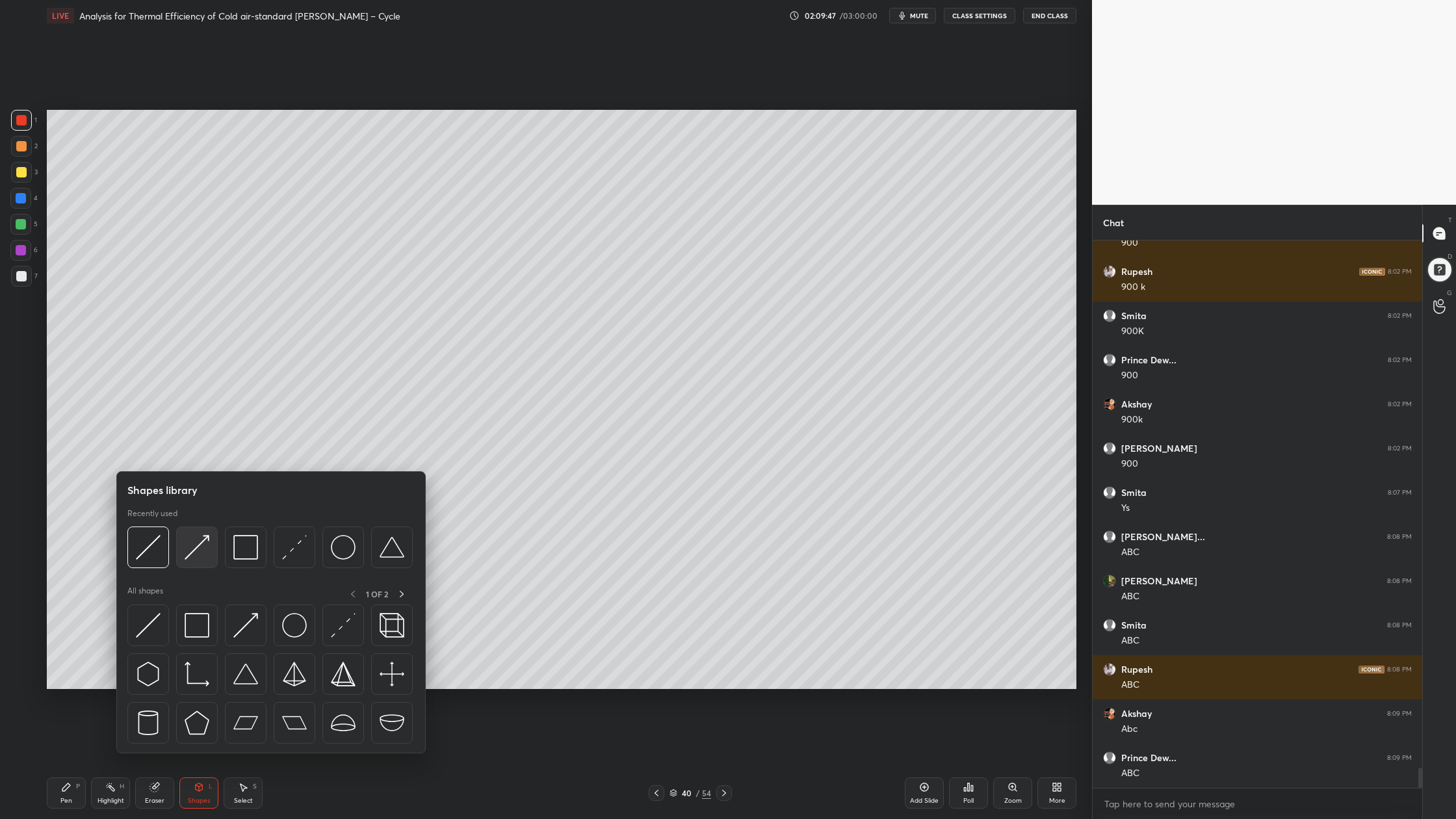
click at [198, 556] on img at bounding box center [197, 547] width 25 height 25
click at [198, 564] on div at bounding box center [197, 547] width 42 height 42
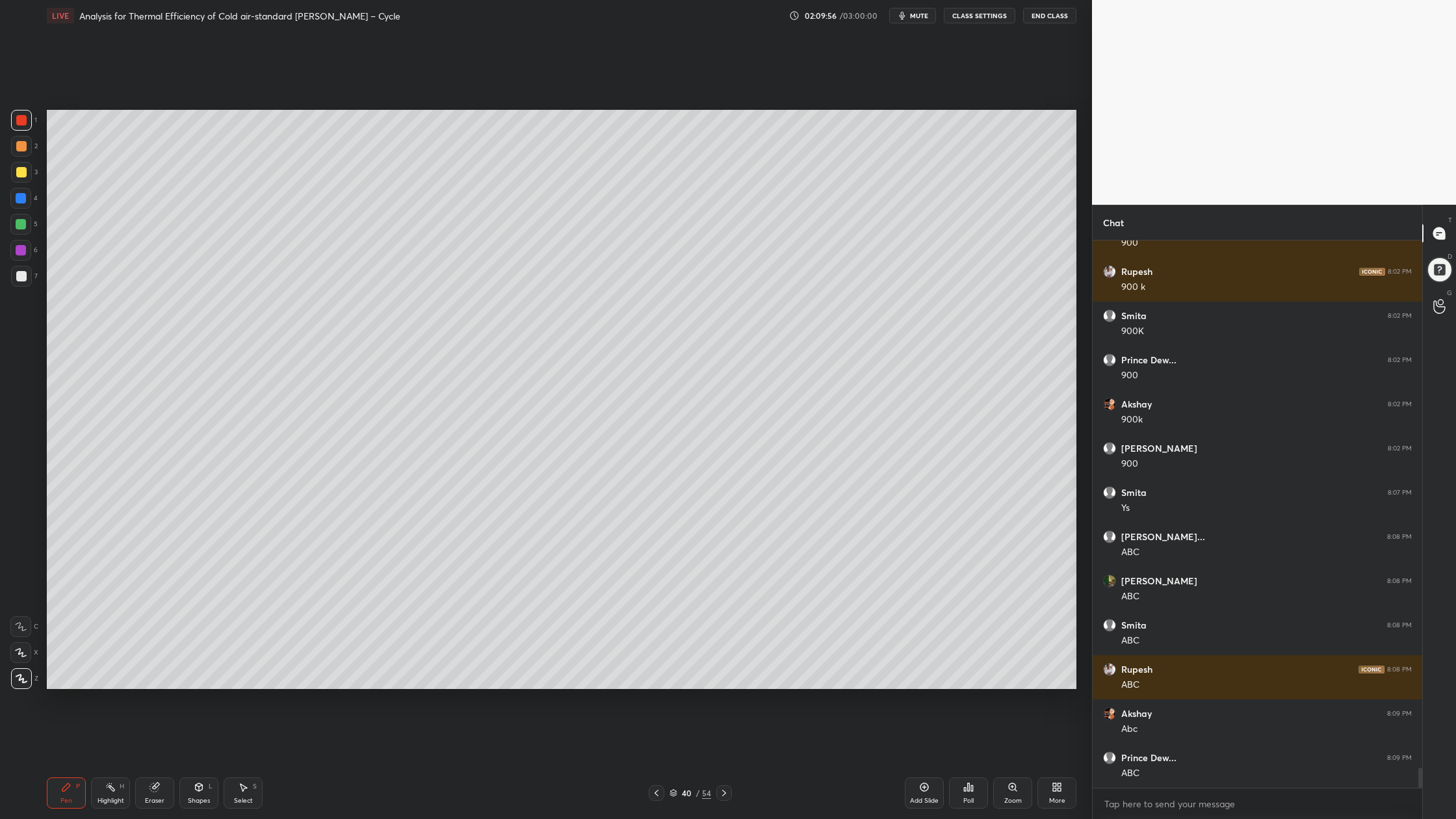
drag, startPoint x: 18, startPoint y: 284, endPoint x: 16, endPoint y: 298, distance: 14.1
click at [16, 287] on div "7" at bounding box center [24, 278] width 27 height 26
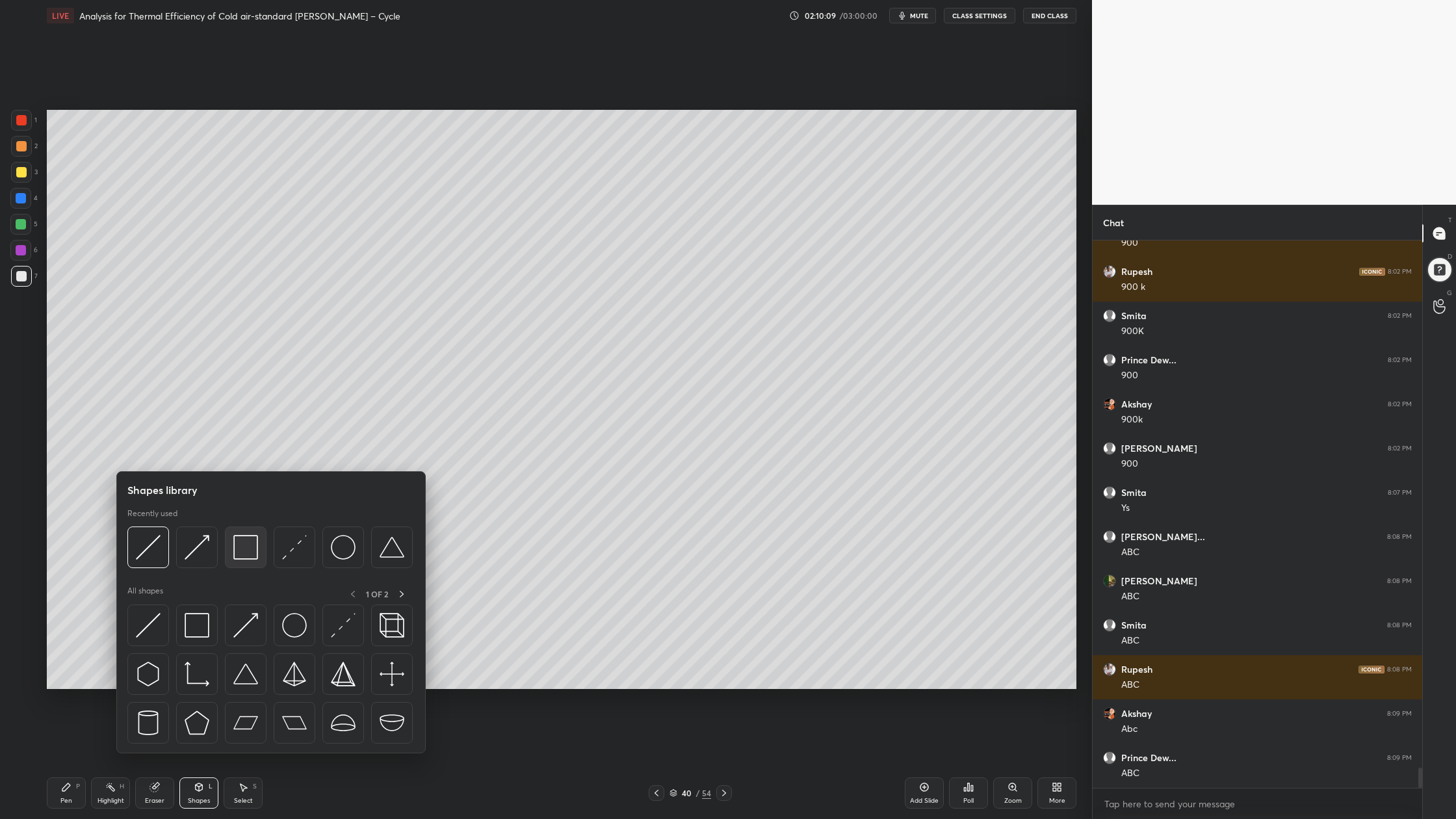
click at [246, 564] on div at bounding box center [245, 547] width 42 height 42
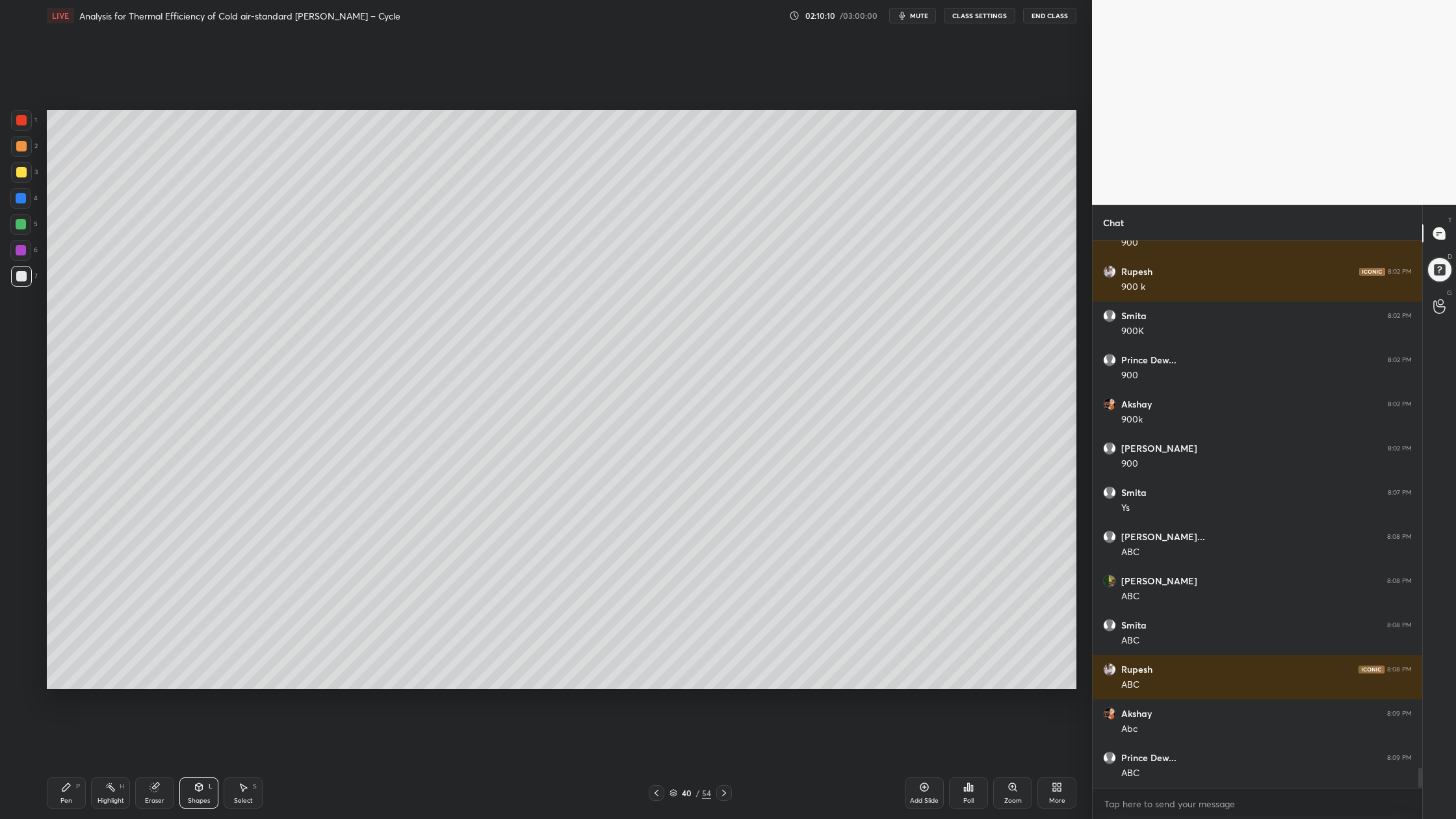
drag, startPoint x: 25, startPoint y: 223, endPoint x: 25, endPoint y: 229, distance: 6.0
click at [25, 227] on div at bounding box center [20, 224] width 10 height 10
click at [675, 618] on icon at bounding box center [673, 792] width 7 height 7
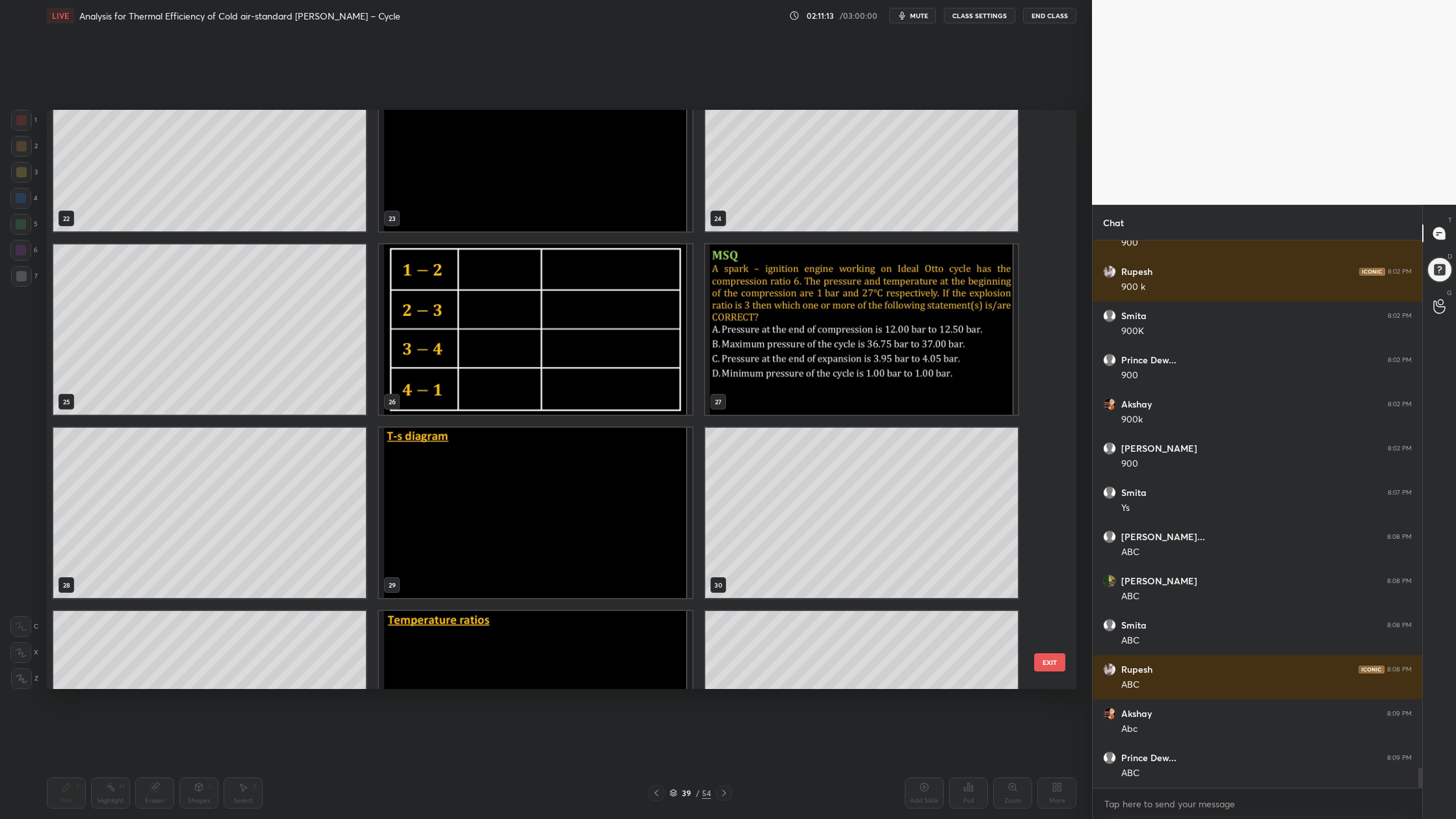
scroll to position [1338, 0]
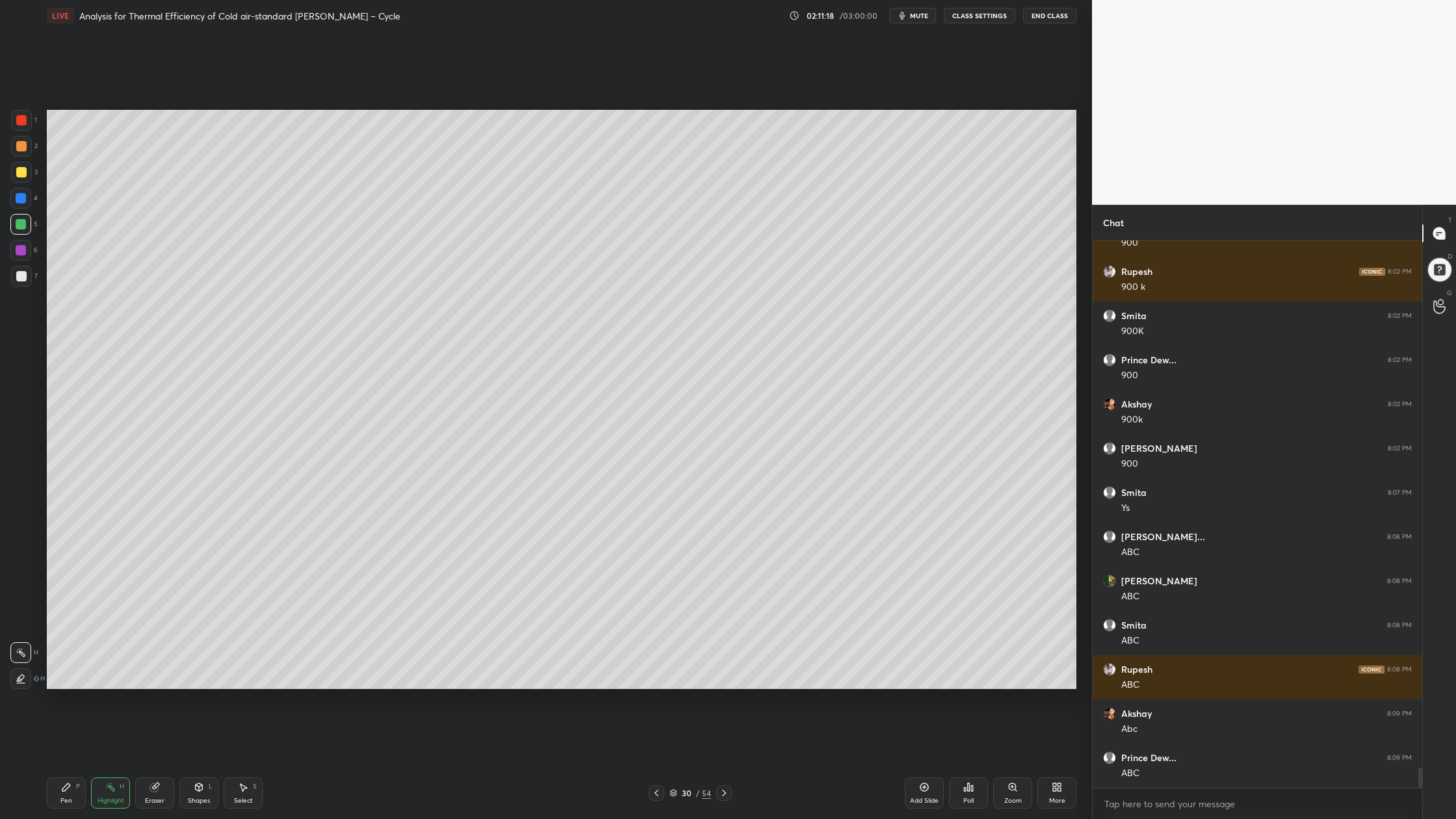
click at [27, 123] on div at bounding box center [21, 120] width 21 height 21
click at [675, 618] on icon at bounding box center [673, 795] width 7 height 2
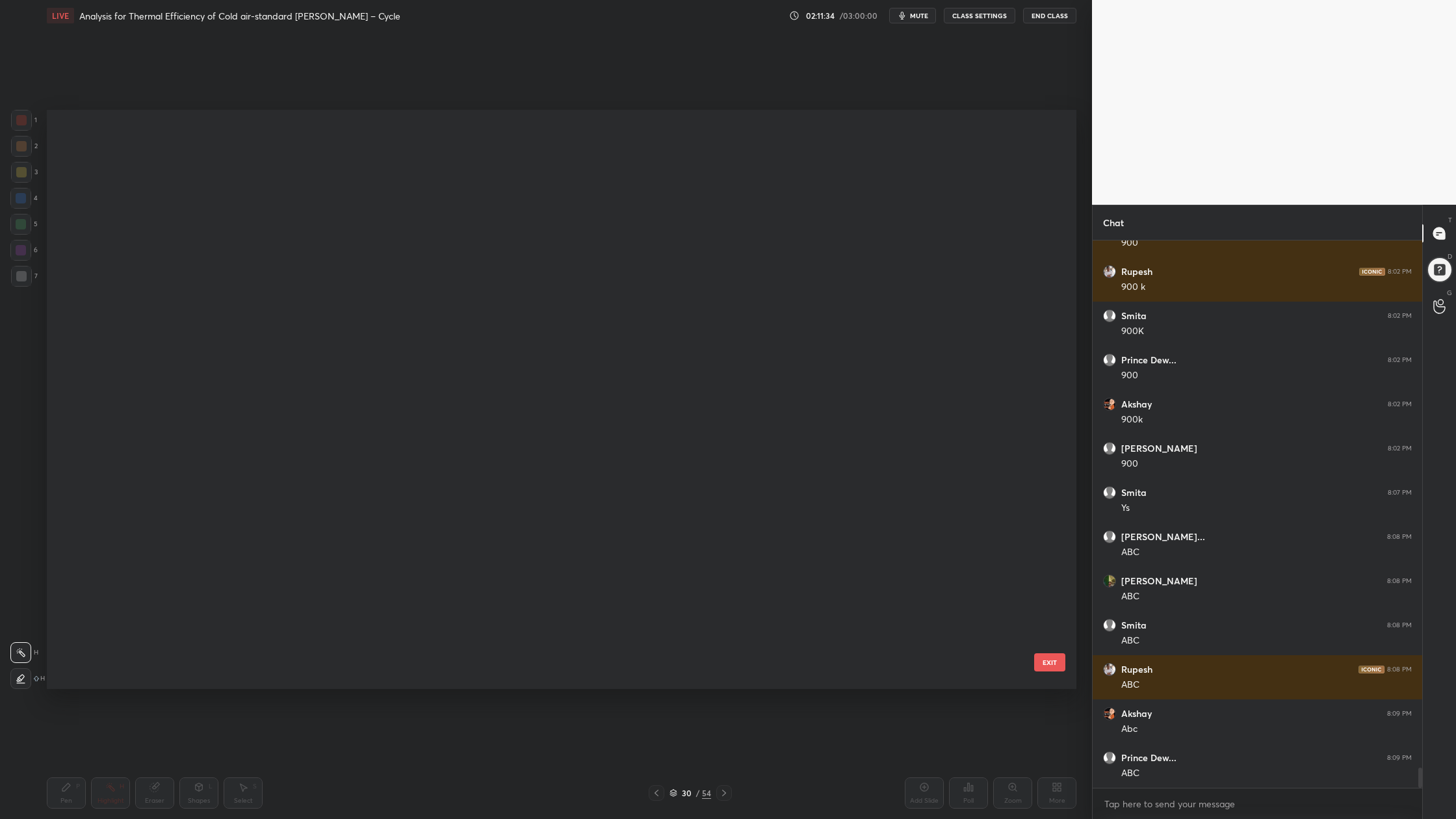
scroll to position [575, 1023]
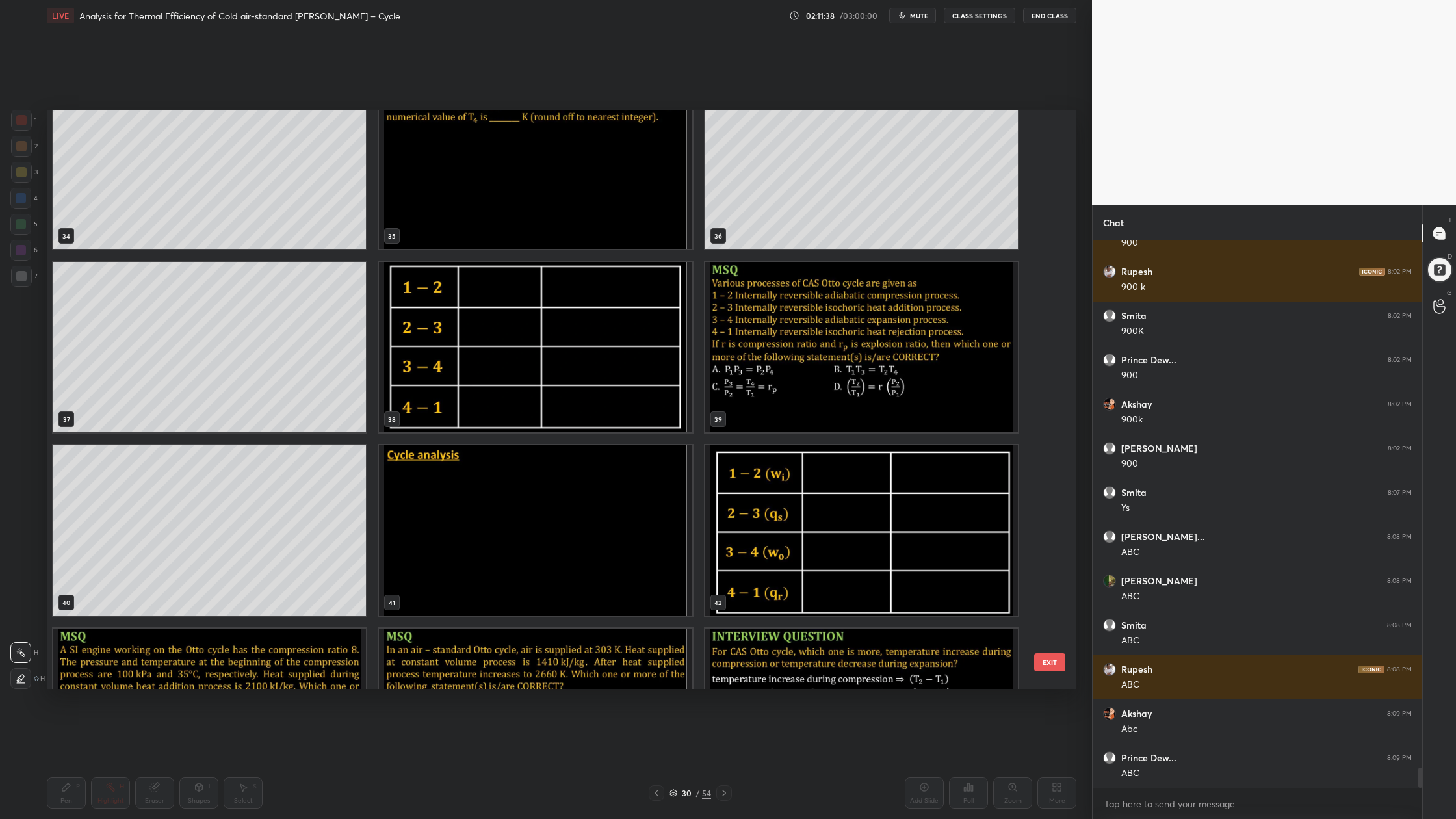
click at [606, 556] on div "34 35 36 37 38 39 40 41 42 43 44 45 46 47 48" at bounding box center [550, 399] width 1007 height 579
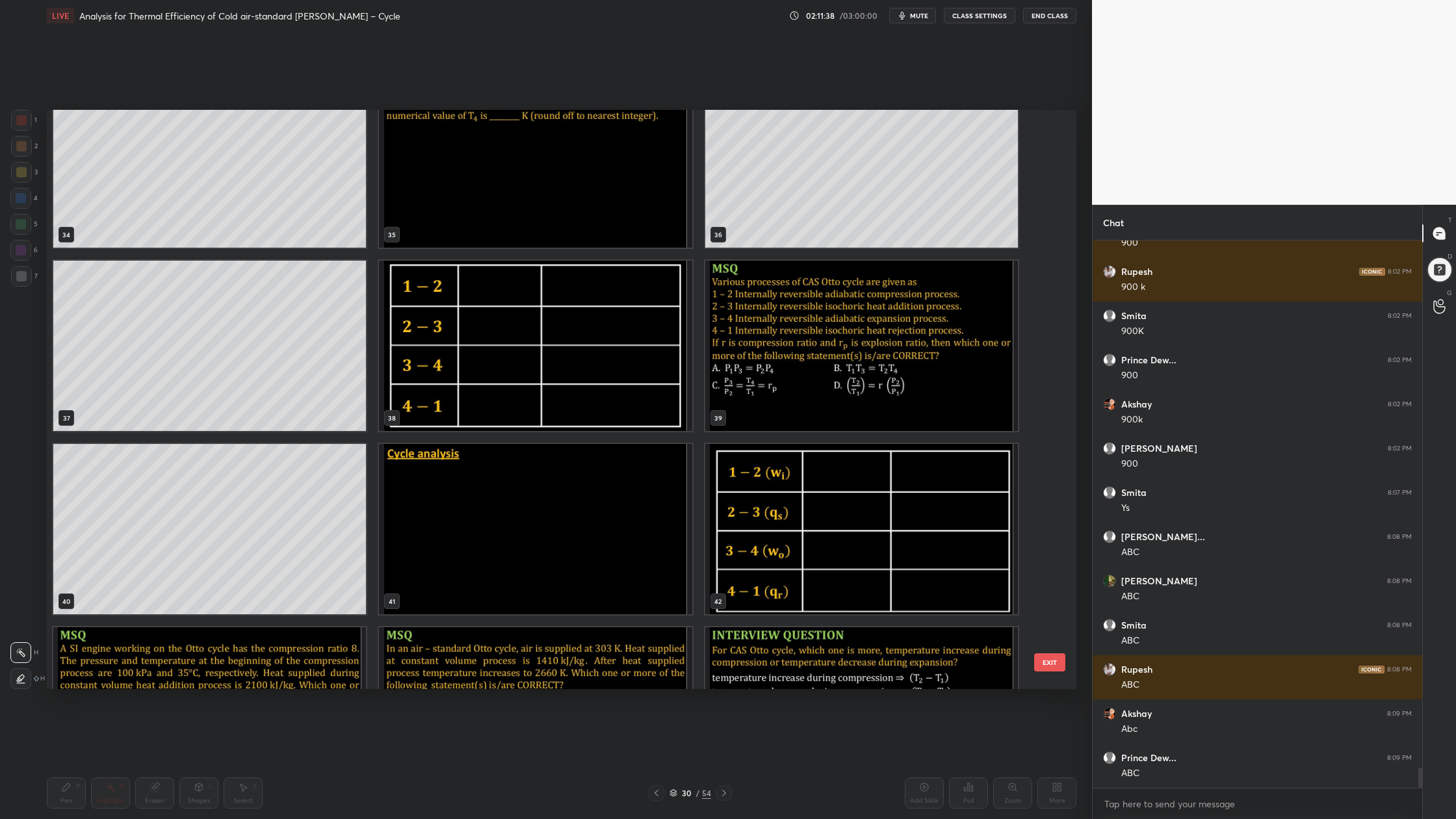
click at [606, 556] on div "34 35 36 37 38 39 40 41 42 43 44 45 46 47 48" at bounding box center [550, 399] width 1007 height 579
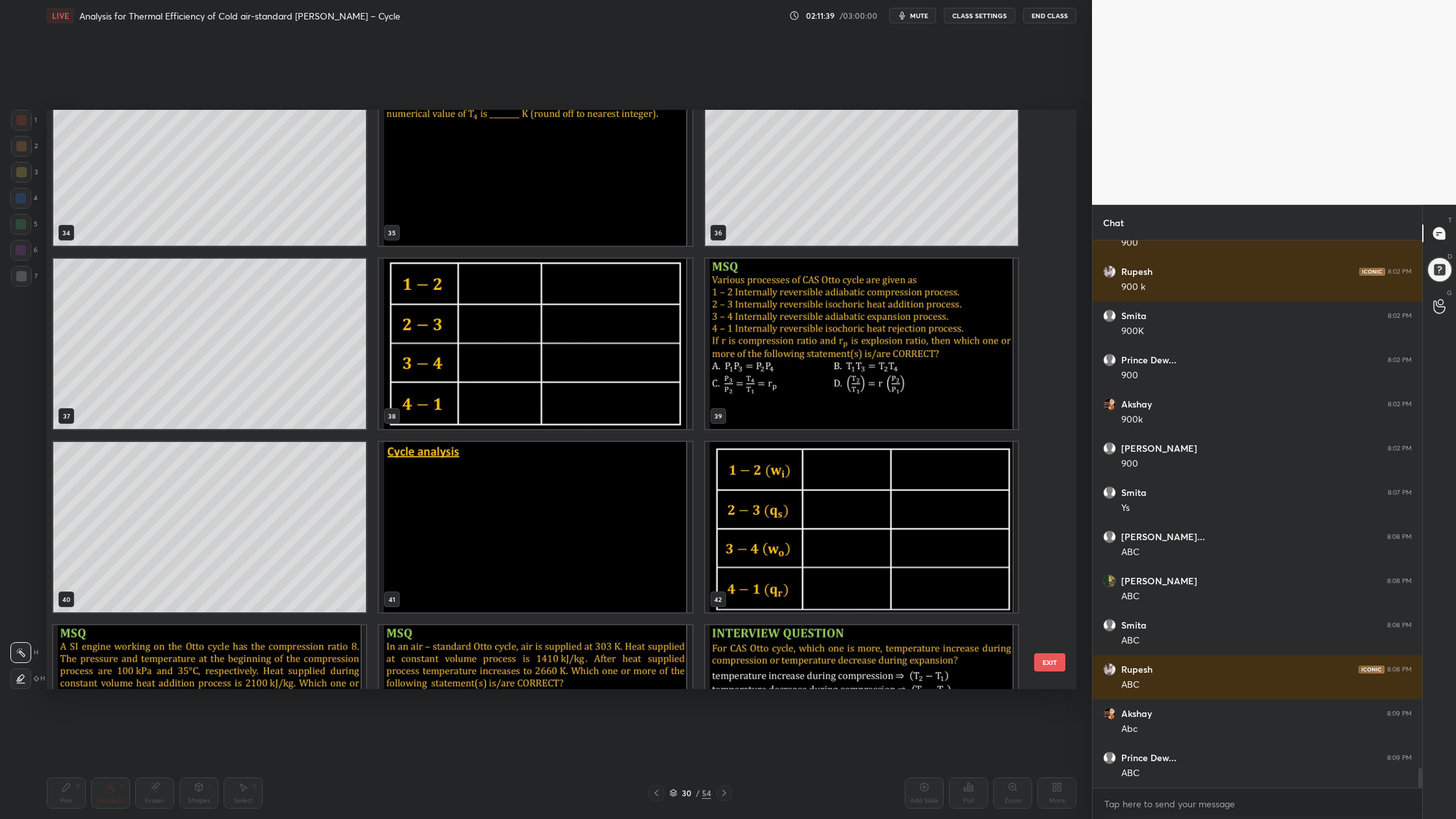
click at [606, 556] on img "grid" at bounding box center [535, 527] width 312 height 170
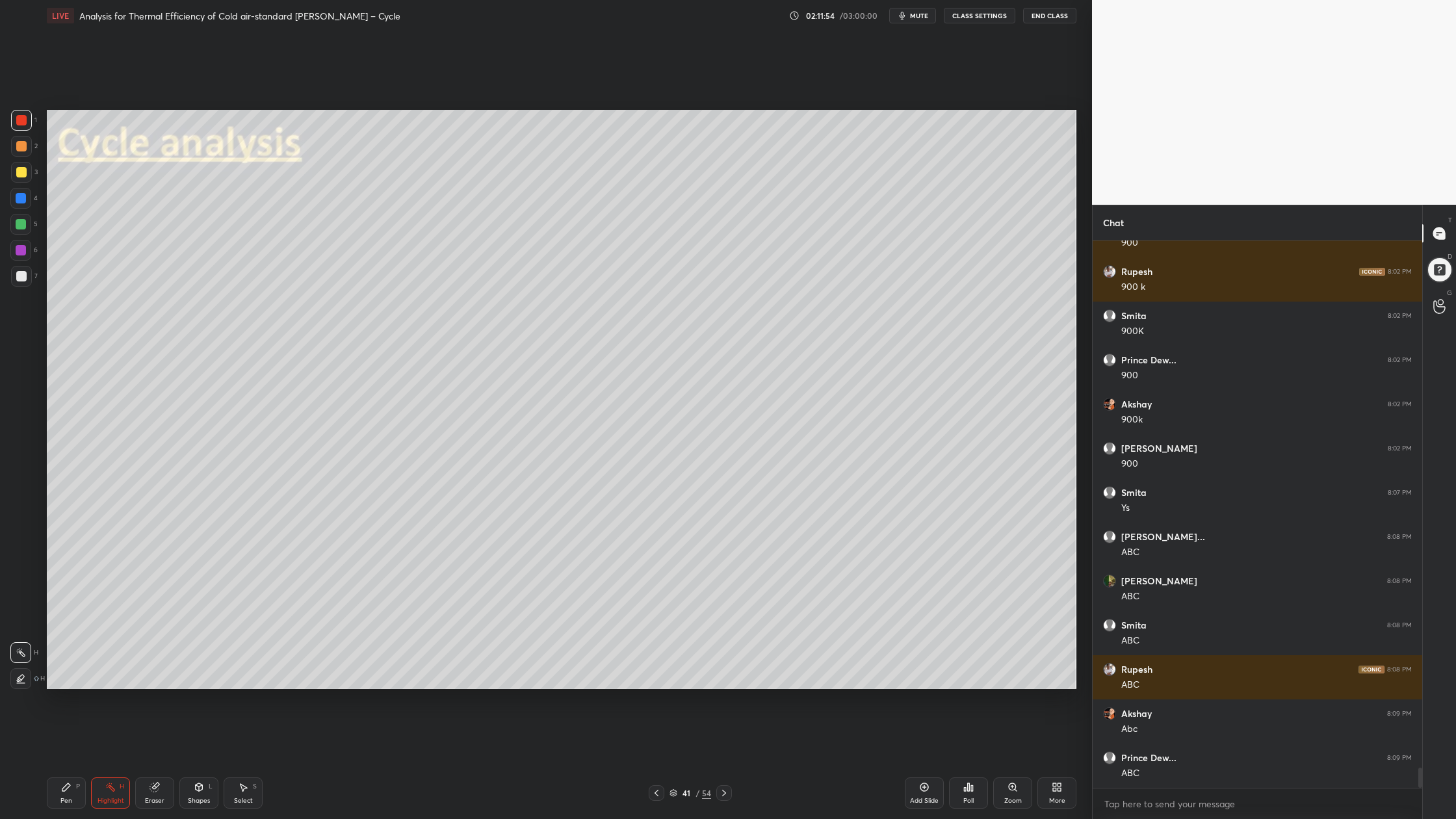
click at [20, 150] on div at bounding box center [21, 146] width 10 height 10
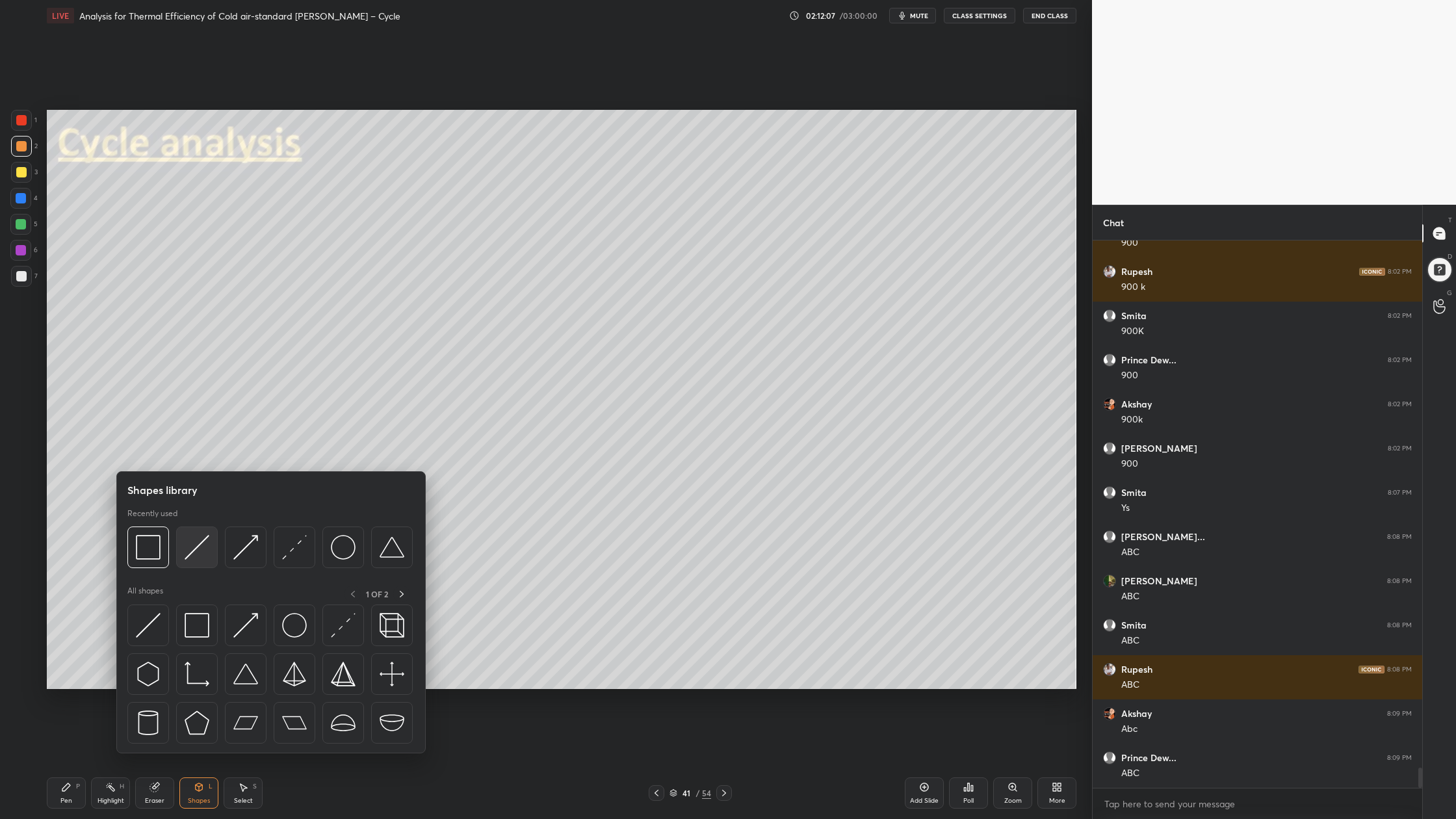
click at [185, 556] on img at bounding box center [197, 547] width 25 height 25
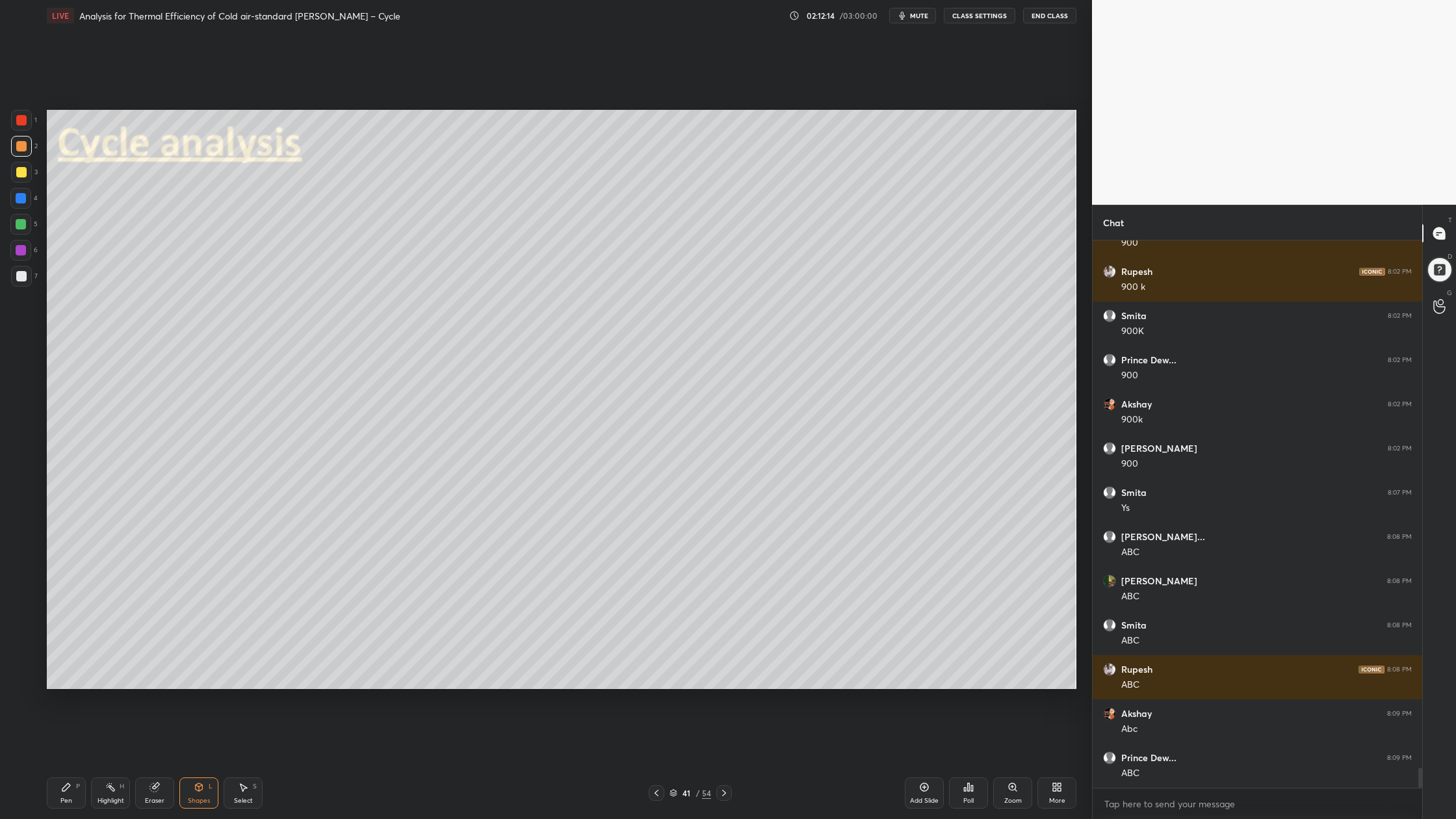
click at [21, 283] on div at bounding box center [21, 276] width 21 height 21
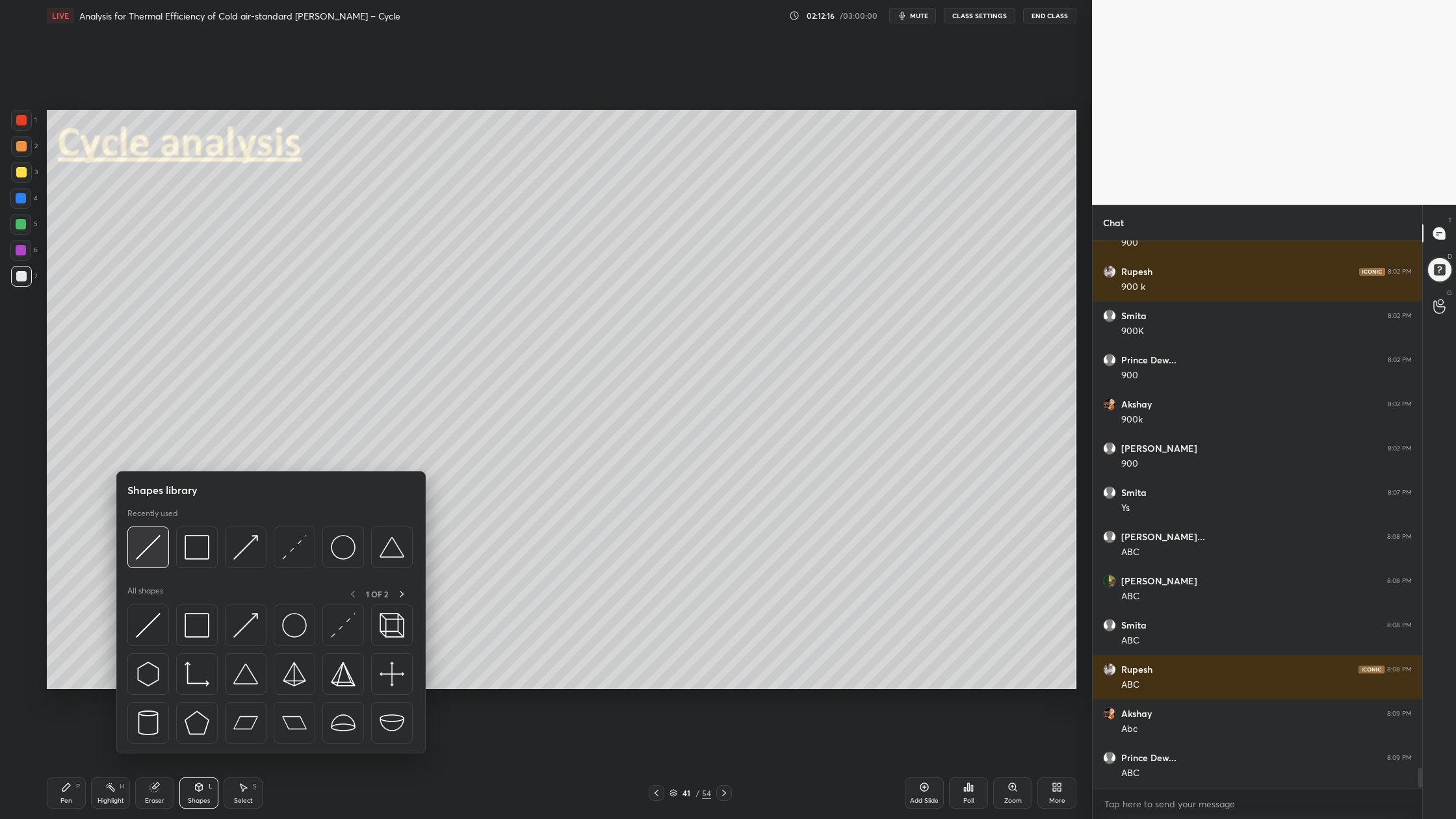
click at [156, 560] on div at bounding box center [148, 547] width 42 height 42
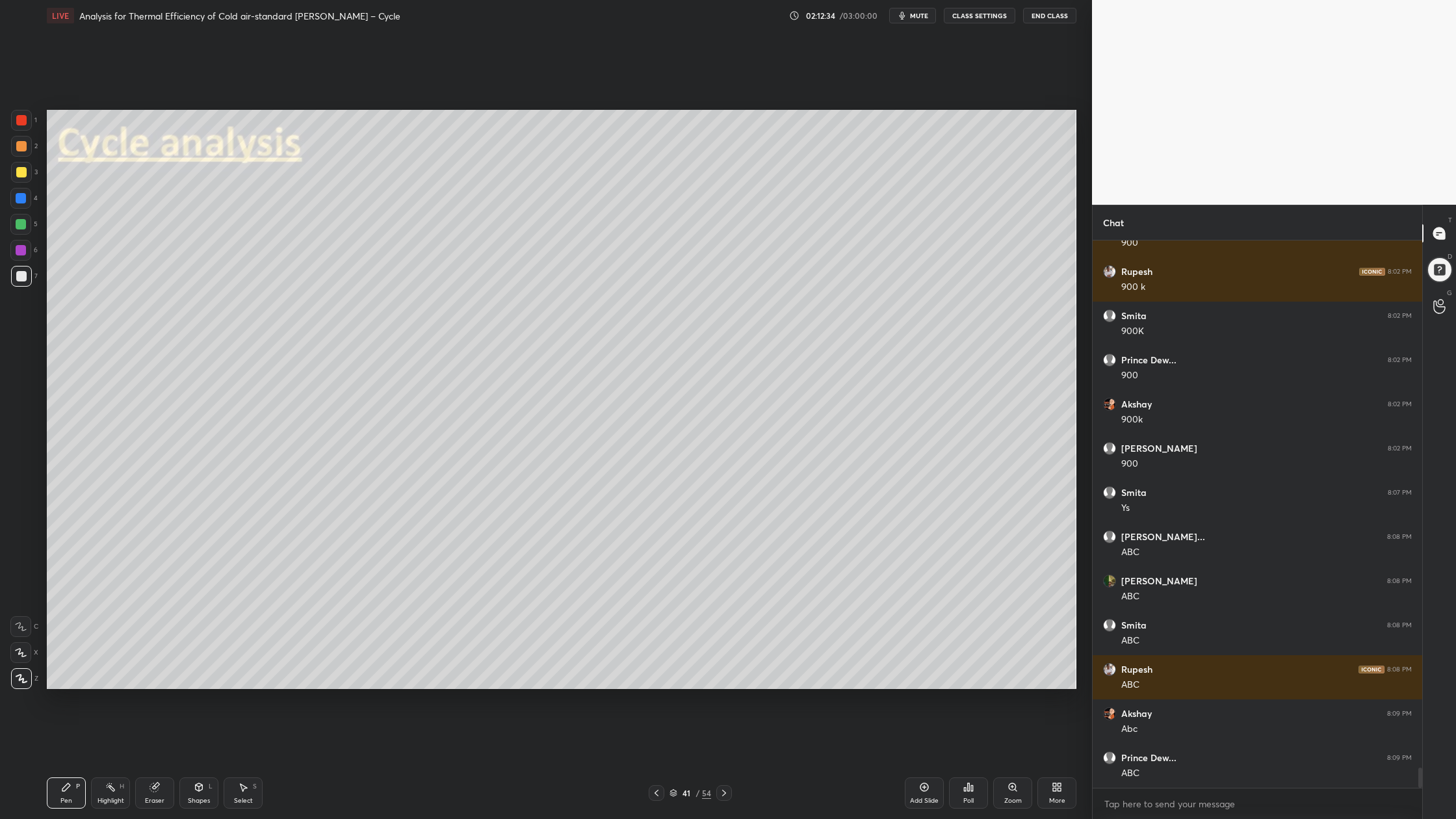
click at [674, 618] on icon at bounding box center [673, 791] width 7 height 3
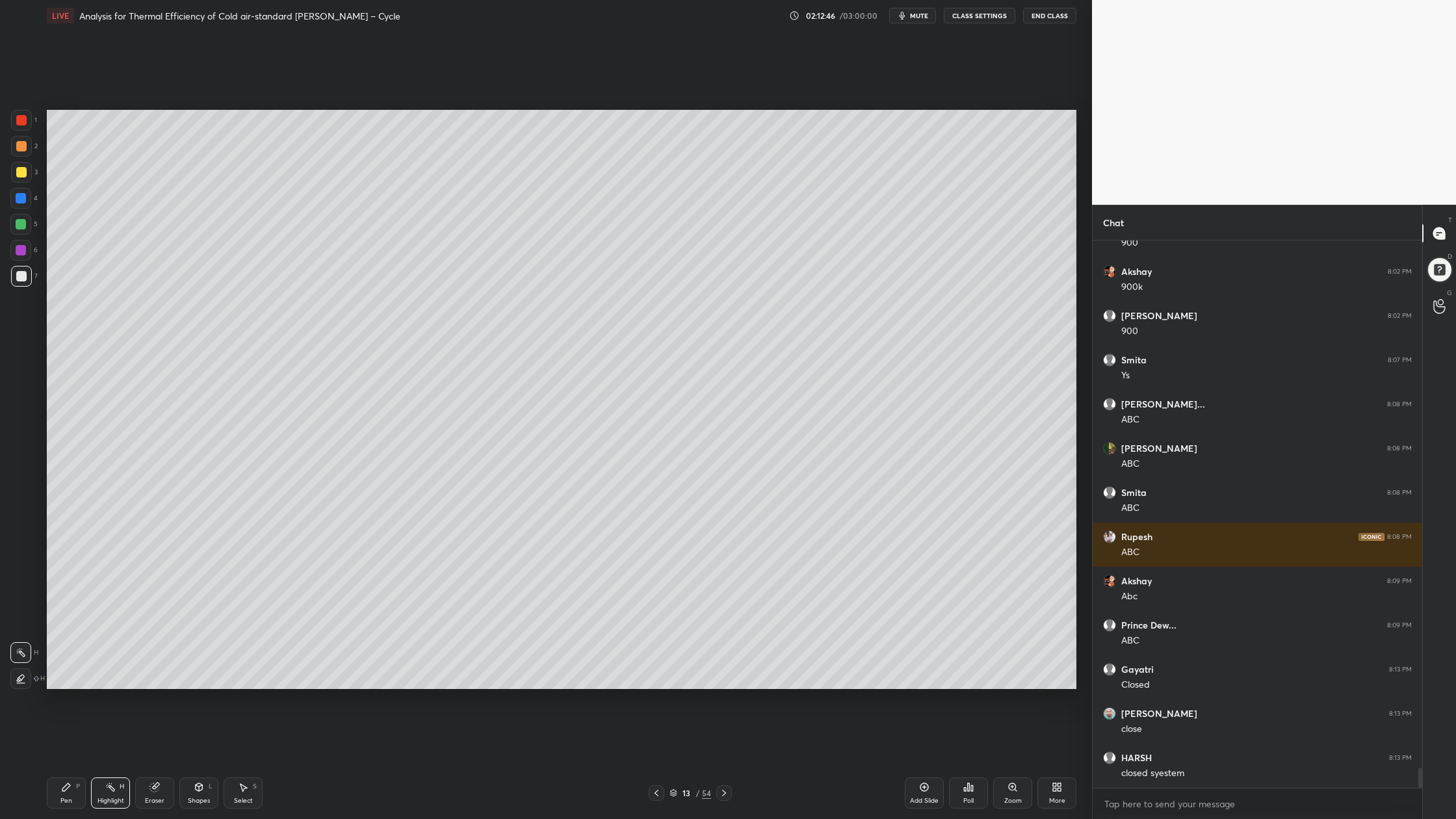
scroll to position [14297, 0]
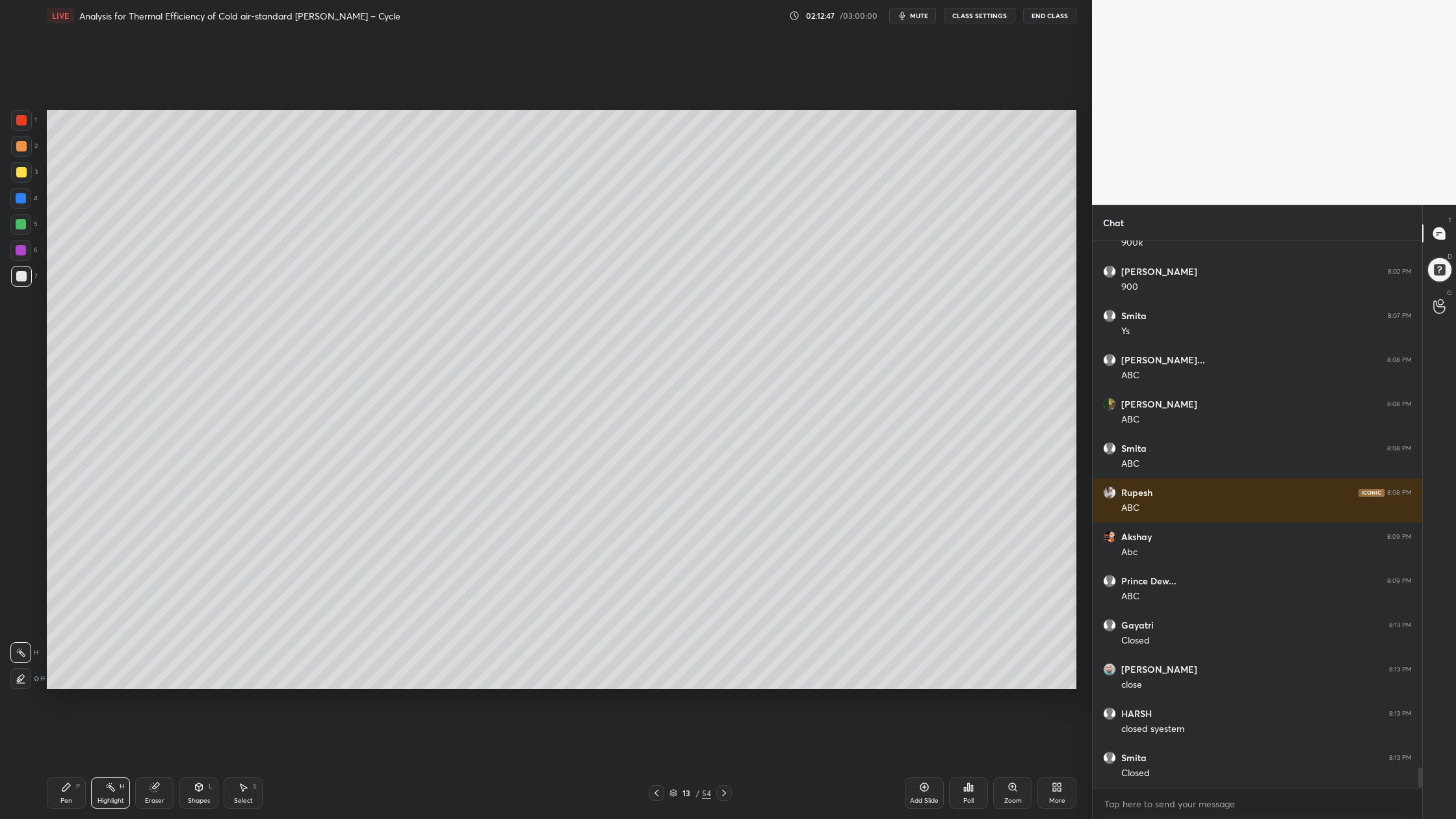
click at [14, 280] on div at bounding box center [21, 276] width 21 height 21
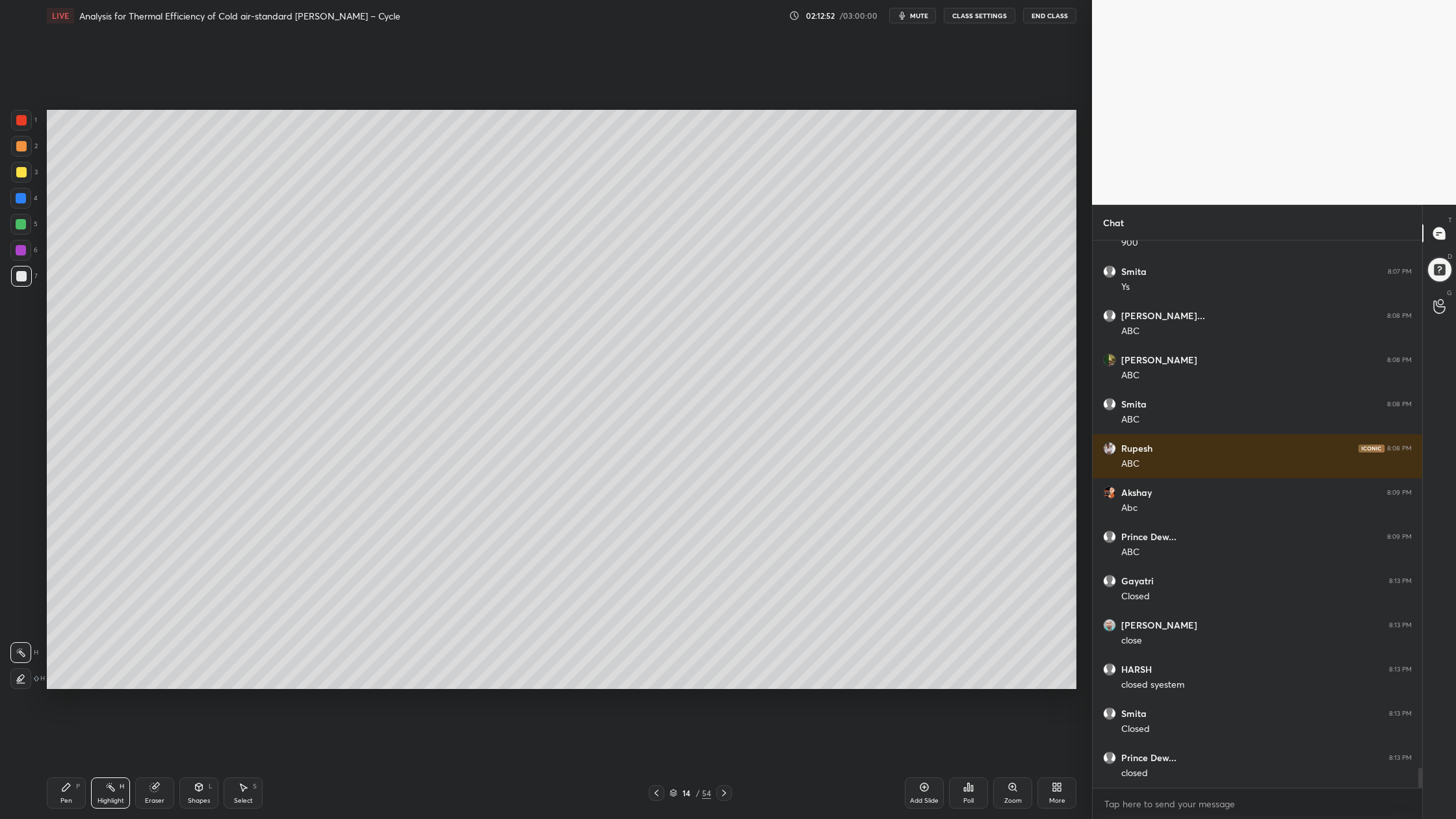
scroll to position [14385, 0]
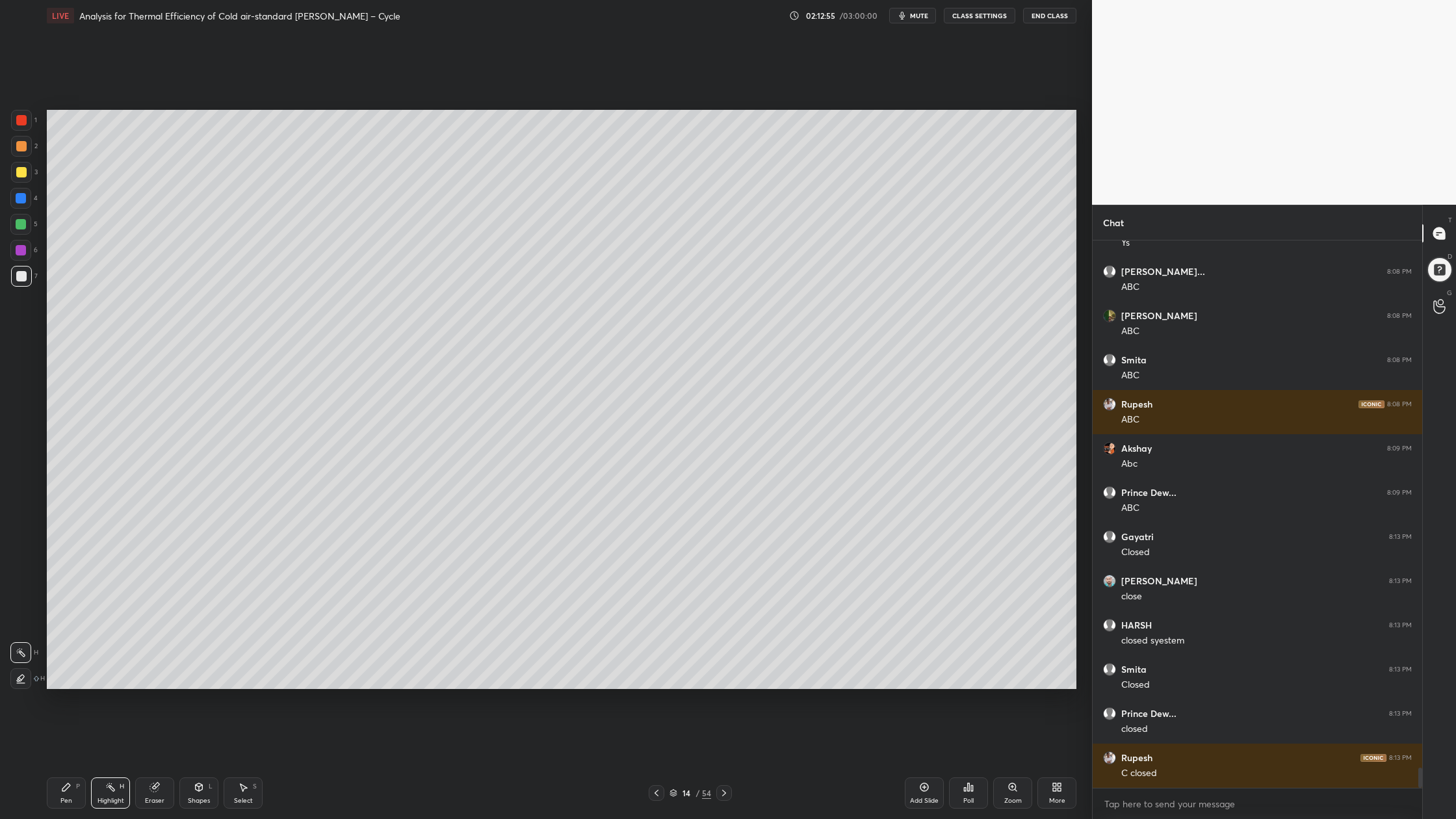
click at [677, 618] on icon at bounding box center [673, 792] width 7 height 7
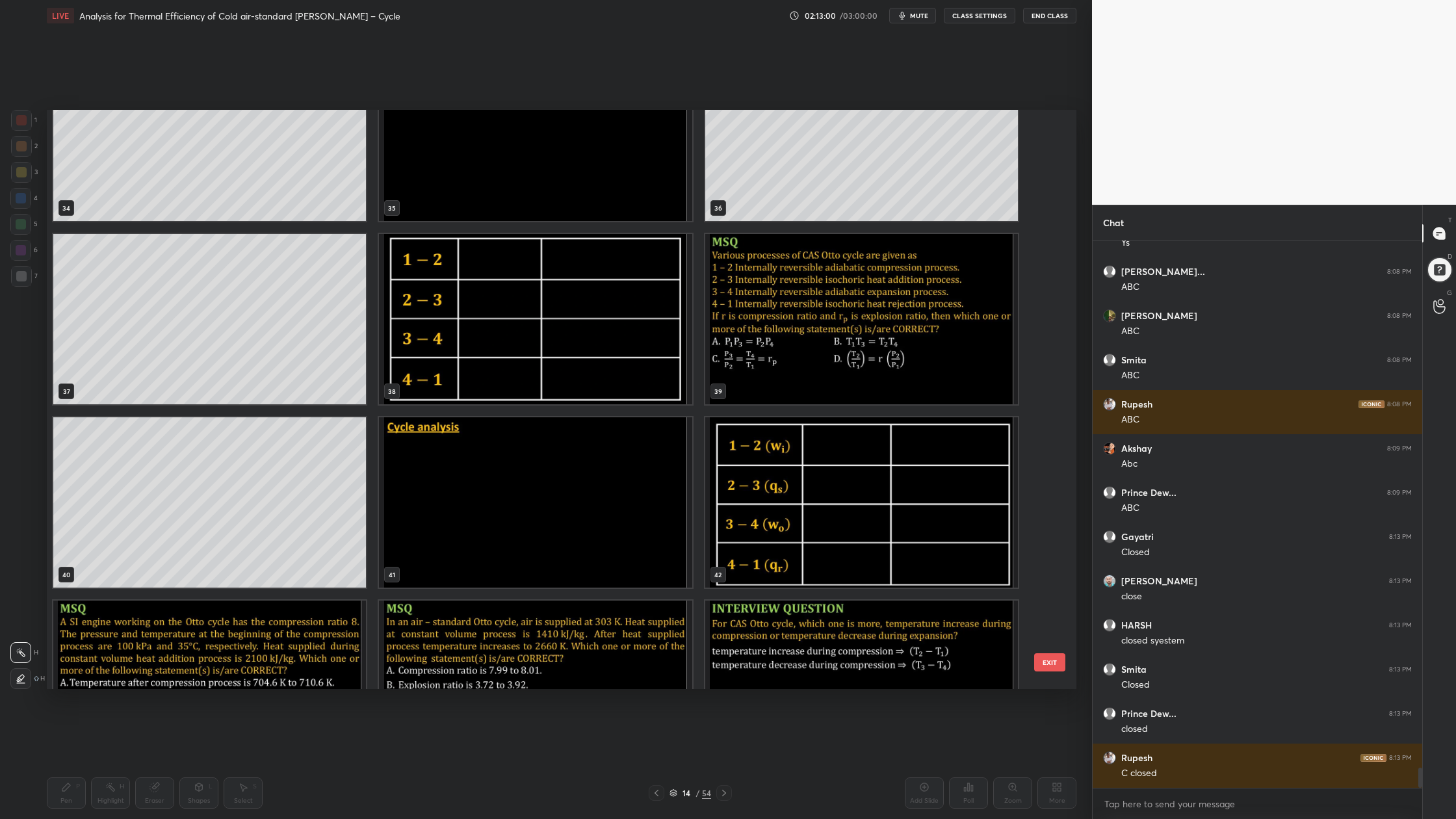
scroll to position [2106, 0]
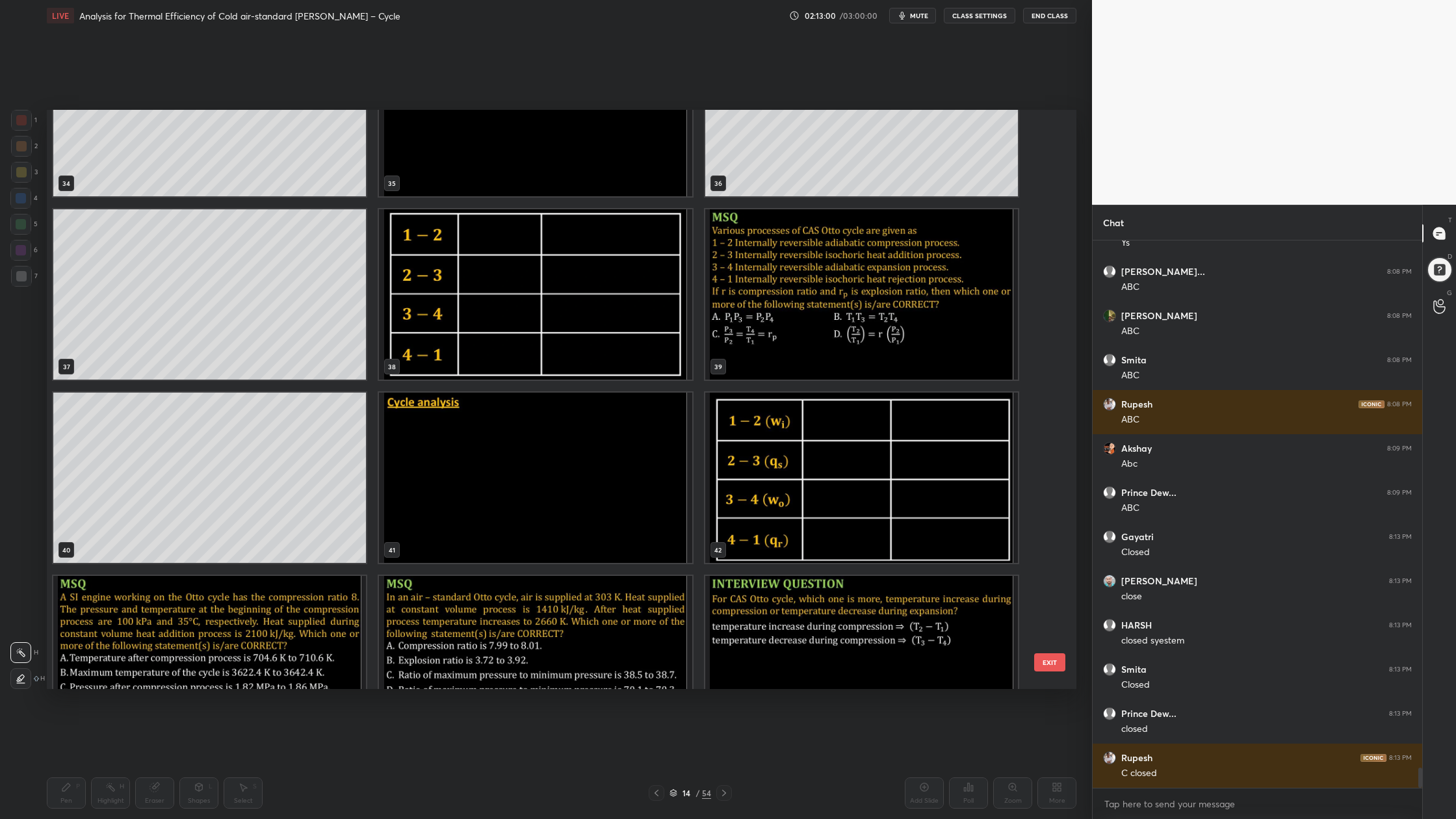
click at [630, 502] on img "grid" at bounding box center [535, 478] width 312 height 170
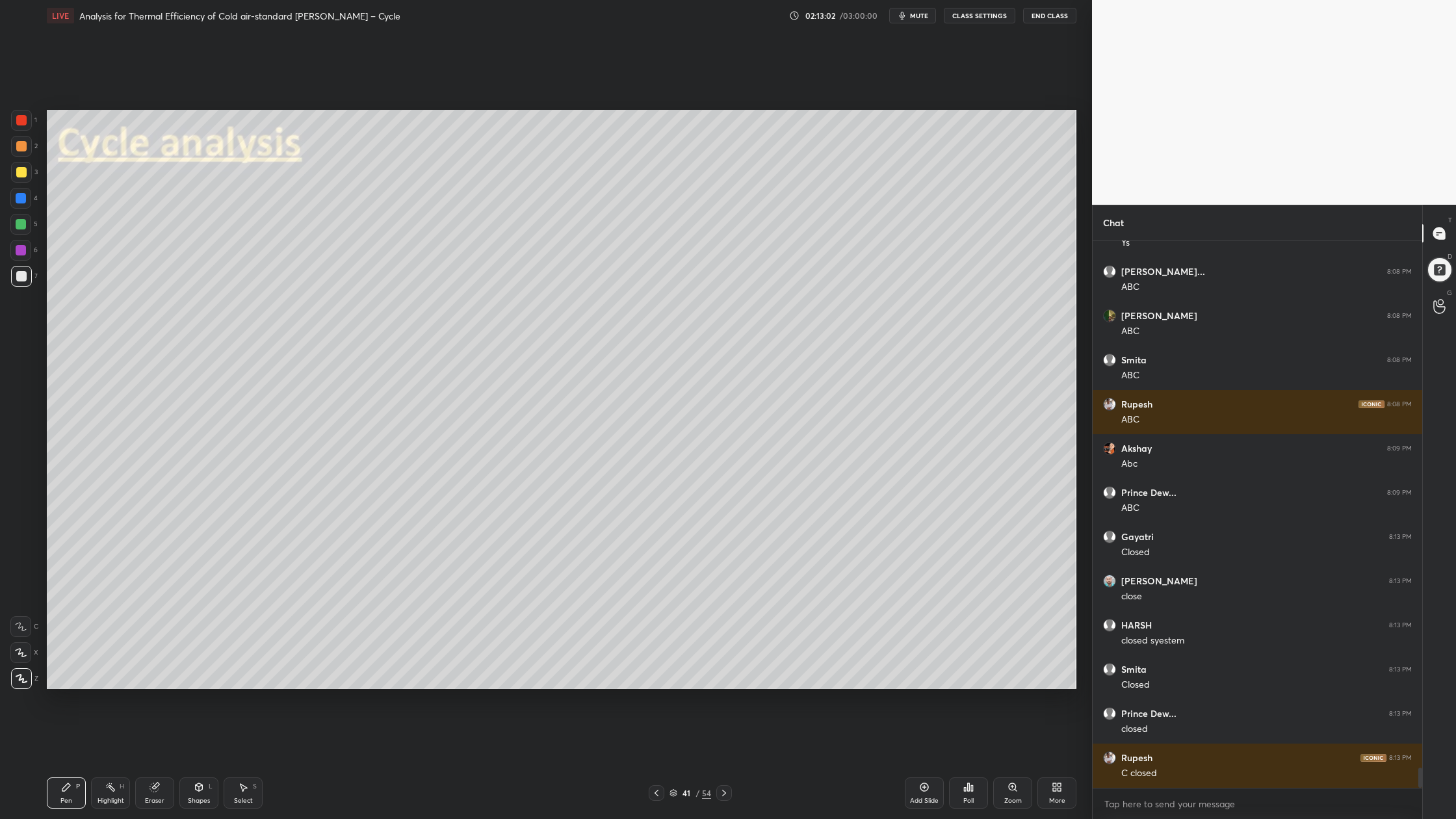
click at [22, 283] on div at bounding box center [21, 276] width 21 height 21
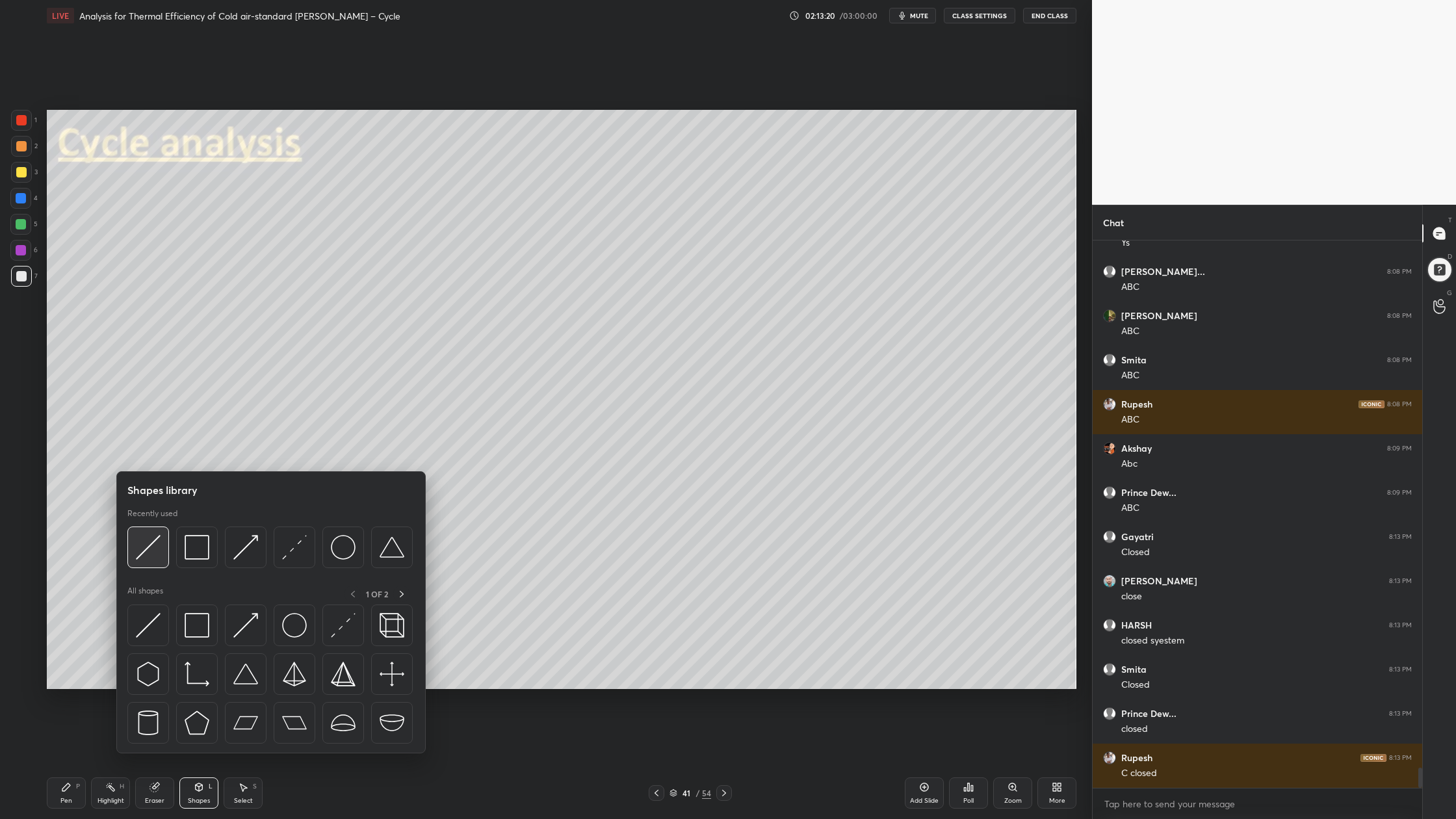
click at [152, 563] on div at bounding box center [148, 547] width 42 height 42
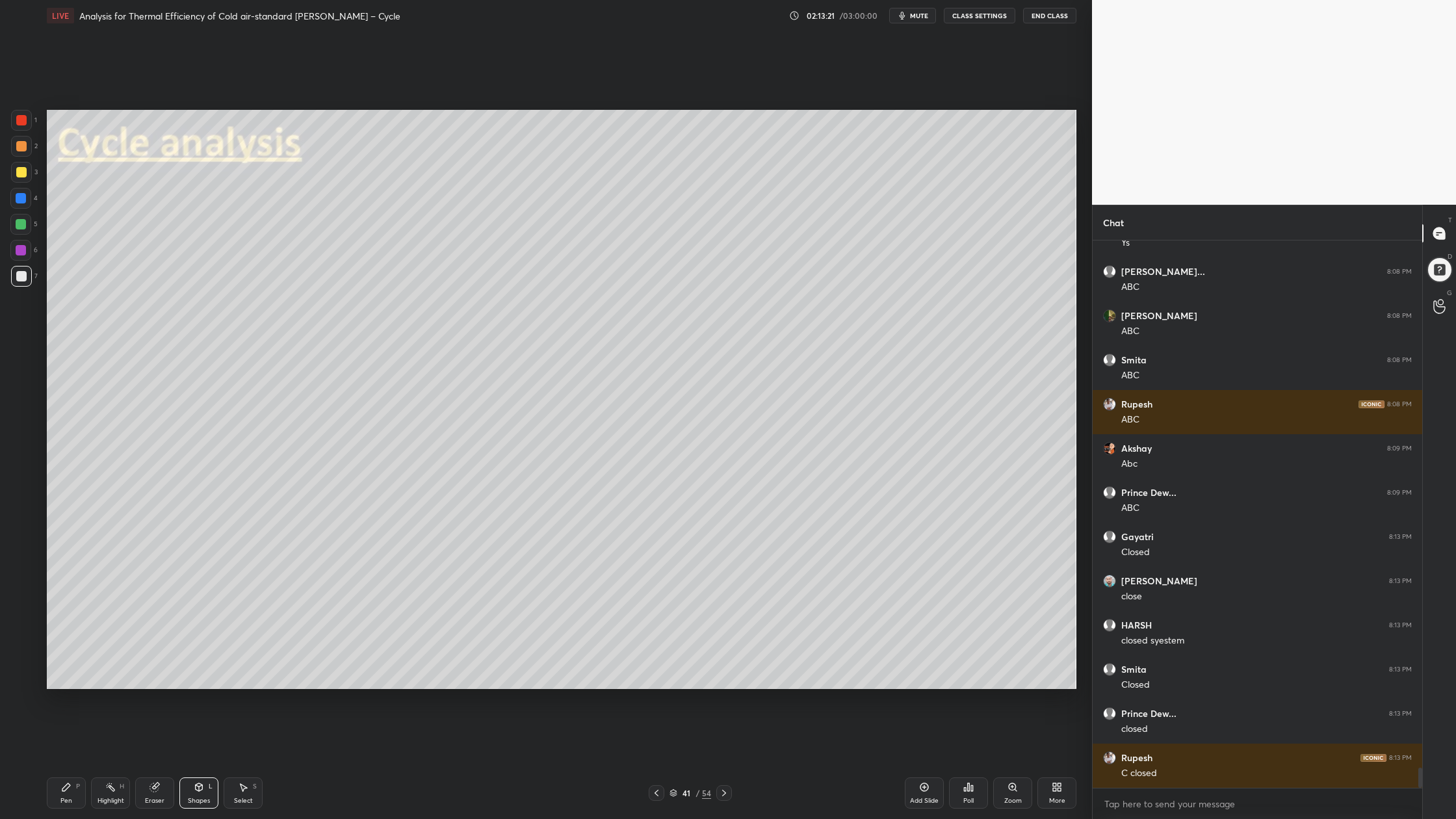
click at [16, 283] on div at bounding box center [21, 276] width 21 height 21
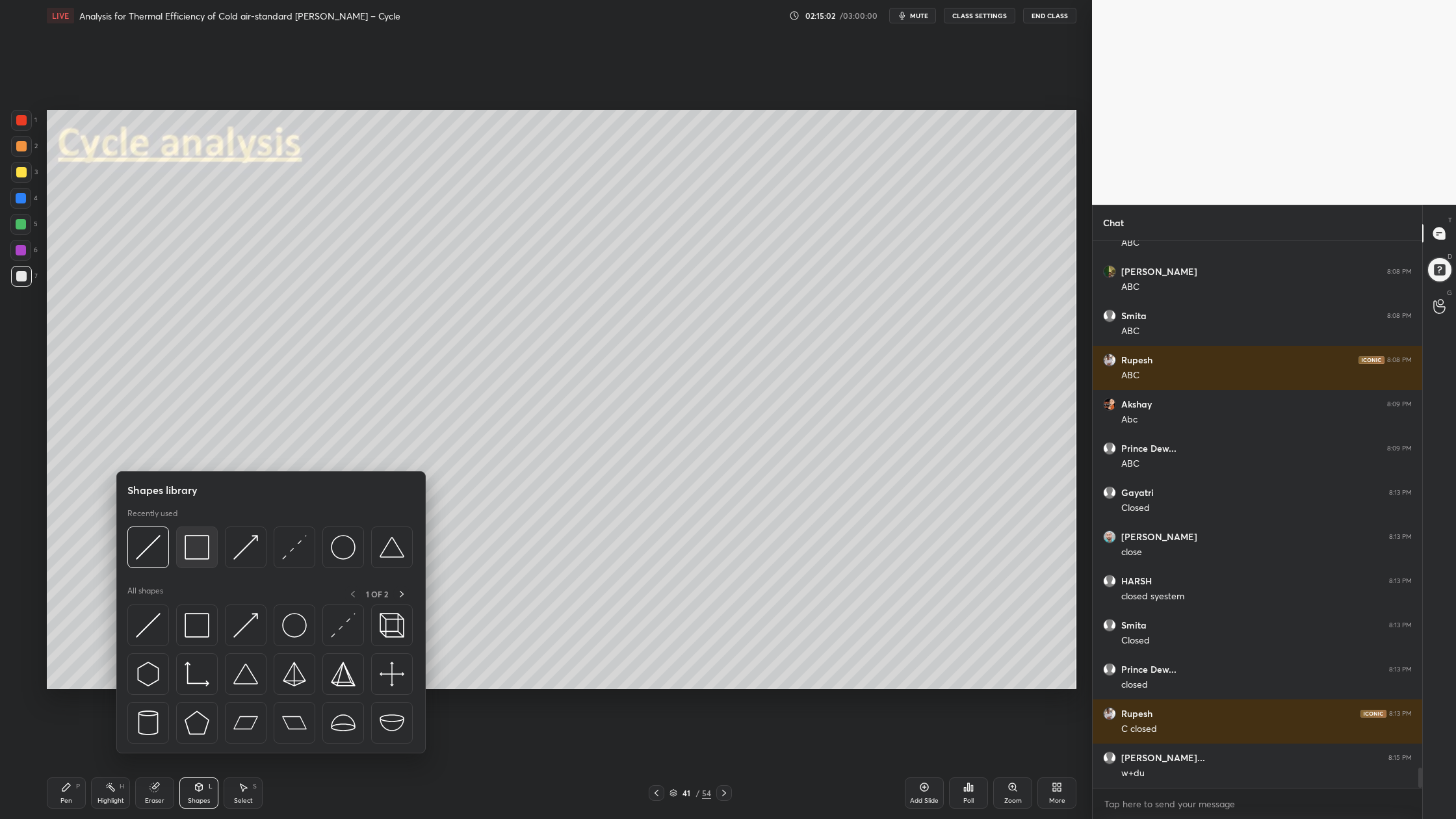
click at [194, 566] on div at bounding box center [197, 547] width 42 height 42
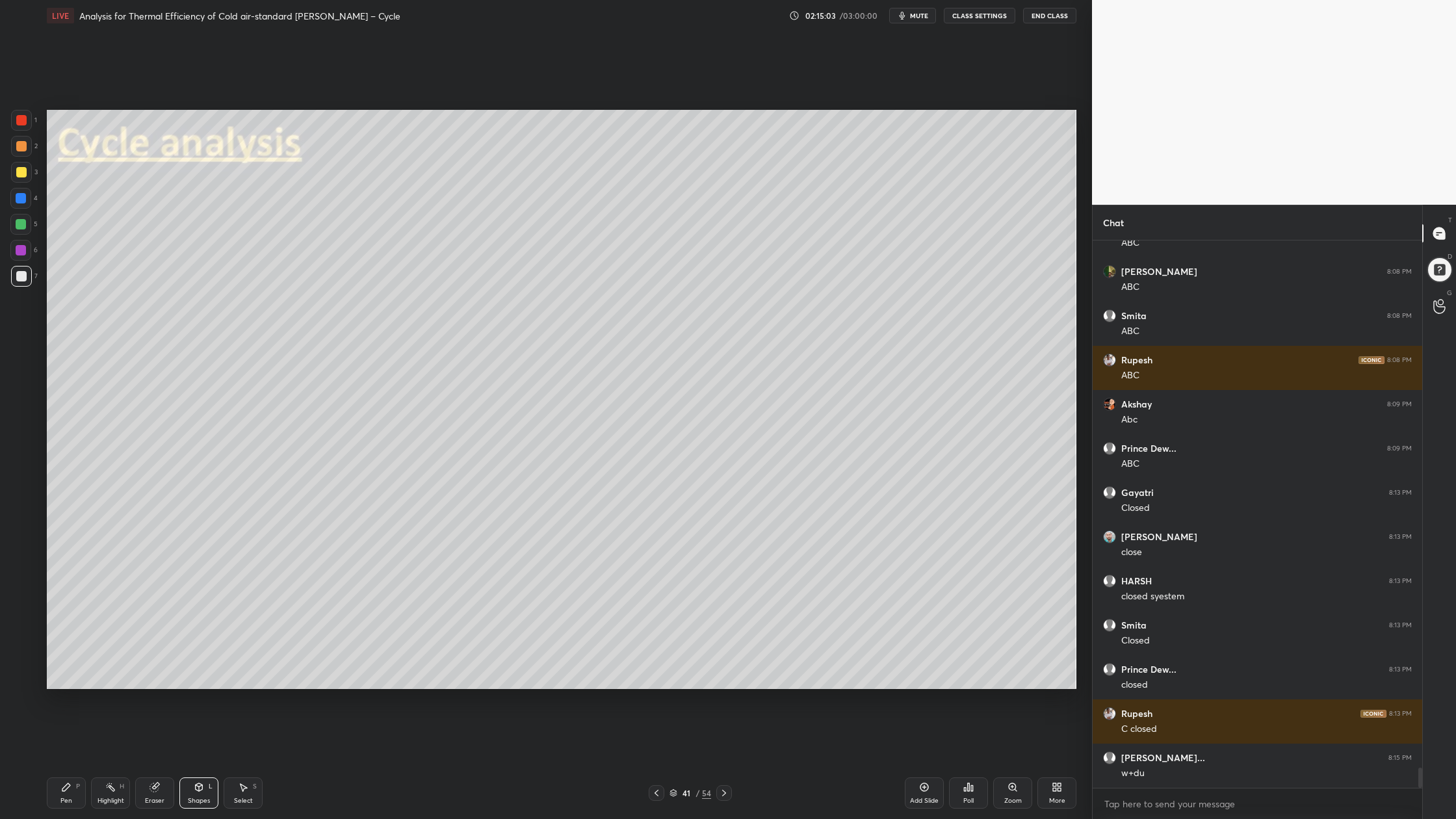
drag, startPoint x: 22, startPoint y: 146, endPoint x: 29, endPoint y: 175, distance: 29.8
click at [22, 152] on div at bounding box center [21, 146] width 21 height 21
click at [20, 146] on div at bounding box center [21, 146] width 10 height 10
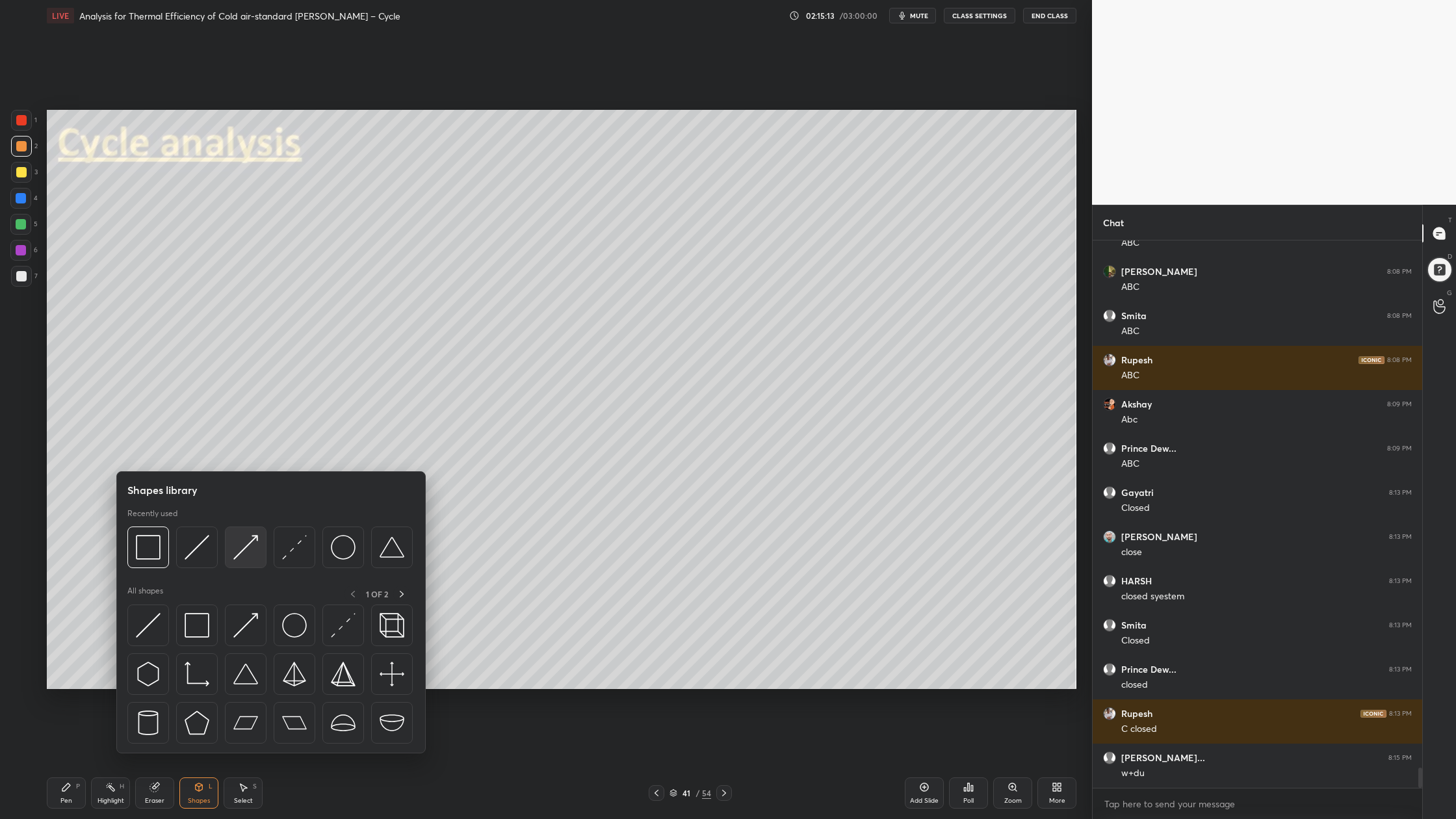
click at [250, 562] on div at bounding box center [245, 547] width 42 height 42
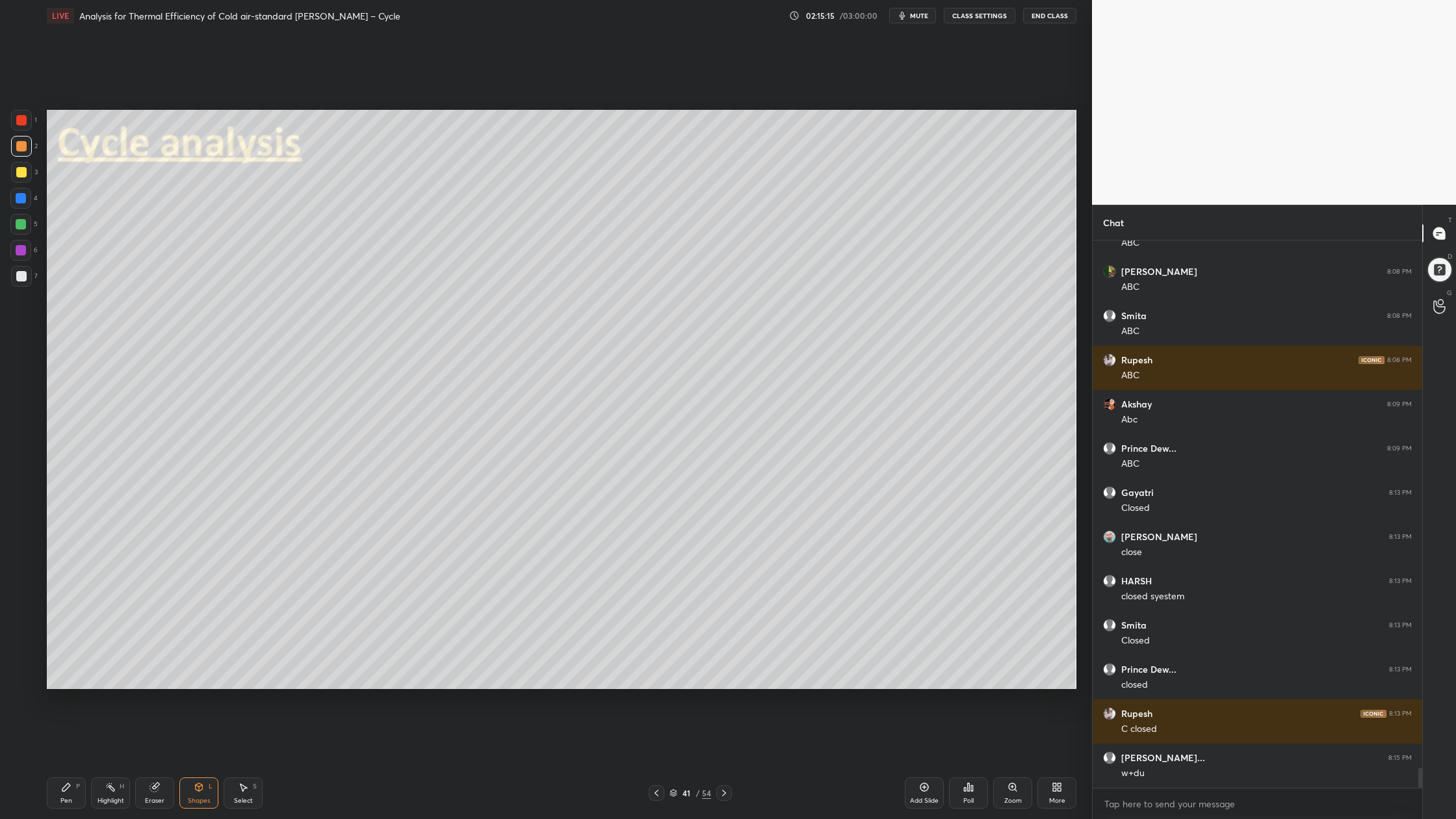
click at [22, 257] on div at bounding box center [20, 250] width 21 height 21
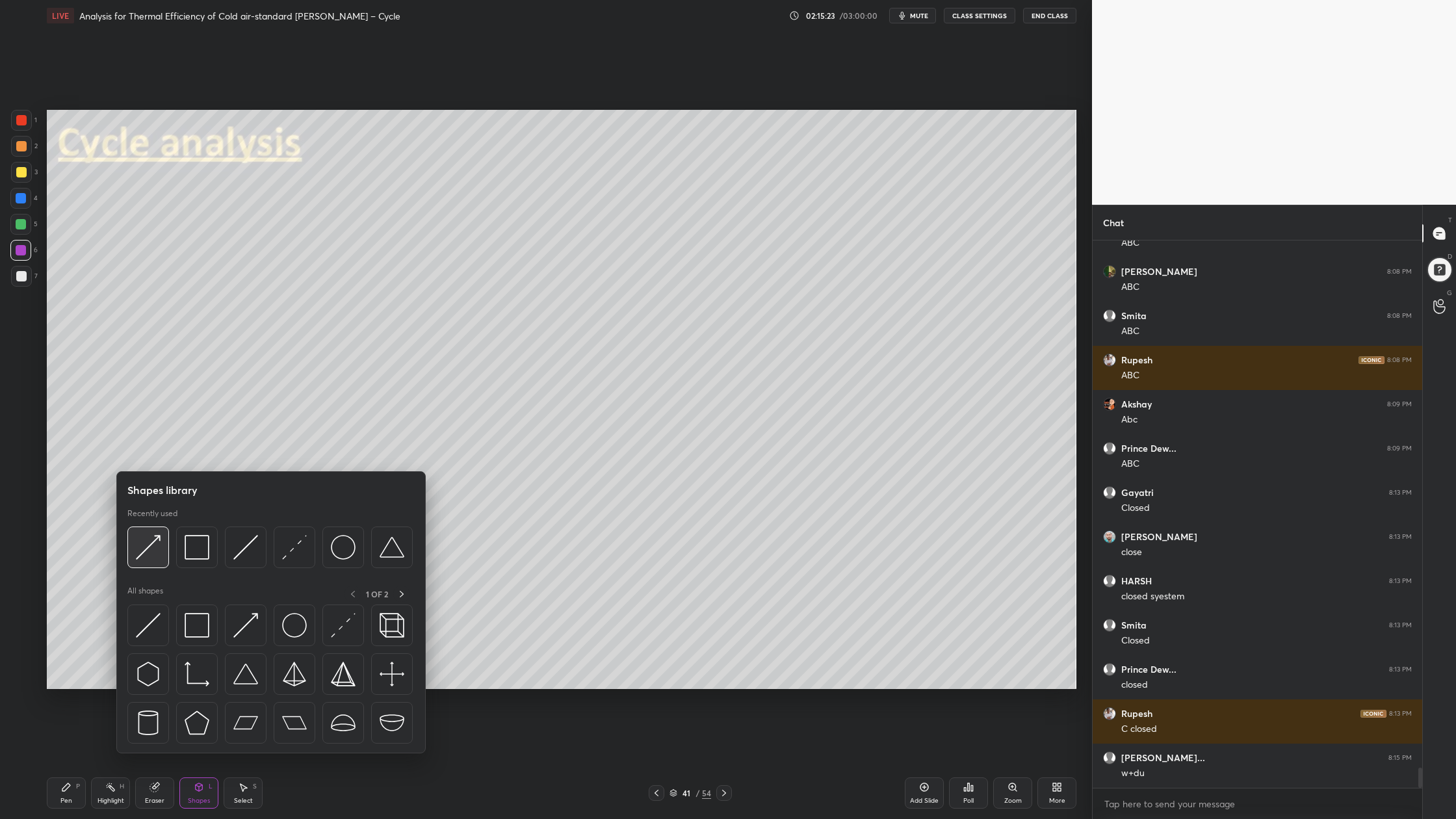
click at [149, 566] on div at bounding box center [148, 547] width 42 height 42
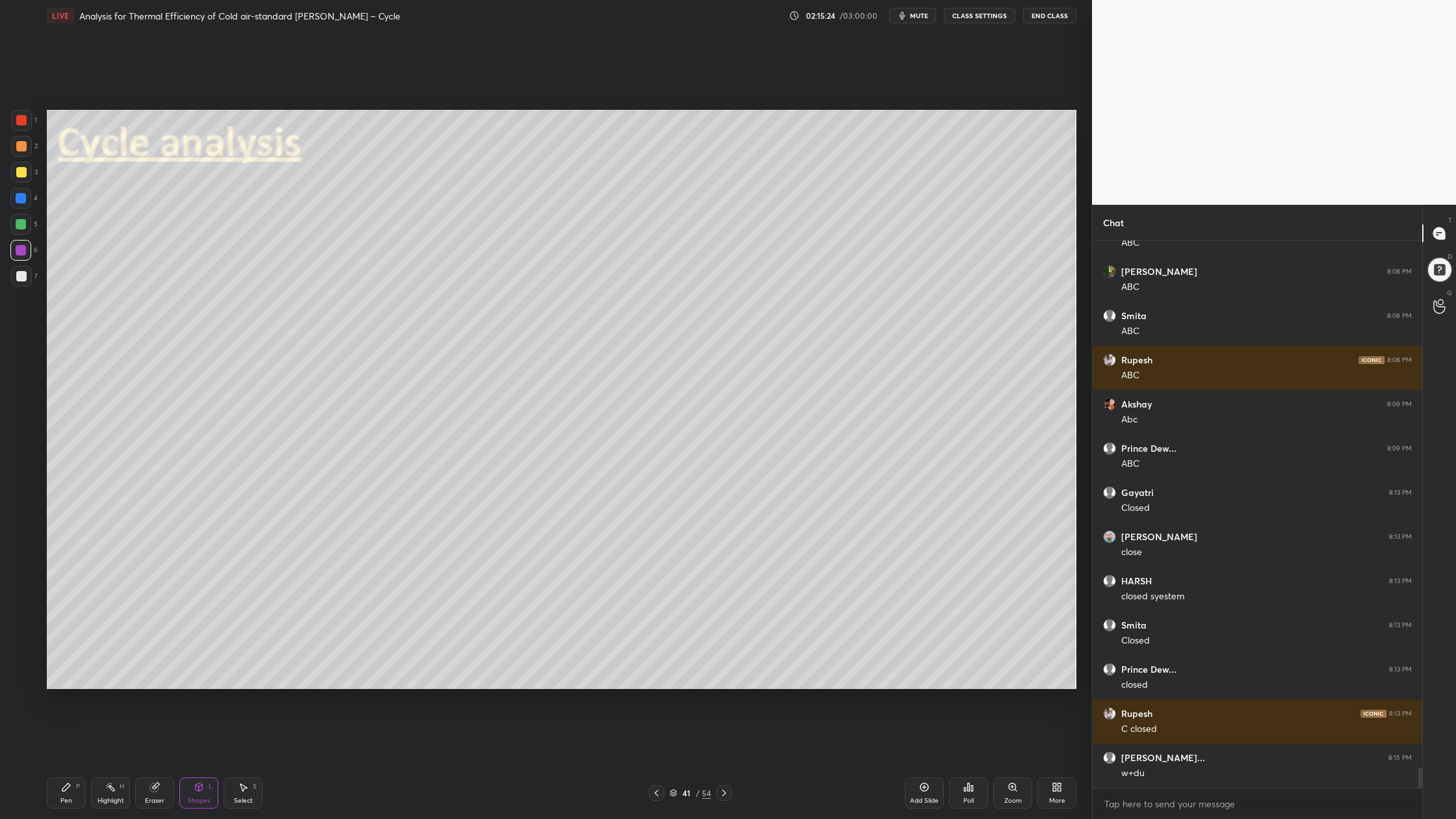
scroll to position [14474, 0]
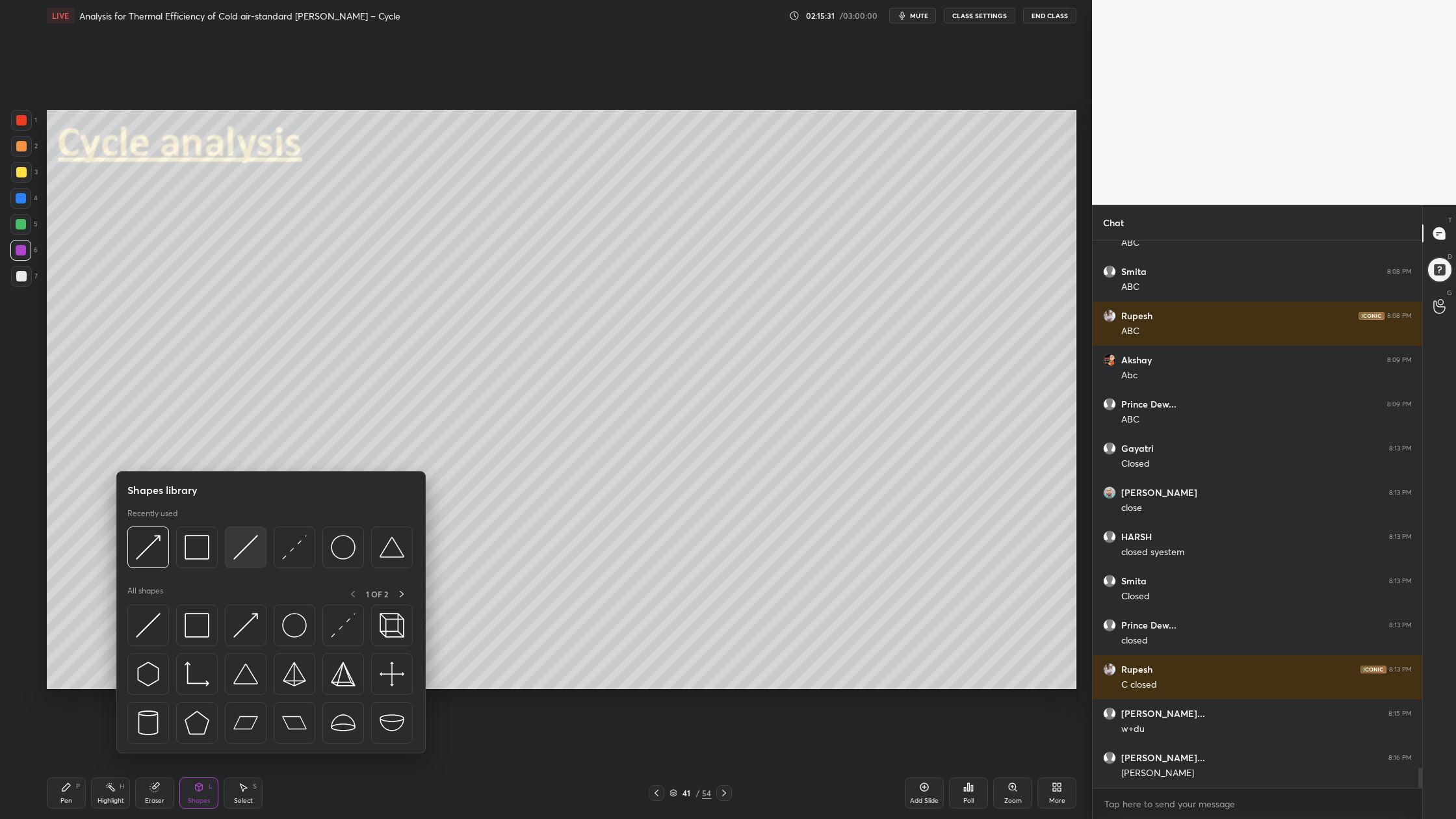
click at [242, 554] on img at bounding box center [246, 547] width 25 height 25
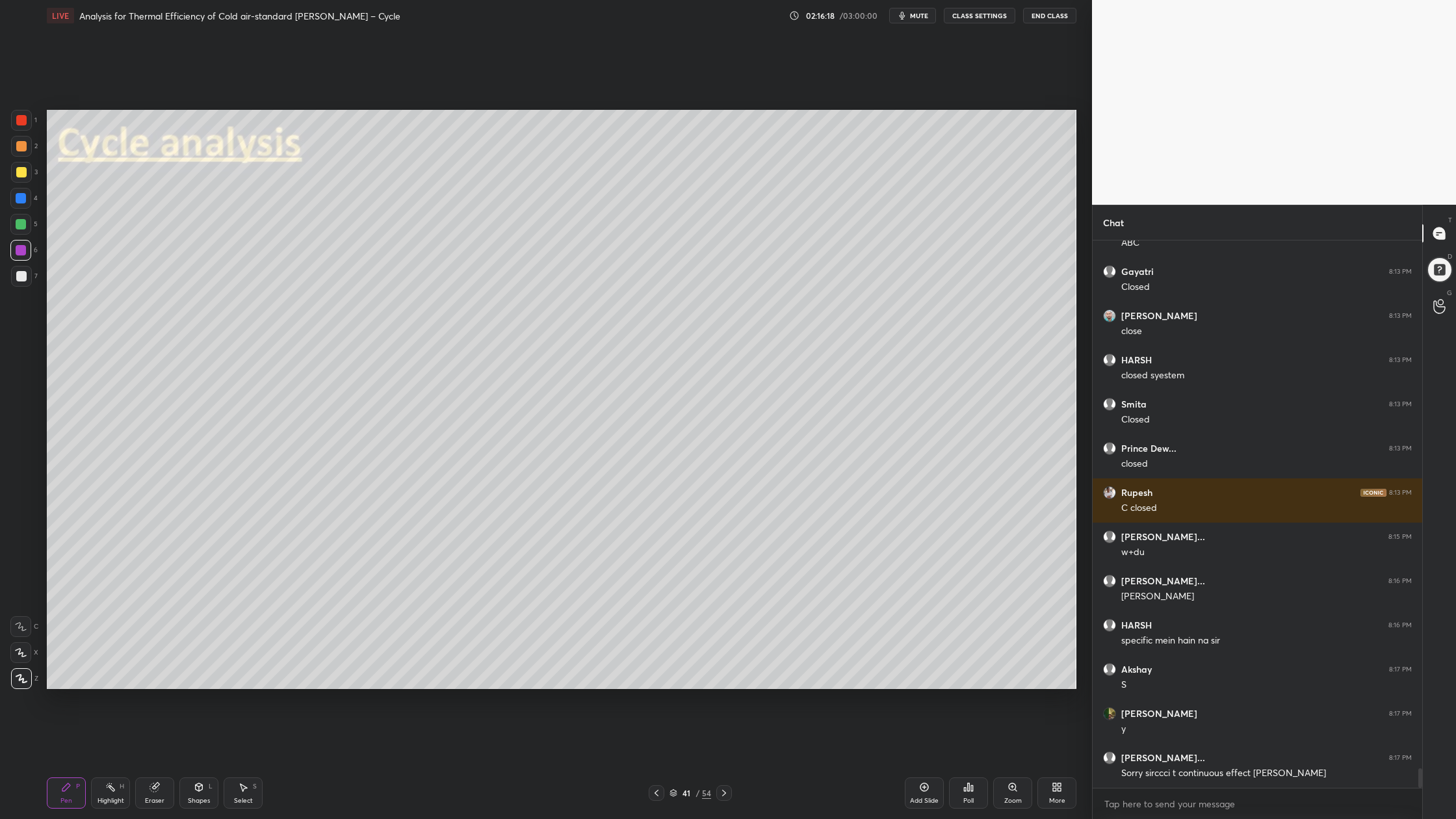
scroll to position [14695, 0]
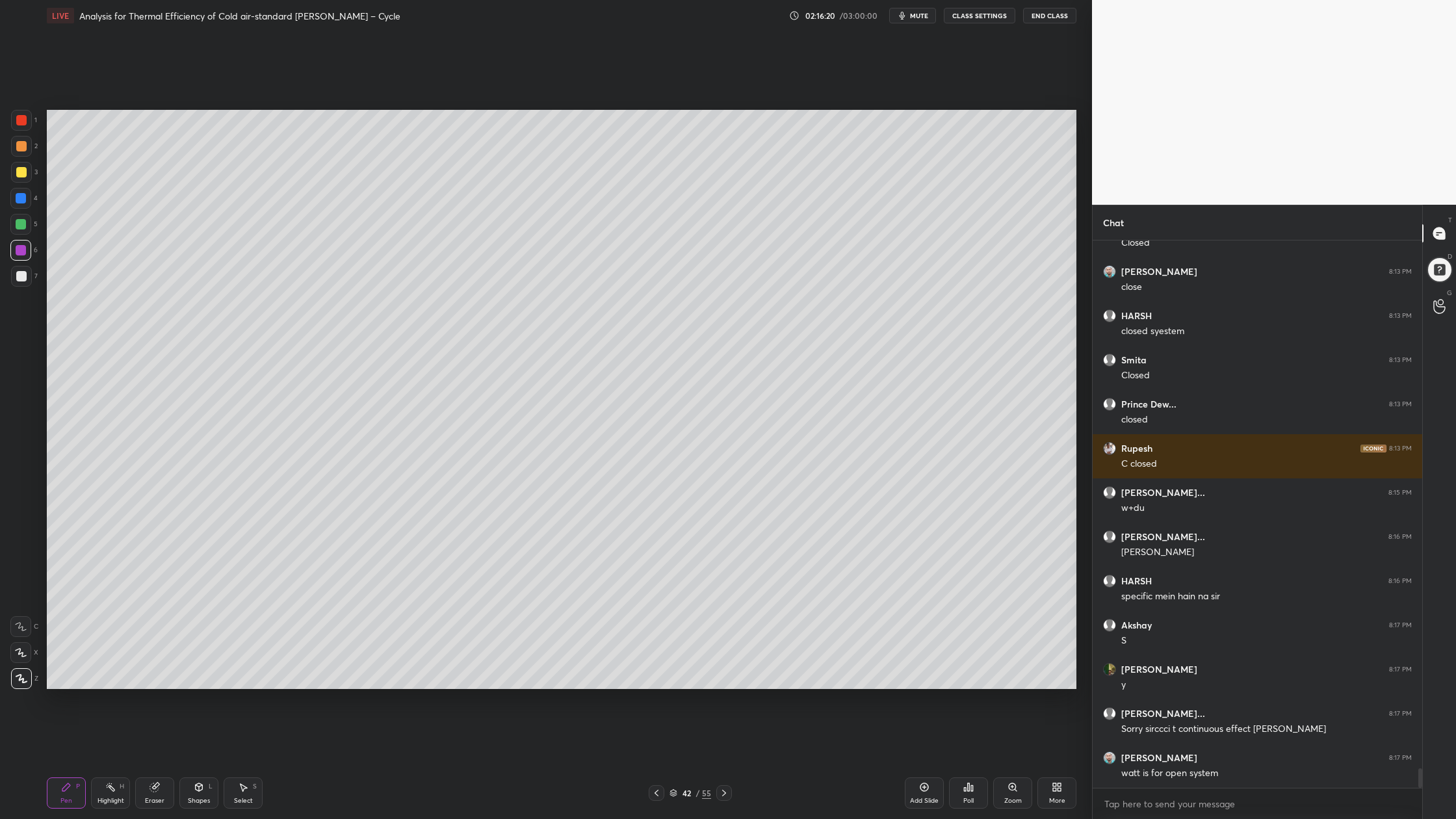
click at [16, 146] on div at bounding box center [21, 146] width 10 height 10
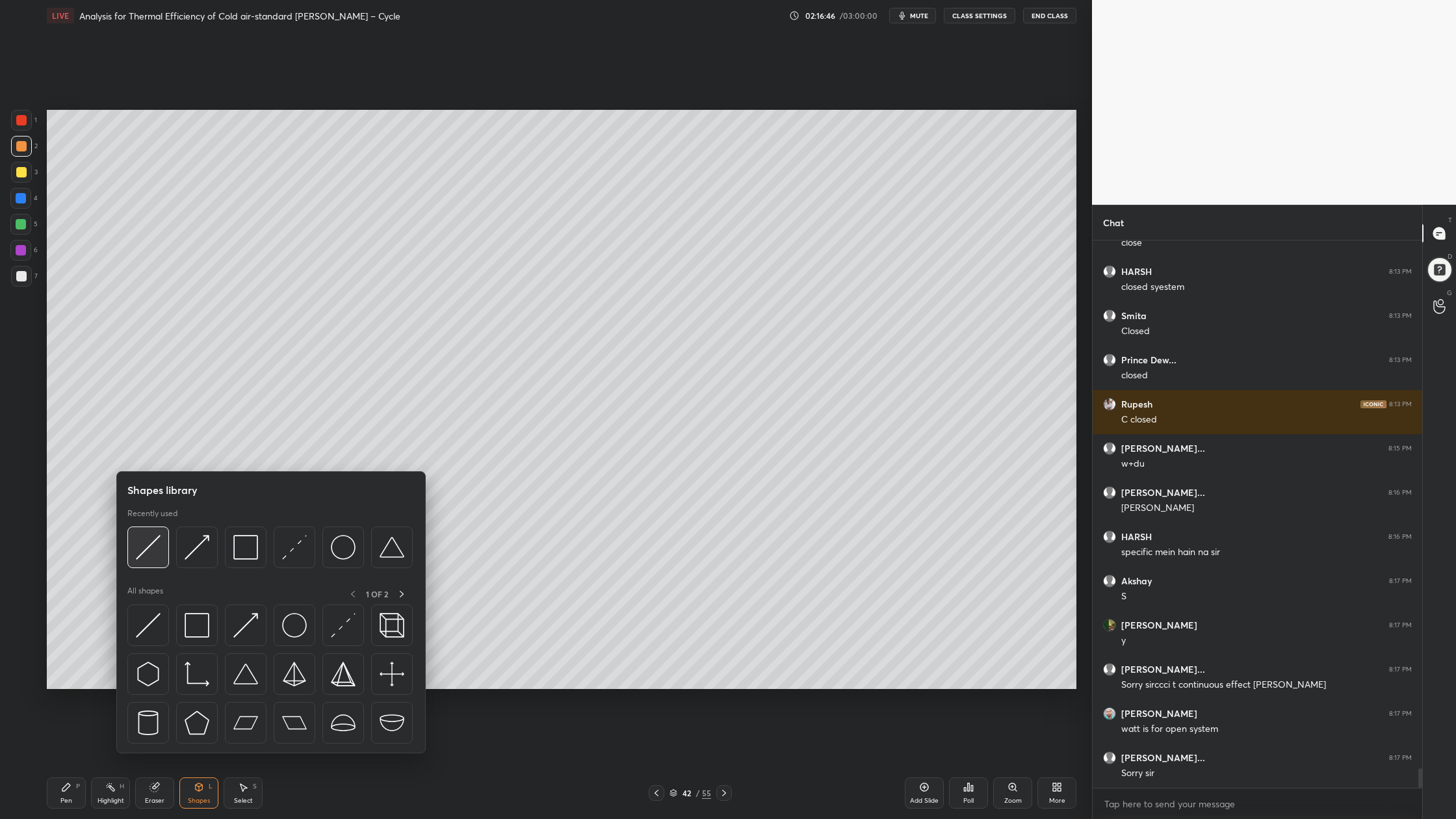
click at [150, 564] on div at bounding box center [148, 547] width 42 height 42
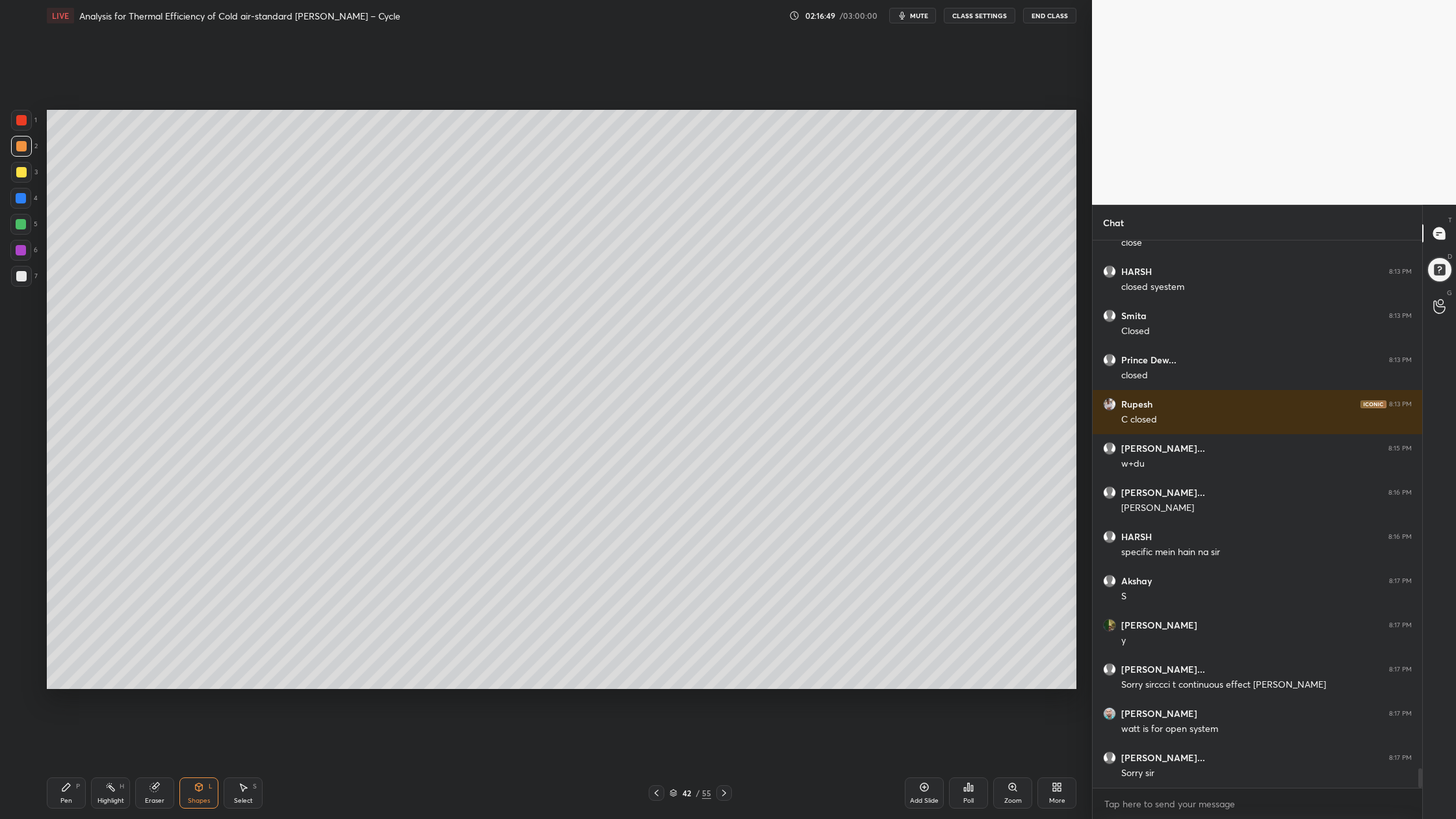
click at [22, 278] on div at bounding box center [21, 276] width 10 height 10
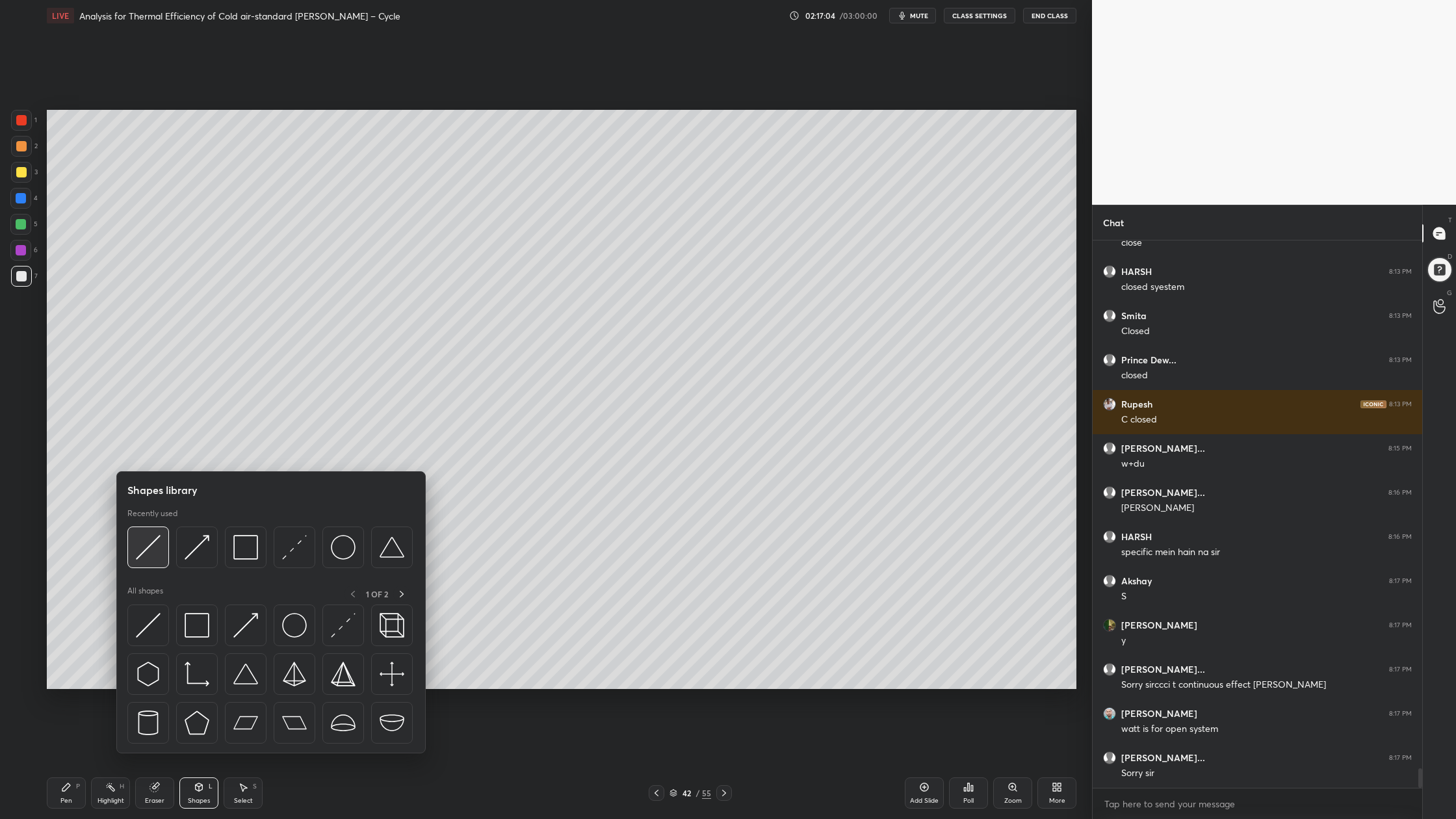
click at [149, 560] on div at bounding box center [148, 547] width 42 height 42
click at [240, 555] on img at bounding box center [246, 547] width 25 height 25
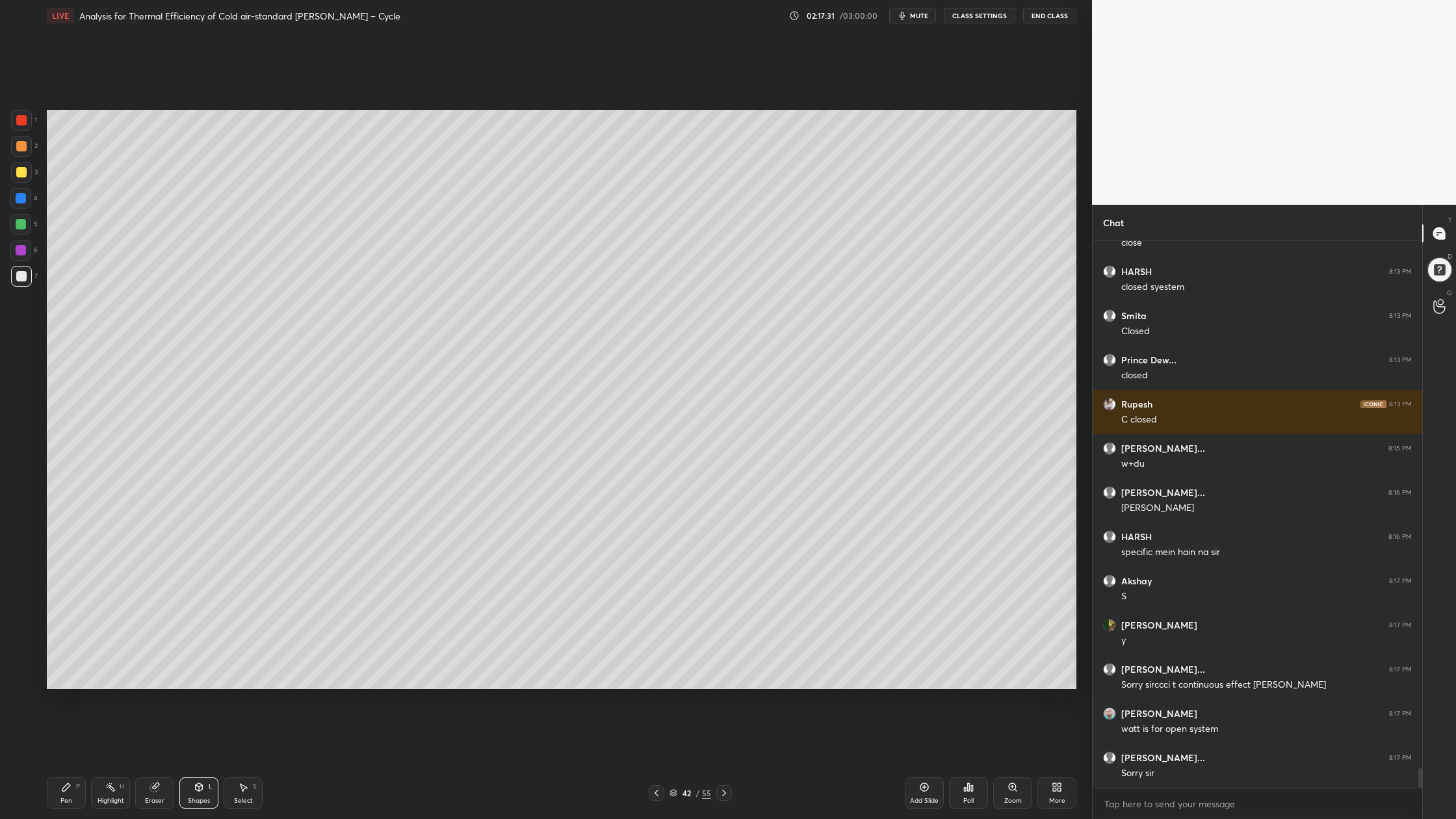
click at [25, 145] on div at bounding box center [21, 146] width 10 height 10
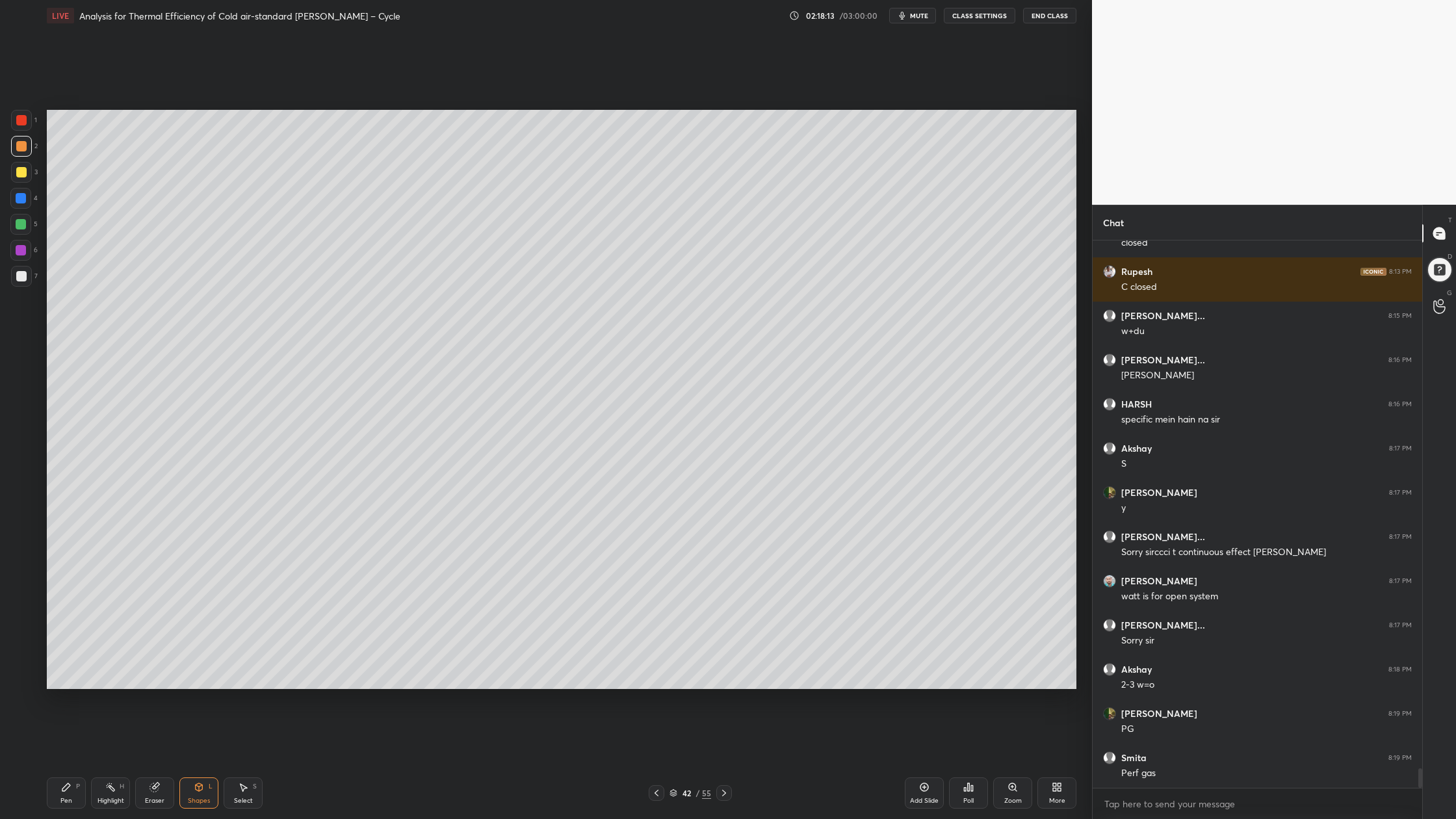
scroll to position [14916, 0]
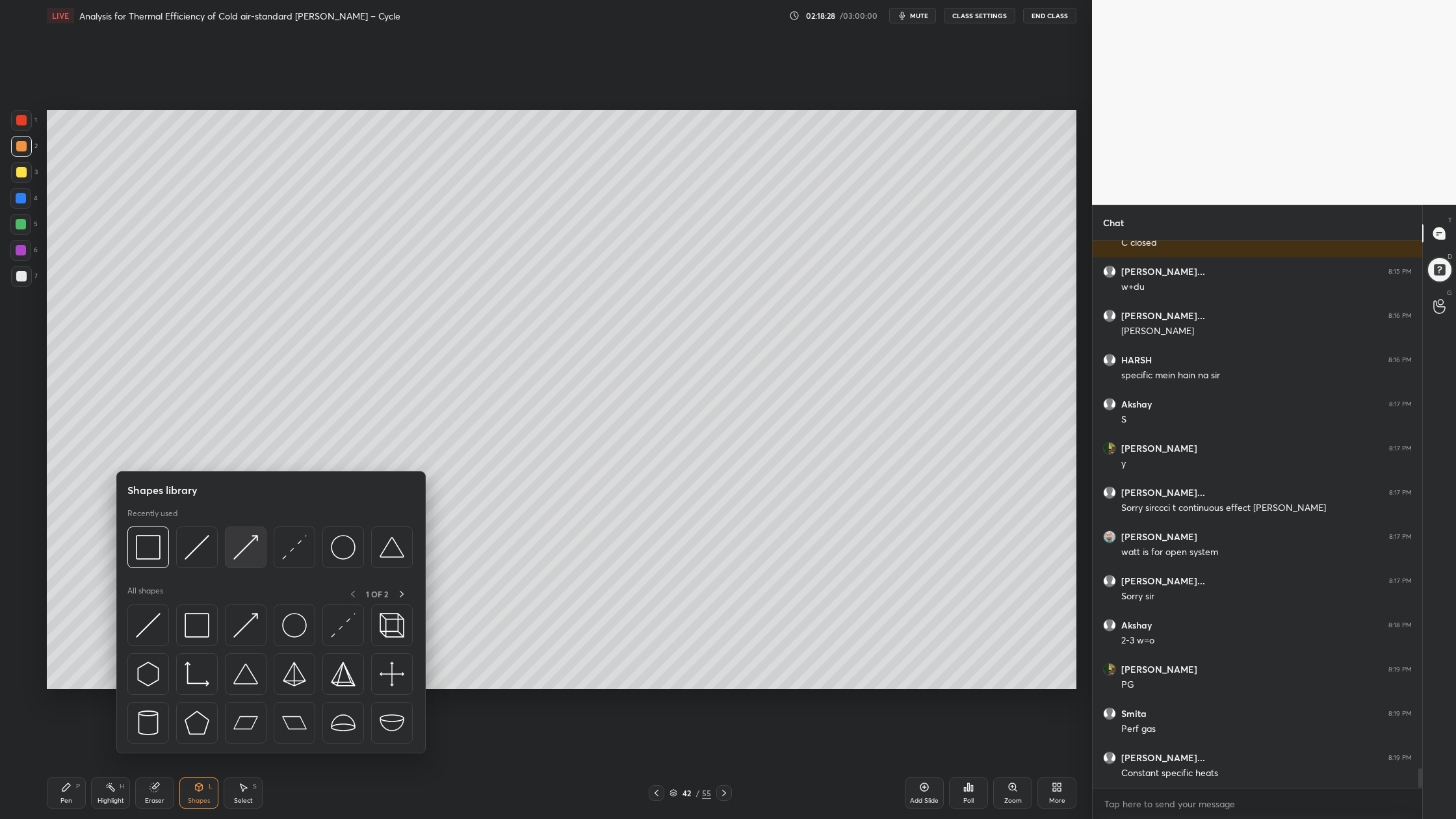
click at [242, 562] on div at bounding box center [245, 547] width 42 height 42
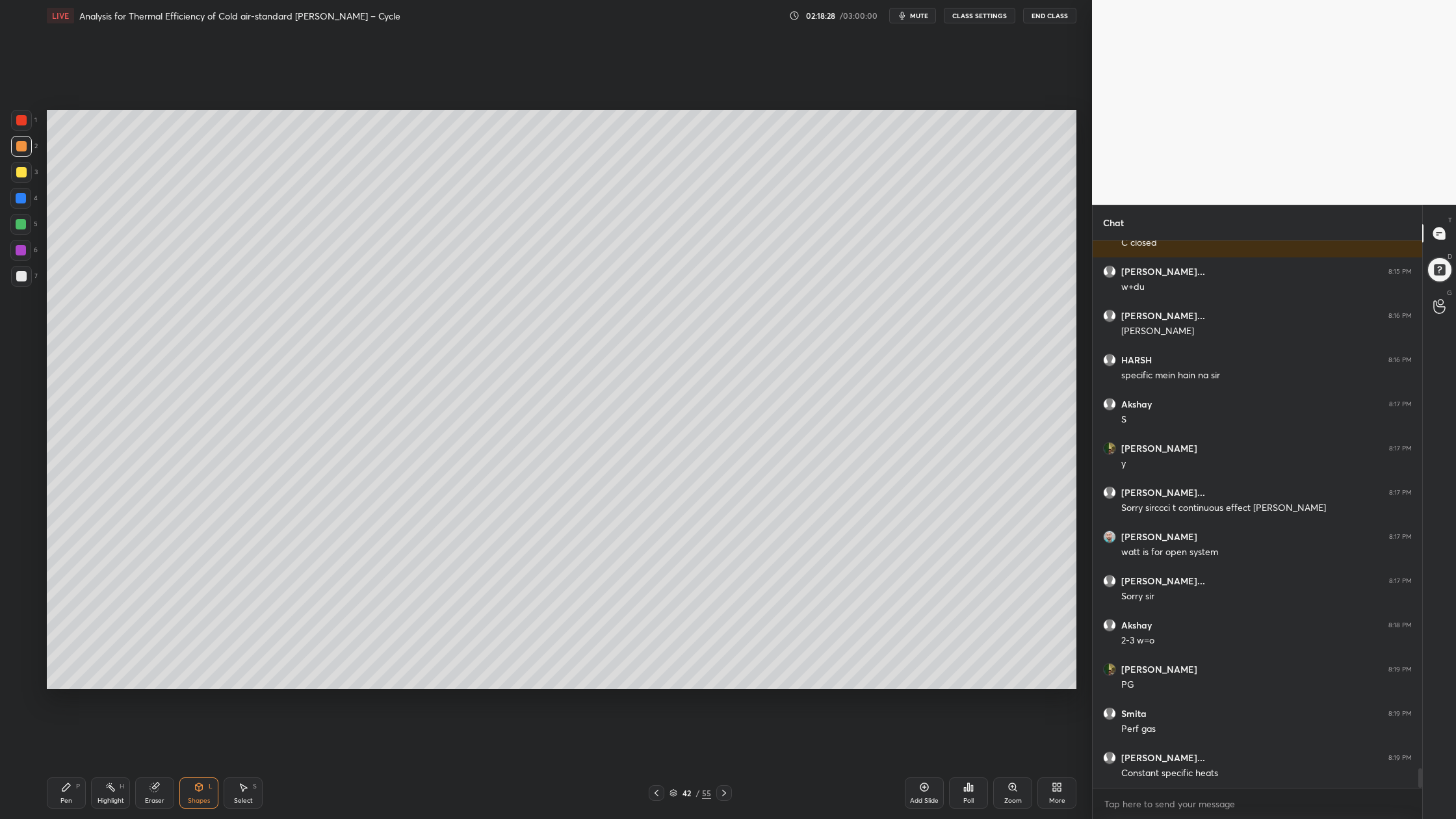
scroll to position [14960, 0]
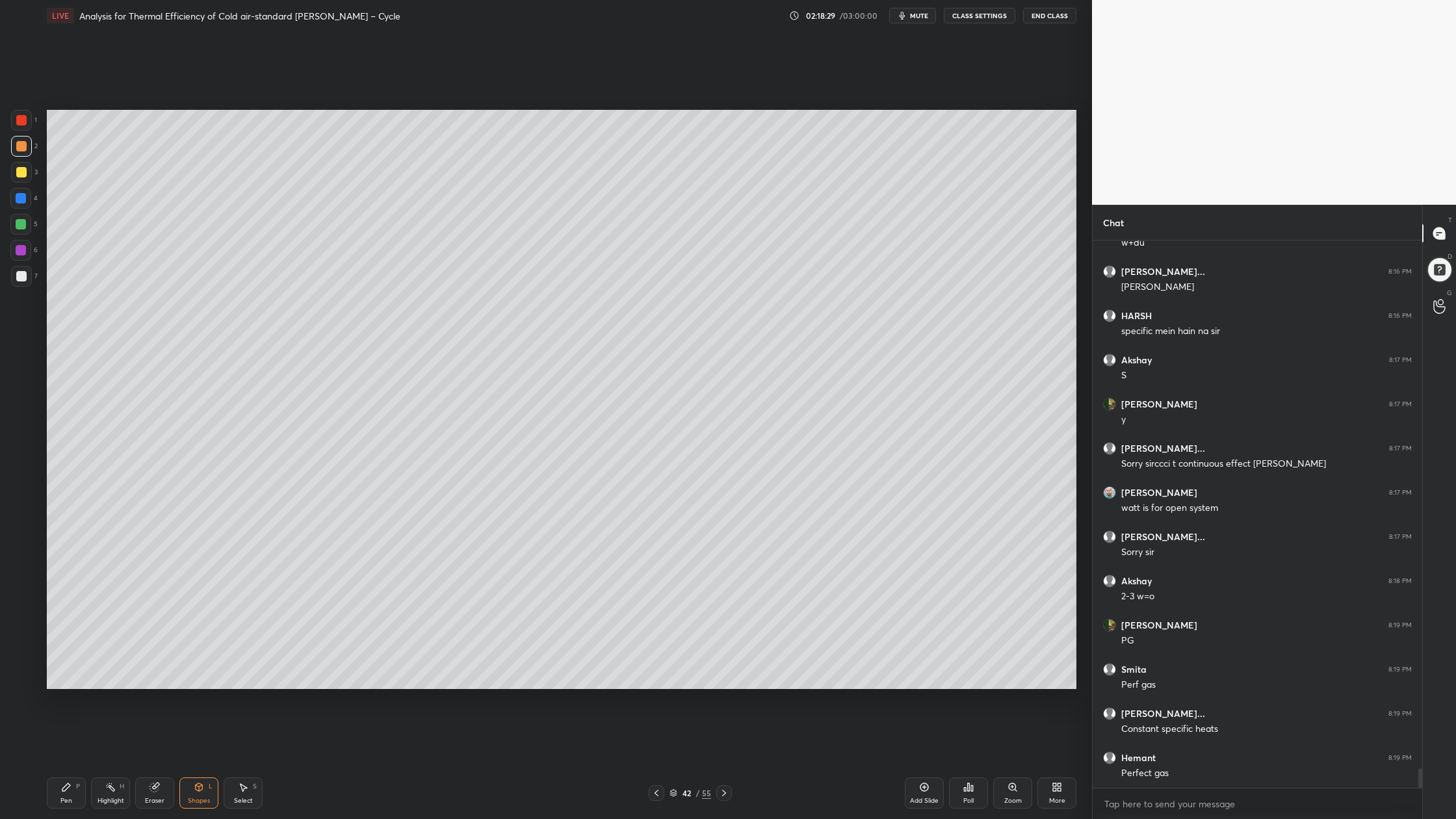
drag, startPoint x: 19, startPoint y: 254, endPoint x: 37, endPoint y: 257, distance: 18.2
click at [19, 255] on div at bounding box center [20, 250] width 21 height 21
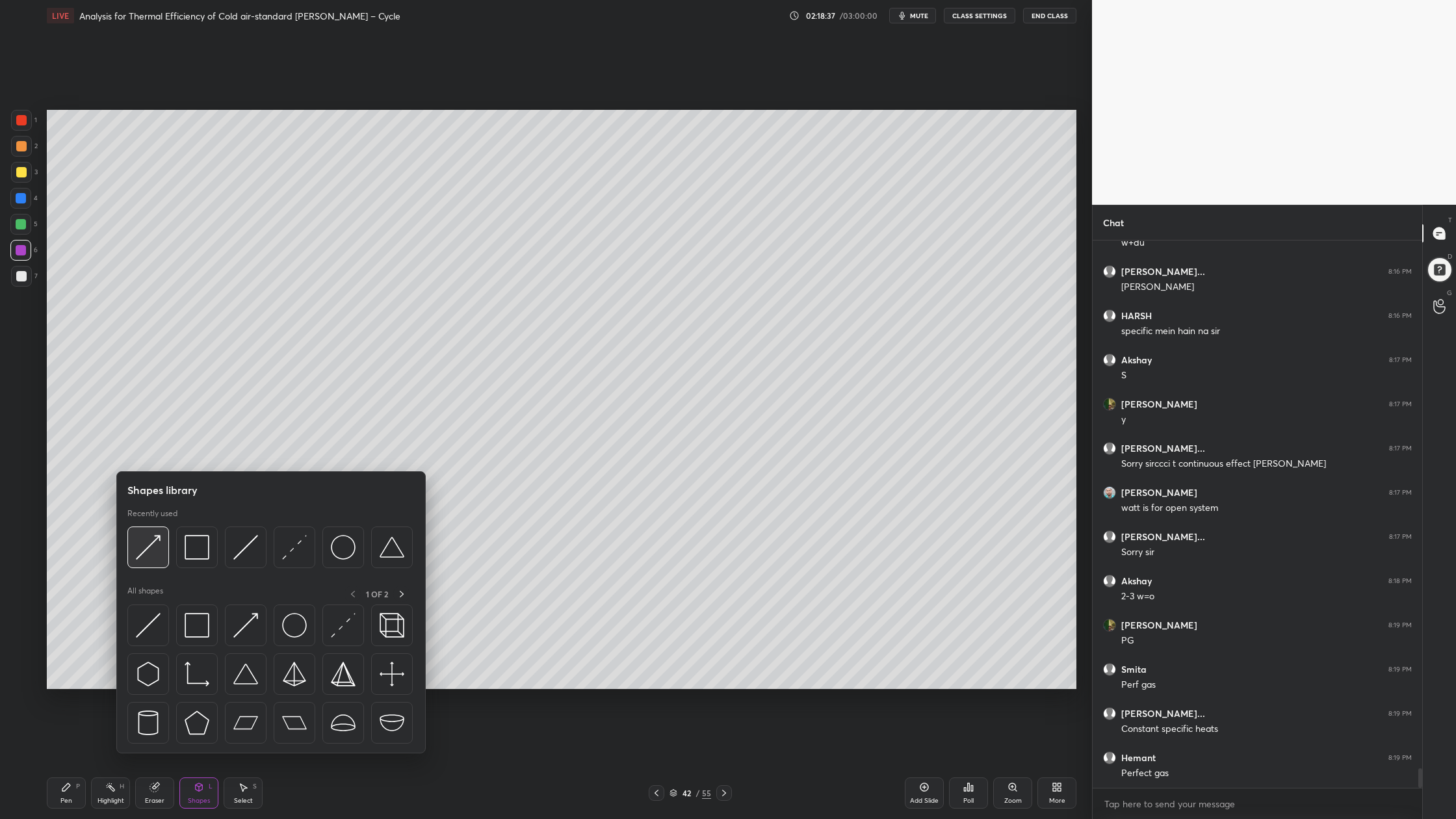
click at [149, 558] on img at bounding box center [148, 547] width 25 height 25
click at [246, 562] on div at bounding box center [245, 547] width 42 height 42
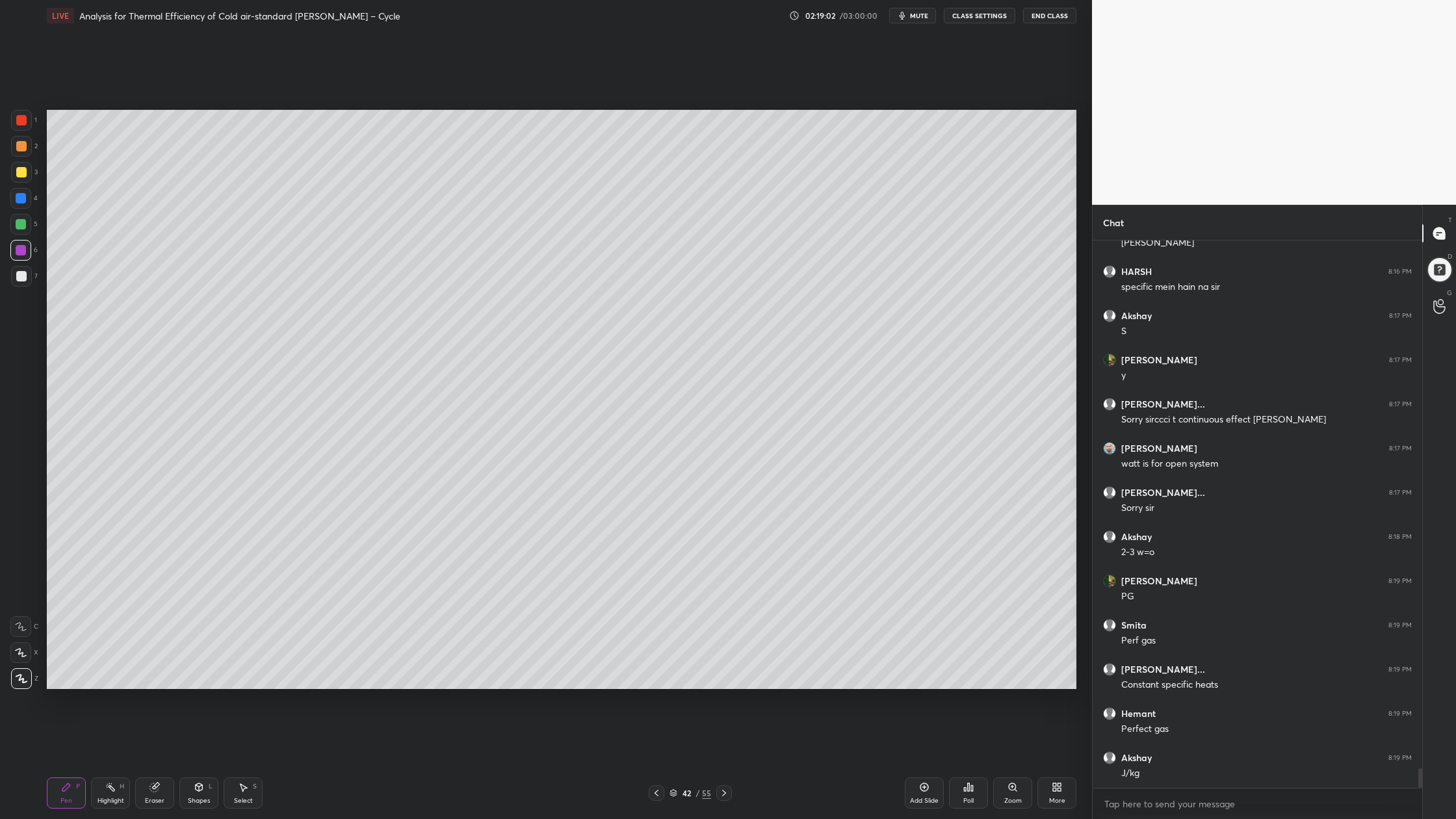
scroll to position [15048, 0]
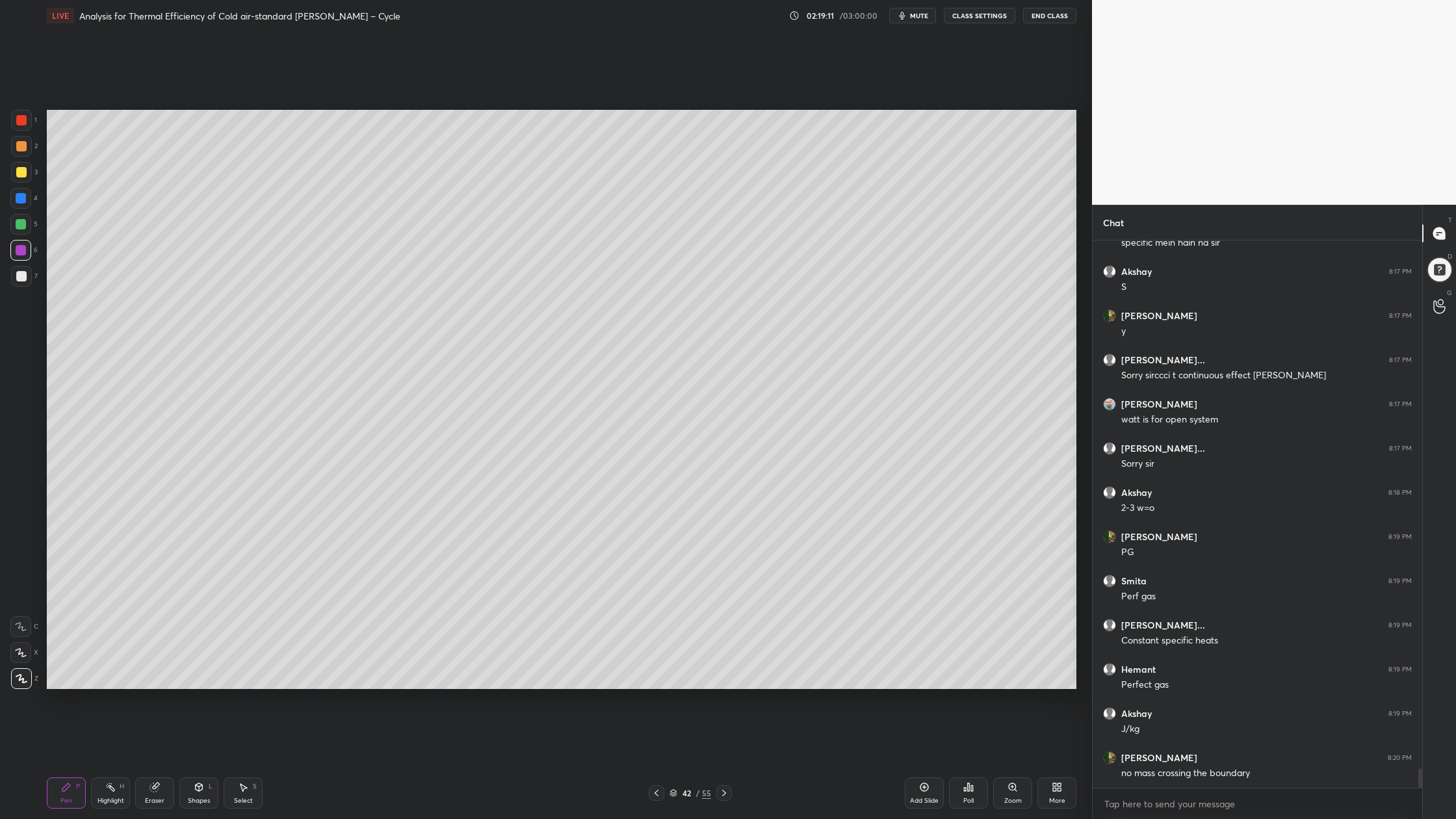
click at [675, 618] on icon at bounding box center [673, 792] width 7 height 7
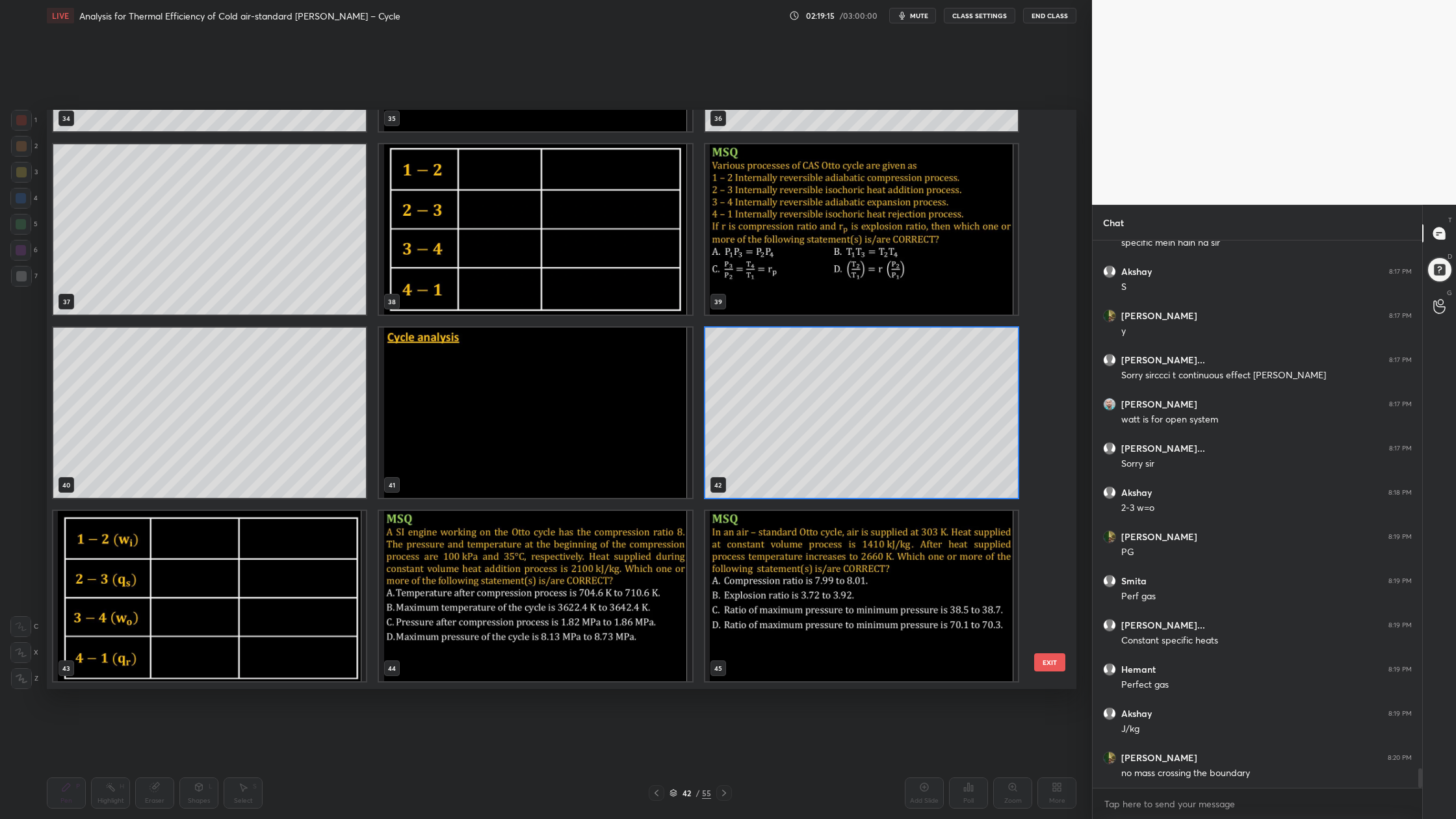
scroll to position [2174, 0]
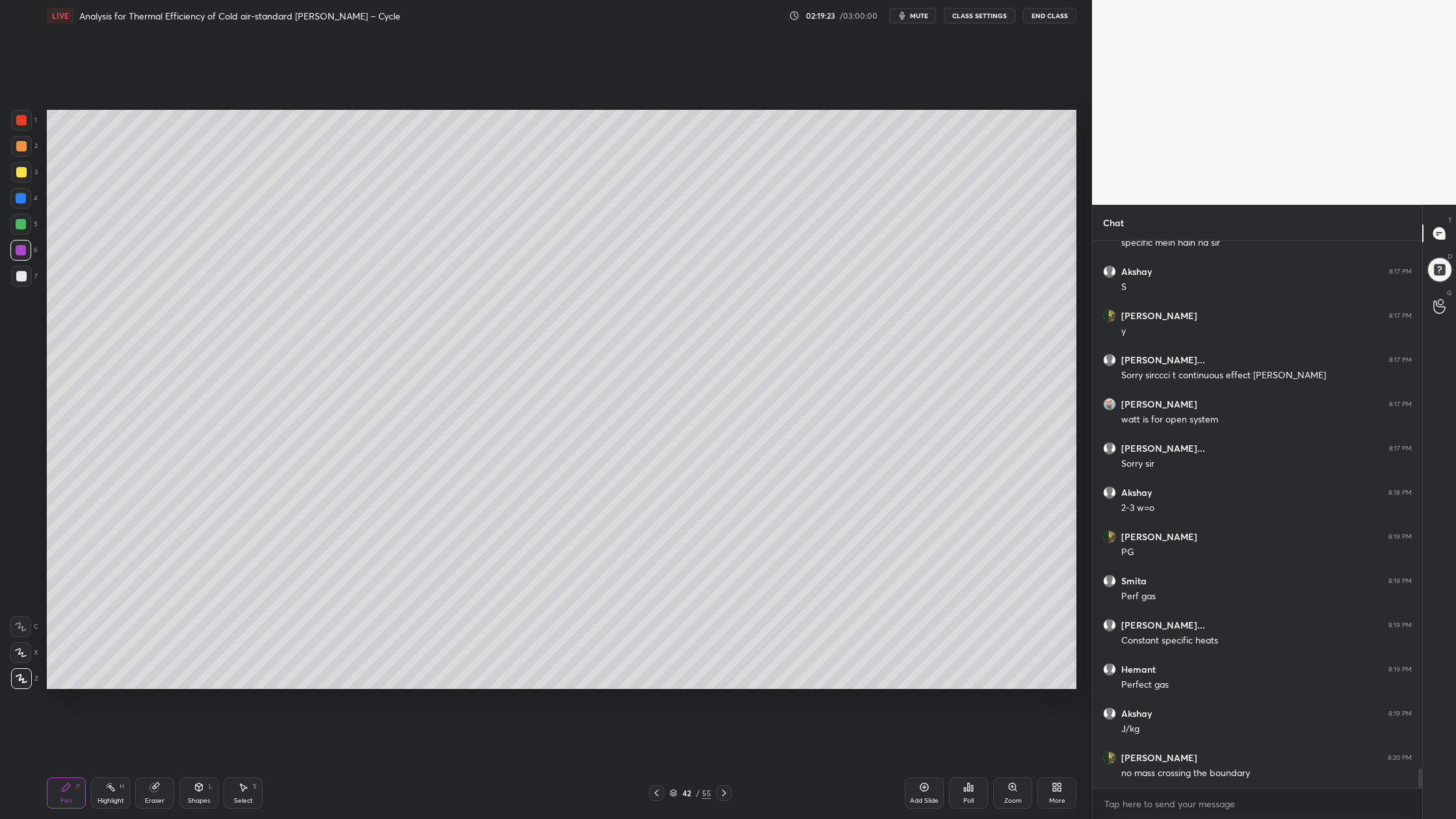
drag, startPoint x: 672, startPoint y: 796, endPoint x: 647, endPoint y: 728, distance: 72.4
click at [671, 618] on icon at bounding box center [673, 792] width 7 height 7
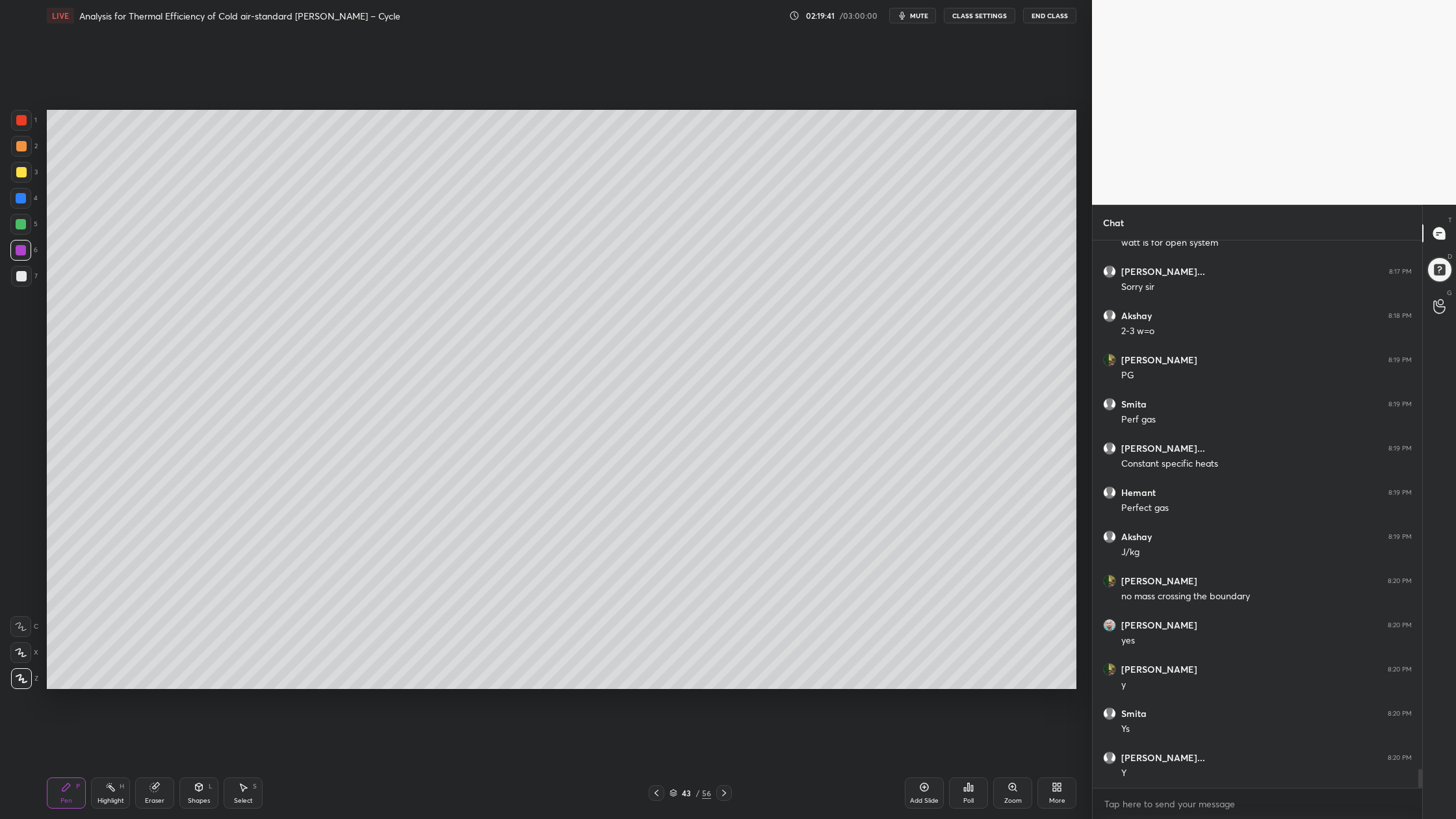
scroll to position [15270, 0]
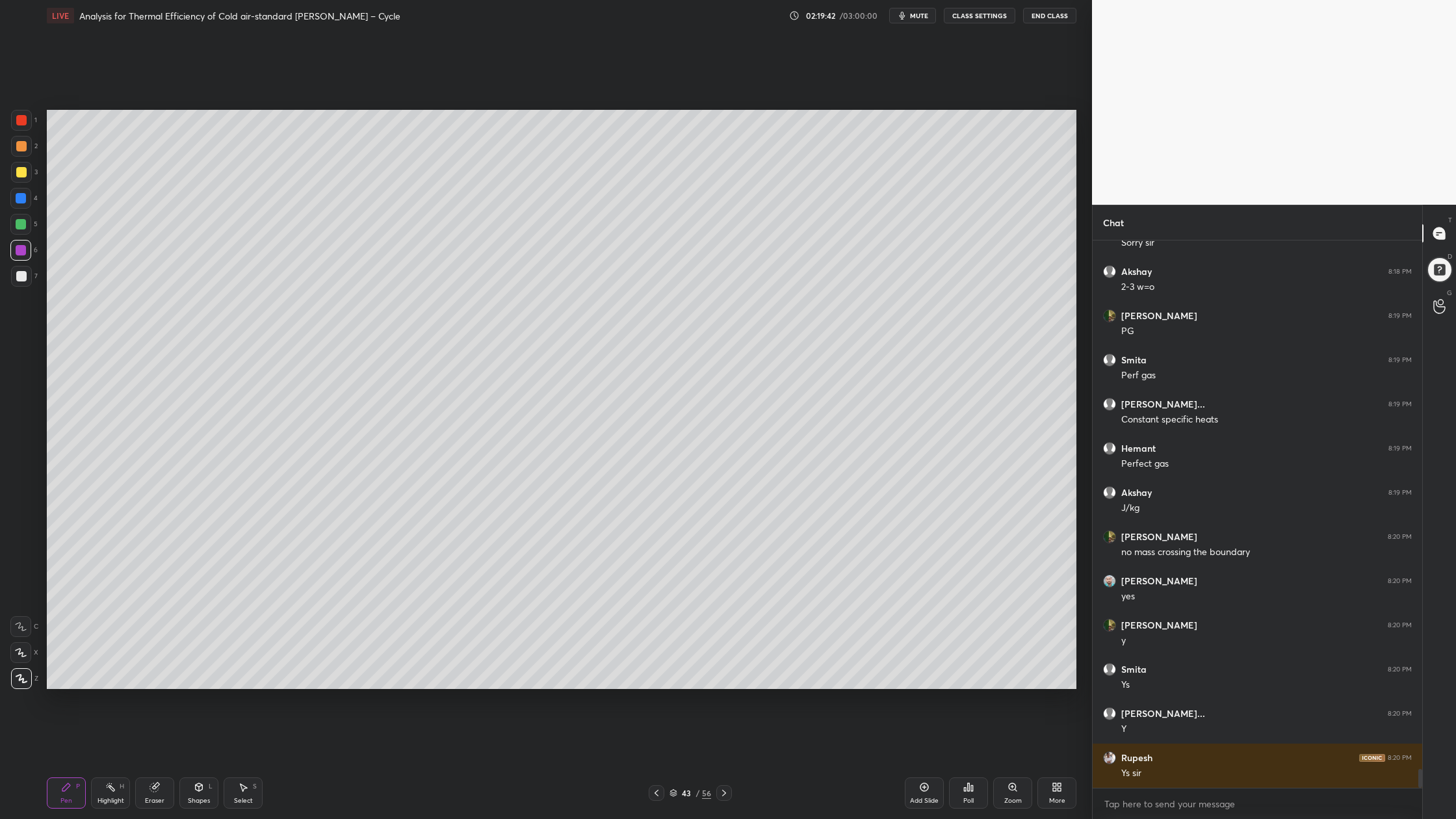
click at [20, 145] on div at bounding box center [21, 146] width 10 height 10
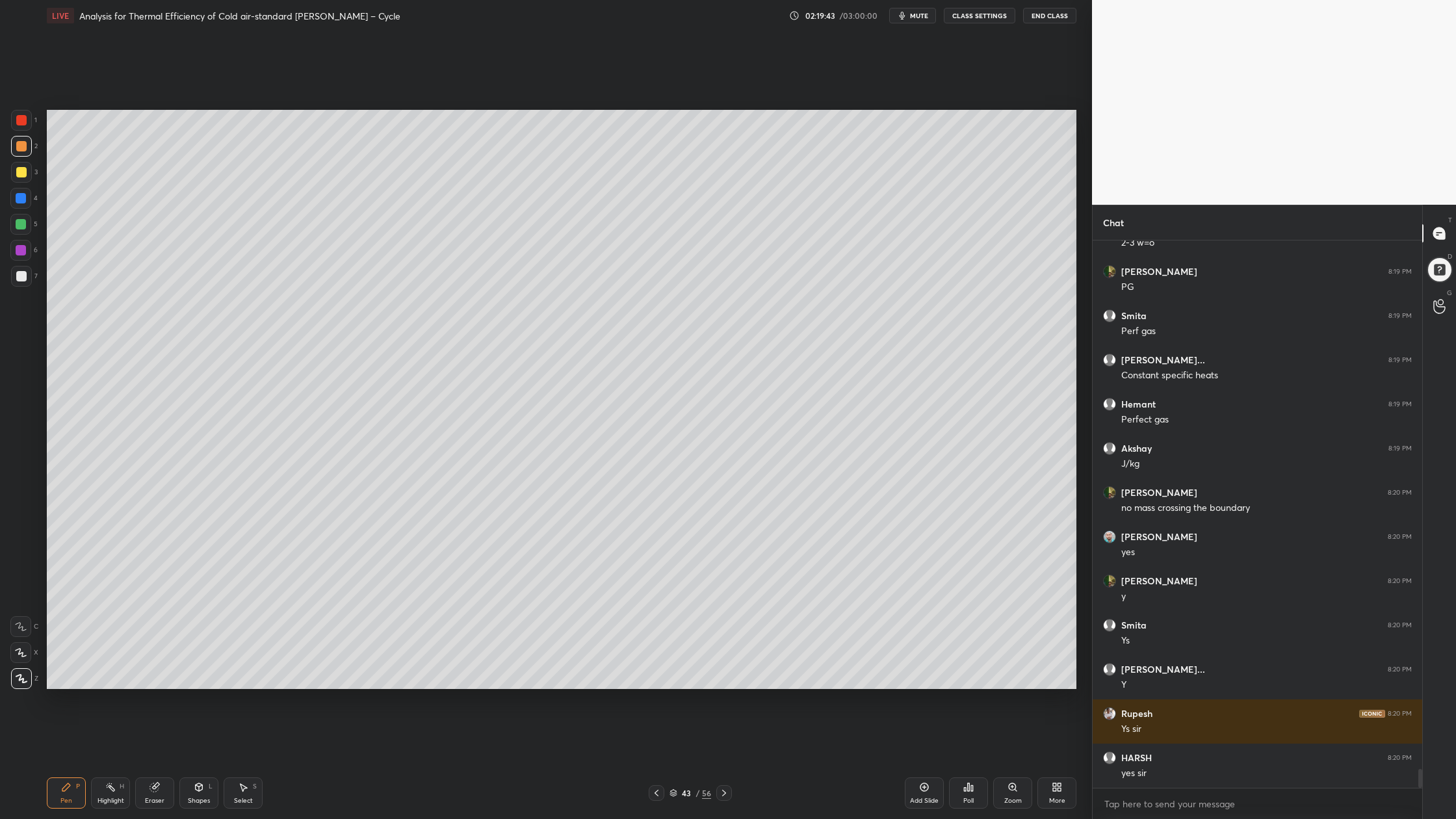
scroll to position [15358, 0]
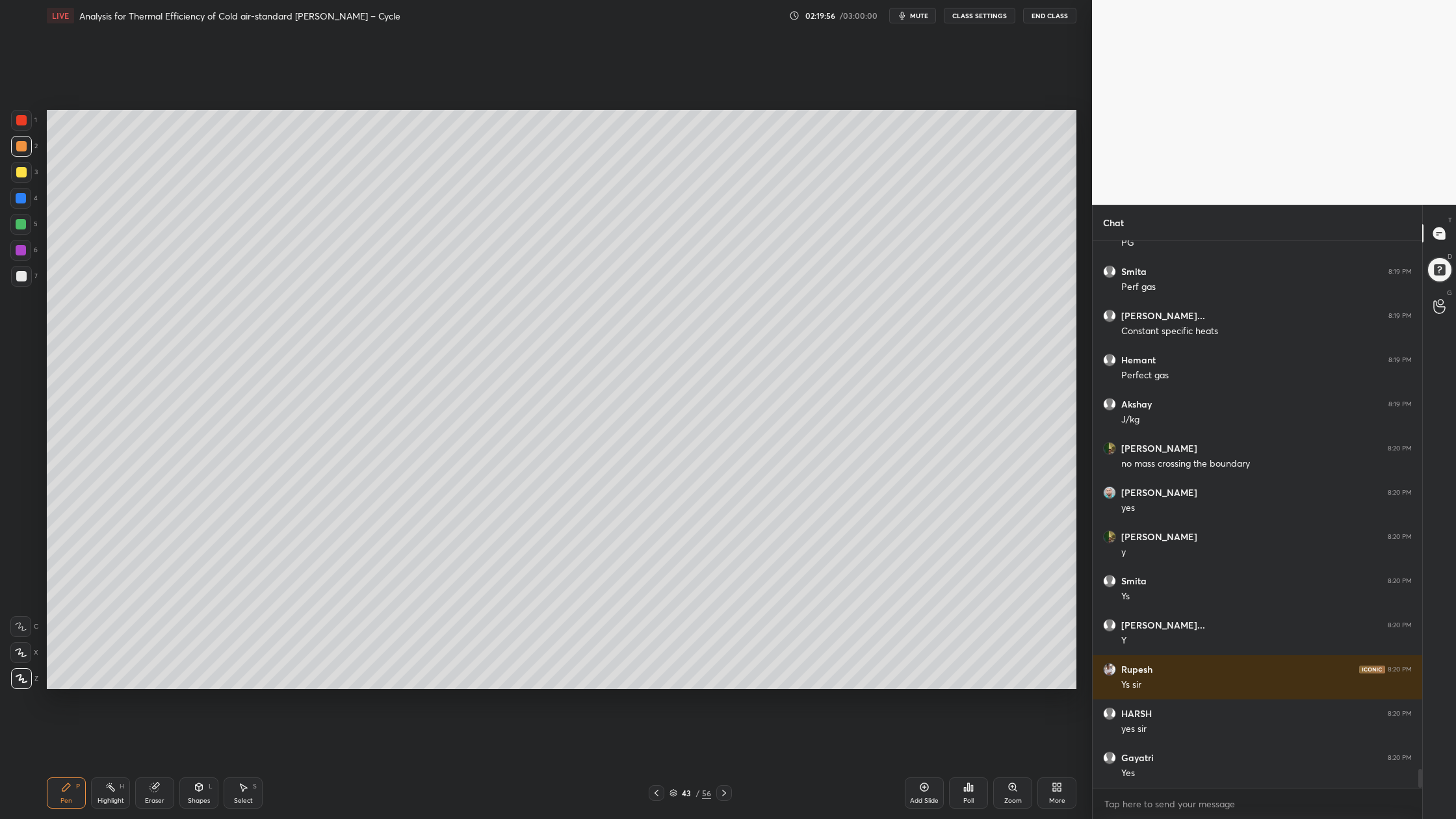
click at [248, 618] on div "Select S" at bounding box center [242, 793] width 39 height 31
click at [20, 227] on div at bounding box center [20, 224] width 10 height 10
click at [19, 144] on div at bounding box center [21, 146] width 10 height 10
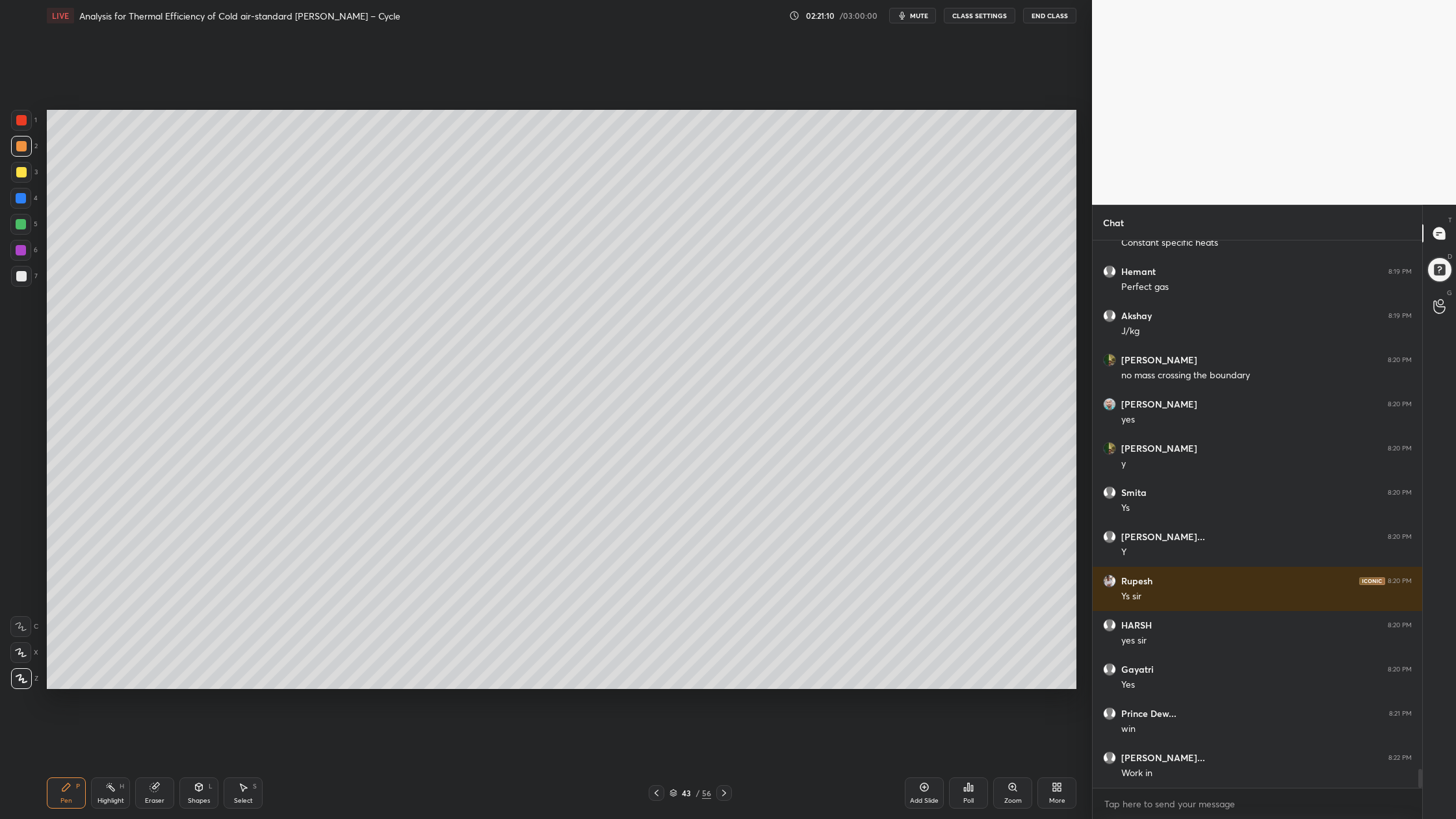
scroll to position [15490, 0]
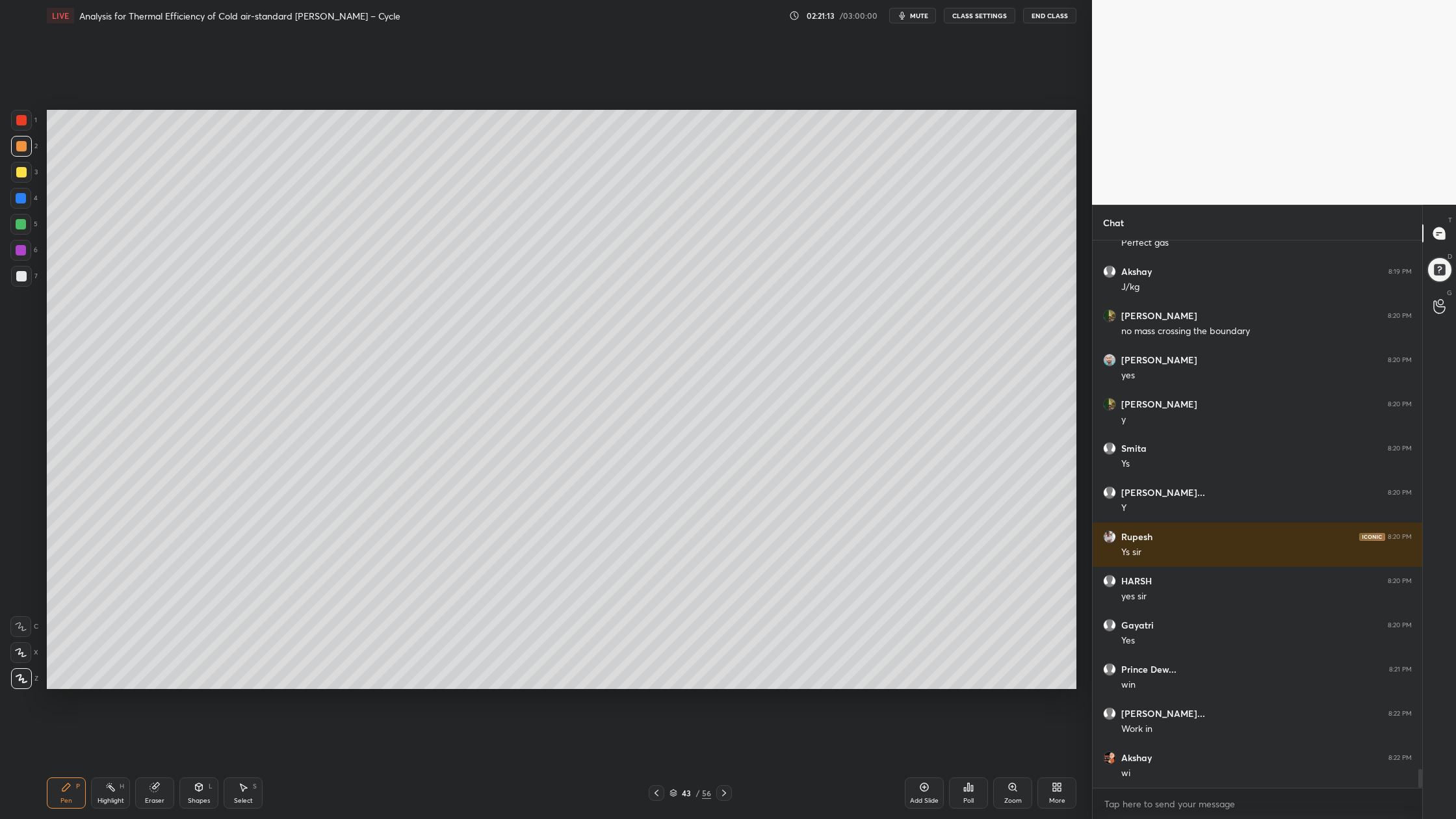
click at [24, 174] on div at bounding box center [21, 172] width 10 height 10
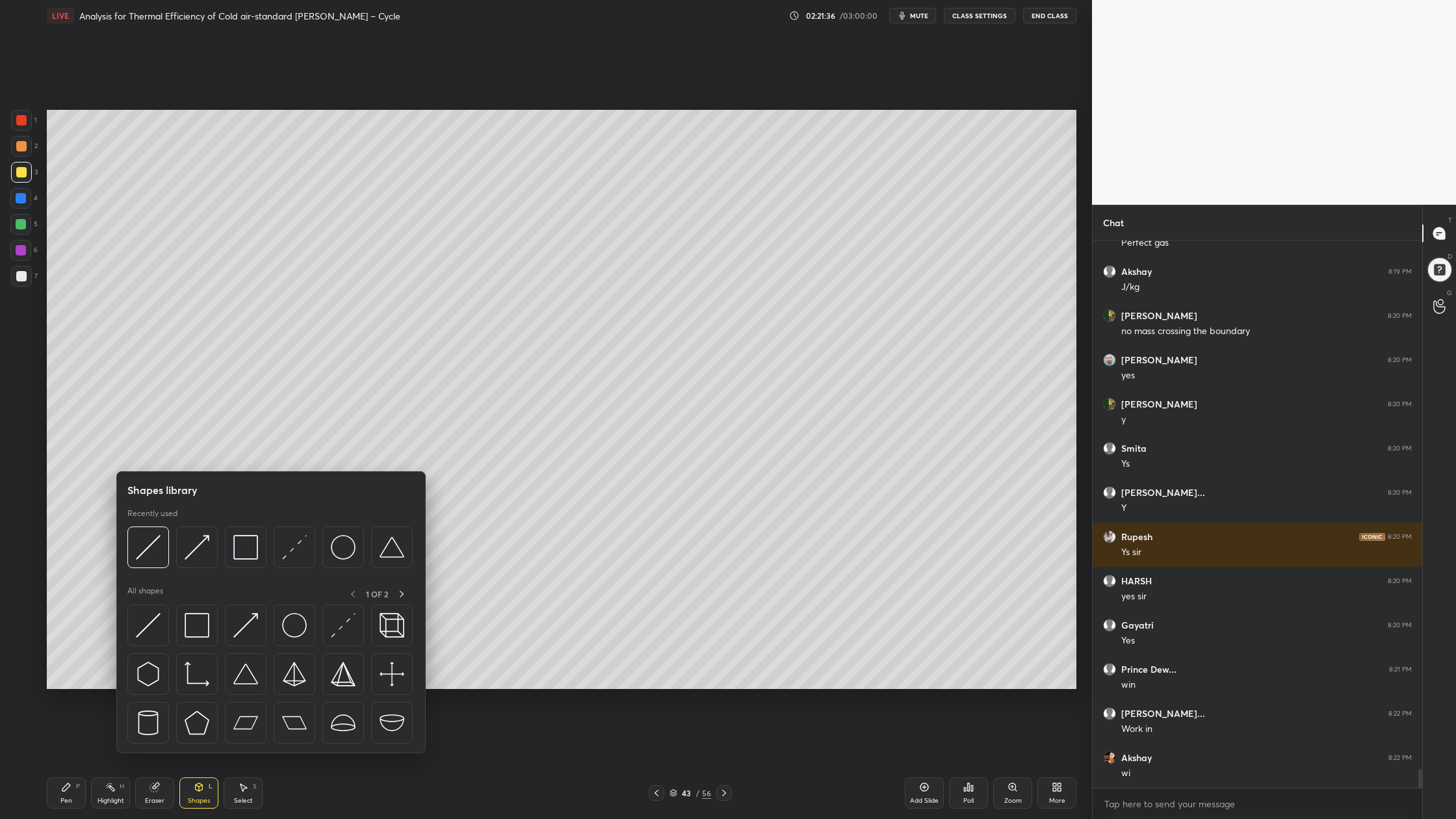
scroll to position [15534, 0]
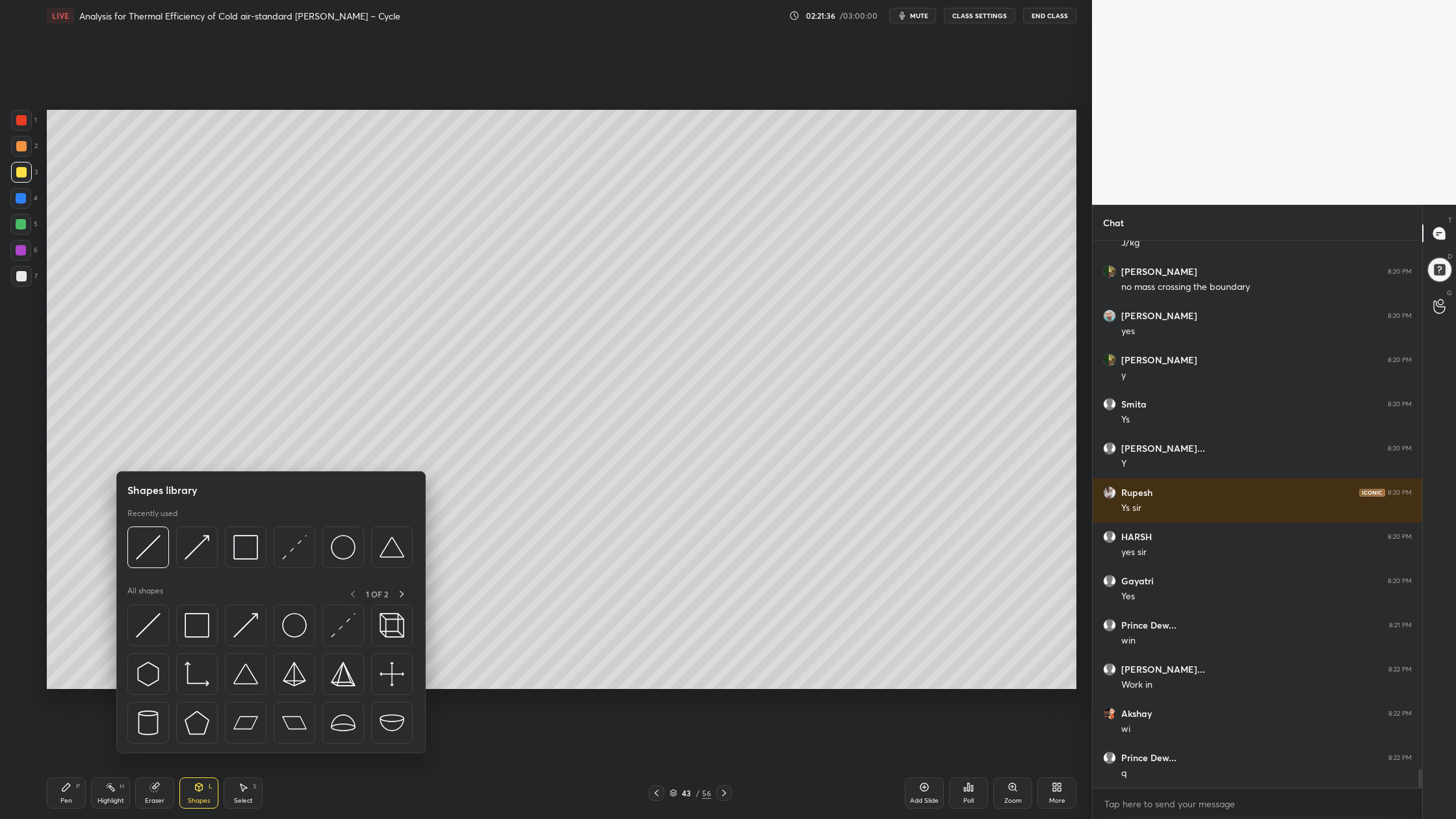
click at [197, 569] on div at bounding box center [270, 551] width 285 height 49
click at [196, 556] on img at bounding box center [197, 547] width 25 height 25
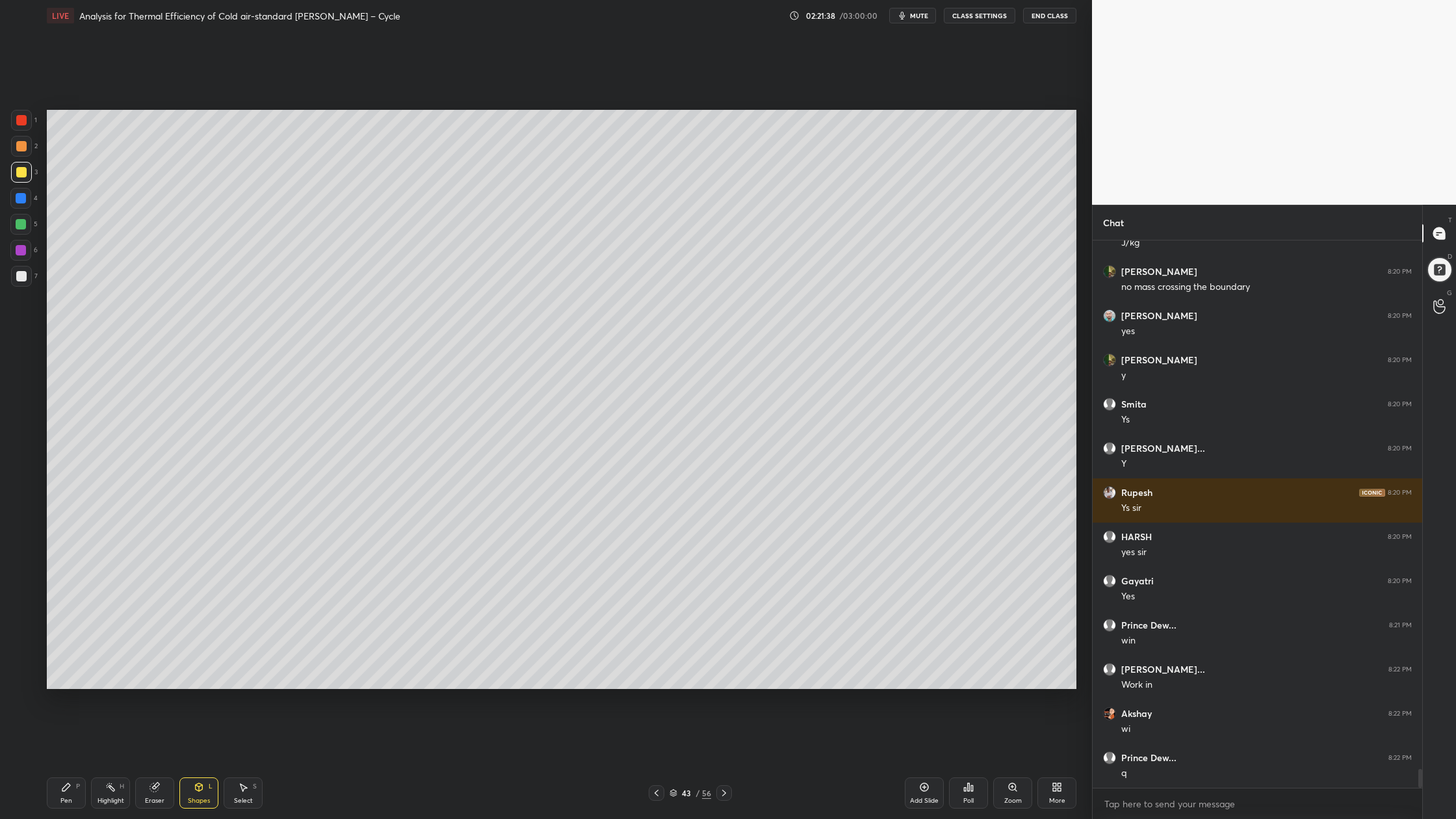
scroll to position [15579, 0]
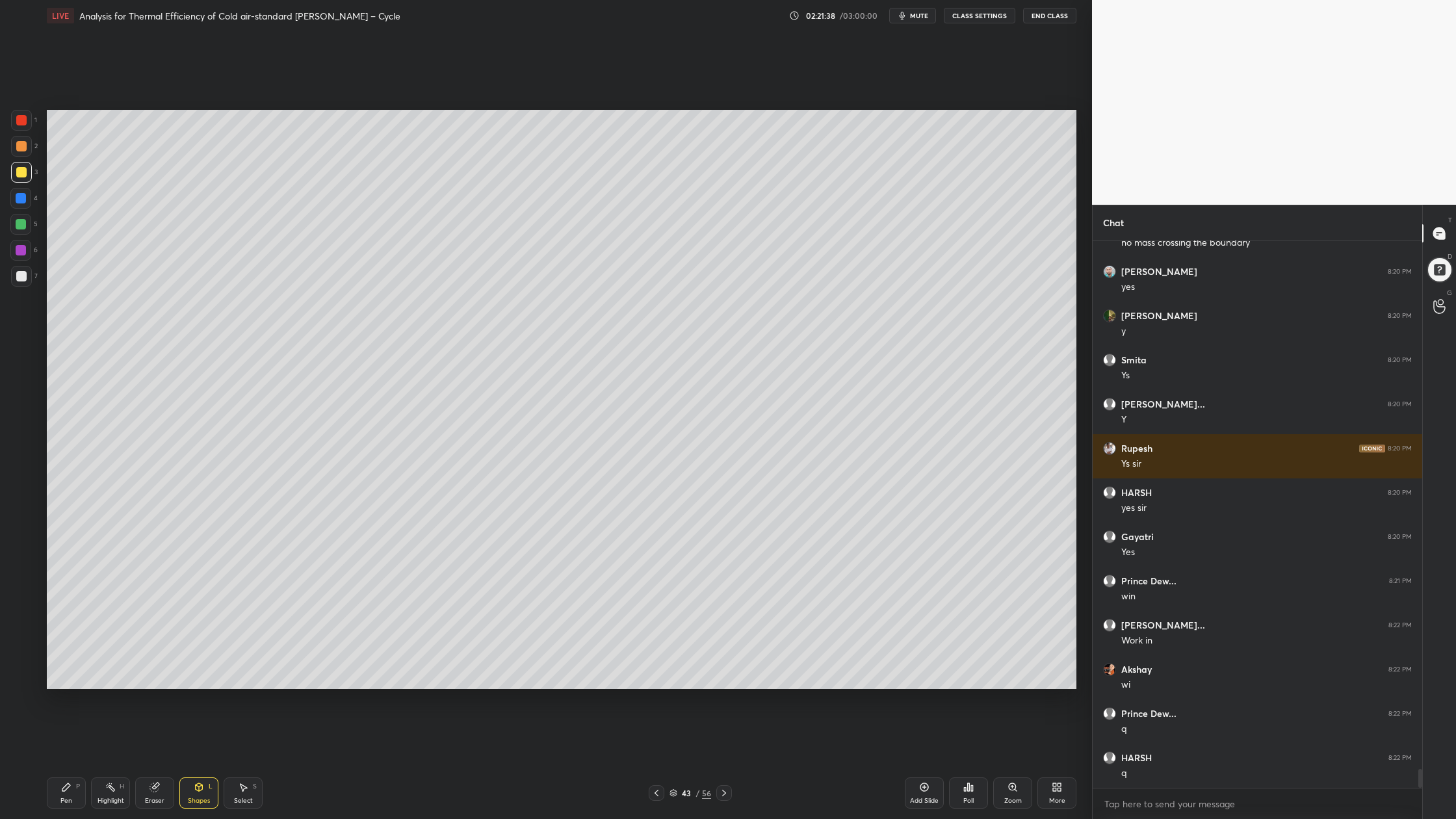
click at [22, 127] on div at bounding box center [21, 120] width 21 height 21
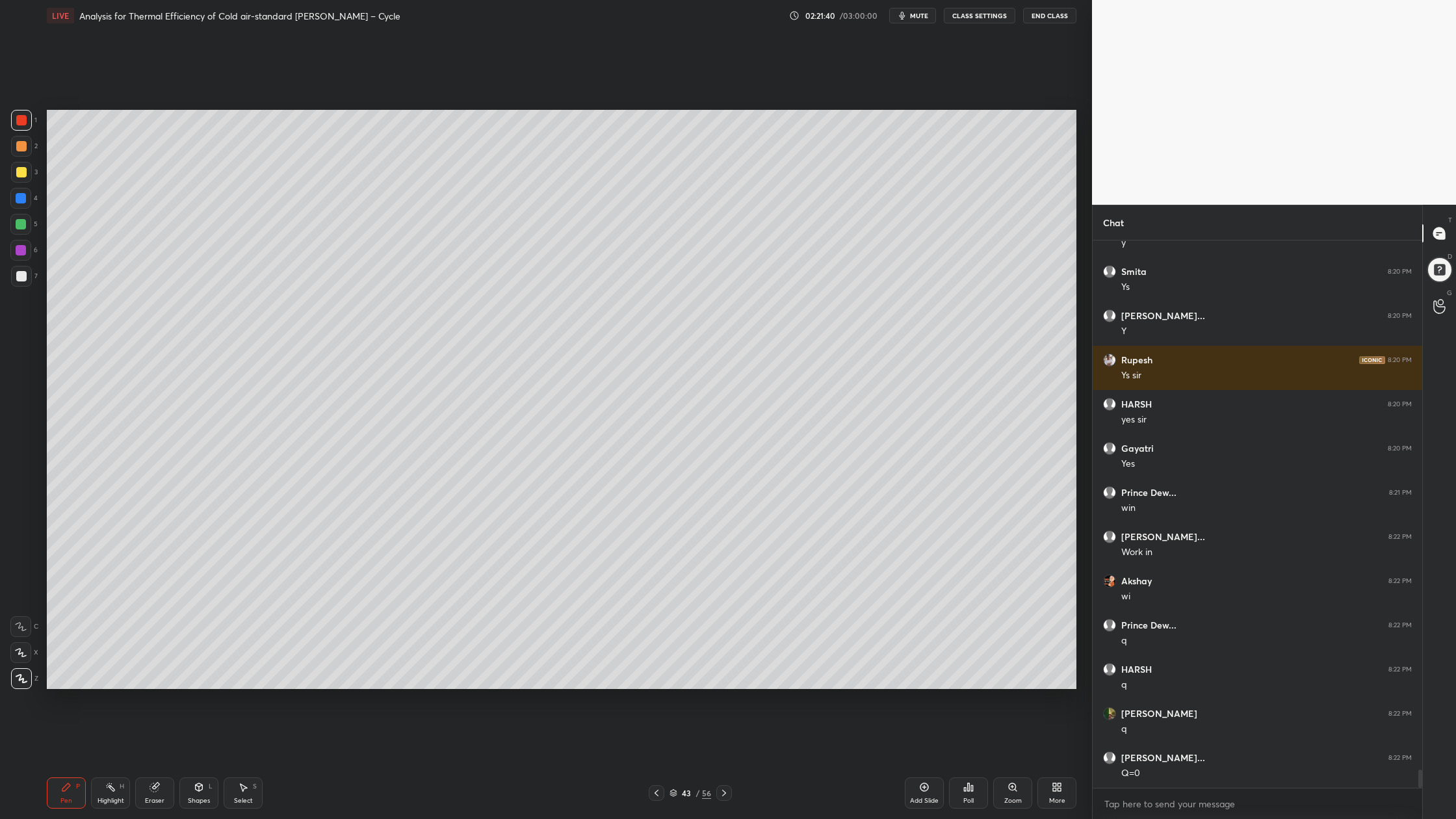
scroll to position [15756, 0]
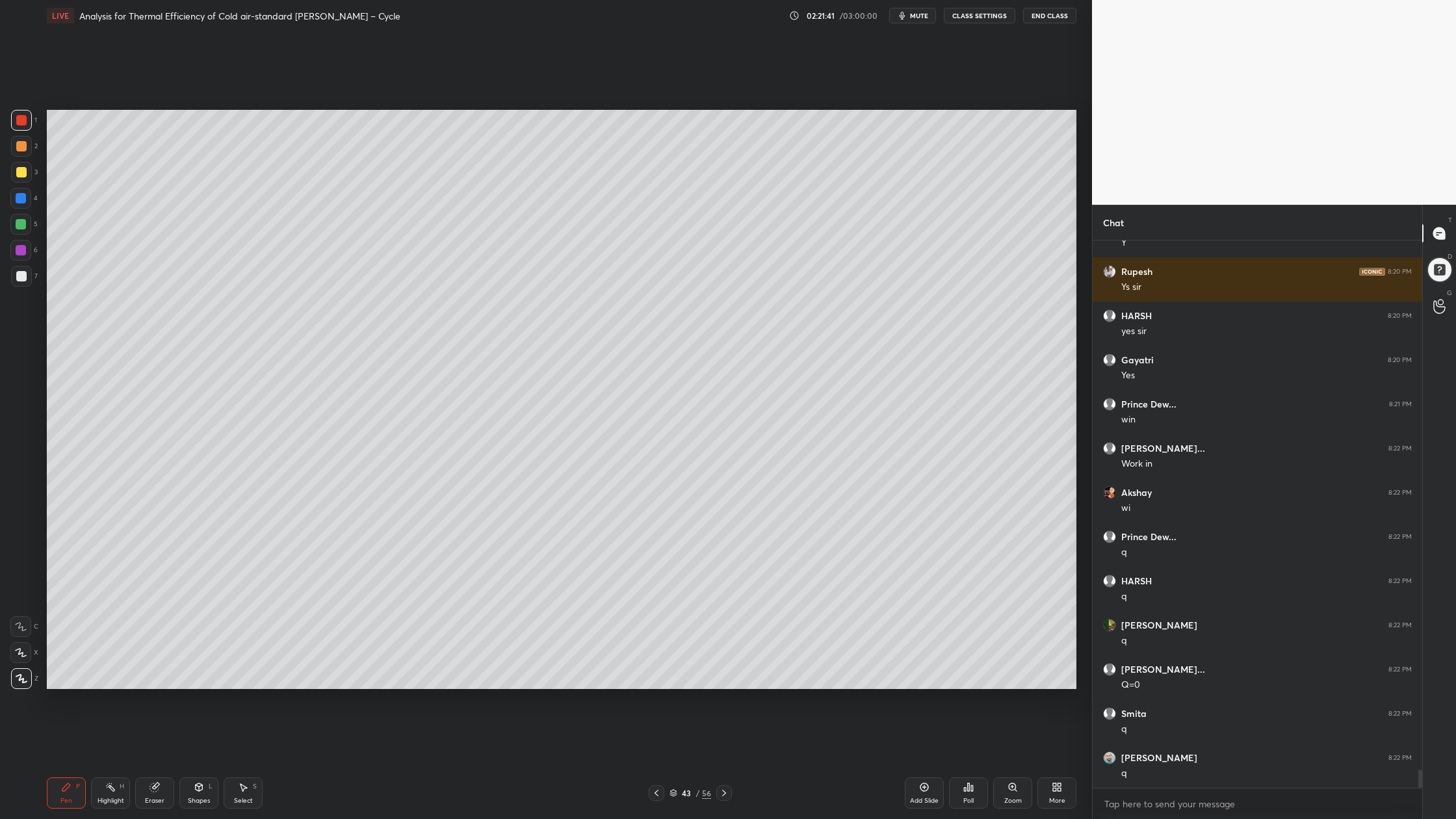
click at [22, 274] on div at bounding box center [21, 276] width 10 height 10
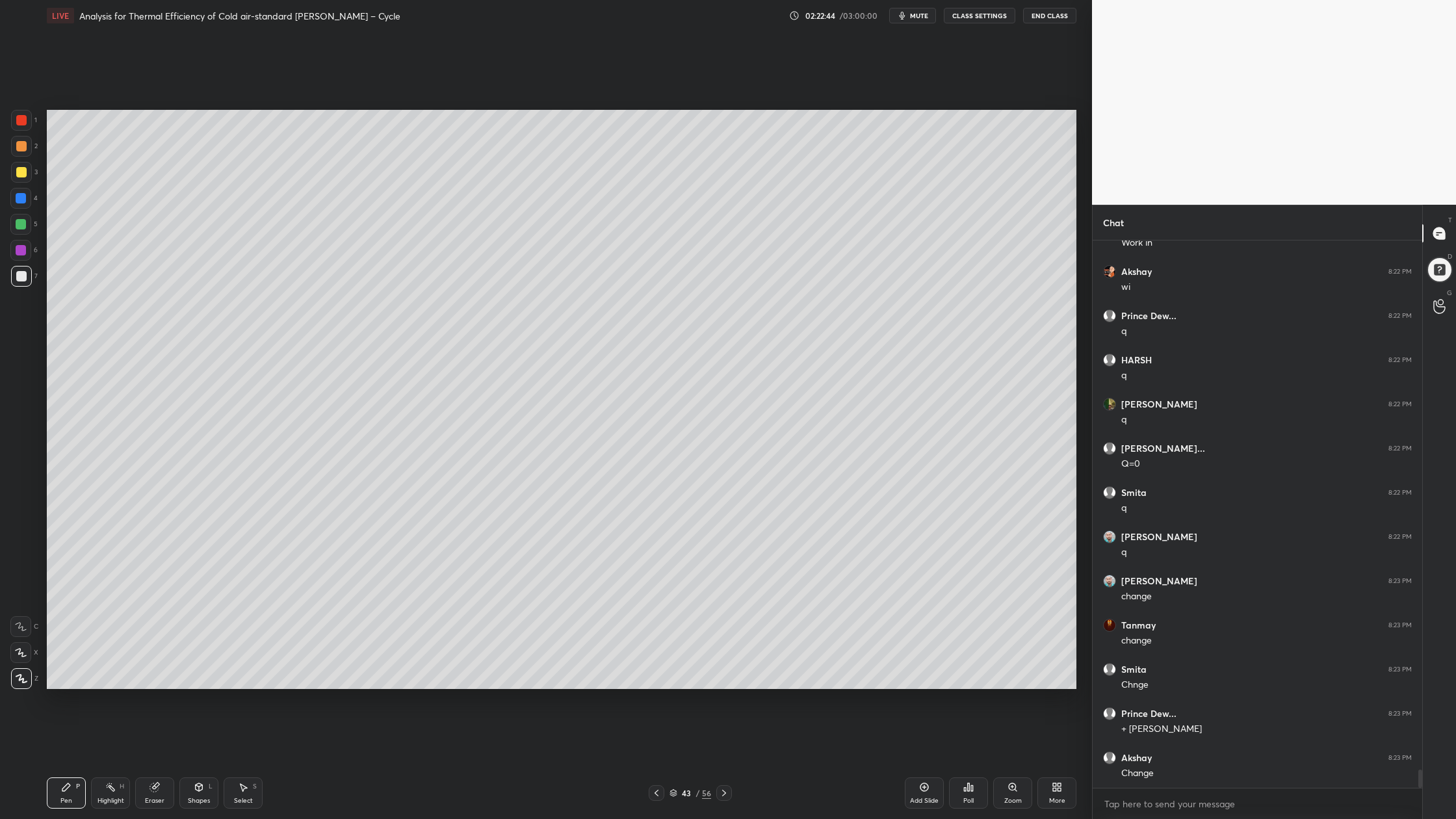
scroll to position [16021, 0]
click at [17, 223] on div at bounding box center [20, 224] width 10 height 10
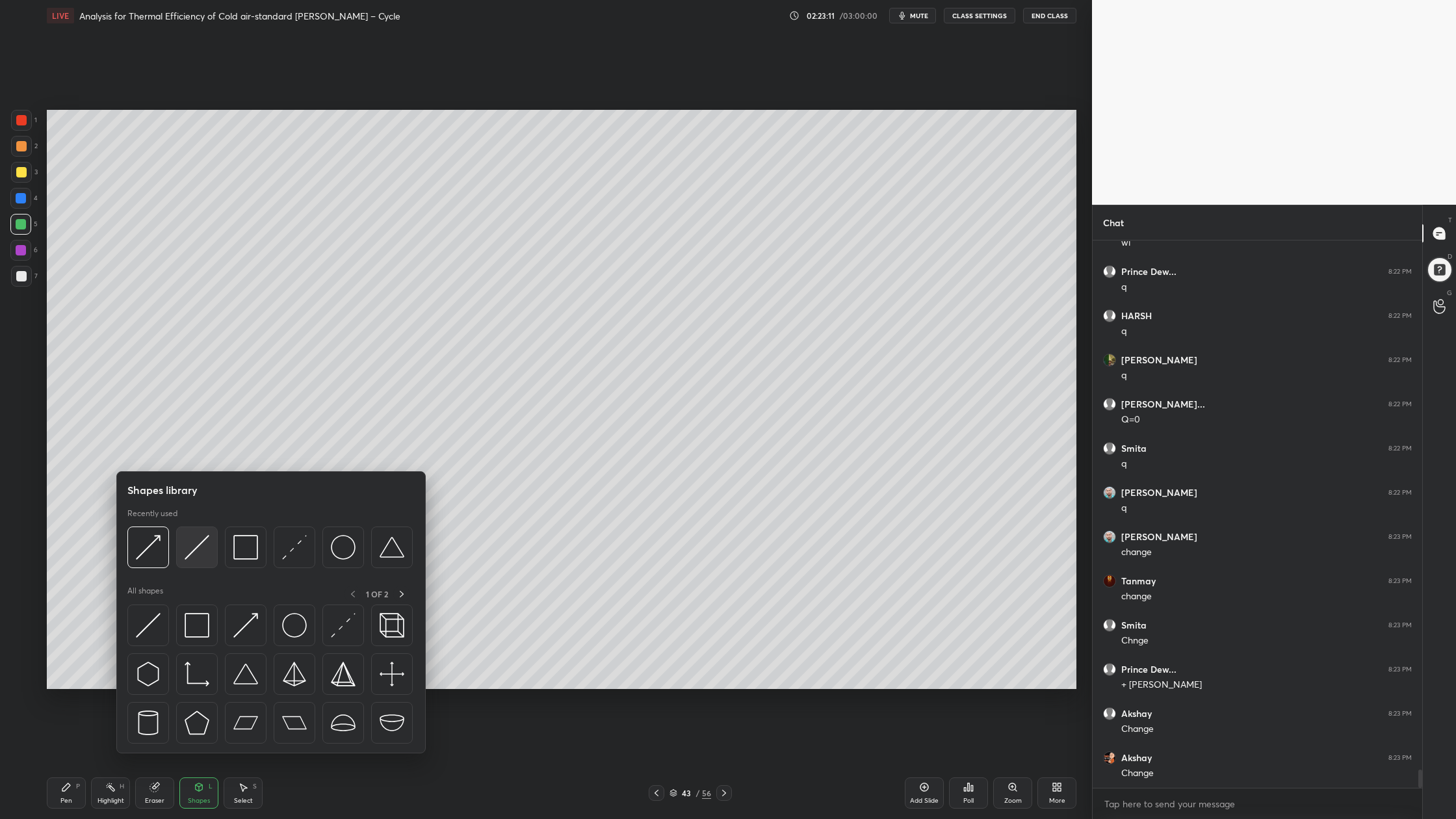
click at [194, 559] on img at bounding box center [197, 547] width 25 height 25
click at [154, 565] on div at bounding box center [148, 547] width 42 height 42
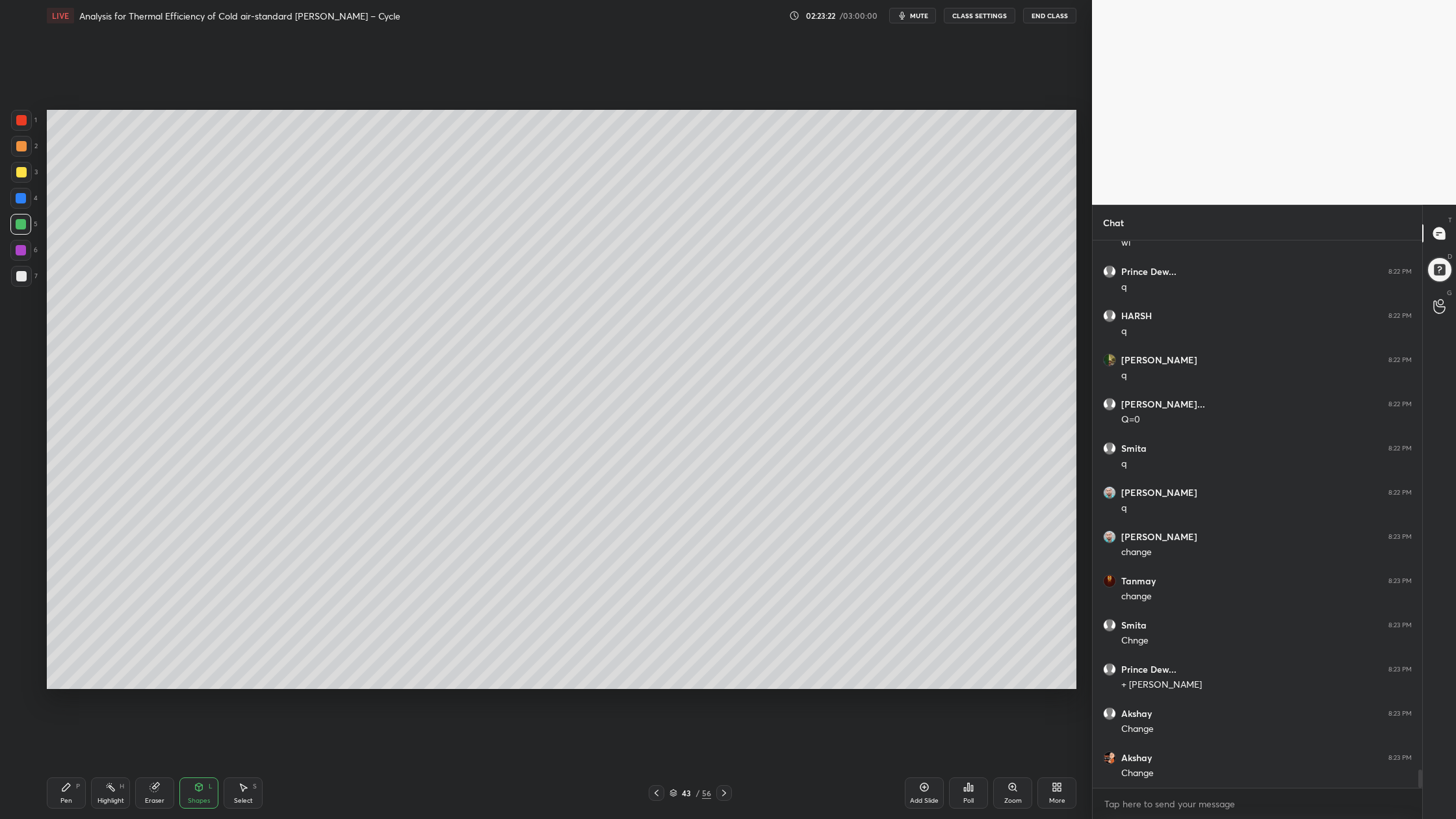
click at [27, 121] on div at bounding box center [21, 120] width 21 height 21
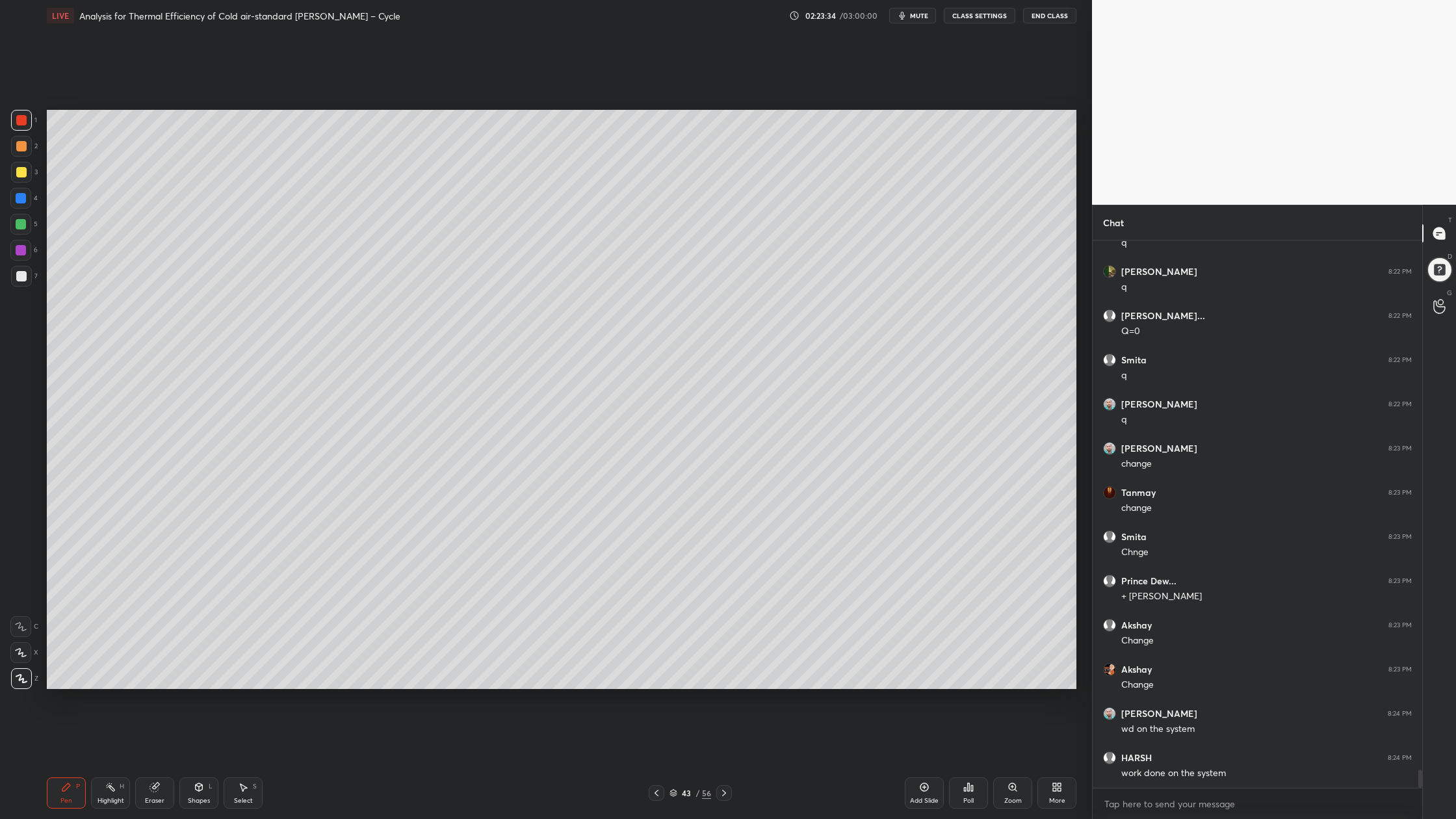
scroll to position [16153, 0]
drag, startPoint x: 22, startPoint y: 225, endPoint x: 42, endPoint y: 249, distance: 31.2
click at [22, 225] on div at bounding box center [20, 224] width 10 height 10
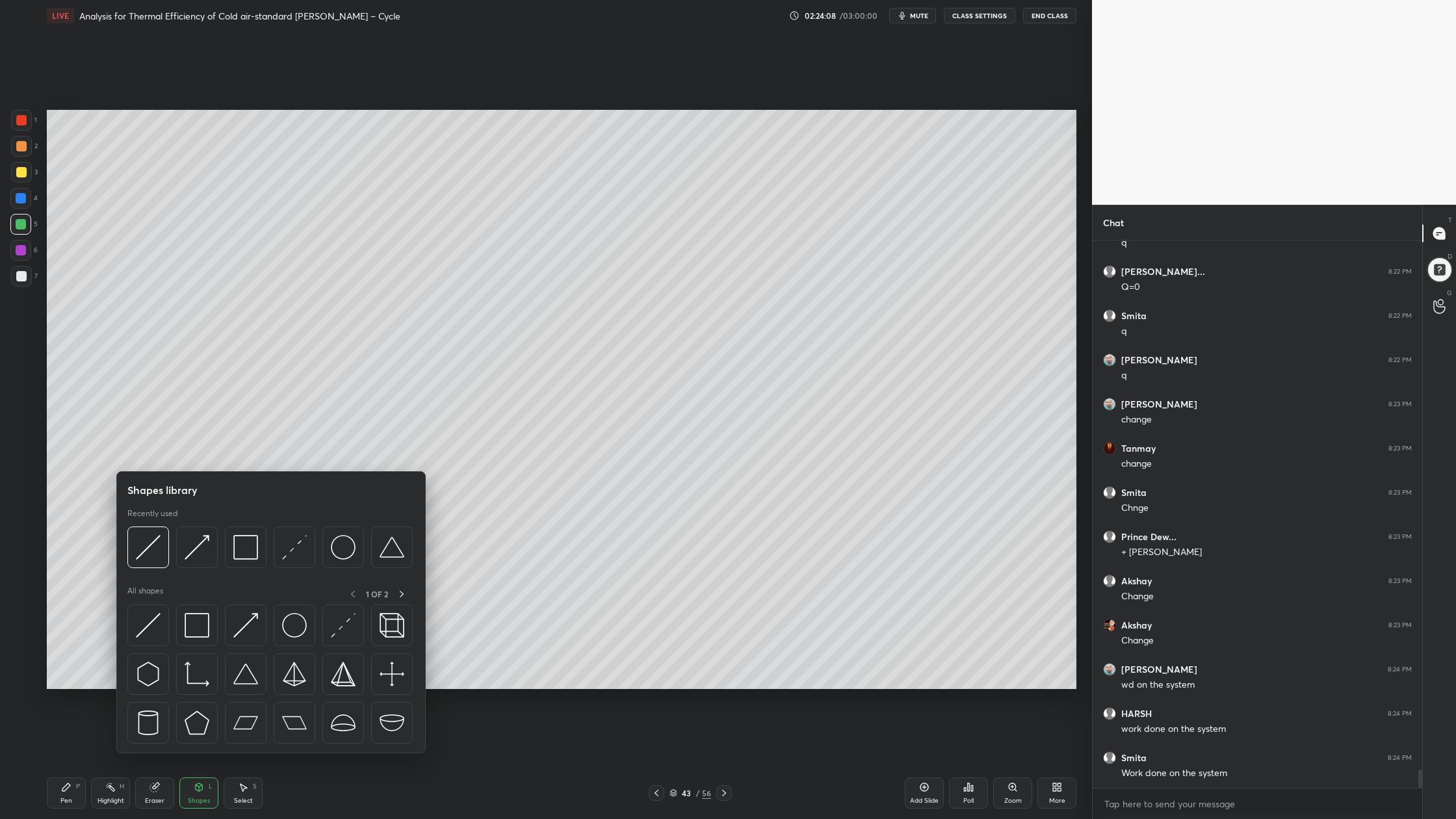
scroll to position [16198, 0]
click at [296, 556] on img at bounding box center [294, 547] width 25 height 25
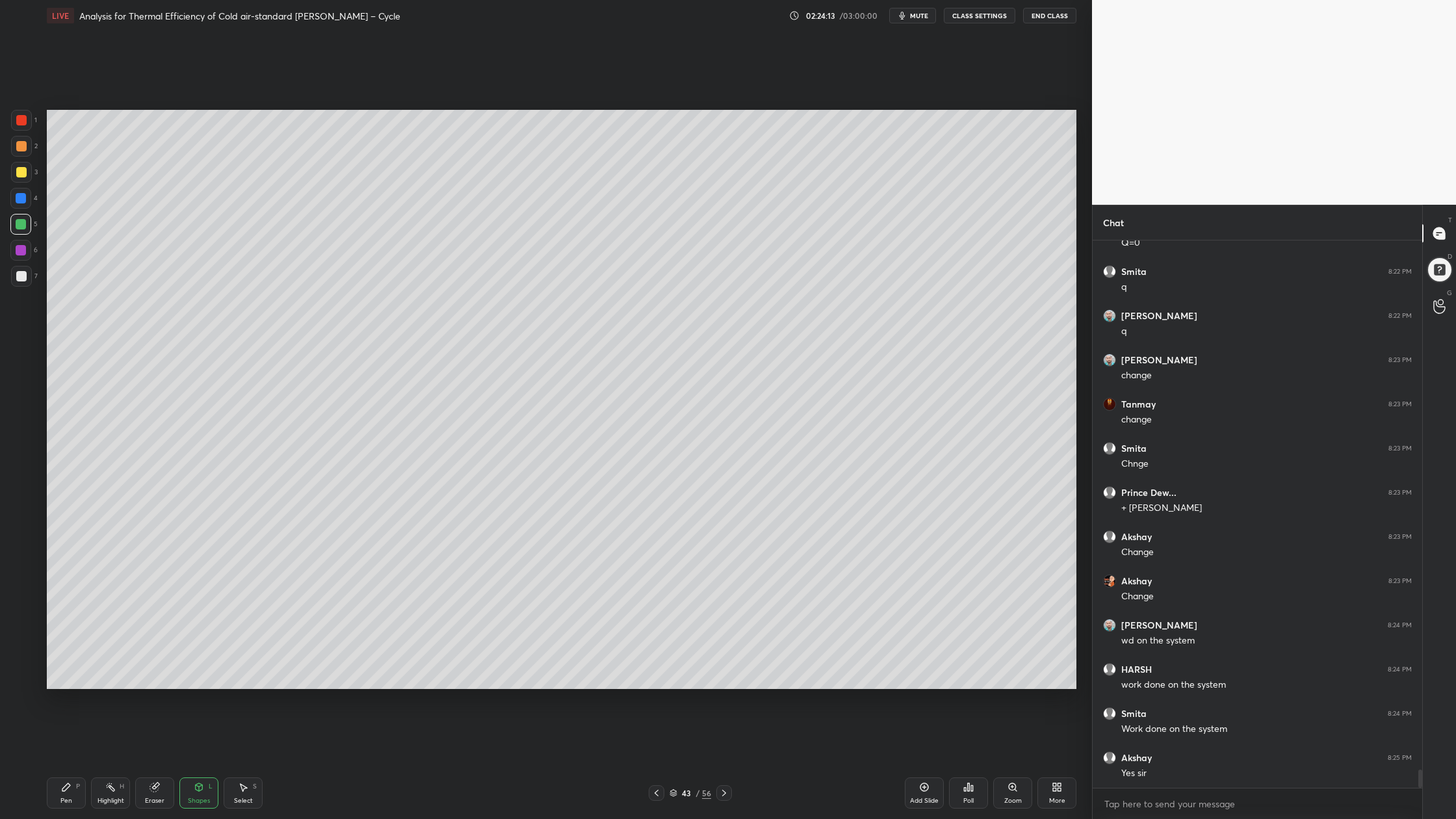
click at [250, 618] on div "Select" at bounding box center [244, 801] width 19 height 7
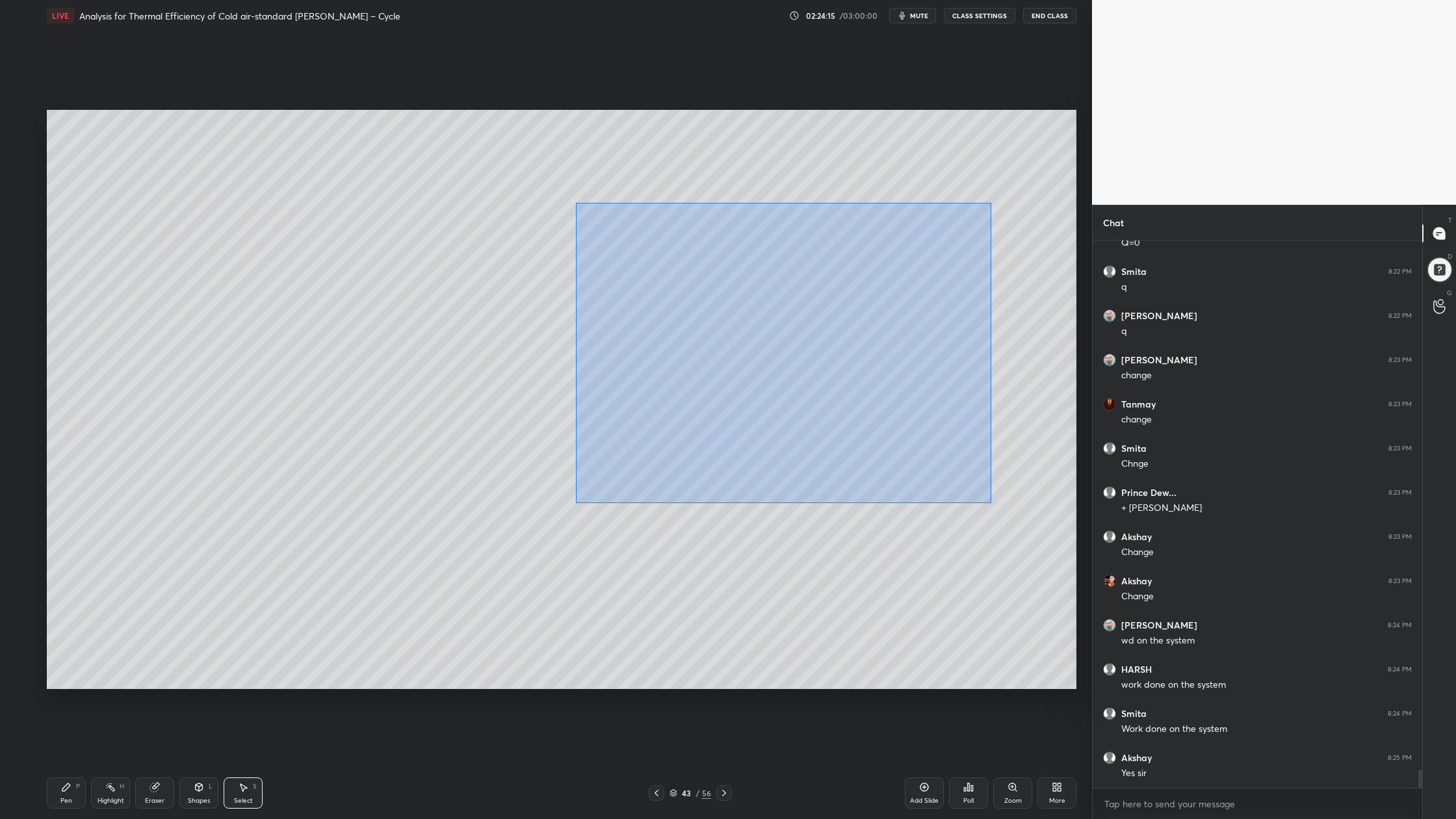
drag, startPoint x: 579, startPoint y: 203, endPoint x: 997, endPoint y: 492, distance: 508.2
click at [1020, 532] on div "0 ° Undo Copy Duplicate Duplicate to new slide Delete" at bounding box center [562, 399] width 1029 height 579
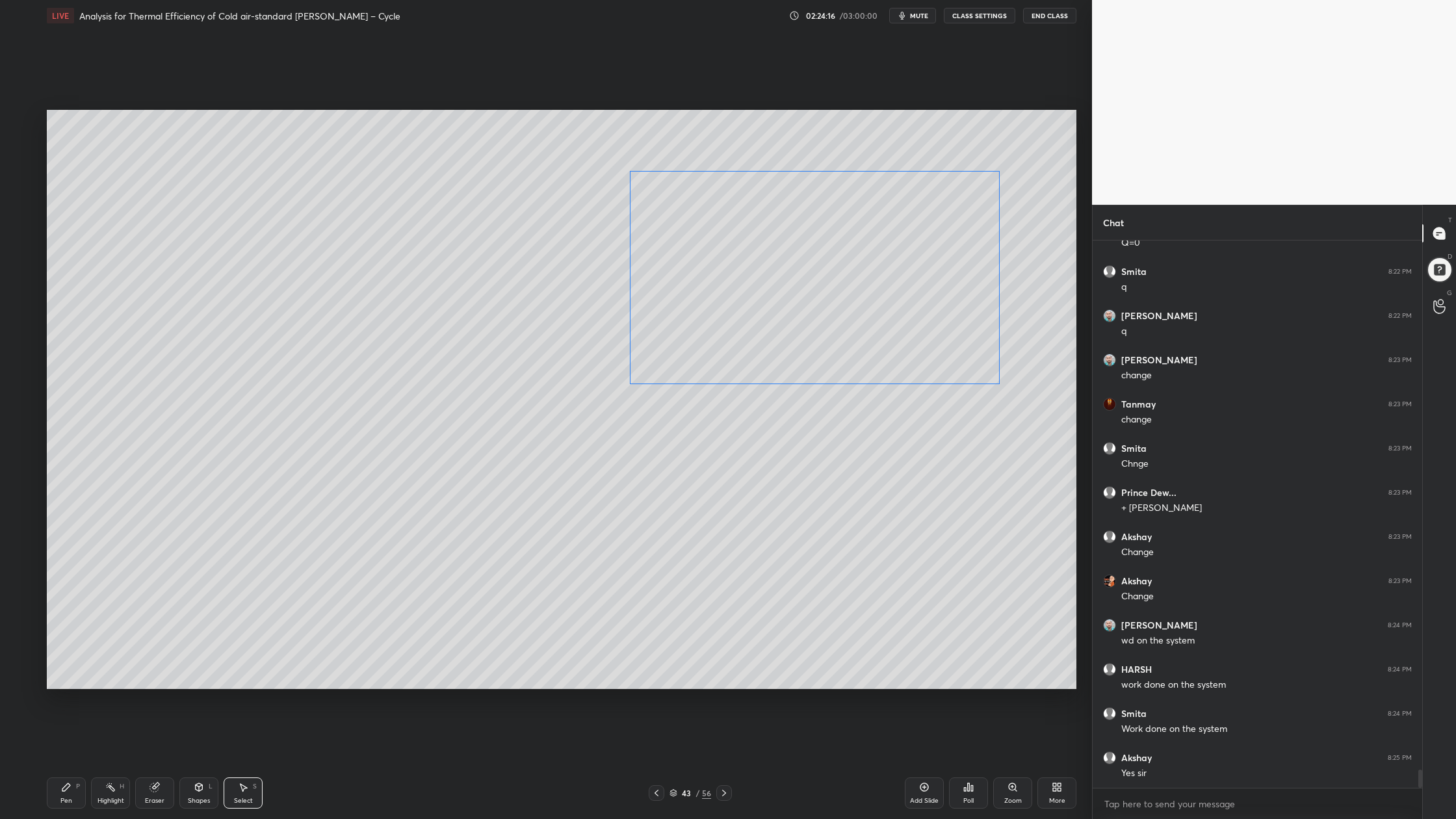
drag, startPoint x: 747, startPoint y: 372, endPoint x: 751, endPoint y: 299, distance: 73.1
click at [760, 305] on div "0 ° Undo Copy Duplicate Duplicate to new slide Delete" at bounding box center [562, 399] width 1029 height 579
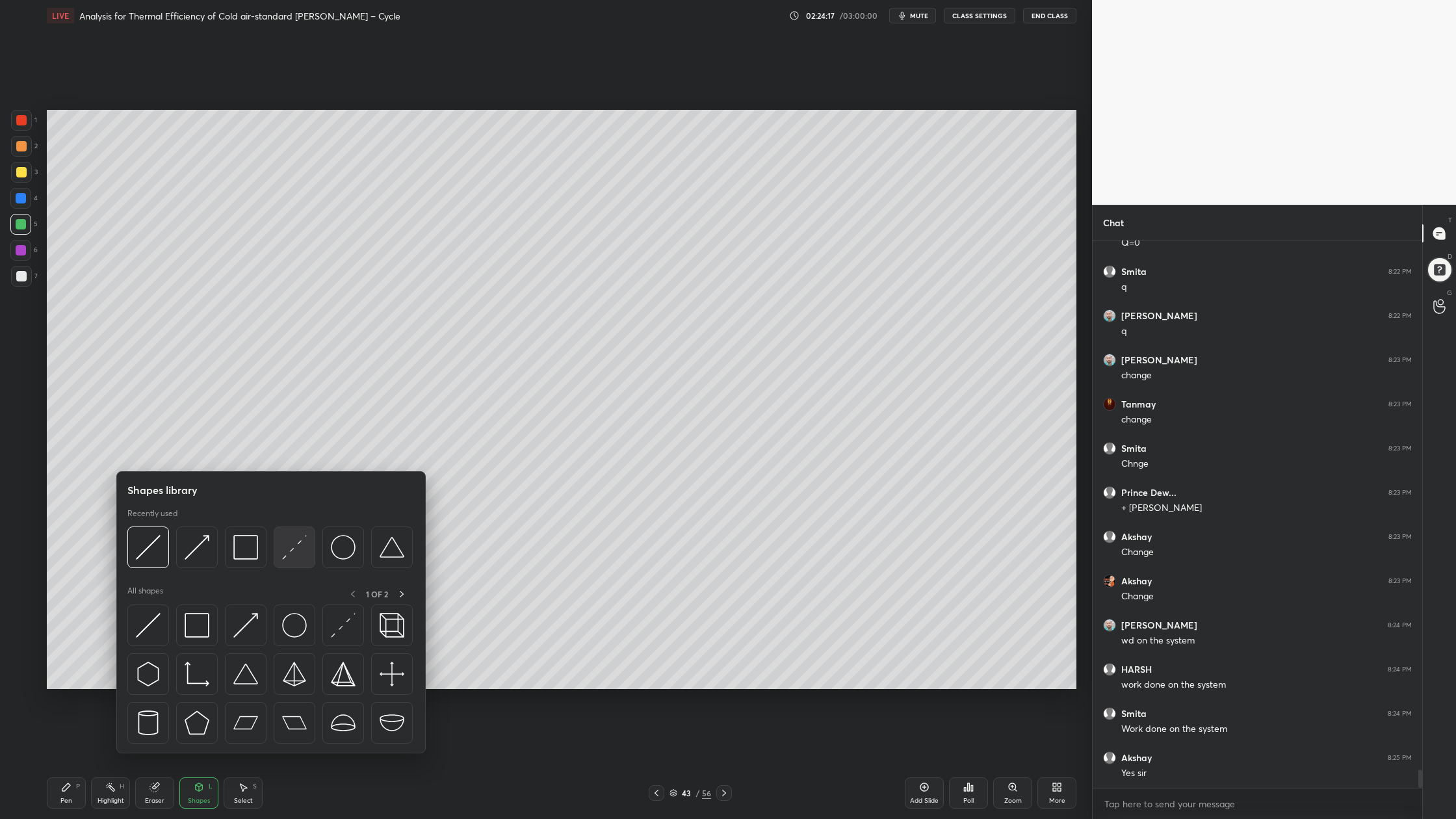
click at [289, 560] on div at bounding box center [294, 547] width 42 height 42
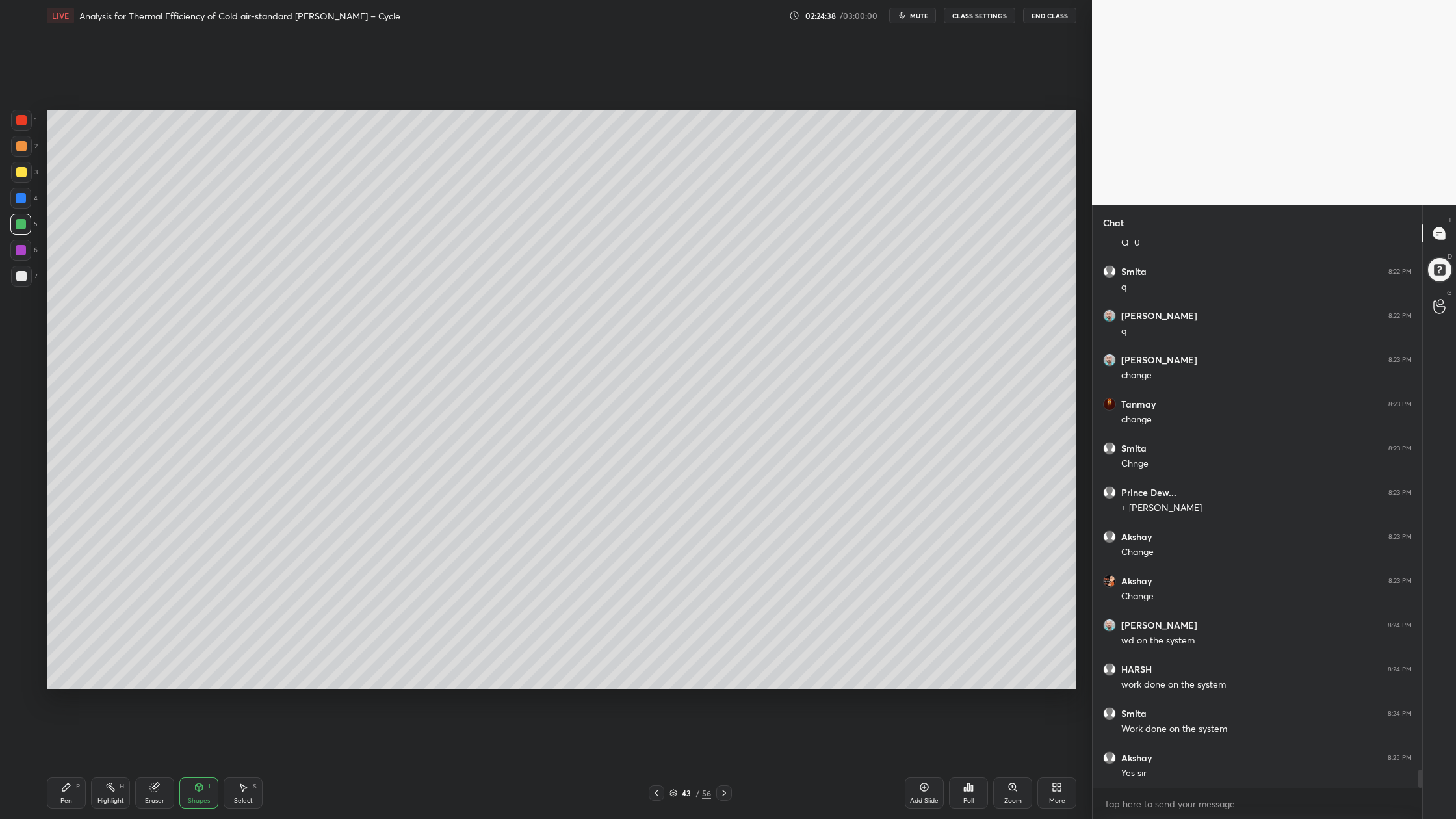
drag, startPoint x: 25, startPoint y: 252, endPoint x: 33, endPoint y: 254, distance: 8.2
click at [25, 253] on div at bounding box center [20, 250] width 10 height 10
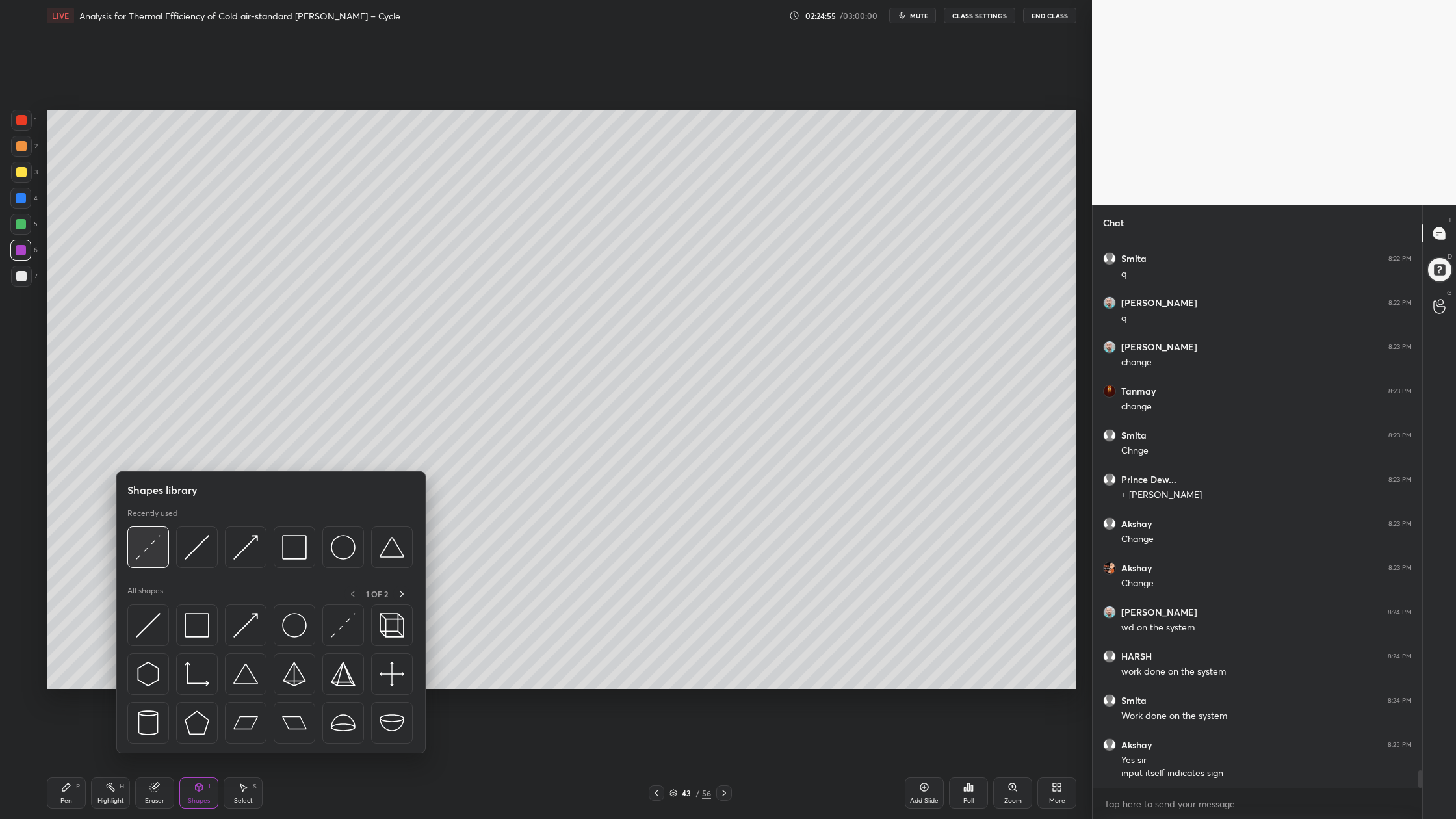
click at [155, 565] on div at bounding box center [148, 547] width 42 height 42
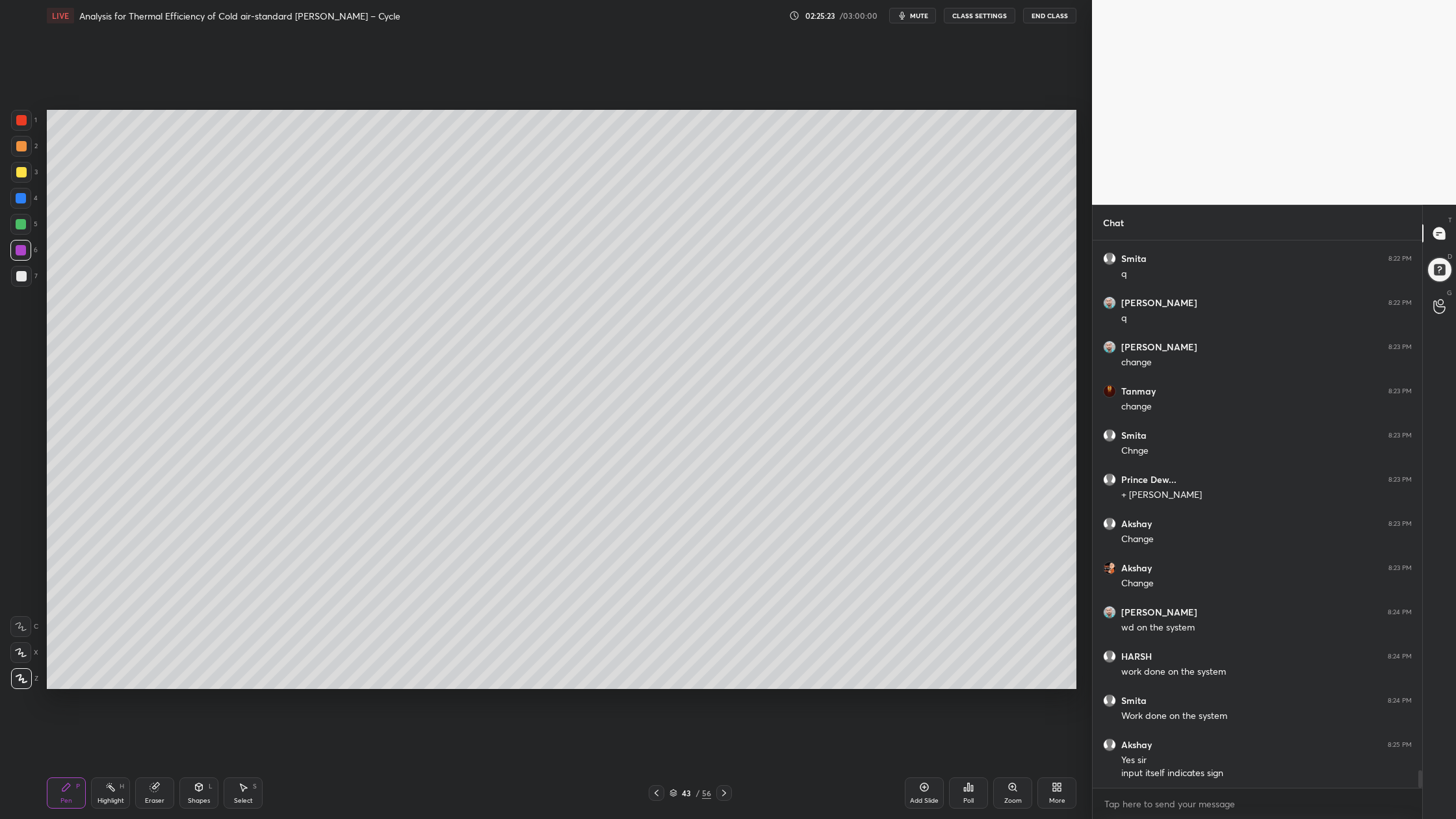
drag, startPoint x: 23, startPoint y: 120, endPoint x: 24, endPoint y: 126, distance: 6.1
click at [24, 120] on div at bounding box center [21, 120] width 10 height 10
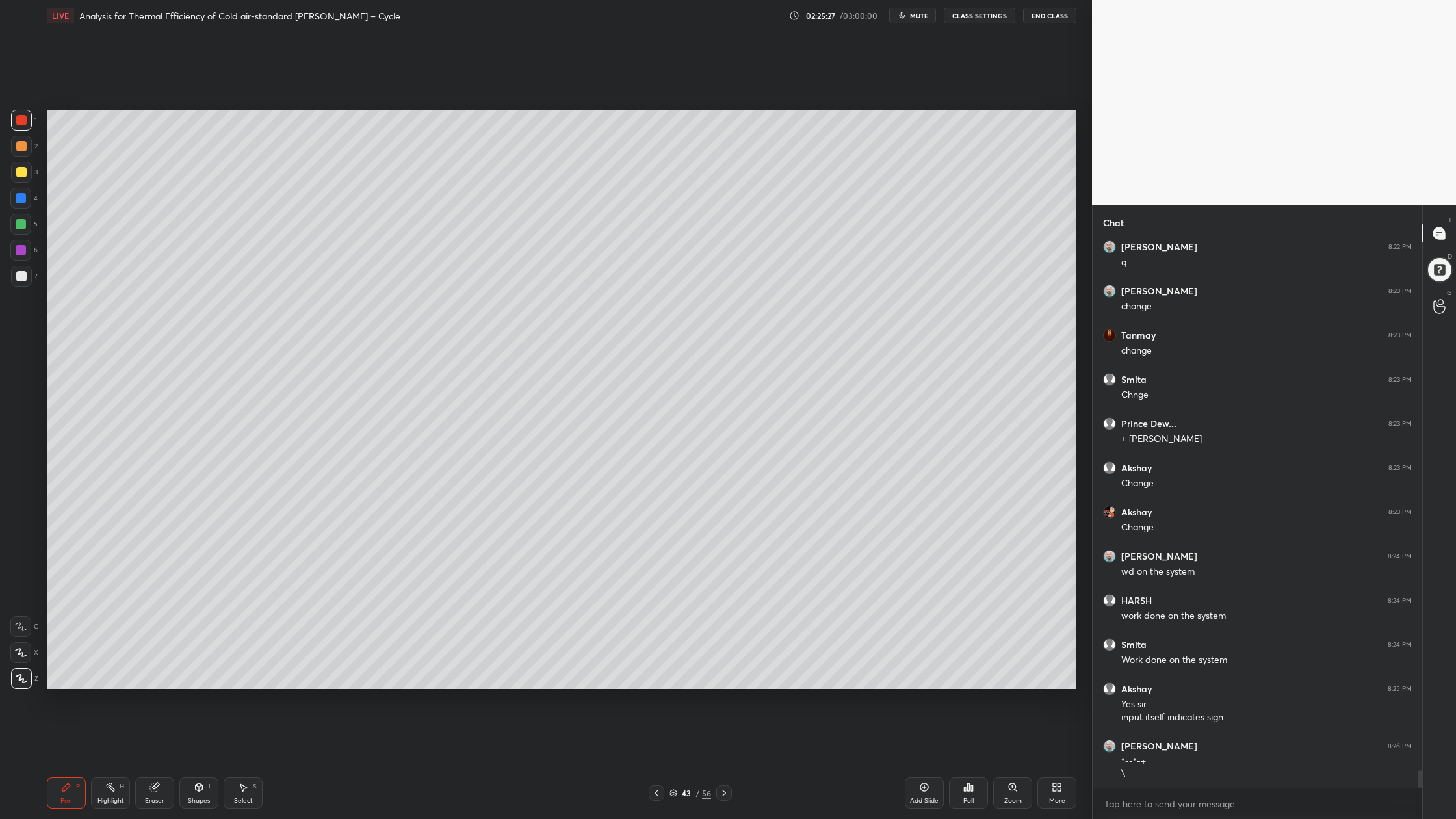
drag, startPoint x: 22, startPoint y: 226, endPoint x: 41, endPoint y: 239, distance: 23.0
click at [25, 231] on div at bounding box center [20, 224] width 21 height 21
drag, startPoint x: 21, startPoint y: 121, endPoint x: 35, endPoint y: 130, distance: 16.6
click at [22, 123] on div at bounding box center [21, 120] width 10 height 10
drag, startPoint x: 25, startPoint y: 276, endPoint x: 34, endPoint y: 291, distance: 17.5
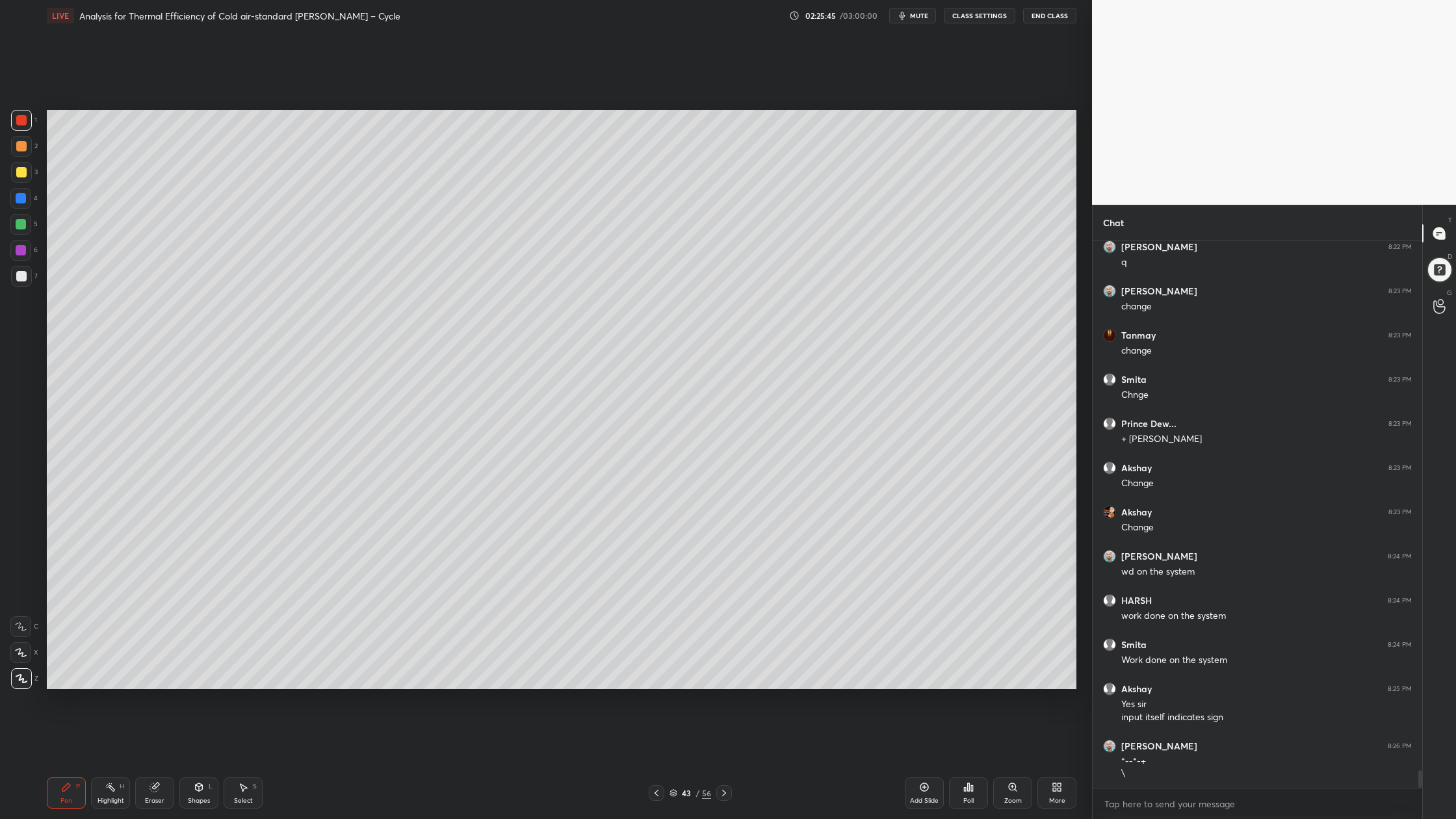
click at [25, 281] on div at bounding box center [21, 276] width 21 height 21
drag, startPoint x: 20, startPoint y: 246, endPoint x: 33, endPoint y: 261, distance: 19.8
click at [21, 251] on div at bounding box center [20, 250] width 10 height 10
click at [18, 280] on div at bounding box center [21, 276] width 10 height 10
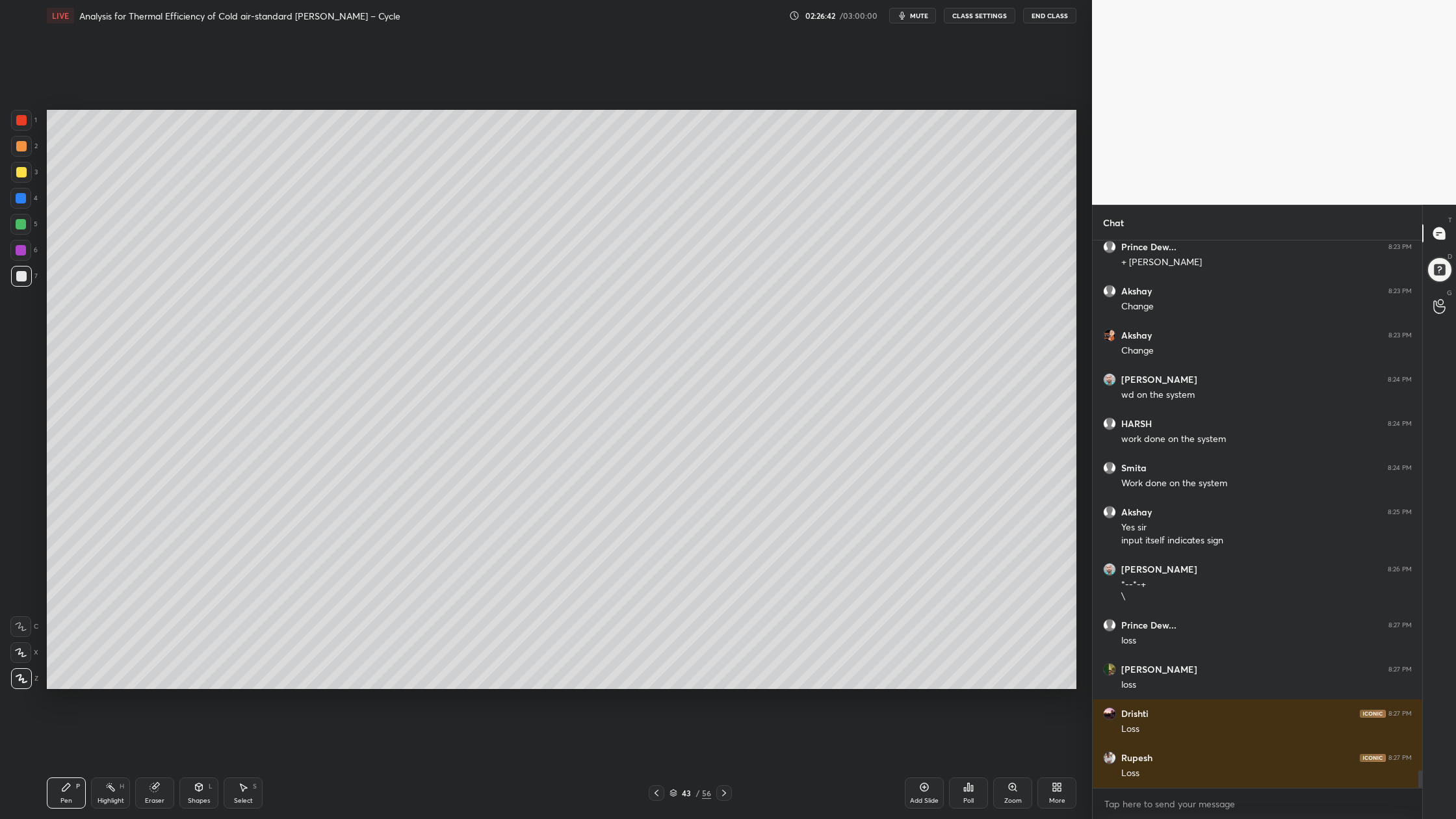
scroll to position [16488, 0]
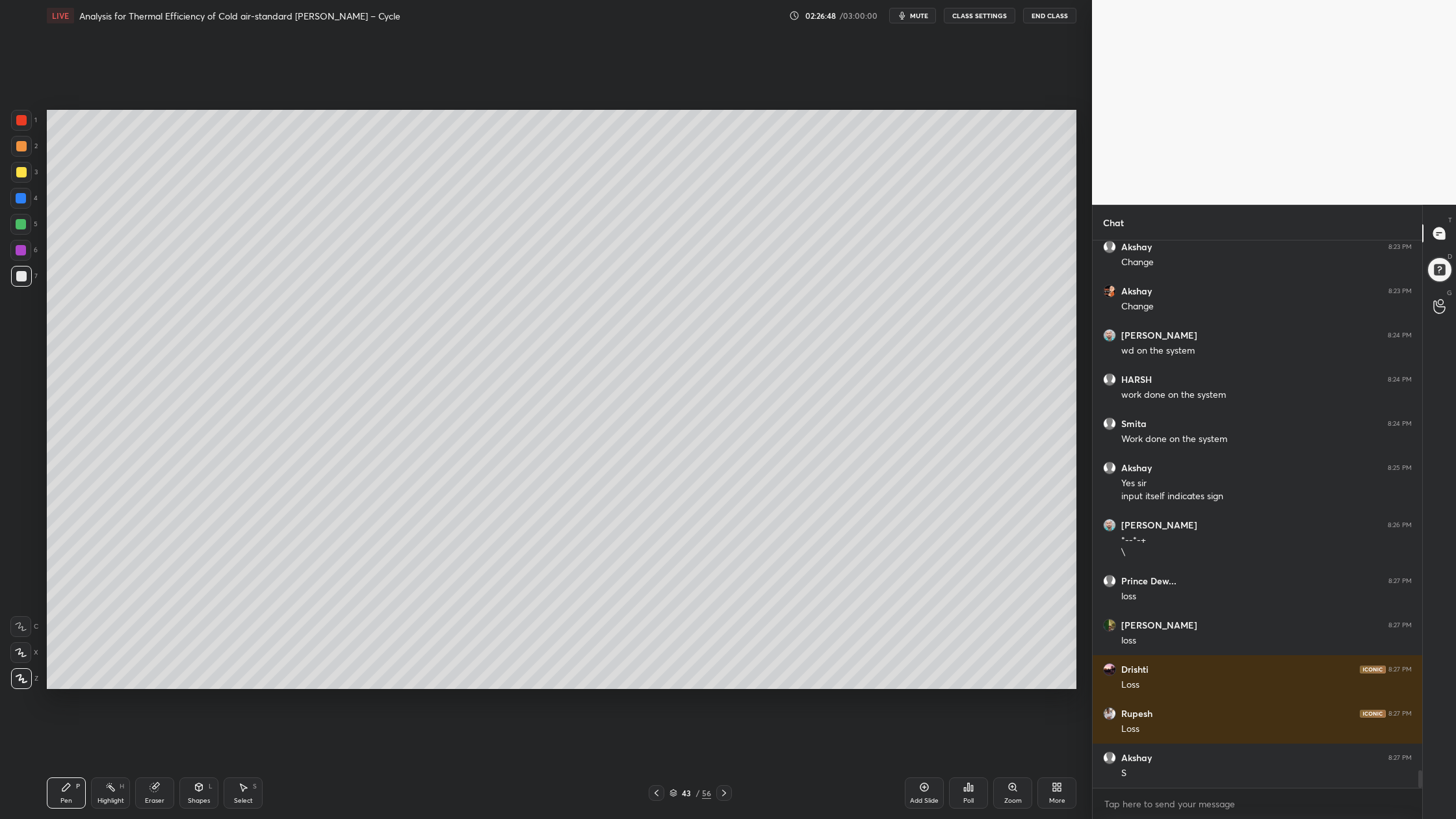
click at [19, 280] on div at bounding box center [21, 276] width 10 height 10
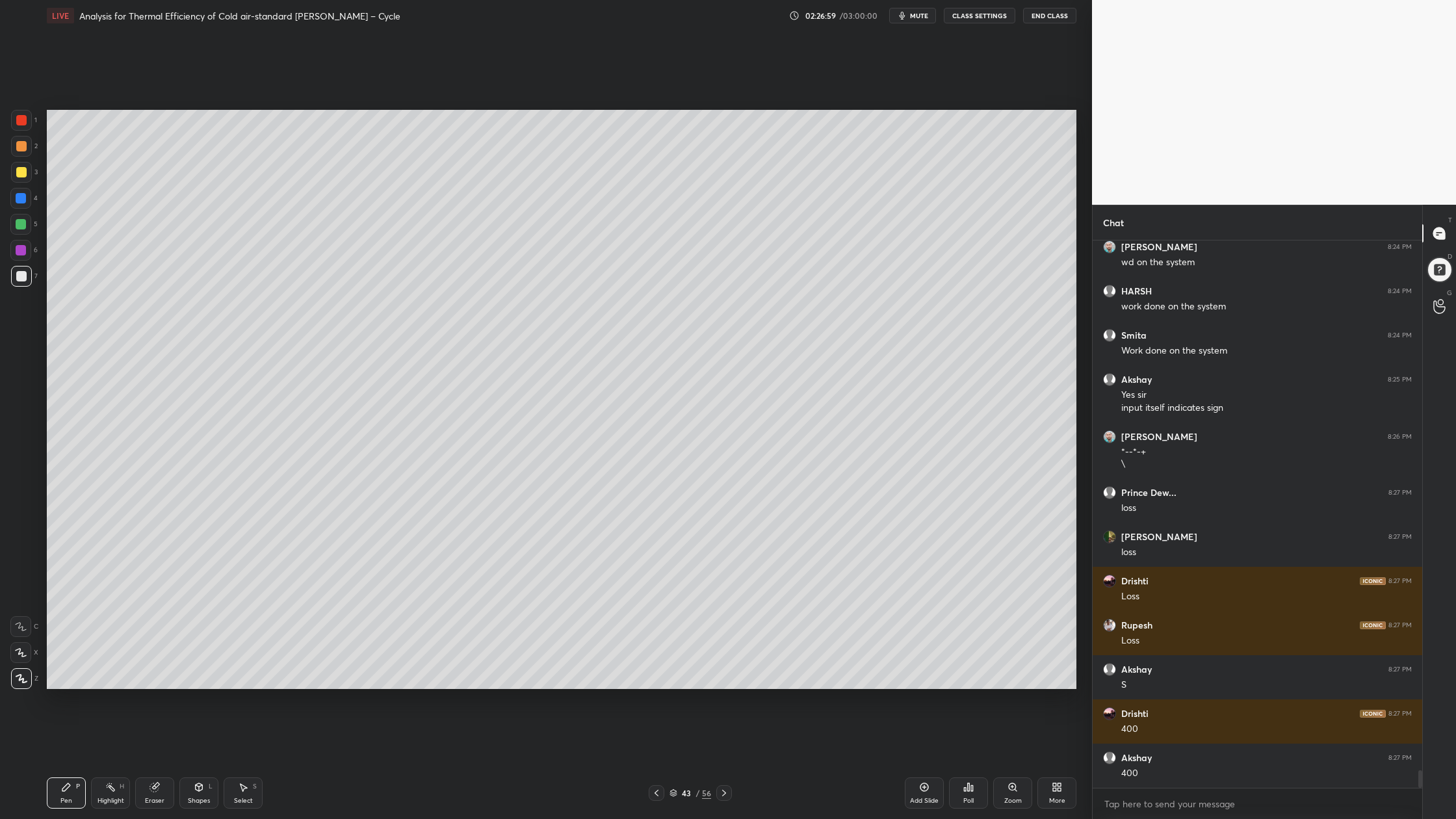
scroll to position [16620, 0]
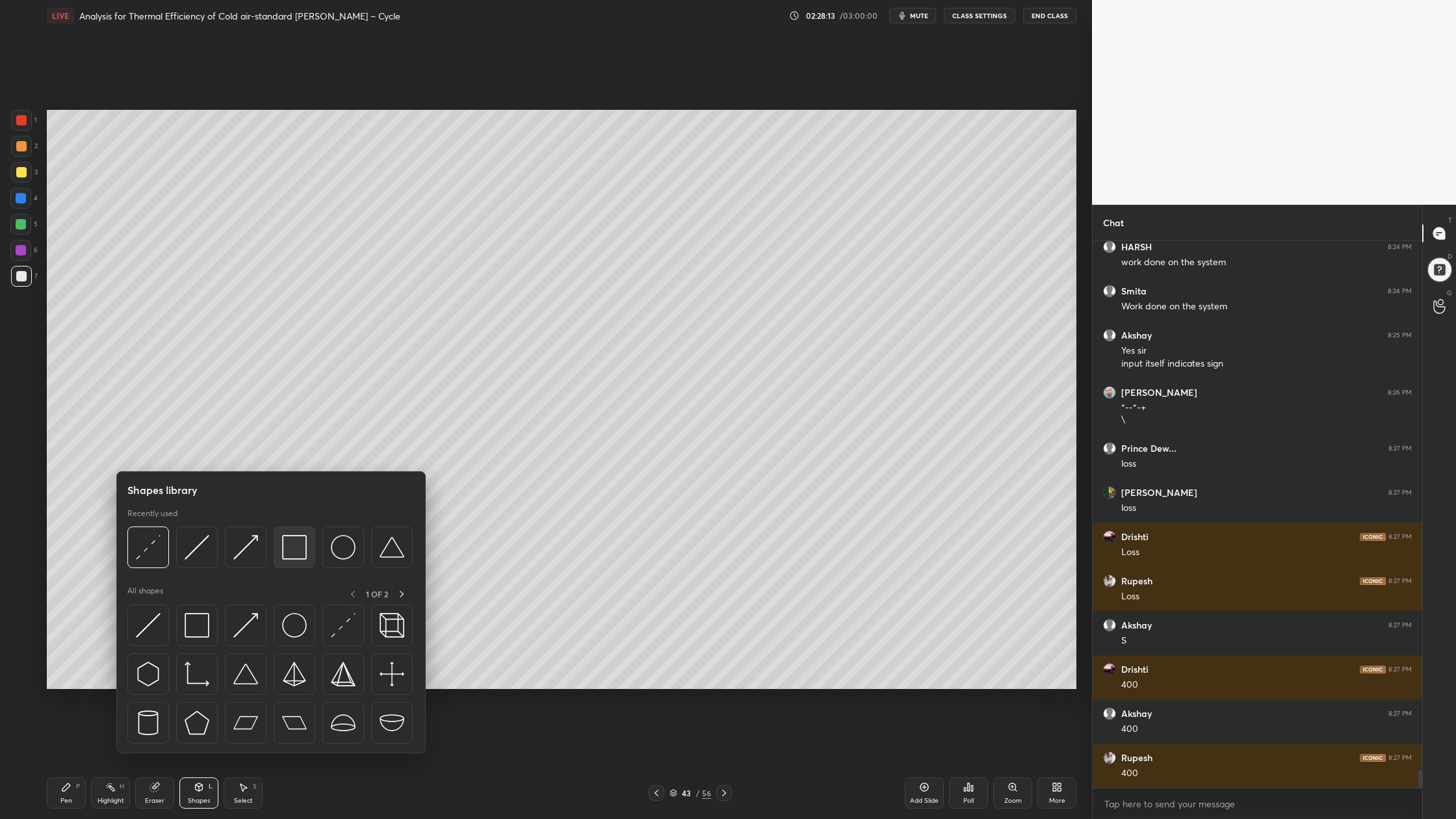
click at [302, 558] on img at bounding box center [294, 547] width 25 height 25
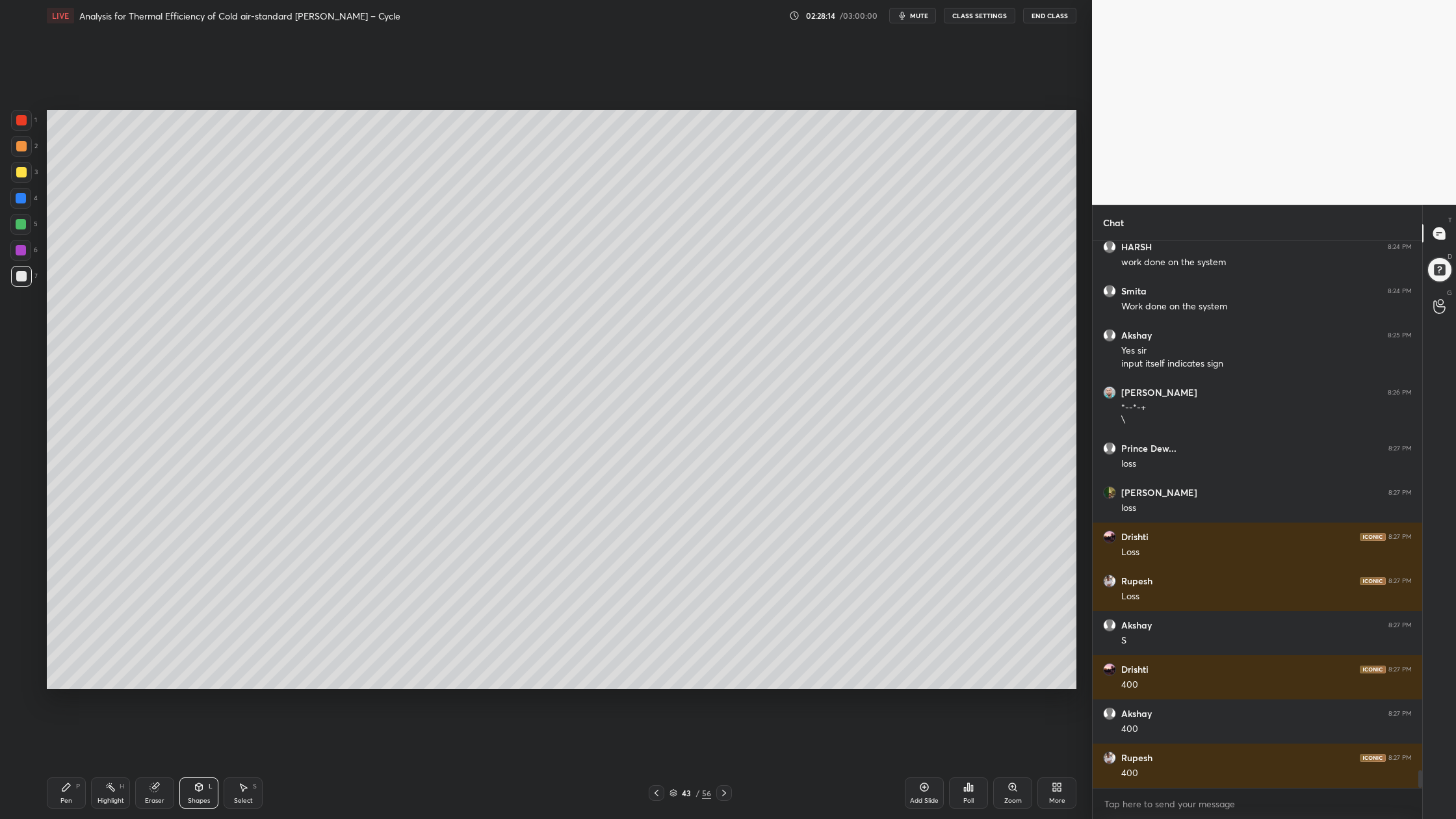
click at [18, 225] on div at bounding box center [20, 224] width 10 height 10
click at [24, 155] on div at bounding box center [21, 146] width 21 height 21
click at [22, 154] on div at bounding box center [21, 146] width 21 height 21
click at [22, 167] on div at bounding box center [21, 172] width 10 height 10
click at [25, 150] on div at bounding box center [21, 146] width 10 height 10
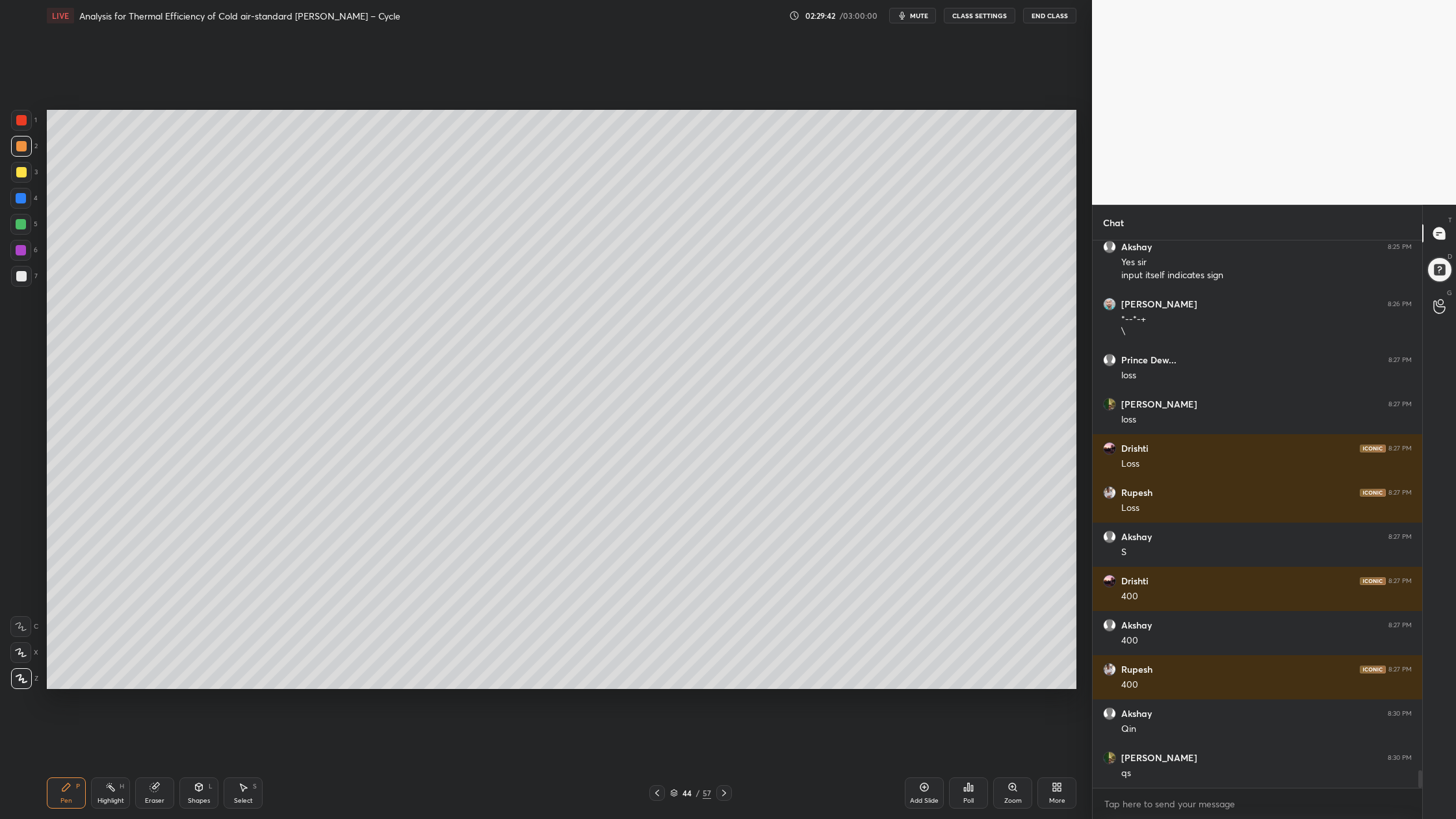
scroll to position [16753, 0]
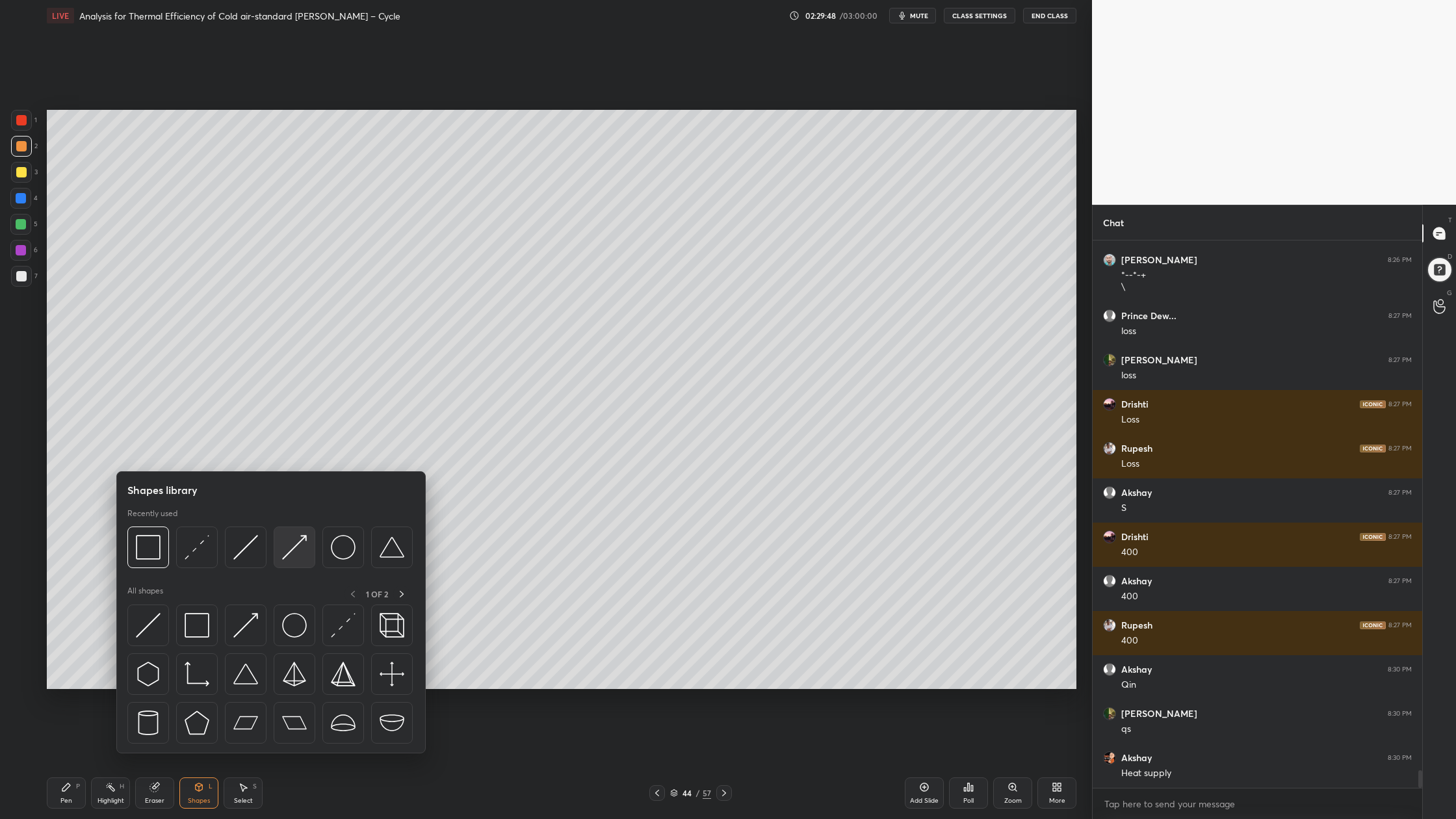
click at [291, 560] on img at bounding box center [294, 547] width 25 height 25
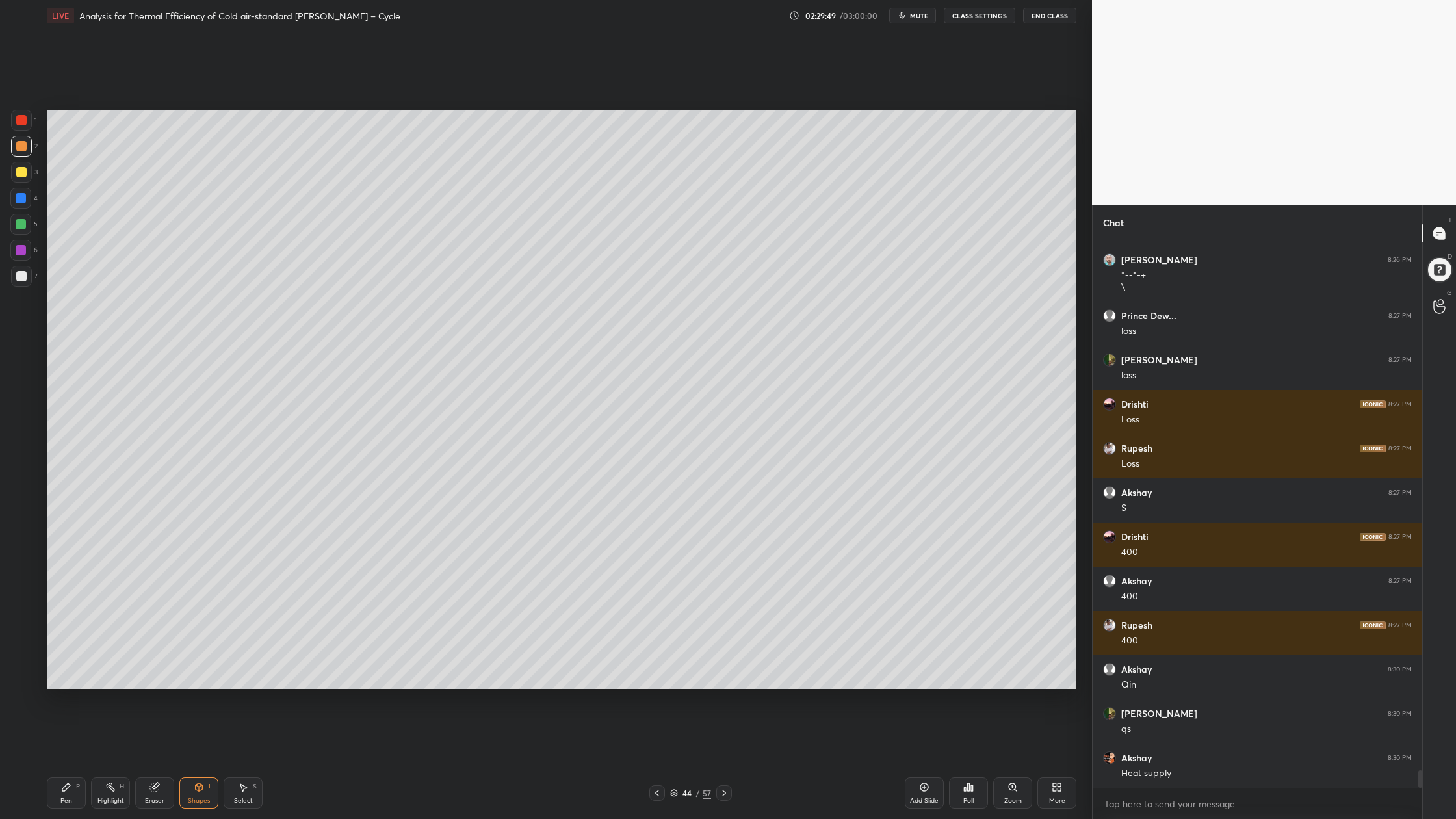
drag, startPoint x: 17, startPoint y: 113, endPoint x: 45, endPoint y: 131, distance: 33.3
click at [18, 115] on div at bounding box center [21, 120] width 21 height 21
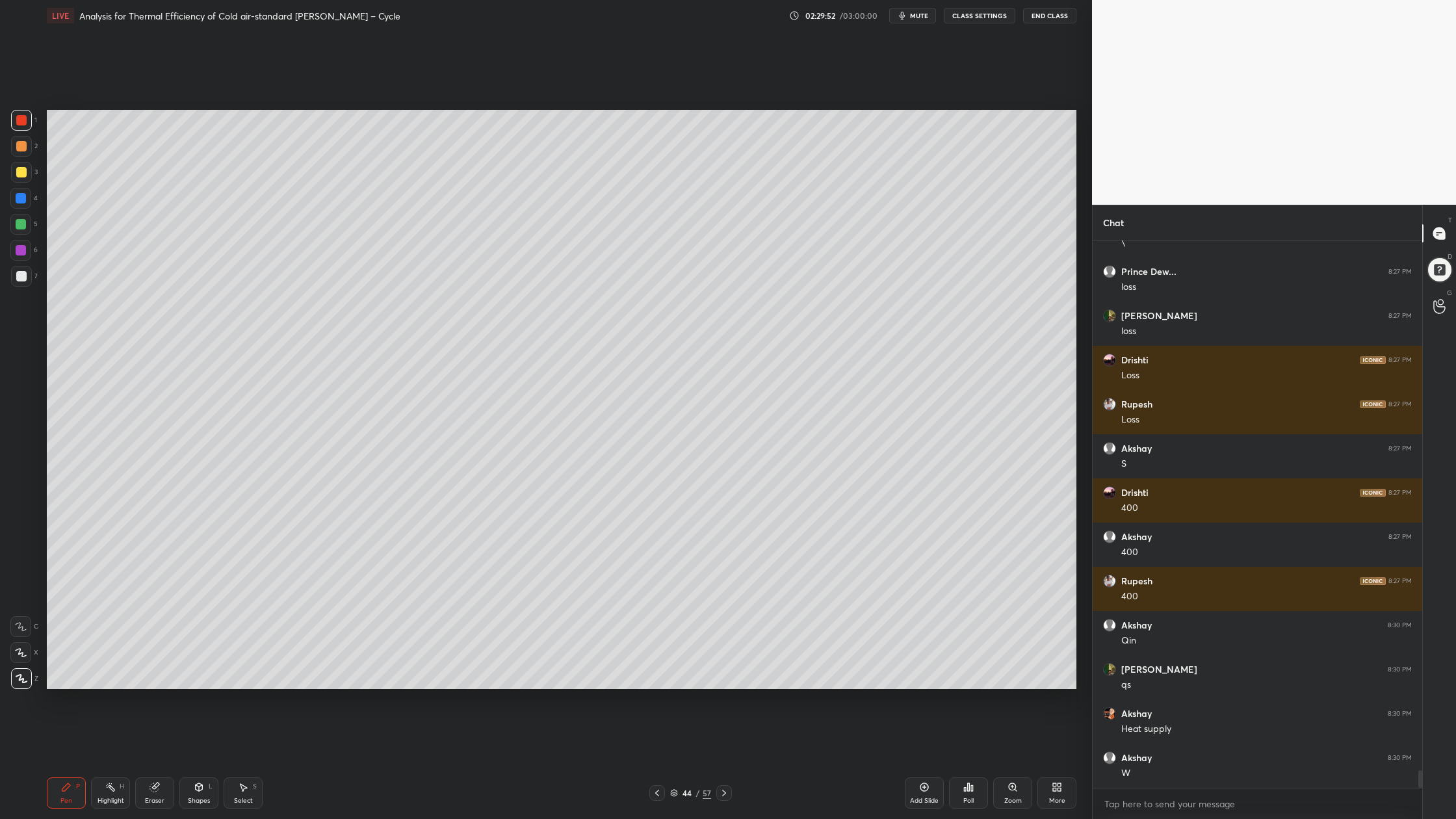
click at [26, 275] on div at bounding box center [21, 276] width 21 height 21
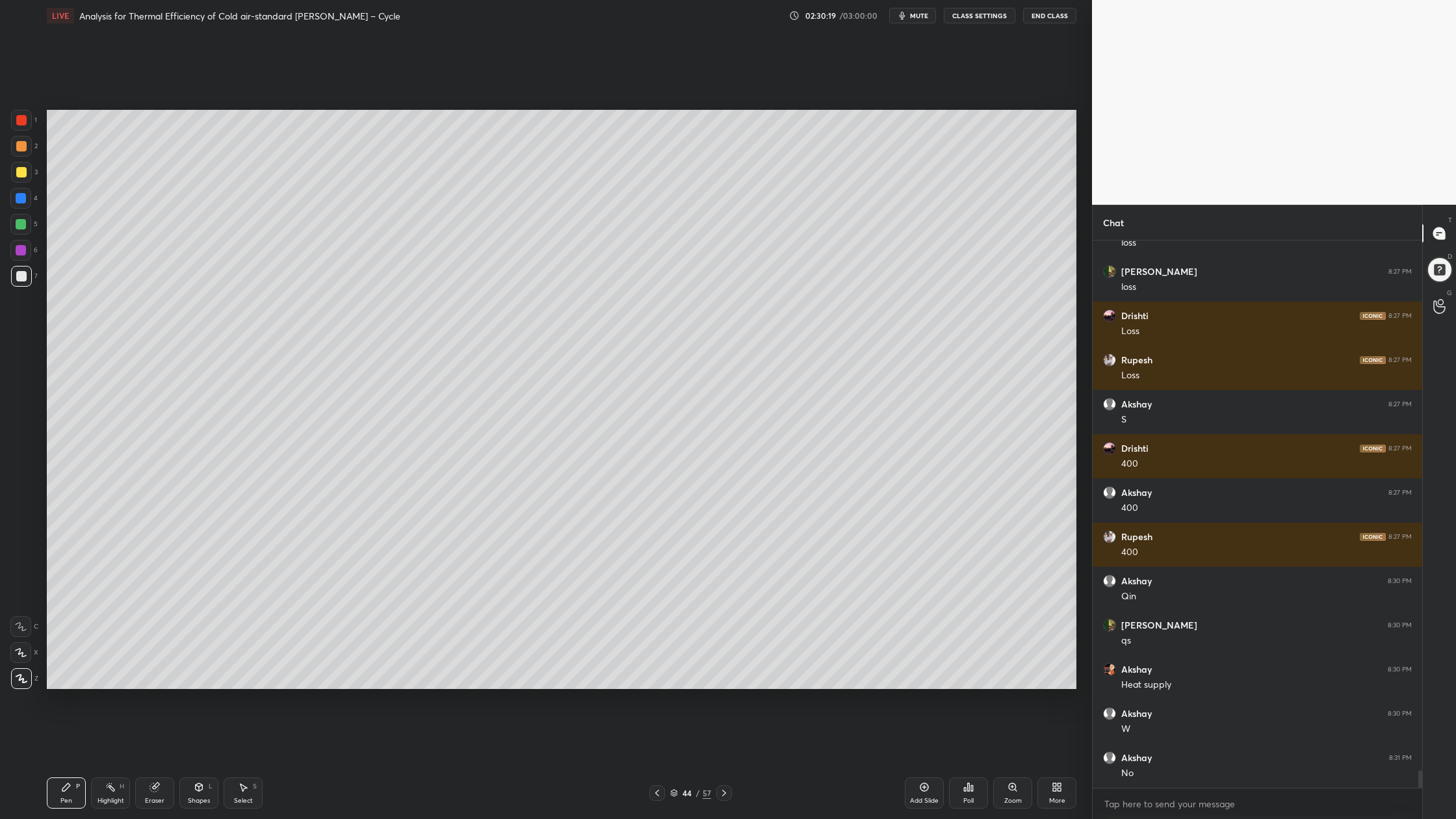
scroll to position [16885, 0]
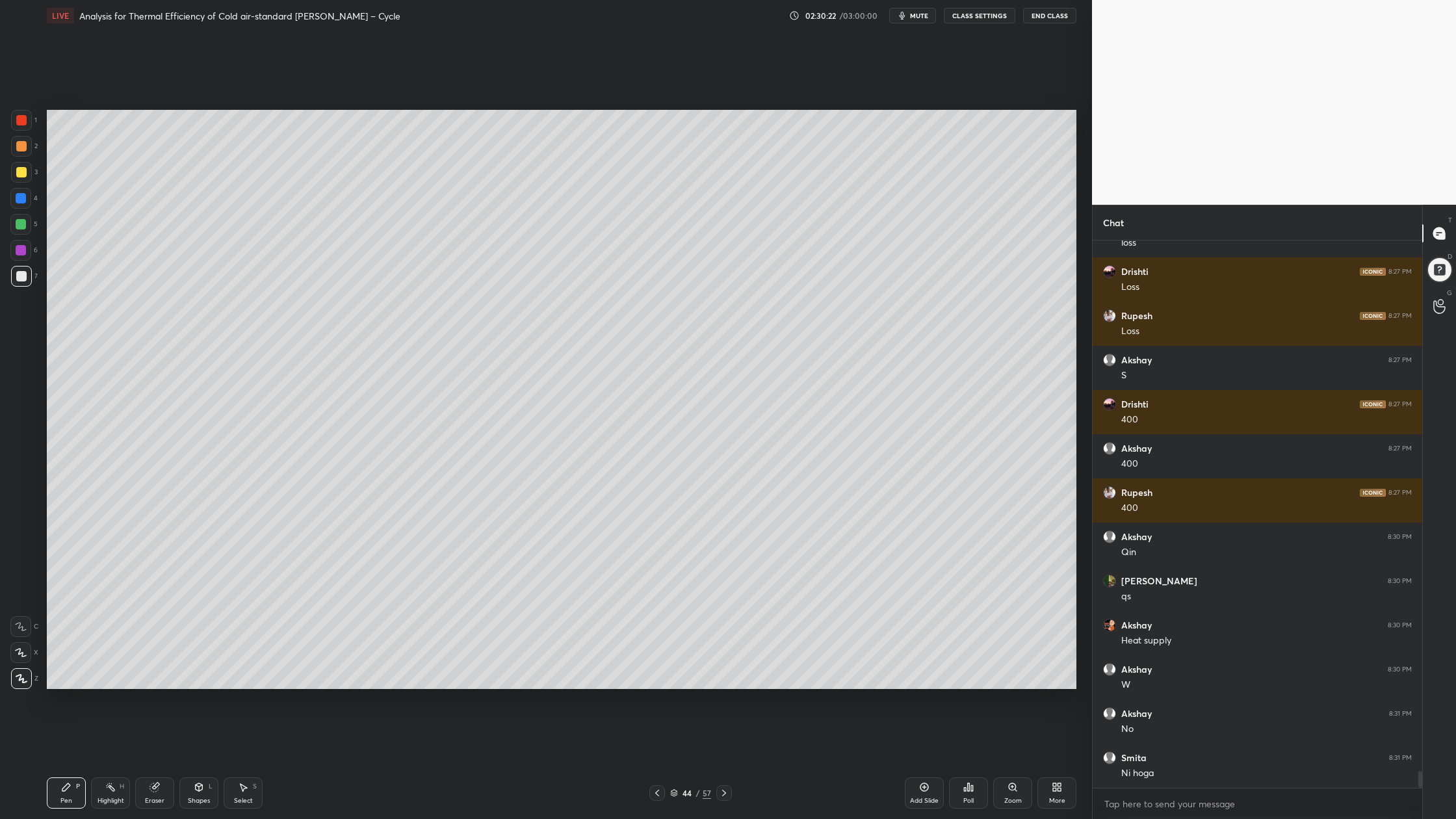
click at [21, 223] on div at bounding box center [20, 224] width 10 height 10
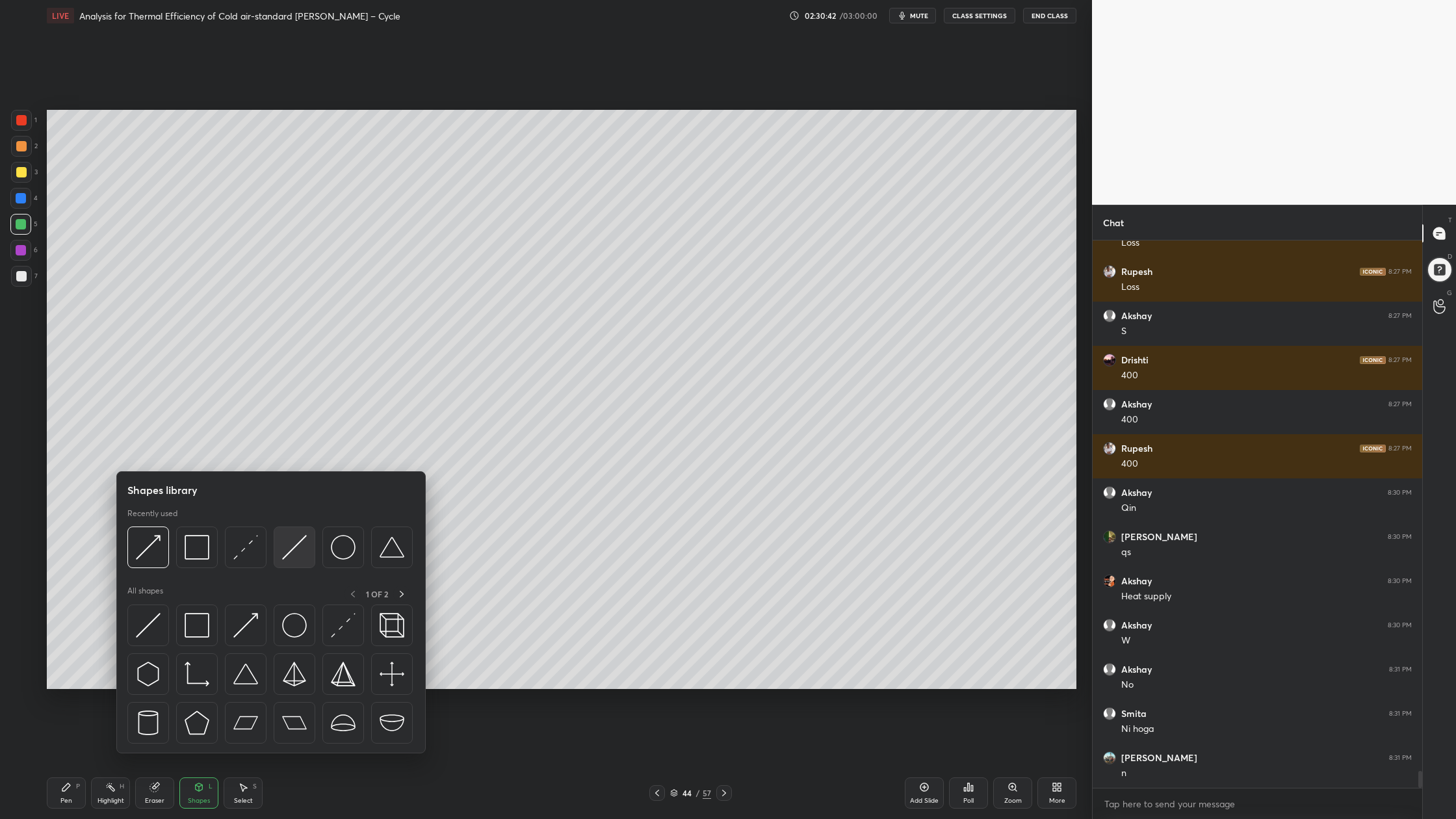
click at [300, 562] on div at bounding box center [294, 547] width 42 height 42
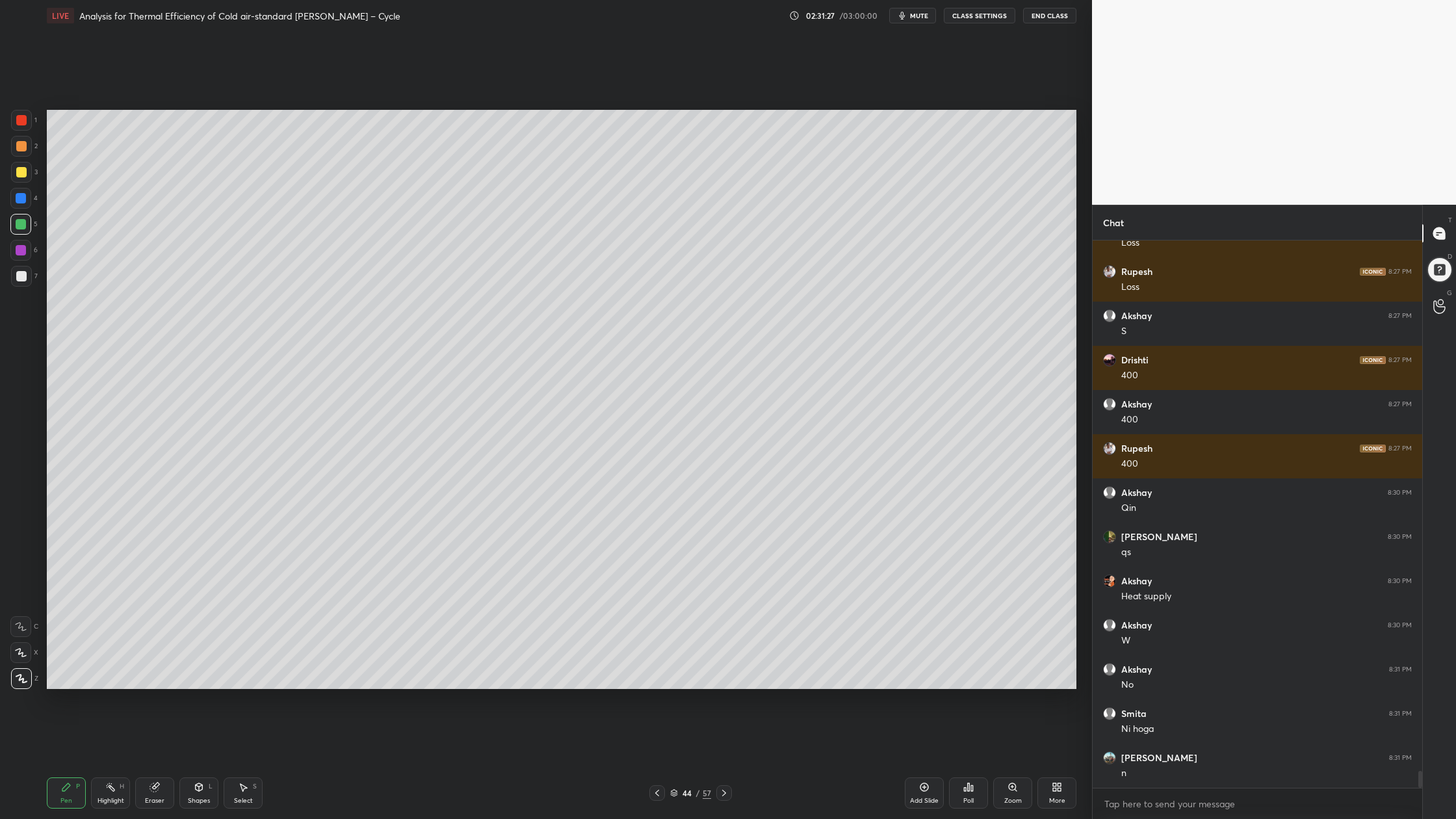
click at [21, 281] on div at bounding box center [21, 276] width 21 height 21
drag, startPoint x: 16, startPoint y: 277, endPoint x: 27, endPoint y: 323, distance: 47.3
click at [16, 279] on div at bounding box center [21, 276] width 10 height 10
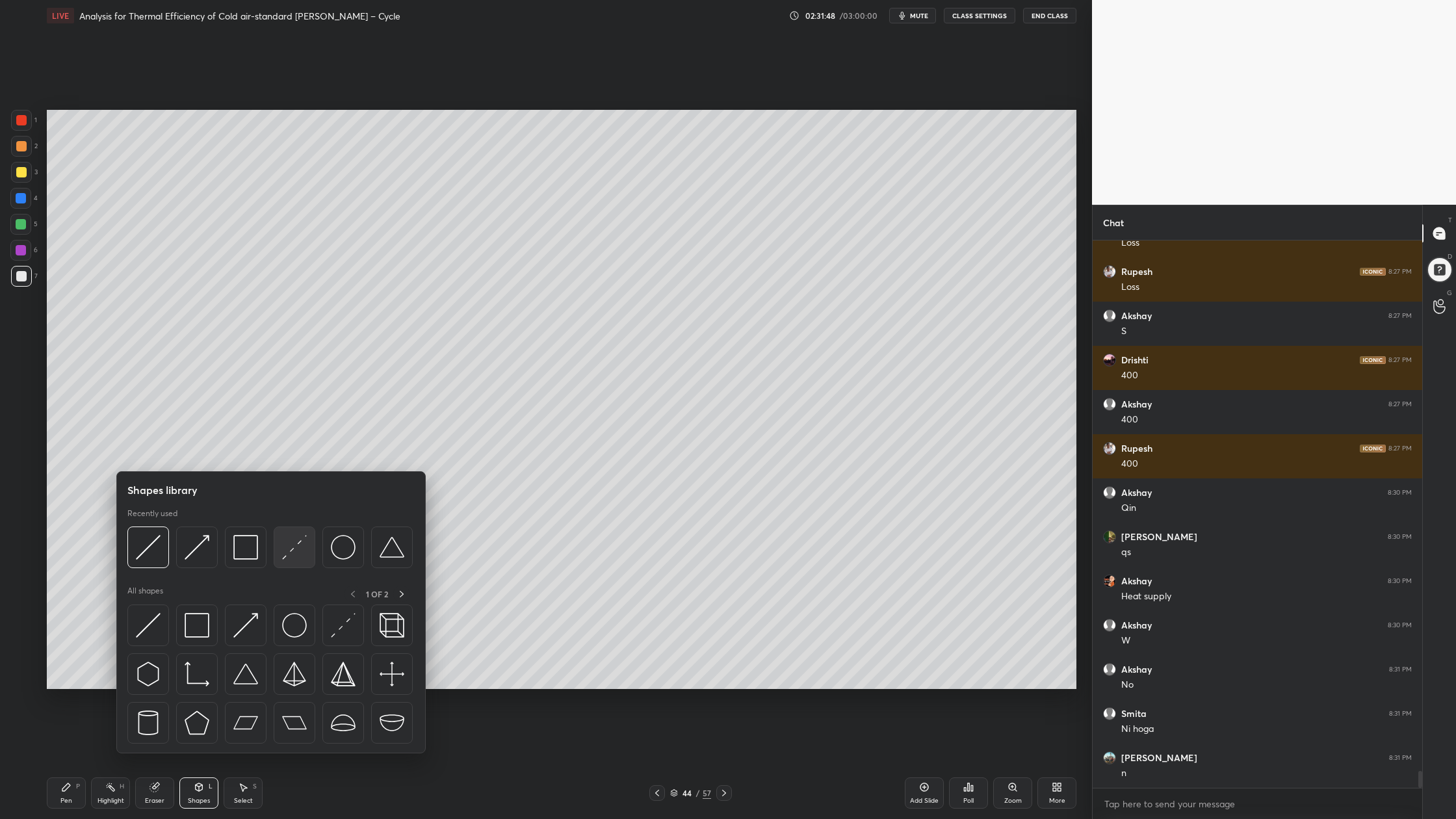
click at [299, 557] on img at bounding box center [294, 547] width 25 height 25
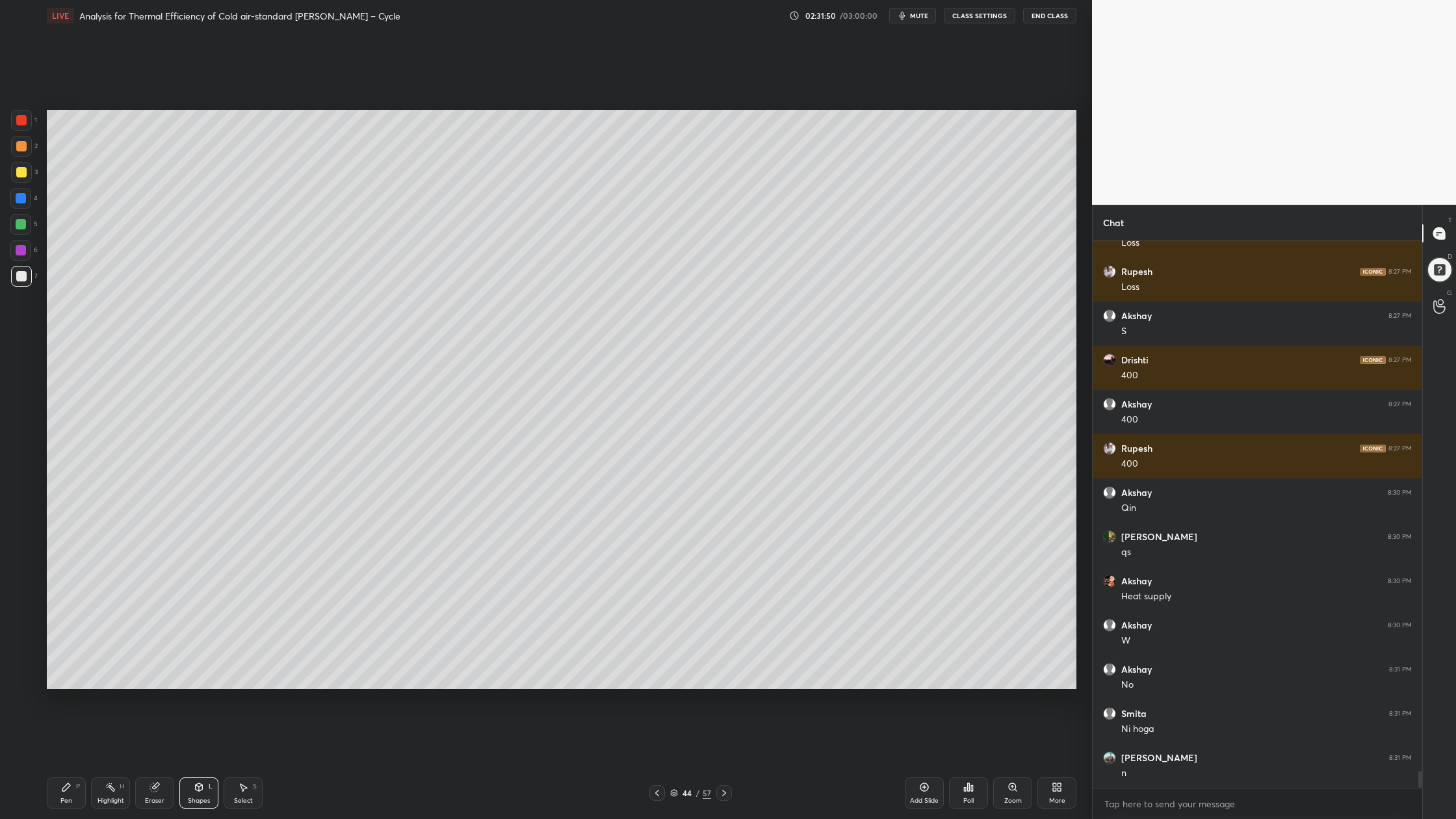
click at [24, 149] on div at bounding box center [21, 146] width 10 height 10
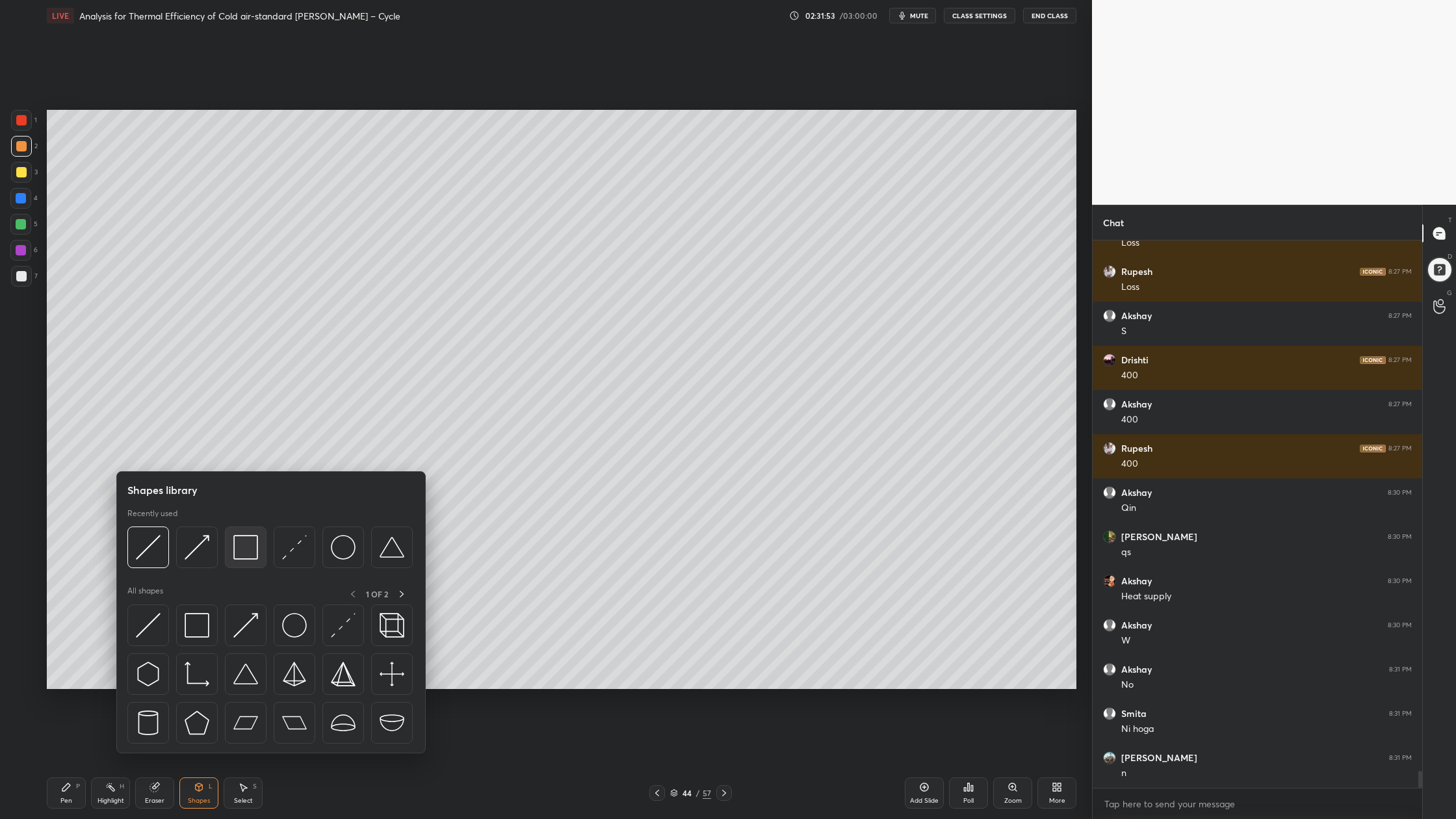
click at [249, 559] on img at bounding box center [246, 547] width 25 height 25
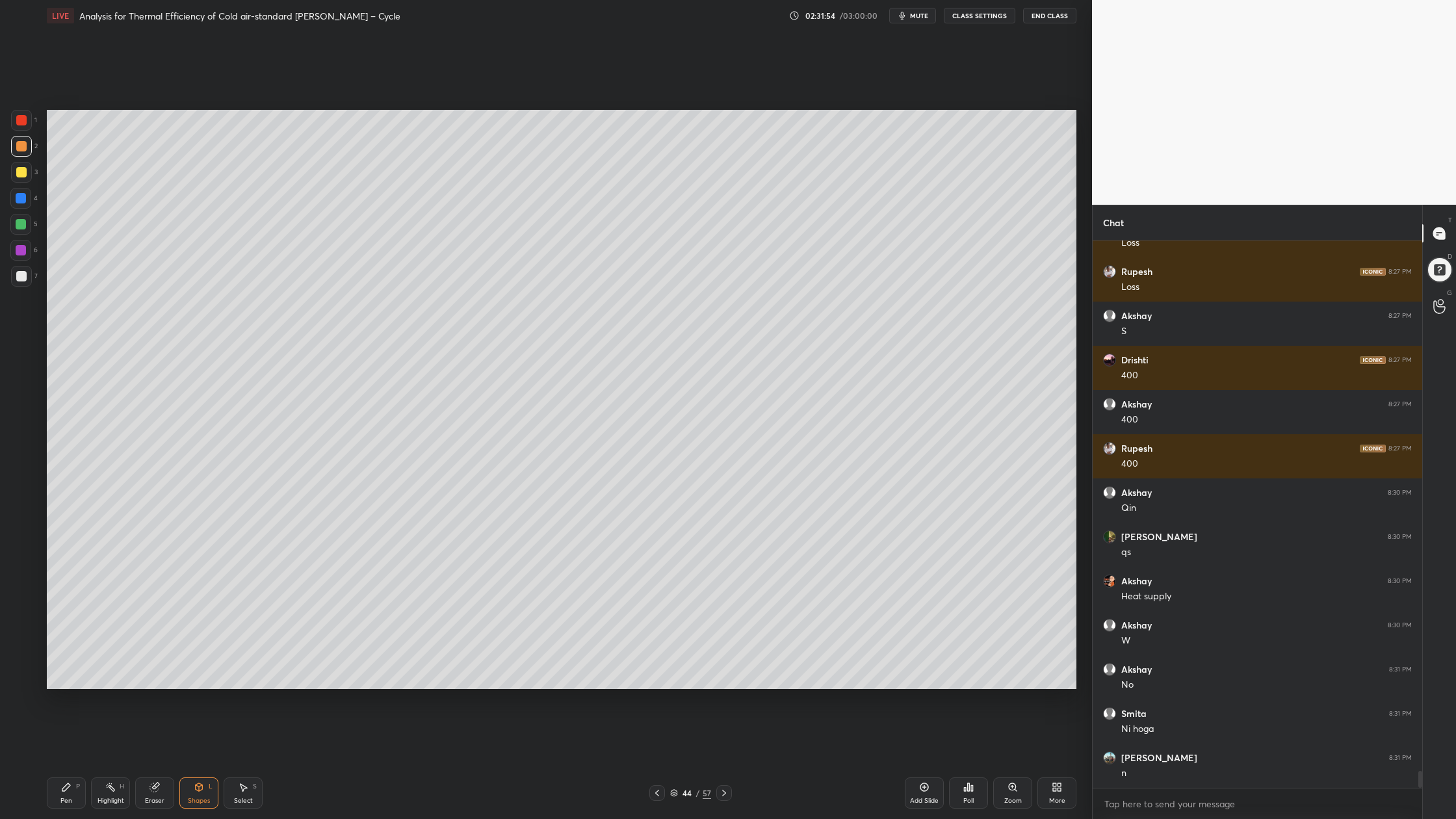
click at [12, 150] on div at bounding box center [21, 146] width 21 height 21
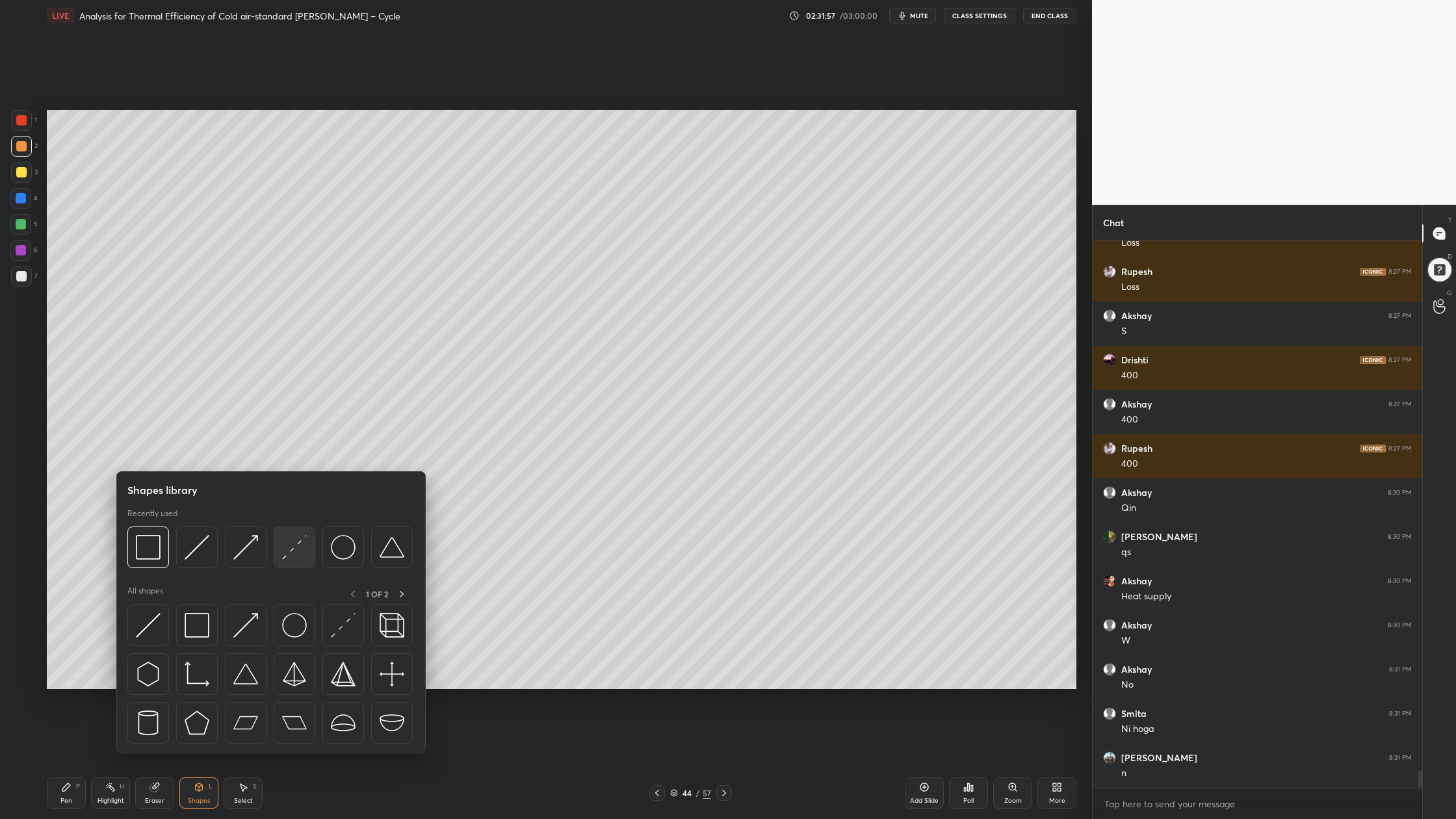
click at [300, 565] on div at bounding box center [294, 547] width 42 height 42
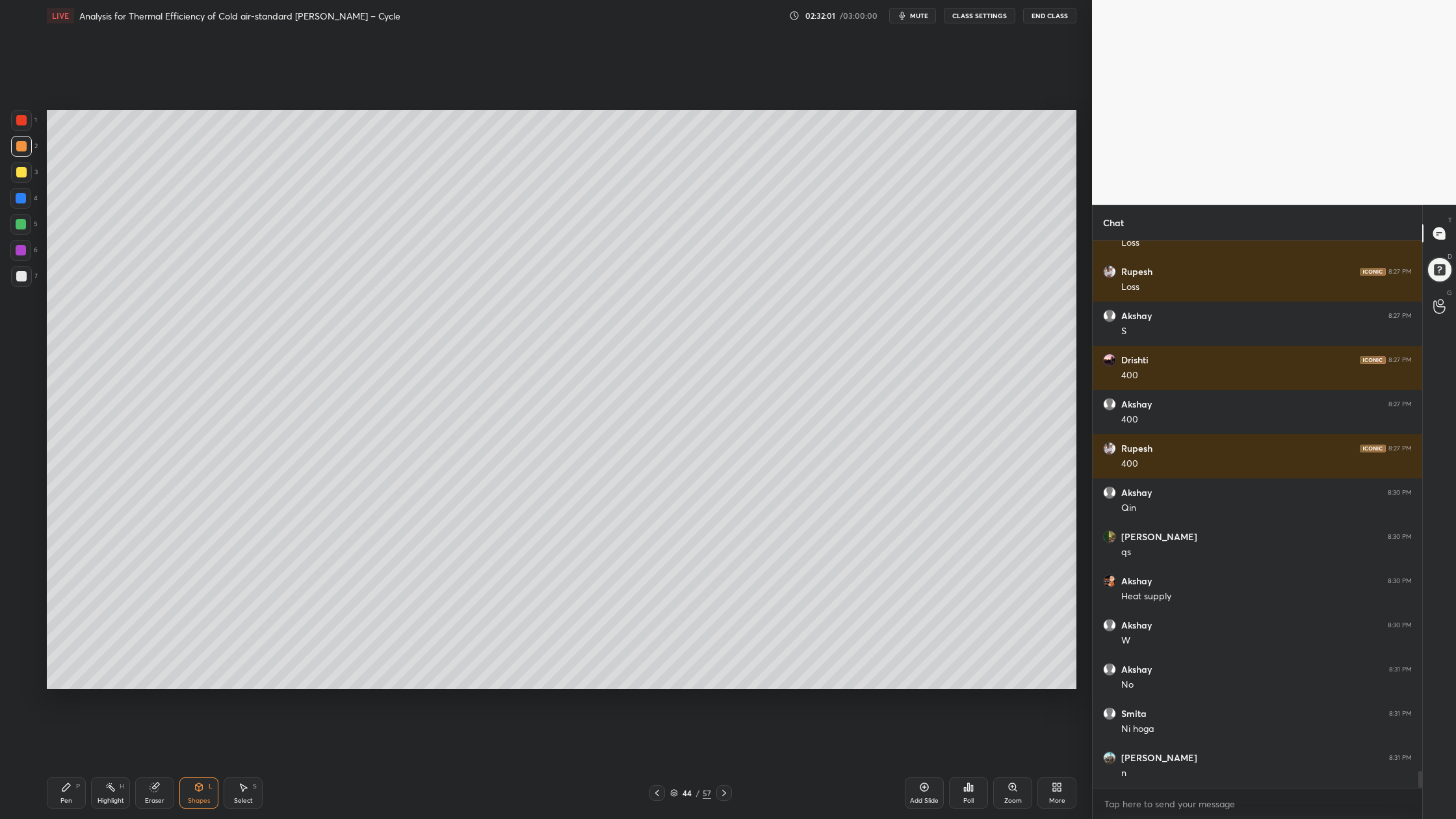
drag, startPoint x: 20, startPoint y: 223, endPoint x: 40, endPoint y: 222, distance: 20.0
click at [20, 223] on div at bounding box center [20, 224] width 10 height 10
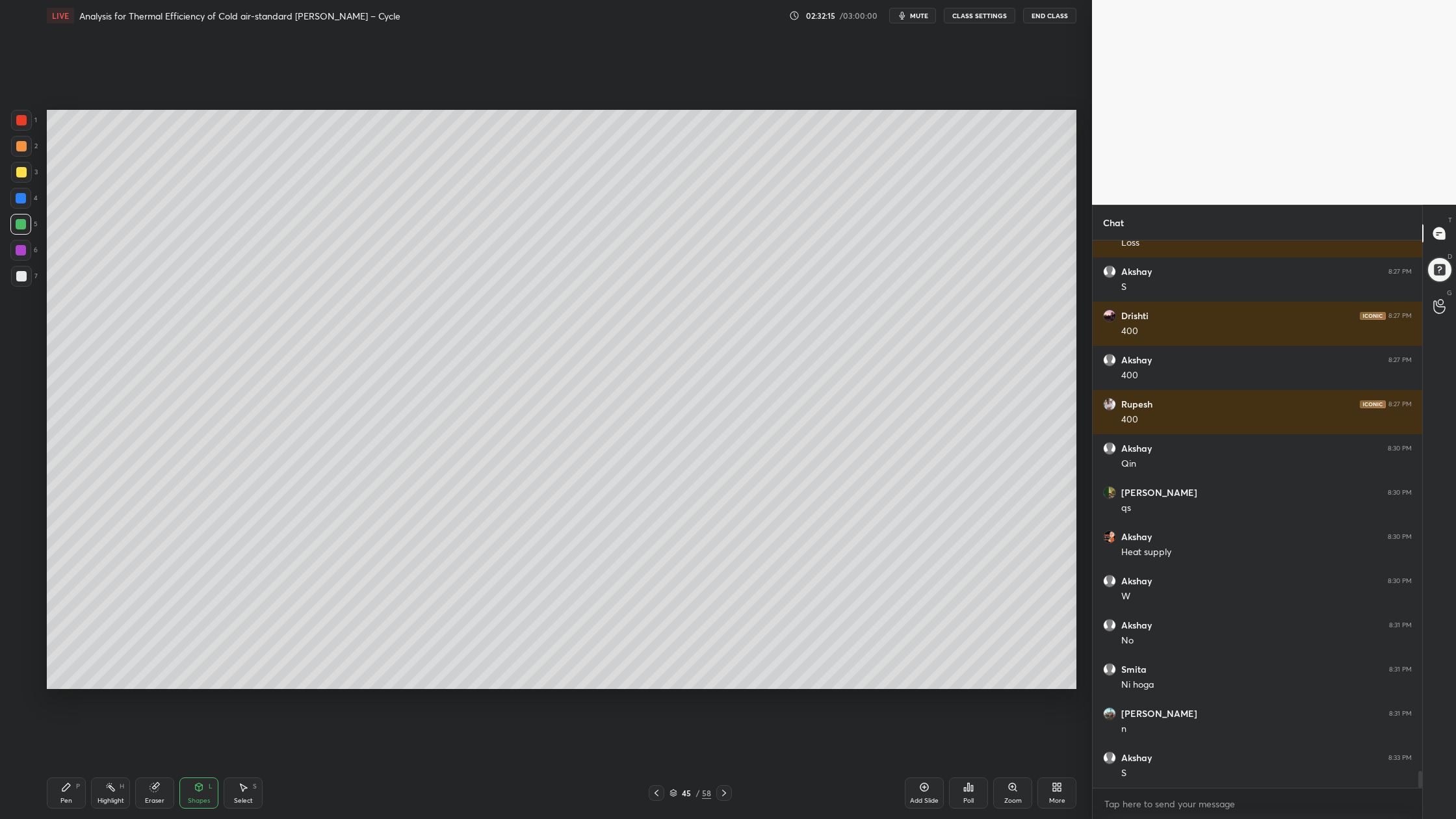
drag, startPoint x: 23, startPoint y: 144, endPoint x: 28, endPoint y: 155, distance: 12.1
click at [24, 145] on div at bounding box center [21, 146] width 10 height 10
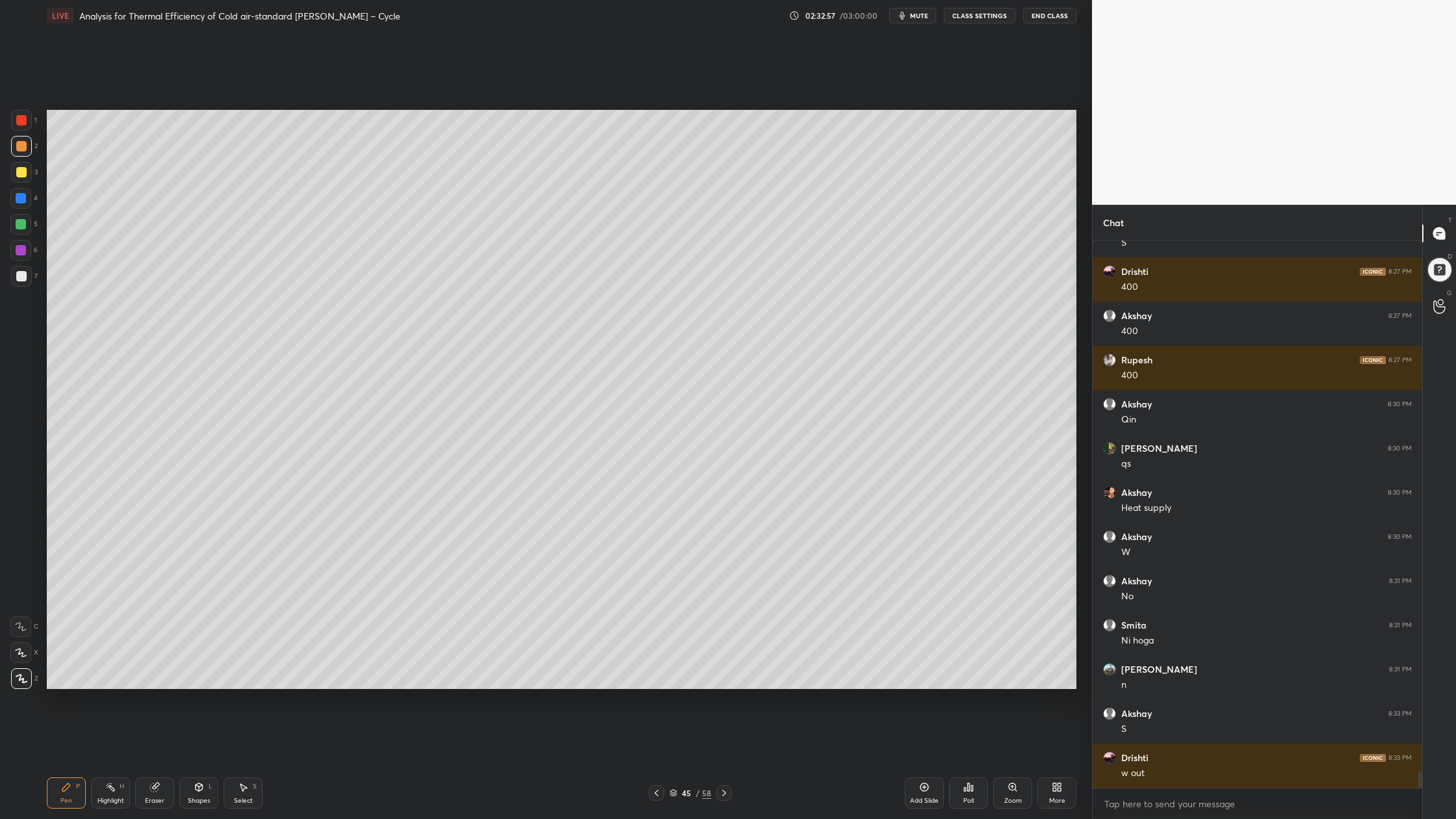
click at [22, 176] on div at bounding box center [21, 172] width 10 height 10
click at [13, 119] on div at bounding box center [21, 120] width 21 height 21
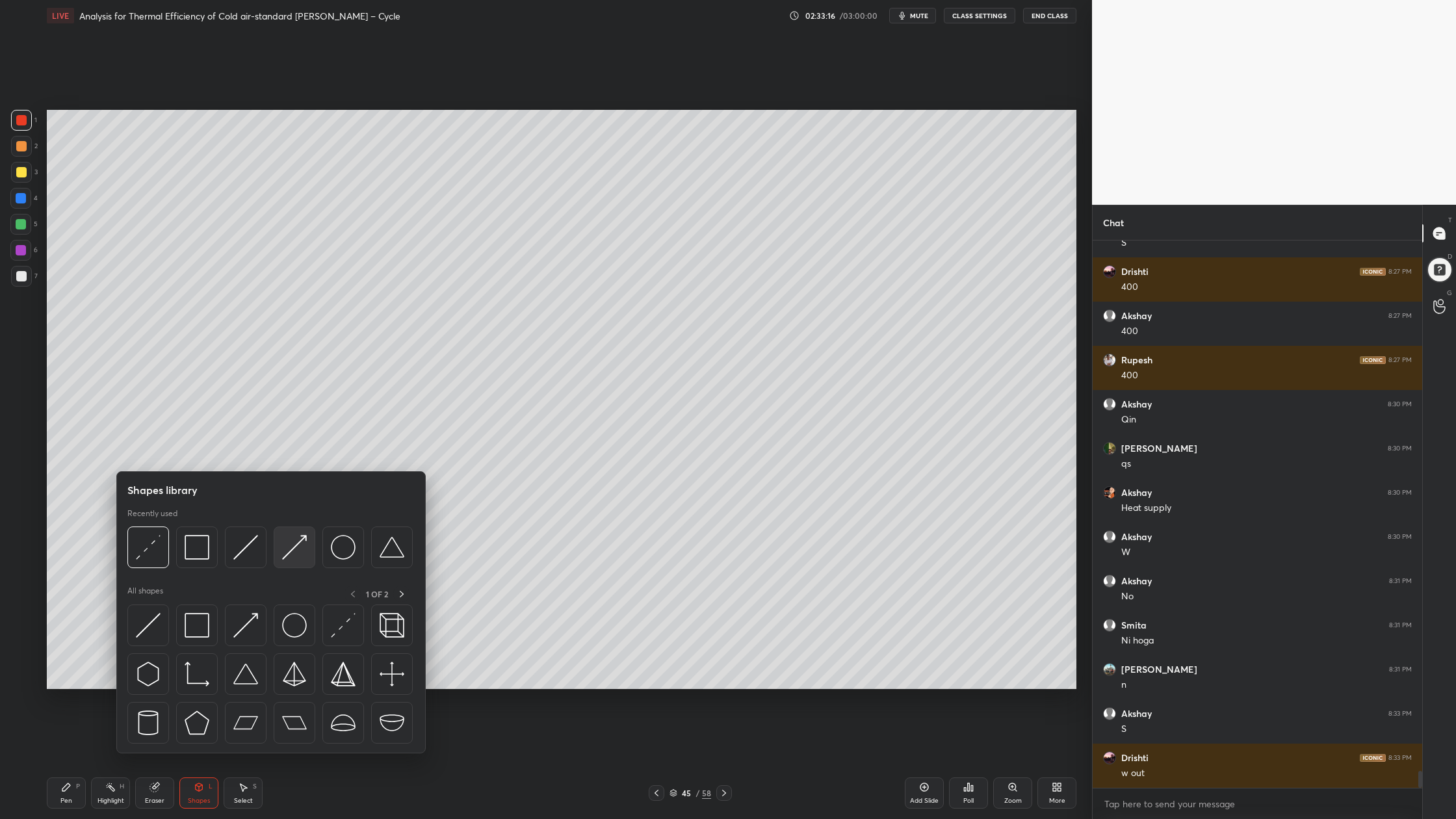
click at [308, 559] on div at bounding box center [294, 547] width 42 height 42
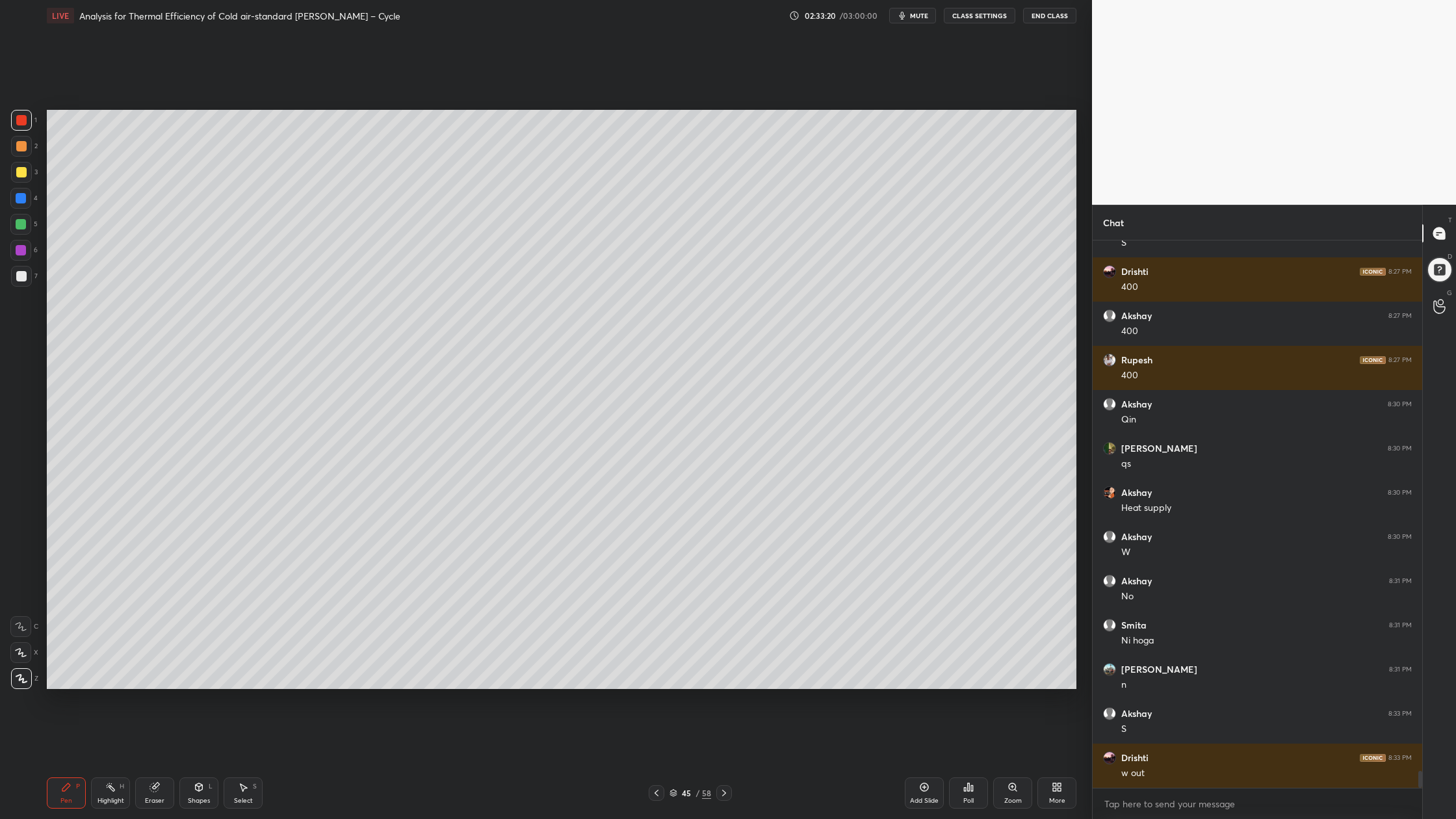
click at [27, 274] on div at bounding box center [21, 276] width 21 height 21
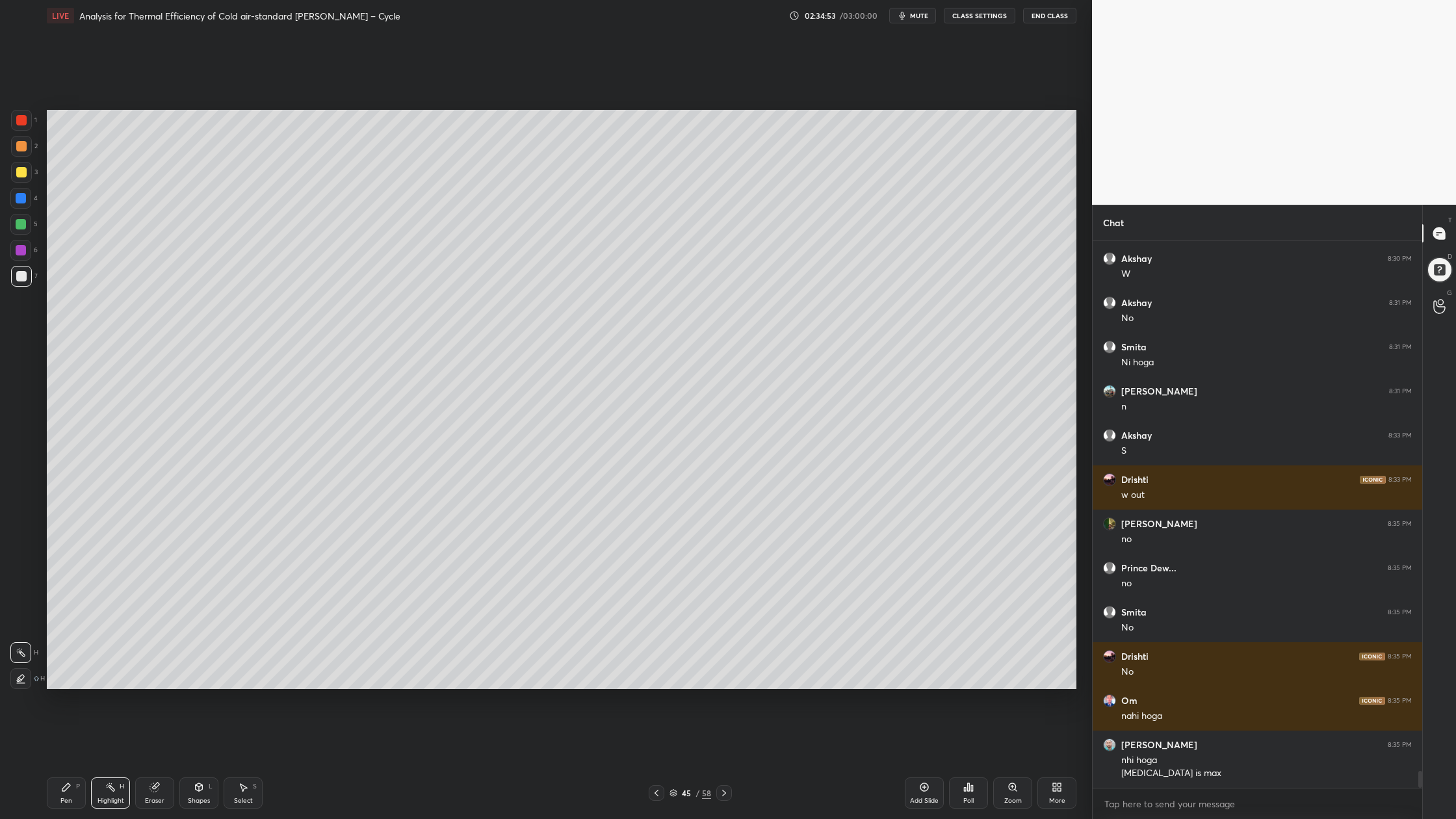
scroll to position [17341, 0]
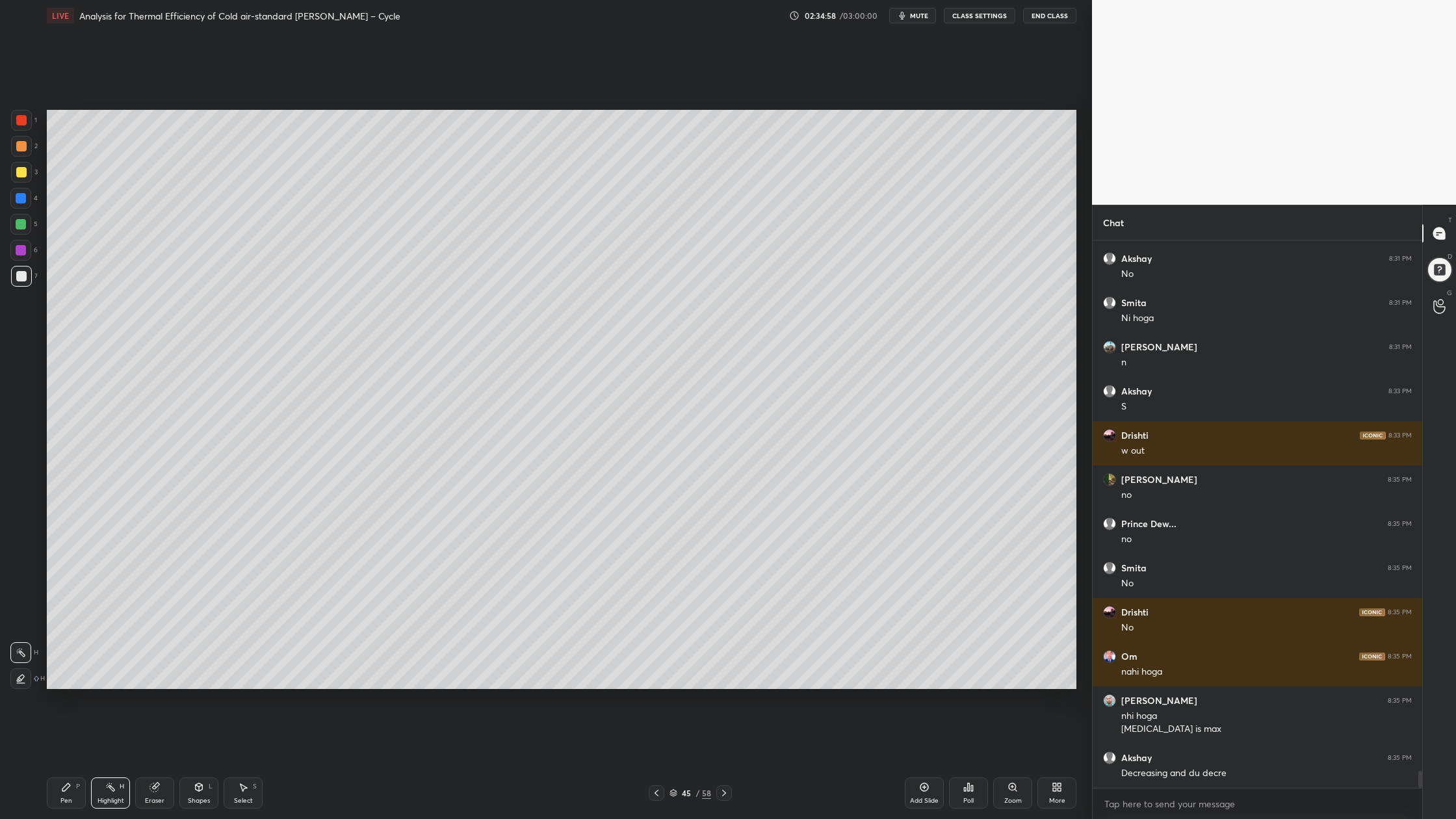
drag, startPoint x: 25, startPoint y: 224, endPoint x: 34, endPoint y: 223, distance: 9.1
click at [27, 224] on div at bounding box center [20, 224] width 21 height 21
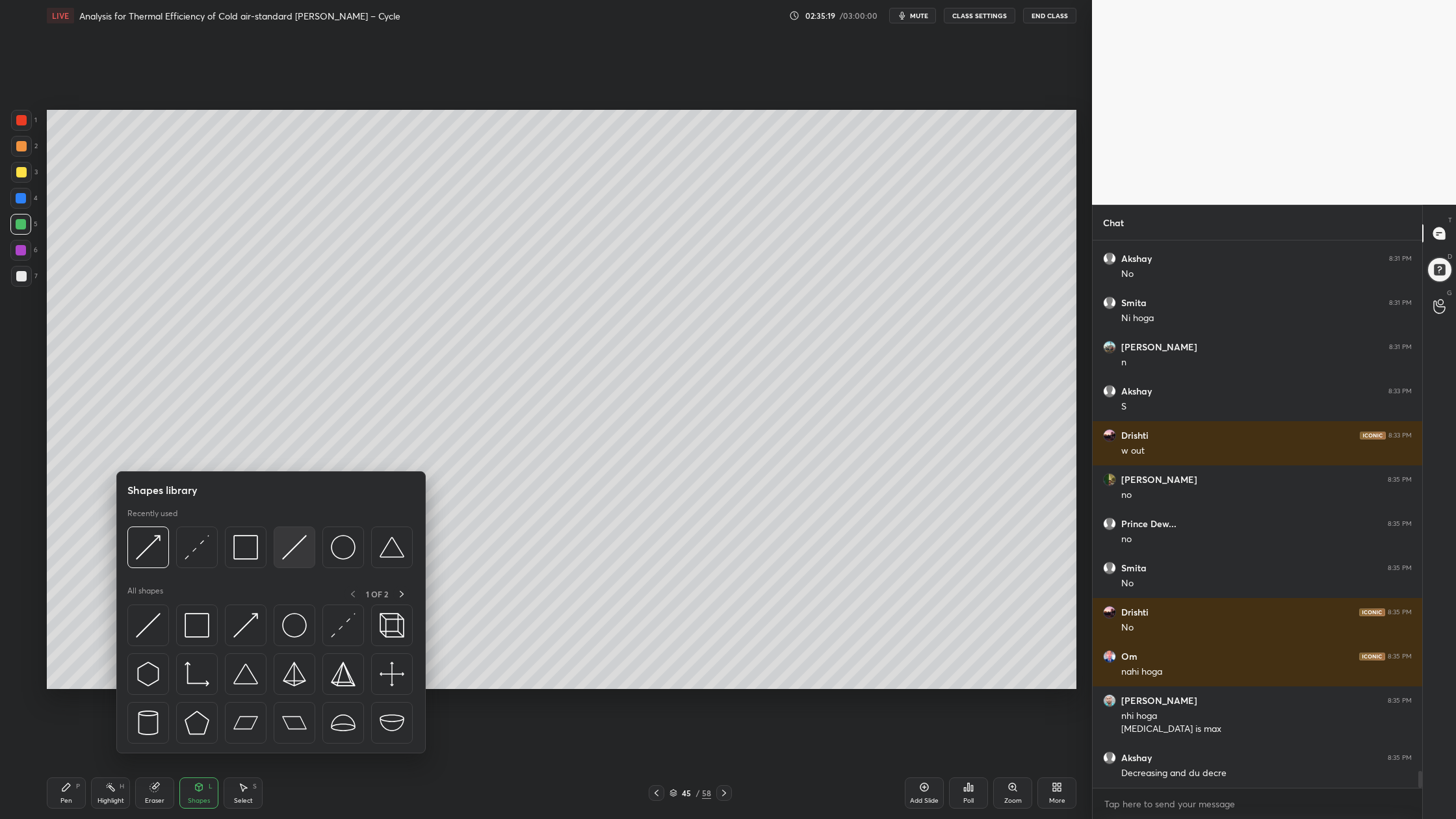
click at [294, 564] on div at bounding box center [294, 547] width 42 height 42
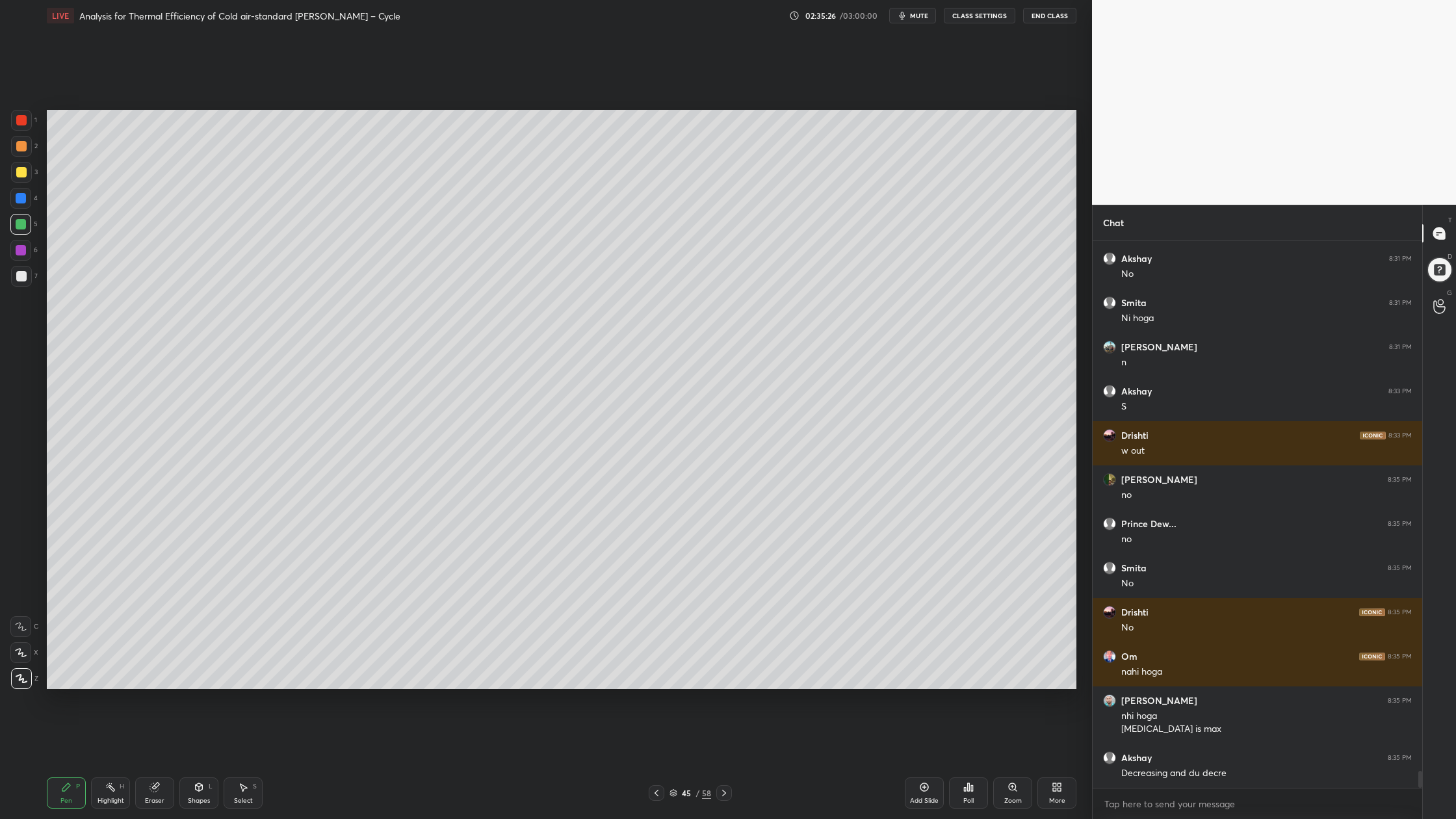
click at [23, 280] on div at bounding box center [21, 276] width 10 height 10
click at [253, 618] on div "Select S" at bounding box center [242, 793] width 39 height 31
drag, startPoint x: 660, startPoint y: 361, endPoint x: 735, endPoint y: 406, distance: 87.5
click at [751, 414] on div "0 ° Undo Copy Duplicate Duplicate to new slide Delete" at bounding box center [562, 399] width 1029 height 579
drag, startPoint x: 690, startPoint y: 404, endPoint x: 675, endPoint y: 417, distance: 19.8
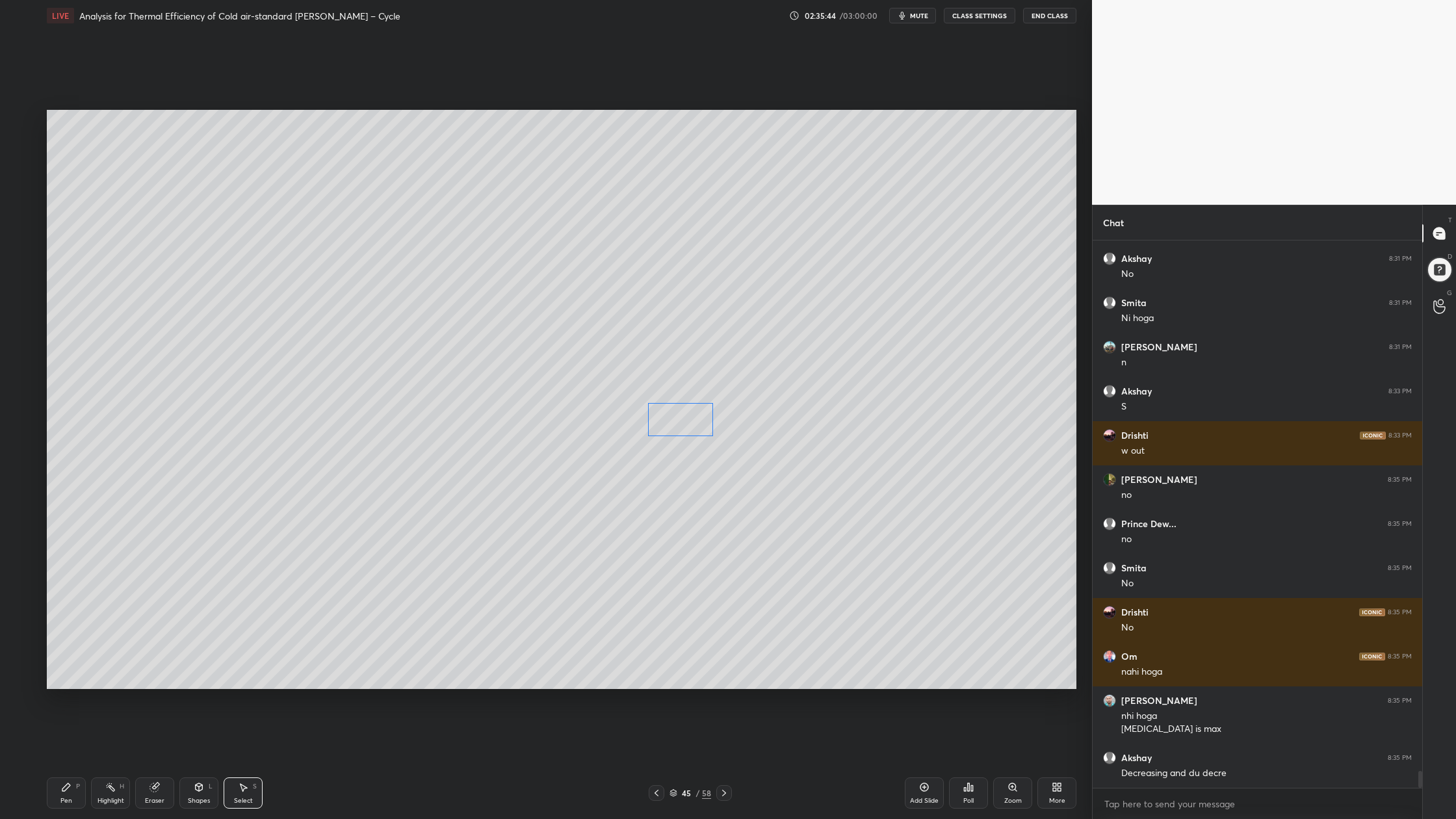
click at [674, 419] on div "0 ° Undo Copy Duplicate Duplicate to new slide Delete" at bounding box center [562, 399] width 1029 height 579
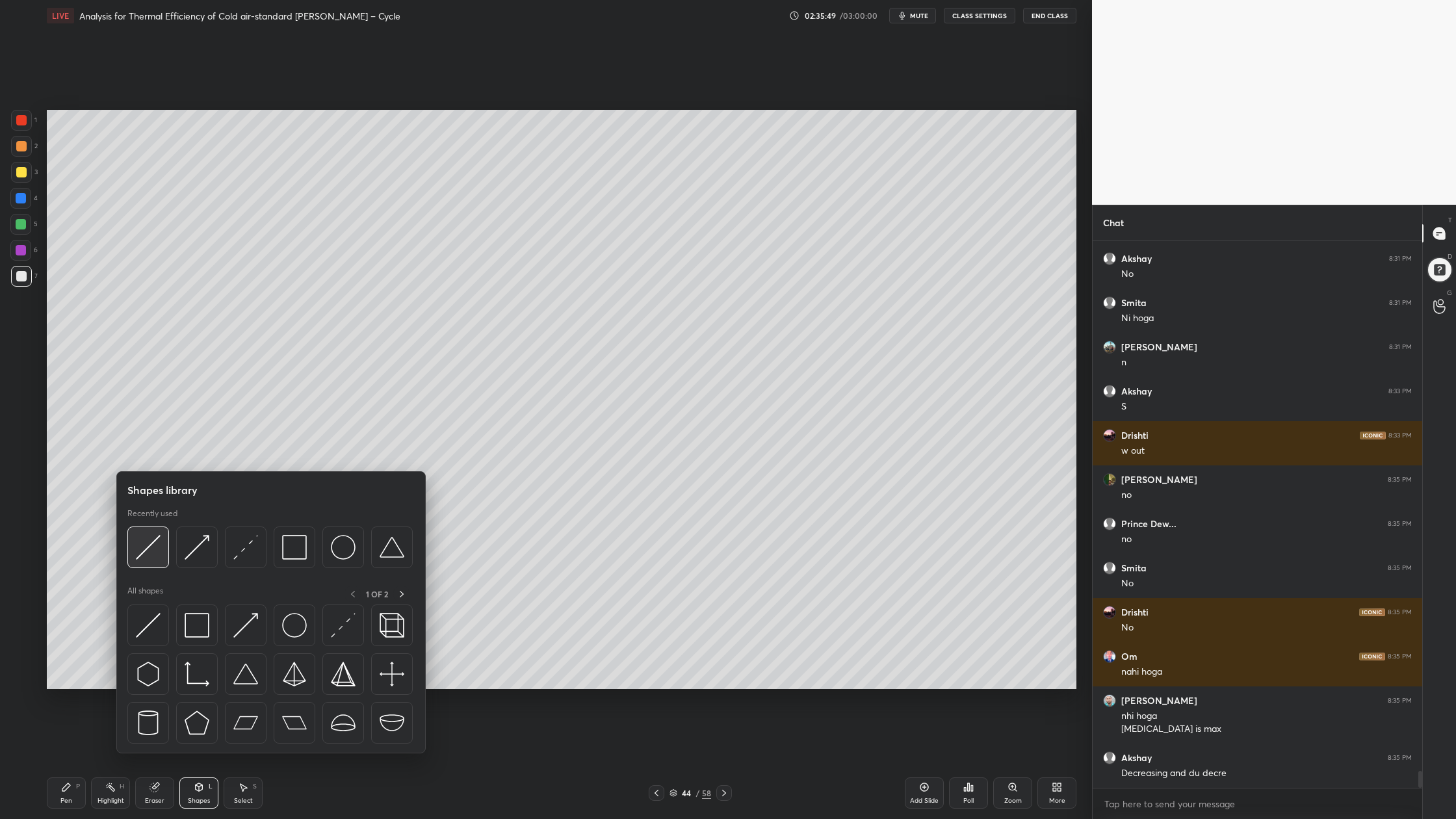
click at [149, 560] on img at bounding box center [148, 547] width 25 height 25
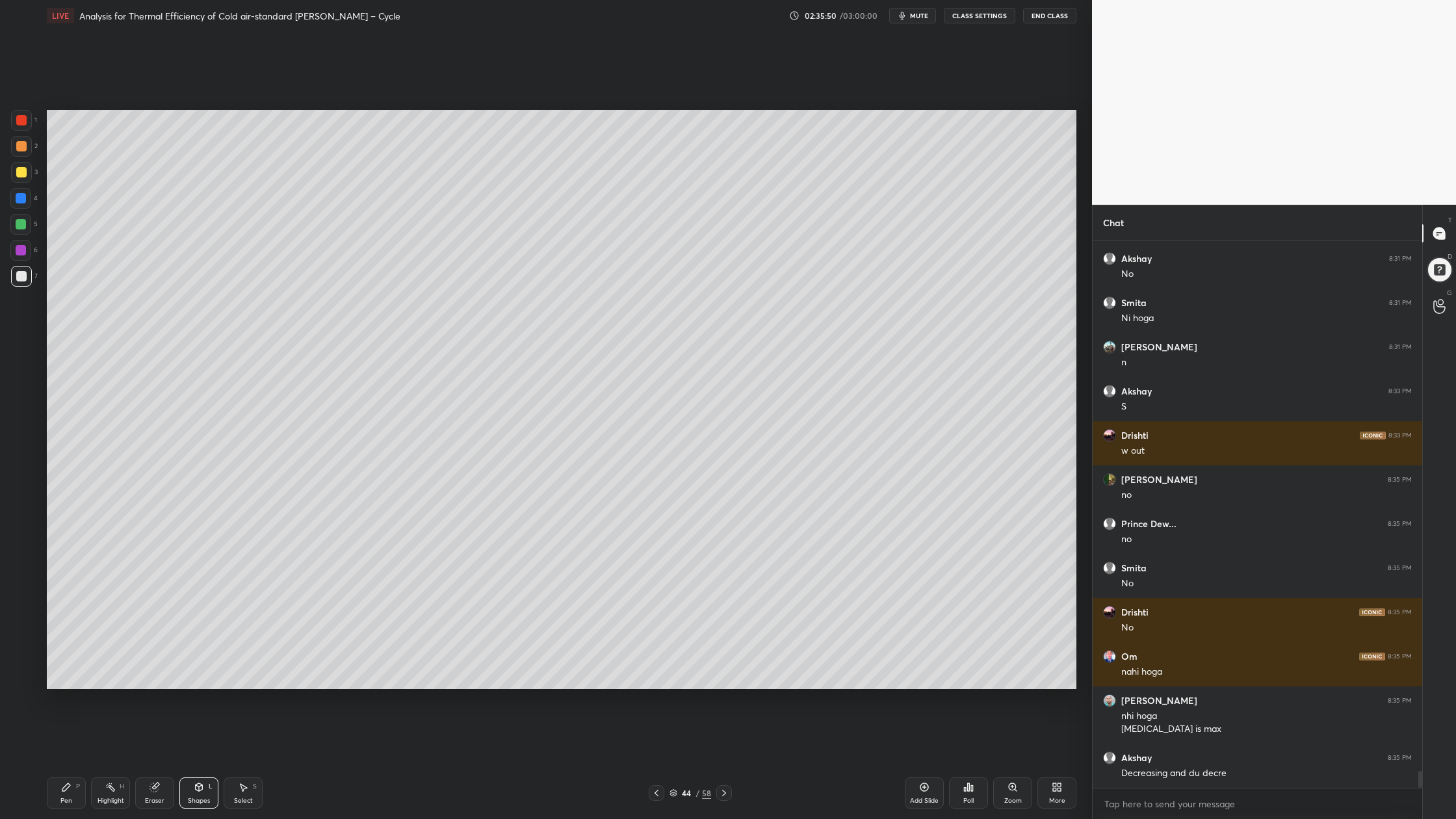
click at [18, 122] on div at bounding box center [21, 120] width 10 height 10
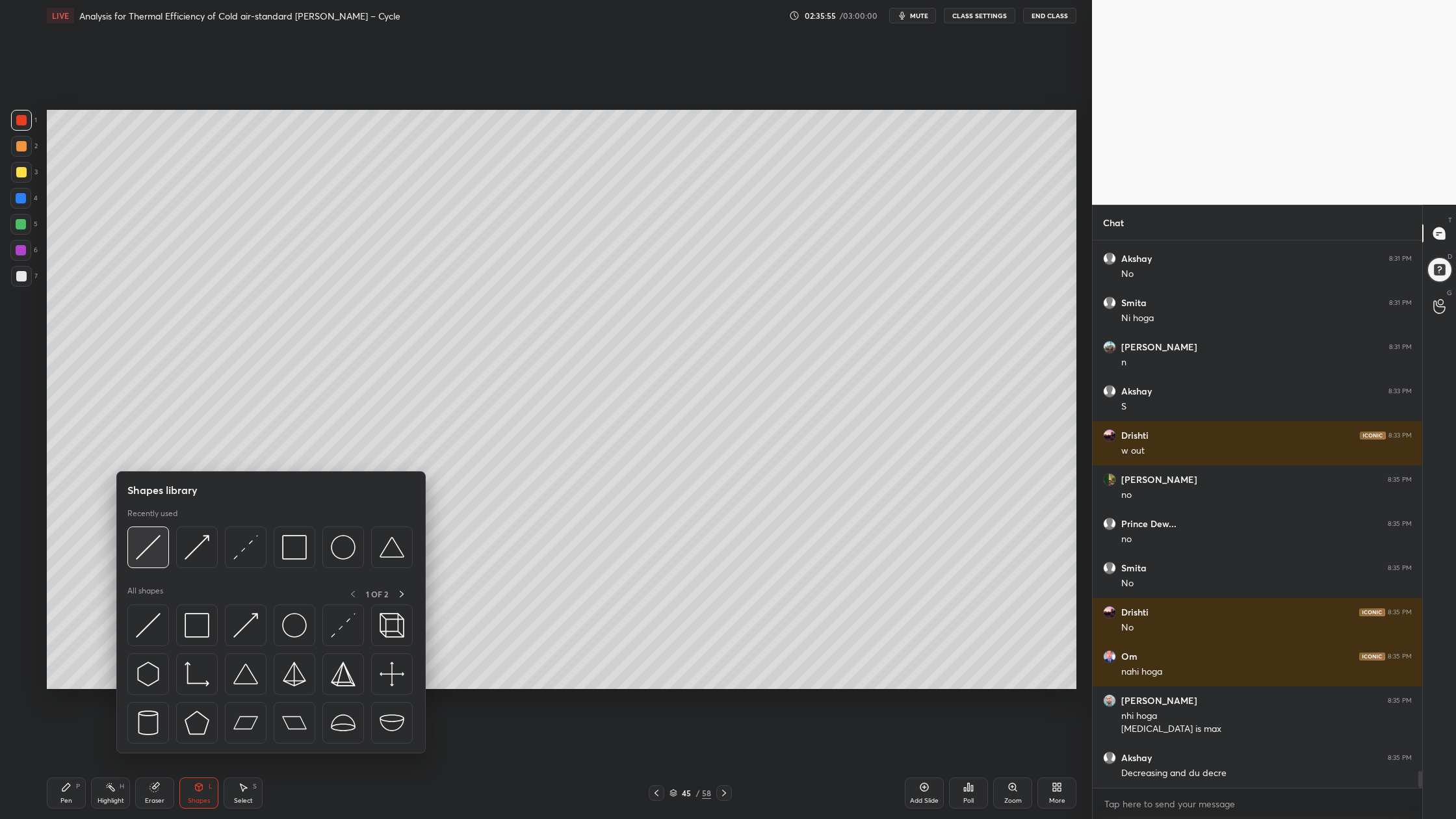
click at [152, 567] on div at bounding box center [148, 547] width 42 height 42
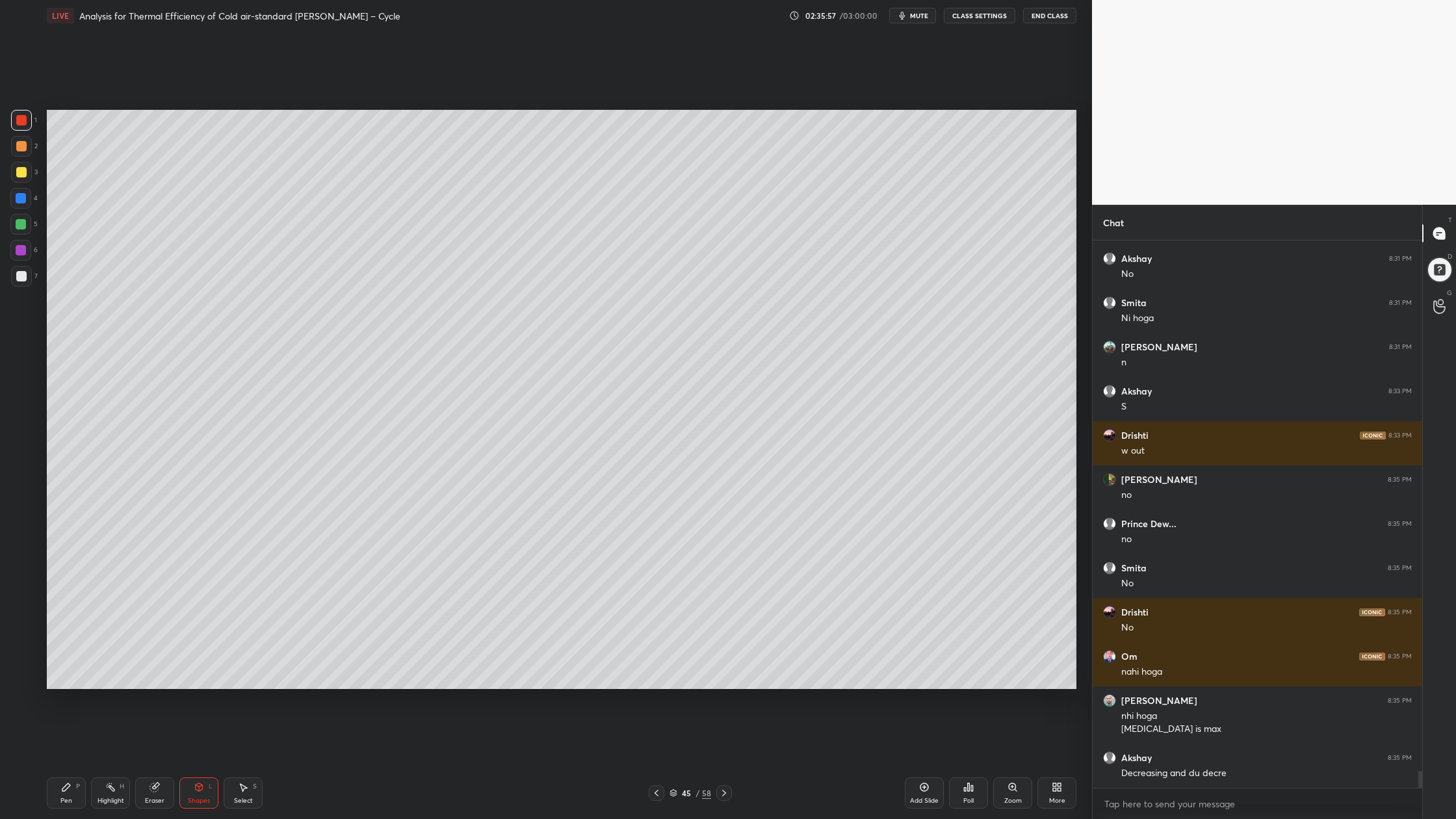
click at [18, 132] on div "1" at bounding box center [24, 123] width 26 height 26
click at [16, 277] on div at bounding box center [21, 276] width 10 height 10
drag, startPoint x: 27, startPoint y: 125, endPoint x: 36, endPoint y: 135, distance: 13.5
click at [29, 131] on div "1" at bounding box center [24, 123] width 26 height 26
drag, startPoint x: 17, startPoint y: 223, endPoint x: 41, endPoint y: 244, distance: 31.9
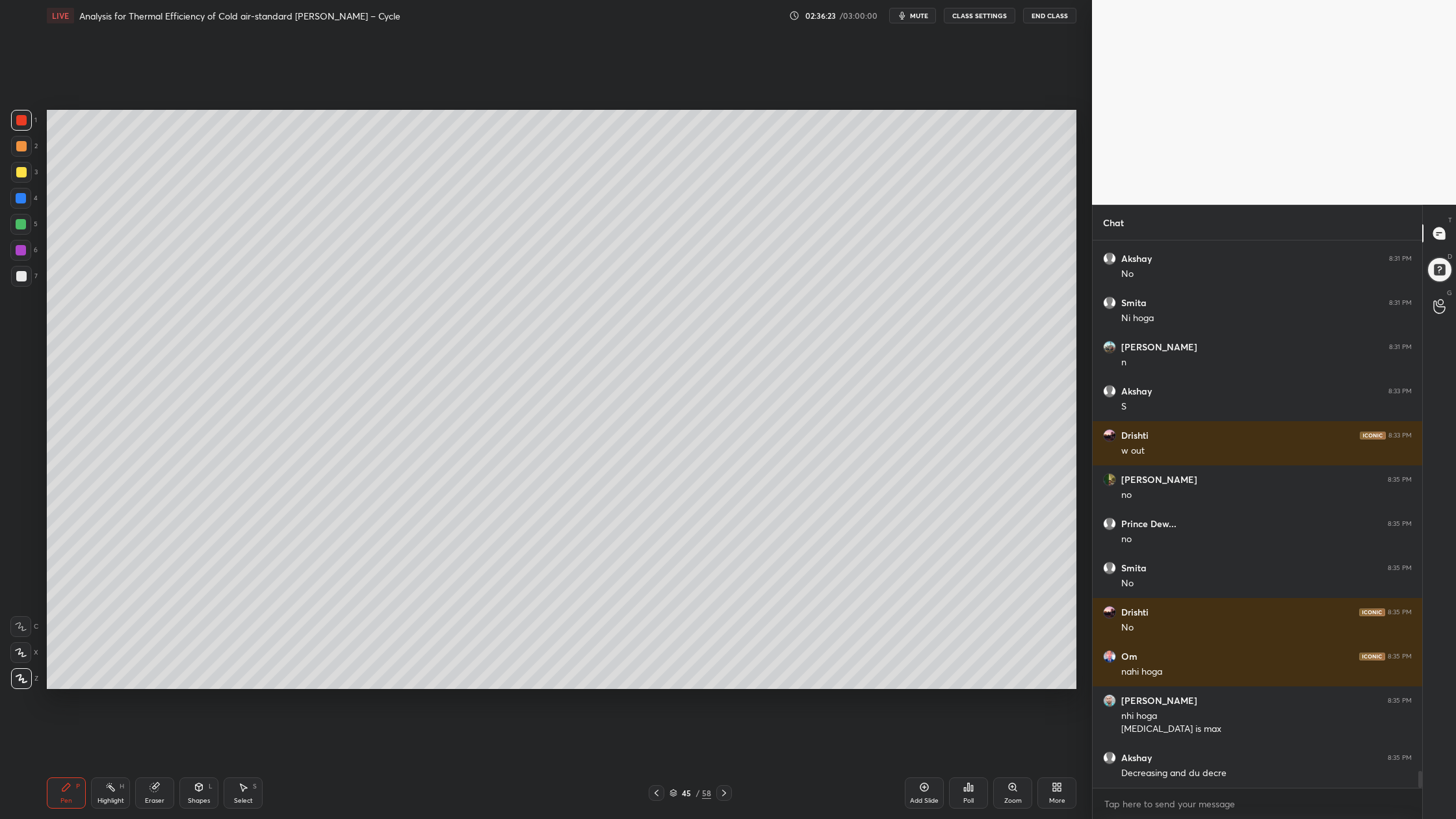
click at [18, 225] on div at bounding box center [20, 224] width 10 height 10
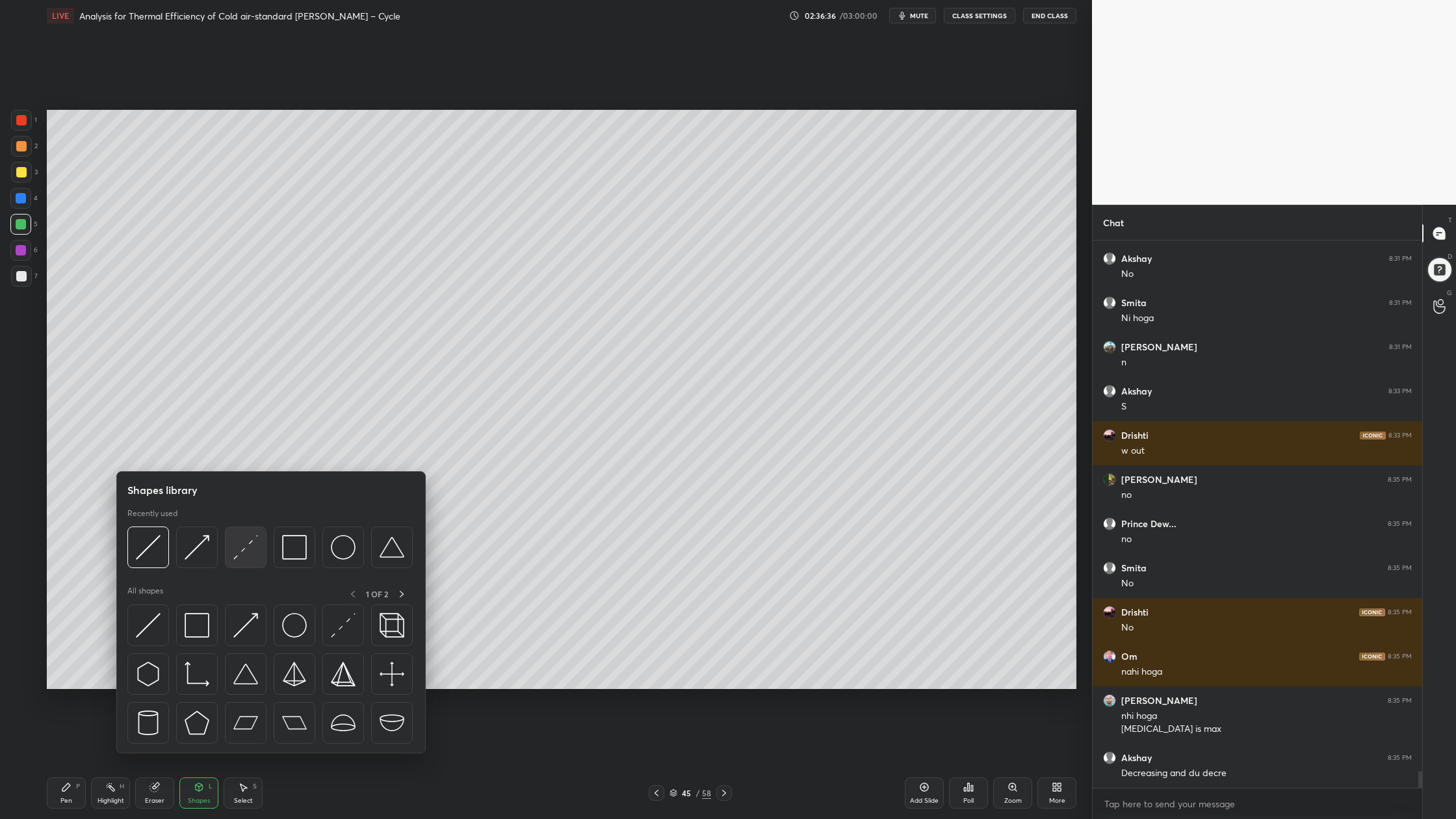
click at [248, 560] on div at bounding box center [245, 547] width 42 height 42
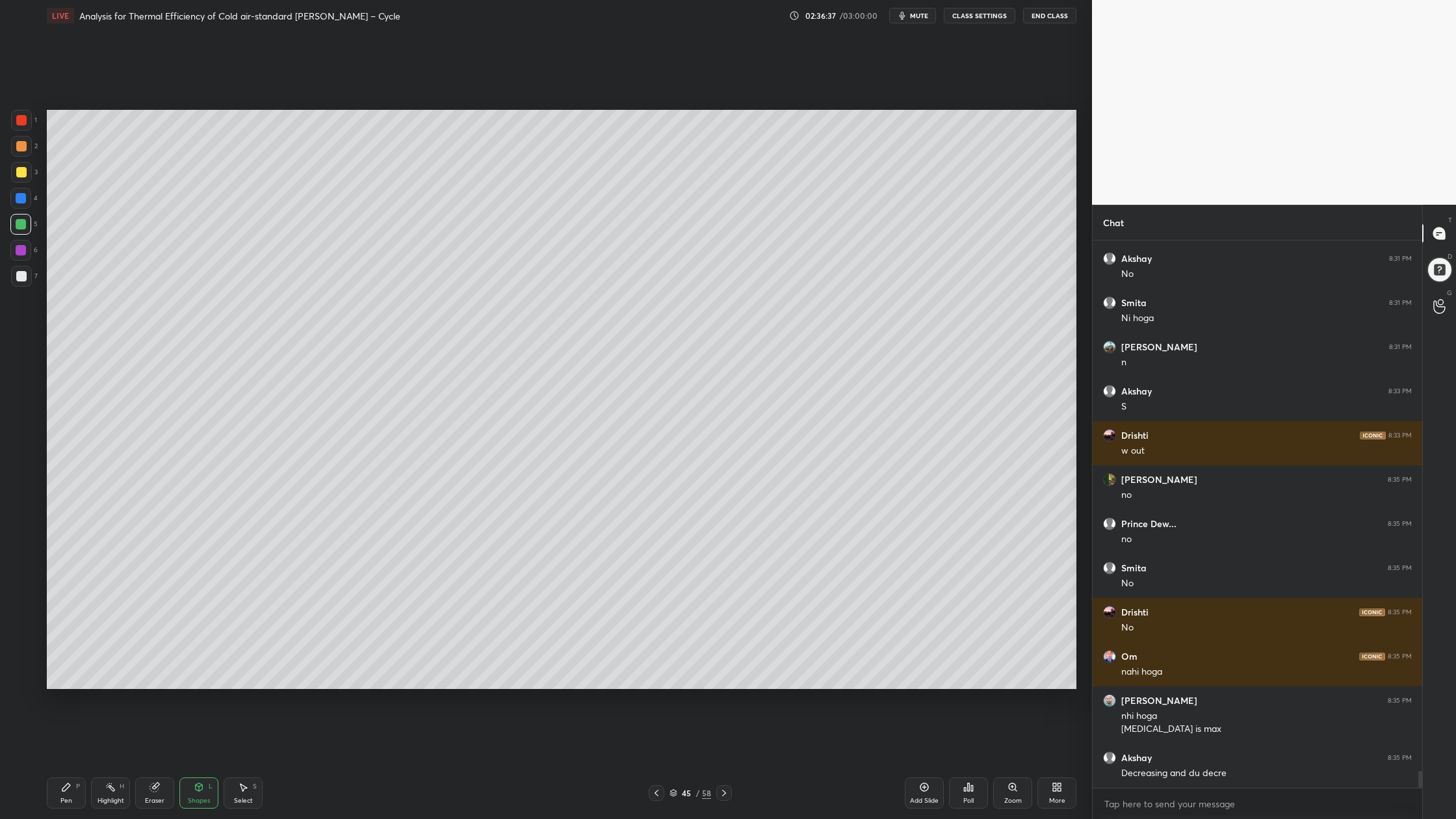
click at [15, 221] on div at bounding box center [20, 224] width 21 height 21
drag, startPoint x: 25, startPoint y: 279, endPoint x: 32, endPoint y: 282, distance: 7.6
click at [26, 280] on div at bounding box center [21, 276] width 21 height 21
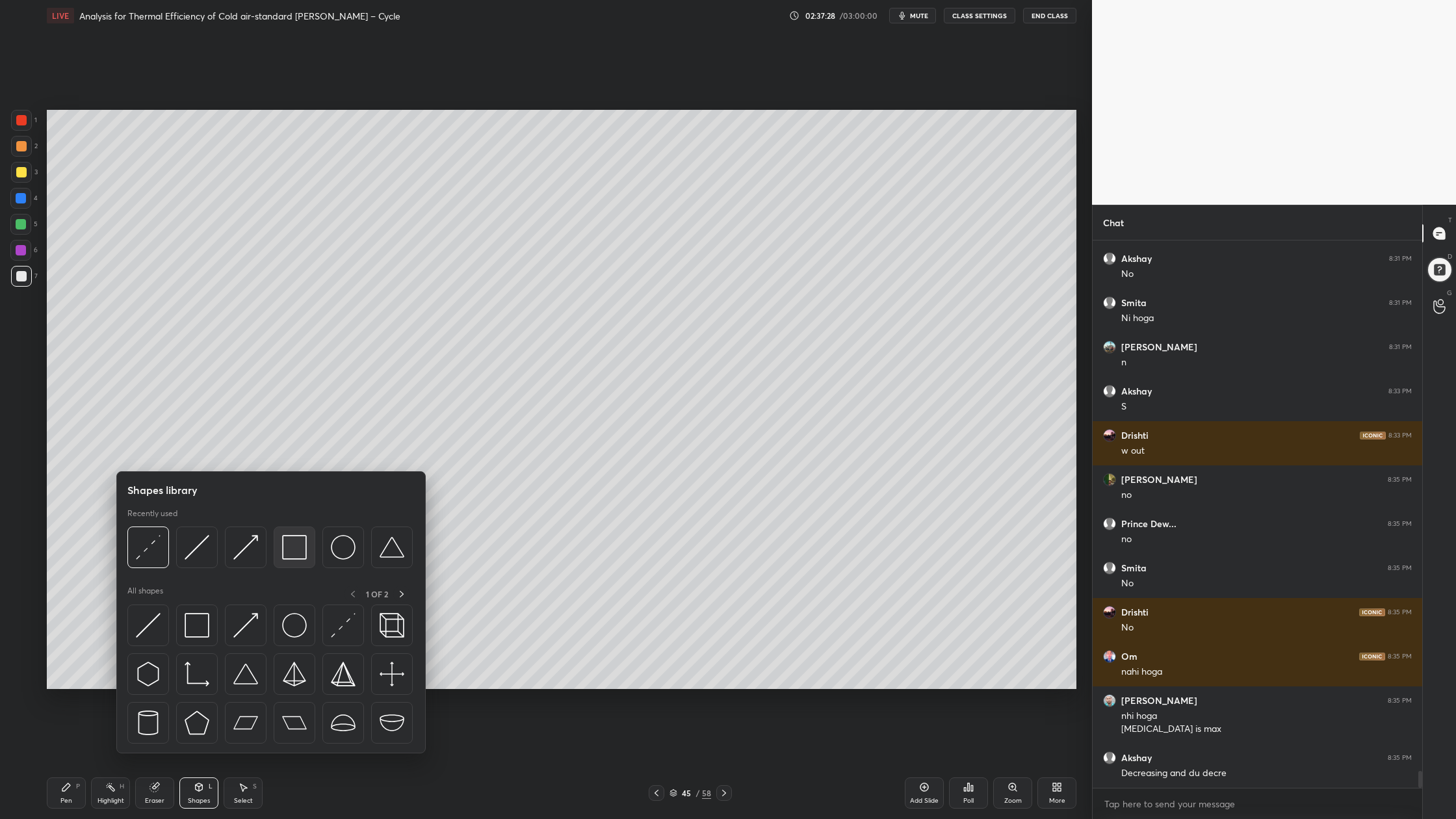
click at [299, 561] on div at bounding box center [294, 547] width 42 height 42
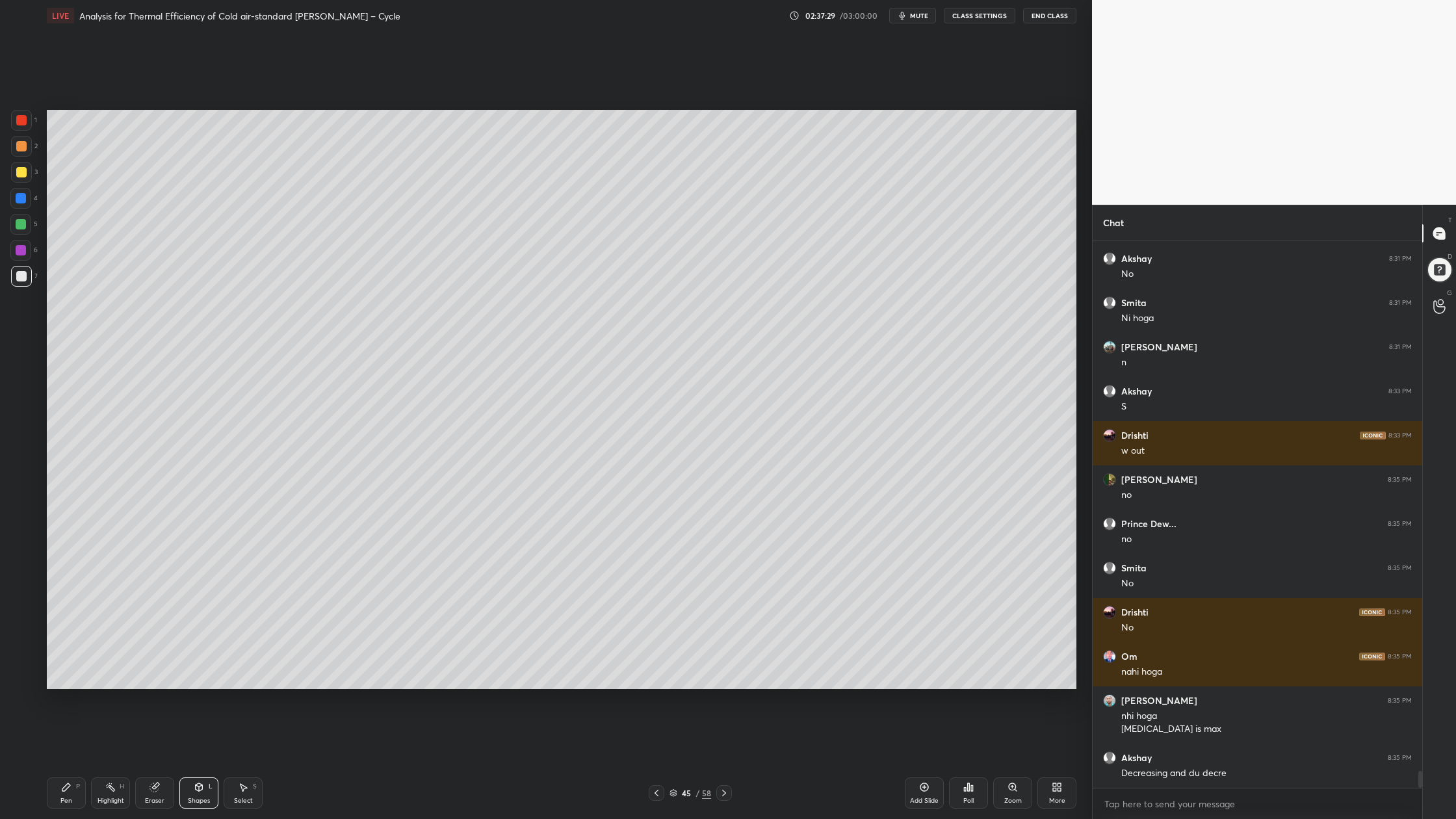
click at [18, 227] on div at bounding box center [20, 224] width 10 height 10
drag, startPoint x: 16, startPoint y: 142, endPoint x: 20, endPoint y: 153, distance: 11.7
click at [16, 146] on div at bounding box center [21, 146] width 10 height 10
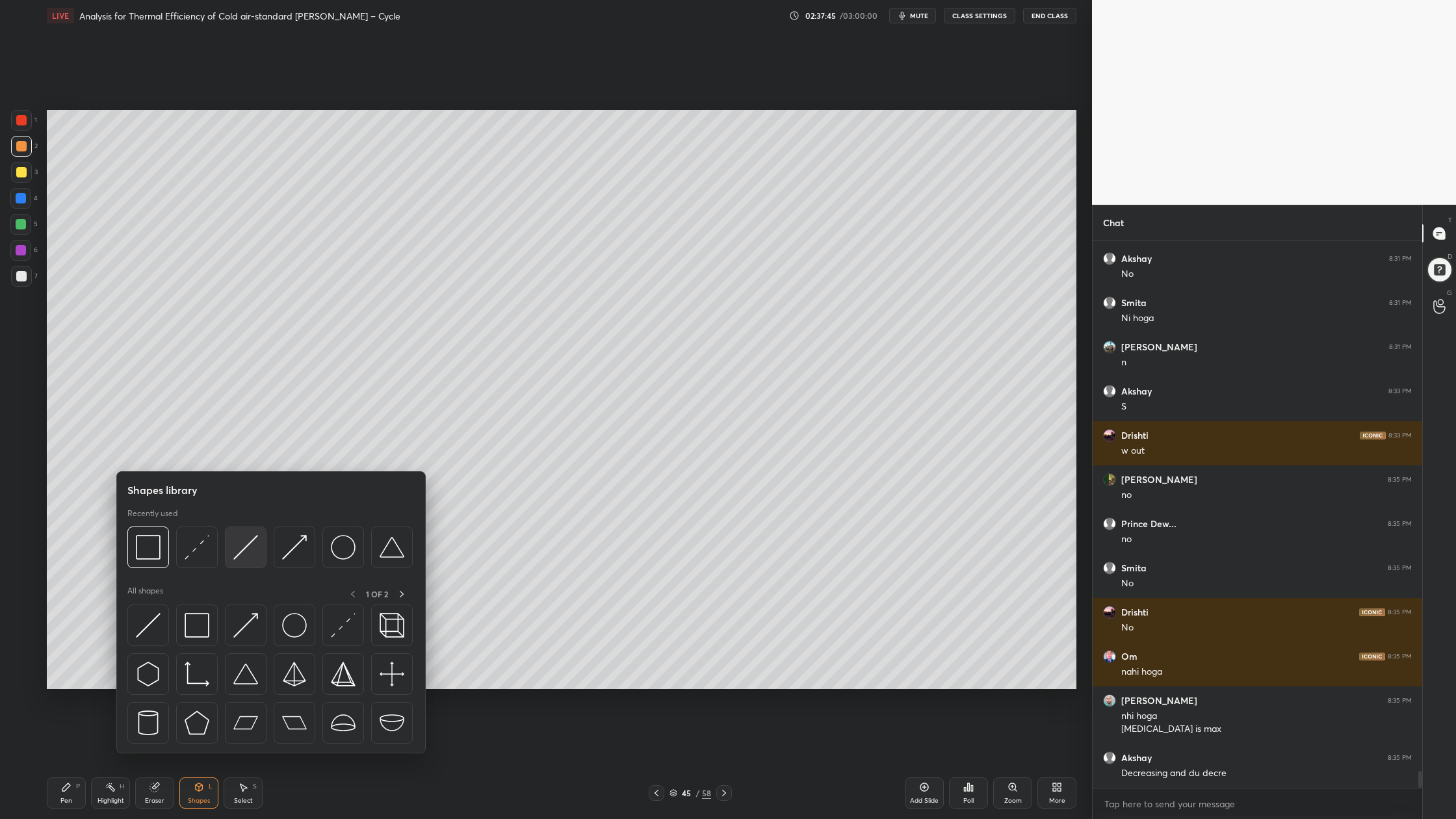
click at [240, 560] on div at bounding box center [245, 547] width 42 height 42
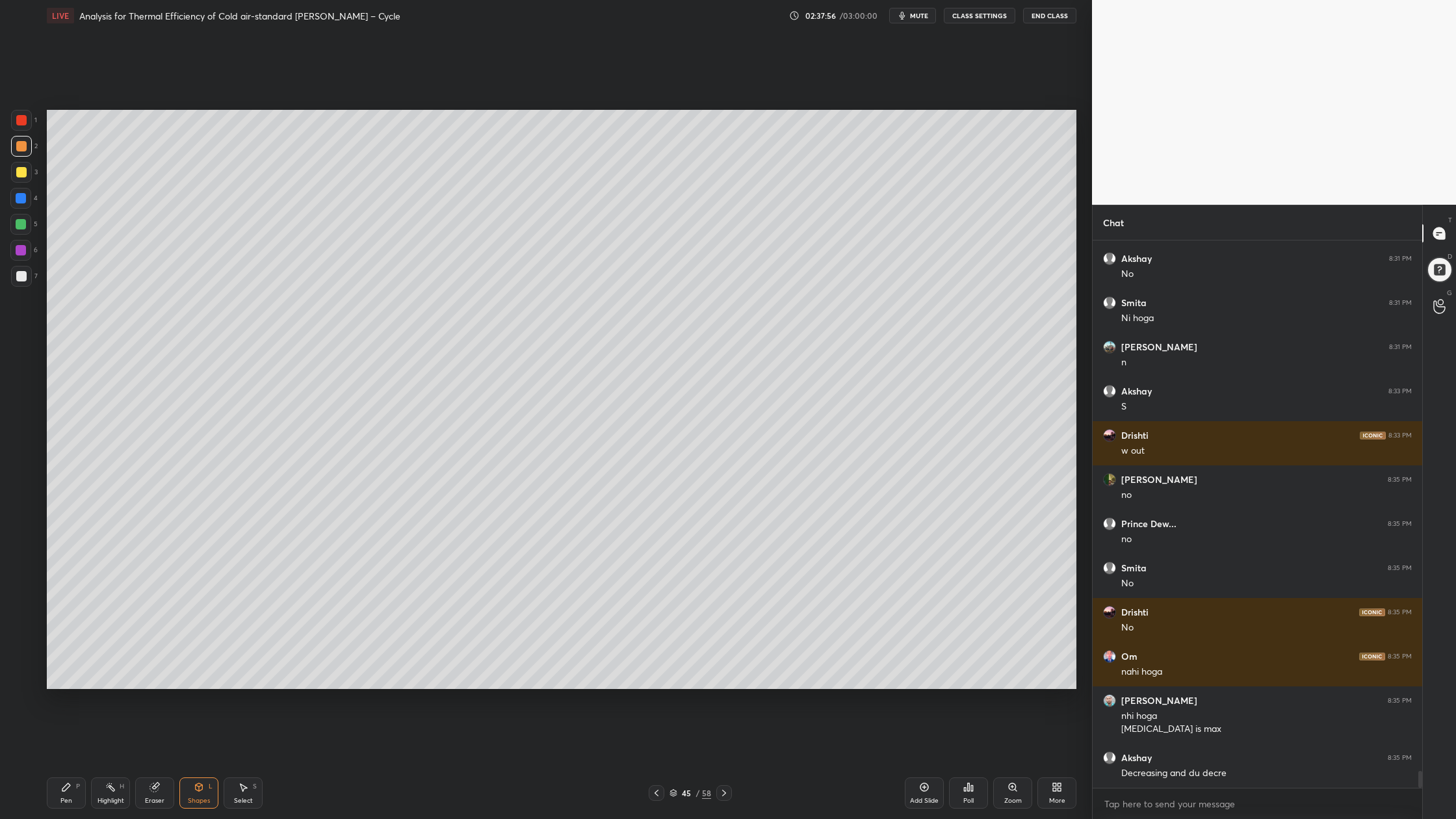
scroll to position [17384, 0]
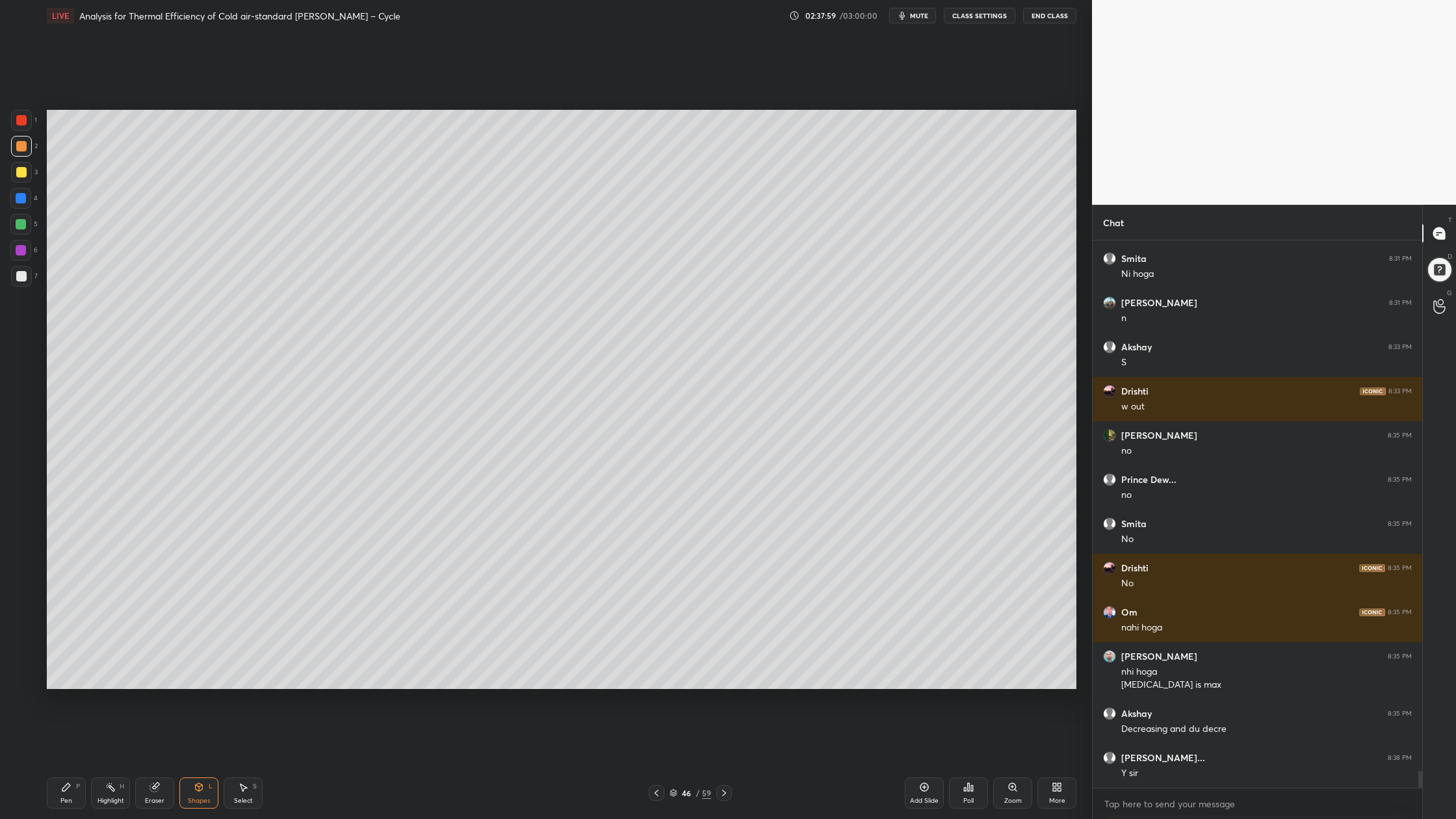
click at [18, 148] on div at bounding box center [21, 146] width 10 height 10
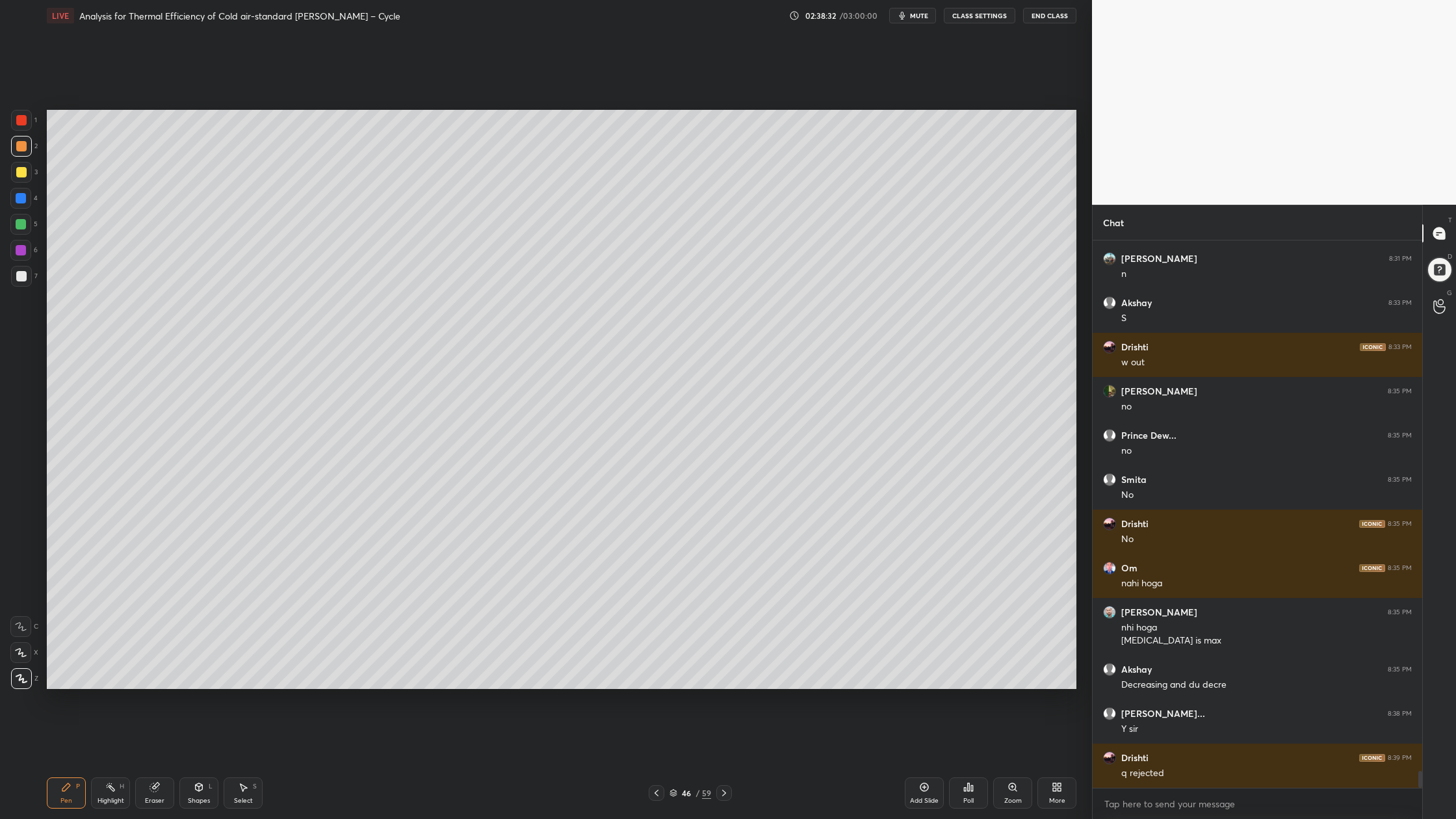
click at [19, 172] on div at bounding box center [21, 172] width 10 height 10
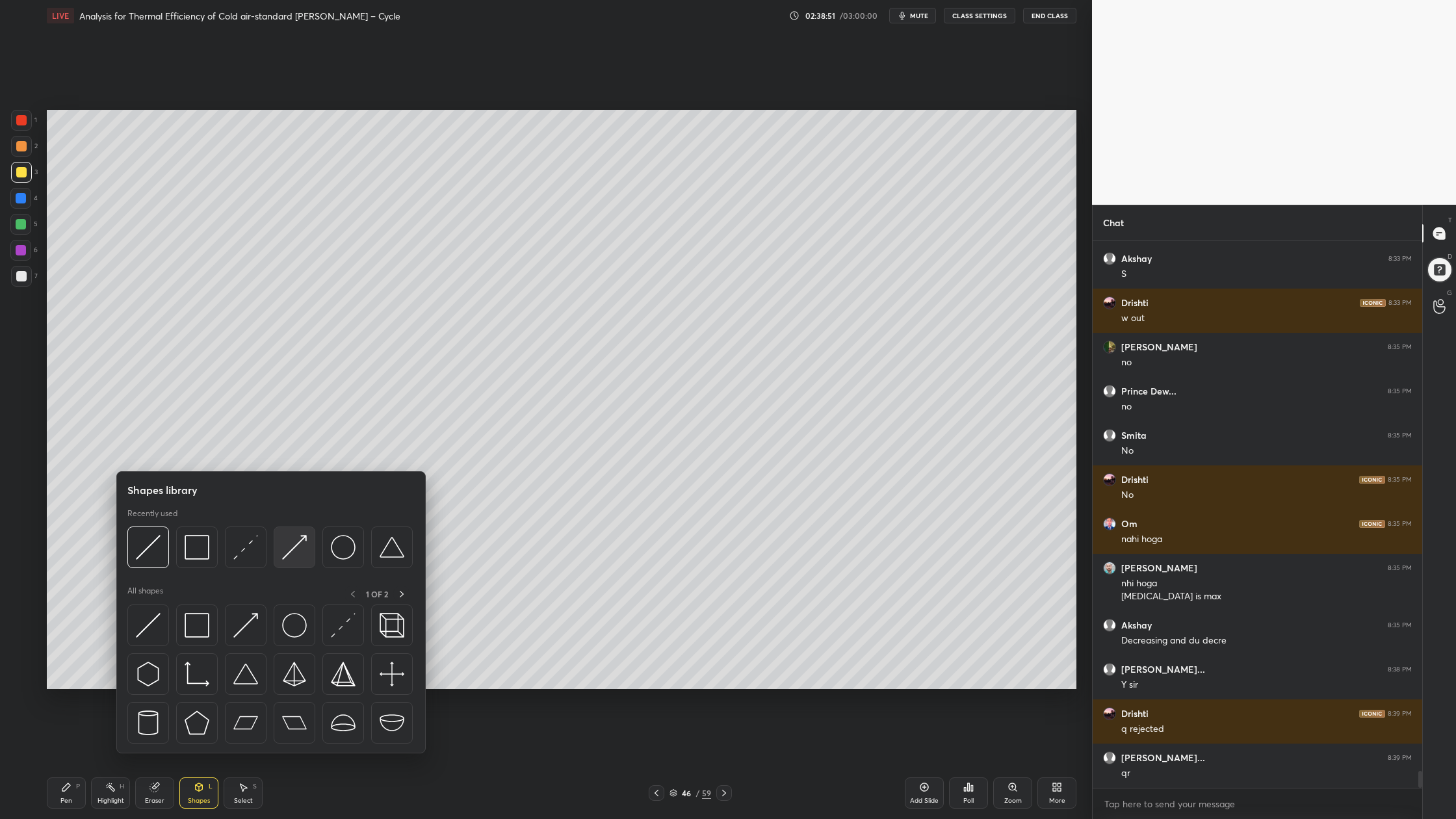
click at [291, 557] on img at bounding box center [294, 547] width 25 height 25
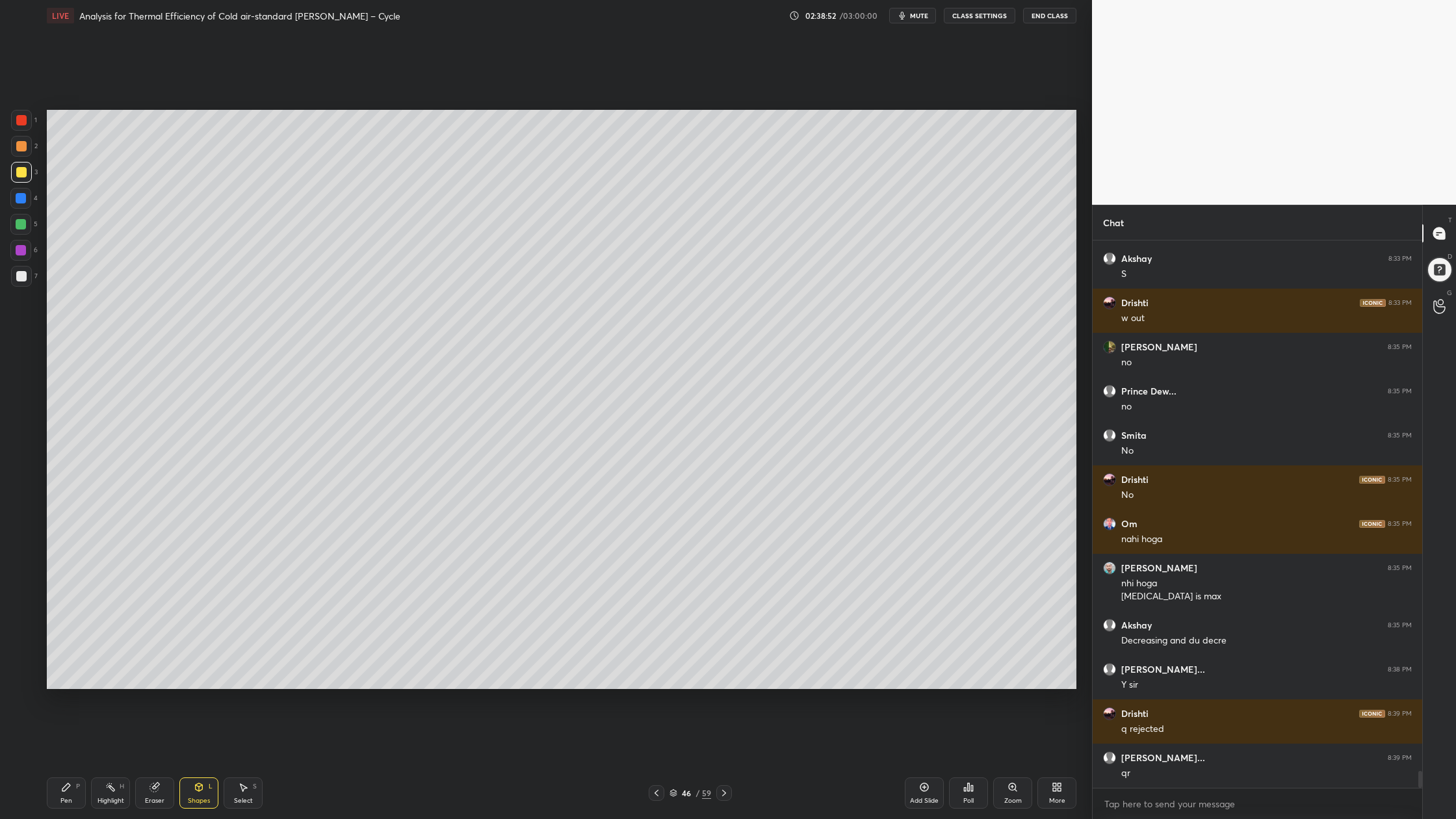
drag, startPoint x: 21, startPoint y: 126, endPoint x: 43, endPoint y: 159, distance: 39.7
click at [22, 129] on div at bounding box center [21, 120] width 21 height 21
click at [17, 275] on div at bounding box center [21, 276] width 10 height 10
drag, startPoint x: 675, startPoint y: 794, endPoint x: 674, endPoint y: 784, distance: 10.0
click at [675, 618] on icon at bounding box center [673, 792] width 7 height 7
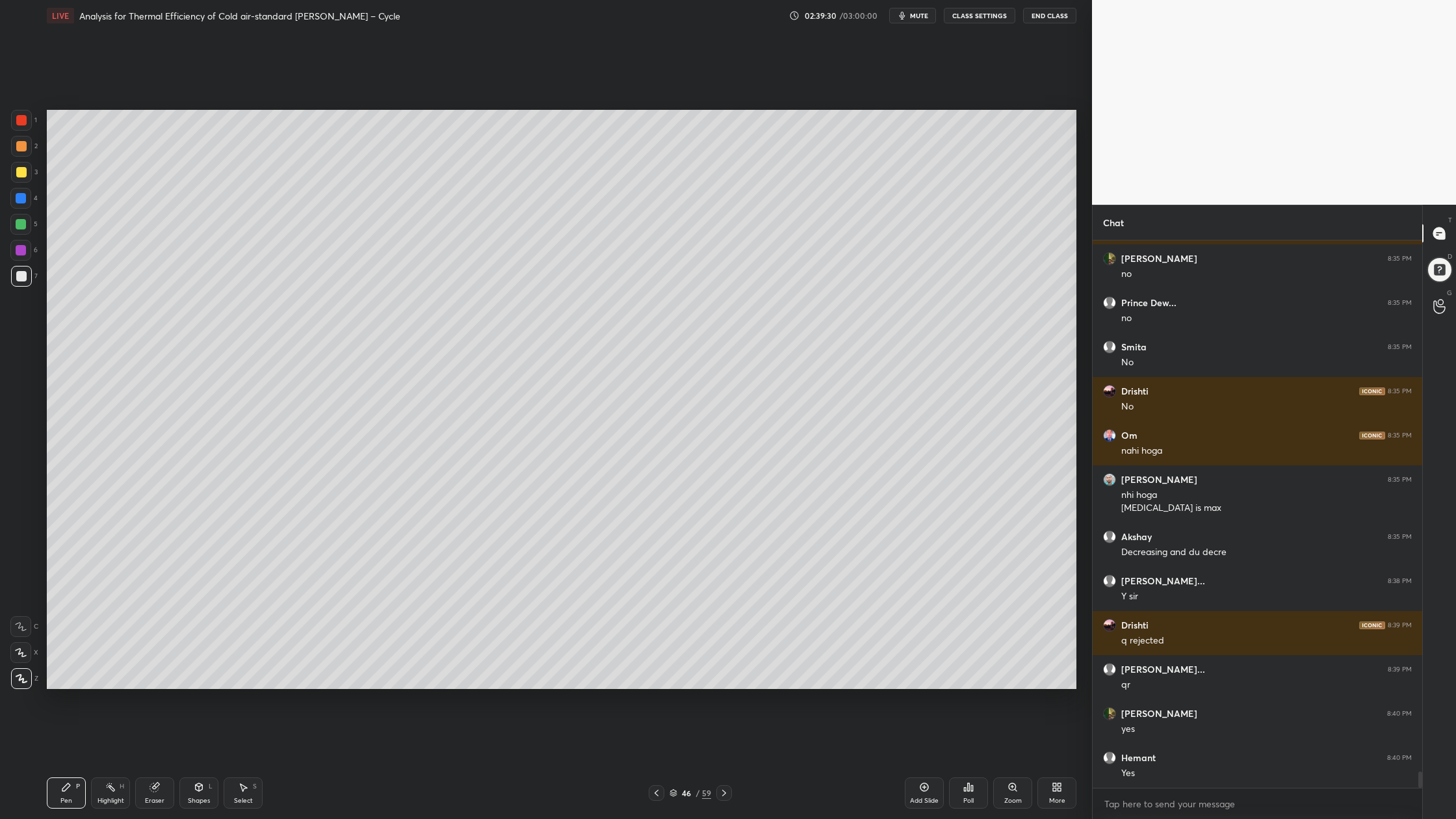
scroll to position [17605, 0]
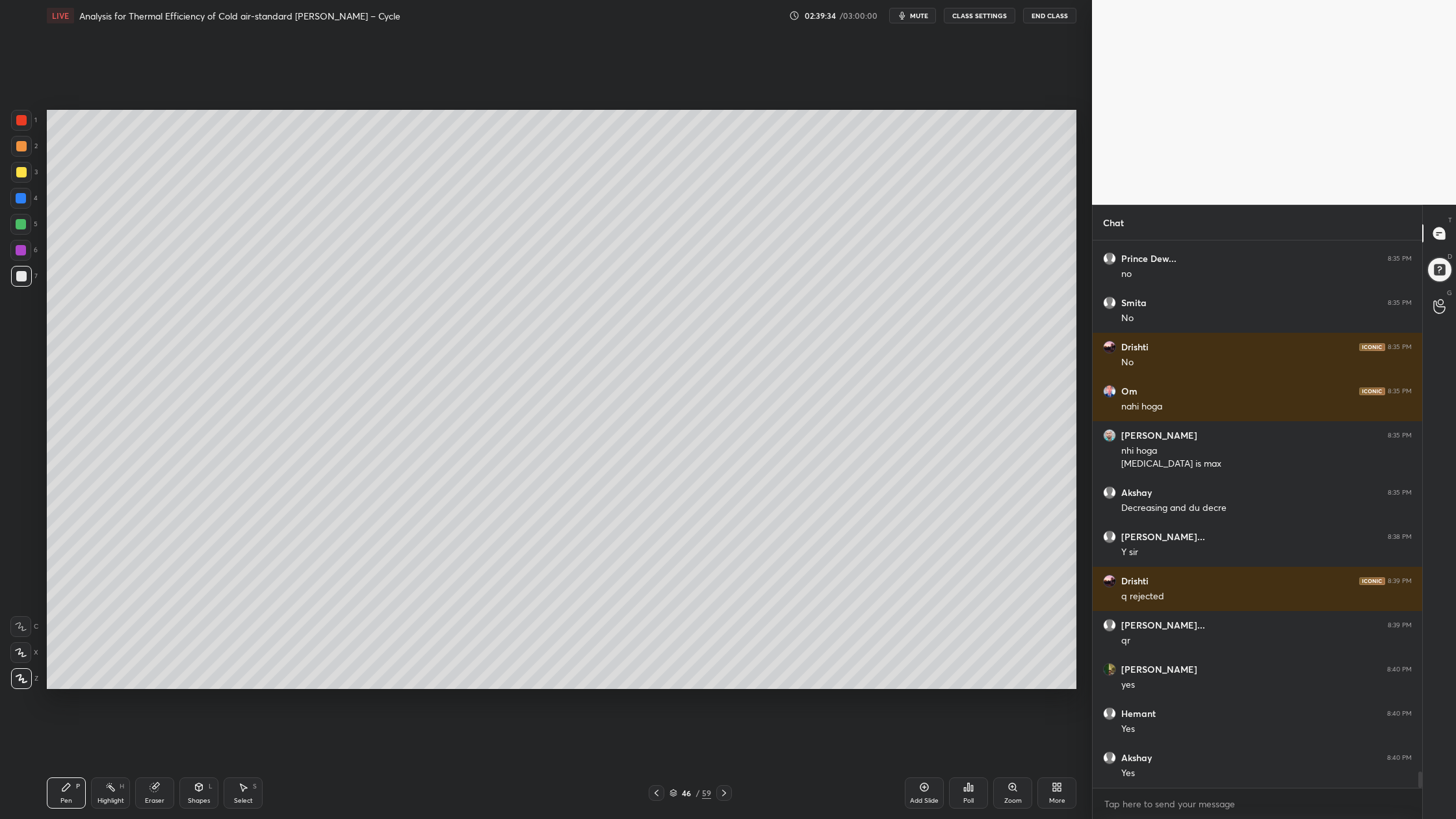
drag, startPoint x: 23, startPoint y: 229, endPoint x: 37, endPoint y: 227, distance: 14.1
click at [25, 229] on div at bounding box center [20, 224] width 21 height 21
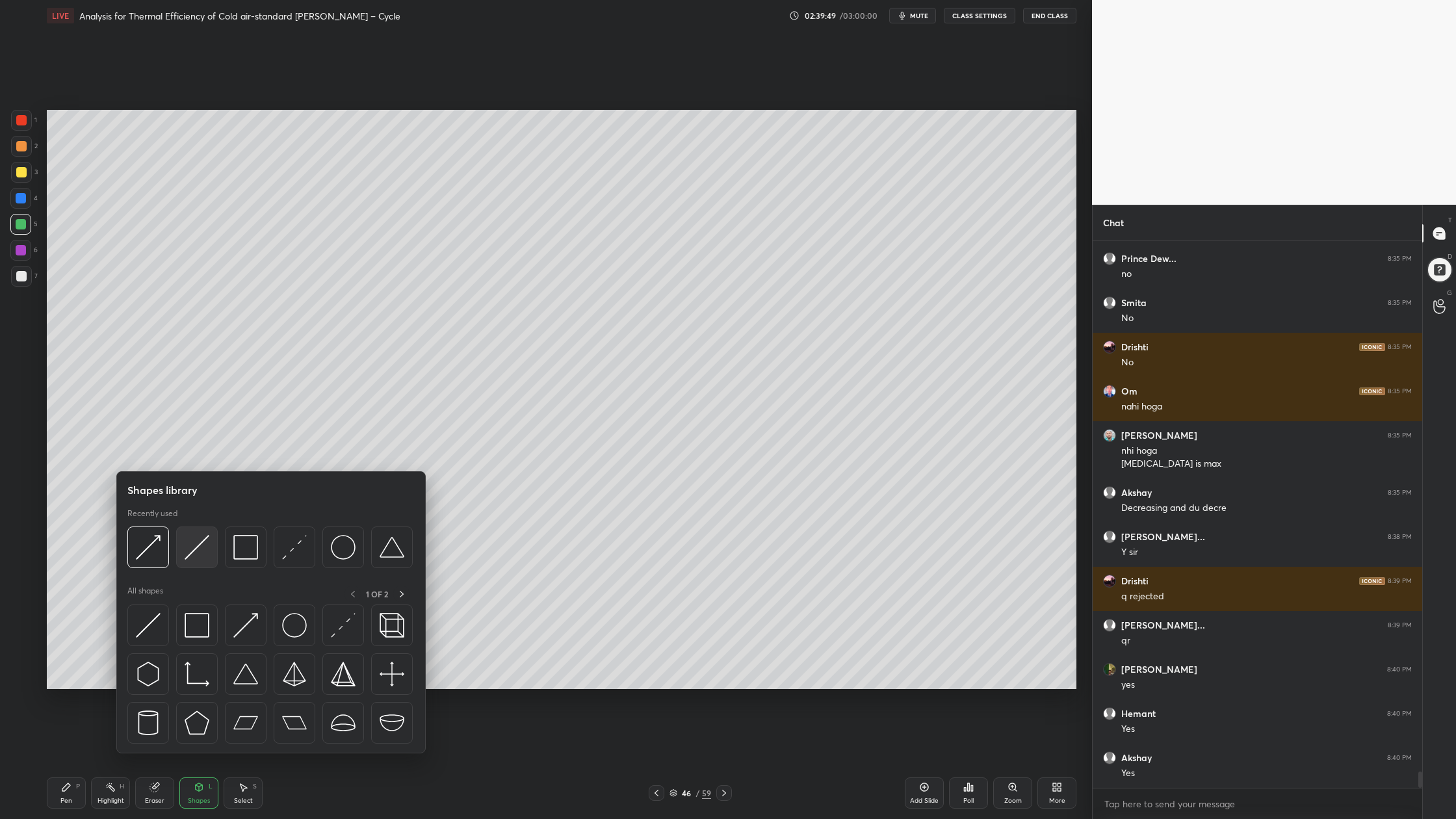
click at [208, 561] on div at bounding box center [197, 547] width 42 height 42
click at [150, 562] on div at bounding box center [148, 547] width 42 height 42
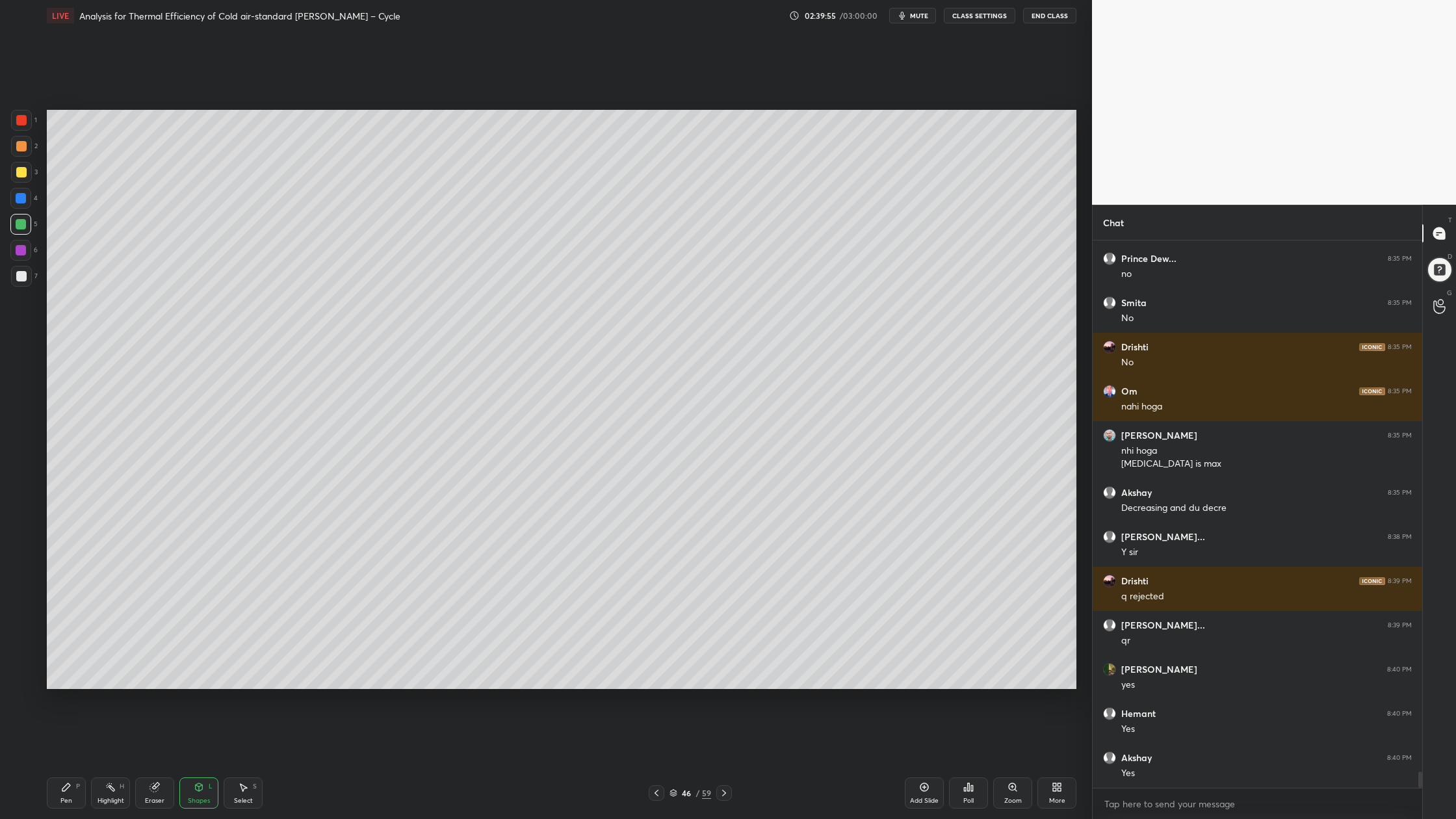
drag, startPoint x: 17, startPoint y: 121, endPoint x: 42, endPoint y: 131, distance: 26.9
click at [17, 122] on div at bounding box center [21, 120] width 10 height 10
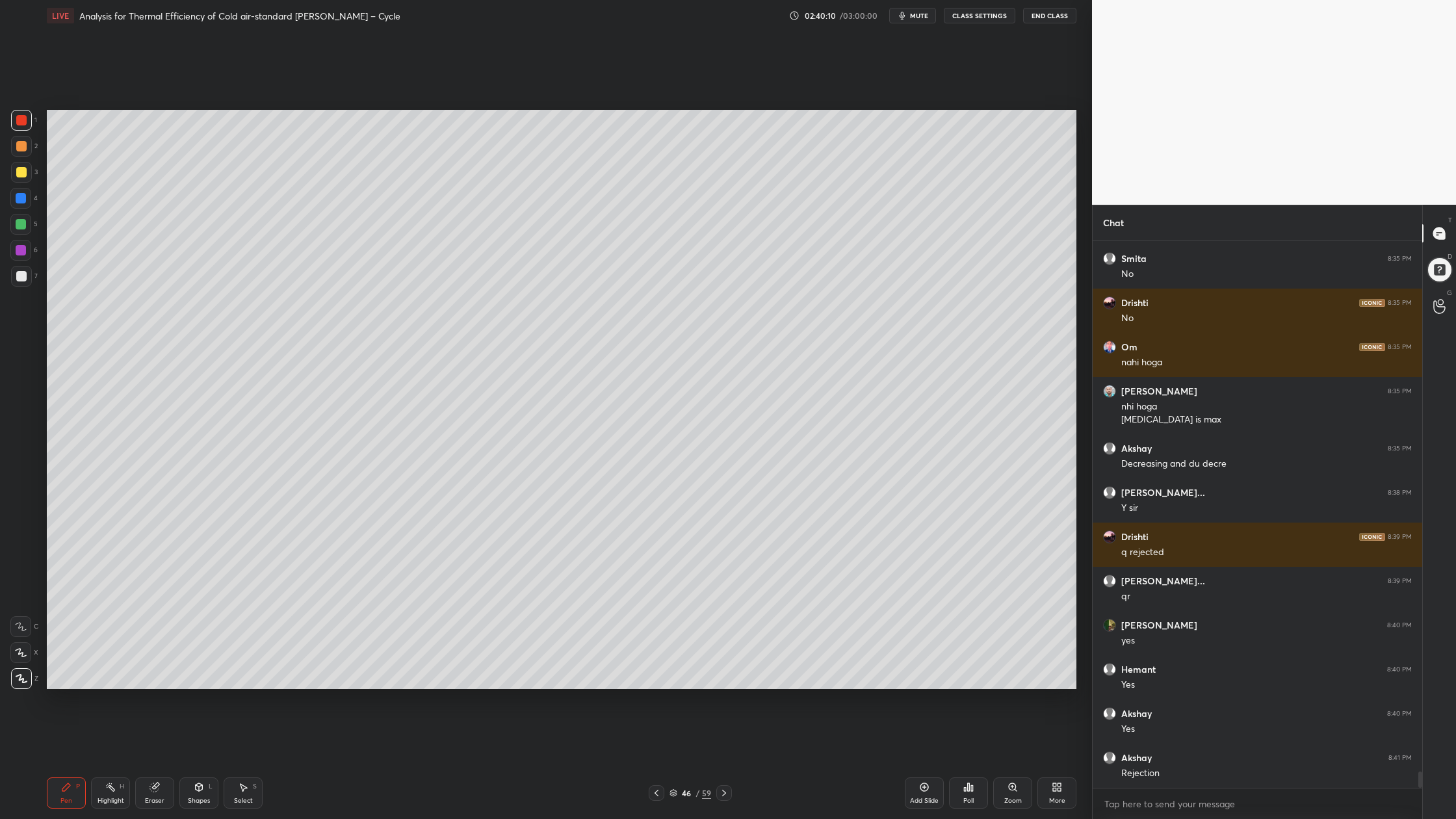
drag, startPoint x: 20, startPoint y: 227, endPoint x: 39, endPoint y: 248, distance: 28.3
click at [22, 231] on div at bounding box center [20, 224] width 21 height 21
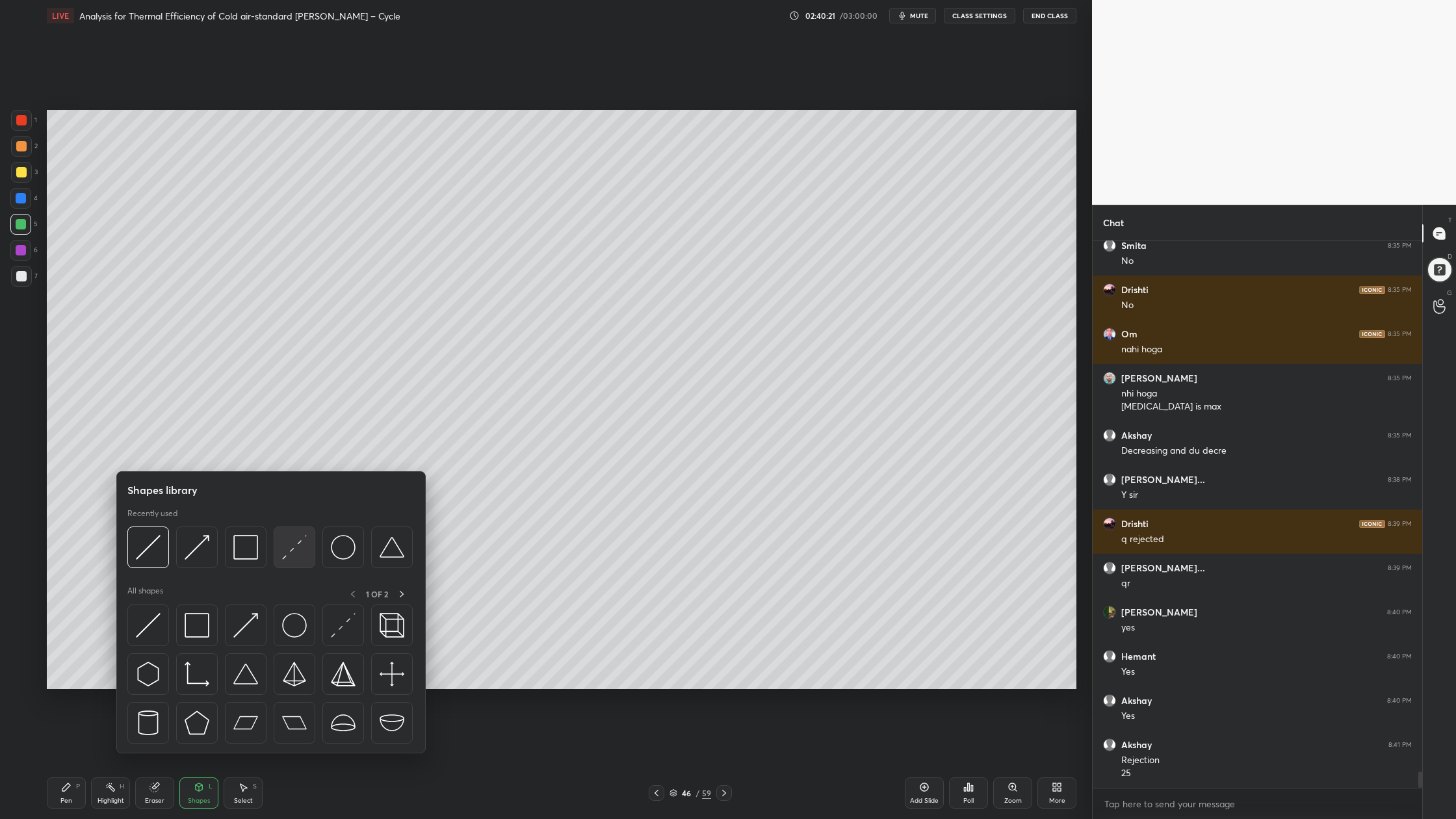
click at [307, 558] on div at bounding box center [294, 547] width 42 height 42
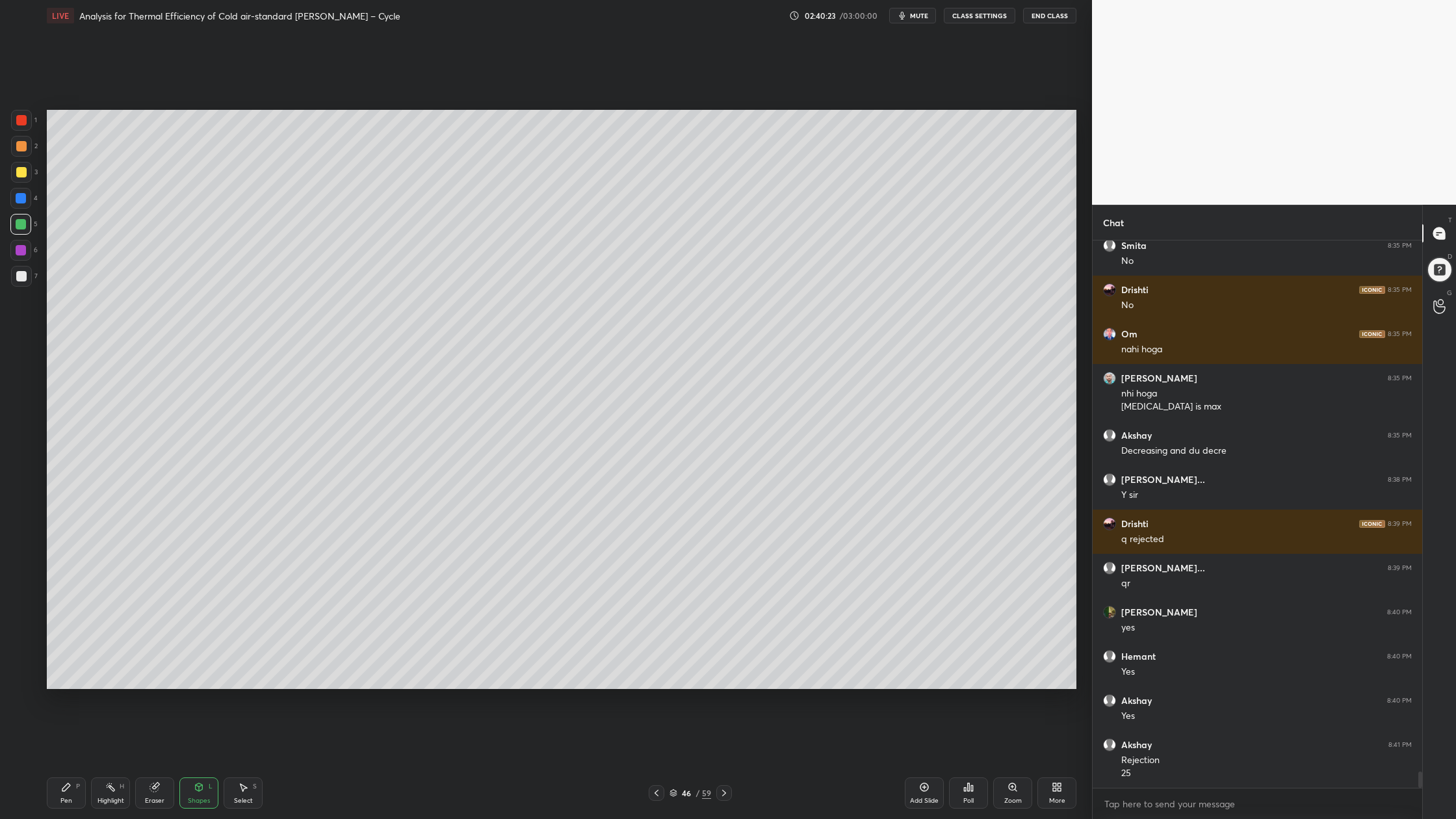
click at [23, 225] on div at bounding box center [20, 224] width 10 height 10
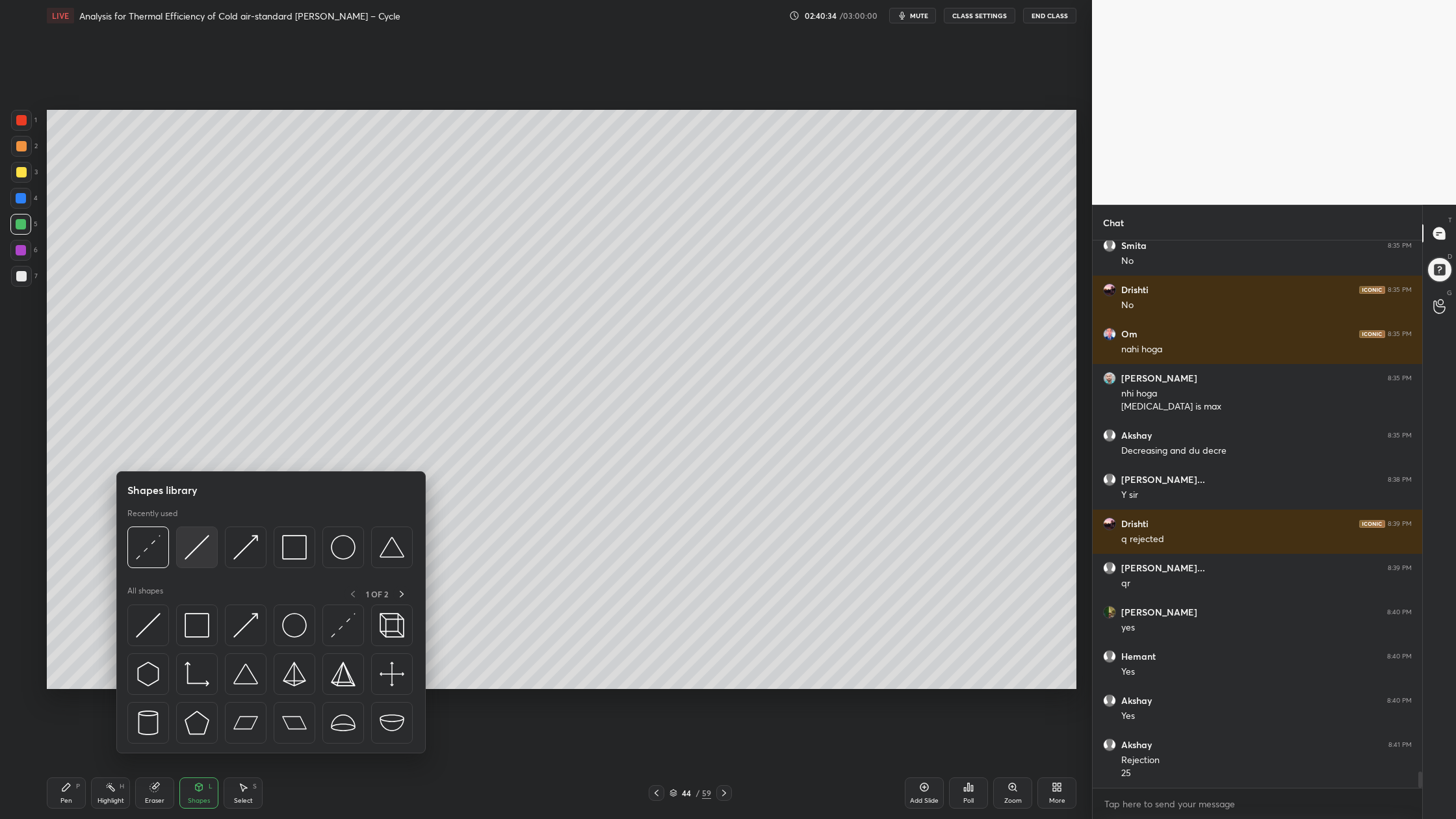
click at [201, 562] on div at bounding box center [197, 547] width 42 height 42
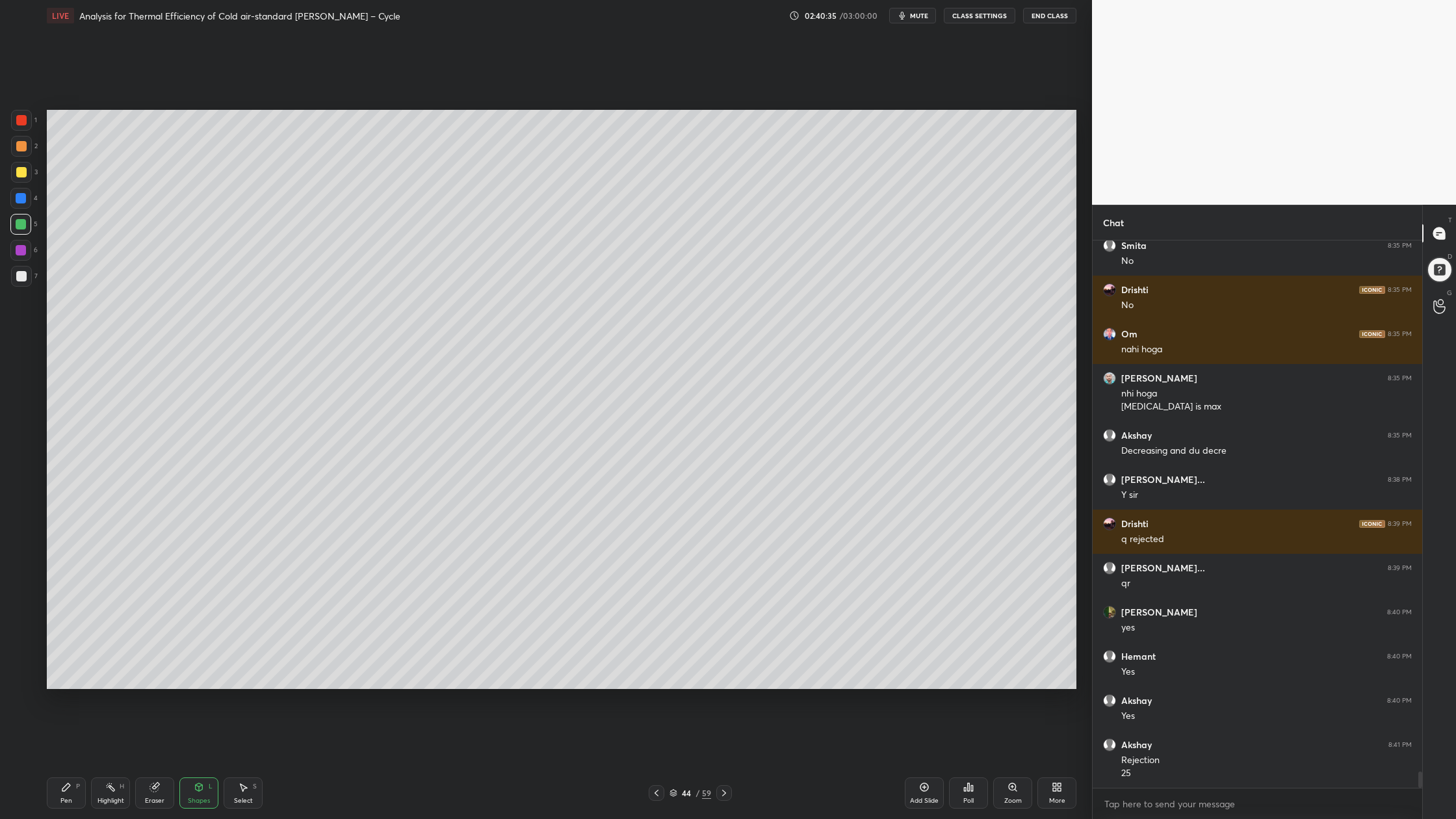
click at [13, 125] on div at bounding box center [21, 120] width 21 height 21
click at [673, 618] on icon at bounding box center [673, 792] width 7 height 7
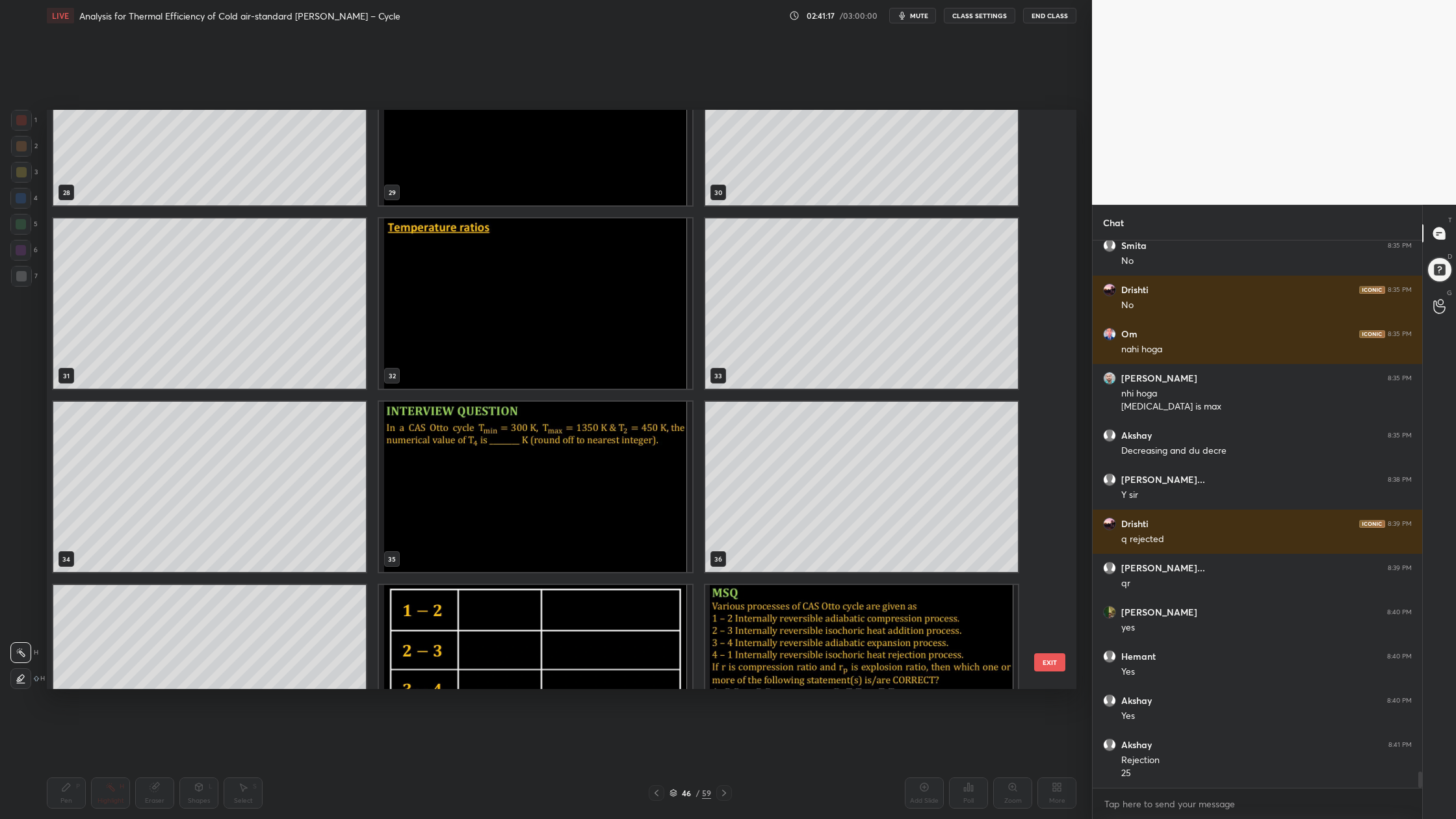
scroll to position [1730, 0]
click at [537, 357] on img "grid" at bounding box center [535, 304] width 312 height 170
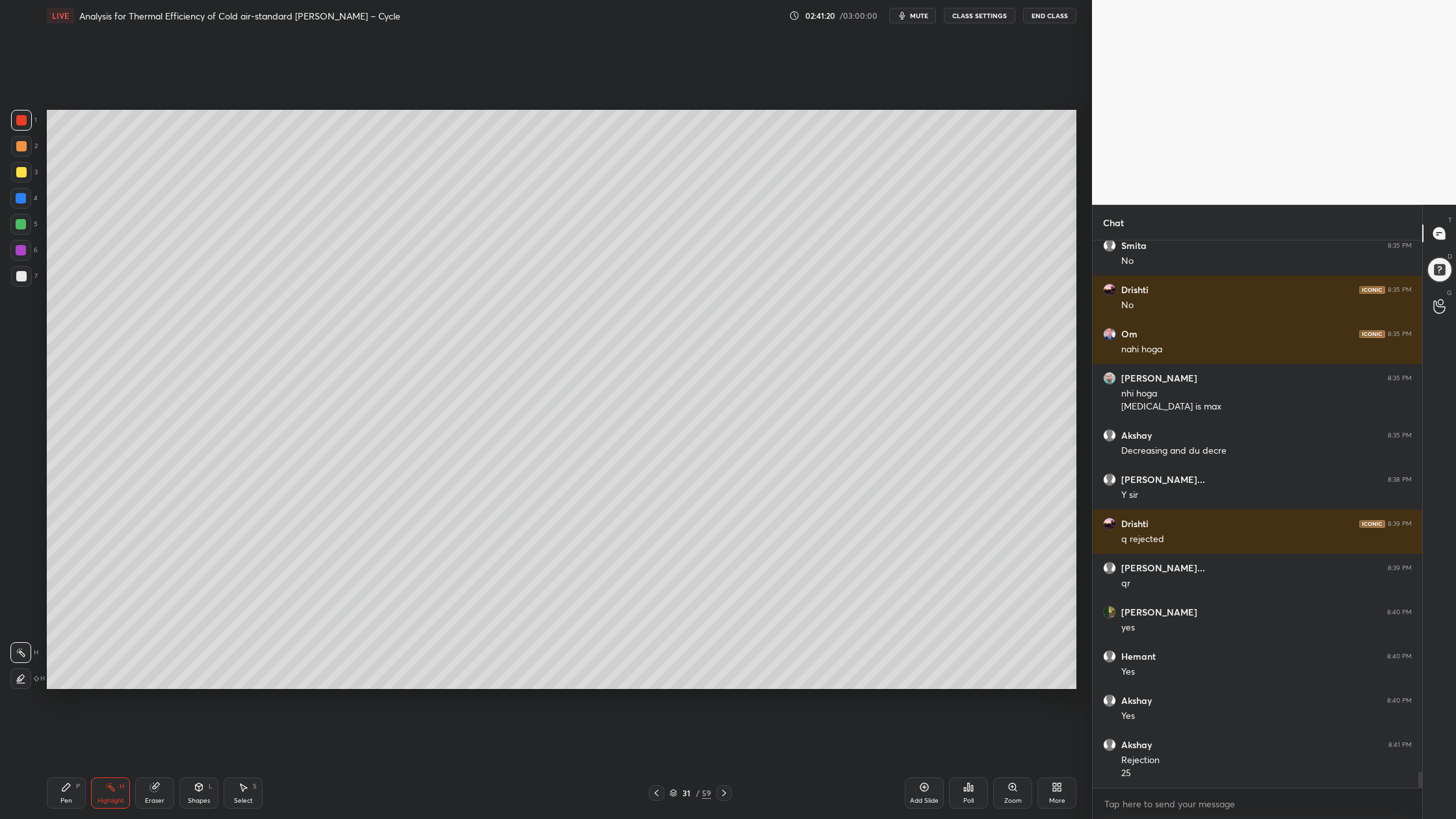
scroll to position [17707, 0]
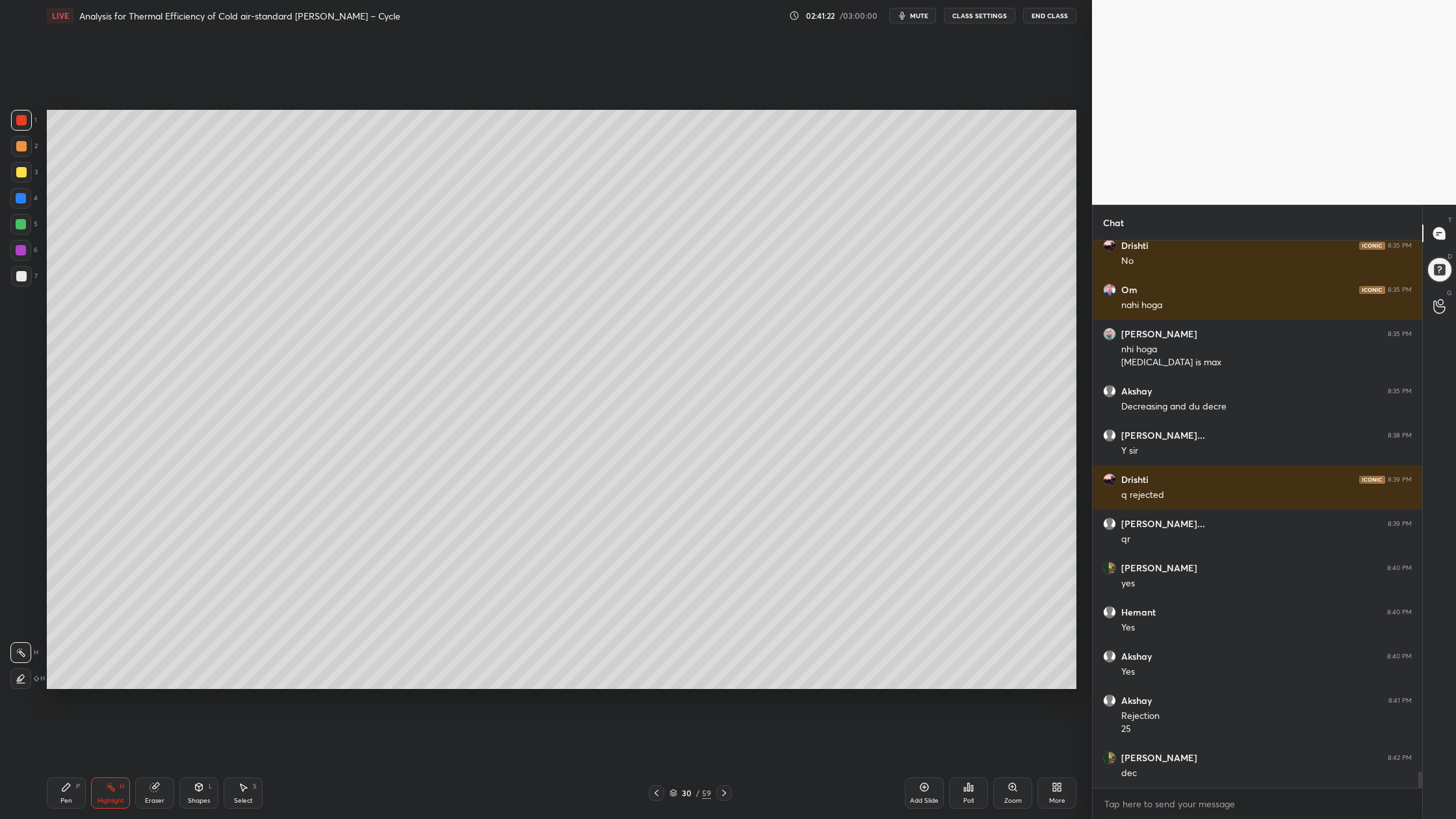
drag, startPoint x: 10, startPoint y: 168, endPoint x: 20, endPoint y: 177, distance: 13.5
click at [11, 167] on div at bounding box center [21, 172] width 21 height 21
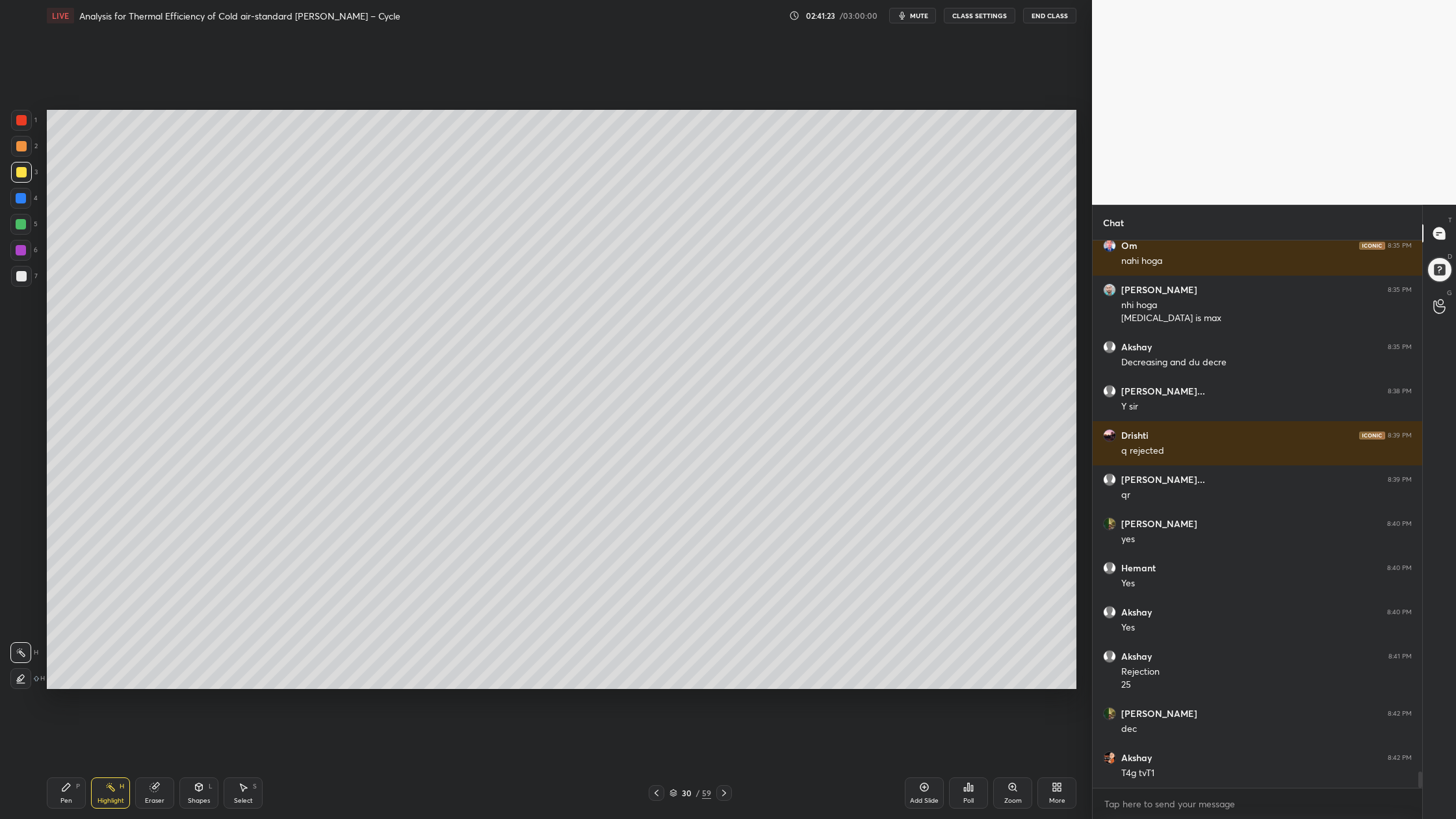
scroll to position [17840, 0]
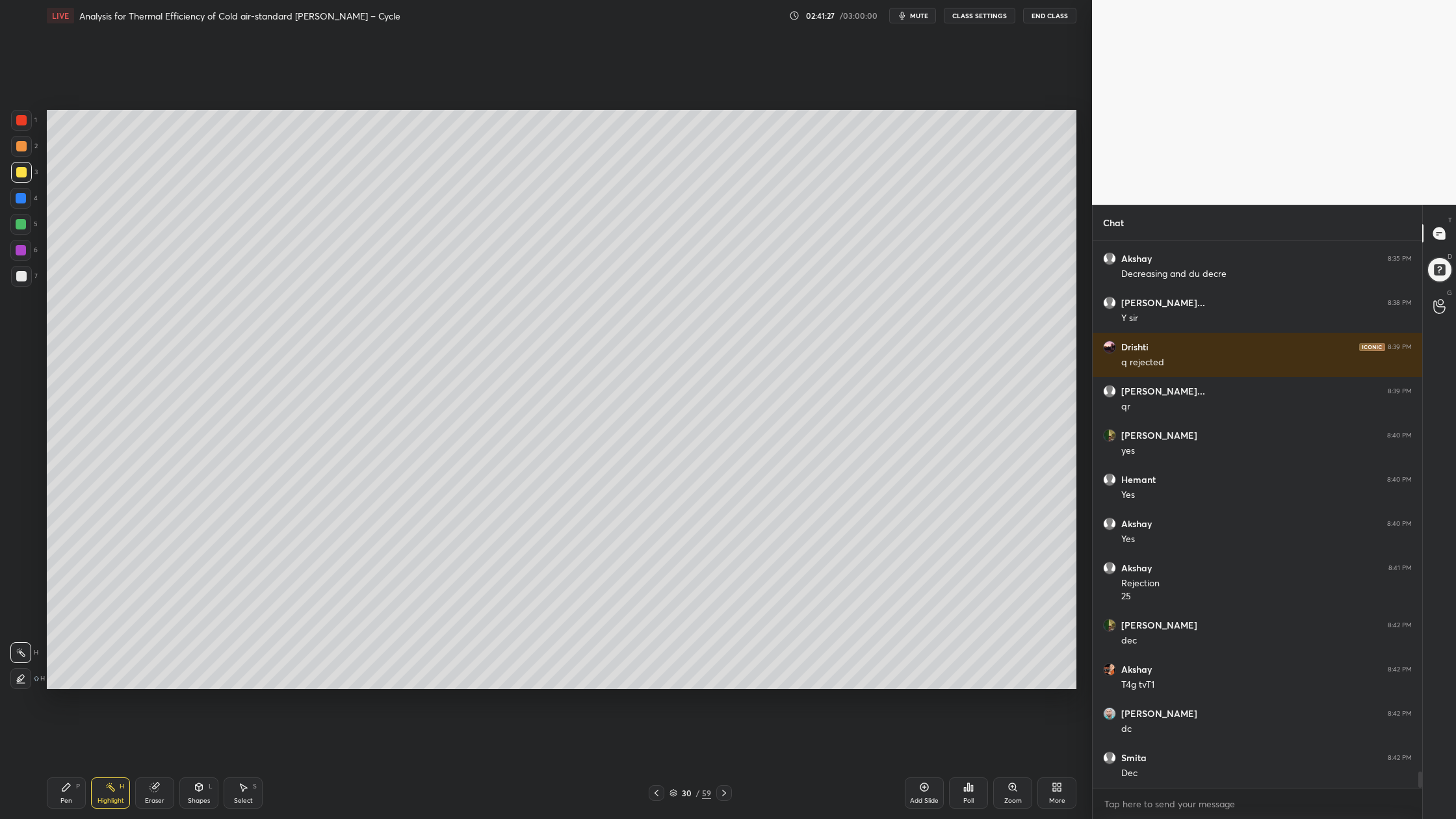
drag, startPoint x: 673, startPoint y: 791, endPoint x: 629, endPoint y: 724, distance: 80.2
click at [673, 618] on icon at bounding box center [673, 792] width 7 height 7
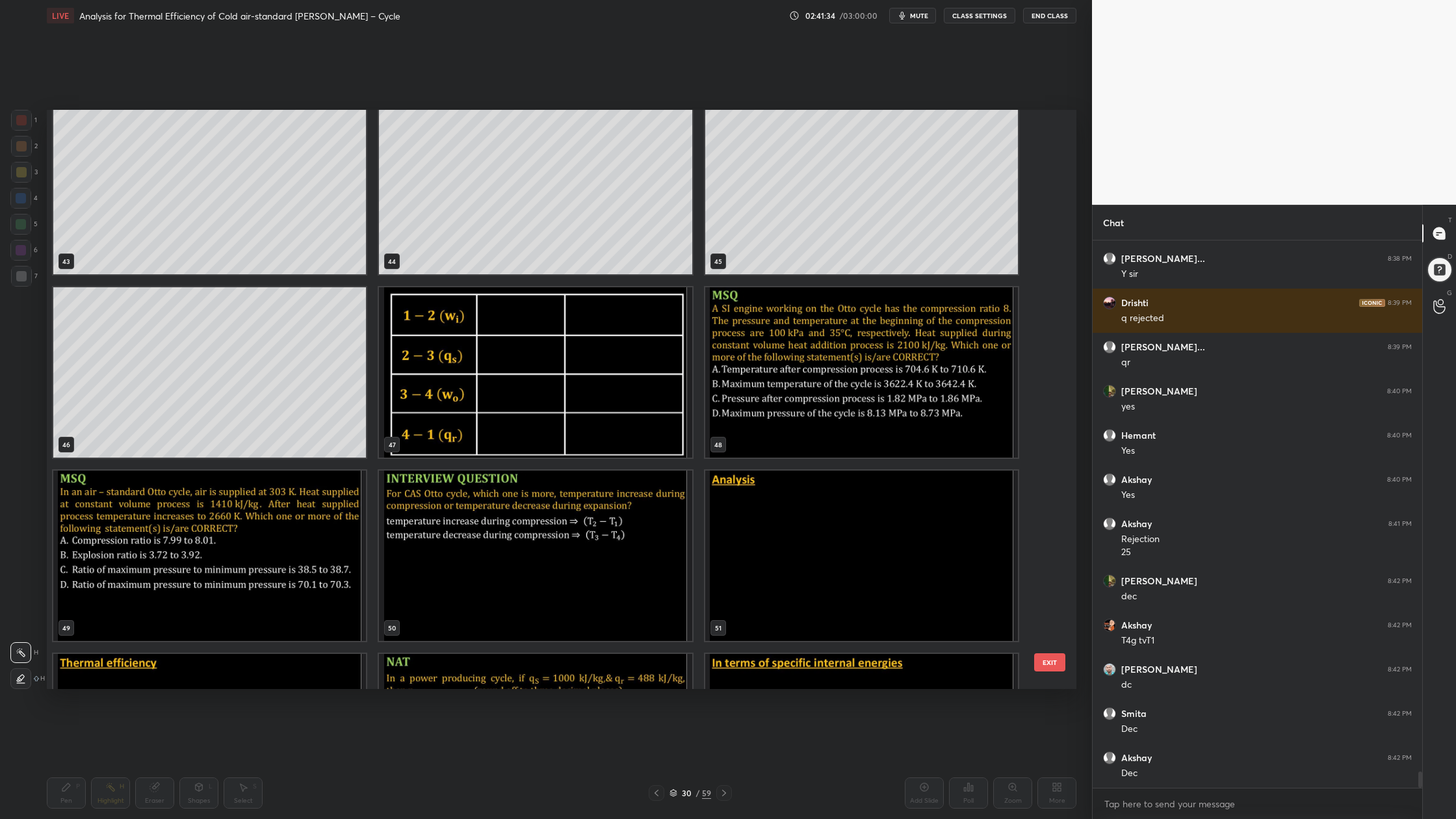
scroll to position [2579, 0]
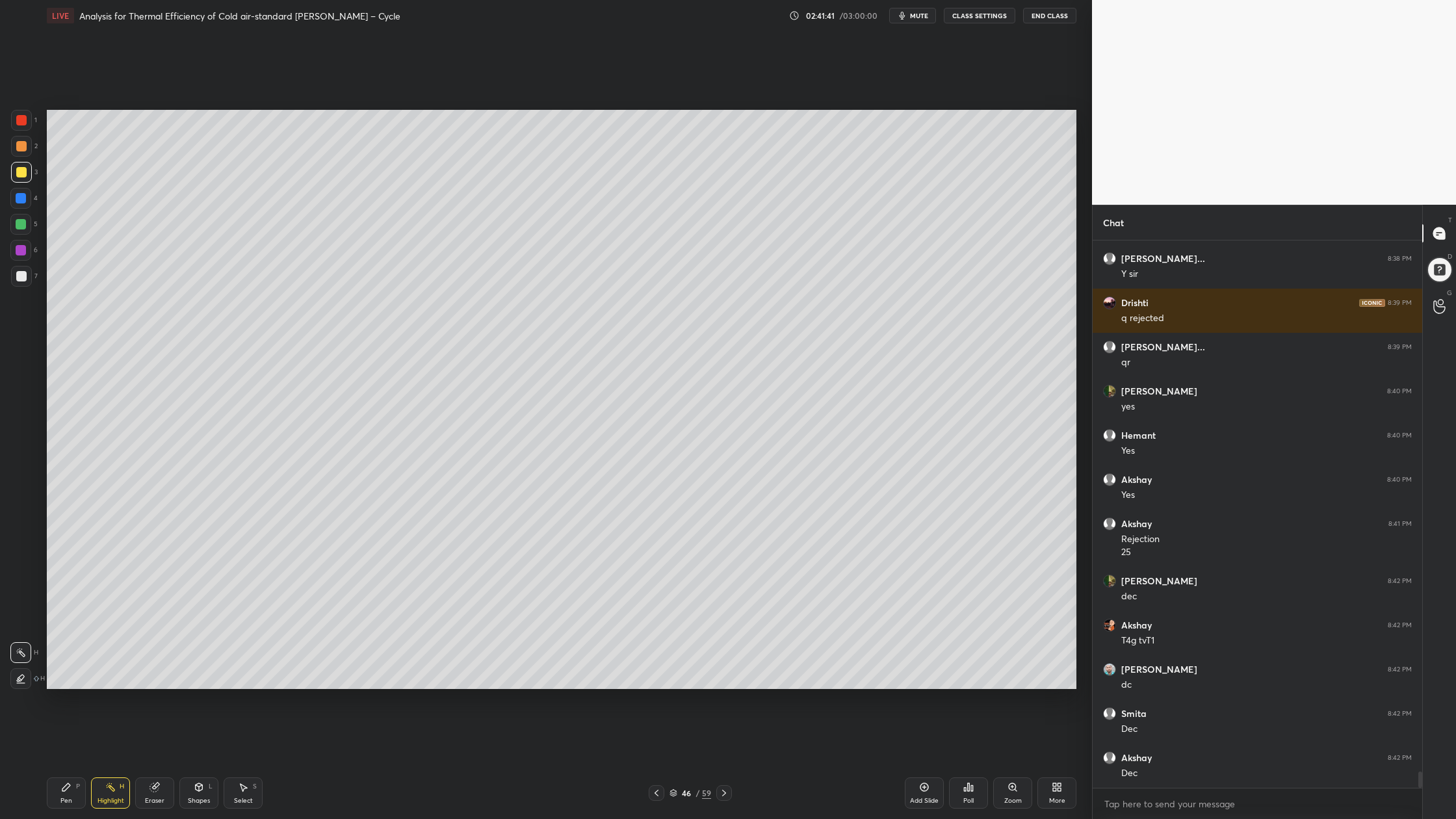
drag, startPoint x: 29, startPoint y: 278, endPoint x: 39, endPoint y: 284, distance: 11.7
click at [30, 280] on div at bounding box center [21, 276] width 21 height 21
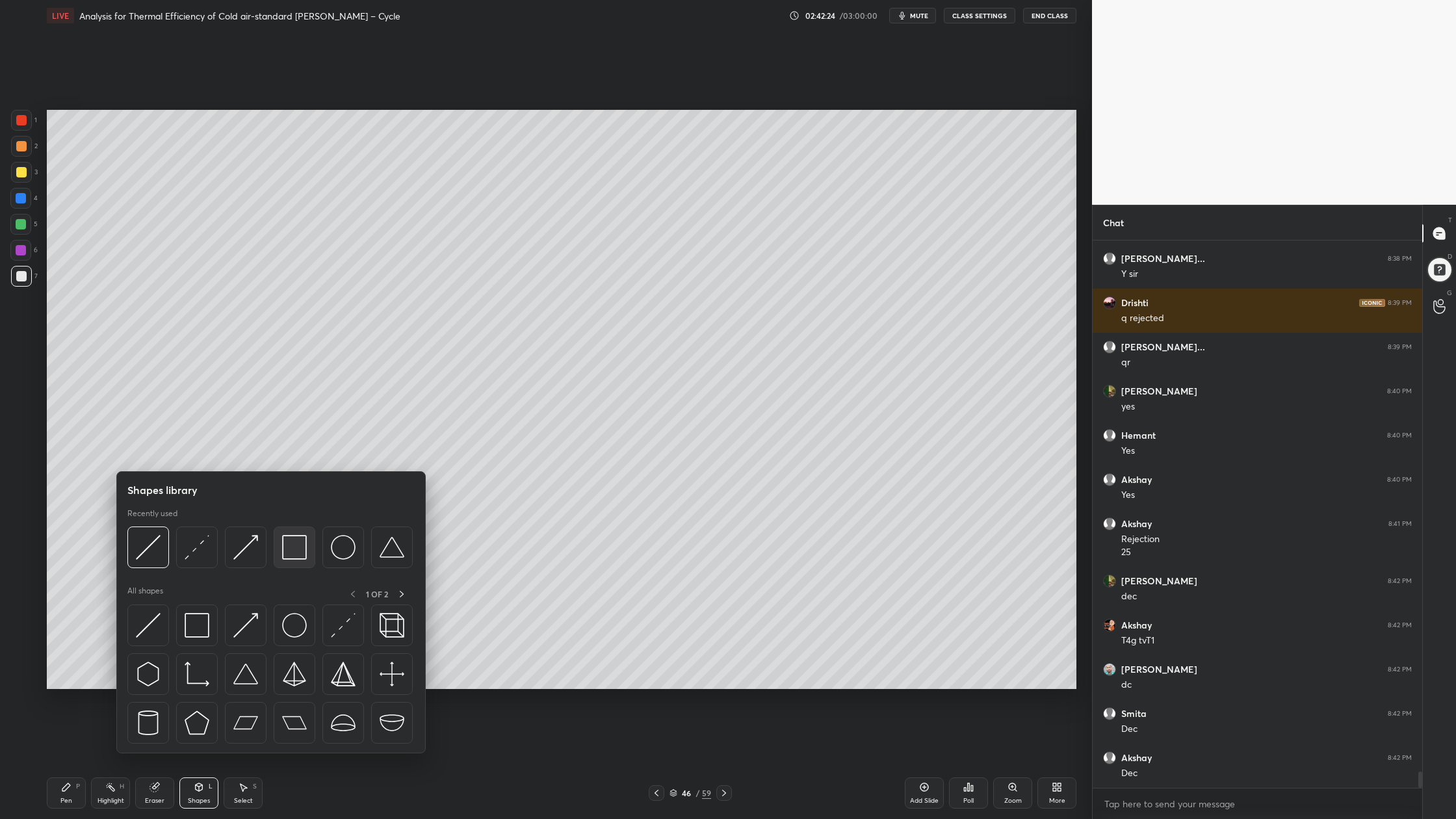
click at [301, 557] on img at bounding box center [294, 547] width 25 height 25
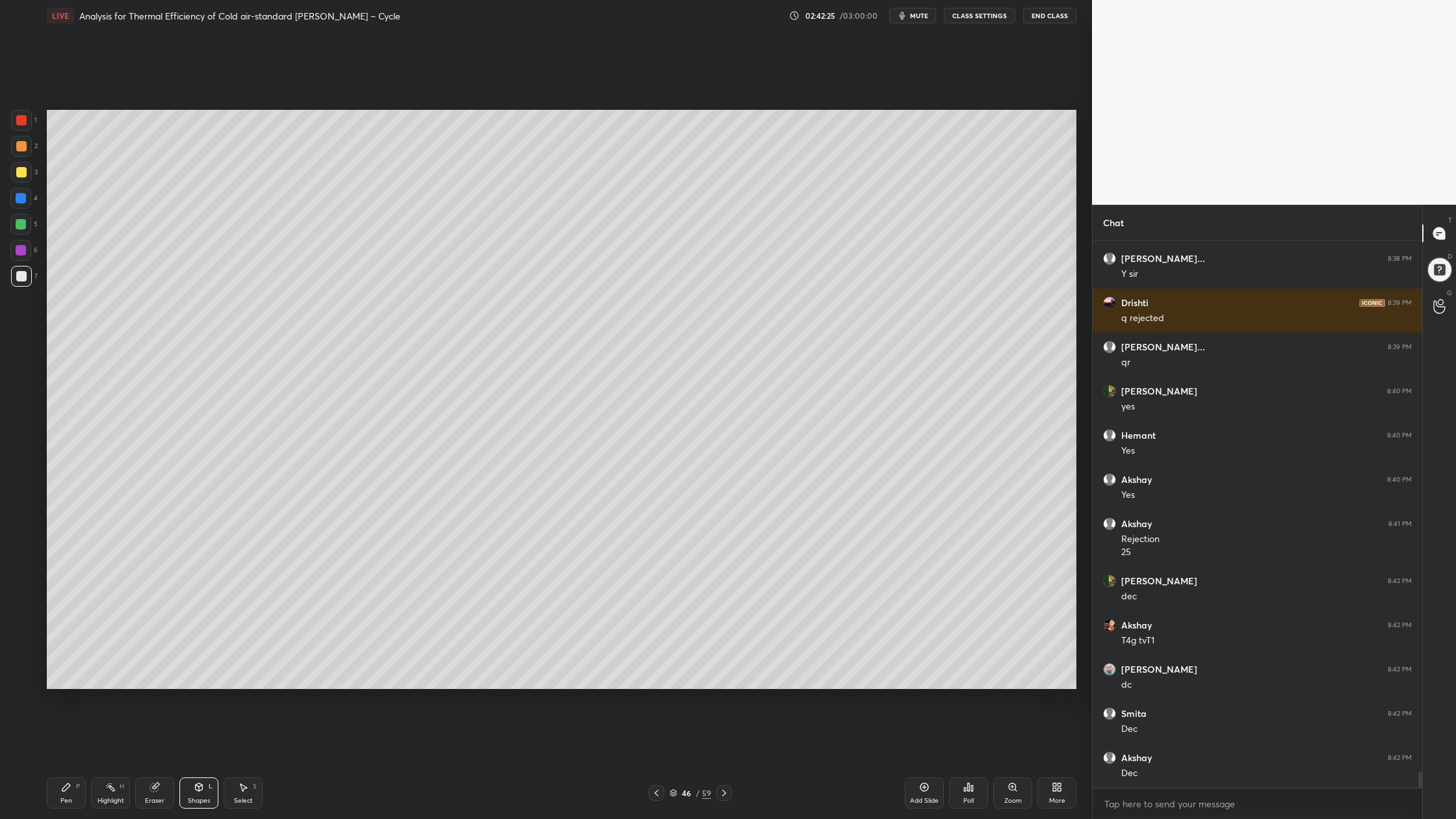
drag, startPoint x: 16, startPoint y: 145, endPoint x: 18, endPoint y: 155, distance: 10.2
click at [18, 152] on div at bounding box center [21, 146] width 21 height 21
drag, startPoint x: 674, startPoint y: 794, endPoint x: 678, endPoint y: 723, distance: 71.1
click at [673, 618] on icon at bounding box center [673, 792] width 7 height 7
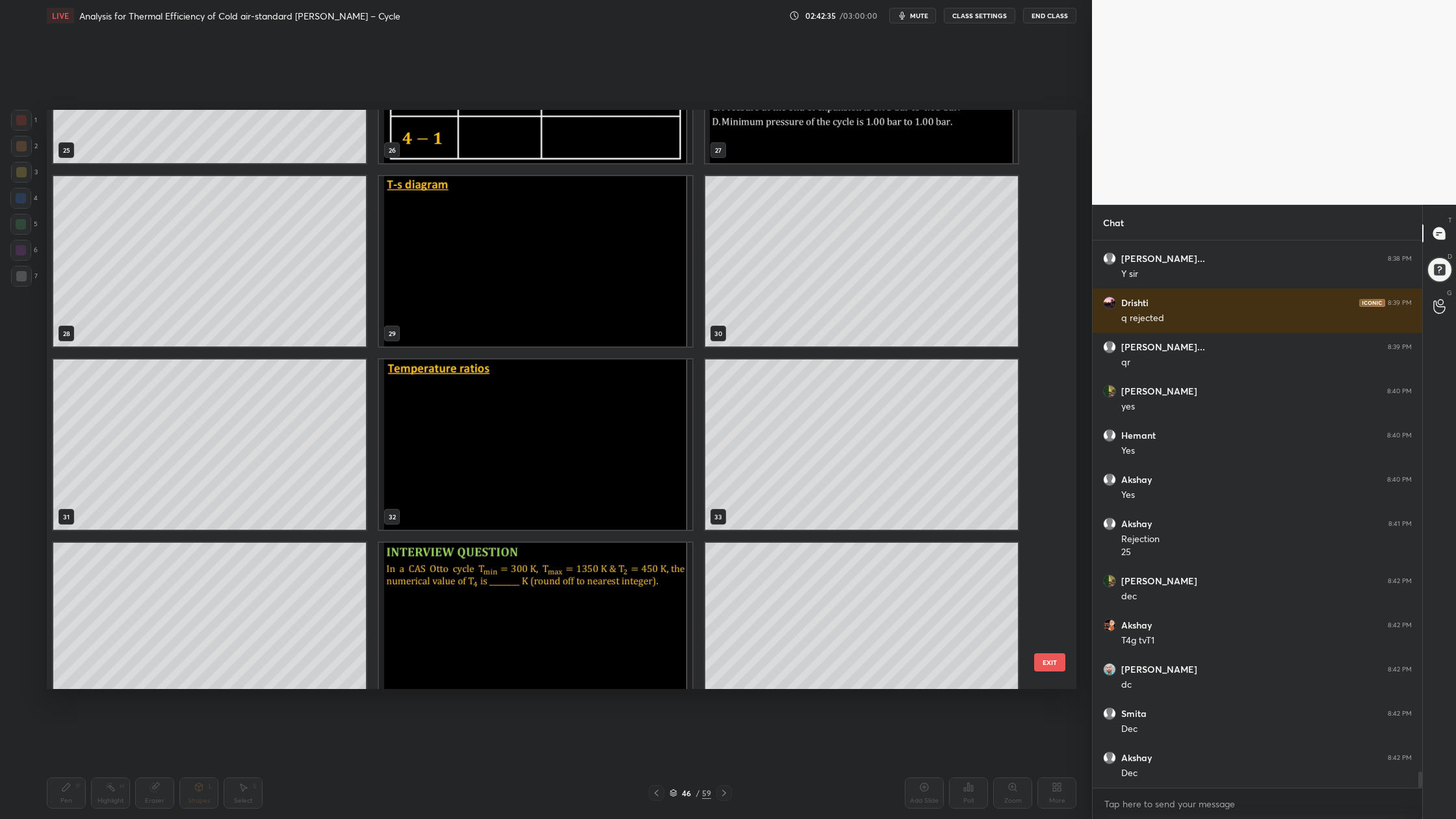
scroll to position [1575, 0]
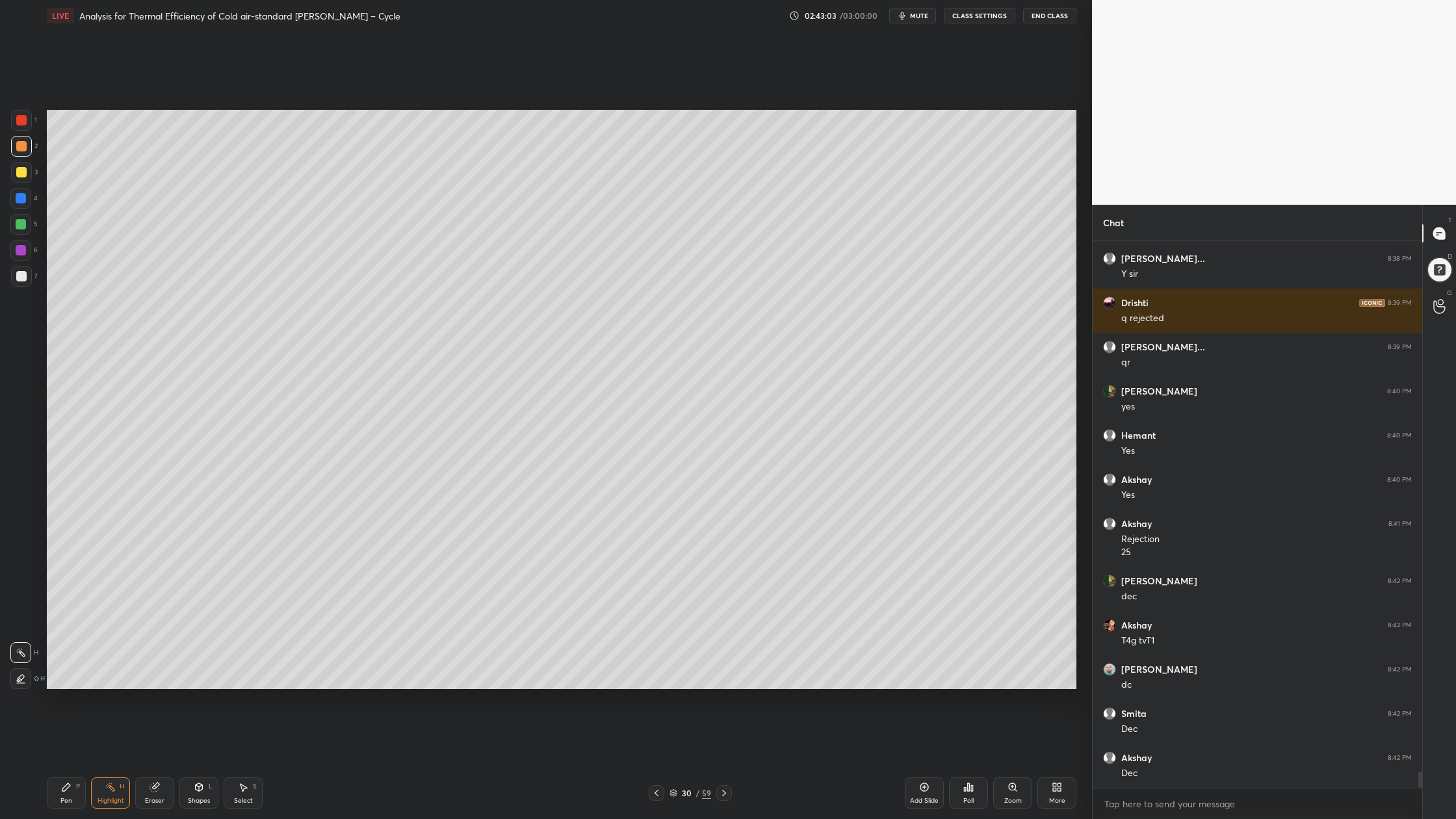
drag, startPoint x: 675, startPoint y: 793, endPoint x: 651, endPoint y: 711, distance: 85.4
click at [675, 618] on icon at bounding box center [673, 792] width 7 height 7
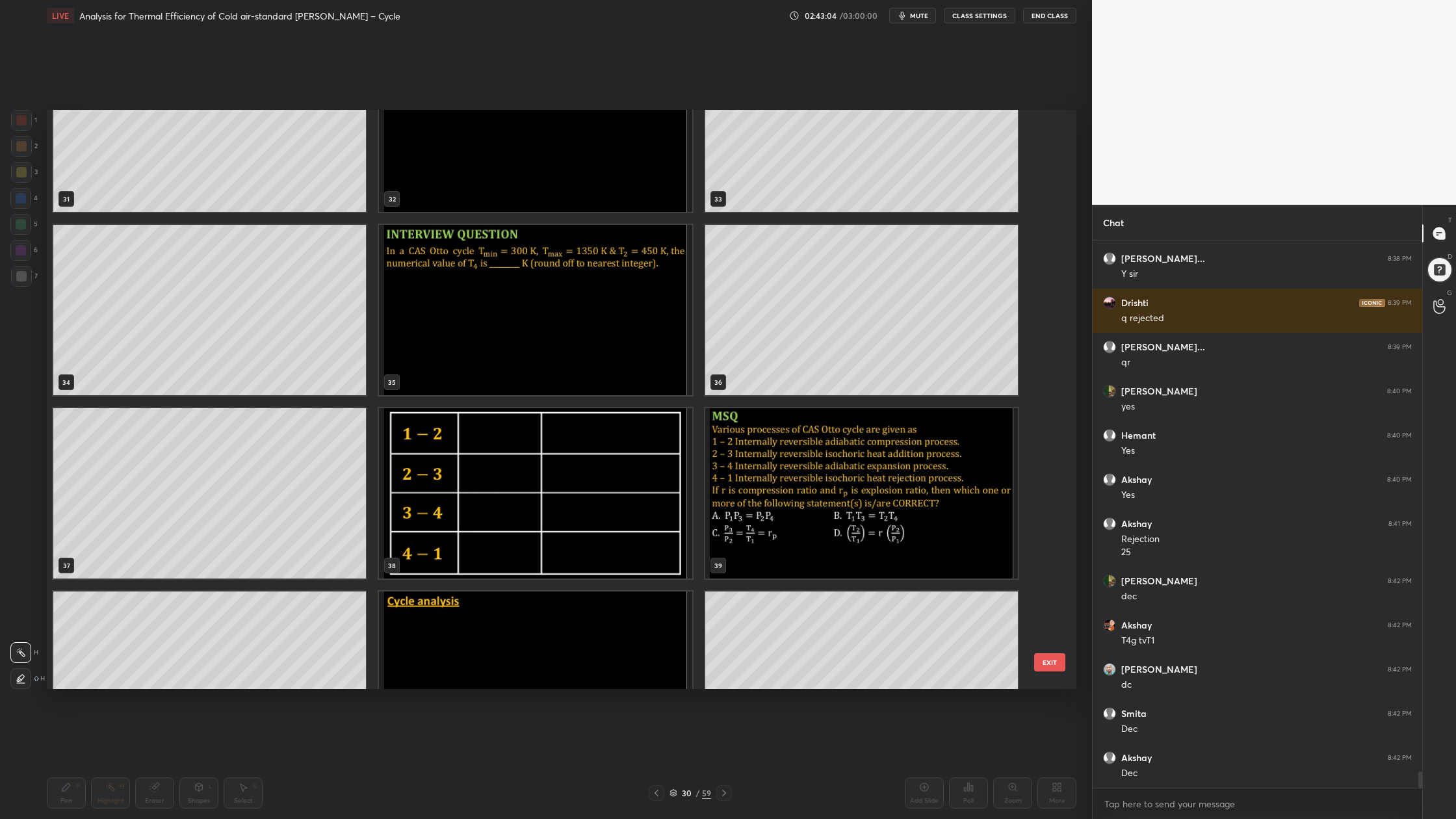
scroll to position [1978, 0]
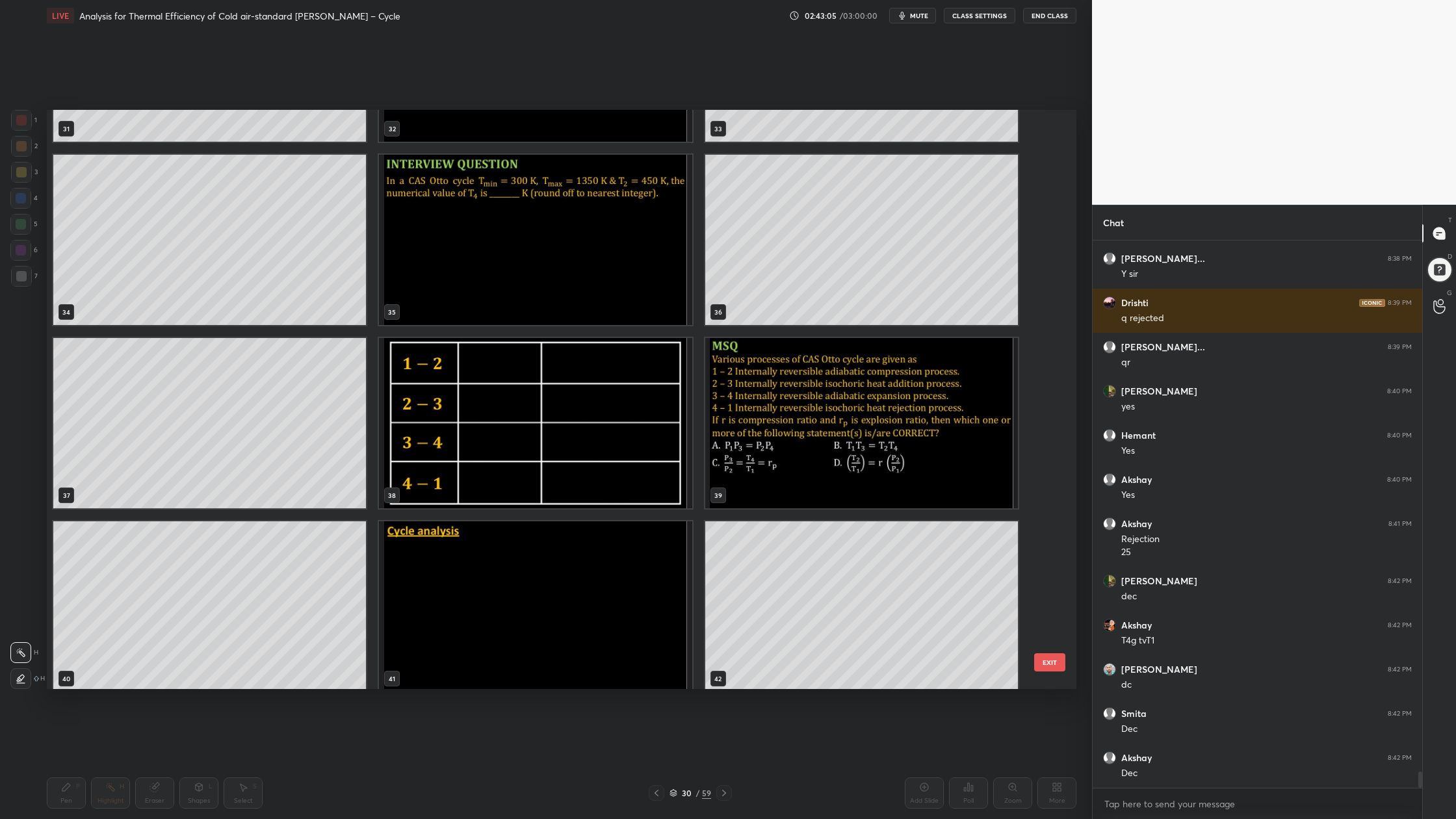
click at [484, 431] on img "grid" at bounding box center [535, 423] width 312 height 170
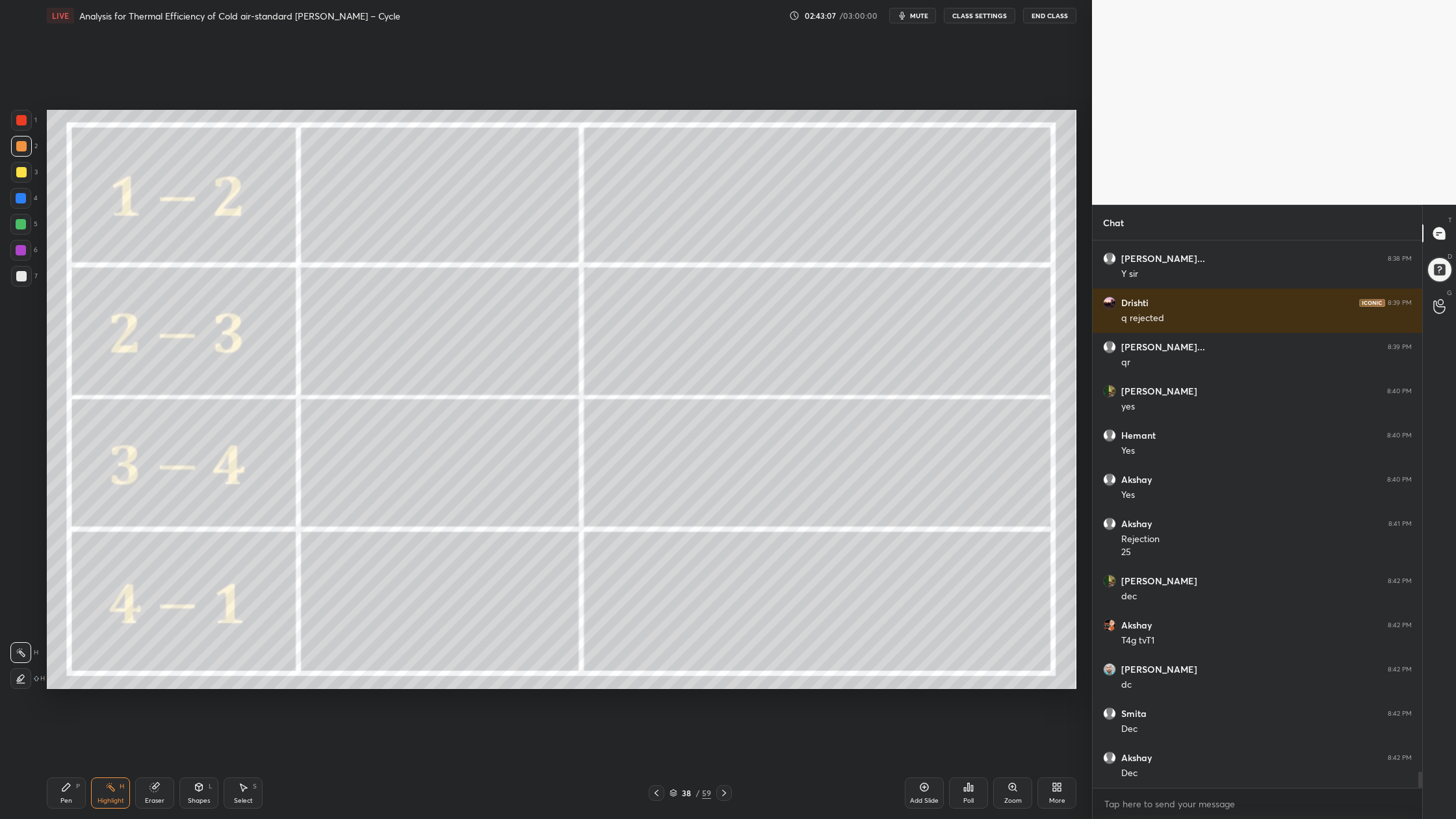
drag, startPoint x: 673, startPoint y: 790, endPoint x: 660, endPoint y: 705, distance: 86.0
click at [673, 618] on icon at bounding box center [673, 792] width 7 height 7
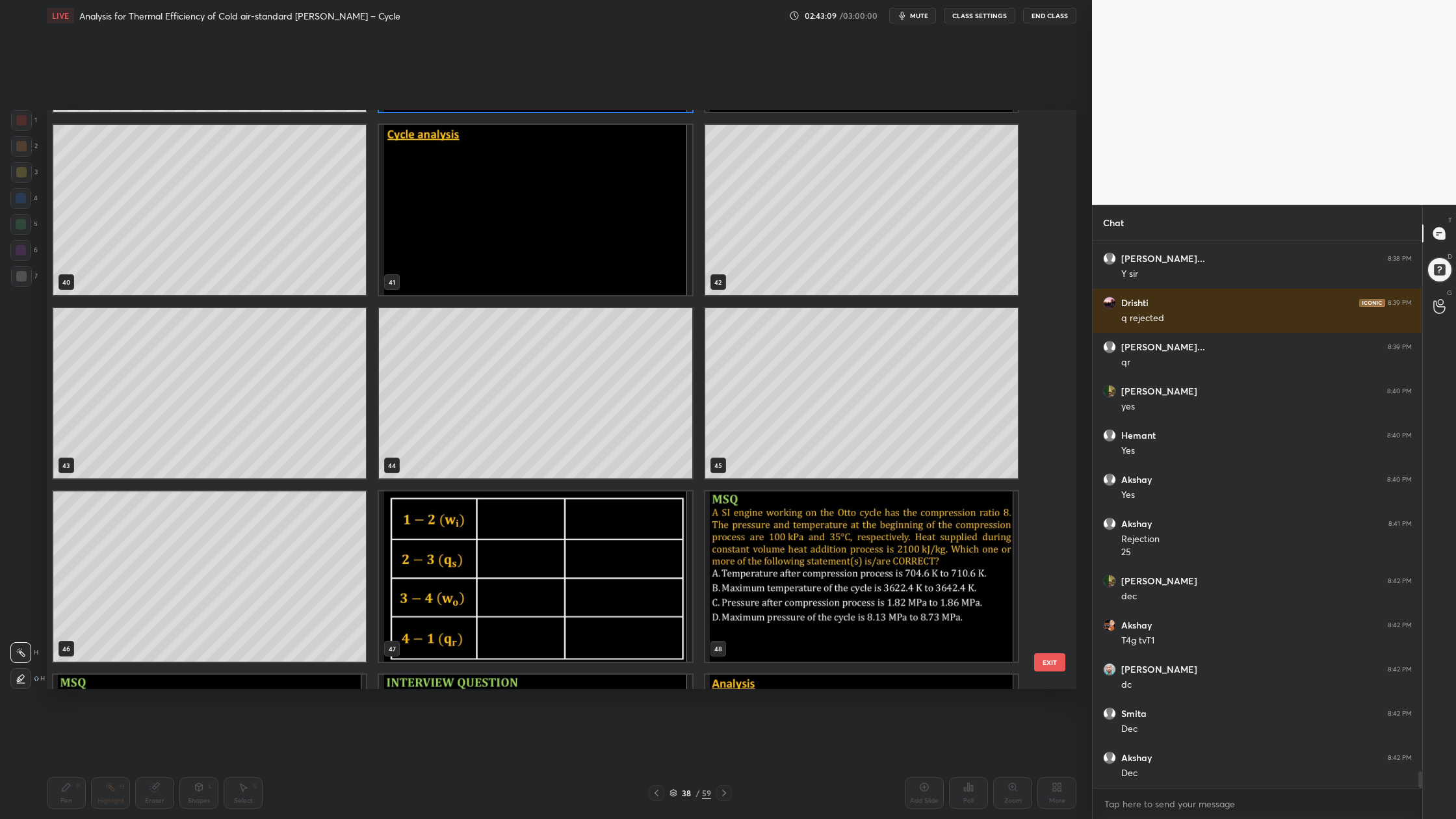
scroll to position [2410, 0]
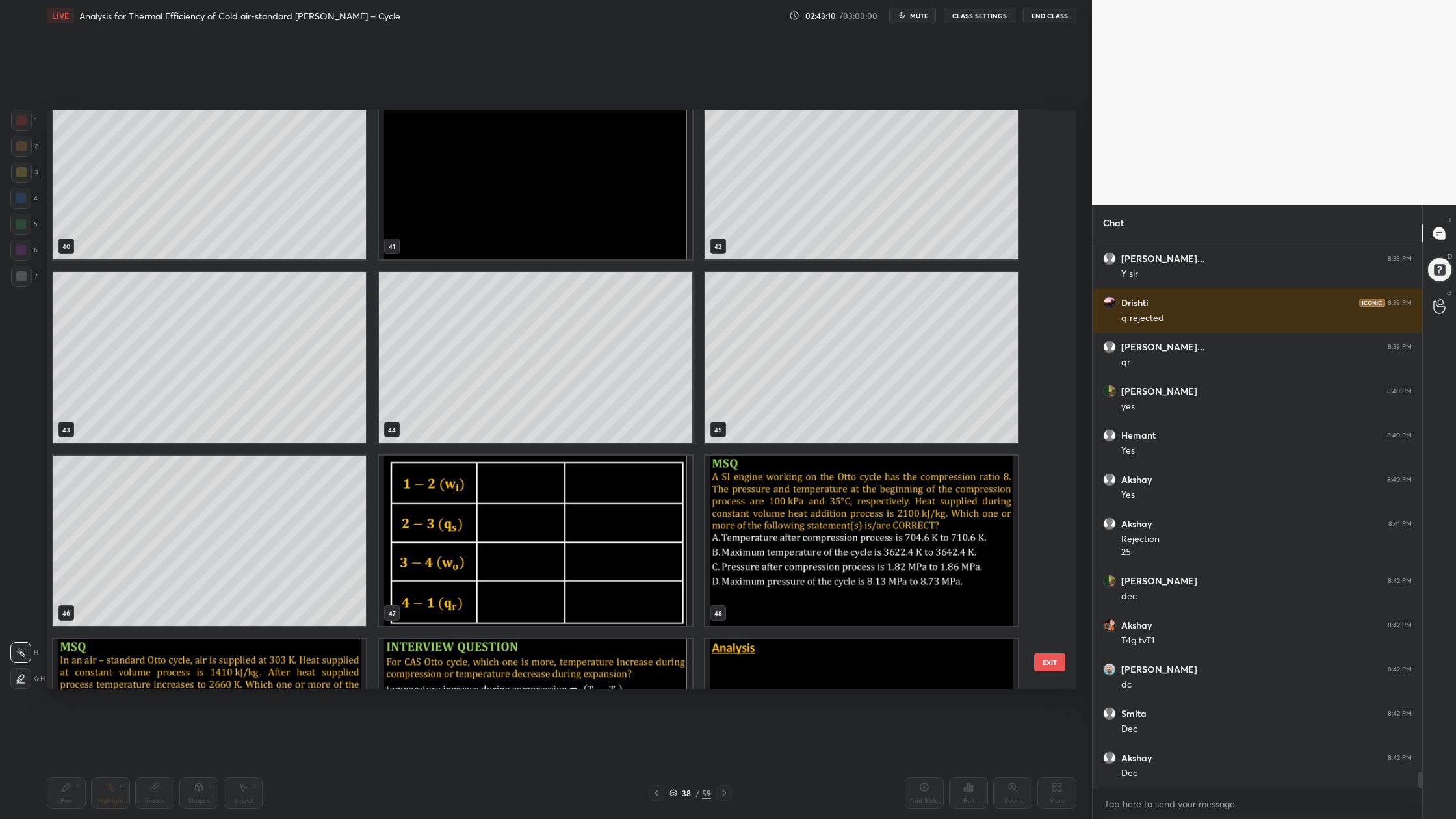
click at [553, 578] on img "grid" at bounding box center [535, 541] width 312 height 170
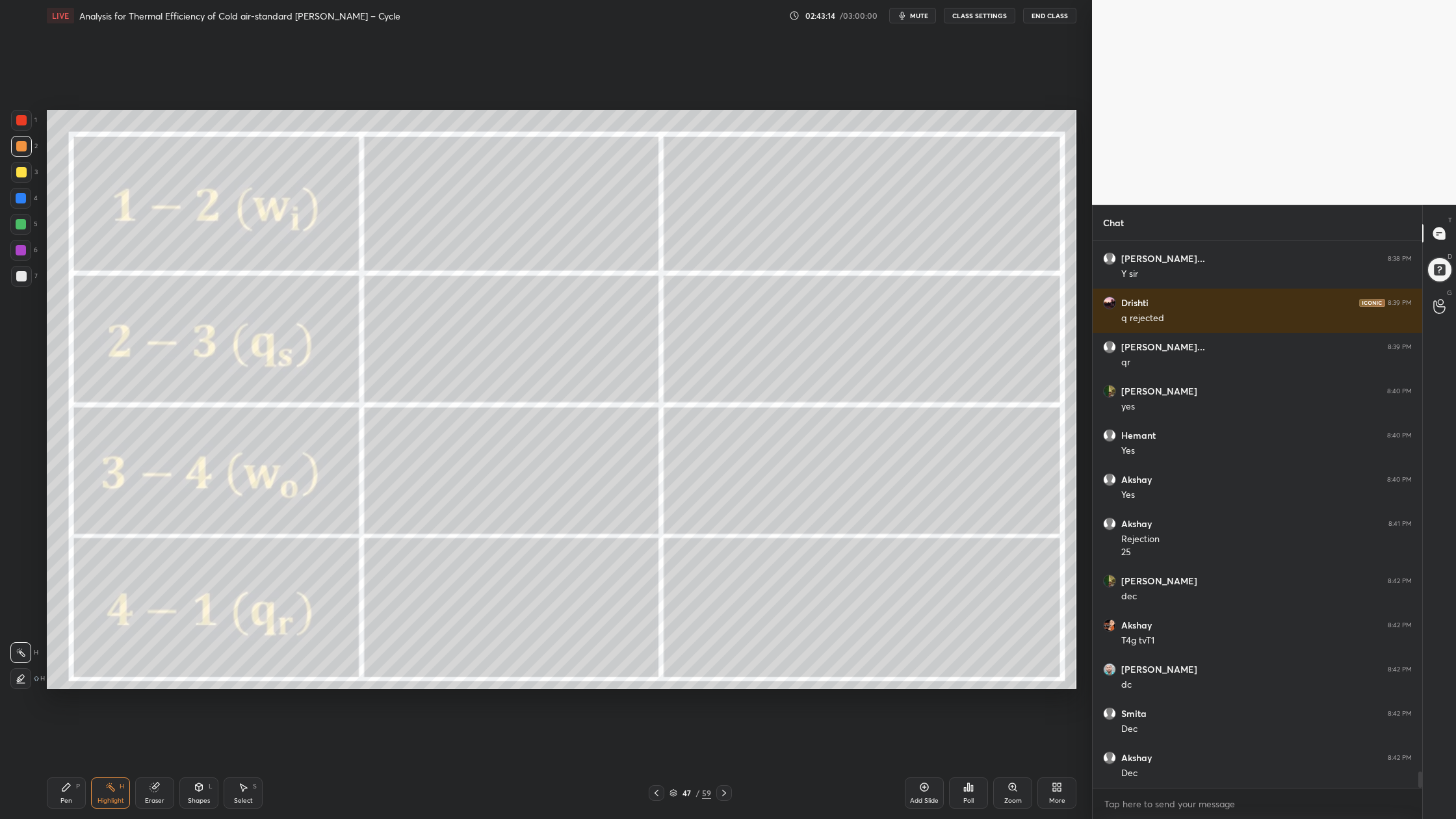
drag, startPoint x: 18, startPoint y: 229, endPoint x: 27, endPoint y: 233, distance: 9.8
click at [20, 231] on div at bounding box center [20, 224] width 21 height 21
click at [675, 618] on icon at bounding box center [673, 792] width 7 height 7
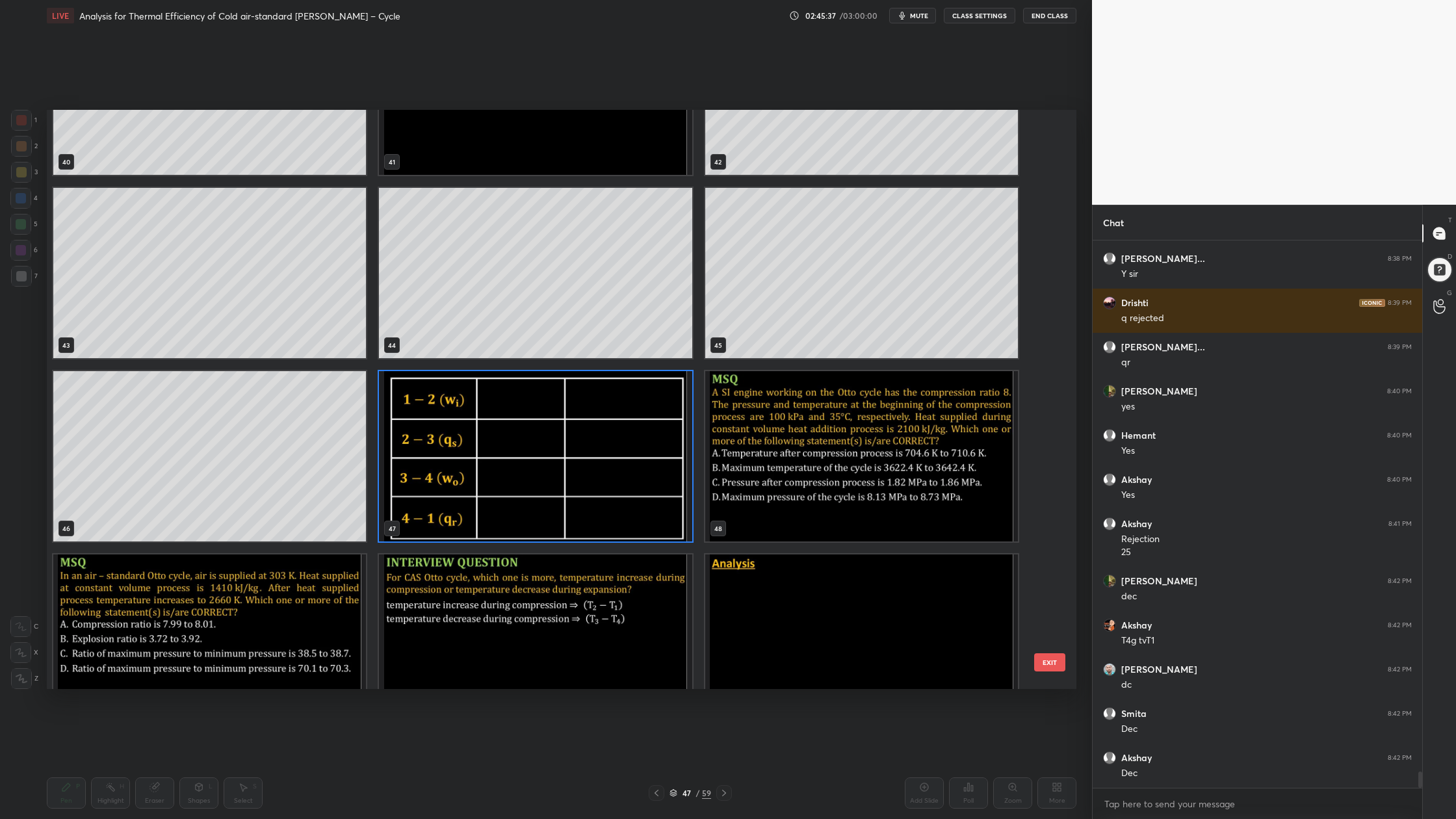
scroll to position [2486, 0]
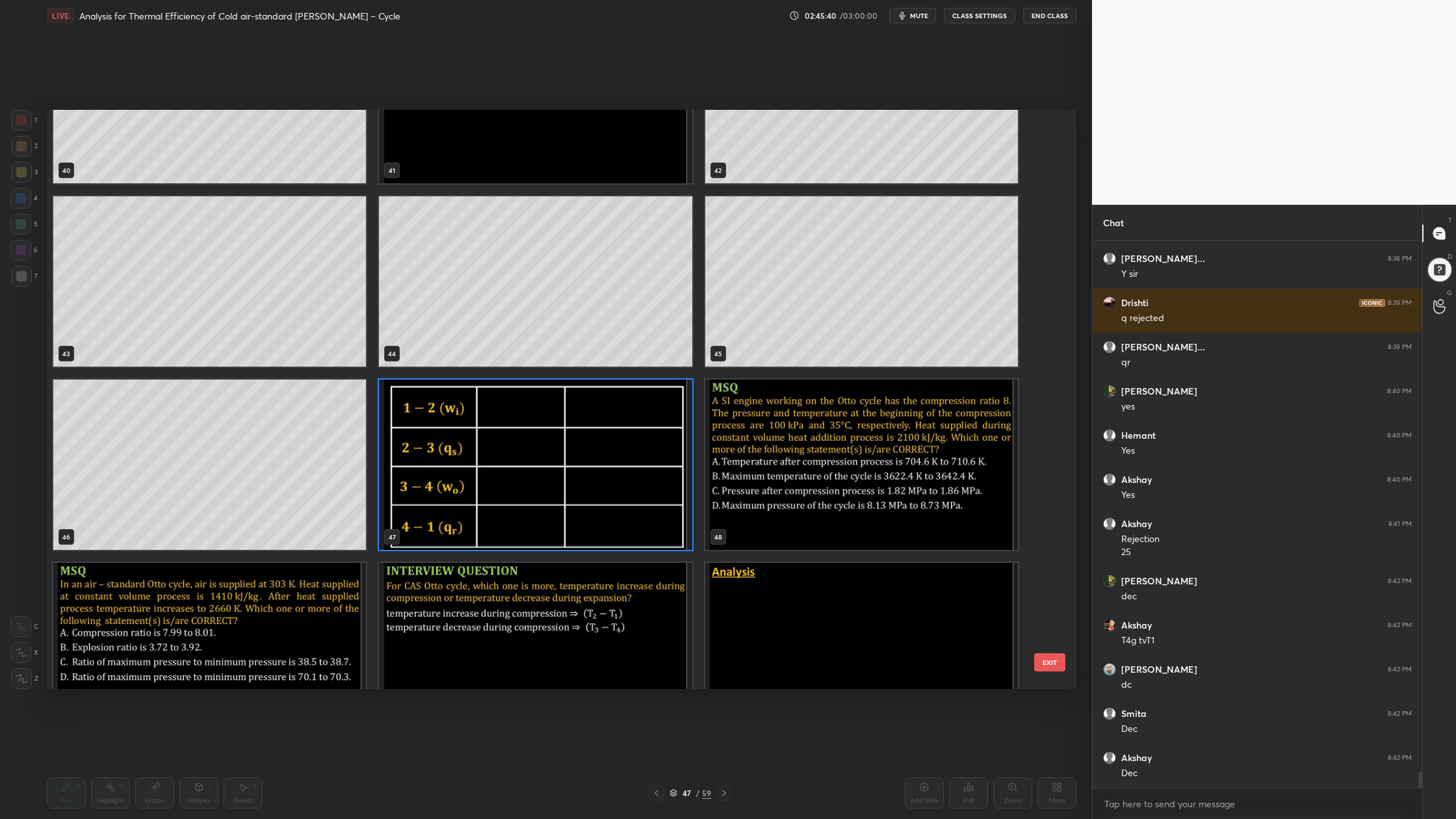
click at [817, 483] on img "grid" at bounding box center [861, 465] width 312 height 170
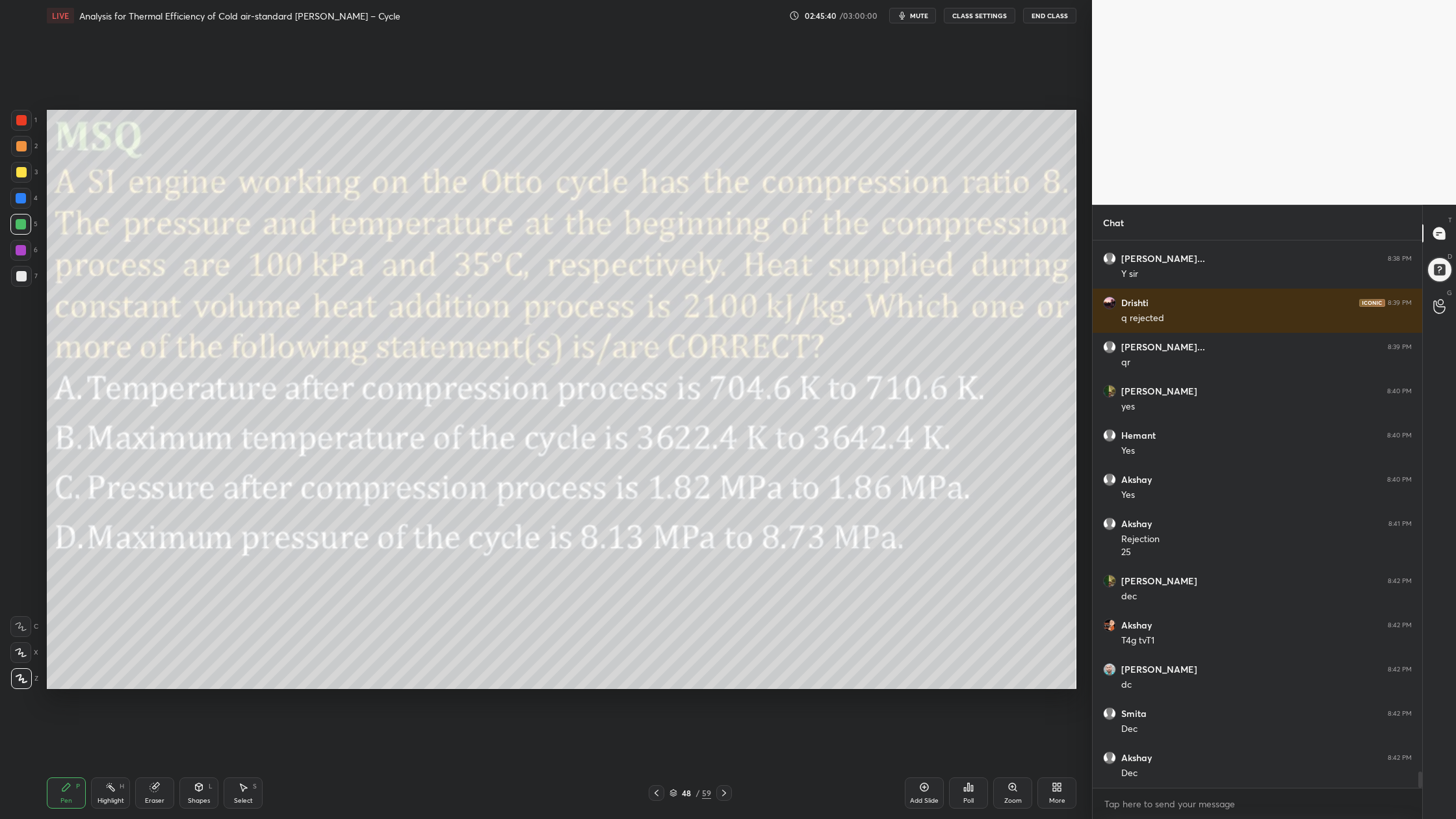
scroll to position [17928, 0]
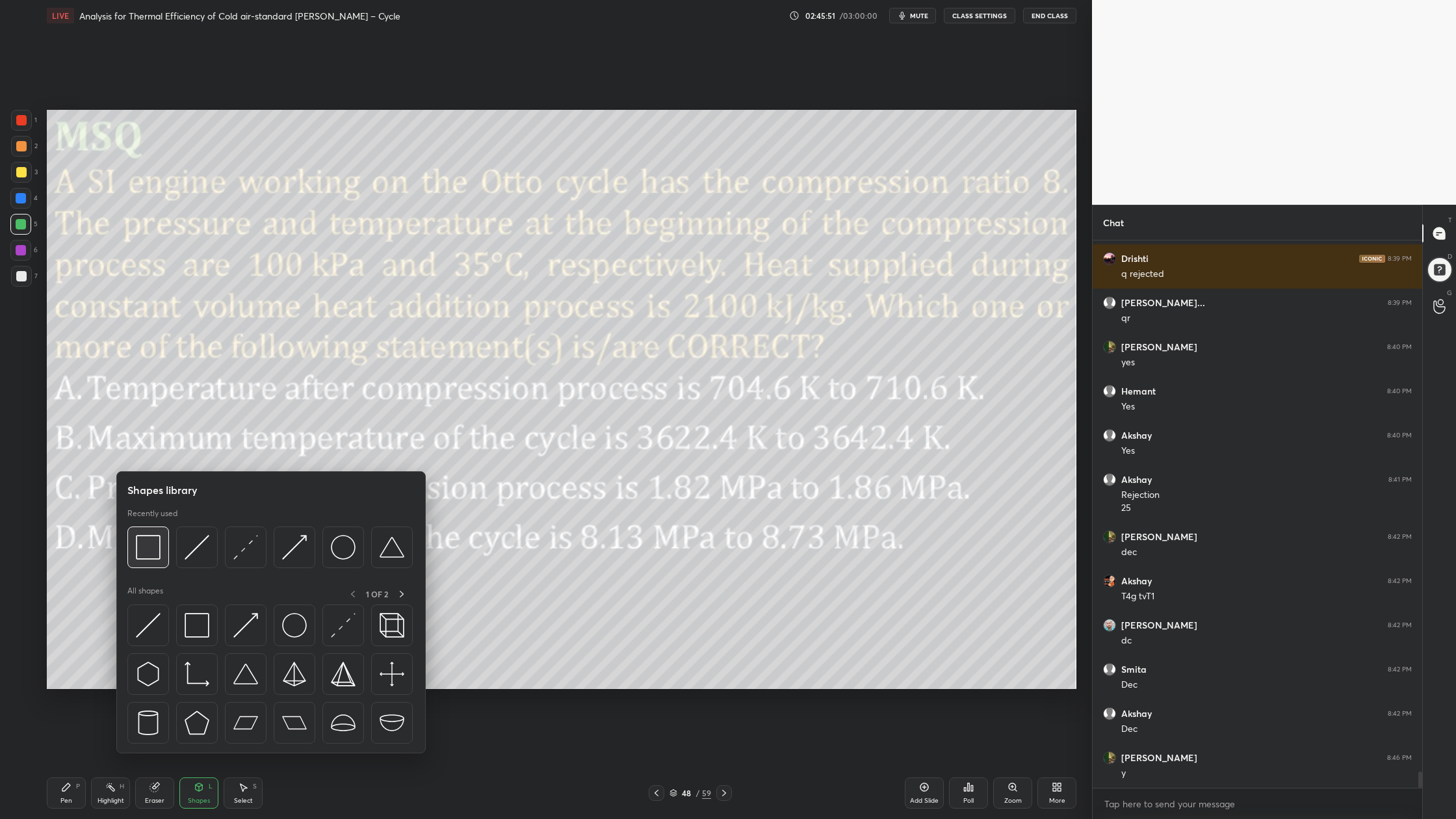
click at [155, 555] on img at bounding box center [148, 547] width 25 height 25
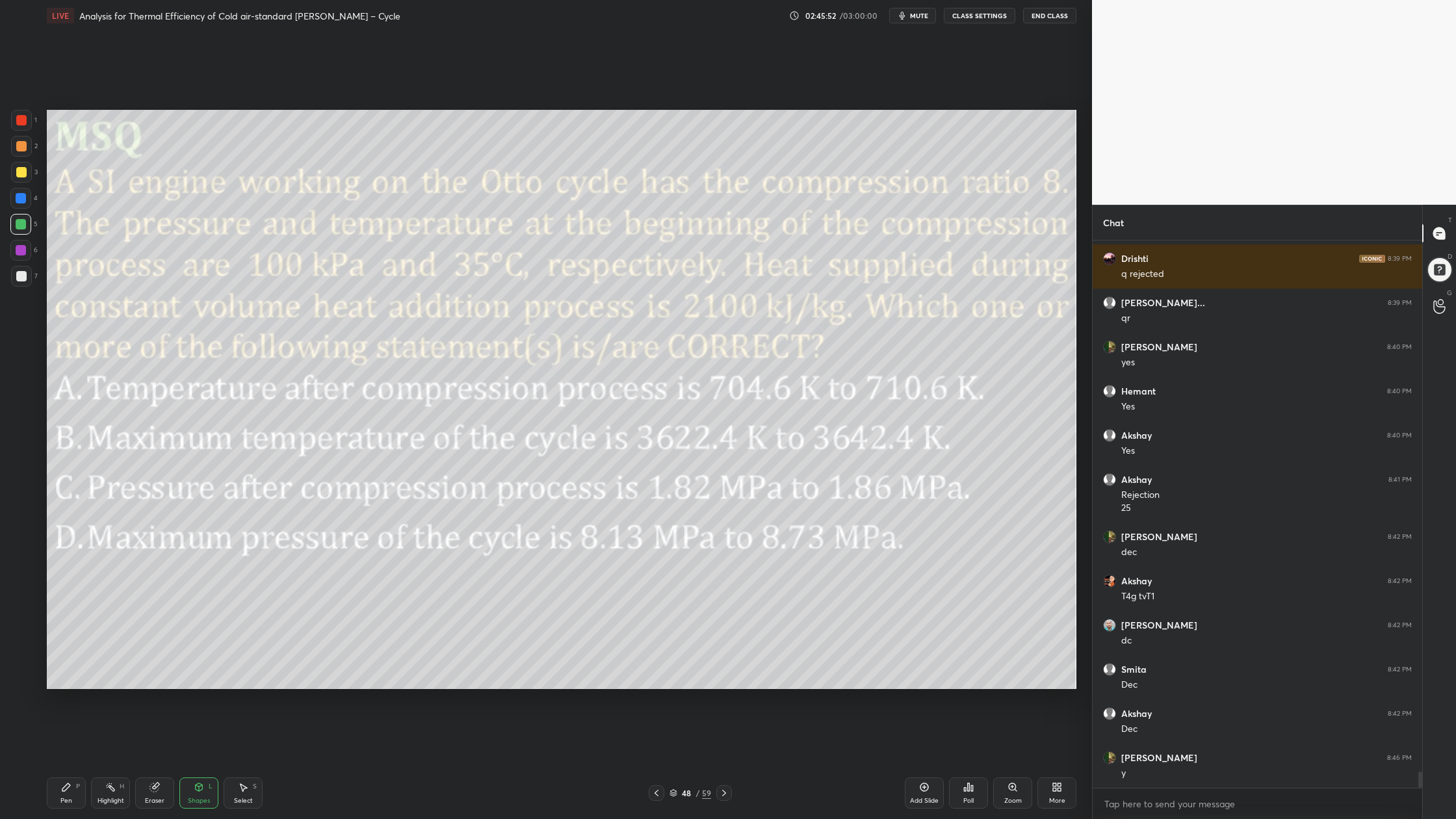
click at [14, 121] on div at bounding box center [21, 120] width 21 height 21
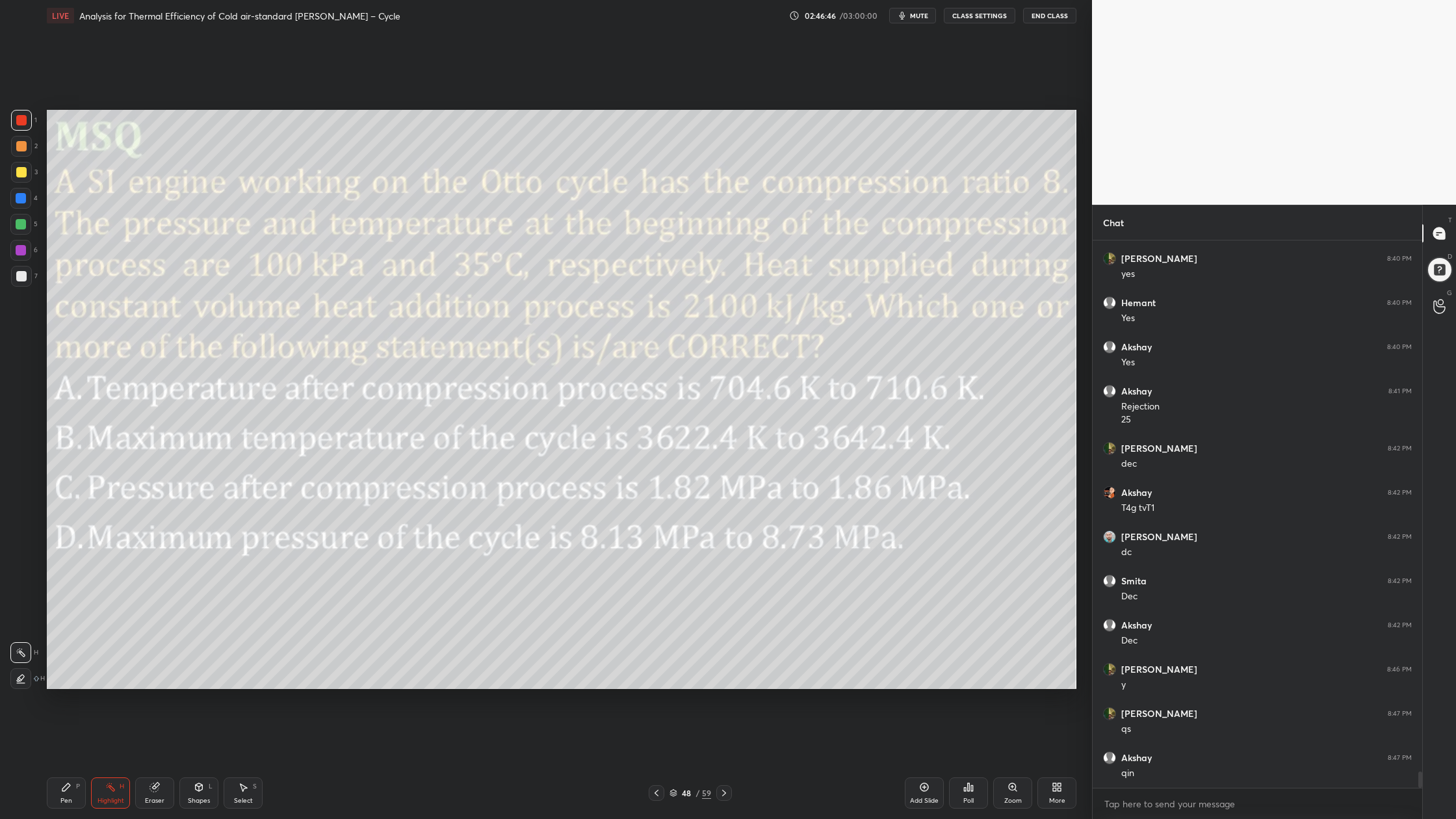
scroll to position [18060, 0]
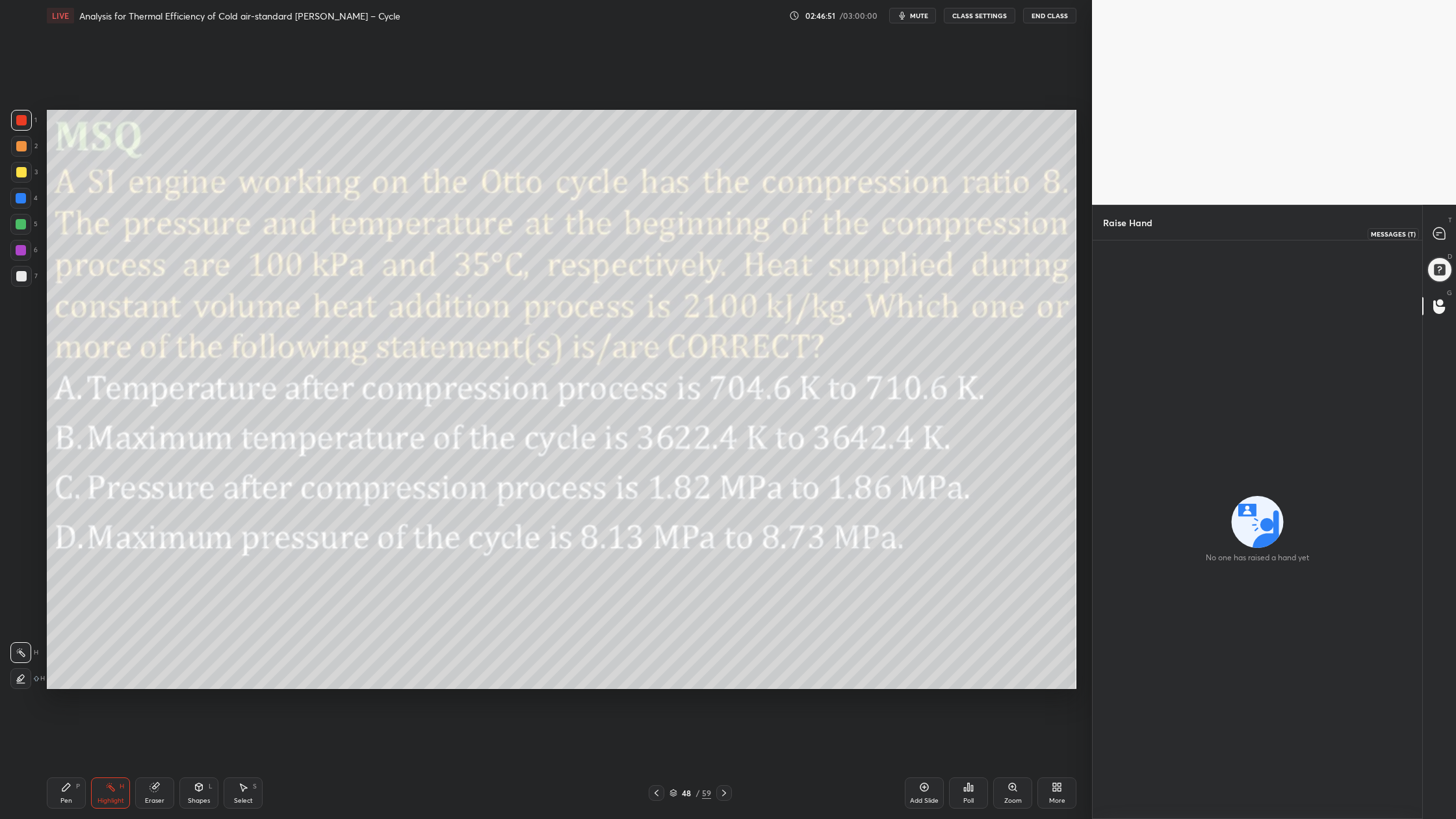
drag, startPoint x: 1436, startPoint y: 229, endPoint x: 1427, endPoint y: 231, distance: 9.2
click at [1330, 229] on icon at bounding box center [1438, 233] width 12 height 12
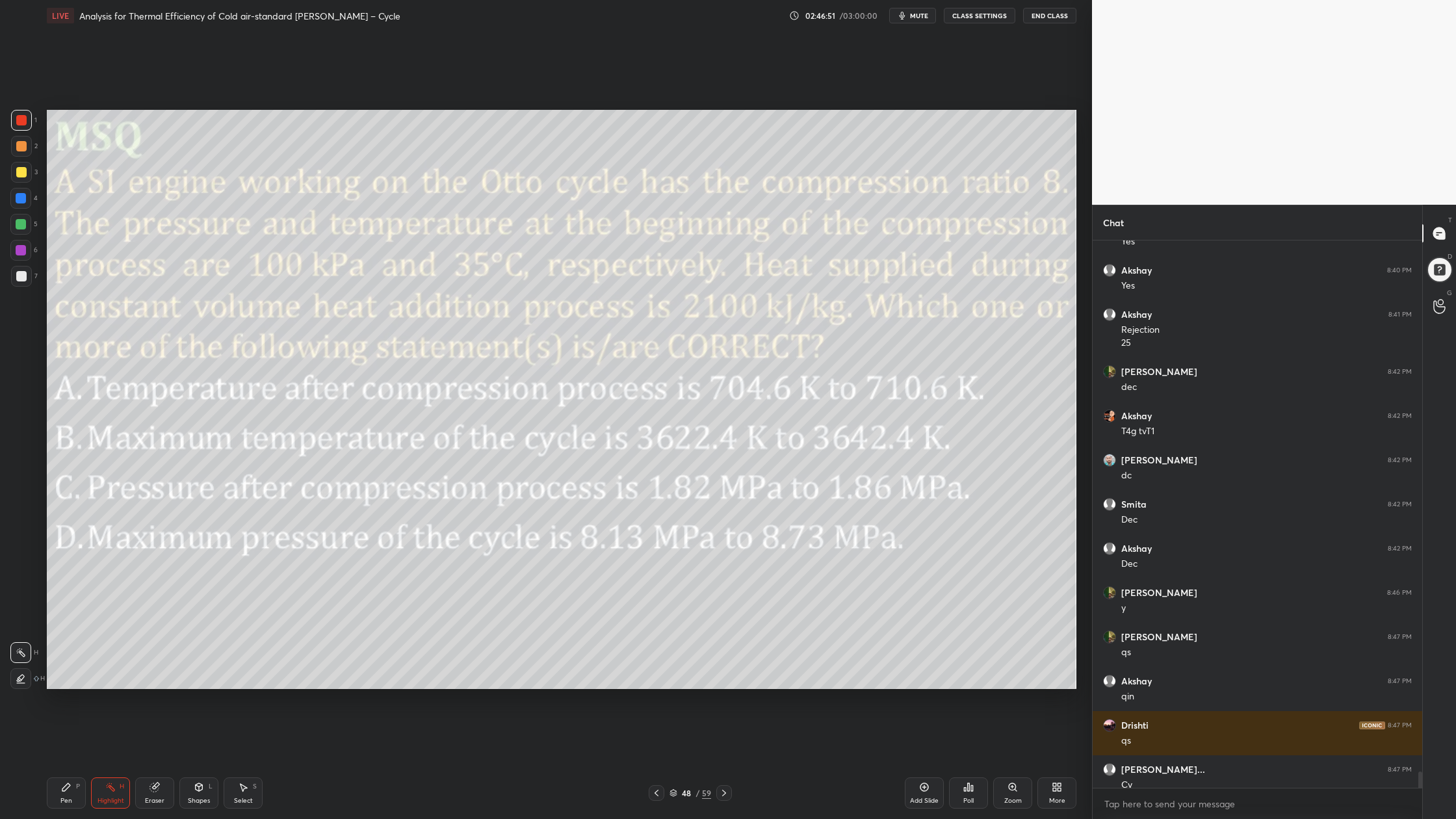
scroll to position [543, 325]
click at [19, 167] on div at bounding box center [21, 172] width 10 height 10
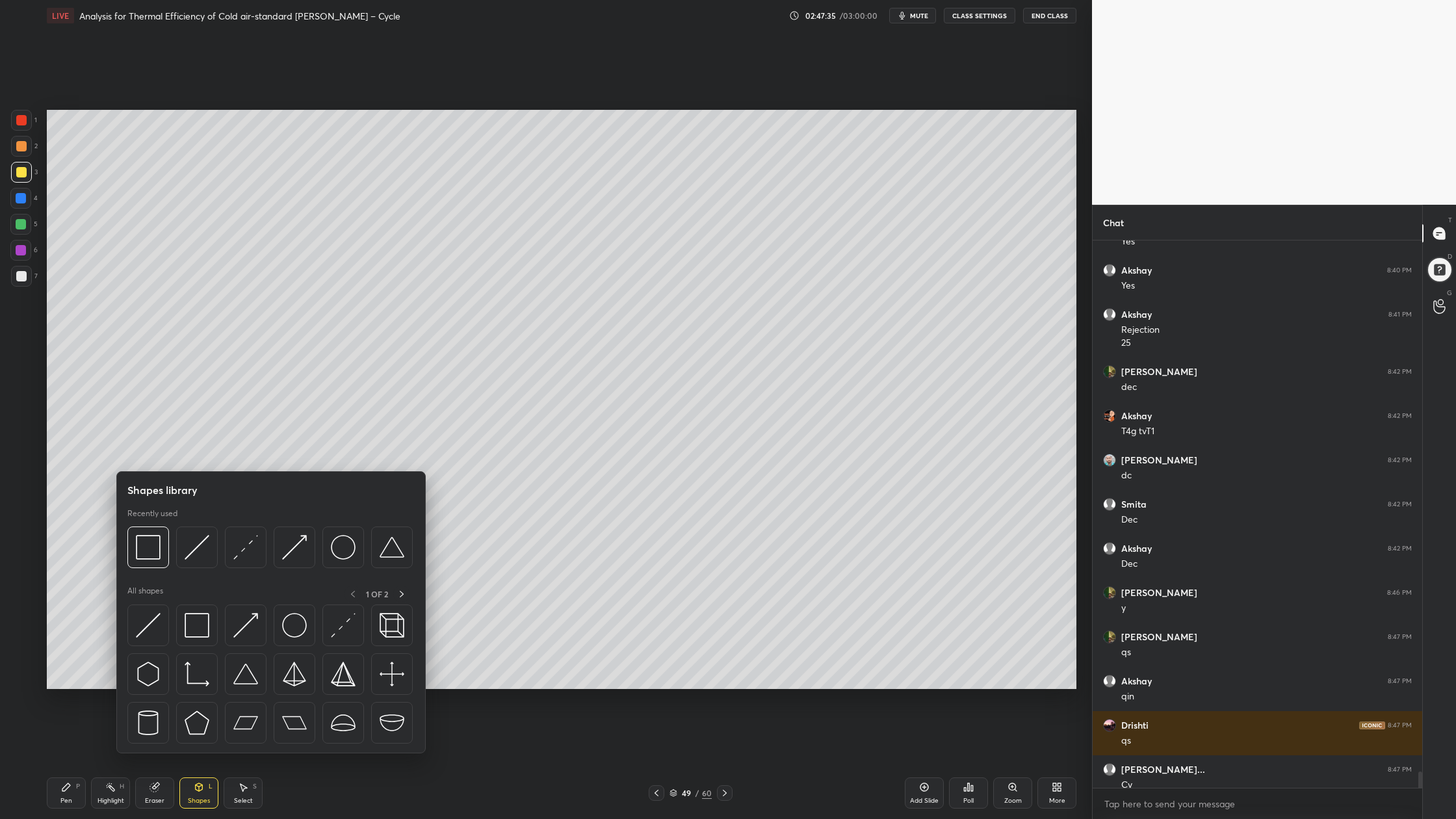
click at [192, 569] on div at bounding box center [270, 551] width 285 height 49
click at [196, 556] on img at bounding box center [197, 547] width 25 height 25
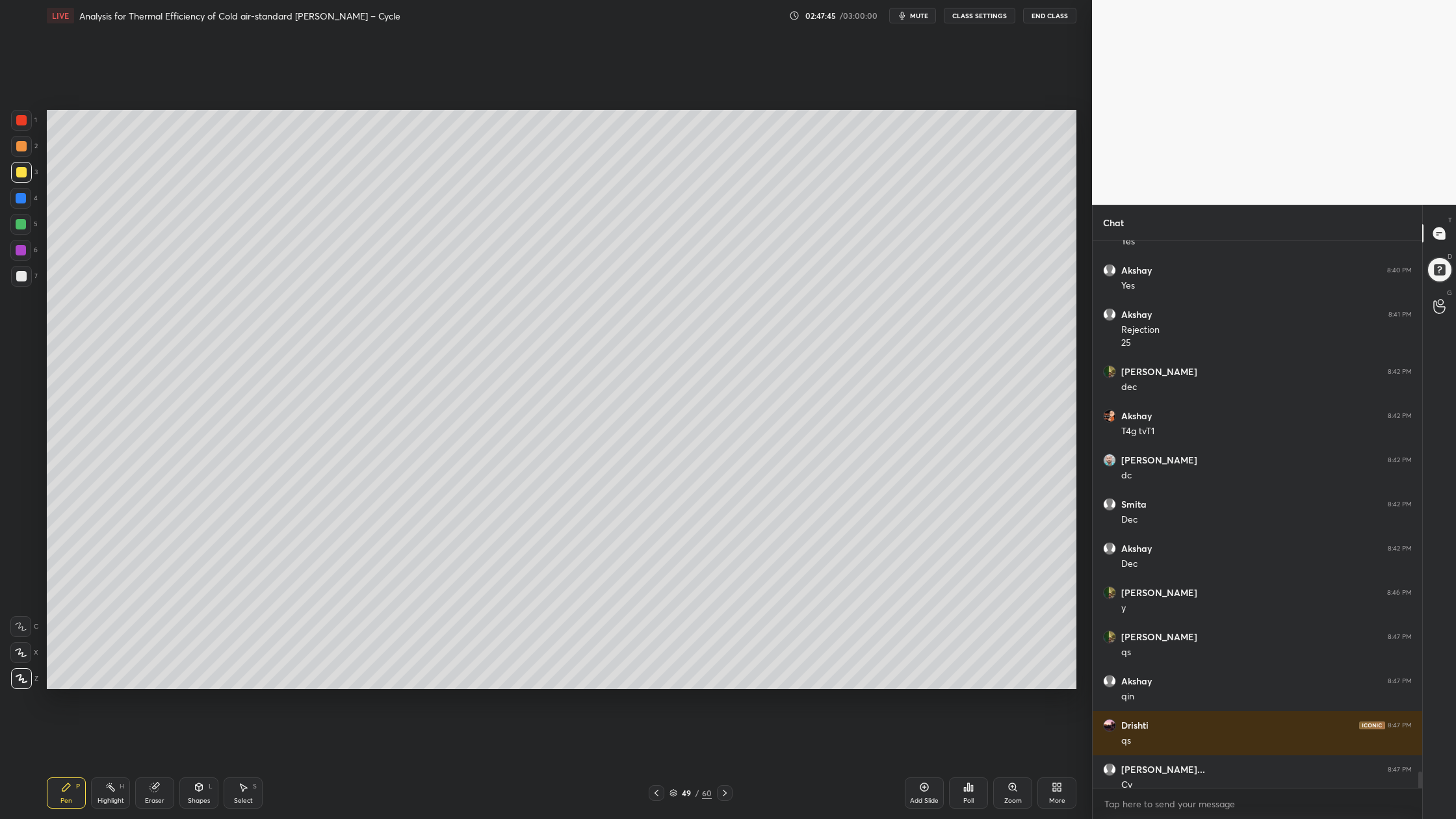
click at [21, 275] on div at bounding box center [21, 276] width 10 height 10
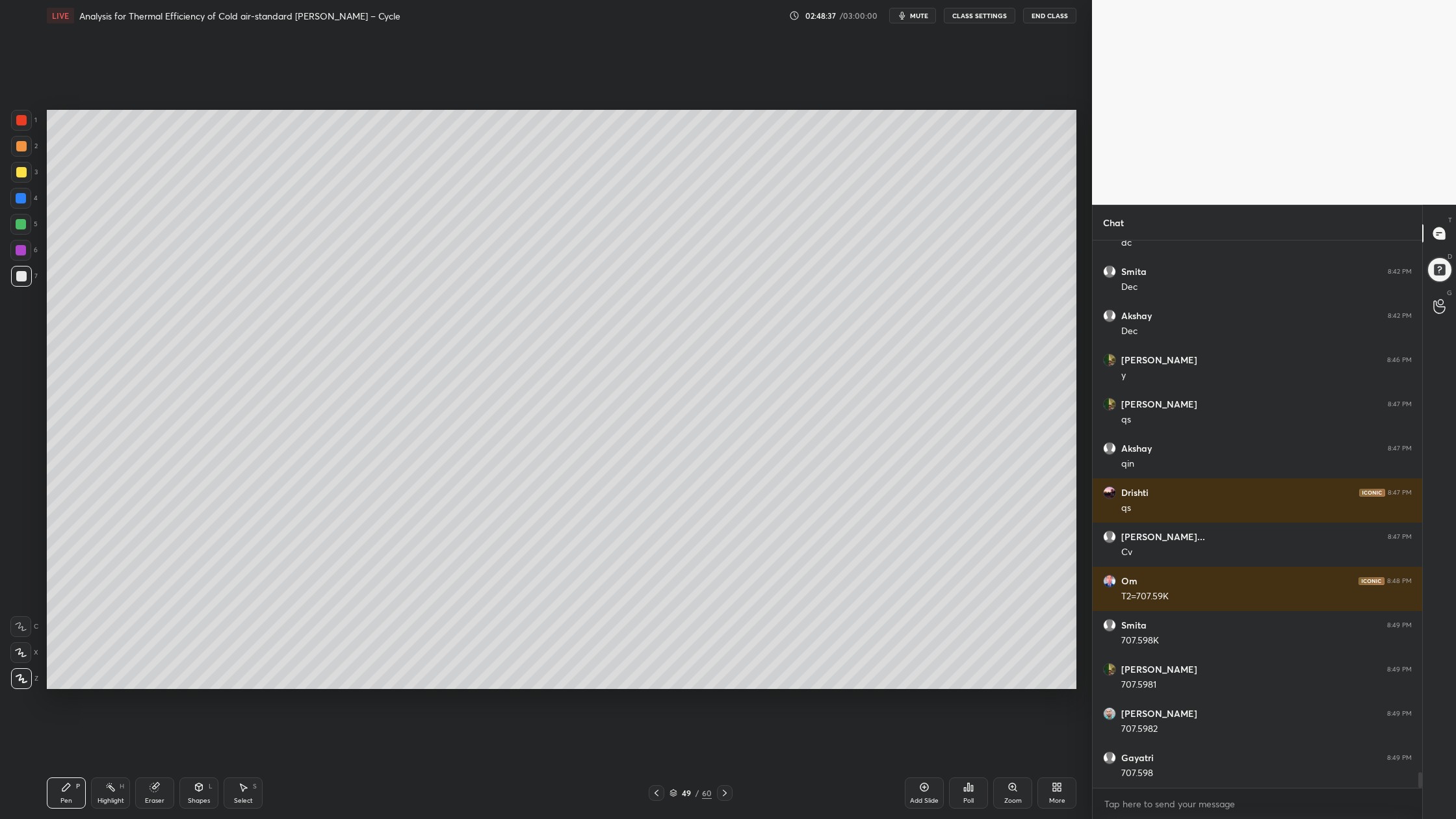
scroll to position [18370, 0]
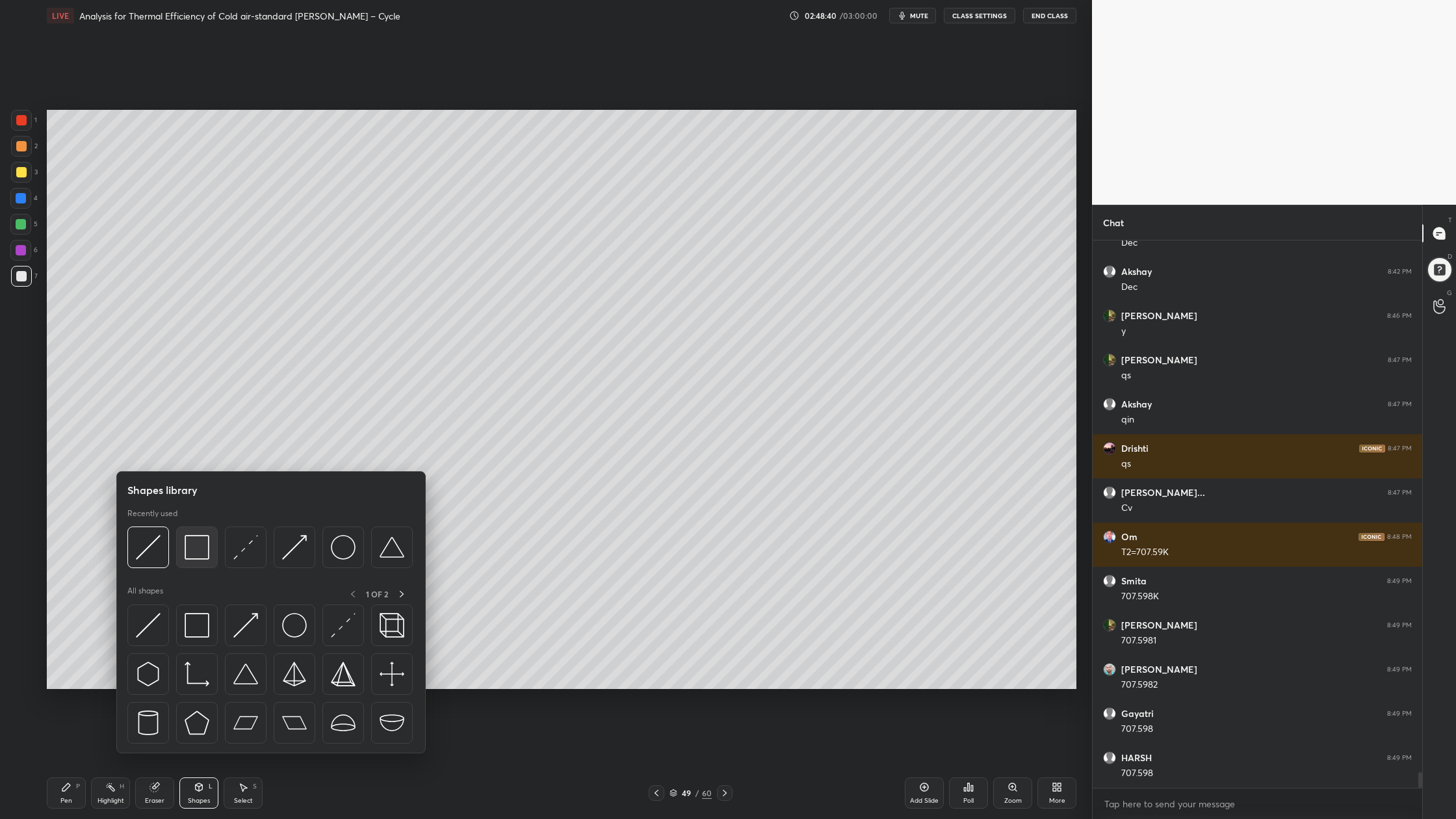
click at [198, 563] on div at bounding box center [197, 547] width 42 height 42
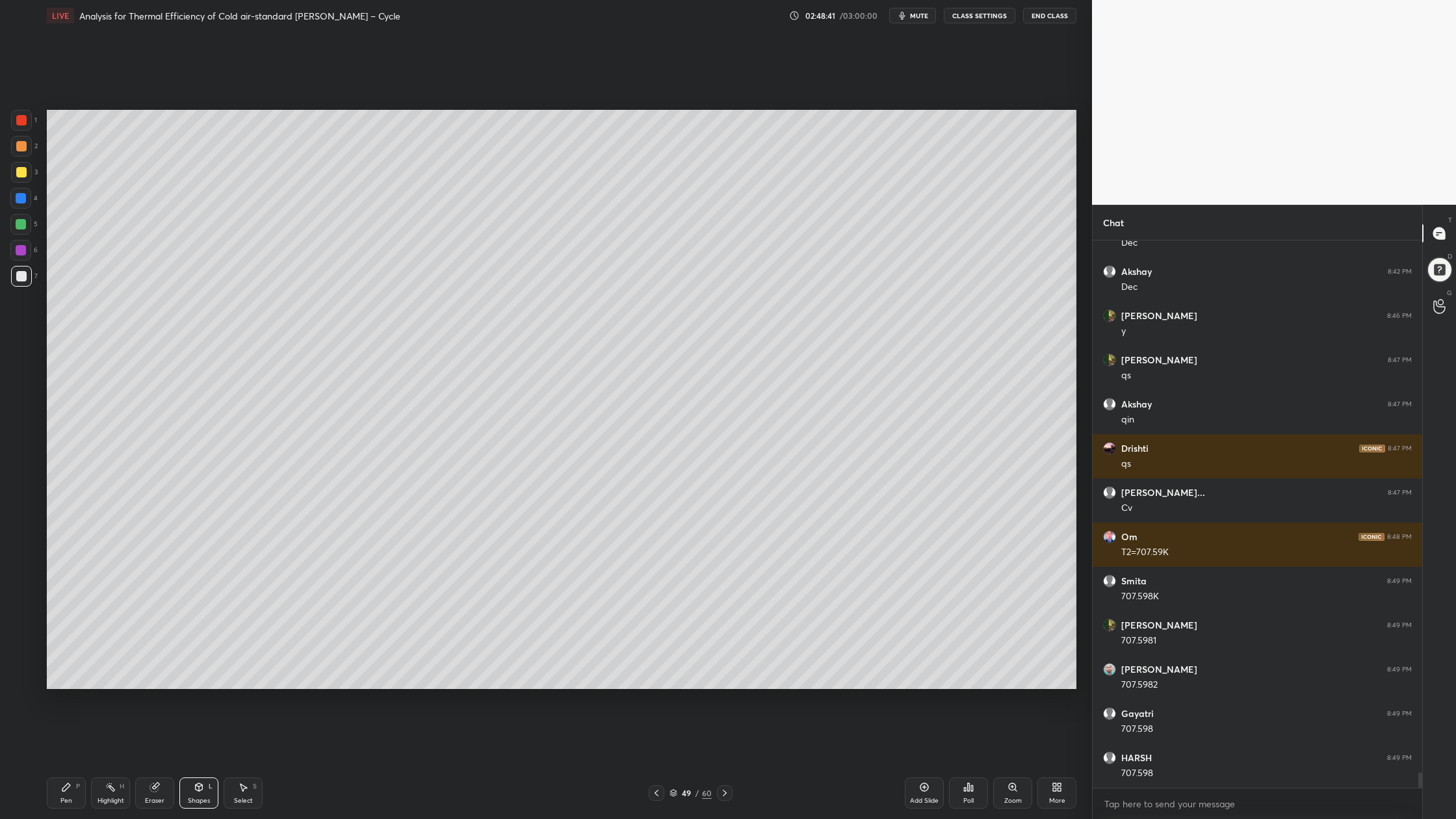
click at [23, 227] on div at bounding box center [20, 224] width 10 height 10
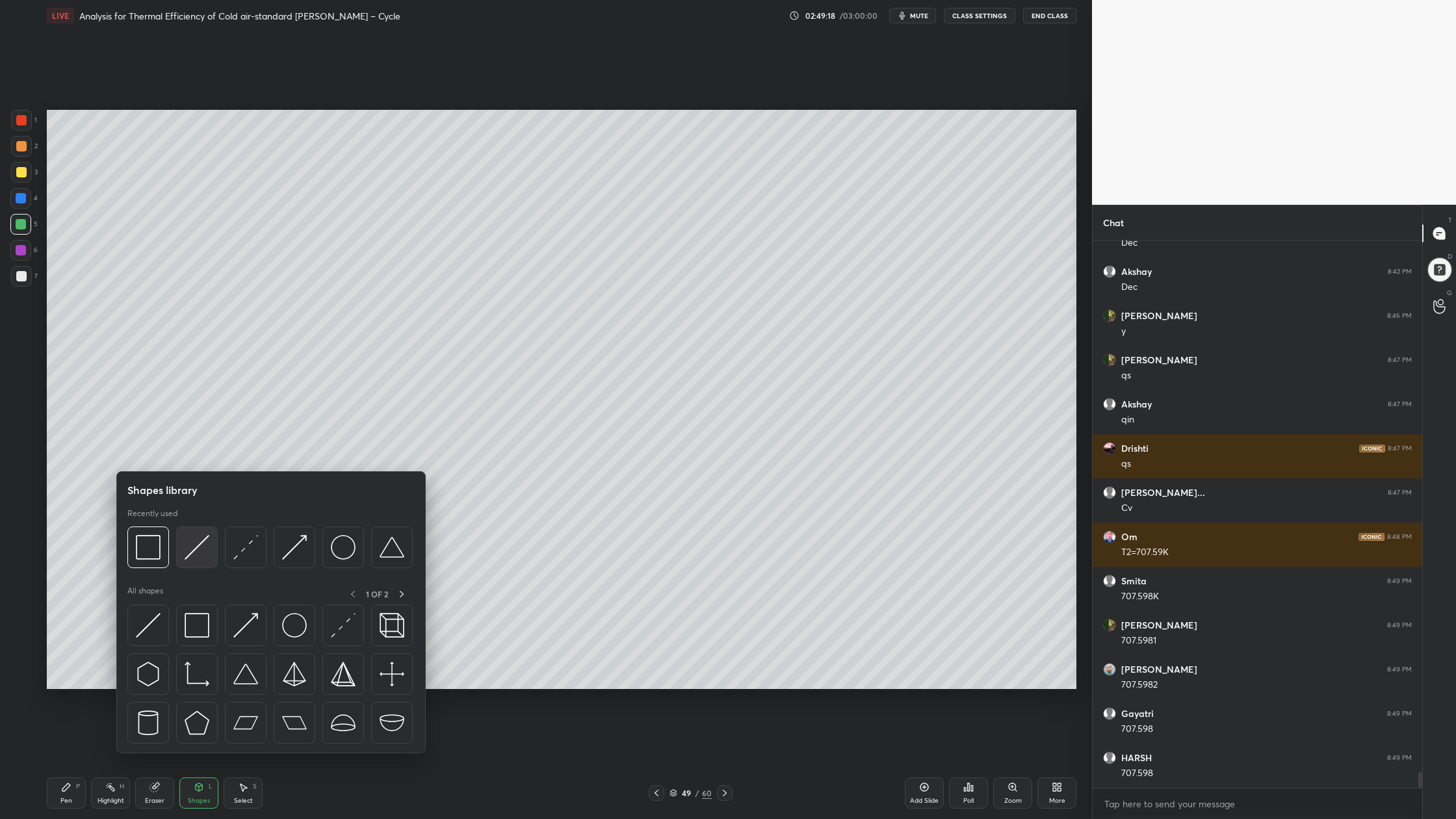
click at [197, 564] on div at bounding box center [197, 547] width 42 height 42
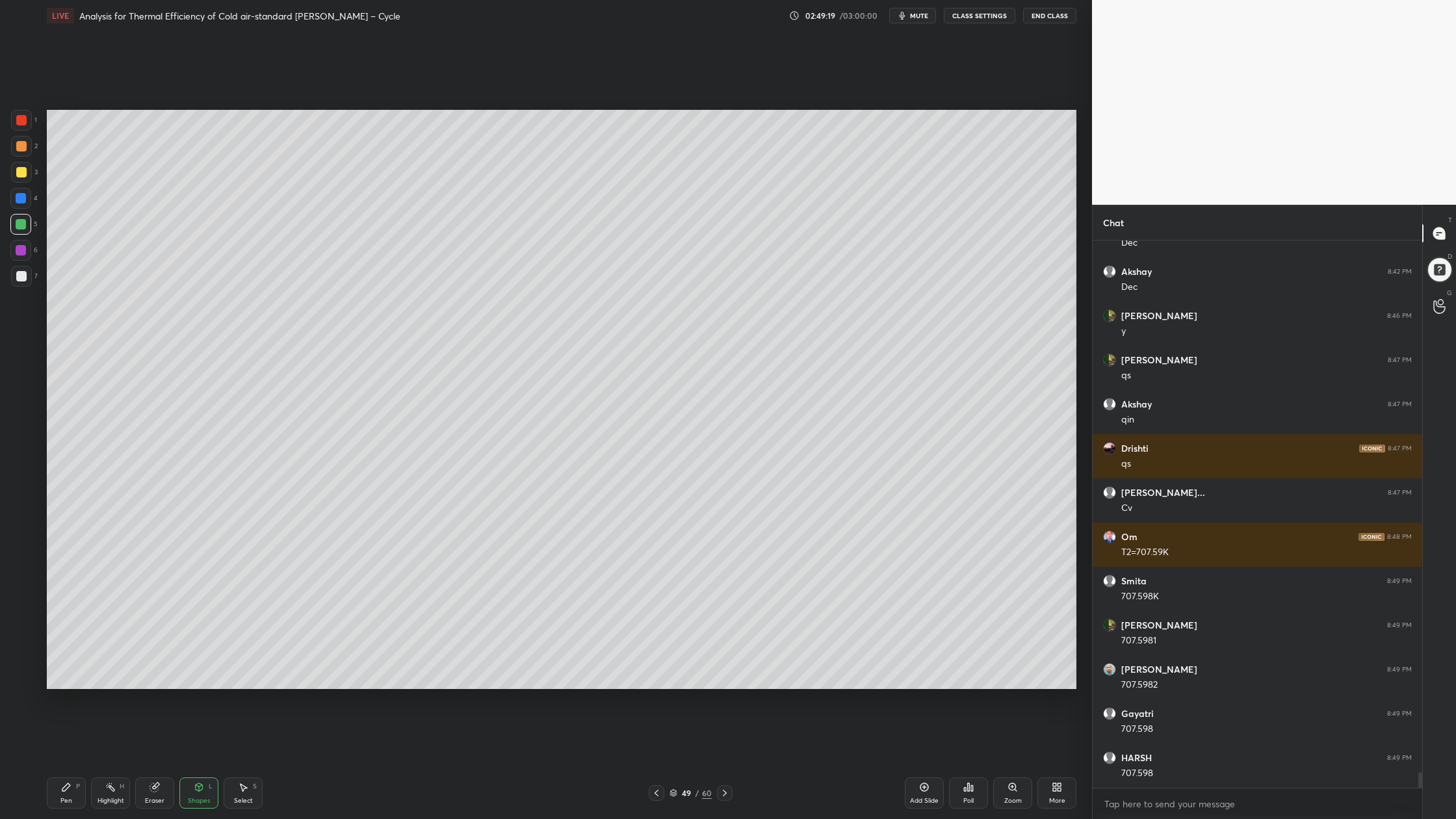
drag, startPoint x: 19, startPoint y: 145, endPoint x: 22, endPoint y: 151, distance: 6.7
click at [19, 145] on div at bounding box center [21, 146] width 10 height 10
drag, startPoint x: 27, startPoint y: 167, endPoint x: 23, endPoint y: 174, distance: 8.1
click at [24, 172] on div at bounding box center [21, 172] width 21 height 21
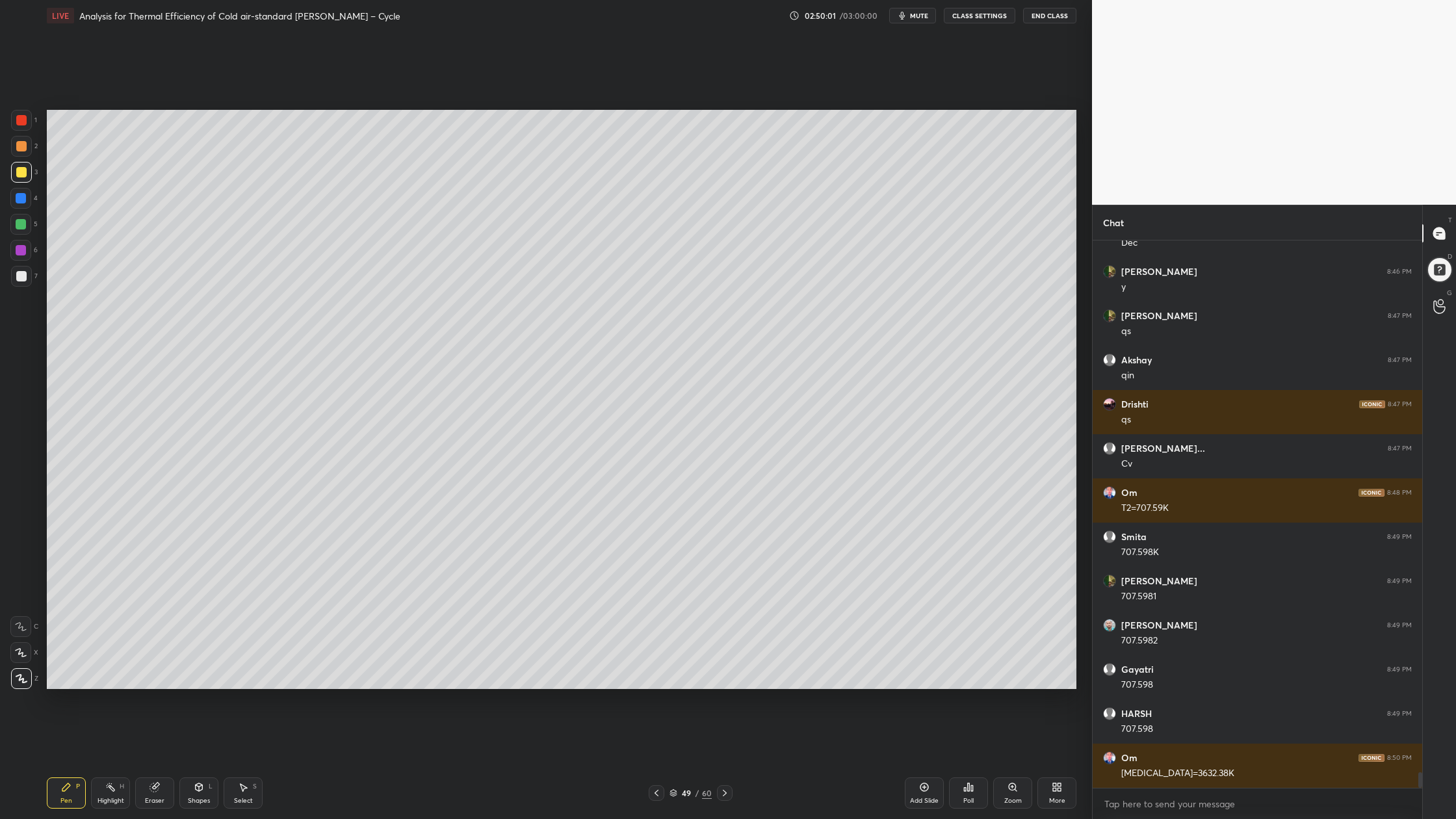
click at [22, 280] on div at bounding box center [21, 276] width 21 height 21
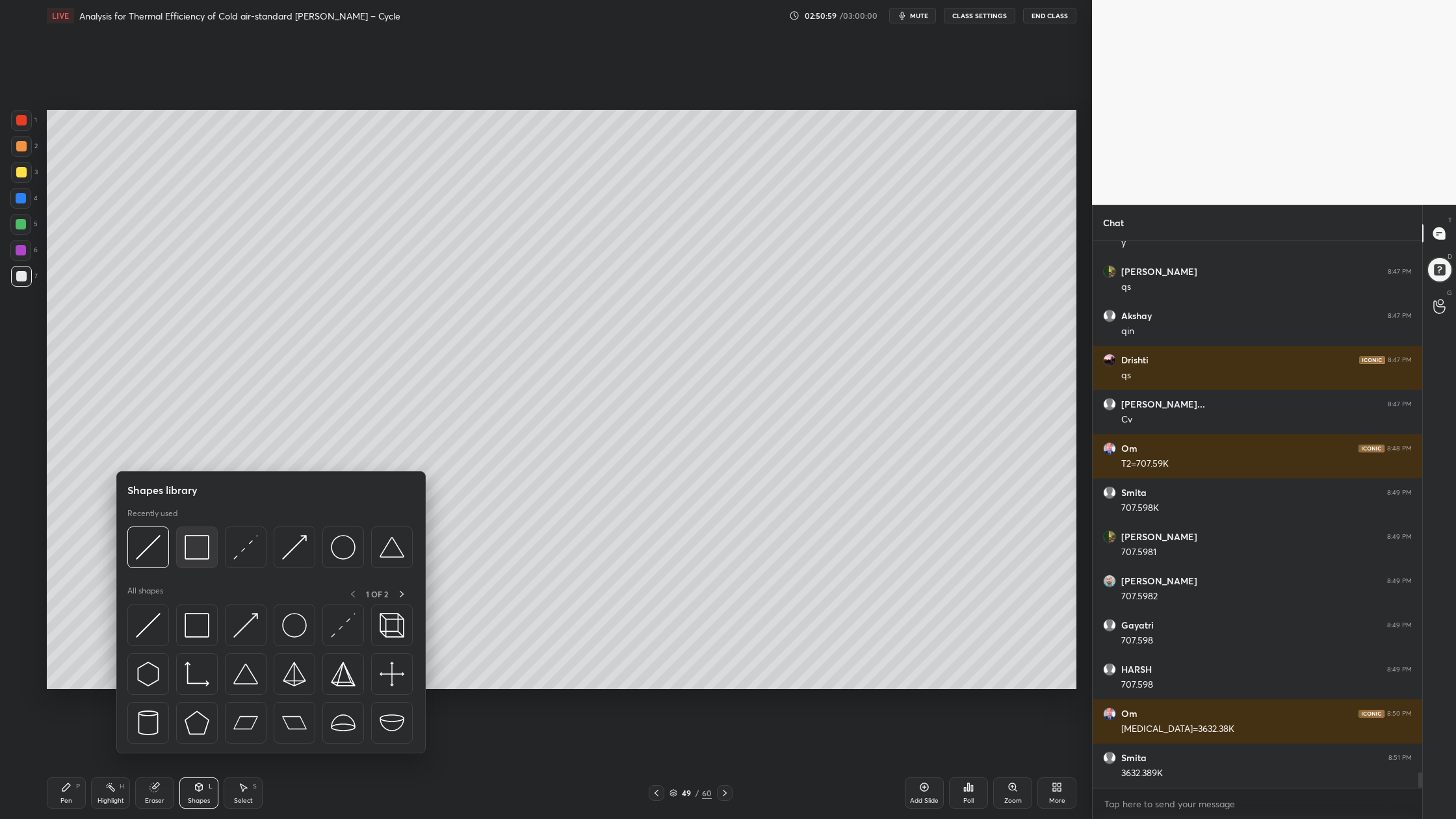
click at [206, 563] on div at bounding box center [197, 547] width 42 height 42
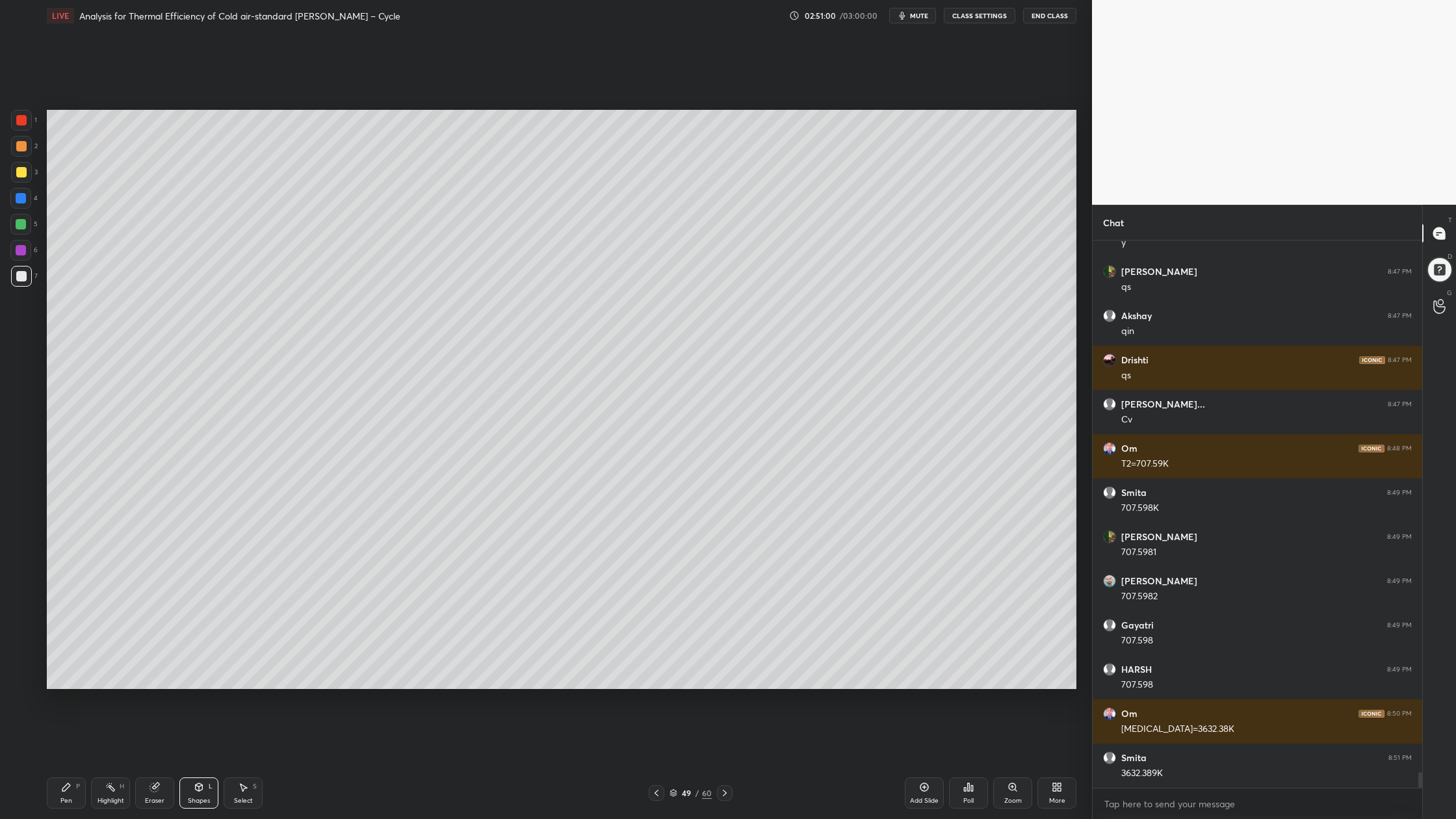
drag, startPoint x: 25, startPoint y: 225, endPoint x: 35, endPoint y: 229, distance: 10.8
click at [25, 225] on div at bounding box center [20, 224] width 10 height 10
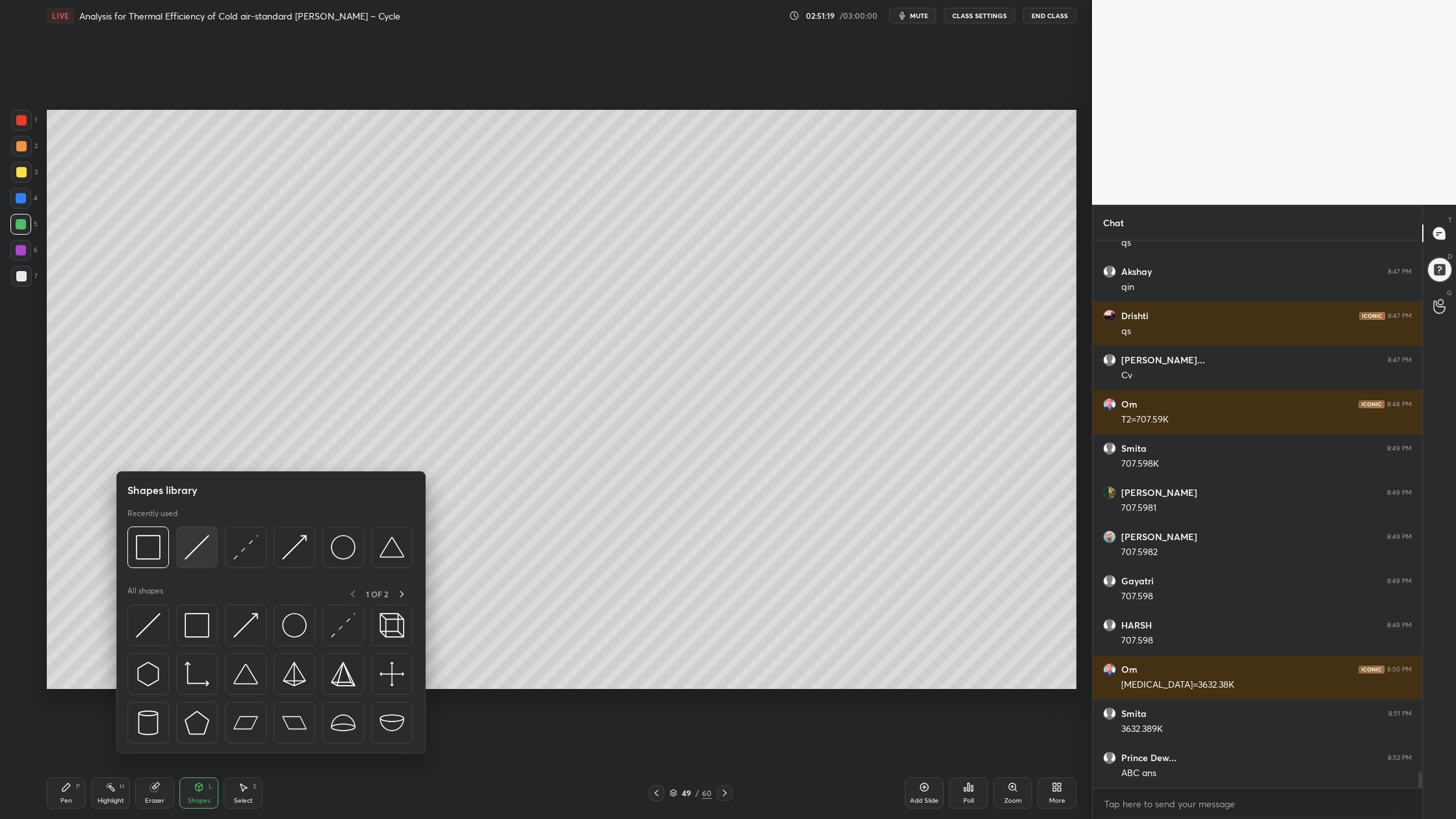
click at [195, 563] on div at bounding box center [197, 547] width 42 height 42
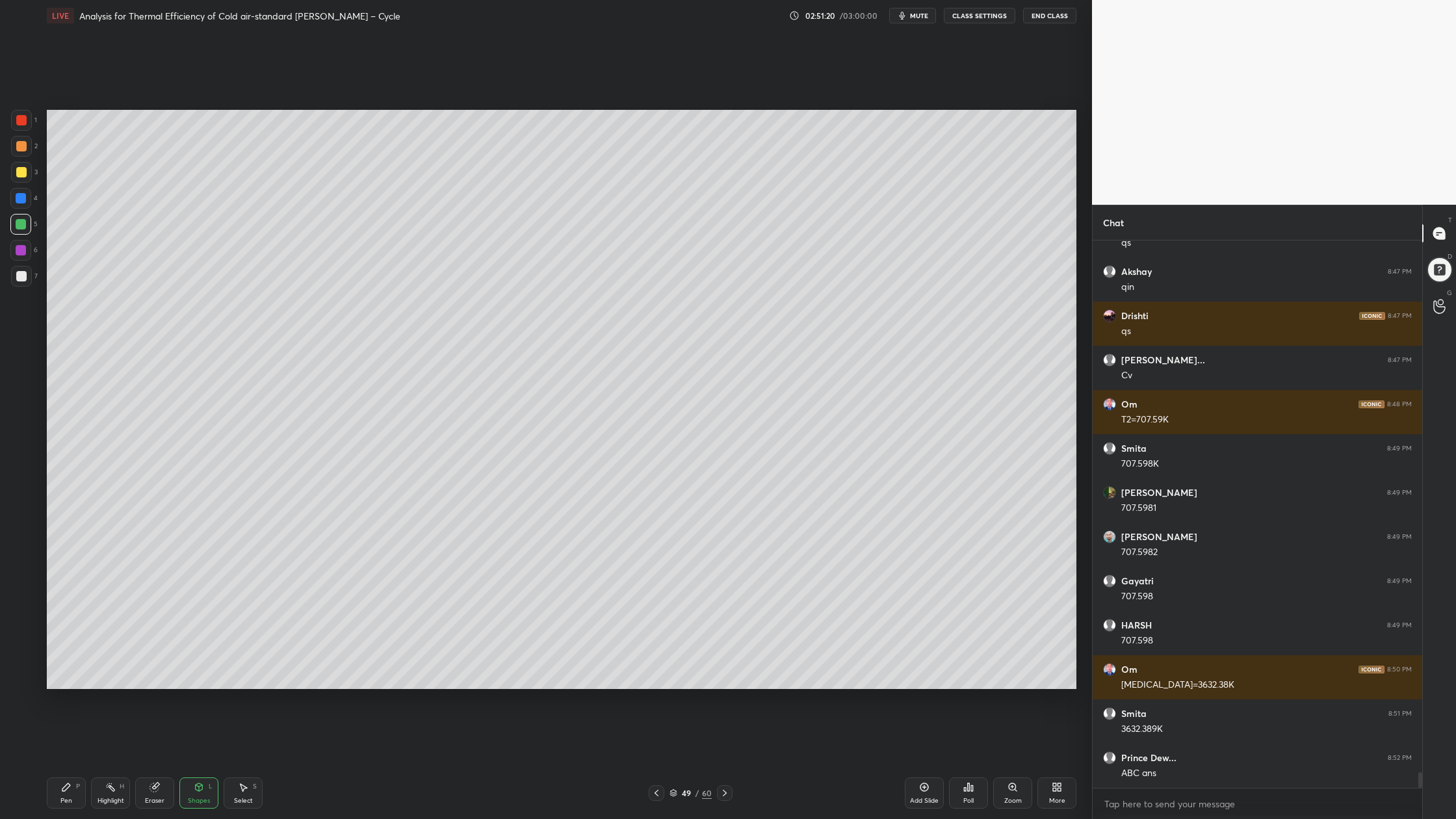
drag, startPoint x: 18, startPoint y: 148, endPoint x: 39, endPoint y: 161, distance: 24.7
click at [17, 148] on div at bounding box center [21, 146] width 10 height 10
click at [20, 171] on div at bounding box center [21, 172] width 10 height 10
click at [27, 285] on div at bounding box center [21, 276] width 21 height 21
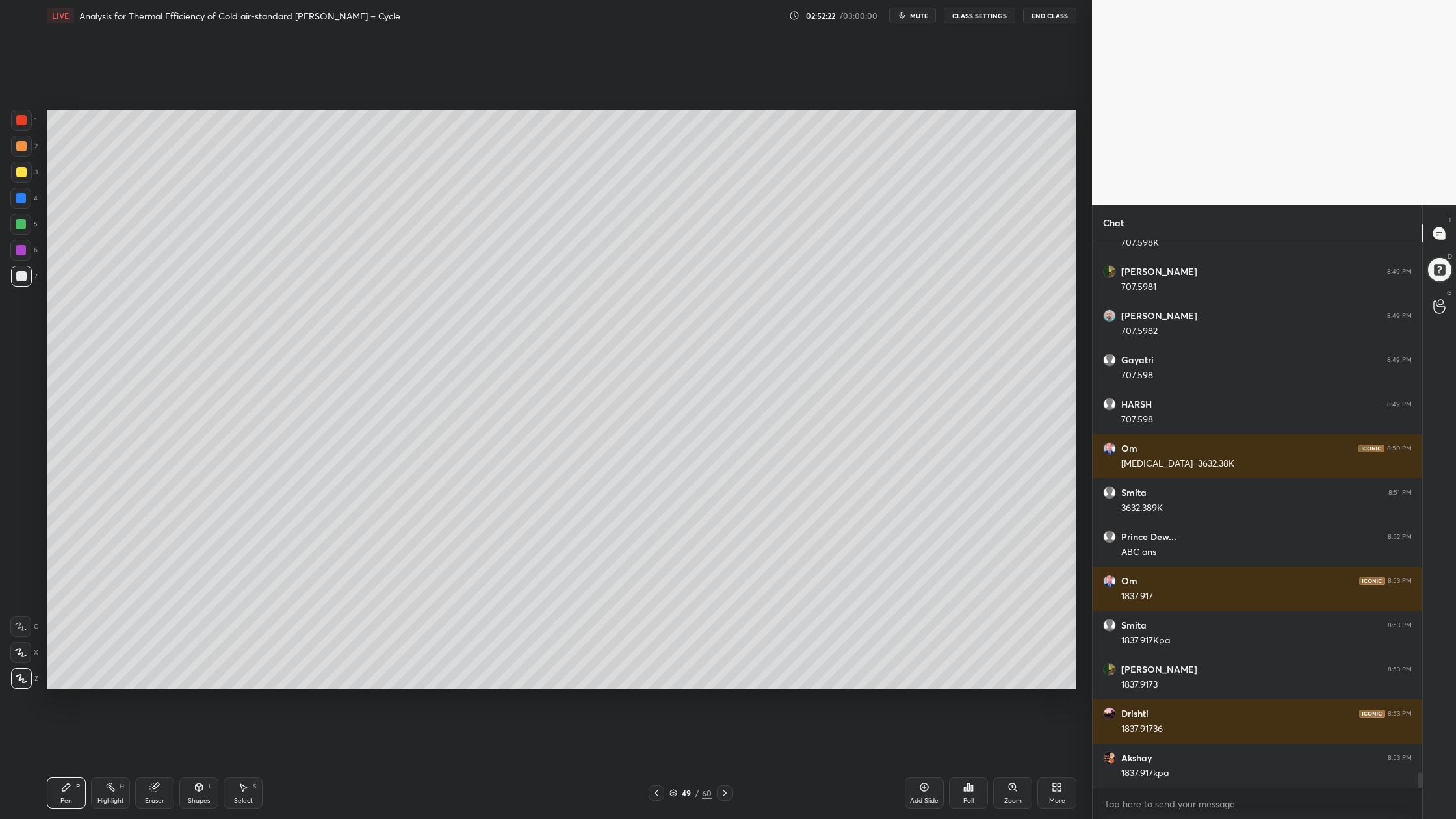
scroll to position [18768, 0]
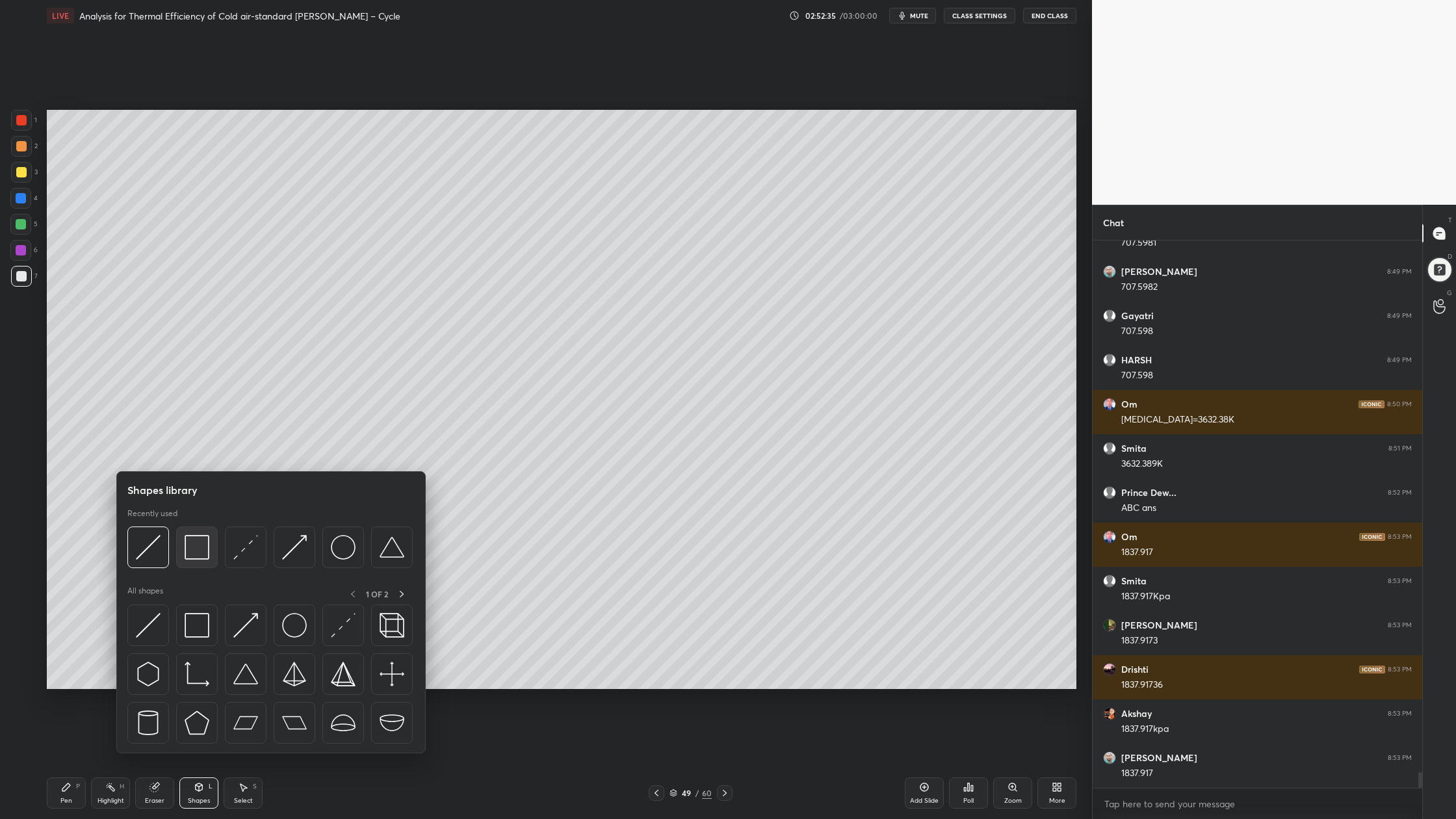
click at [206, 564] on div at bounding box center [197, 547] width 42 height 42
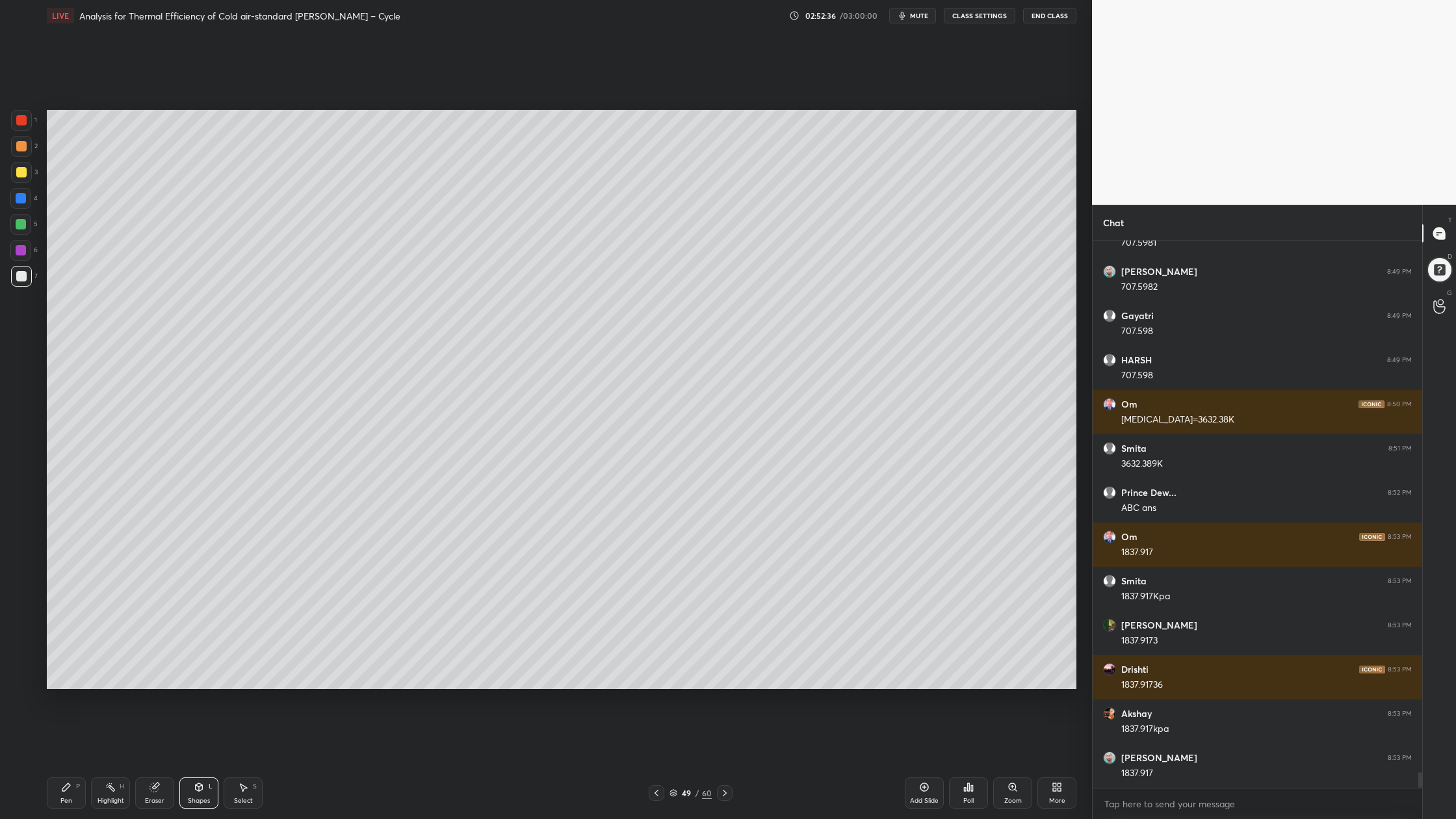
drag, startPoint x: 19, startPoint y: 229, endPoint x: 27, endPoint y: 238, distance: 12.0
click at [17, 231] on div at bounding box center [20, 224] width 21 height 21
click at [20, 171] on div at bounding box center [21, 172] width 10 height 10
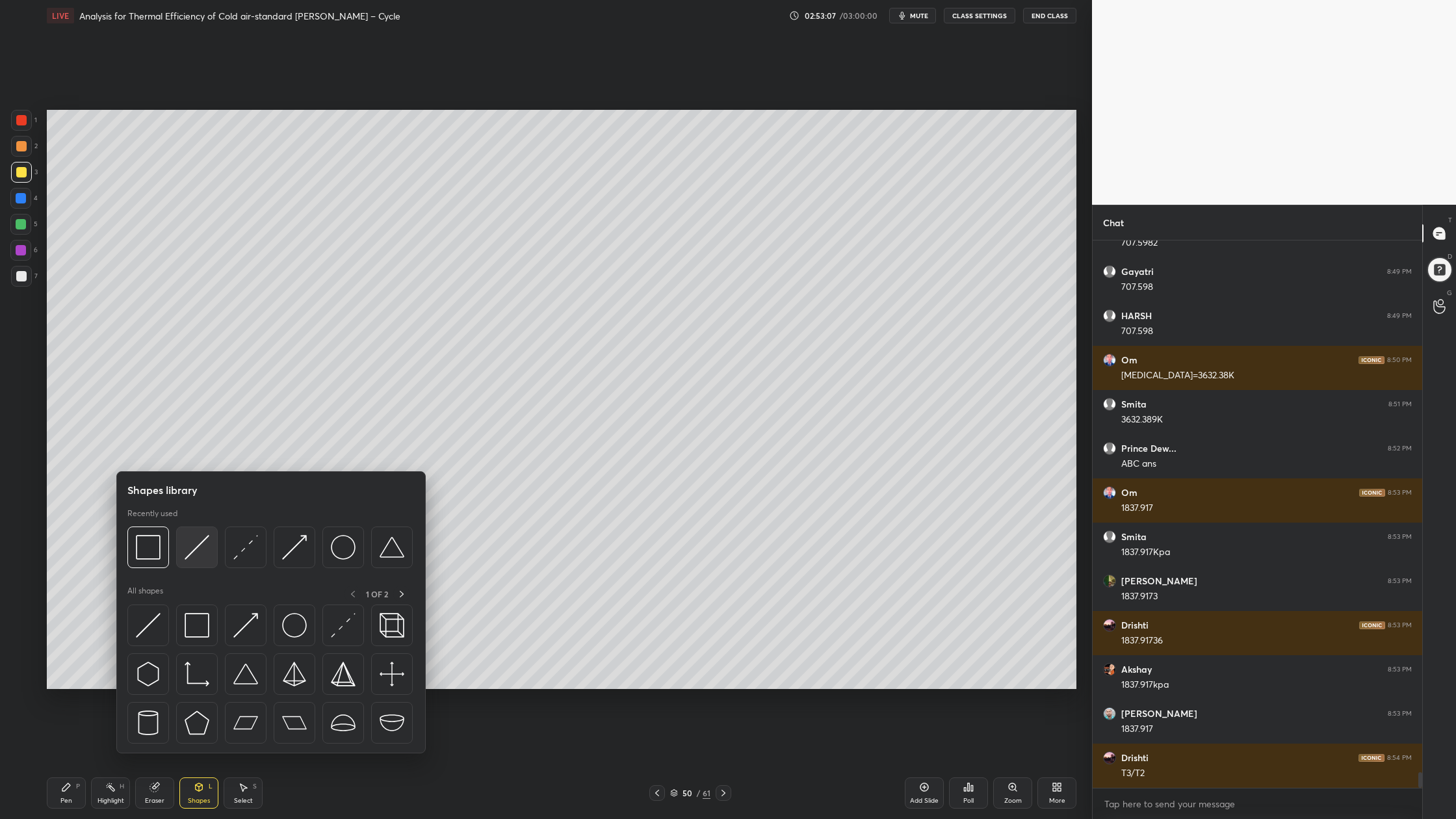
click at [195, 561] on div at bounding box center [197, 547] width 42 height 42
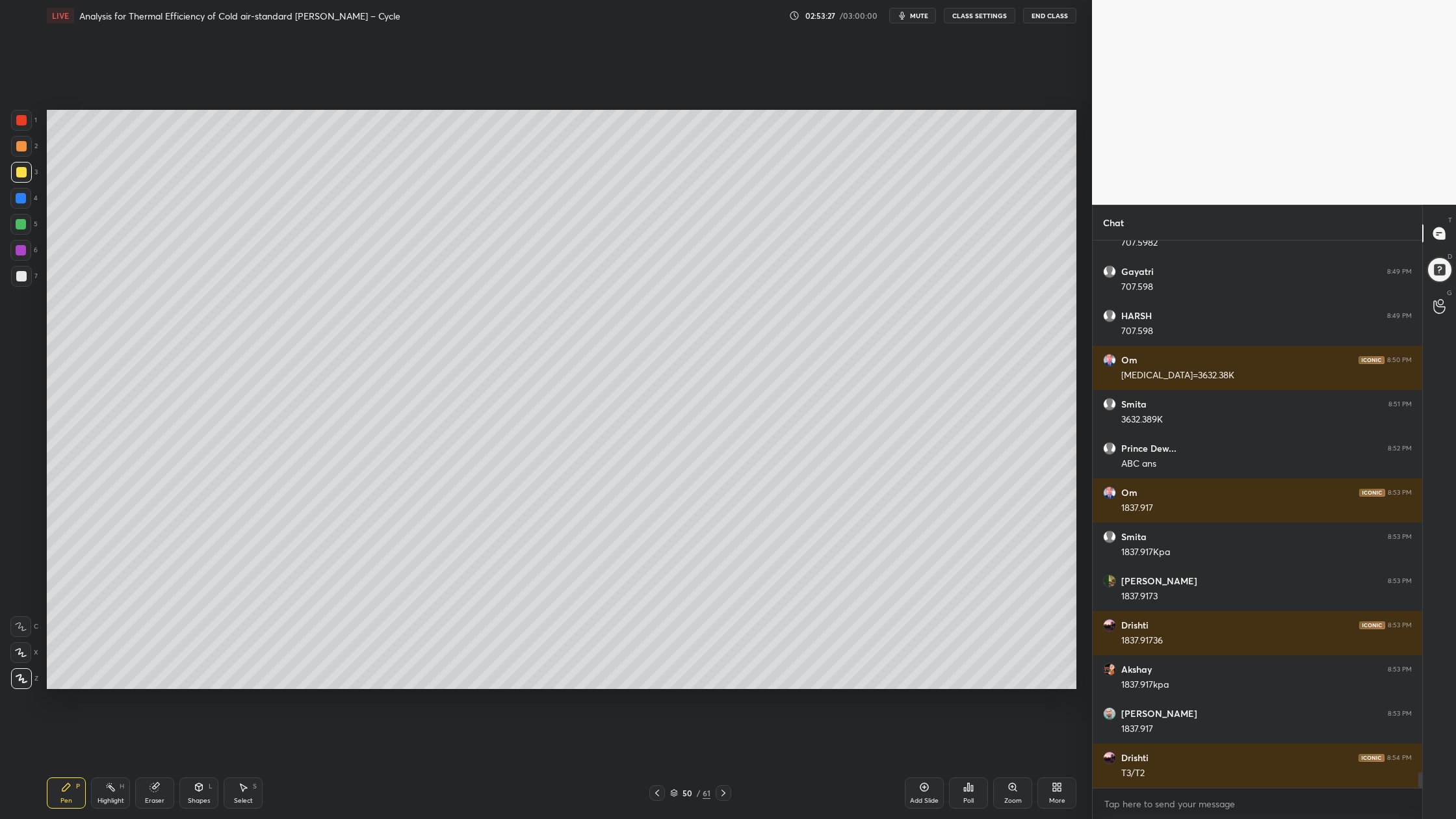
drag, startPoint x: 24, startPoint y: 223, endPoint x: 31, endPoint y: 221, distance: 7.3
click at [24, 223] on div at bounding box center [20, 224] width 10 height 10
click at [22, 272] on div at bounding box center [21, 276] width 10 height 10
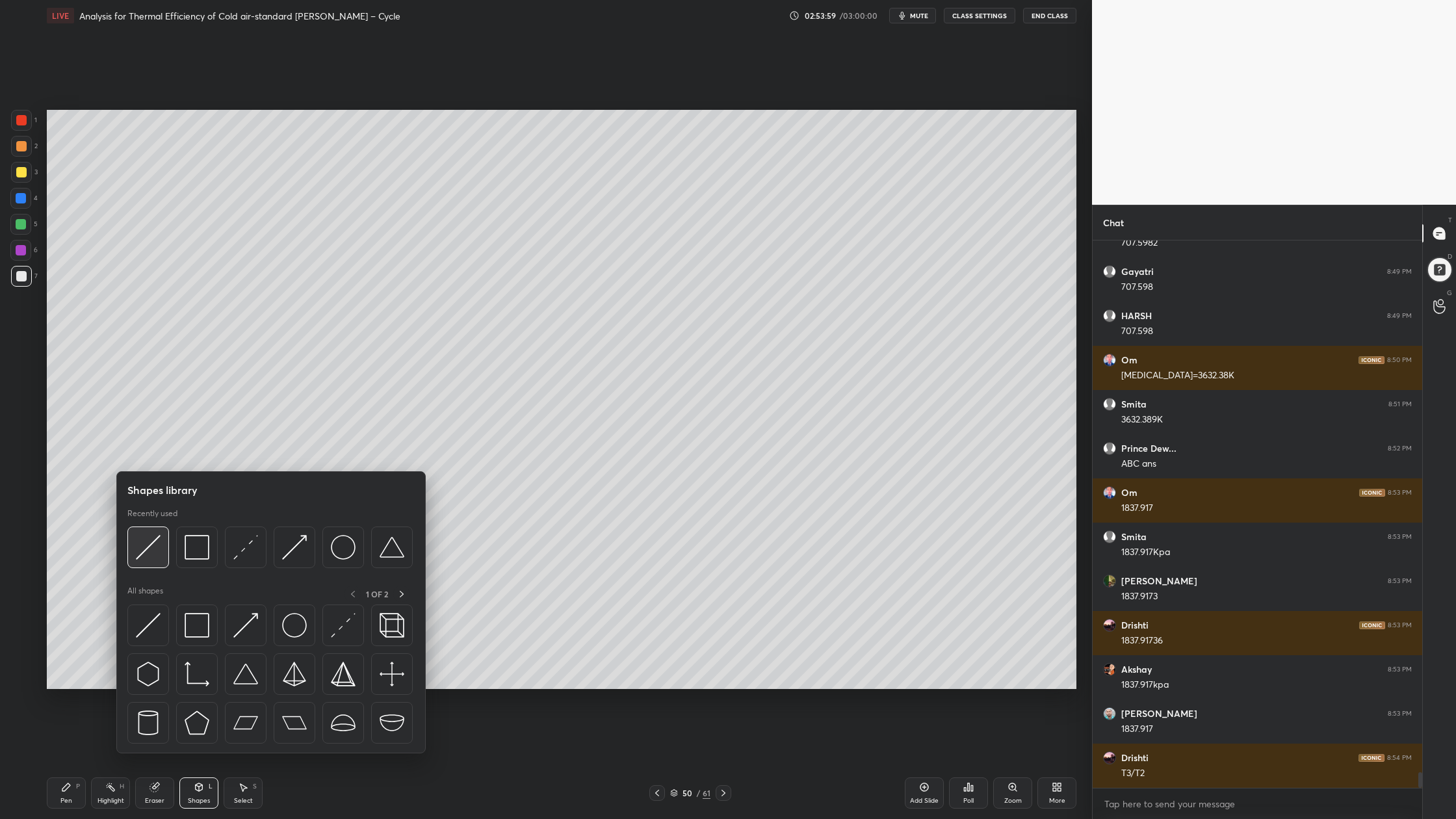
click at [152, 557] on img at bounding box center [148, 547] width 25 height 25
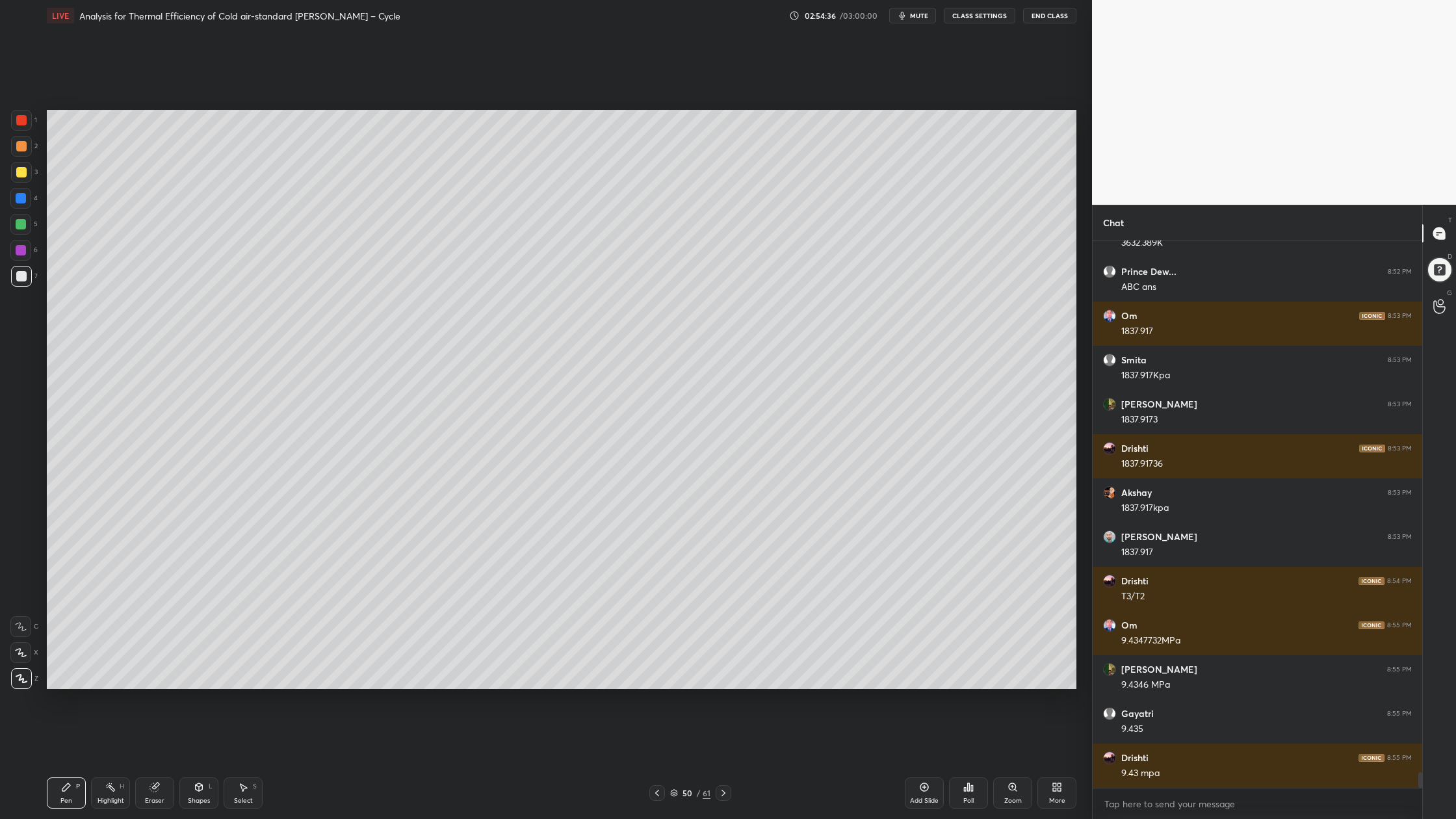
scroll to position [19033, 0]
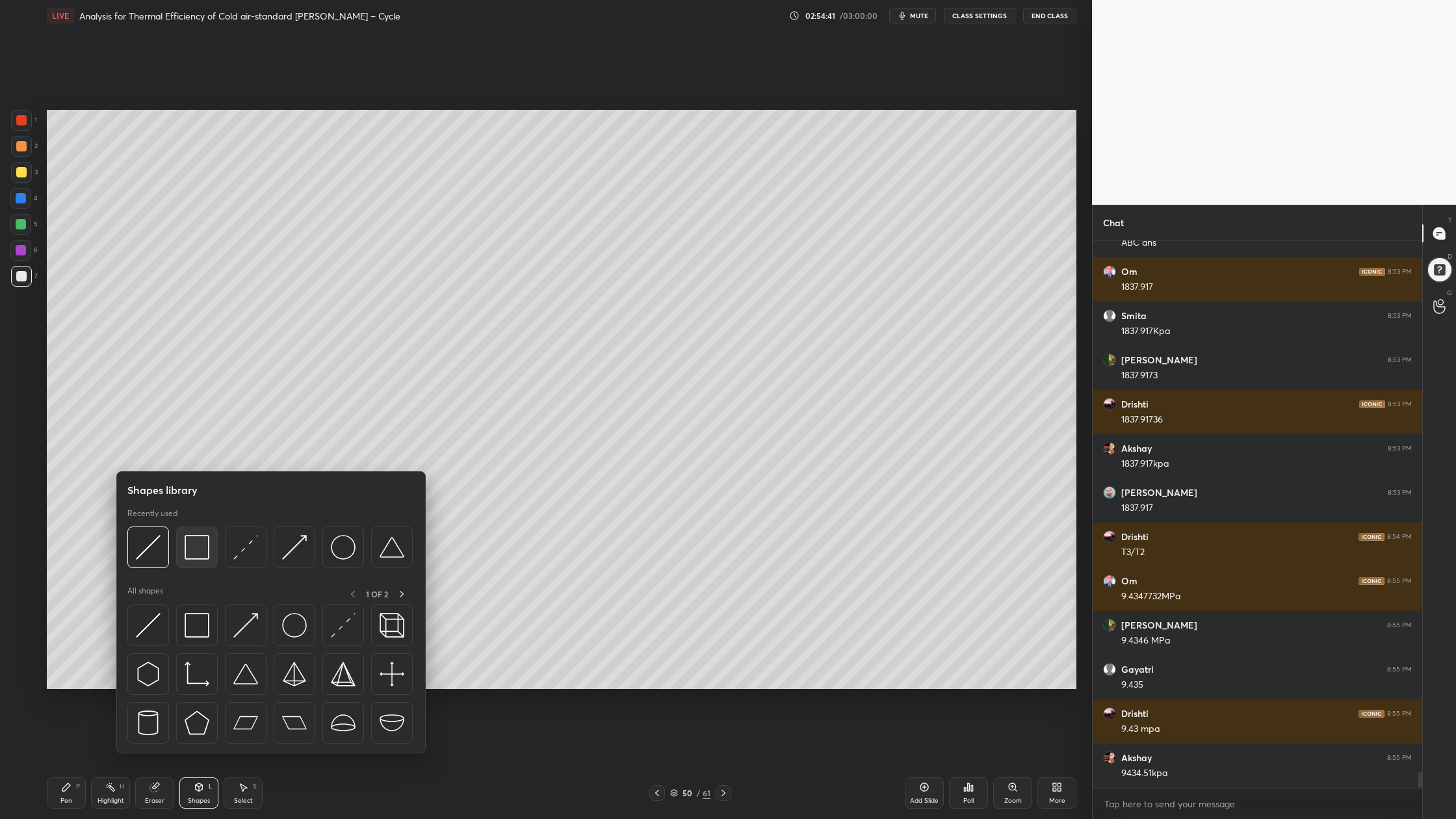
click at [198, 562] on div at bounding box center [197, 547] width 42 height 42
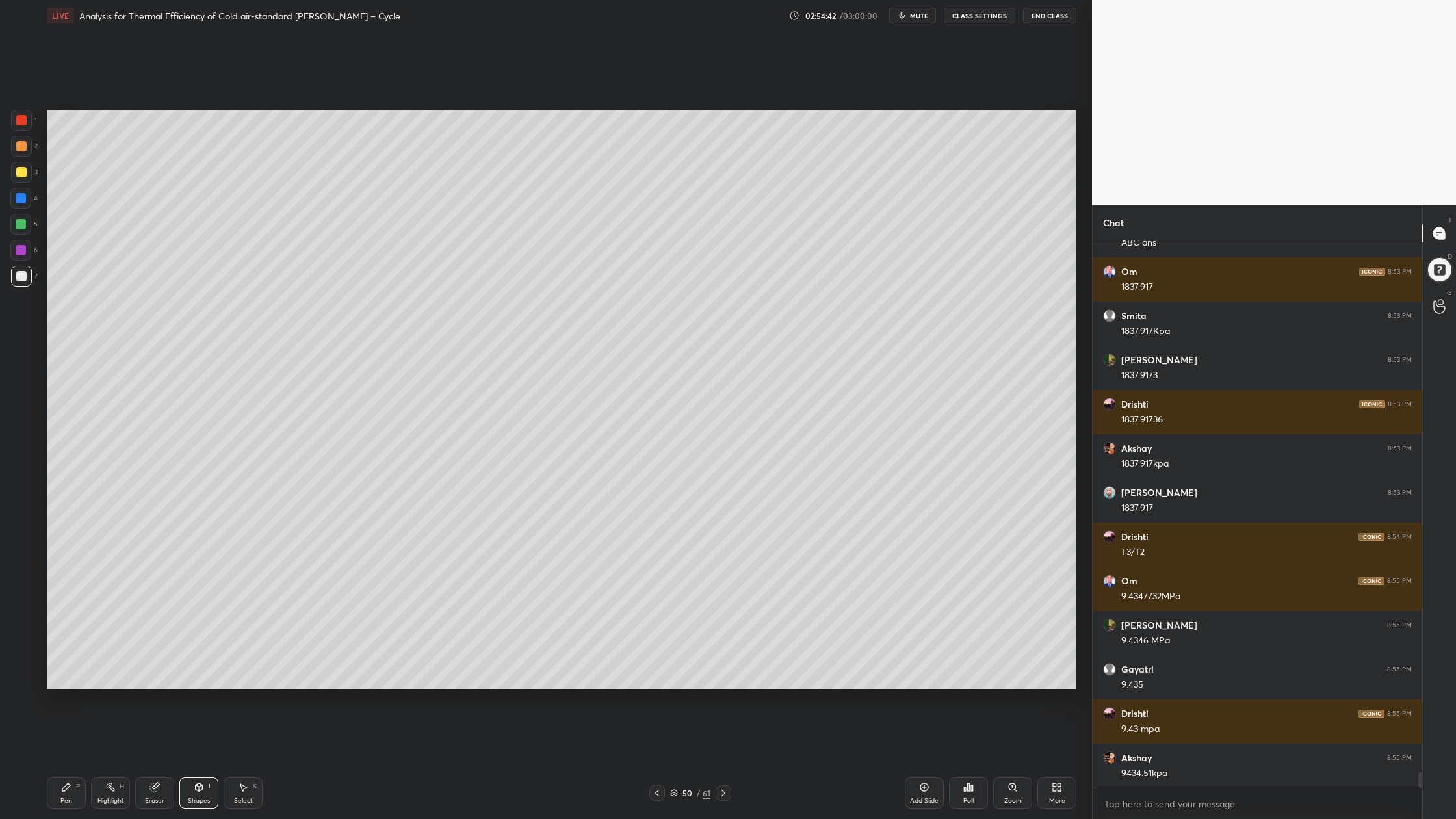
drag, startPoint x: 17, startPoint y: 228, endPoint x: 25, endPoint y: 287, distance: 59.5
click at [18, 231] on div at bounding box center [20, 224] width 21 height 21
drag, startPoint x: 839, startPoint y: 13, endPoint x: 839, endPoint y: 754, distance: 741.0
click at [839, 13] on div "02:55:04" at bounding box center [821, 15] width 36 height 7
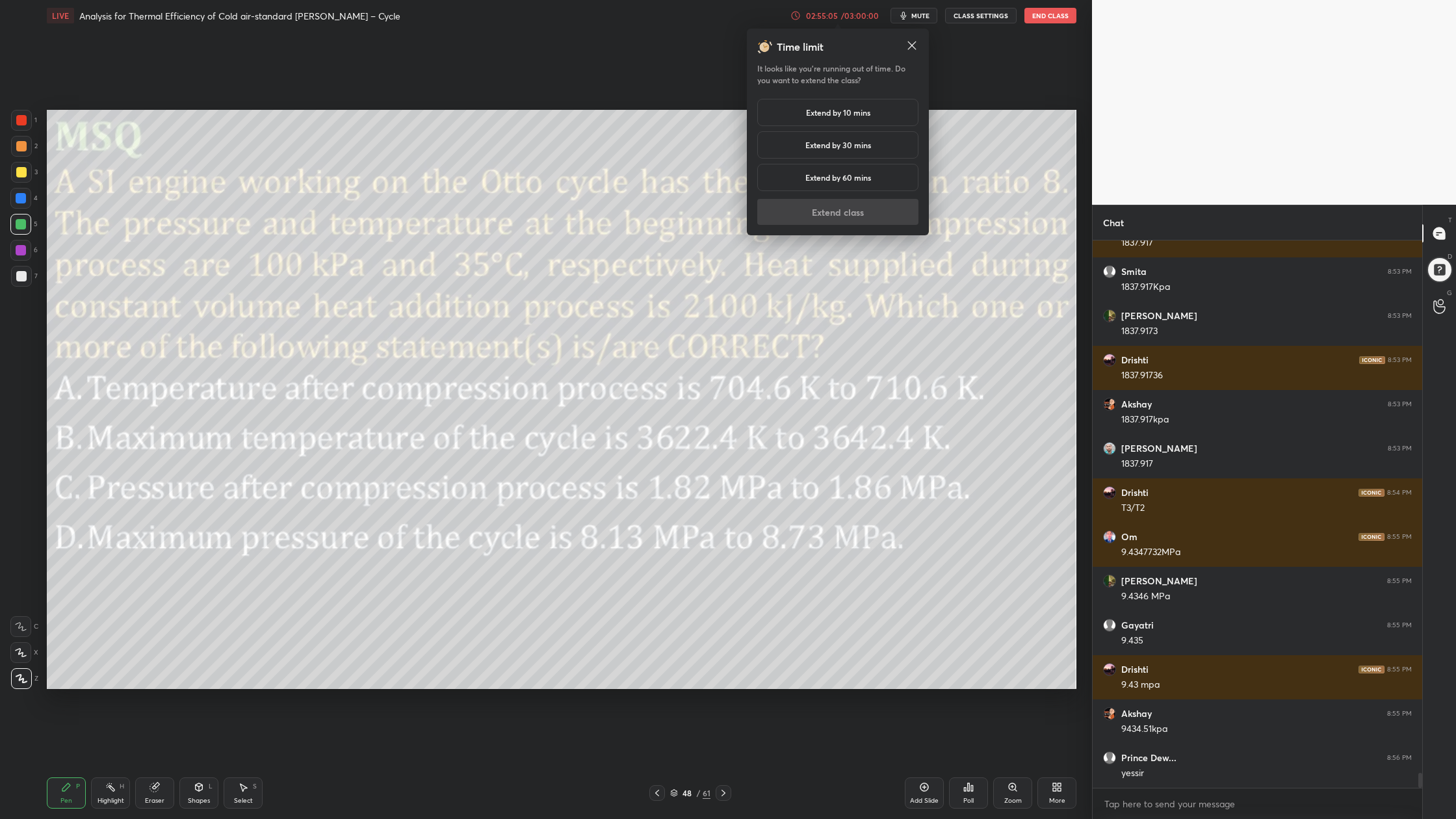
click at [831, 139] on h5 "Extend by 30 mins" at bounding box center [838, 144] width 65 height 12
click at [830, 214] on button "Extend class" at bounding box center [837, 212] width 161 height 26
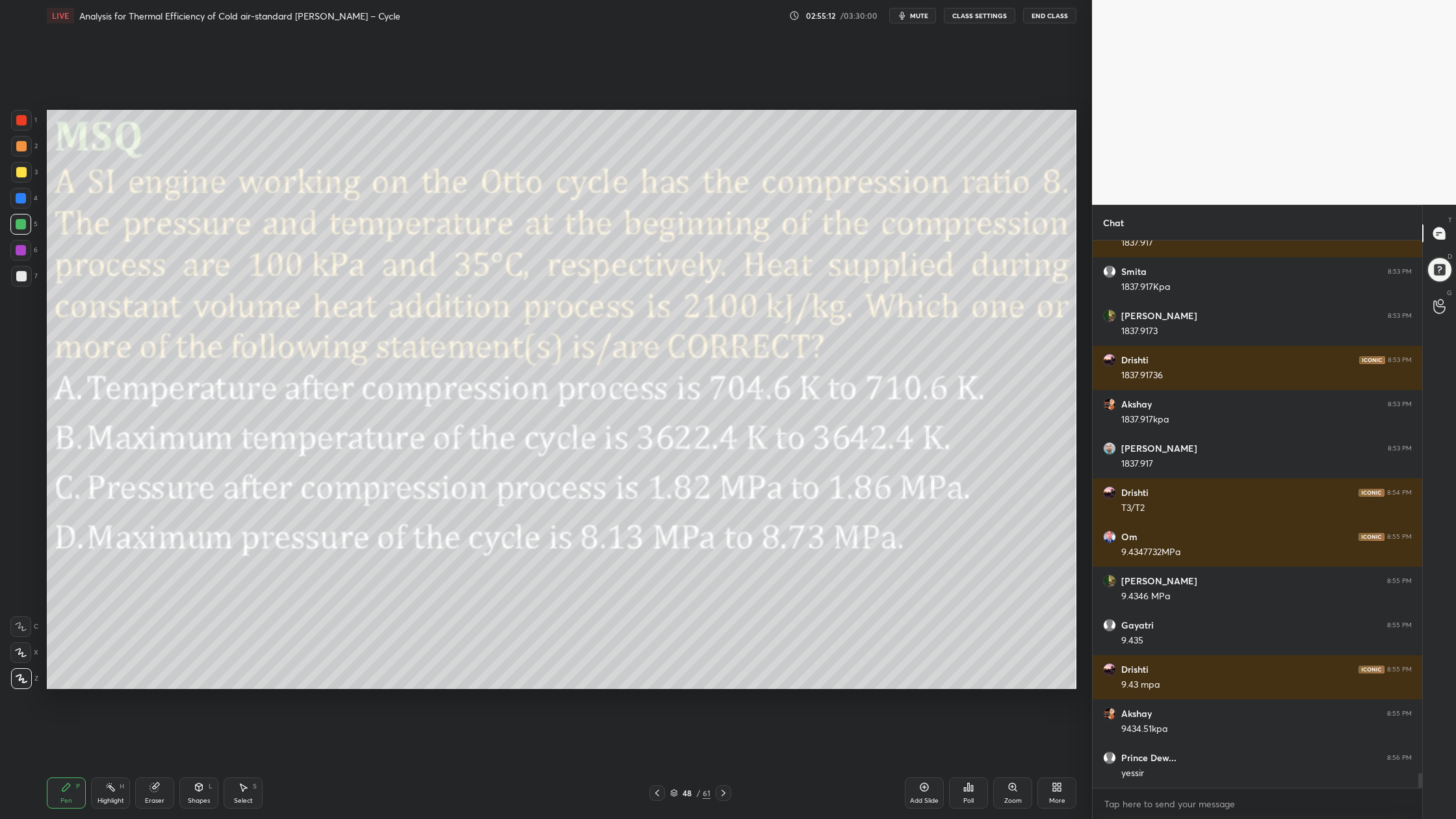
drag, startPoint x: 673, startPoint y: 794, endPoint x: 668, endPoint y: 764, distance: 30.4
click at [673, 618] on icon at bounding box center [674, 794] width 7 height 2
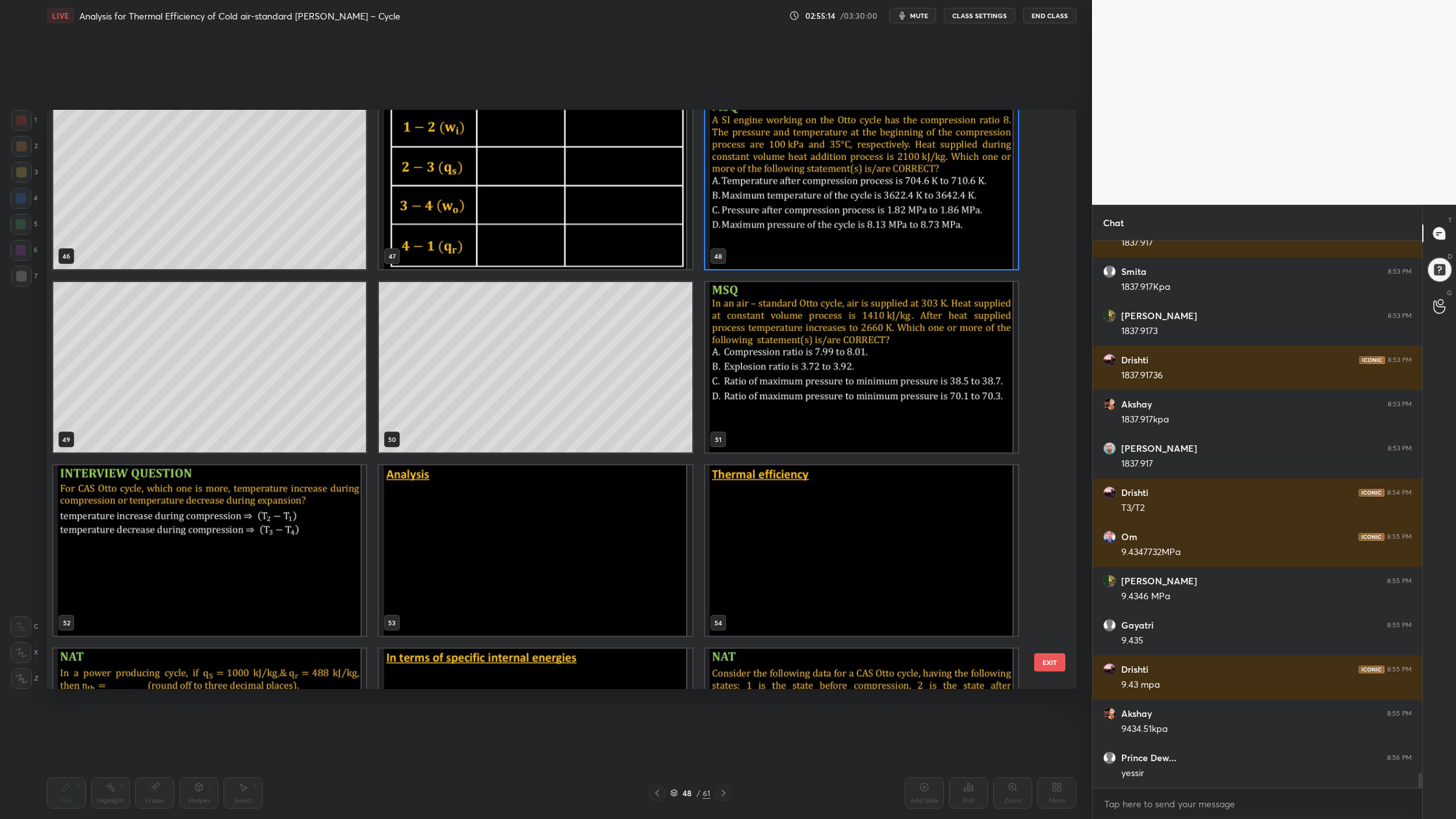
scroll to position [2777, 0]
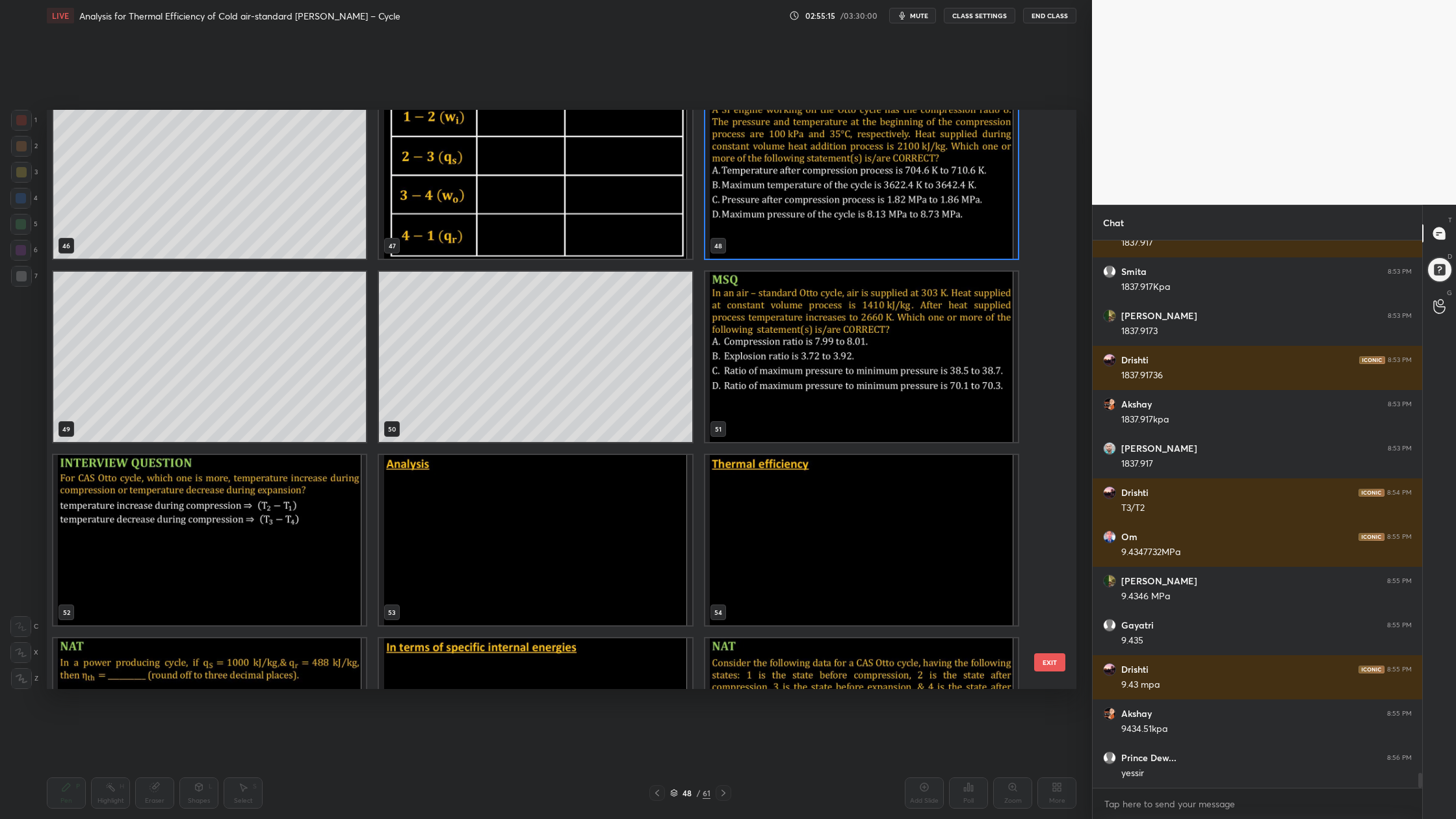
click at [854, 413] on img "grid" at bounding box center [861, 357] width 312 height 170
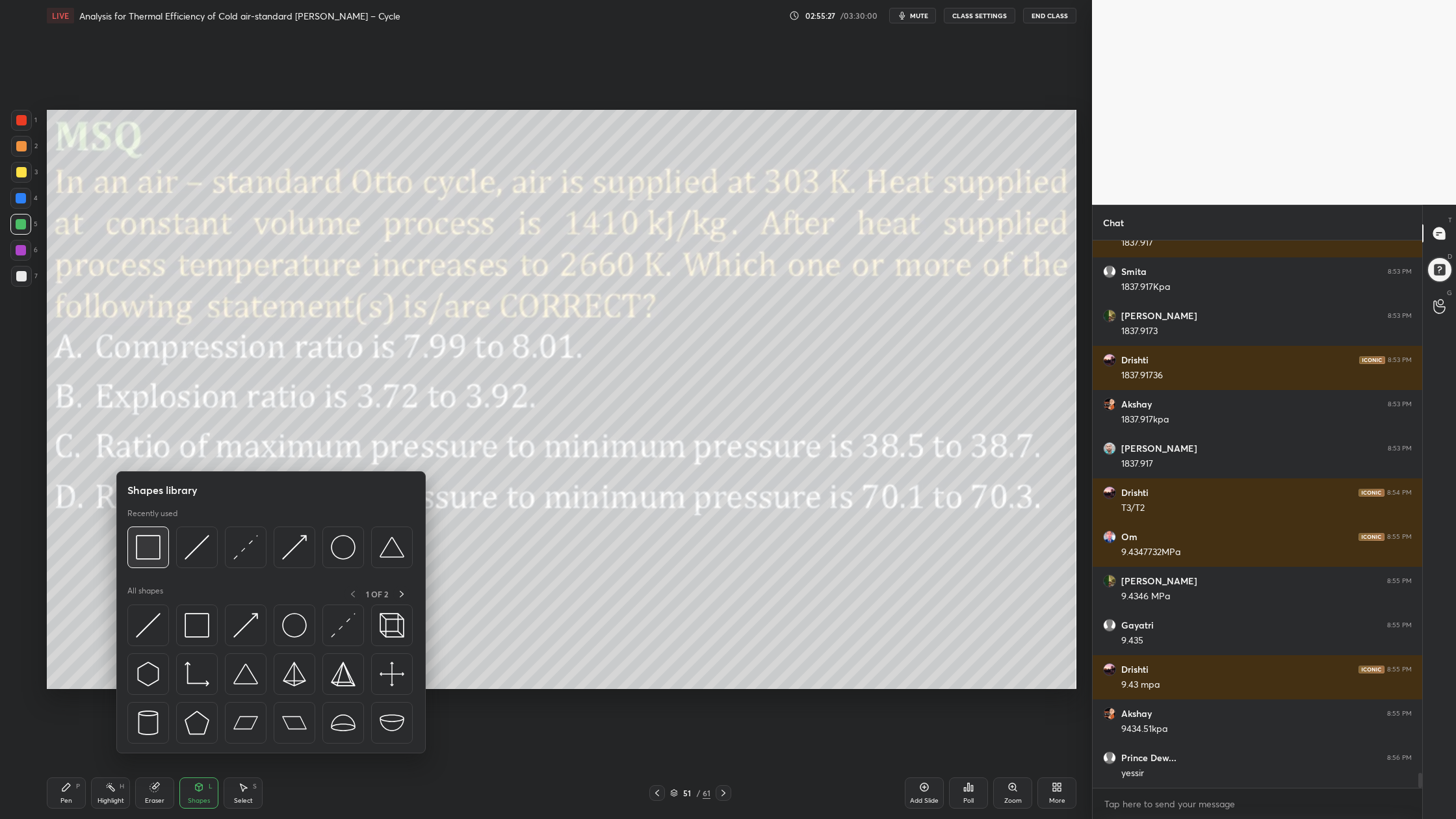
click at [151, 559] on img at bounding box center [148, 547] width 25 height 25
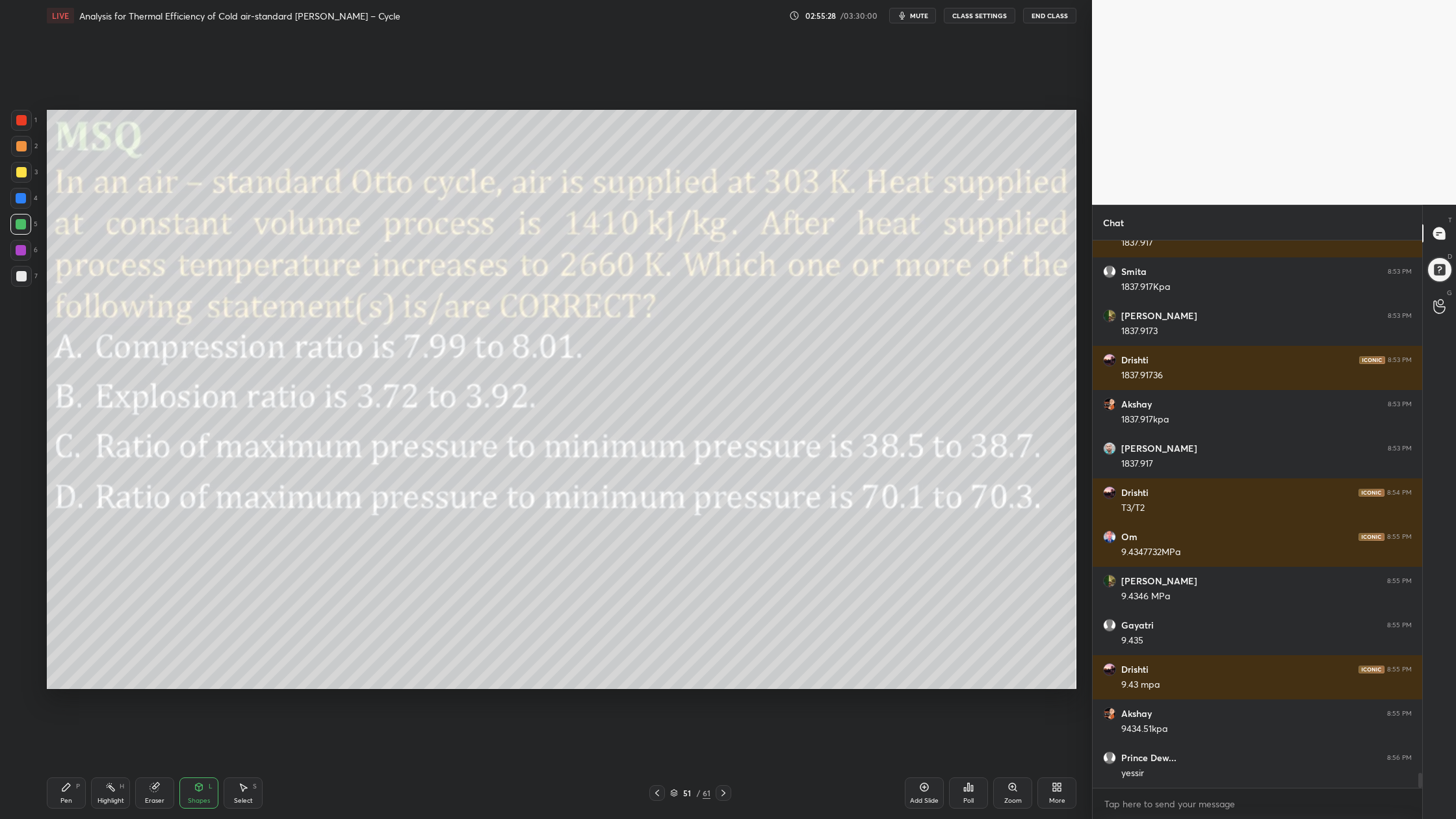
click at [21, 122] on div at bounding box center [21, 120] width 10 height 10
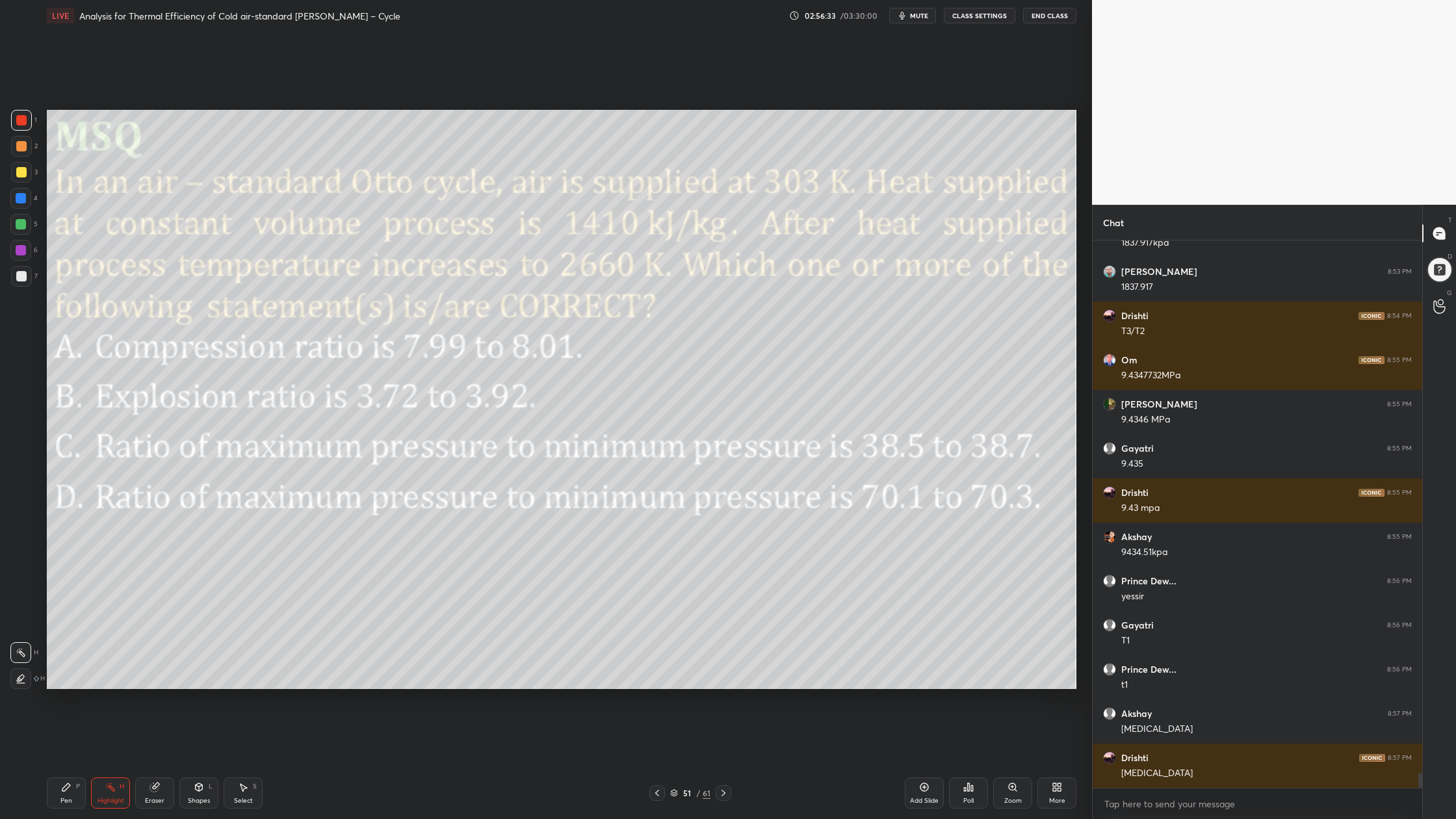
scroll to position [19298, 0]
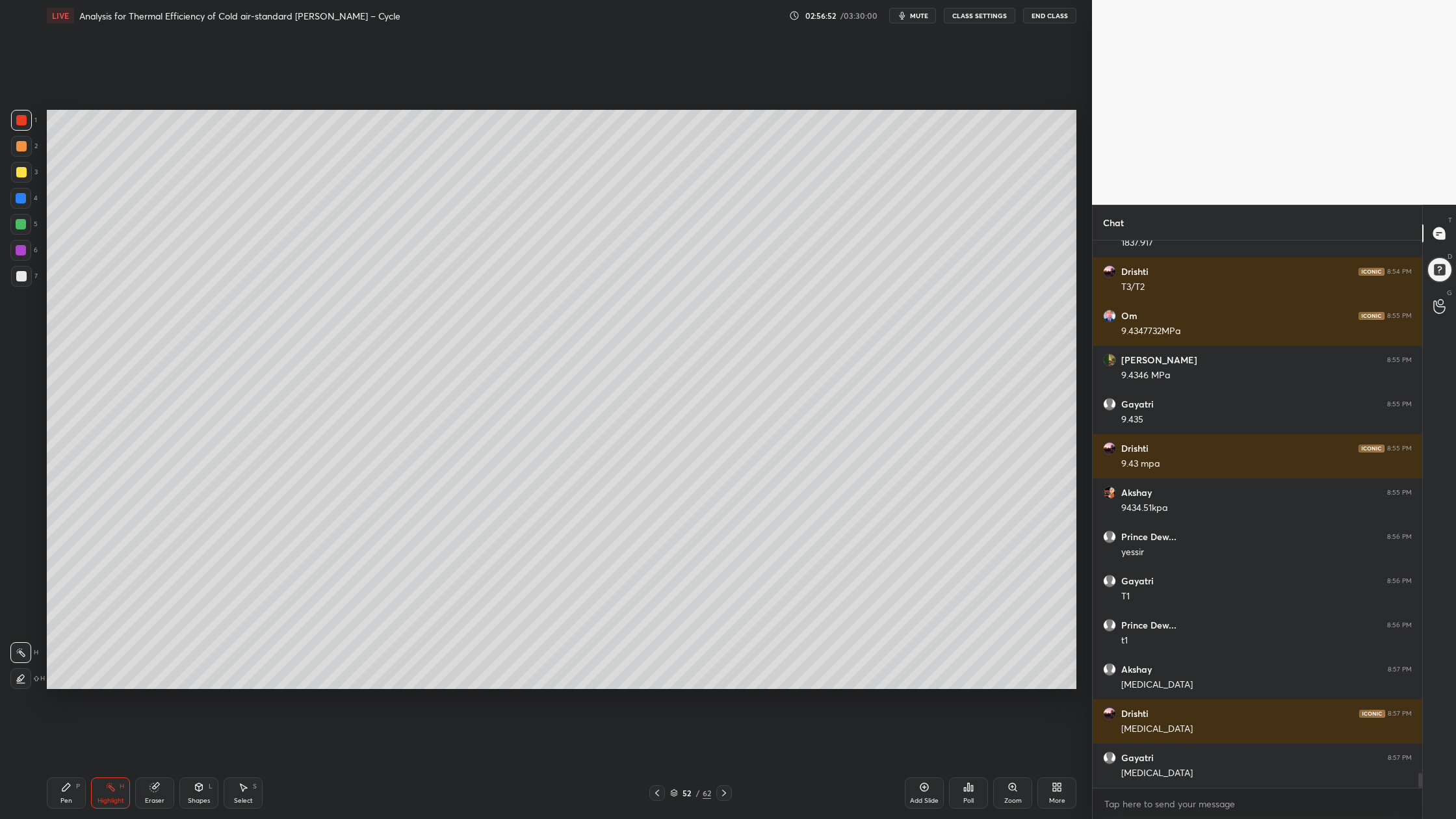
drag, startPoint x: 22, startPoint y: 170, endPoint x: 29, endPoint y: 172, distance: 7.3
click at [22, 170] on div at bounding box center [21, 172] width 10 height 10
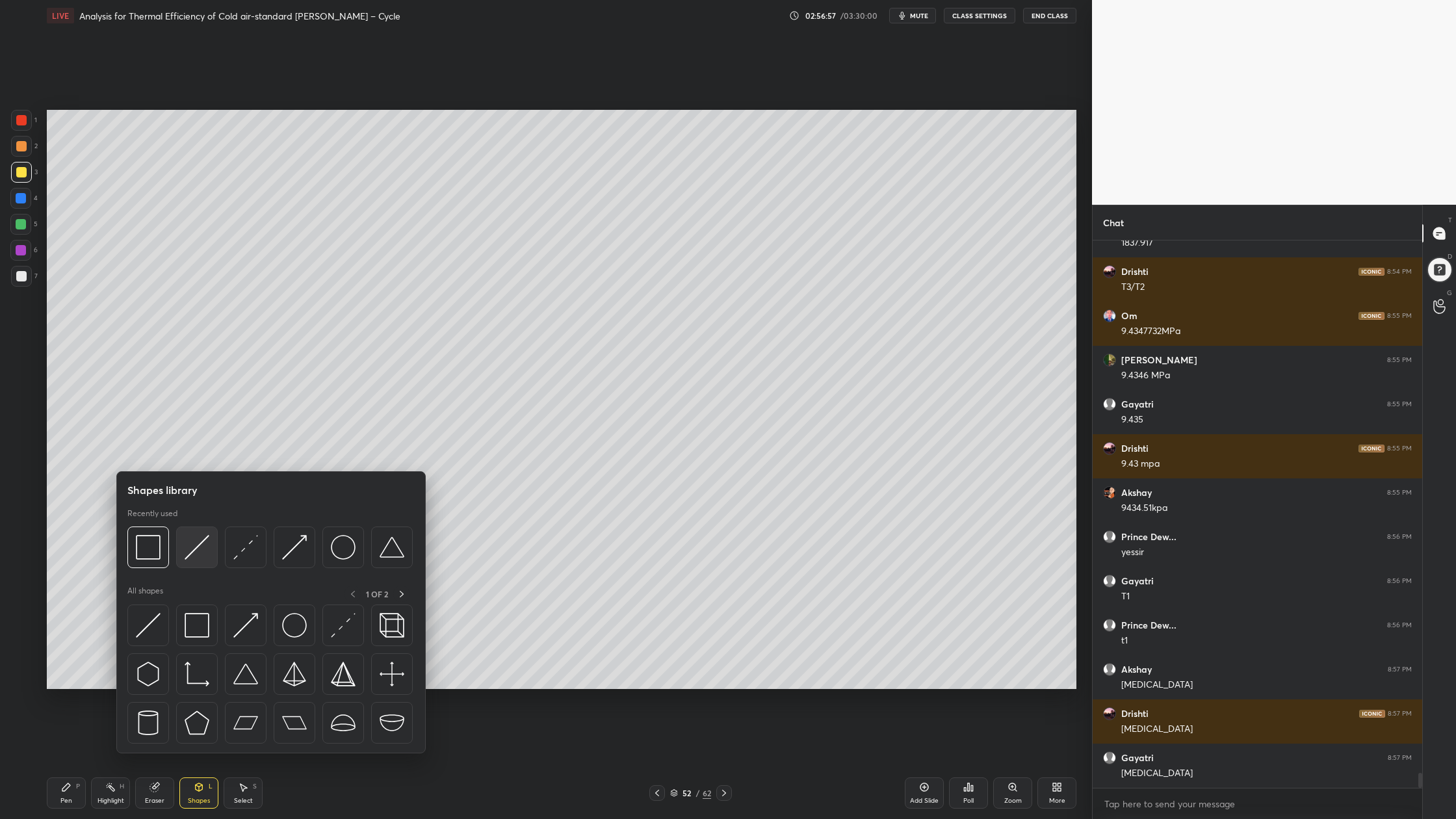
click at [193, 554] on img at bounding box center [197, 547] width 25 height 25
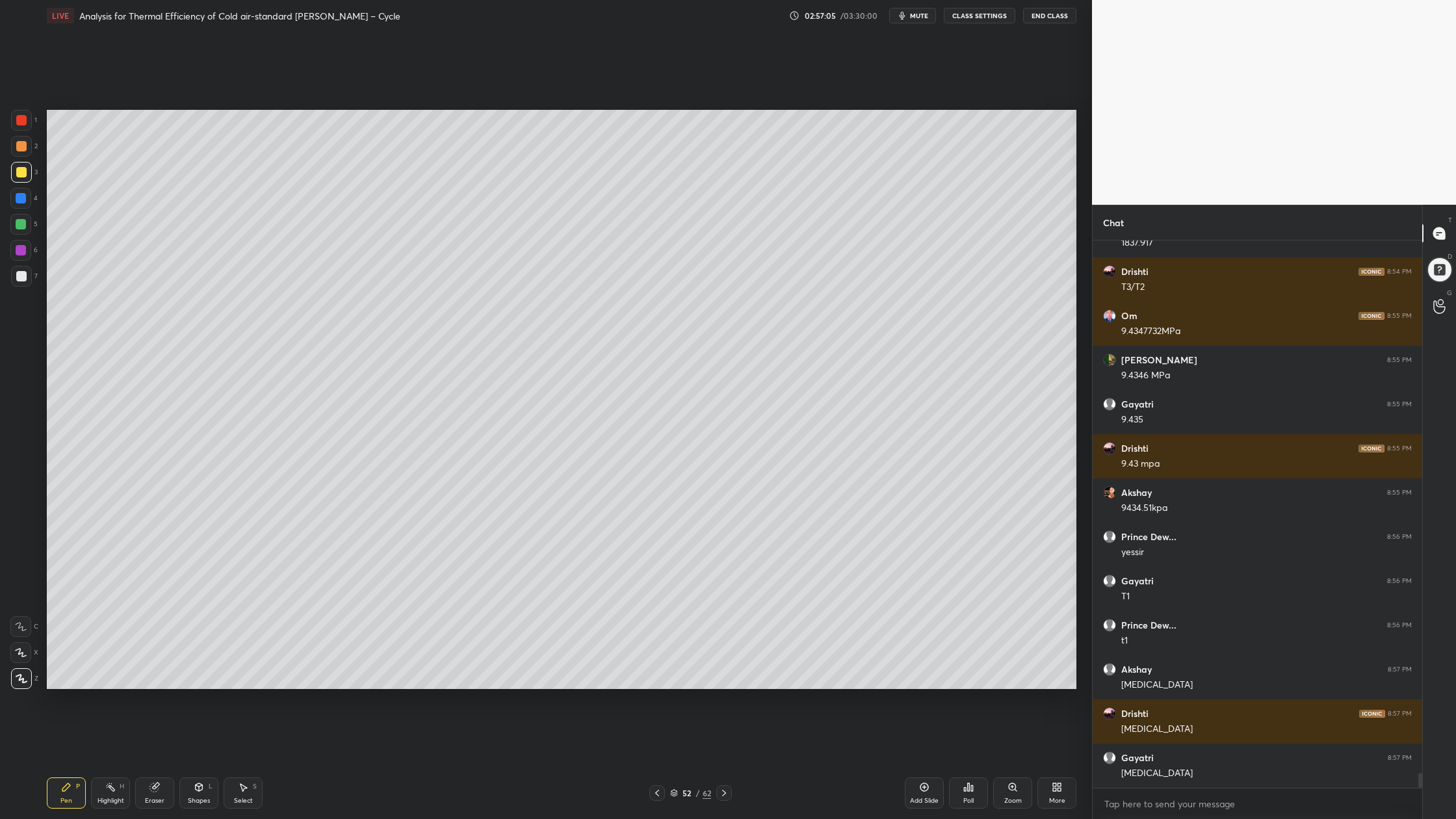
click at [20, 277] on div at bounding box center [21, 276] width 10 height 10
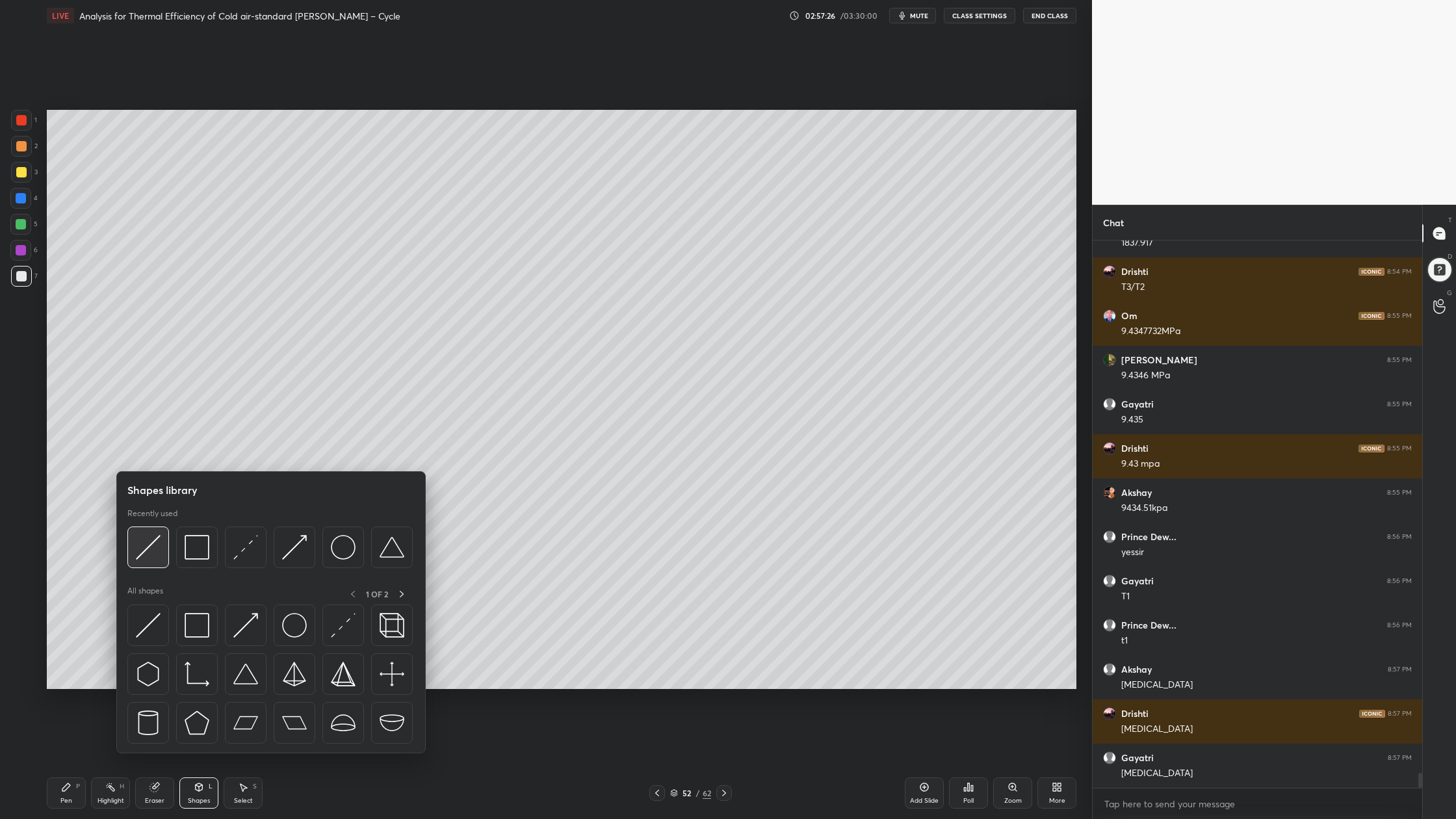
click at [149, 561] on div at bounding box center [148, 547] width 42 height 42
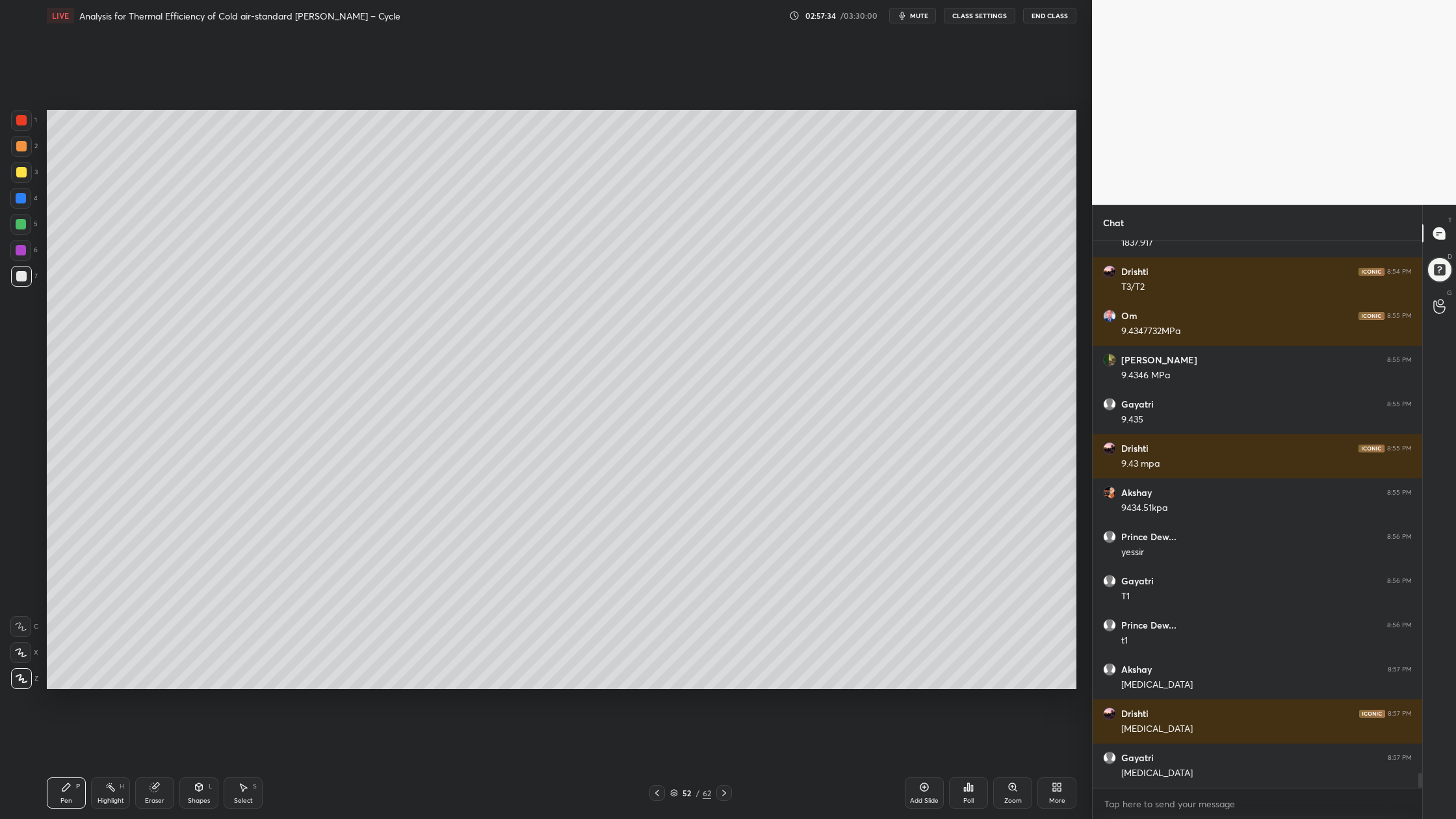
click at [25, 176] on div at bounding box center [21, 172] width 10 height 10
drag, startPoint x: 25, startPoint y: 280, endPoint x: 23, endPoint y: 313, distance: 33.1
click at [25, 283] on div at bounding box center [21, 276] width 21 height 21
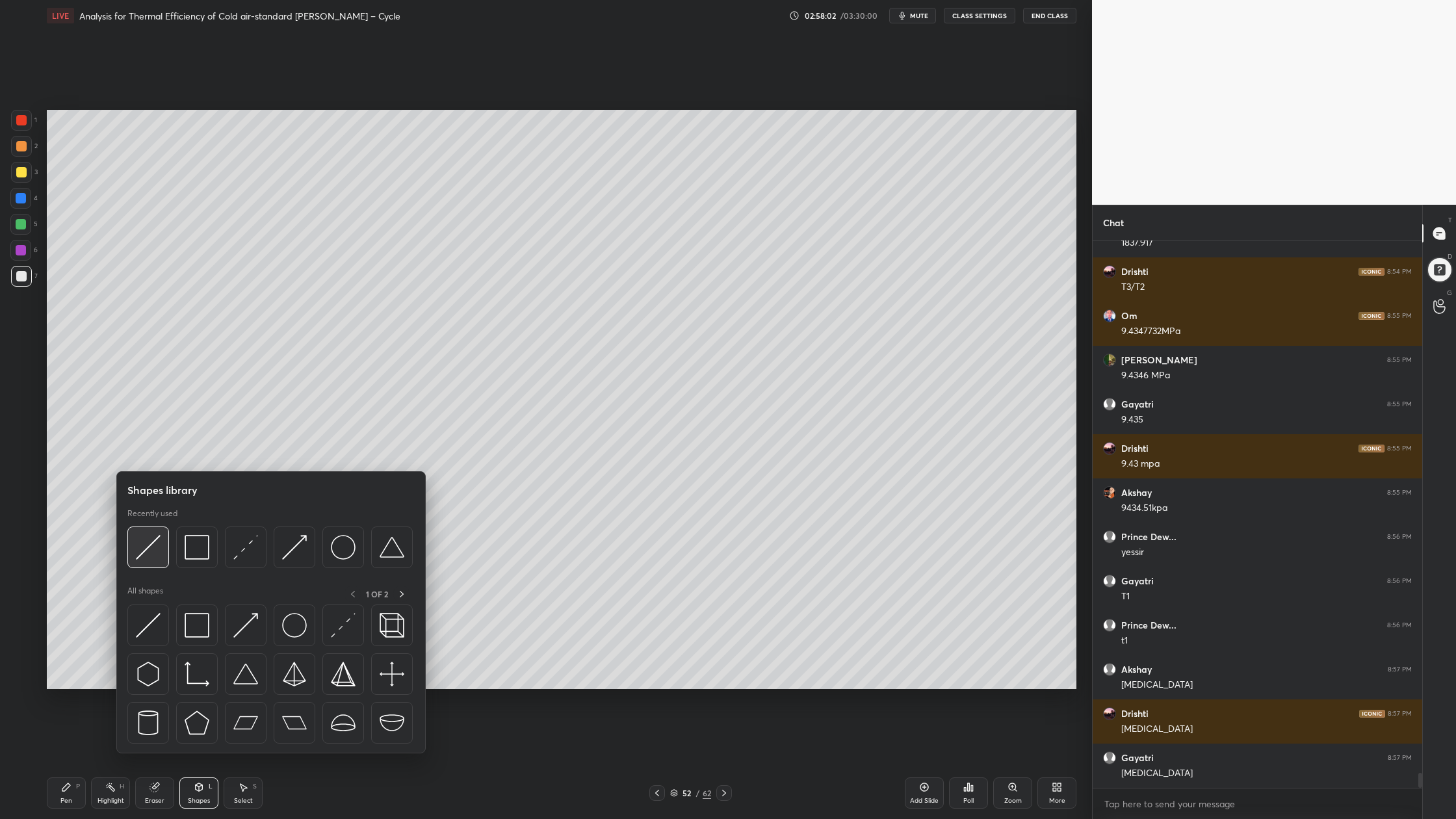
click at [159, 557] on img at bounding box center [148, 547] width 25 height 25
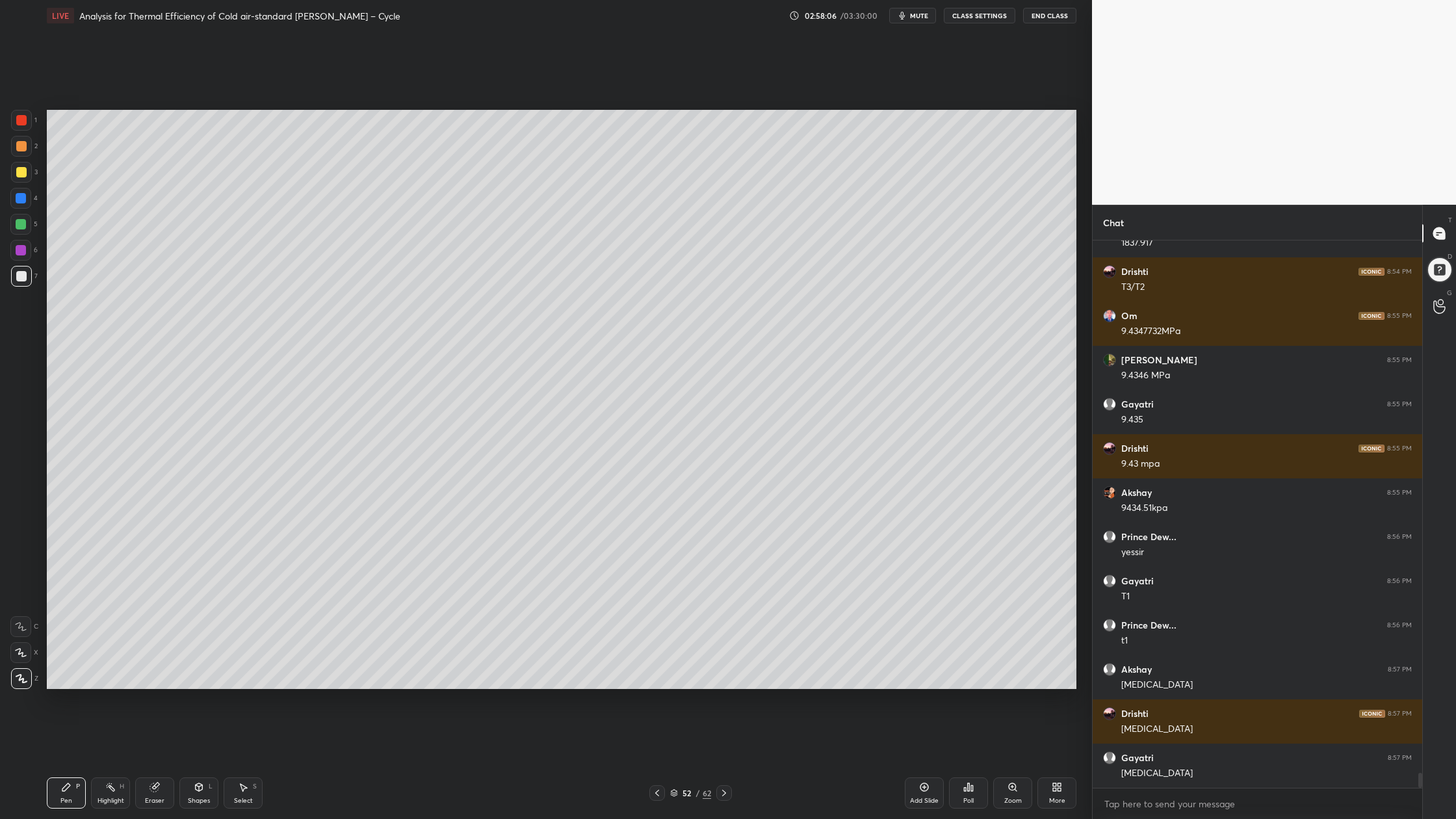
scroll to position [19342, 0]
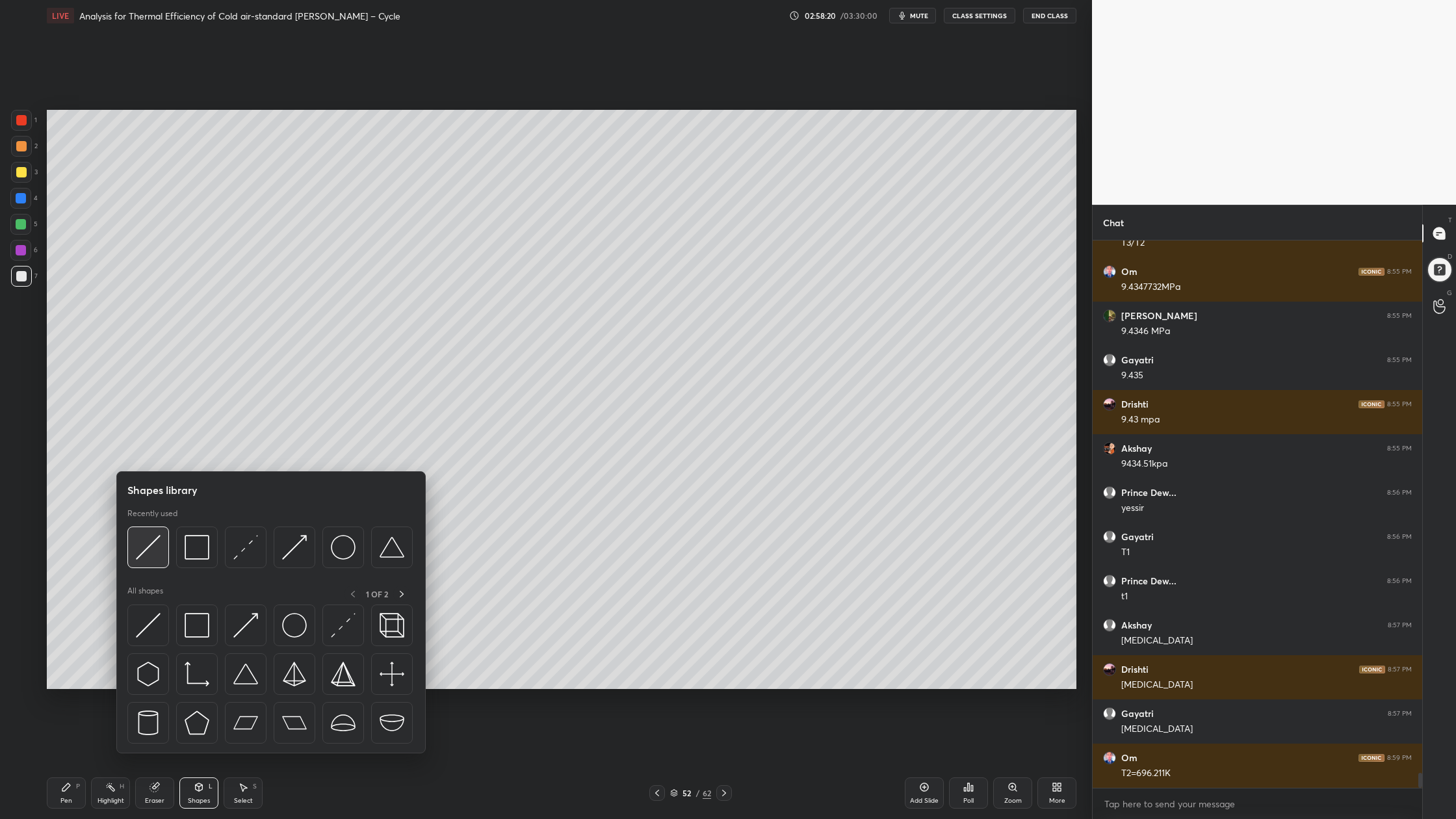
click at [138, 558] on img at bounding box center [148, 547] width 25 height 25
click at [154, 552] on img at bounding box center [148, 547] width 25 height 25
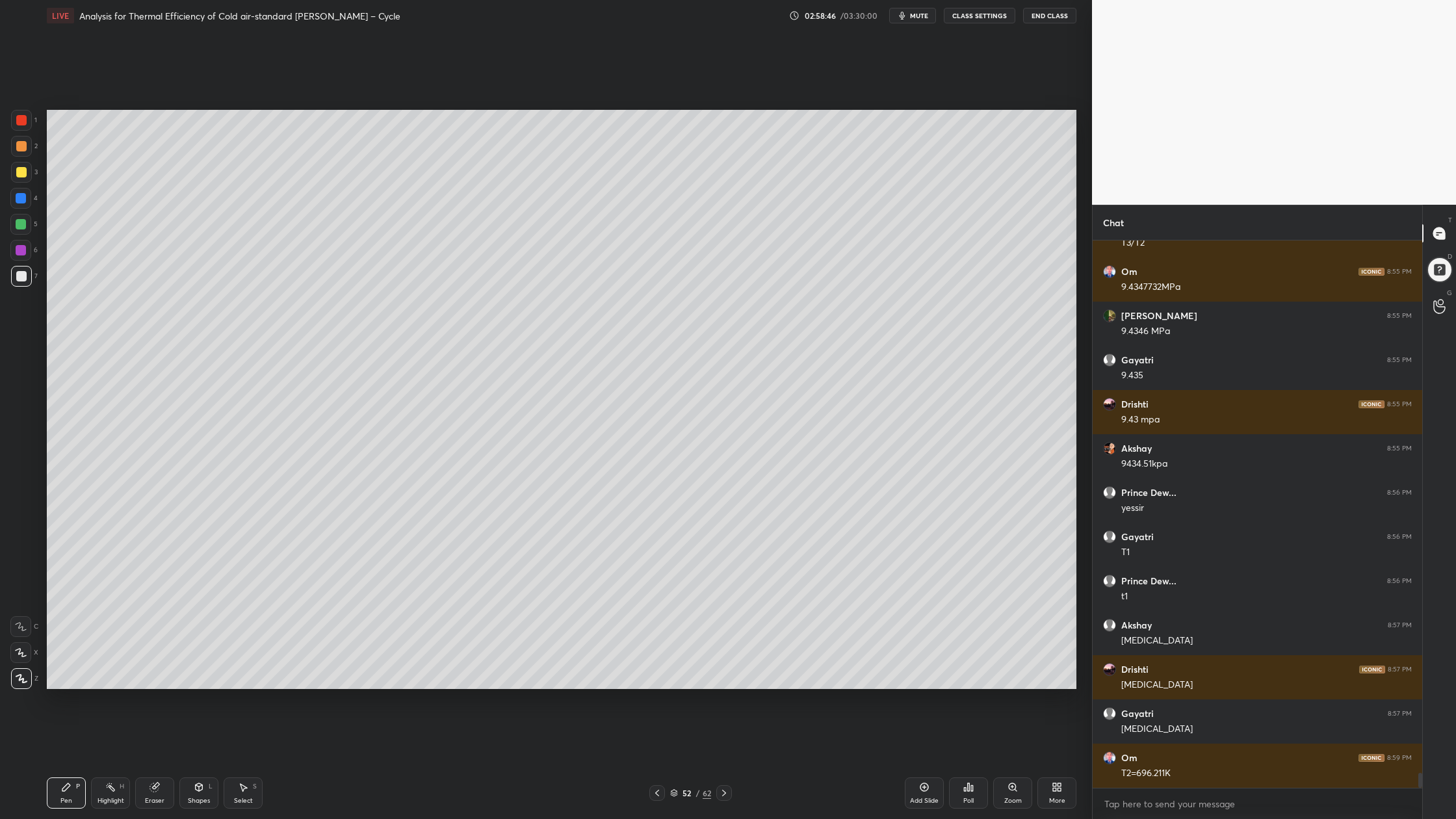
scroll to position [19386, 0]
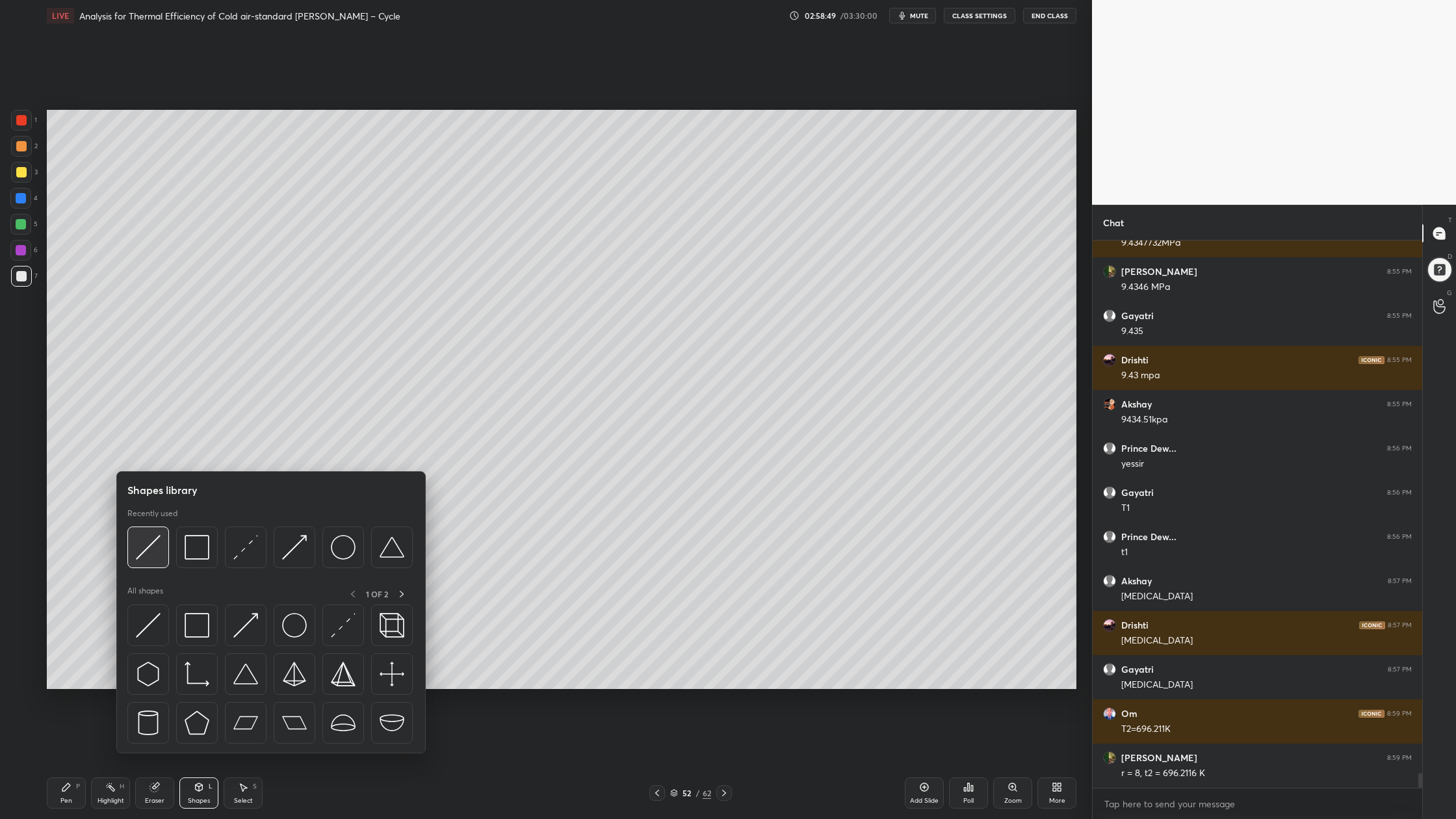
click at [148, 553] on img at bounding box center [148, 547] width 25 height 25
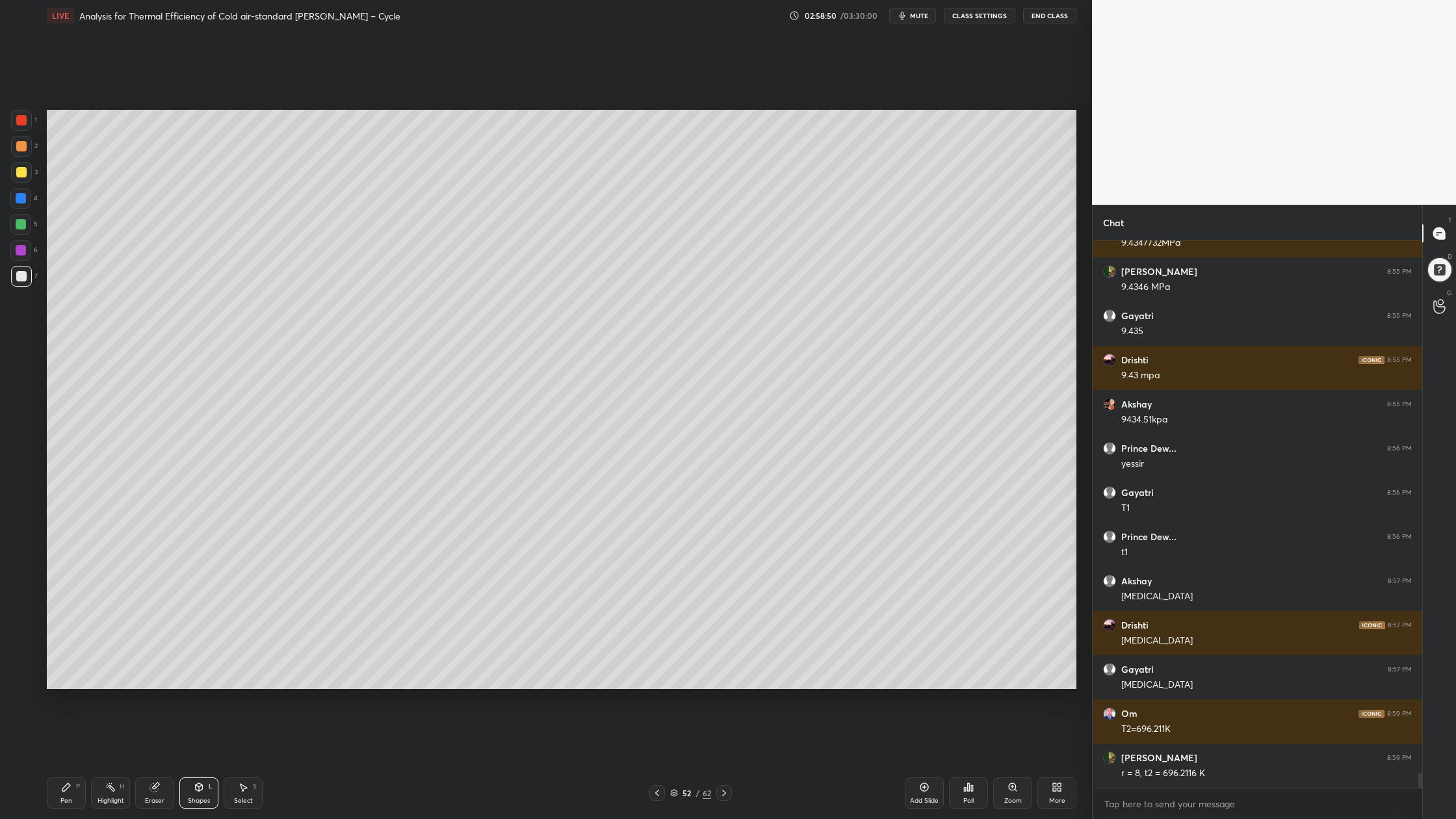
scroll to position [19431, 0]
click at [21, 150] on div at bounding box center [21, 146] width 10 height 10
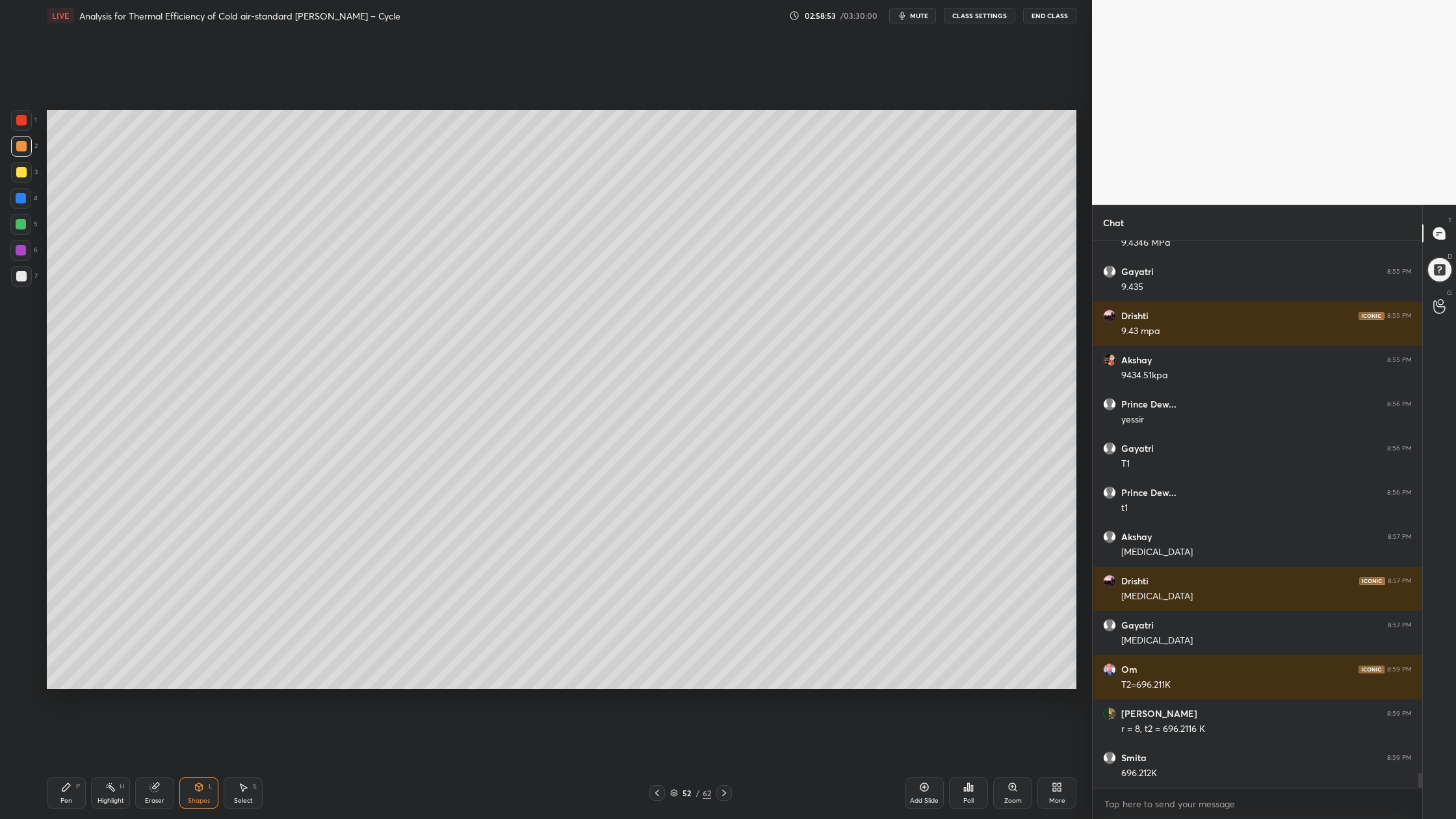
drag, startPoint x: 29, startPoint y: 274, endPoint x: 36, endPoint y: 282, distance: 10.6
click at [30, 274] on div at bounding box center [21, 276] width 21 height 21
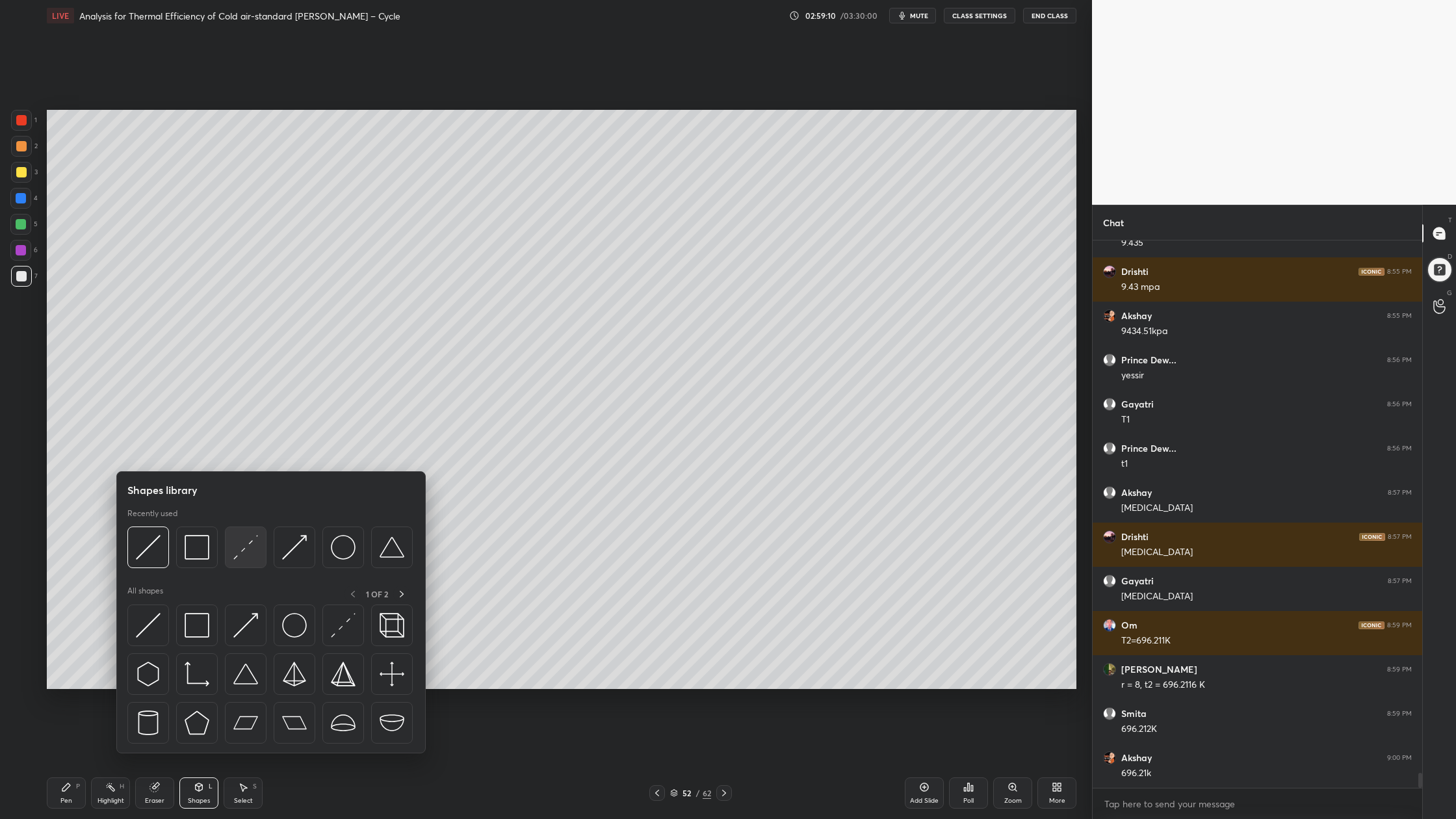
click at [246, 565] on div at bounding box center [245, 547] width 42 height 42
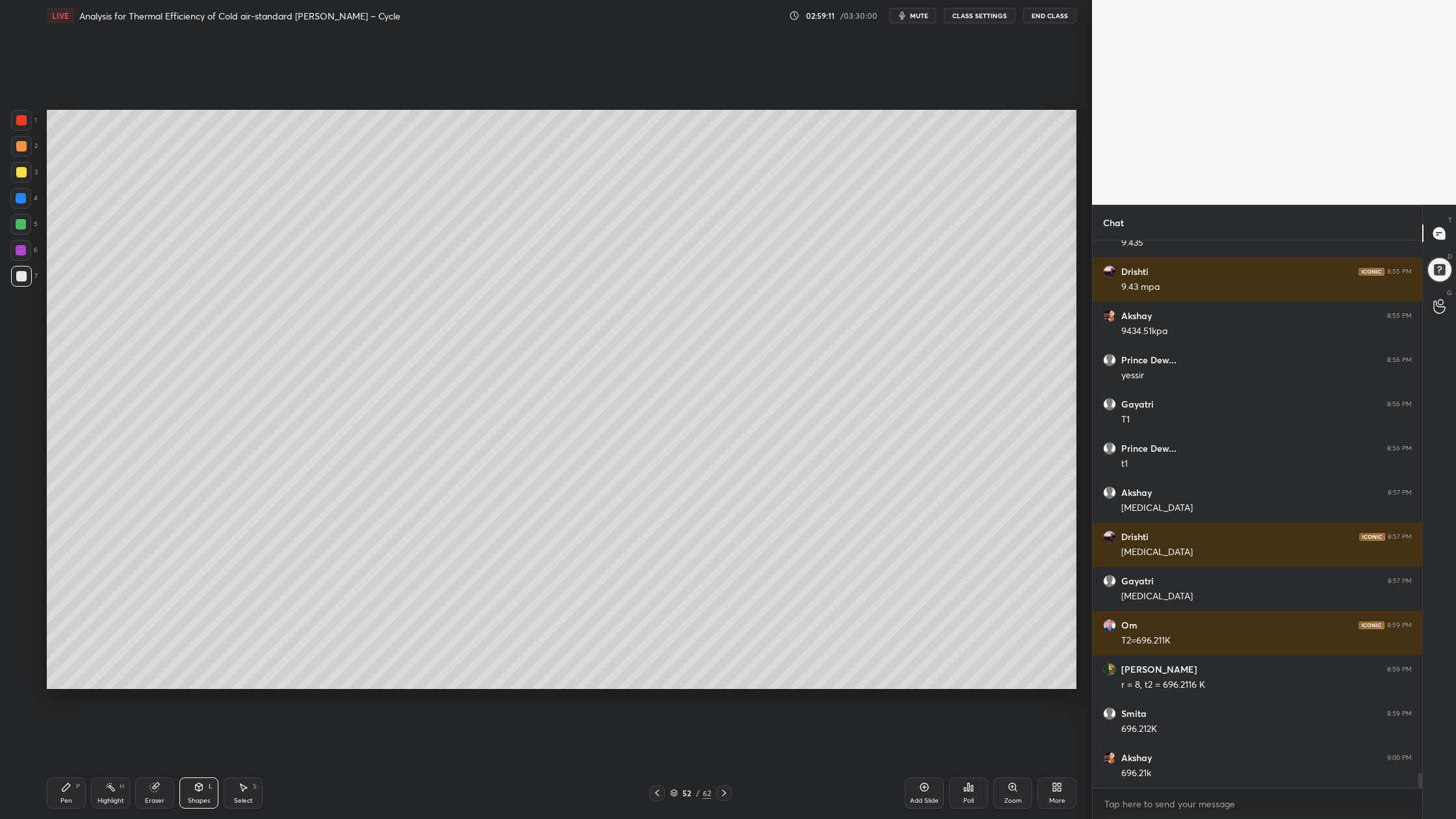
drag, startPoint x: 32, startPoint y: 225, endPoint x: 42, endPoint y: 225, distance: 10.0
click at [33, 225] on div "5" at bounding box center [24, 224] width 27 height 21
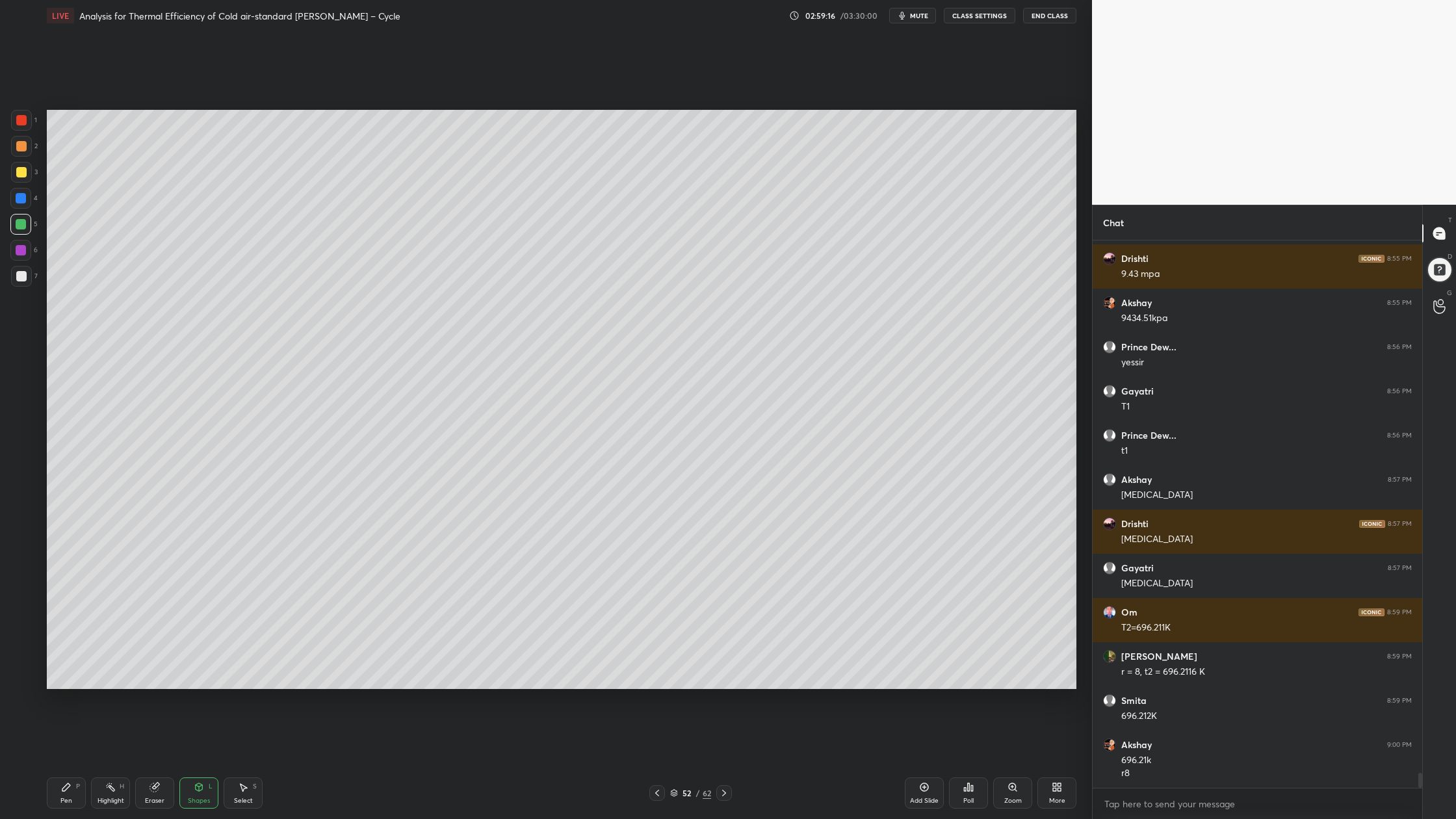
click at [33, 275] on div "7" at bounding box center [24, 276] width 27 height 21
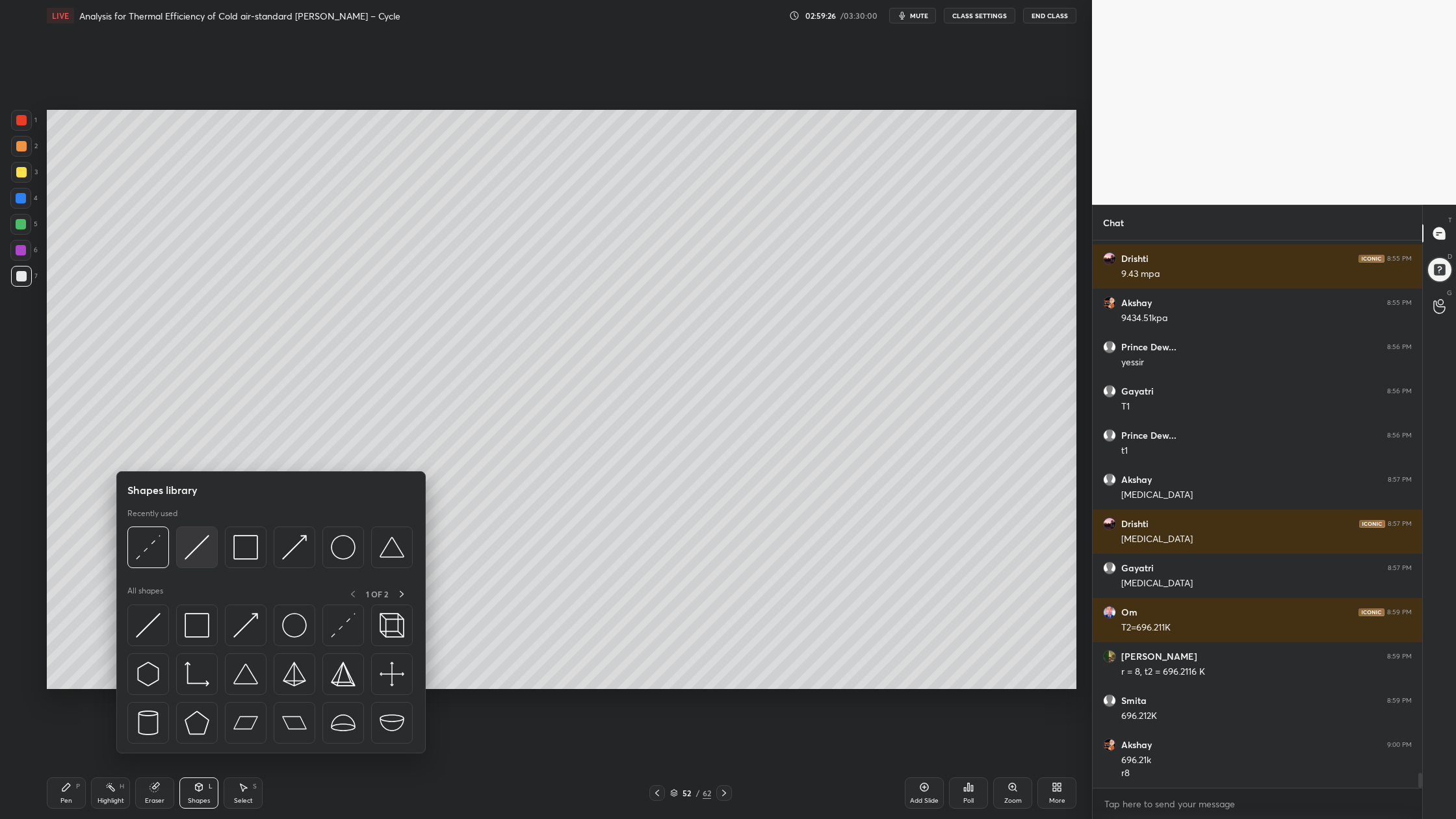
click at [198, 560] on div at bounding box center [197, 547] width 42 height 42
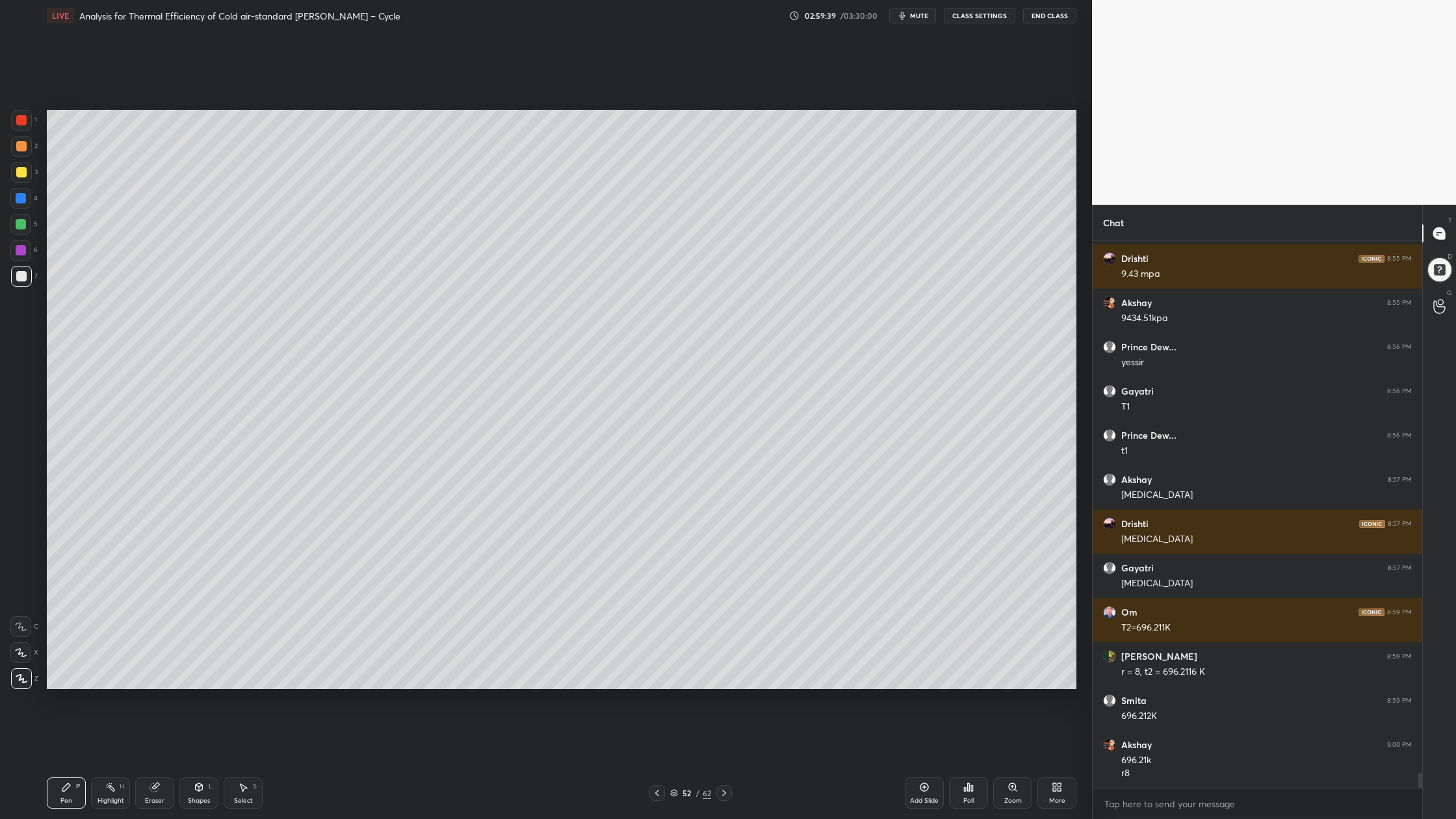
scroll to position [19532, 0]
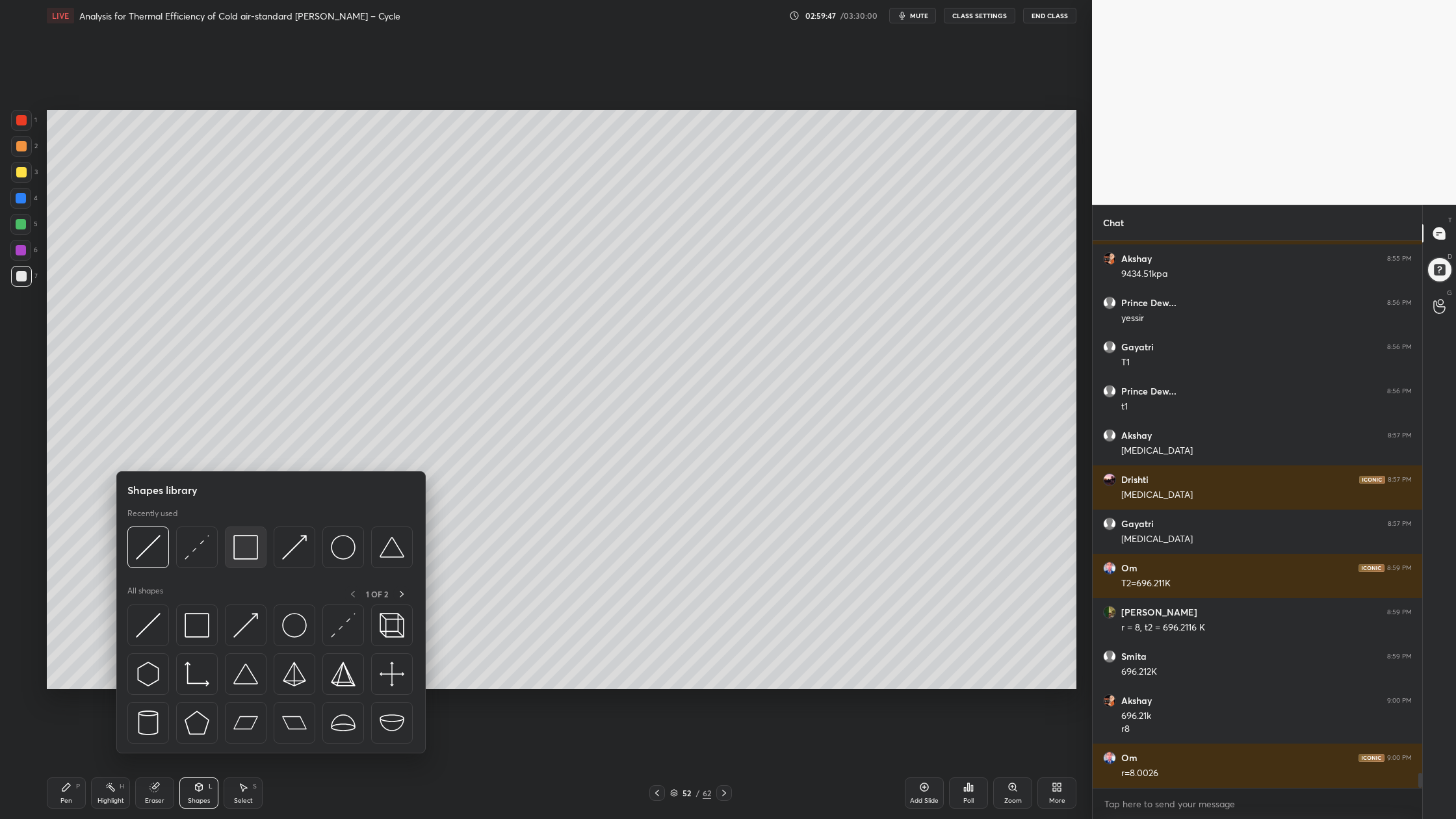
click at [250, 560] on div at bounding box center [245, 547] width 42 height 42
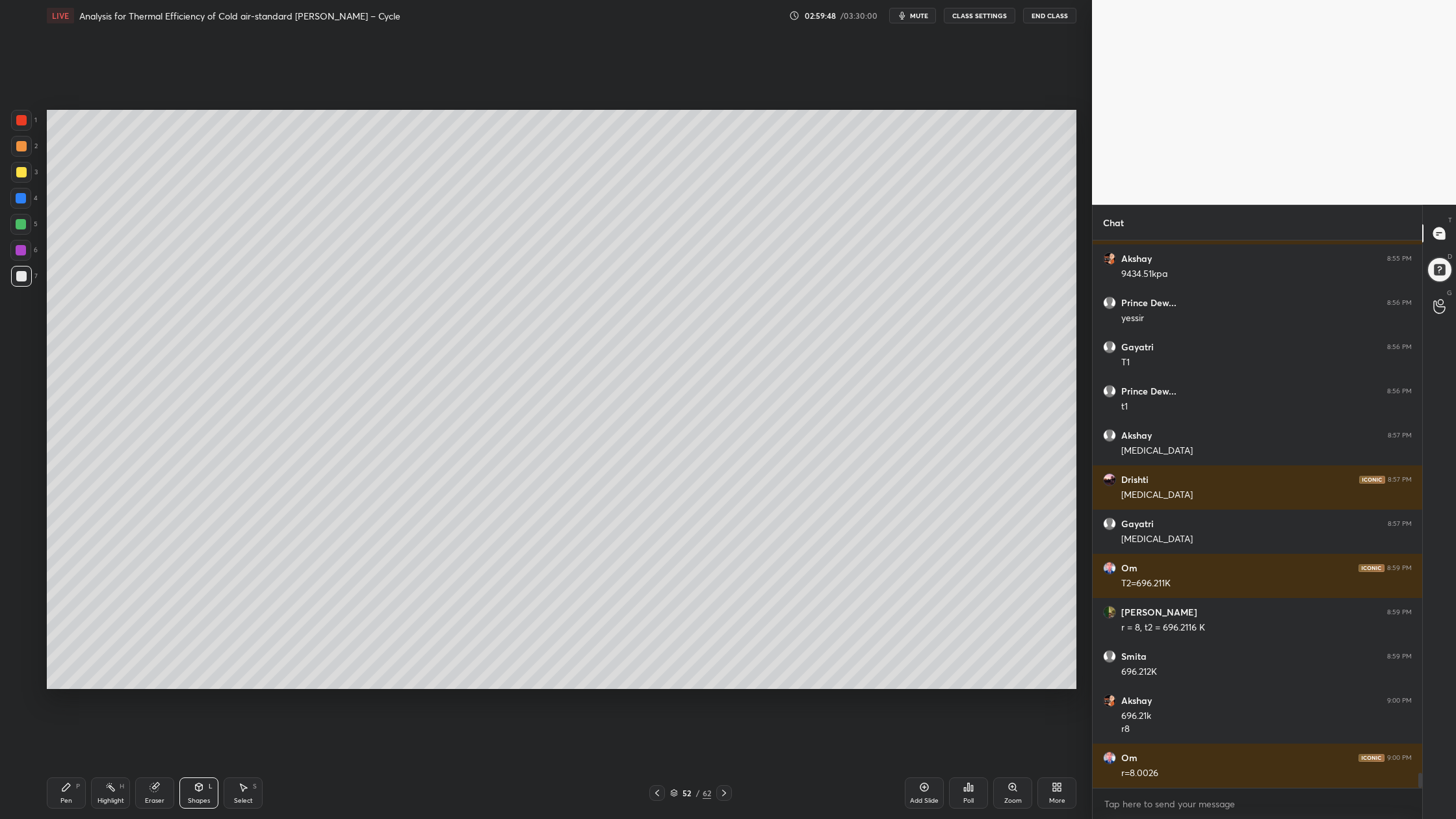
click at [21, 228] on div at bounding box center [20, 224] width 10 height 10
click at [22, 181] on div at bounding box center [21, 172] width 21 height 21
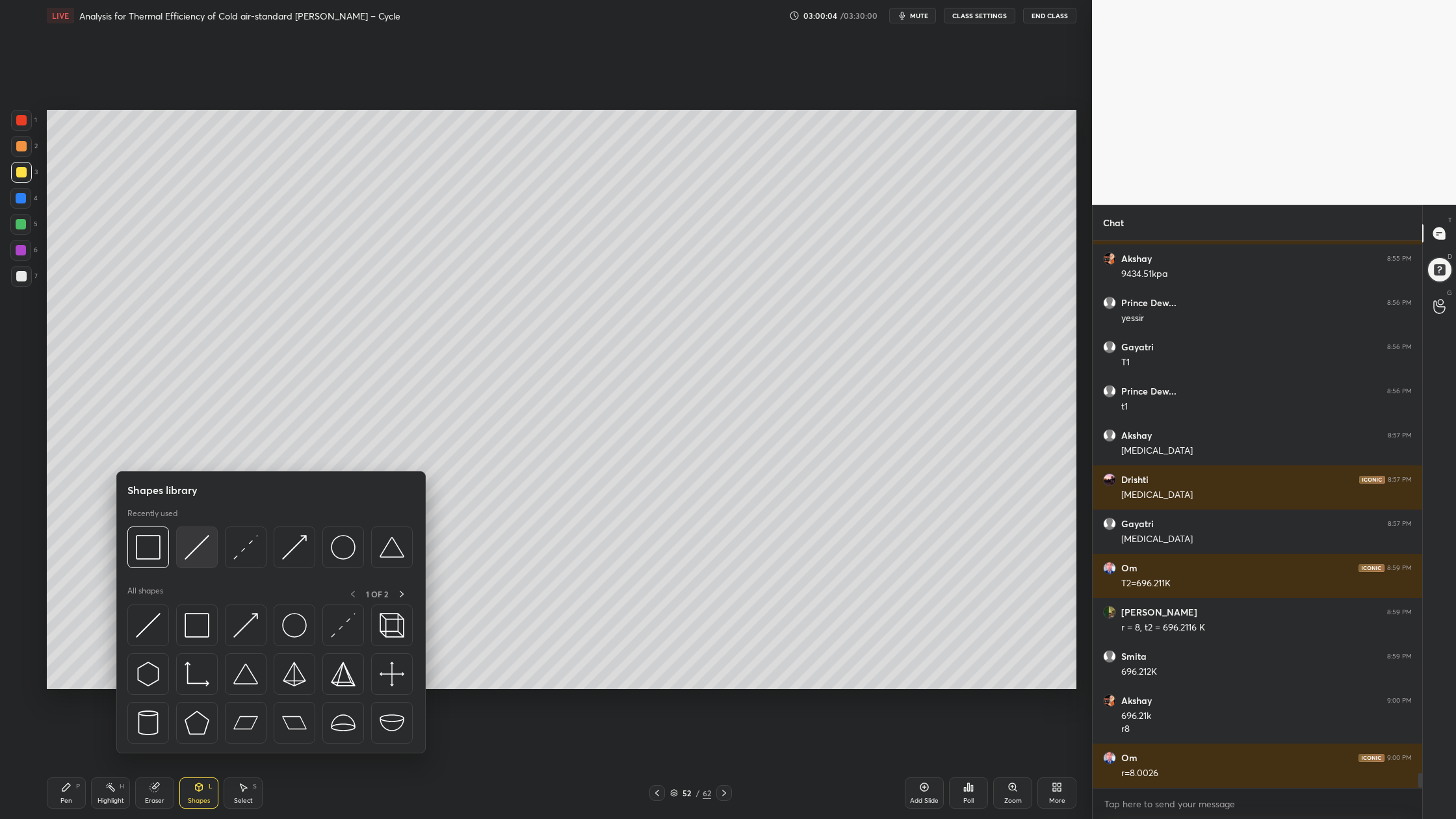
click at [193, 564] on div at bounding box center [197, 547] width 42 height 42
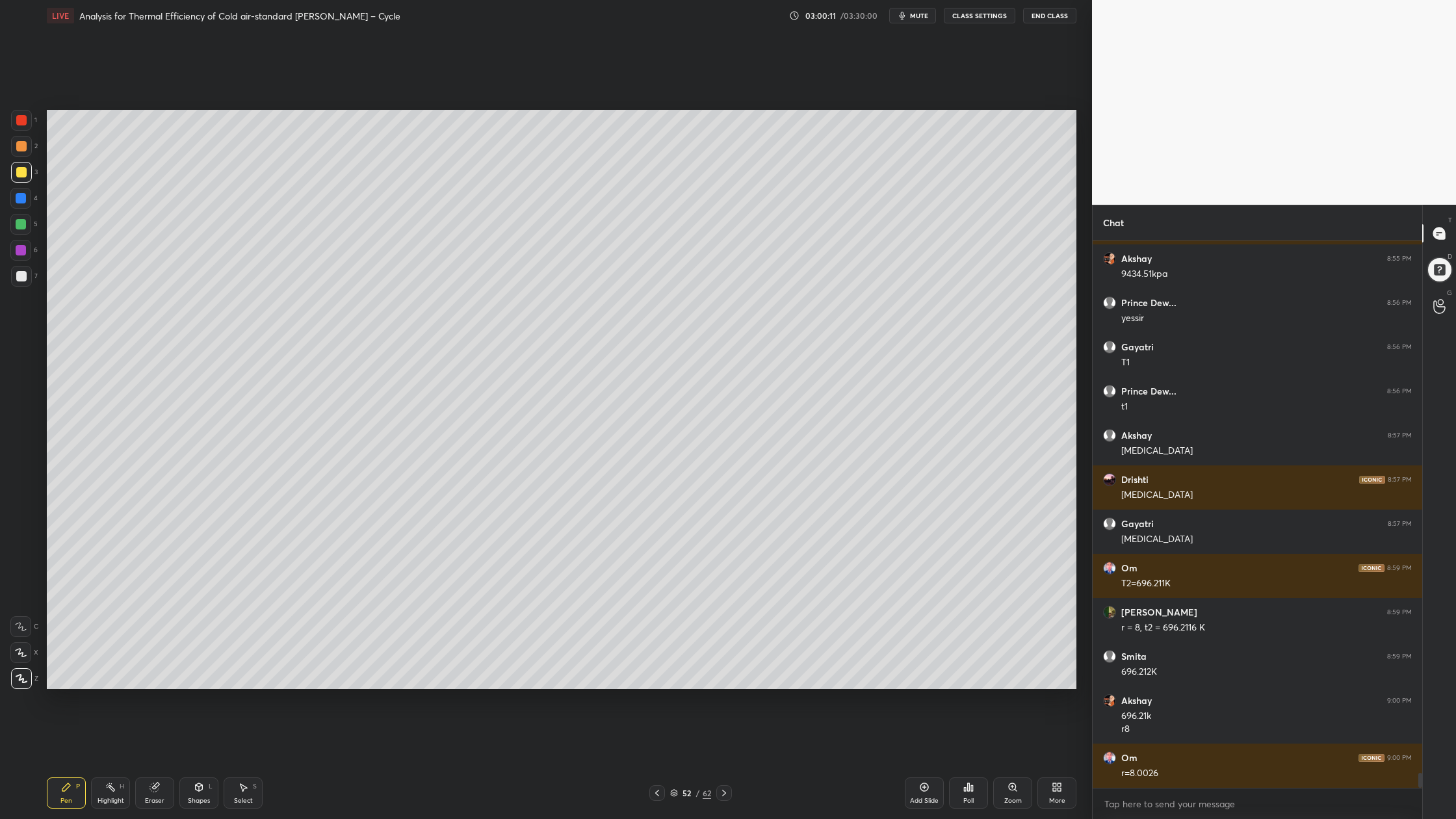
click at [27, 282] on div at bounding box center [21, 276] width 21 height 21
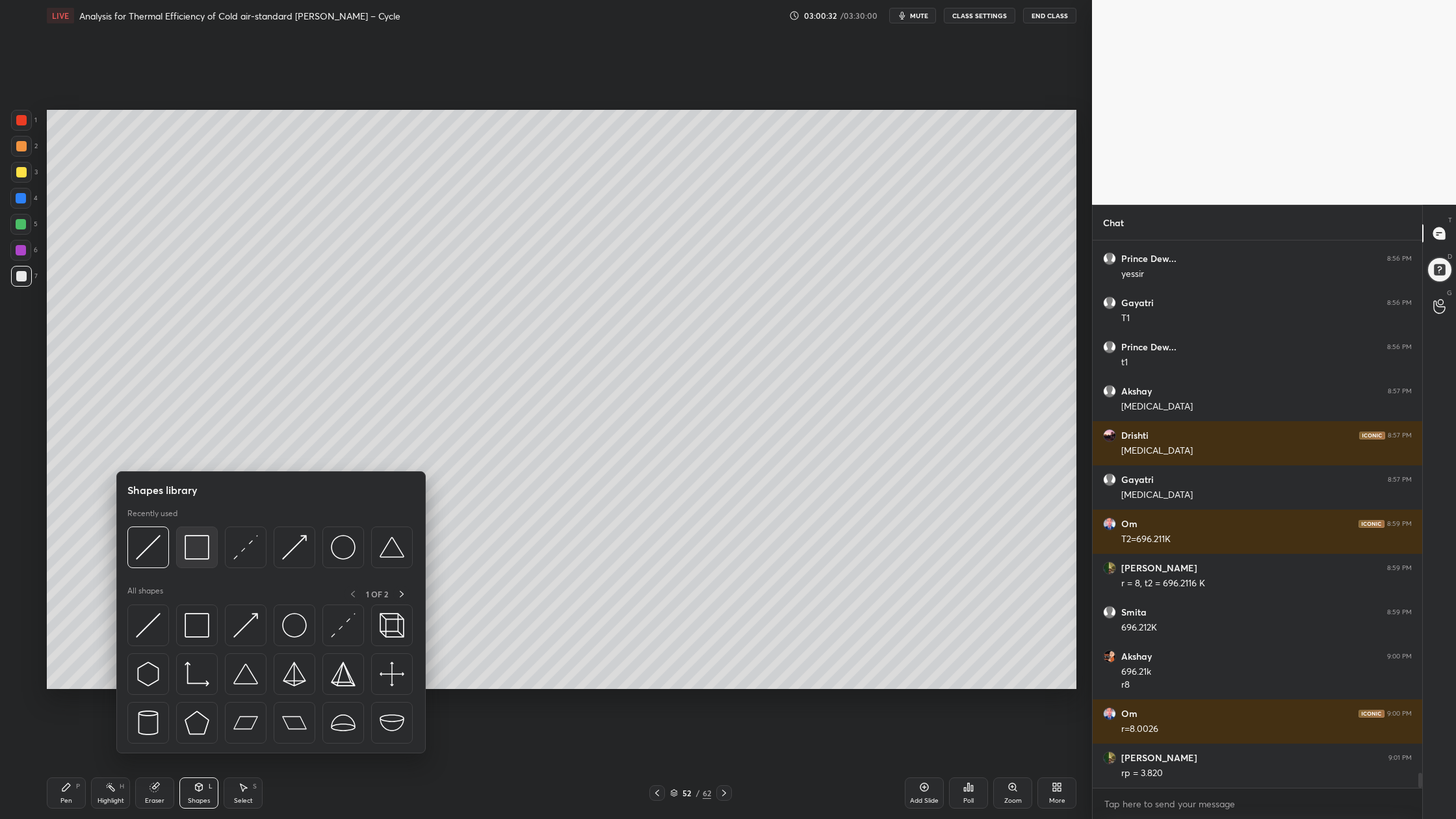
click at [210, 558] on div at bounding box center [197, 547] width 42 height 42
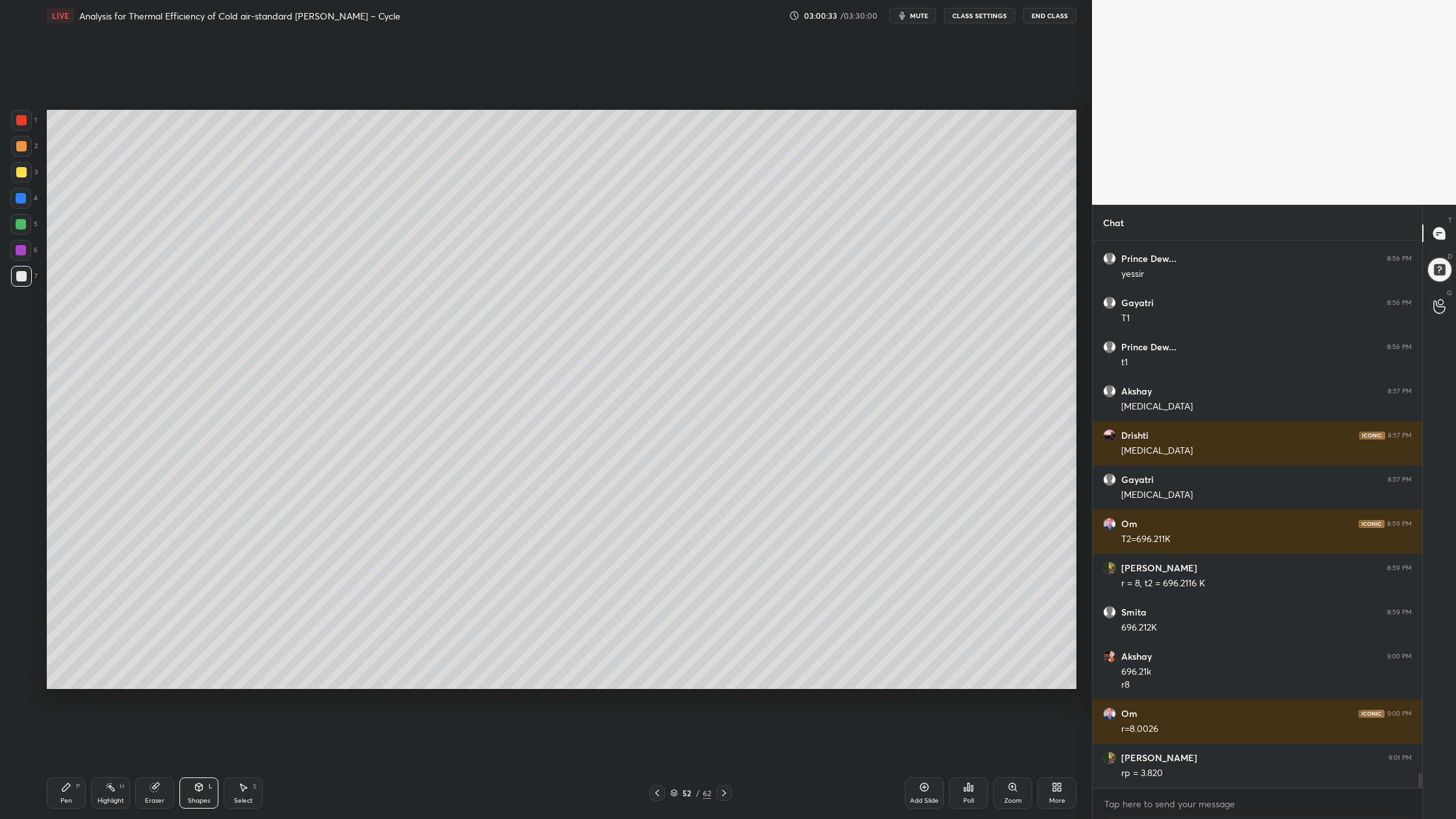
drag, startPoint x: 23, startPoint y: 224, endPoint x: 33, endPoint y: 227, distance: 10.4
click at [23, 226] on div at bounding box center [20, 224] width 10 height 10
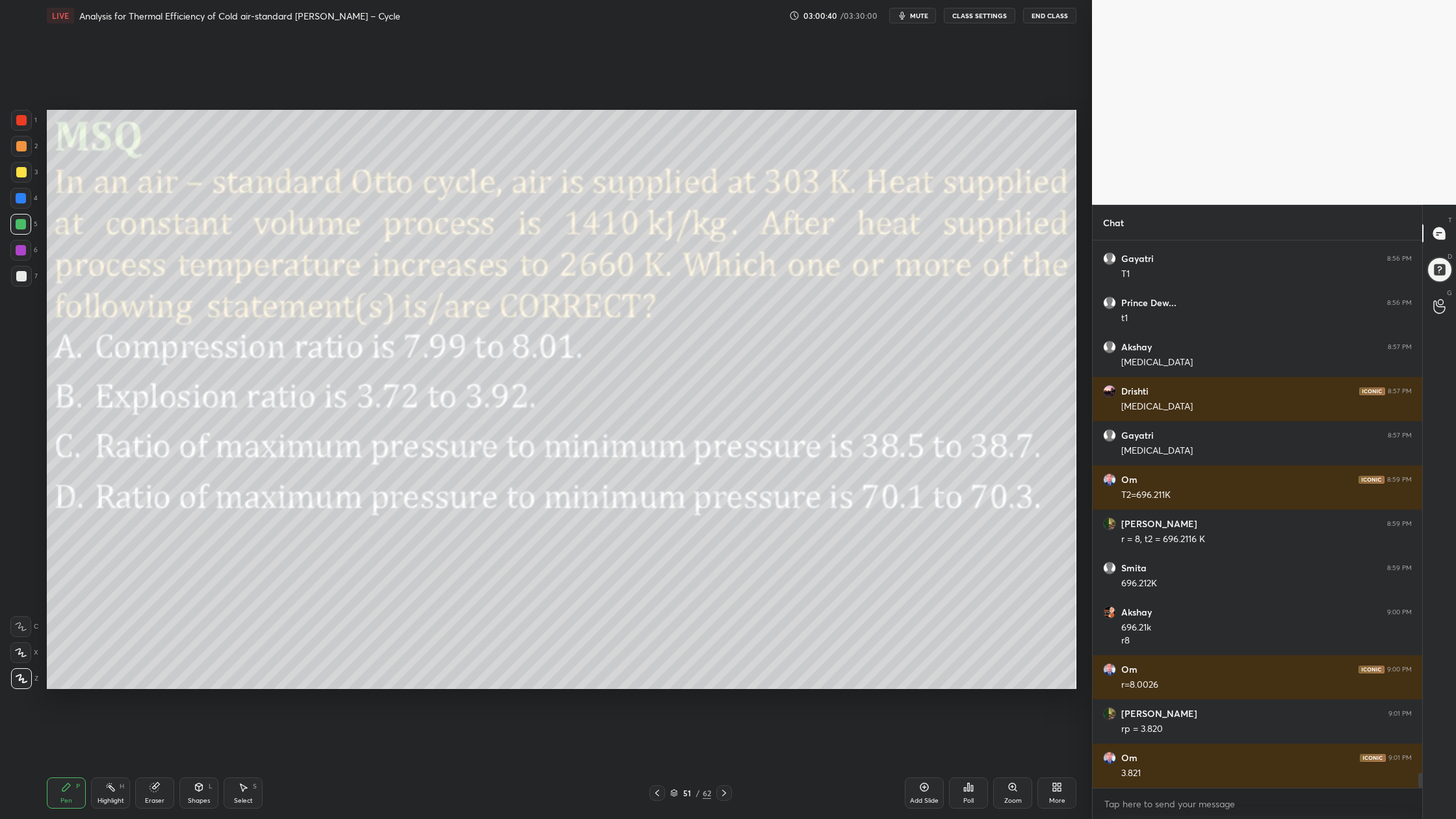
scroll to position [19665, 0]
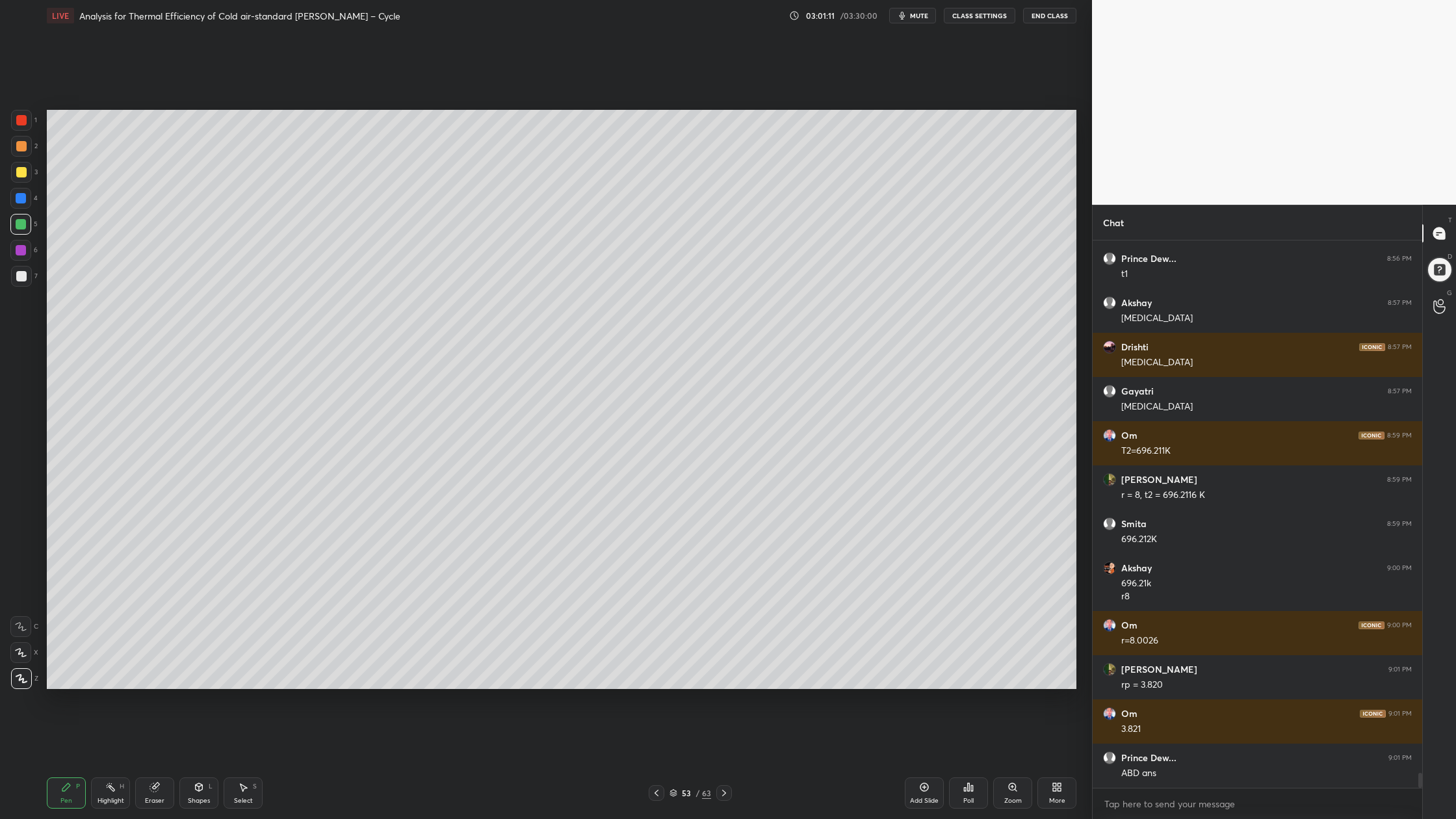
click at [21, 225] on div at bounding box center [20, 224] width 10 height 10
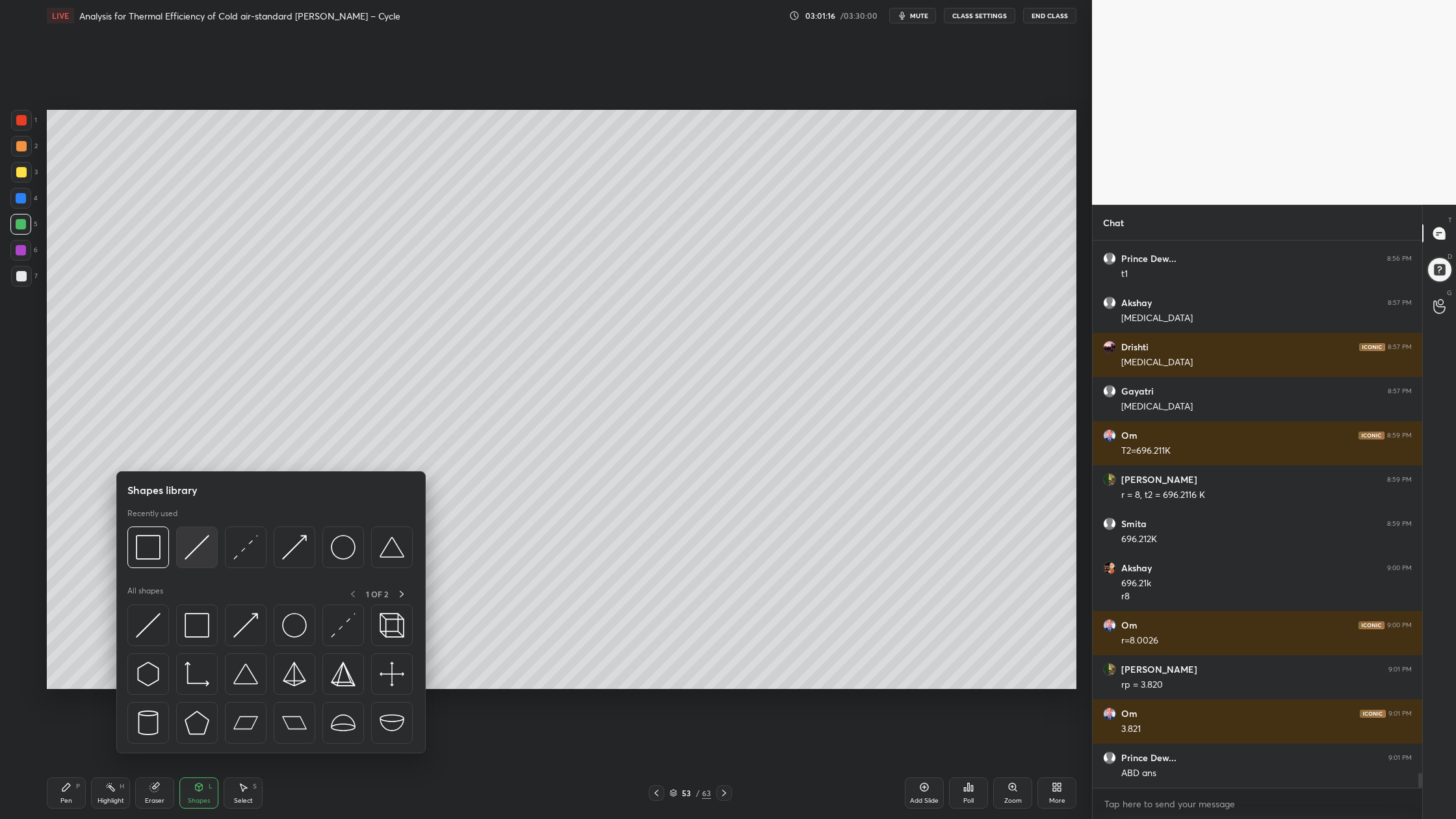
click at [195, 552] on img at bounding box center [197, 547] width 25 height 25
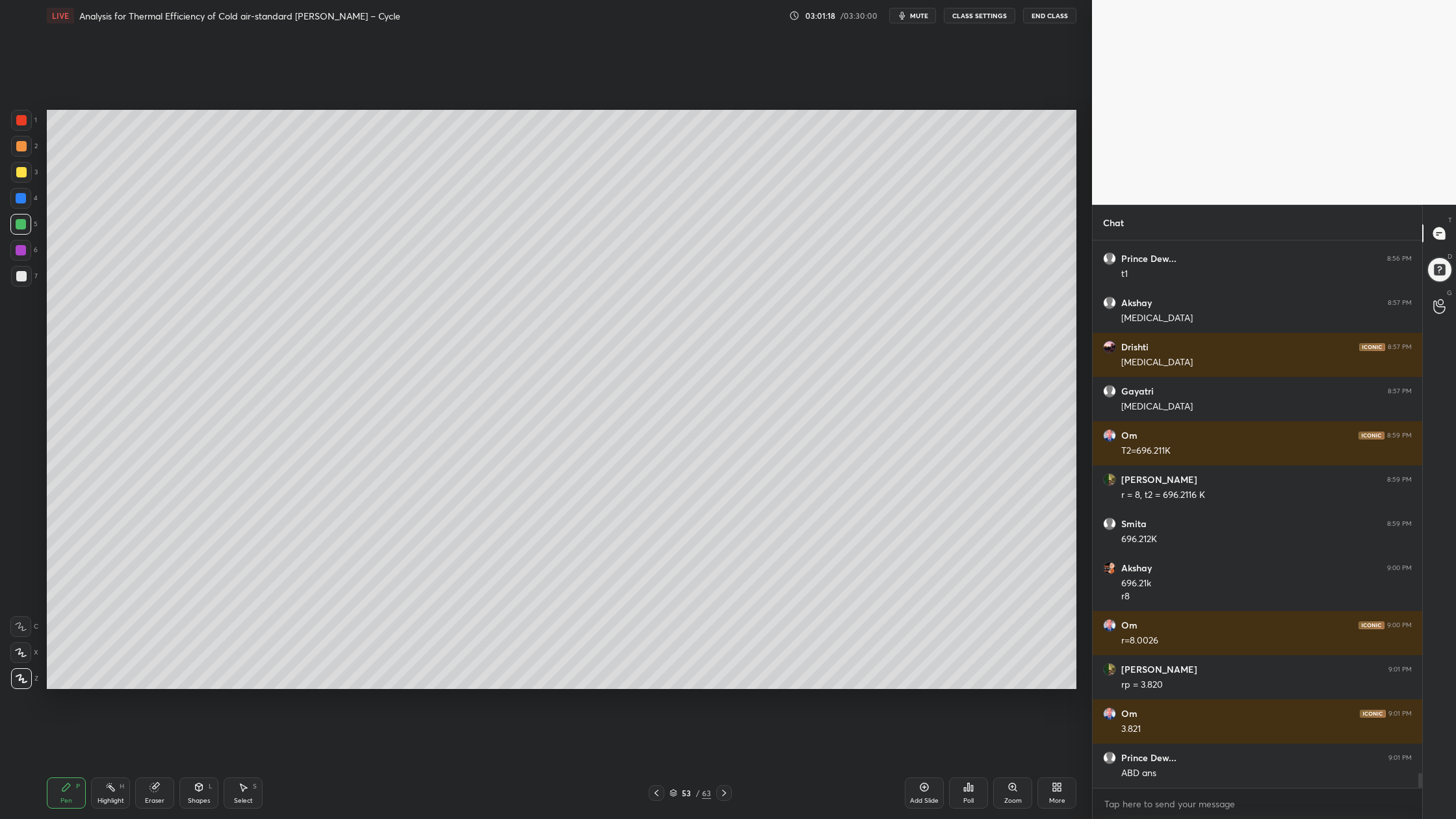
scroll to position [19708, 0]
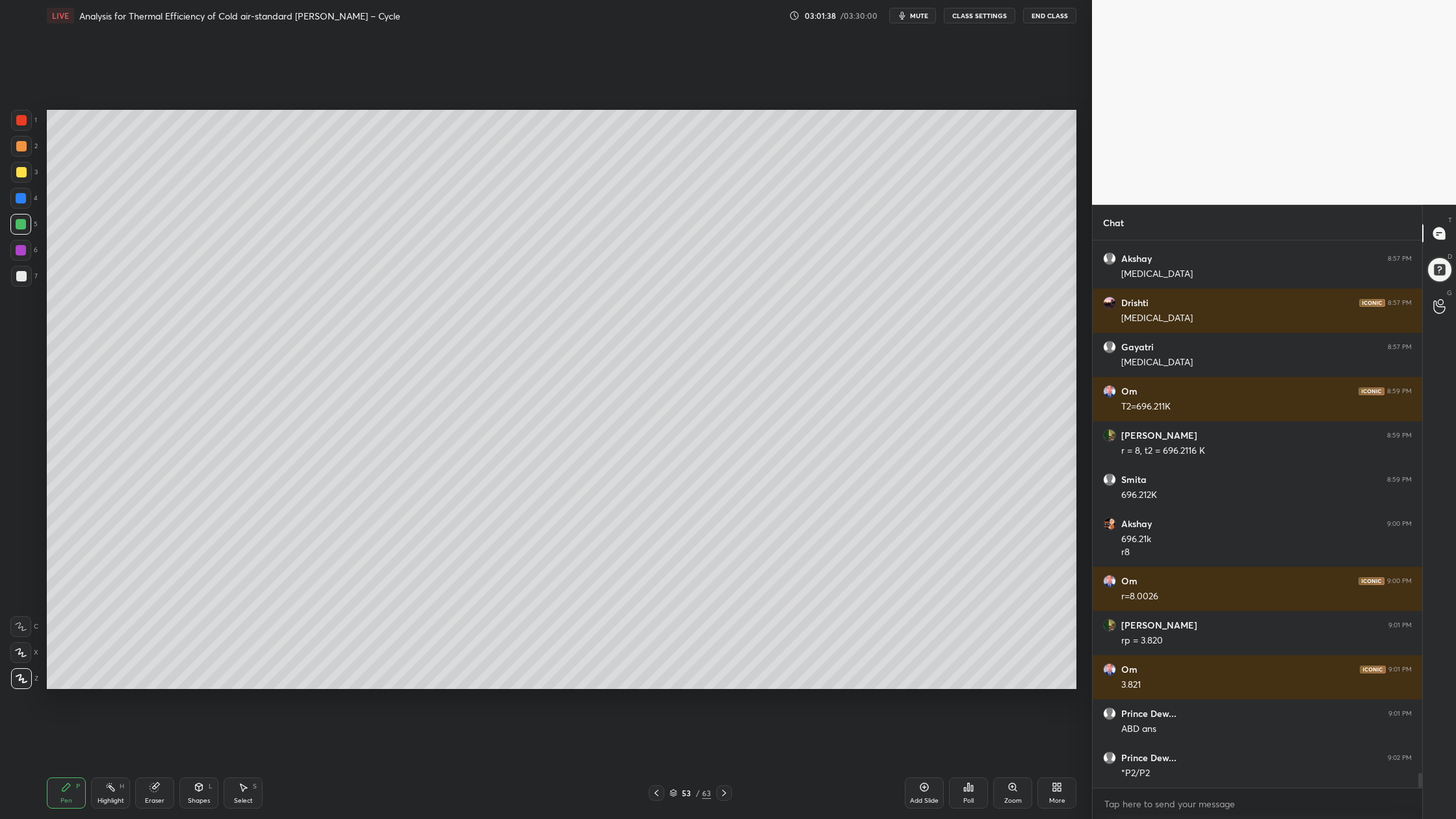
click at [23, 276] on div at bounding box center [21, 276] width 10 height 10
click at [26, 280] on div at bounding box center [21, 276] width 21 height 21
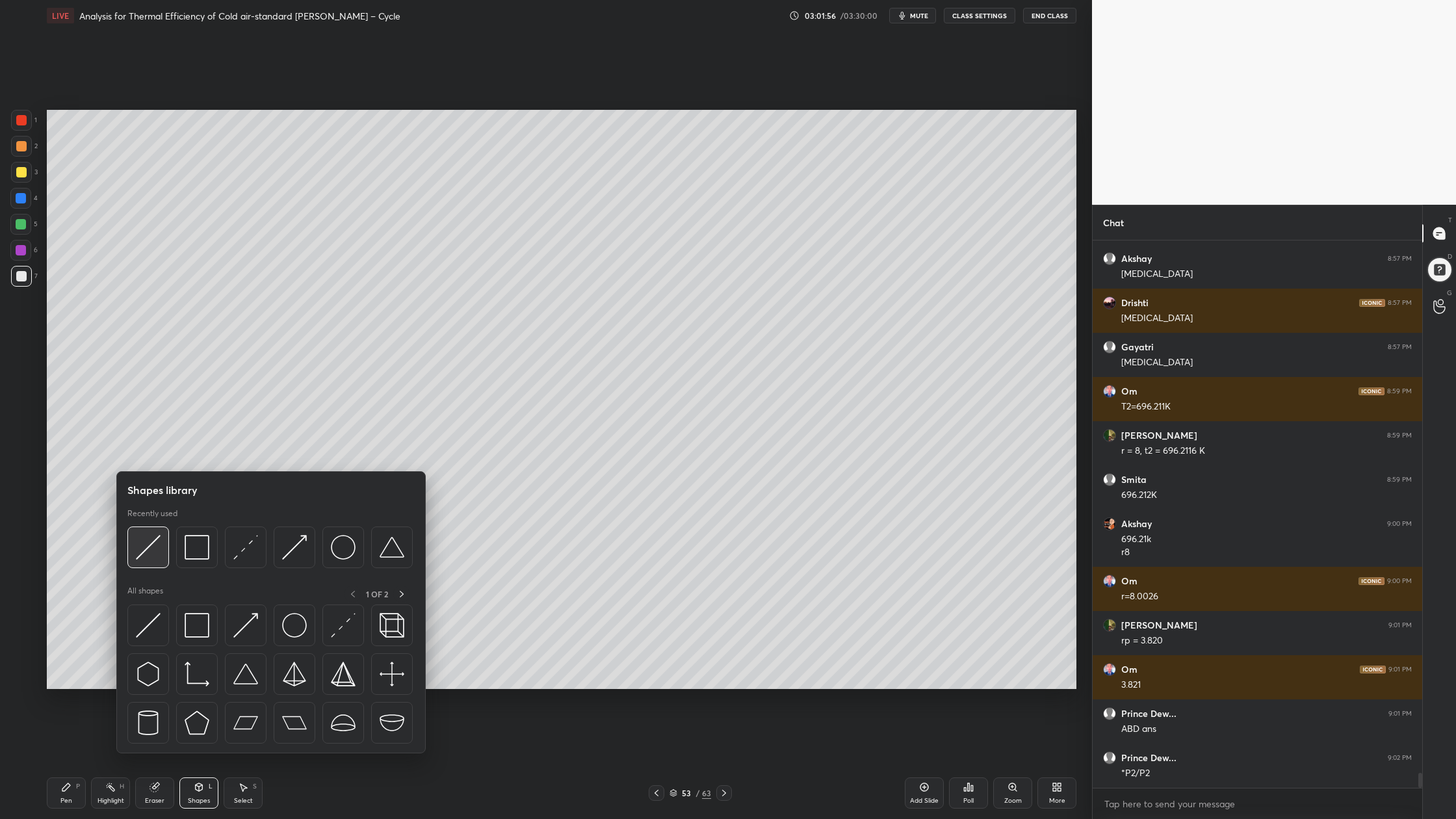
click at [140, 561] on div at bounding box center [148, 547] width 42 height 42
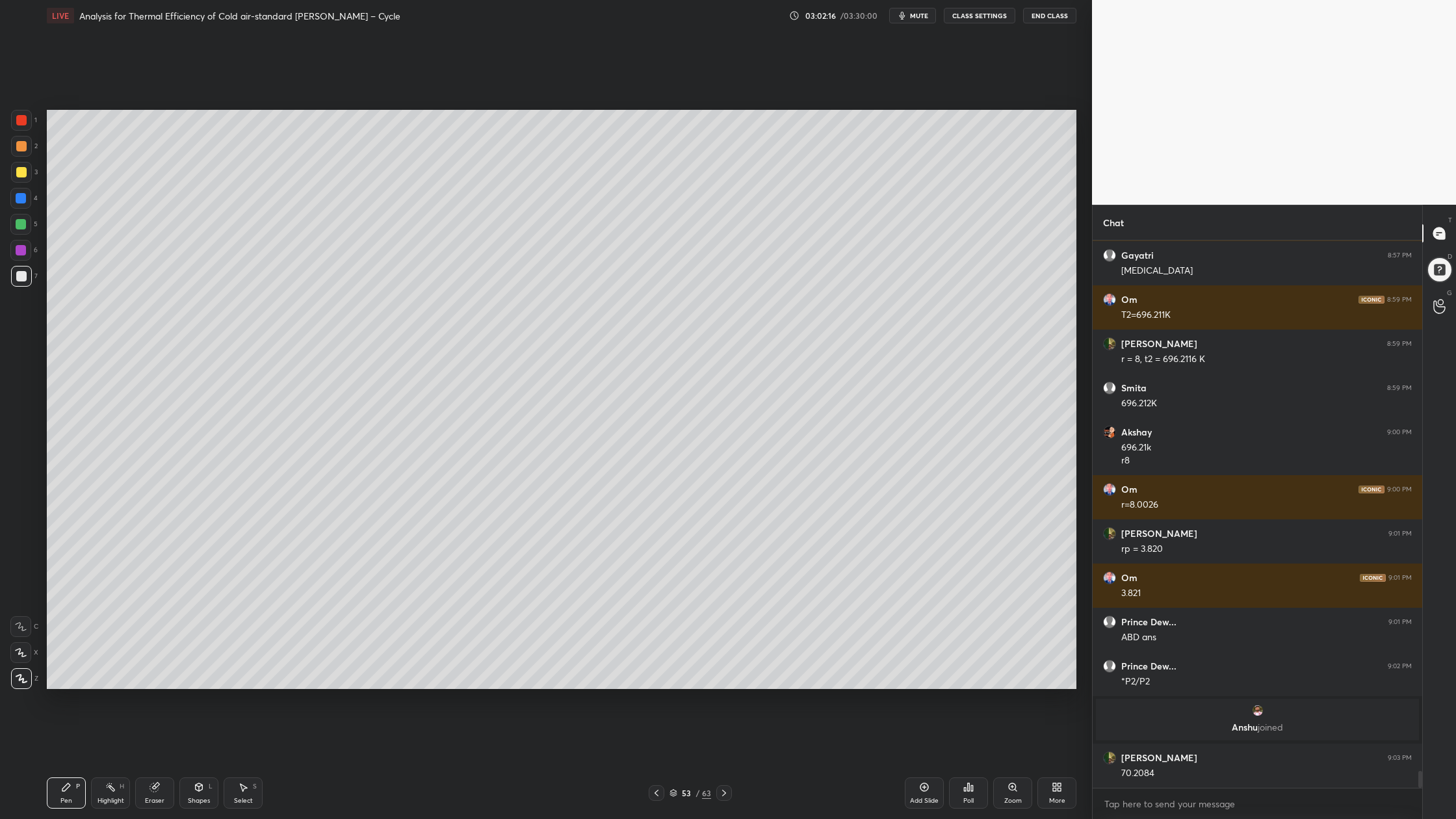
scroll to position [16953, 0]
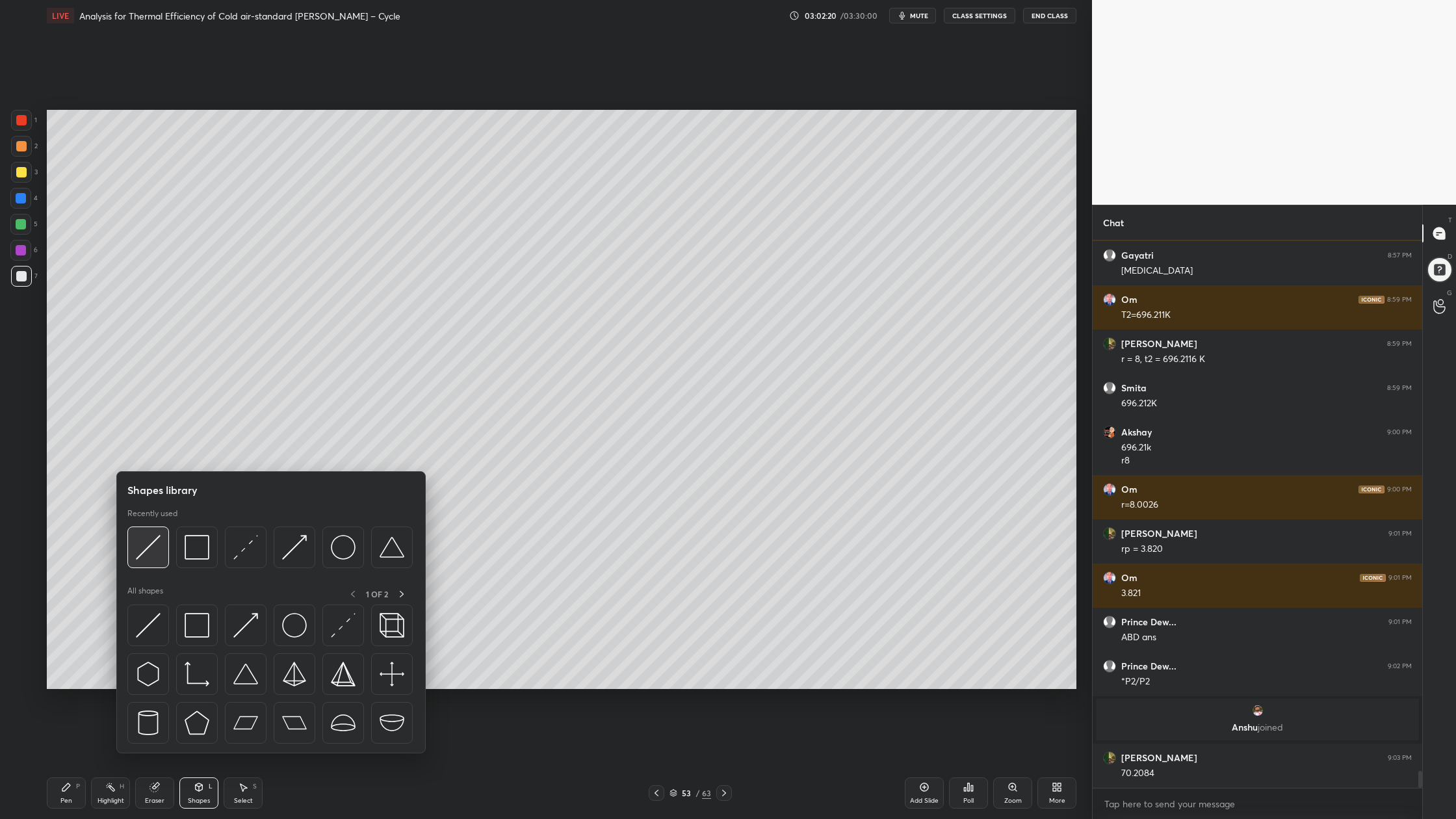
click at [153, 556] on img at bounding box center [148, 547] width 25 height 25
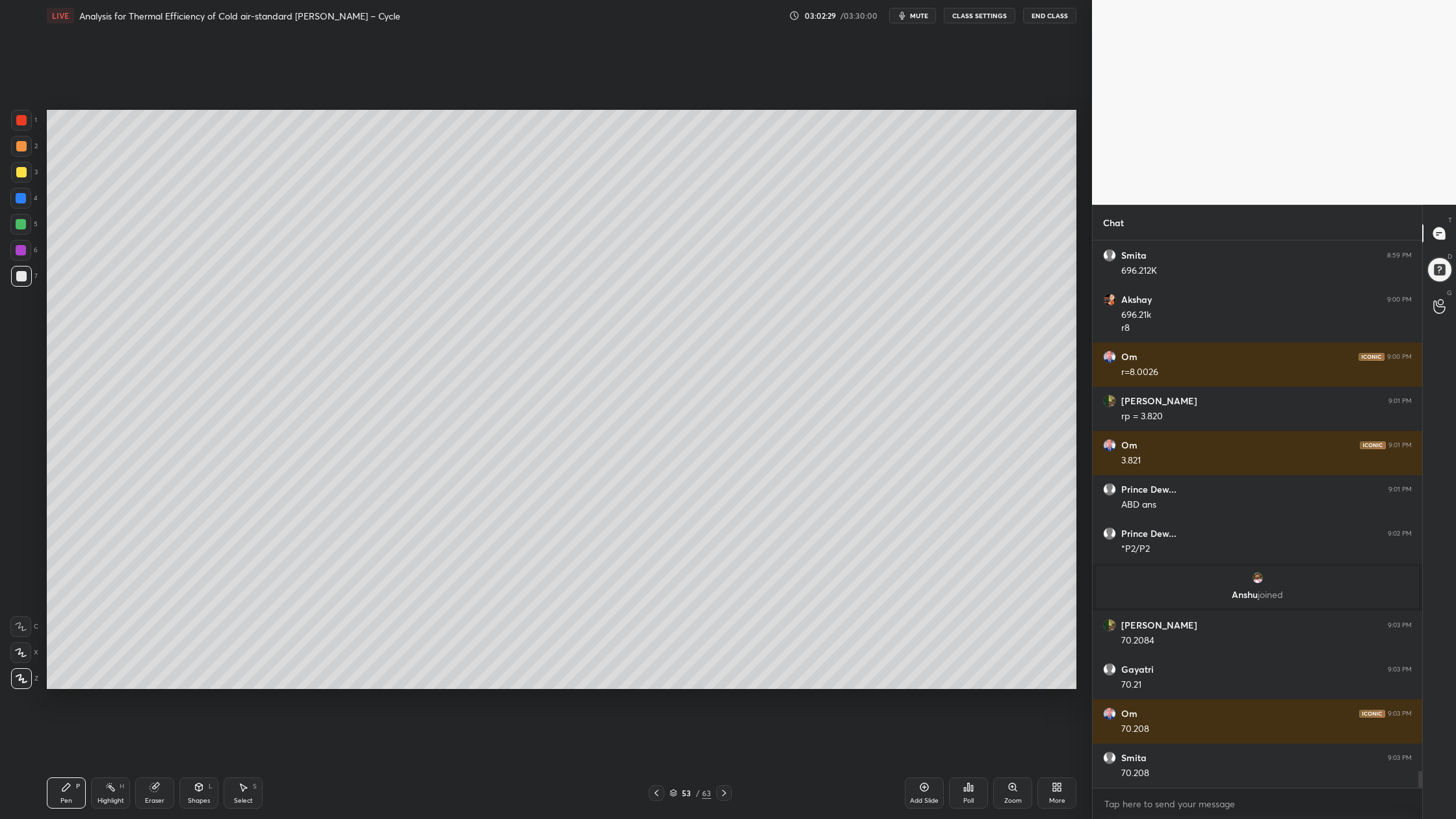
scroll to position [17130, 0]
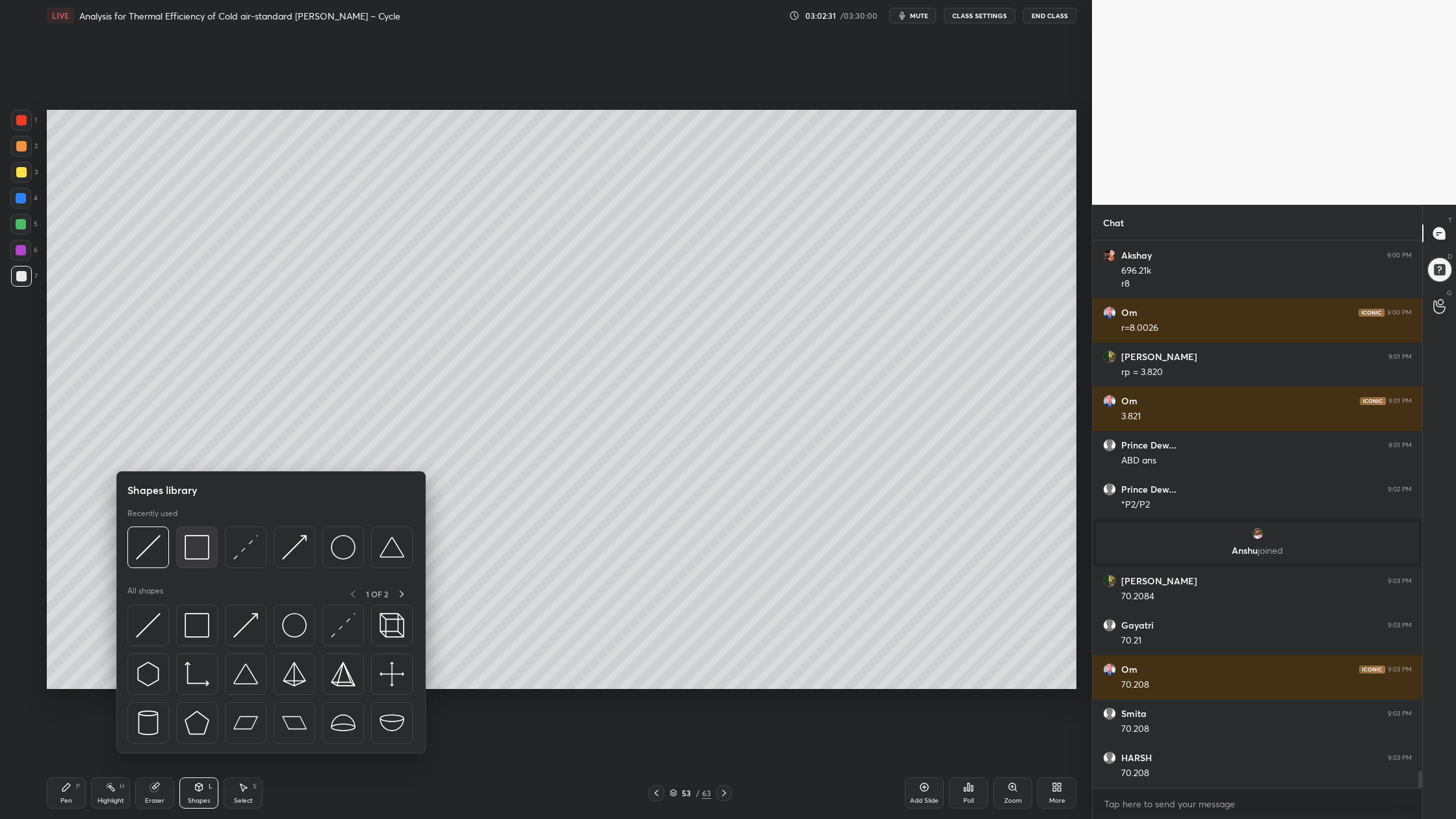
click at [189, 562] on div at bounding box center [197, 547] width 42 height 42
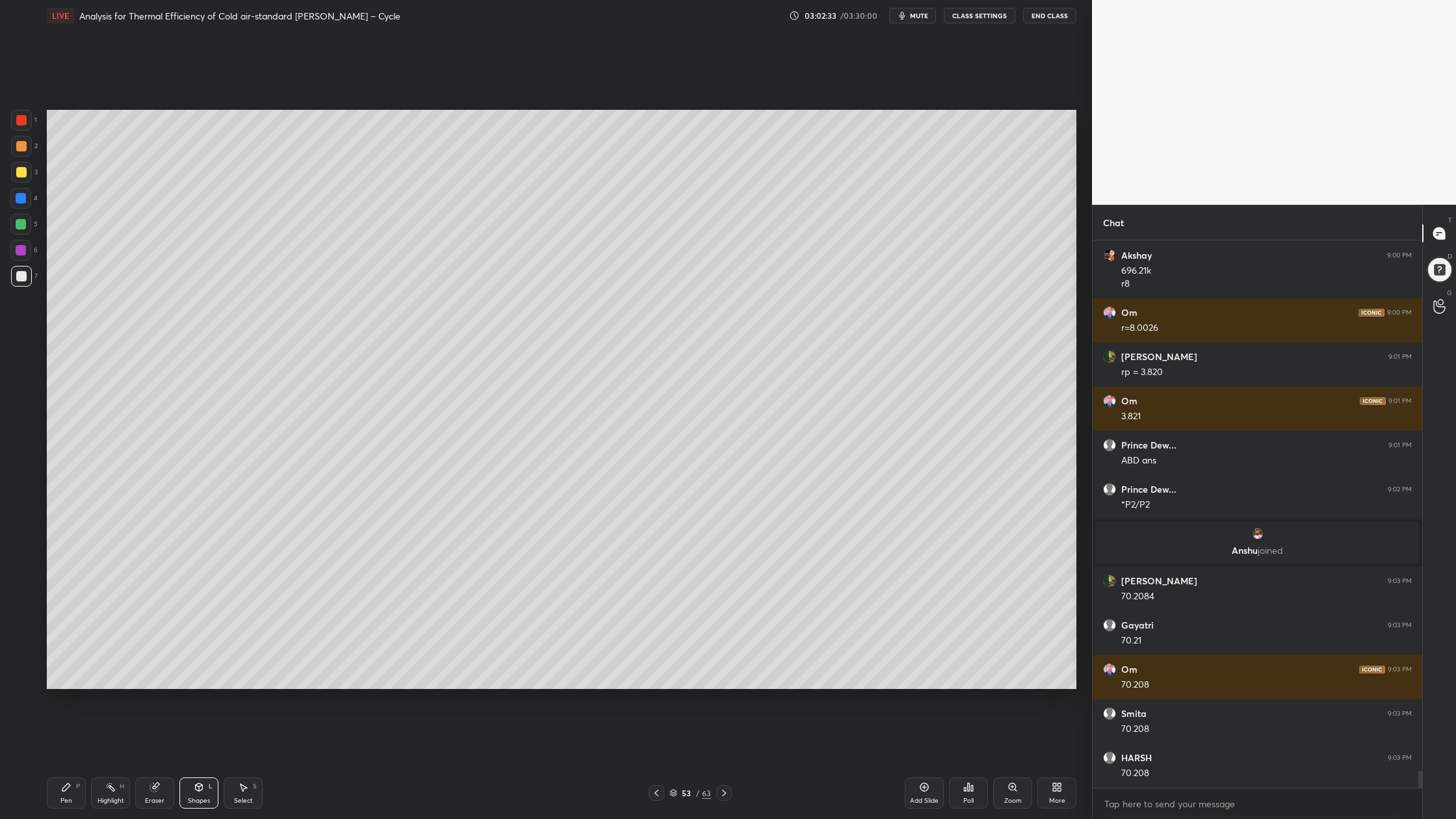
drag, startPoint x: 20, startPoint y: 229, endPoint x: 33, endPoint y: 268, distance: 41.1
click at [20, 232] on div at bounding box center [20, 224] width 21 height 21
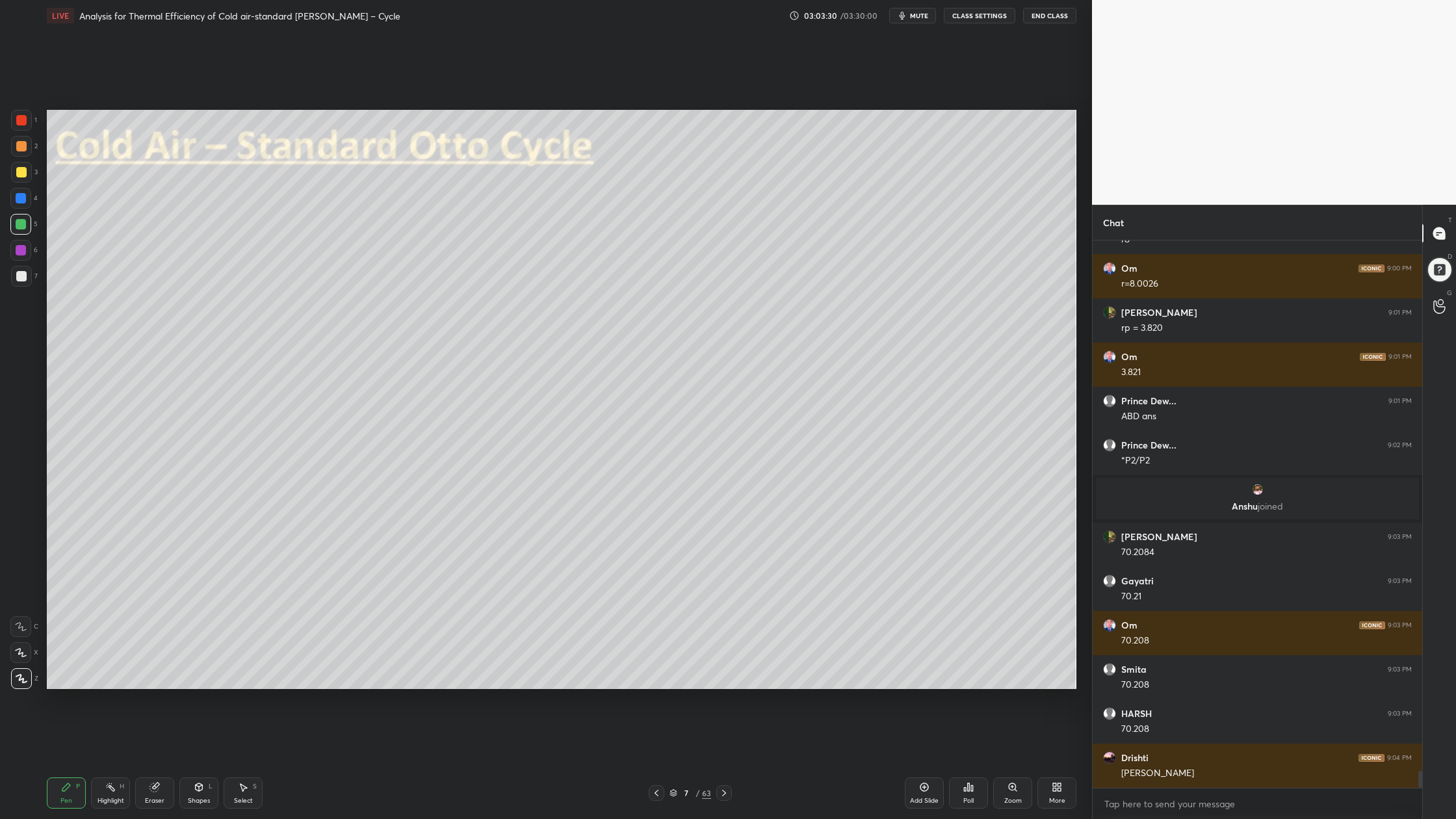
scroll to position [17218, 0]
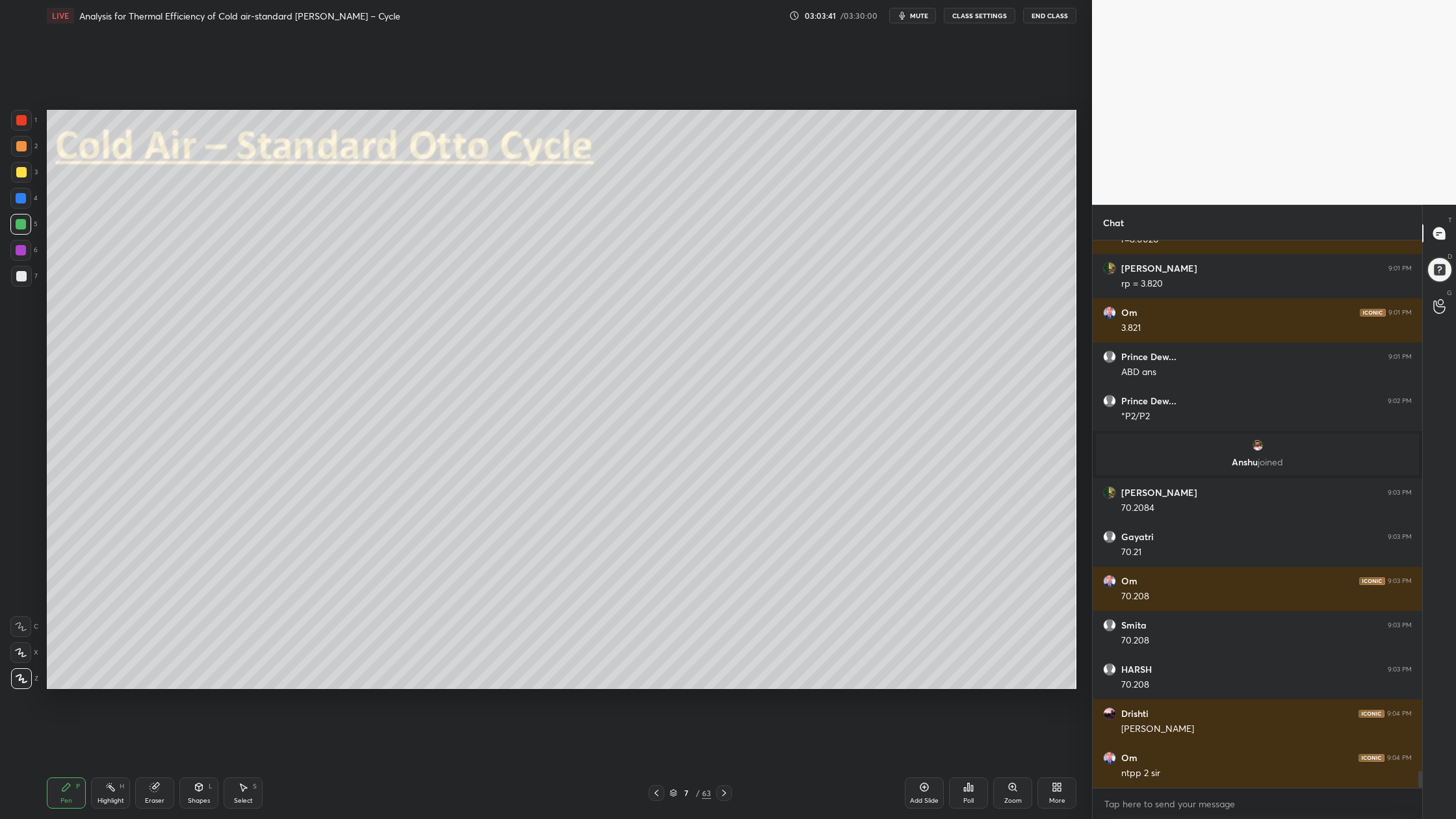
click at [673, 618] on icon at bounding box center [673, 792] width 7 height 7
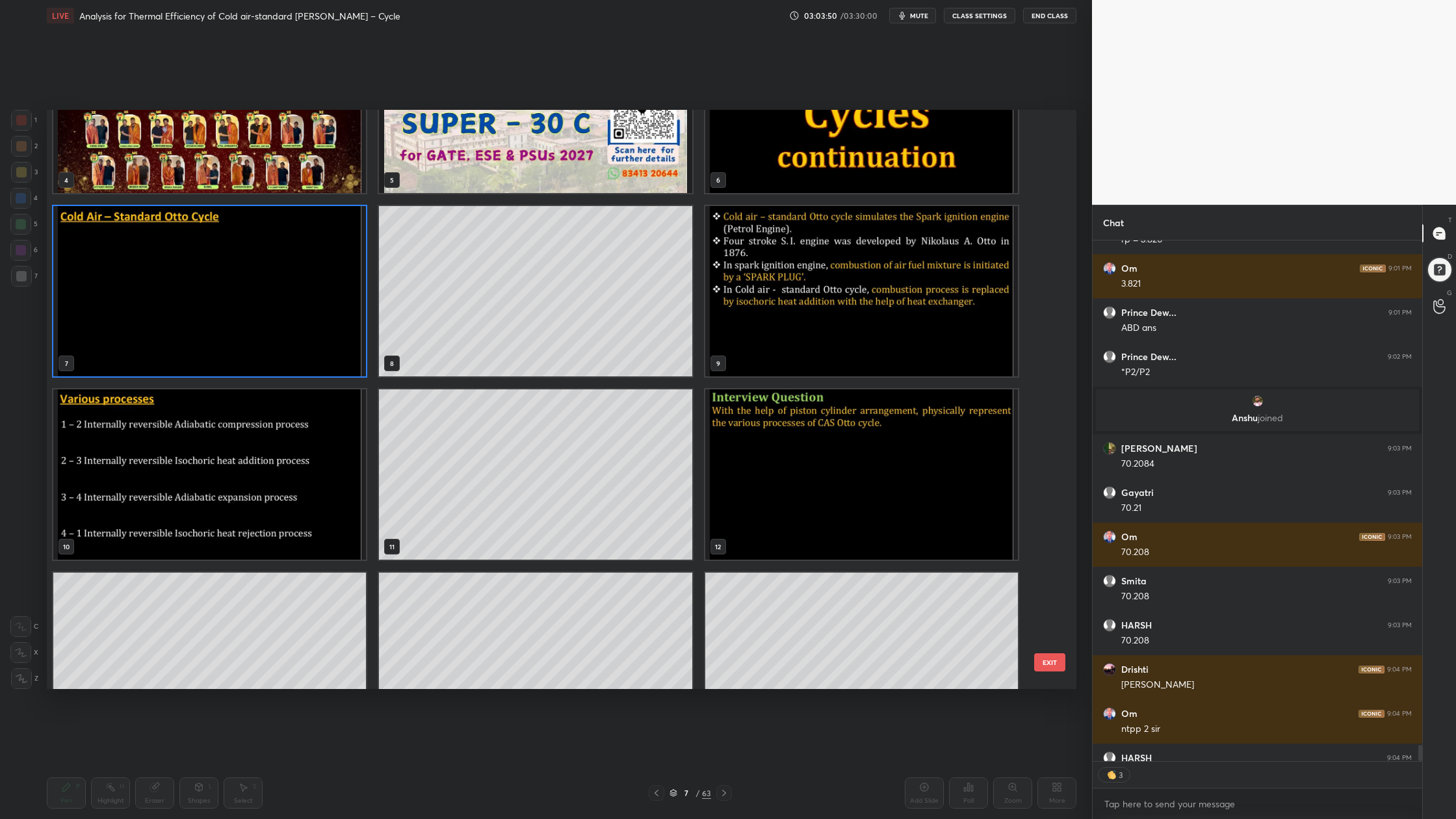
scroll to position [0, 0]
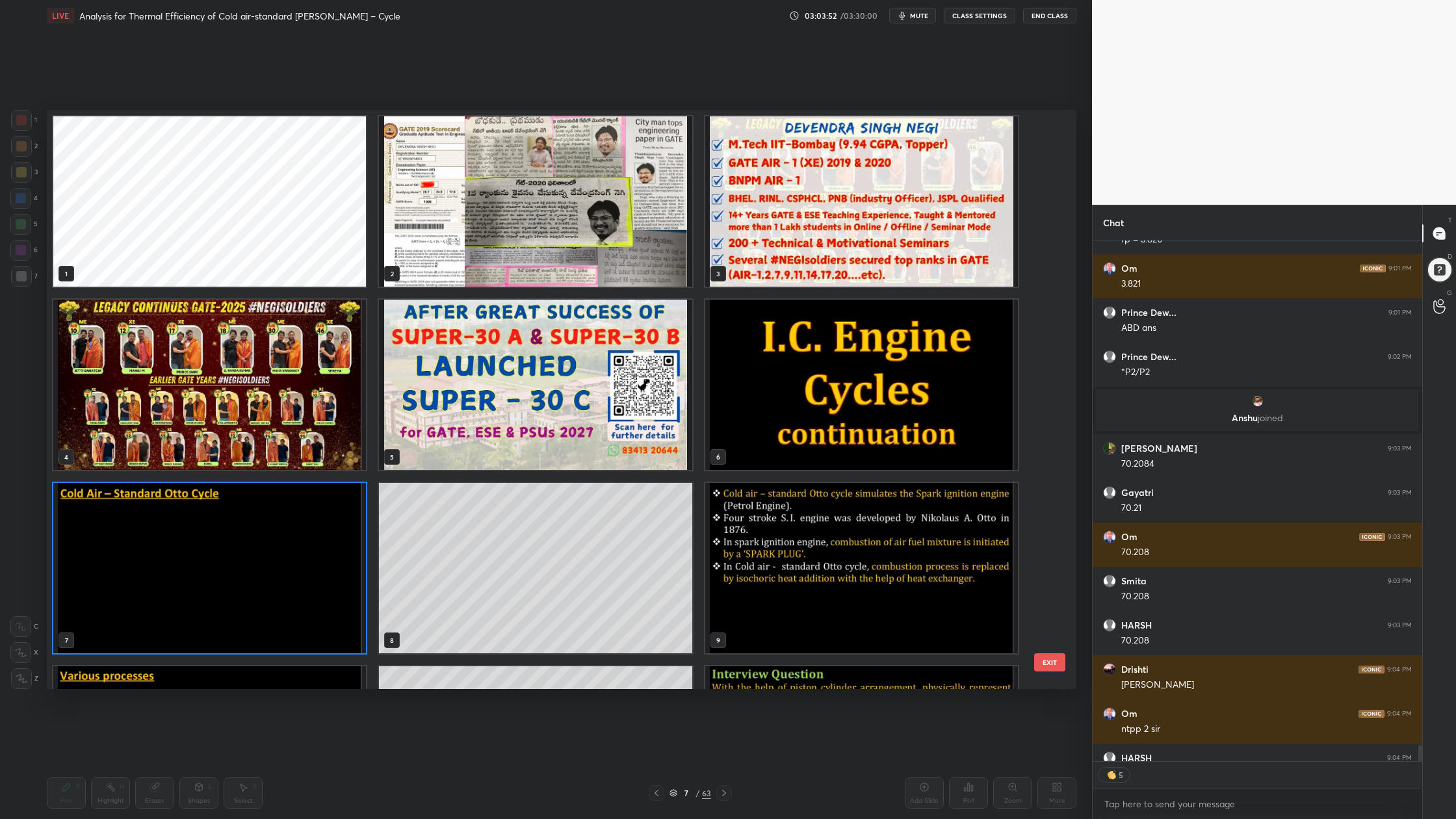
click at [668, 451] on img "grid" at bounding box center [535, 385] width 312 height 170
click at [668, 450] on img "grid" at bounding box center [535, 385] width 312 height 170
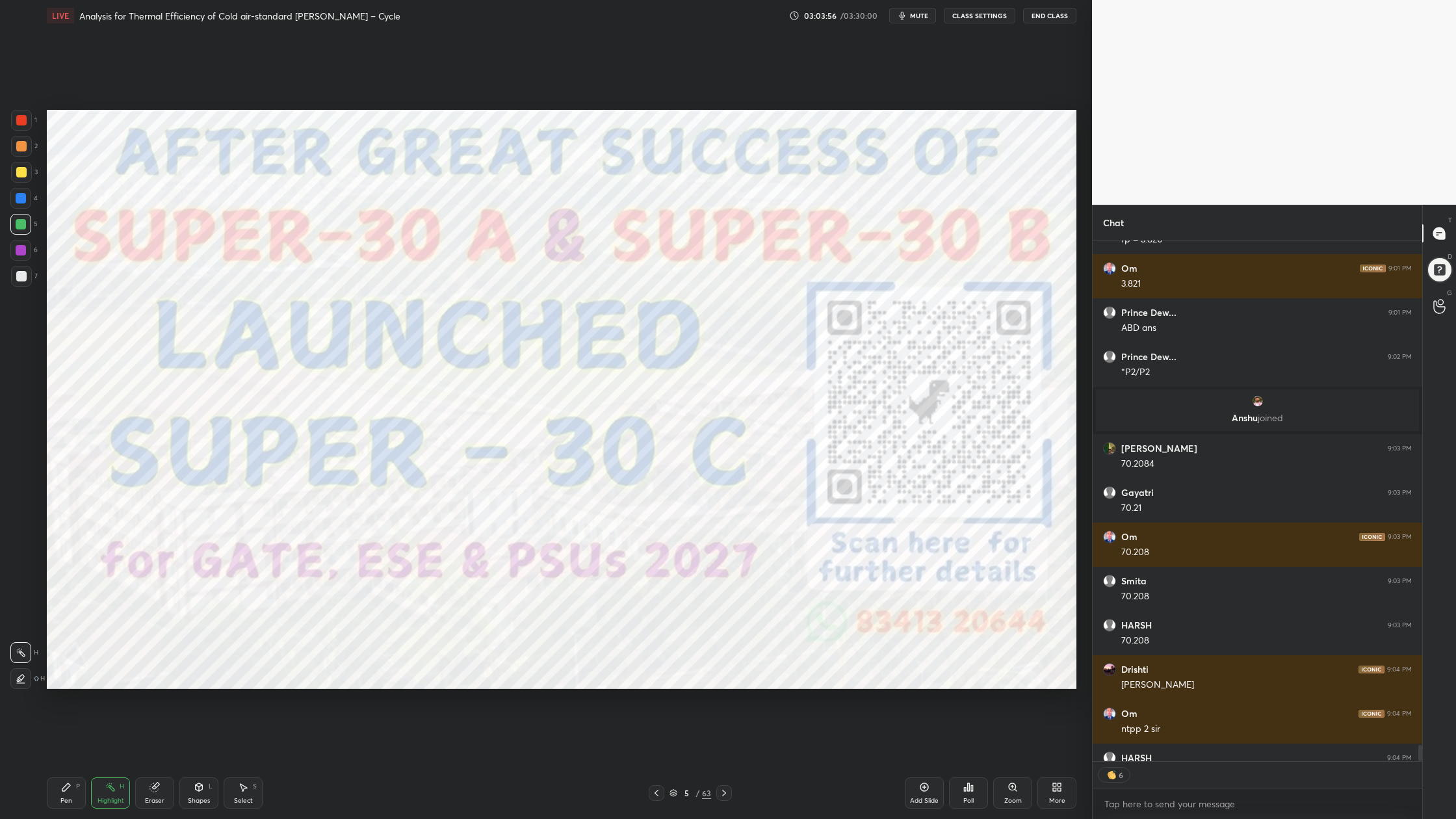
click at [27, 121] on div at bounding box center [21, 120] width 21 height 21
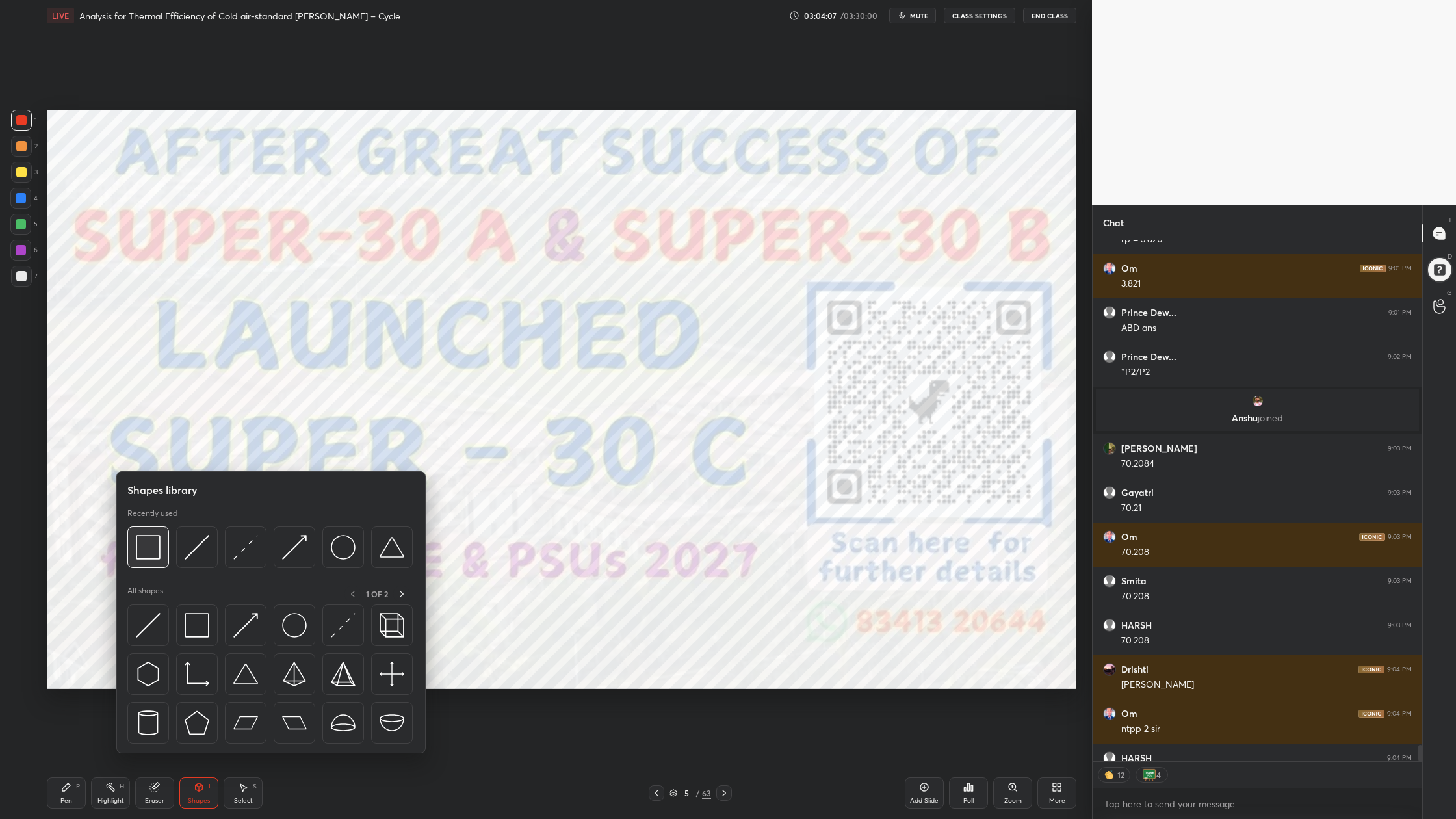
click at [155, 556] on img at bounding box center [148, 547] width 25 height 25
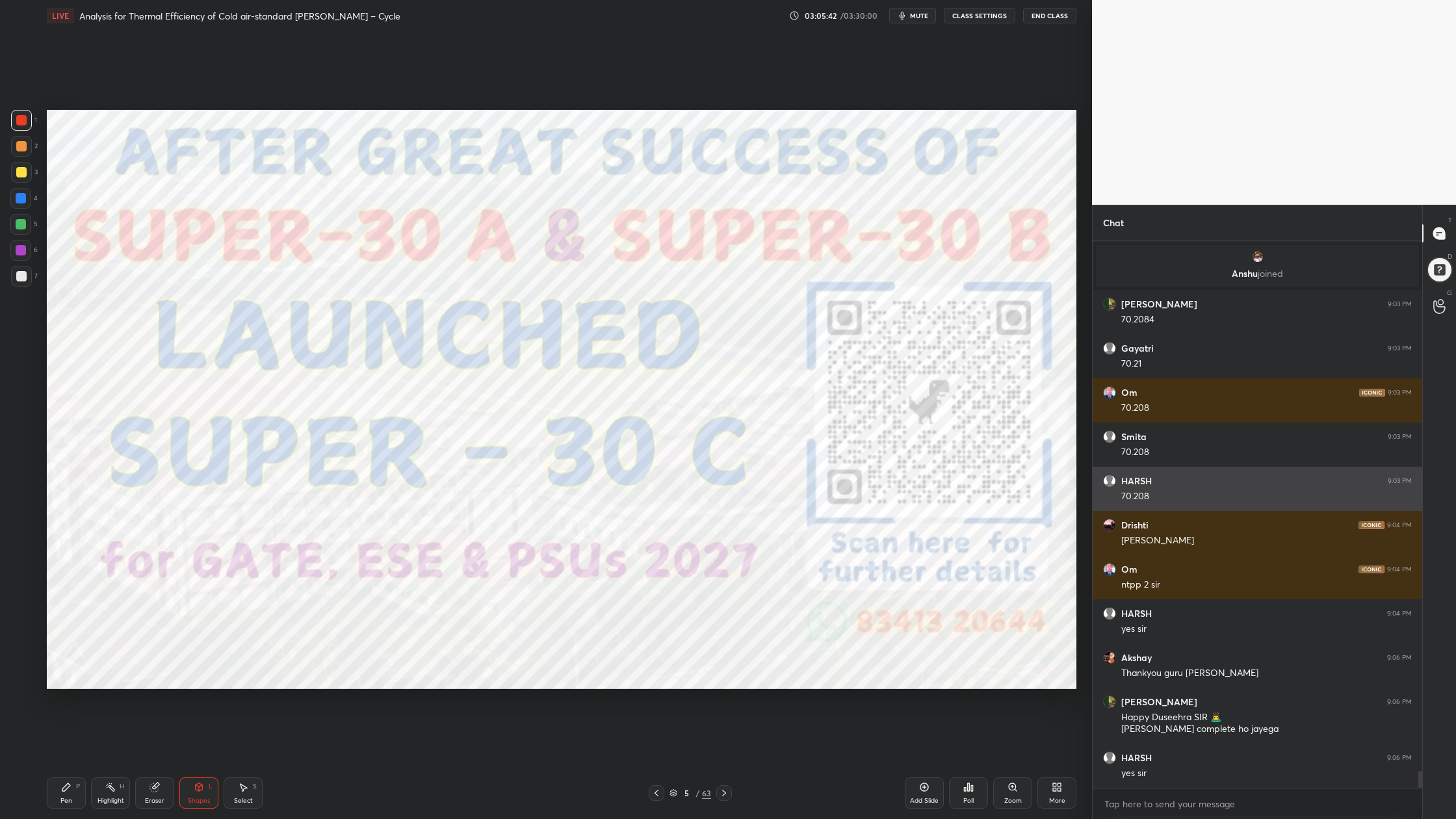
scroll to position [17451, 0]
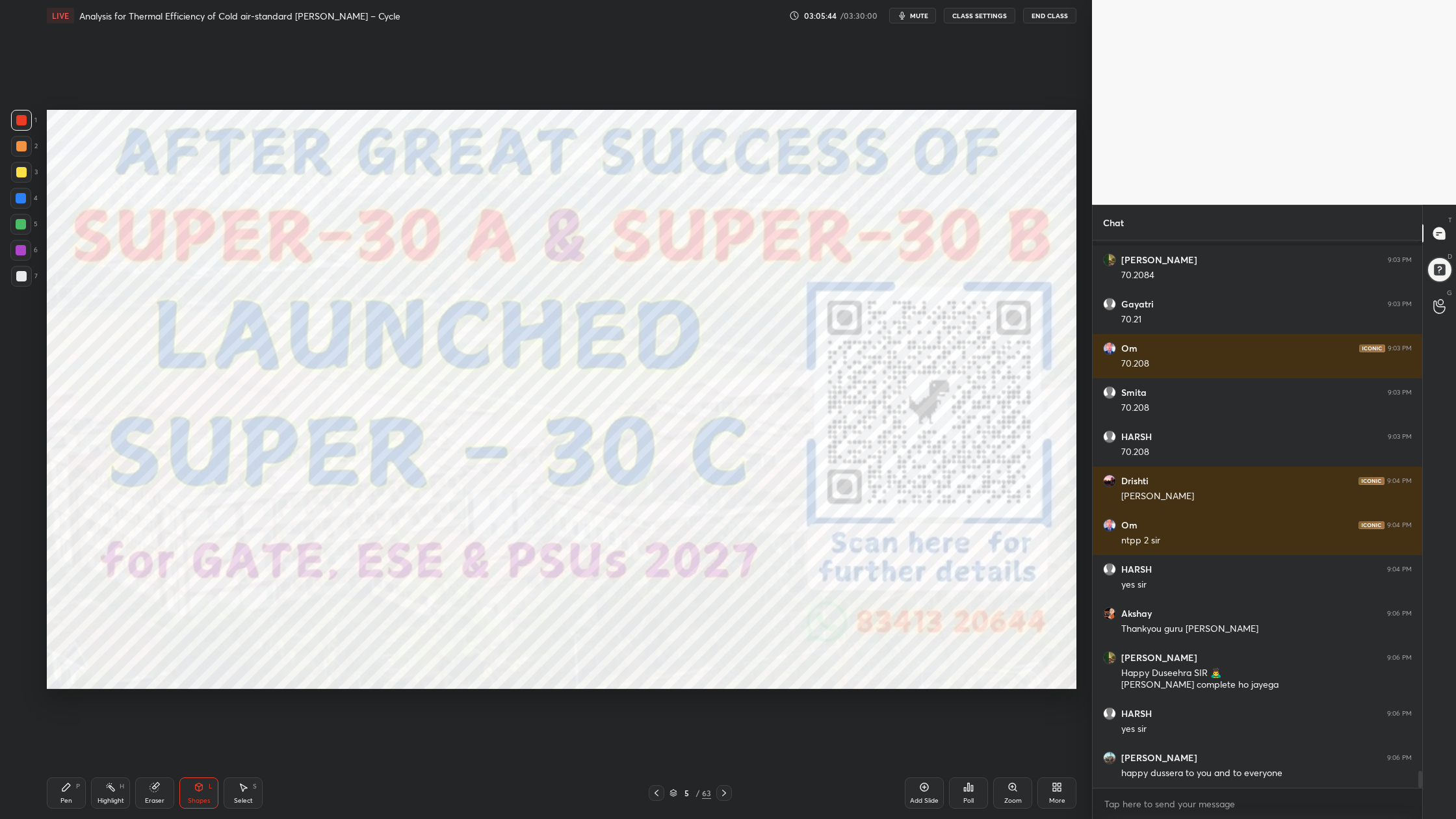
click at [673, 618] on icon at bounding box center [673, 791] width 7 height 3
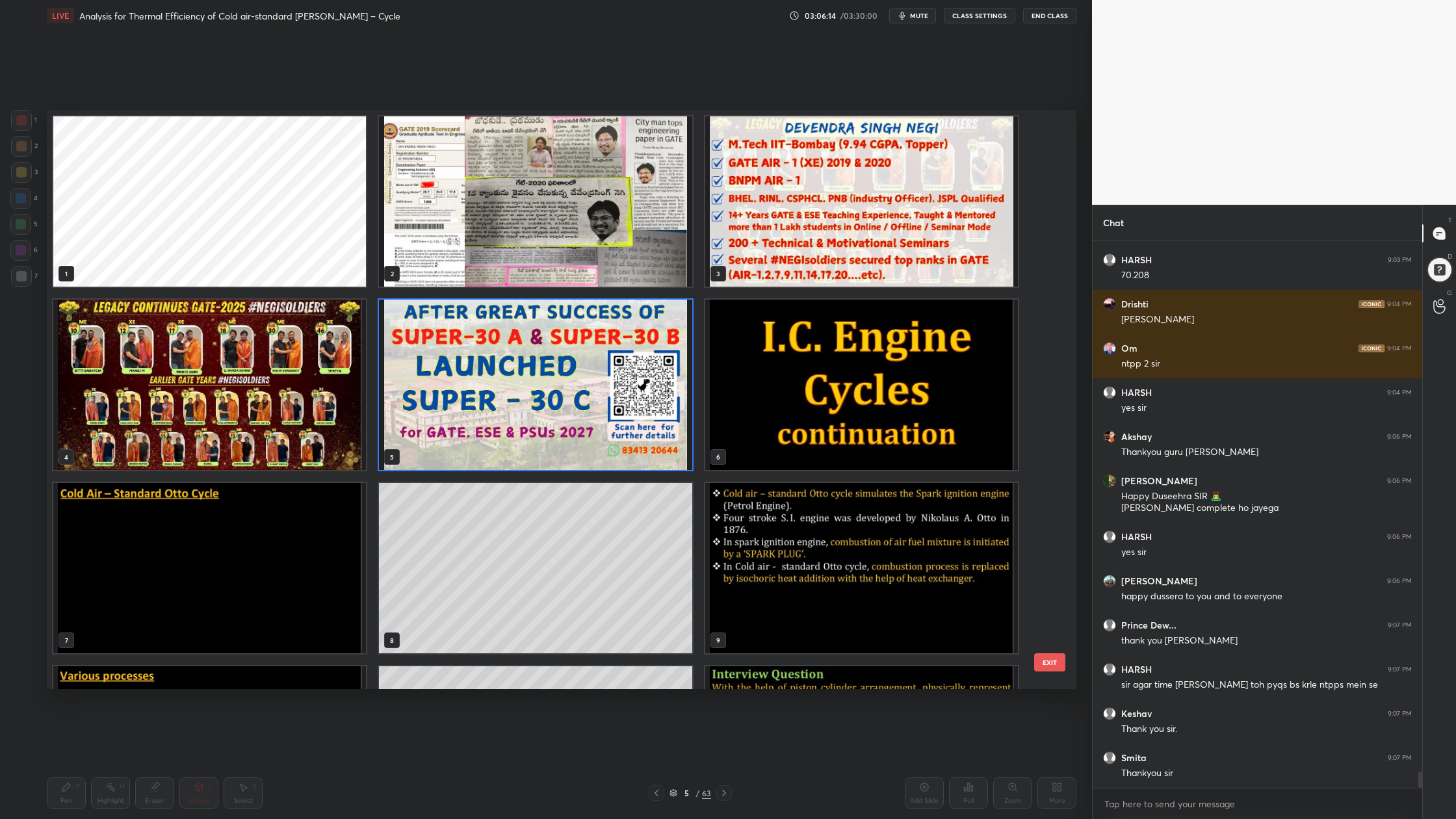
scroll to position [17671, 0]
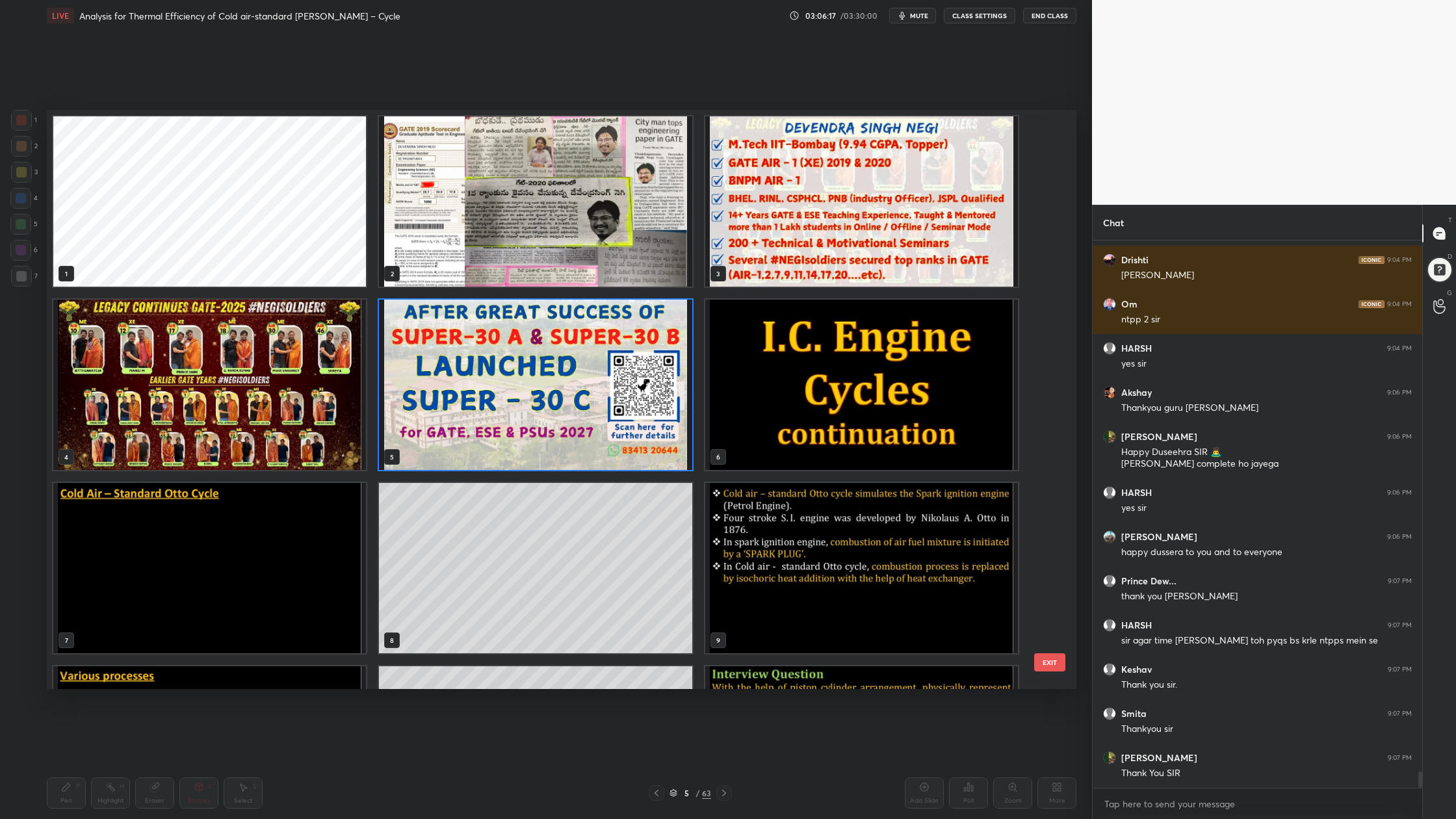
click at [1052, 16] on button "End Class" at bounding box center [1050, 15] width 53 height 16
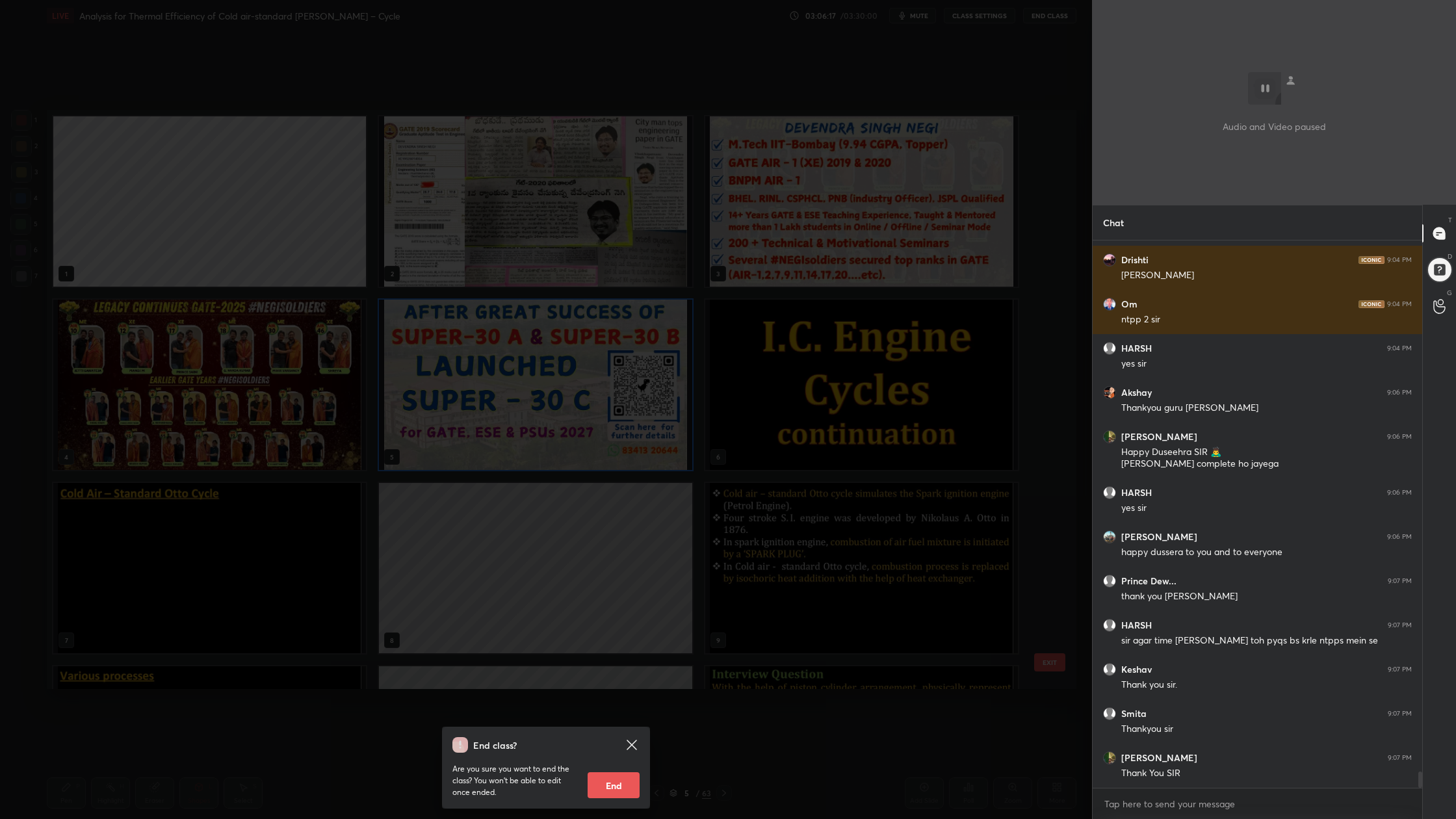
scroll to position [5, 5]
click at [624, 618] on button "End" at bounding box center [613, 785] width 52 height 26
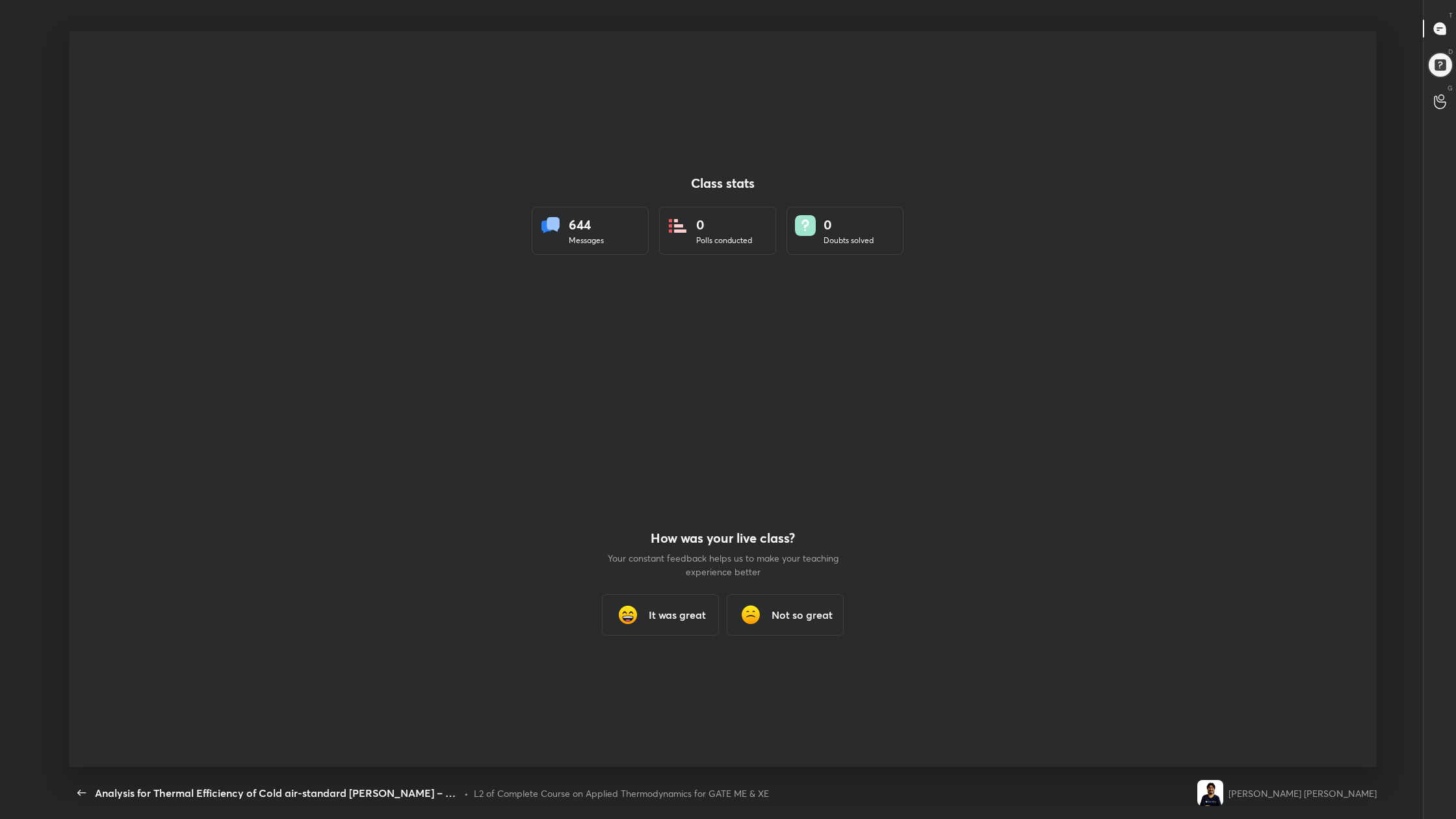
scroll to position [64261, 63548]
click at [676, 611] on h3 "It was great" at bounding box center [677, 615] width 57 height 16
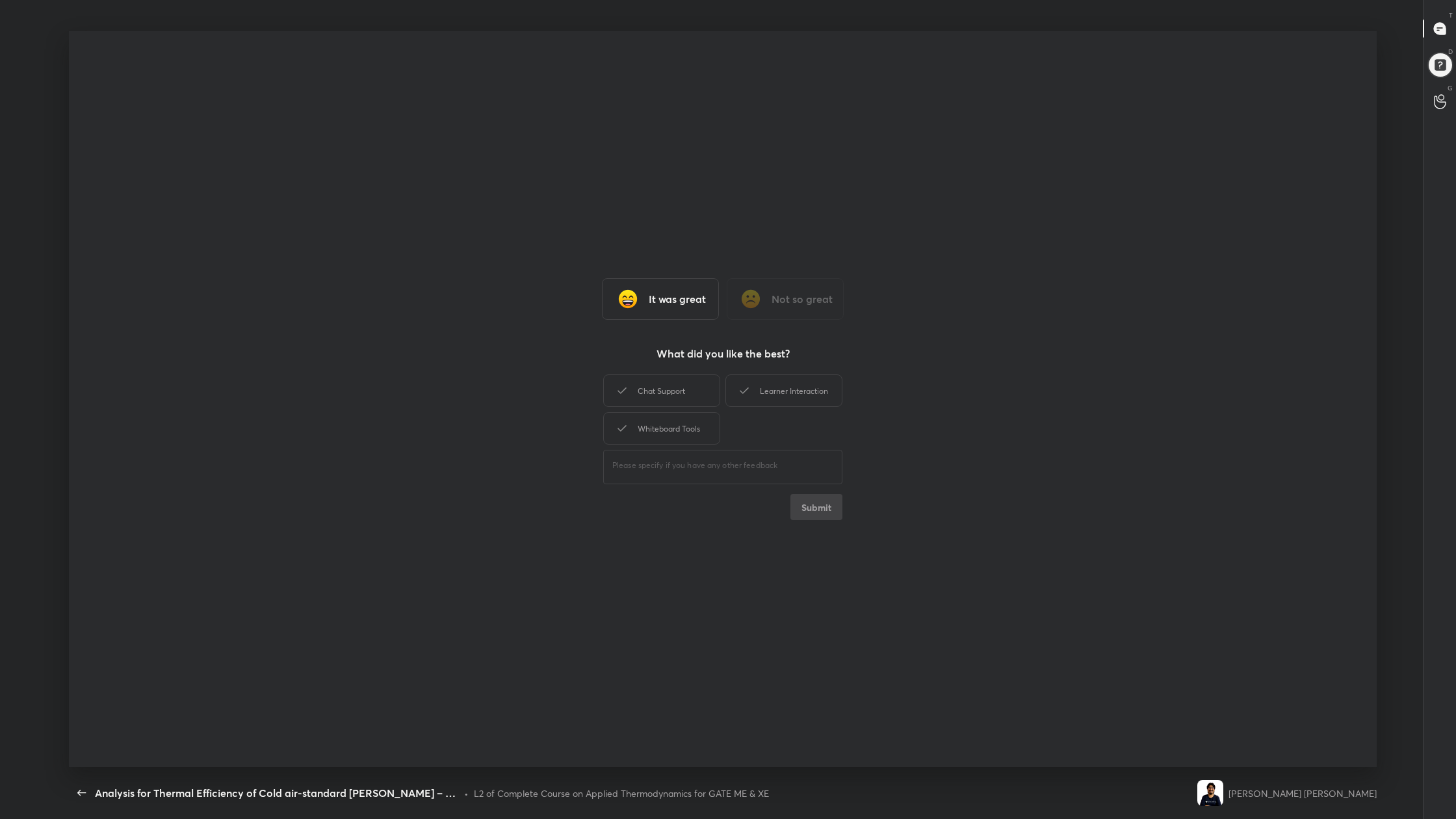
type textarea "x"
drag, startPoint x: 794, startPoint y: 389, endPoint x: 795, endPoint y: 400, distance: 11.0
click at [794, 389] on div "Learner Interaction" at bounding box center [783, 391] width 117 height 33
click at [806, 507] on button "Submit" at bounding box center [816, 507] width 52 height 26
